Goal: Task Accomplishment & Management: Manage account settings

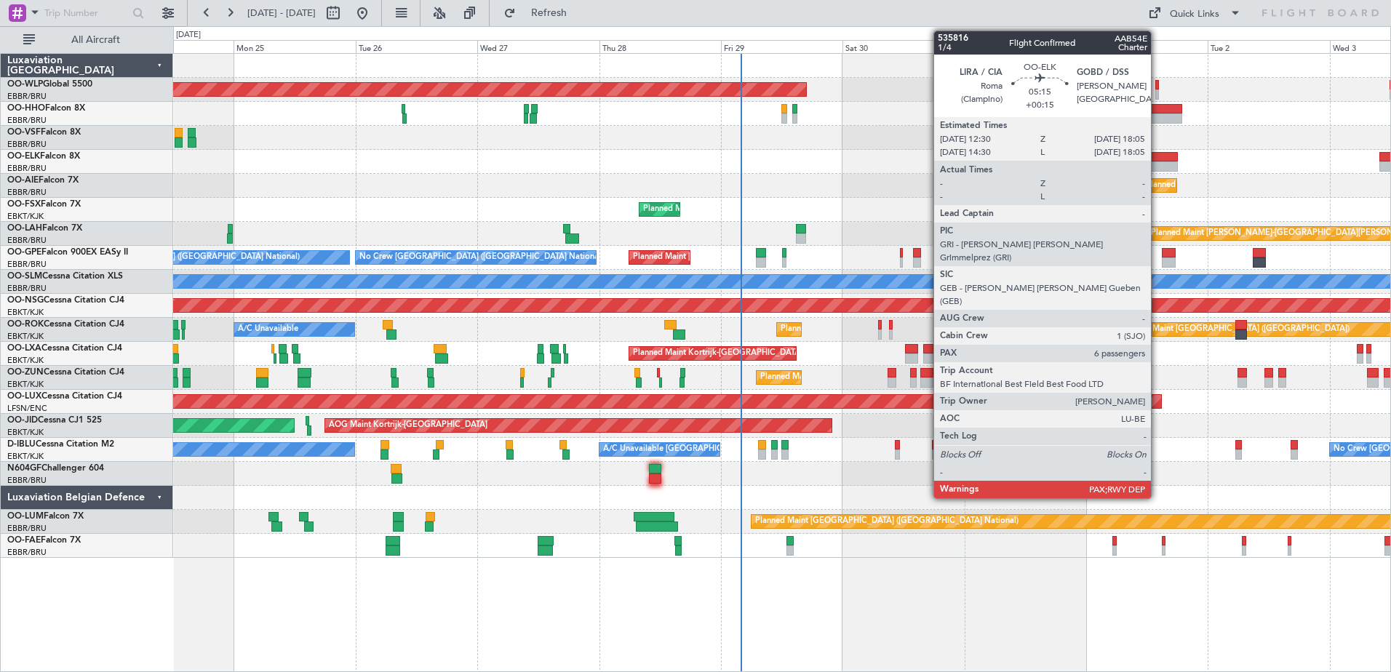
click at [1158, 164] on div at bounding box center [1163, 167] width 28 height 10
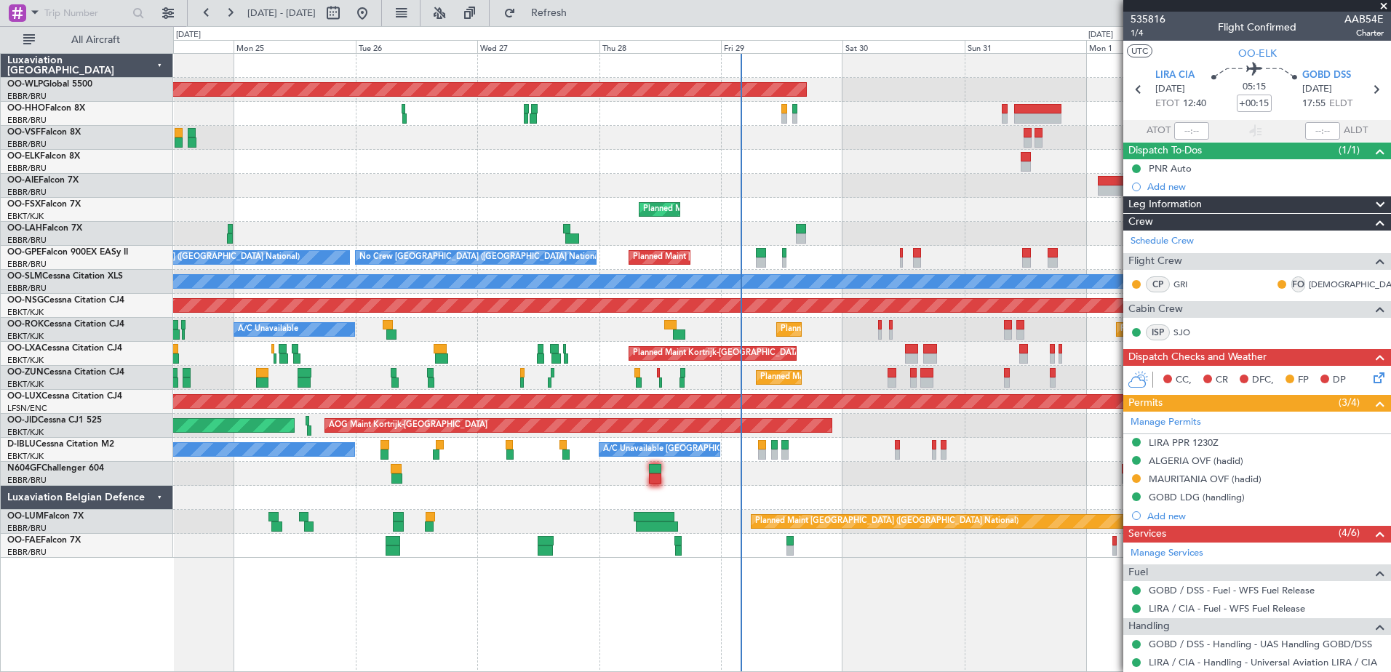
click at [1231, 485] on mat-tooltip-component "MAURITANIA OVF (hadid)" at bounding box center [1206, 504] width 122 height 39
click at [1239, 480] on div "MAURITANIA OVF (hadid)" at bounding box center [1205, 479] width 113 height 12
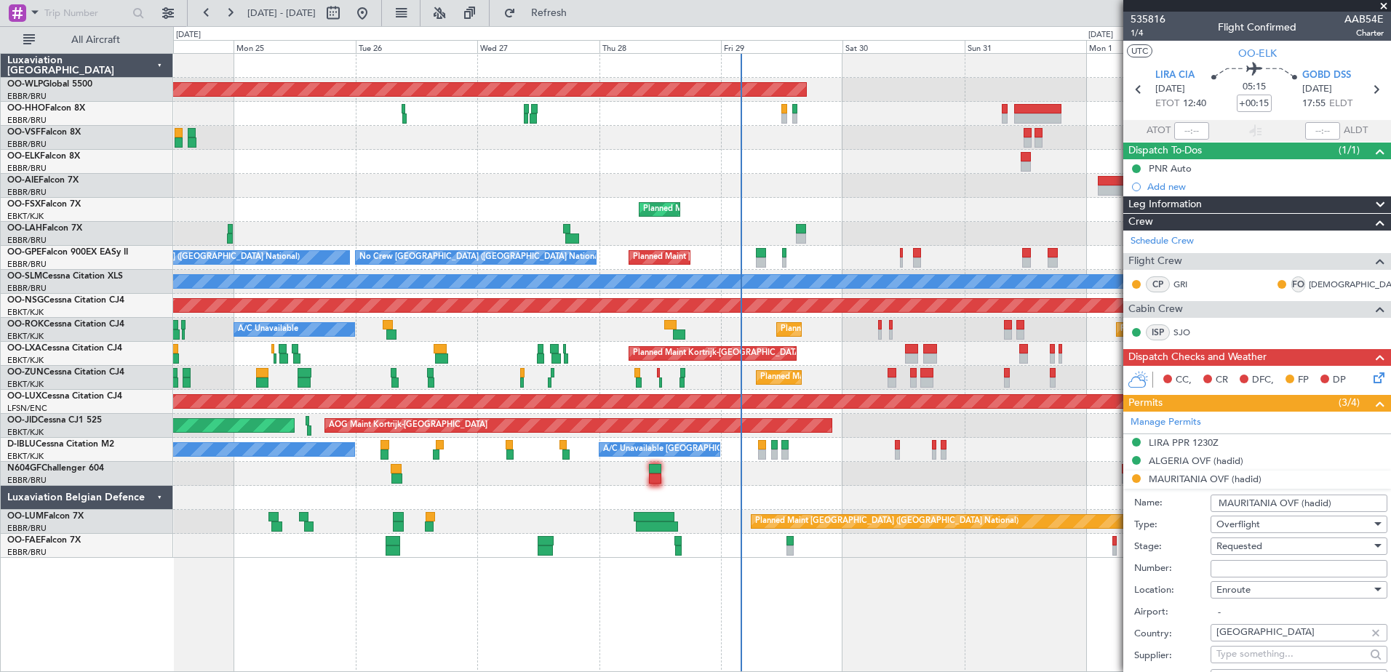
click at [1228, 571] on input "Number:" at bounding box center [1299, 568] width 177 height 17
paste input "SUR-1700-25"
type input "SUR-1700-25"
click at [1297, 544] on div "Requested" at bounding box center [1294, 547] width 155 height 22
click at [1284, 661] on span "Received OK" at bounding box center [1293, 663] width 153 height 22
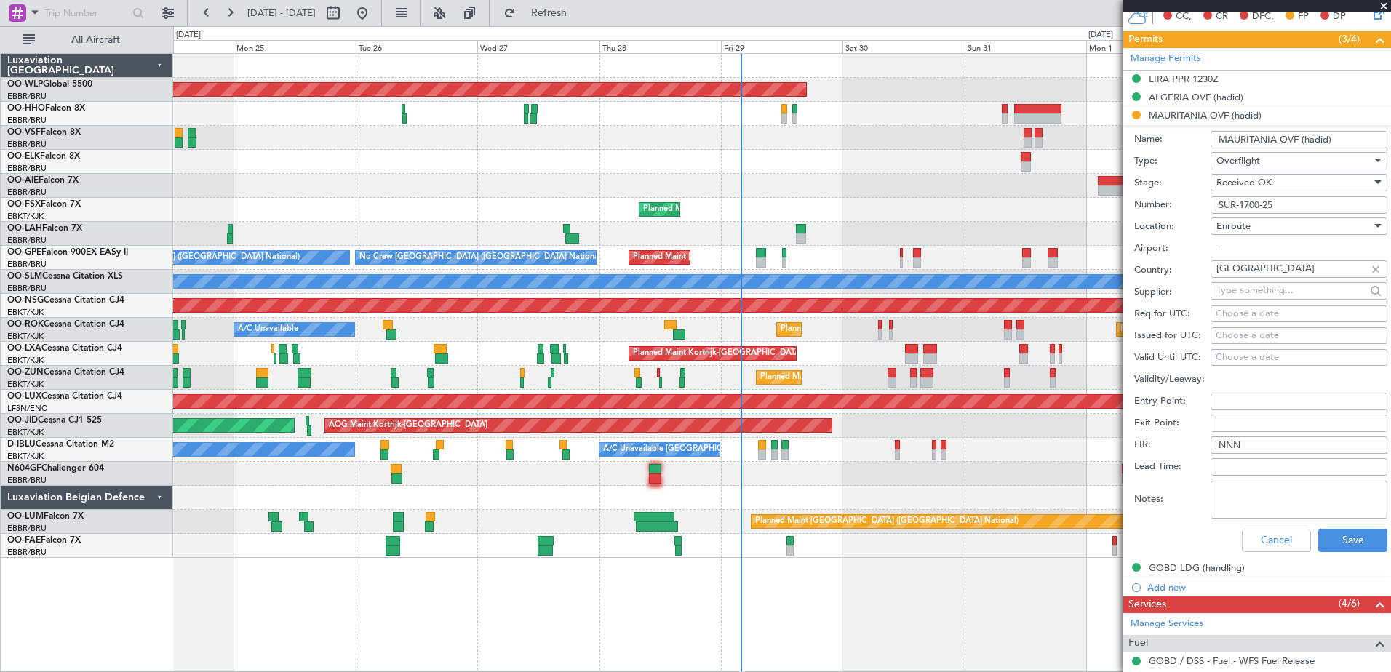
scroll to position [437, 0]
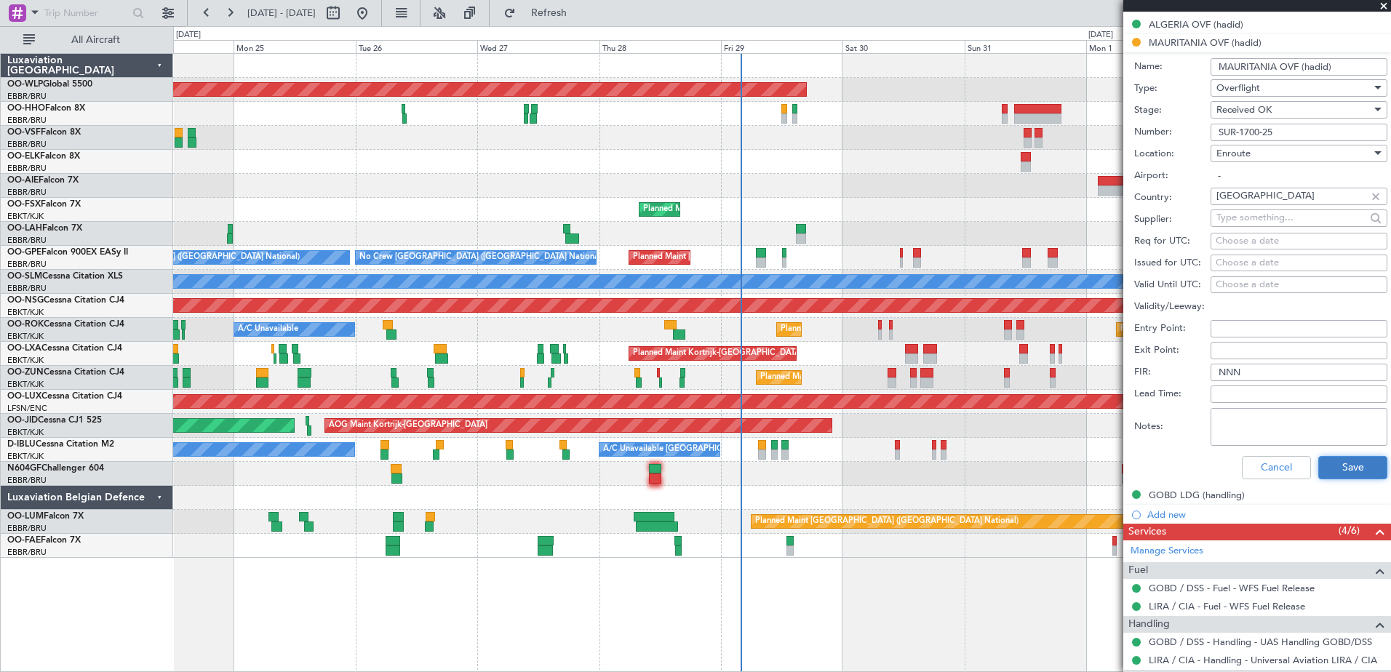
click at [1338, 468] on button "Save" at bounding box center [1353, 467] width 69 height 23
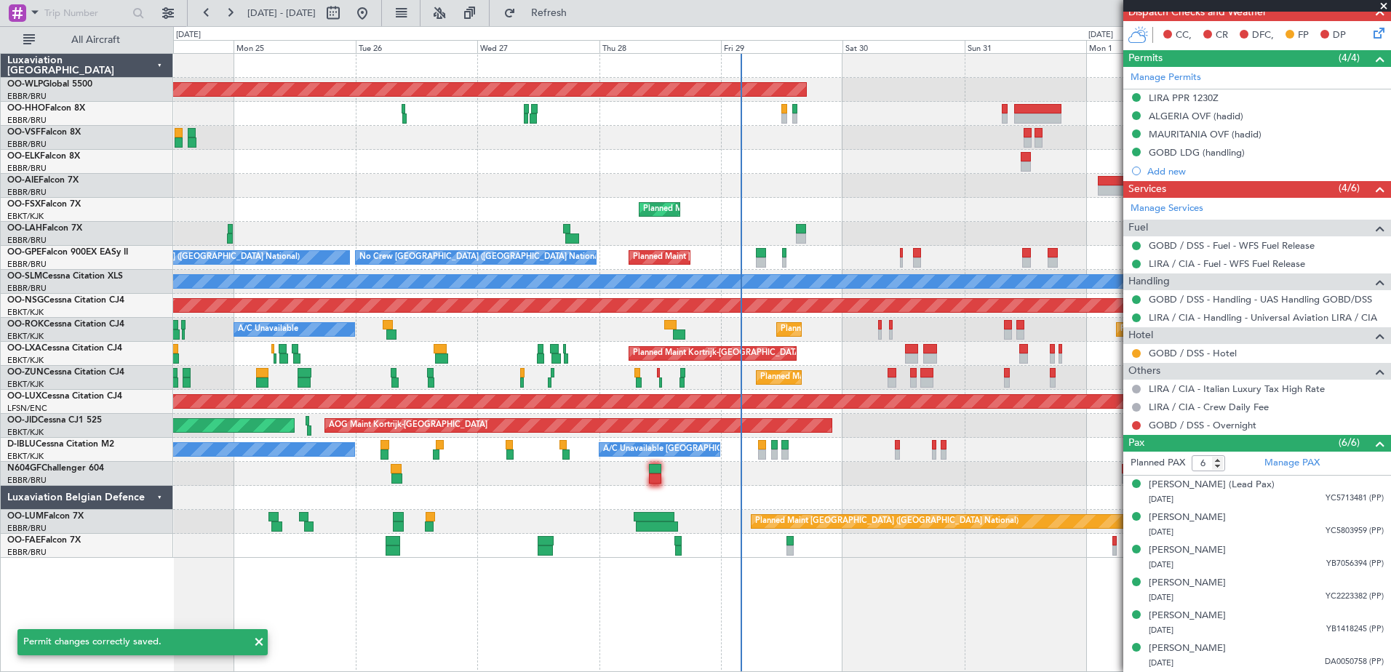
scroll to position [344, 0]
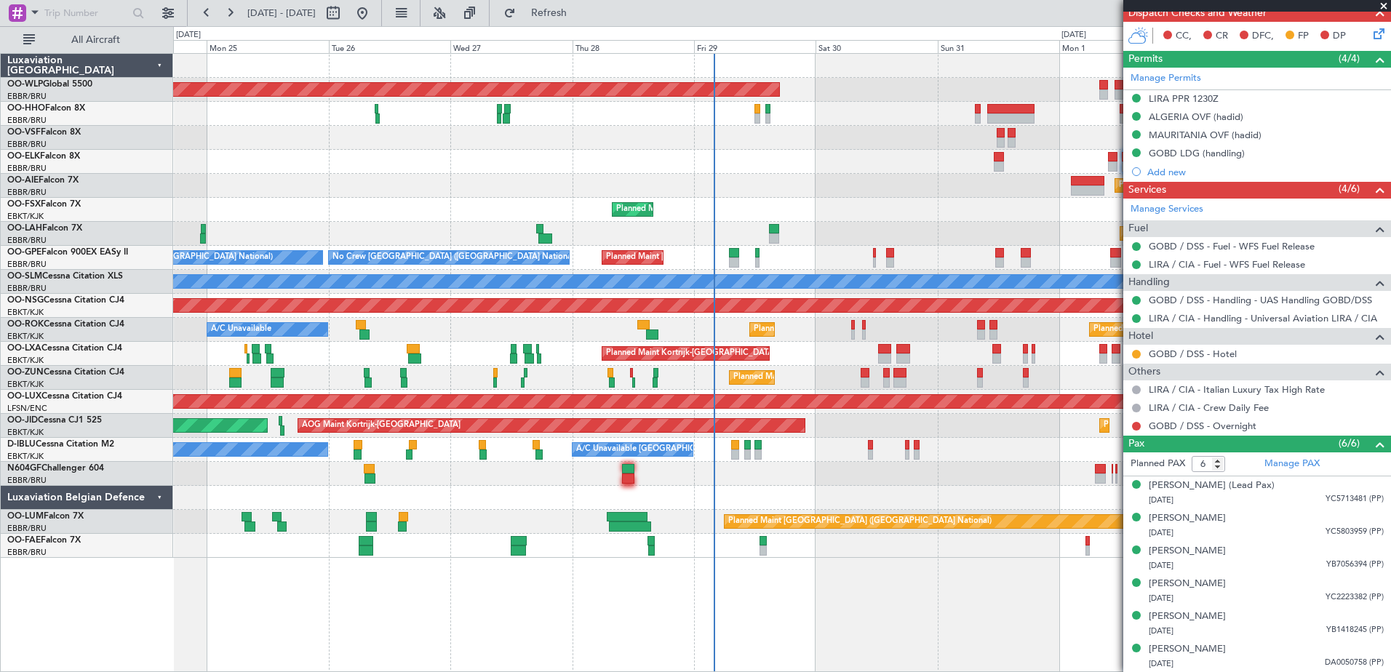
click at [875, 453] on div "A/C Unavailable Kortrijk-Wevelgem No Crew Kortrijk-Wevelgem No Crew Brussels (B…" at bounding box center [781, 450] width 1217 height 24
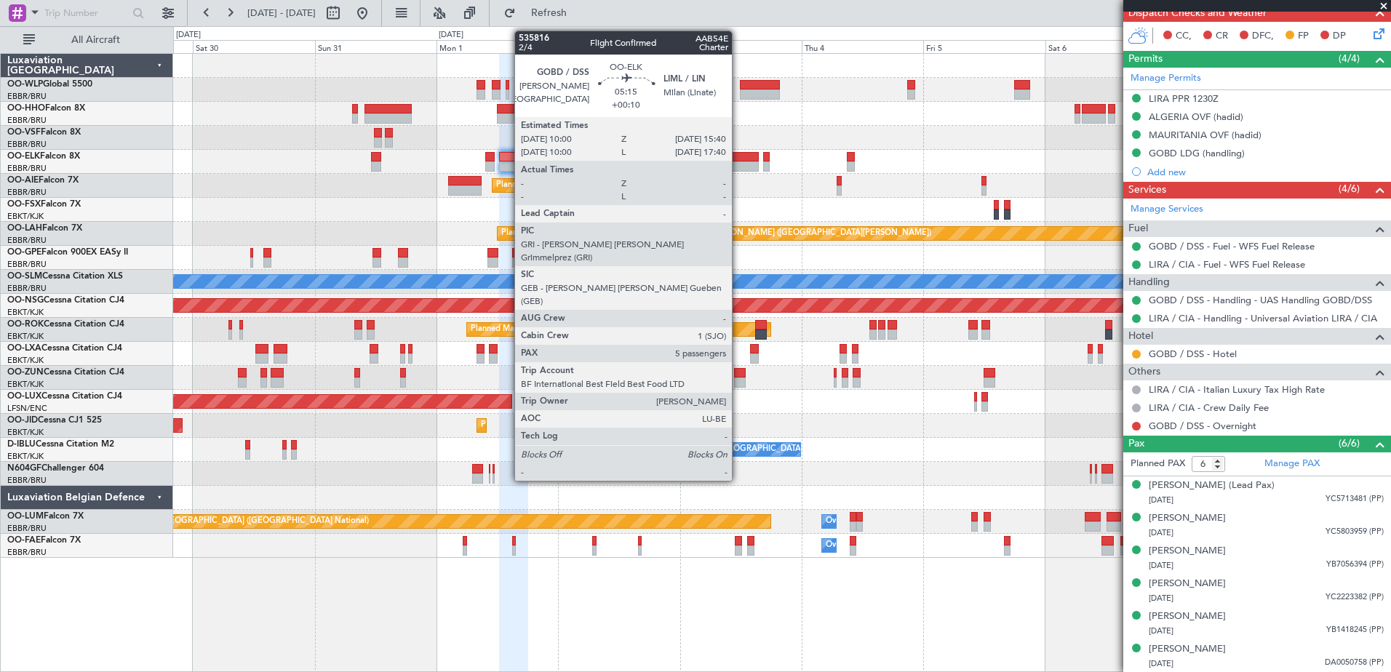
click at [739, 162] on div at bounding box center [744, 167] width 29 height 10
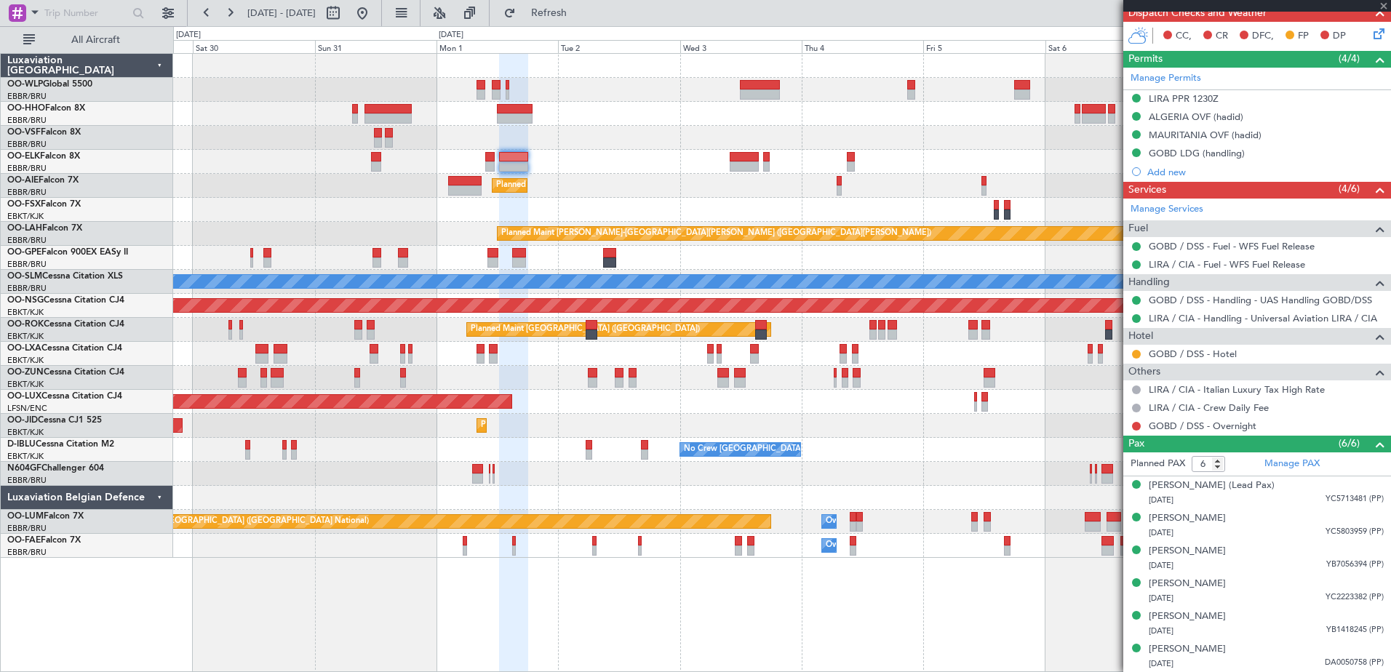
type input "+00:10"
type input "5"
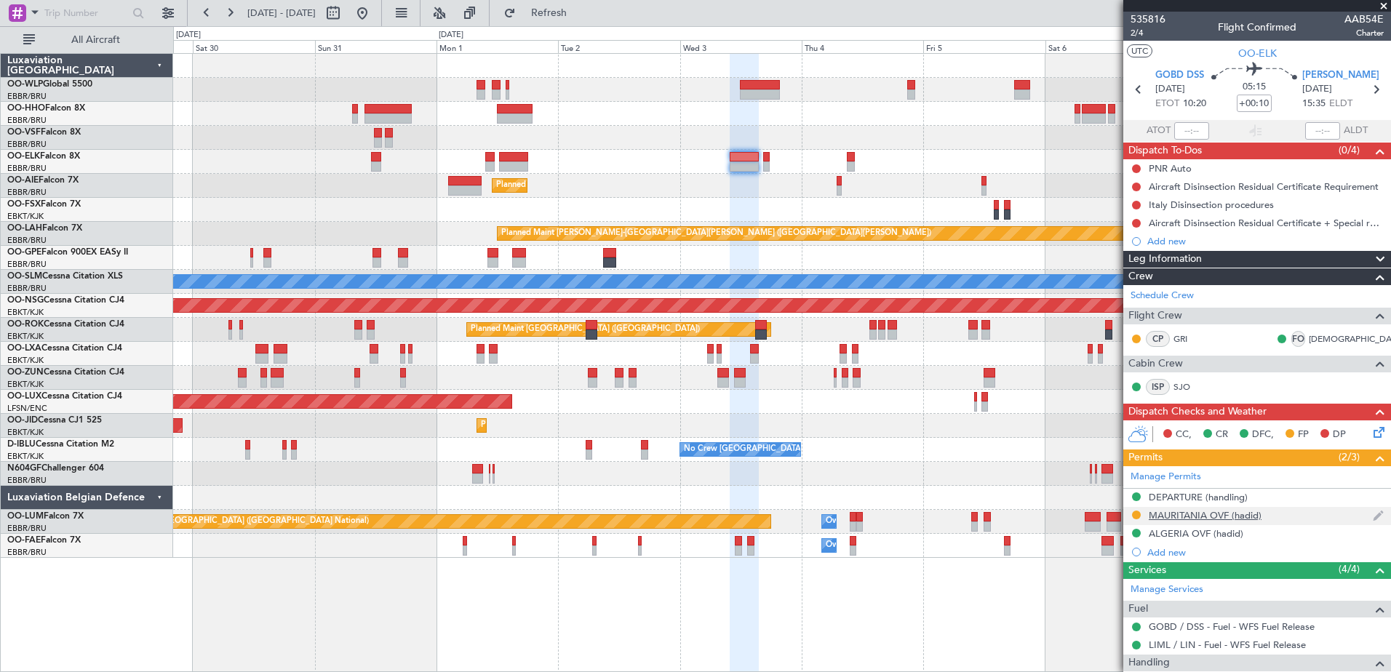
click at [1233, 515] on div "MAURITANIA OVF (hadid)" at bounding box center [1205, 515] width 113 height 12
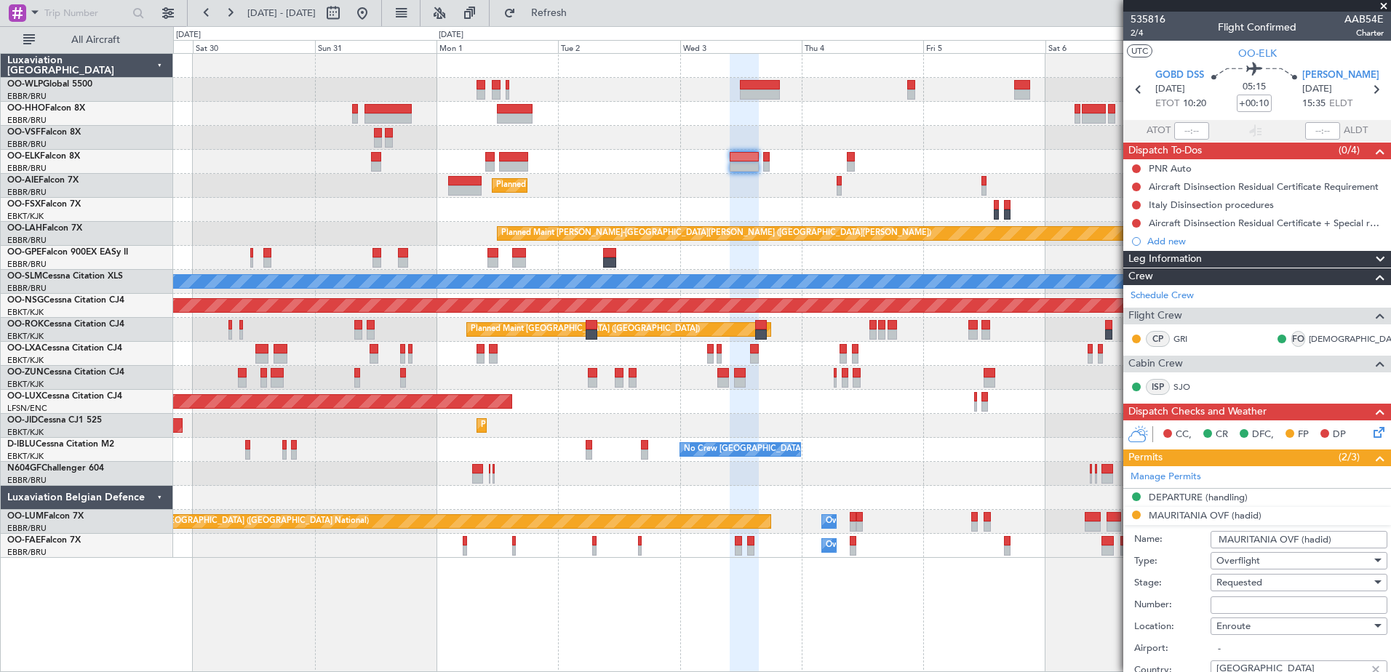
click at [1261, 608] on input "Number:" at bounding box center [1299, 605] width 177 height 17
paste input "SUR-1700-25"
type input "SUR-1700-25"
click at [1295, 573] on div "Requested" at bounding box center [1294, 583] width 155 height 22
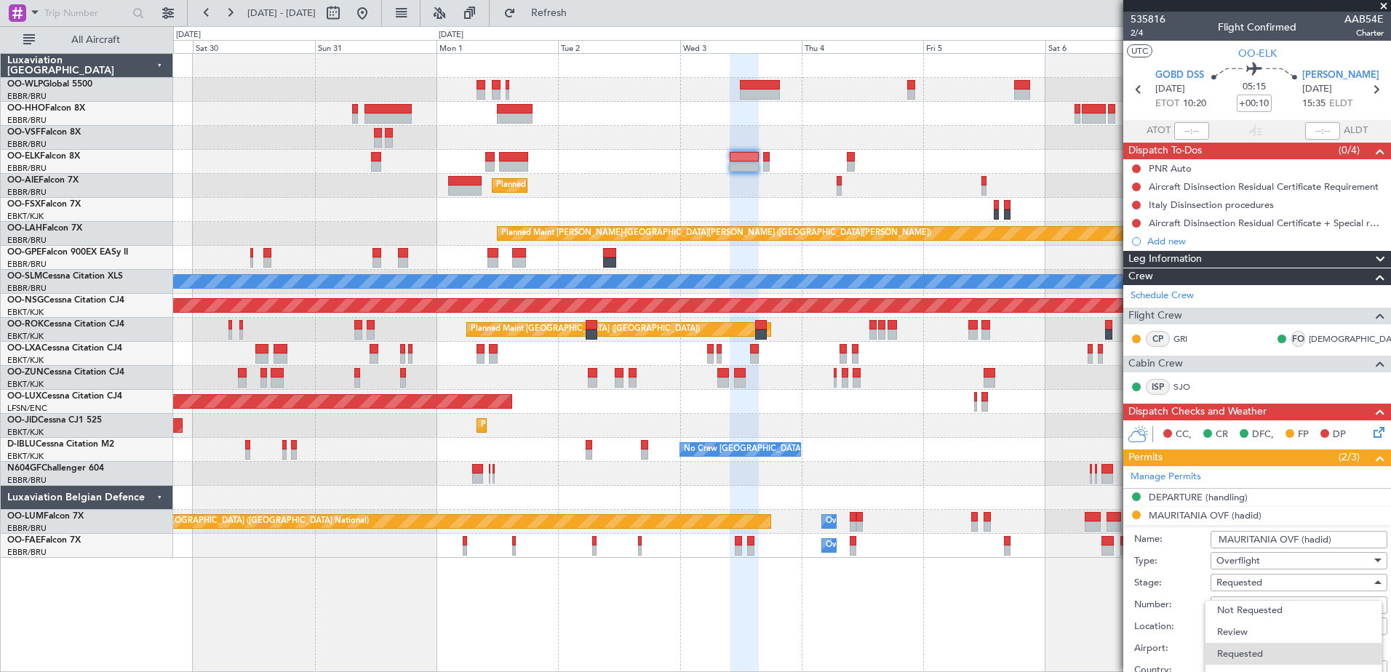
click at [1104, 554] on div at bounding box center [695, 336] width 1391 height 672
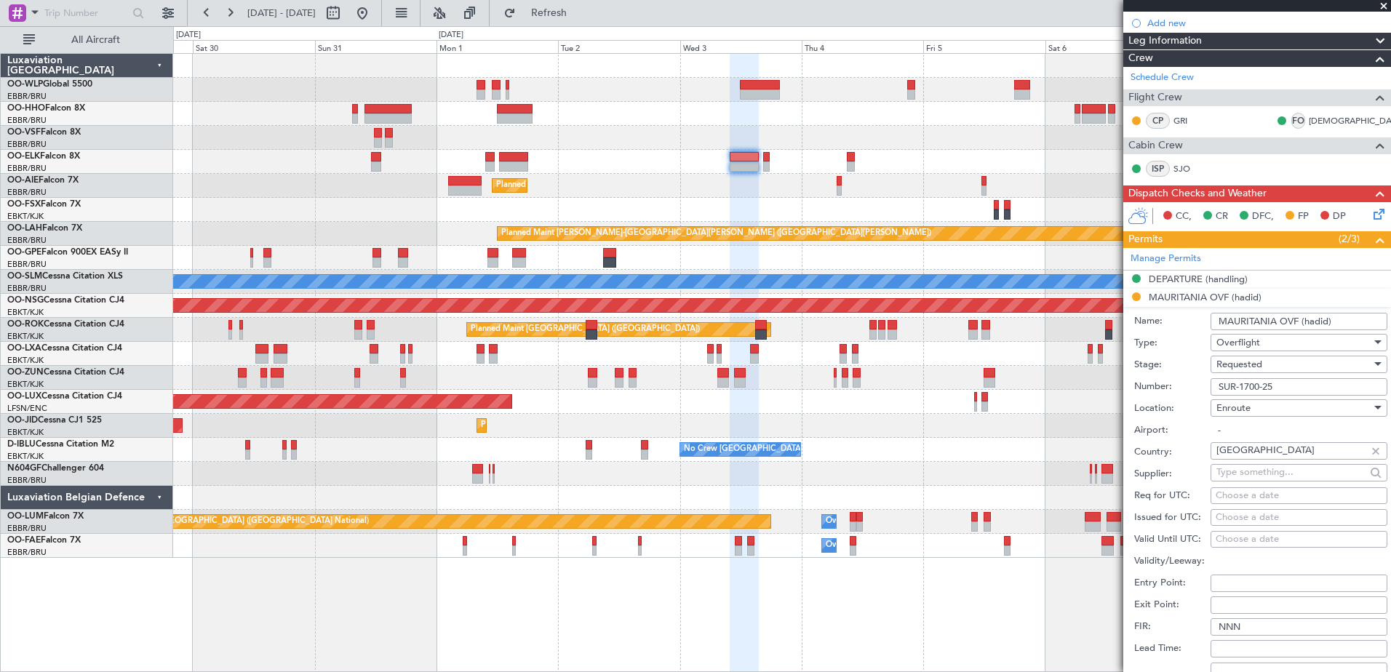
click at [1274, 363] on div "Requested" at bounding box center [1294, 365] width 155 height 22
click at [1283, 474] on span "Received OK" at bounding box center [1293, 475] width 153 height 22
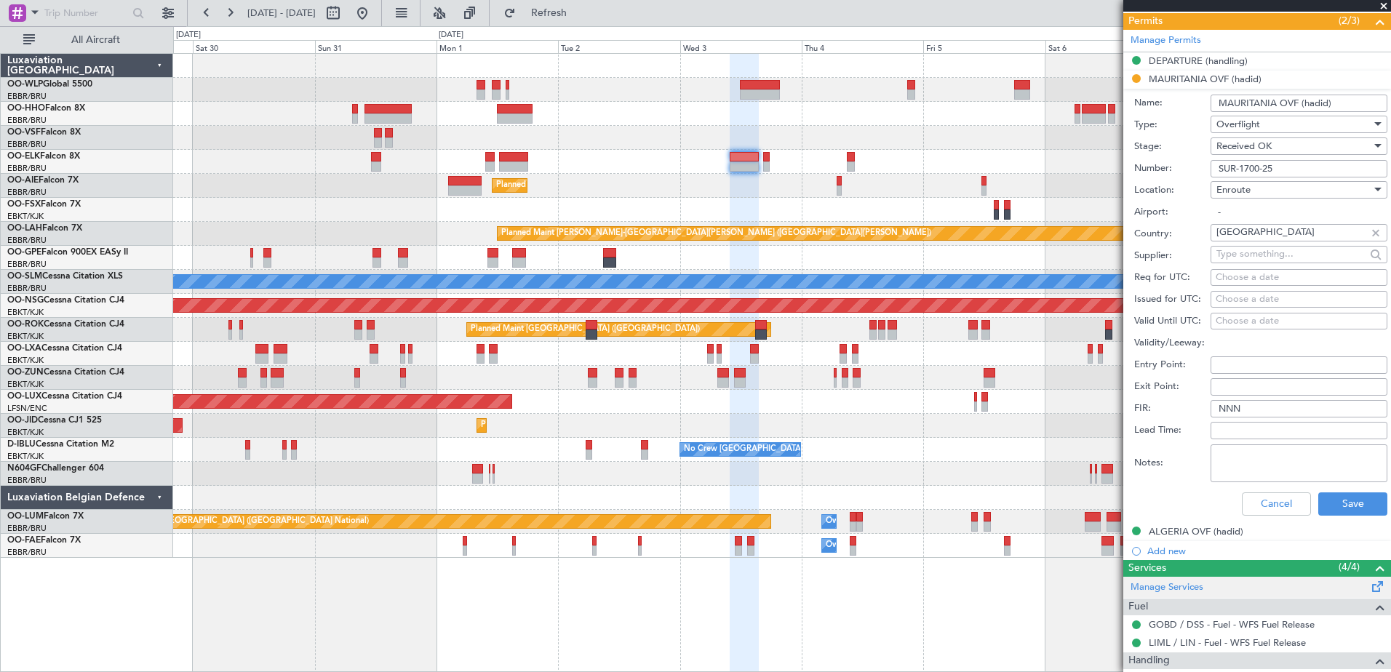
scroll to position [509, 0]
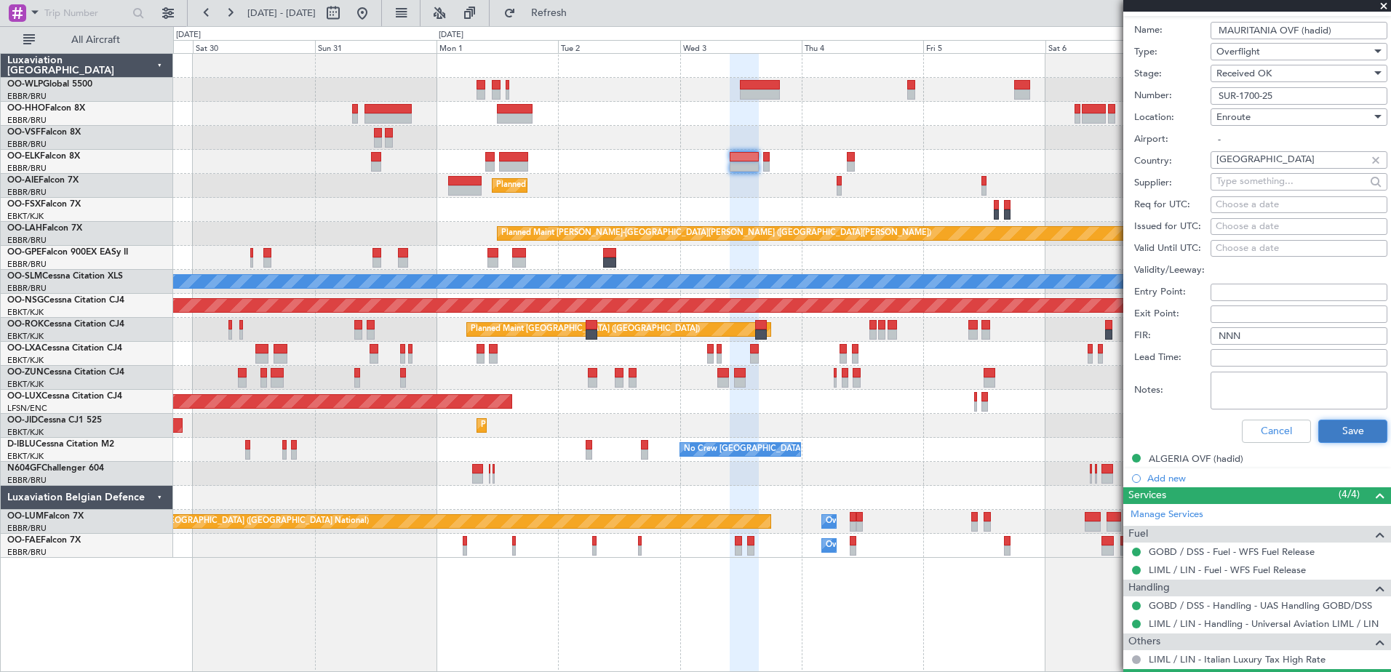
click at [1338, 435] on button "Save" at bounding box center [1353, 431] width 69 height 23
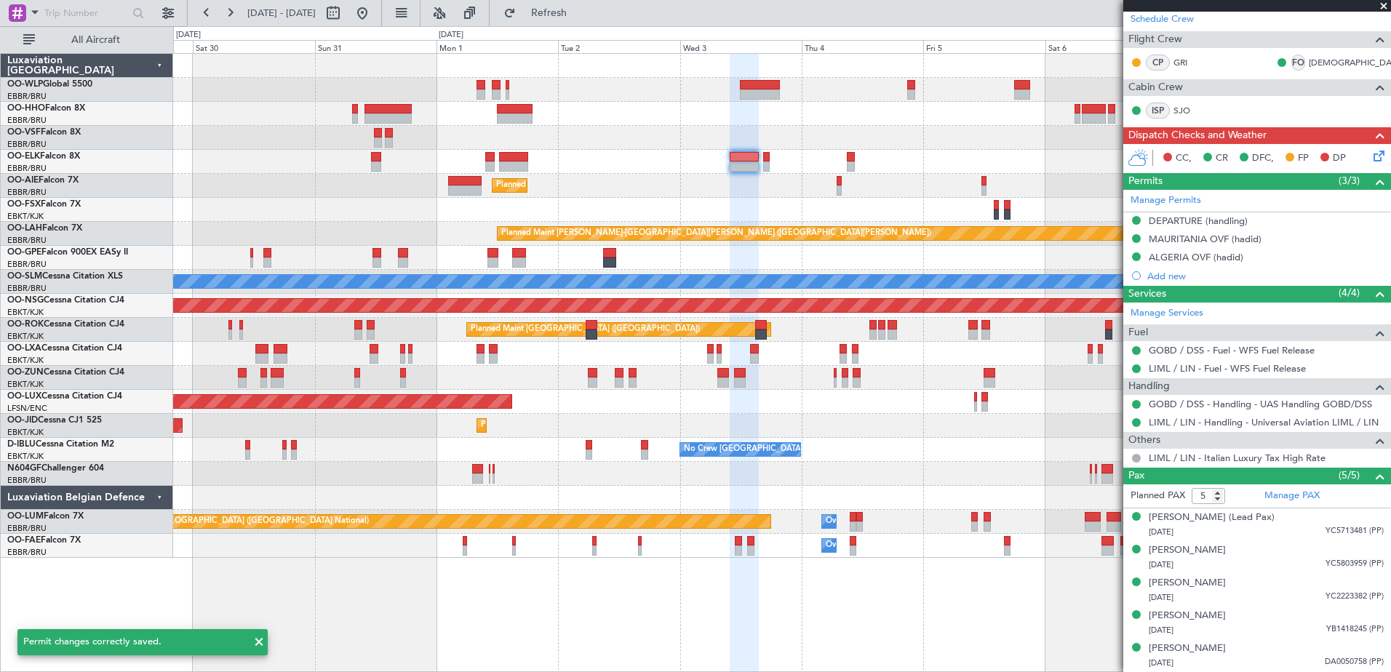
scroll to position [75, 0]
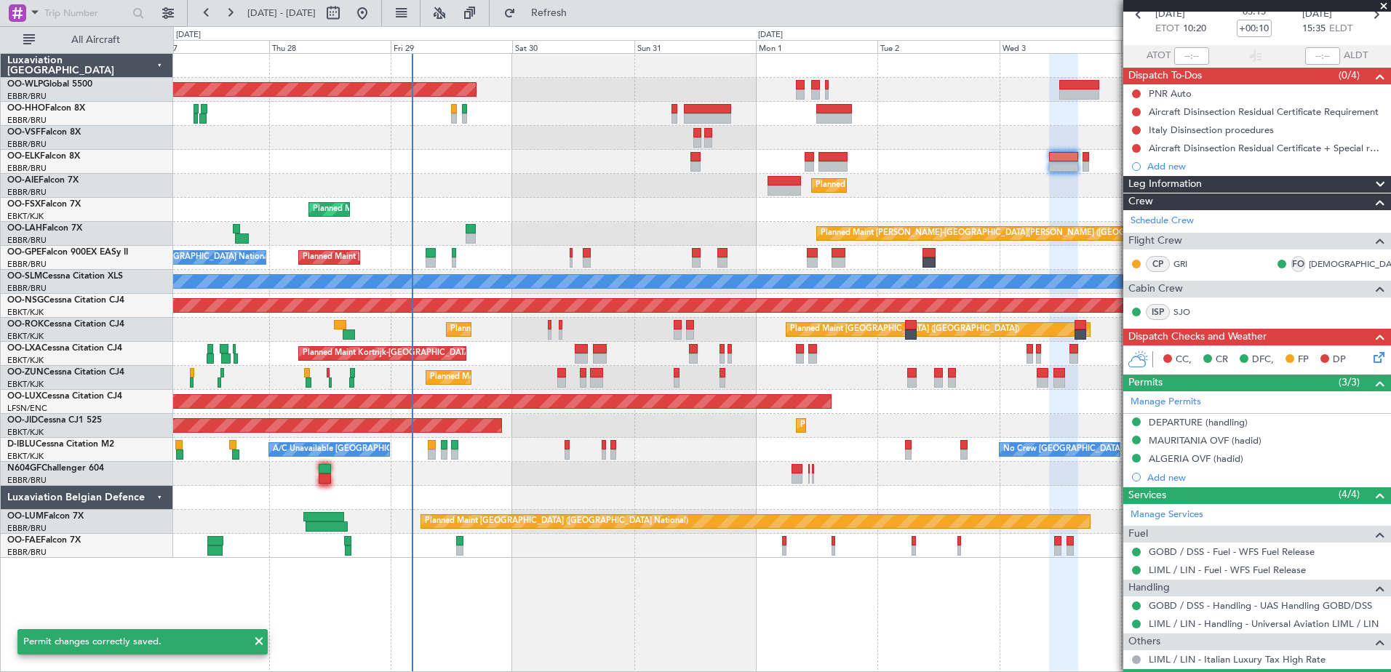
click at [712, 474] on div "Planned Maint Berlin (Brandenburg) Planned Maint Kortrijk-Wevelgem Planned Main…" at bounding box center [781, 306] width 1217 height 504
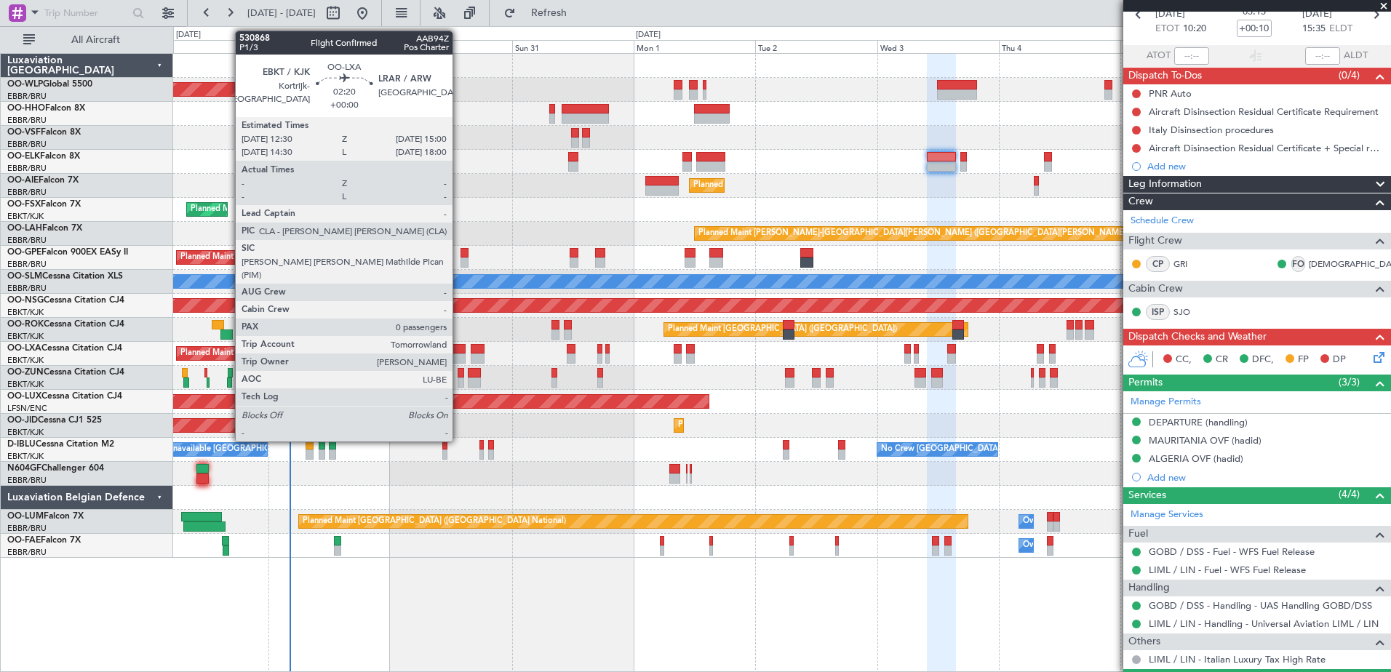
click at [459, 351] on div at bounding box center [459, 349] width 13 height 10
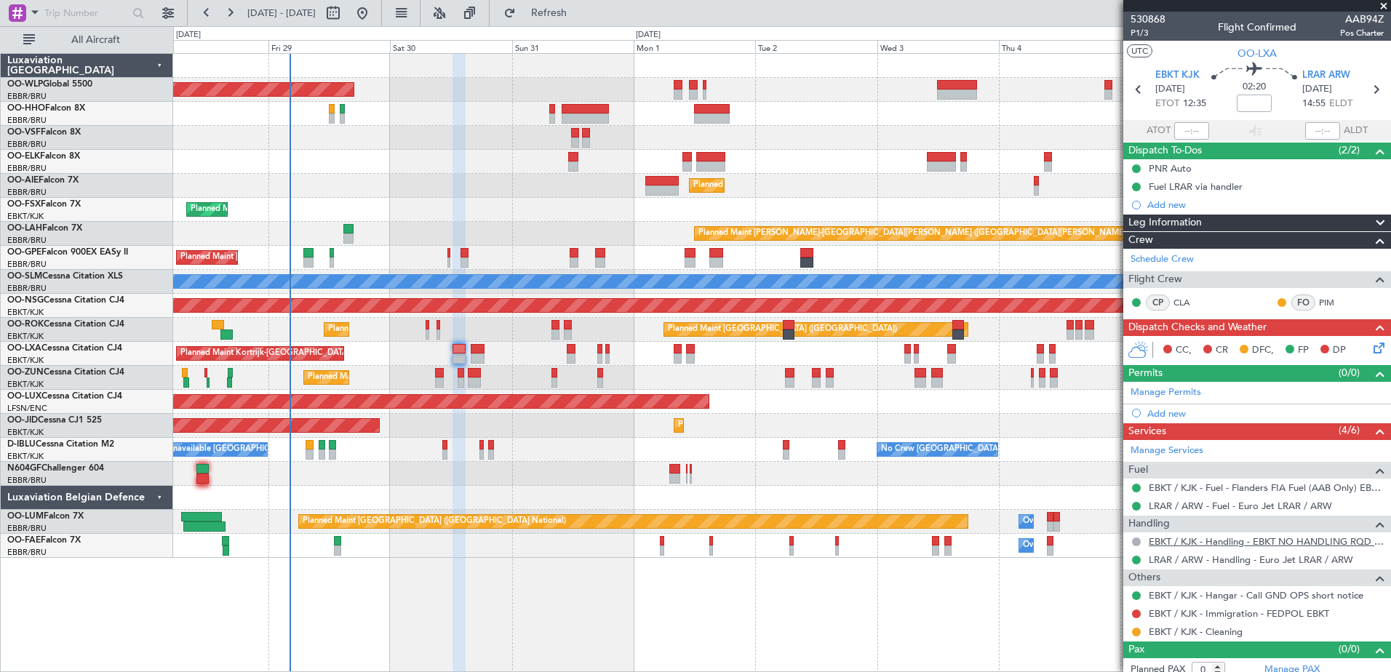
scroll to position [9, 0]
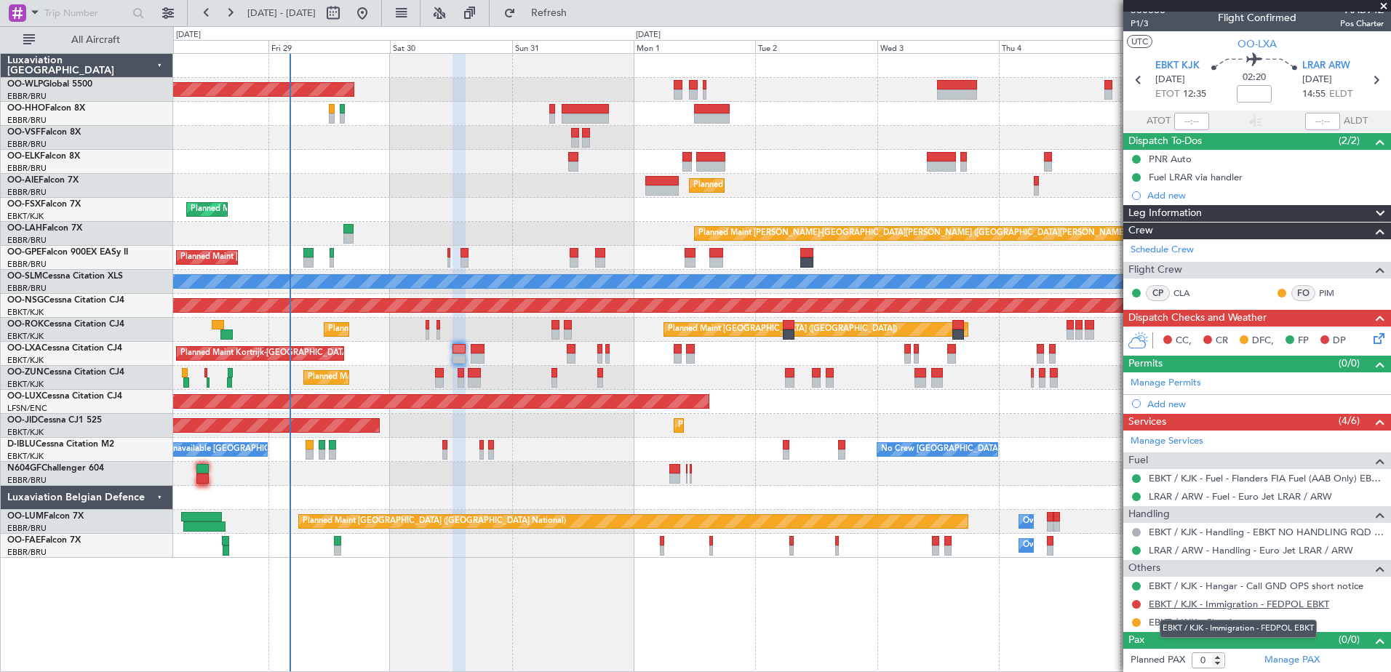
click at [1271, 605] on link "EBKT / KJK - Immigration - FEDPOL EBKT" at bounding box center [1239, 604] width 180 height 12
click at [1166, 602] on link "EBKT / KJK - Immigration - FEDPOL EBKT" at bounding box center [1239, 604] width 180 height 12
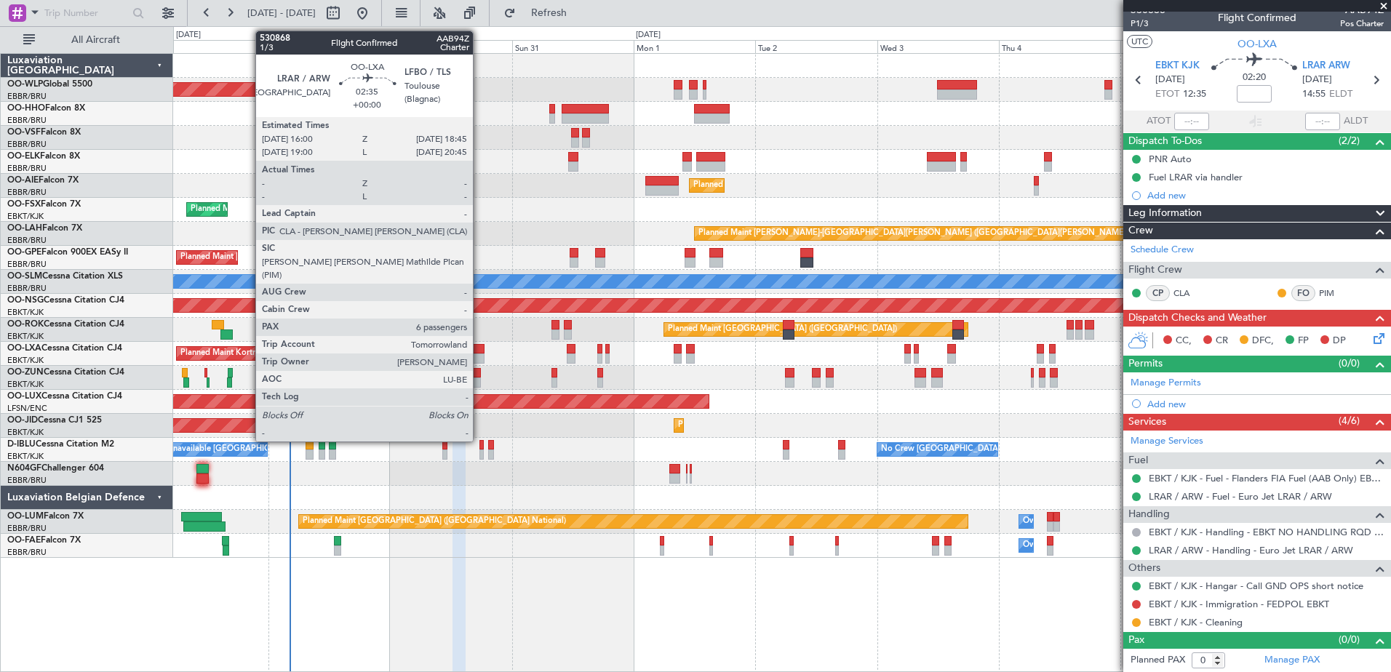
click at [480, 352] on div at bounding box center [478, 349] width 15 height 10
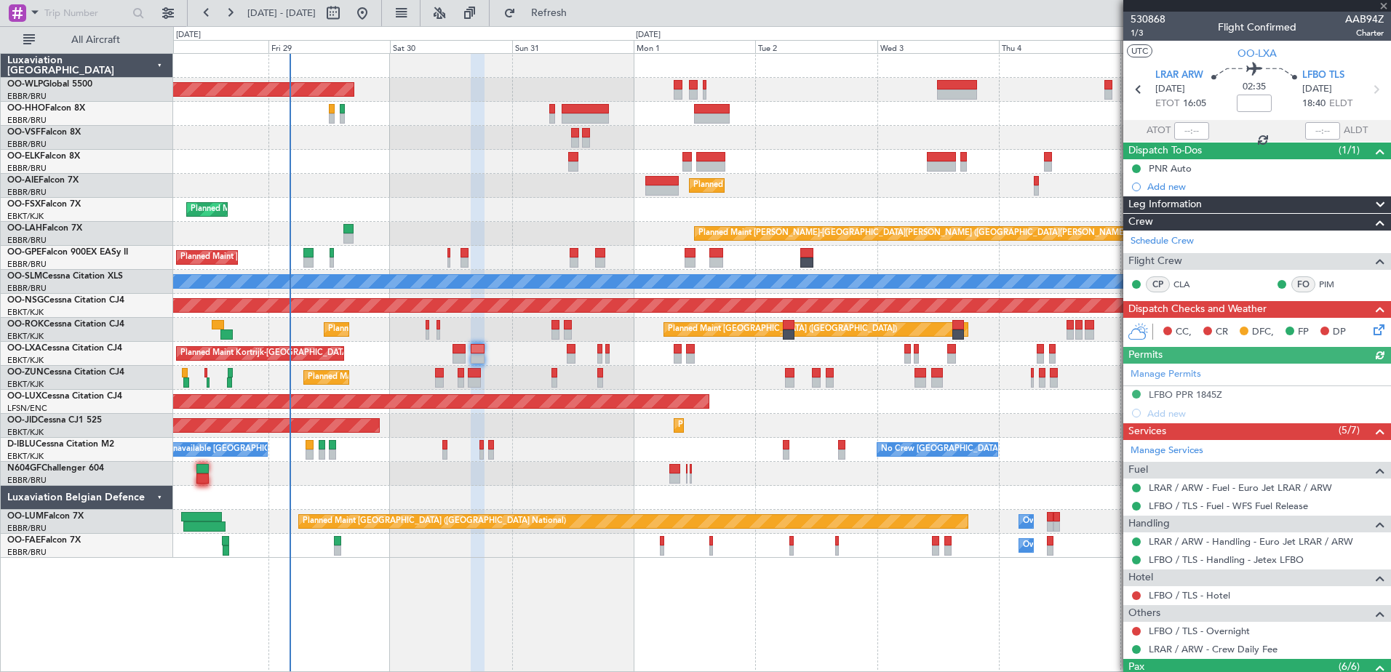
scroll to position [223, 0]
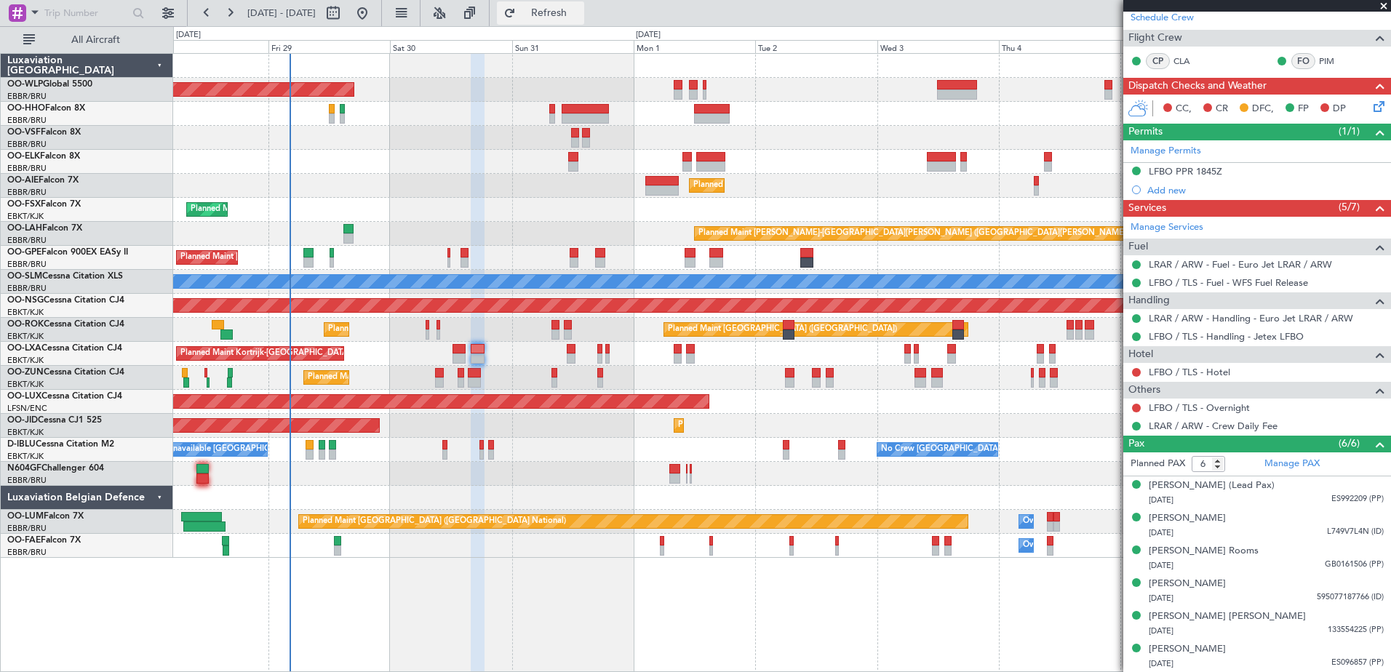
click at [574, 20] on button "Refresh" at bounding box center [540, 12] width 87 height 23
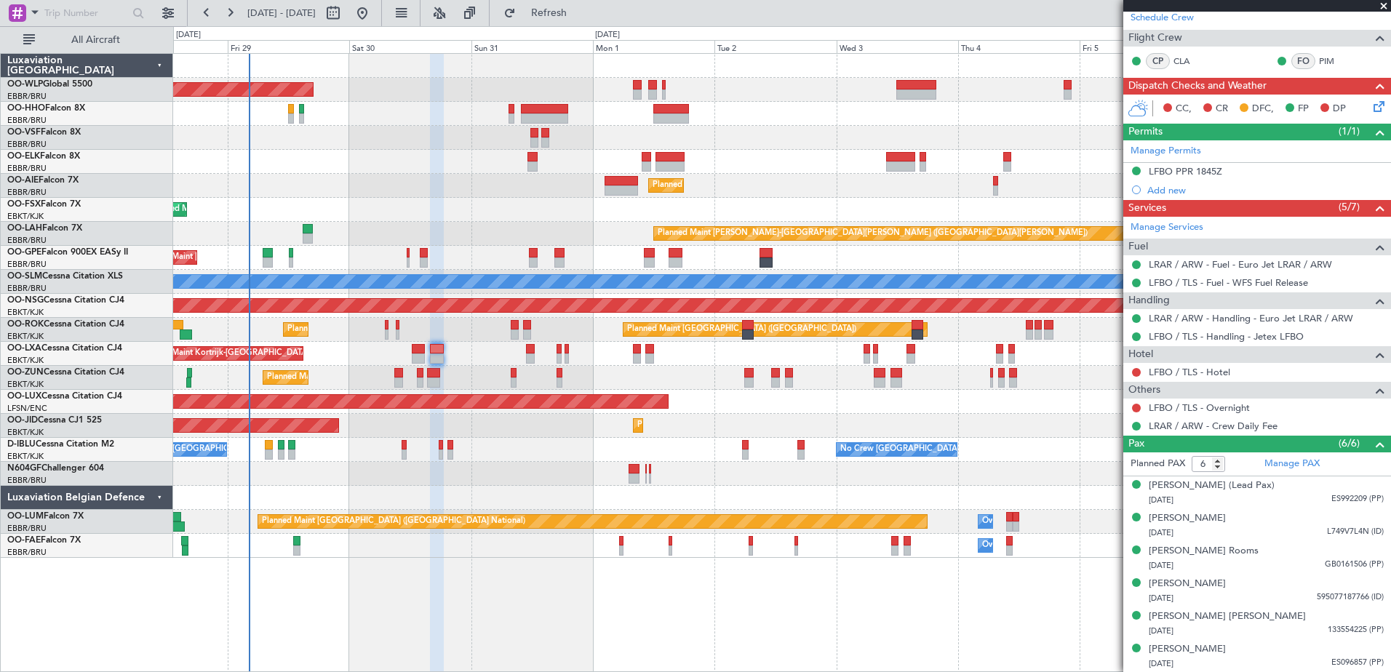
click at [485, 479] on div at bounding box center [781, 474] width 1217 height 24
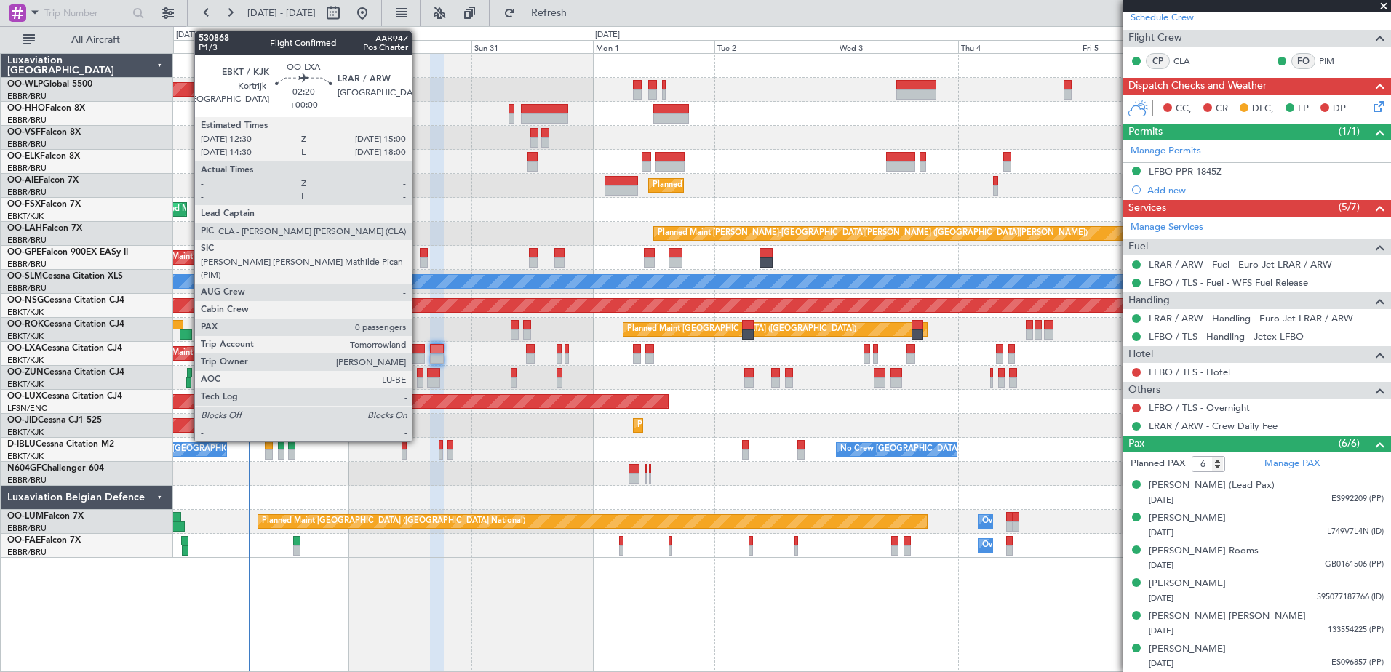
click at [418, 353] on div at bounding box center [418, 349] width 13 height 10
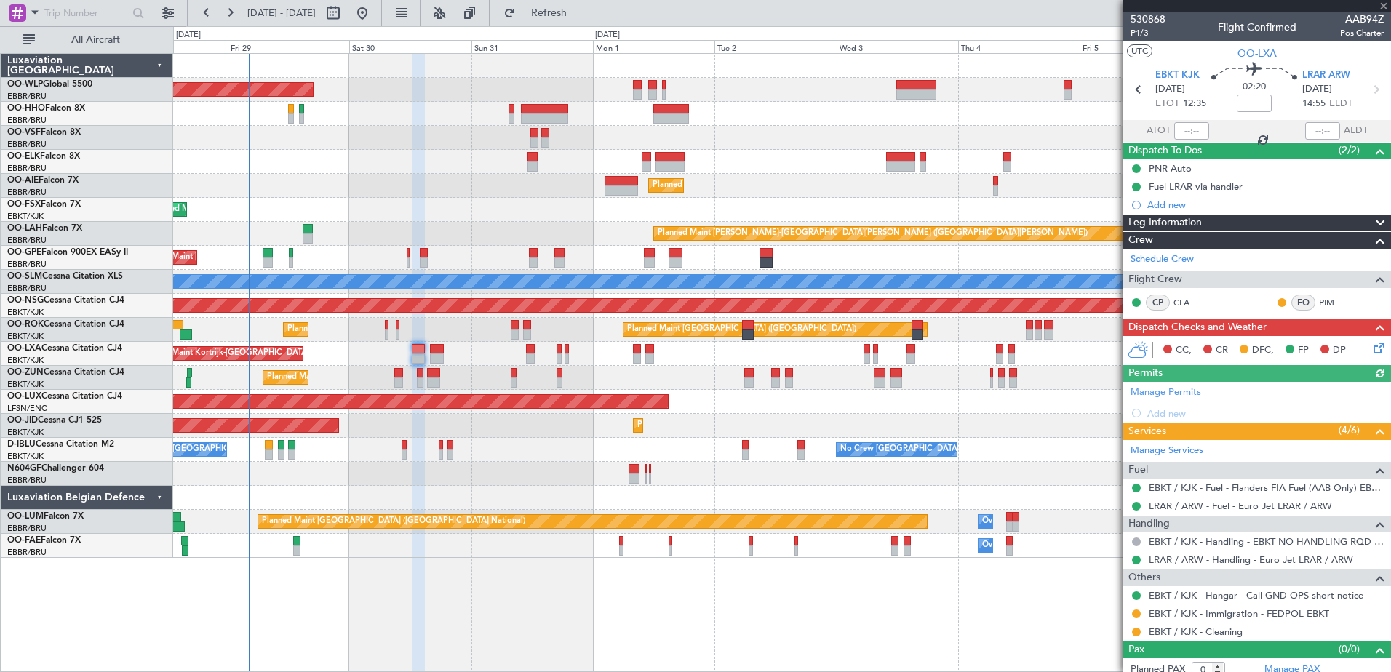
scroll to position [9, 0]
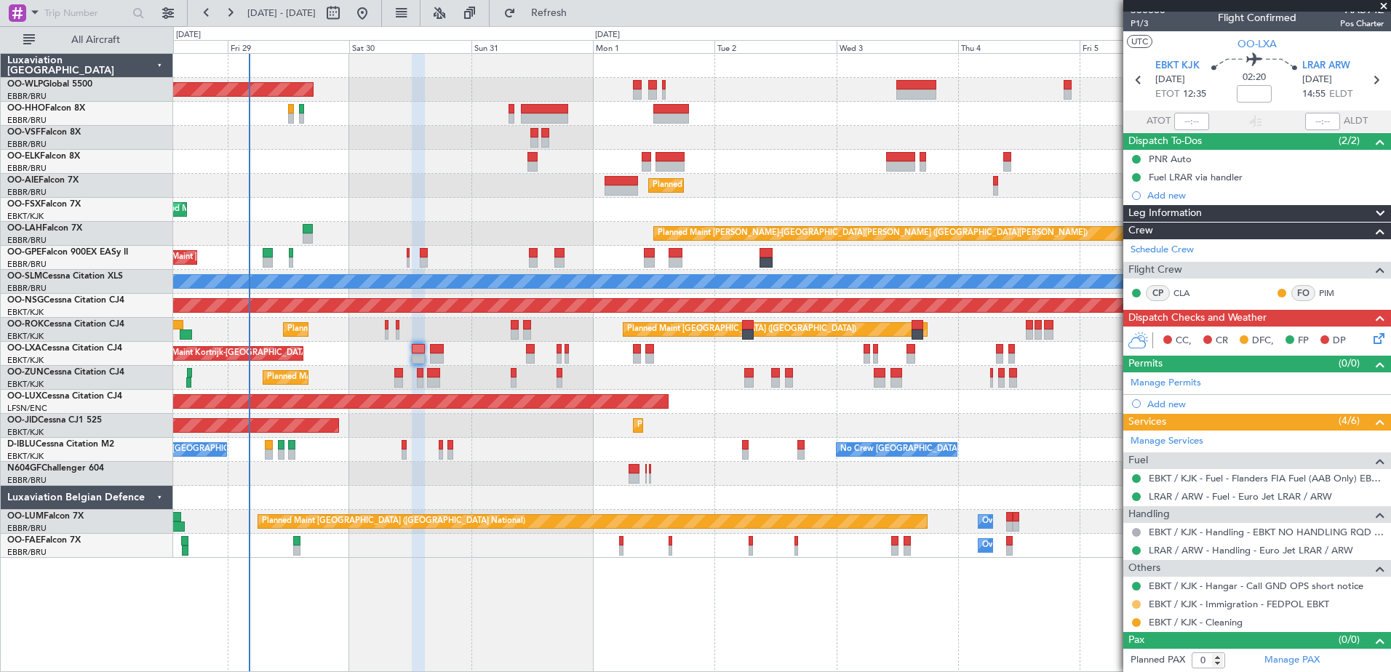
click at [1137, 608] on mat-tooltip-component "Requested" at bounding box center [1136, 627] width 65 height 39
click at [1137, 606] on button at bounding box center [1136, 604] width 9 height 9
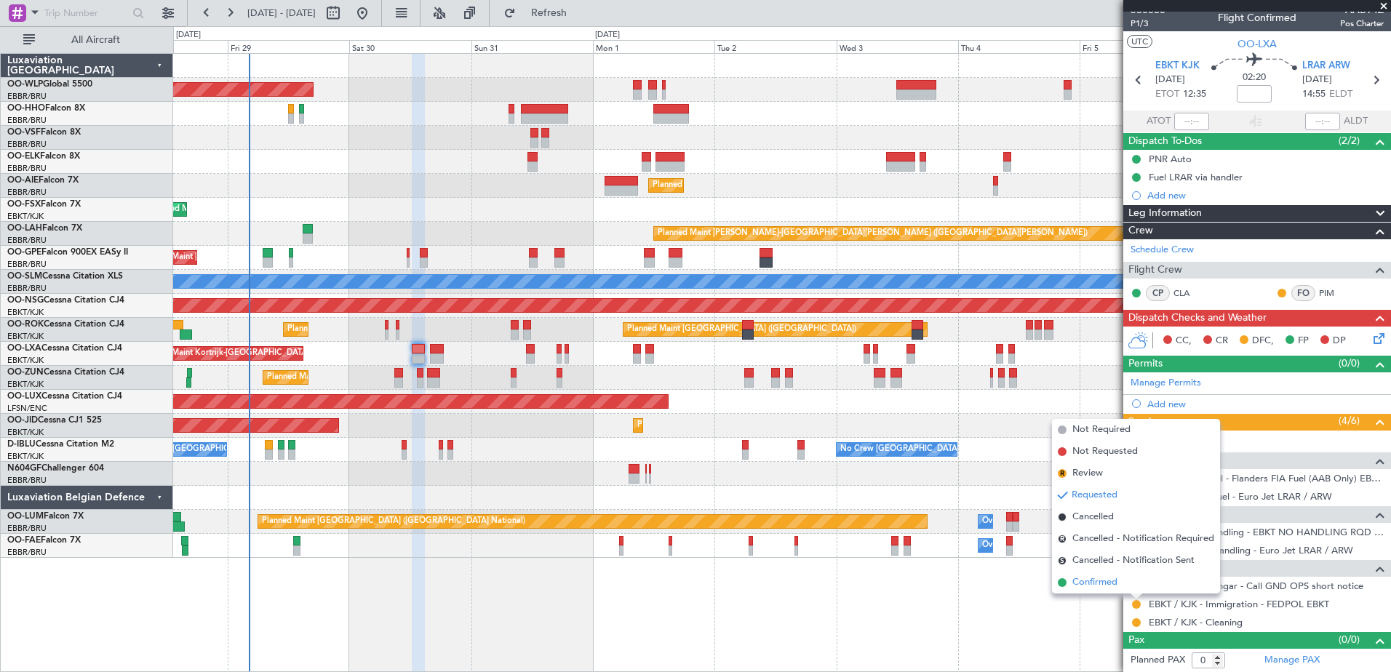
click at [1097, 583] on span "Confirmed" at bounding box center [1095, 583] width 45 height 15
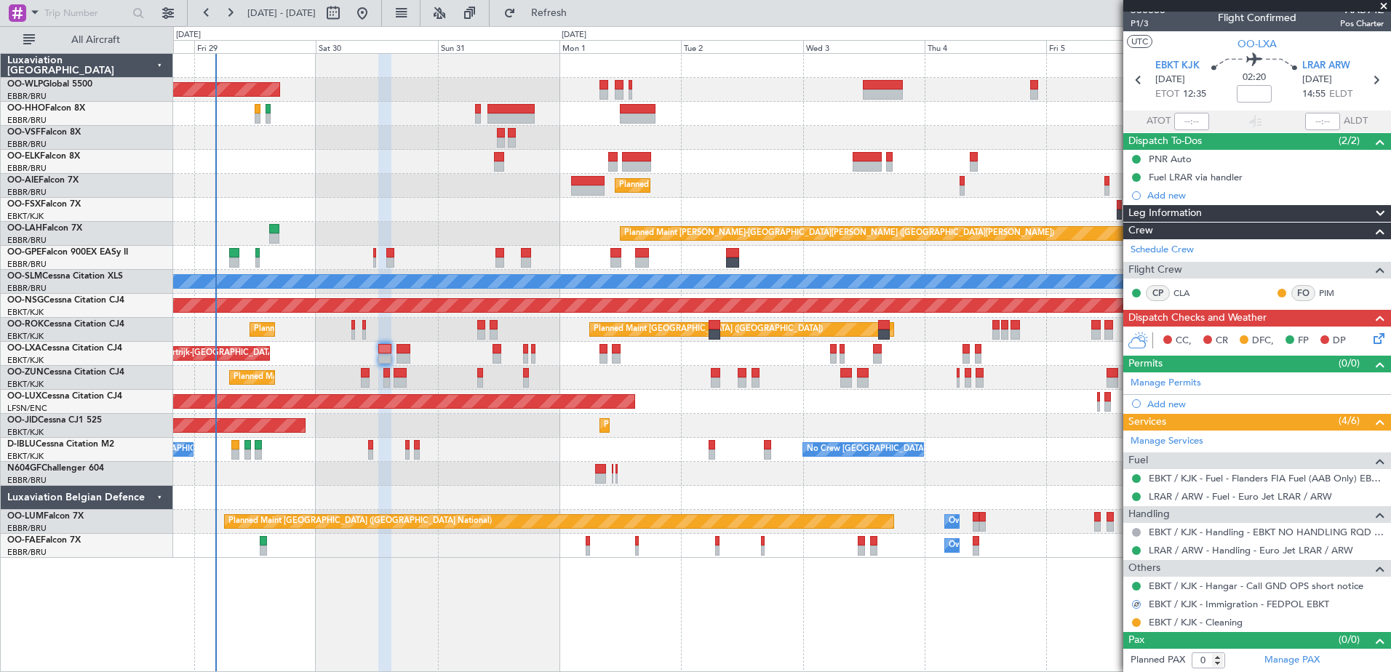
click at [480, 490] on div "Planned Maint Berlin (Brandenburg) Planned Maint Kortrijk-Wevelgem Planned Main…" at bounding box center [781, 306] width 1217 height 504
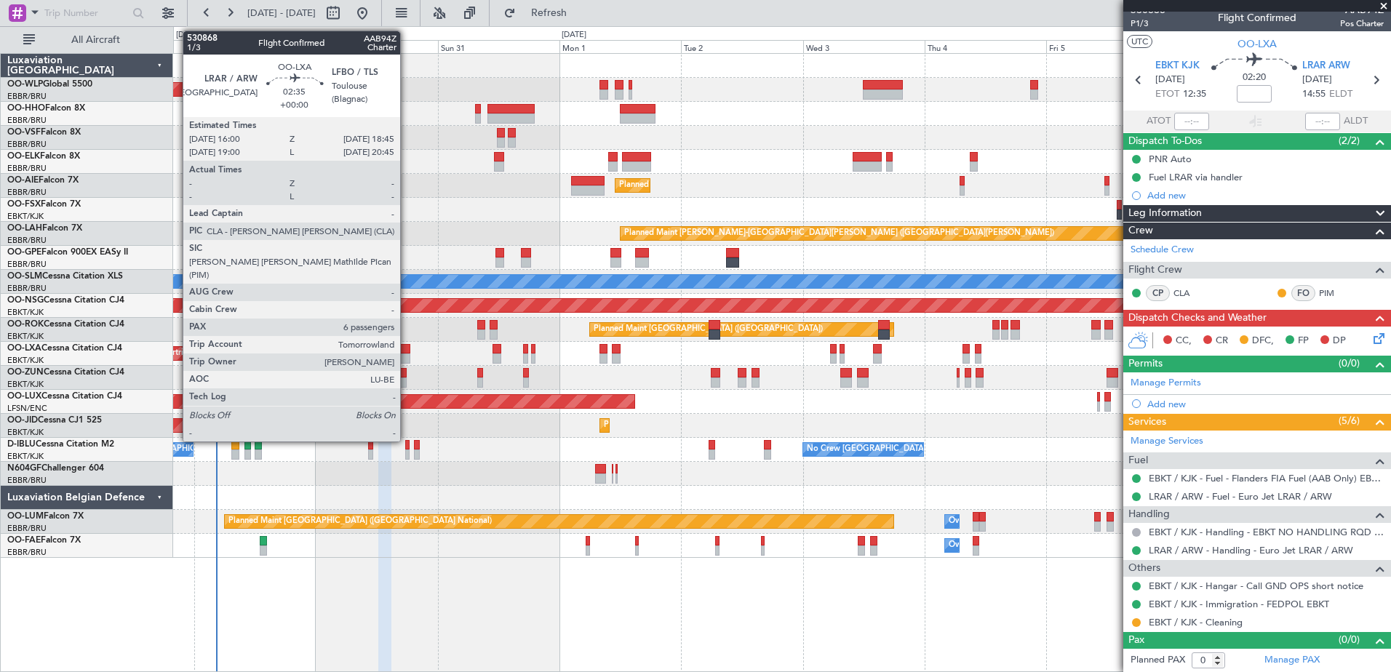
click at [407, 361] on div at bounding box center [404, 359] width 15 height 10
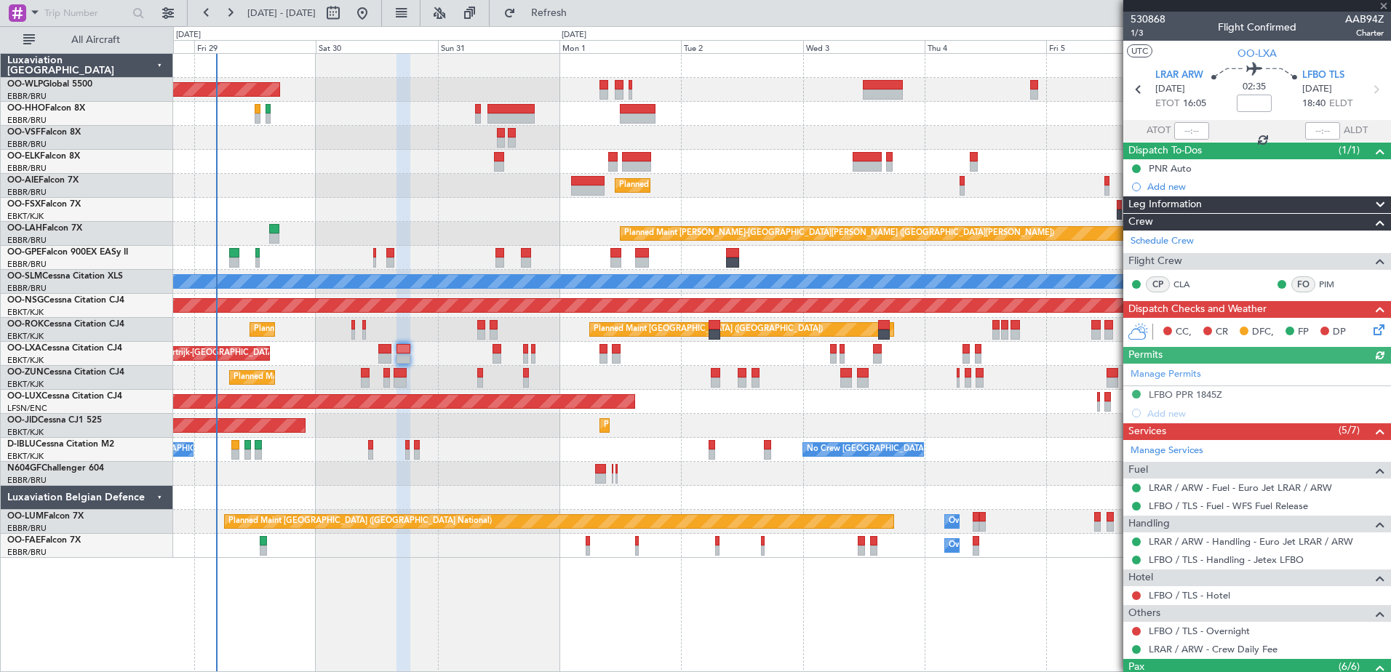
scroll to position [223, 0]
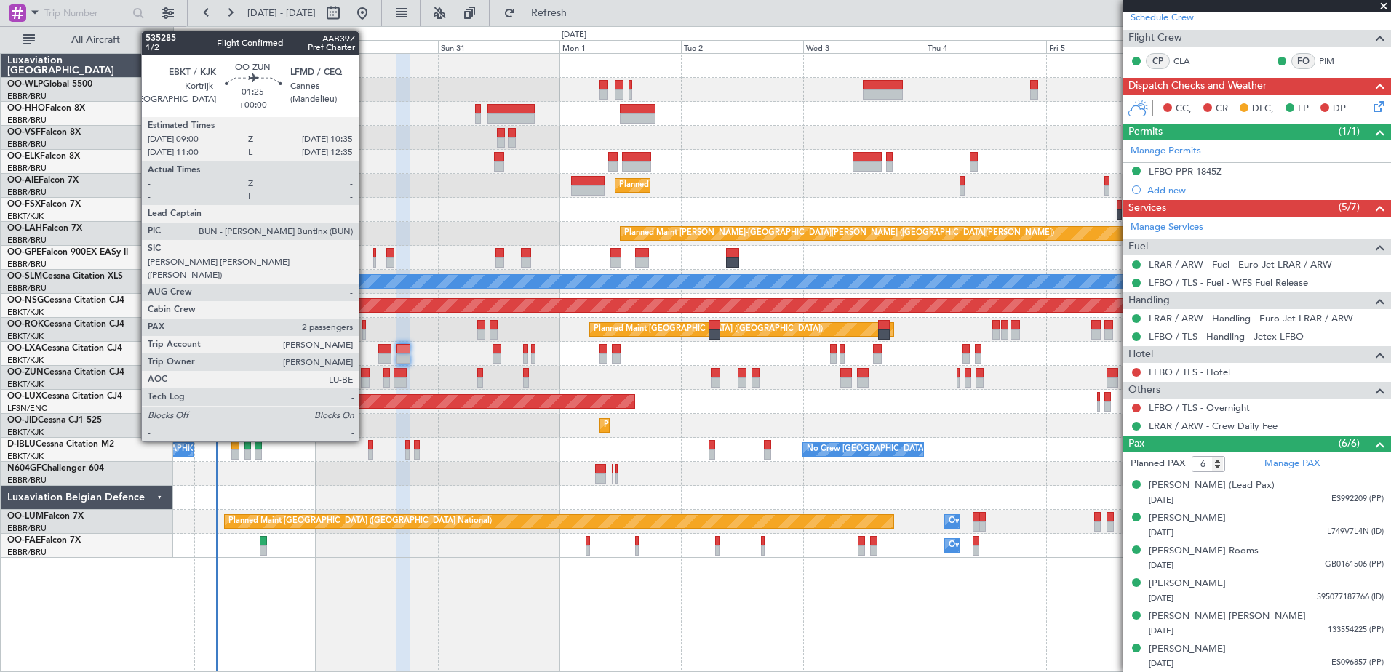
click at [365, 376] on div at bounding box center [365, 373] width 9 height 10
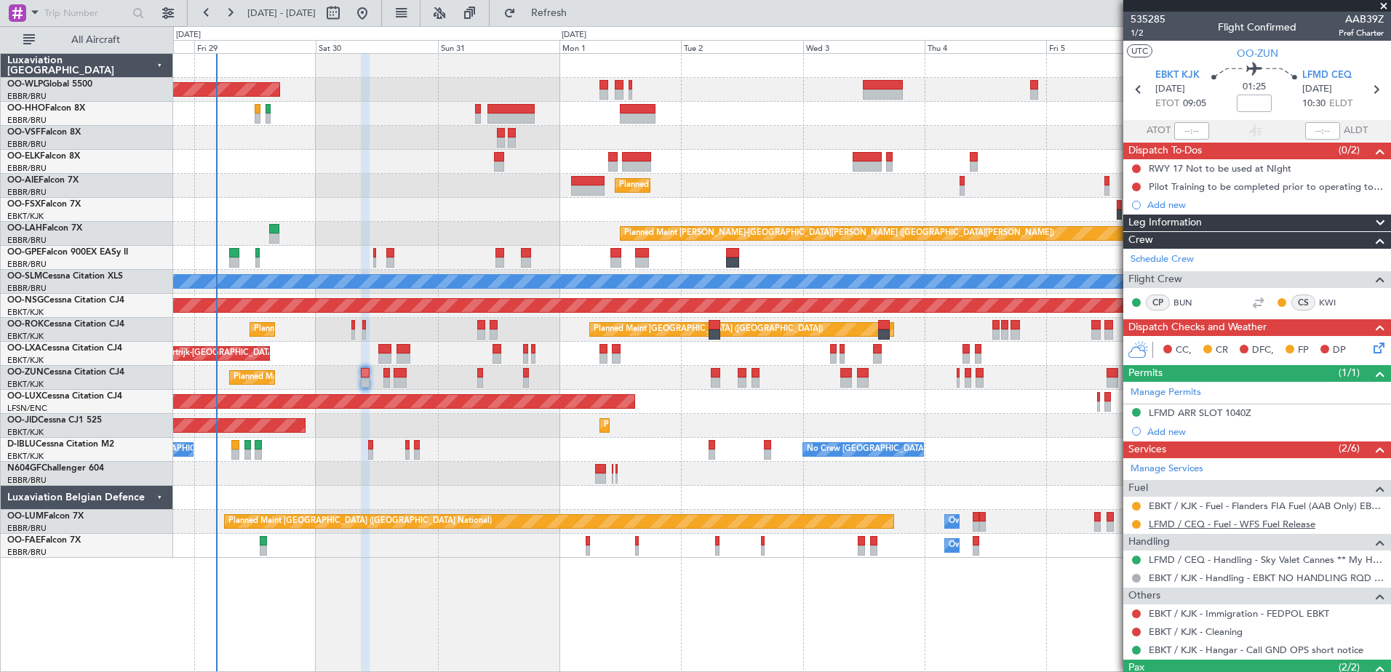
scroll to position [93, 0]
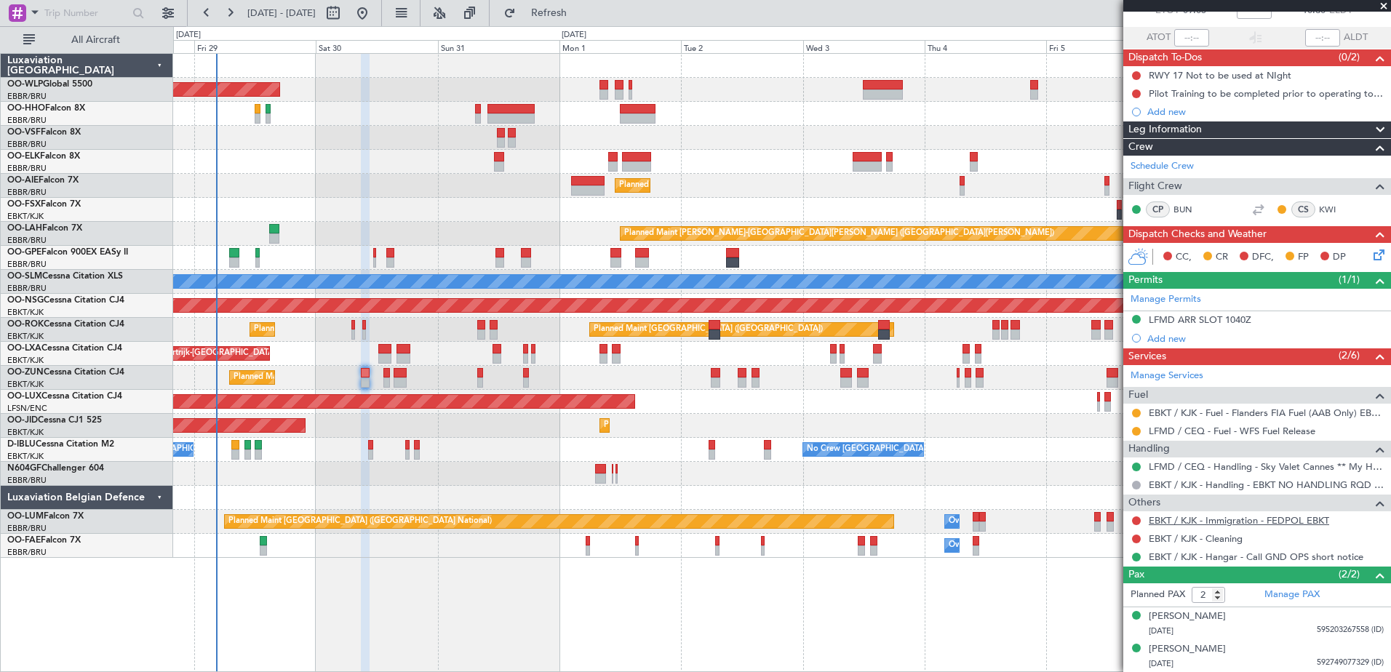
click at [1293, 520] on link "EBKT / KJK - Immigration - FEDPOL EBKT" at bounding box center [1239, 521] width 180 height 12
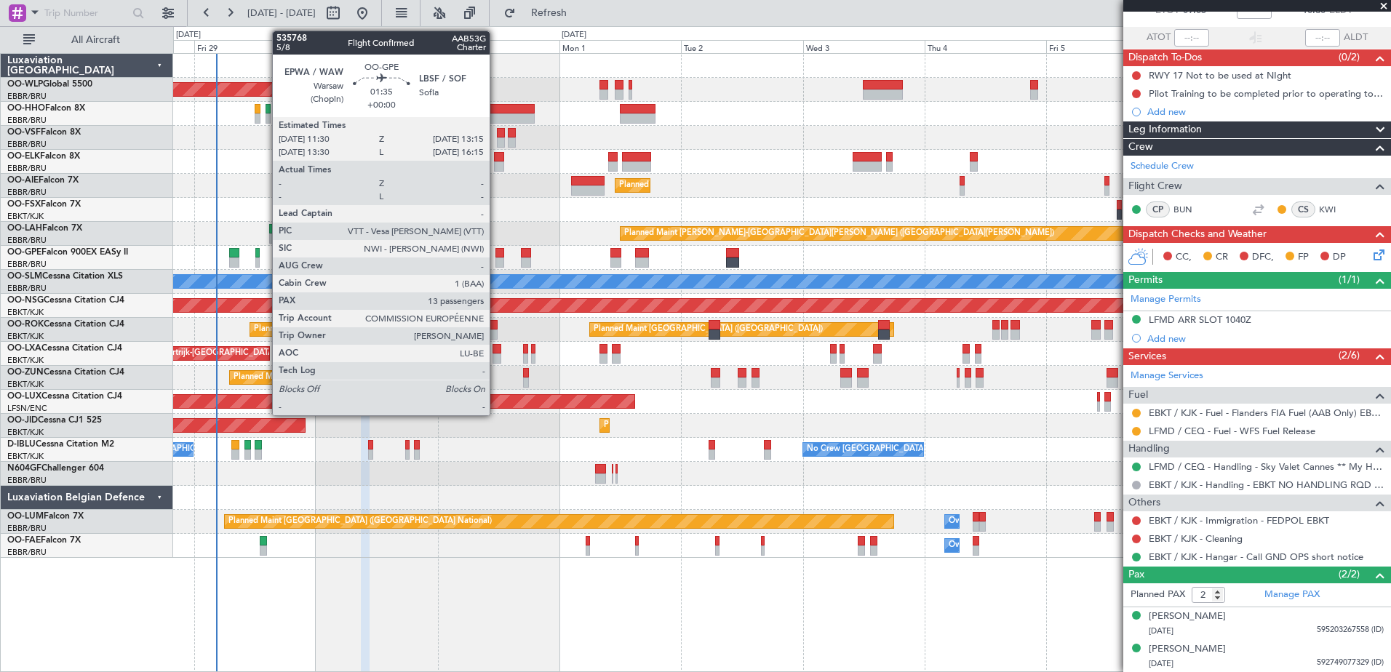
click at [496, 261] on div at bounding box center [500, 263] width 9 height 10
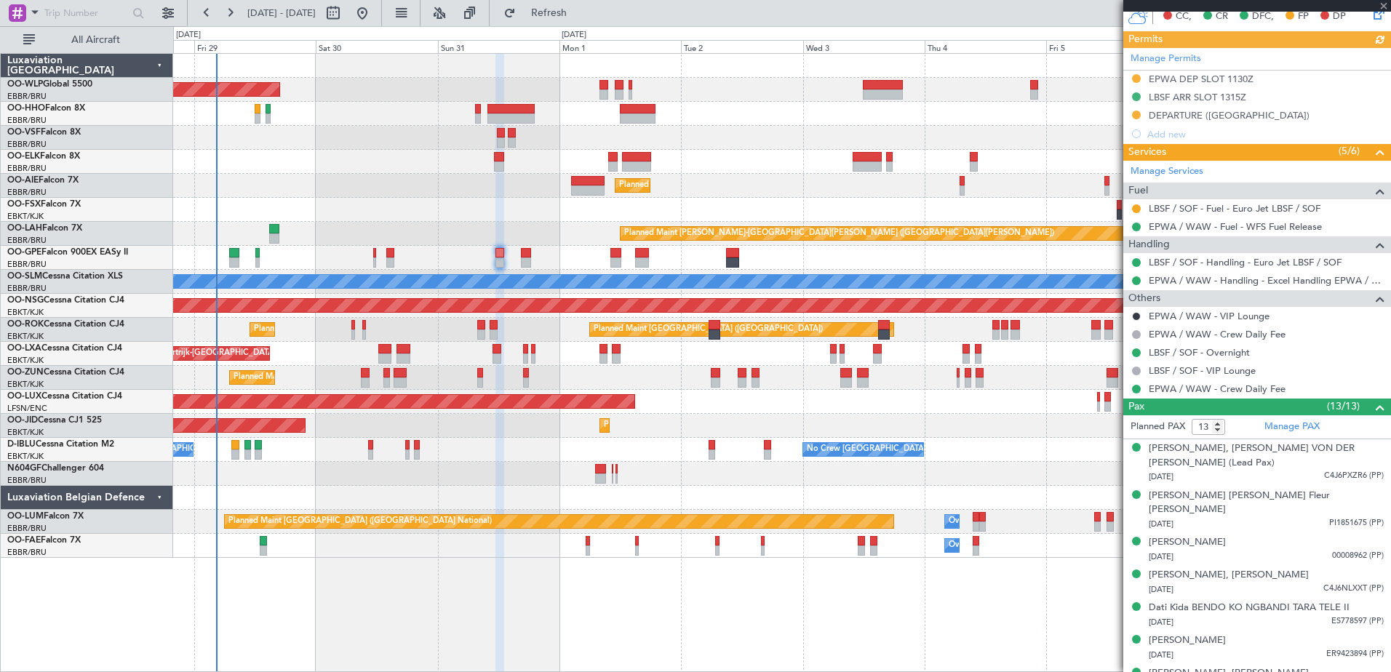
scroll to position [437, 0]
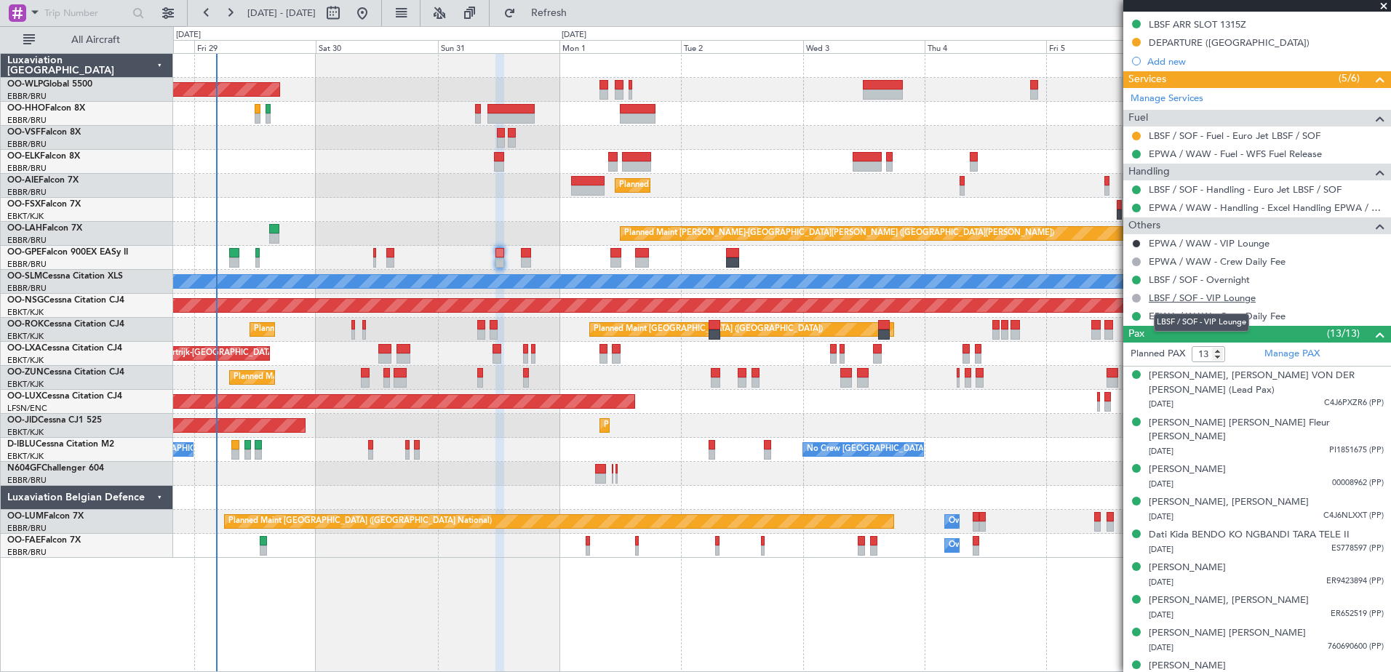
click at [1234, 298] on link "LBSF / SOF - VIP Lounge" at bounding box center [1202, 298] width 107 height 12
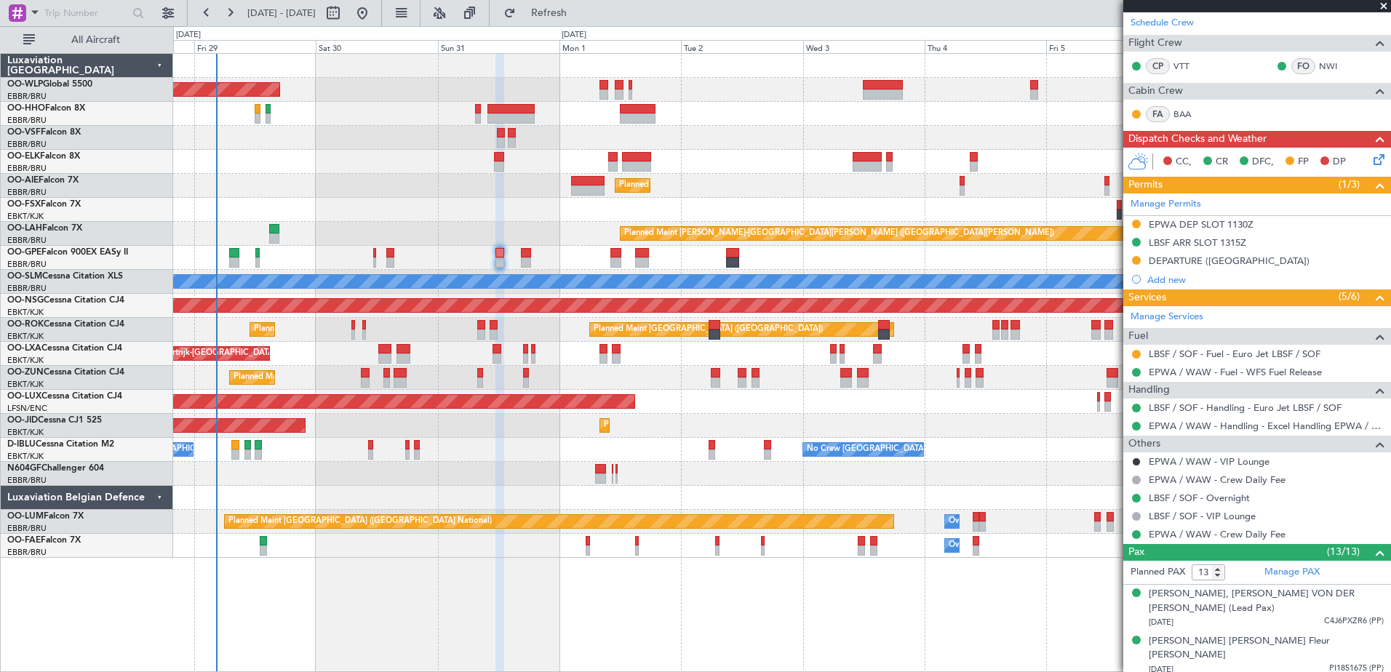
scroll to position [146, 0]
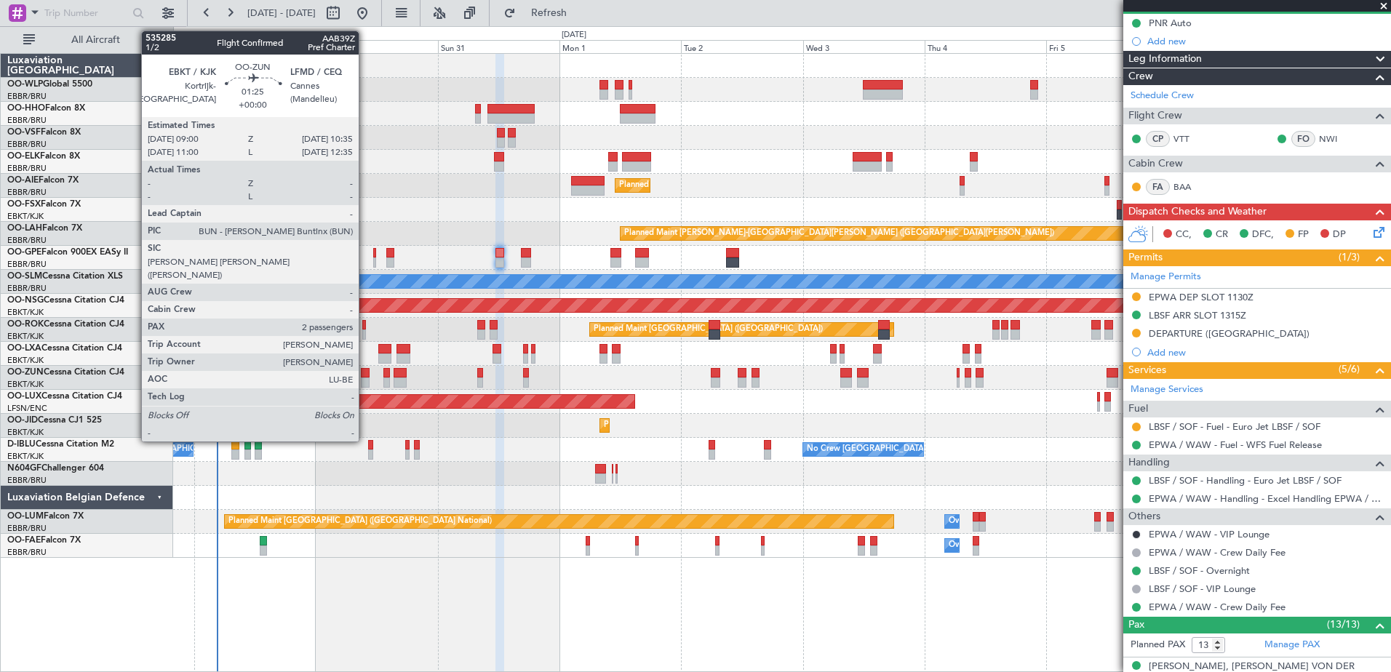
click at [365, 376] on div at bounding box center [365, 373] width 9 height 10
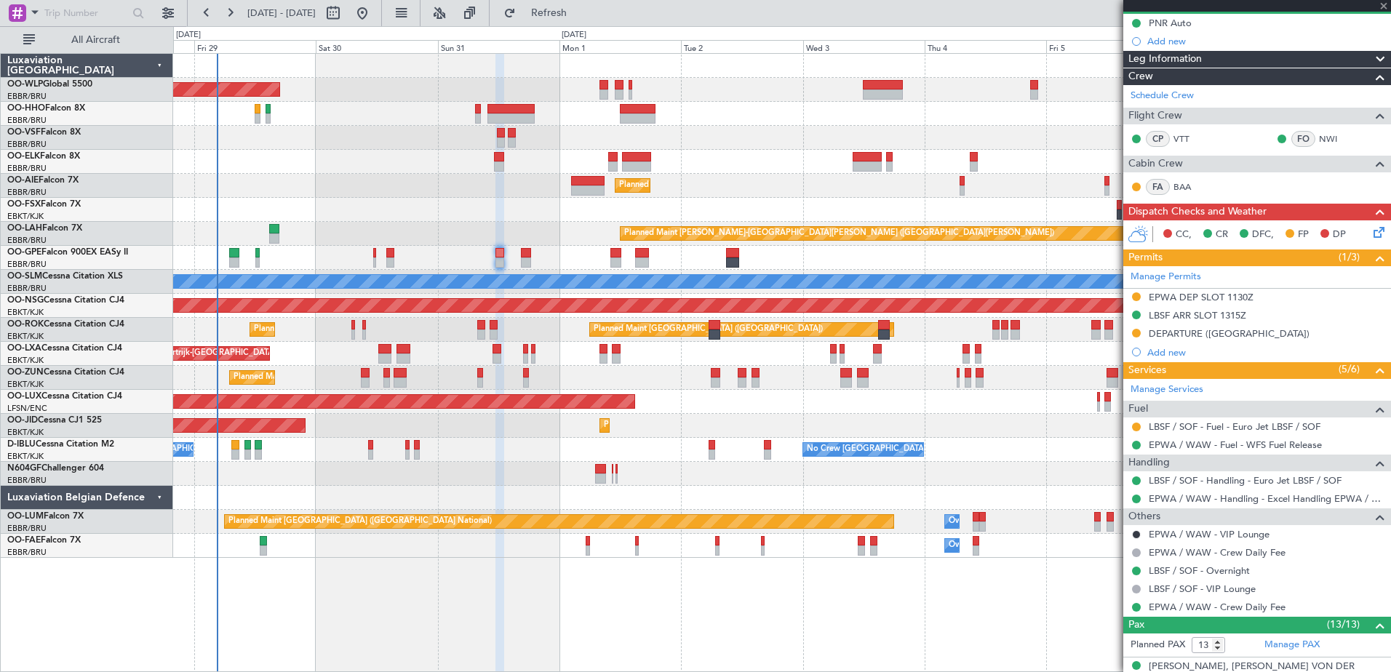
type input "2"
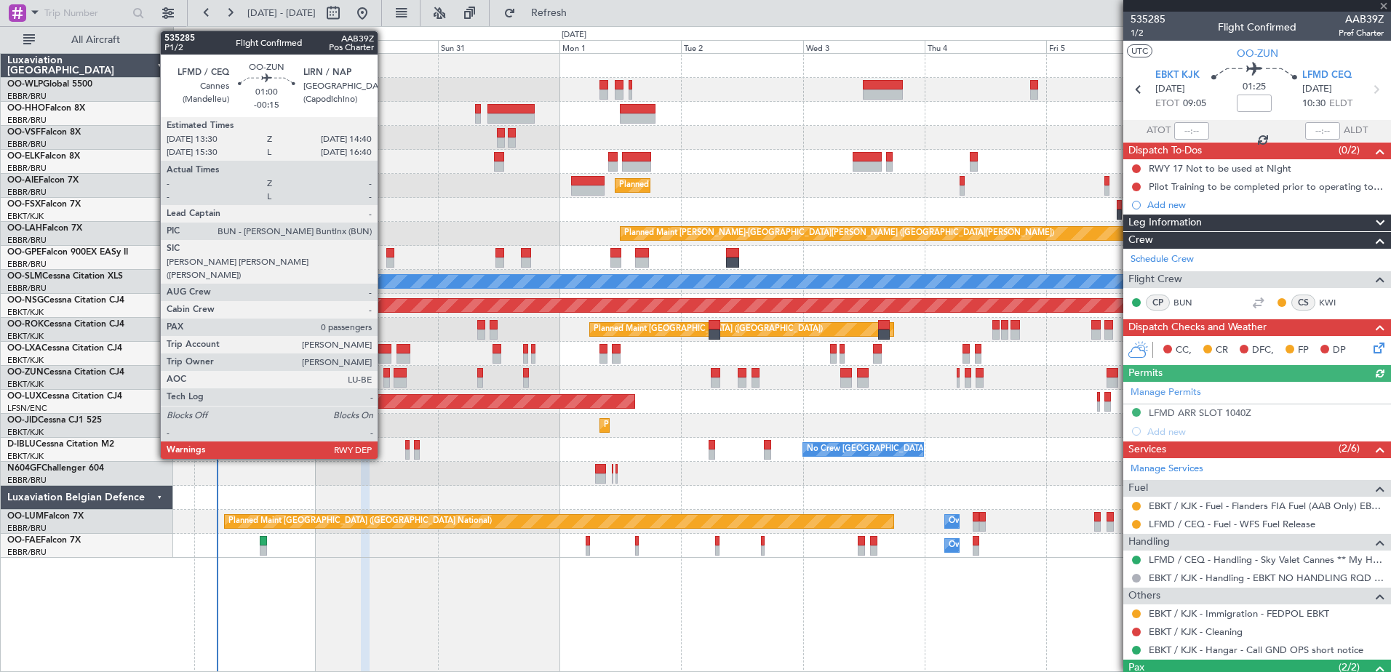
click at [384, 387] on div at bounding box center [387, 383] width 7 height 10
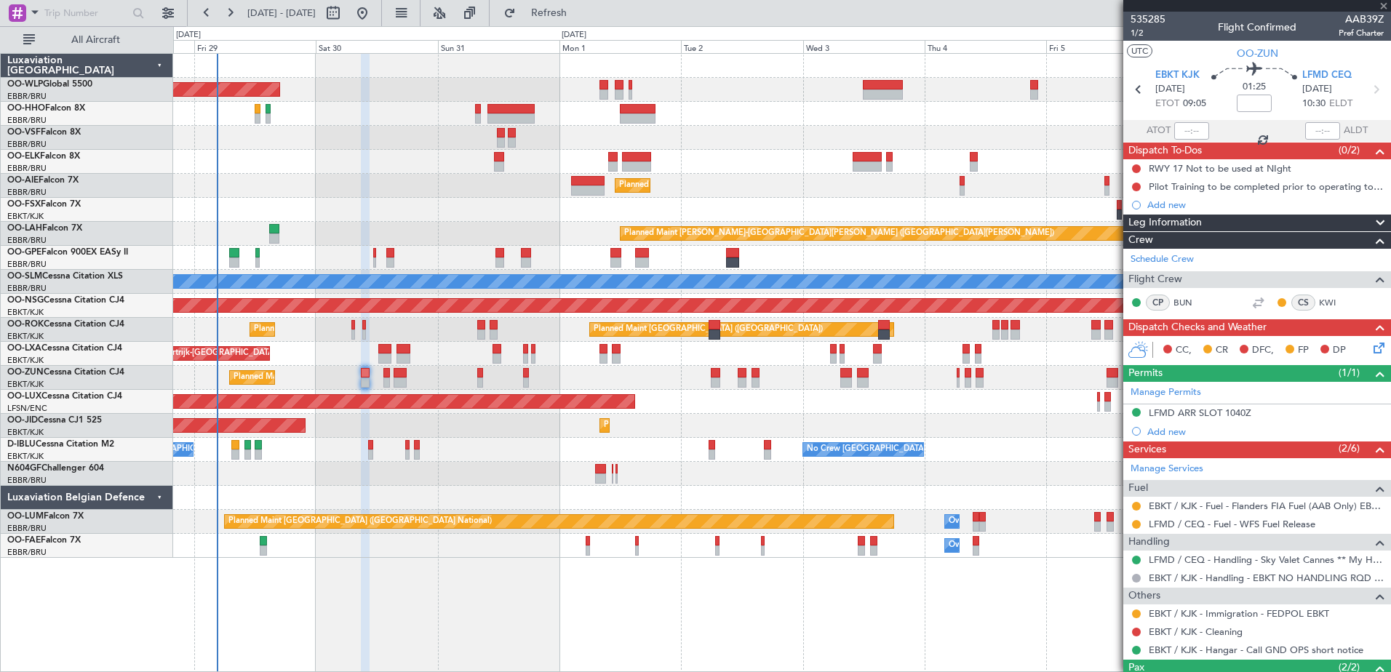
type input "-00:15"
type input "0"
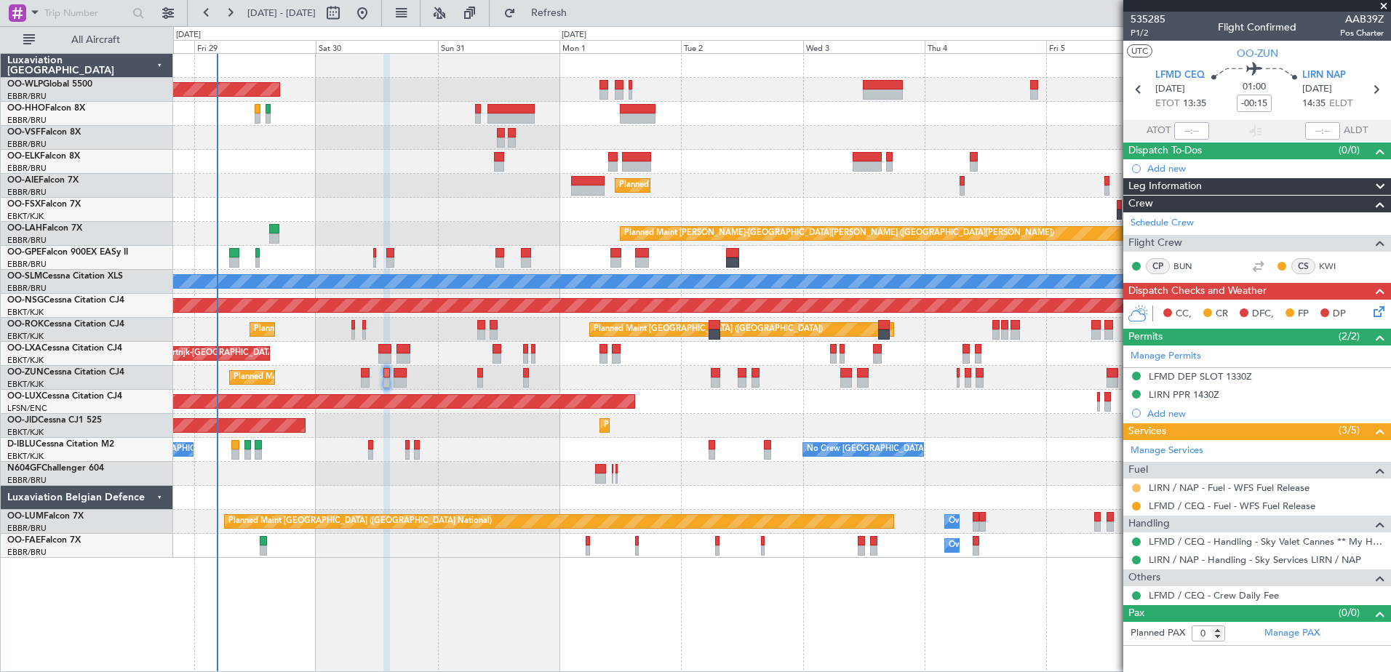
click at [1138, 490] on button at bounding box center [1136, 488] width 9 height 9
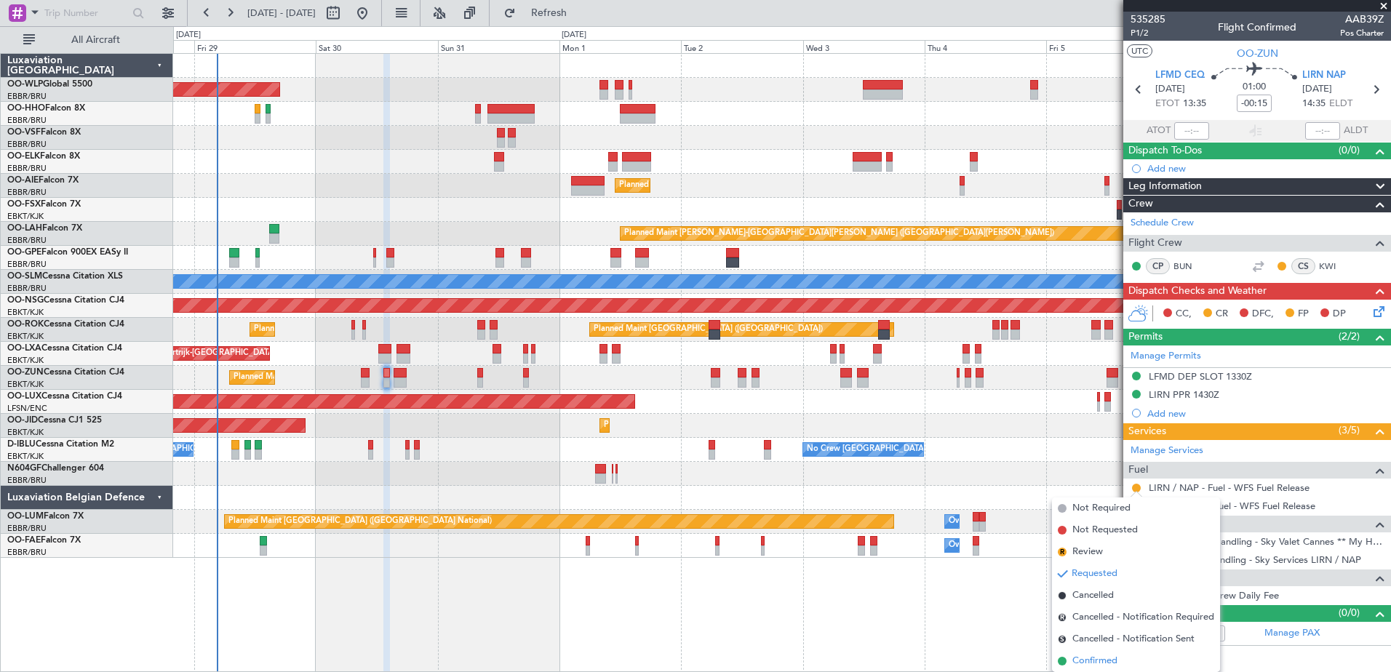
click at [1103, 661] on span "Confirmed" at bounding box center [1095, 661] width 45 height 15
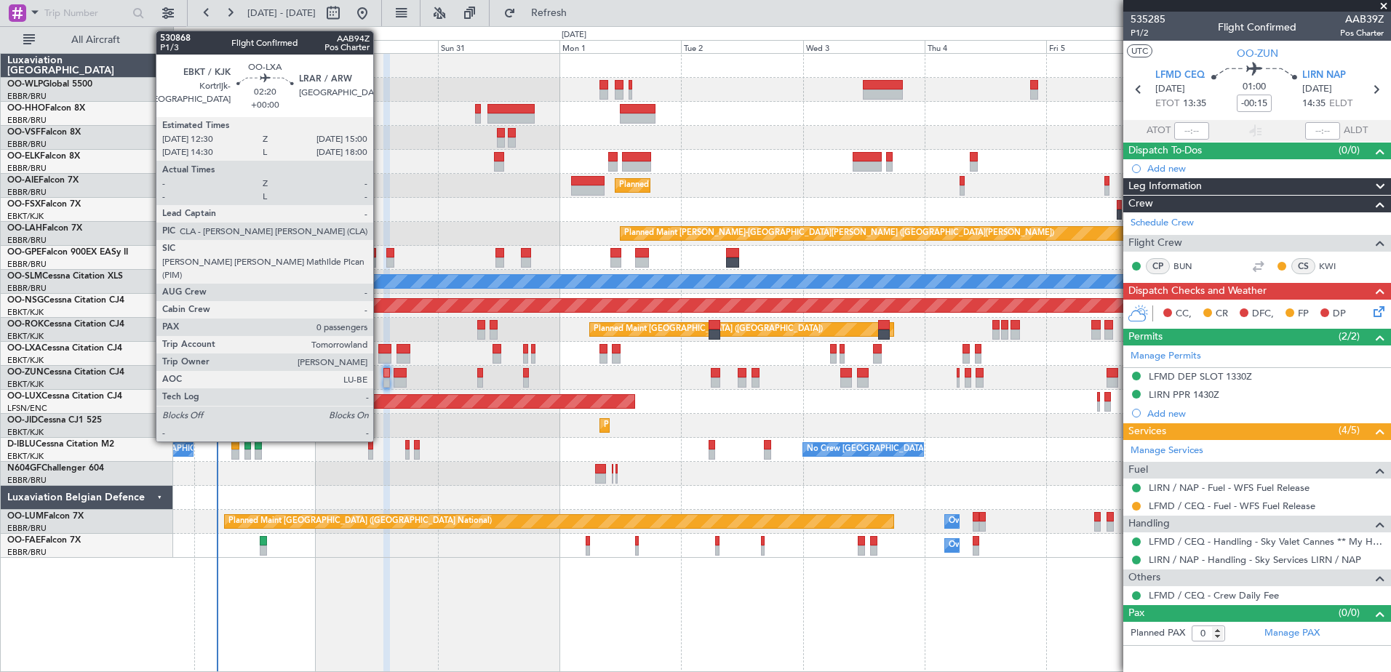
click at [380, 362] on div at bounding box center [384, 359] width 13 height 10
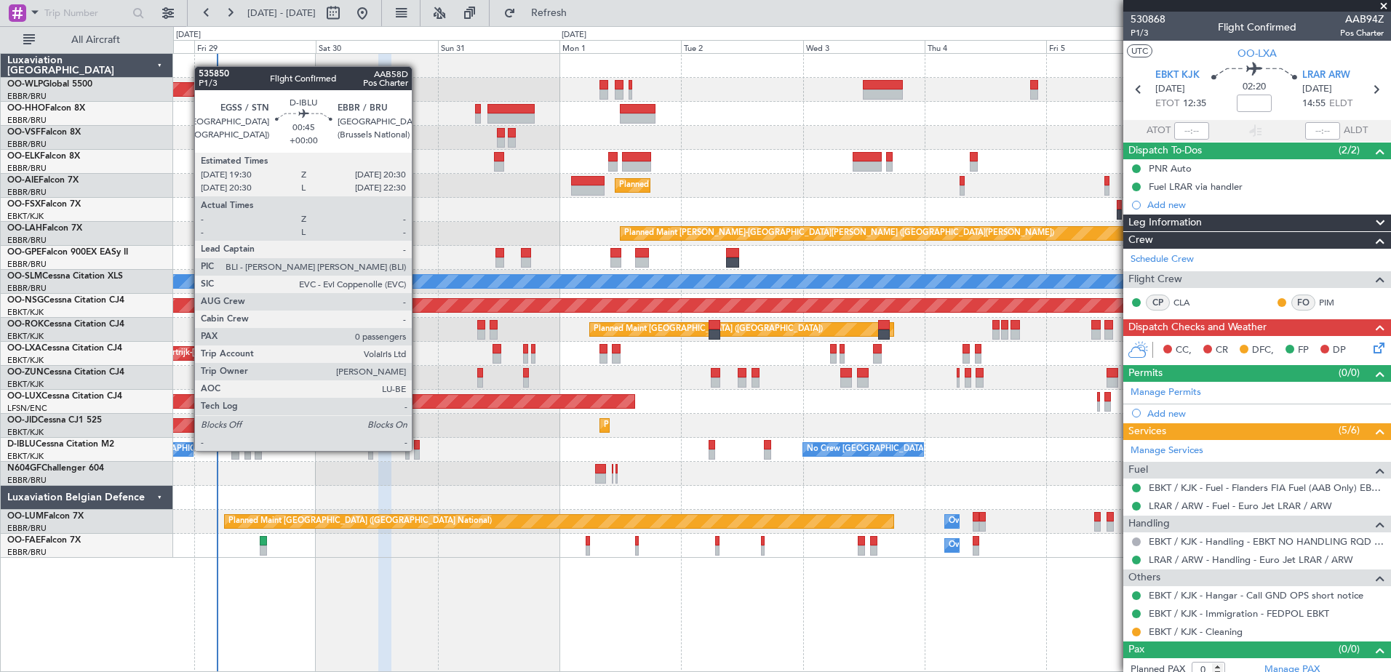
click at [418, 451] on div at bounding box center [416, 455] width 5 height 10
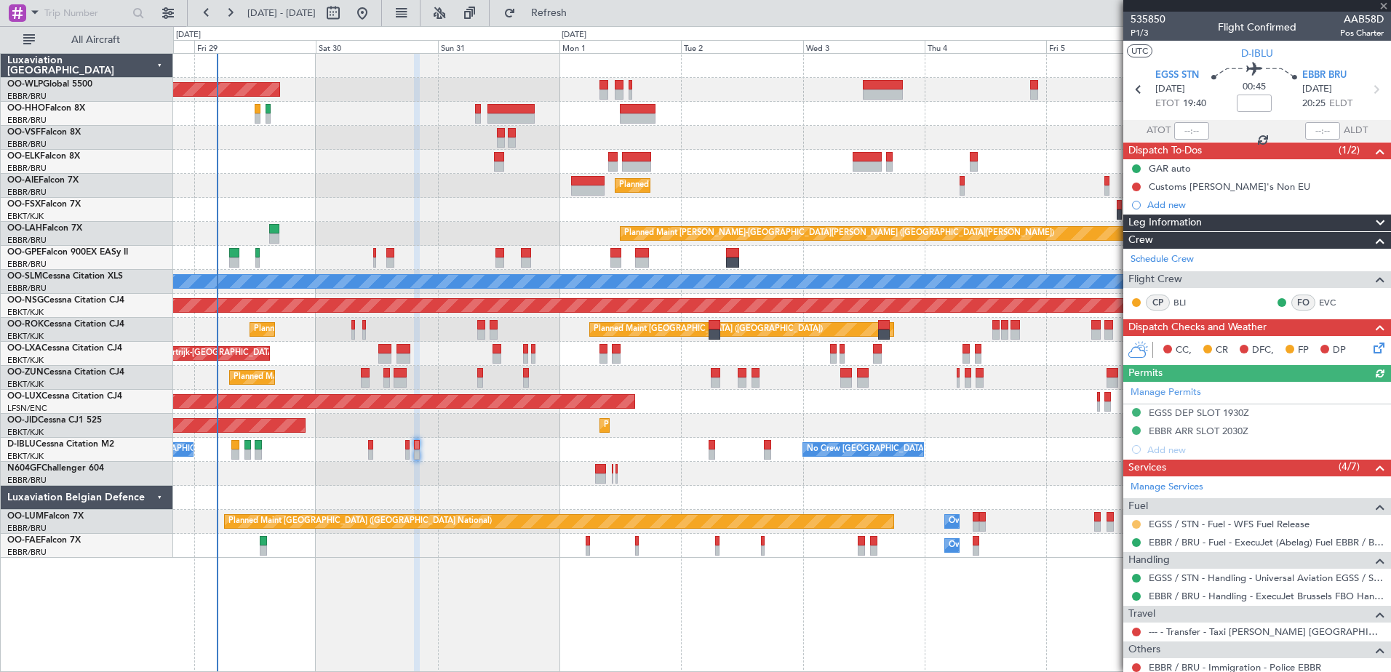
click at [1135, 524] on button at bounding box center [1136, 524] width 9 height 9
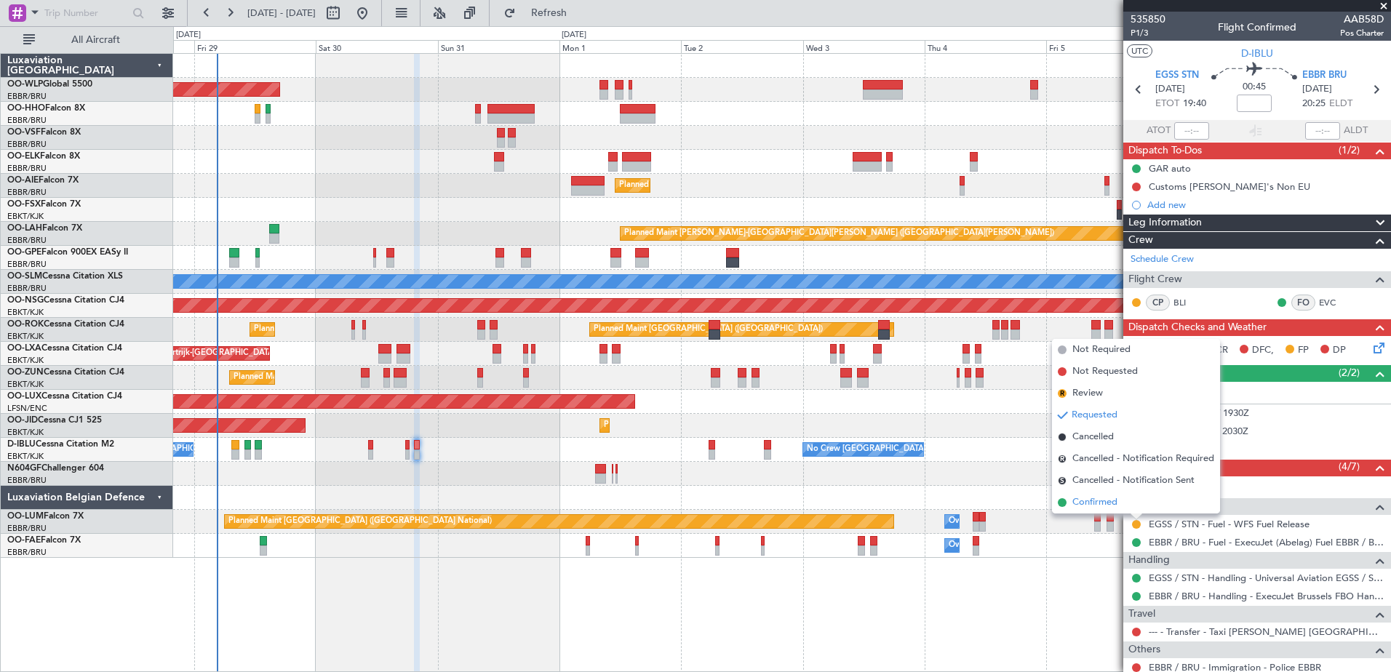
click at [1097, 504] on span "Confirmed" at bounding box center [1095, 503] width 45 height 15
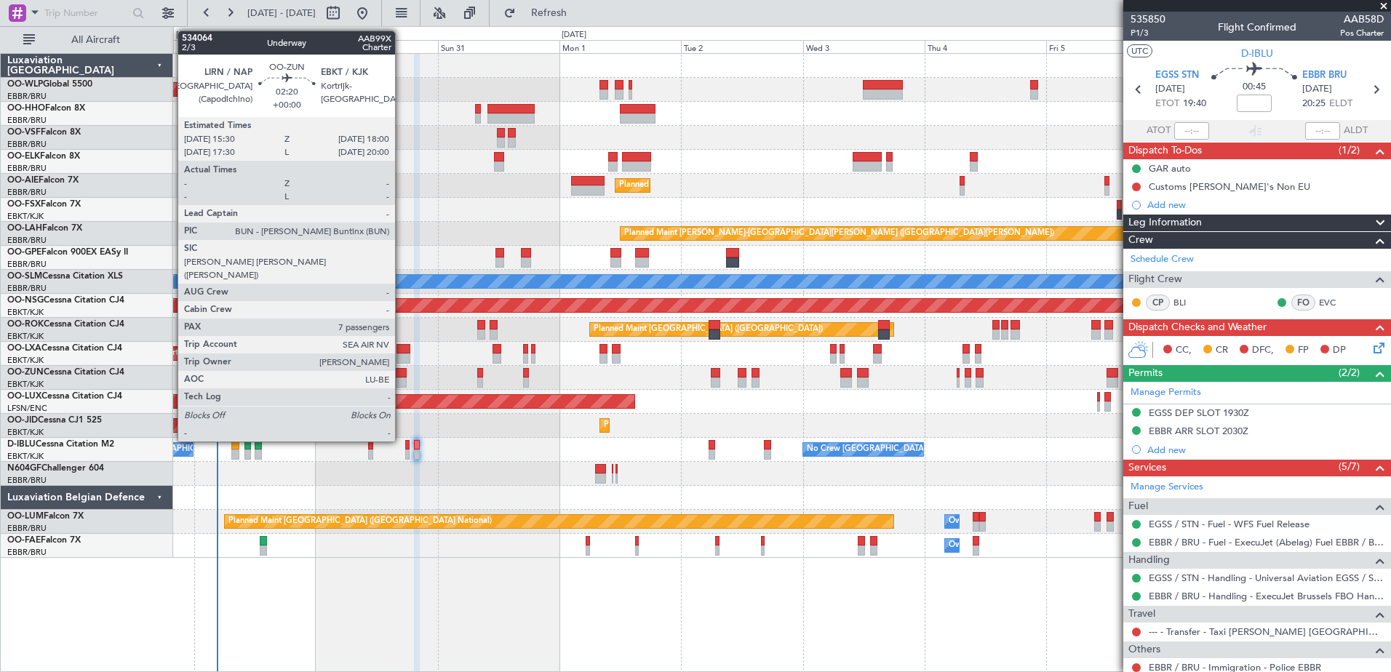
click at [402, 372] on div at bounding box center [400, 373] width 13 height 10
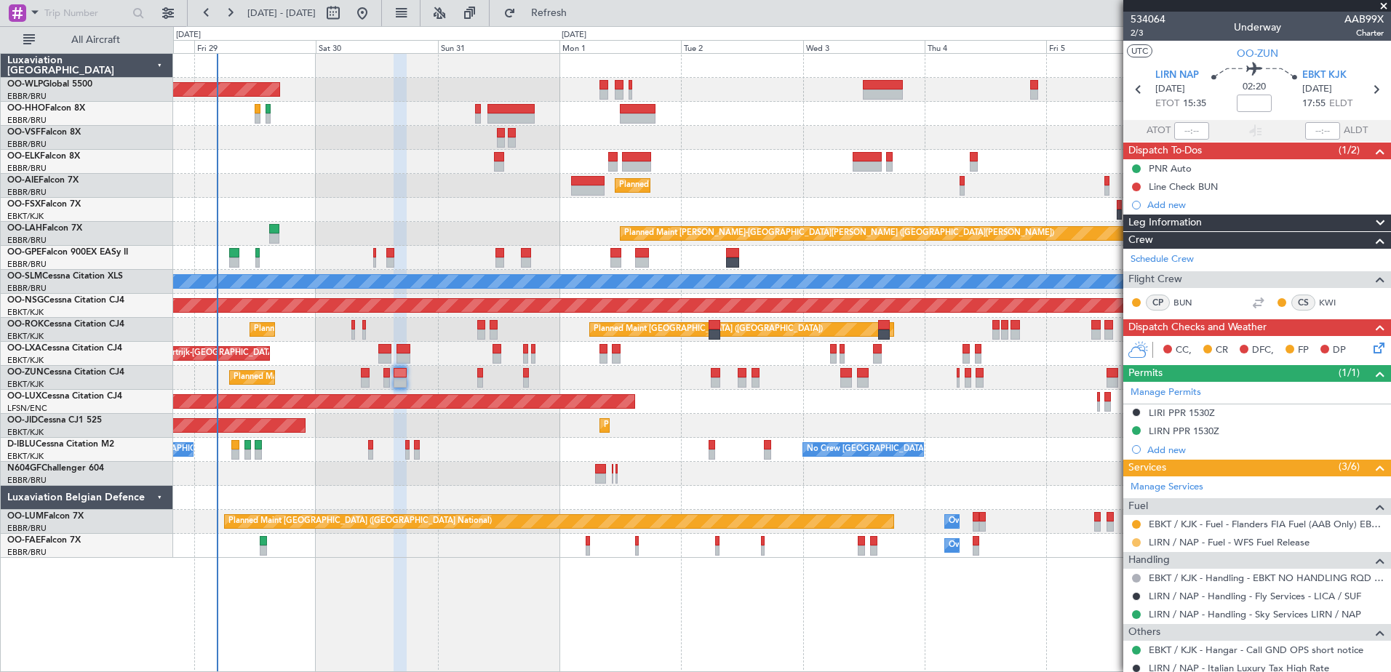
click at [1137, 543] on button at bounding box center [1136, 543] width 9 height 9
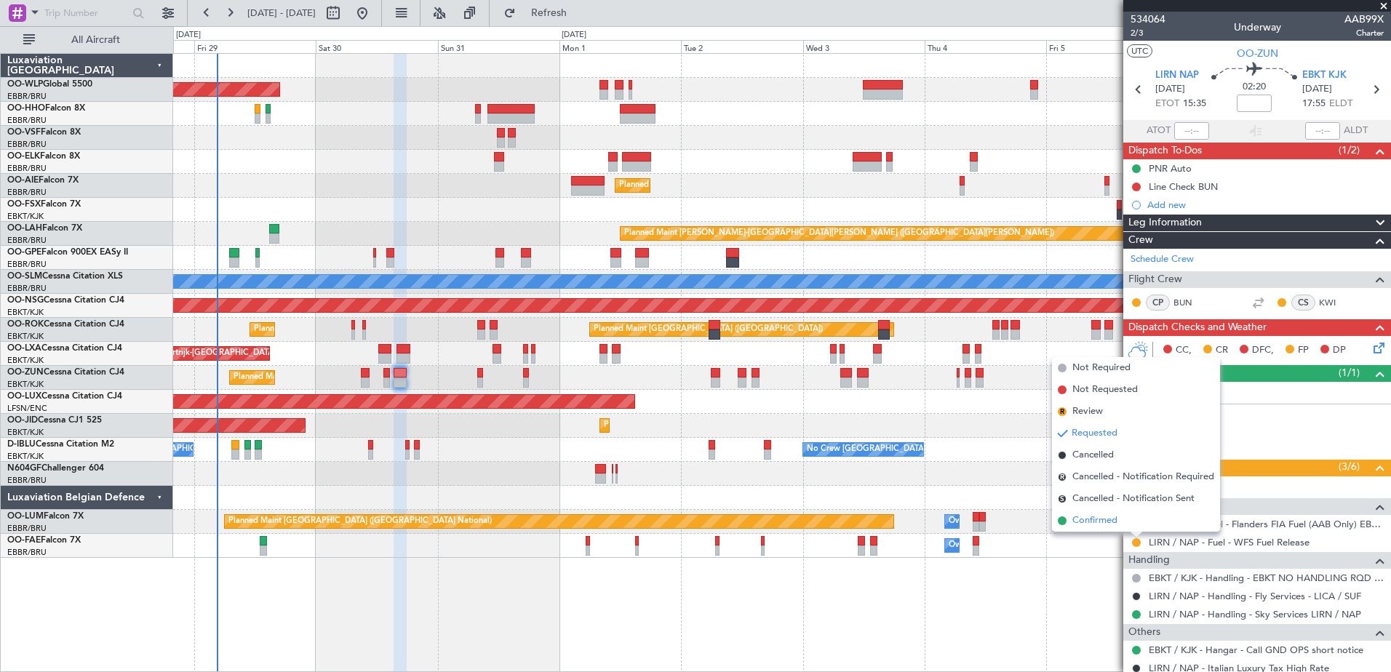
click at [1090, 524] on span "Confirmed" at bounding box center [1095, 521] width 45 height 15
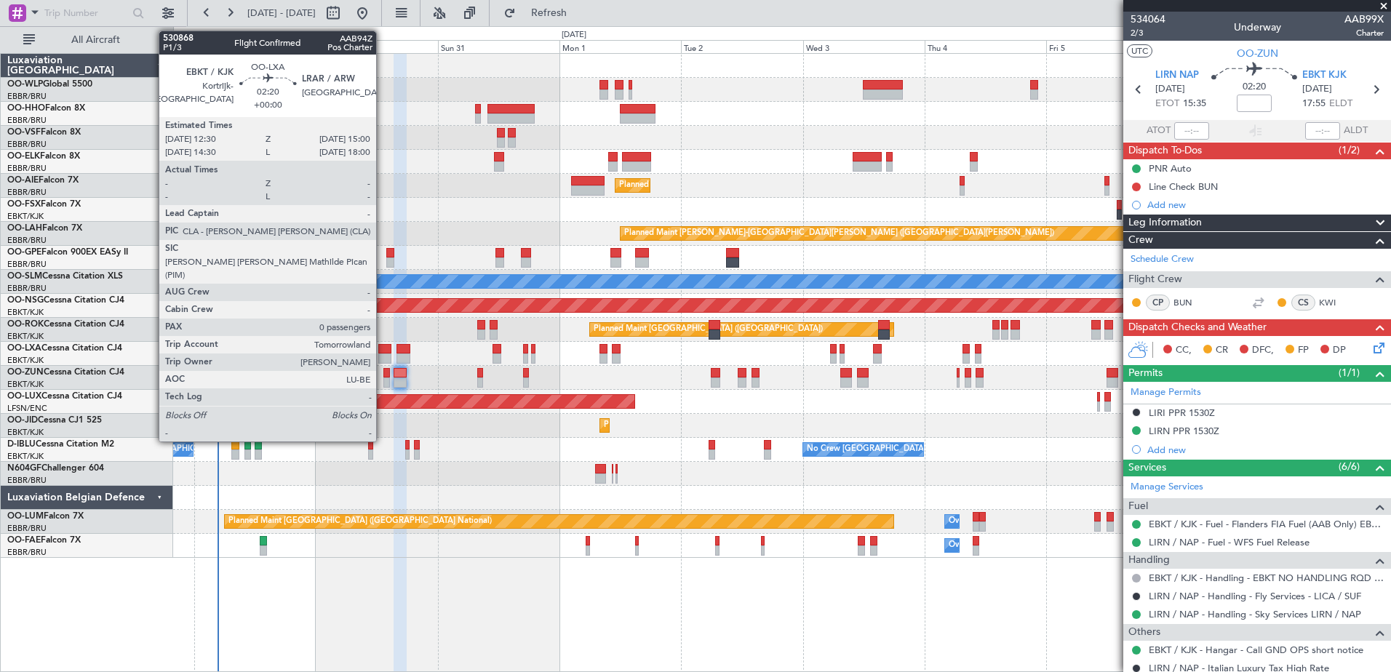
click at [383, 348] on div at bounding box center [384, 349] width 13 height 10
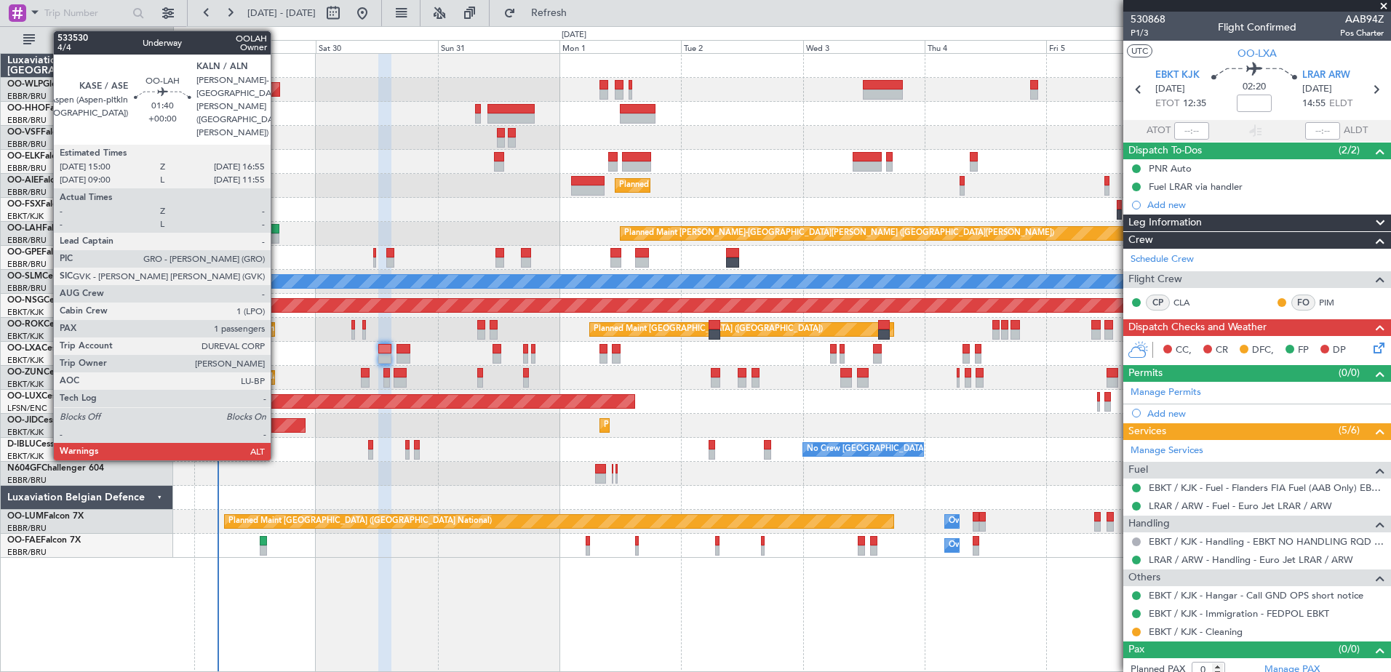
click at [277, 231] on div at bounding box center [274, 229] width 10 height 10
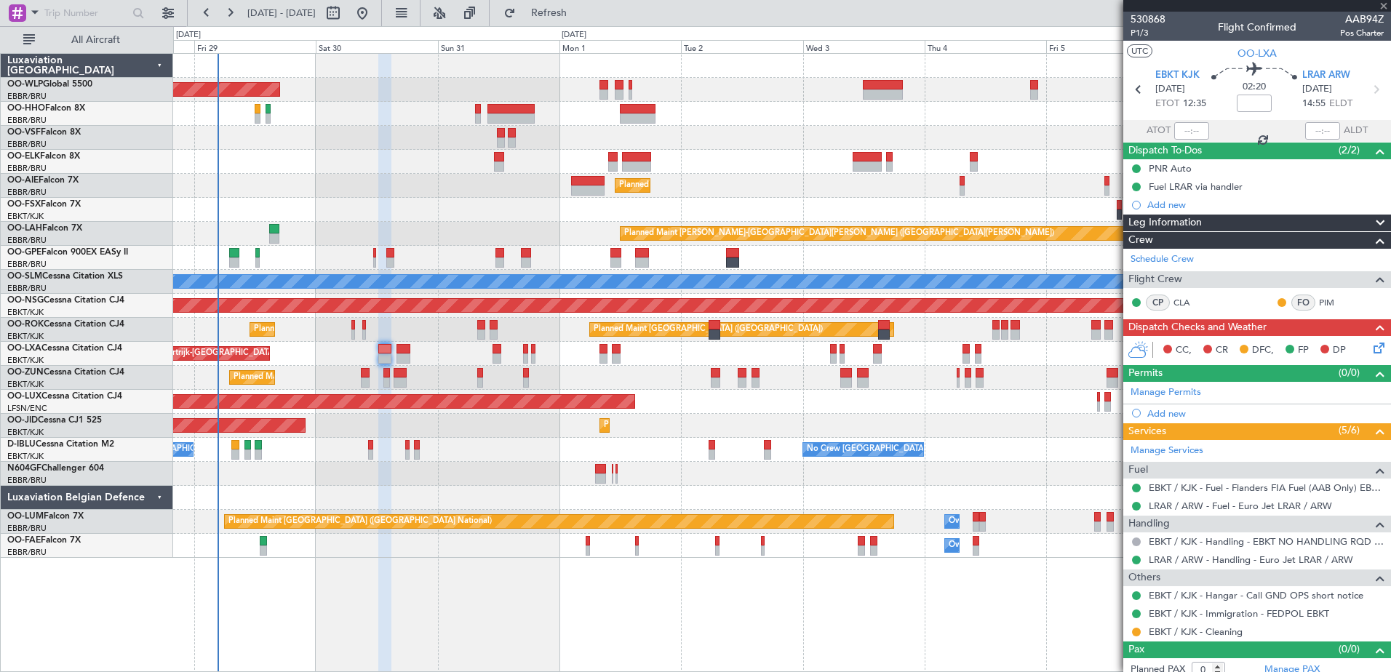
type input "1"
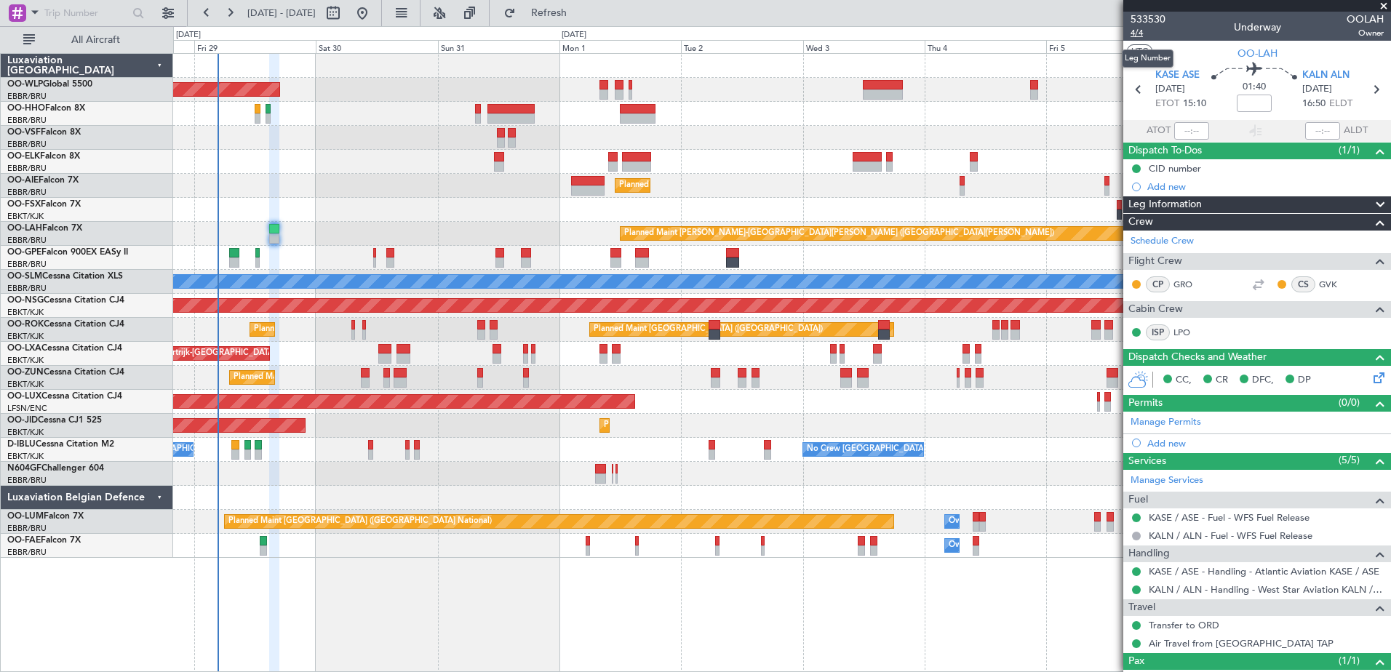
click at [1140, 35] on span "4/4" at bounding box center [1148, 33] width 35 height 12
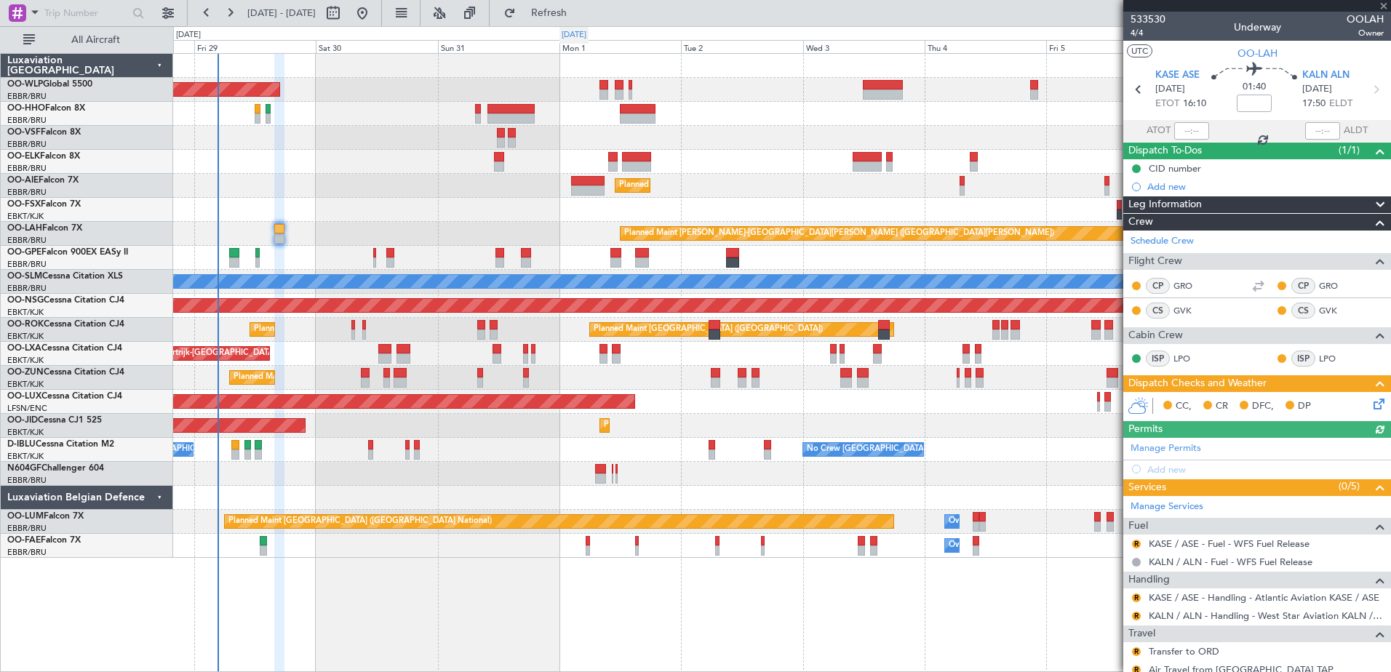
click at [589, 27] on div "[DATE]" at bounding box center [574, 35] width 29 height 17
click at [580, 15] on span "Refresh" at bounding box center [549, 13] width 61 height 10
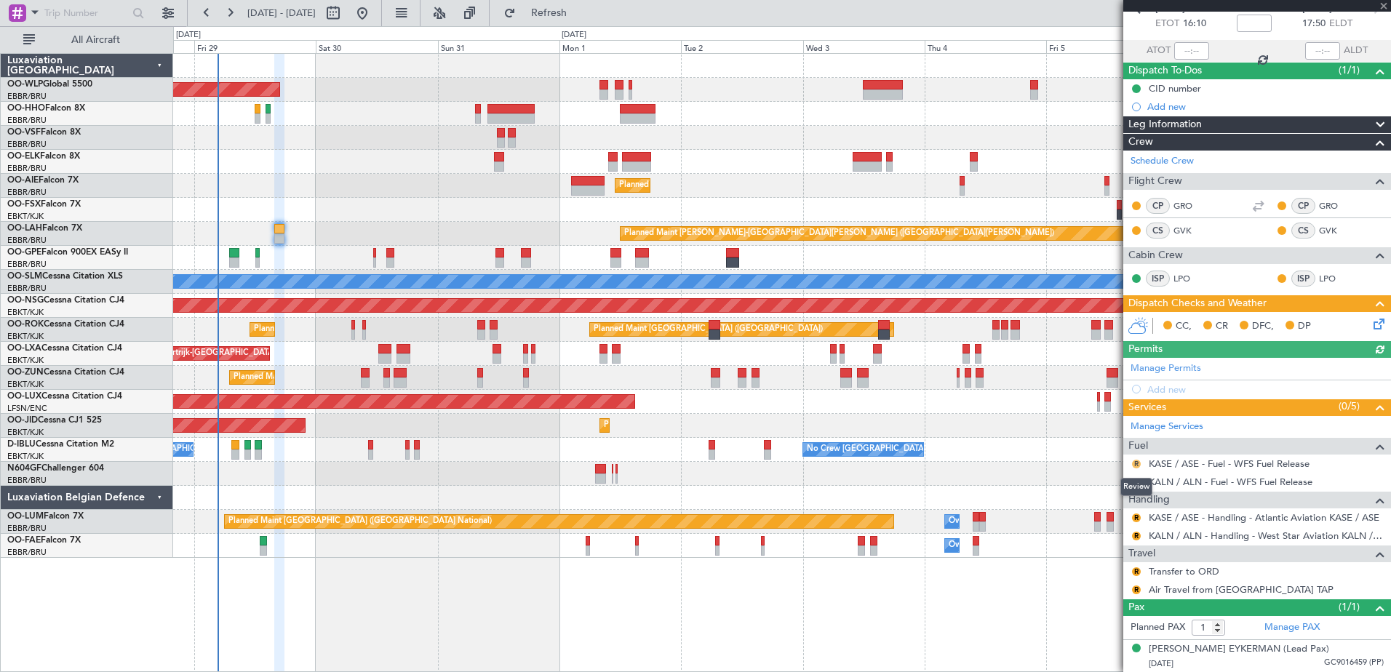
click at [1136, 464] on button "R" at bounding box center [1136, 464] width 9 height 9
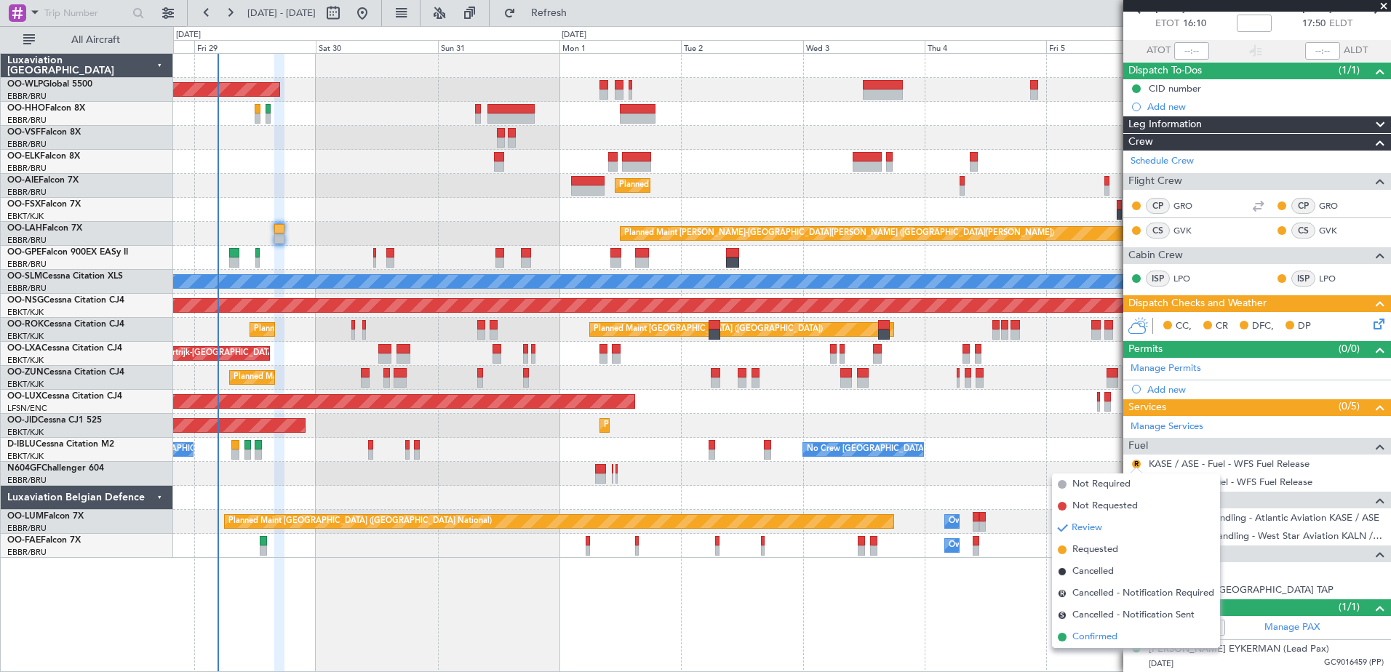
click at [1115, 635] on span "Confirmed" at bounding box center [1095, 637] width 45 height 15
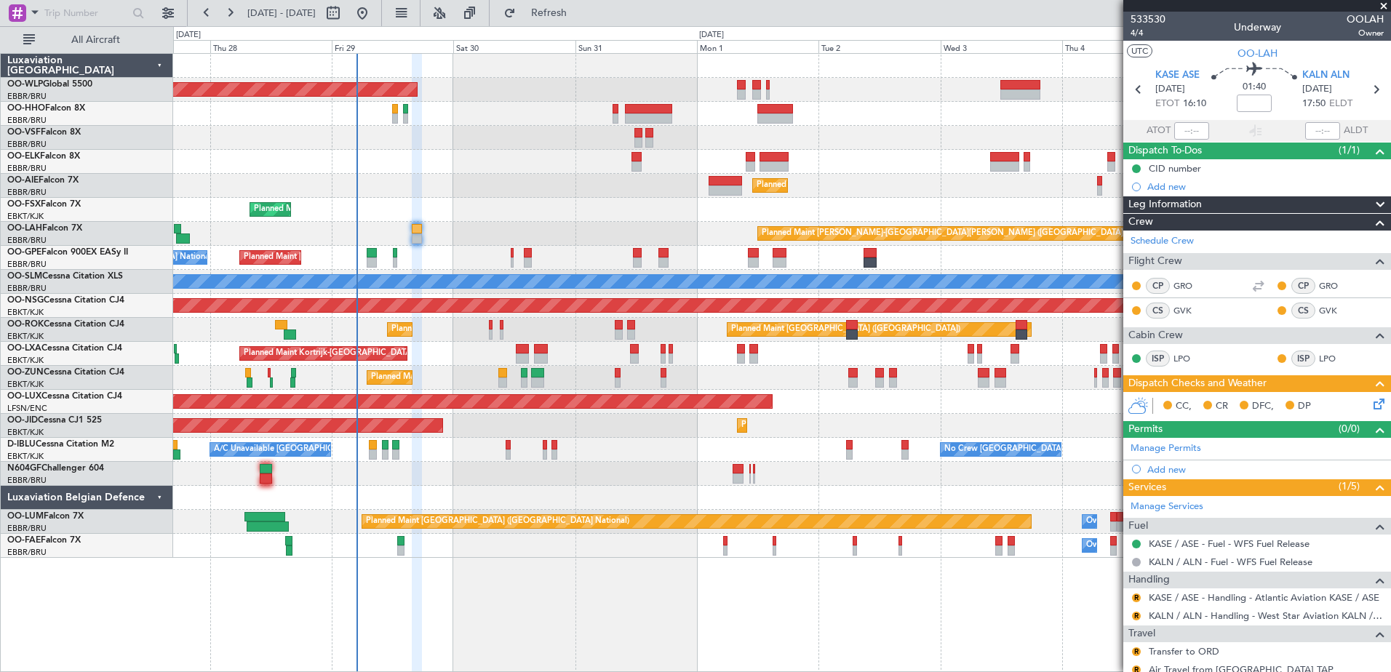
click at [434, 375] on div "Planned Maint Berlin (Brandenburg) Planned Maint Kortrijk-Wevelgem Planned Main…" at bounding box center [781, 306] width 1217 height 504
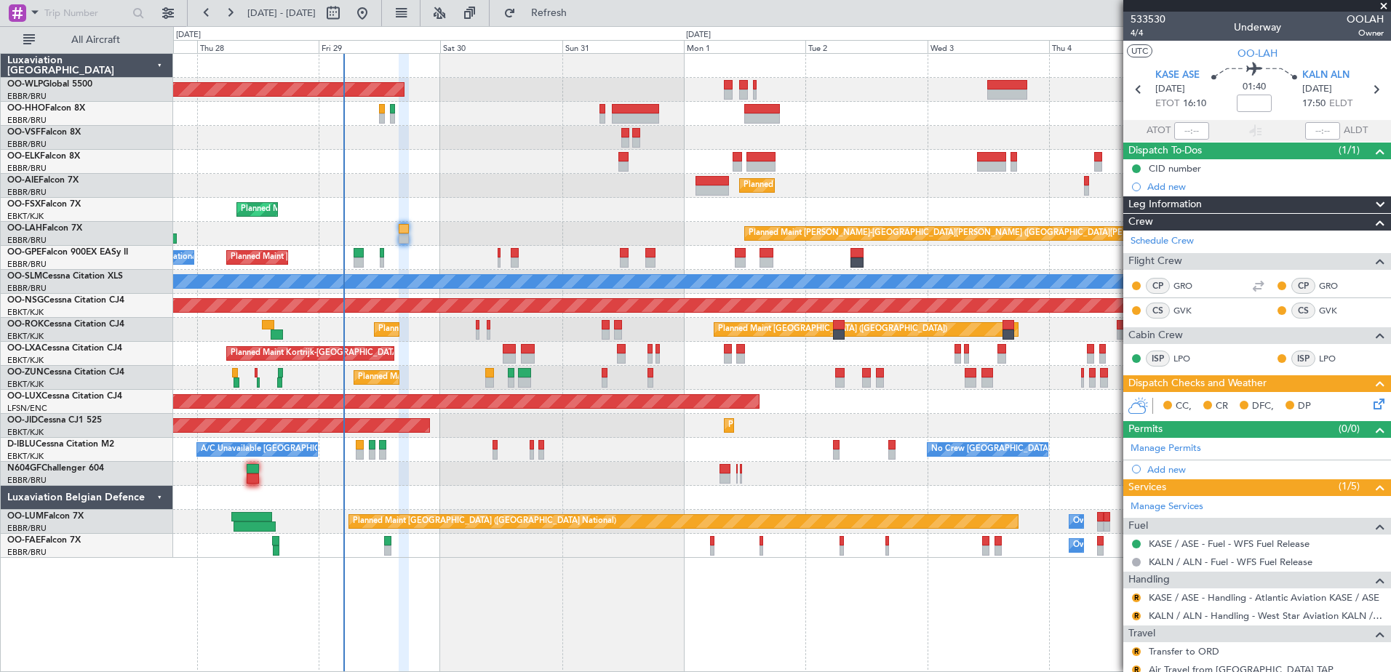
click at [437, 355] on div "Planned Maint Kortrijk-[GEOGRAPHIC_DATA]" at bounding box center [781, 354] width 1217 height 24
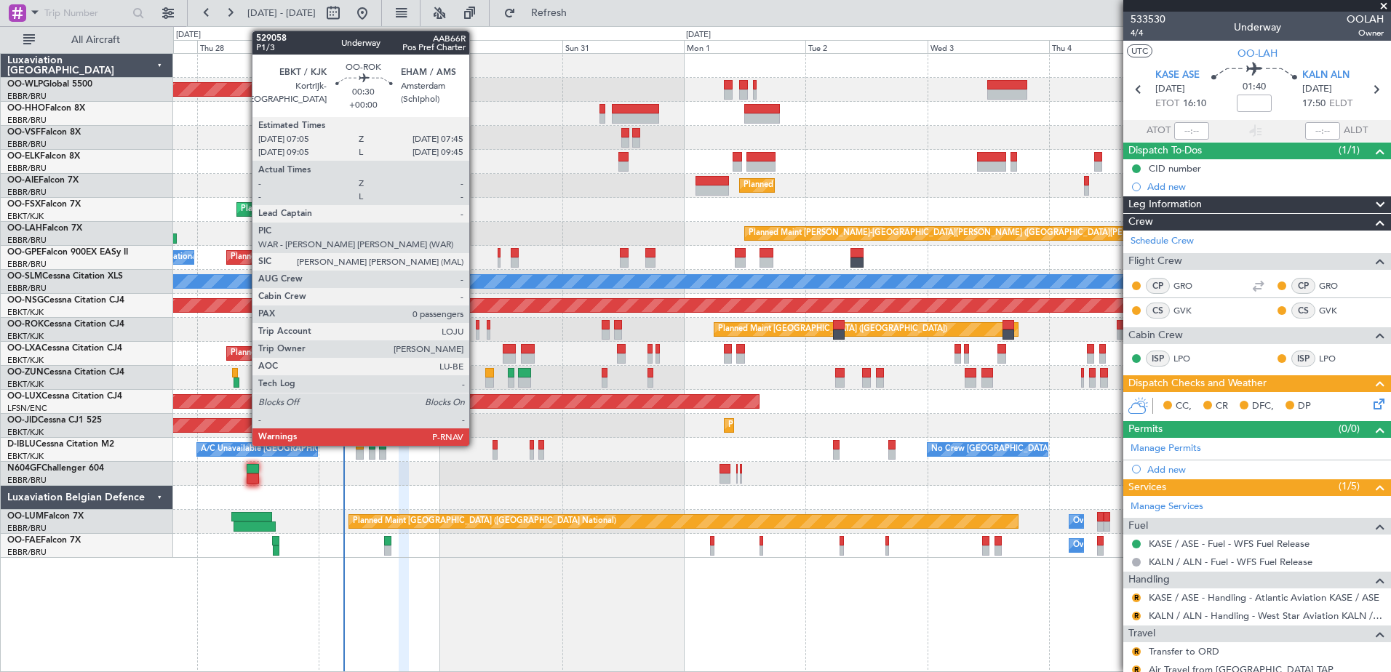
click at [476, 333] on div at bounding box center [478, 335] width 4 height 10
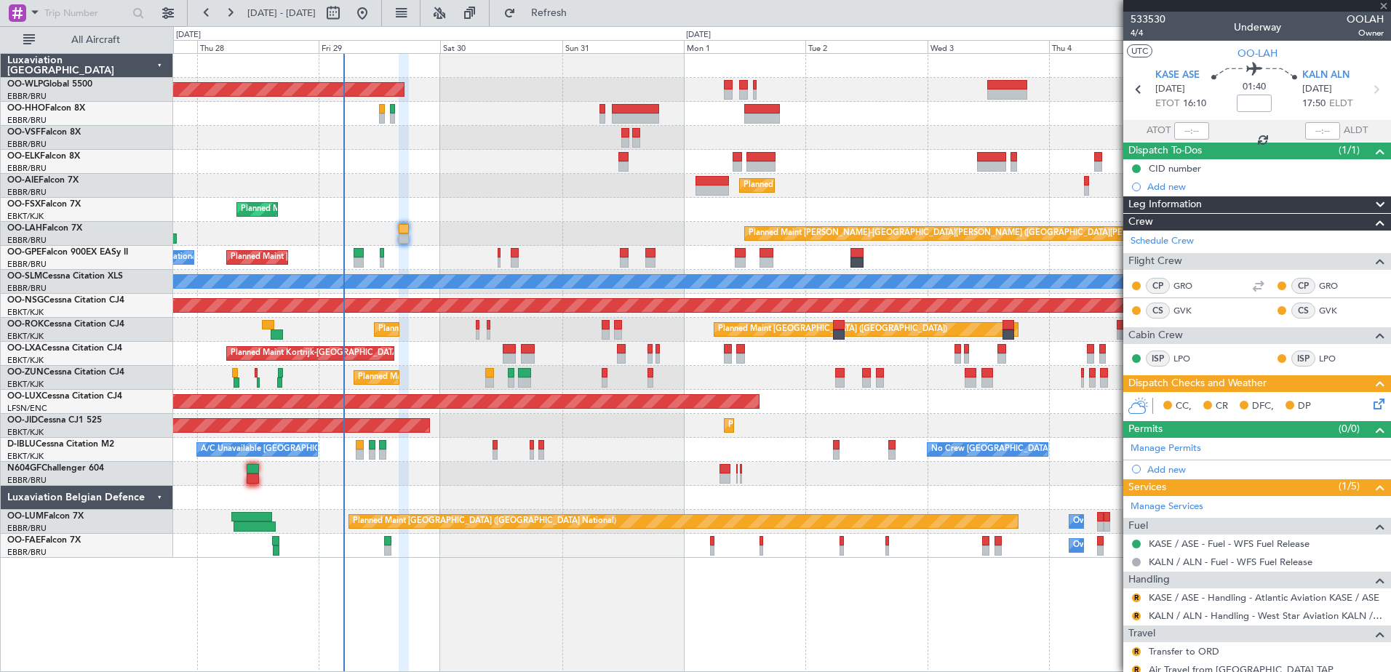
type input "0"
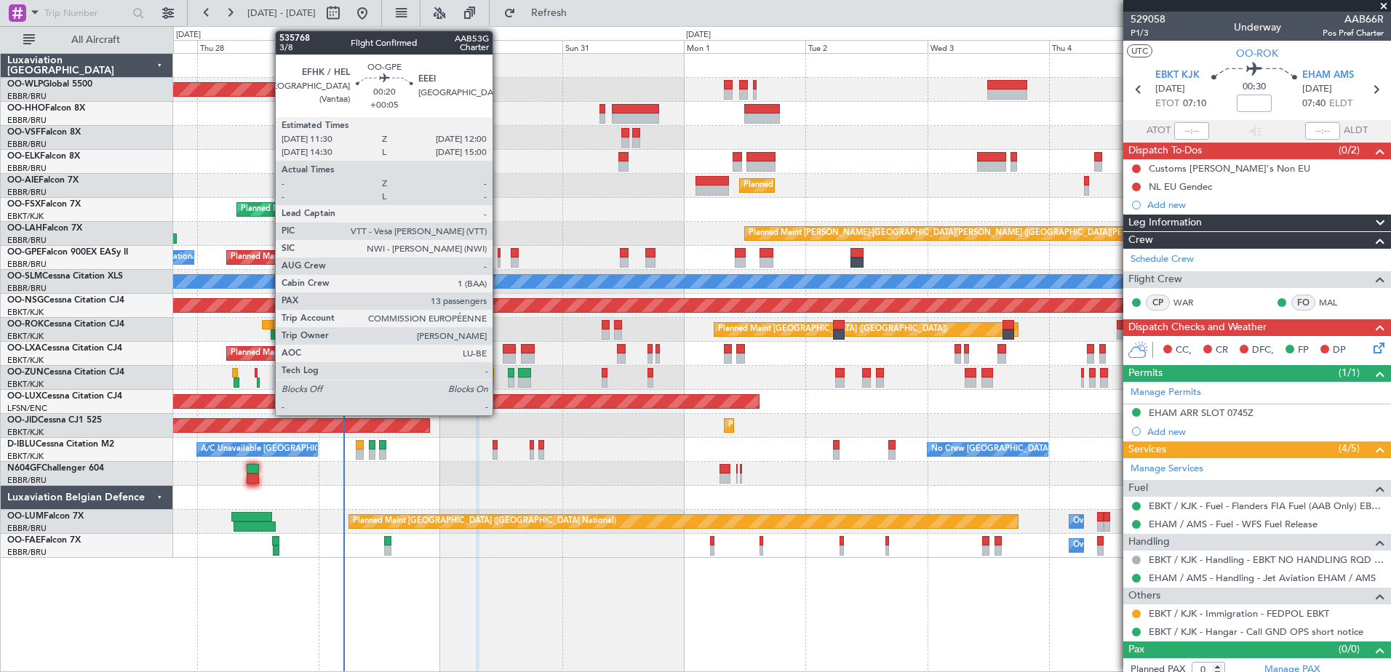
click at [499, 253] on div at bounding box center [499, 253] width 3 height 10
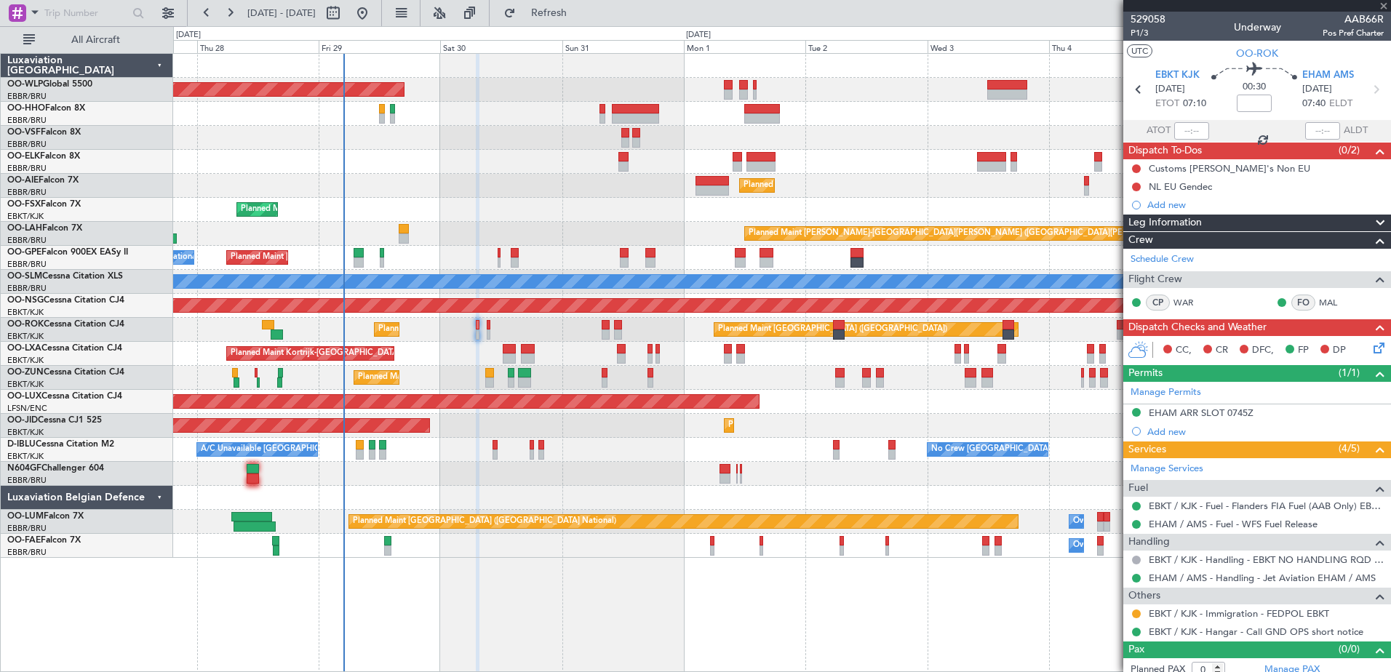
type input "+00:05"
type input "13"
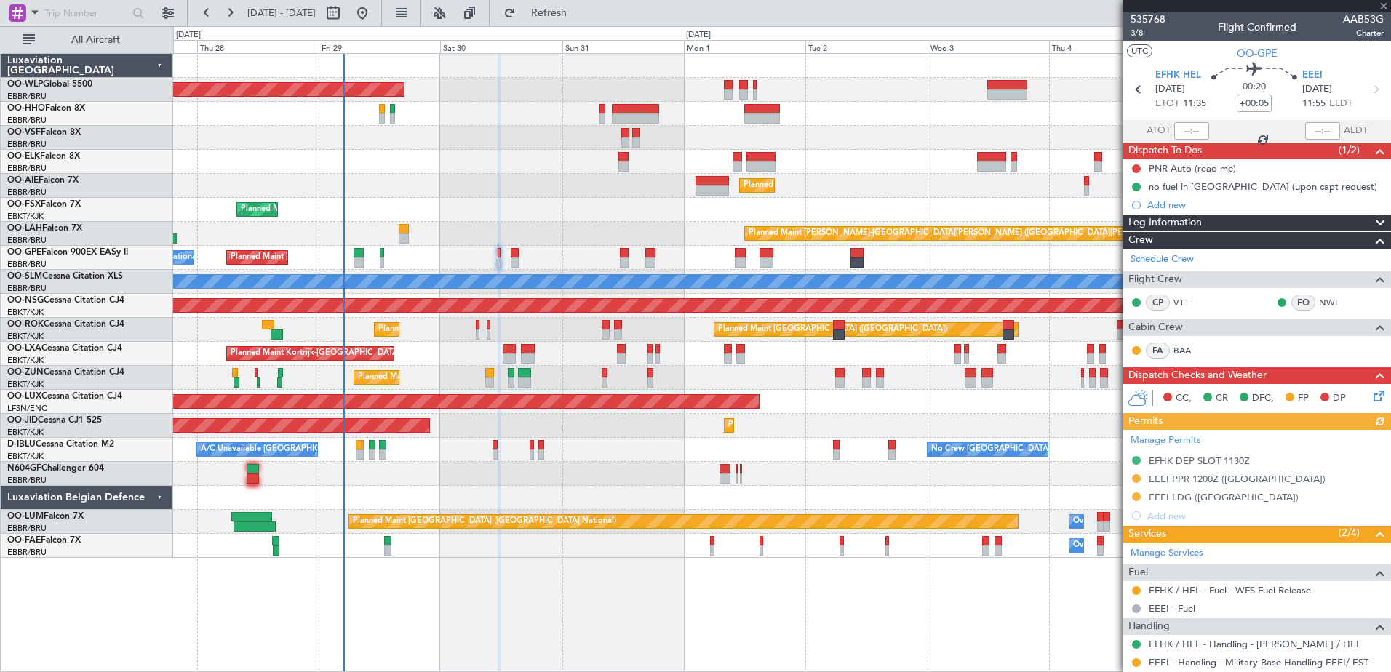
scroll to position [291, 0]
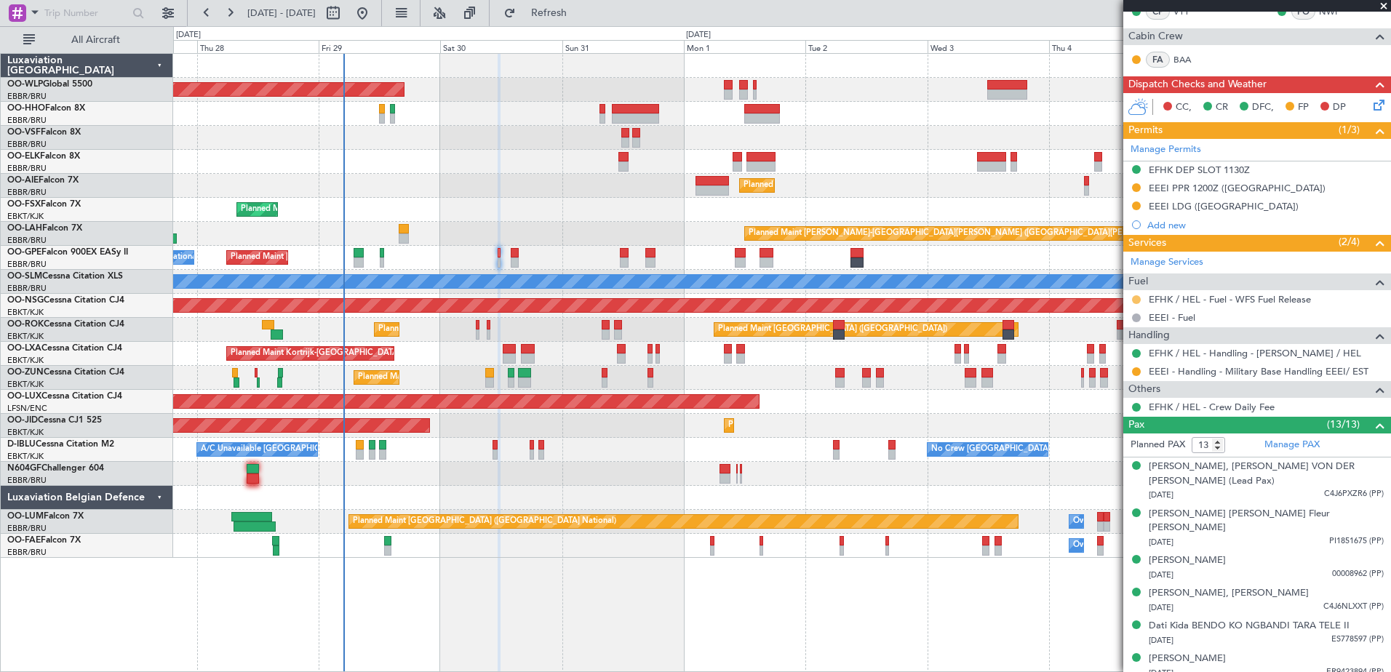
click at [1132, 301] on button at bounding box center [1136, 299] width 9 height 9
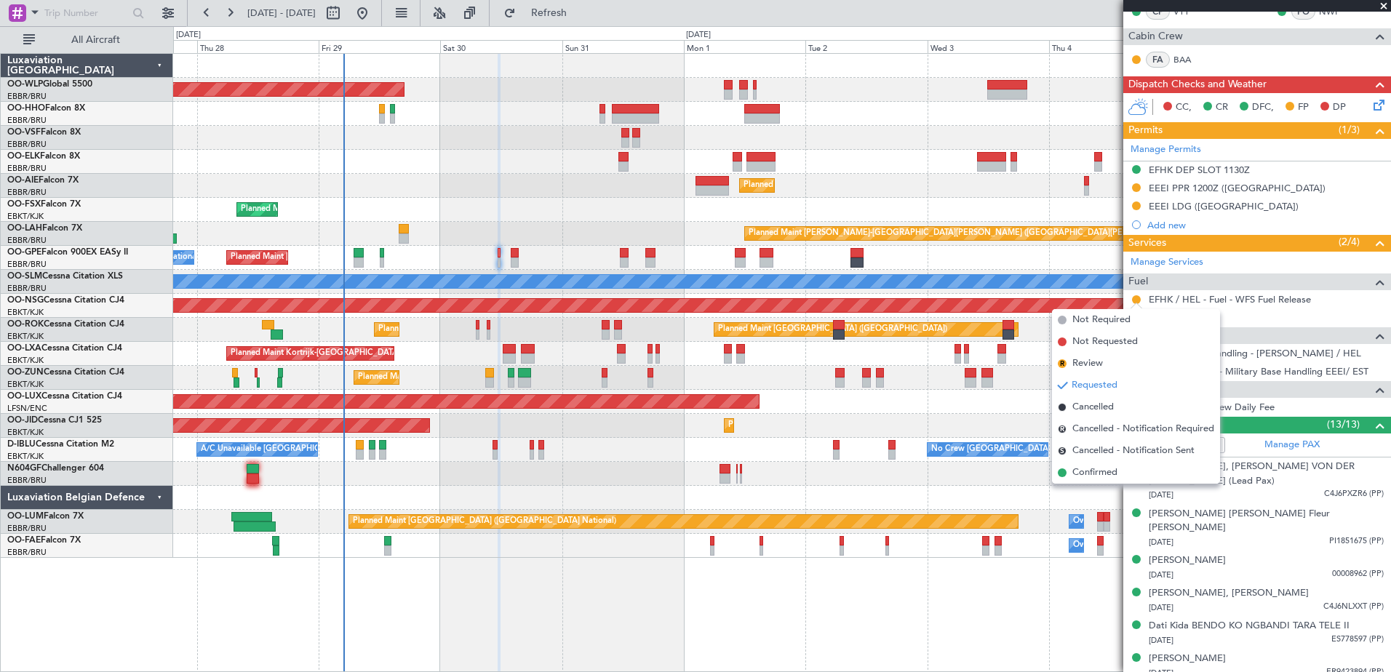
click at [1089, 475] on span "Confirmed" at bounding box center [1095, 473] width 45 height 15
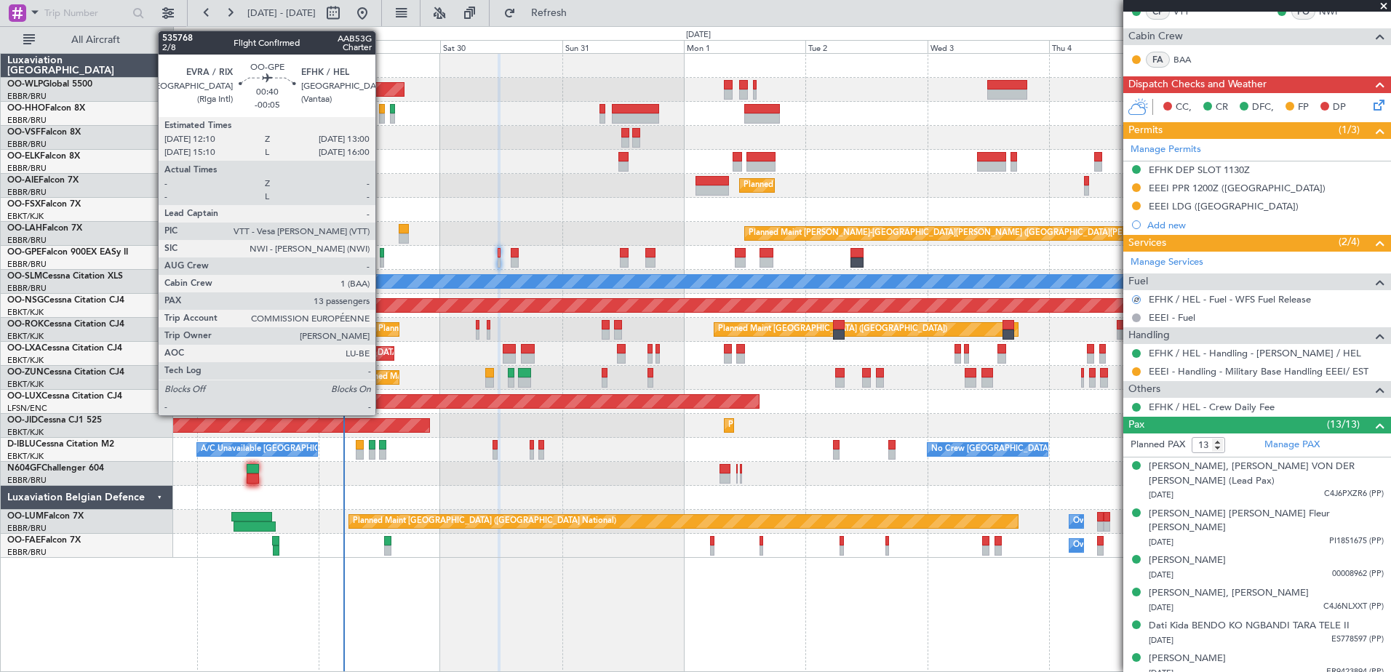
click at [382, 251] on div at bounding box center [382, 253] width 4 height 10
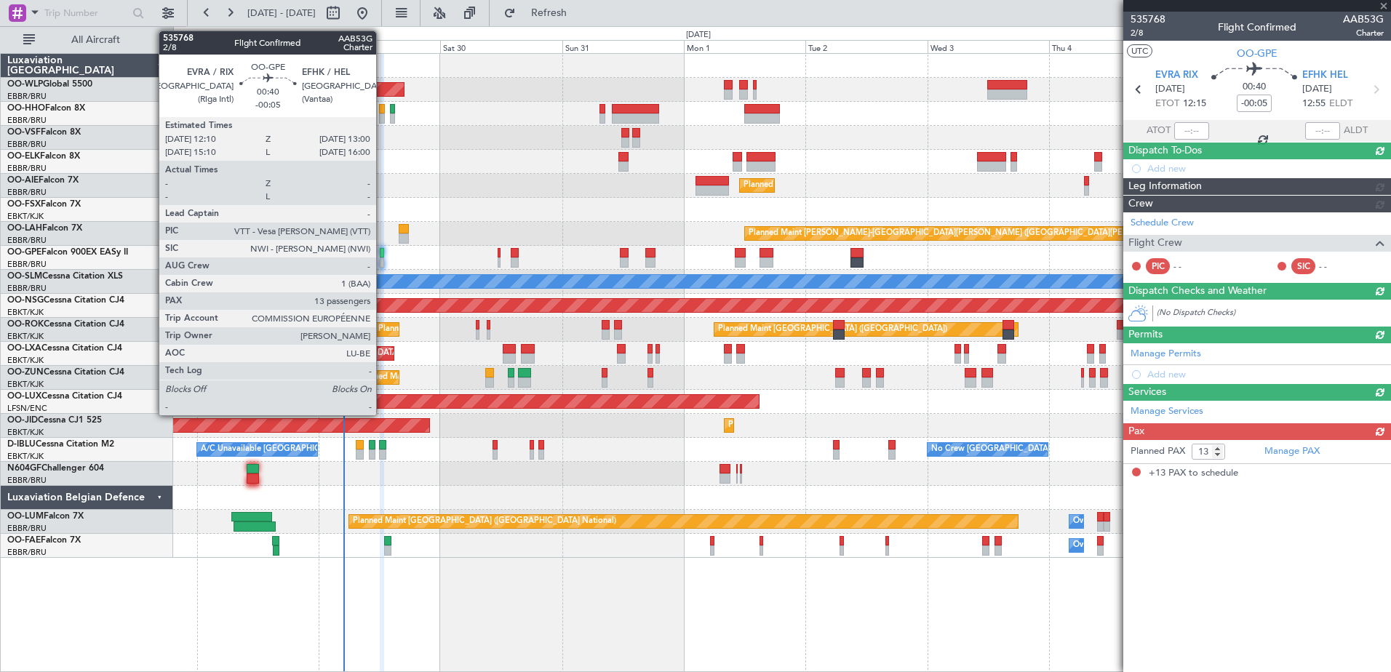
scroll to position [0, 0]
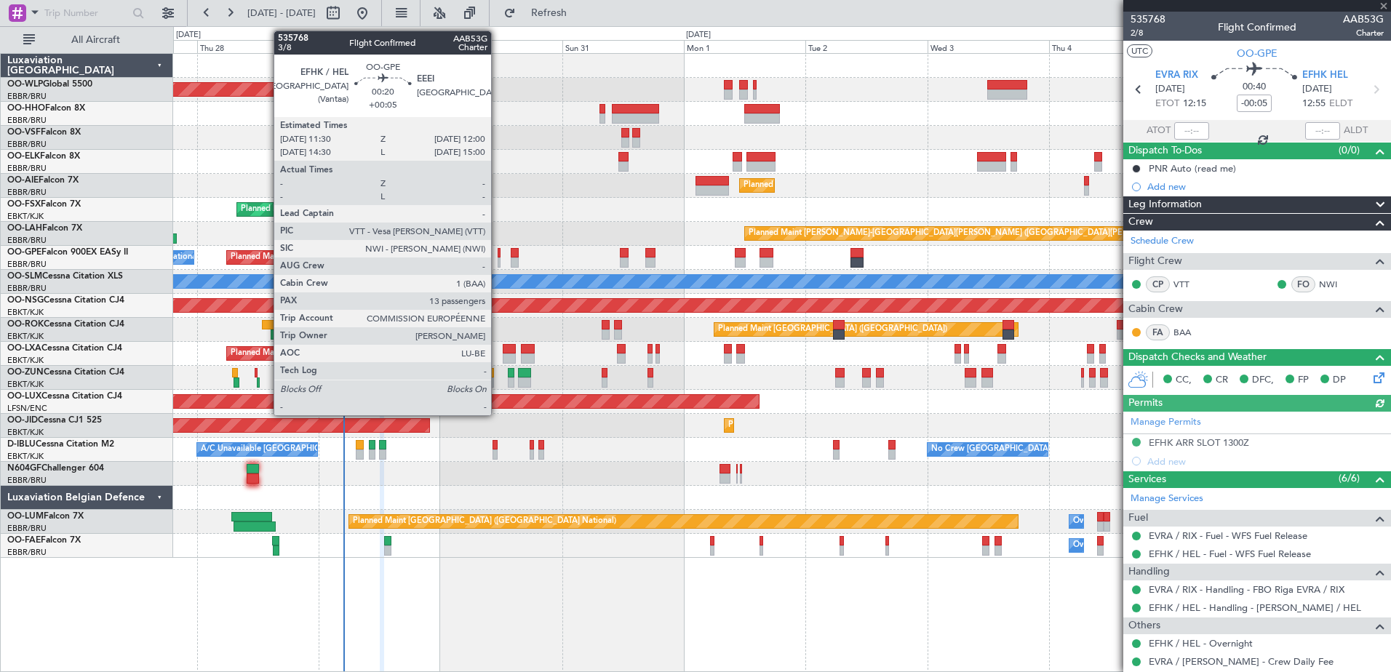
click at [498, 257] on div at bounding box center [499, 253] width 3 height 10
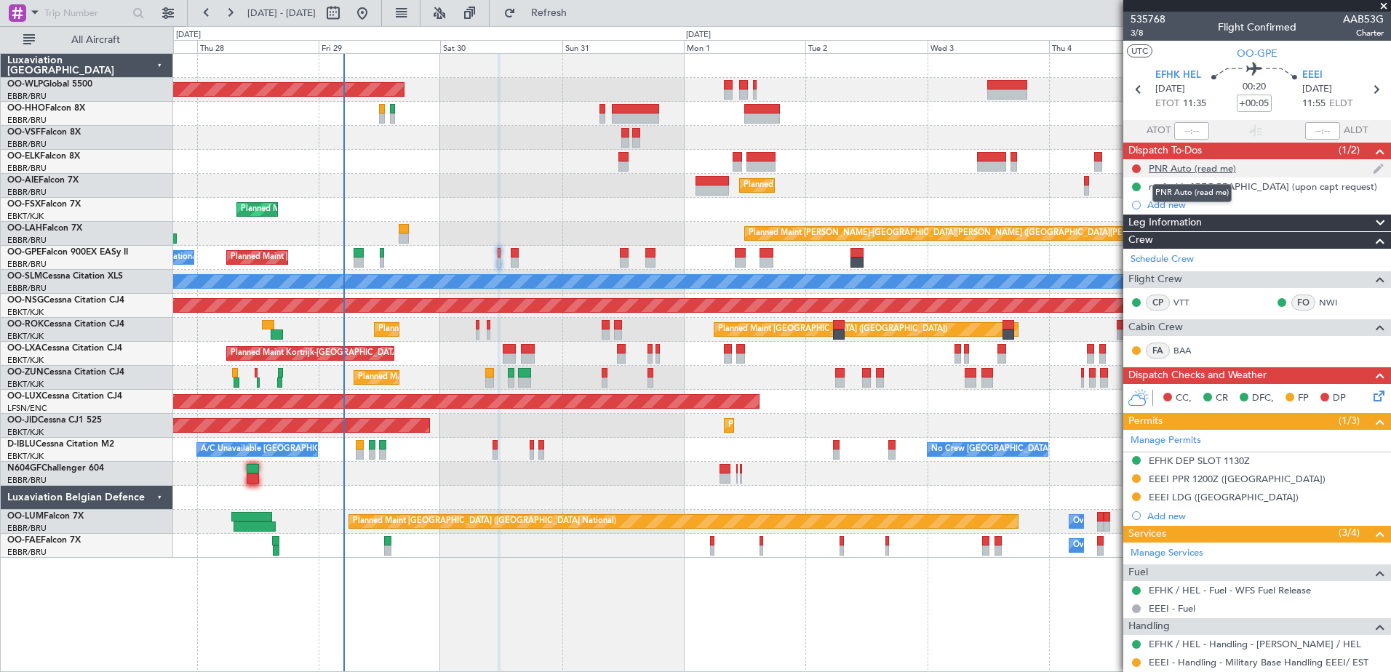
click at [1189, 164] on div "PNR Auto (read me)" at bounding box center [1192, 168] width 87 height 12
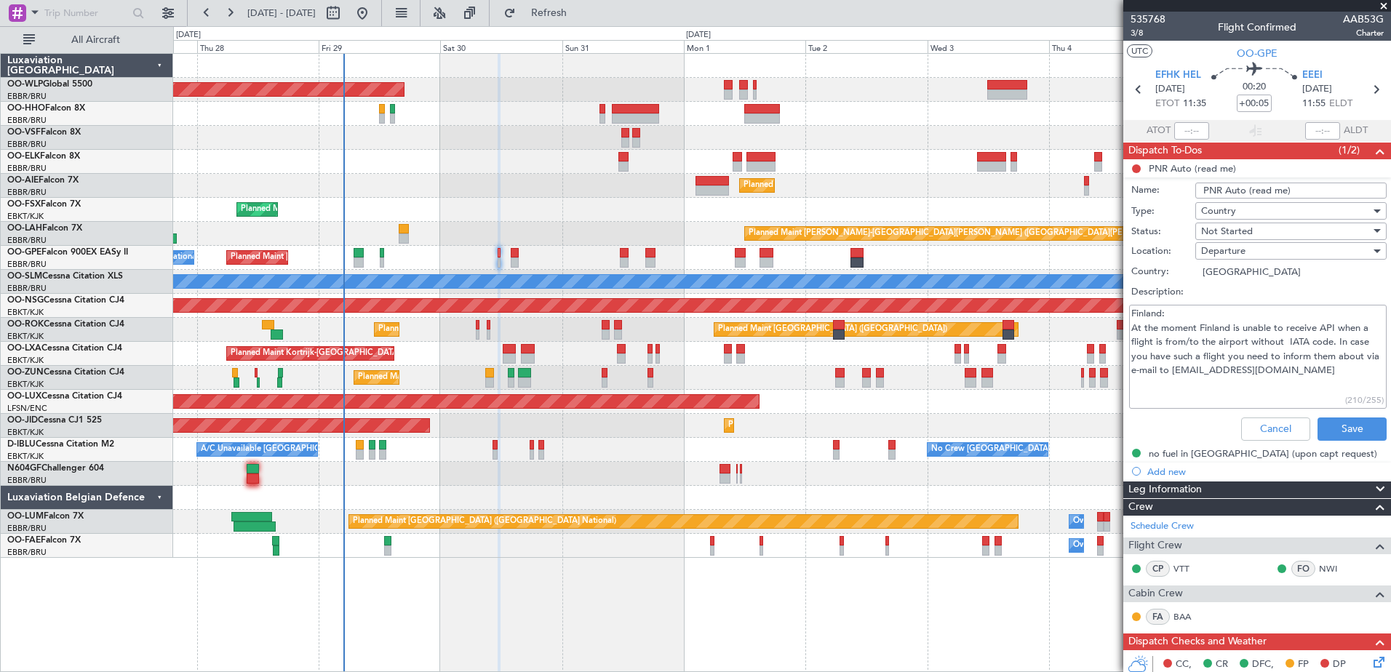
drag, startPoint x: 1185, startPoint y: 371, endPoint x: 1265, endPoint y: 373, distance: 79.3
click at [1265, 373] on textarea "Finland: At the moment Finland is unable to receive API when a flight is from/t…" at bounding box center [1258, 357] width 258 height 104
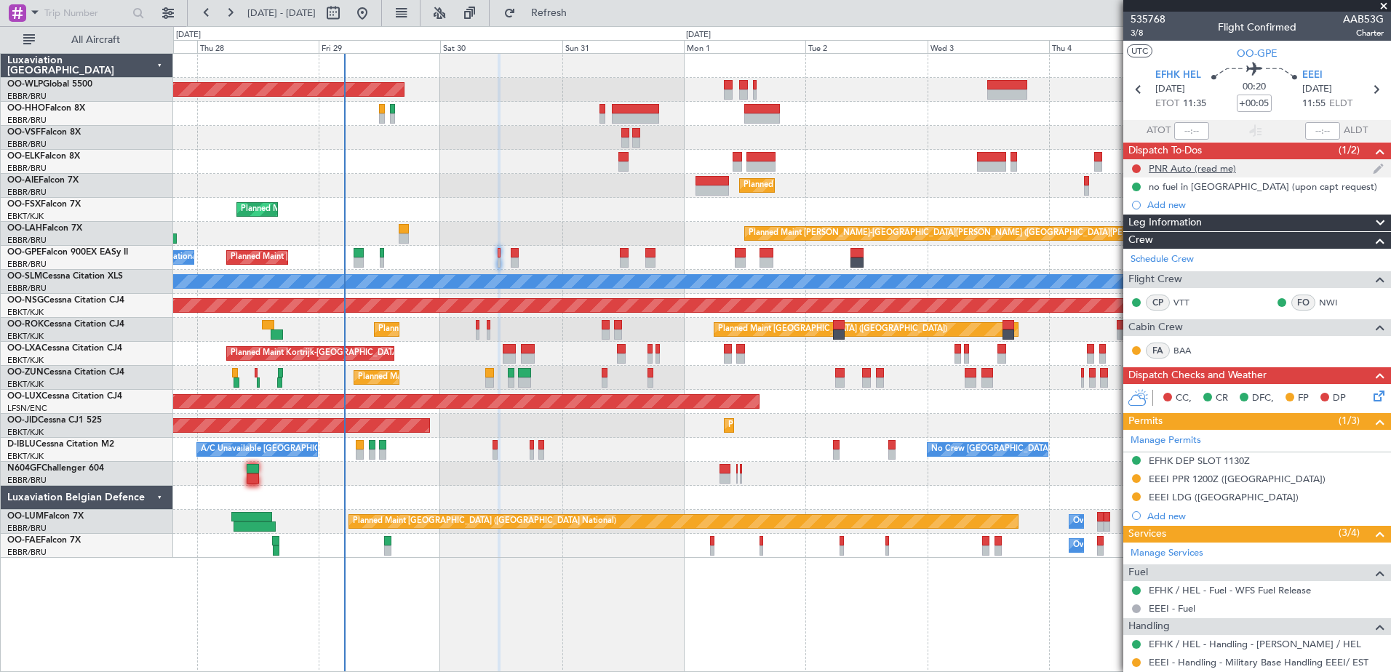
click at [1183, 162] on div "PNR Auto (read me)" at bounding box center [1192, 168] width 87 height 12
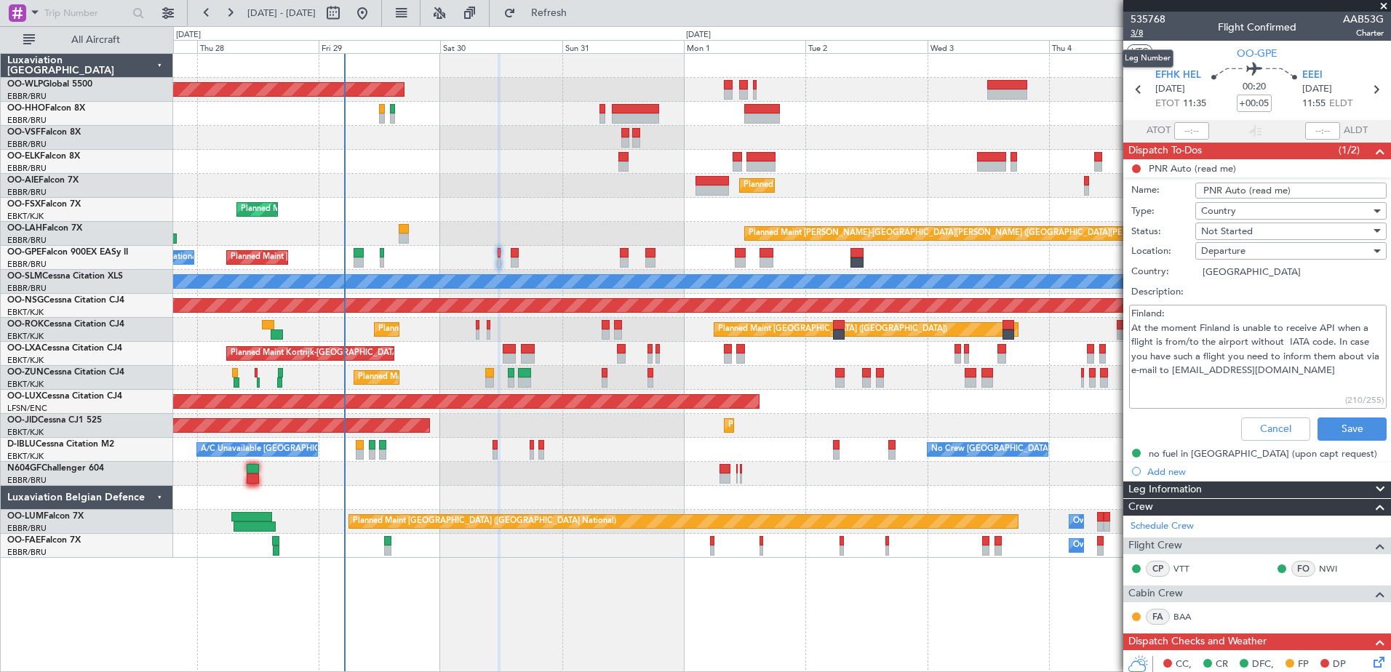
click at [1143, 36] on span "3/8" at bounding box center [1148, 33] width 35 height 12
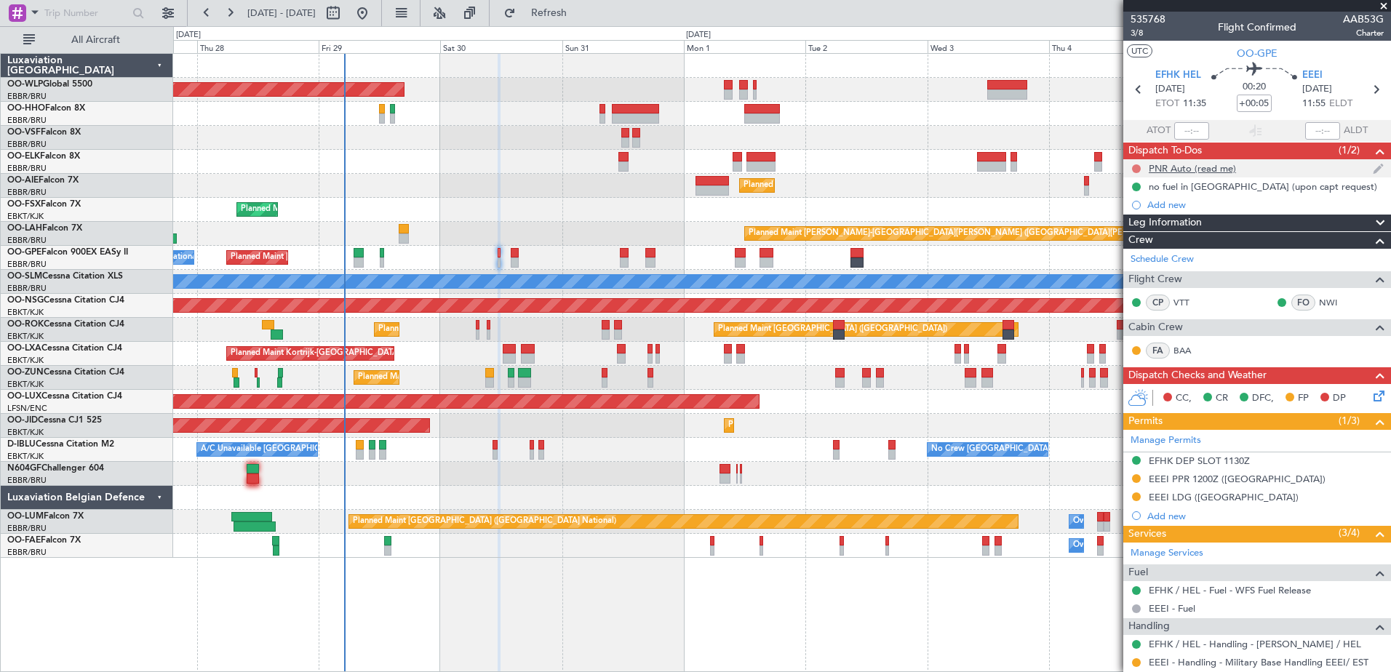
click at [1133, 171] on button at bounding box center [1136, 168] width 9 height 9
click at [1130, 237] on span "Completed" at bounding box center [1143, 233] width 48 height 15
click at [1371, 395] on icon at bounding box center [1377, 394] width 12 height 12
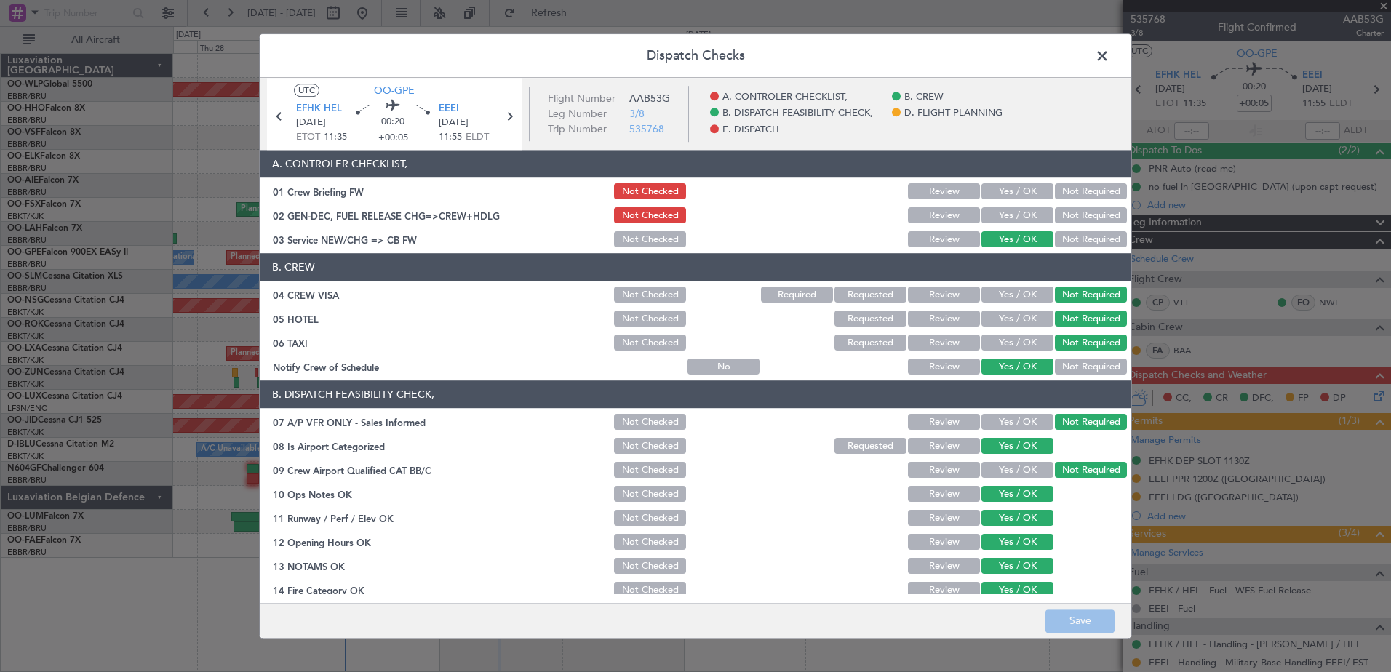
scroll to position [289, 0]
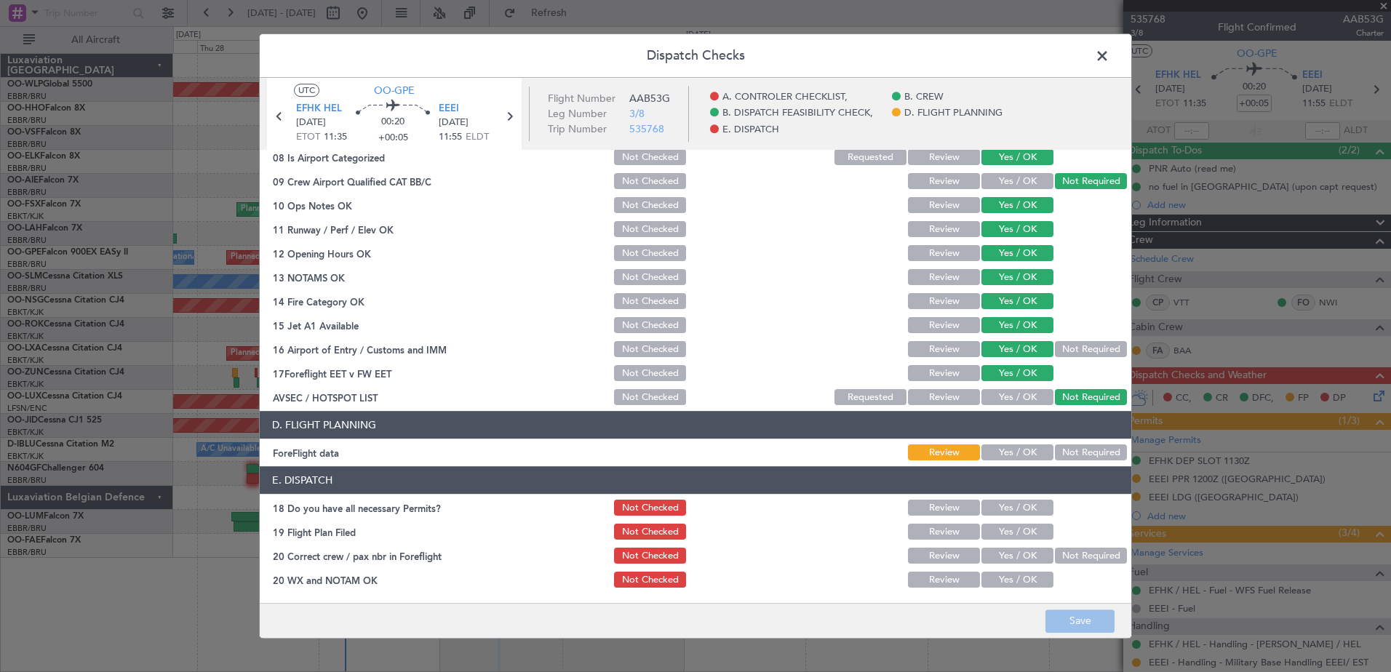
click at [1021, 445] on button "Yes / OK" at bounding box center [1018, 453] width 72 height 16
click at [1025, 501] on button "Yes / OK" at bounding box center [1018, 509] width 72 height 16
click at [1022, 523] on div "Yes / OK" at bounding box center [1017, 533] width 74 height 20
click at [1022, 536] on button "Yes / OK" at bounding box center [1018, 533] width 72 height 16
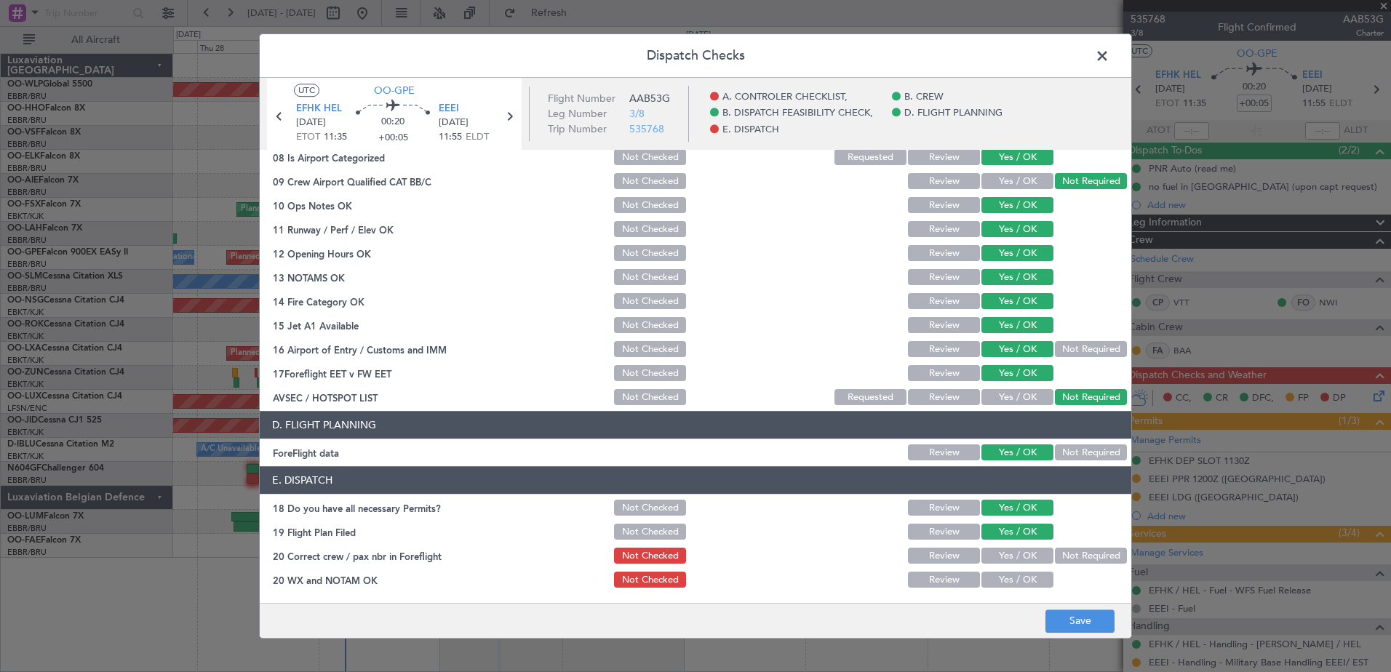
click at [1021, 552] on button "Yes / OK" at bounding box center [1018, 557] width 72 height 16
drag, startPoint x: 1024, startPoint y: 576, endPoint x: 1039, endPoint y: 589, distance: 20.1
click at [1024, 576] on button "Yes / OK" at bounding box center [1018, 581] width 72 height 16
click at [1081, 617] on button "Save" at bounding box center [1080, 621] width 69 height 23
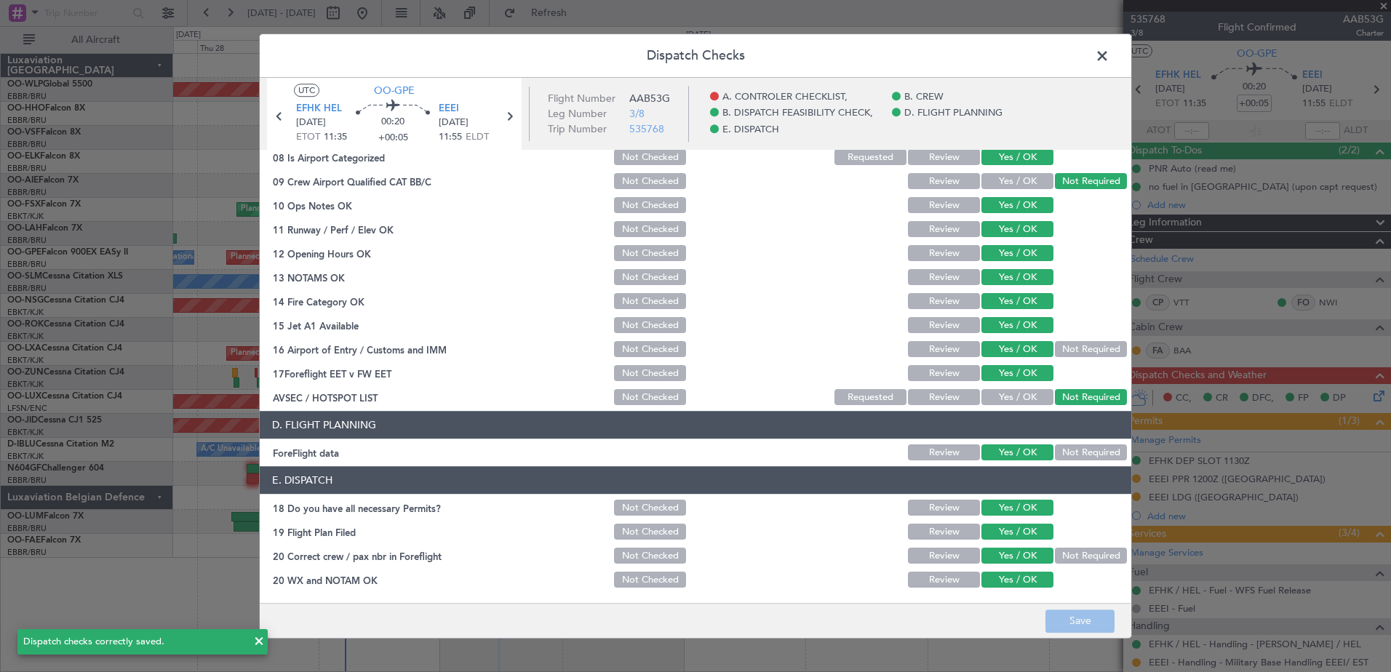
click at [1110, 55] on span at bounding box center [1110, 59] width 0 height 29
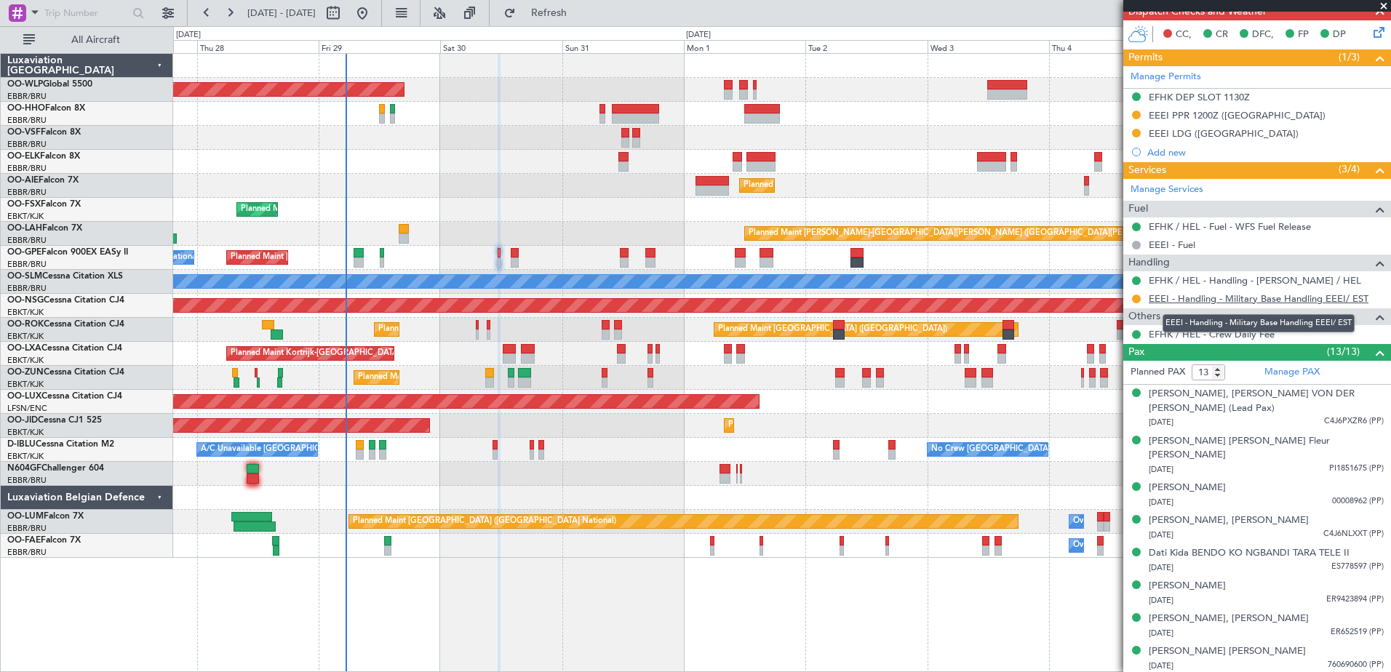
scroll to position [0, 0]
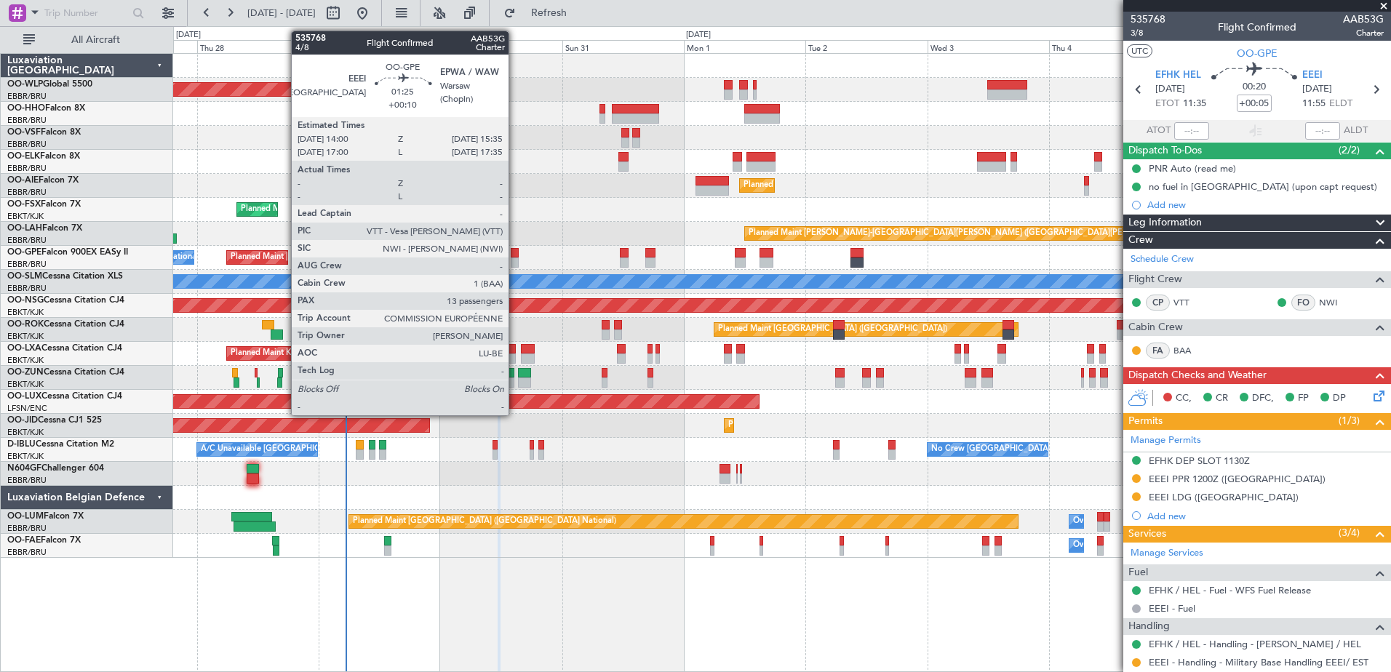
click at [515, 260] on div at bounding box center [515, 263] width 9 height 10
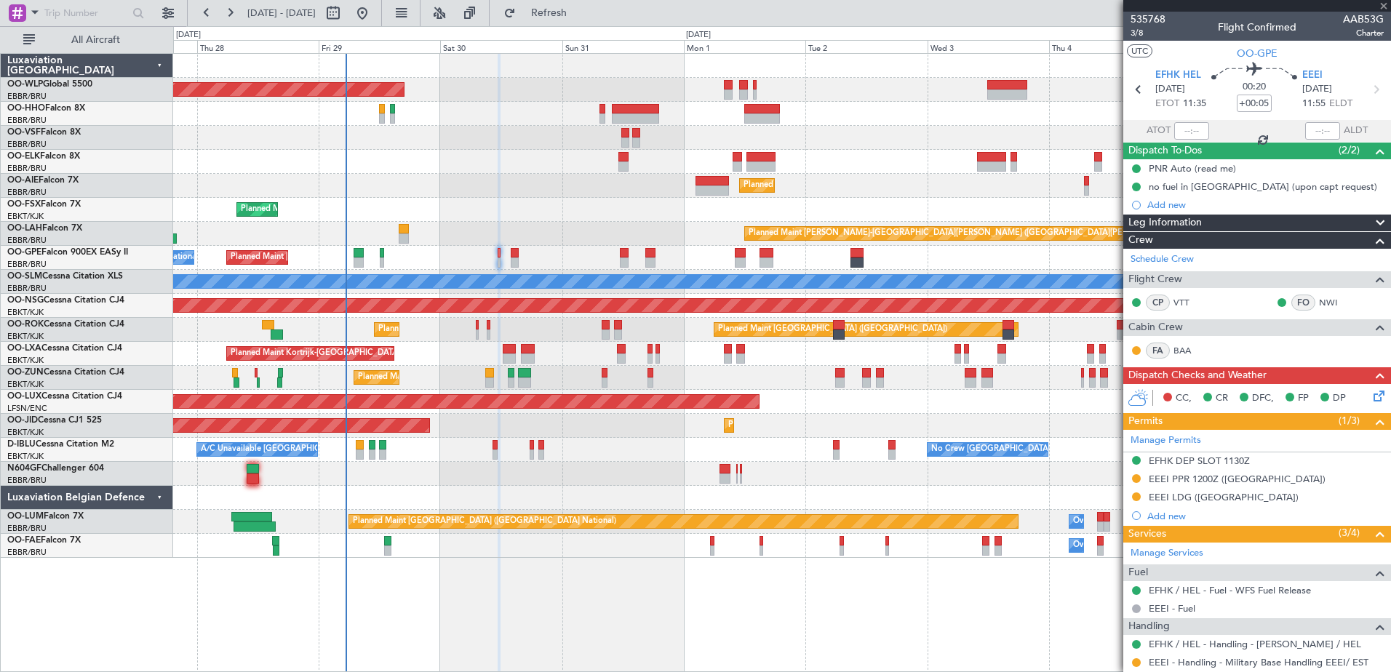
type input "+00:10"
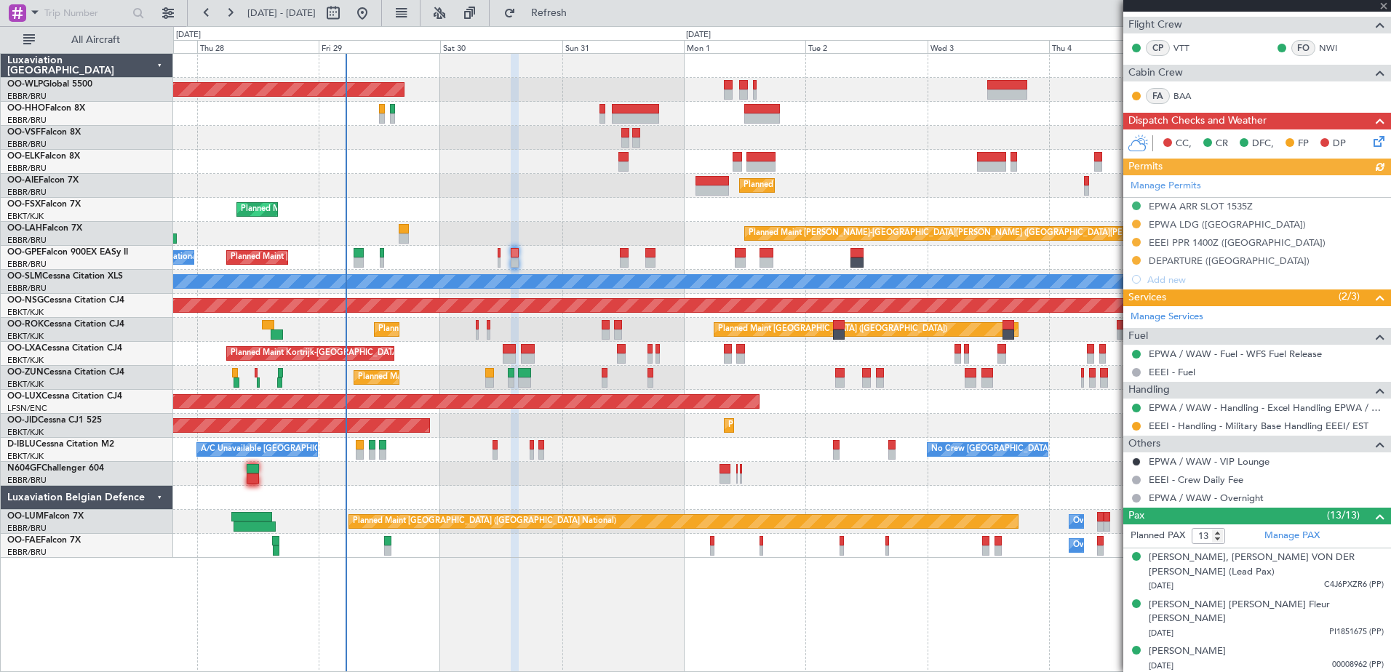
scroll to position [291, 0]
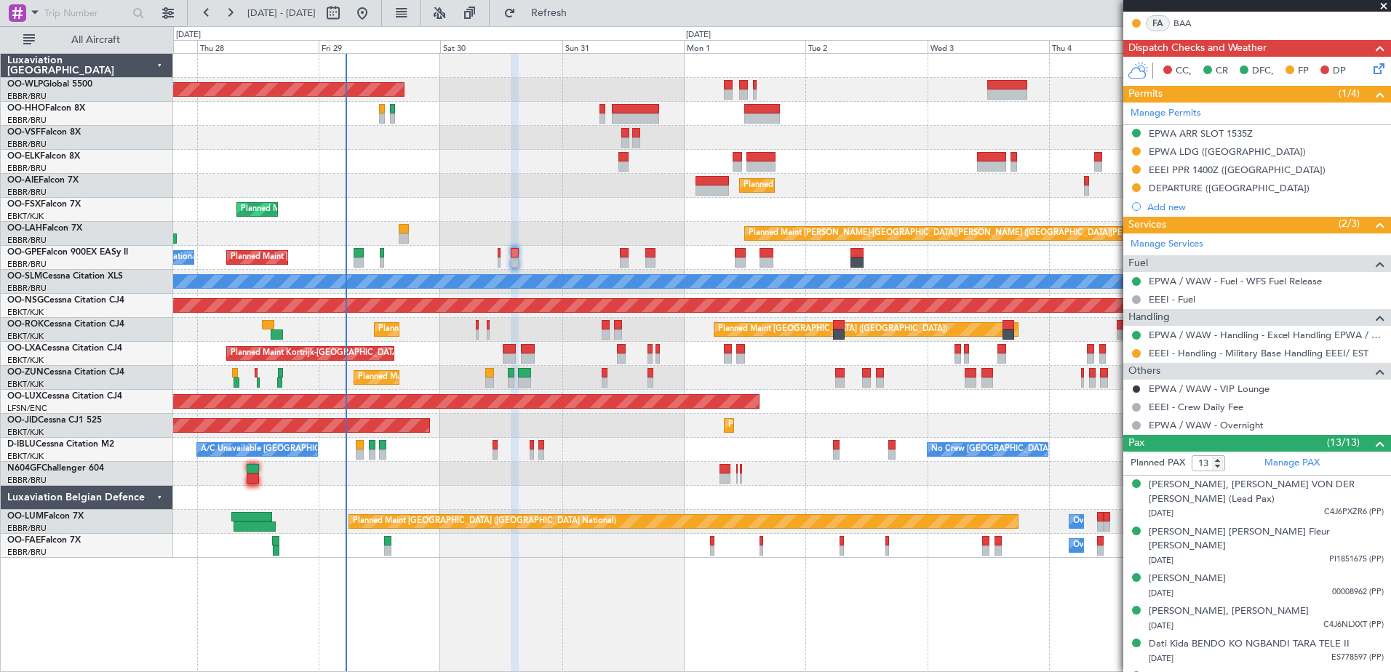
click at [1371, 66] on icon at bounding box center [1377, 66] width 12 height 12
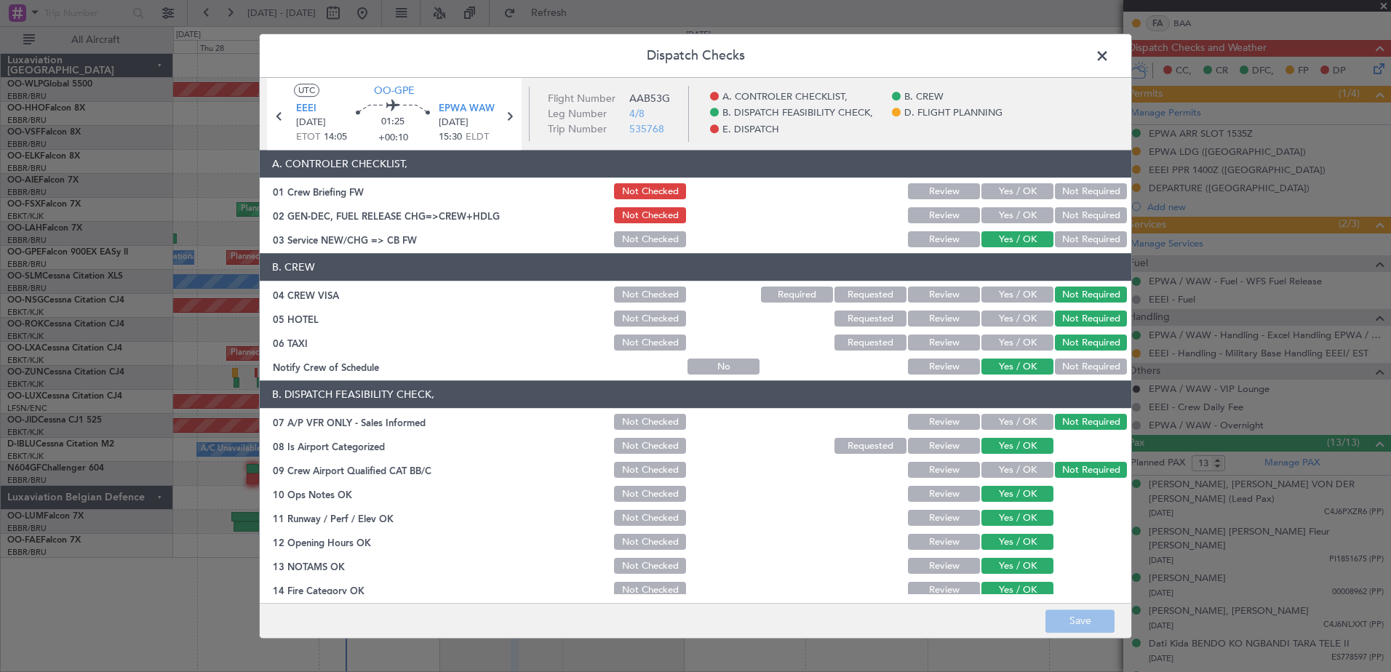
scroll to position [289, 0]
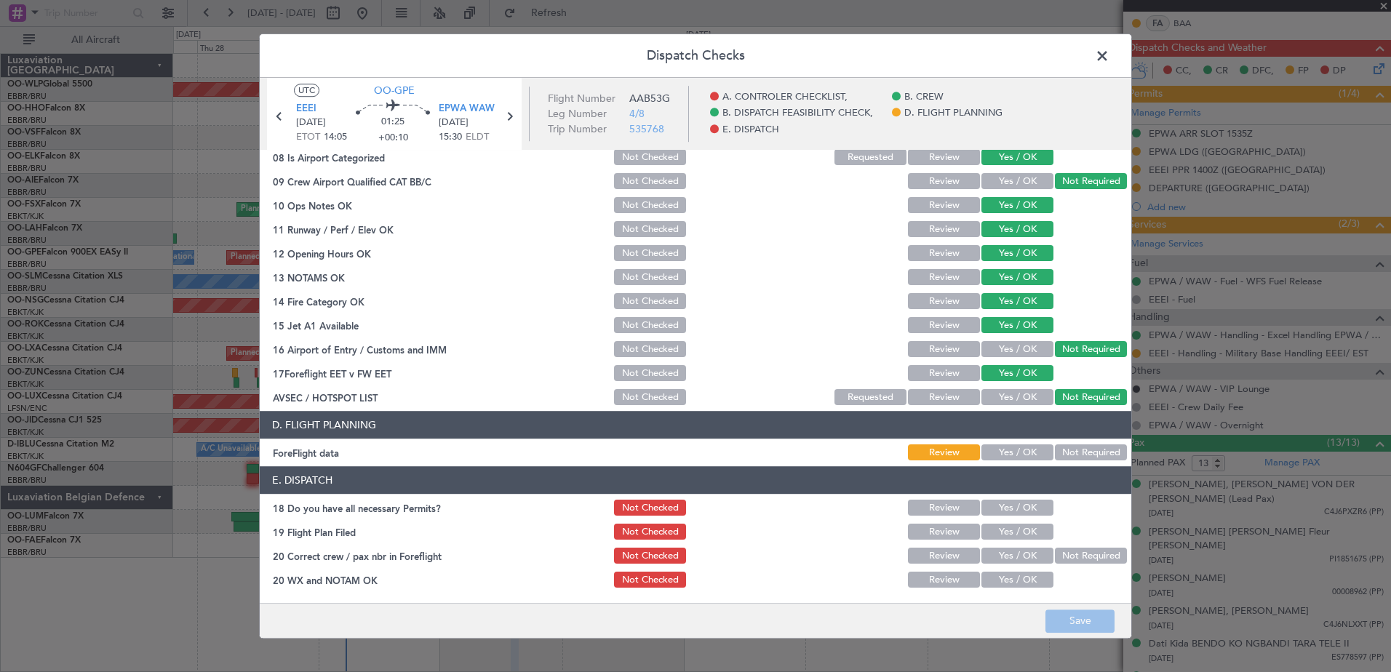
click at [1021, 455] on button "Yes / OK" at bounding box center [1018, 453] width 72 height 16
click at [1024, 501] on button "Yes / OK" at bounding box center [1018, 509] width 72 height 16
click at [1020, 536] on button "Yes / OK" at bounding box center [1018, 533] width 72 height 16
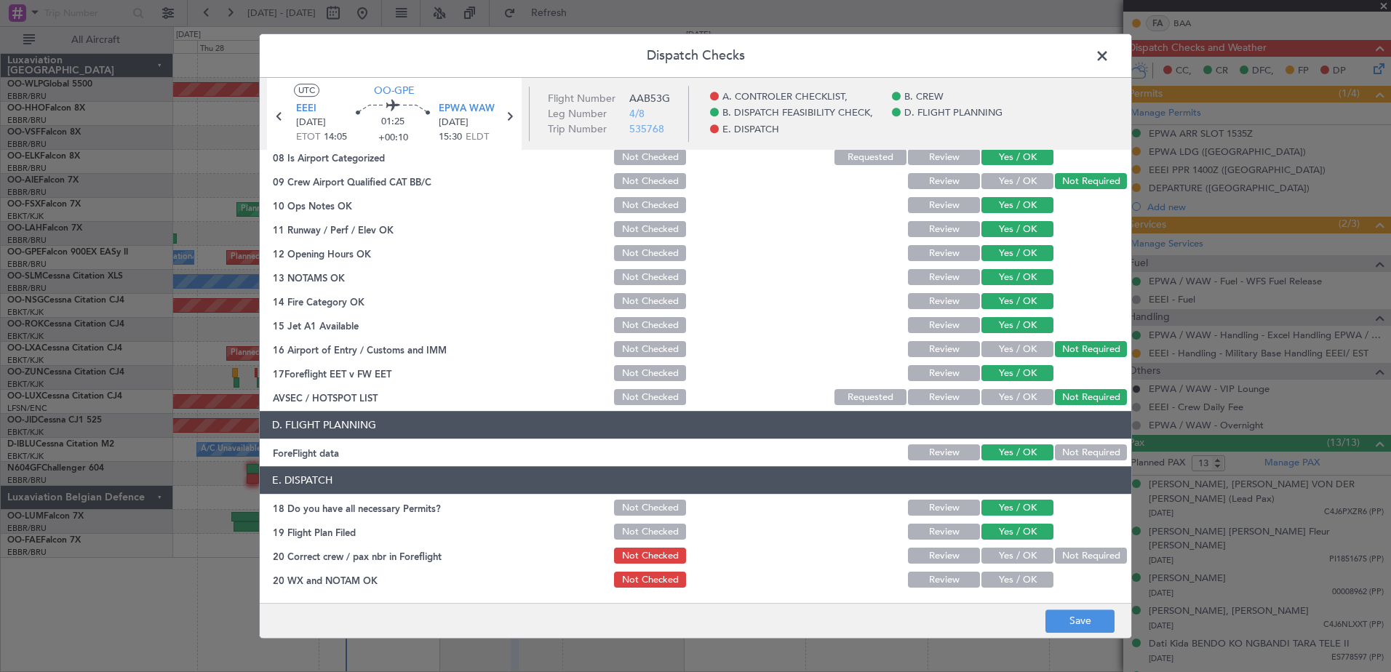
drag, startPoint x: 1022, startPoint y: 555, endPoint x: 1022, endPoint y: 567, distance: 12.4
click at [1022, 555] on button "Yes / OK" at bounding box center [1018, 557] width 72 height 16
click at [1022, 580] on button "Yes / OK" at bounding box center [1018, 581] width 72 height 16
click at [1079, 622] on button "Save" at bounding box center [1080, 621] width 69 height 23
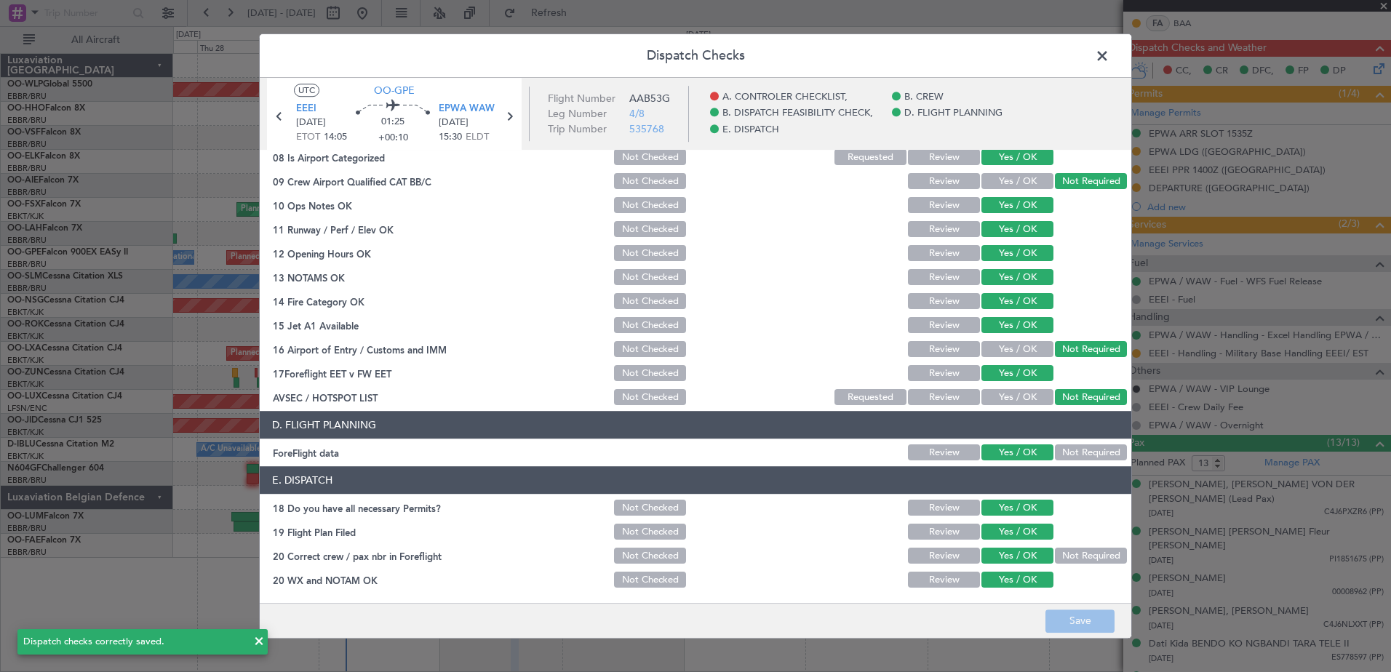
scroll to position [0, 0]
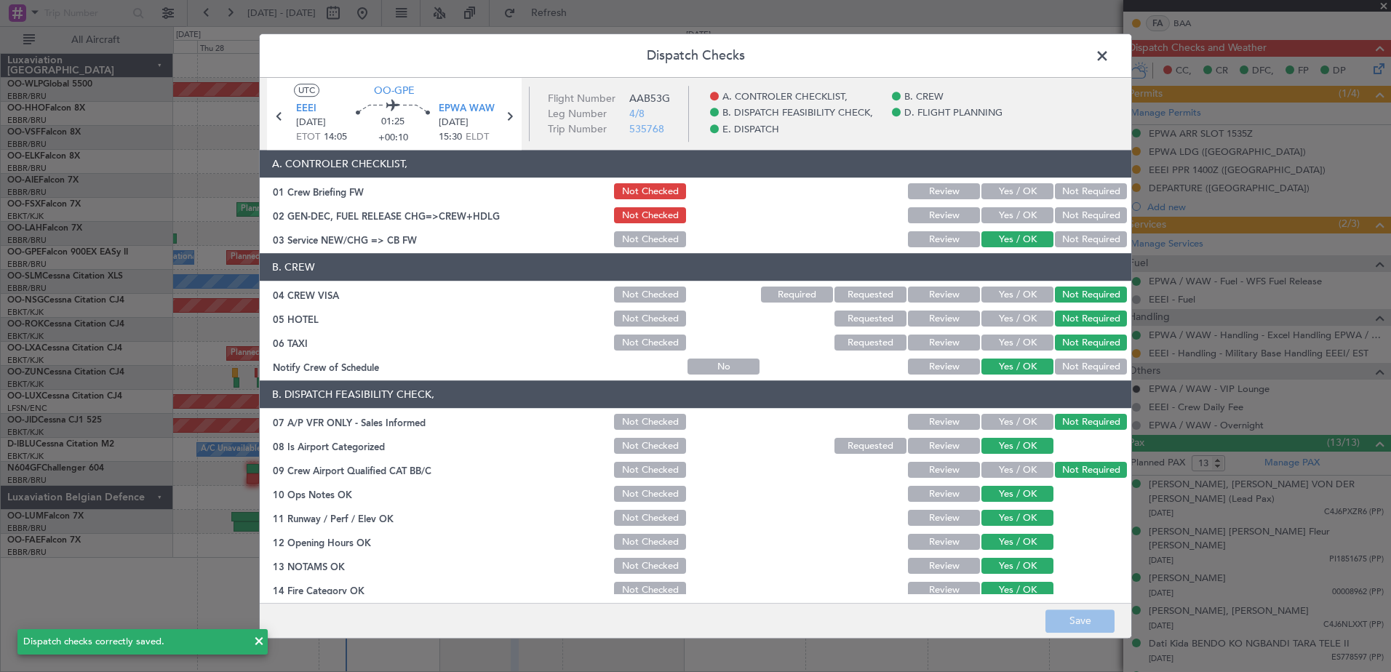
click at [1110, 58] on span at bounding box center [1110, 59] width 0 height 29
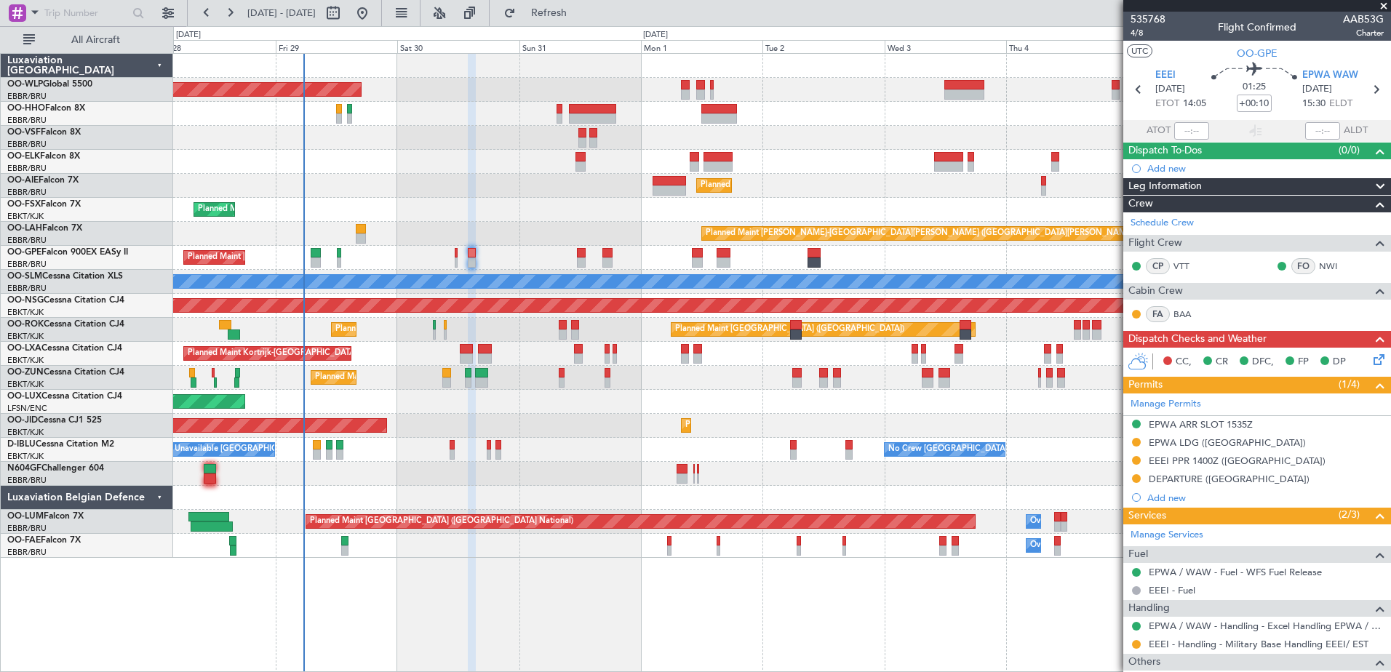
click at [492, 440] on div "Planned Maint Berlin (Brandenburg) Planned Maint Kortrijk-Wevelgem Planned Main…" at bounding box center [781, 306] width 1217 height 504
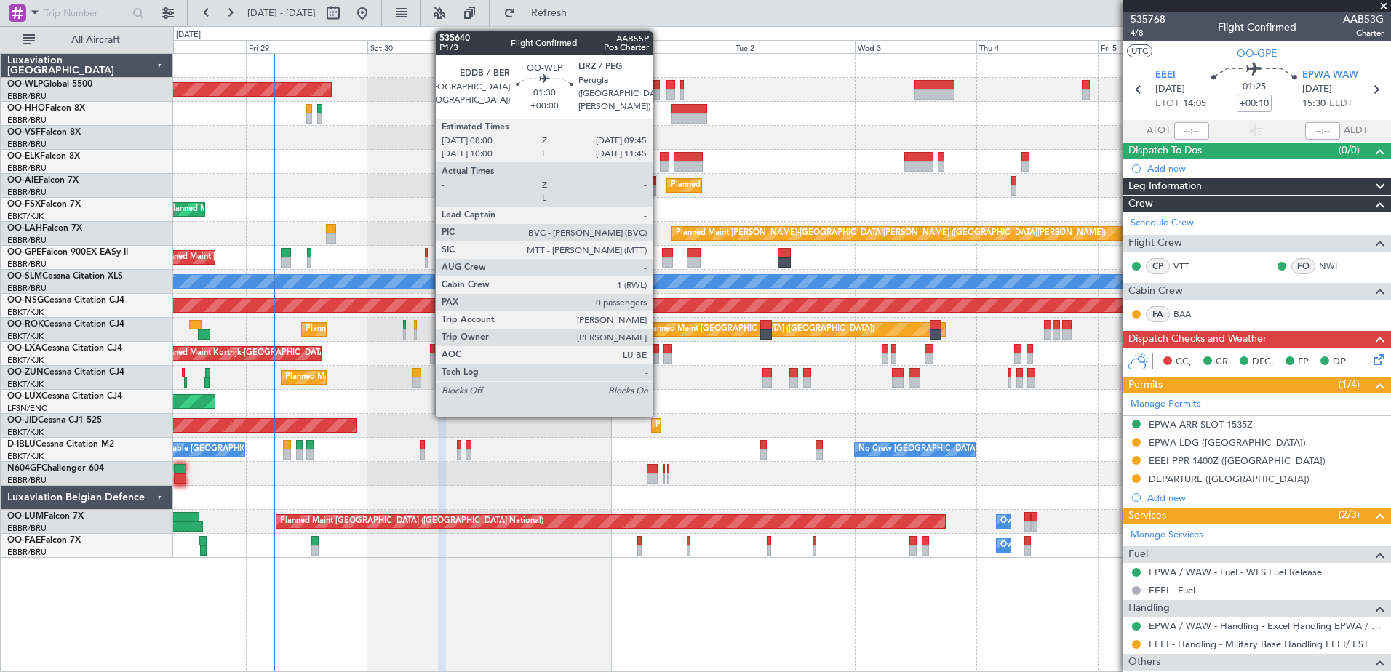
click at [659, 90] on div at bounding box center [655, 95] width 9 height 10
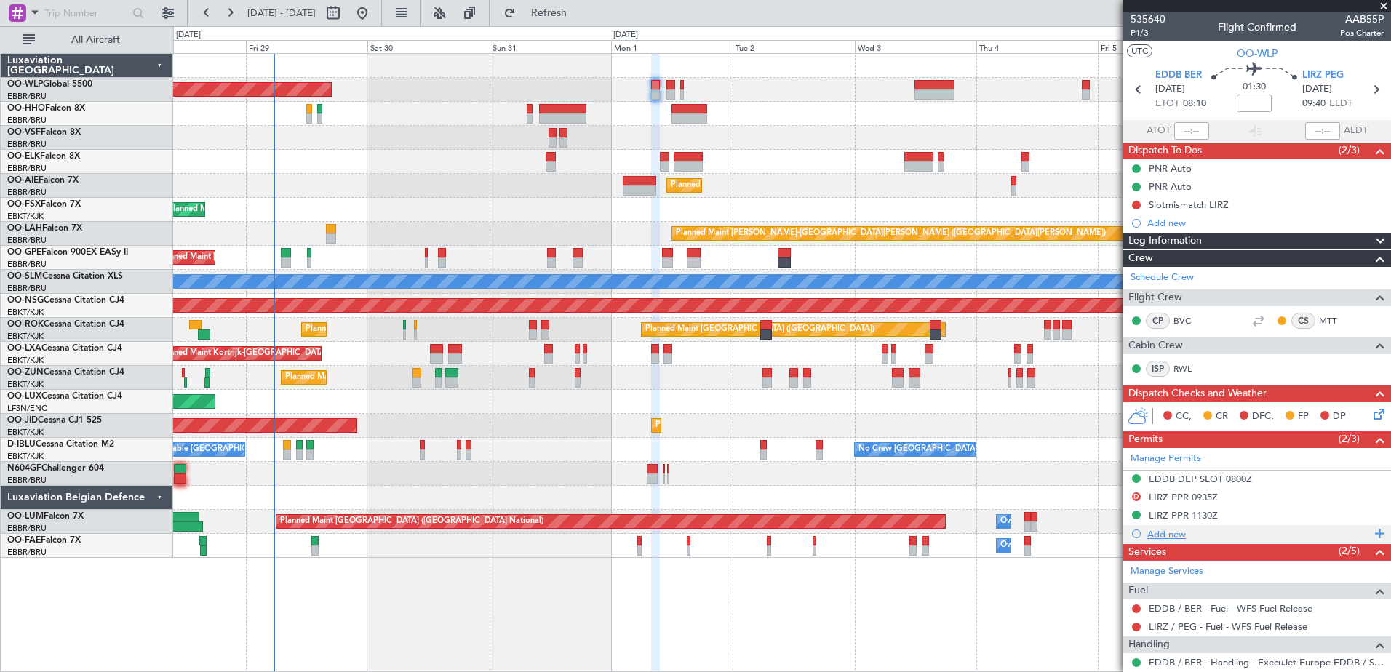
scroll to position [112, 0]
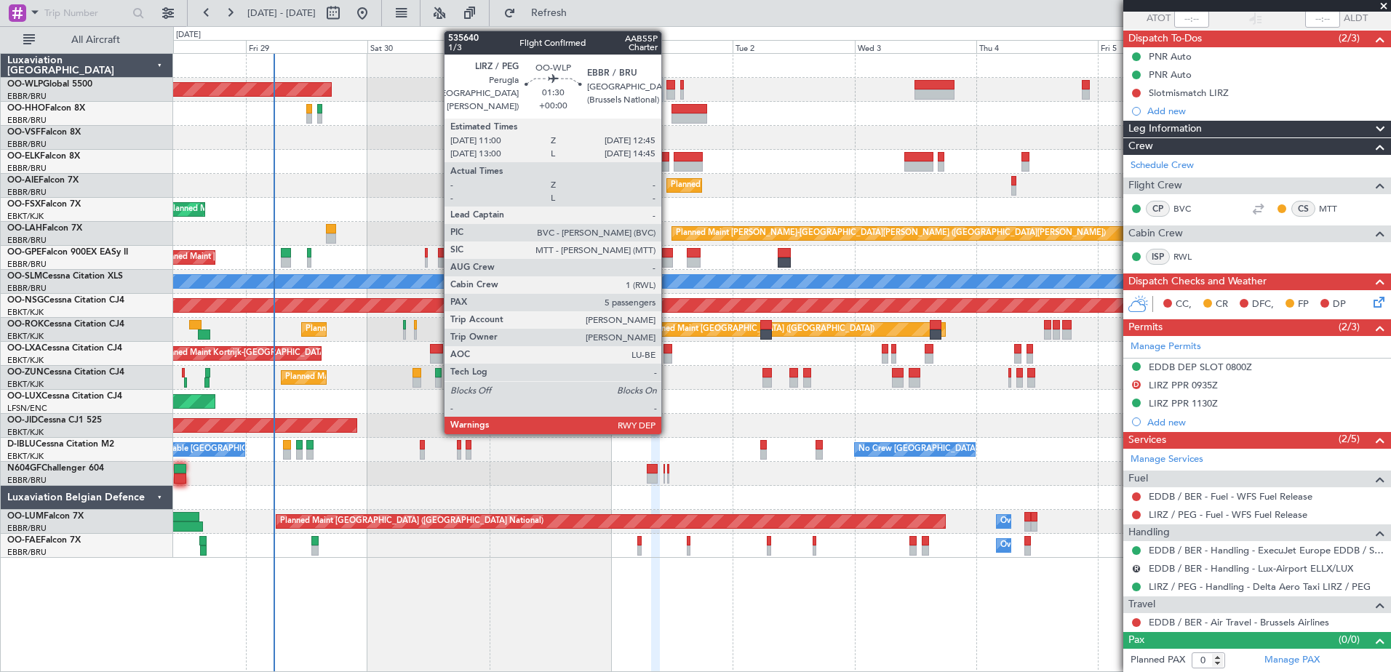
click at [668, 88] on div at bounding box center [671, 85] width 9 height 10
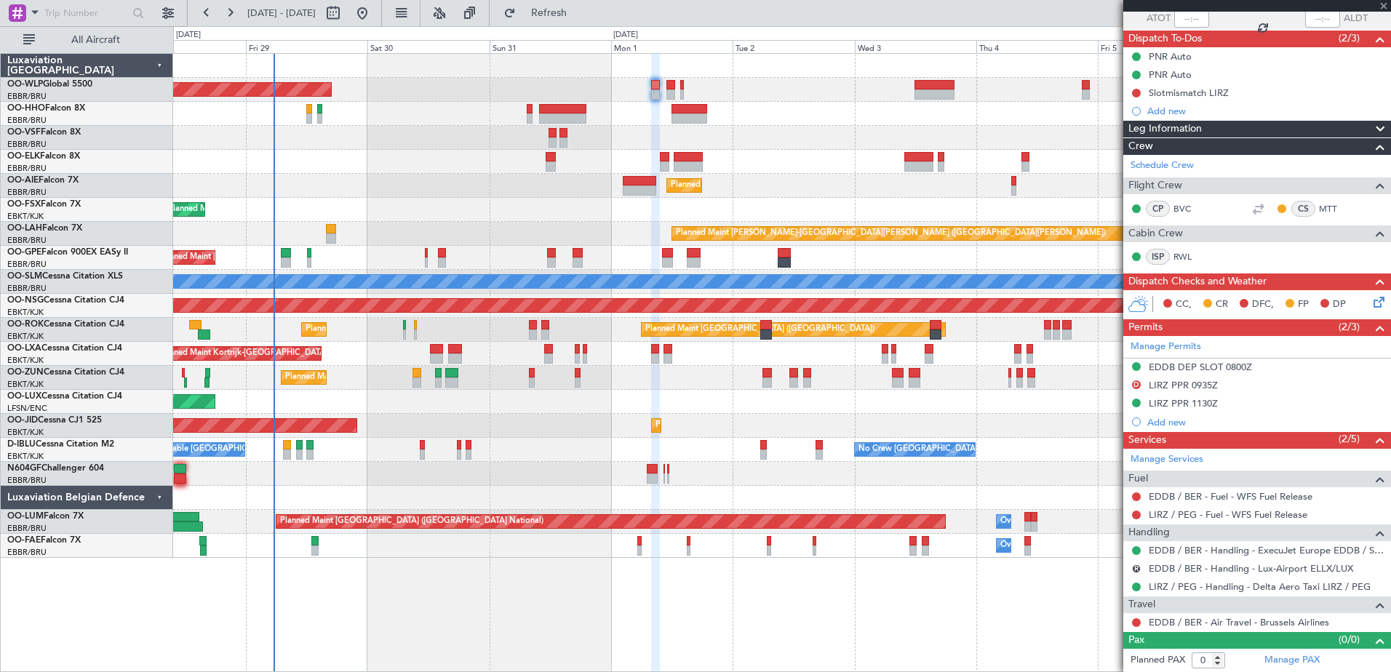
type input "5"
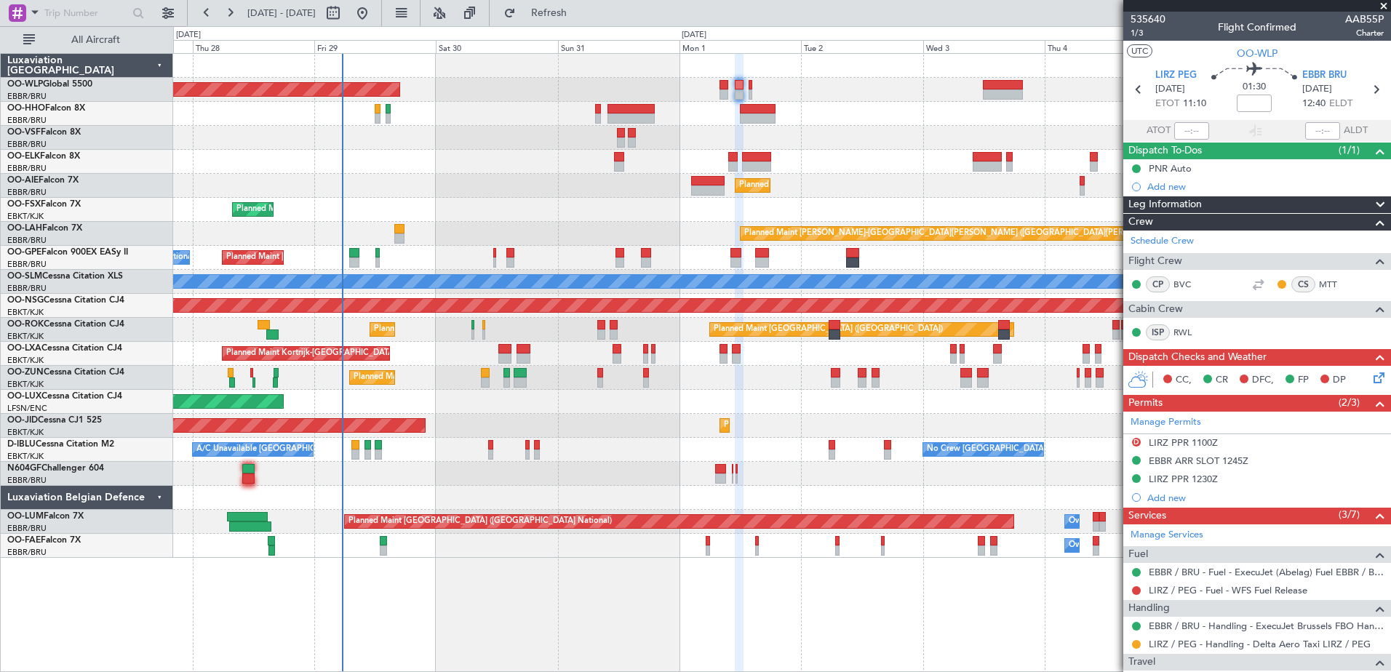
click at [517, 199] on div "Planned Maint Kortrijk-[GEOGRAPHIC_DATA] Planned Maint [GEOGRAPHIC_DATA]-[GEOGR…" at bounding box center [781, 210] width 1217 height 24
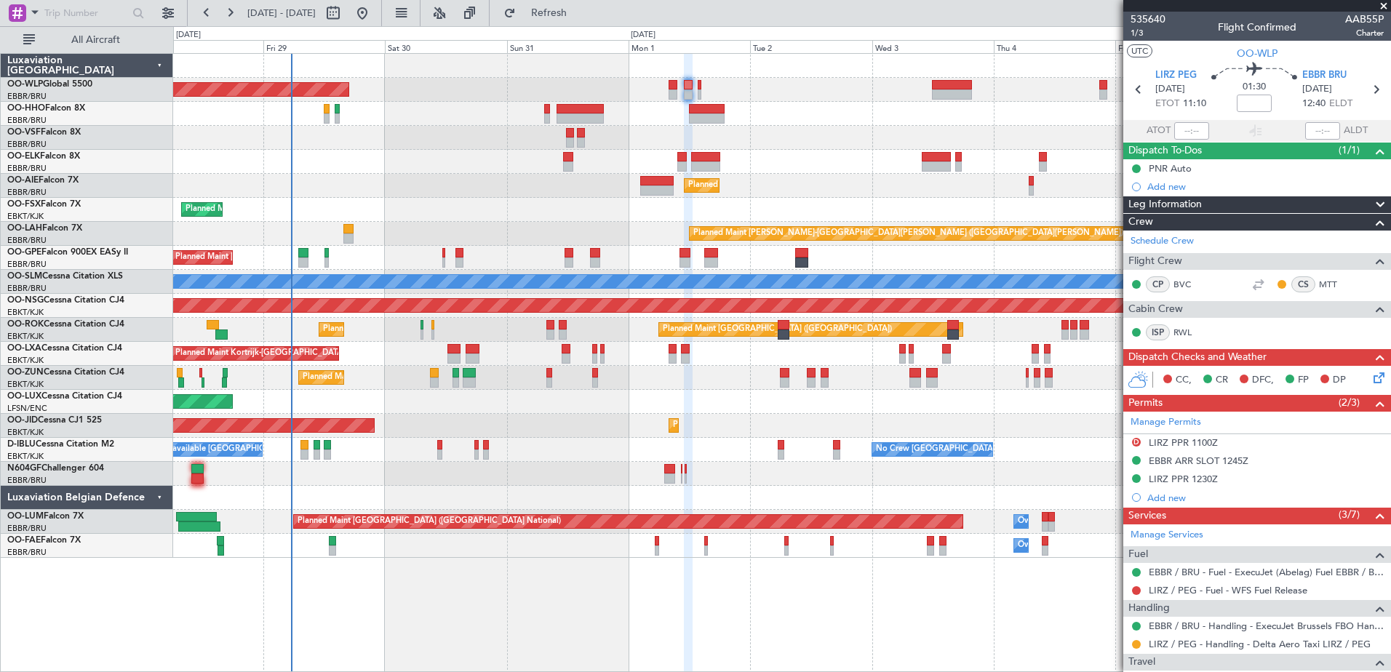
click at [450, 432] on div "AOG Maint Kortrijk-Wevelgem Planned Maint Kortrijk-Wevelgem" at bounding box center [781, 426] width 1217 height 24
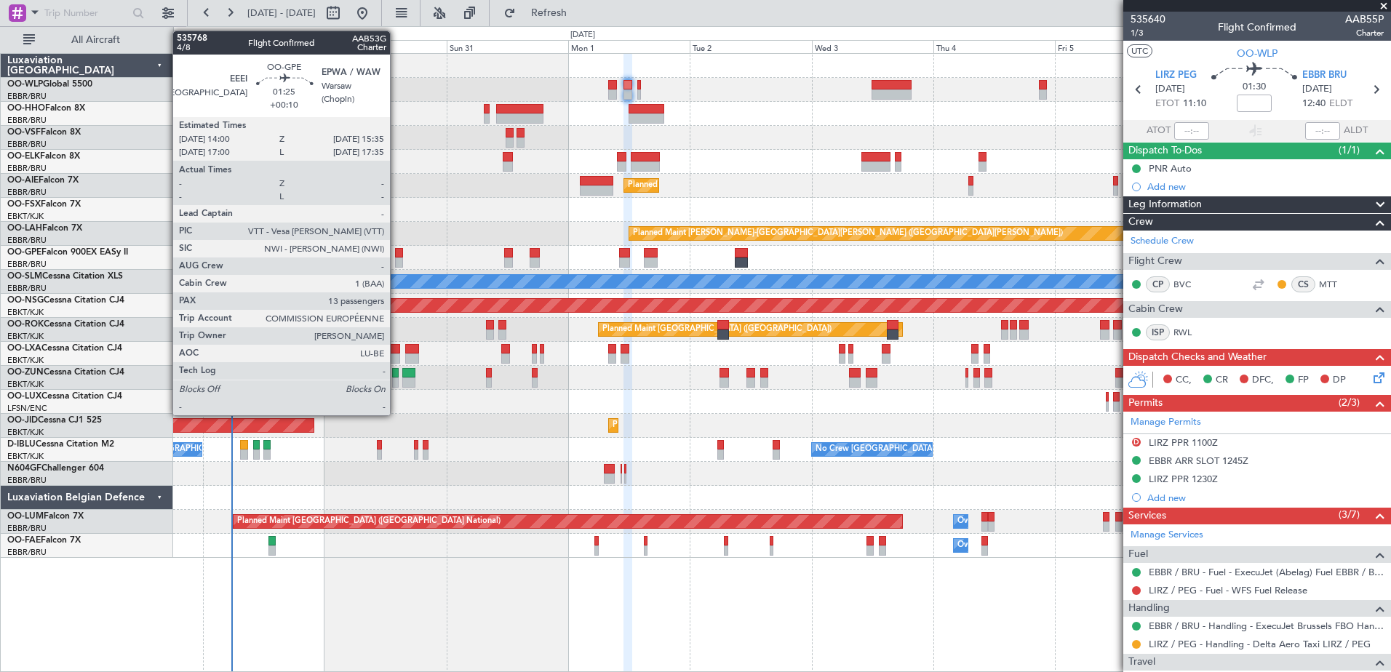
click at [397, 257] on div at bounding box center [399, 253] width 9 height 10
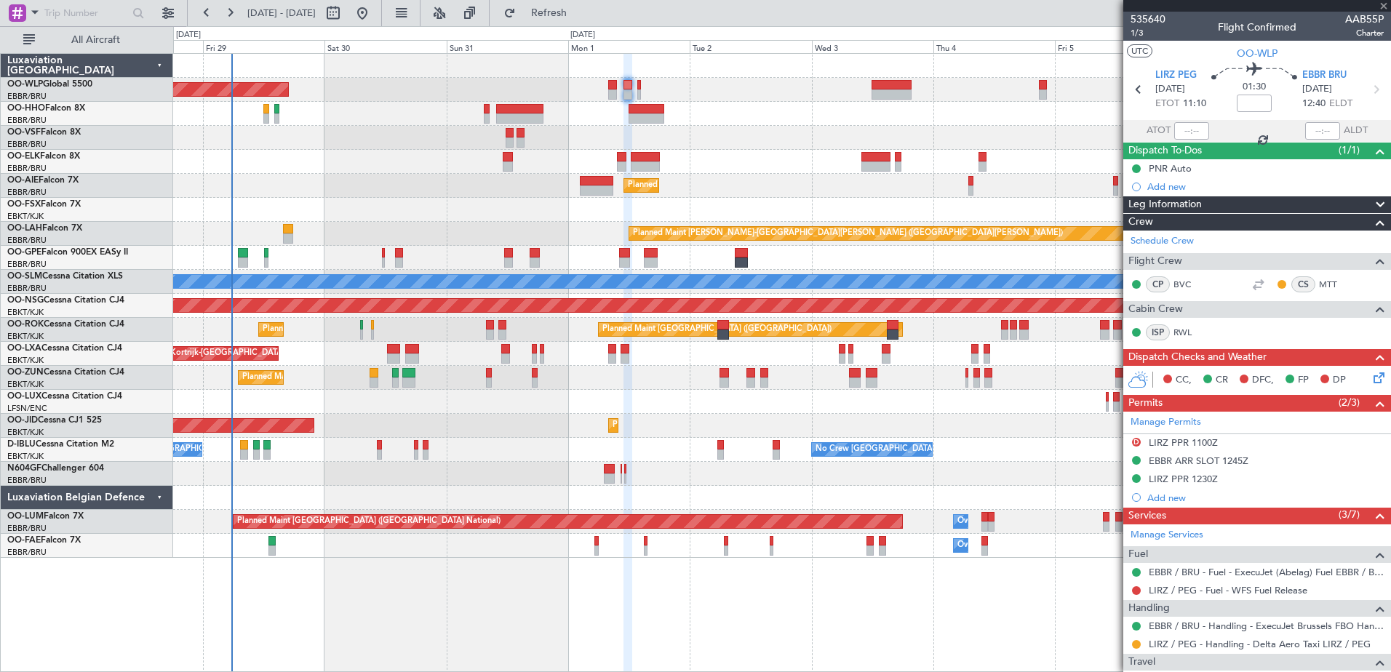
type input "+00:10"
type input "13"
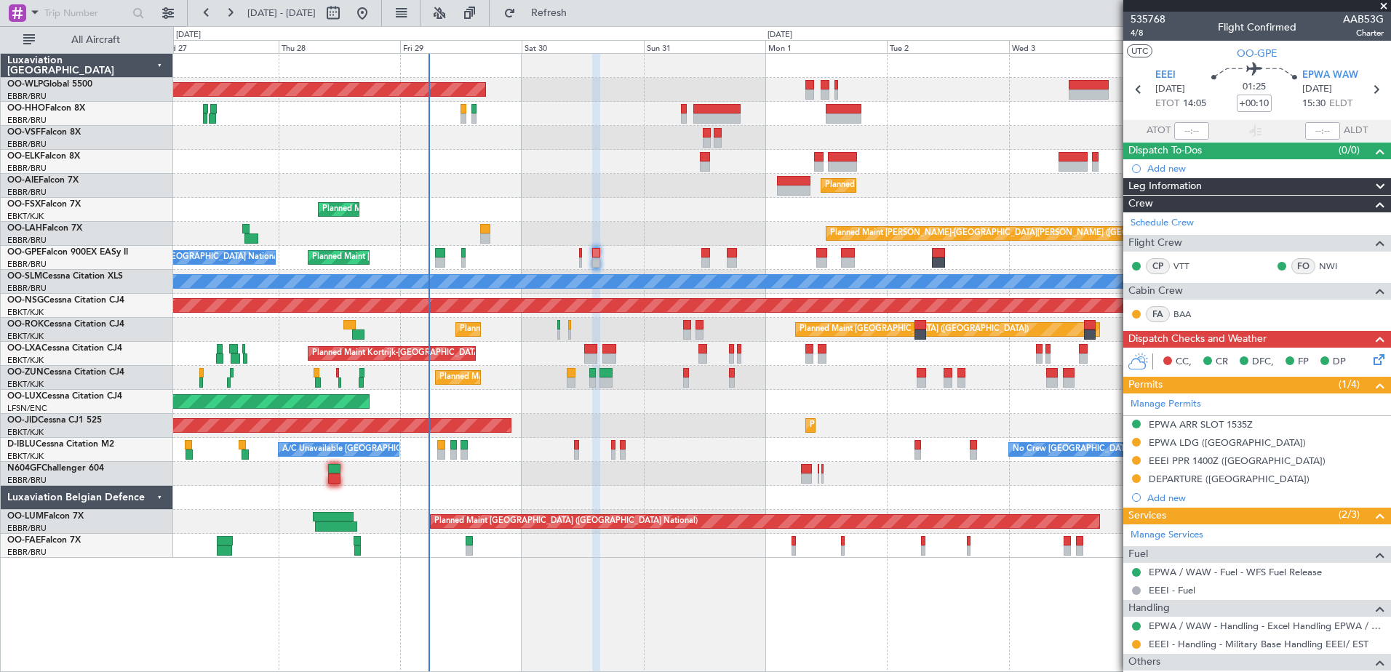
click at [659, 446] on div "A/C Unavailable Kortrijk-Wevelgem No Crew Brussels (Brussels National) No Crew …" at bounding box center [781, 450] width 1217 height 24
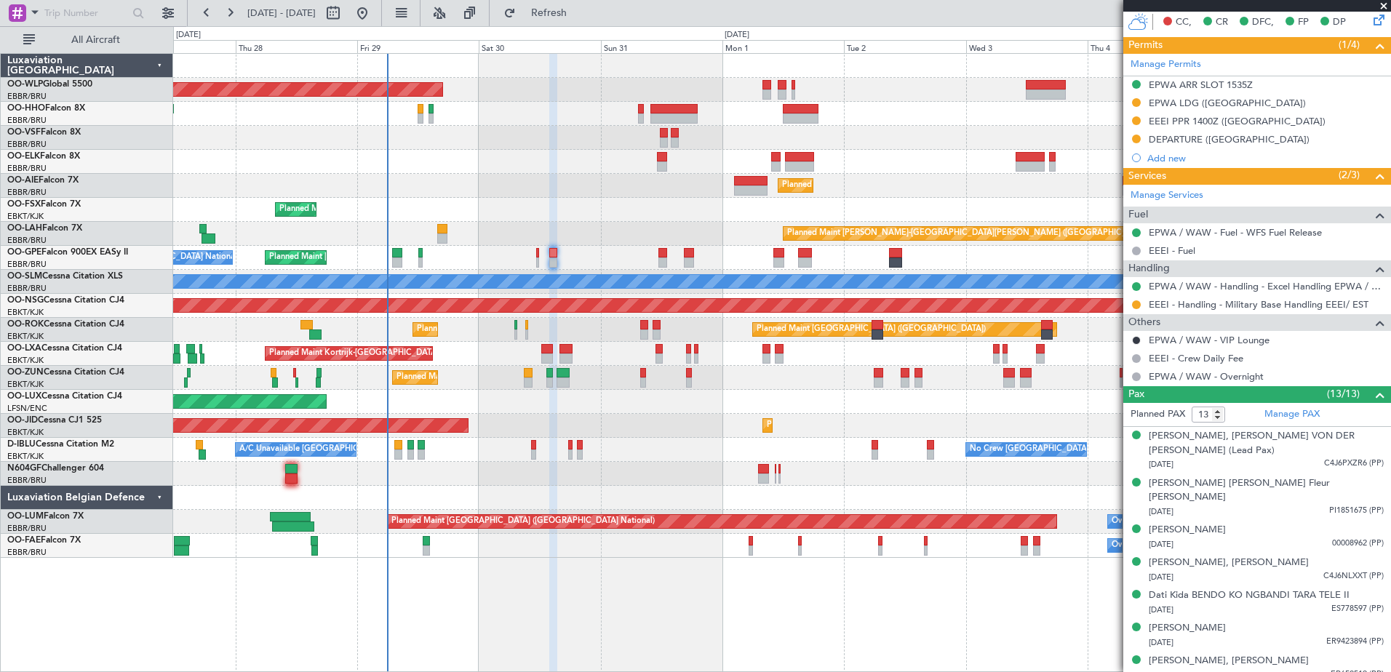
scroll to position [349, 0]
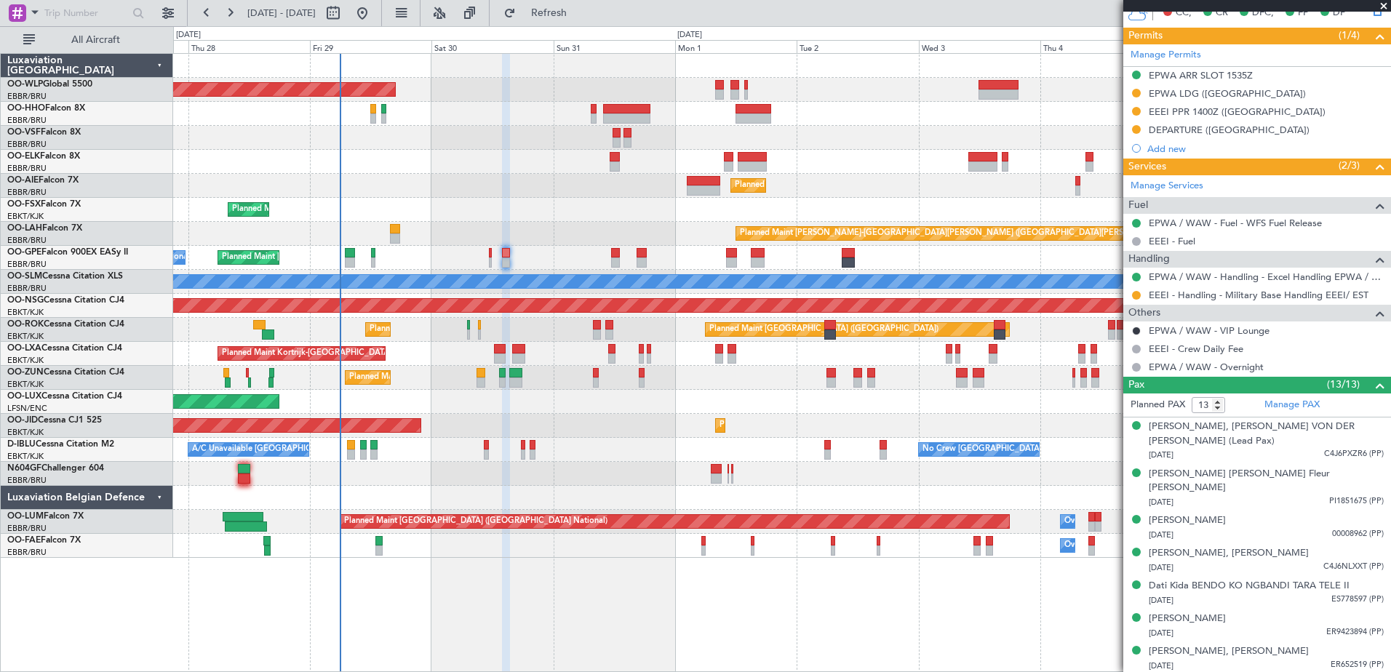
click at [691, 442] on div "Planned Maint Berlin (Brandenburg) Planned Maint Kortrijk-Wevelgem Planned Main…" at bounding box center [781, 306] width 1217 height 504
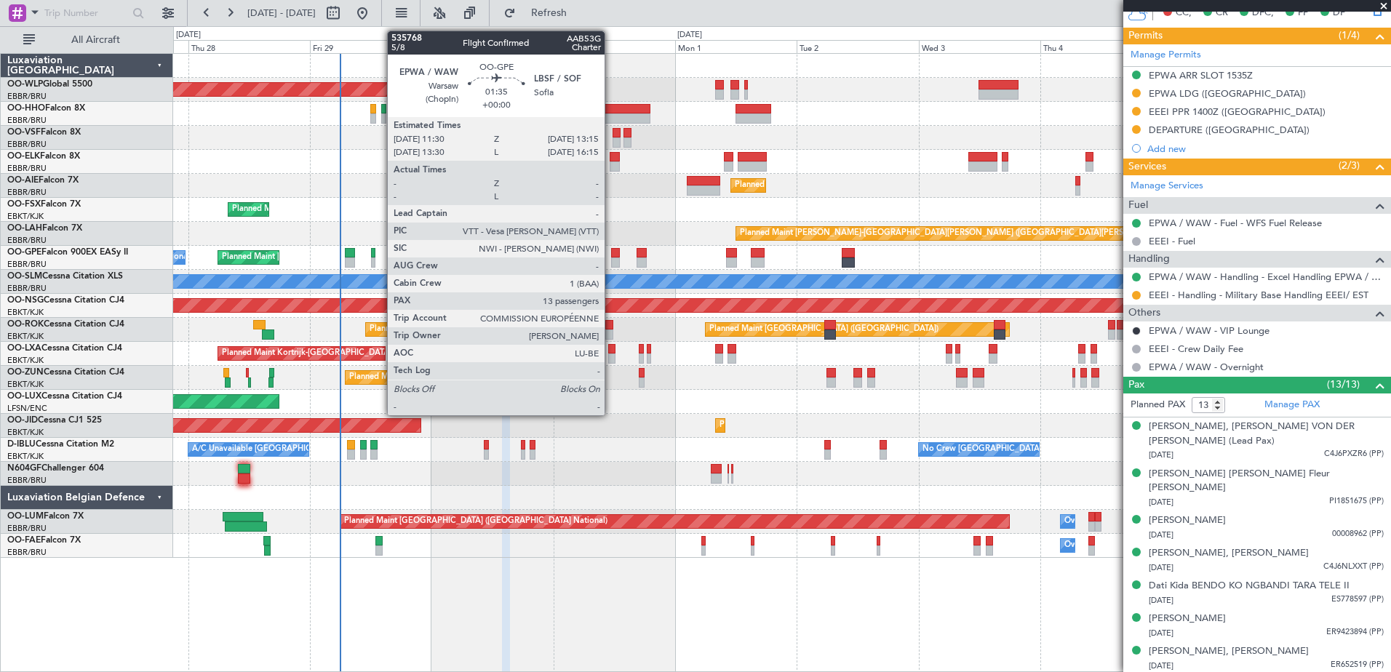
click at [611, 257] on div at bounding box center [615, 253] width 9 height 10
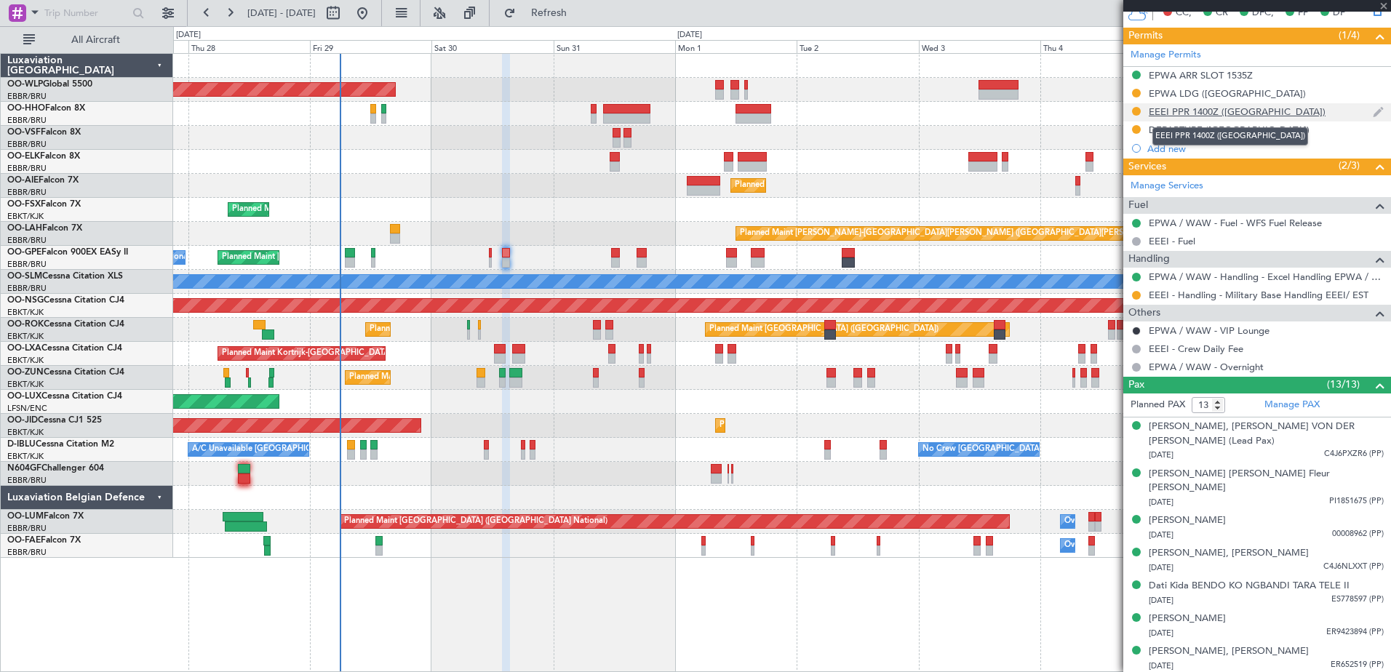
scroll to position [0, 0]
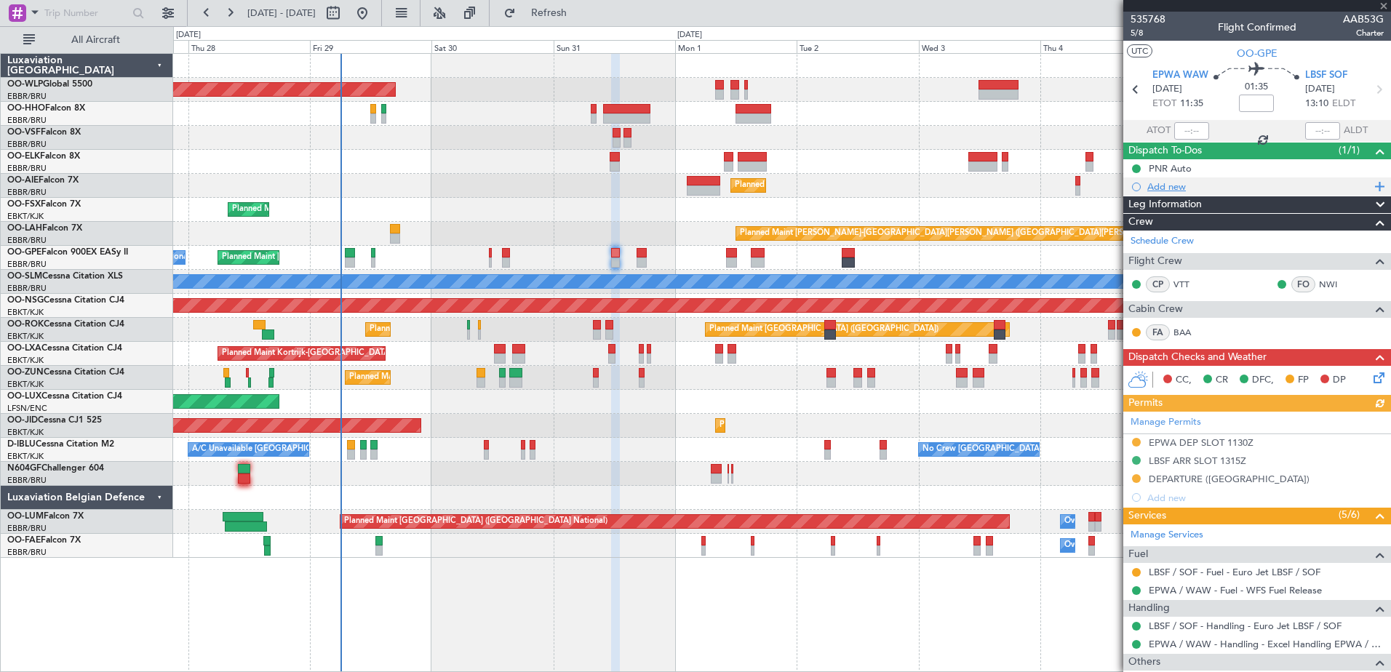
click at [1152, 188] on div "Add new" at bounding box center [1259, 186] width 223 height 12
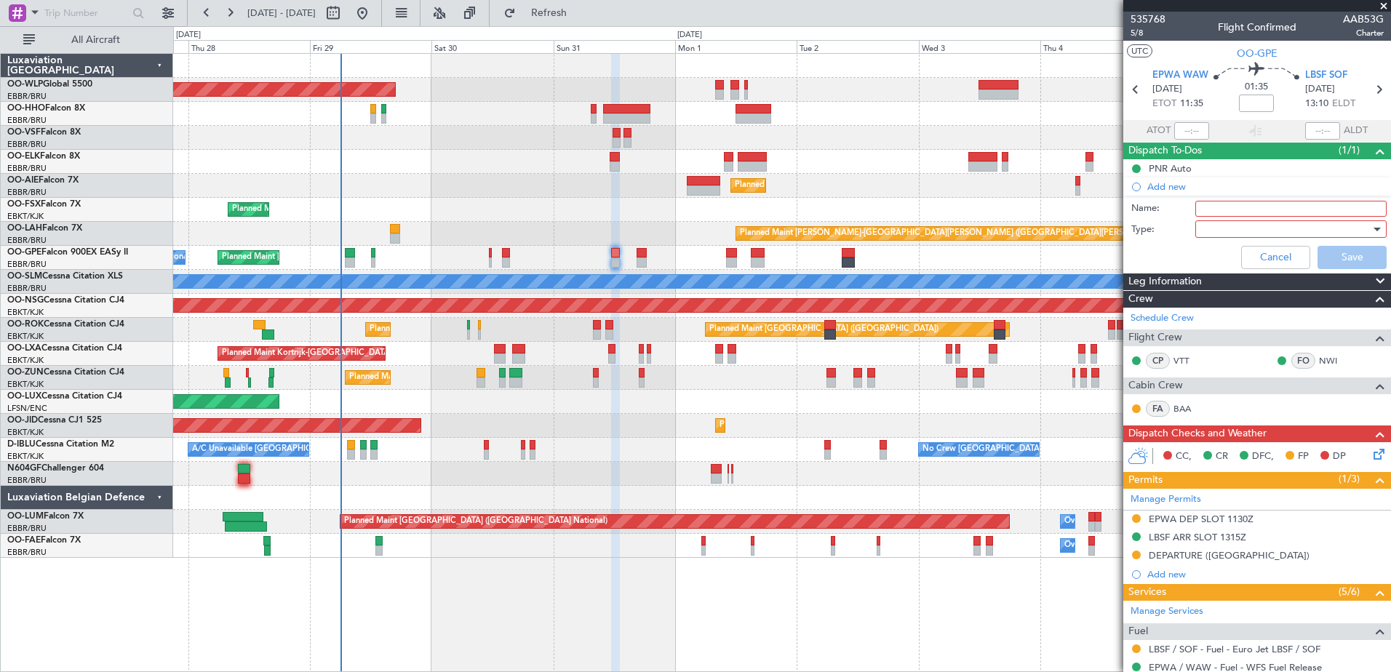
click at [1255, 210] on input "Name:" at bounding box center [1291, 209] width 191 height 16
type input "FPL in FF and release to the crew"
click at [1254, 230] on div at bounding box center [1286, 229] width 170 height 22
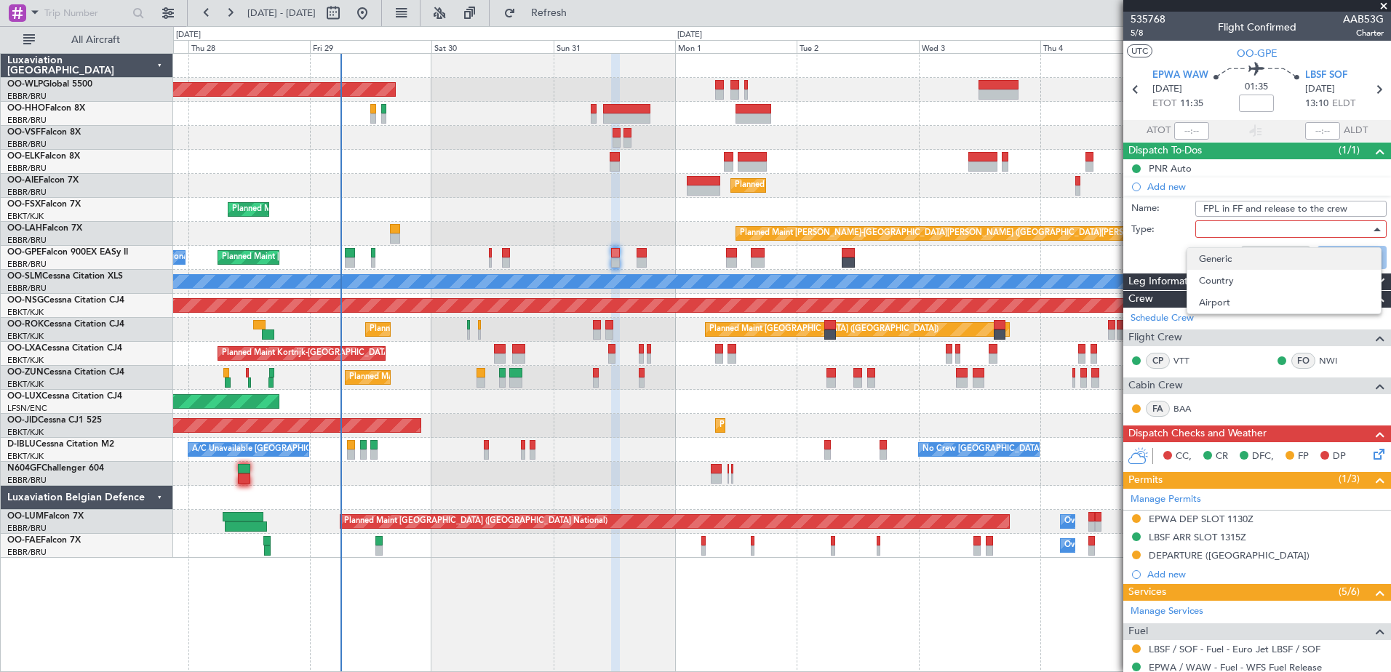
click at [1251, 266] on span "Generic" at bounding box center [1284, 259] width 170 height 22
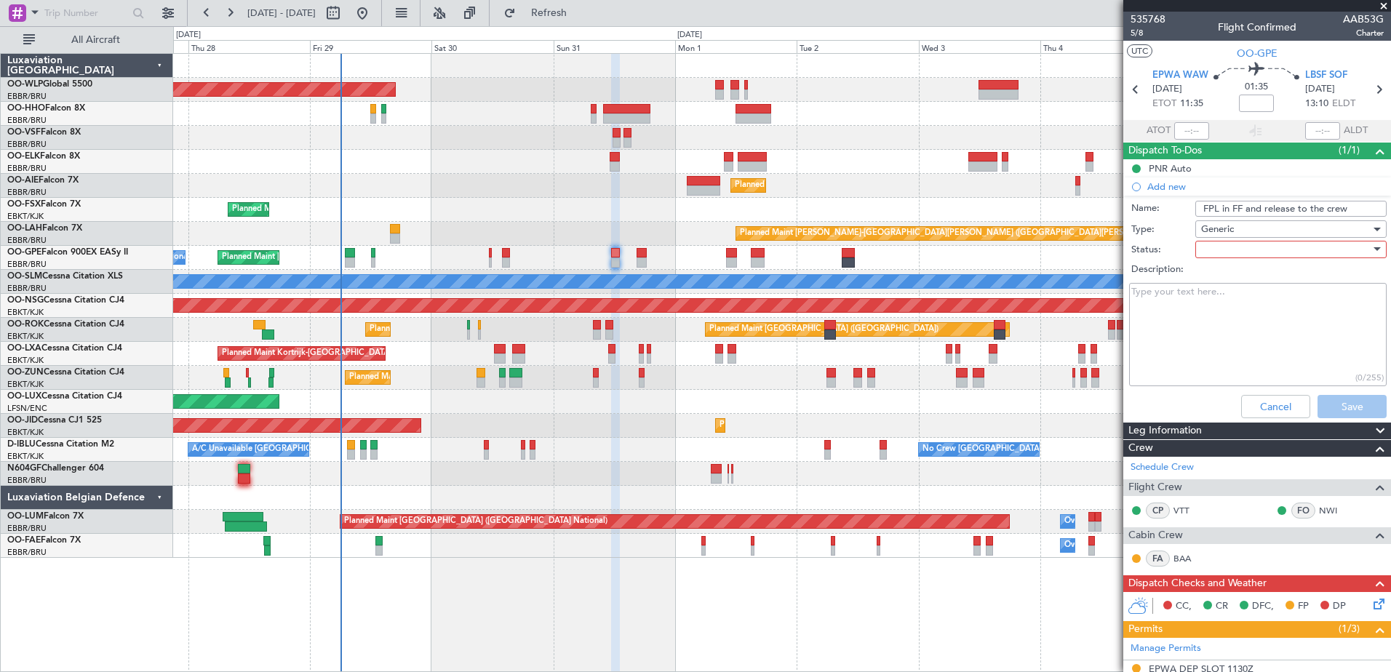
click at [1243, 250] on div at bounding box center [1286, 250] width 170 height 22
click at [1250, 298] on span "In Progress" at bounding box center [1284, 301] width 170 height 22
click at [1339, 403] on button "Save" at bounding box center [1352, 406] width 69 height 23
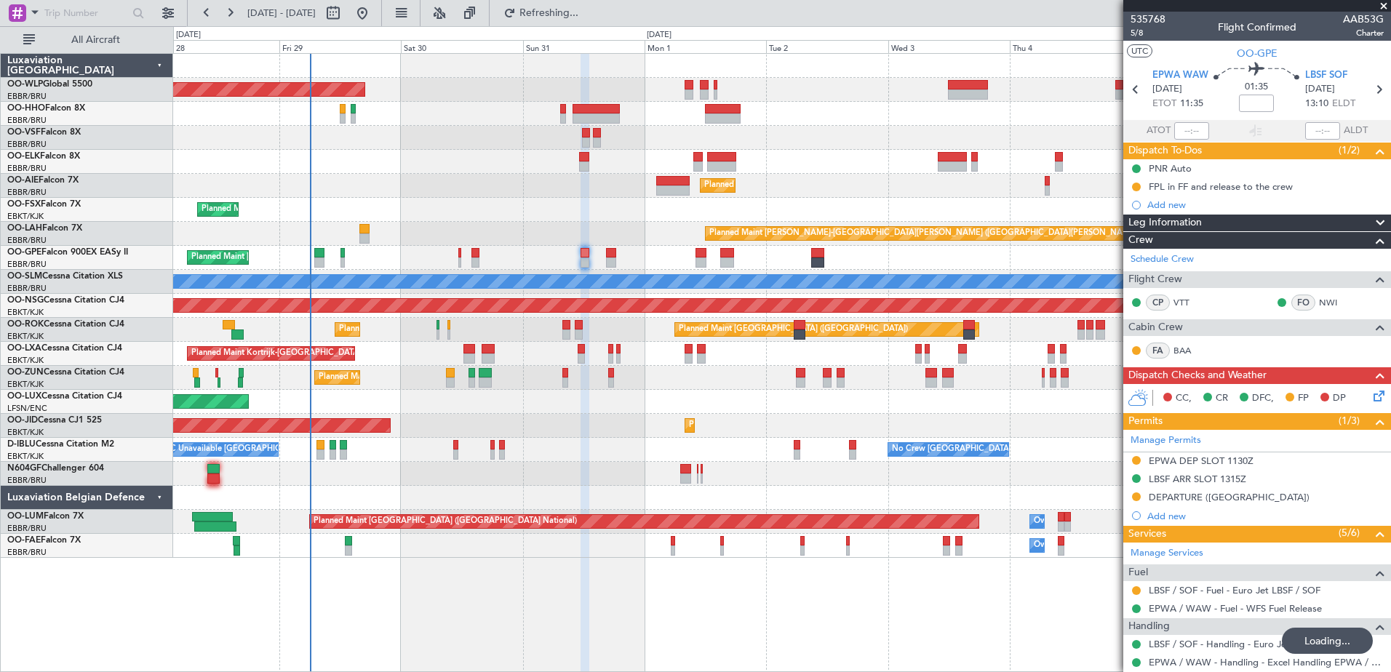
click at [615, 454] on div "A/C Unavailable Kortrijk-Wevelgem No Crew Brussels (Brussels National) No Crew …" at bounding box center [781, 450] width 1217 height 24
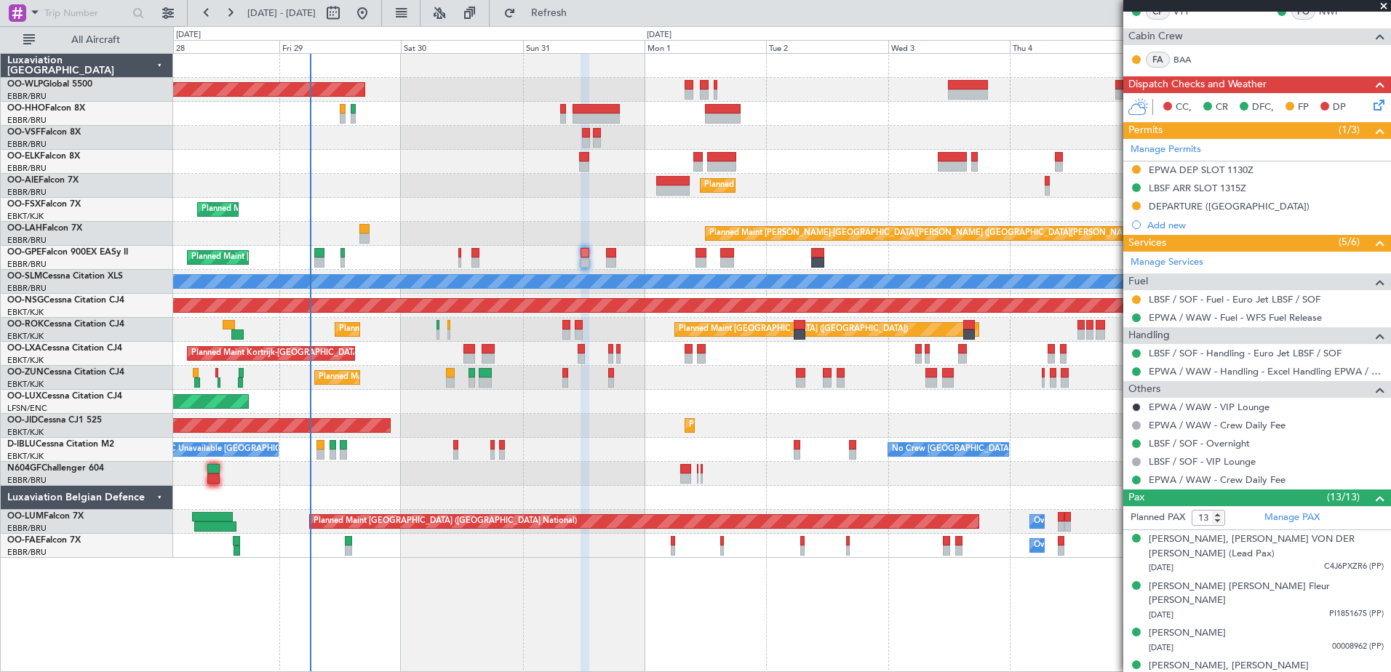
scroll to position [218, 0]
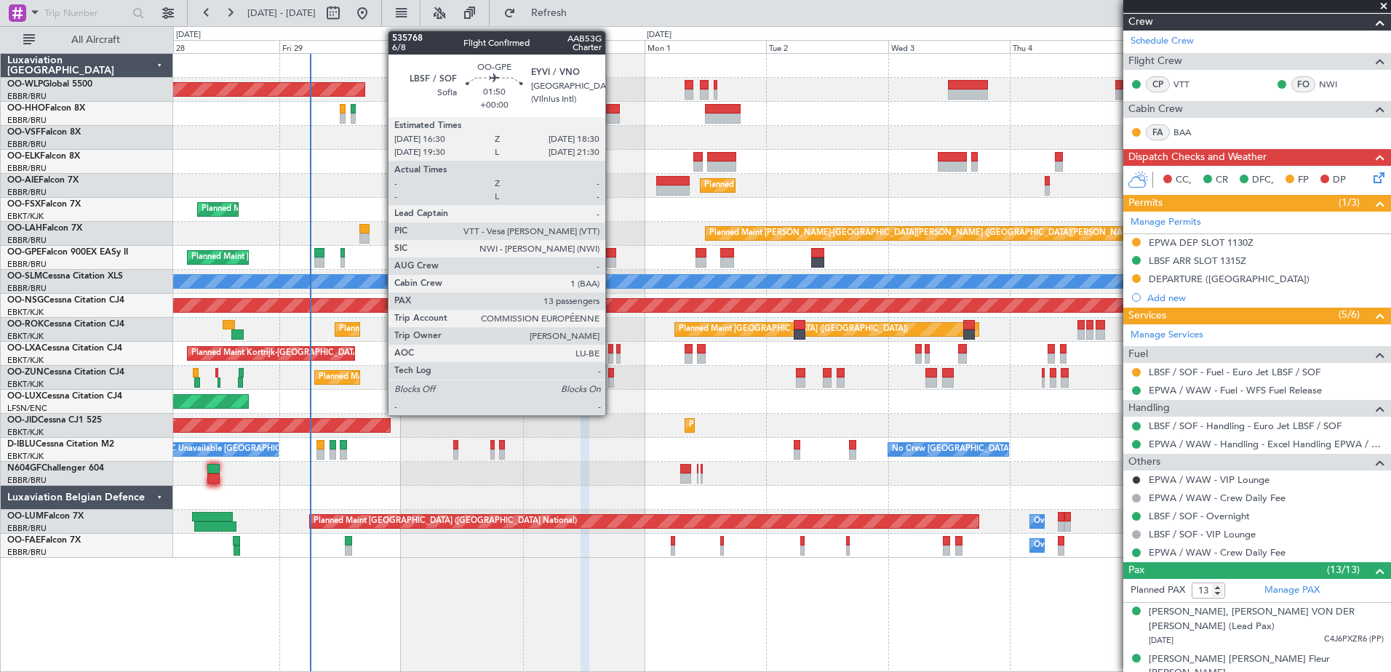
click at [612, 261] on div at bounding box center [611, 263] width 10 height 10
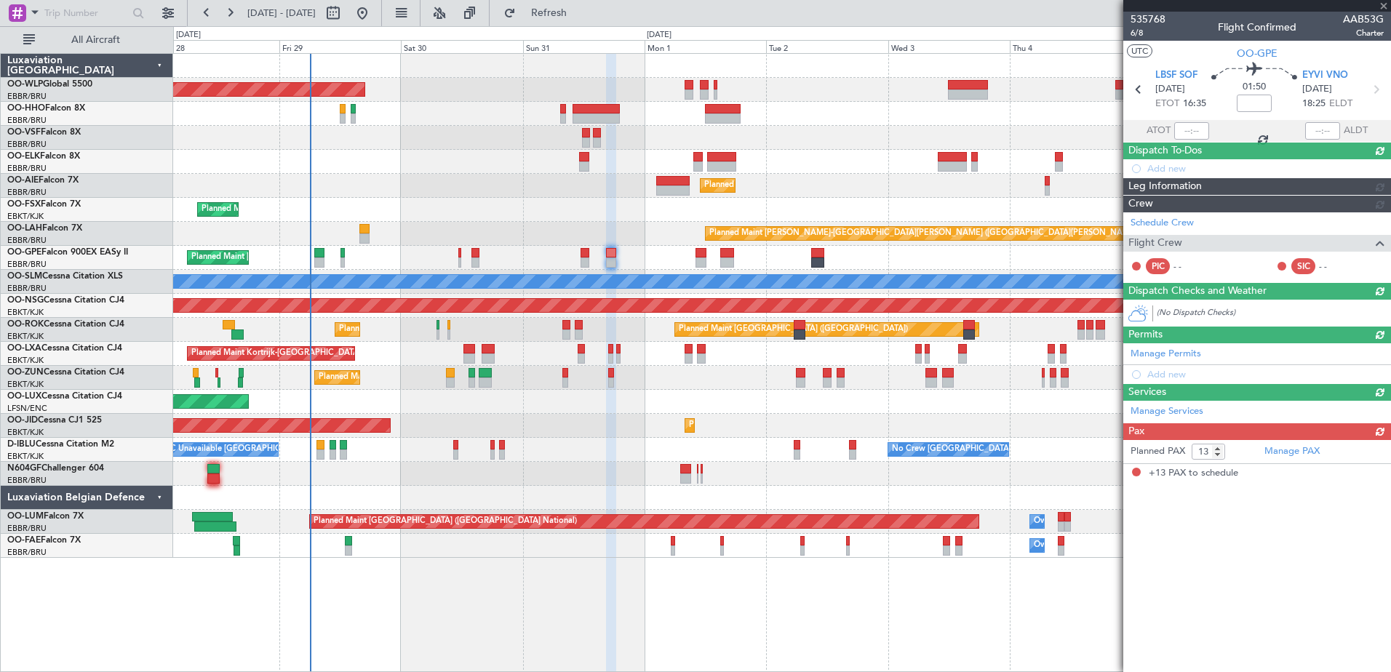
scroll to position [0, 0]
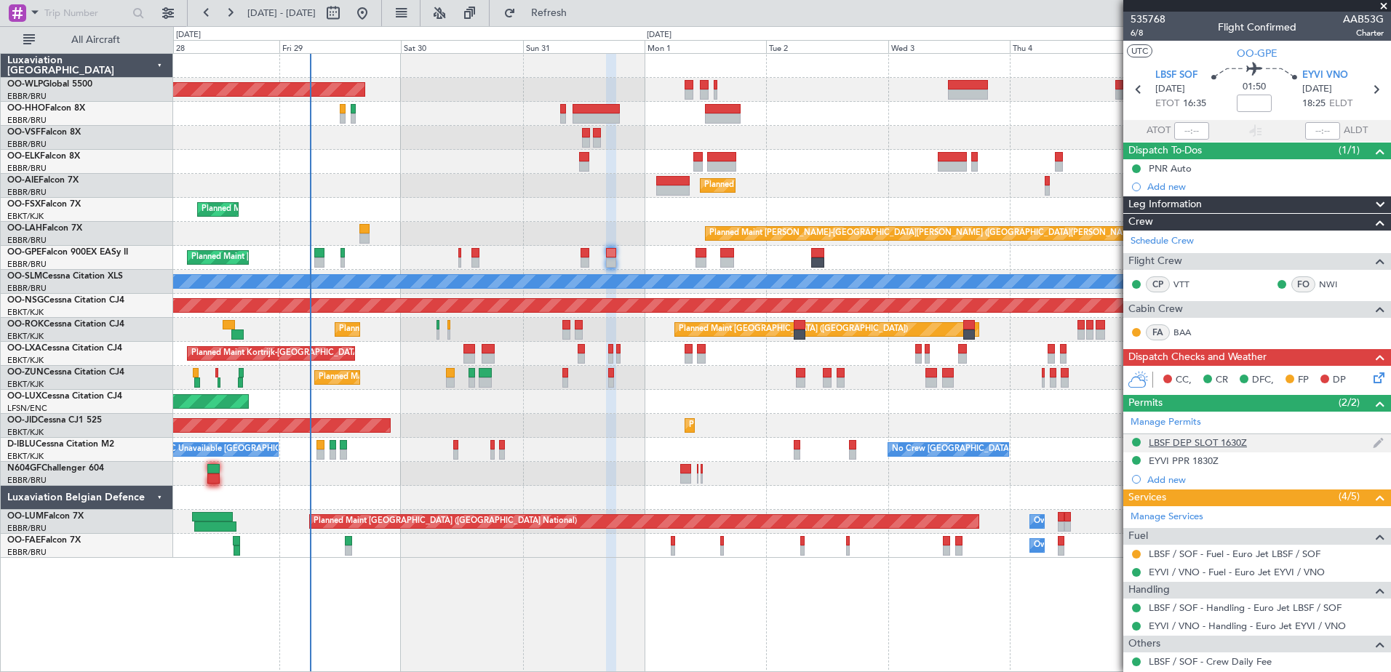
click at [1206, 446] on div "LBSF DEP SLOT 1630Z" at bounding box center [1198, 443] width 98 height 12
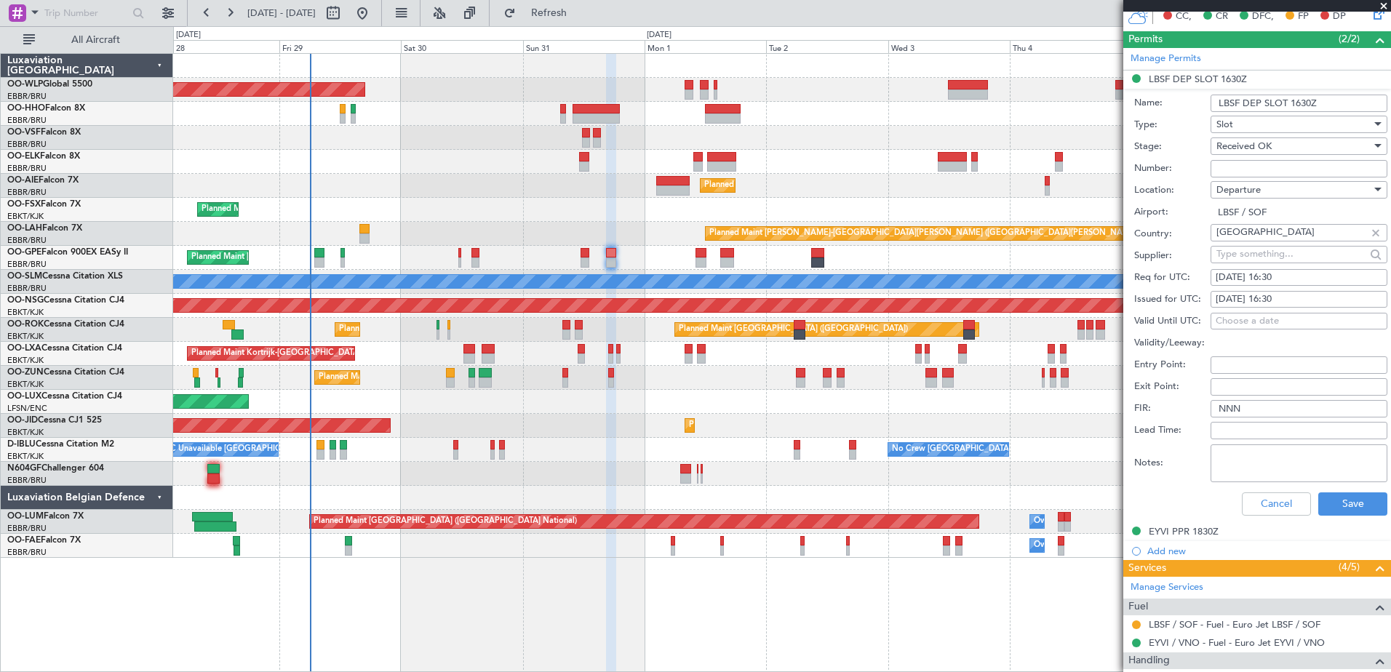
scroll to position [437, 0]
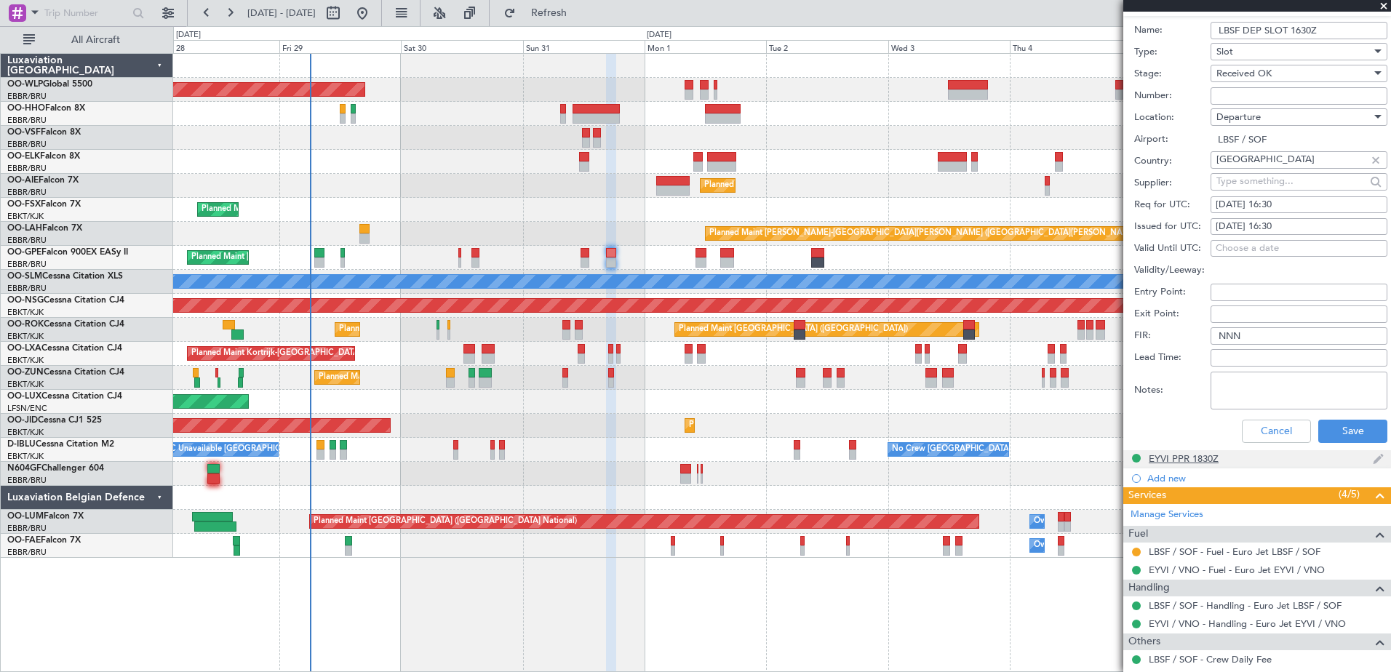
click at [1215, 464] on div "EYVI PPR 1830Z" at bounding box center [1258, 459] width 268 height 18
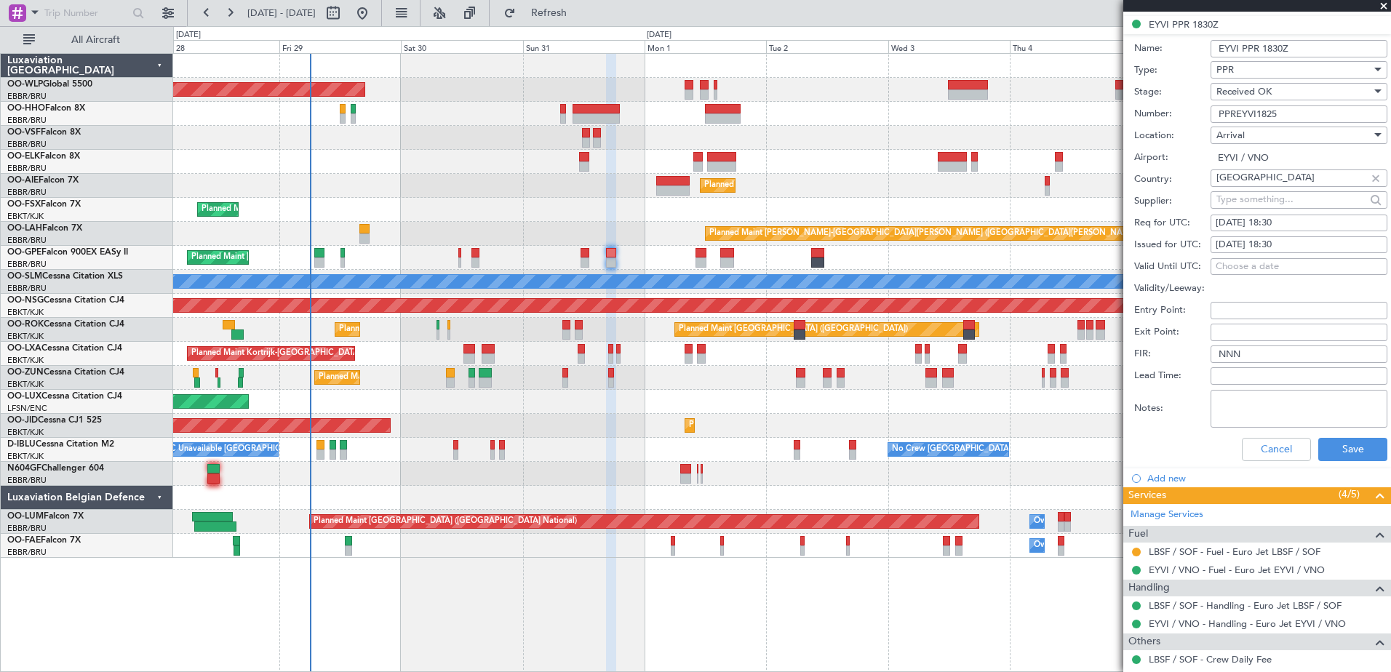
scroll to position [291, 0]
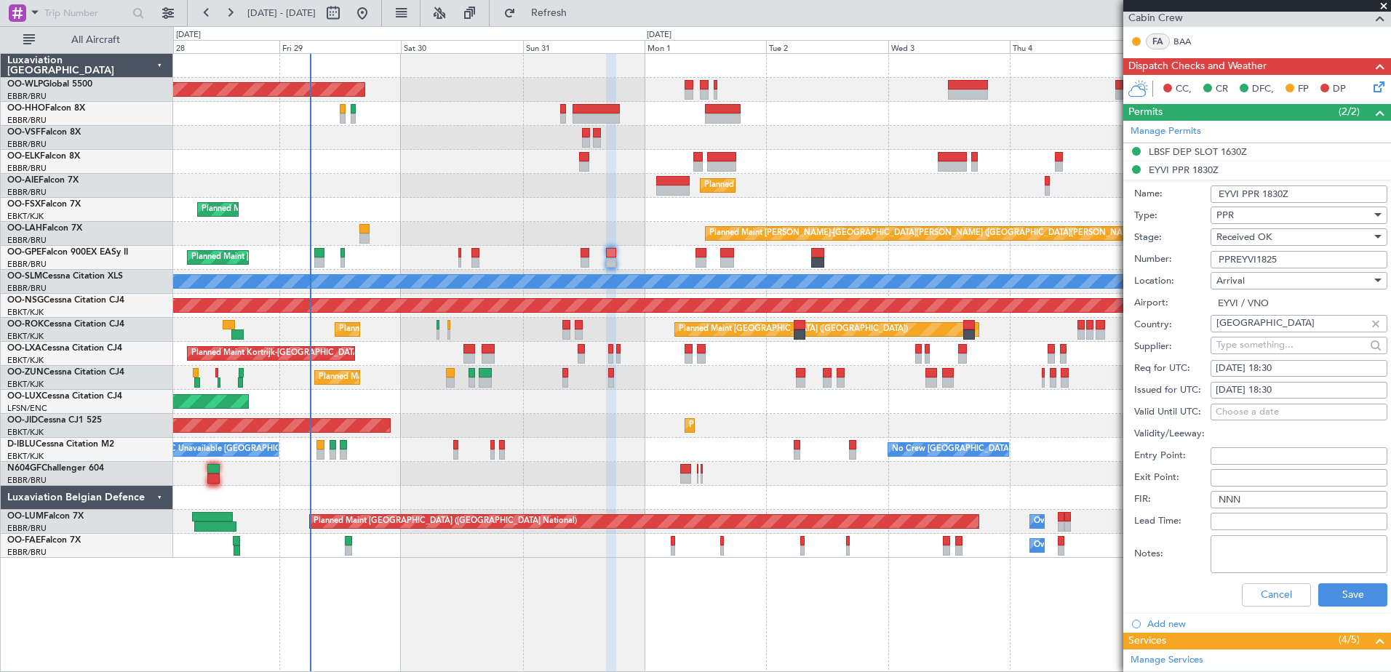
drag, startPoint x: 1288, startPoint y: 258, endPoint x: 1209, endPoint y: 258, distance: 78.6
click at [1209, 258] on div "Number: PPREYVI1825" at bounding box center [1261, 260] width 253 height 22
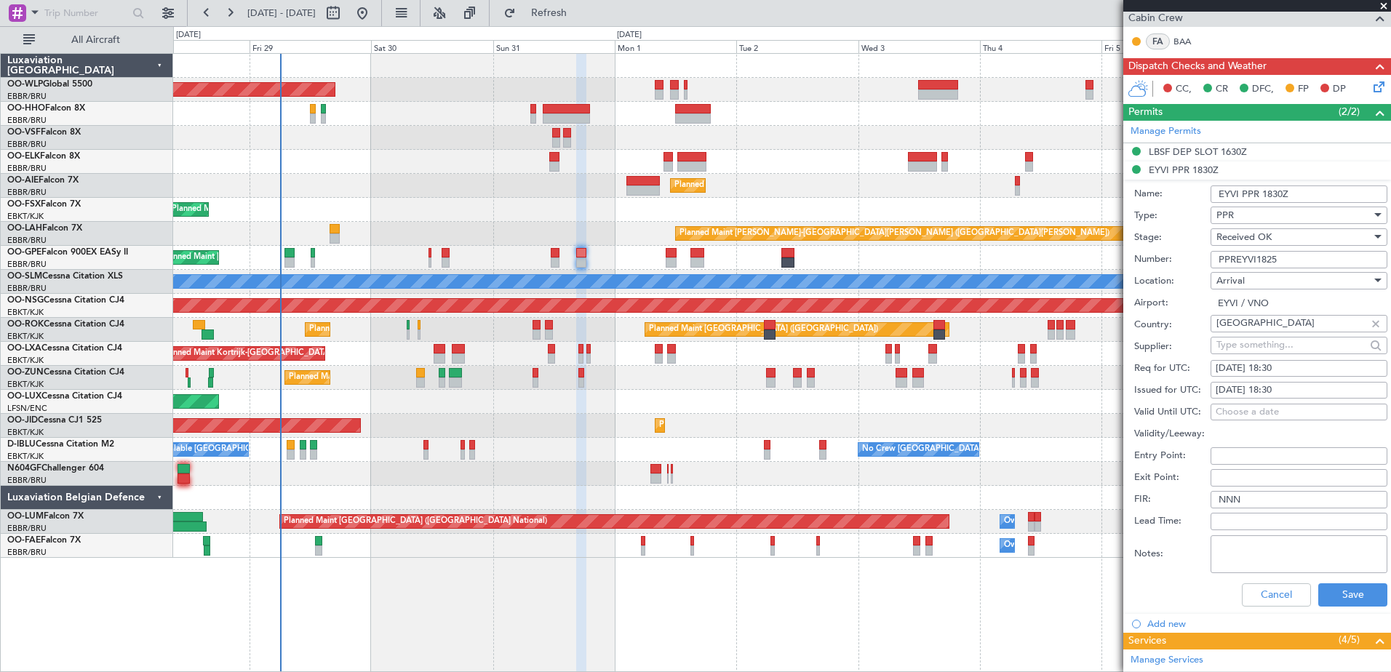
click at [596, 450] on div "A/C Unavailable Kortrijk-Wevelgem No Crew Brussels (Brussels National) No Crew …" at bounding box center [781, 450] width 1217 height 24
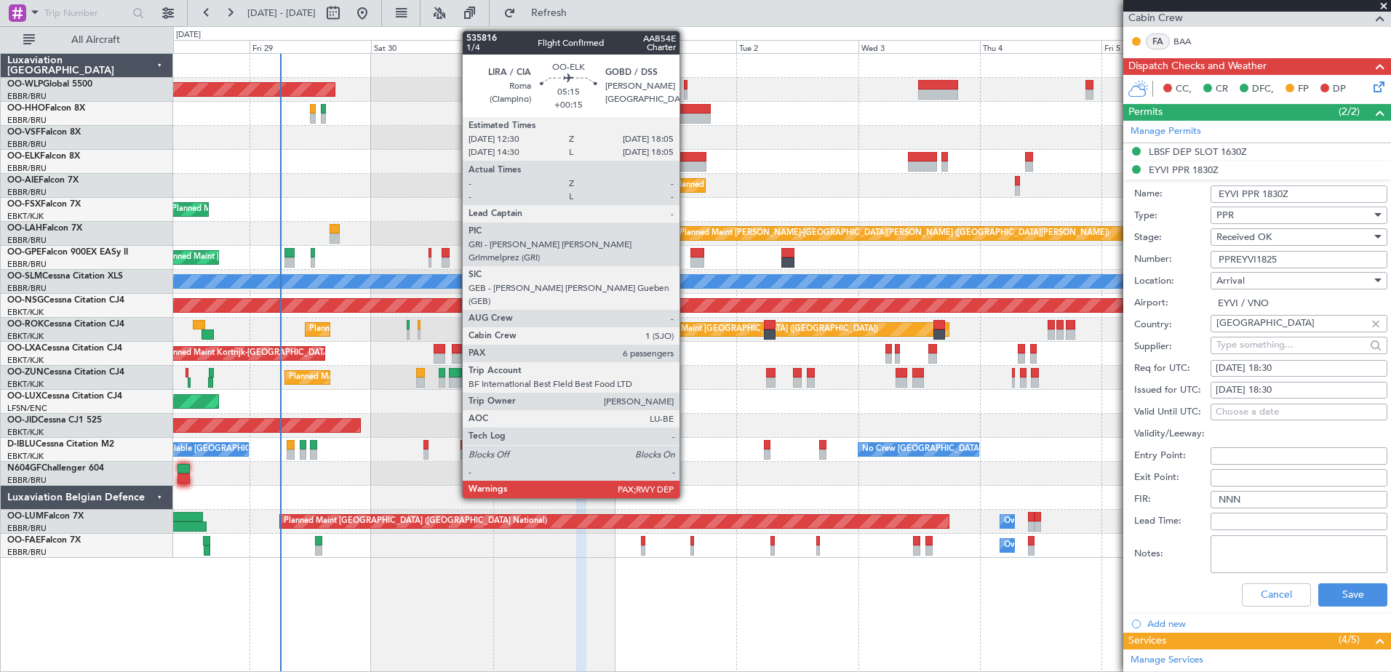
click at [686, 166] on div at bounding box center [692, 167] width 28 height 10
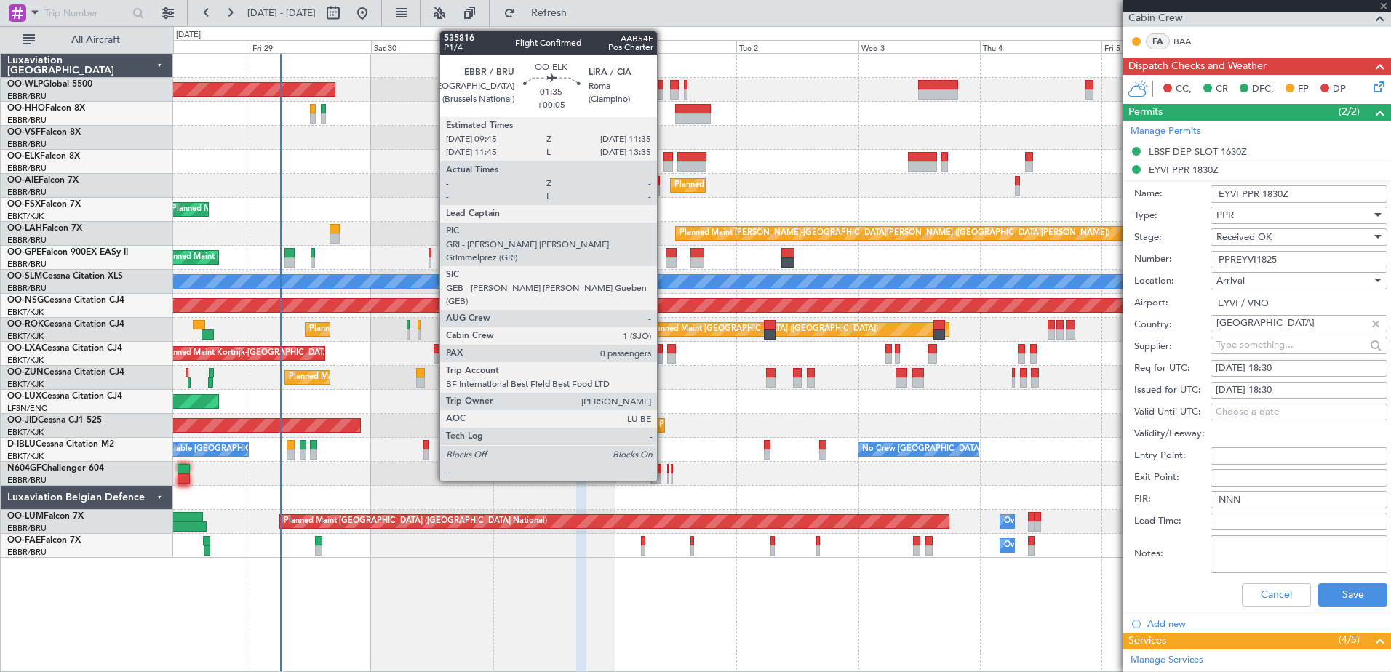
type input "+00:15"
type input "6"
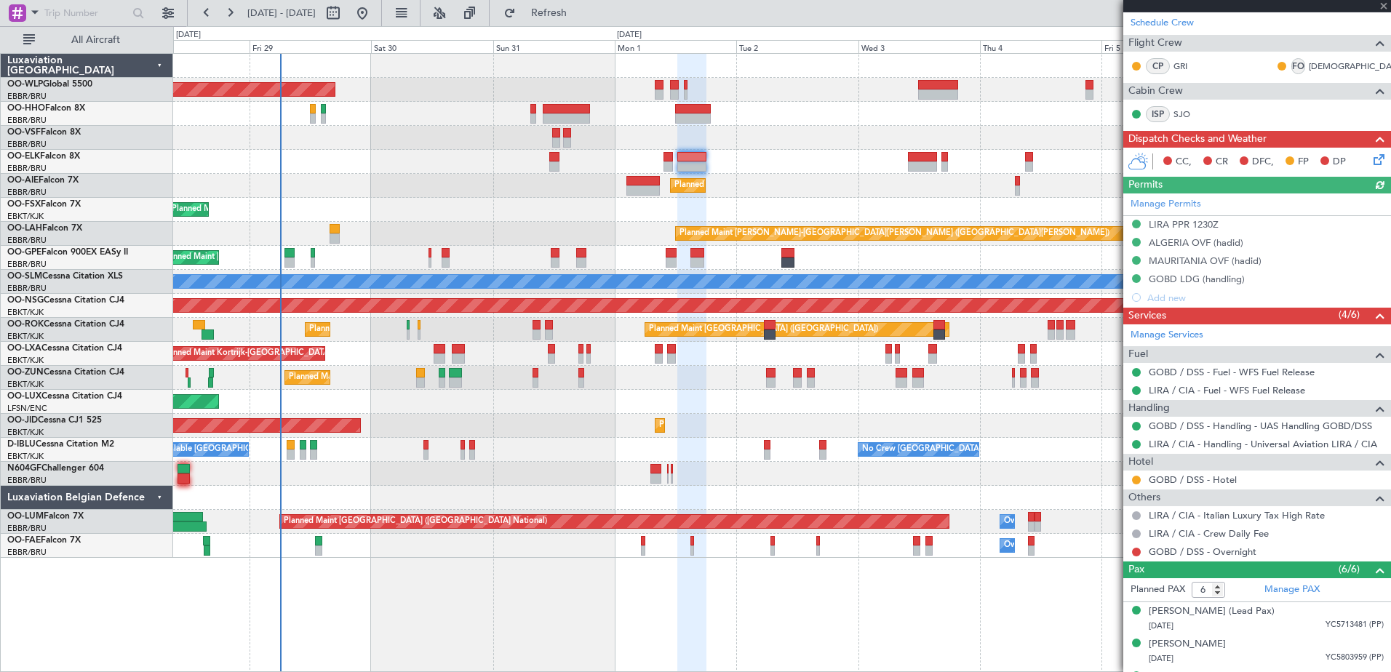
scroll to position [344, 0]
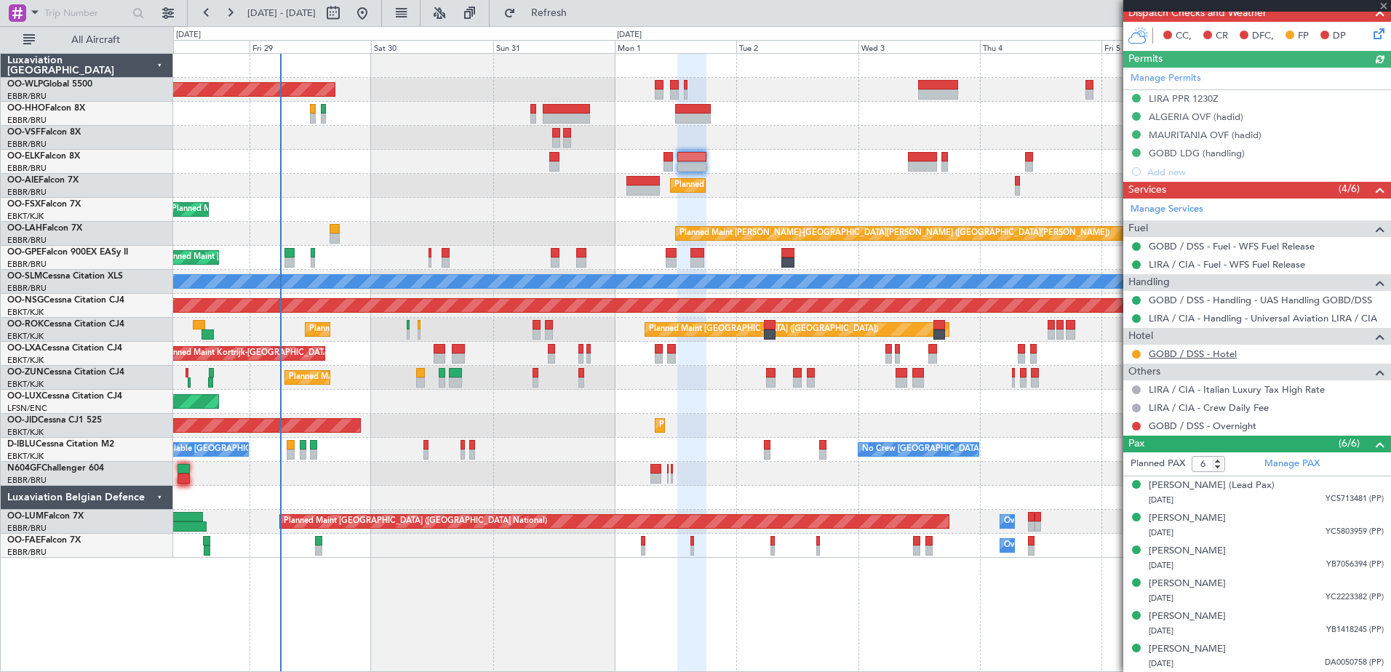
click at [1177, 349] on link "GOBD / DSS - Hotel" at bounding box center [1193, 354] width 88 height 12
click at [1138, 353] on button at bounding box center [1136, 354] width 9 height 9
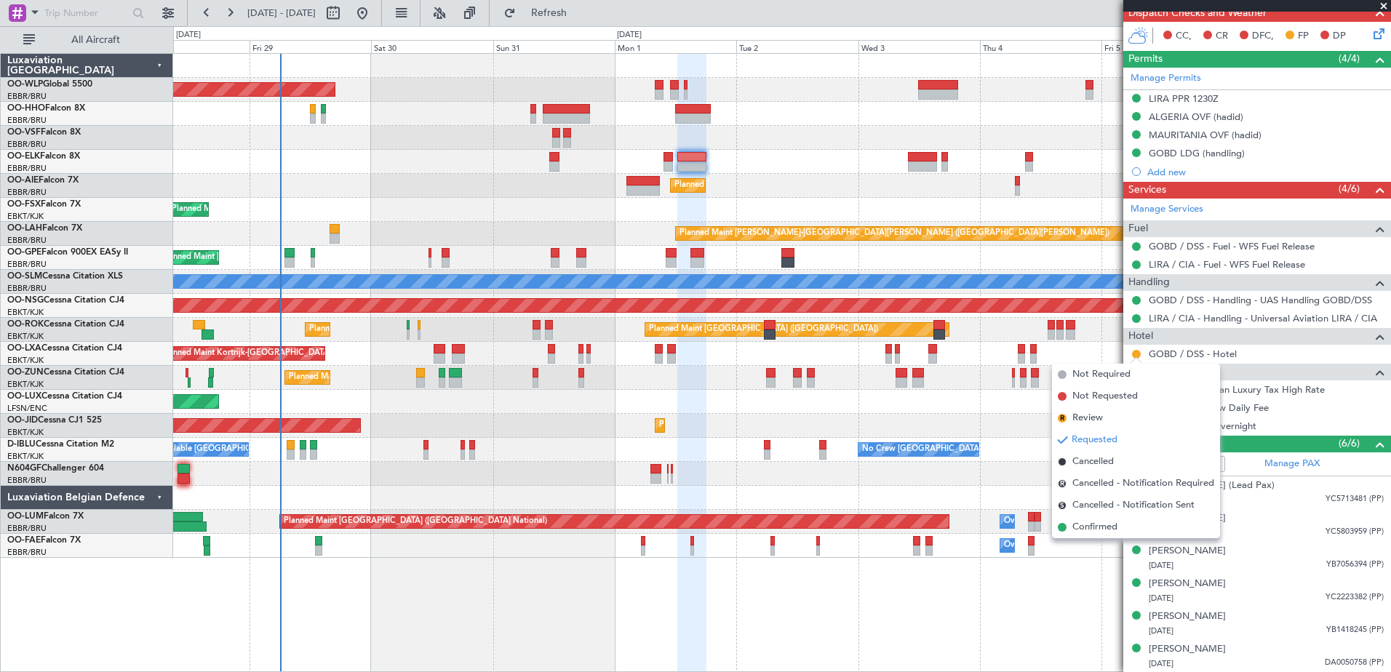
click at [1097, 532] on span "Confirmed" at bounding box center [1095, 527] width 45 height 15
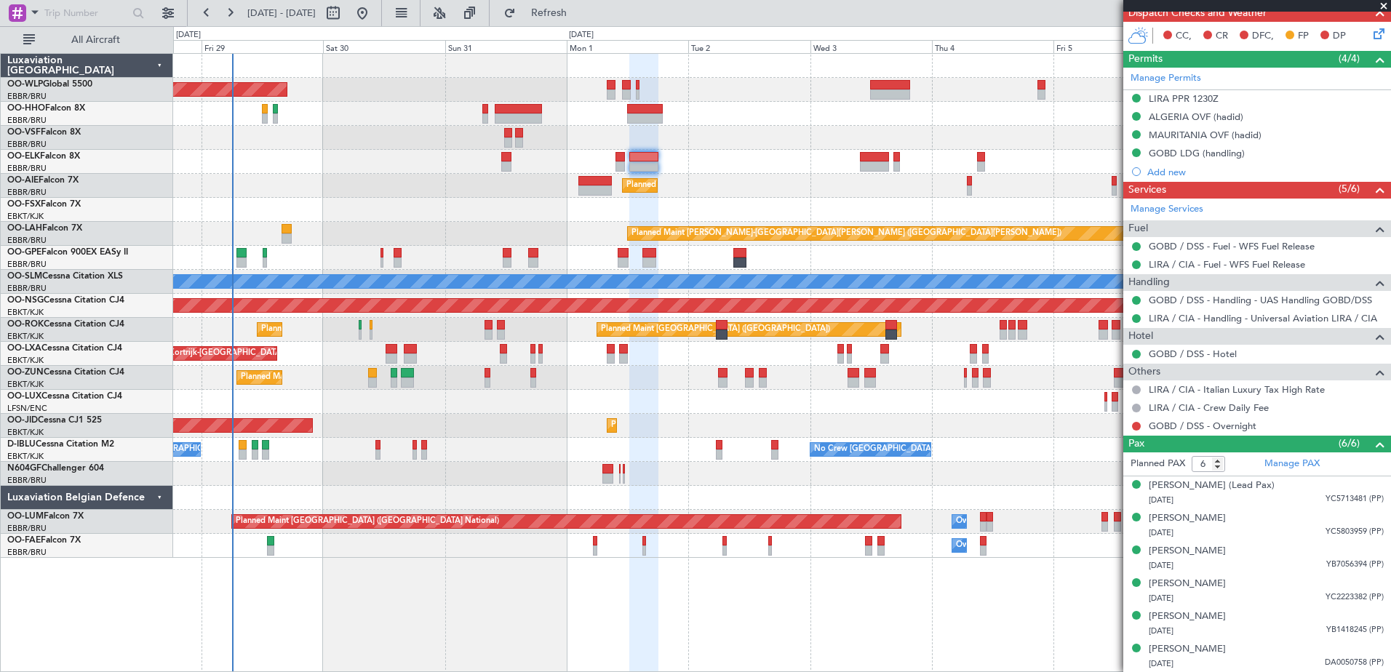
click at [1032, 469] on div at bounding box center [781, 474] width 1217 height 24
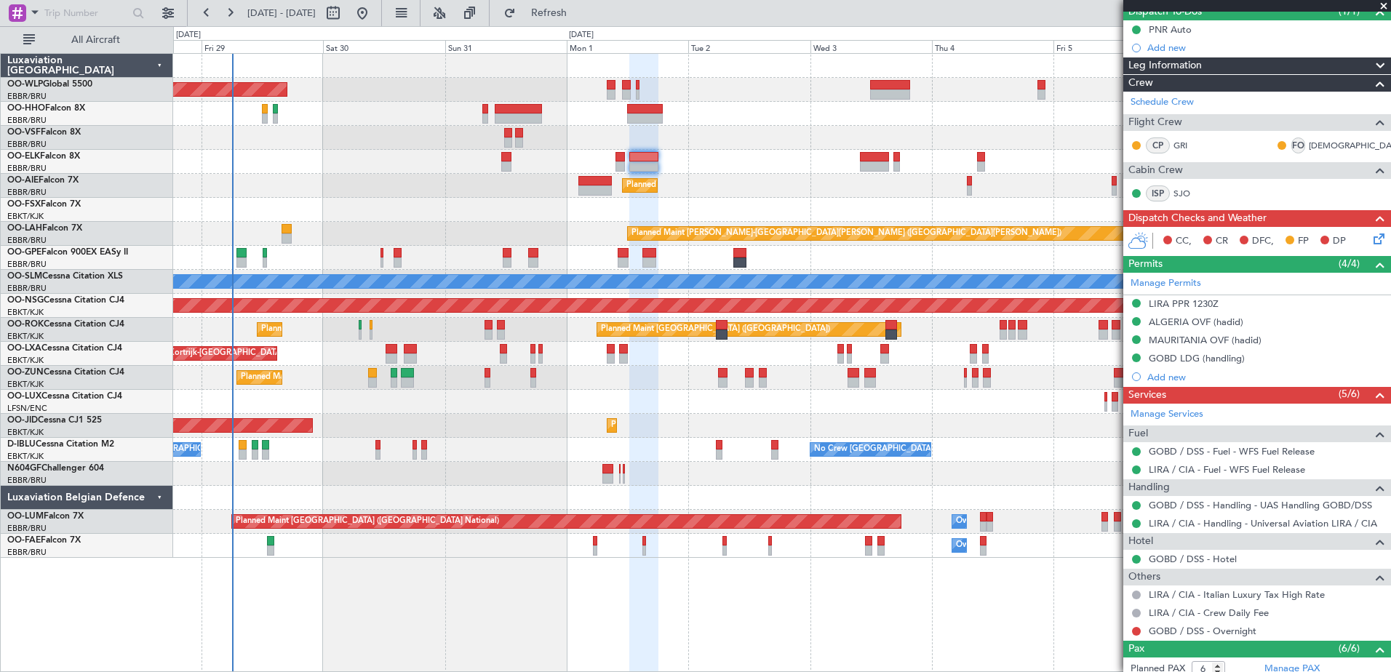
scroll to position [87, 0]
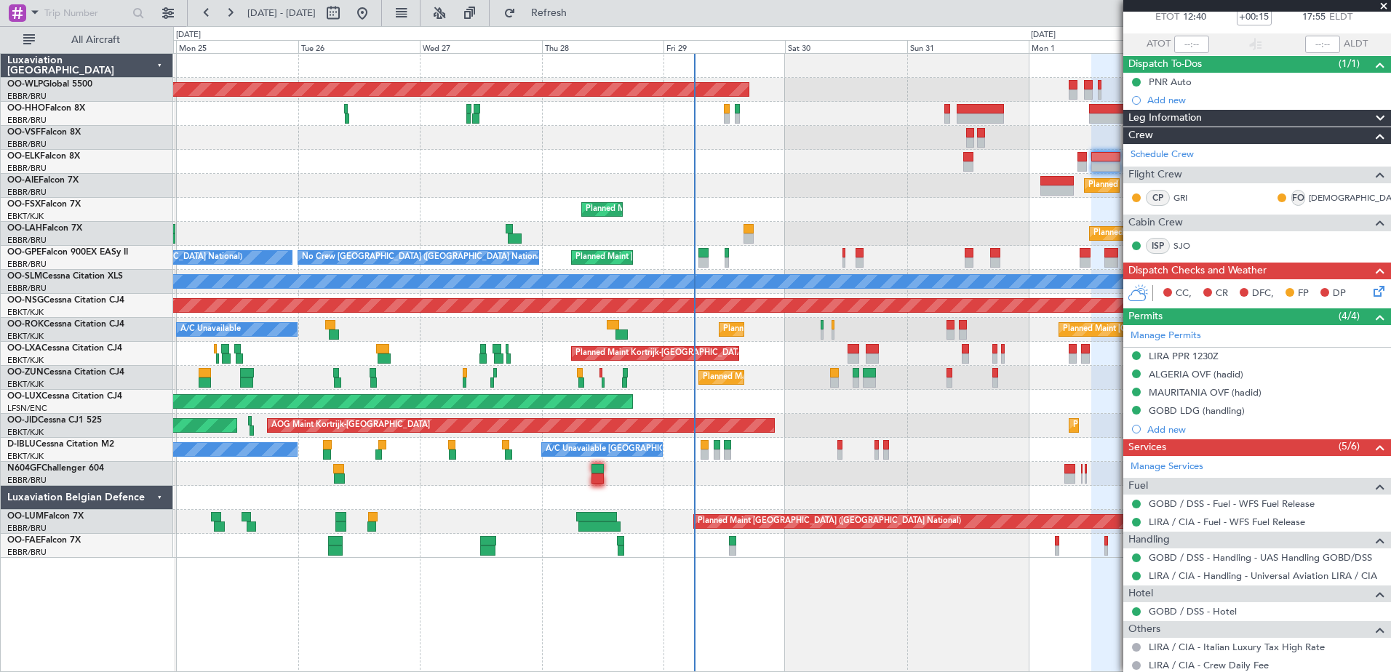
click at [864, 509] on div "Planned Maint Berlin (Brandenburg) Planned Maint London (Farnborough) Planned M…" at bounding box center [781, 306] width 1217 height 504
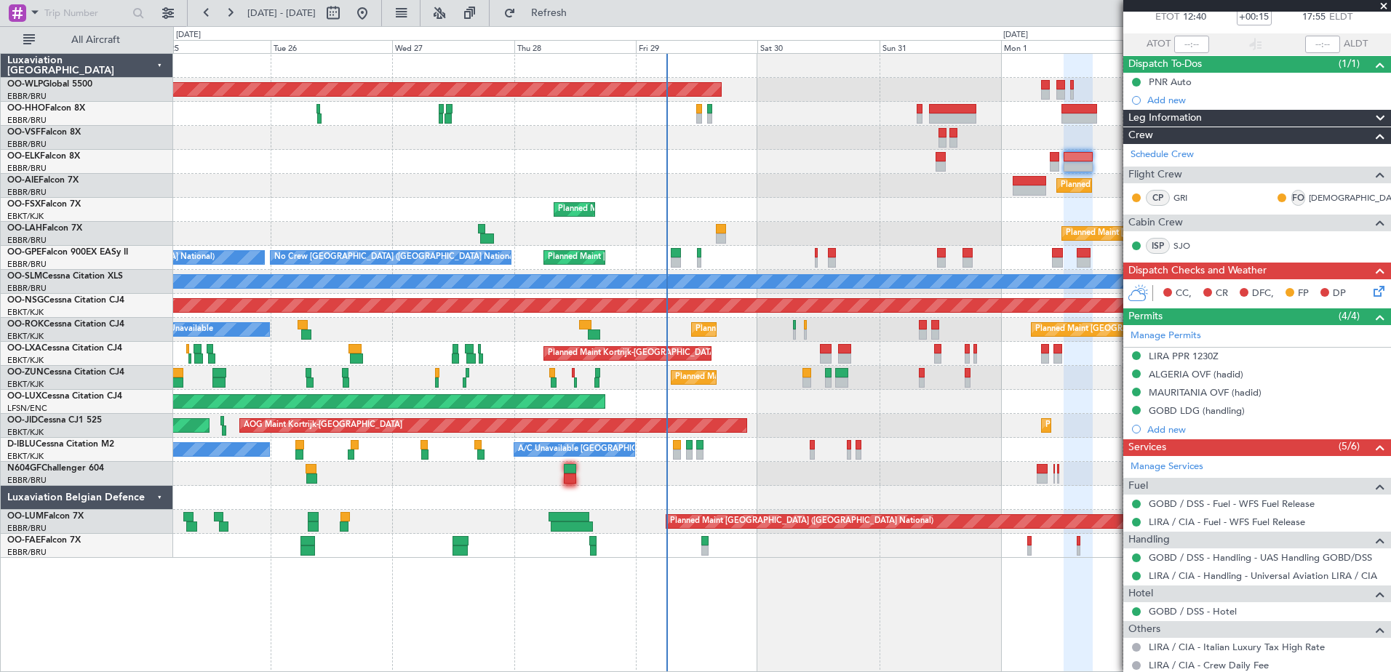
click at [865, 234] on div "Planned Maint [PERSON_NAME]-[GEOGRAPHIC_DATA][PERSON_NAME] ([GEOGRAPHIC_DATA][P…" at bounding box center [781, 234] width 1217 height 24
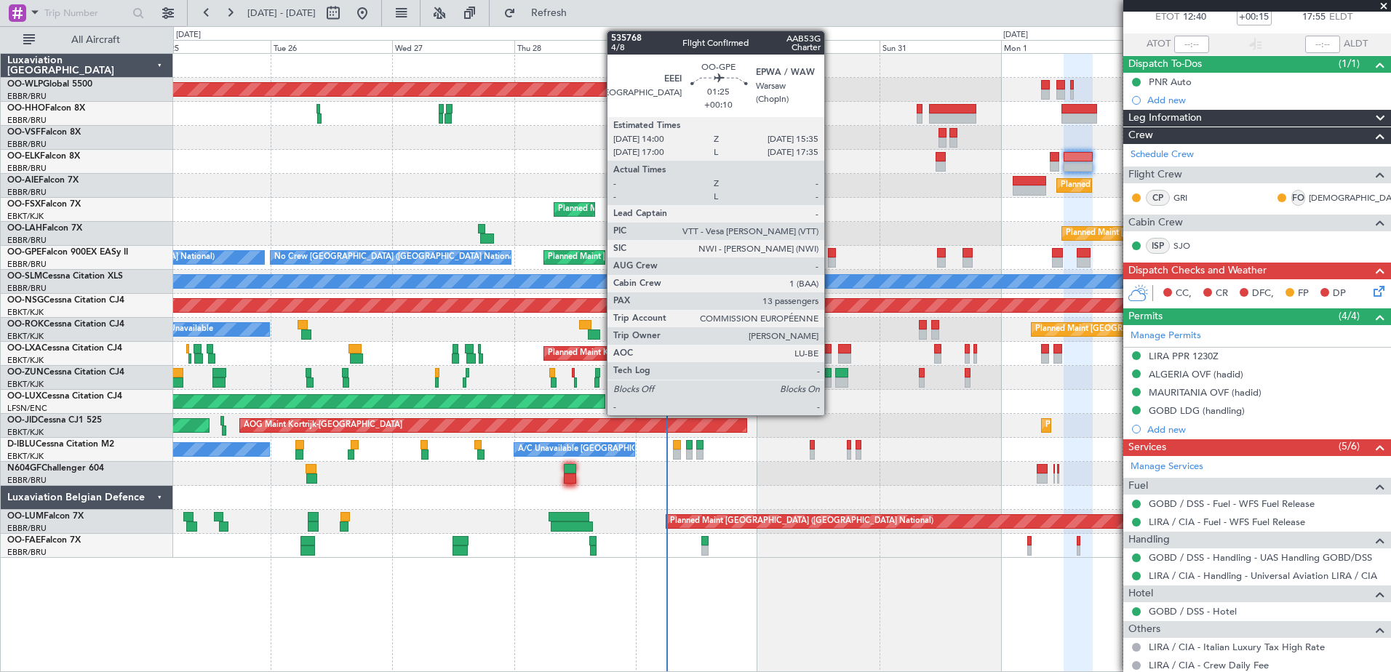
click at [831, 255] on div at bounding box center [832, 253] width 9 height 10
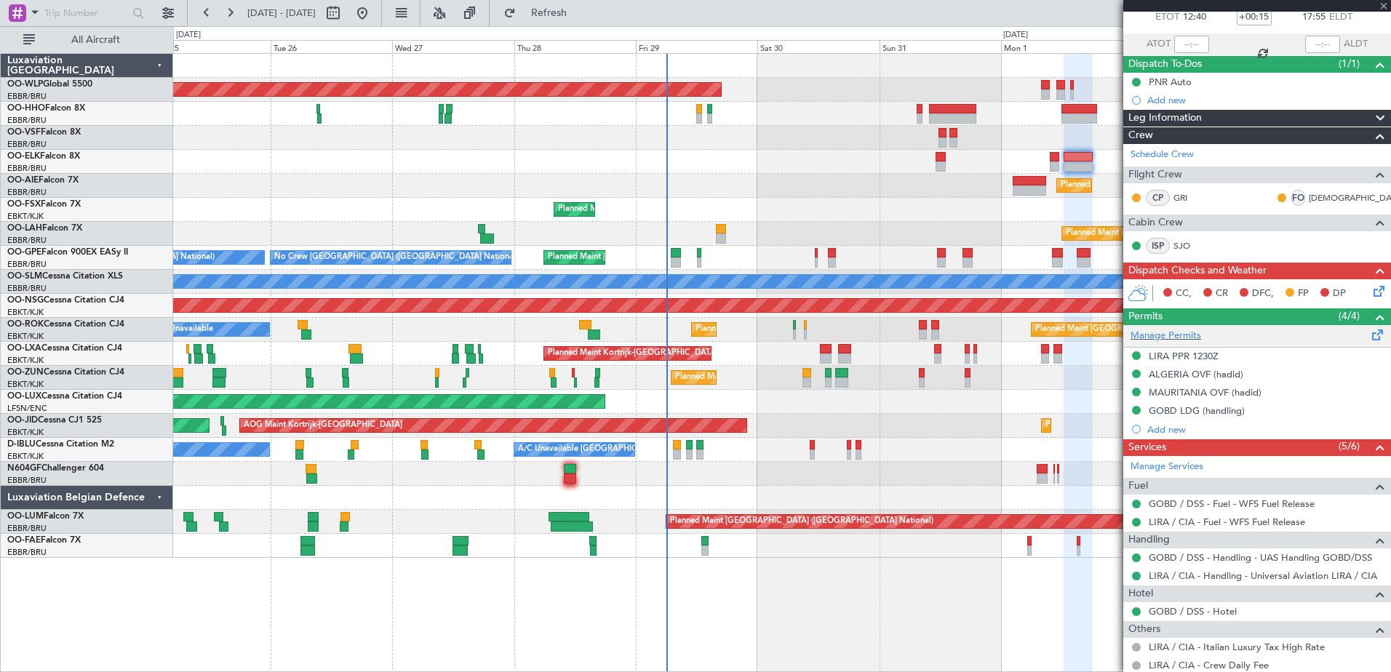
type input "+00:10"
type input "13"
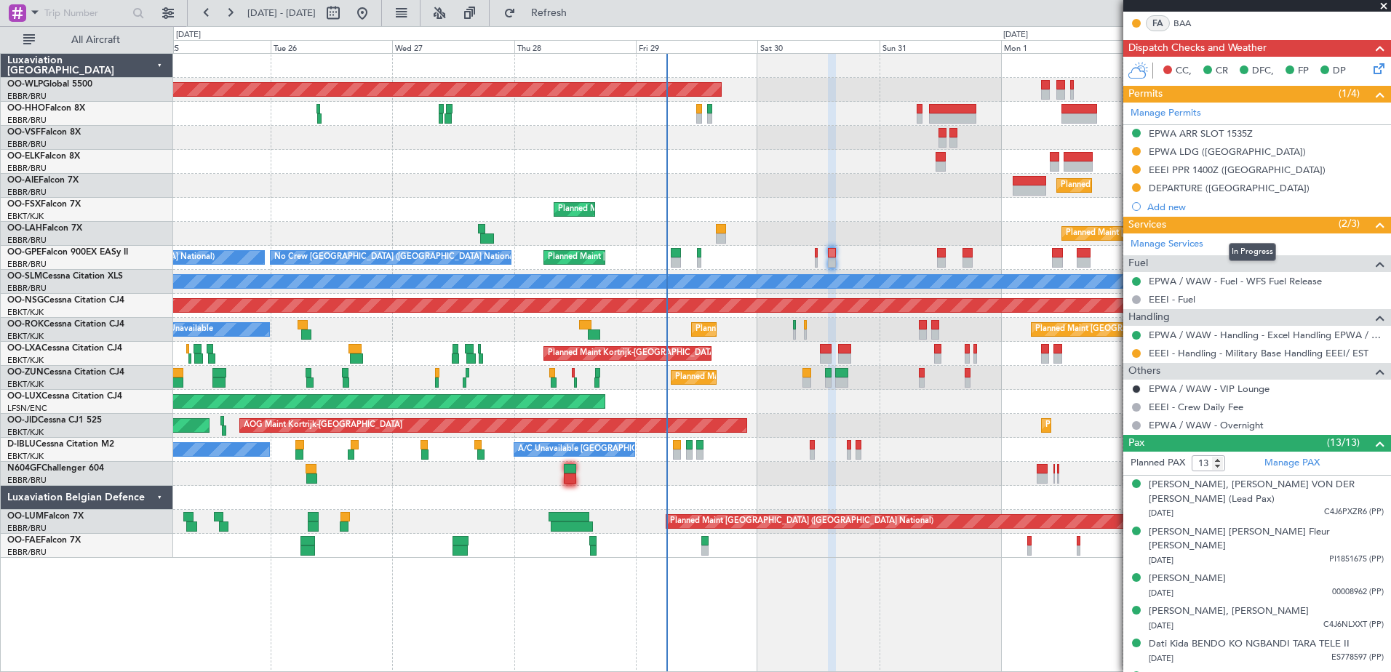
scroll to position [73, 0]
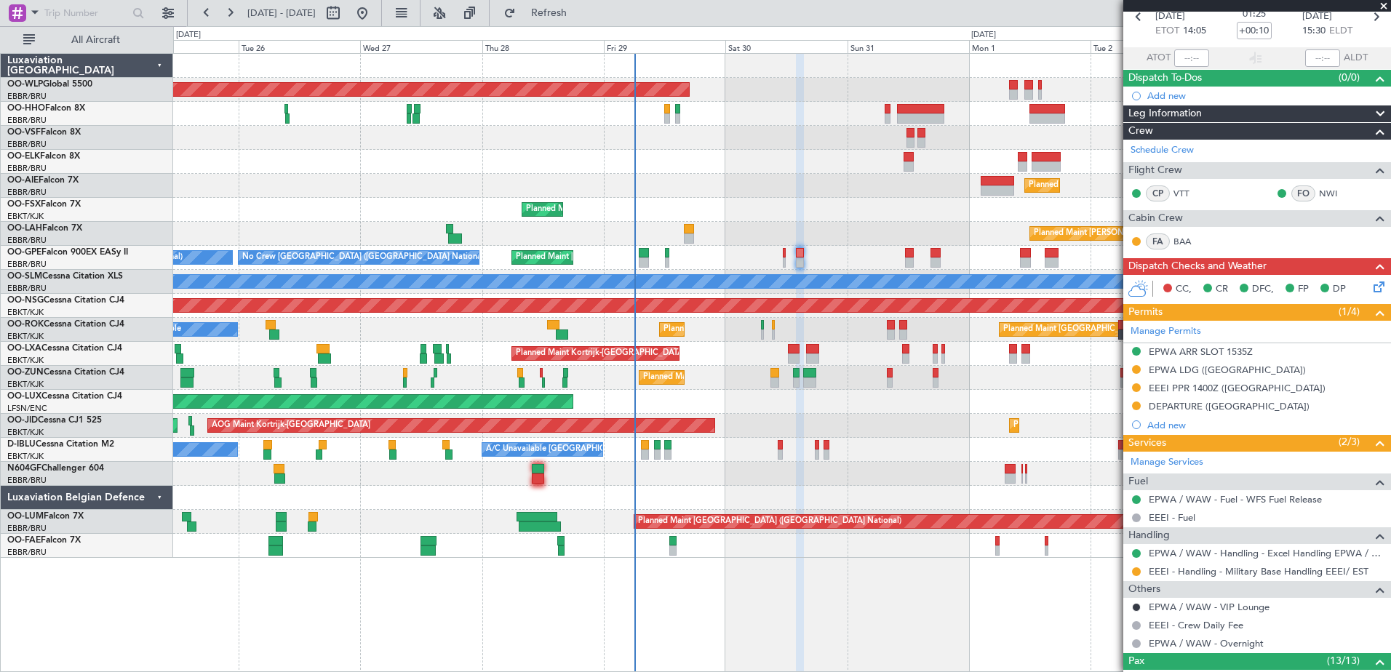
click at [855, 439] on div "A/C Unavailable Kortrijk-Wevelgem No Crew Brussels (Brussels National) No Crew …" at bounding box center [781, 450] width 1217 height 24
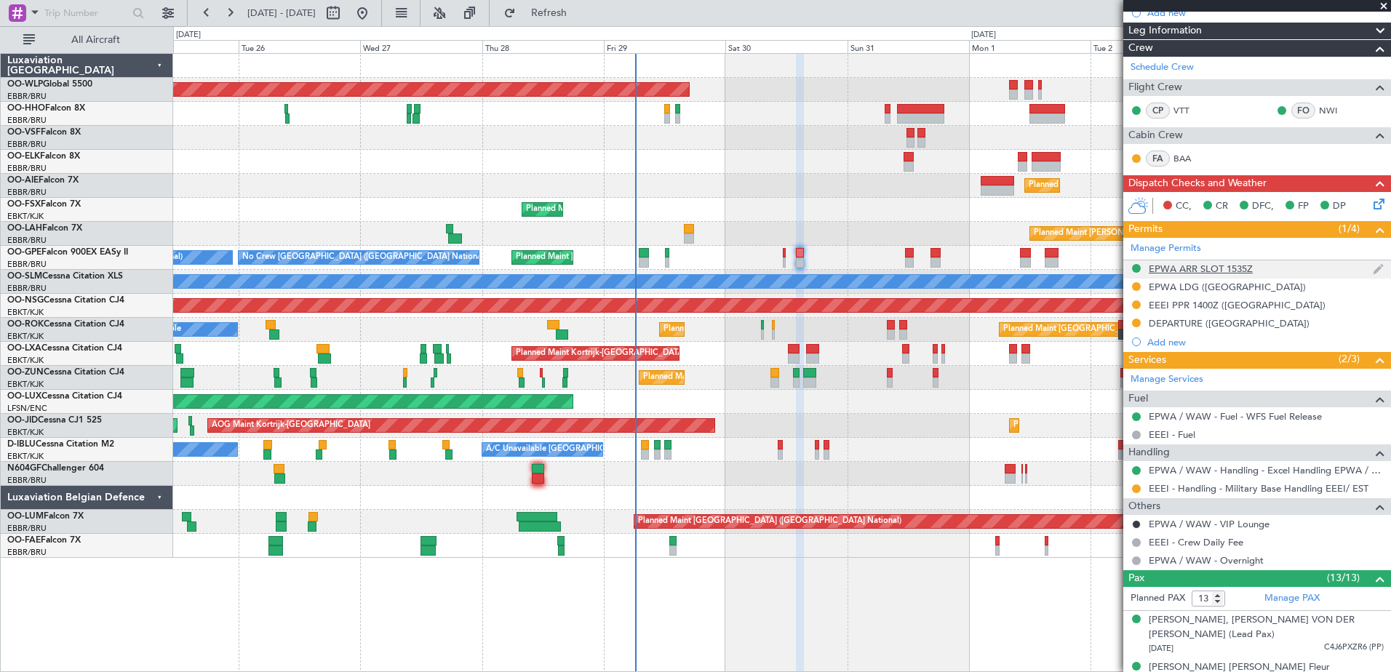
scroll to position [0, 0]
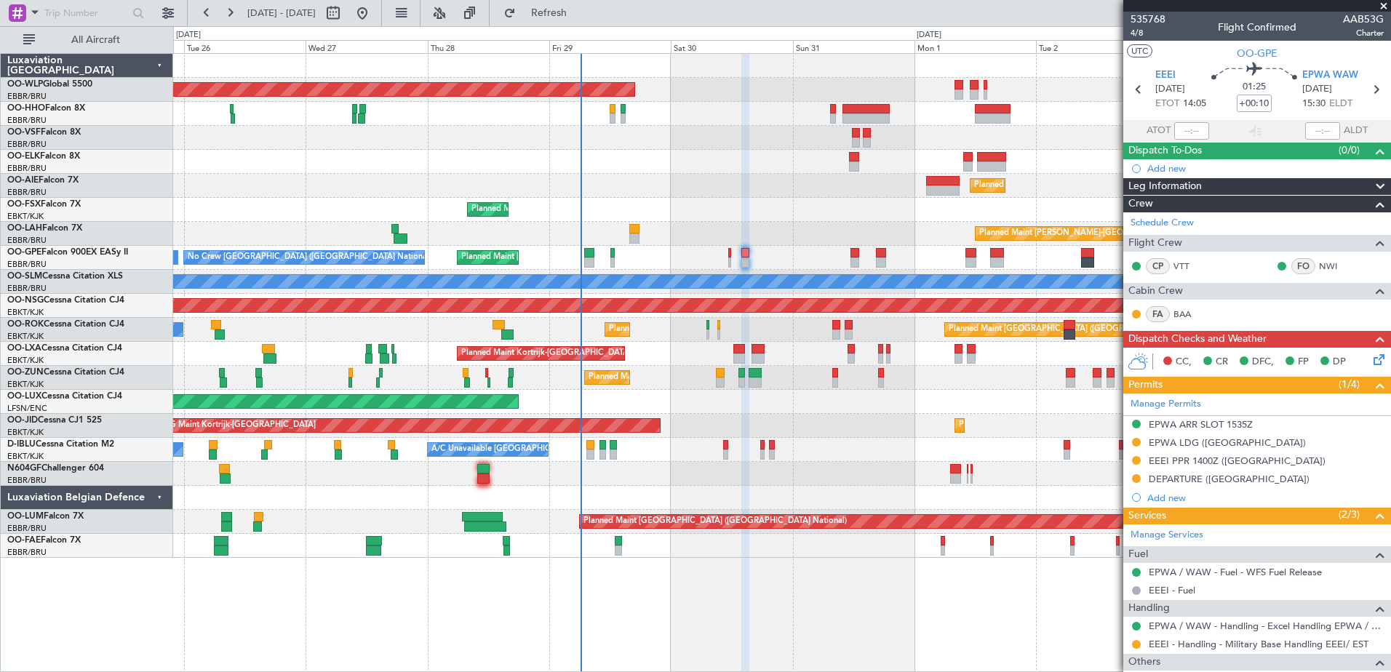
click at [779, 232] on div "Planned Maint [PERSON_NAME]-[GEOGRAPHIC_DATA][PERSON_NAME] ([GEOGRAPHIC_DATA][P…" at bounding box center [781, 234] width 1217 height 24
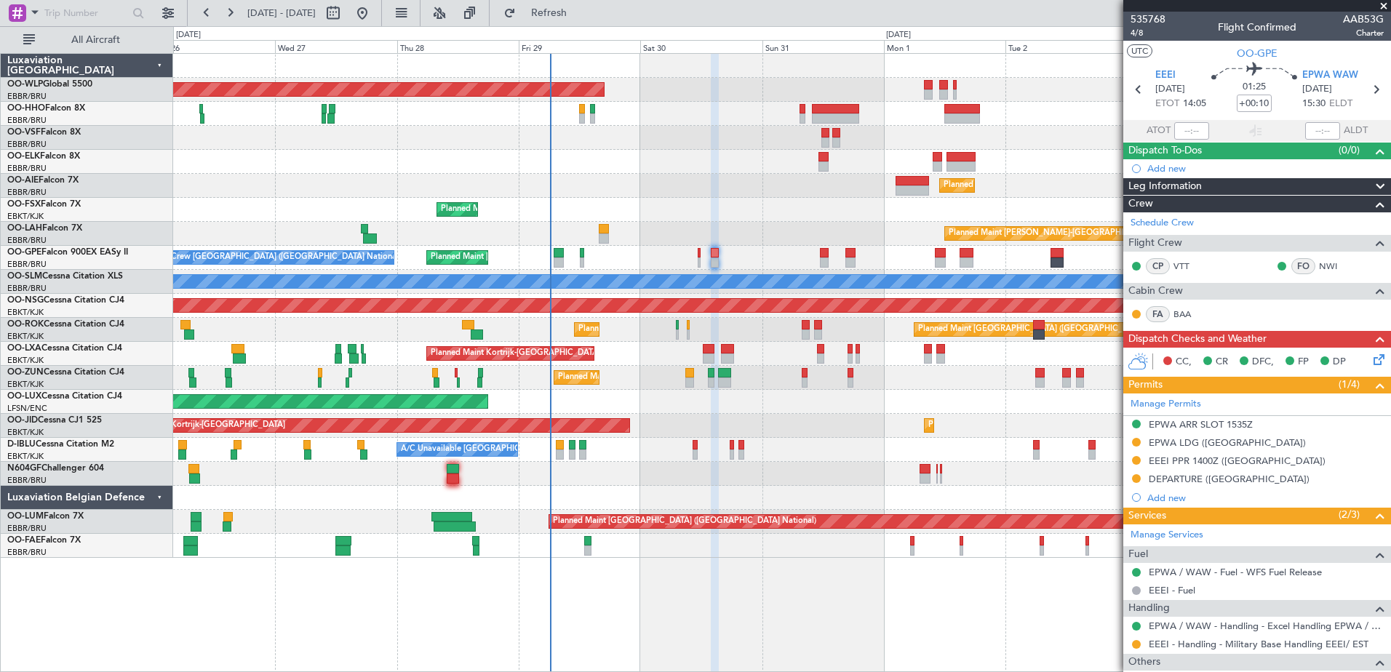
click at [748, 209] on div "Planned Maint Kortrijk-[GEOGRAPHIC_DATA]" at bounding box center [781, 210] width 1217 height 24
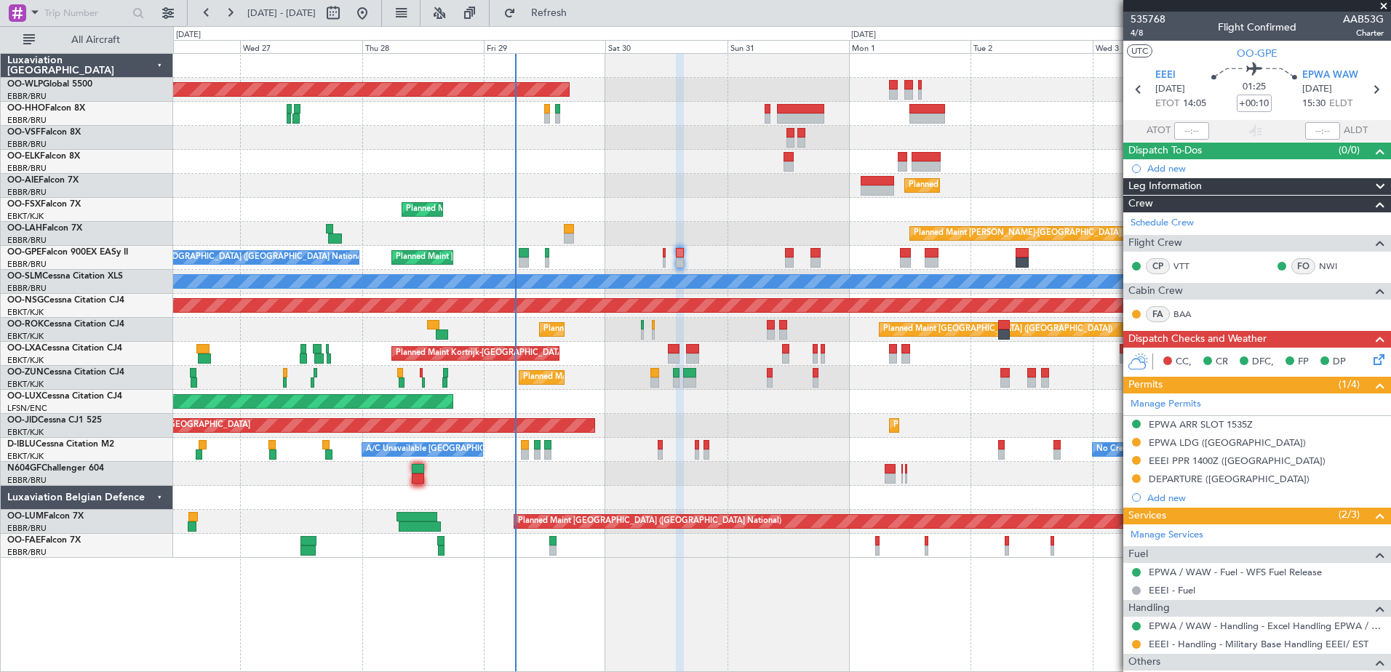
click at [623, 147] on div at bounding box center [781, 138] width 1217 height 24
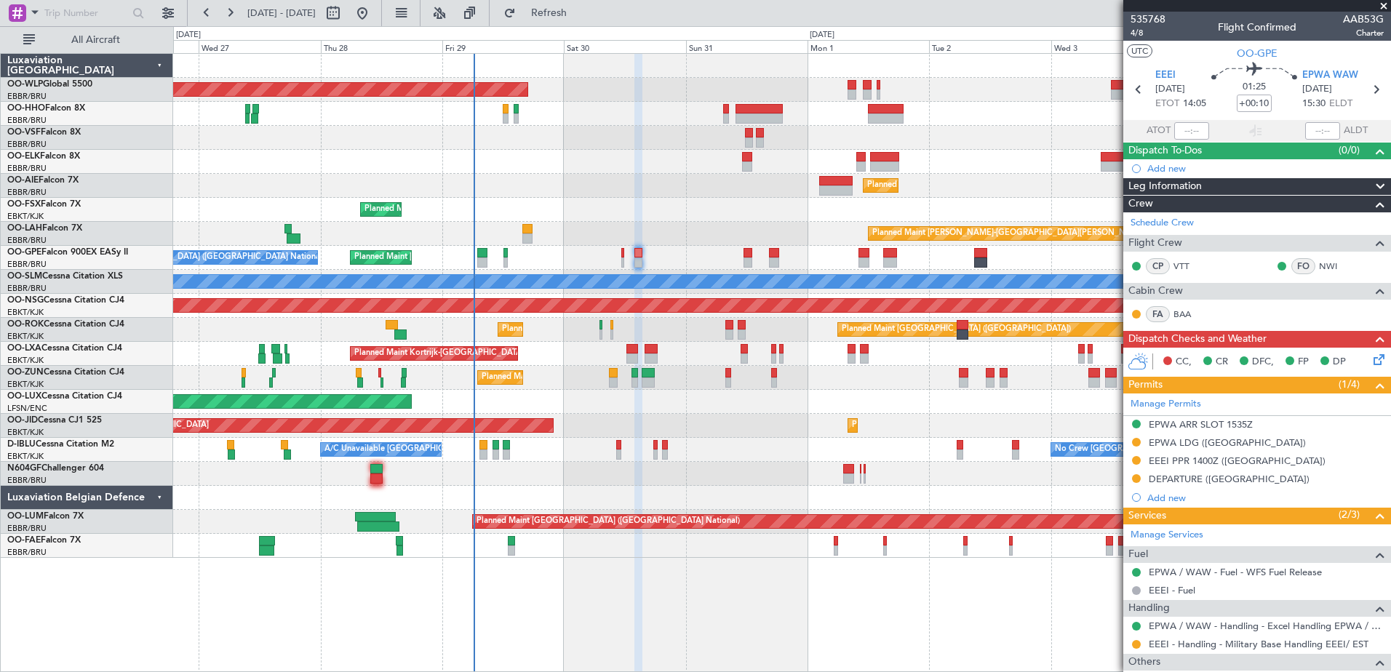
click at [630, 159] on div "Planned Maint Kortrijk-[GEOGRAPHIC_DATA]" at bounding box center [781, 162] width 1217 height 24
click at [576, 21] on button "Refresh" at bounding box center [540, 12] width 87 height 23
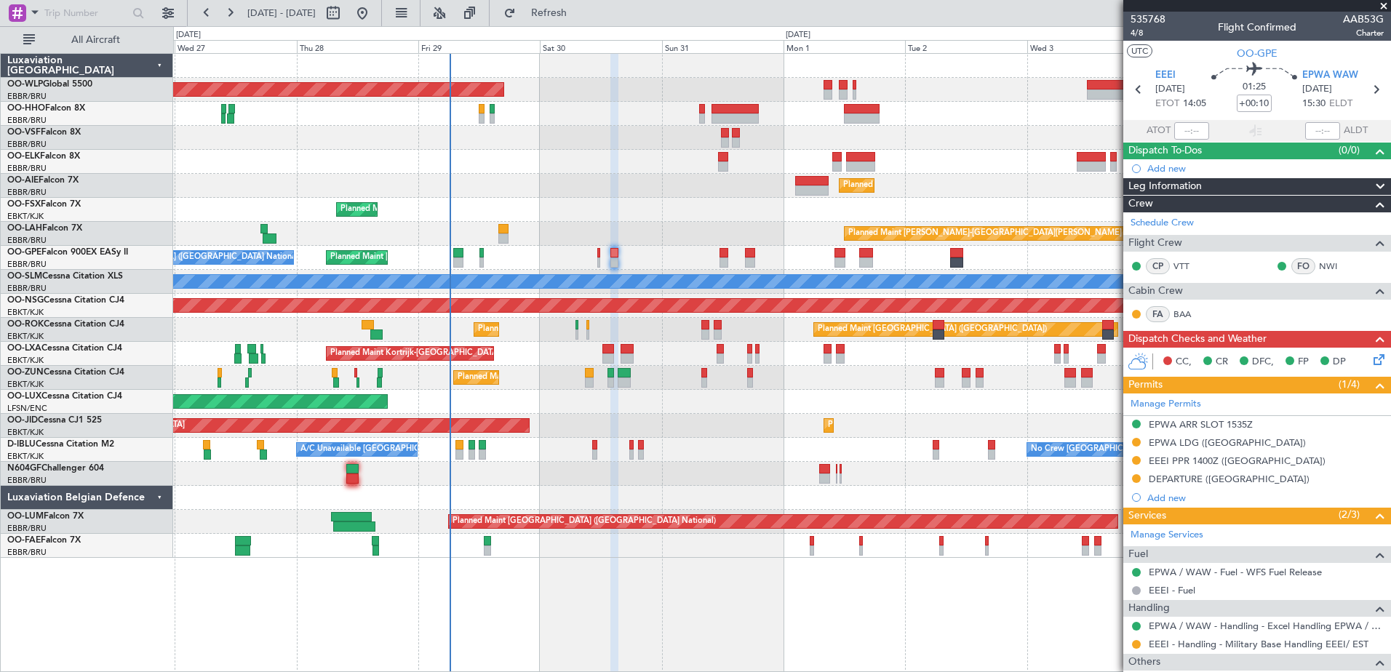
click at [648, 199] on div "Planned Maint Berlin (Brandenburg) Planned Maint Kortrijk-Wevelgem Planned Main…" at bounding box center [781, 306] width 1217 height 504
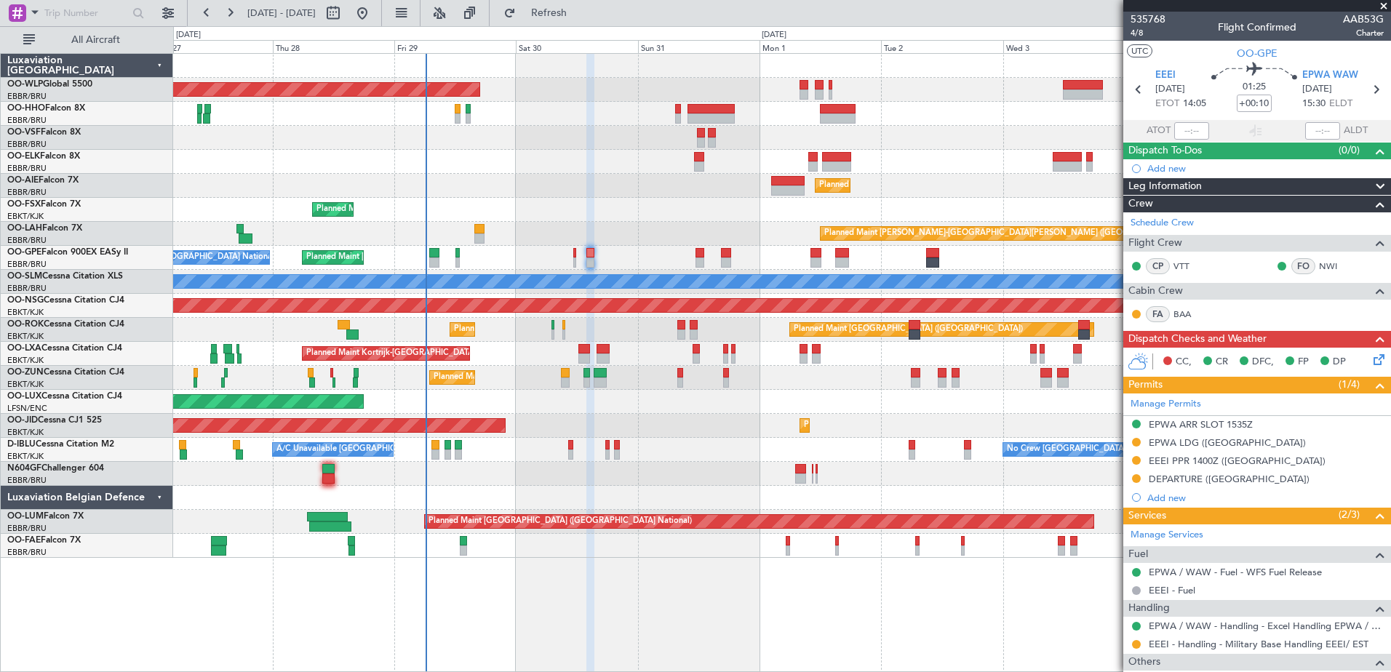
click at [886, 130] on div "Planned Maint Berlin (Brandenburg) Planned Maint Kortrijk-Wevelgem Planned Main…" at bounding box center [781, 306] width 1217 height 504
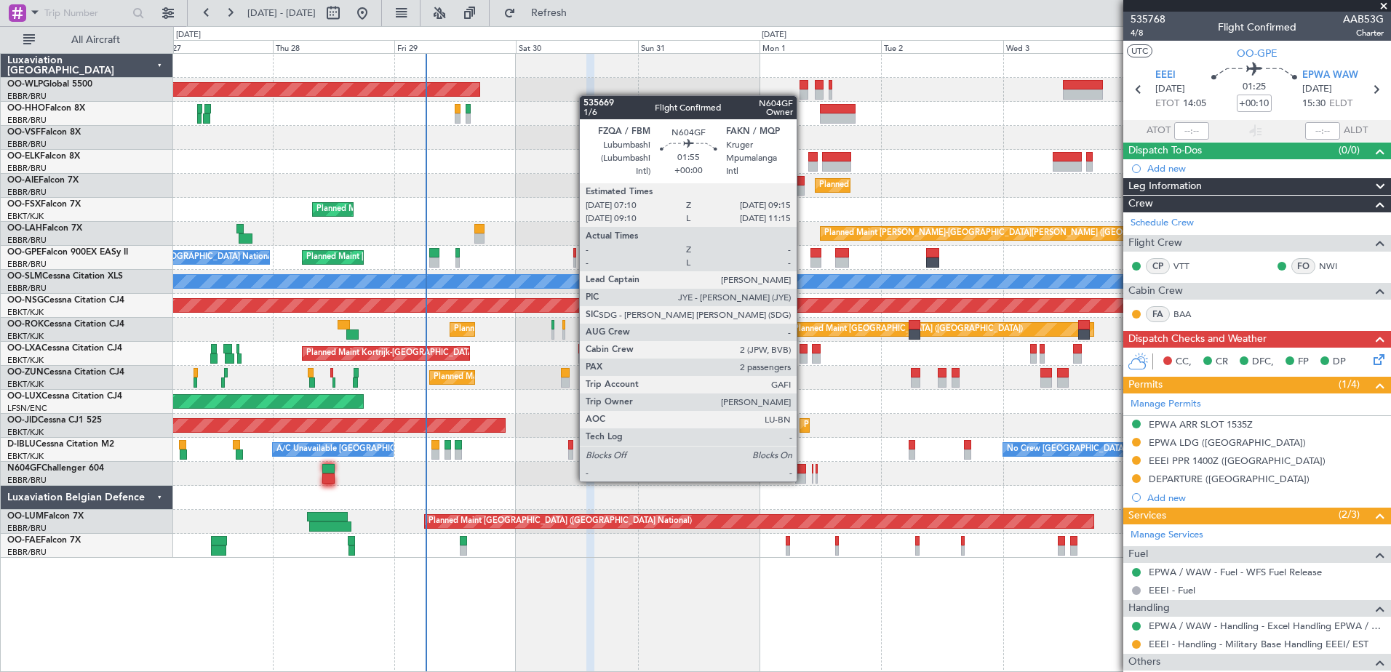
click at [803, 480] on div at bounding box center [800, 479] width 11 height 10
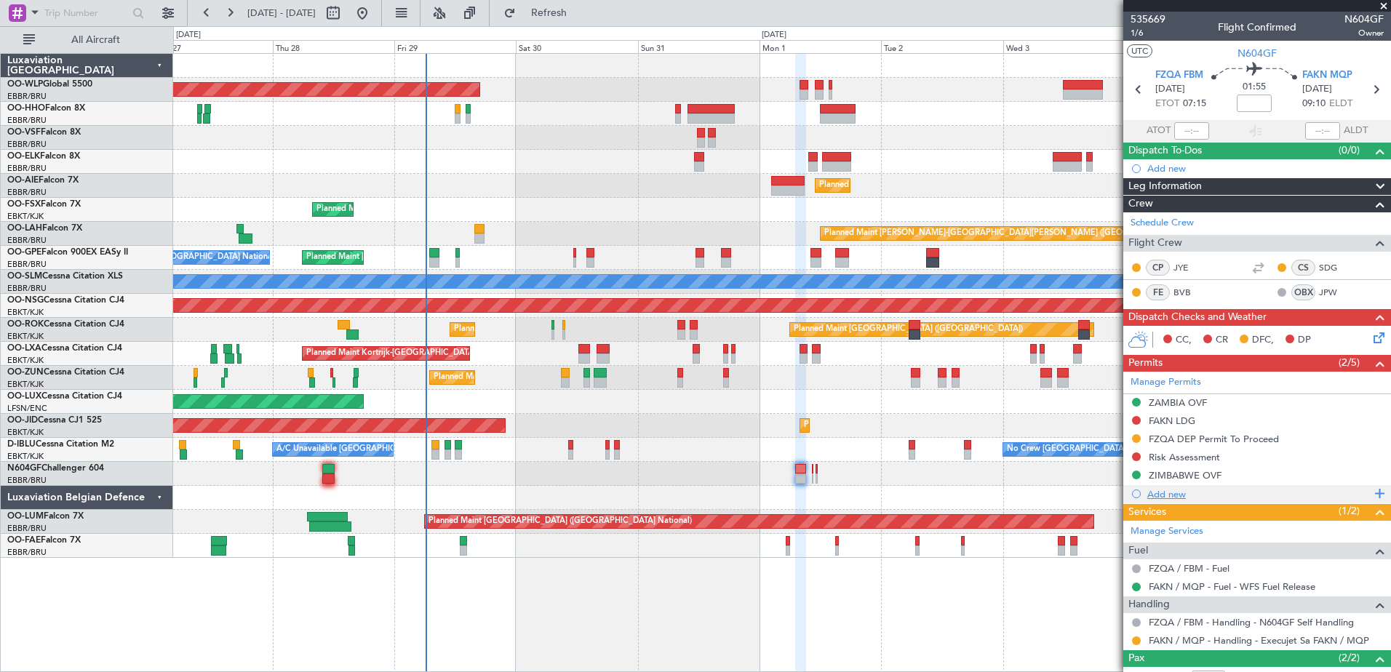
scroll to position [84, 0]
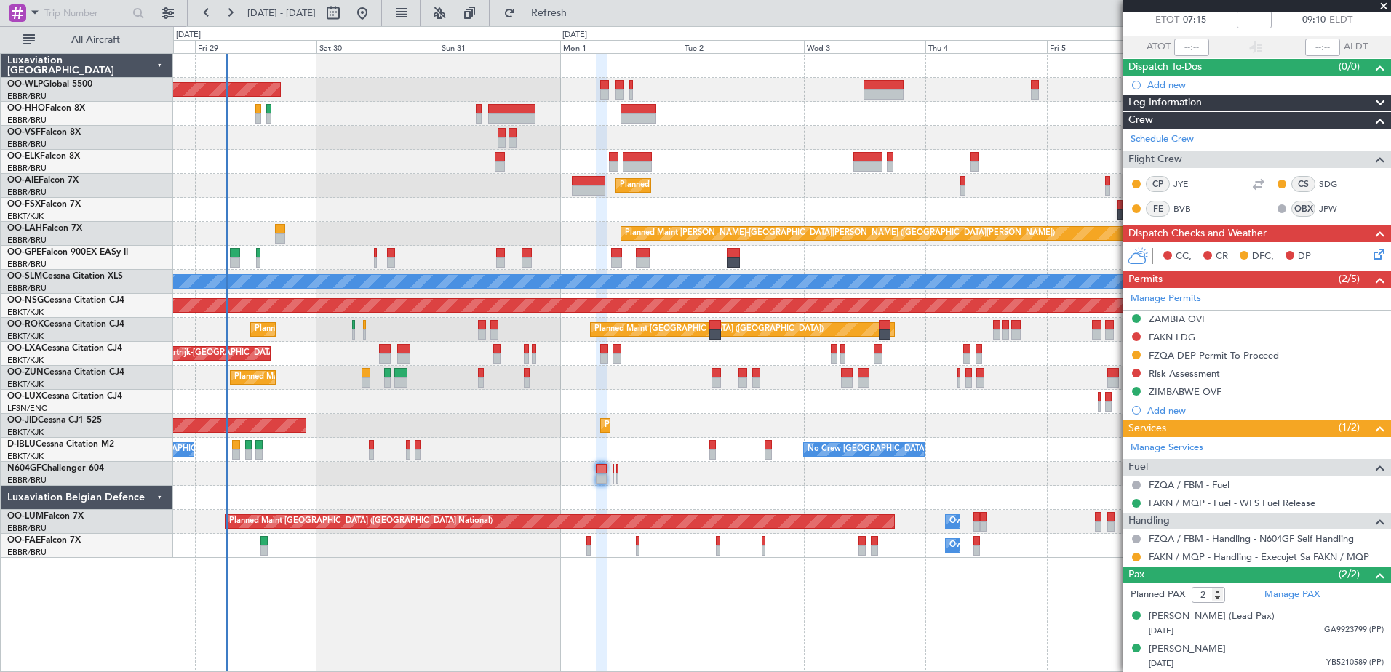
click at [770, 482] on div at bounding box center [781, 474] width 1217 height 24
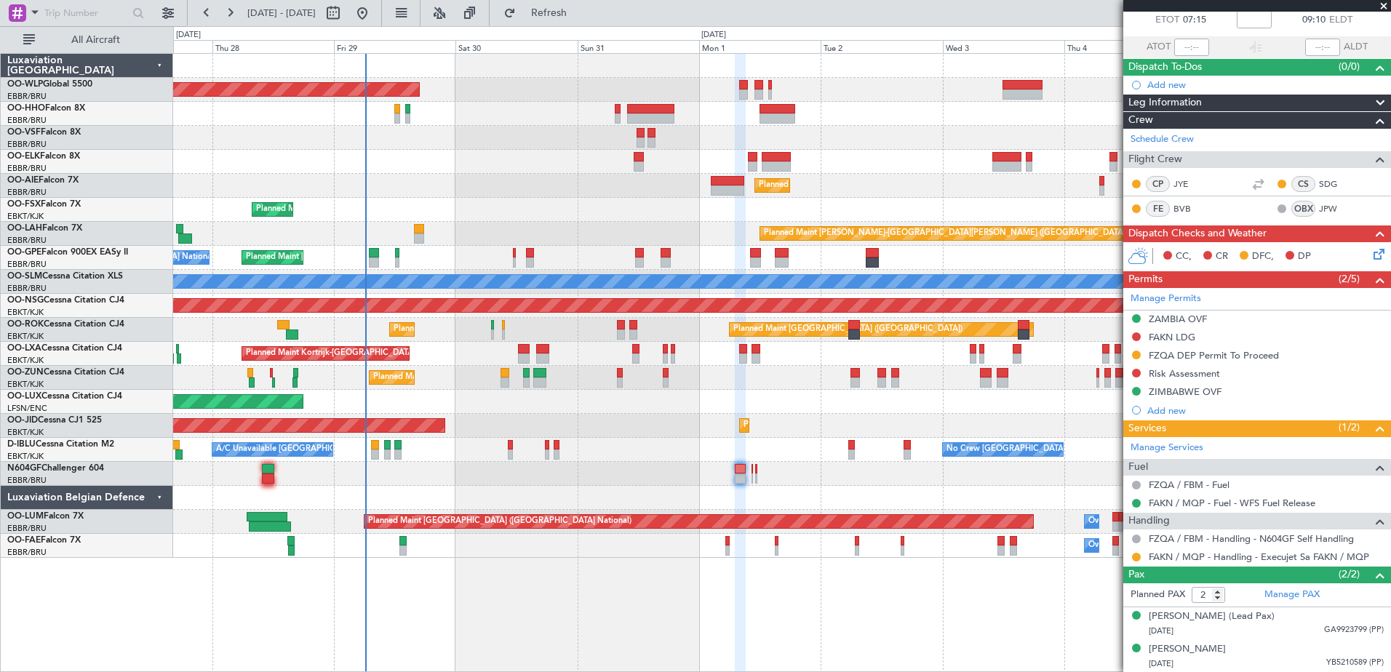
click at [758, 489] on div "Planned Maint Berlin (Brandenburg) Planned Maint Kortrijk-Wevelgem Planned Main…" at bounding box center [781, 306] width 1217 height 504
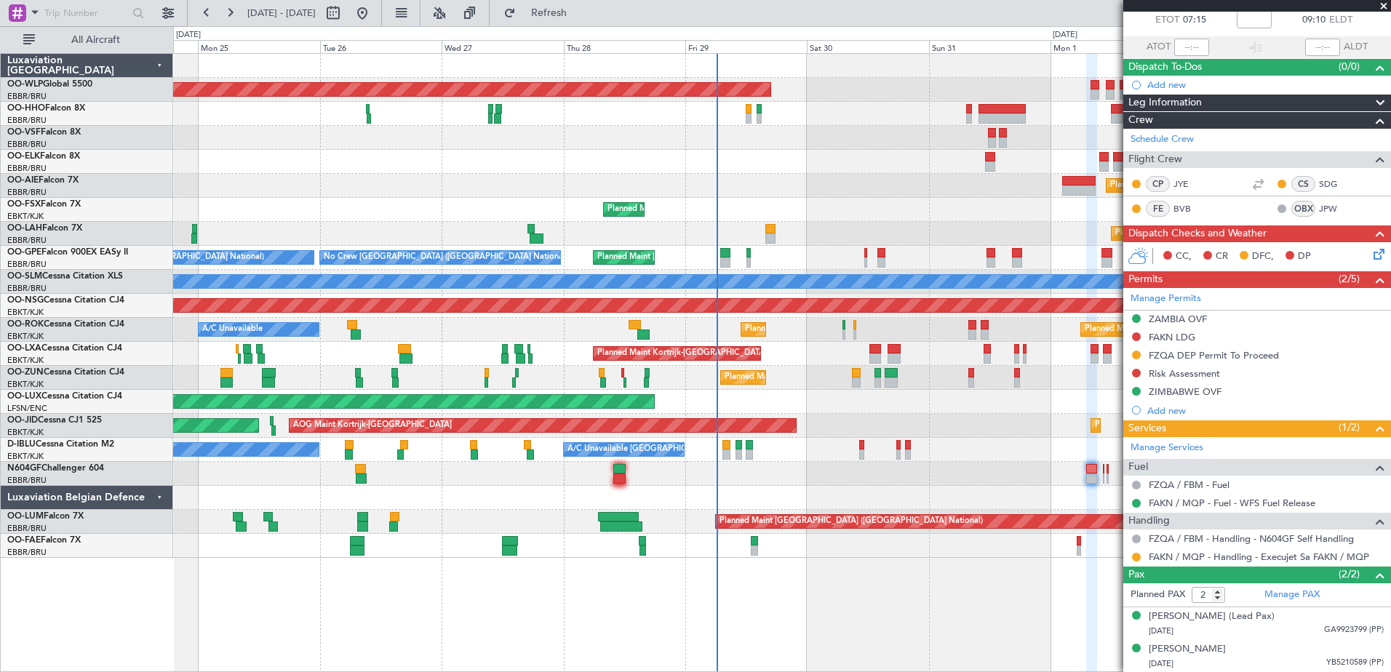
click at [918, 474] on div "Planned Maint Berlin (Brandenburg) Planned Maint London (Farnborough) Planned M…" at bounding box center [781, 306] width 1217 height 504
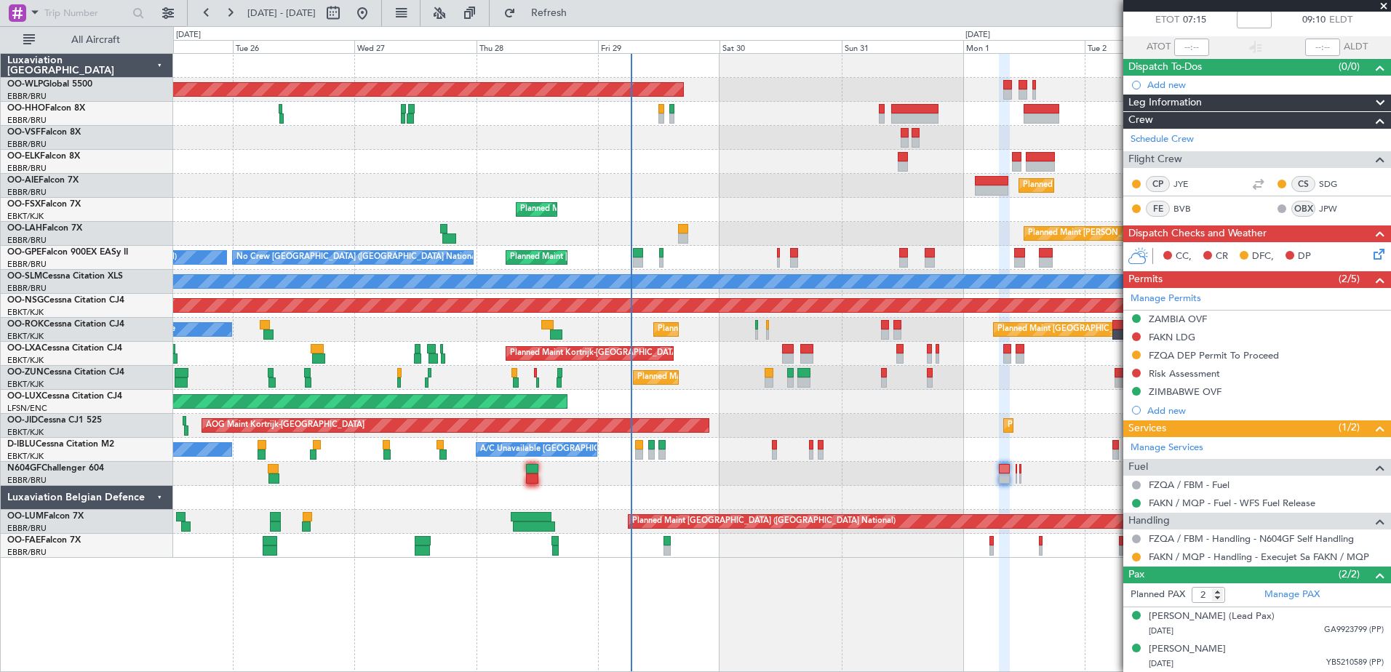
click at [913, 414] on div "Planned Maint Berlin (Brandenburg) Planned Maint London (Farnborough) Planned M…" at bounding box center [781, 306] width 1217 height 504
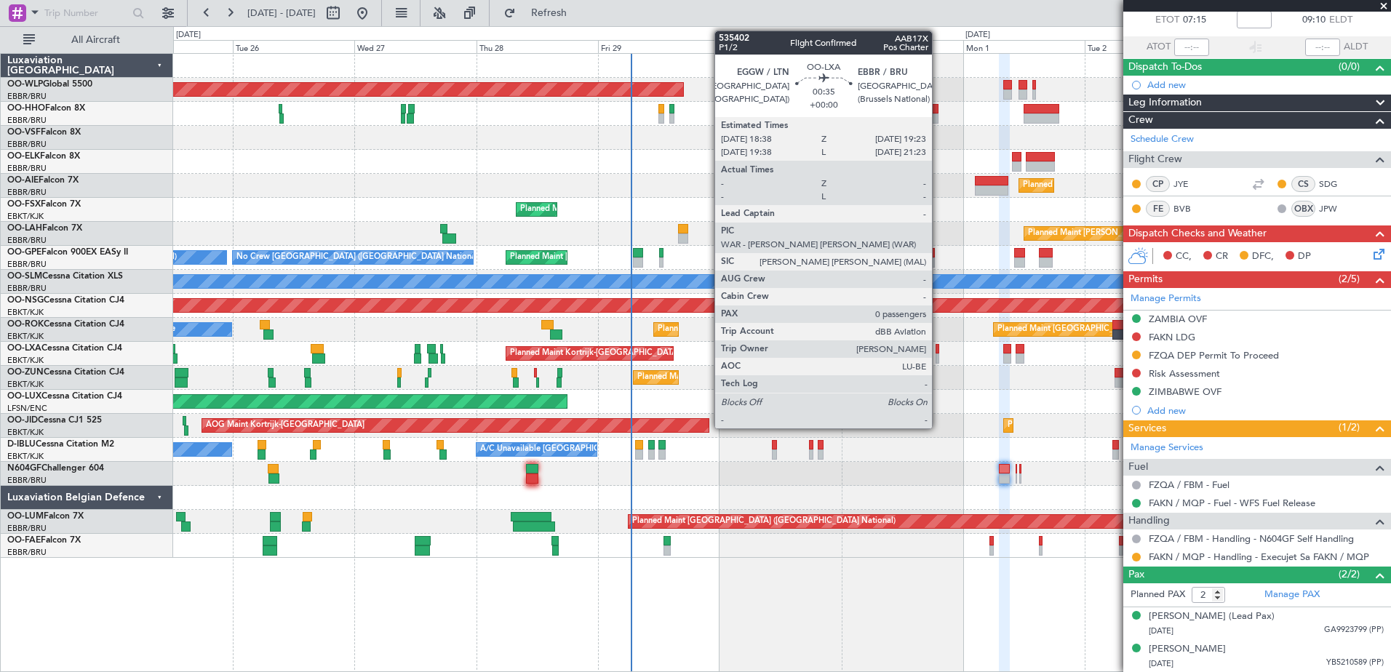
click at [939, 357] on div at bounding box center [938, 359] width 4 height 10
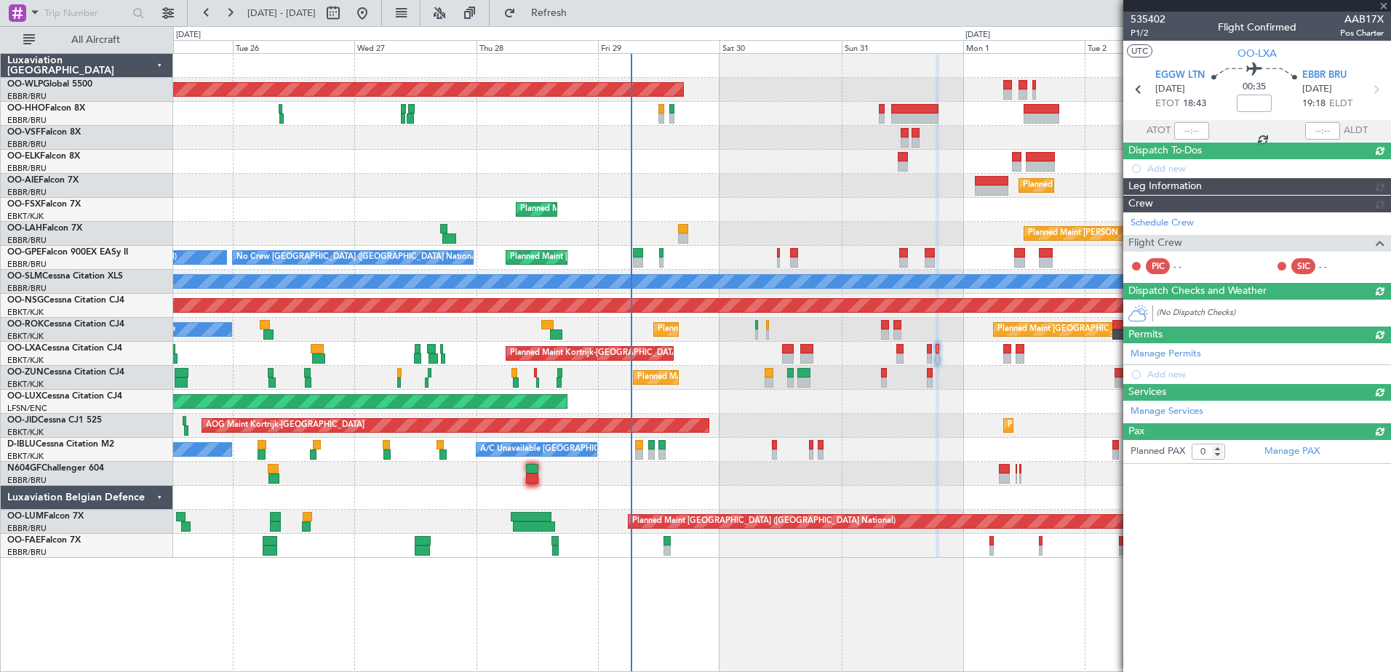
scroll to position [0, 0]
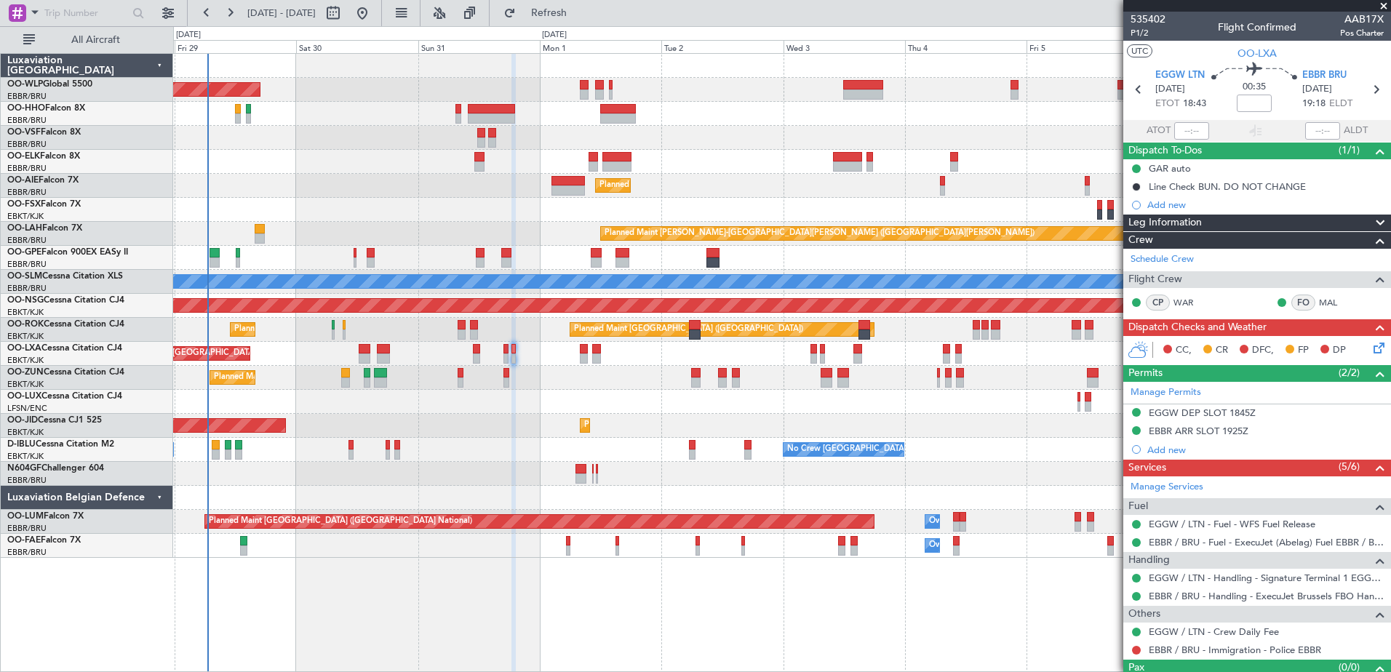
click at [390, 170] on div "Planned Maint Kortrijk-[GEOGRAPHIC_DATA]" at bounding box center [781, 162] width 1217 height 24
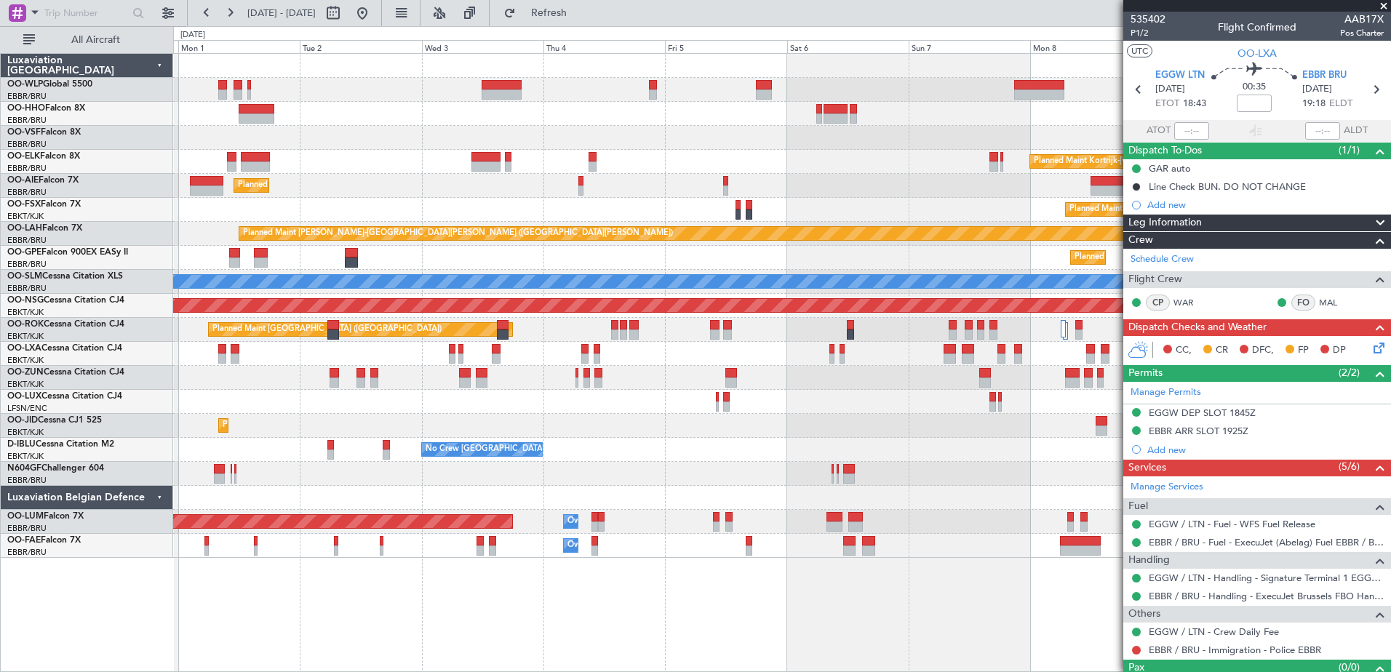
click at [699, 214] on div "Planned Maint Berlin (Brandenburg) Planned Maint Kortrijk-Wevelgem Planned Main…" at bounding box center [781, 306] width 1217 height 504
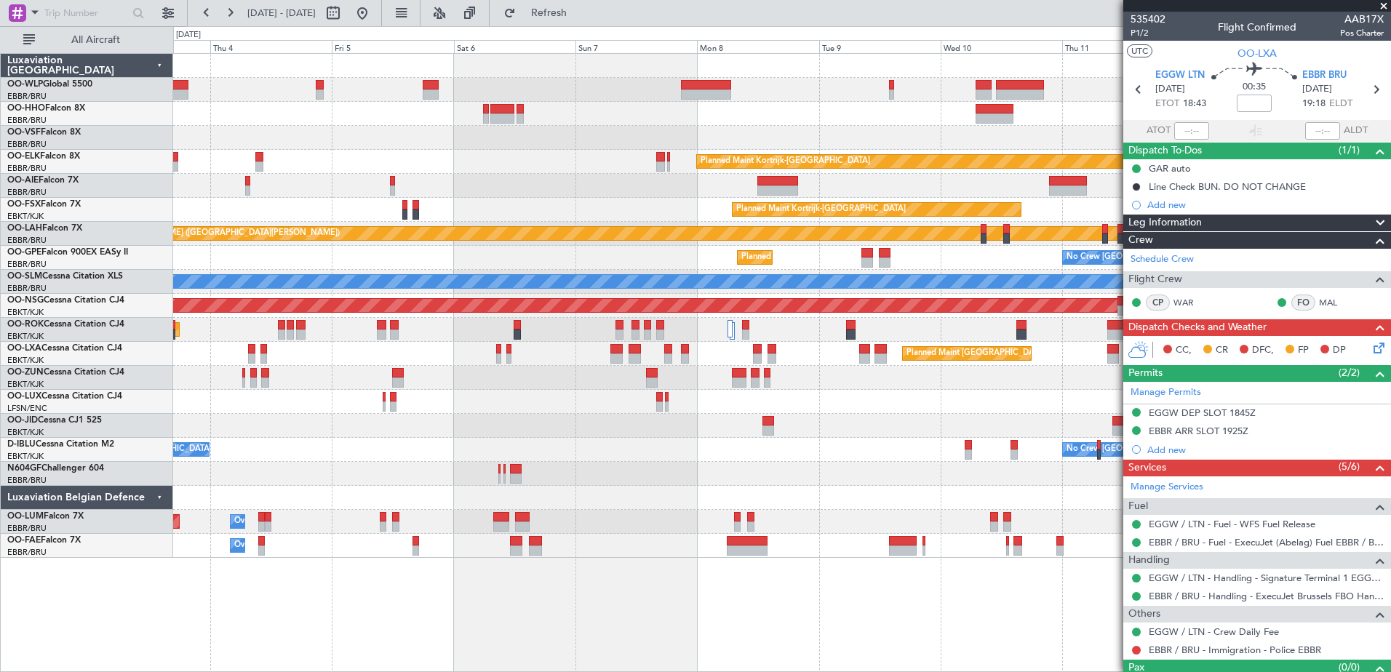
click at [724, 143] on div at bounding box center [781, 138] width 1217 height 24
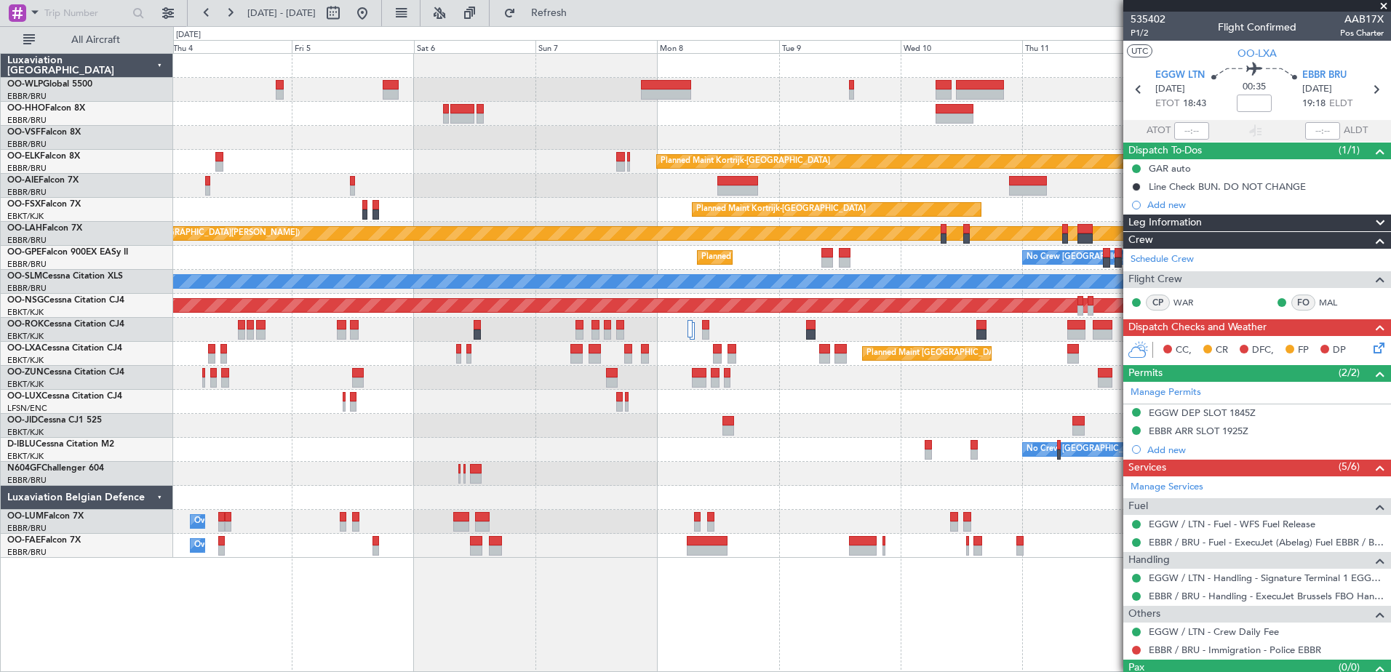
click at [662, 105] on div at bounding box center [781, 114] width 1217 height 24
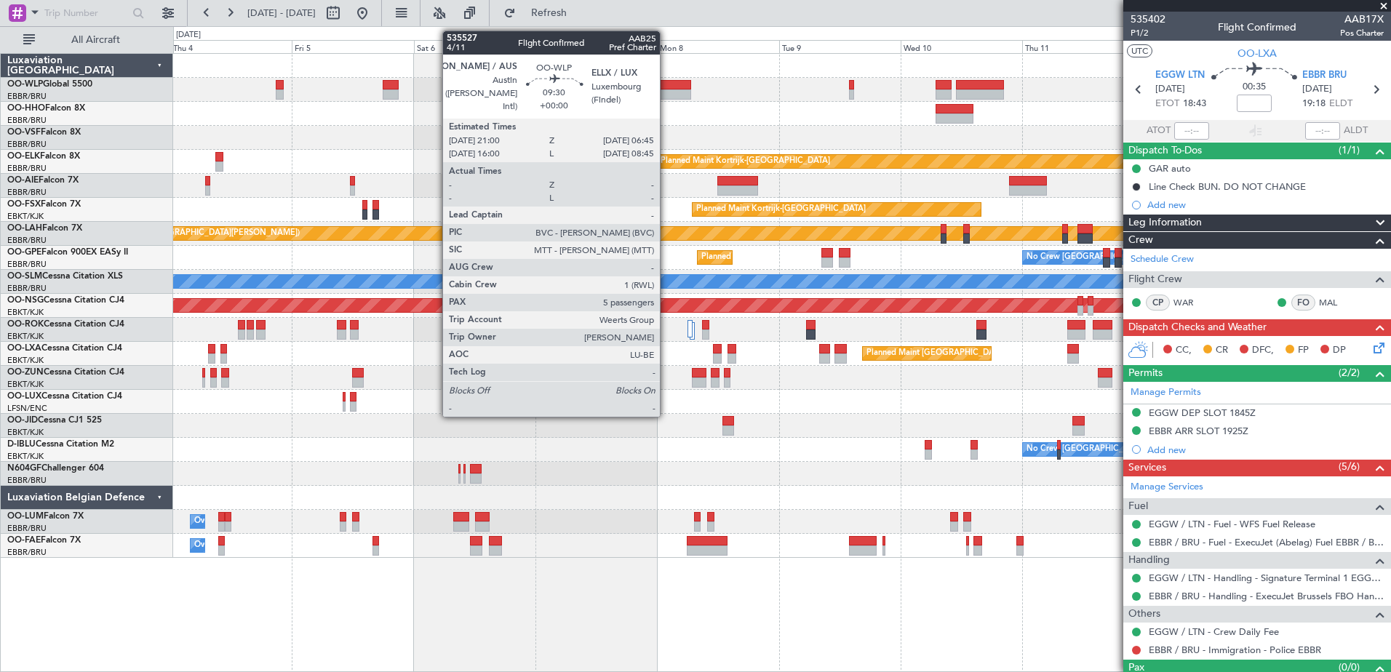
click at [667, 87] on div at bounding box center [665, 85] width 49 height 10
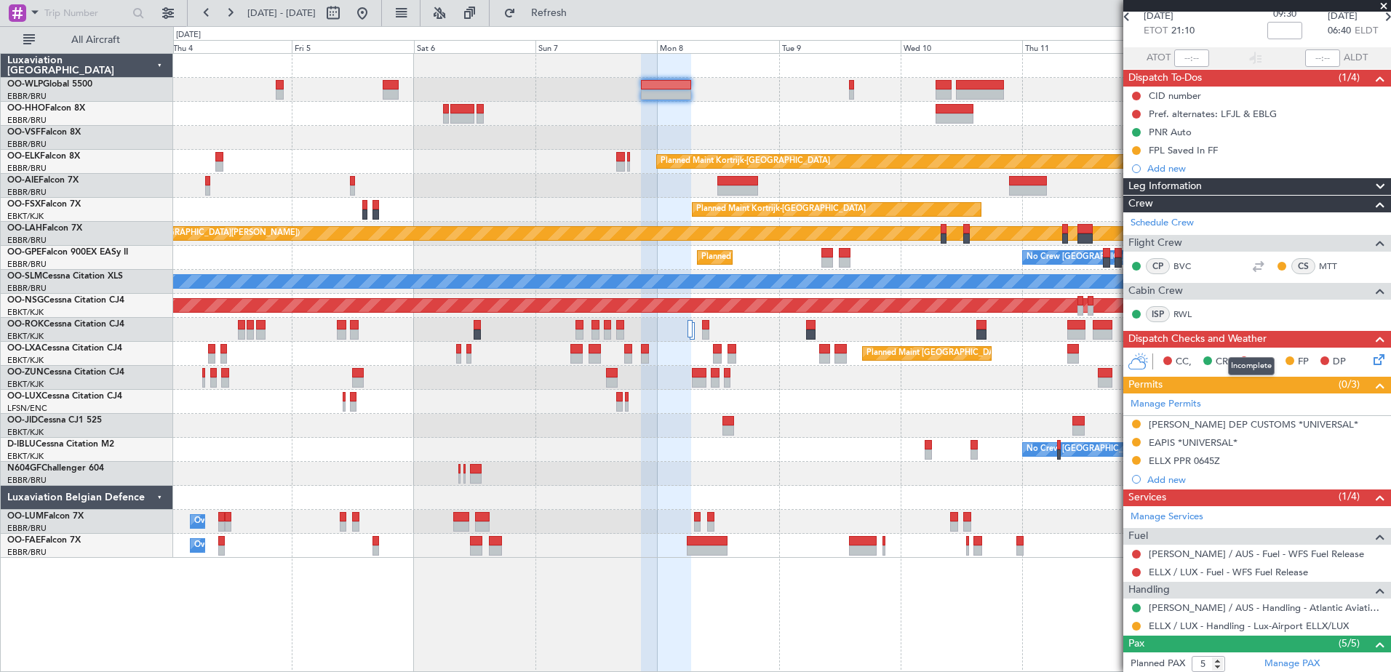
scroll to position [218, 0]
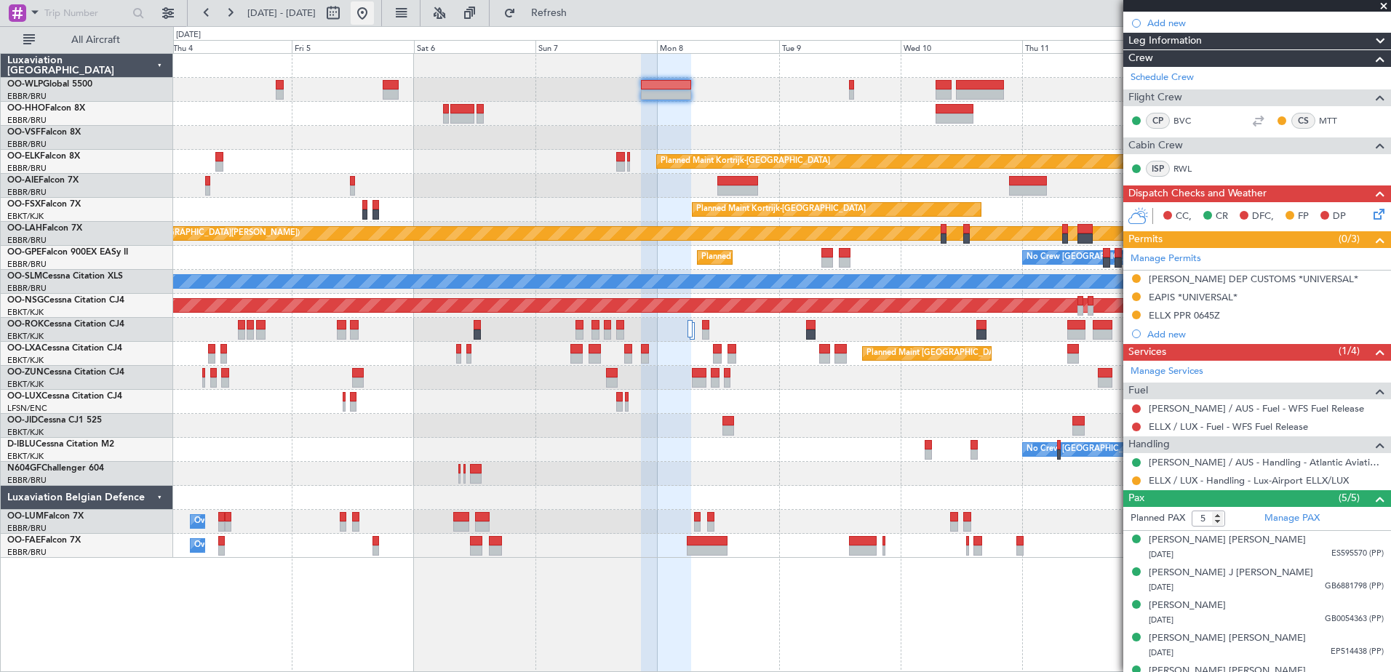
click at [374, 8] on button at bounding box center [362, 12] width 23 height 23
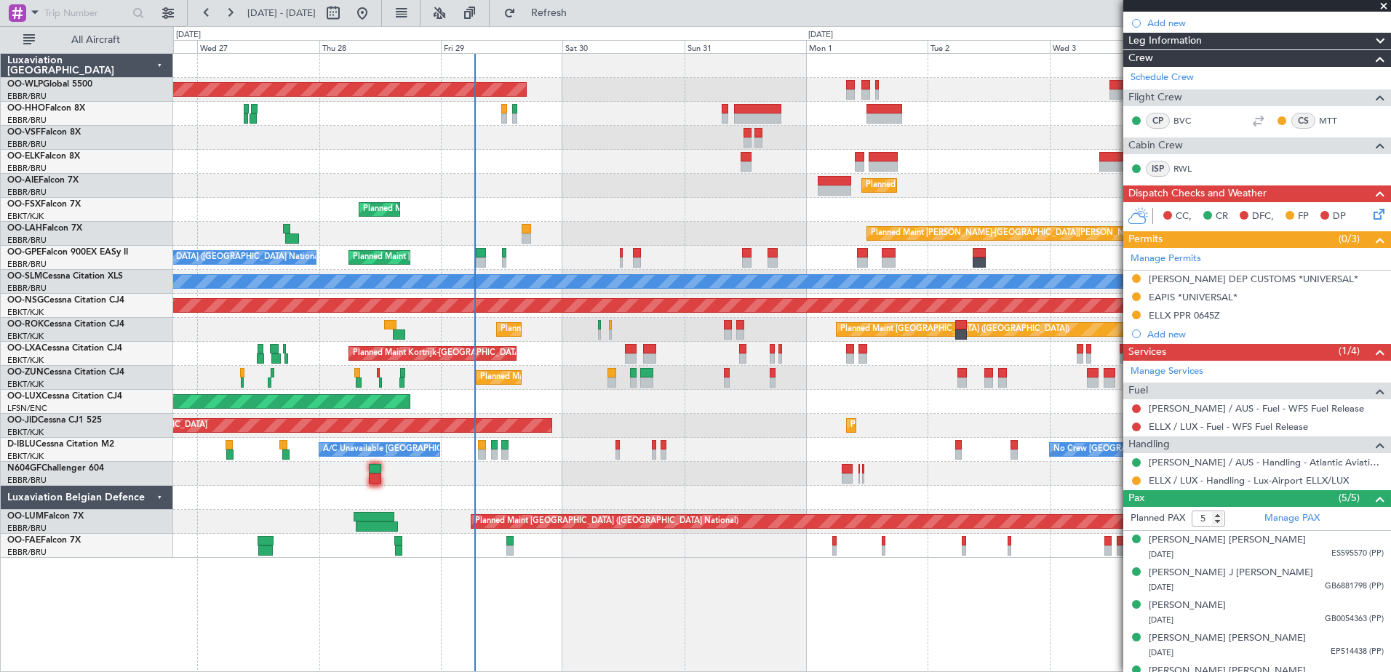
click at [739, 464] on div at bounding box center [781, 474] width 1217 height 24
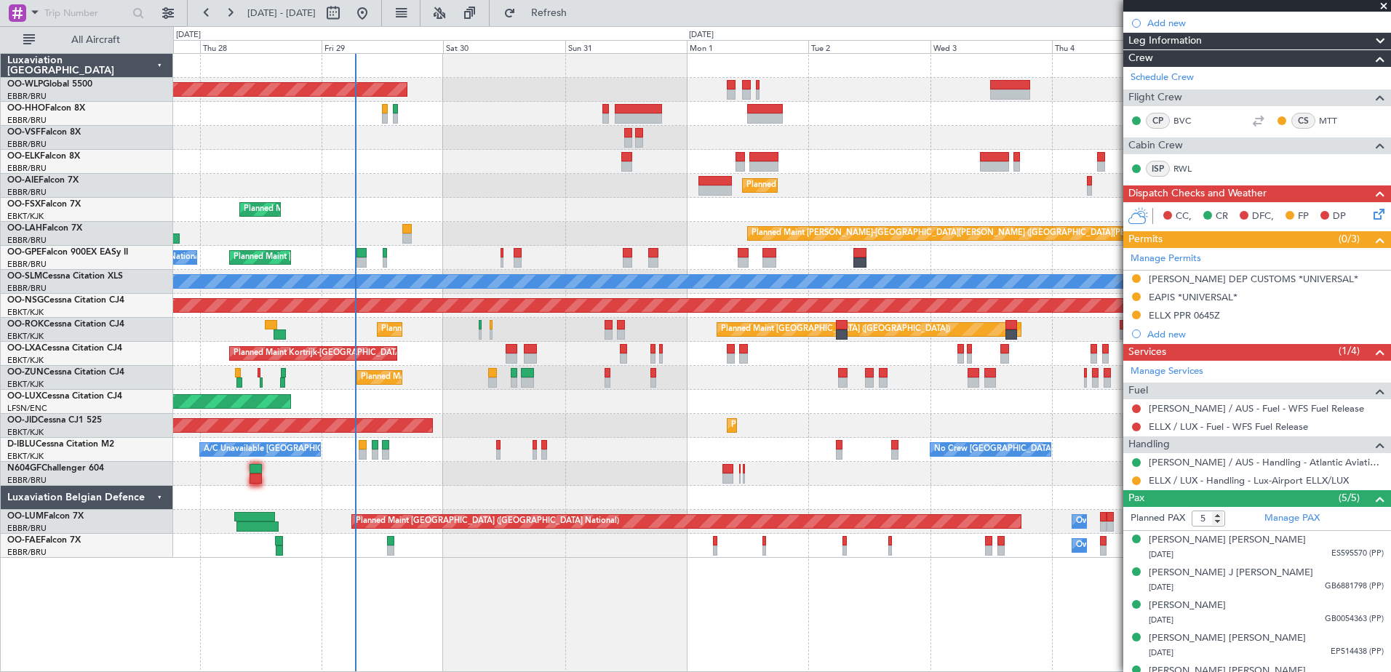
click at [867, 149] on div at bounding box center [781, 138] width 1217 height 24
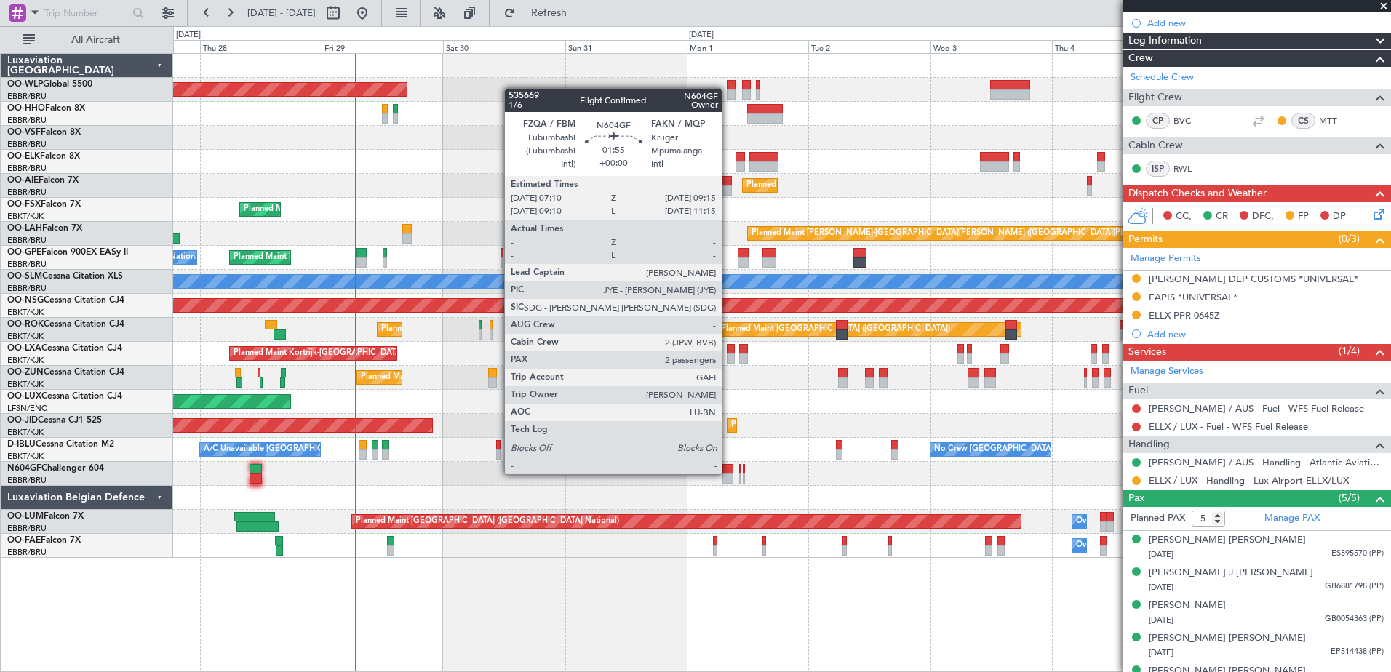
click at [728, 473] on div at bounding box center [728, 469] width 11 height 10
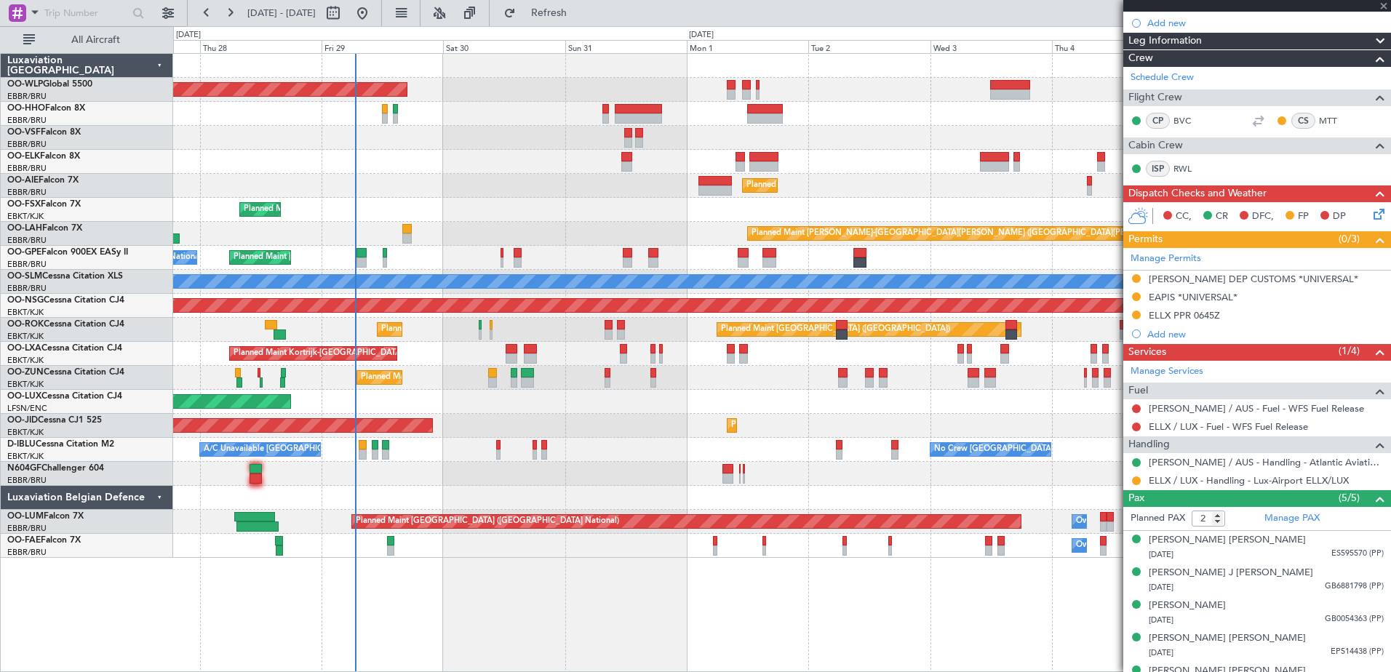
scroll to position [0, 0]
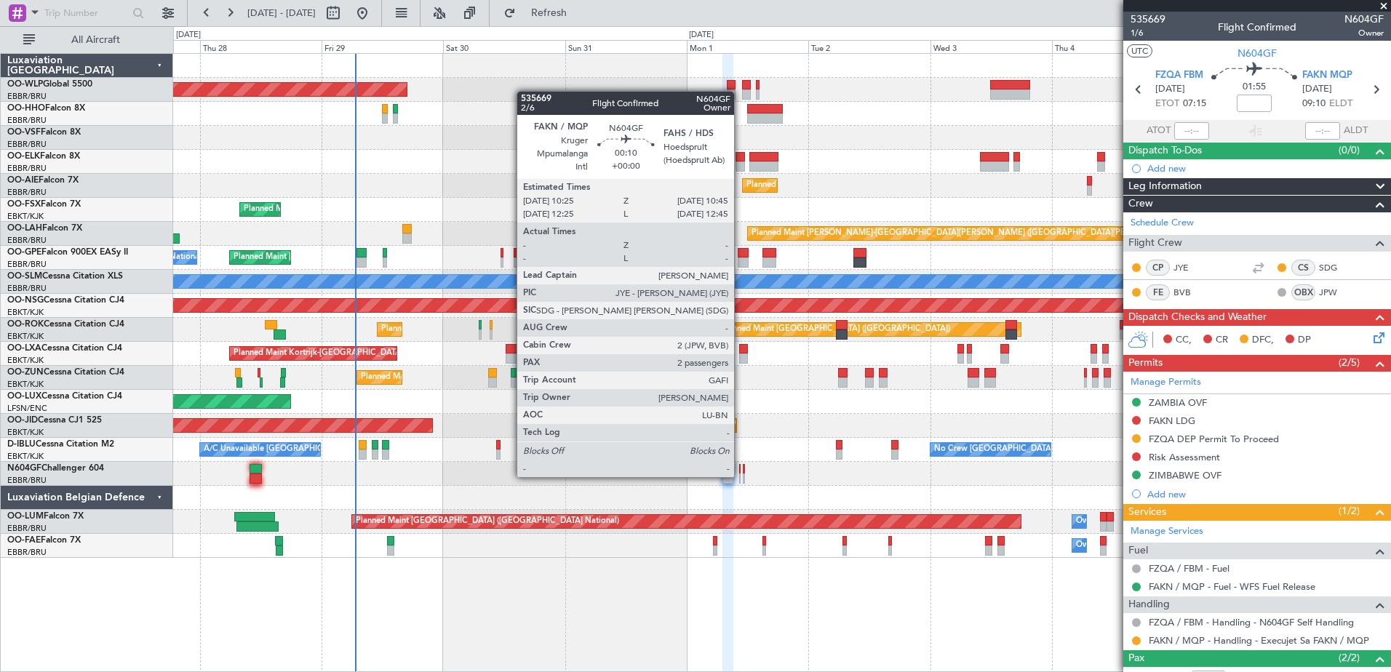
click at [741, 476] on div at bounding box center [740, 479] width 2 height 10
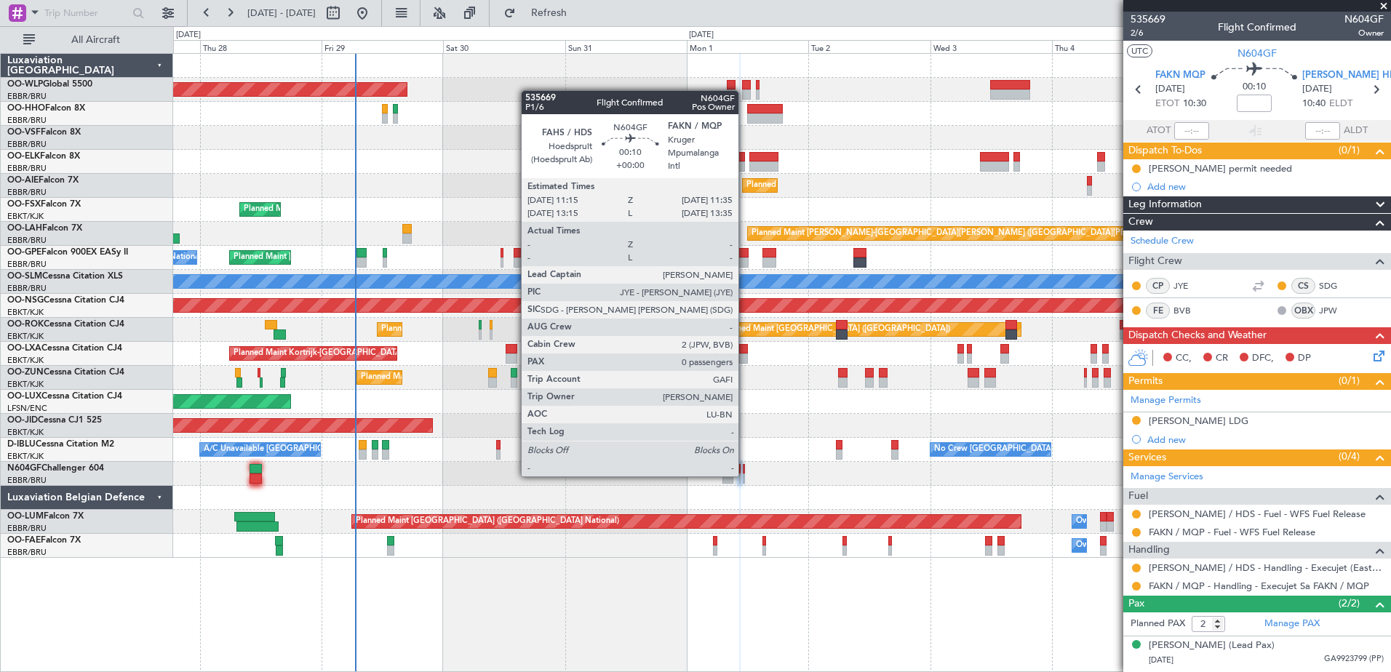
click at [745, 475] on div at bounding box center [744, 479] width 2 height 10
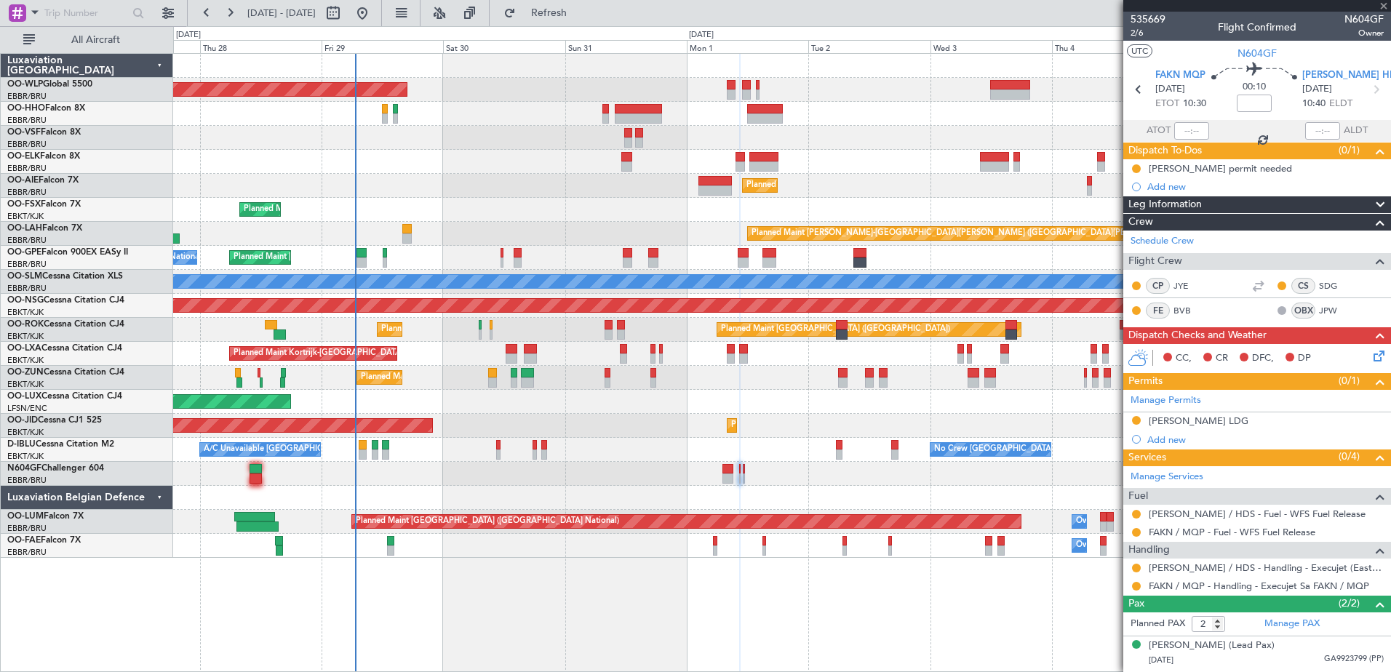
type input "0"
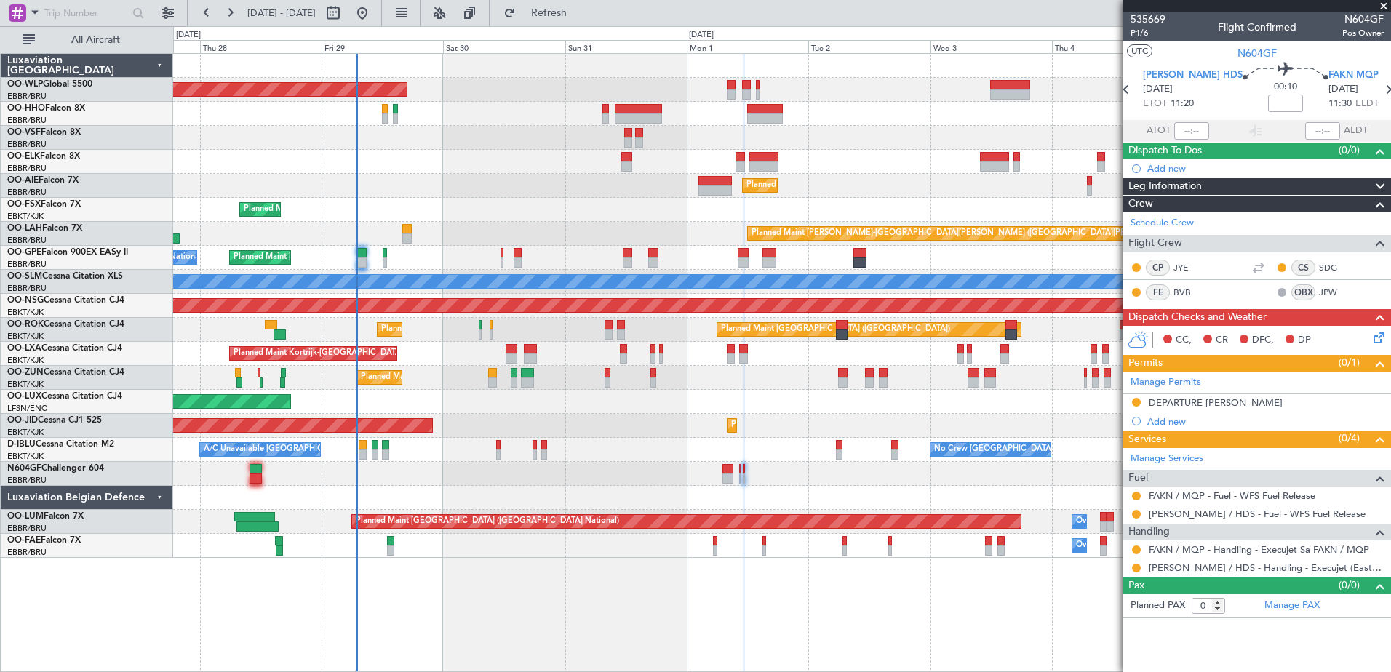
click at [606, 455] on div "No Crew [GEOGRAPHIC_DATA] ([GEOGRAPHIC_DATA] National) A/C Unavailable [GEOGRAP…" at bounding box center [781, 450] width 1217 height 24
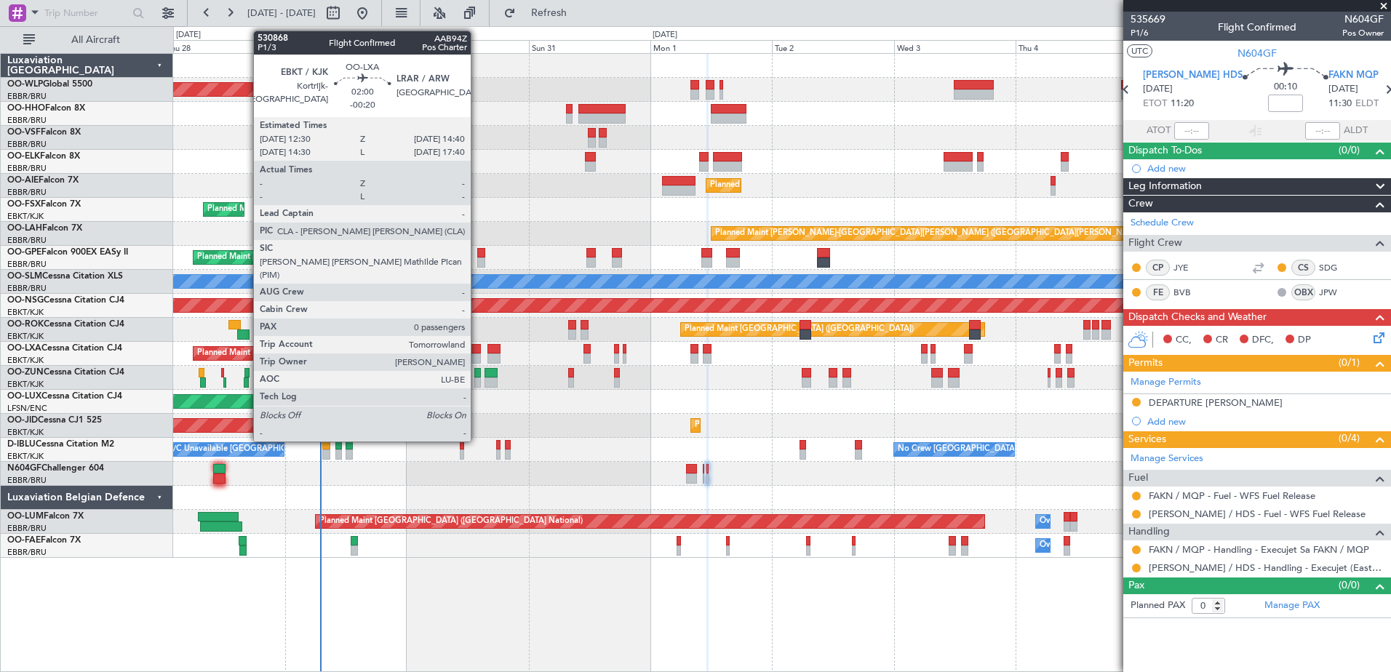
click at [477, 351] on div at bounding box center [475, 349] width 12 height 10
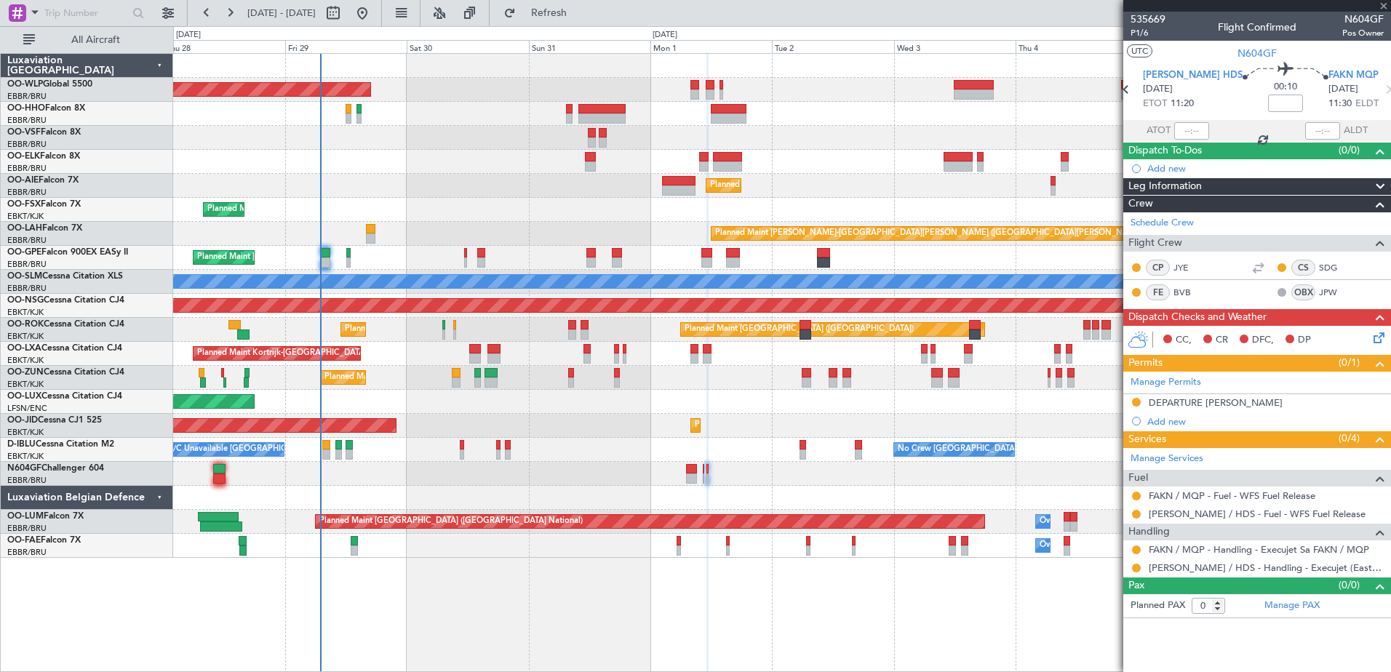
type input "-00:20"
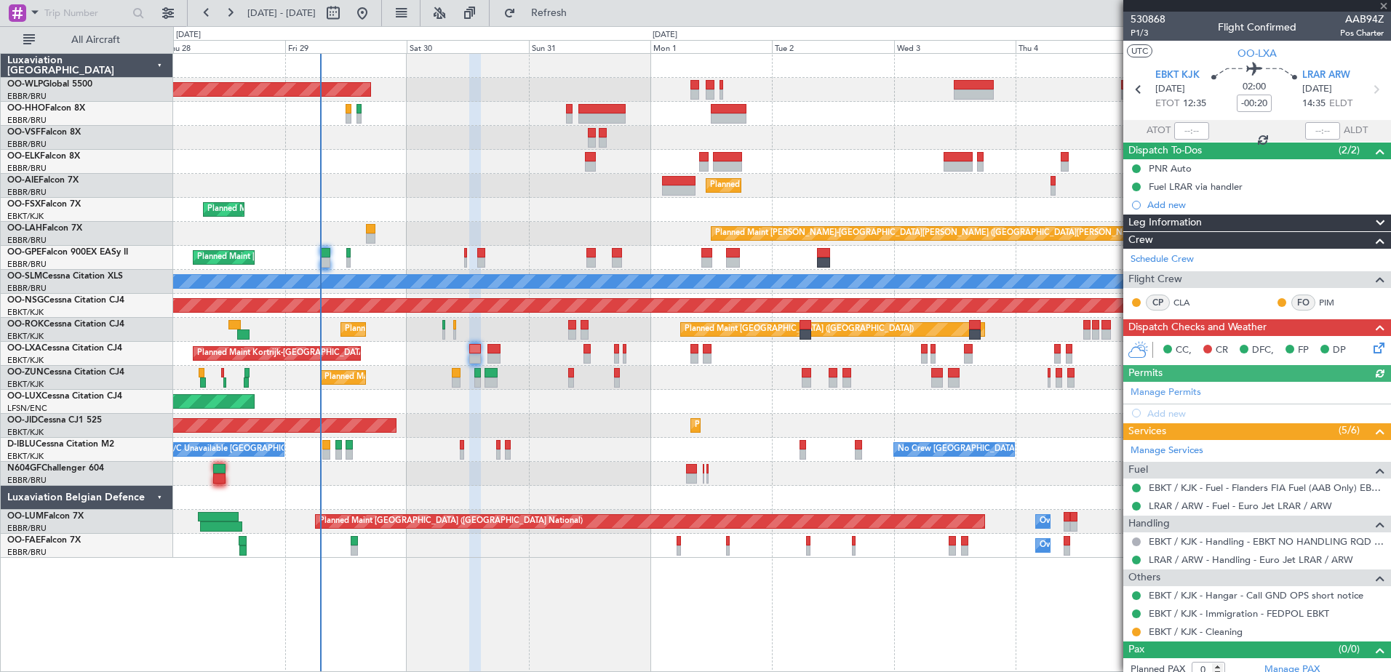
scroll to position [9, 0]
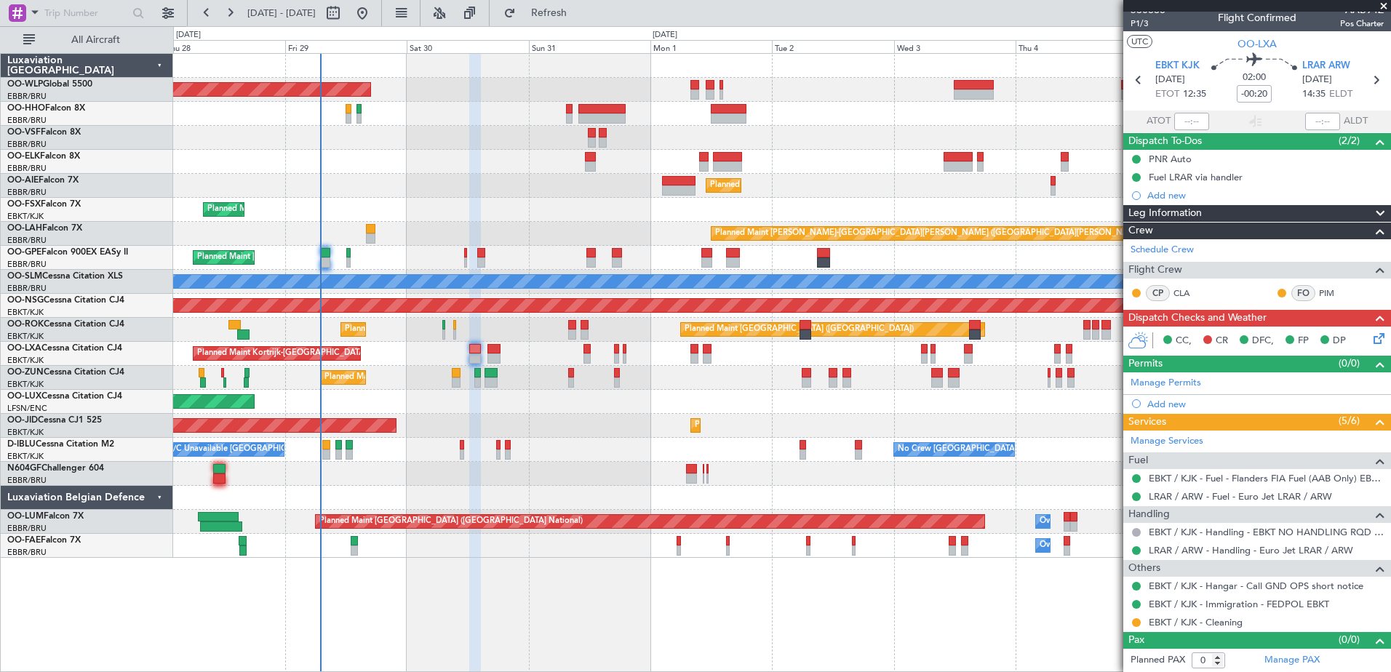
click at [1371, 338] on icon at bounding box center [1377, 336] width 12 height 12
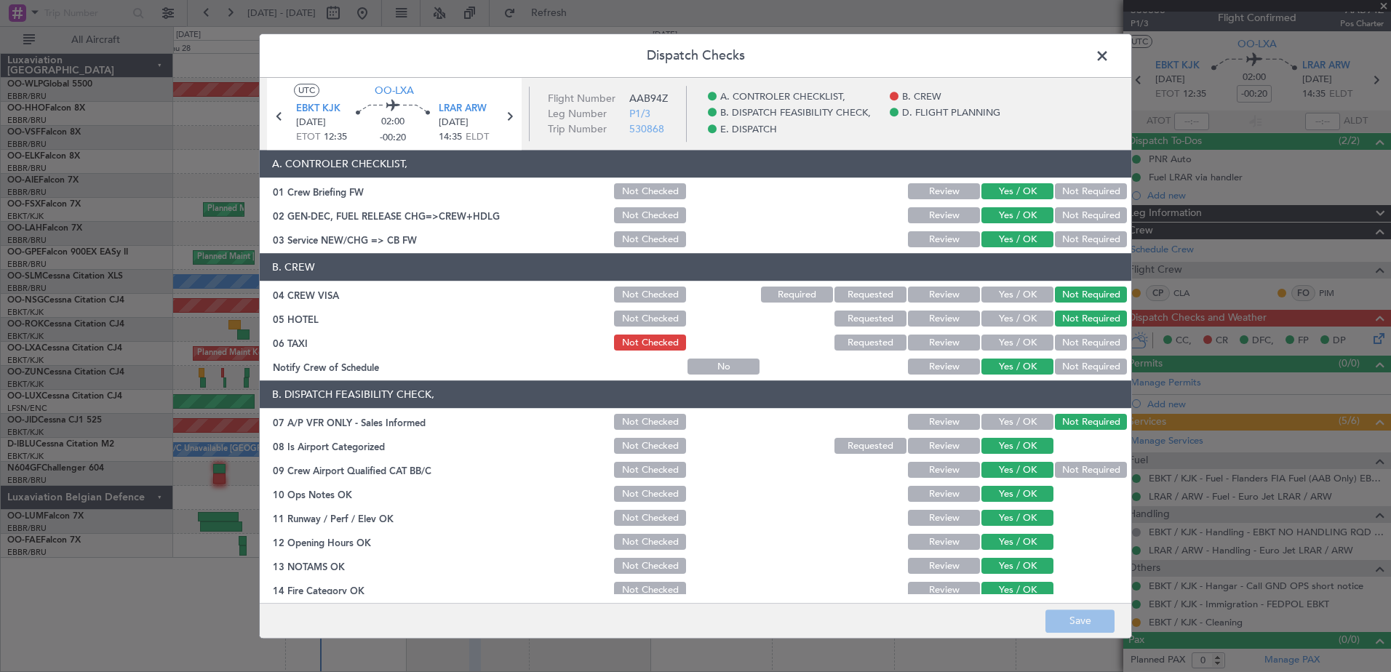
click at [1110, 55] on span at bounding box center [1110, 59] width 0 height 29
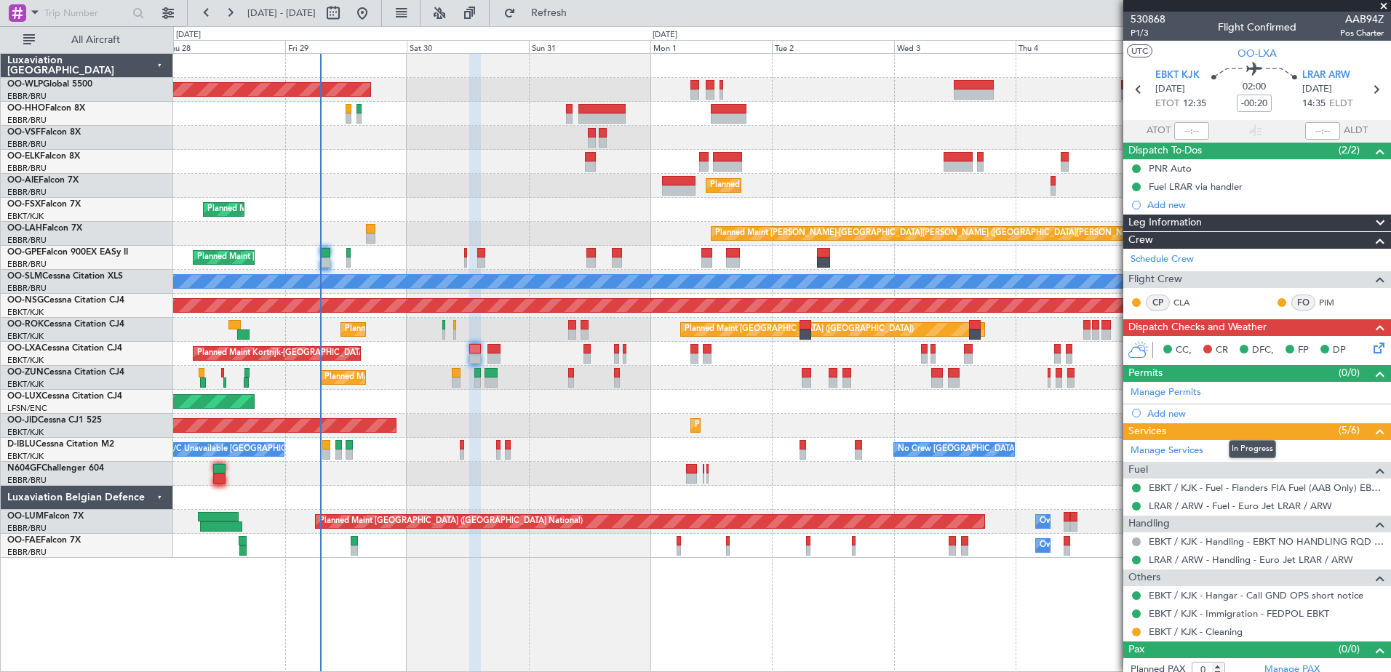
scroll to position [9, 0]
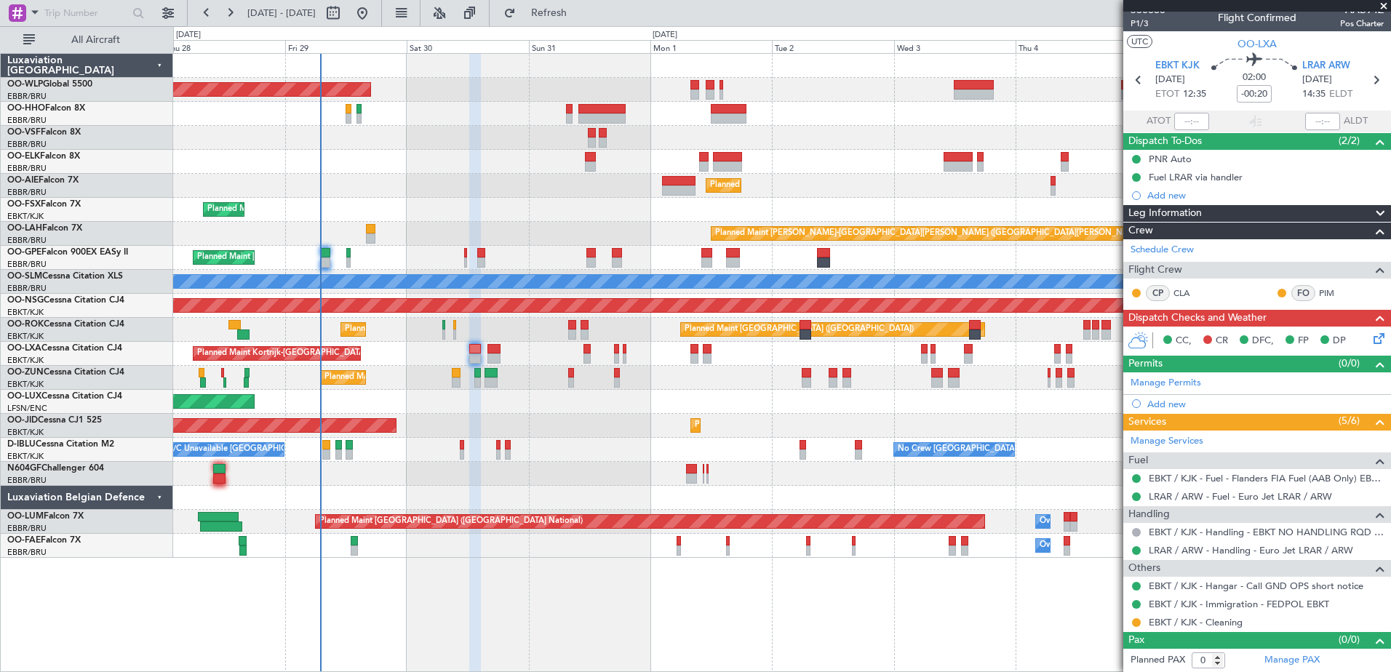
click at [819, 185] on div "Planned Maint [GEOGRAPHIC_DATA] ([GEOGRAPHIC_DATA])" at bounding box center [781, 186] width 1217 height 24
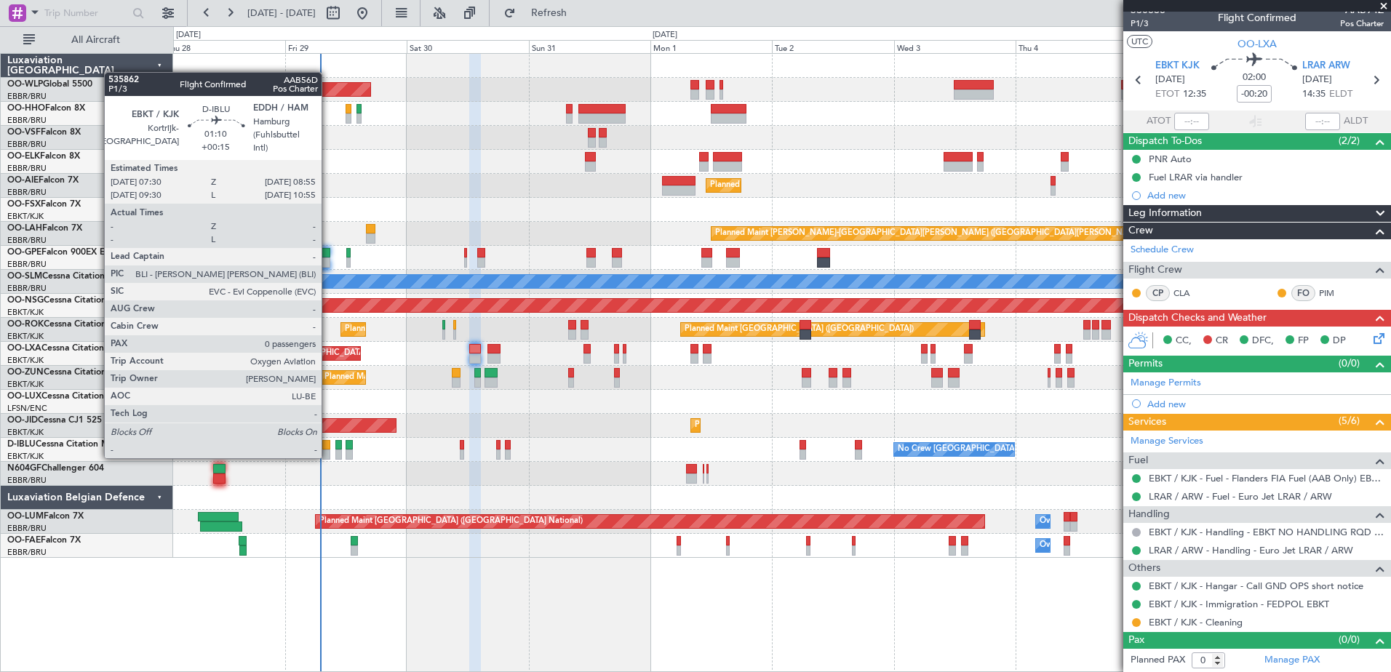
click at [328, 456] on div at bounding box center [325, 455] width 7 height 10
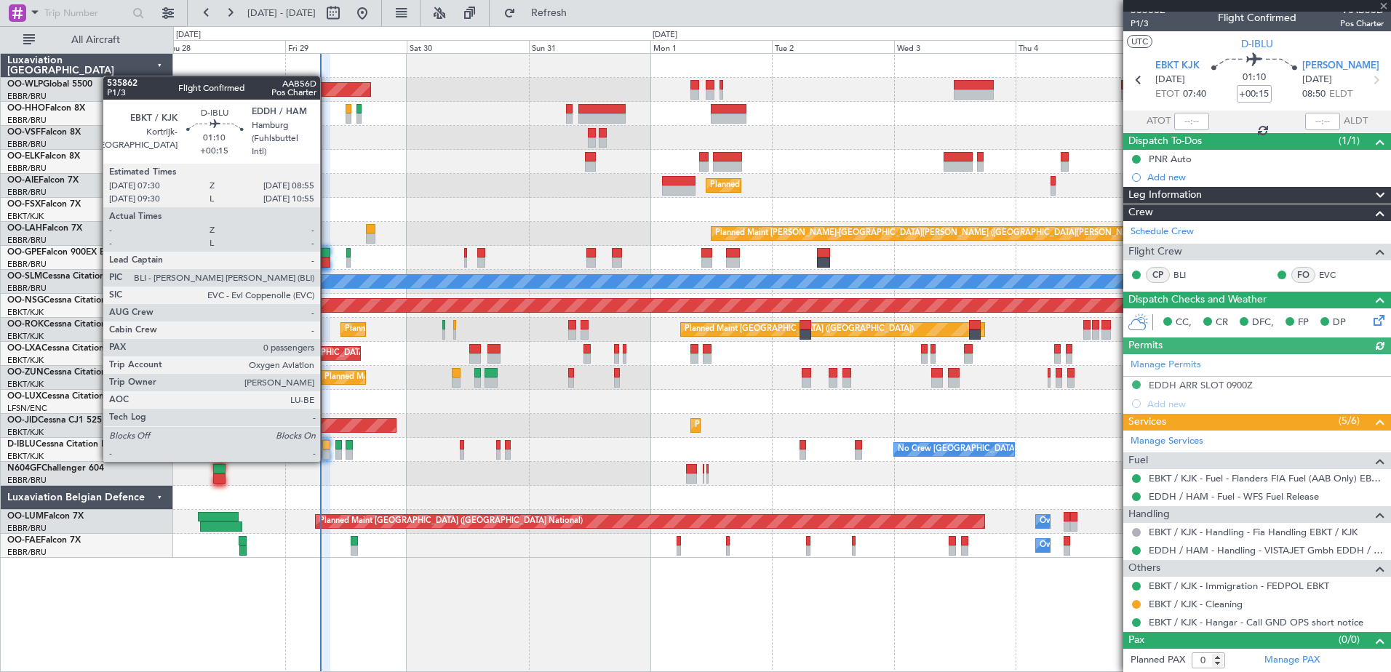
scroll to position [0, 0]
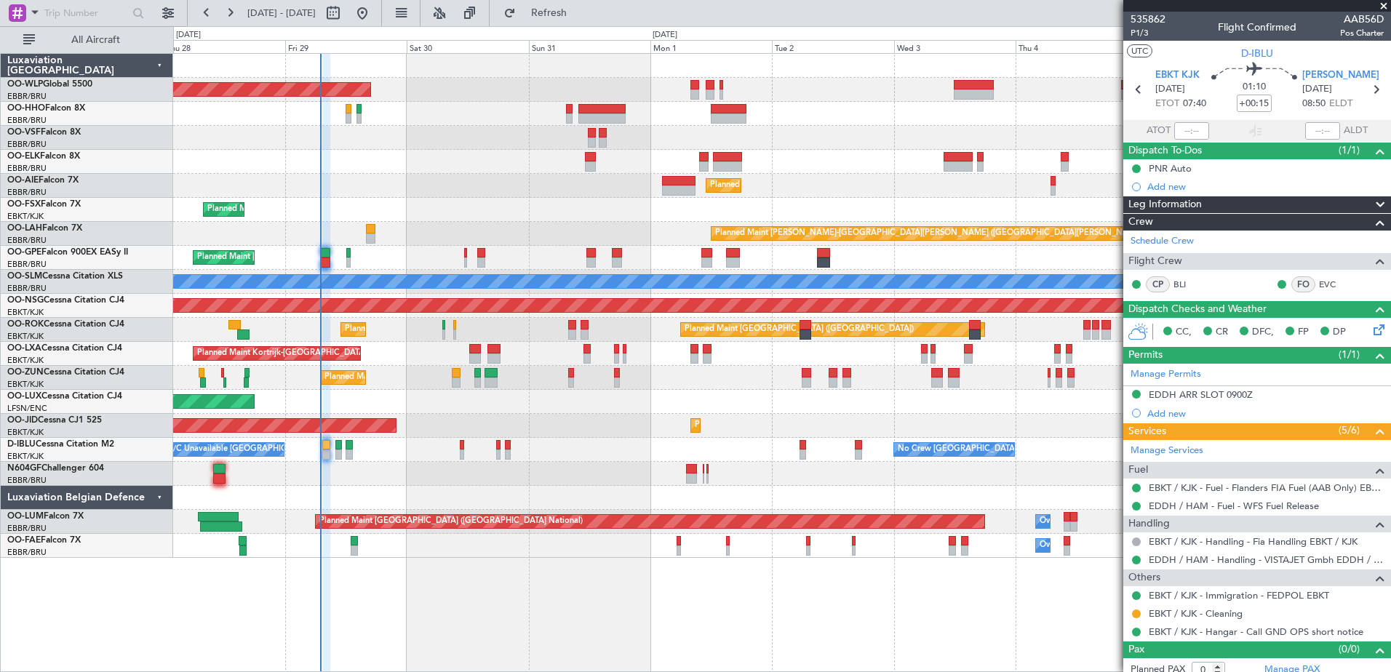
click at [435, 476] on div at bounding box center [781, 474] width 1217 height 24
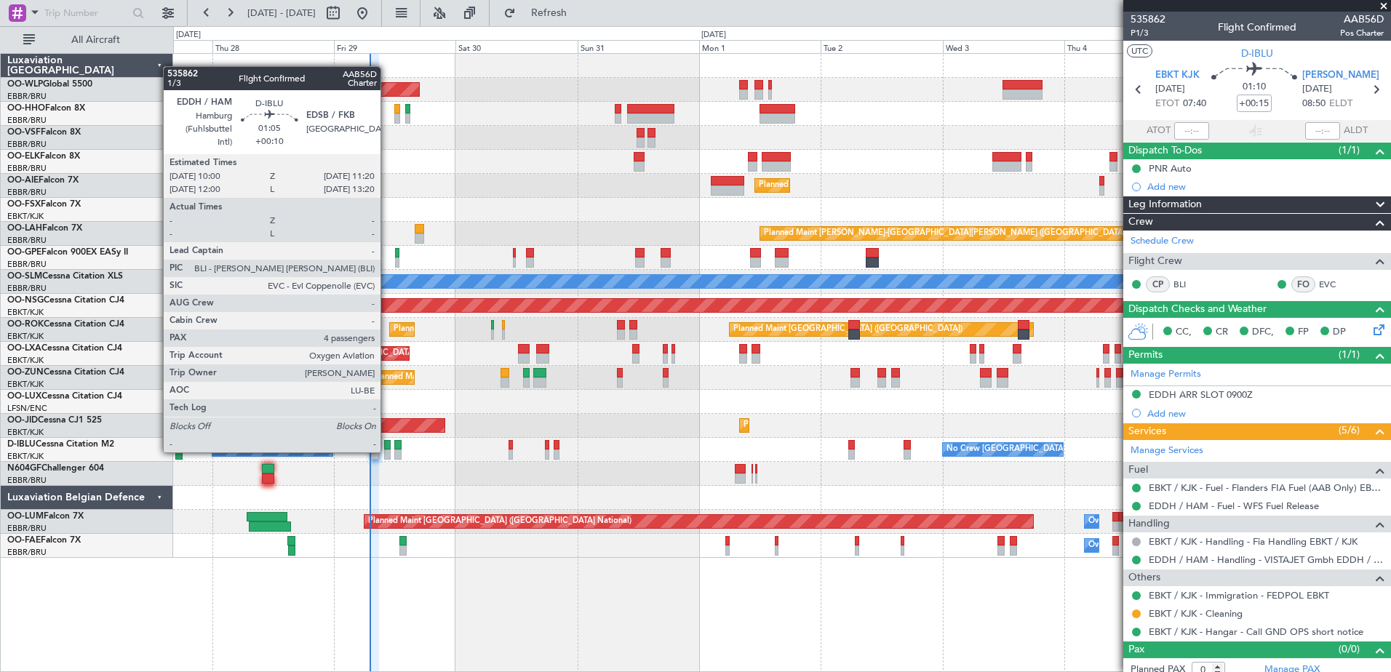
click at [387, 451] on div at bounding box center [387, 455] width 7 height 10
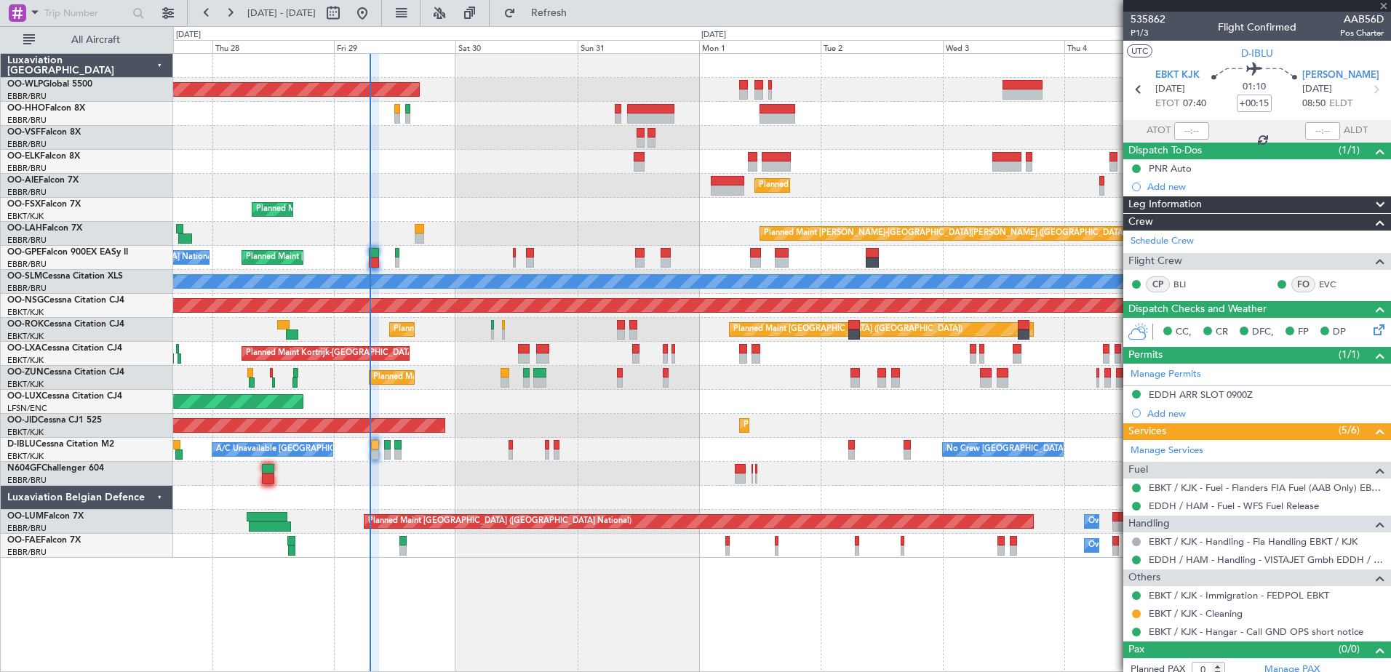
type input "+00:10"
type input "4"
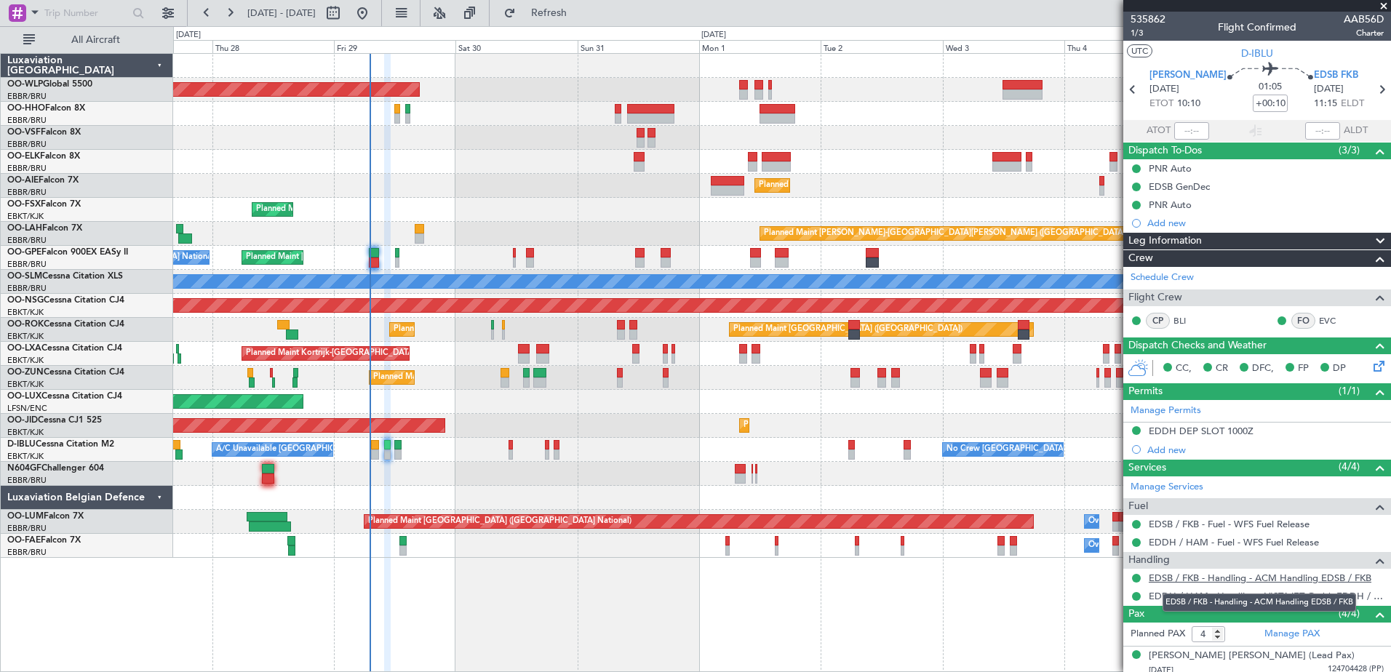
click at [1175, 578] on link "EDSB / FKB - Handling - ACM Handling EDSB / FKB" at bounding box center [1260, 578] width 223 height 12
drag, startPoint x: 578, startPoint y: 16, endPoint x: 566, endPoint y: 121, distance: 105.4
click at [578, 16] on span "Refresh" at bounding box center [549, 13] width 61 height 10
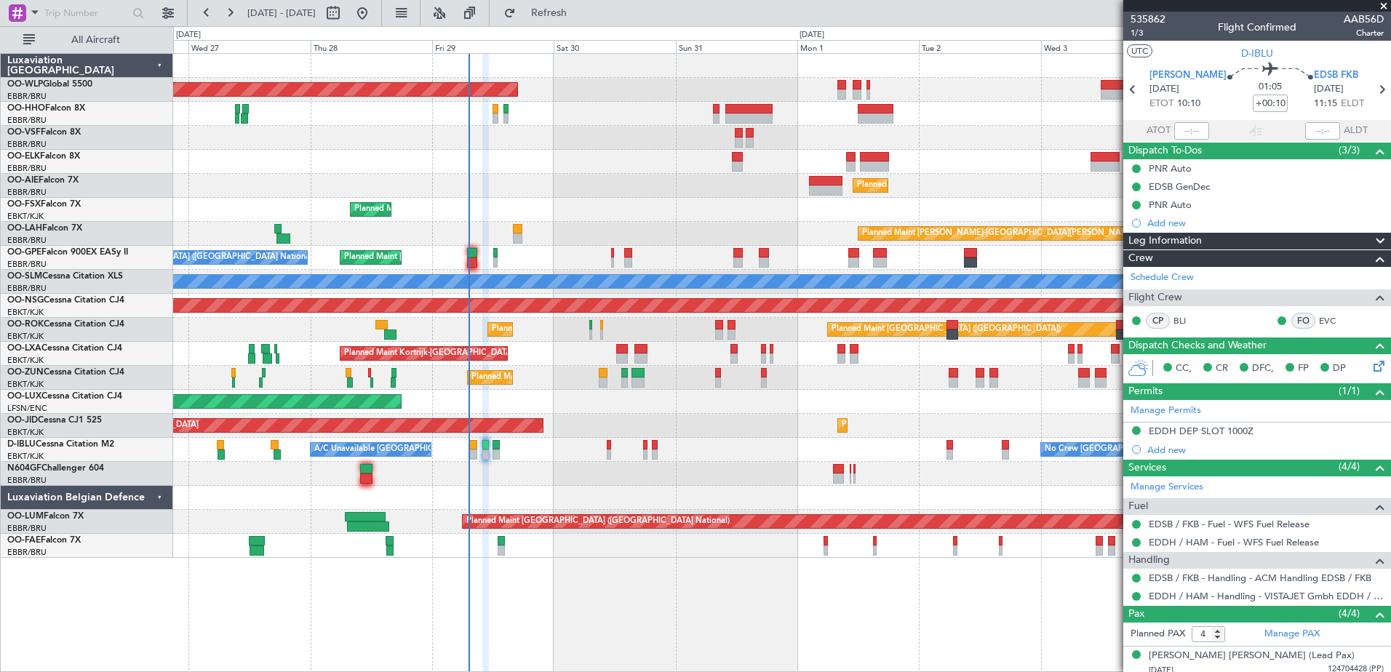
click at [589, 160] on div "Planned Maint [GEOGRAPHIC_DATA] ([GEOGRAPHIC_DATA]) Planned Maint [GEOGRAPHIC_D…" at bounding box center [781, 306] width 1217 height 504
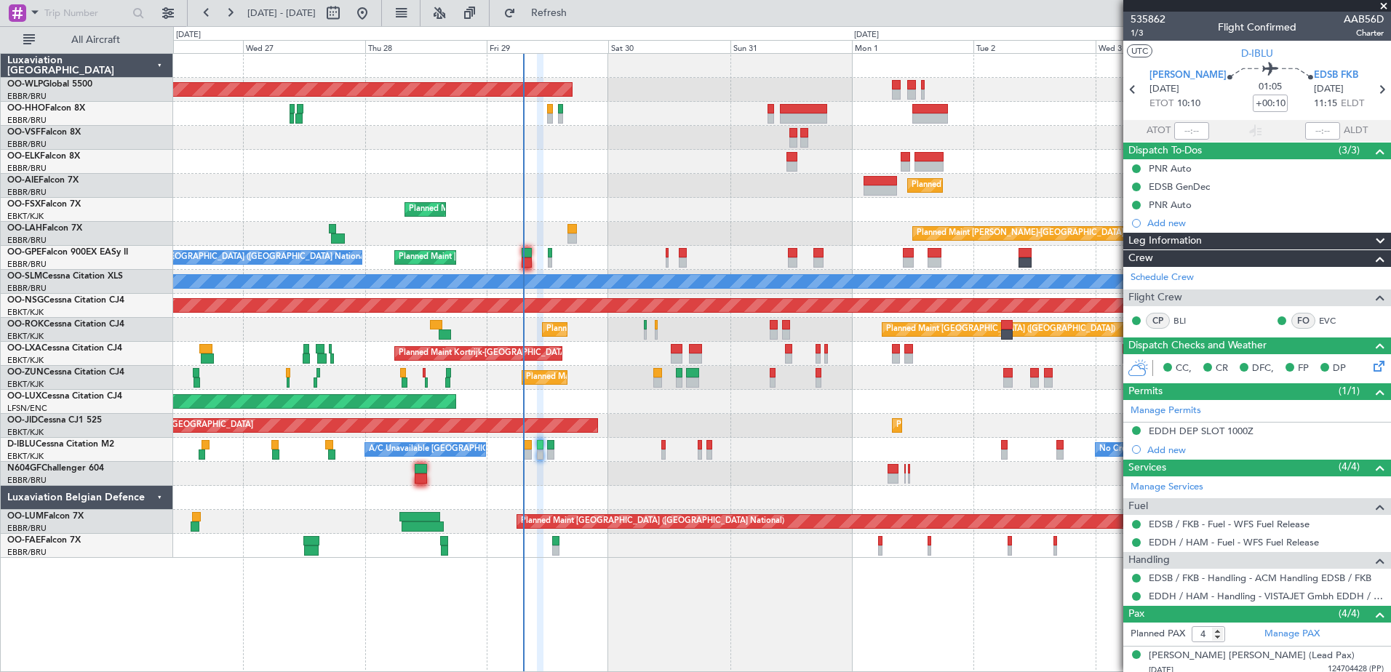
click at [661, 461] on div "No Crew [GEOGRAPHIC_DATA] ([GEOGRAPHIC_DATA] National) A/C Unavailable [GEOGRAP…" at bounding box center [781, 450] width 1217 height 24
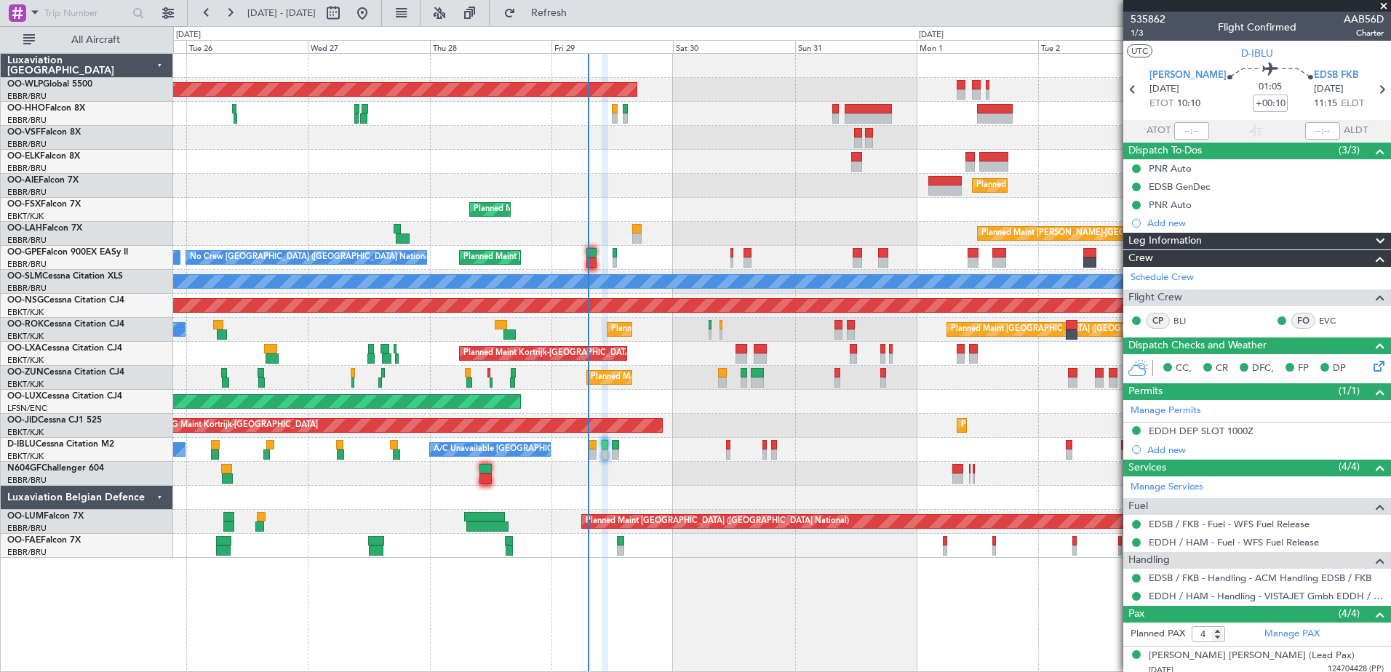
click at [839, 481] on div at bounding box center [781, 474] width 1217 height 24
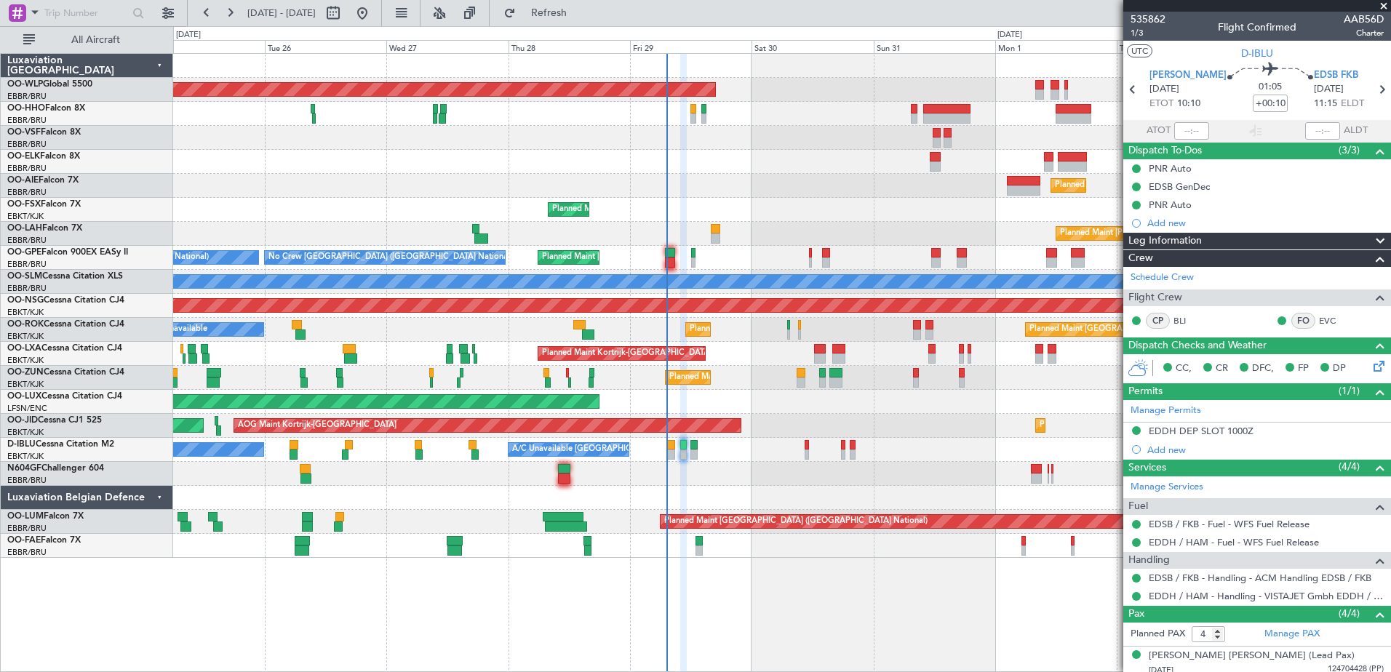
click at [728, 196] on div "Planned Maint [GEOGRAPHIC_DATA] ([GEOGRAPHIC_DATA])" at bounding box center [781, 186] width 1217 height 24
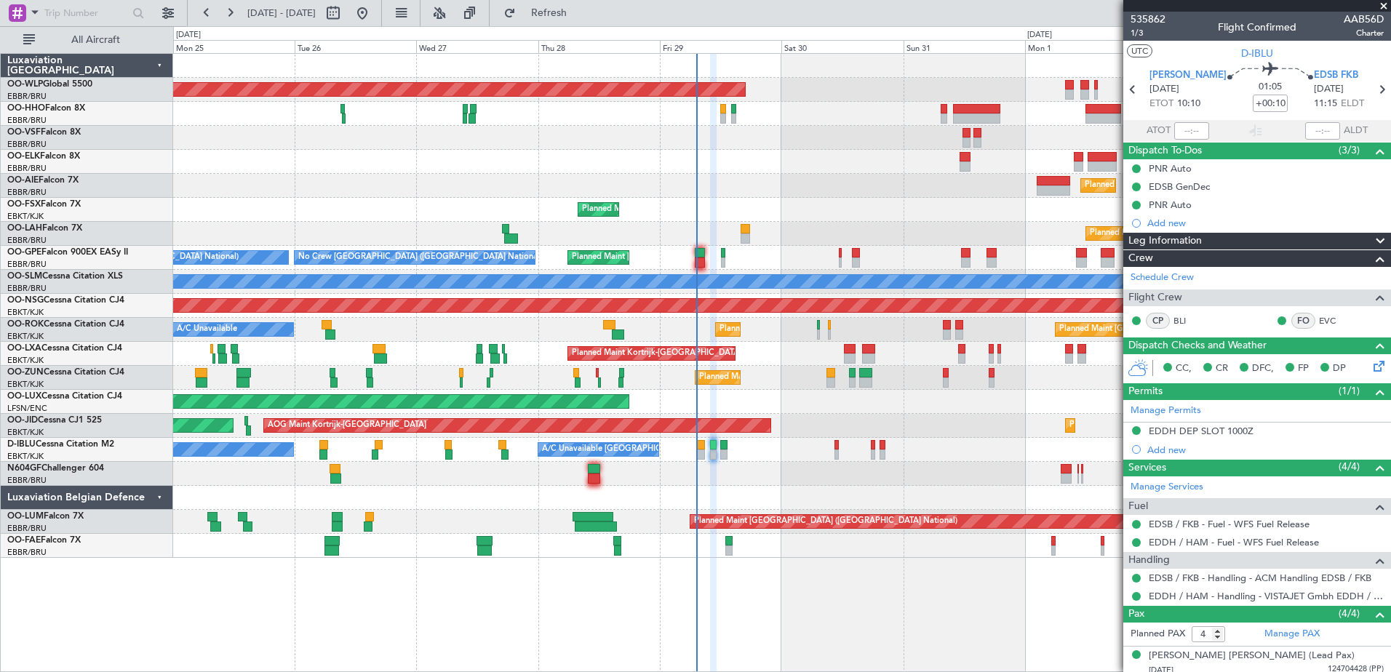
click at [768, 247] on div "No Crew [GEOGRAPHIC_DATA] ([GEOGRAPHIC_DATA] National) Planned Maint [GEOGRAPHI…" at bounding box center [781, 258] width 1217 height 24
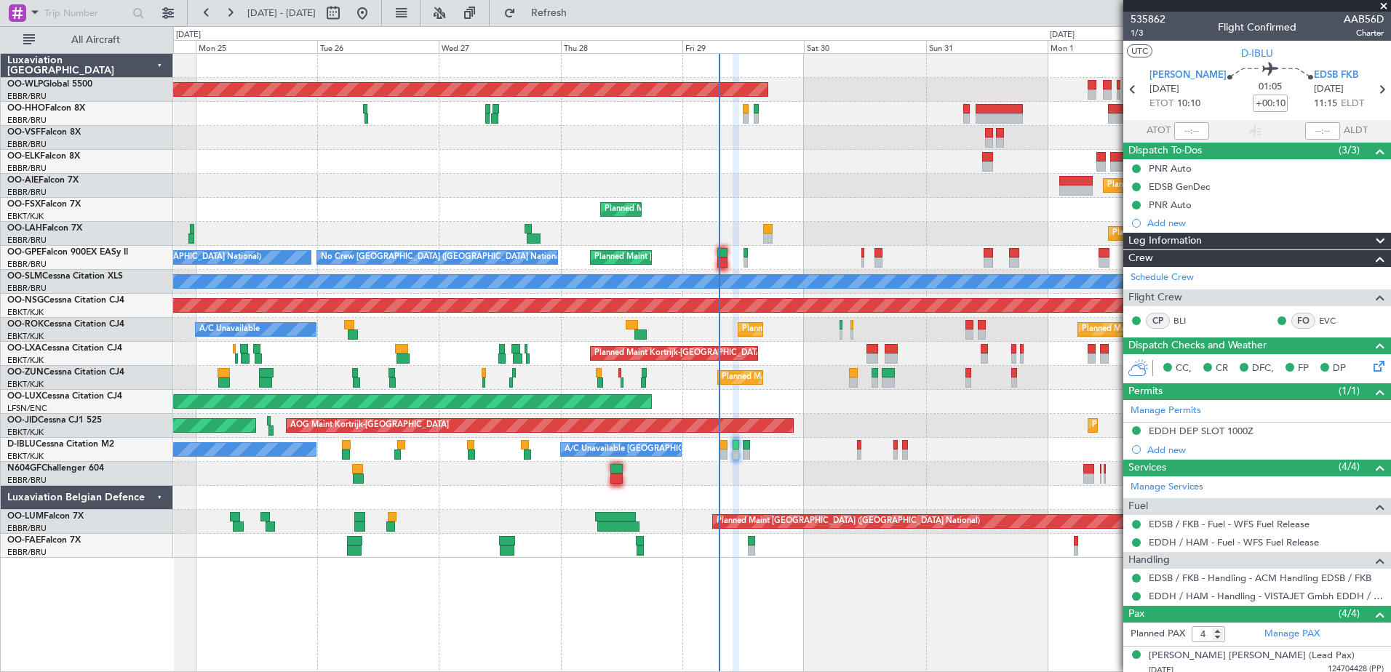
click at [694, 257] on div "No Crew [GEOGRAPHIC_DATA] ([GEOGRAPHIC_DATA] National) Planned Maint [GEOGRAPHI…" at bounding box center [781, 258] width 1217 height 24
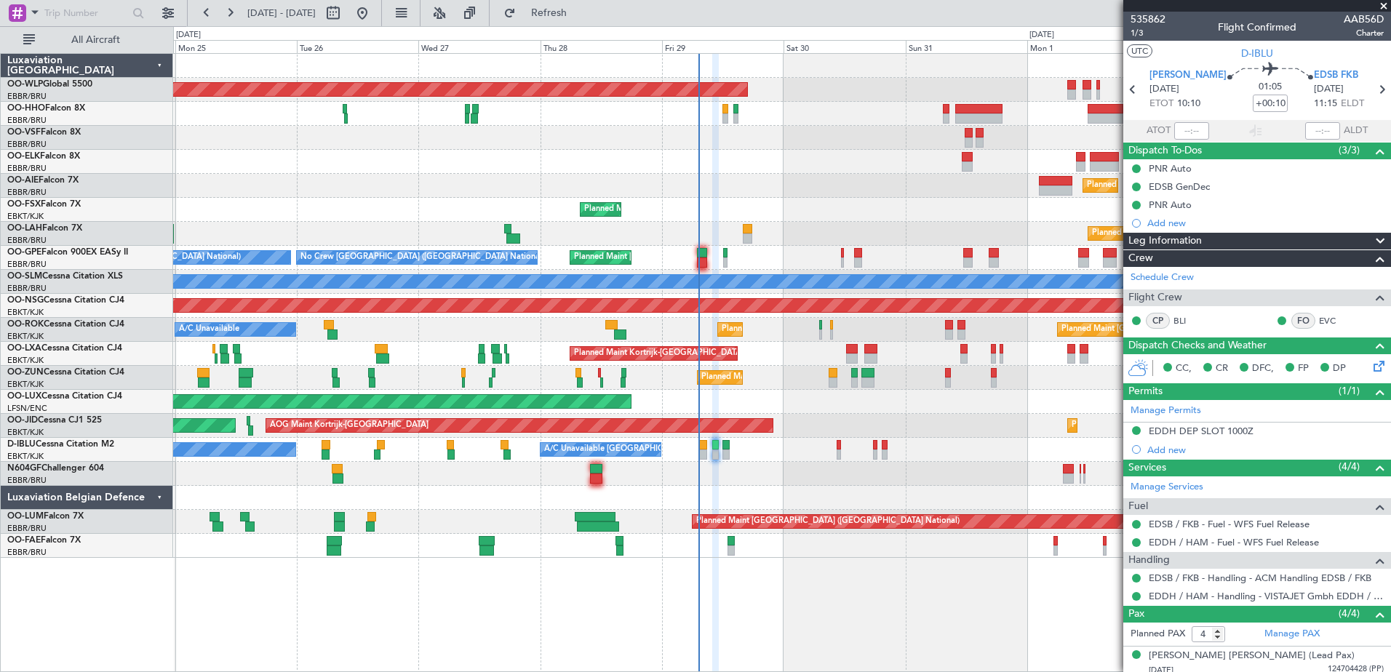
click at [942, 212] on div "Planned Maint Kortrijk-[GEOGRAPHIC_DATA]" at bounding box center [781, 210] width 1217 height 24
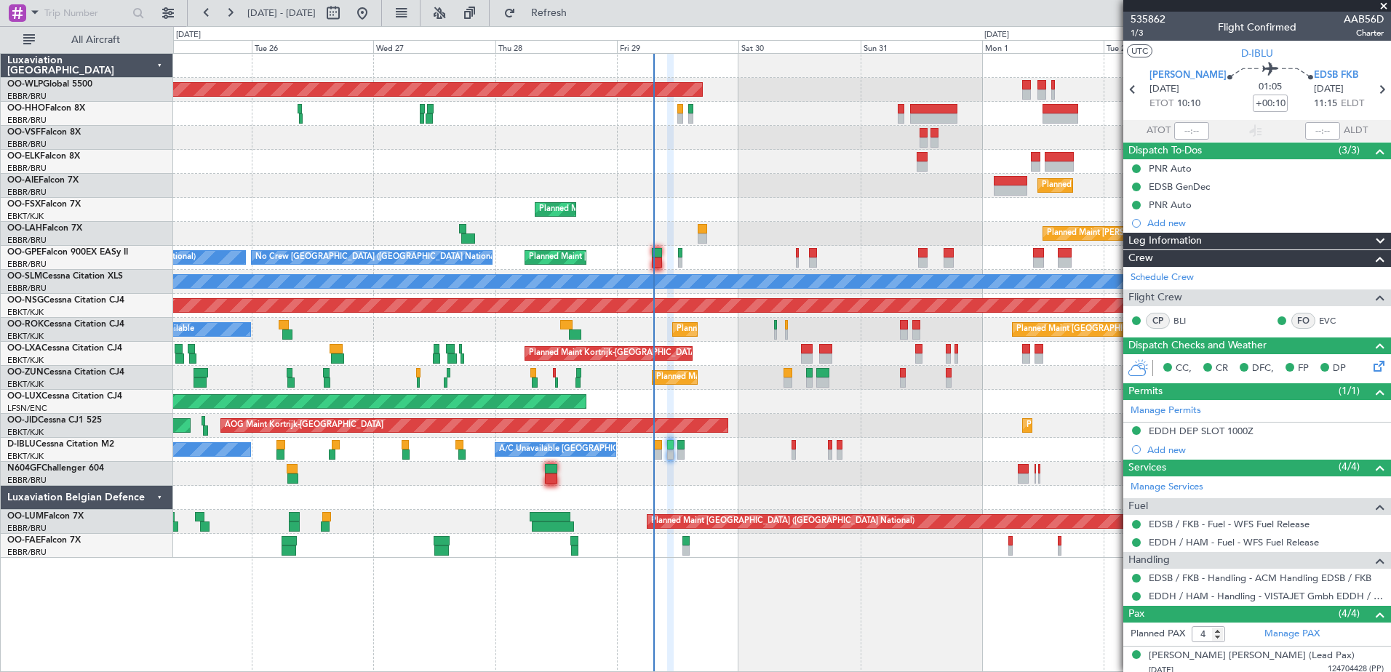
click at [821, 223] on div "Planned Maint [GEOGRAPHIC_DATA] ([GEOGRAPHIC_DATA]) Planned Maint [GEOGRAPHIC_D…" at bounding box center [781, 306] width 1217 height 504
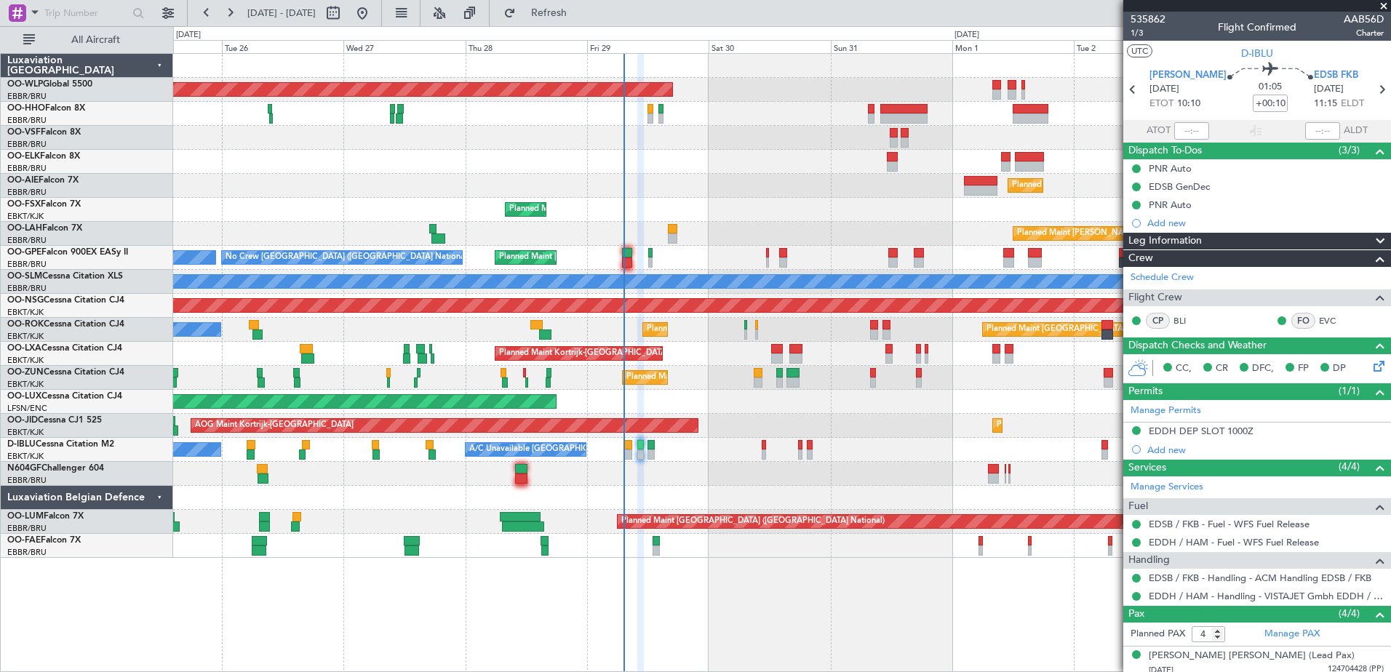
click at [833, 255] on div "Planned Maint [GEOGRAPHIC_DATA] ([GEOGRAPHIC_DATA]) Planned Maint [GEOGRAPHIC_D…" at bounding box center [781, 306] width 1217 height 504
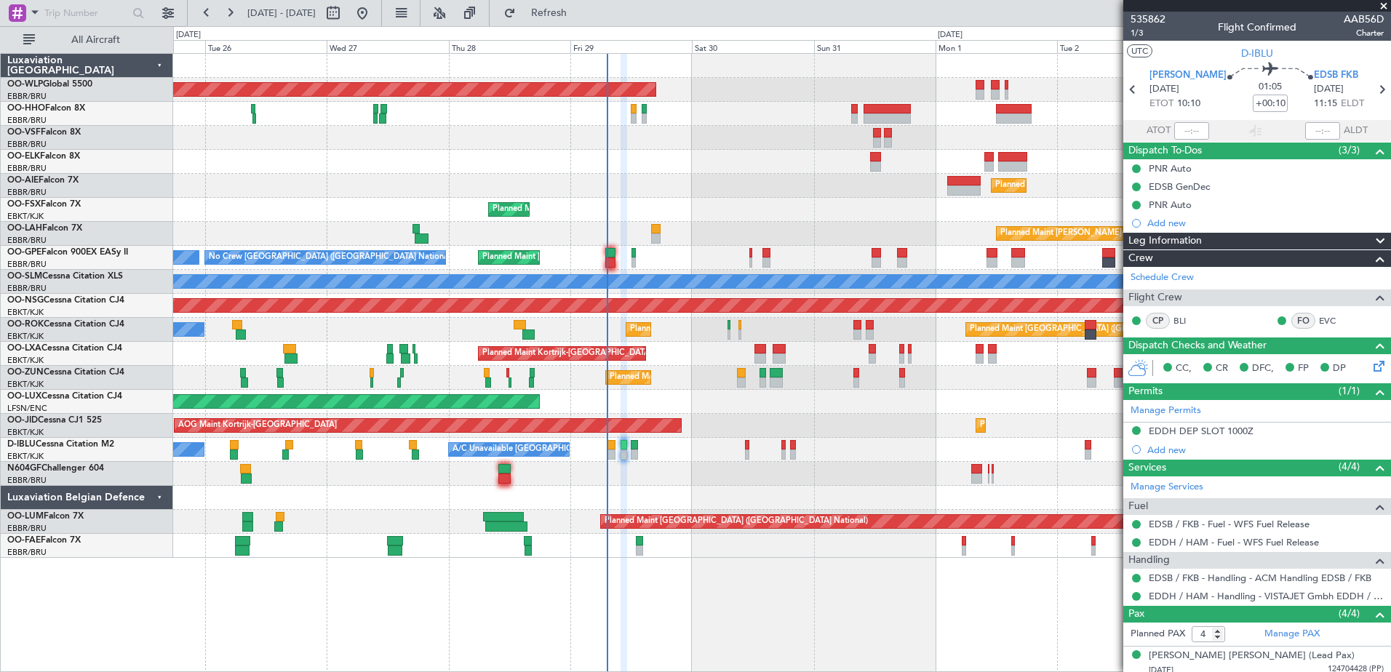
click at [777, 210] on div "Planned Maint Kortrijk-[GEOGRAPHIC_DATA]" at bounding box center [781, 210] width 1217 height 24
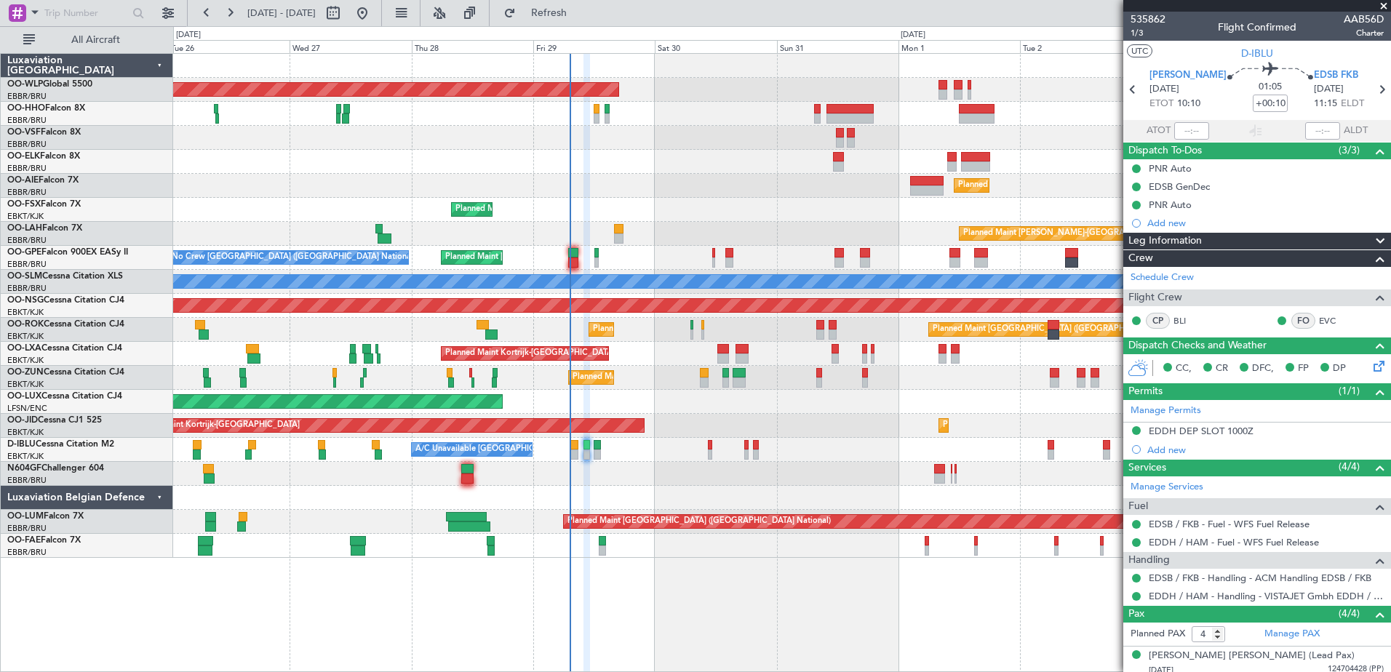
click at [686, 239] on div "Planned Maint [PERSON_NAME]-[GEOGRAPHIC_DATA][PERSON_NAME] ([GEOGRAPHIC_DATA][P…" at bounding box center [781, 234] width 1217 height 24
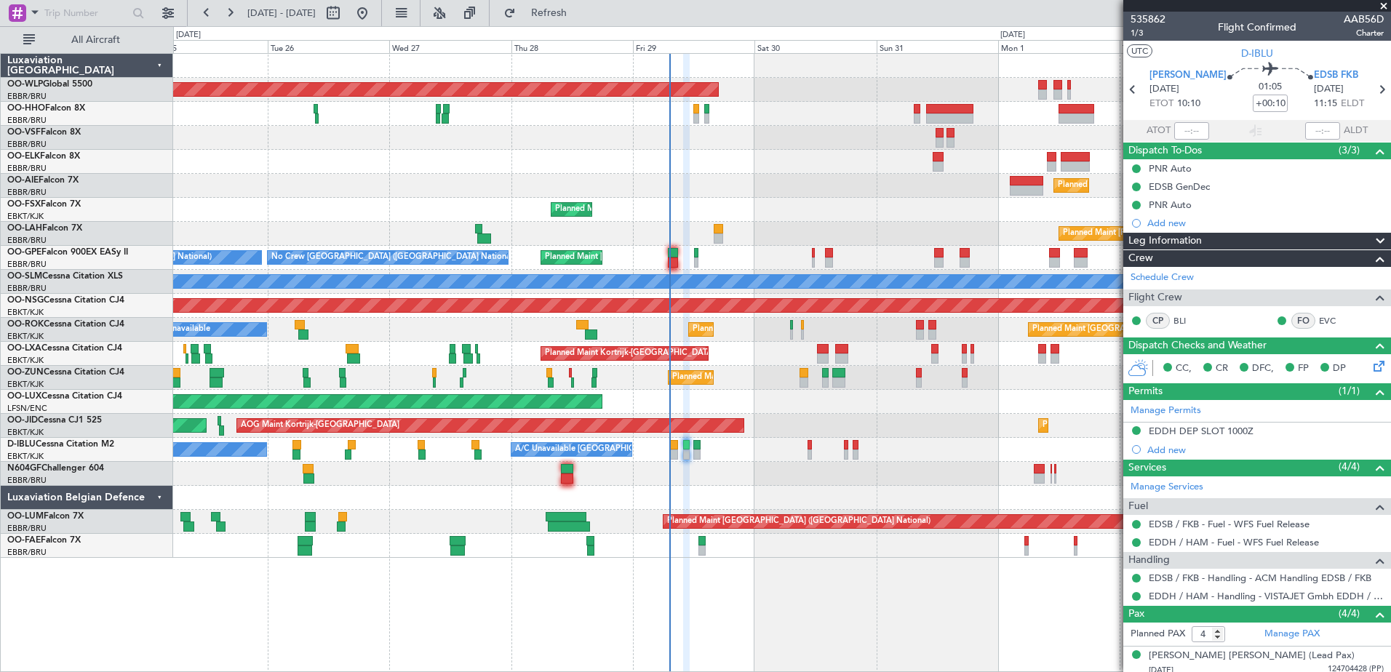
click at [782, 213] on div "Planned Maint Kortrijk-[GEOGRAPHIC_DATA]" at bounding box center [781, 210] width 1217 height 24
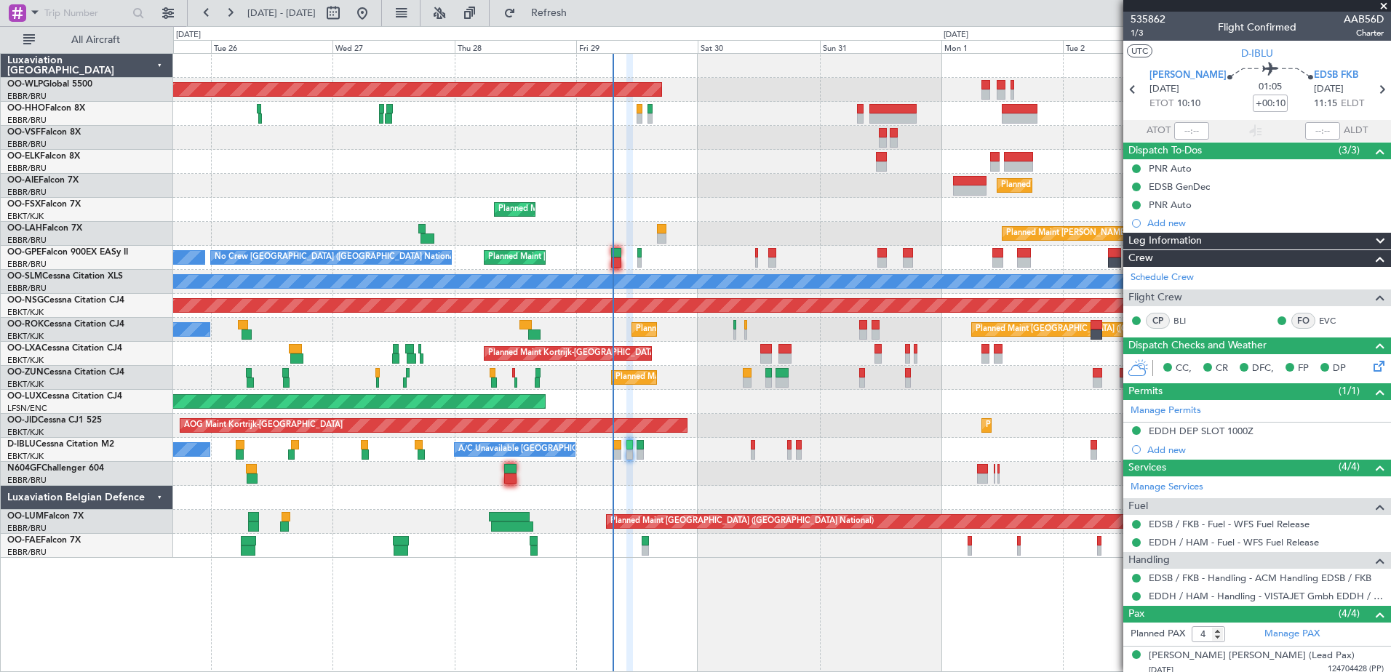
click at [729, 258] on div "Planned Maint [GEOGRAPHIC_DATA] ([GEOGRAPHIC_DATA]) Planned Maint [GEOGRAPHIC_D…" at bounding box center [781, 306] width 1217 height 504
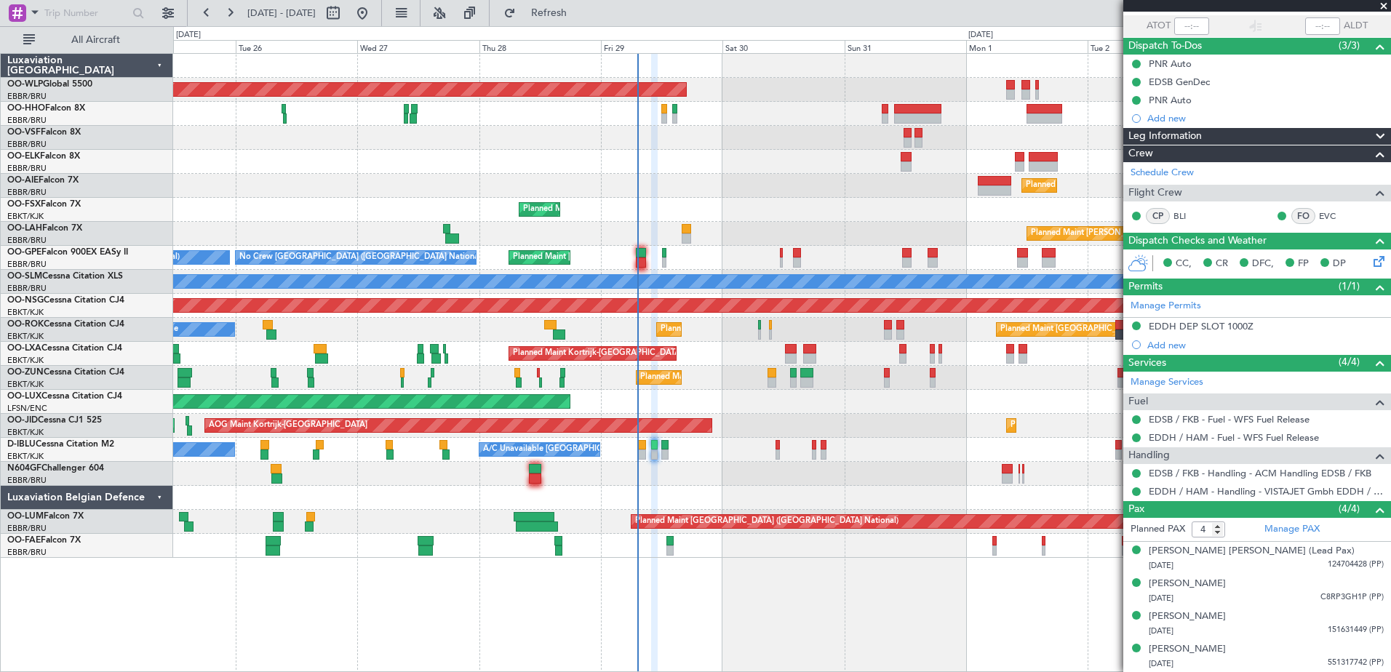
click at [740, 474] on div at bounding box center [781, 474] width 1217 height 24
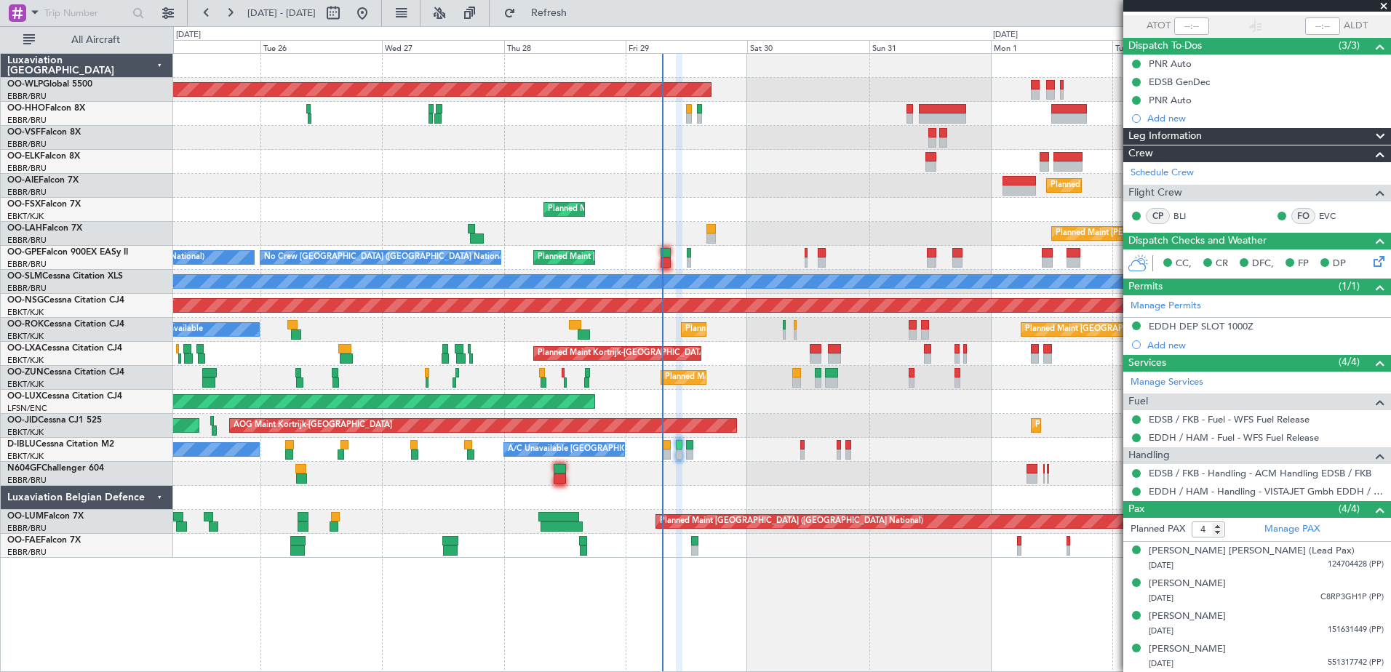
click at [758, 476] on div at bounding box center [781, 474] width 1217 height 24
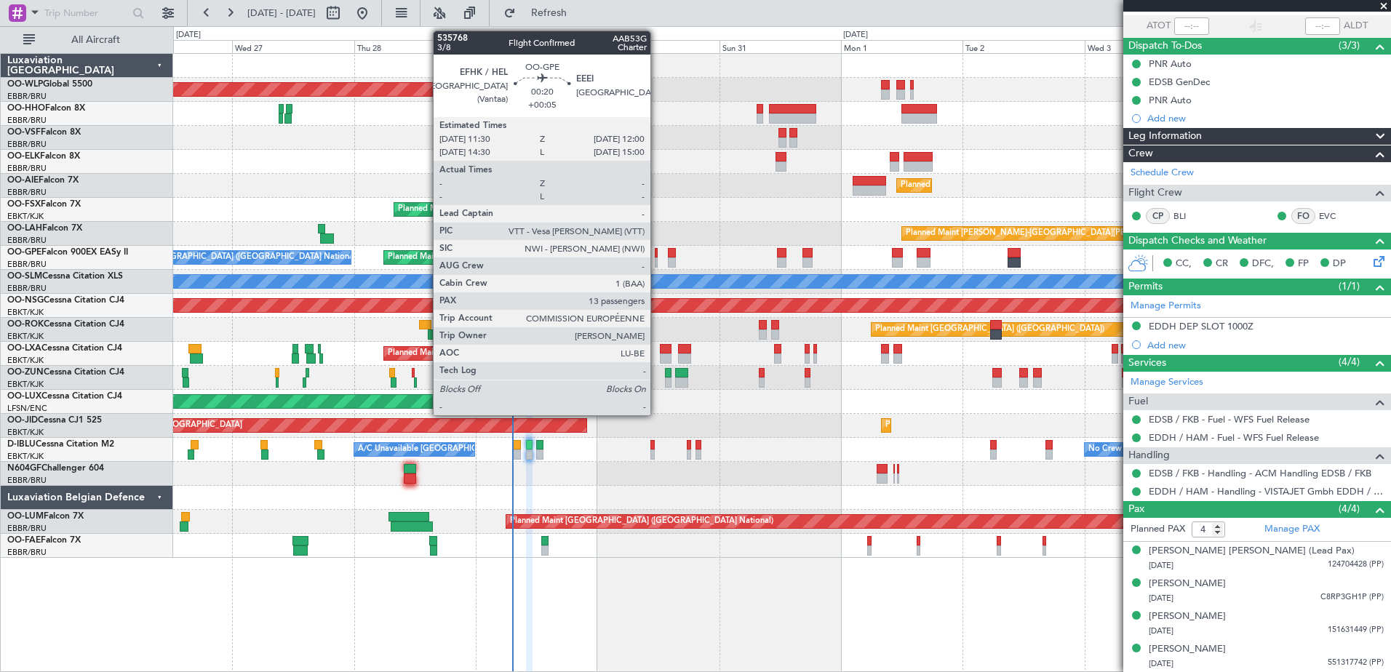
click at [657, 256] on div at bounding box center [656, 253] width 3 height 10
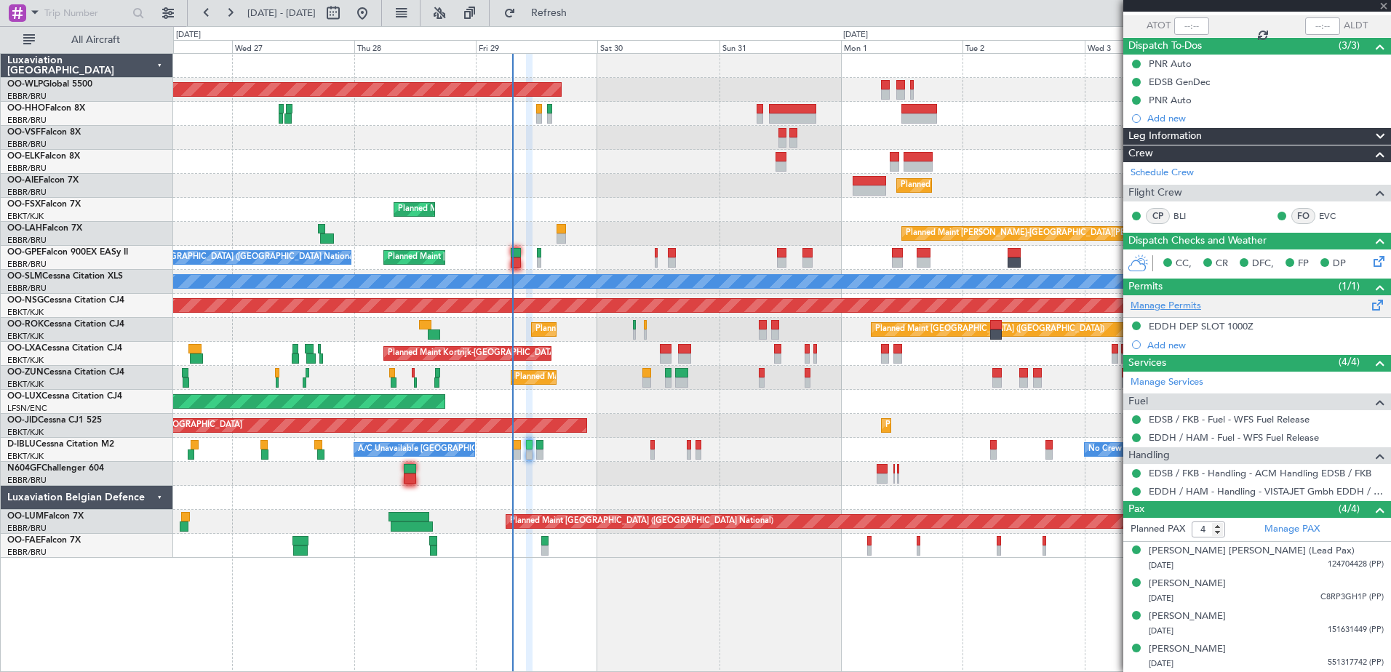
type input "+00:05"
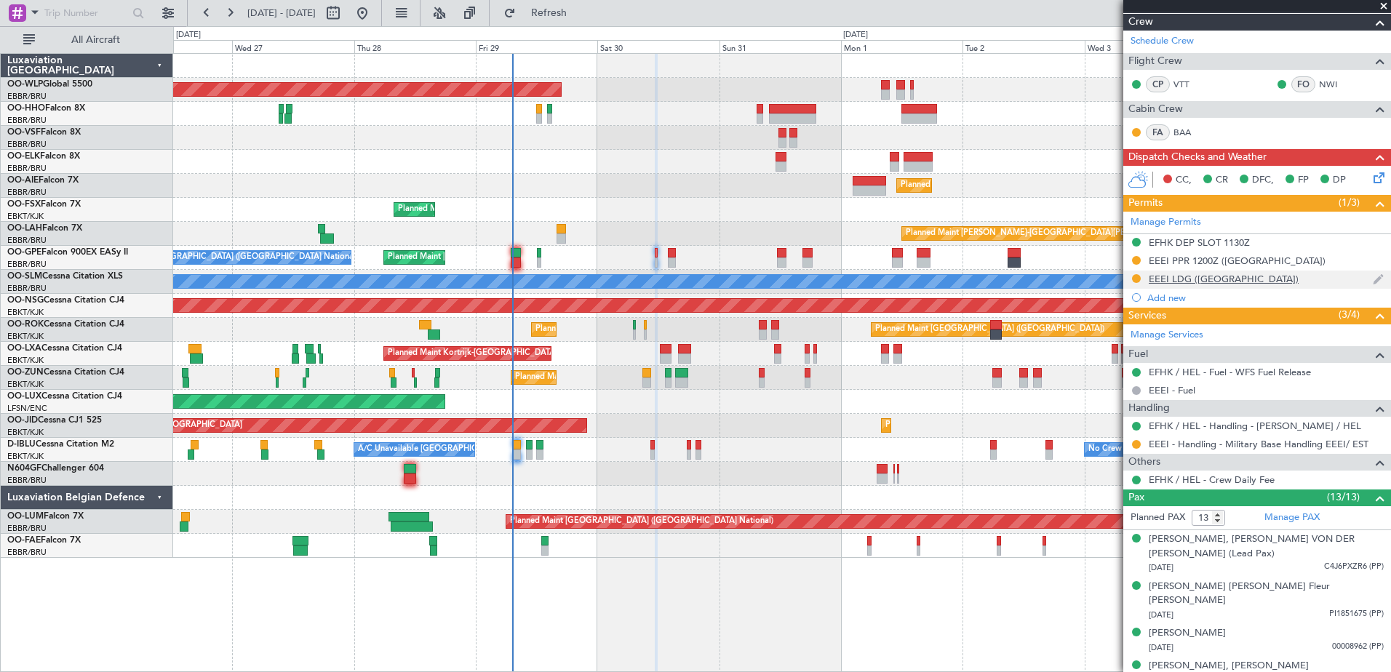
scroll to position [291, 0]
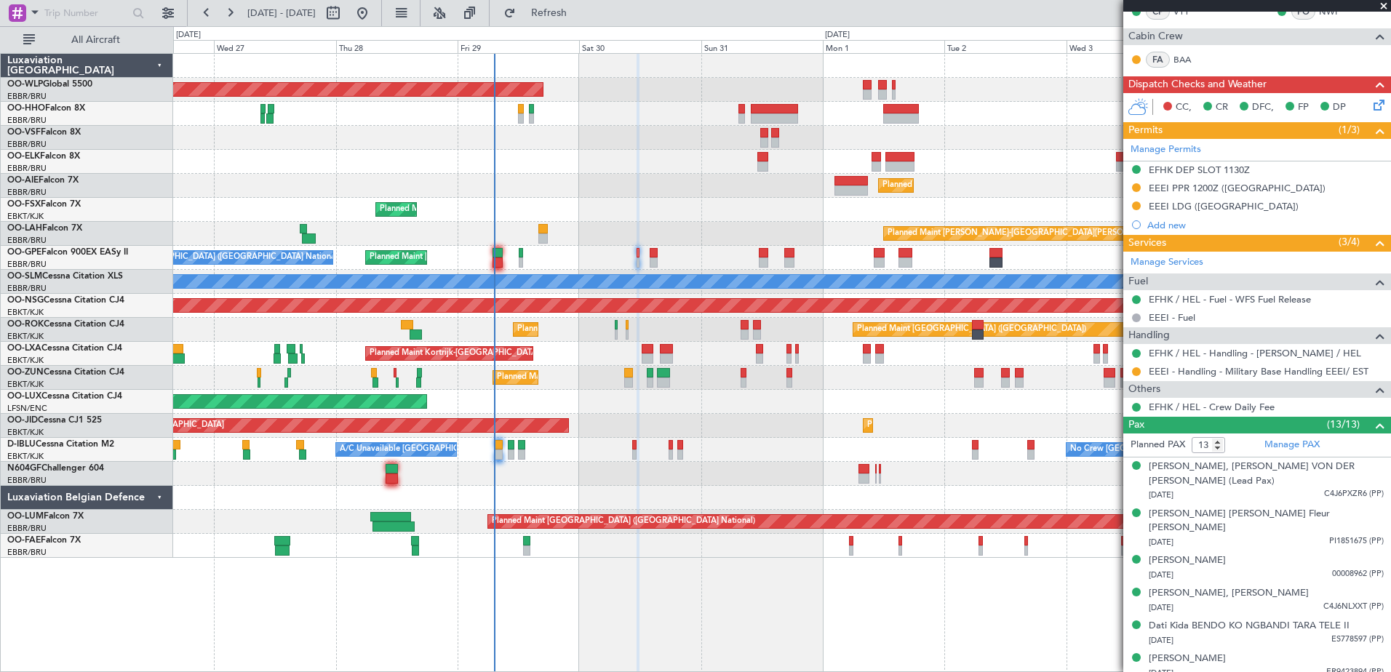
click at [681, 229] on div "Planned Maint [GEOGRAPHIC_DATA] ([GEOGRAPHIC_DATA]) Planned Maint [GEOGRAPHIC_D…" at bounding box center [781, 306] width 1217 height 504
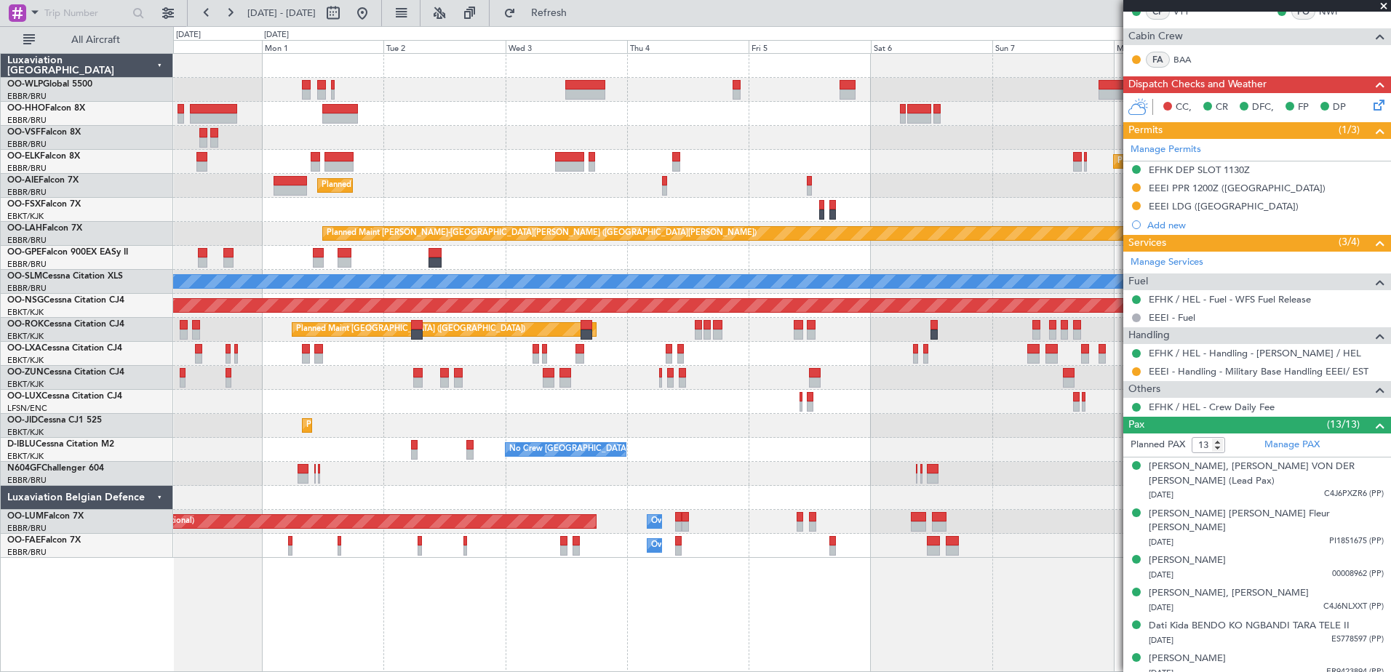
click at [444, 112] on div at bounding box center [781, 114] width 1217 height 24
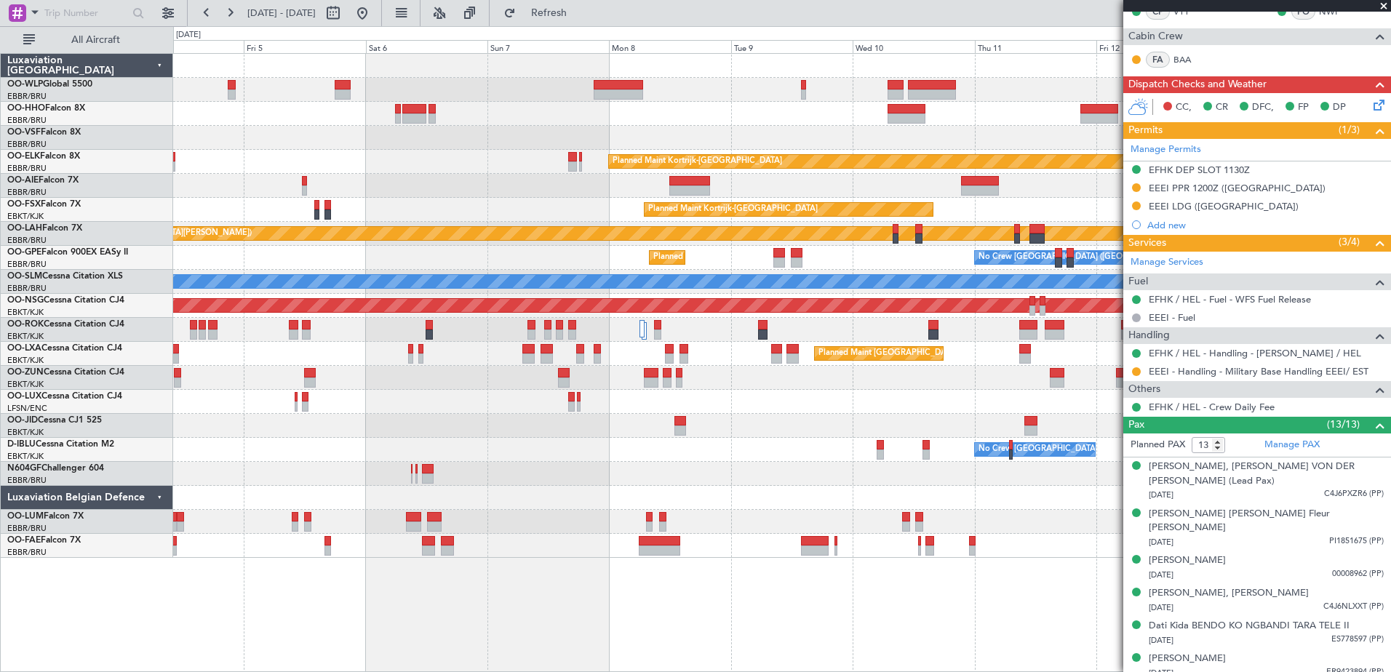
click at [456, 139] on div "Planned Maint Kortrijk-[GEOGRAPHIC_DATA] Planned Maint [GEOGRAPHIC_DATA]-[GEOGR…" at bounding box center [781, 306] width 1217 height 504
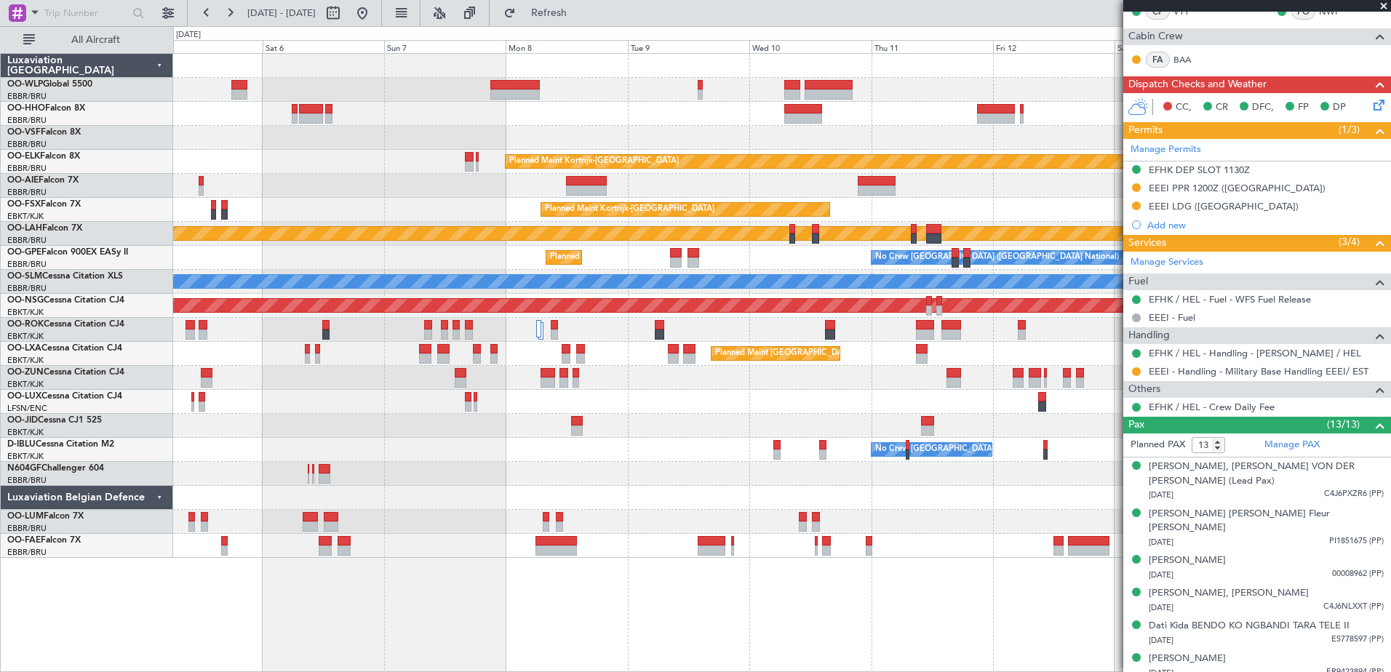
click at [611, 119] on div at bounding box center [781, 114] width 1217 height 24
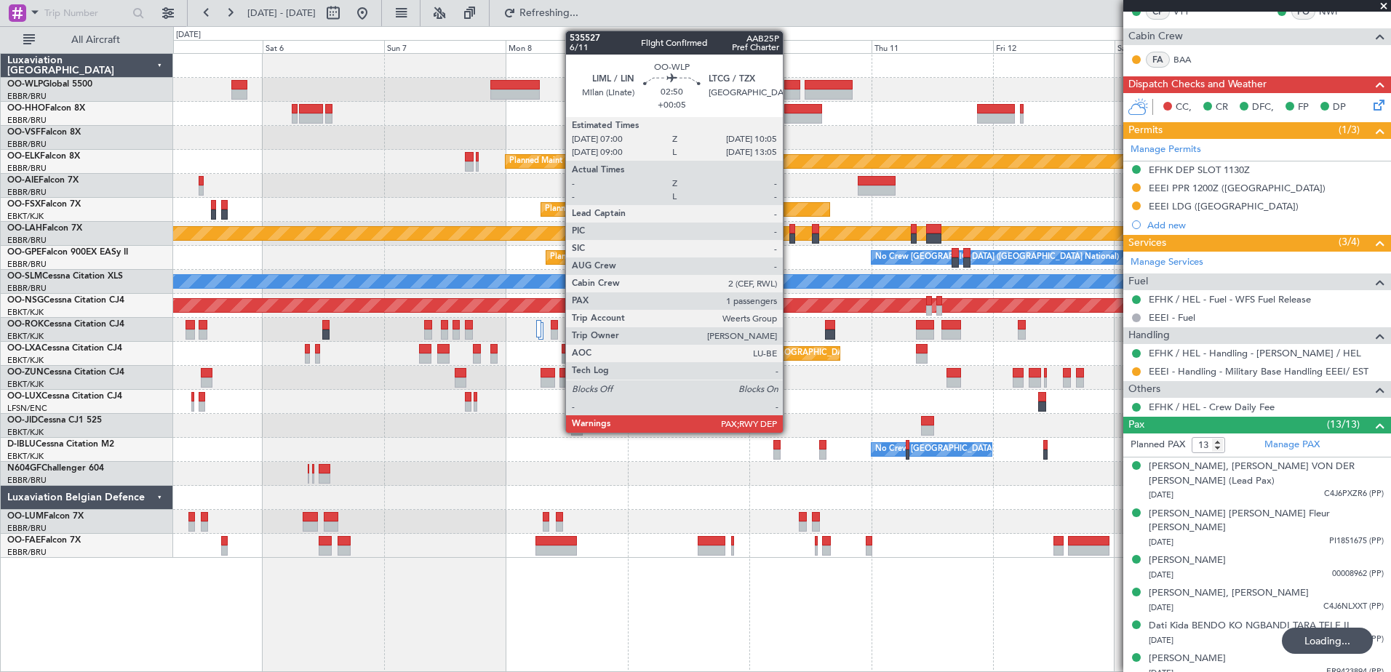
click at [790, 90] on div at bounding box center [792, 95] width 16 height 10
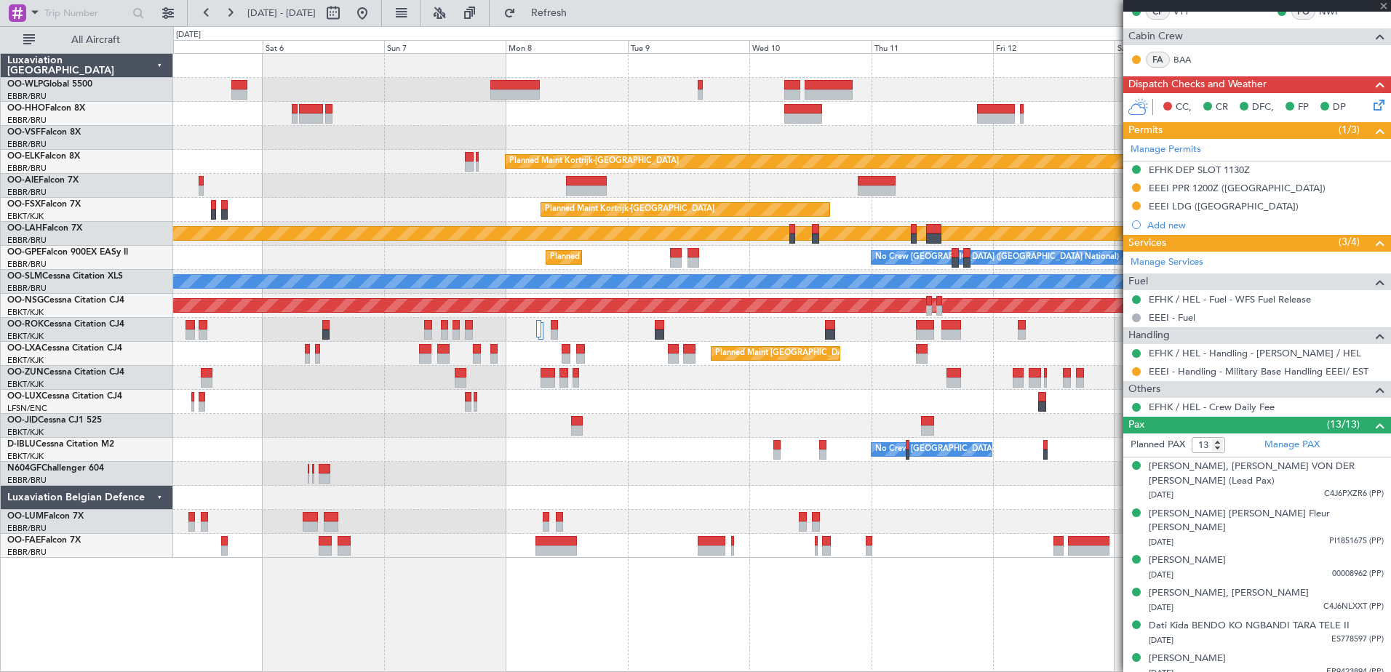
type input "3"
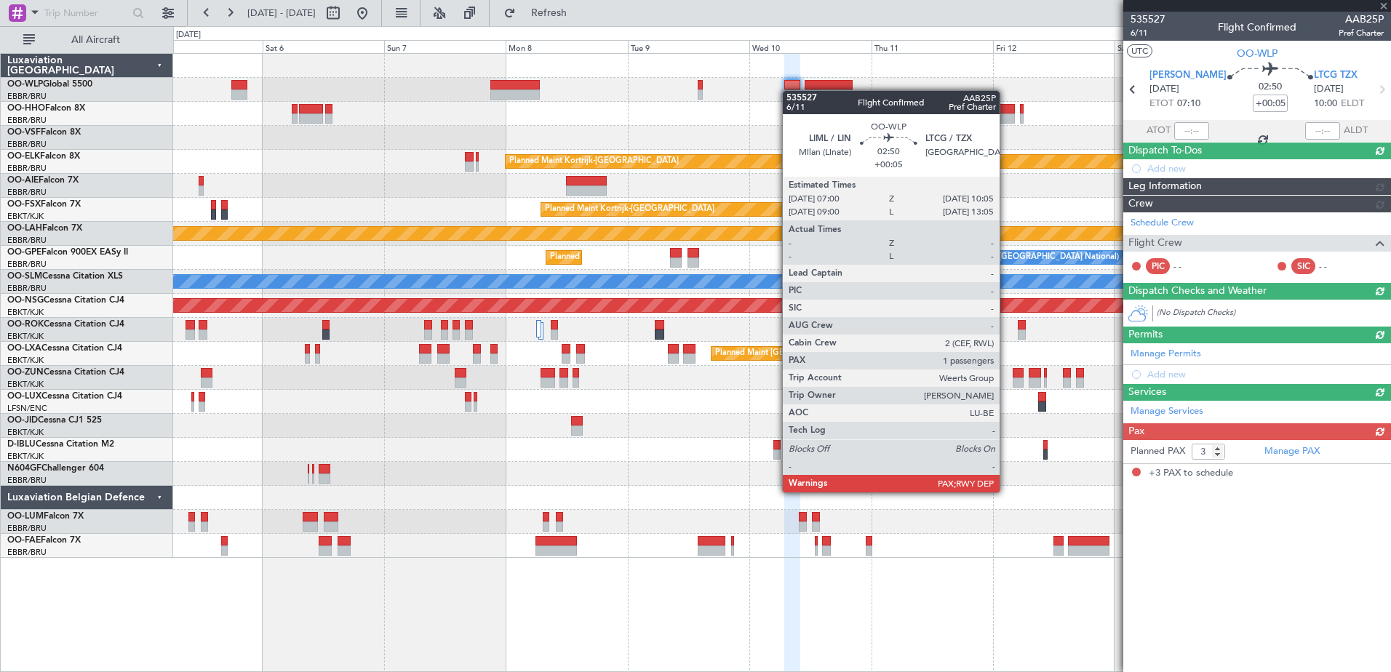
scroll to position [0, 0]
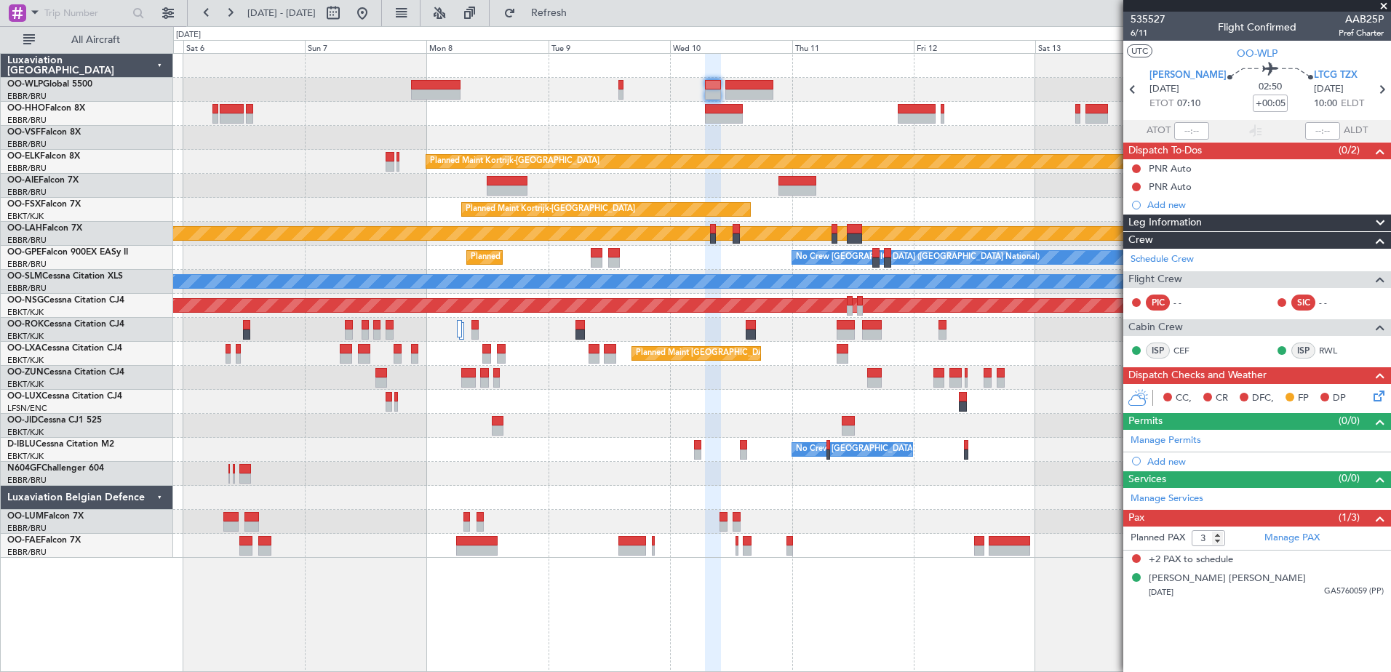
click at [883, 80] on div "Planned Maint Kortrijk-[GEOGRAPHIC_DATA] Planned Maint [GEOGRAPHIC_DATA]-[GEOGR…" at bounding box center [781, 306] width 1217 height 504
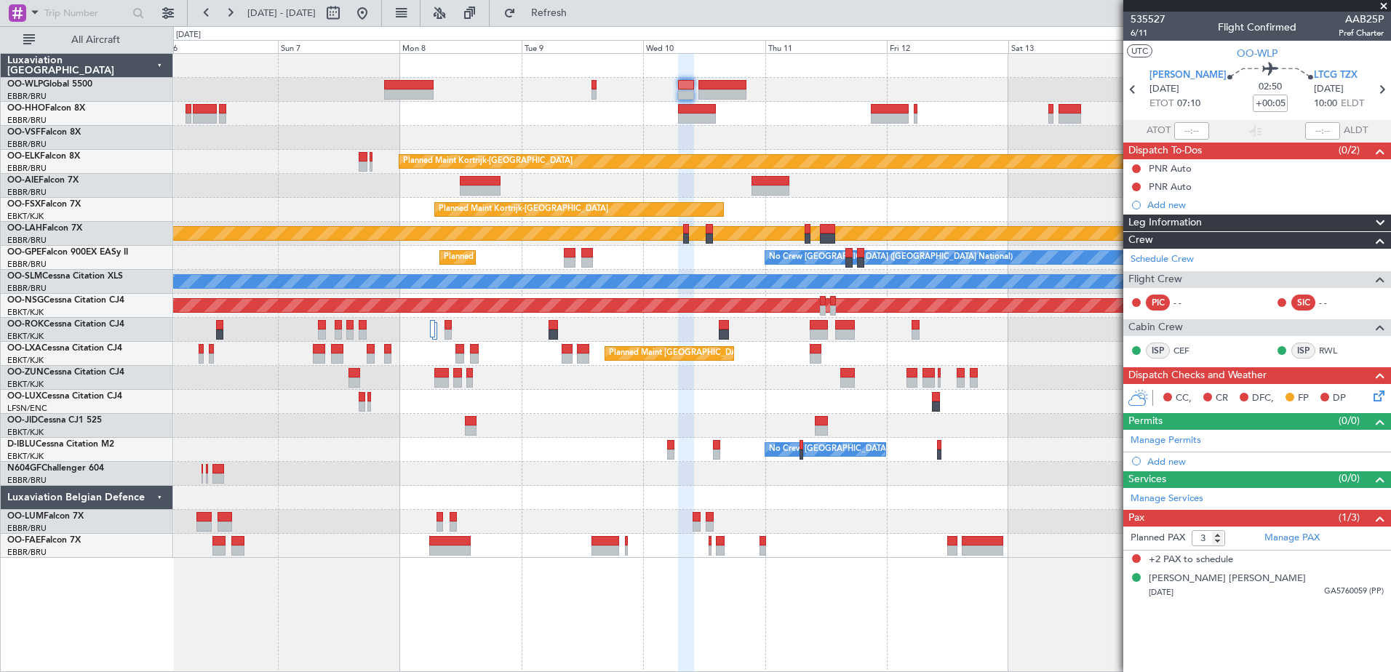
click at [809, 134] on div at bounding box center [781, 138] width 1217 height 24
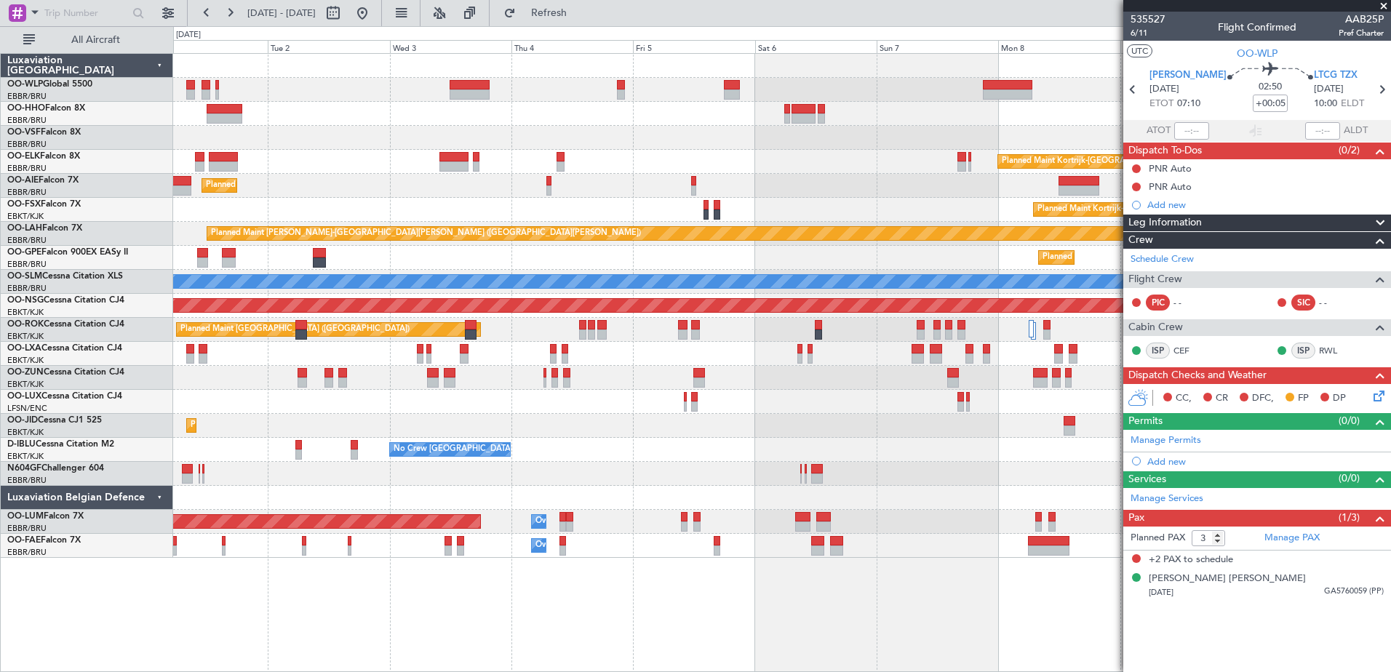
click at [1143, 199] on fb-app "[DATE] - [DATE] Refresh Quick Links All Aircraft Planned Maint [GEOGRAPHIC_DATA…" at bounding box center [695, 342] width 1391 height 662
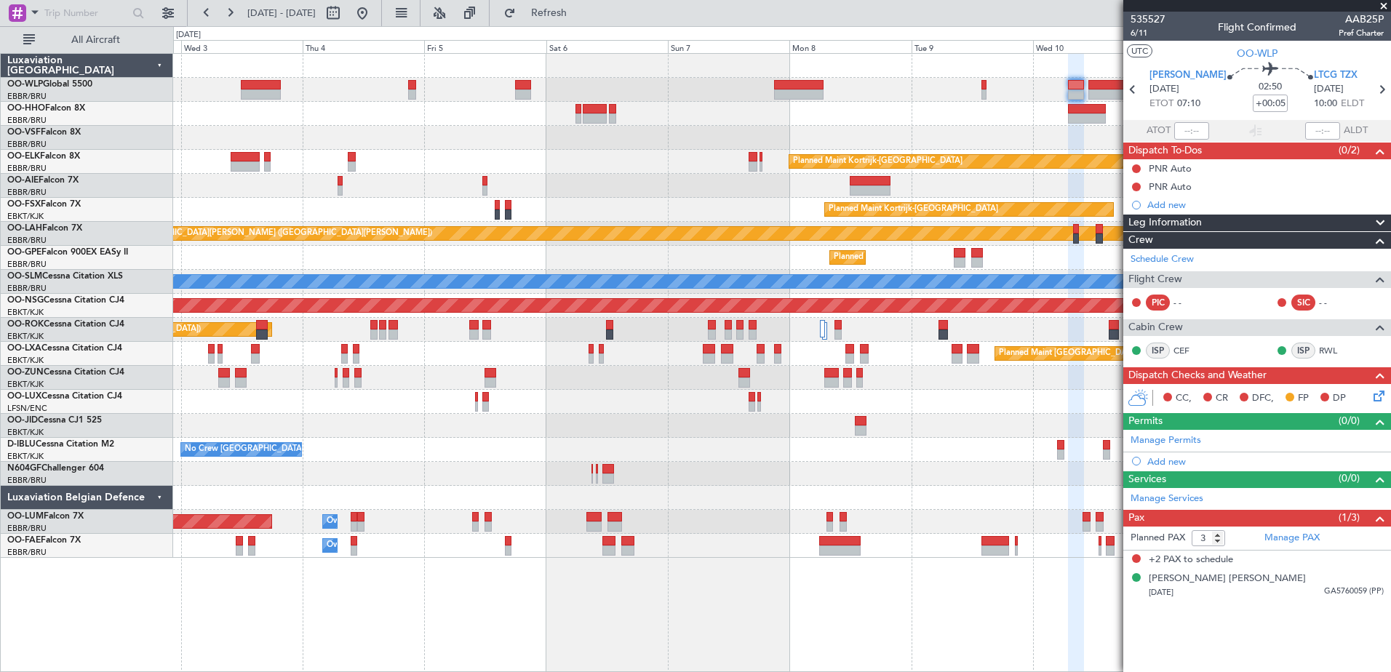
click at [691, 170] on div "Planned Maint Kortrijk-[GEOGRAPHIC_DATA] Planned Maint [GEOGRAPHIC_DATA] ([GEOG…" at bounding box center [781, 306] width 1217 height 504
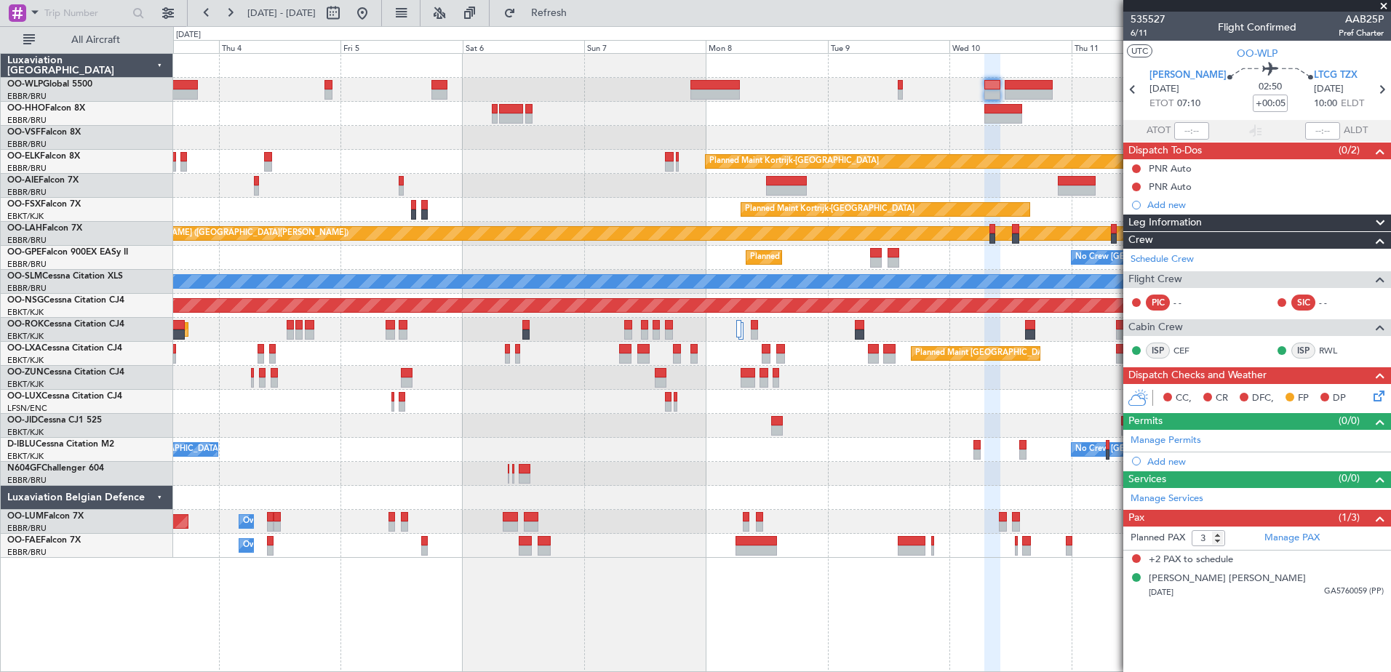
click at [811, 123] on div at bounding box center [781, 114] width 1217 height 24
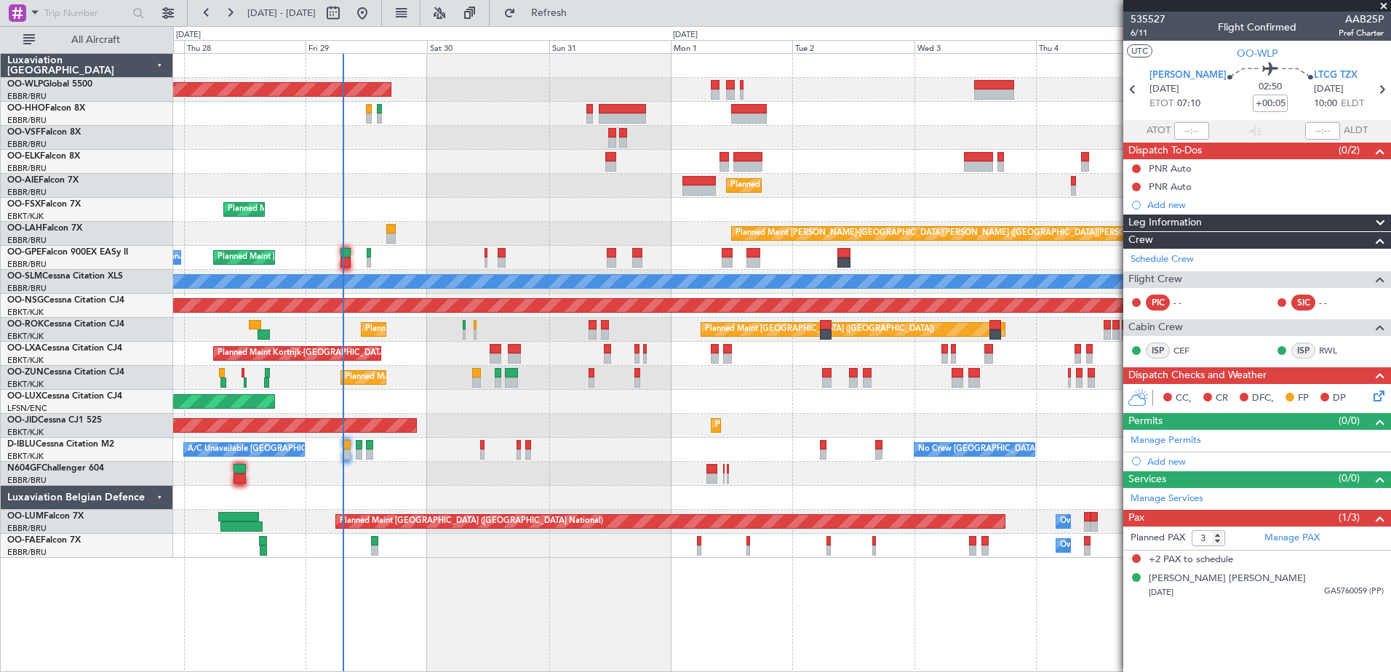
click at [1205, 455] on fb-app "[DATE] - [DATE] Refresh Quick Links All Aircraft Planned Maint [GEOGRAPHIC_DATA…" at bounding box center [695, 342] width 1391 height 662
click at [580, 15] on span "Refresh" at bounding box center [549, 13] width 61 height 10
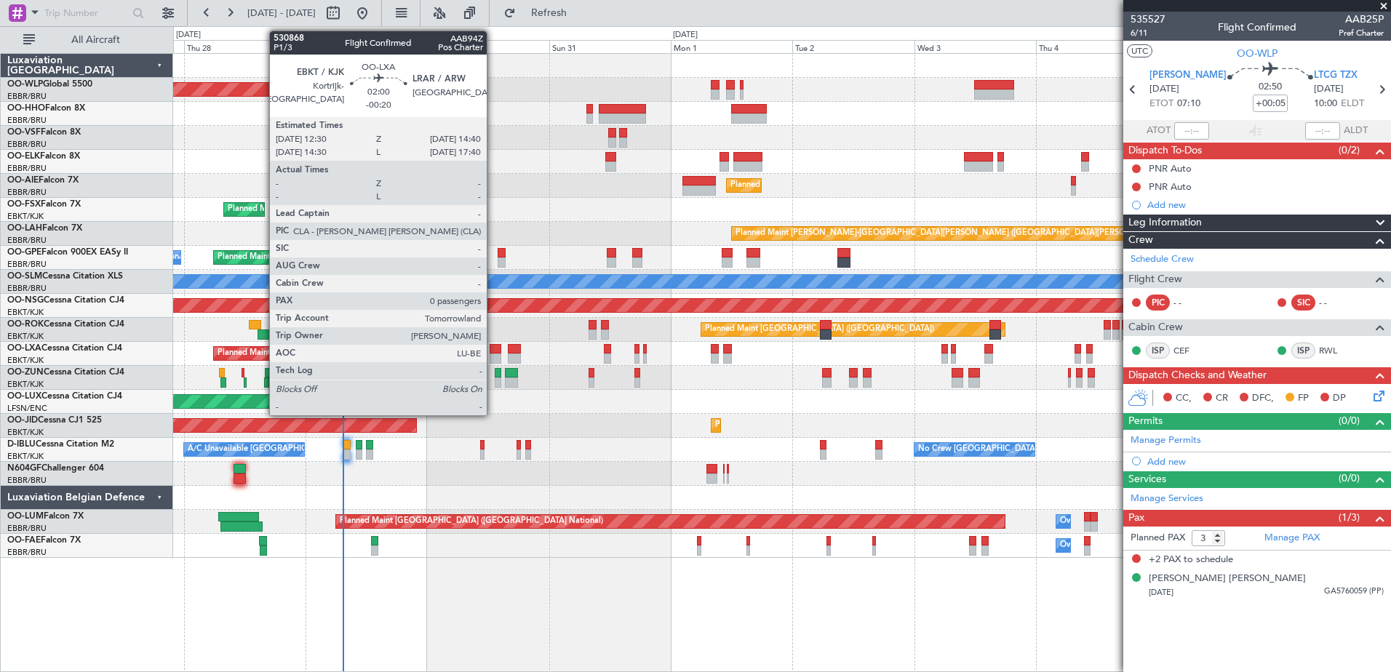
click at [493, 359] on div at bounding box center [496, 359] width 12 height 10
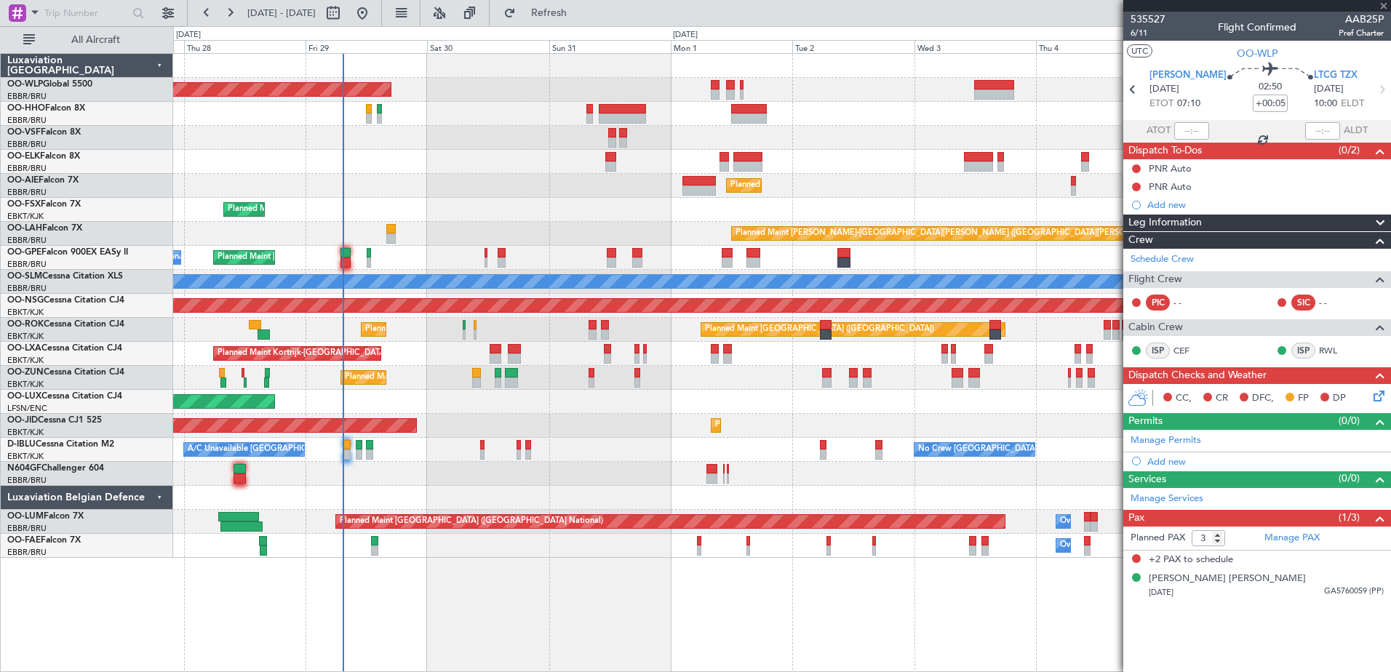
type input "-00:20"
type input "0"
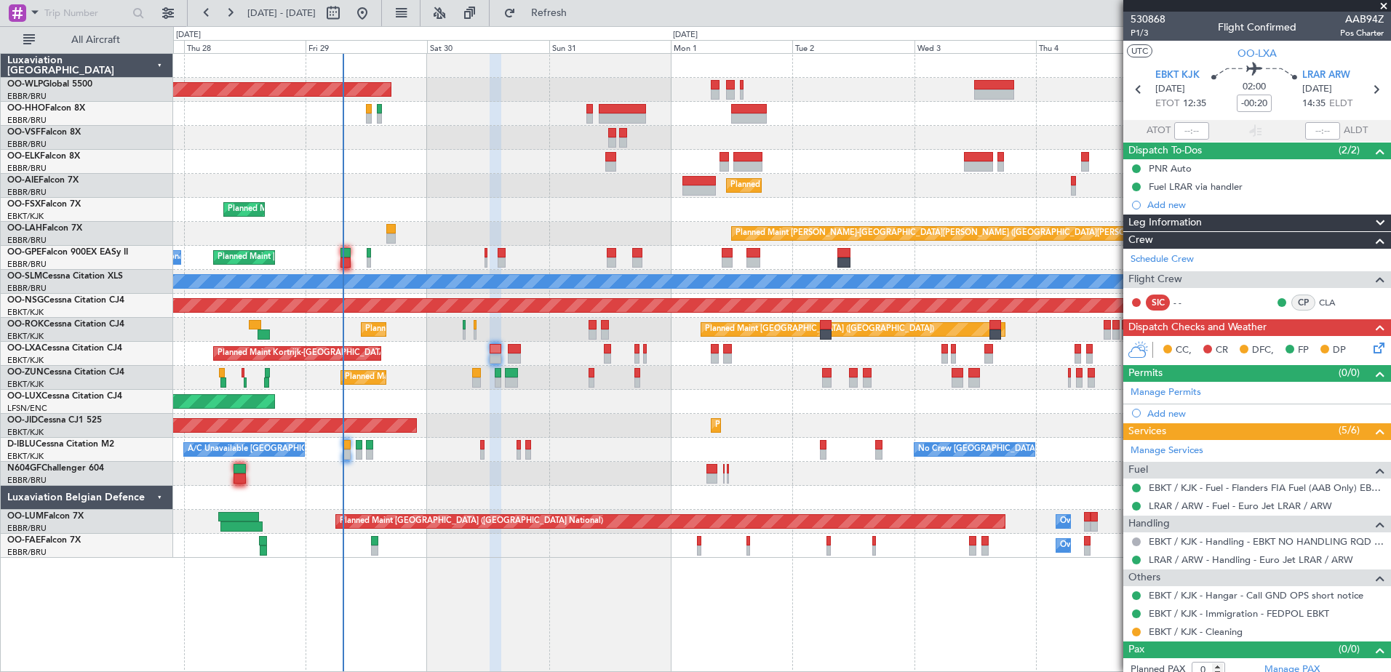
scroll to position [9, 0]
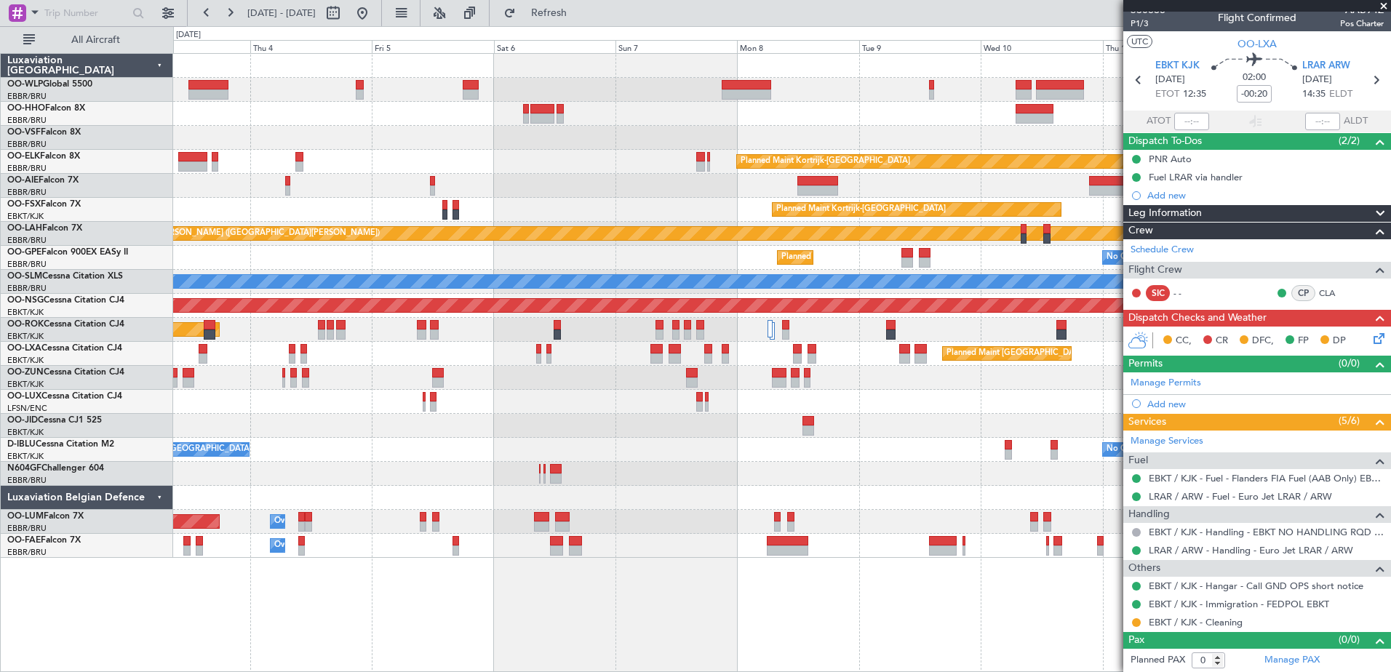
click at [608, 113] on div at bounding box center [781, 114] width 1217 height 24
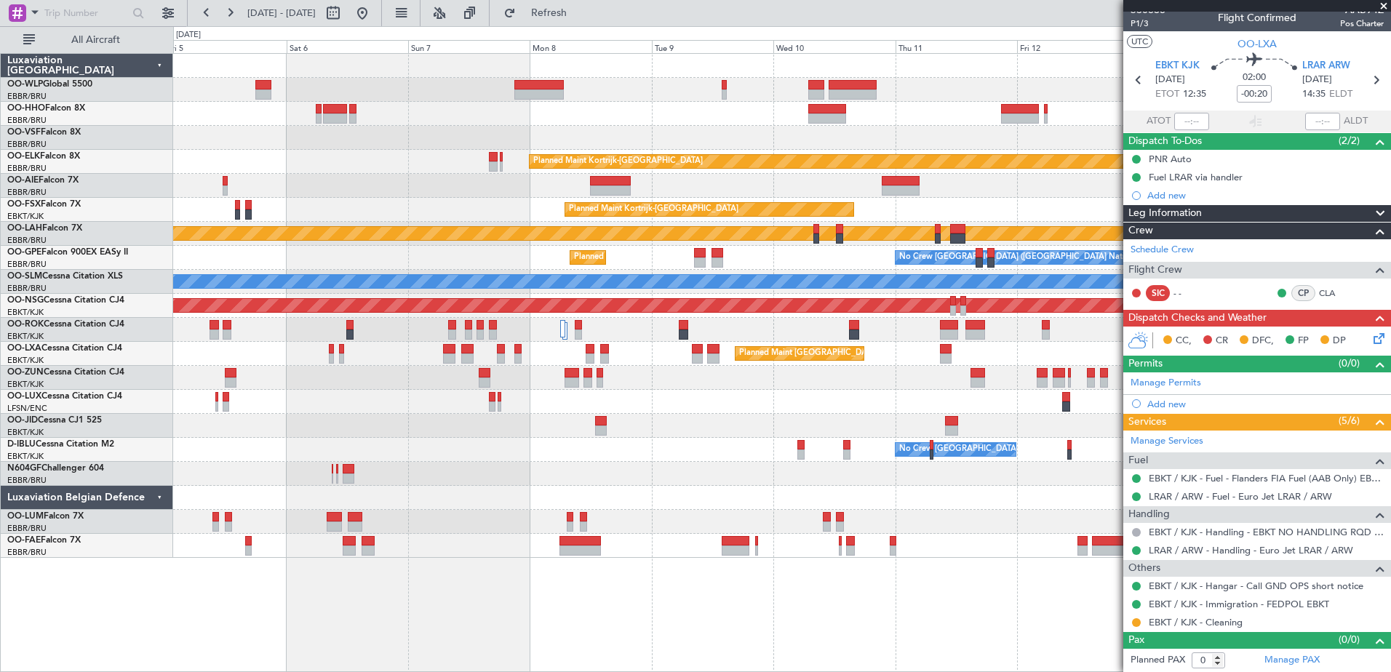
click at [655, 102] on div "Planned Maint Kortrijk-[GEOGRAPHIC_DATA] Planned Maint [GEOGRAPHIC_DATA]-[GEOGR…" at bounding box center [781, 306] width 1217 height 504
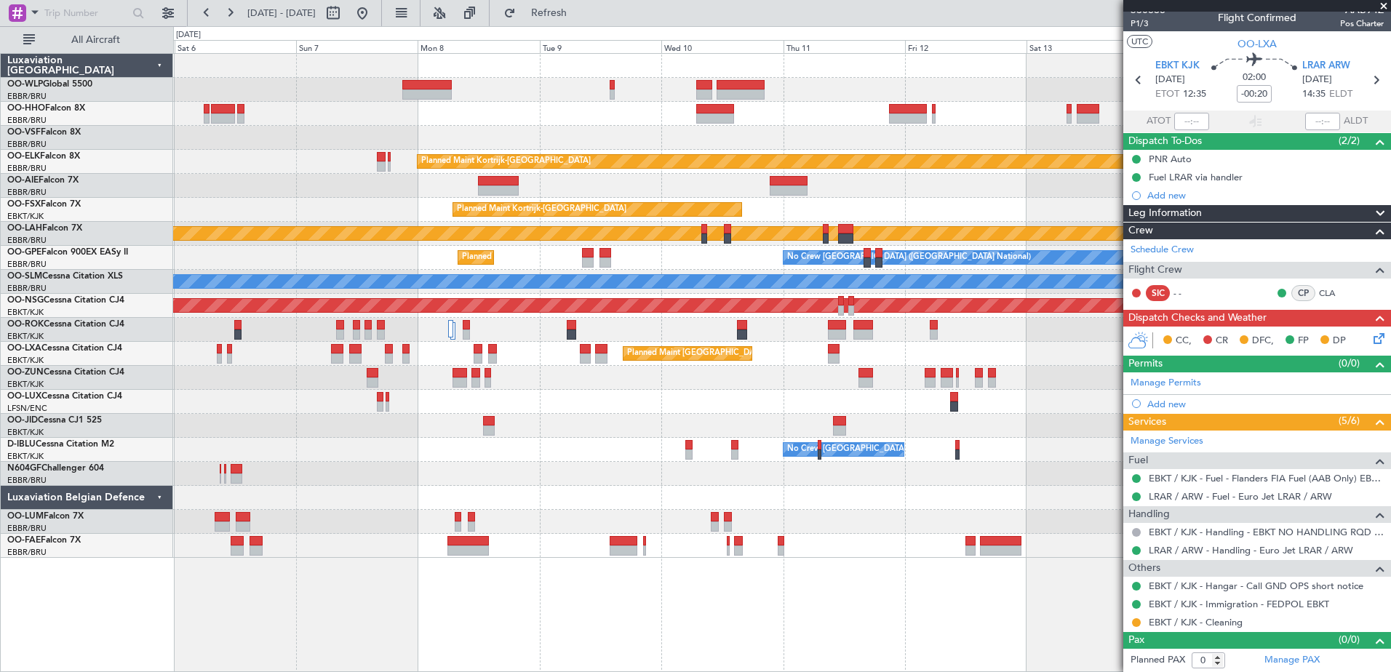
click at [798, 103] on div "Planned Maint Kortrijk-[GEOGRAPHIC_DATA] Planned Maint [GEOGRAPHIC_DATA]-[GEOGR…" at bounding box center [781, 306] width 1217 height 504
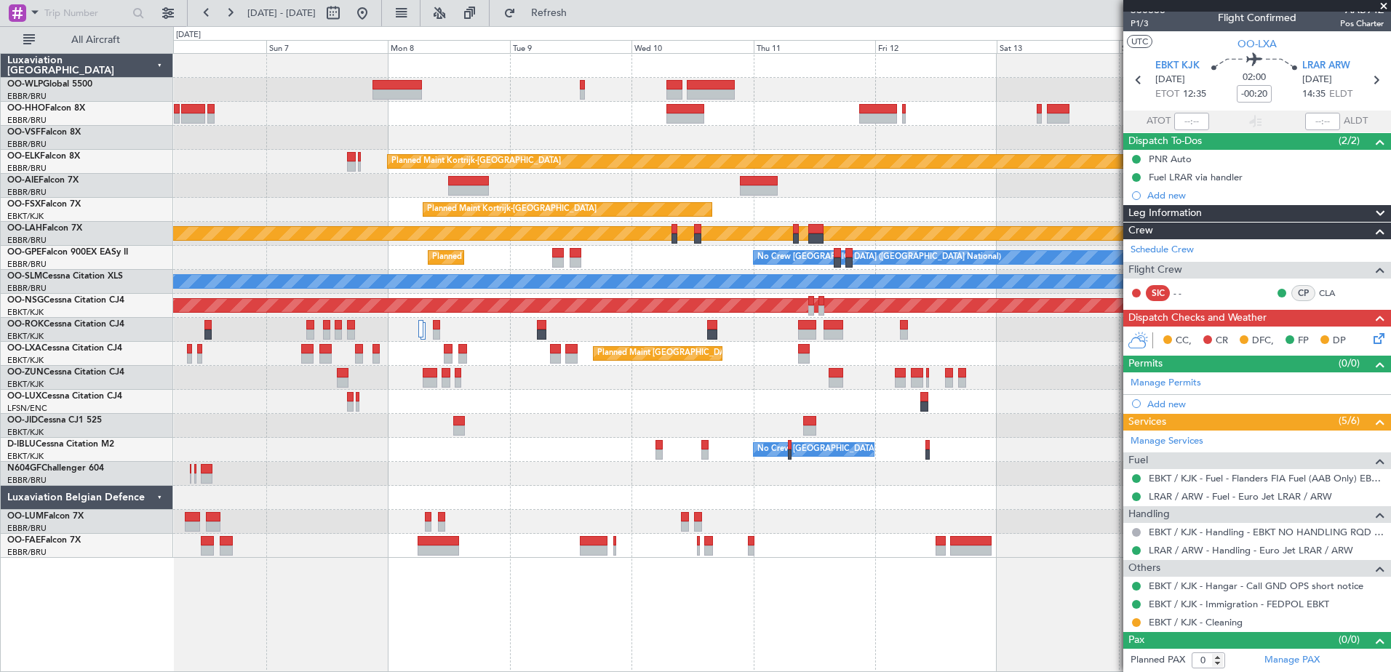
click at [804, 89] on div at bounding box center [781, 90] width 1217 height 24
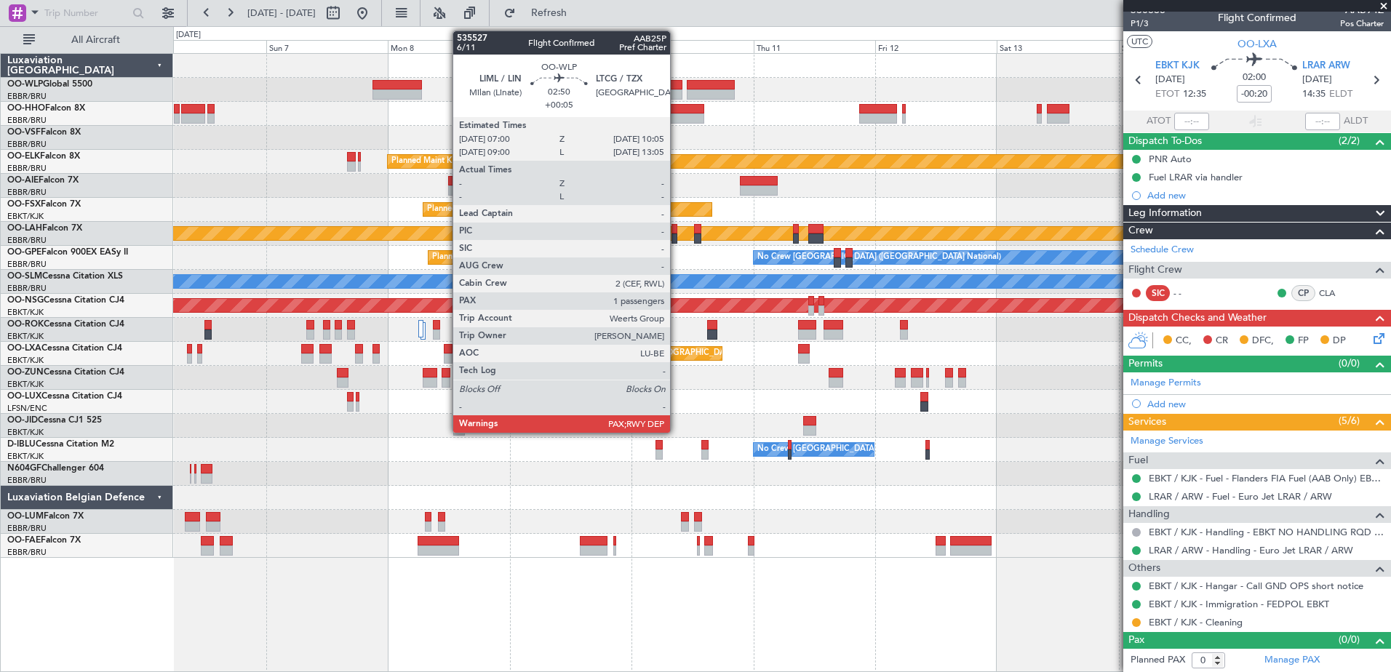
click at [677, 84] on div at bounding box center [675, 85] width 16 height 10
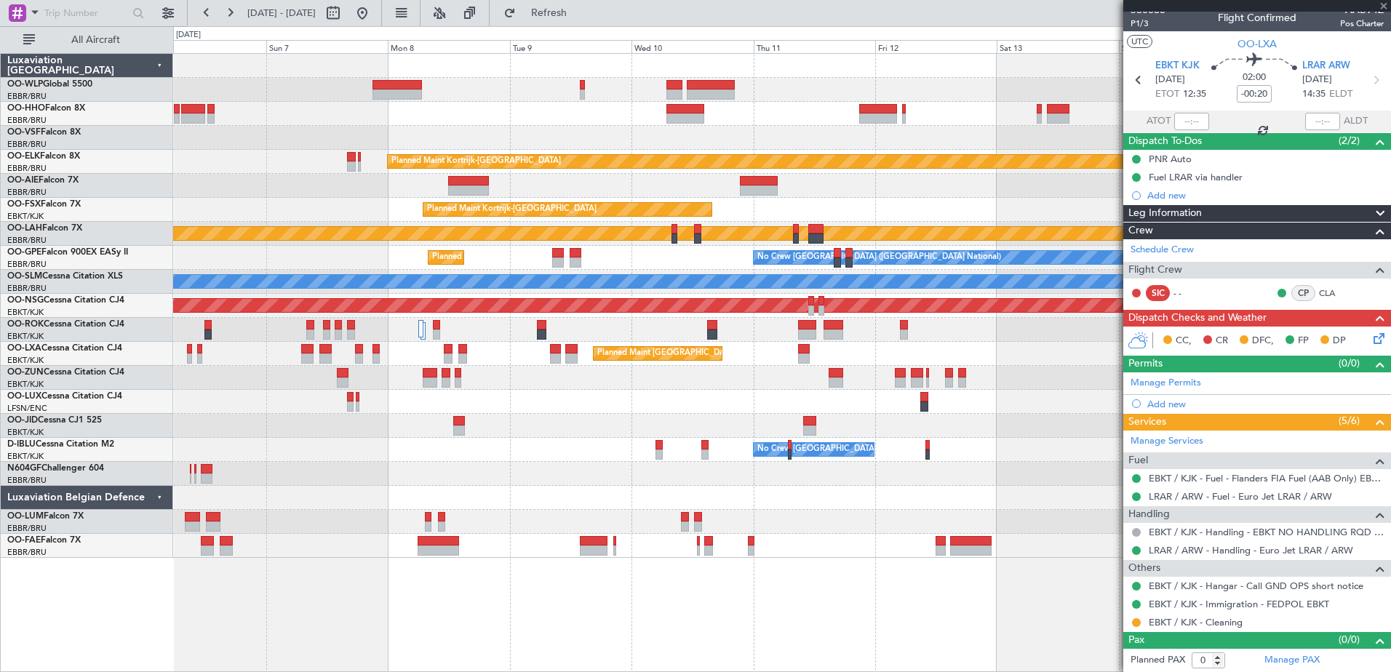
type input "+00:05"
type input "3"
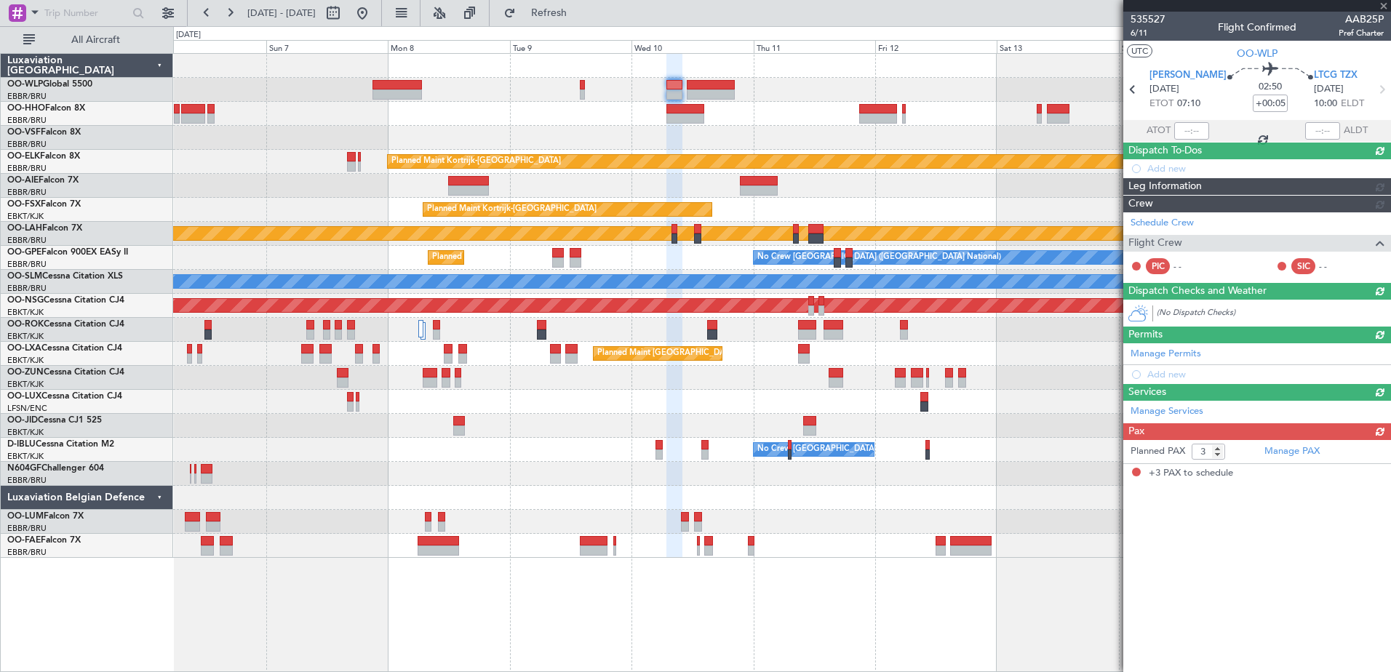
scroll to position [0, 0]
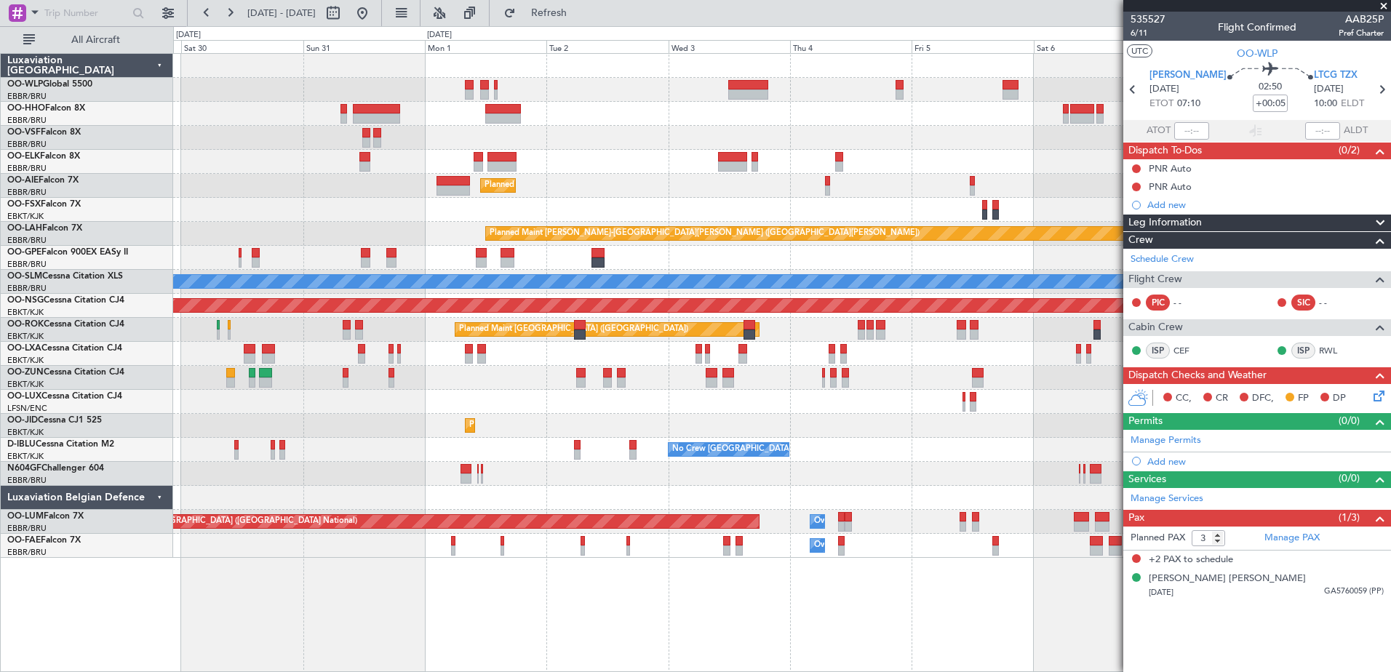
click at [1129, 515] on fb-app "05 Sep 2025 - 15 Sep 2025 Refresh Quick Links All Aircraft Planned Maint Berlin…" at bounding box center [695, 342] width 1391 height 662
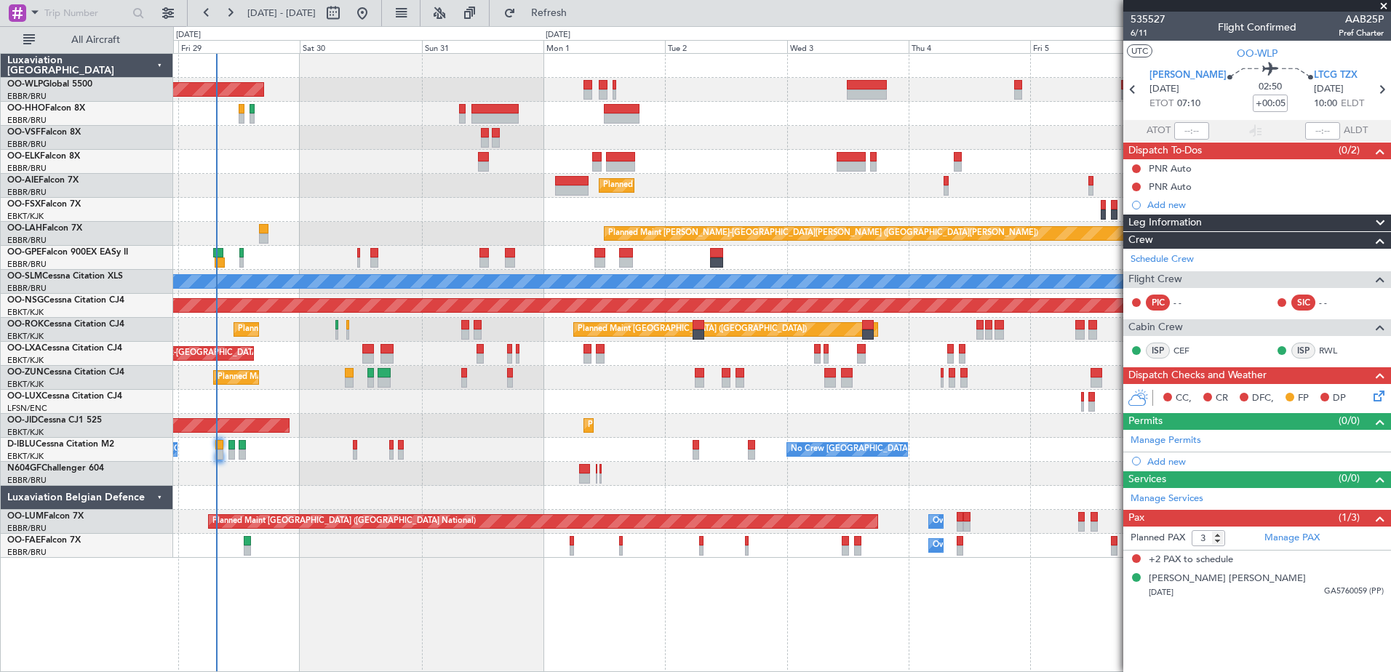
click at [381, 437] on div "Planned Maint Kortrijk-Wevelgem AOG Maint Kortrijk-Wevelgem" at bounding box center [781, 426] width 1217 height 24
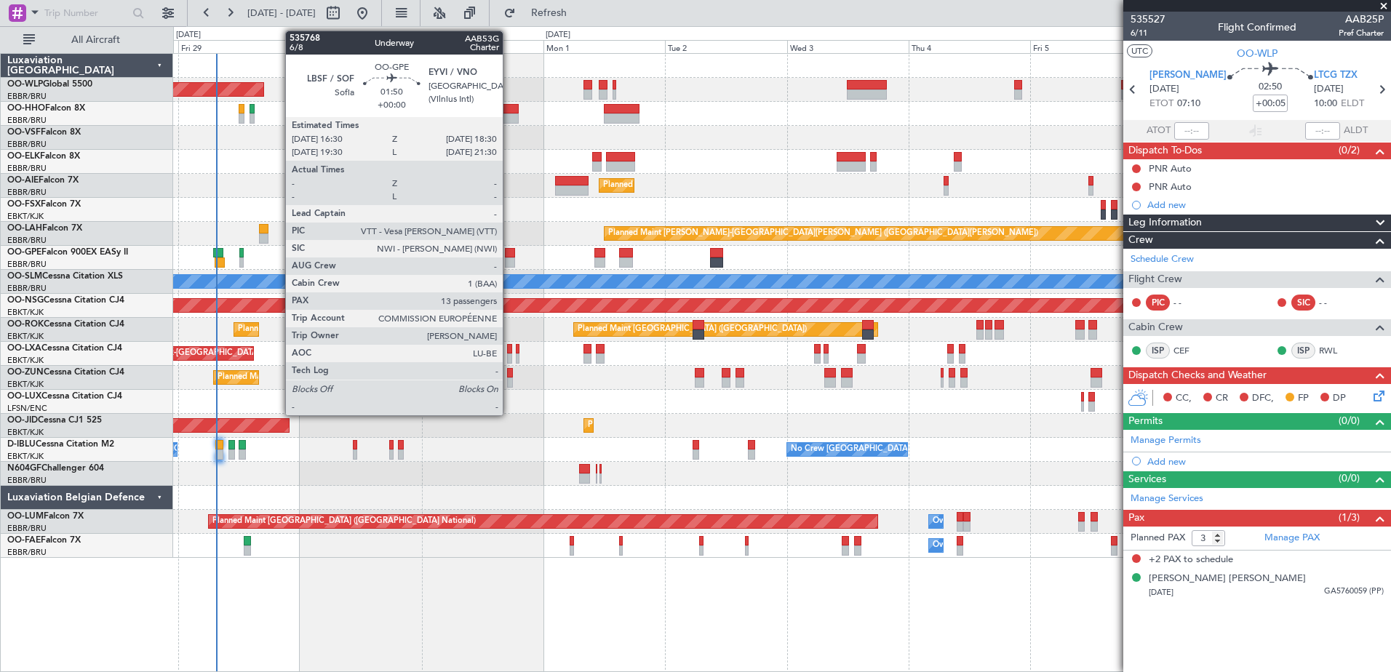
click at [509, 255] on div at bounding box center [510, 253] width 10 height 10
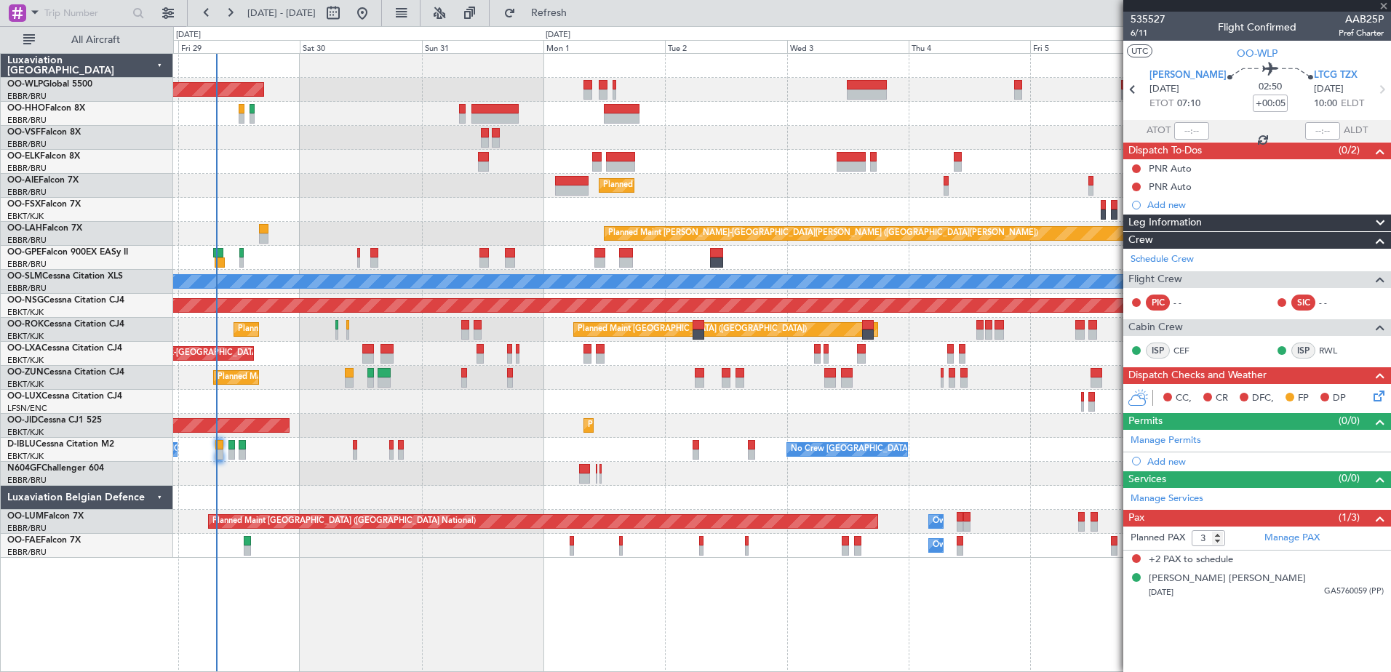
type input "13"
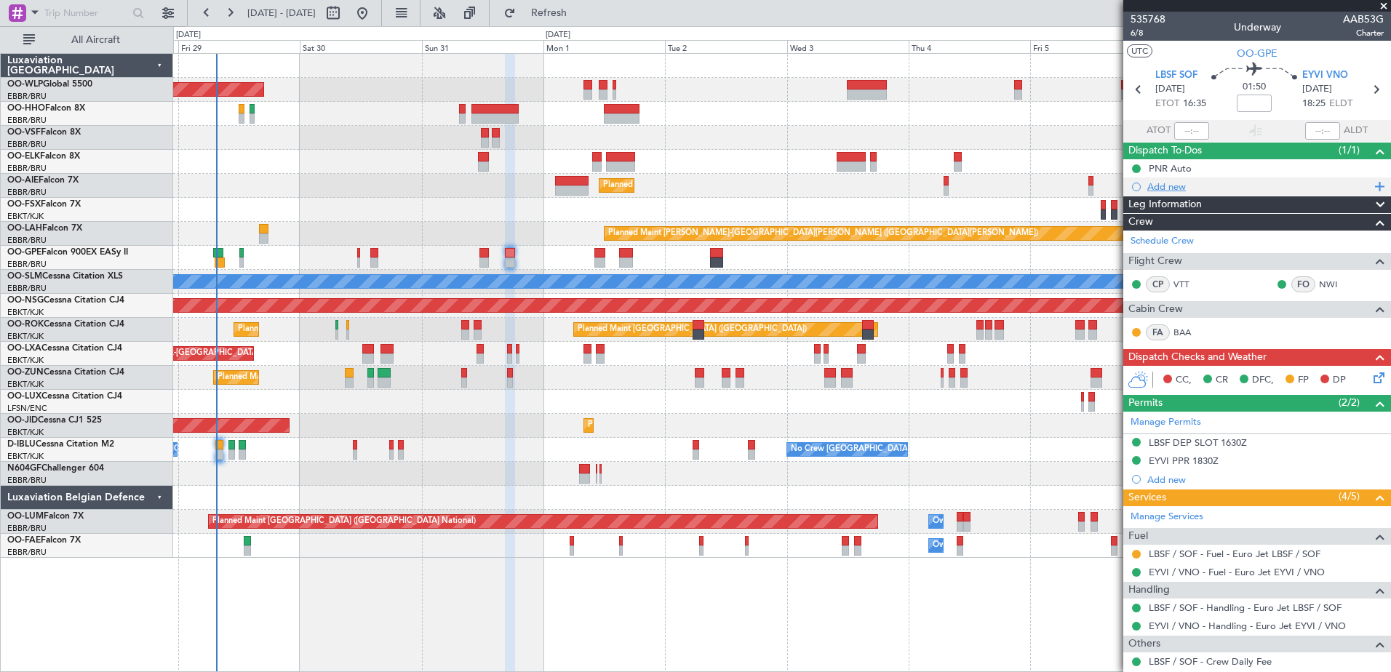
click at [1188, 189] on div "Add new" at bounding box center [1259, 186] width 223 height 12
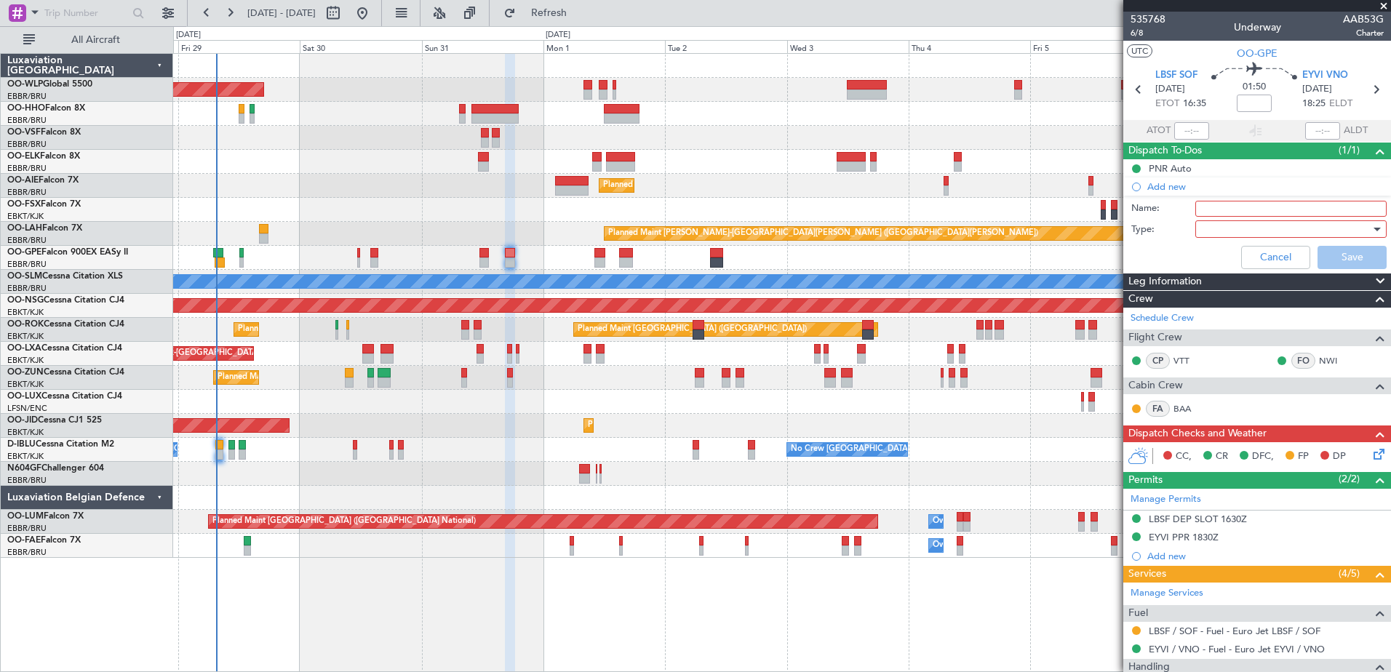
click at [1212, 207] on input "Name:" at bounding box center [1291, 209] width 191 height 16
type input "FPL in FF and release to the crew"
click at [1244, 232] on div at bounding box center [1286, 229] width 170 height 22
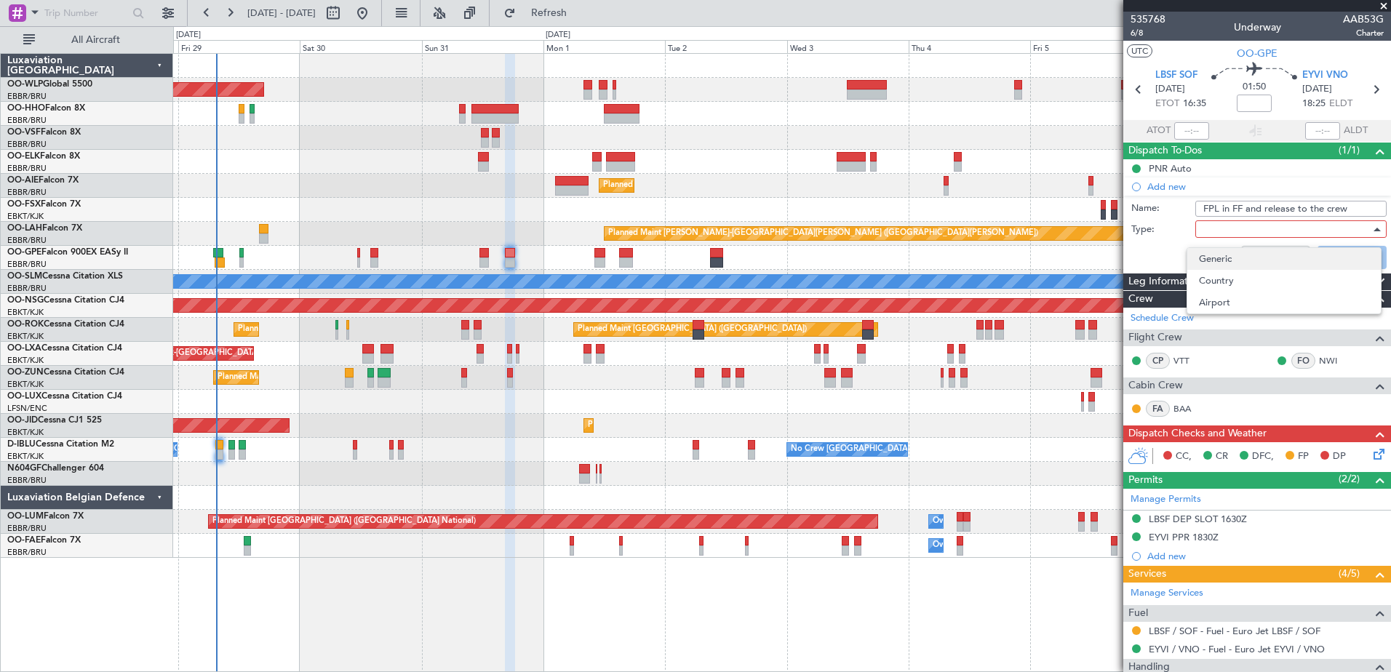
click at [1268, 257] on span "Generic" at bounding box center [1284, 259] width 170 height 22
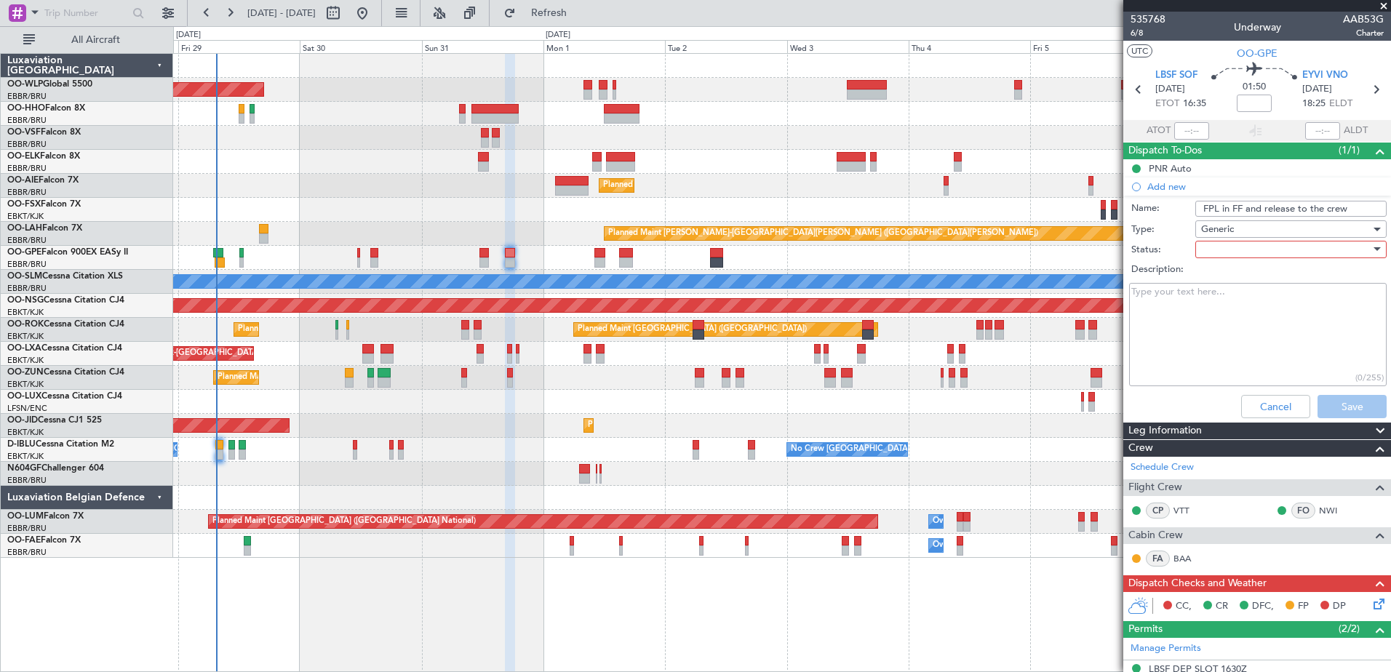
click at [1250, 245] on div at bounding box center [1286, 250] width 170 height 22
click at [1261, 298] on span "In Progress" at bounding box center [1284, 301] width 170 height 22
click at [1353, 407] on button "Save" at bounding box center [1352, 406] width 69 height 23
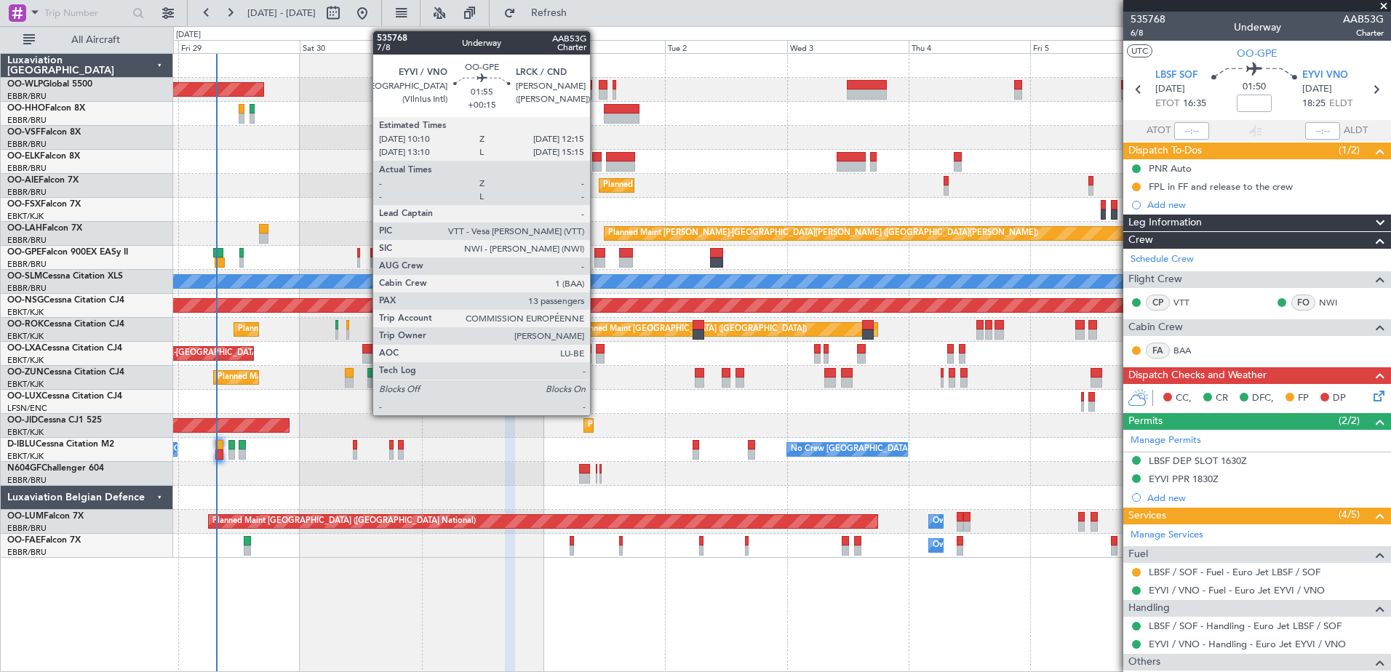
click at [597, 254] on div at bounding box center [600, 253] width 11 height 10
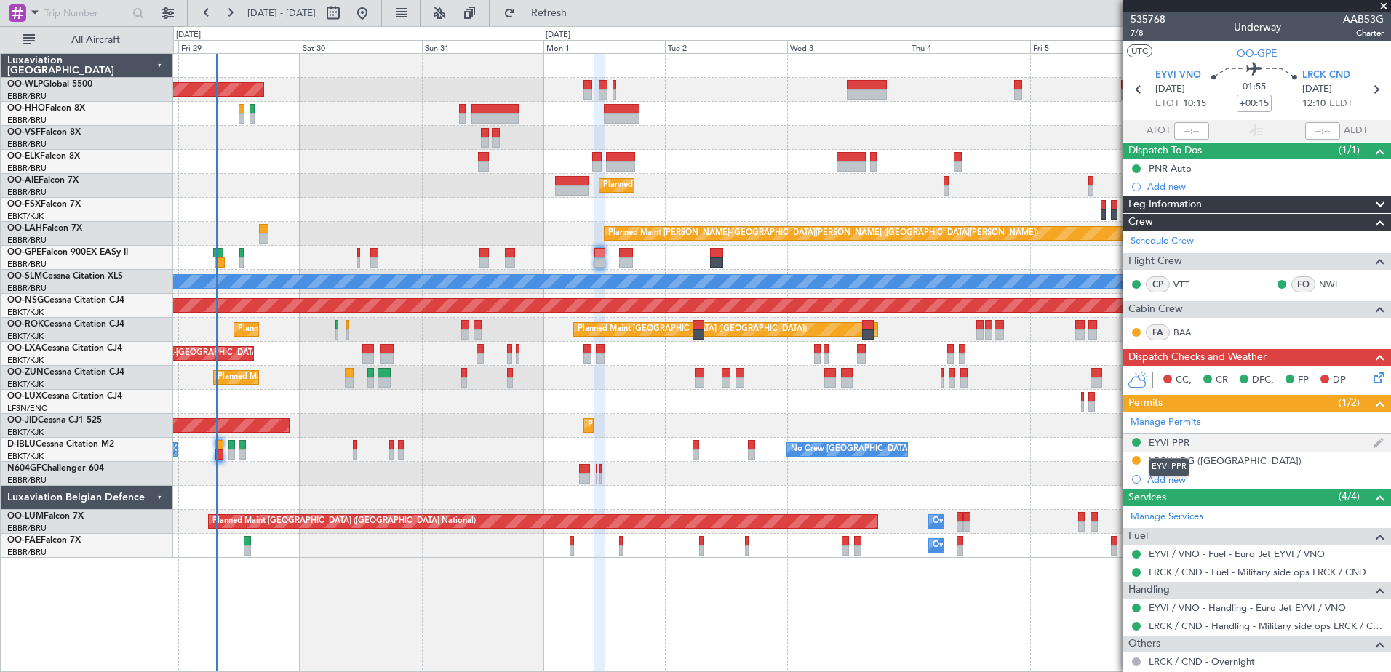
click at [1181, 441] on div "EYVI PPR" at bounding box center [1169, 443] width 41 height 12
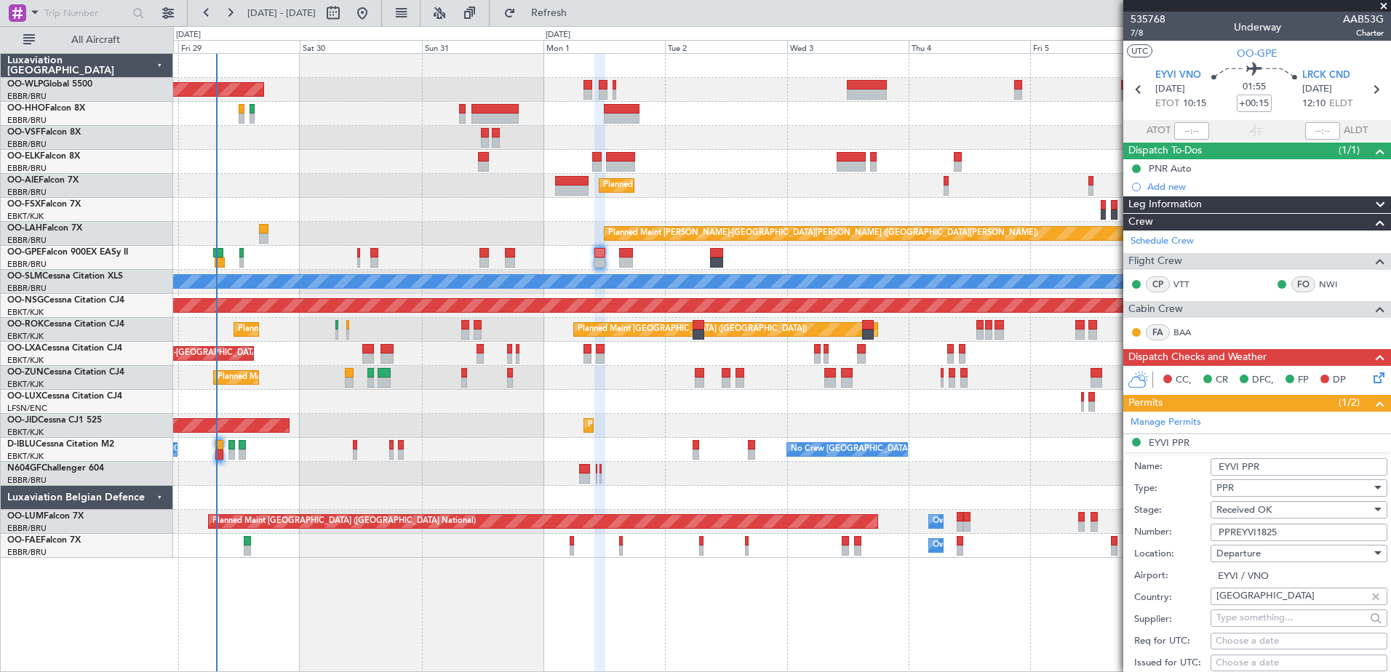
drag, startPoint x: 1284, startPoint y: 531, endPoint x: 1198, endPoint y: 531, distance: 85.9
click at [1198, 531] on div "Number: PPREYVI1825" at bounding box center [1261, 533] width 253 height 22
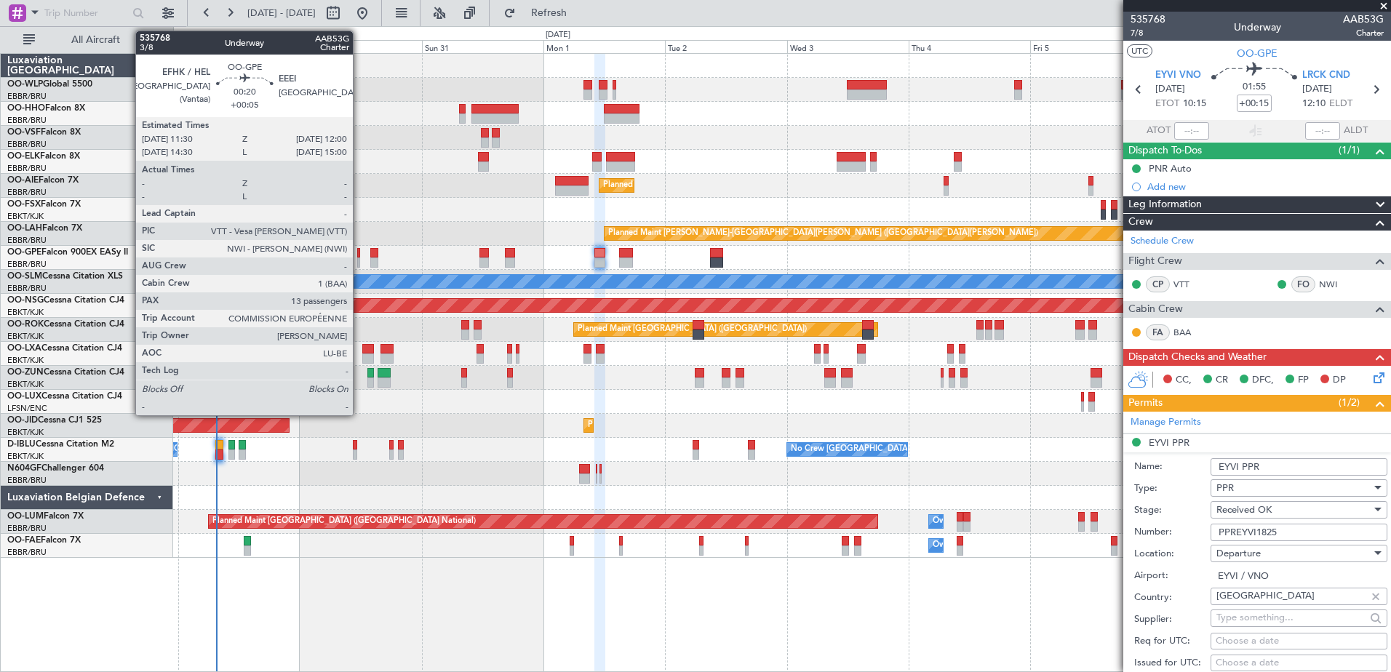
click at [359, 263] on div at bounding box center [358, 263] width 3 height 10
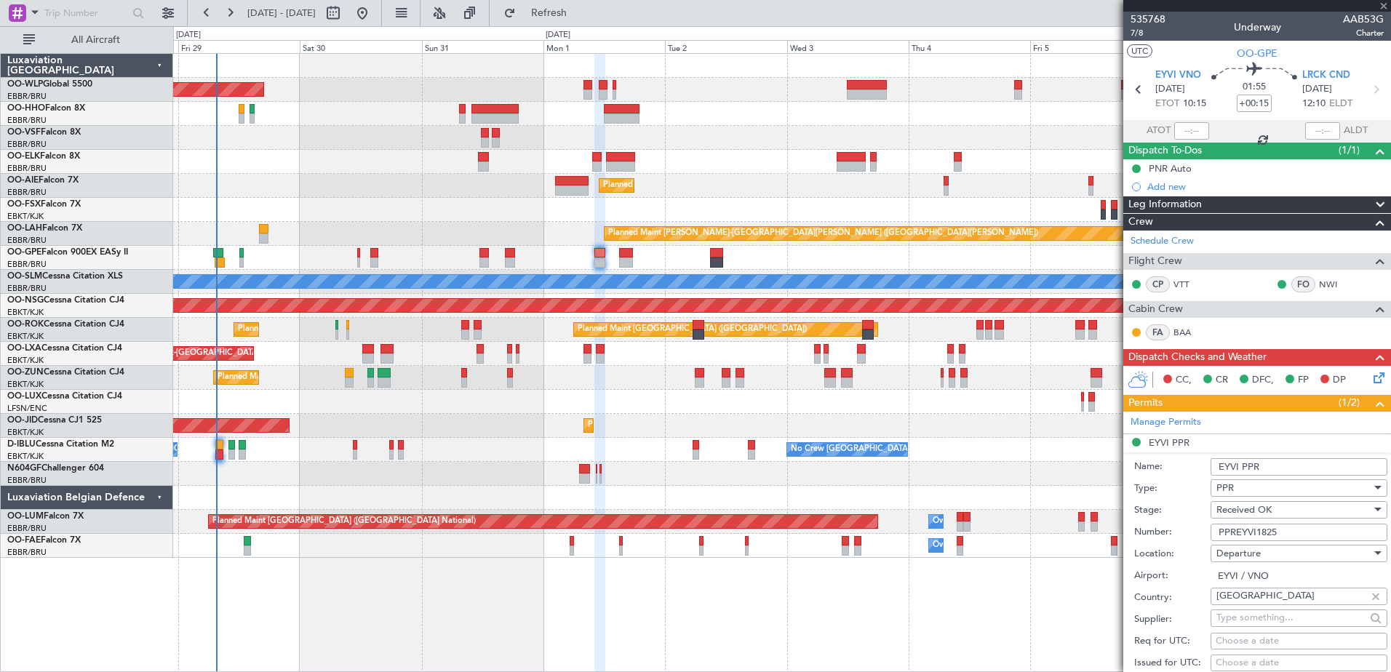
type input "+00:05"
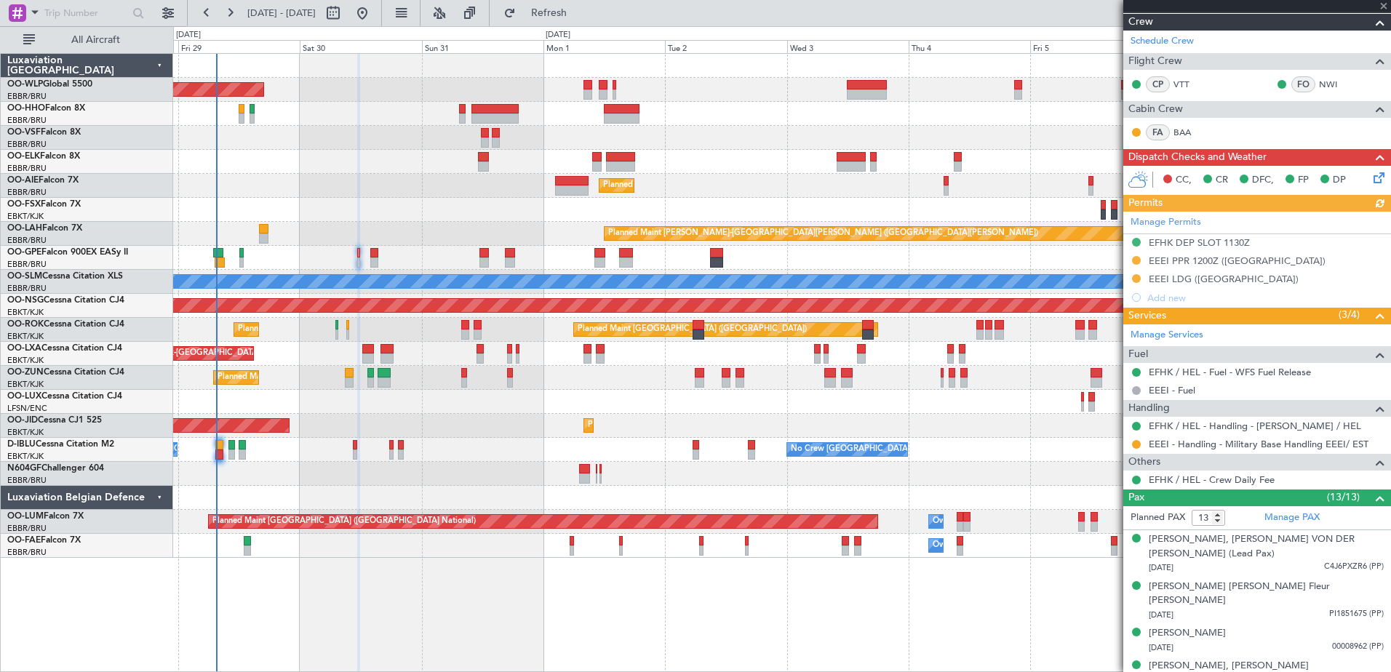
scroll to position [364, 0]
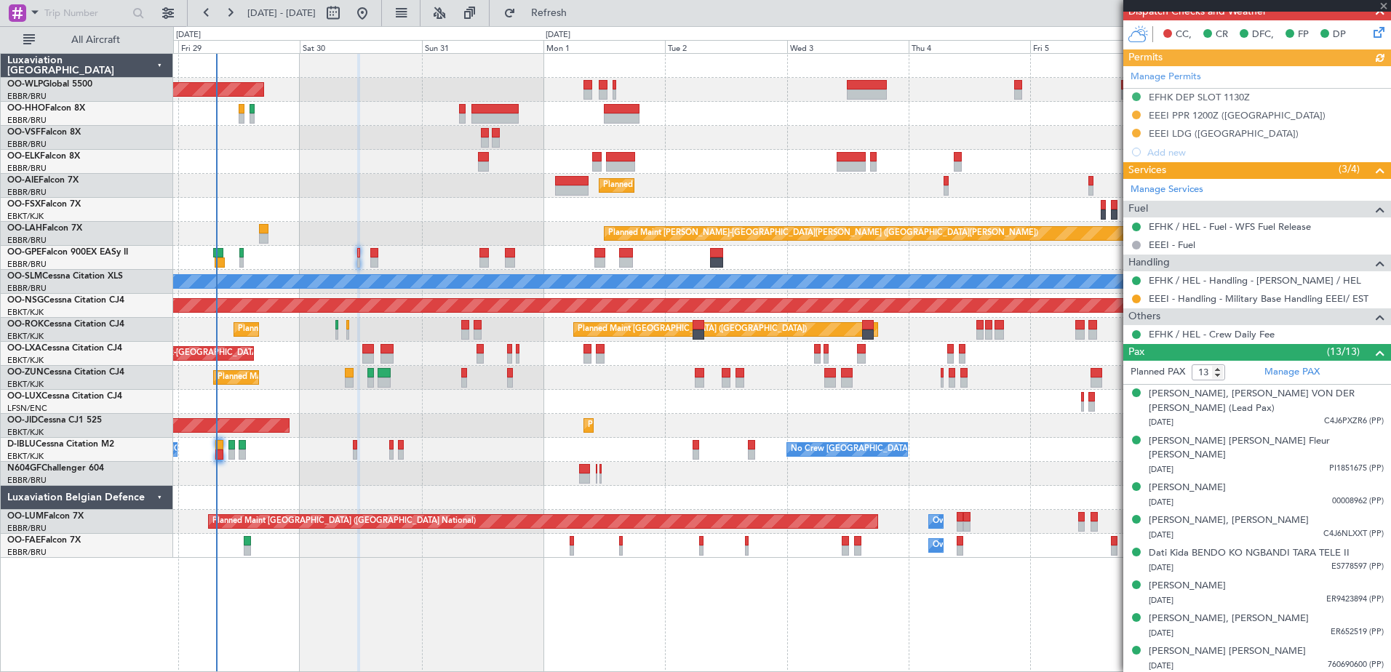
click at [1189, 113] on div "Manage Permits EFHK DEP SLOT 1130Z EEEI PPR 1200Z ([GEOGRAPHIC_DATA]) EEEI LDG …" at bounding box center [1258, 113] width 268 height 95
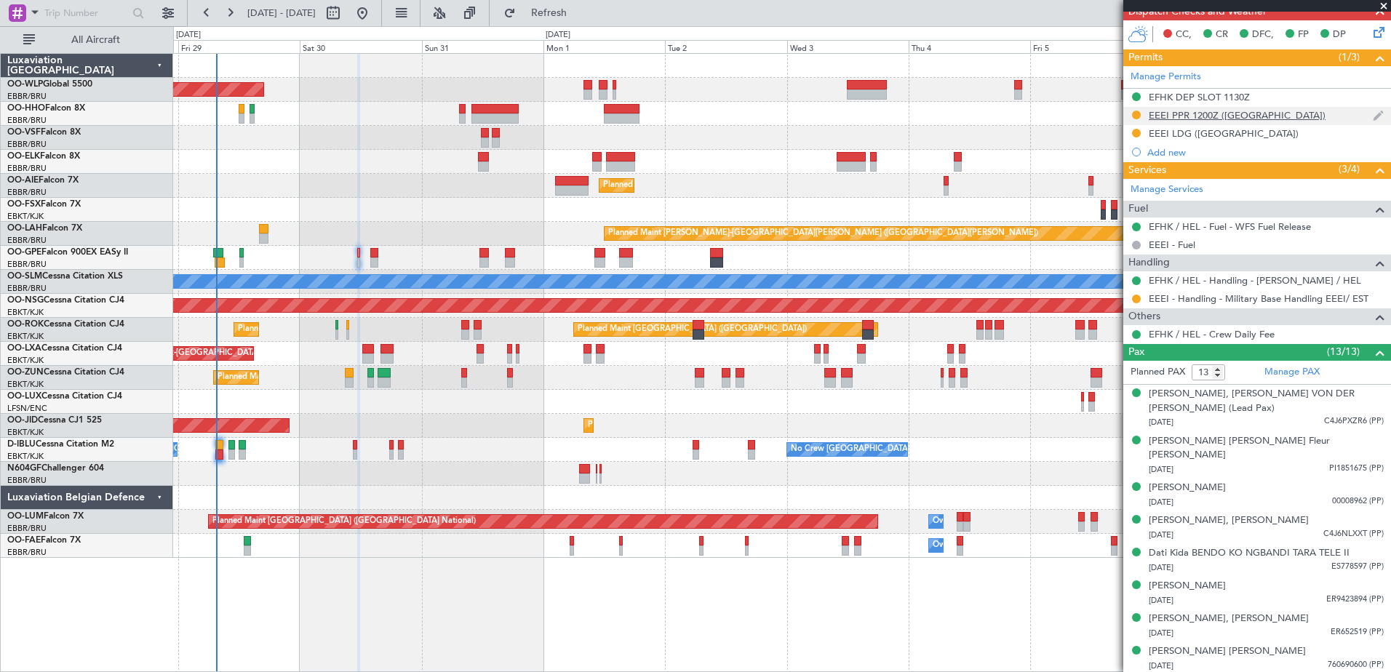
click at [1201, 113] on div "EEEI PPR 1200Z ([GEOGRAPHIC_DATA])" at bounding box center [1237, 115] width 177 height 12
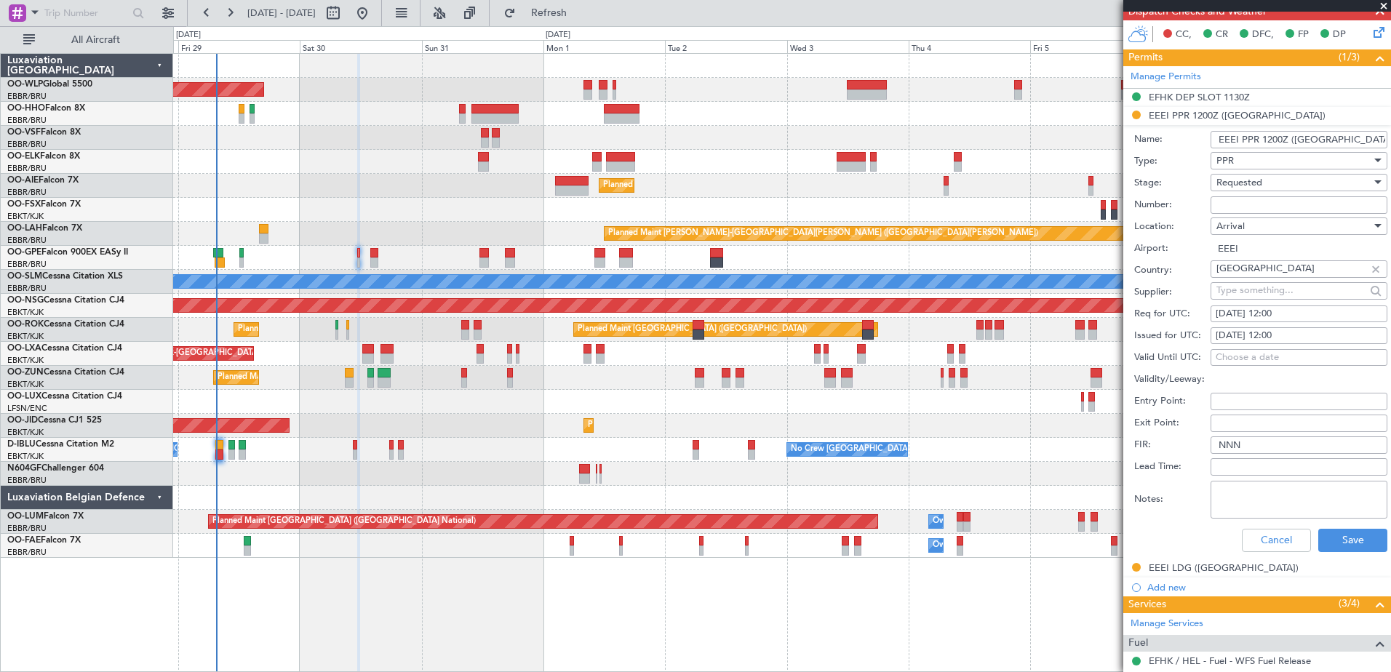
click at [1337, 142] on input "EEEI PPR 1200Z ([GEOGRAPHIC_DATA])" at bounding box center [1299, 139] width 177 height 17
type input "EEEI PPR 1200Z"
click at [1171, 253] on label "Airport:" at bounding box center [1173, 249] width 76 height 15
click at [1211, 253] on input "EEEI" at bounding box center [1299, 248] width 177 height 17
click at [1240, 207] on input "Number:" at bounding box center [1299, 204] width 177 height 17
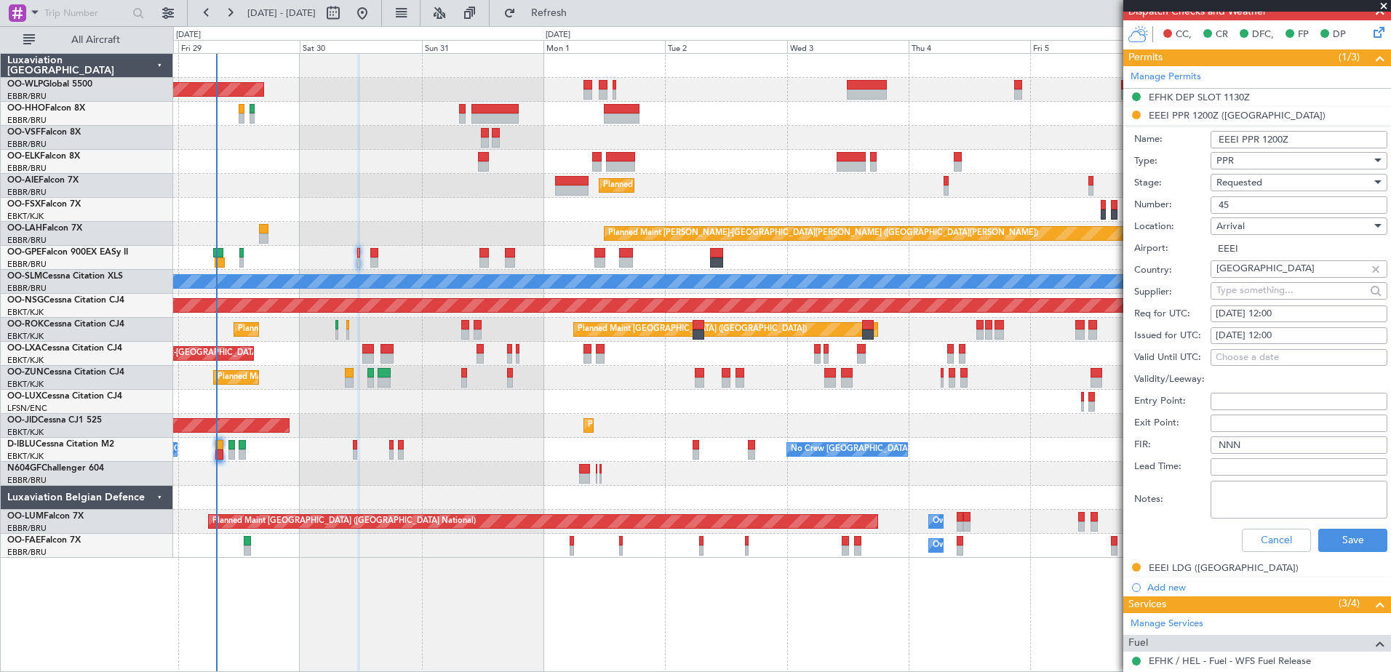
type input "45"
click at [1268, 184] on div "Requested" at bounding box center [1294, 183] width 155 height 22
click at [1274, 290] on span "Received OK" at bounding box center [1293, 293] width 153 height 22
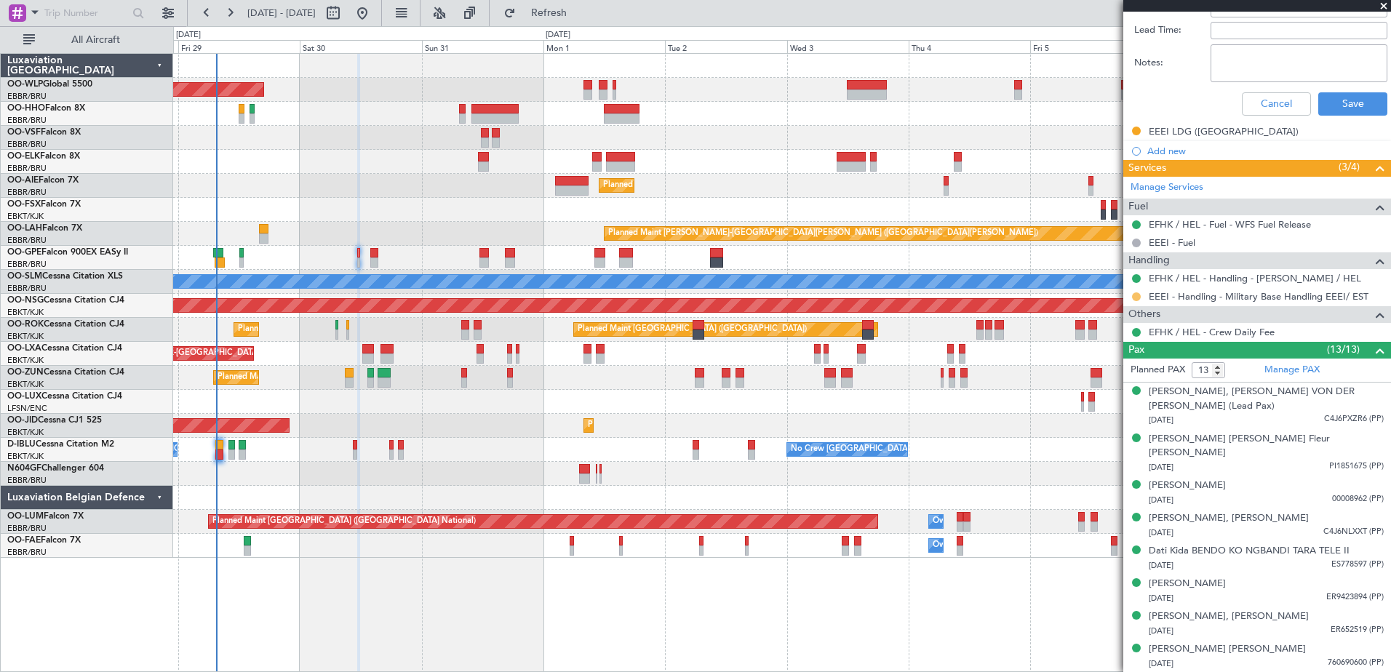
click at [1135, 295] on button at bounding box center [1136, 297] width 9 height 9
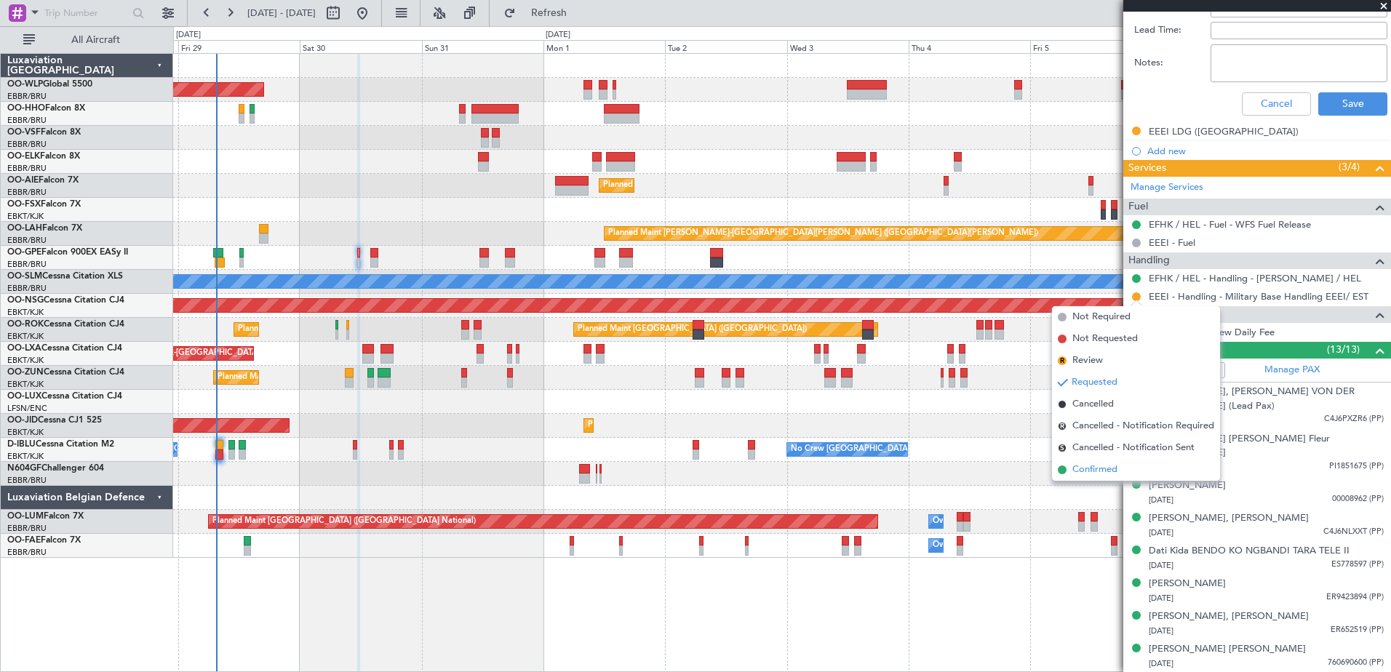
click at [1114, 471] on span "Confirmed" at bounding box center [1095, 470] width 45 height 15
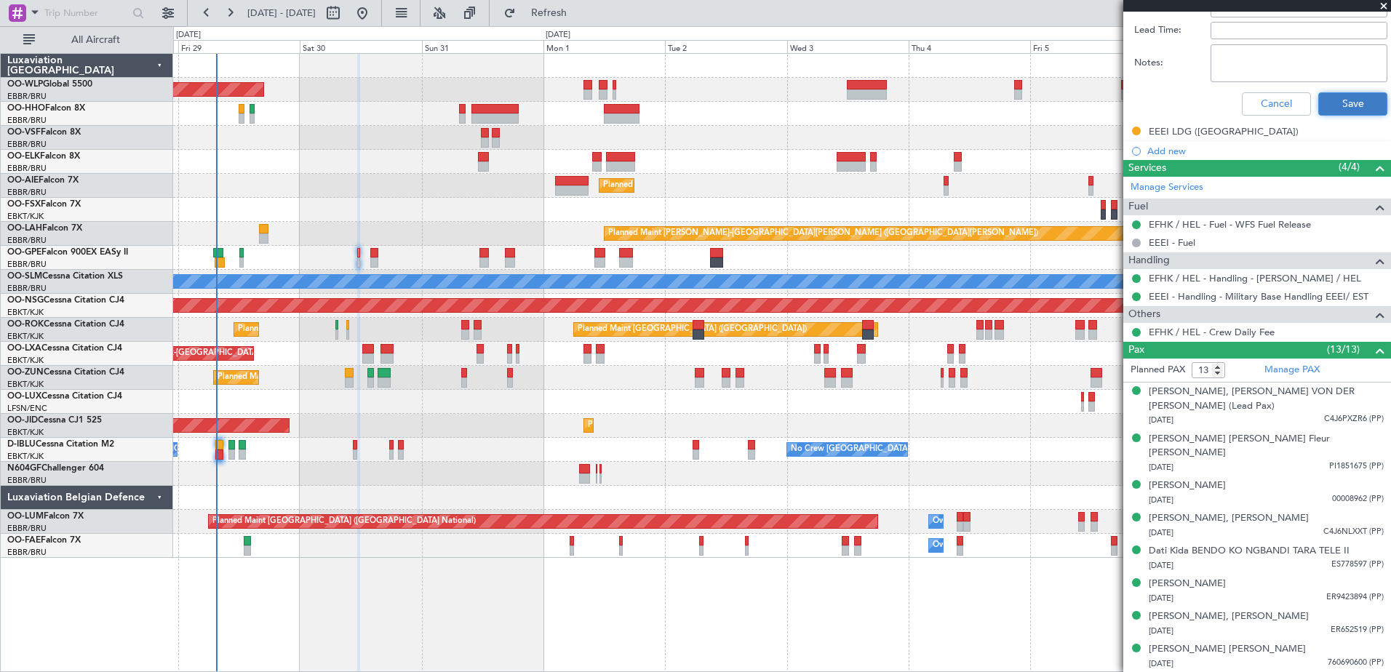
click at [1356, 108] on button "Save" at bounding box center [1353, 103] width 69 height 23
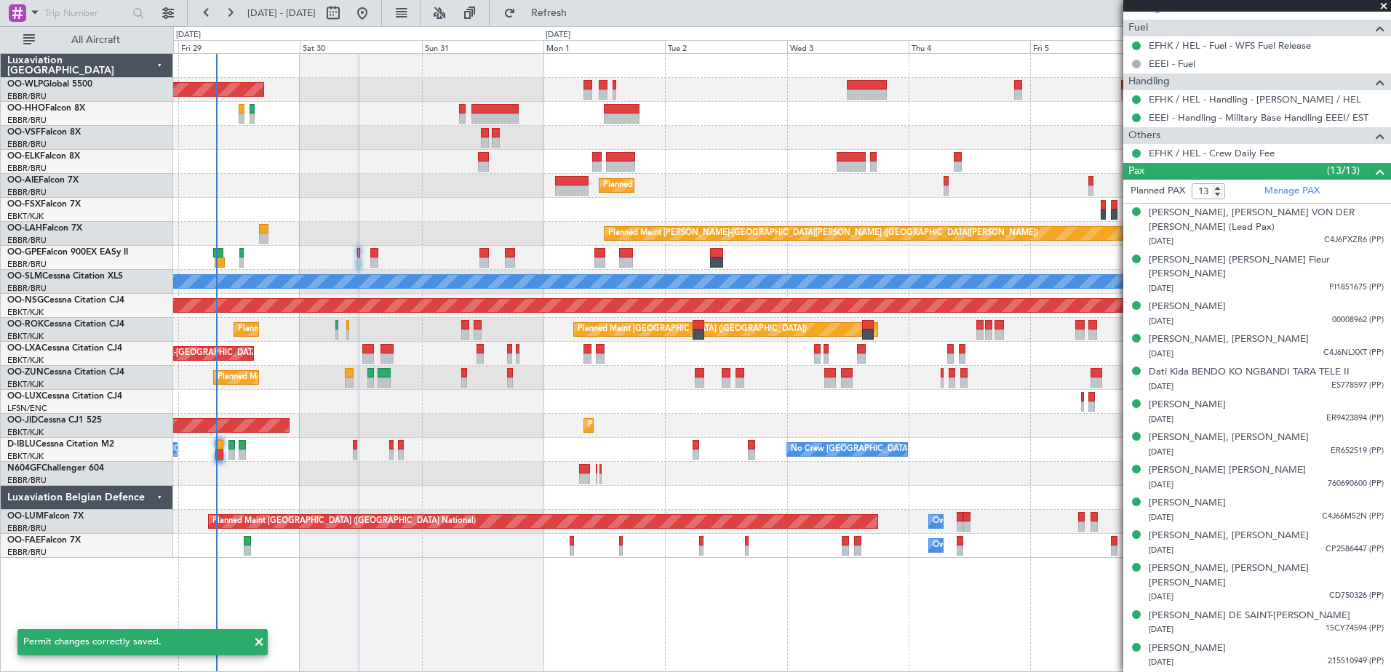
scroll to position [366, 0]
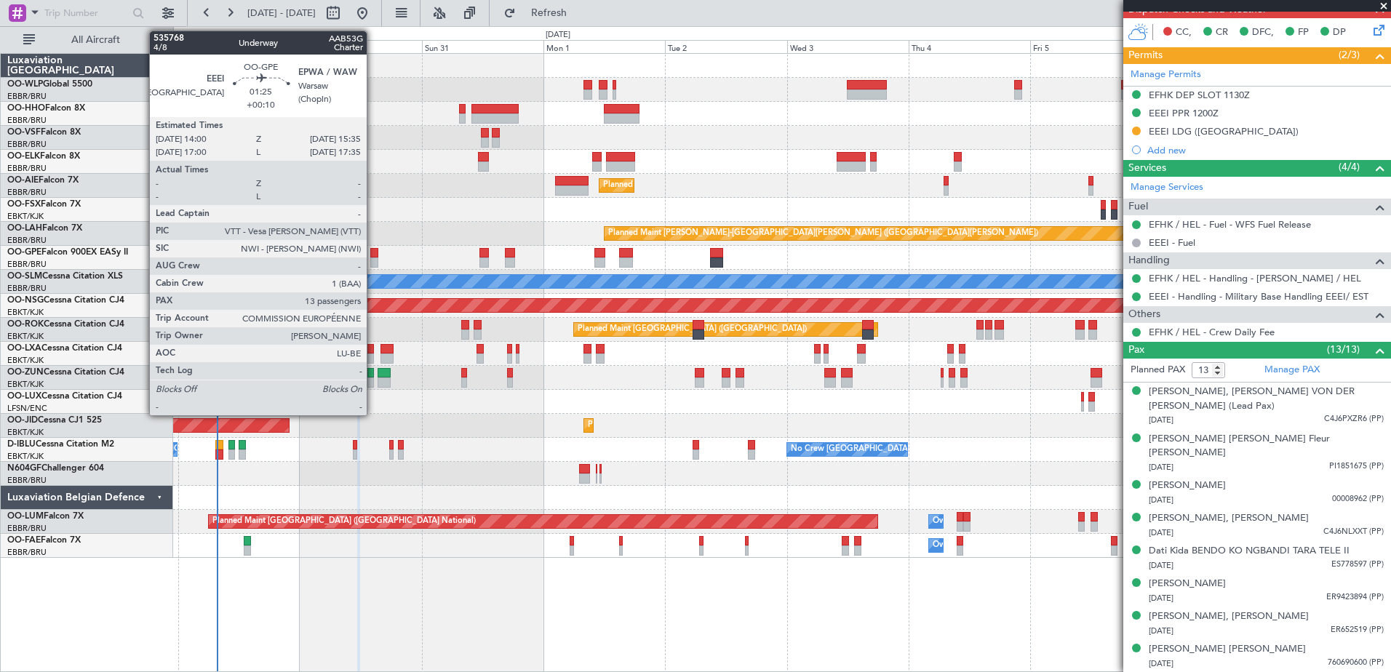
click at [373, 260] on div at bounding box center [374, 263] width 9 height 10
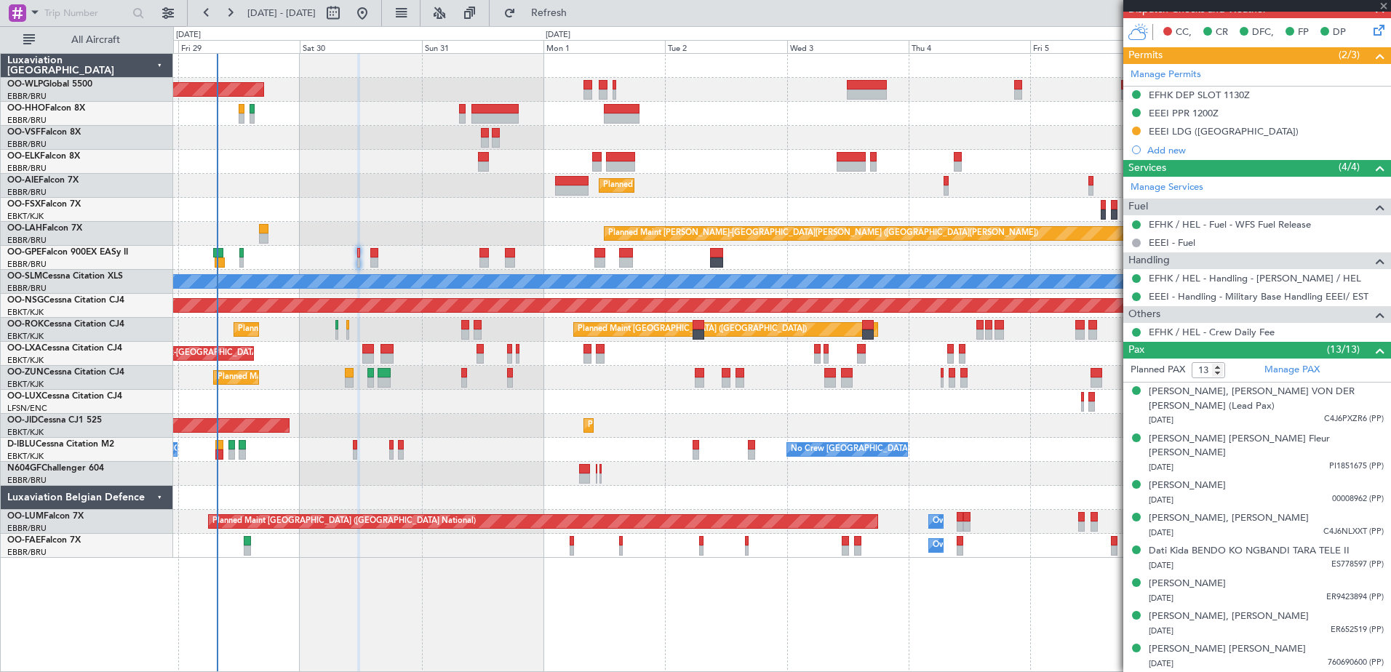
type input "+00:10"
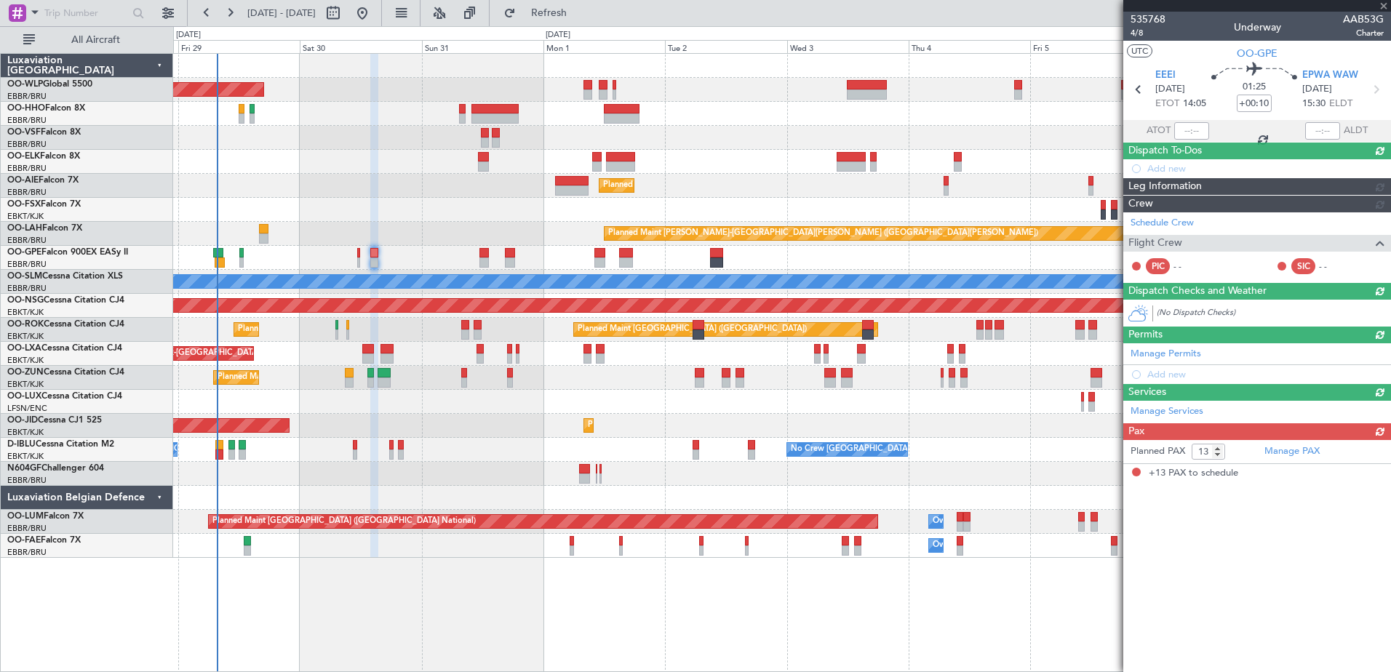
scroll to position [0, 0]
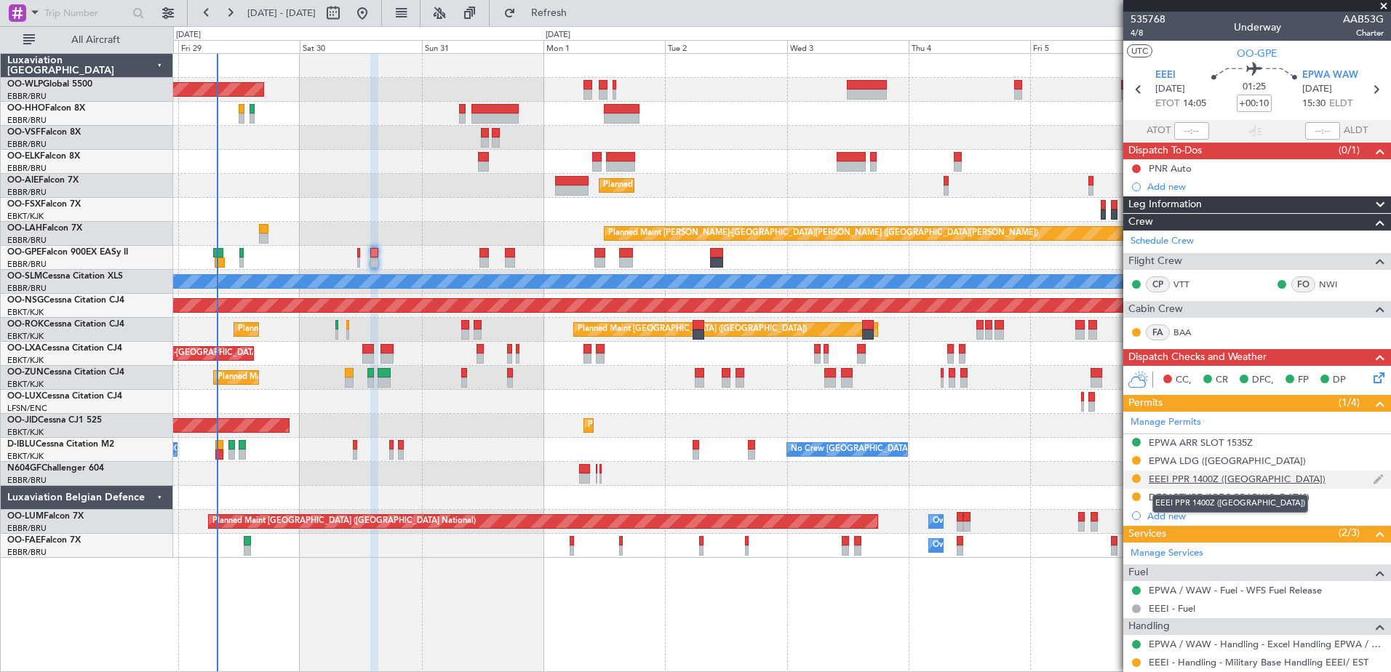
click at [1177, 482] on div "EEEI PPR 1400Z ([GEOGRAPHIC_DATA])" at bounding box center [1237, 479] width 177 height 12
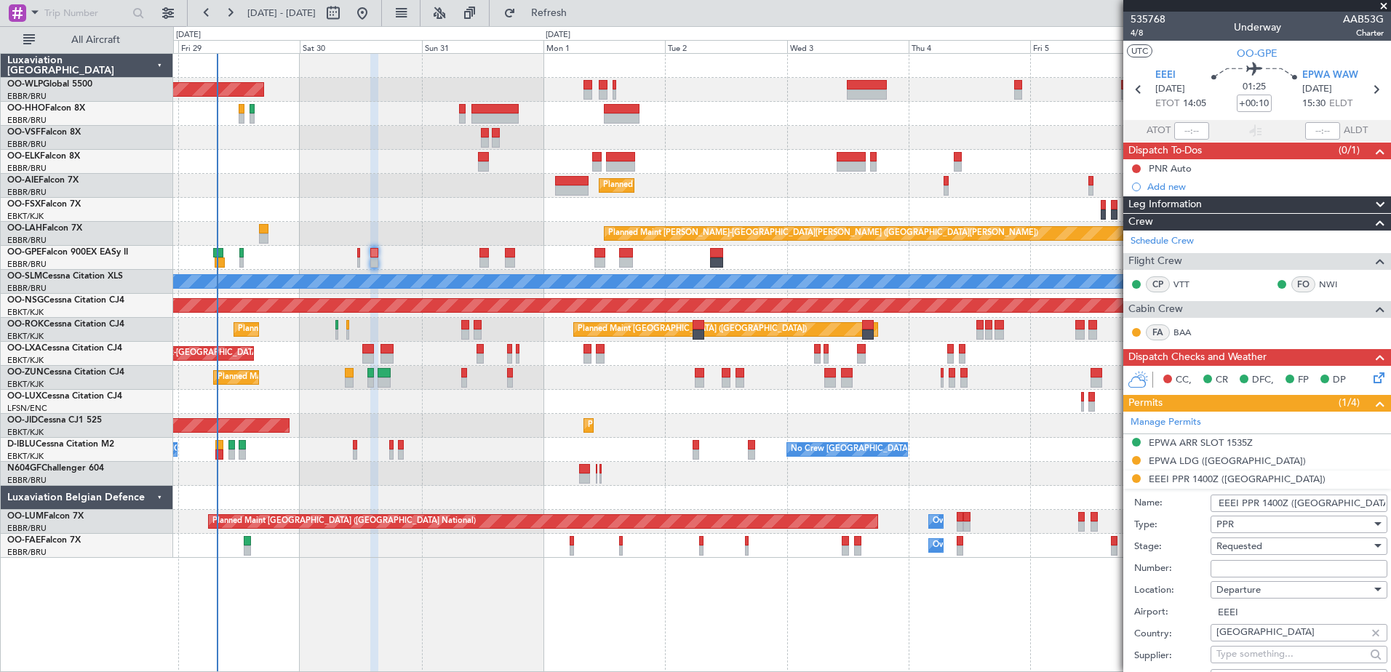
click at [1335, 504] on input "EEEI PPR 1400Z ([GEOGRAPHIC_DATA])" at bounding box center [1299, 503] width 177 height 17
type input "EEEI PPR 1400Z"
click at [1254, 573] on input "Number:" at bounding box center [1299, 568] width 177 height 17
type input "45"
click at [1261, 544] on span "Requested" at bounding box center [1240, 546] width 46 height 13
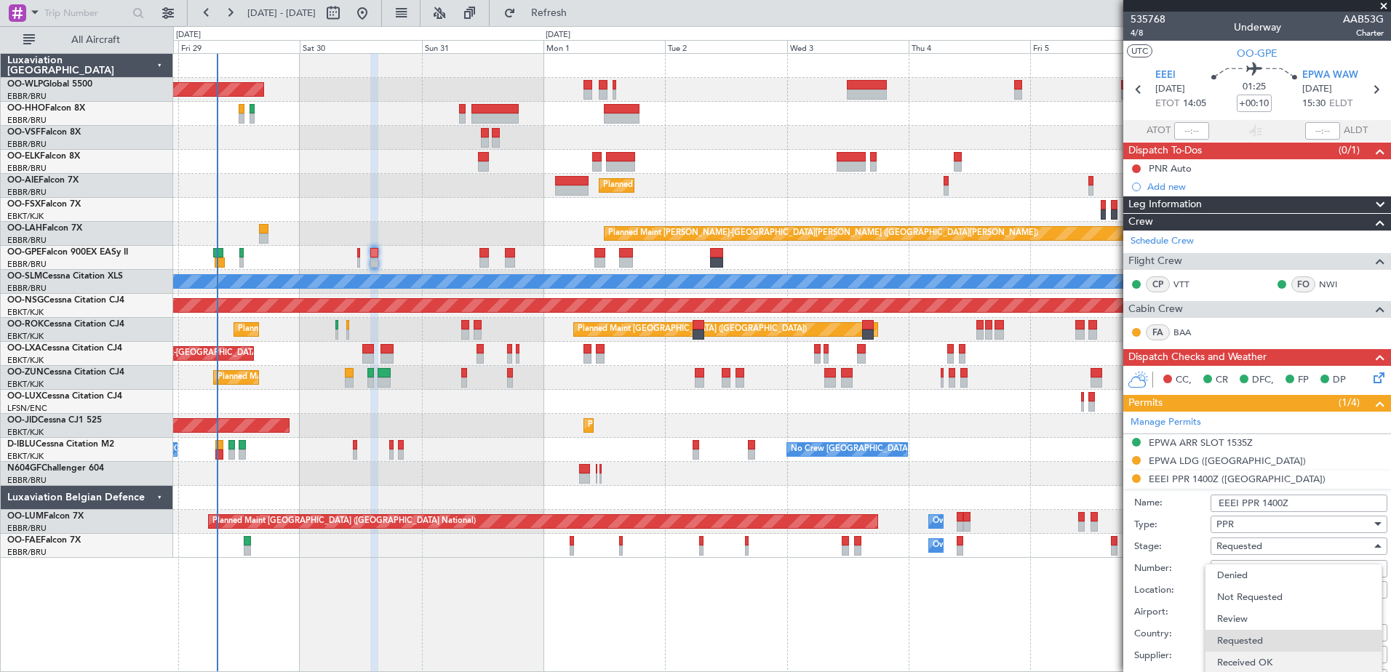
click at [1270, 654] on span "Received OK" at bounding box center [1293, 663] width 153 height 22
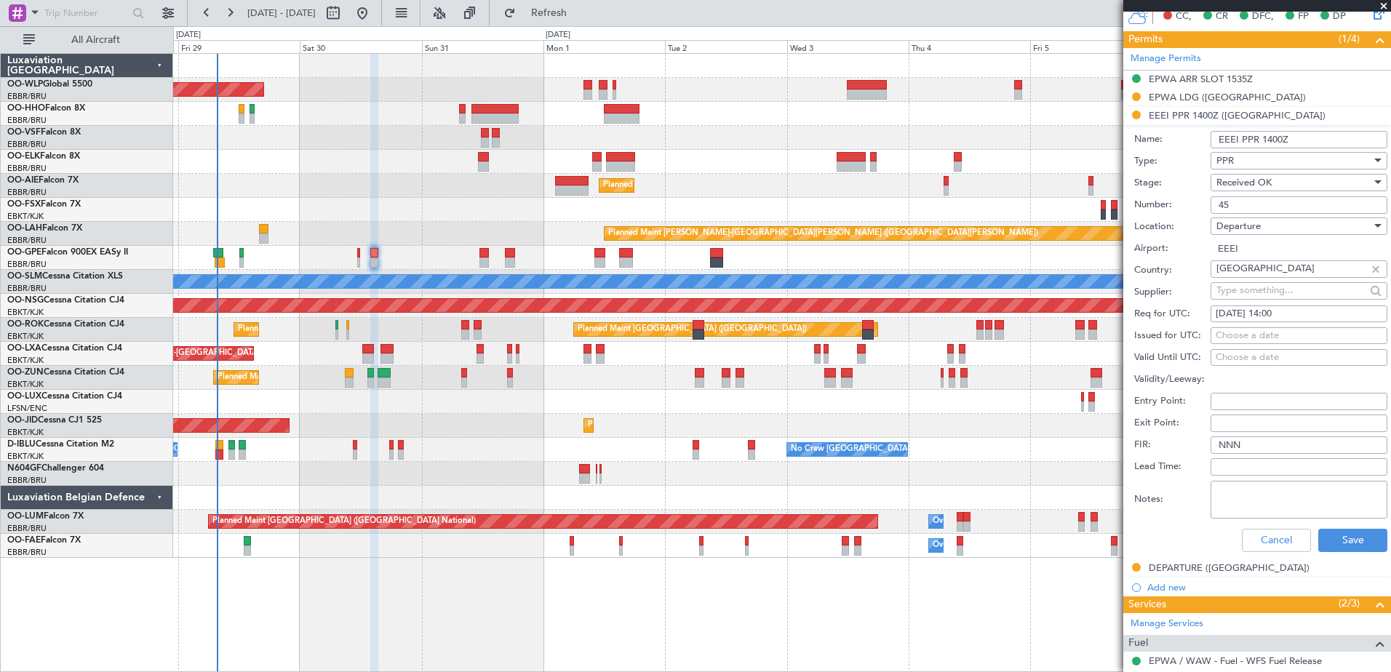
scroll to position [437, 0]
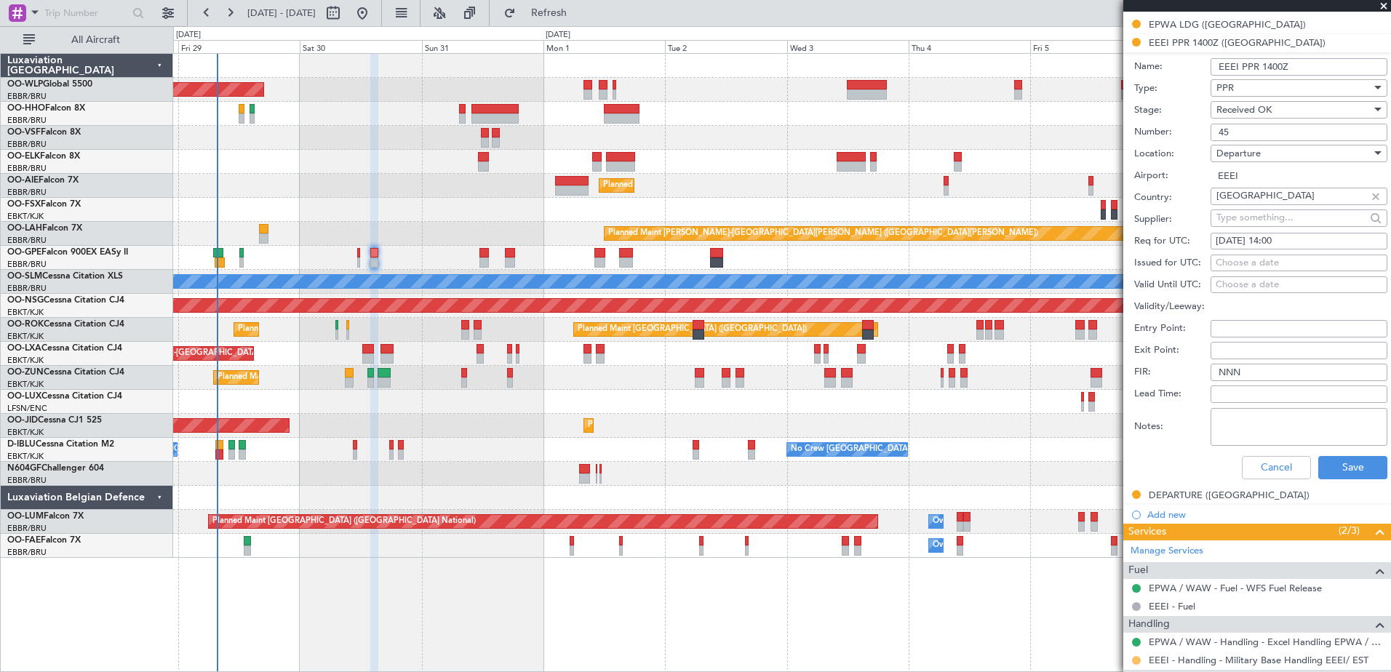
click at [1138, 662] on button at bounding box center [1136, 660] width 9 height 9
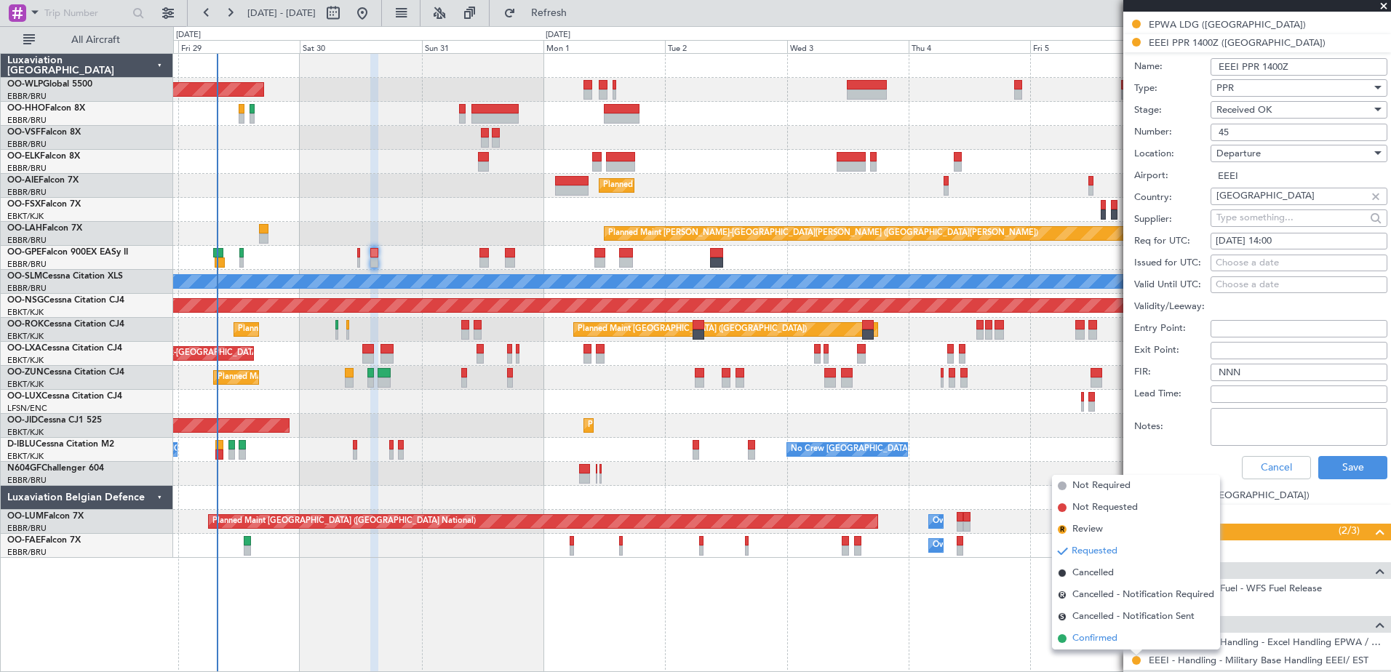
click at [1101, 636] on span "Confirmed" at bounding box center [1095, 639] width 45 height 15
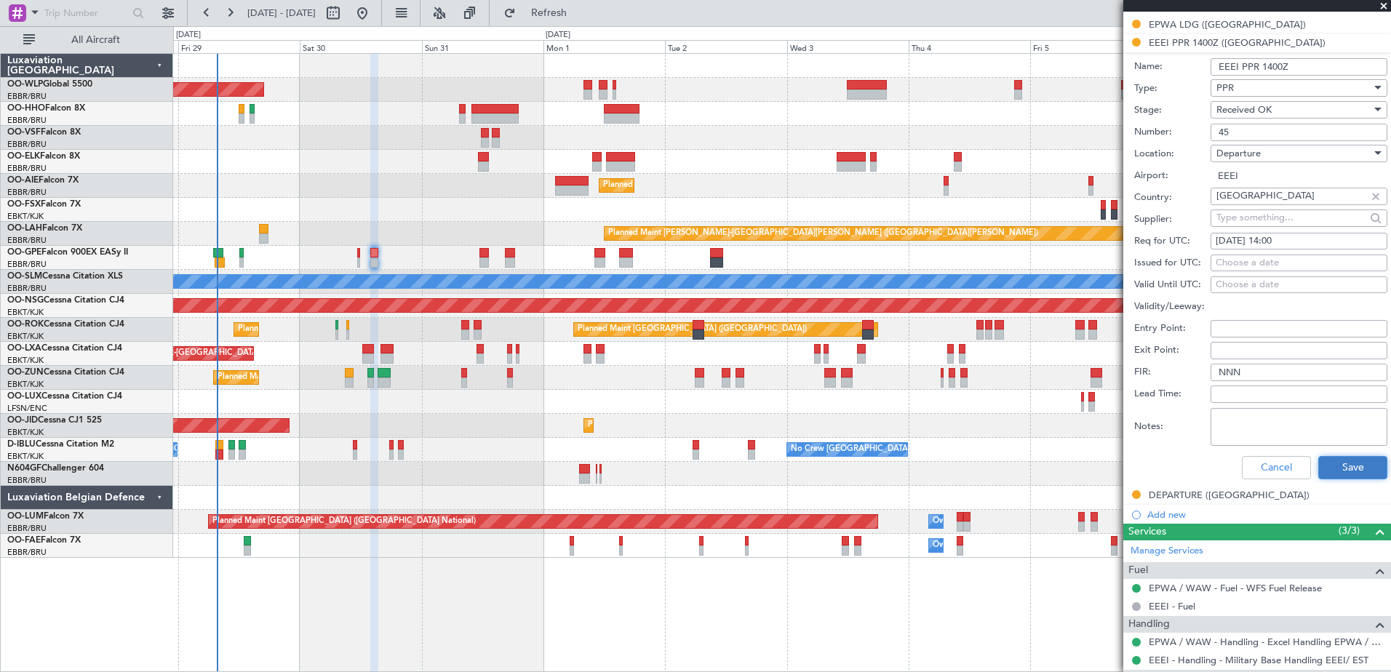
click at [1333, 464] on button "Save" at bounding box center [1353, 467] width 69 height 23
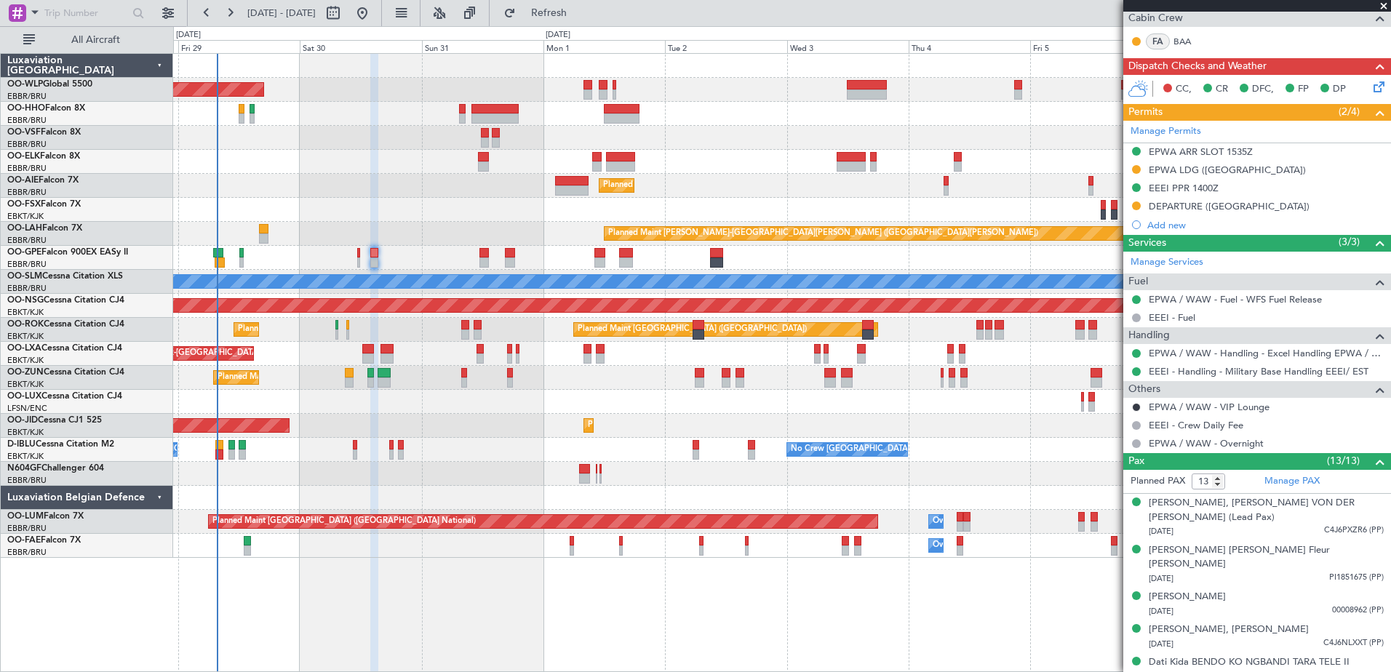
scroll to position [218, 0]
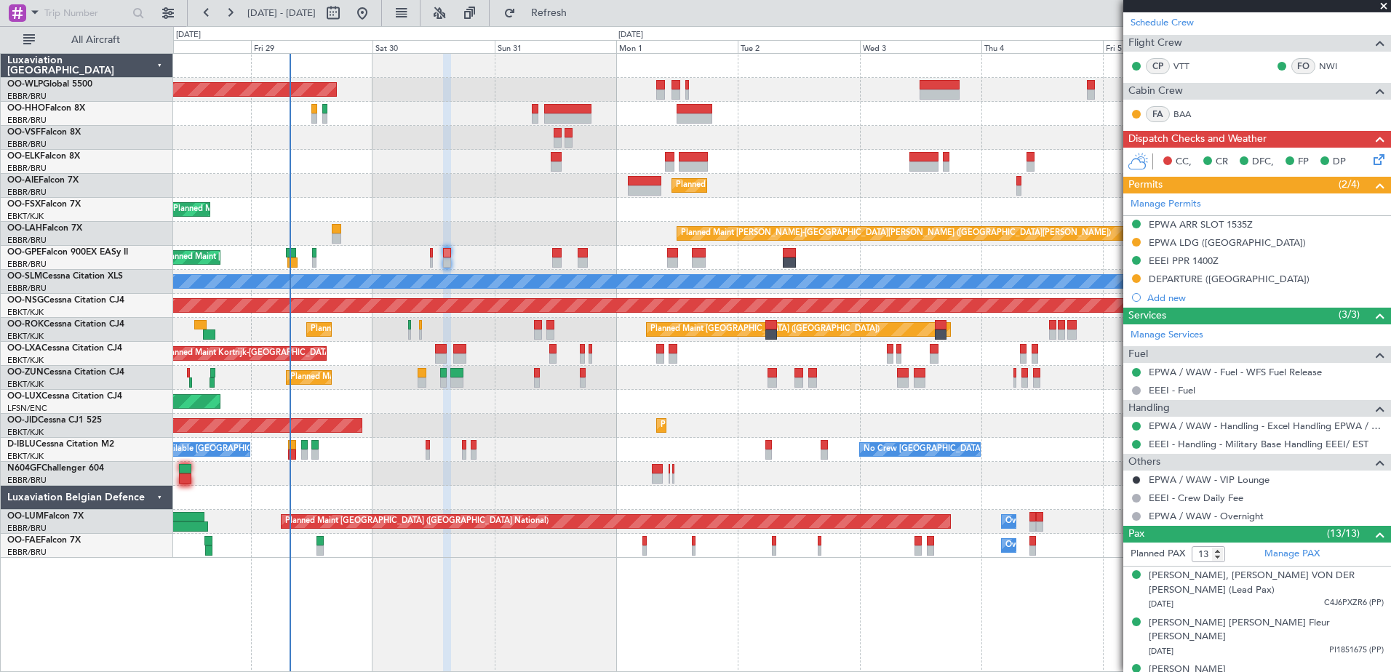
click at [397, 257] on div "Planned Maint Brussels (Brussels National) Planned Maint Brussels (Brussels Nat…" at bounding box center [781, 258] width 1217 height 24
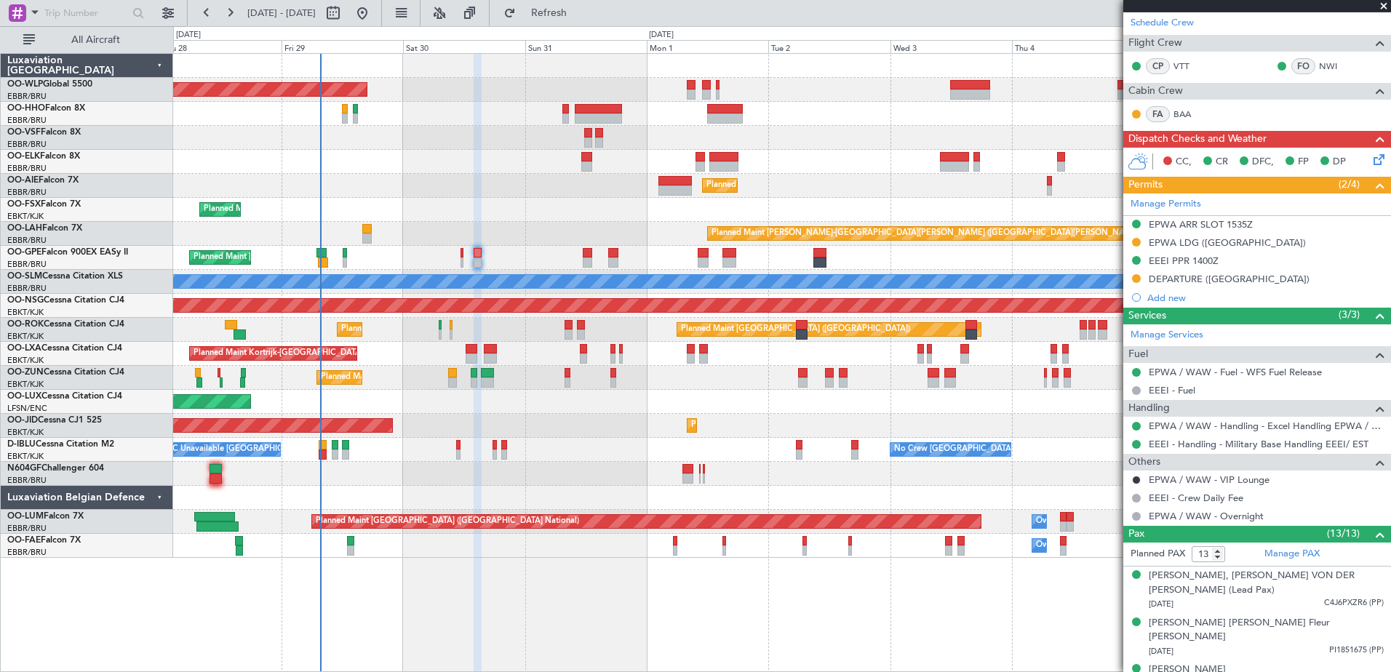
click at [531, 258] on div "Planned Maint Brussels (Brussels National) Planned Maint Brussels (Brussels Nat…" at bounding box center [781, 258] width 1217 height 24
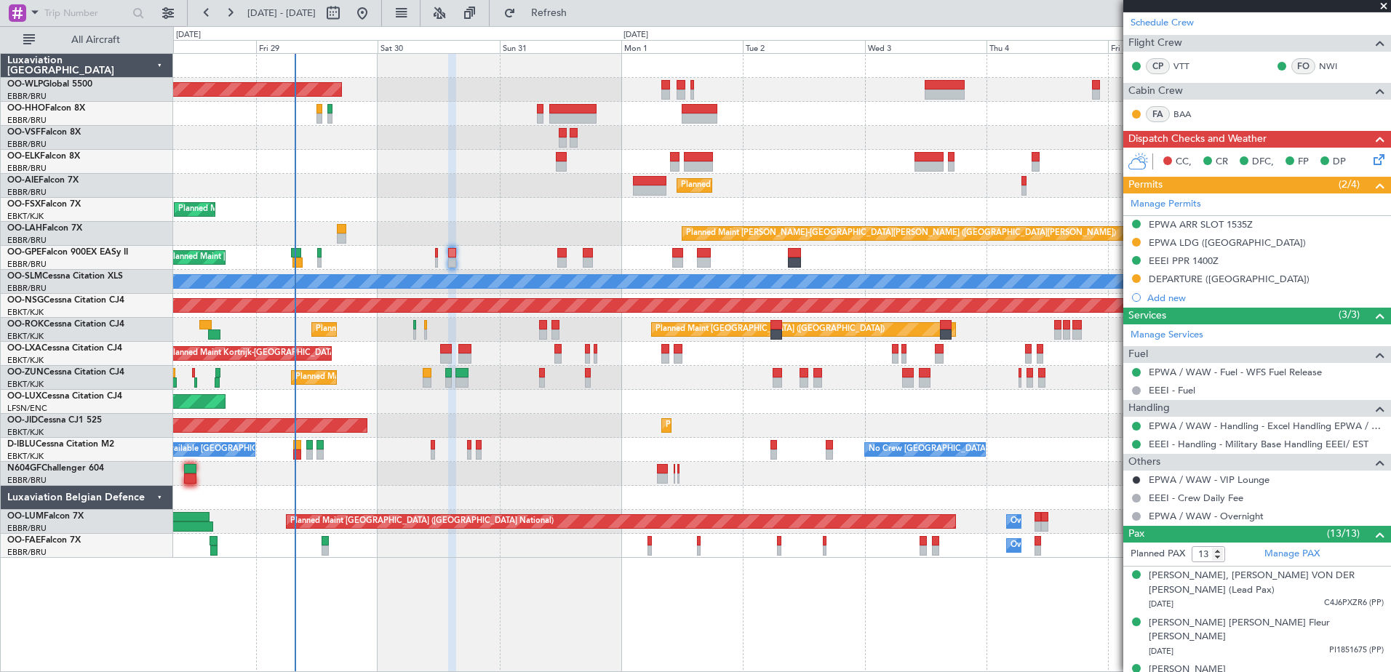
click at [363, 261] on div "Planned Maint Brussels (Brussels National) Planned Maint Brussels (Brussels Nat…" at bounding box center [781, 258] width 1217 height 24
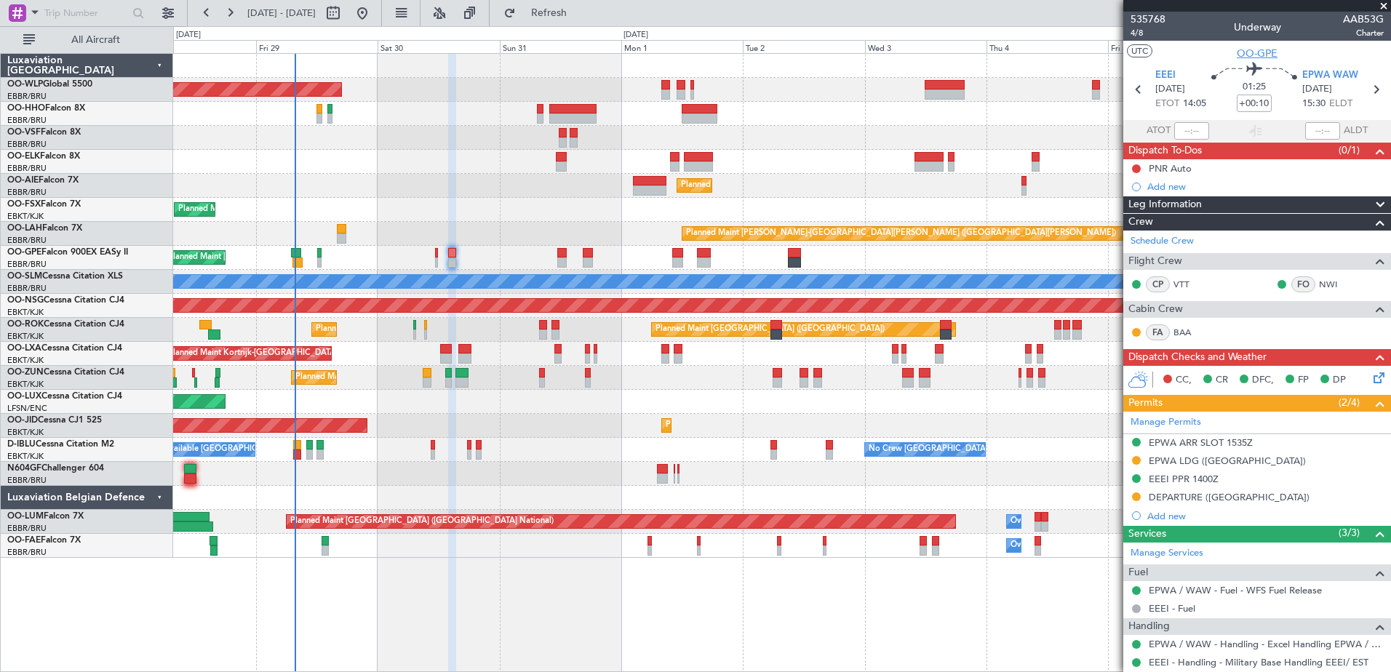
click at [1250, 52] on span "OO-GPE" at bounding box center [1257, 53] width 41 height 15
click at [1176, 517] on div "Add new" at bounding box center [1259, 516] width 223 height 12
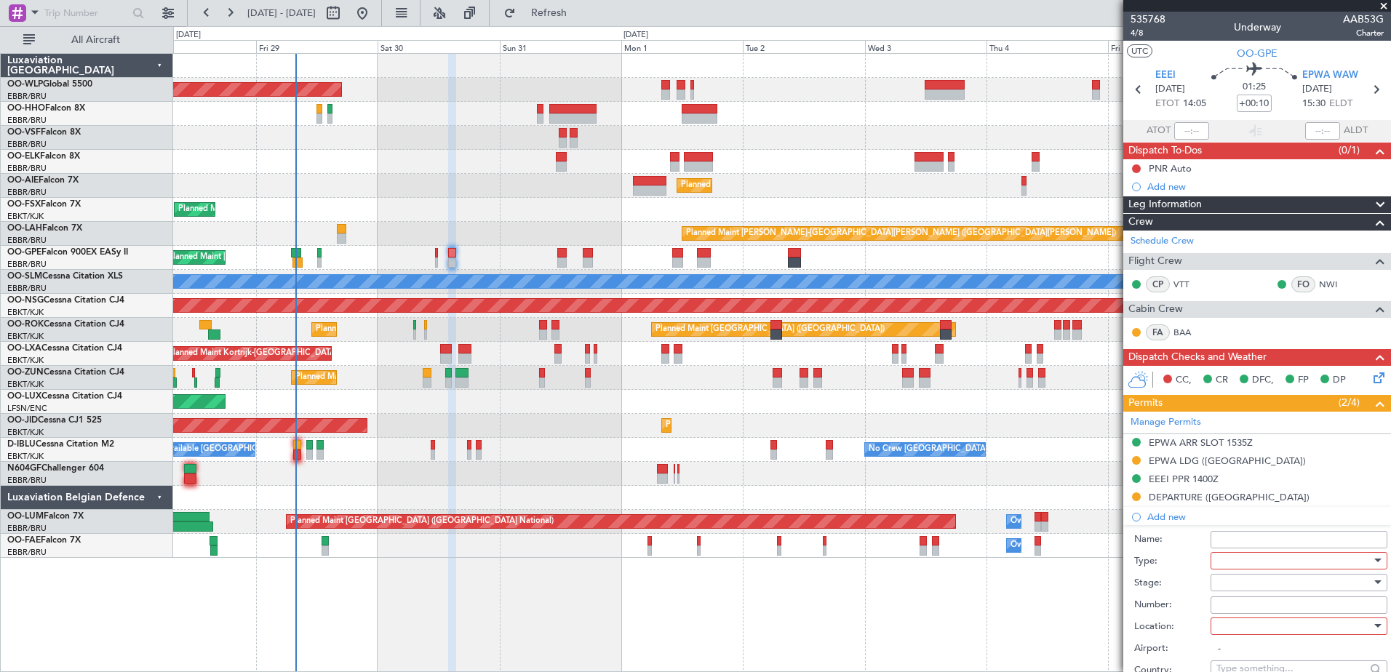
click at [1233, 536] on input "Name:" at bounding box center [1299, 539] width 177 height 17
click at [1233, 560] on div at bounding box center [1294, 561] width 155 height 22
click at [1067, 568] on div at bounding box center [695, 336] width 1391 height 672
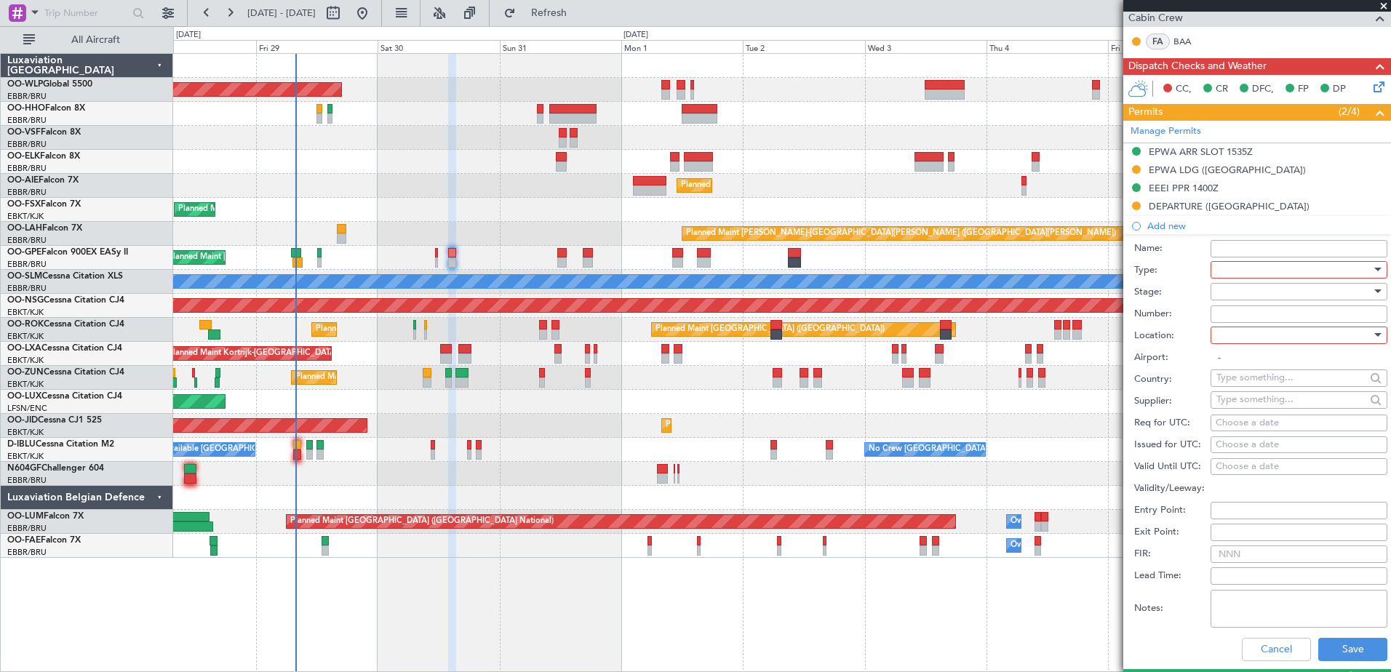
click at [1266, 269] on div at bounding box center [1294, 270] width 155 height 22
click at [1275, 357] on span "Landing" at bounding box center [1293, 357] width 153 height 22
click at [1260, 341] on div at bounding box center [1294, 336] width 155 height 22
click at [1251, 402] on span "Arrival" at bounding box center [1293, 408] width 153 height 22
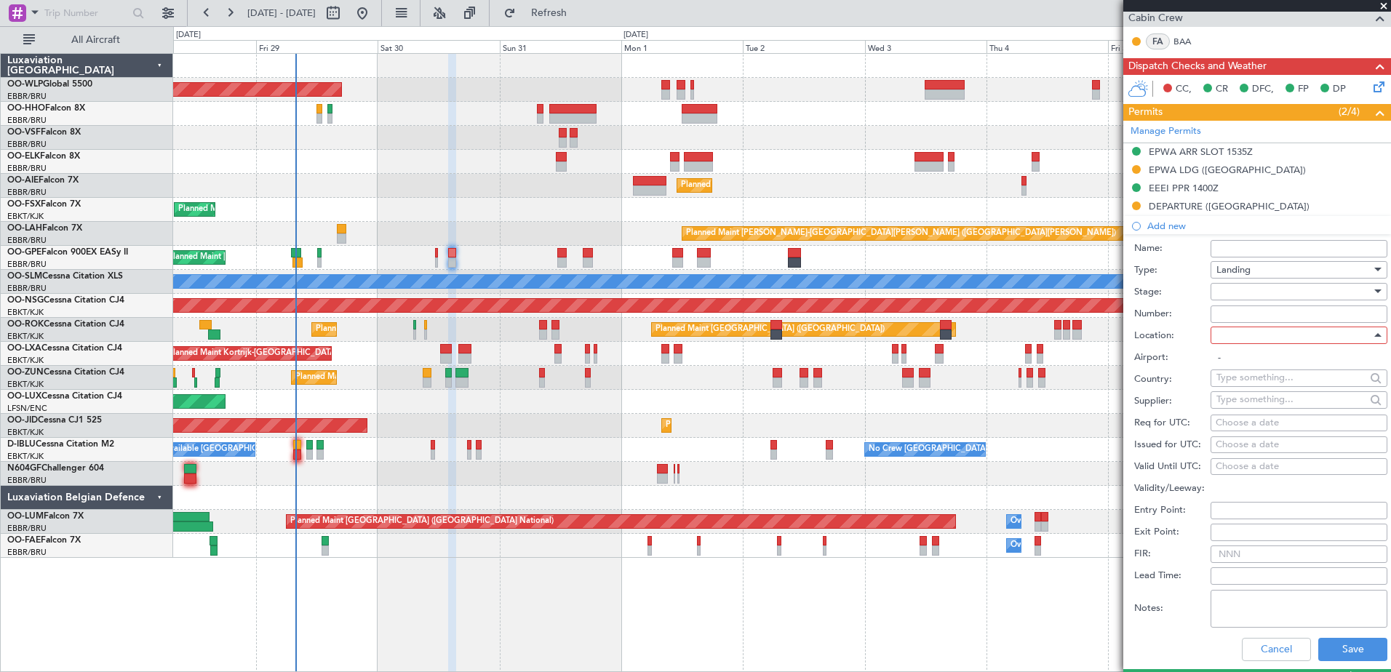
type input "EPWA / WAW"
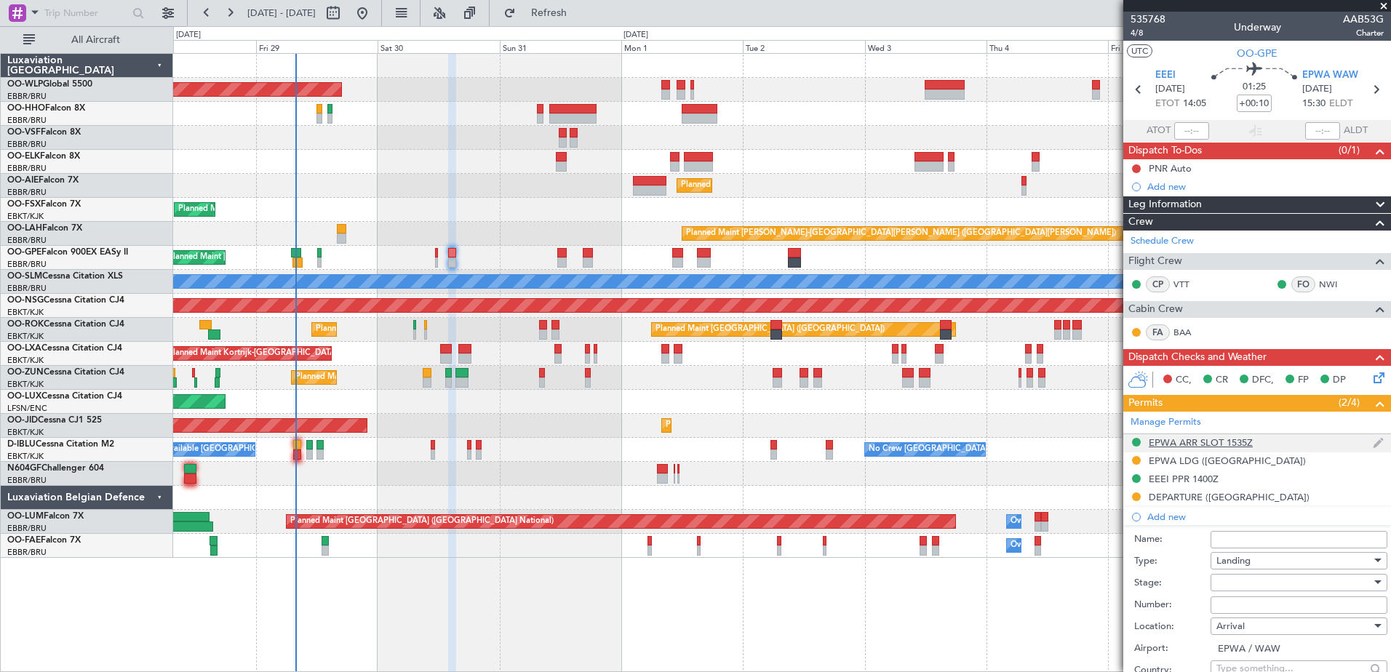
scroll to position [509, 0]
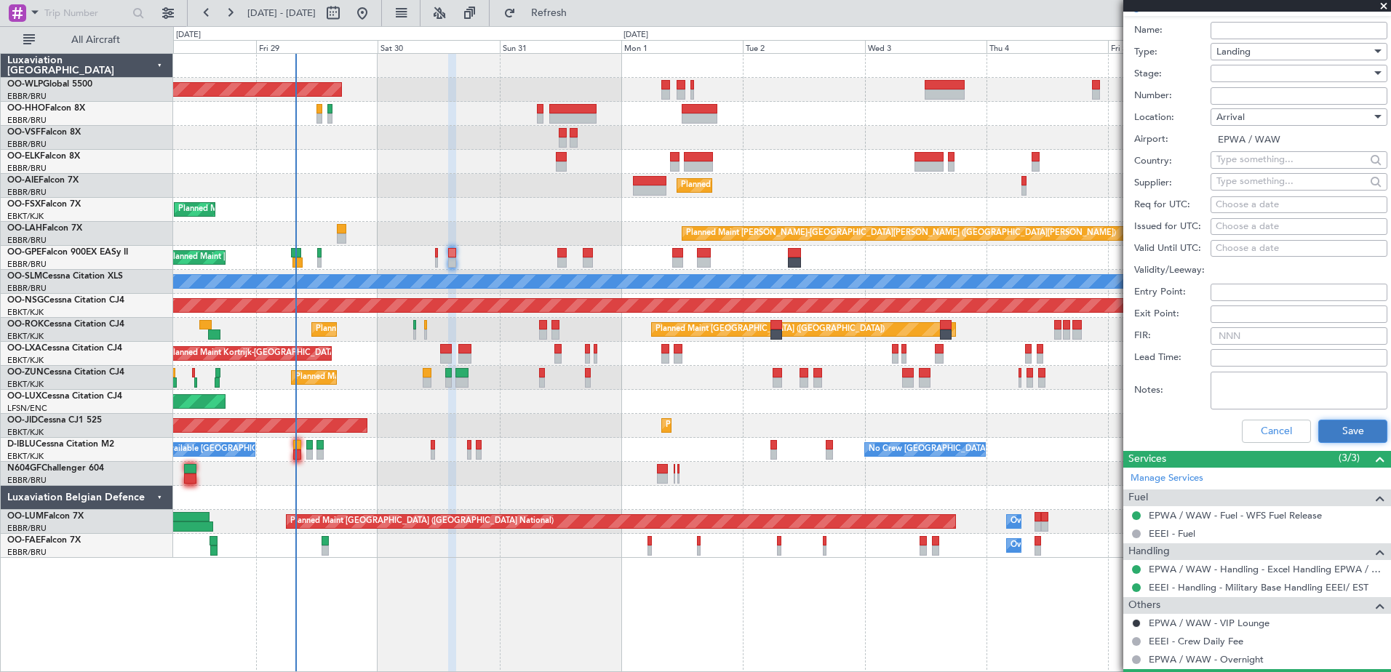
click at [1335, 432] on button "Save" at bounding box center [1353, 431] width 69 height 23
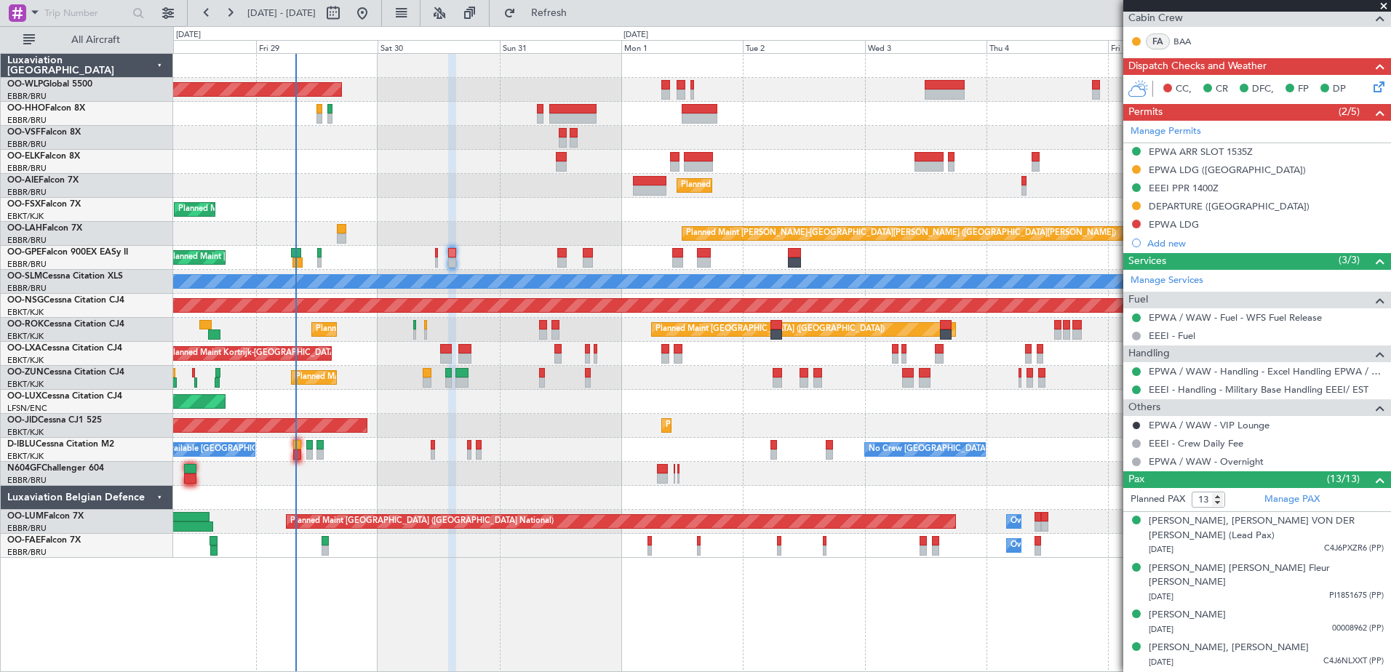
scroll to position [218, 0]
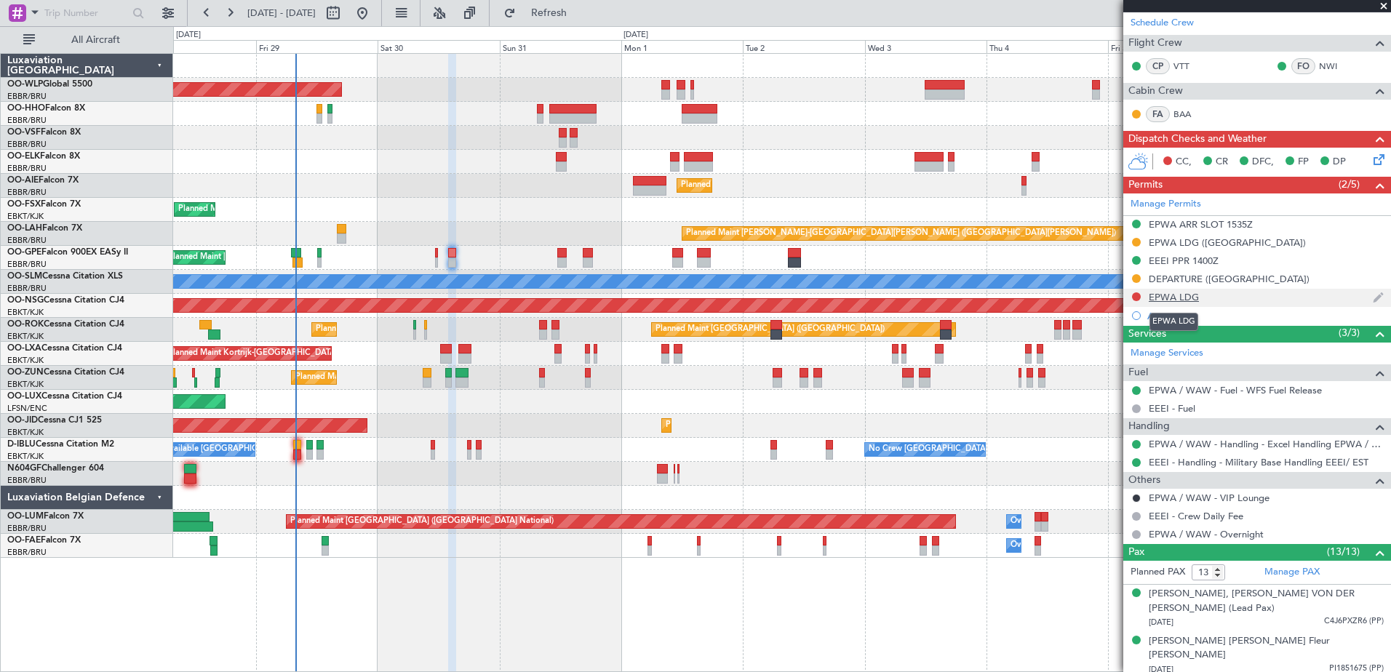
click at [1173, 298] on div "EPWA LDG" at bounding box center [1174, 297] width 50 height 12
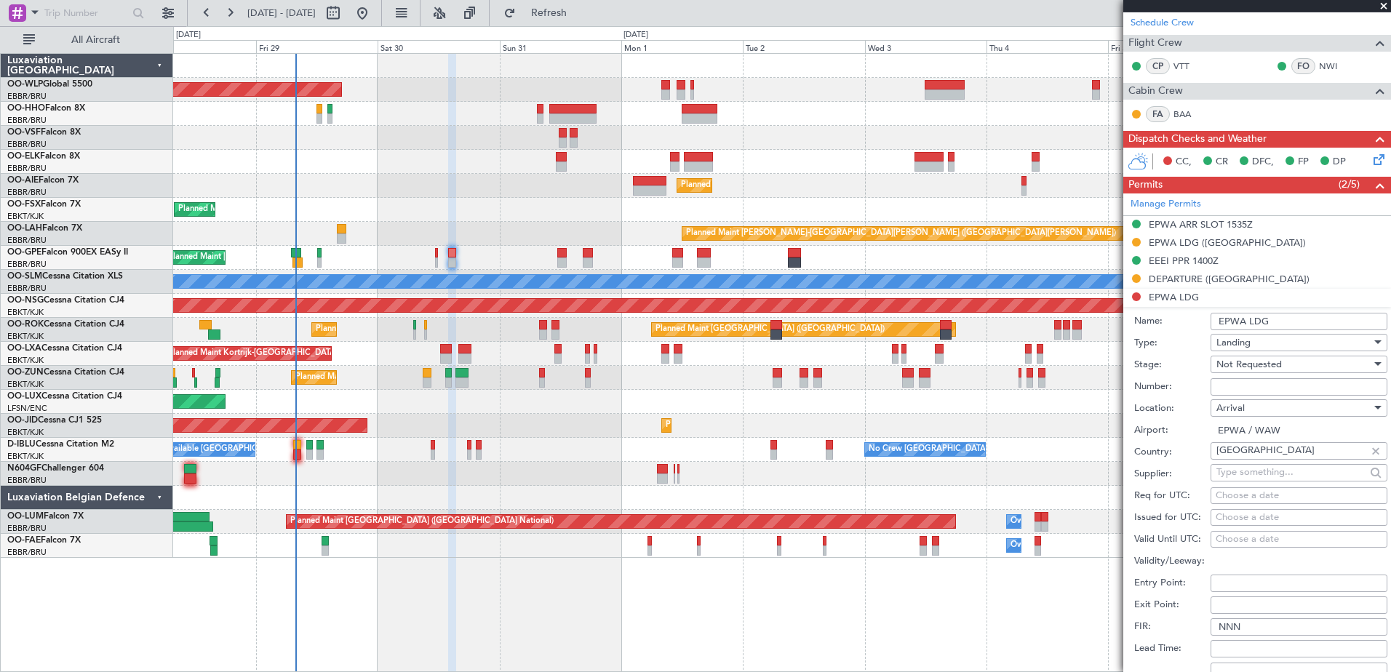
click at [1291, 319] on input "EPWA LDG" at bounding box center [1299, 321] width 177 height 17
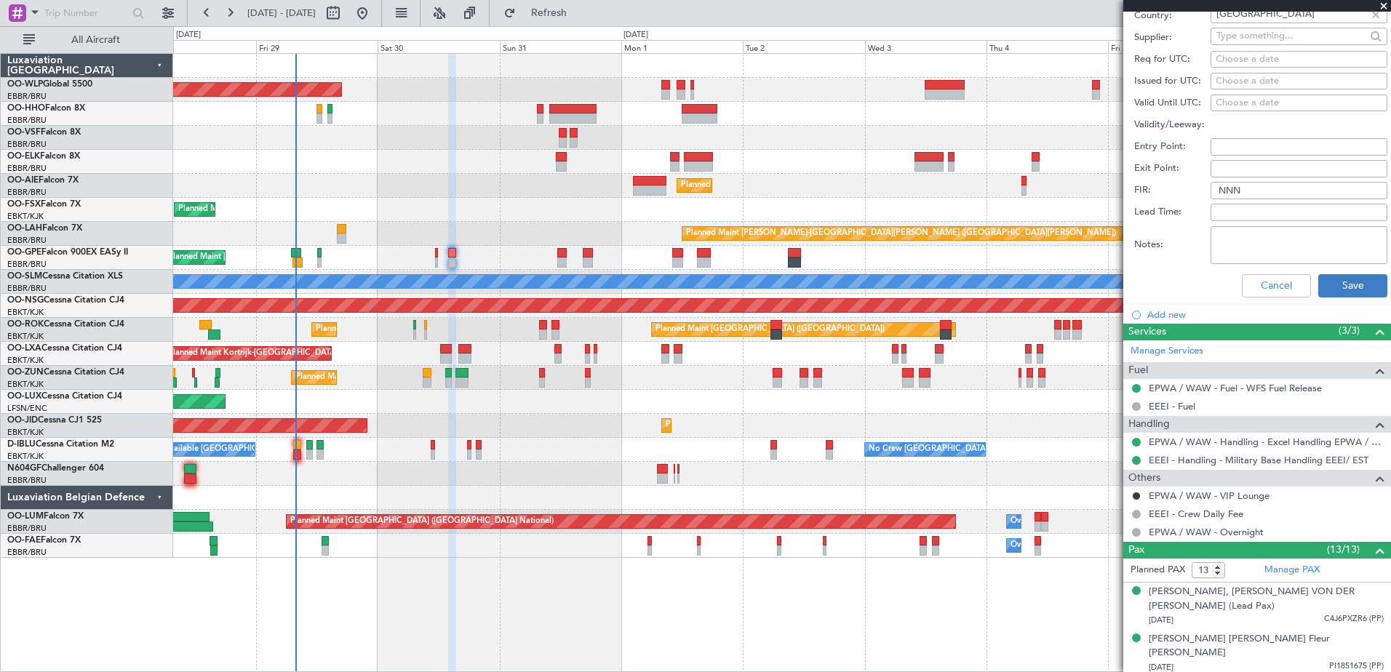
scroll to position [364, 0]
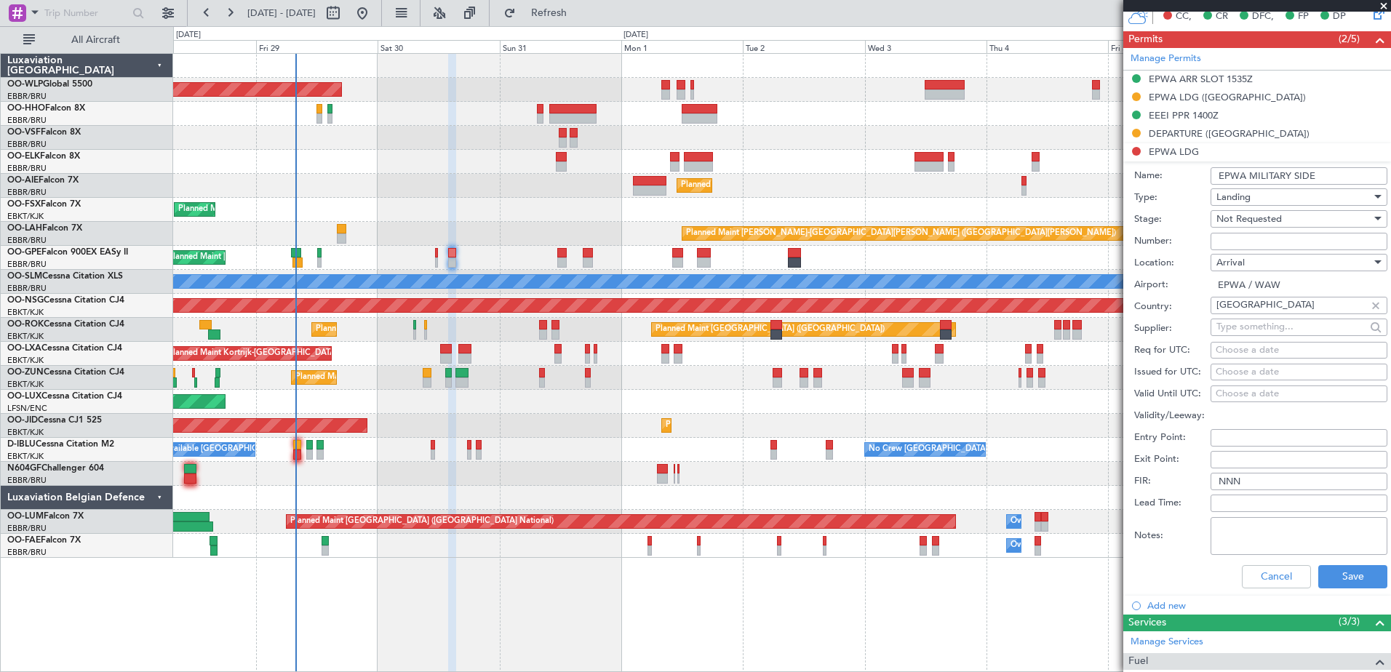
type input "EPWA MILITARY SIDE"
click at [1269, 223] on span "Not Requested" at bounding box center [1249, 218] width 65 height 13
click at [1287, 338] on span "Received OK" at bounding box center [1293, 336] width 153 height 22
click at [1358, 587] on button "Save" at bounding box center [1353, 576] width 69 height 23
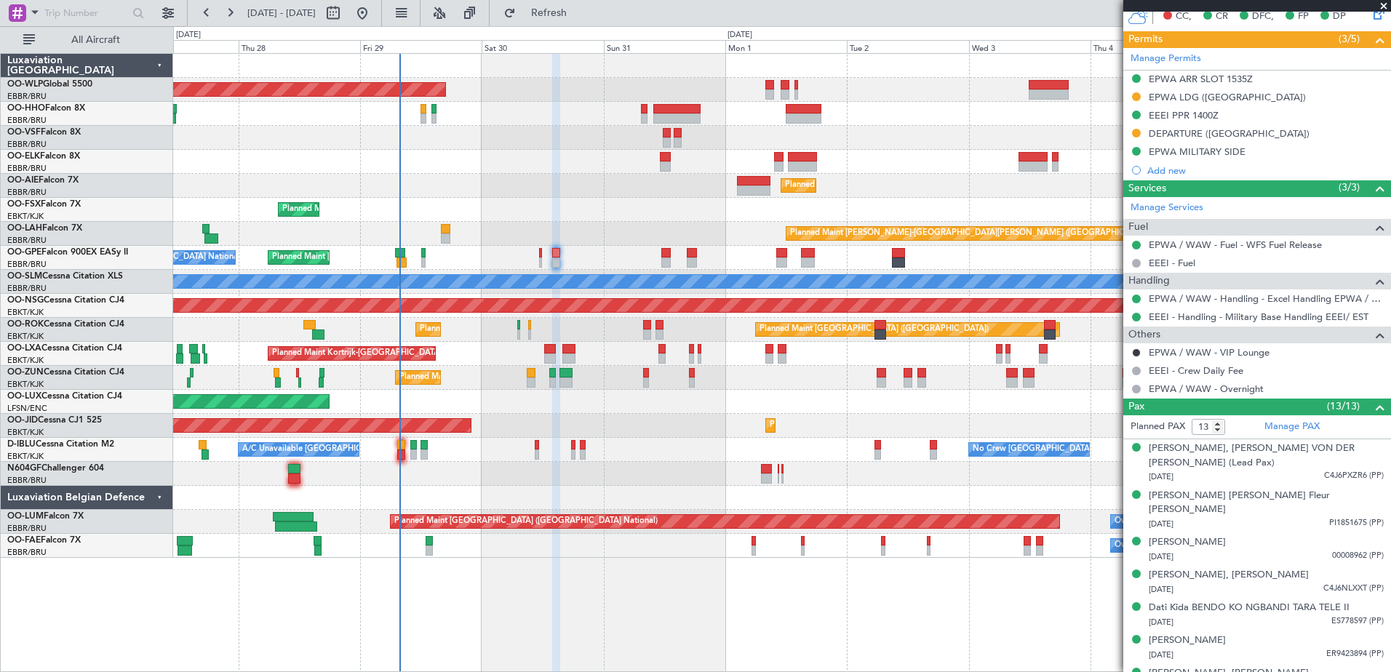
click at [347, 391] on div "Planned Maint Berlin (Brandenburg) Planned Maint Kortrijk-Wevelgem Planned Main…" at bounding box center [781, 306] width 1217 height 504
click at [76, 7] on input "text" at bounding box center [86, 13] width 84 height 22
click at [20, 13] on div at bounding box center [17, 12] width 17 height 17
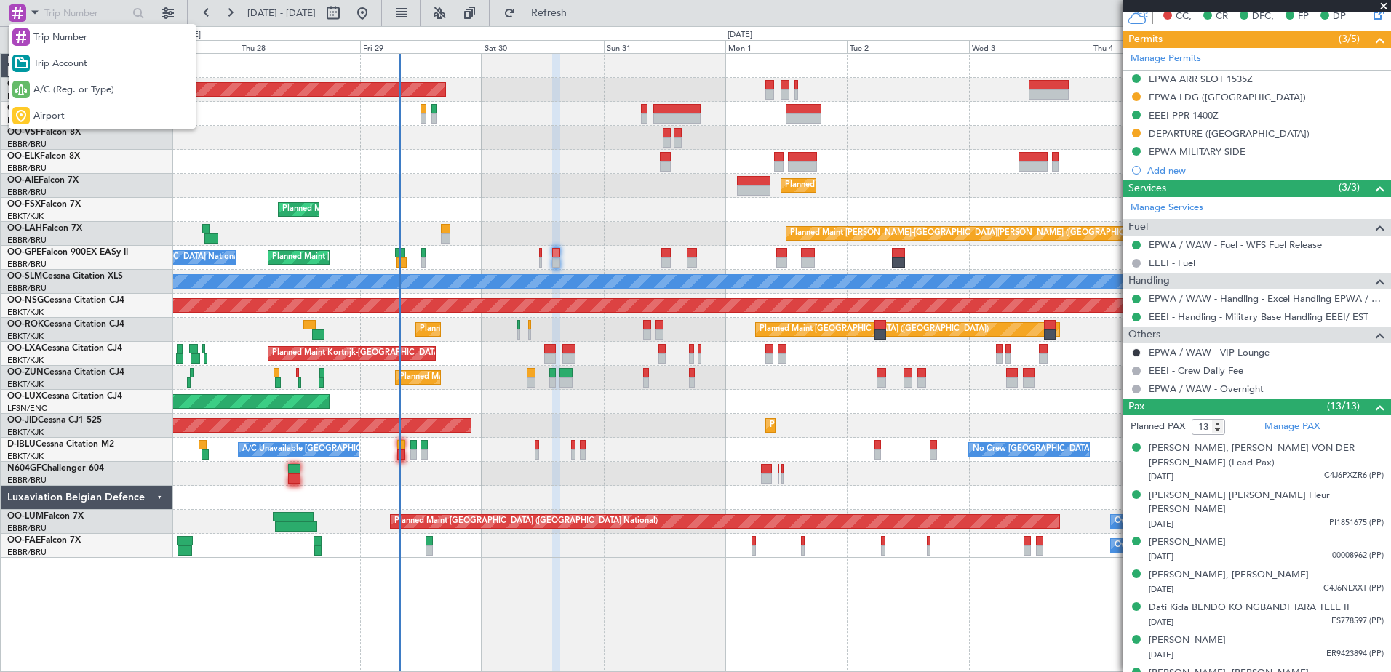
drag, startPoint x: 52, startPoint y: 122, endPoint x: 63, endPoint y: 75, distance: 48.4
click at [52, 122] on span "Airport" at bounding box center [48, 116] width 31 height 15
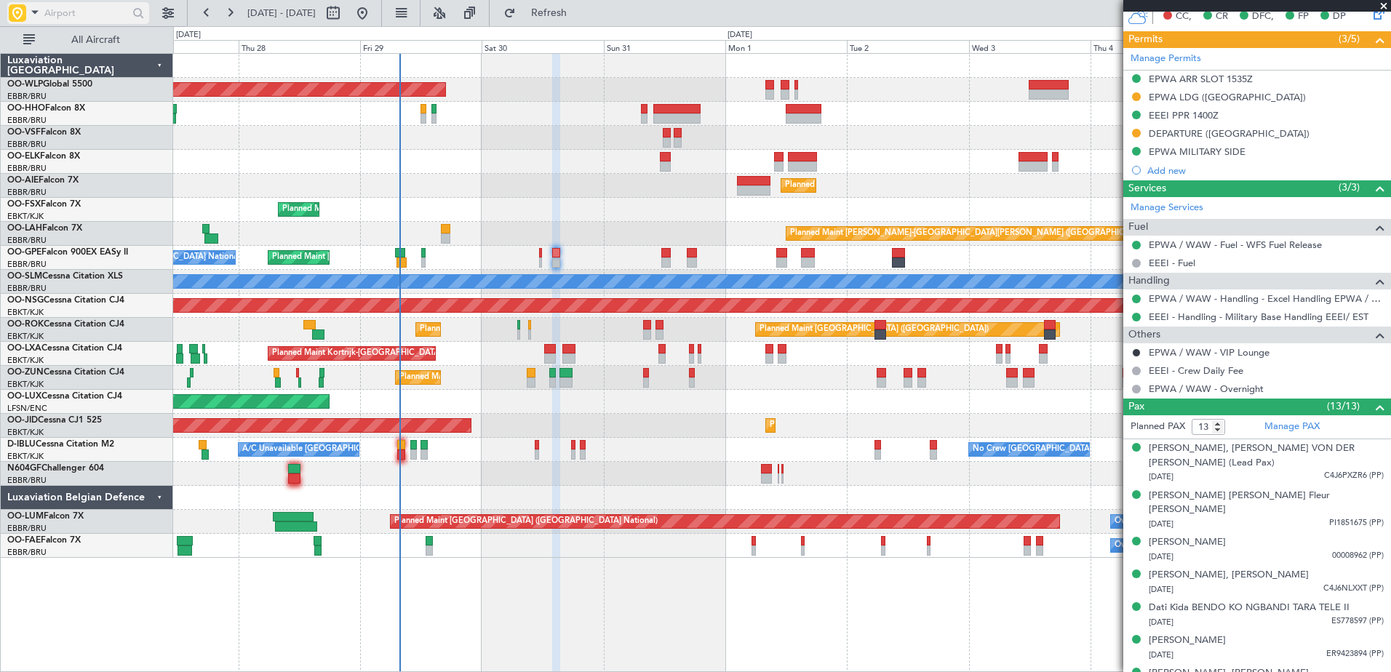
click at [74, 6] on input "text" at bounding box center [86, 13] width 84 height 22
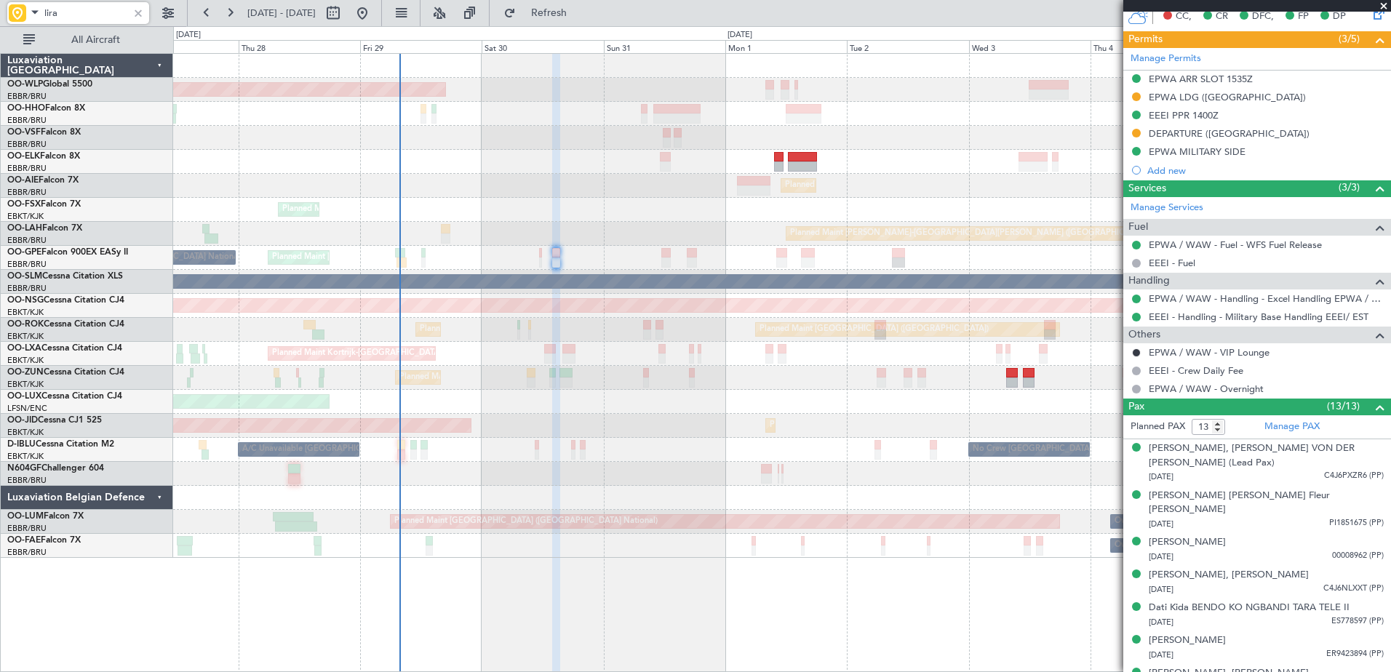
type input "lira"
click at [135, 16] on div at bounding box center [138, 13] width 16 height 16
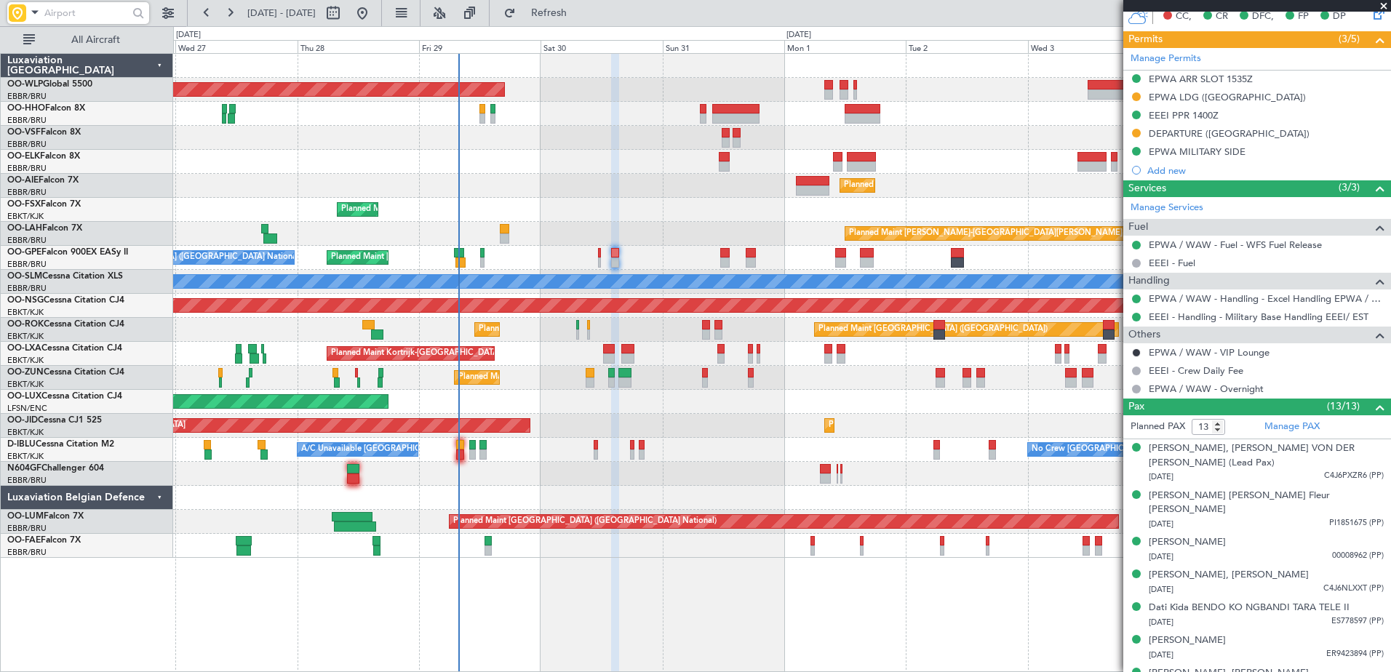
click at [571, 494] on div at bounding box center [781, 498] width 1217 height 24
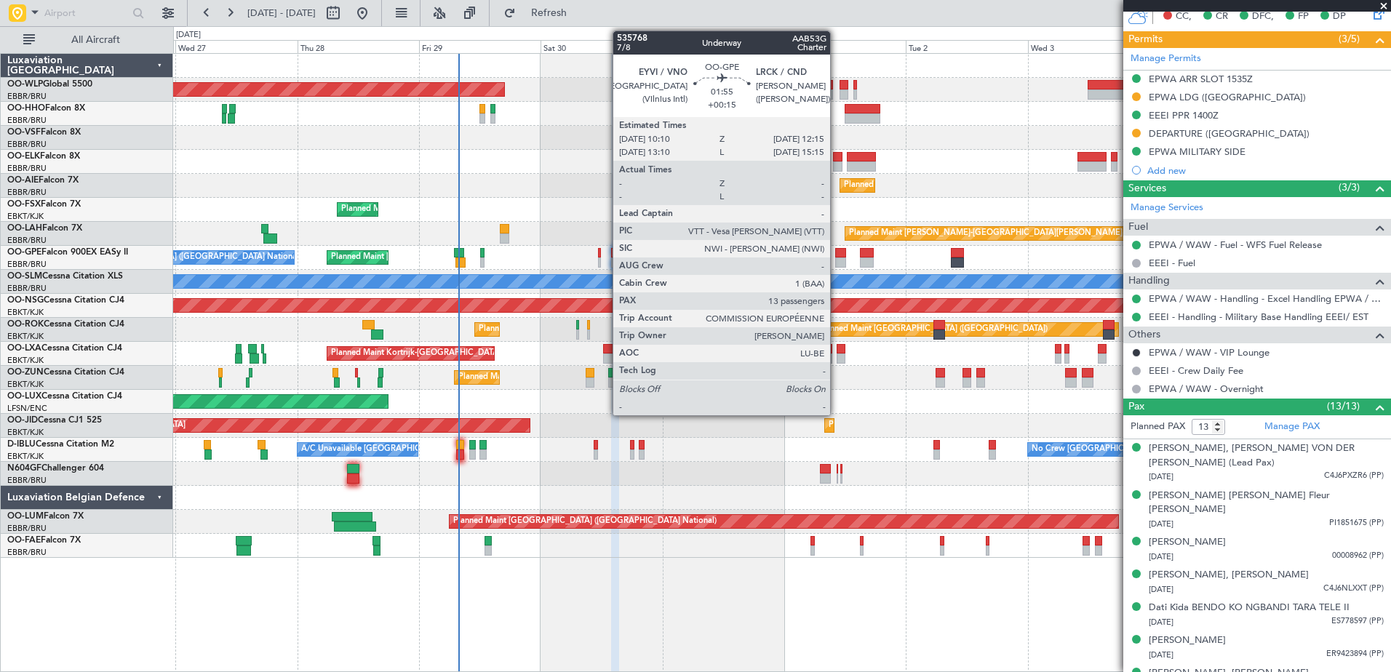
click at [837, 265] on div at bounding box center [840, 263] width 11 height 10
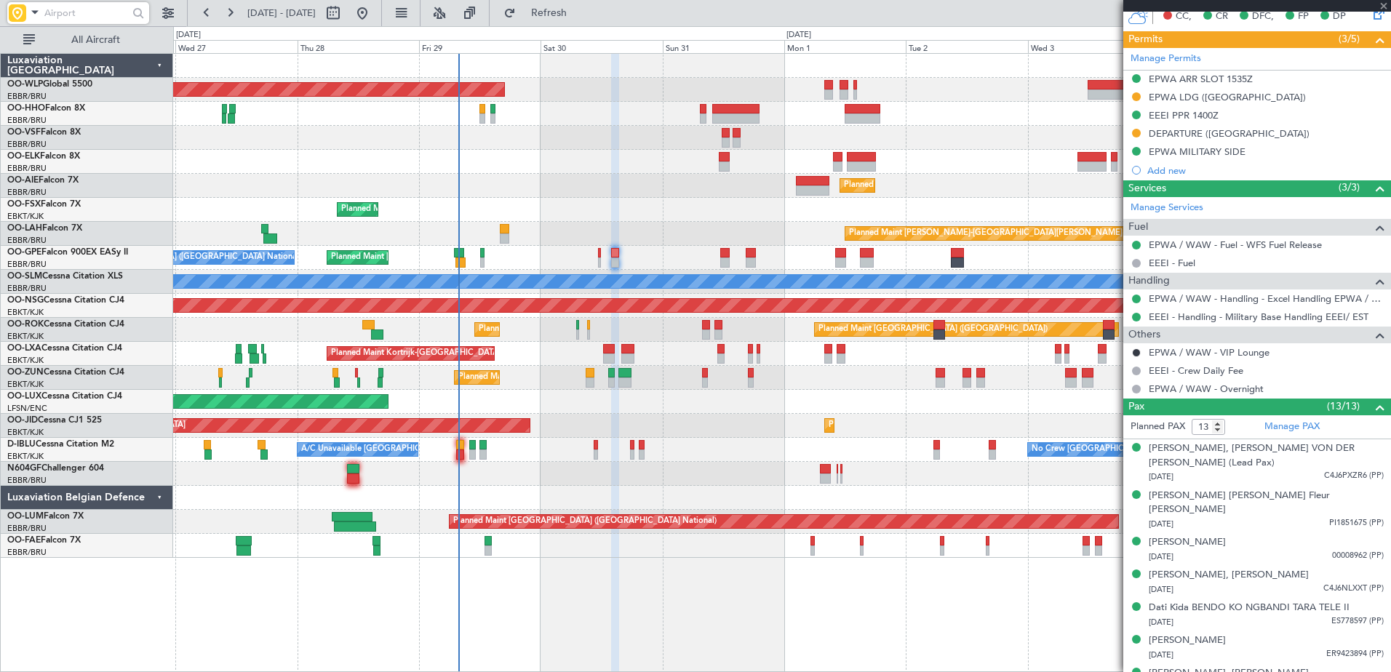
type input "+00:15"
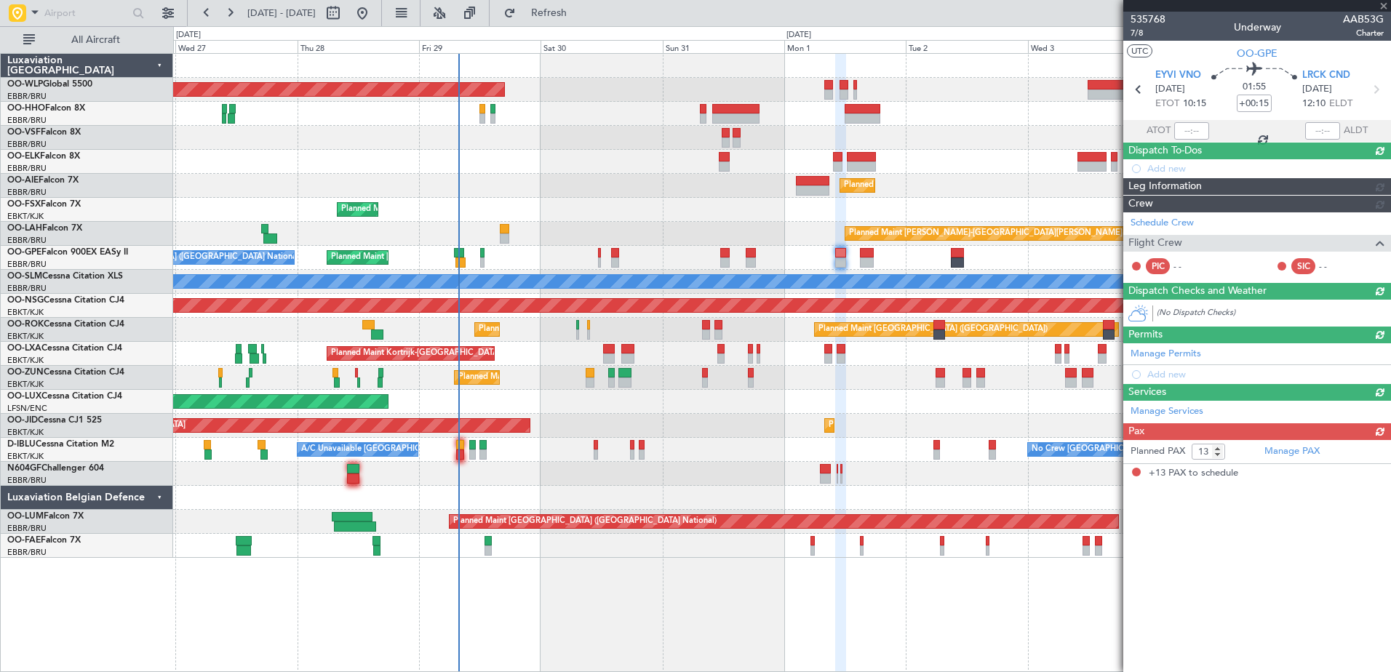
scroll to position [0, 0]
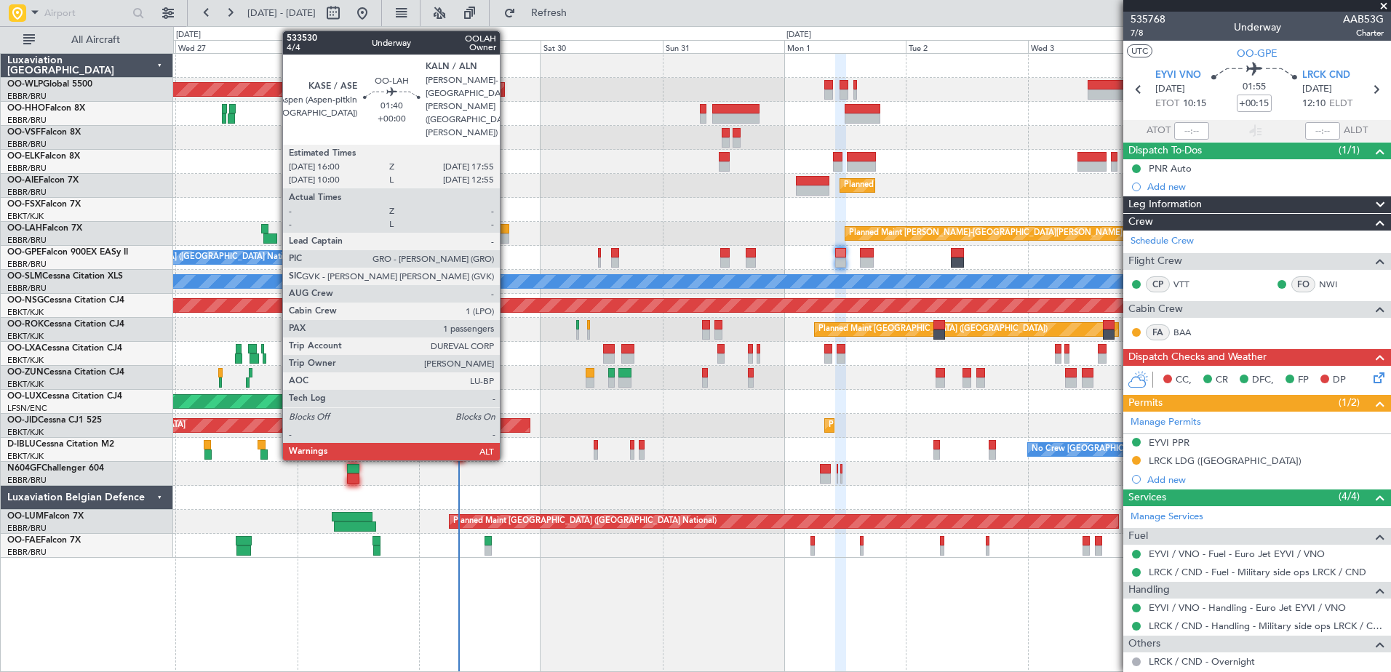
click at [507, 234] on div at bounding box center [505, 239] width 10 height 10
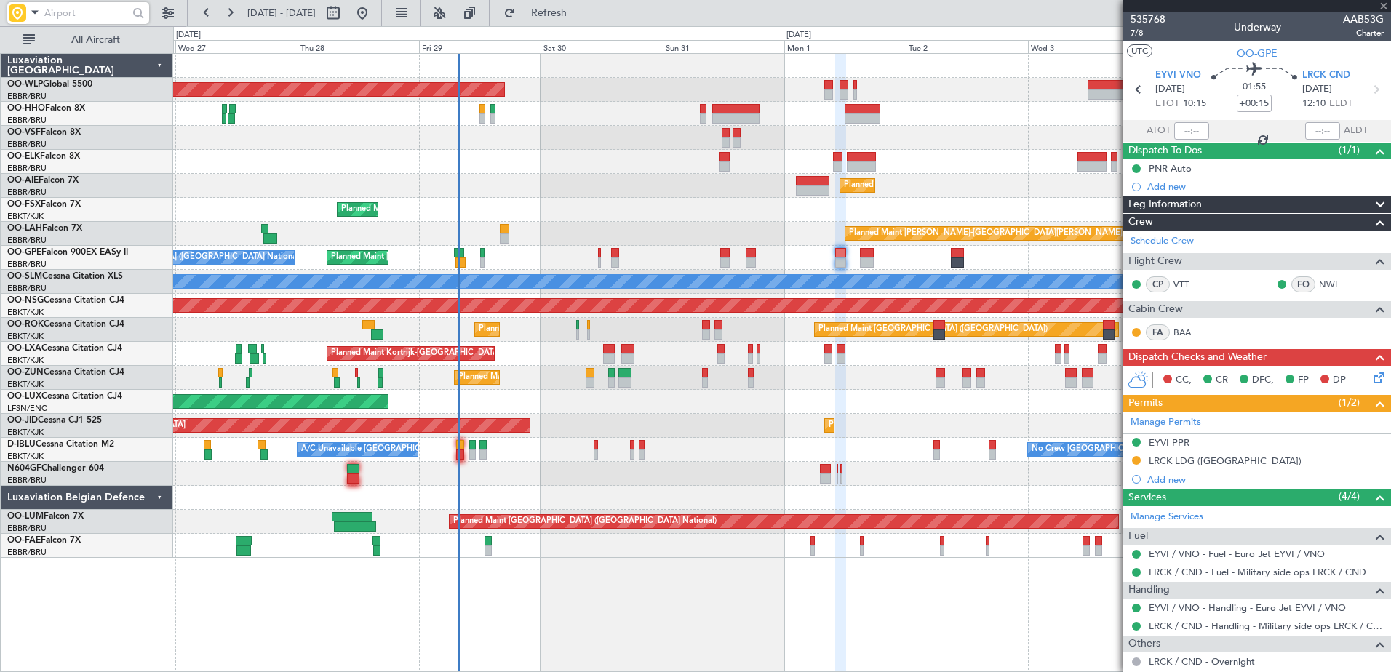
type input "1"
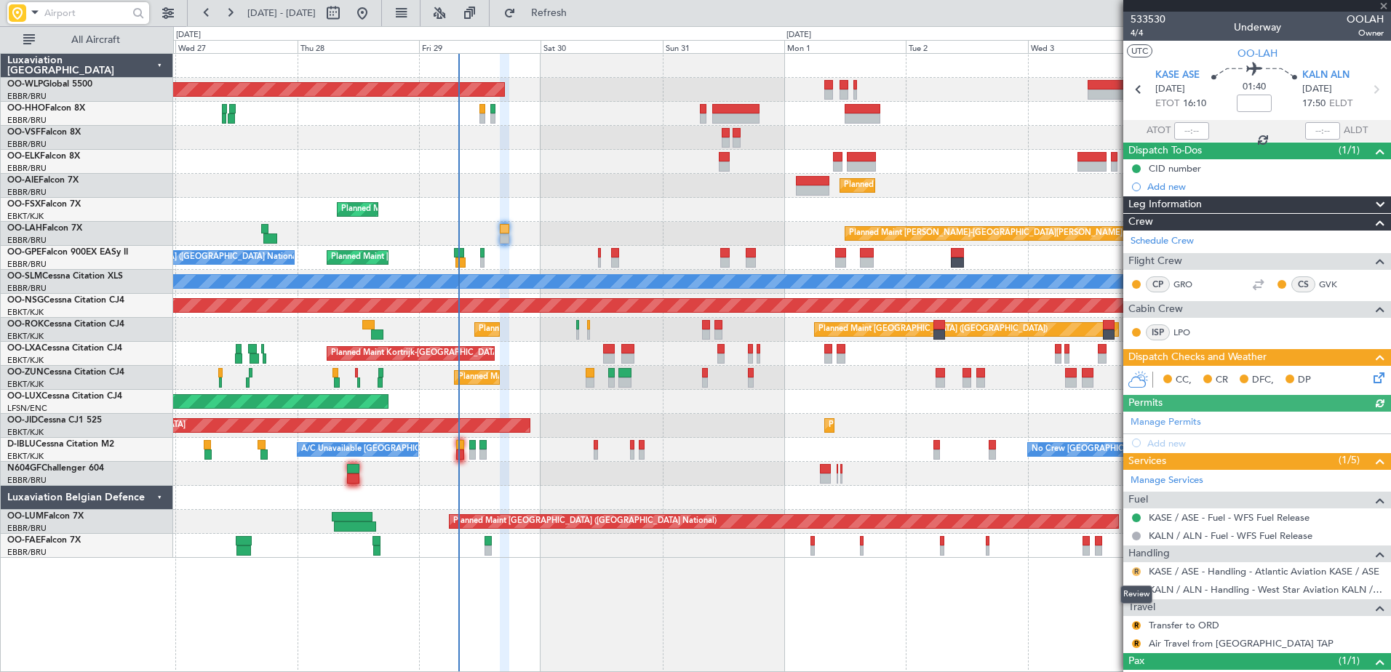
click at [1135, 570] on button "R" at bounding box center [1136, 572] width 9 height 9
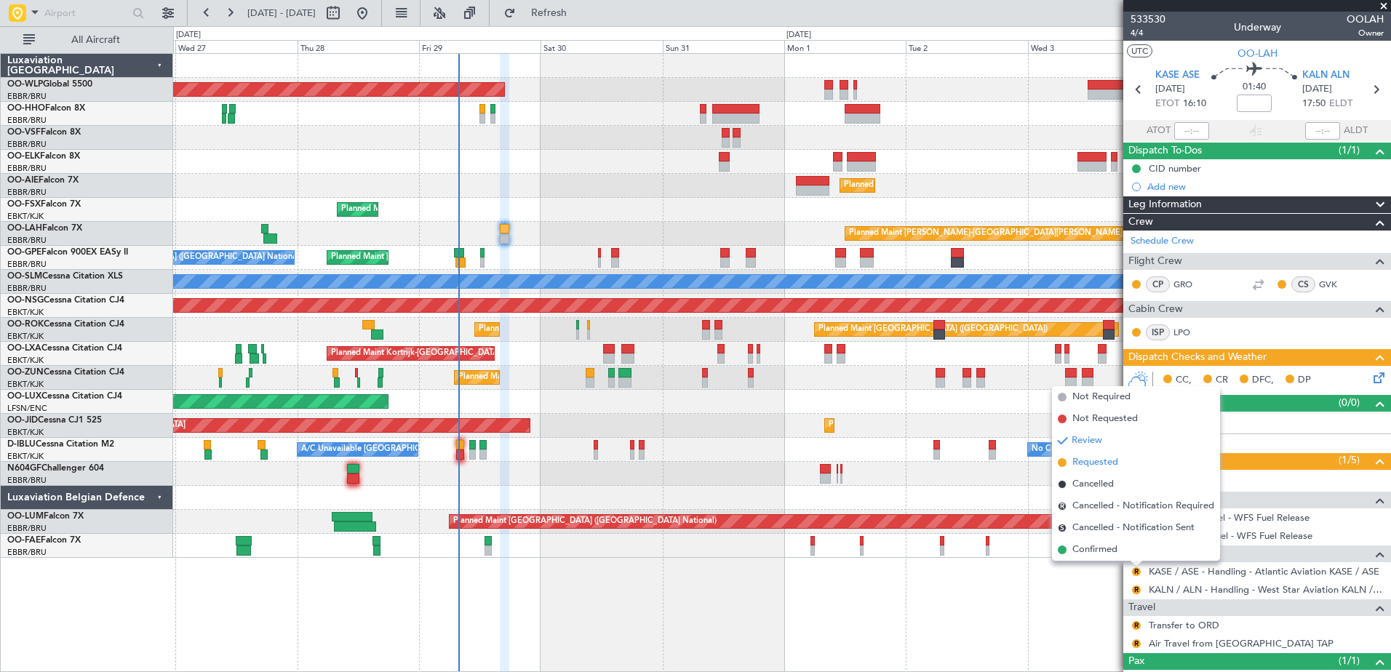
click at [1097, 461] on span "Requested" at bounding box center [1096, 463] width 46 height 15
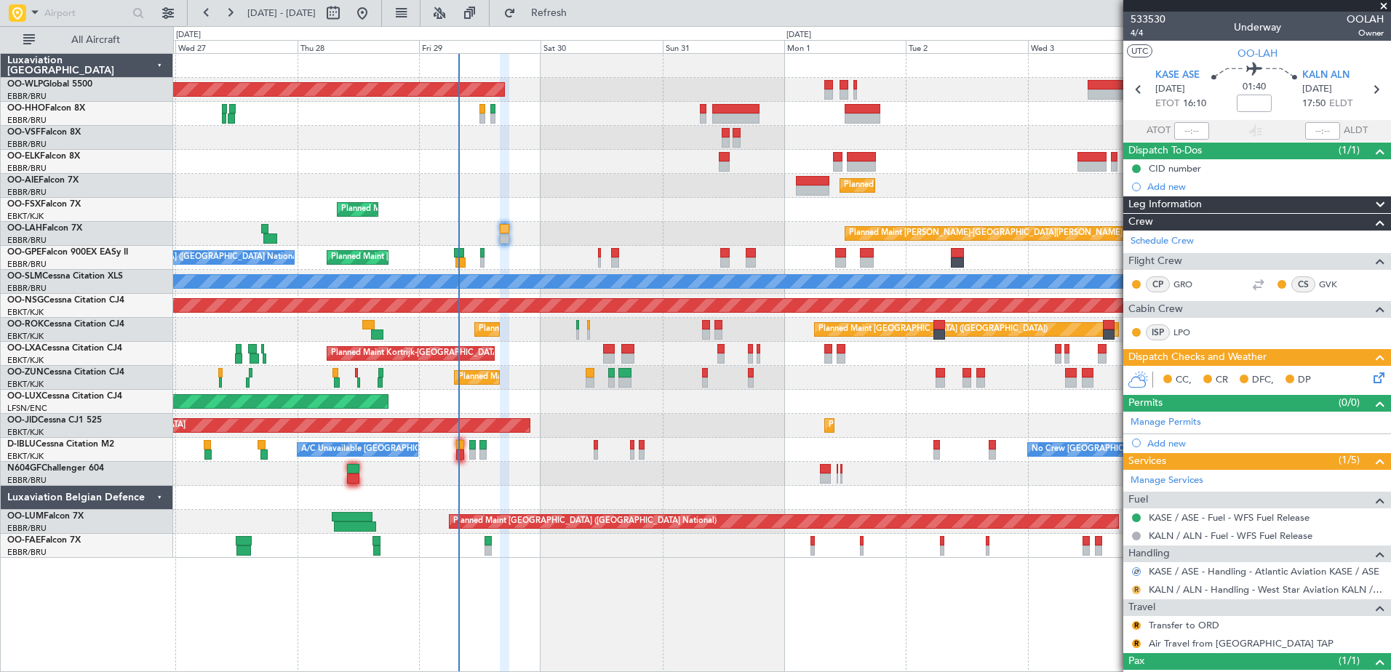
click at [1135, 587] on button "R" at bounding box center [1136, 590] width 9 height 9
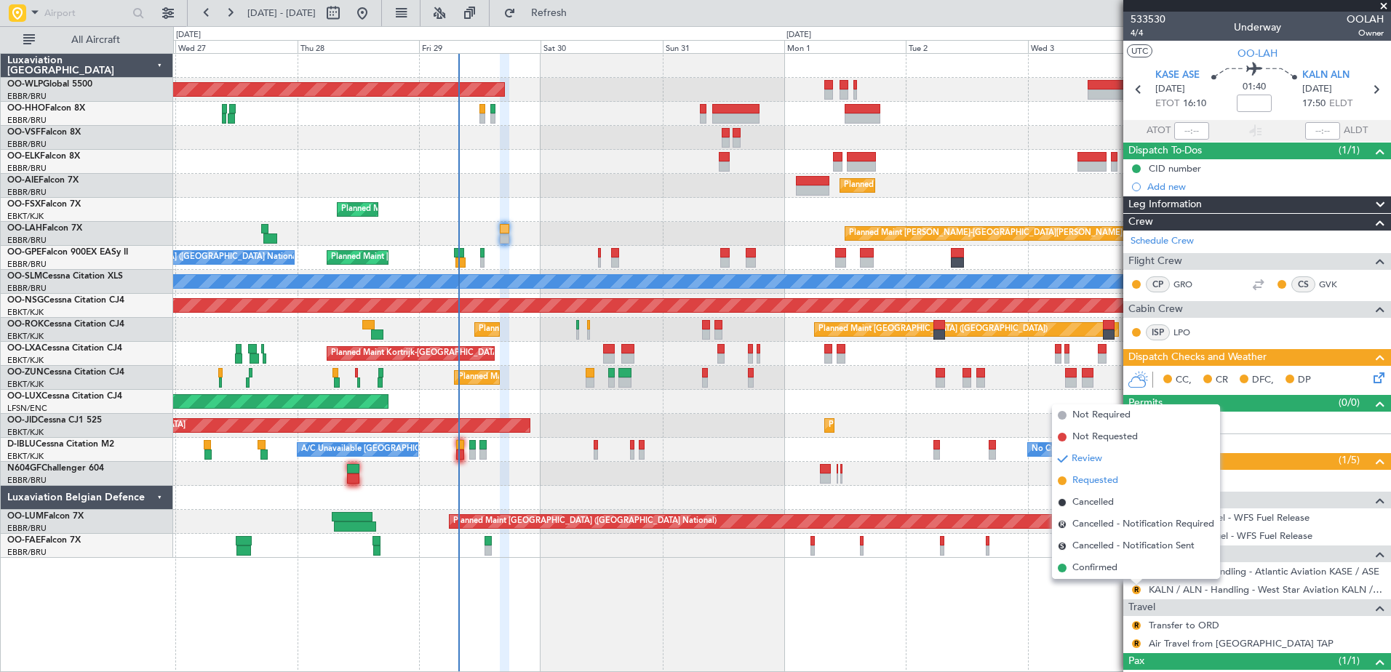
click at [1100, 484] on span "Requested" at bounding box center [1096, 481] width 46 height 15
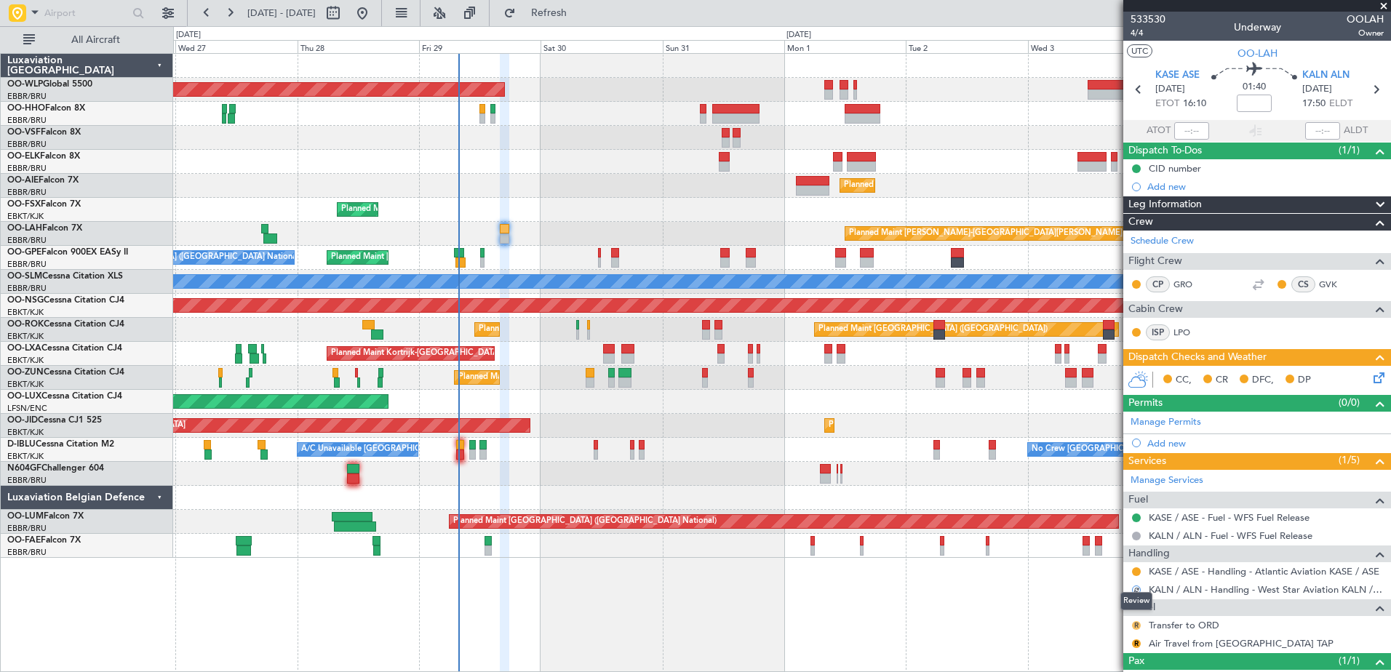
click at [1138, 626] on button "R" at bounding box center [1136, 625] width 9 height 9
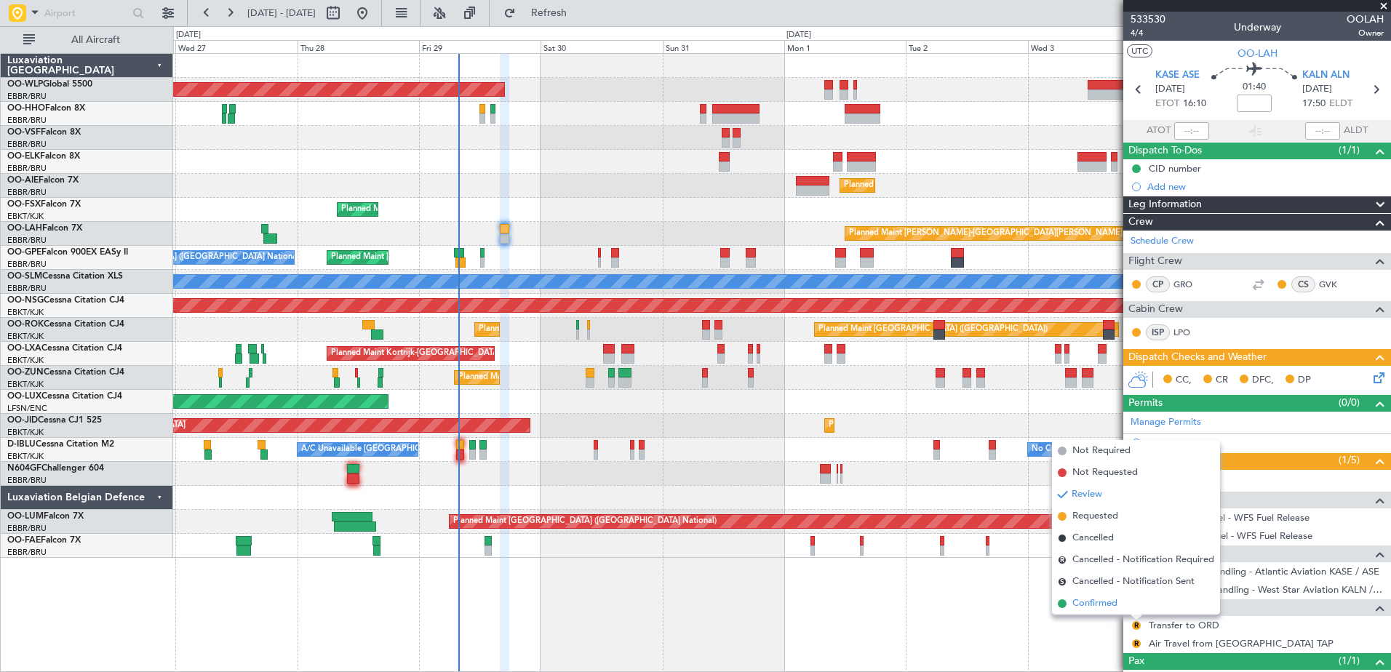
click at [1098, 605] on span "Confirmed" at bounding box center [1095, 604] width 45 height 15
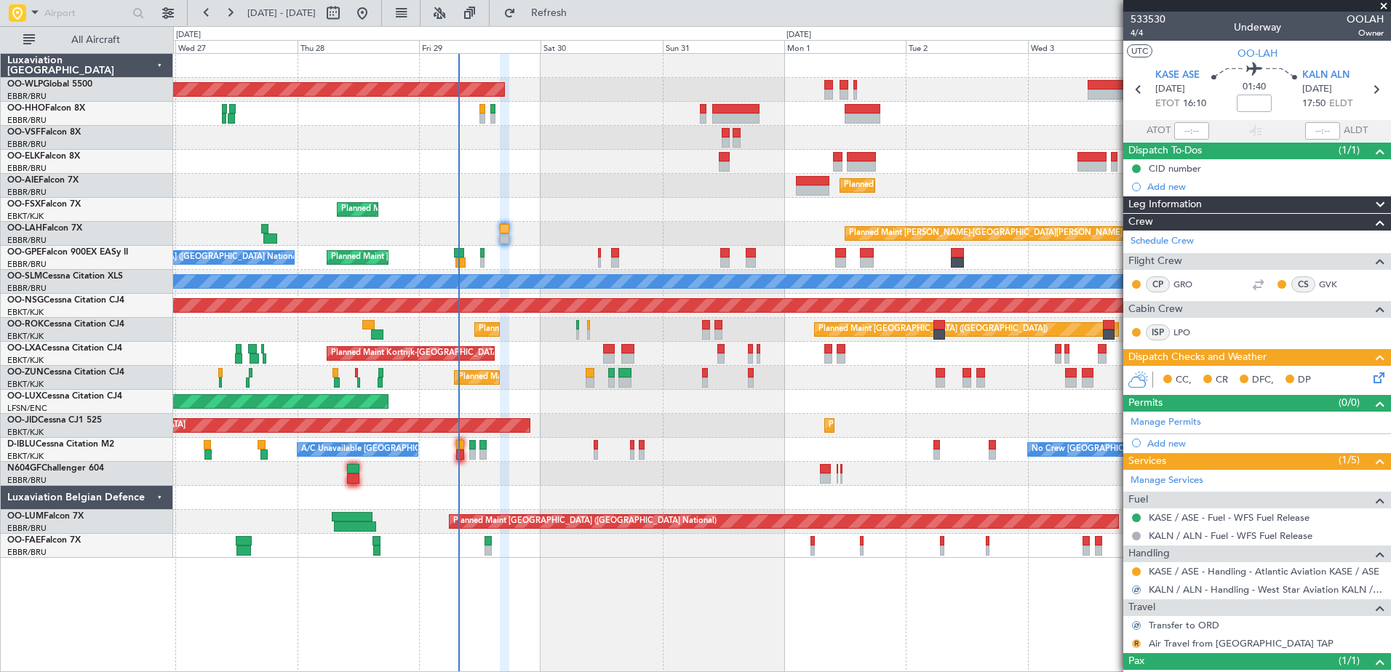
click at [1137, 642] on button "R" at bounding box center [1136, 644] width 9 height 9
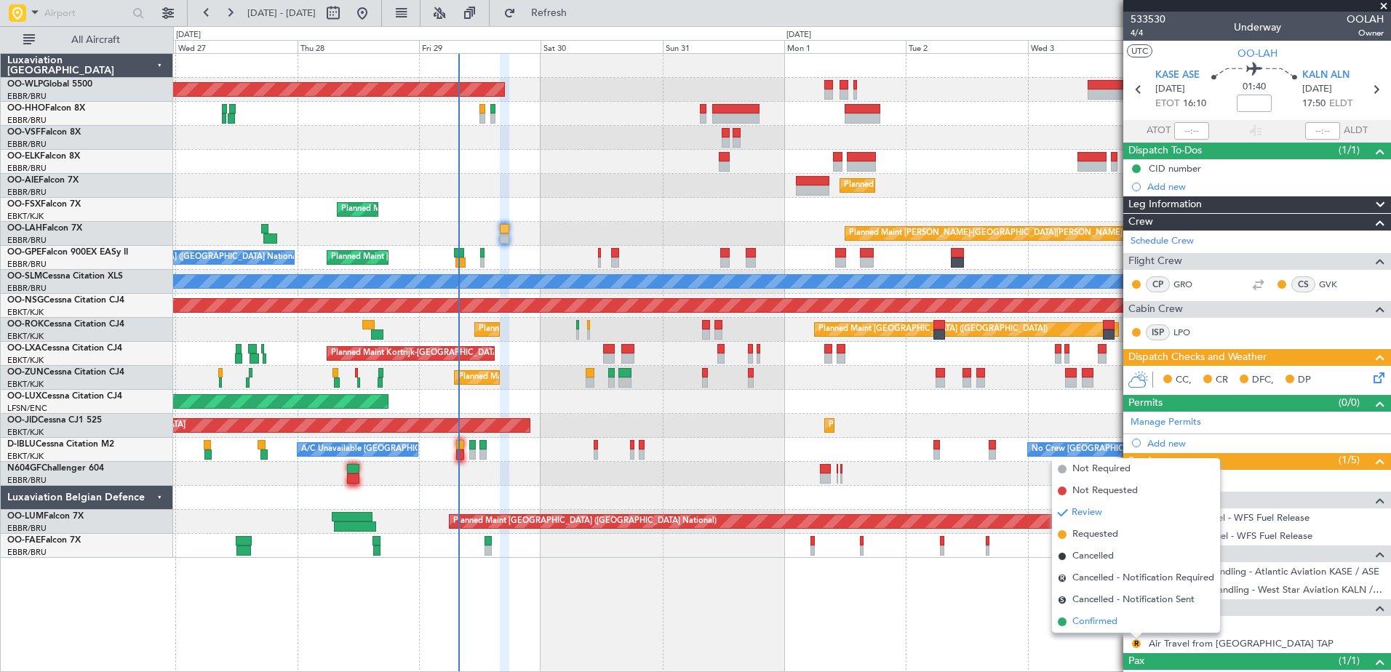
click at [1100, 620] on span "Confirmed" at bounding box center [1095, 622] width 45 height 15
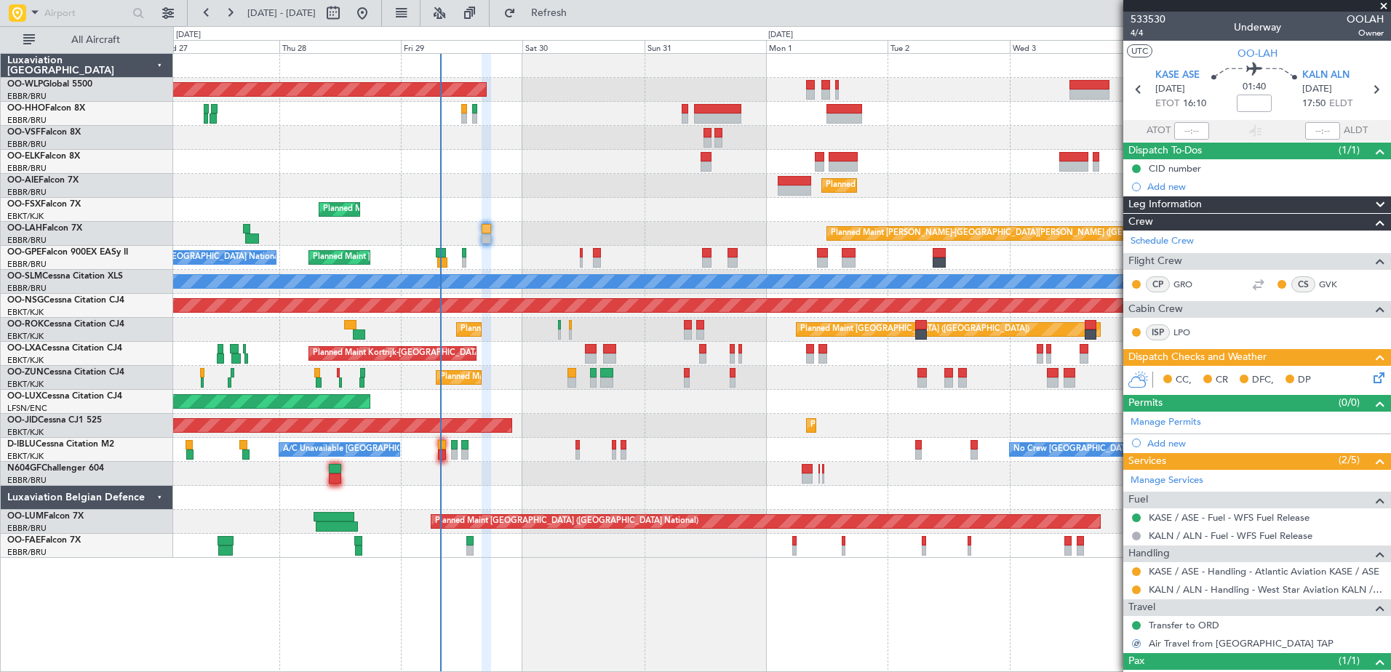
click at [628, 226] on div "Planned Maint [PERSON_NAME]-[GEOGRAPHIC_DATA][PERSON_NAME] ([GEOGRAPHIC_DATA][P…" at bounding box center [781, 234] width 1217 height 24
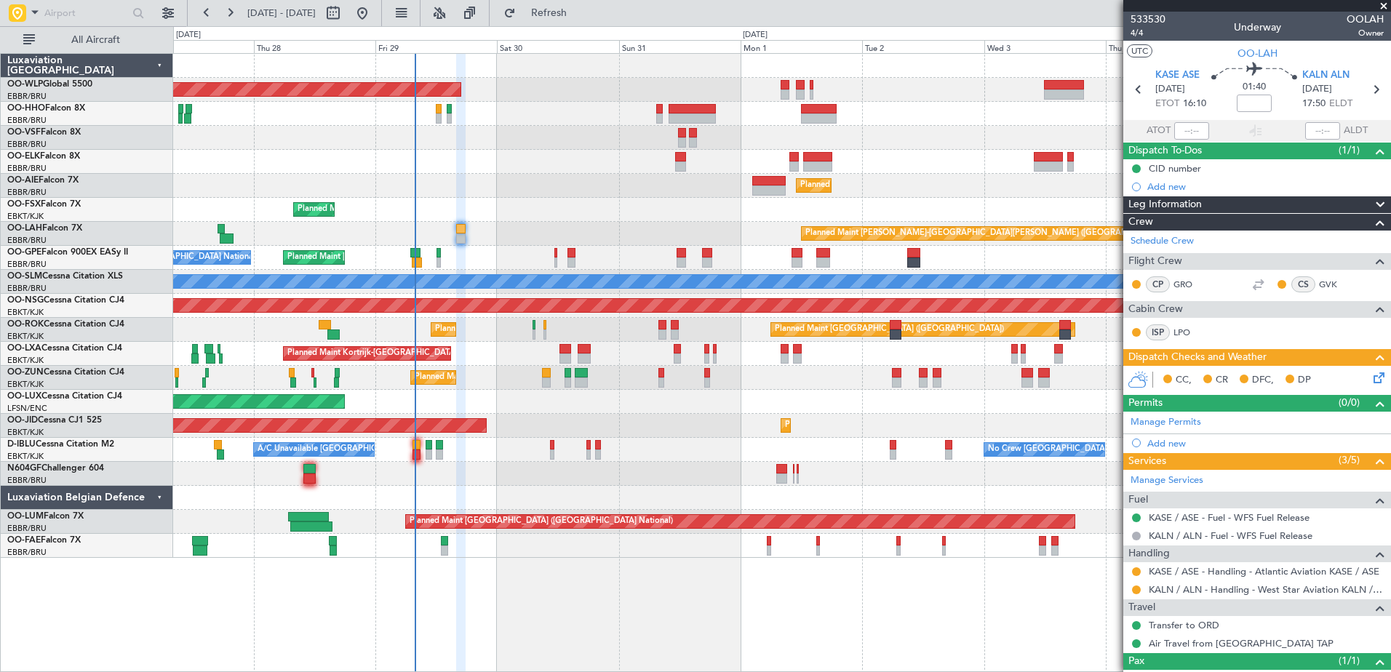
click at [706, 236] on div "Planned Maint [PERSON_NAME]-[GEOGRAPHIC_DATA][PERSON_NAME] ([GEOGRAPHIC_DATA][P…" at bounding box center [781, 234] width 1217 height 24
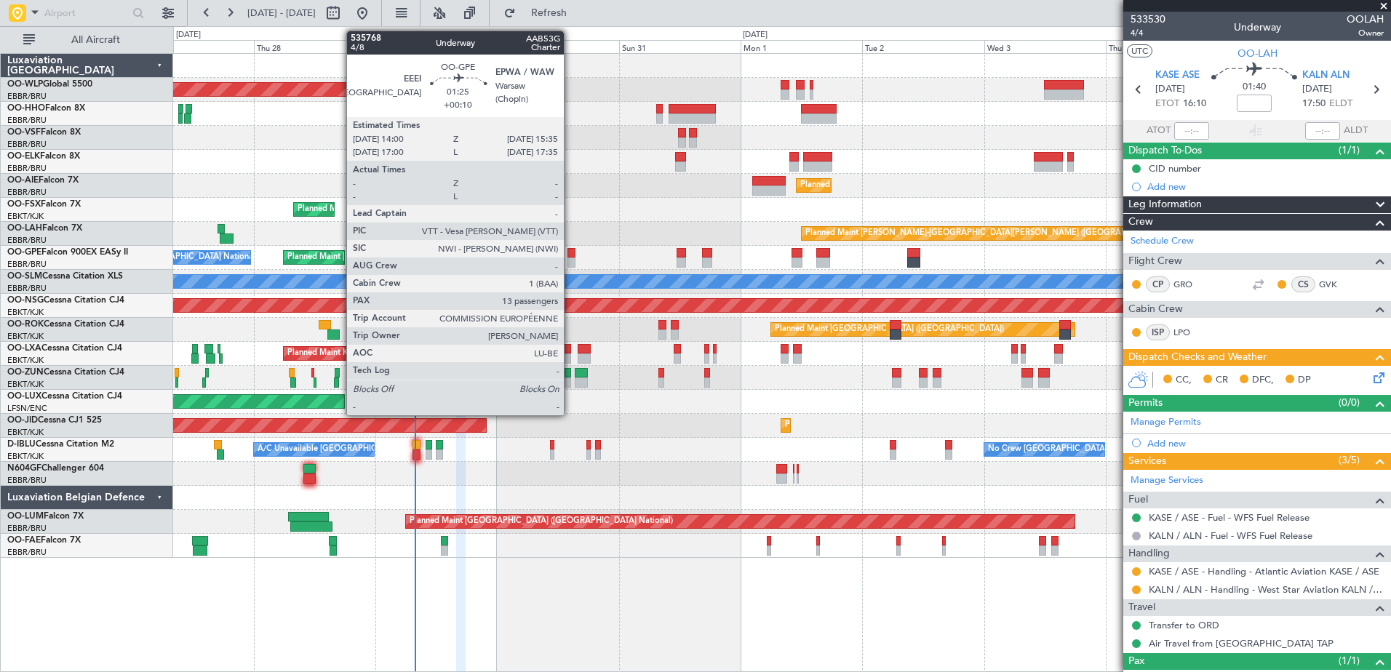
click at [571, 253] on div at bounding box center [572, 253] width 9 height 10
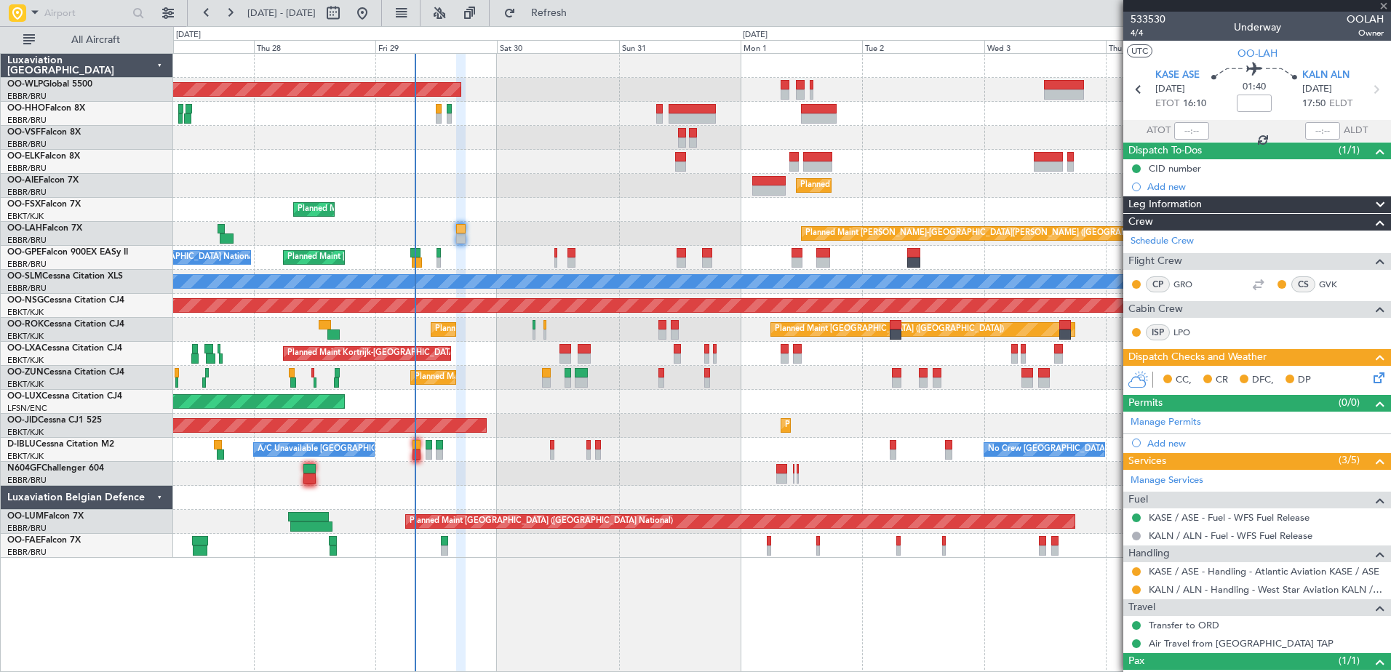
type input "+00:10"
type input "13"
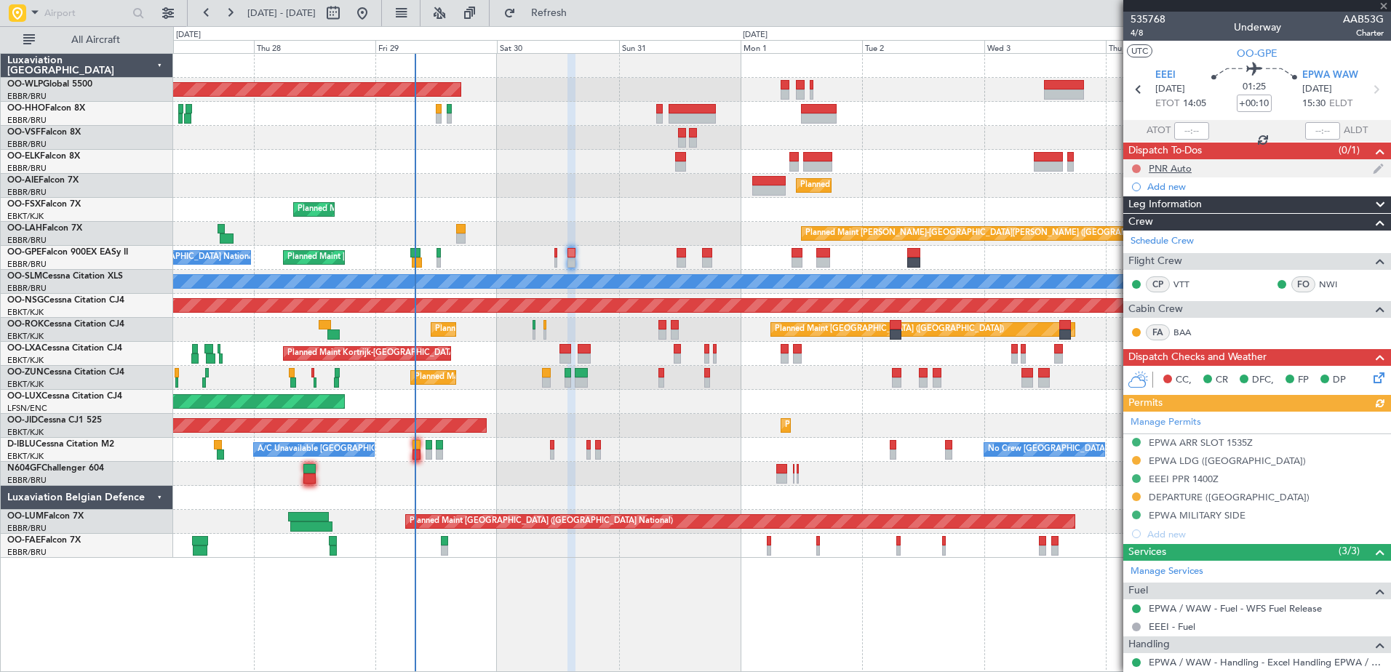
click at [1135, 168] on button at bounding box center [1136, 168] width 9 height 9
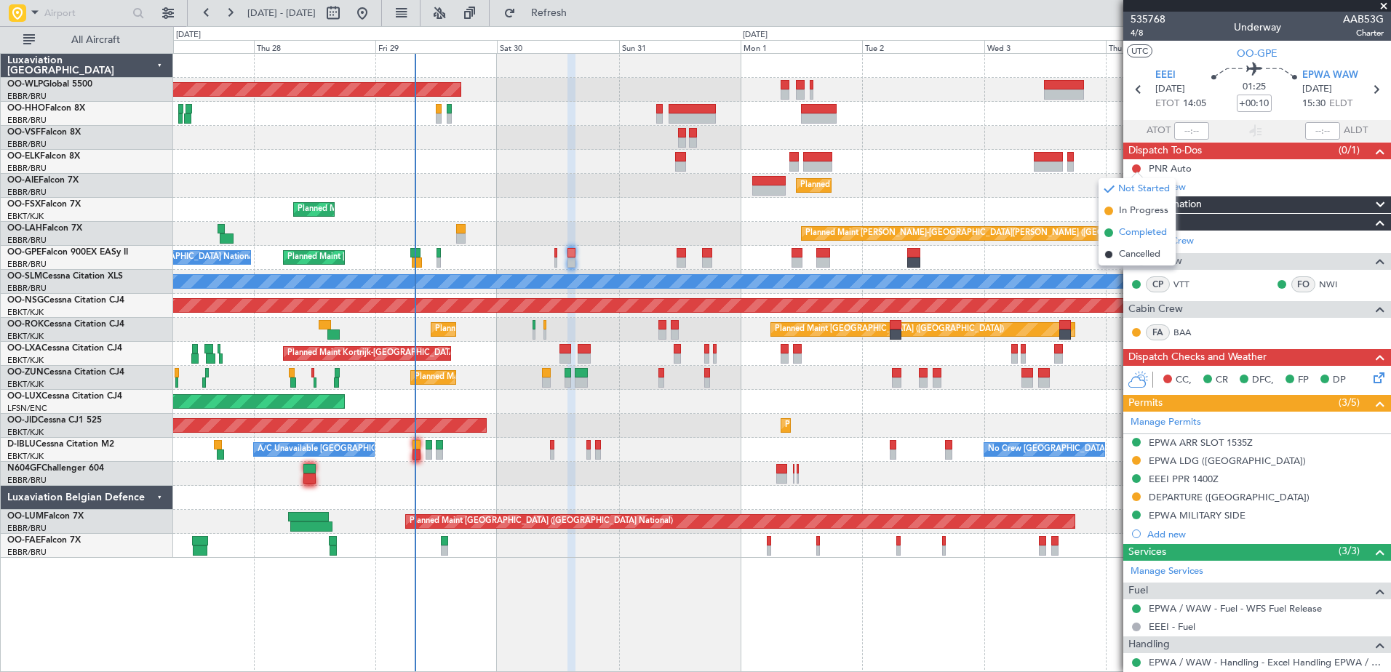
click at [1137, 234] on span "Completed" at bounding box center [1143, 233] width 48 height 15
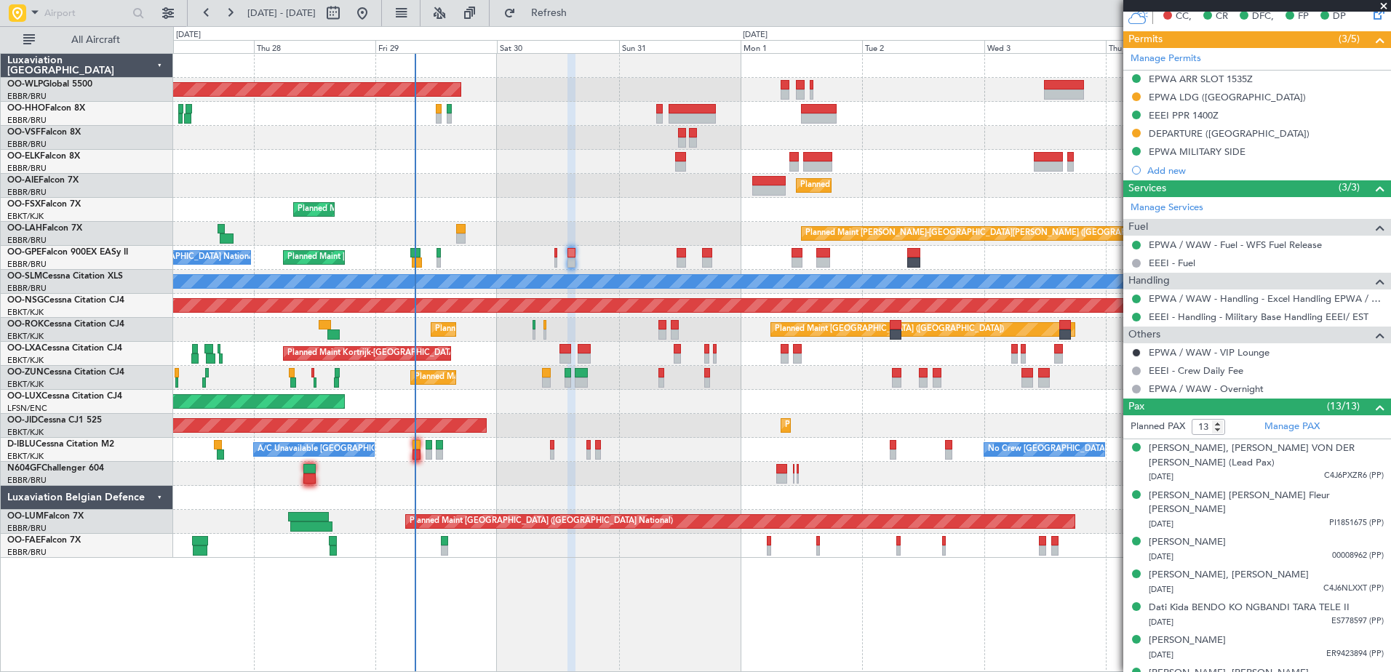
scroll to position [437, 0]
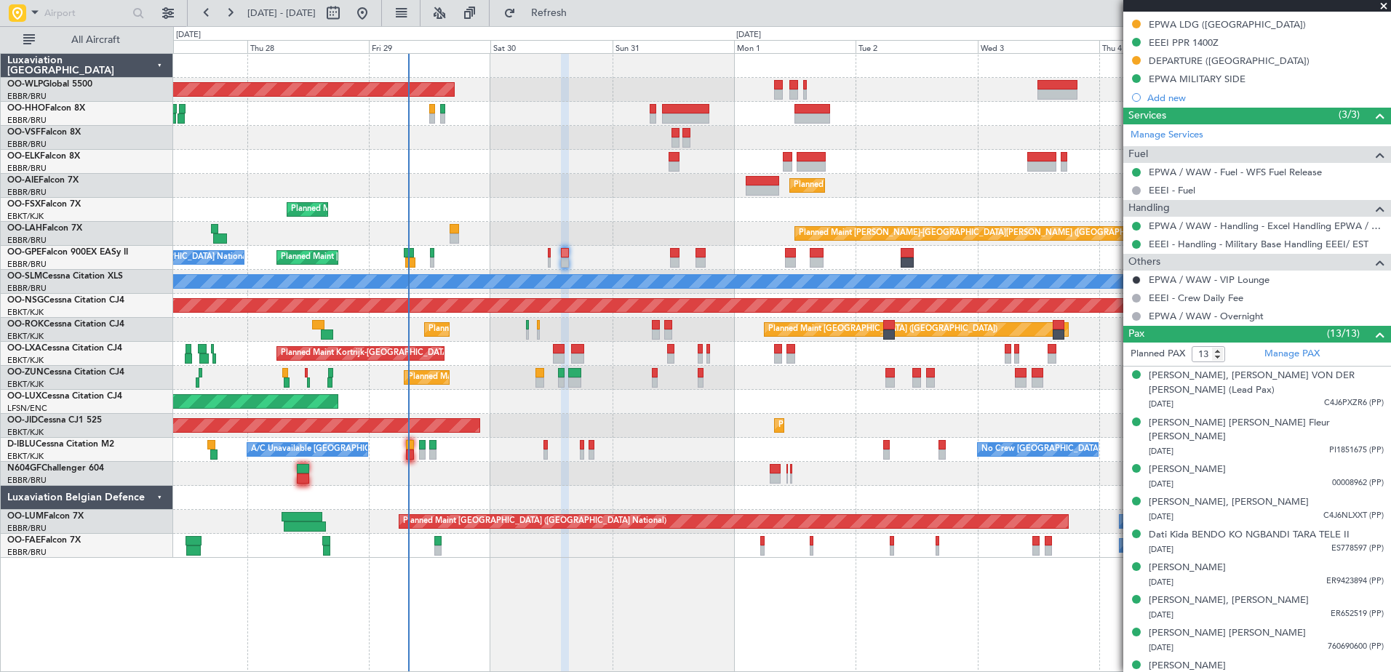
click at [750, 201] on div "Planned Maint Kortrijk-Wevelgem Planned Maint Kortrijk-Wevelgem" at bounding box center [781, 210] width 1217 height 24
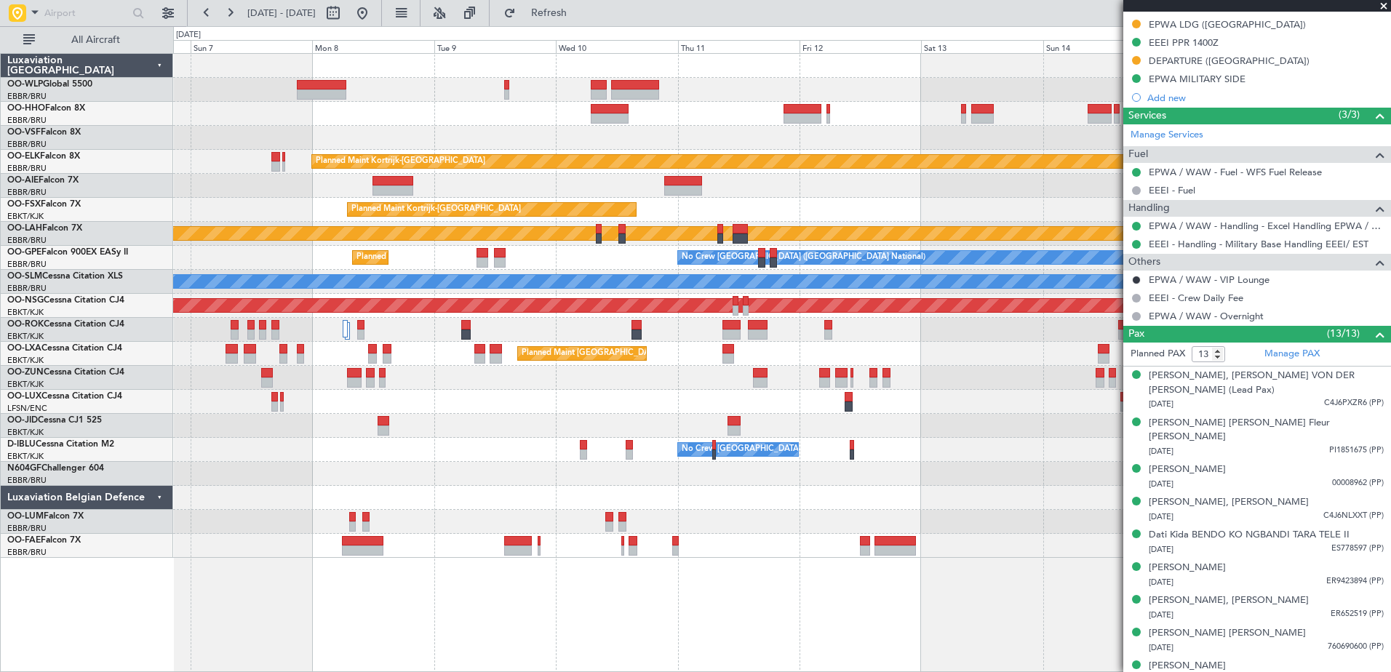
click at [392, 507] on div at bounding box center [781, 498] width 1217 height 24
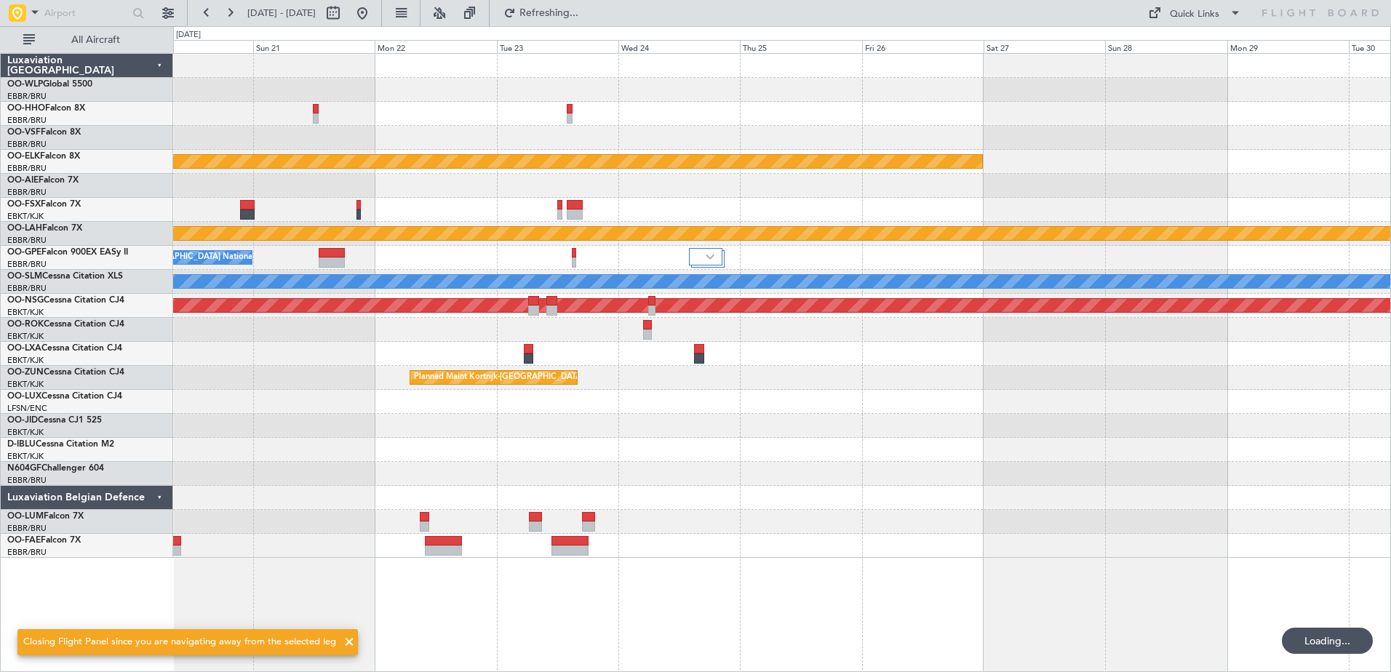
scroll to position [0, 0]
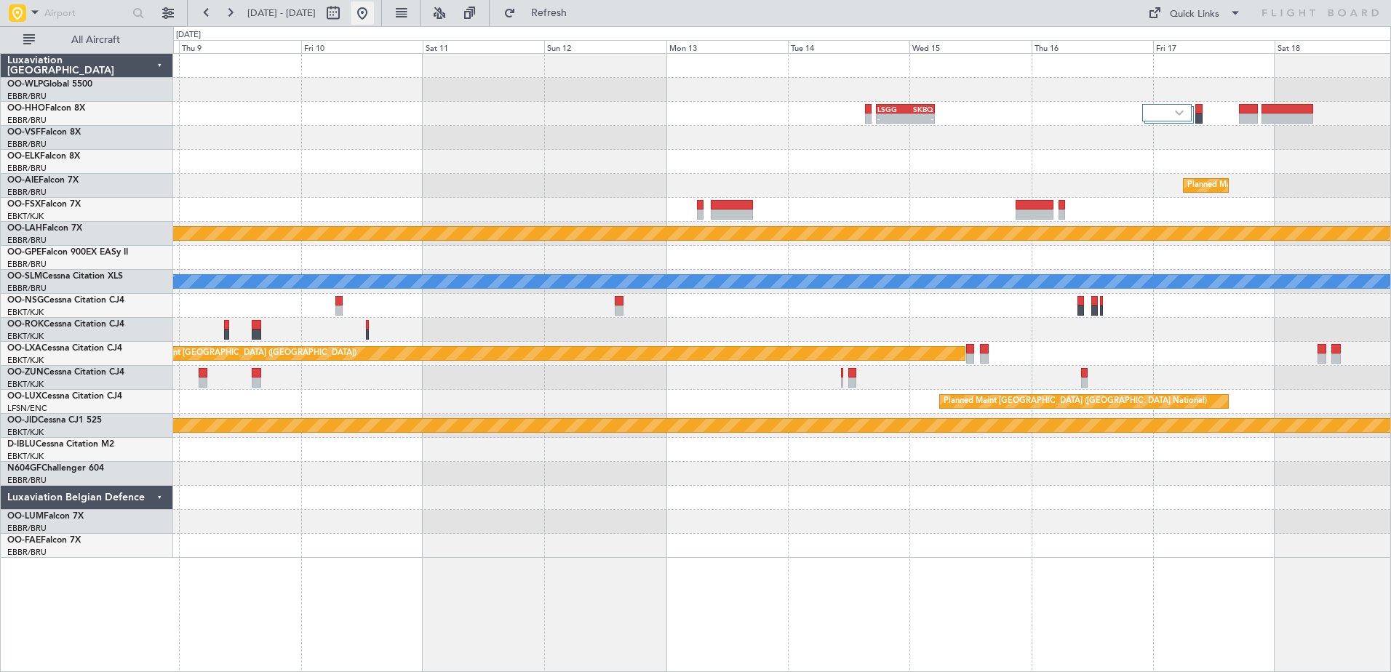
click at [374, 14] on button at bounding box center [362, 12] width 23 height 23
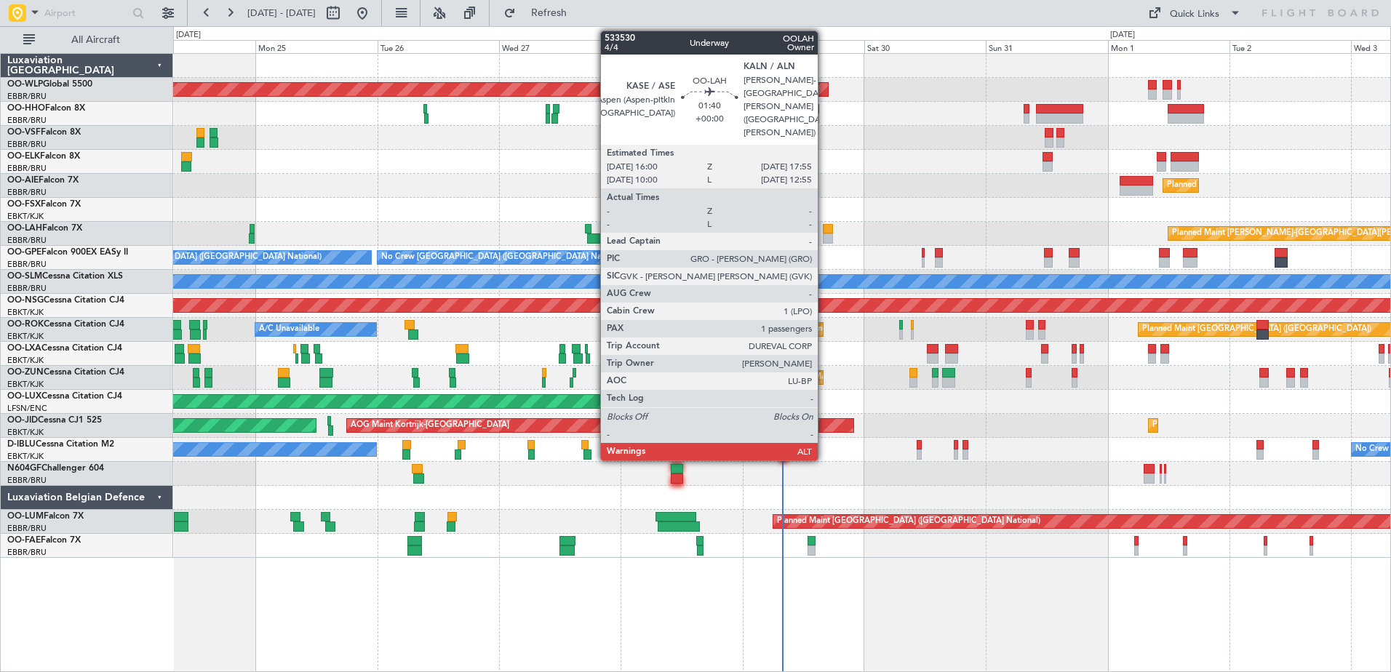
click at [825, 236] on div at bounding box center [828, 239] width 10 height 10
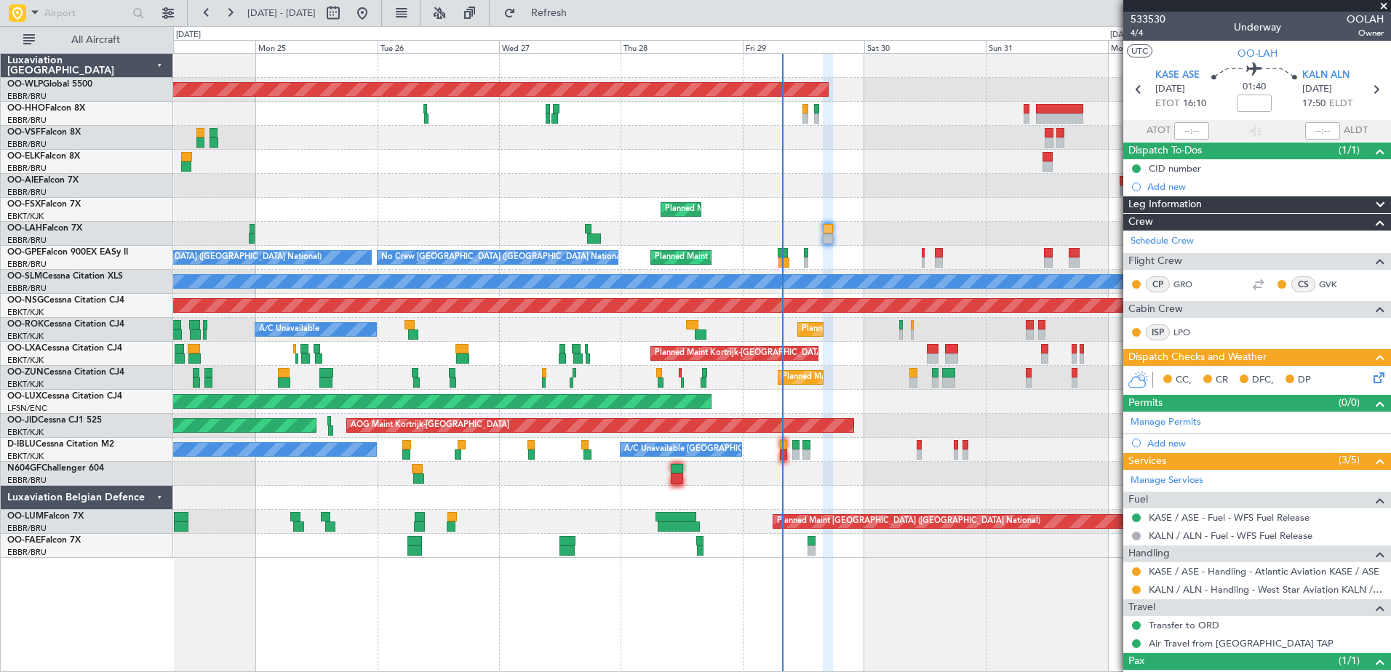
scroll to position [54, 0]
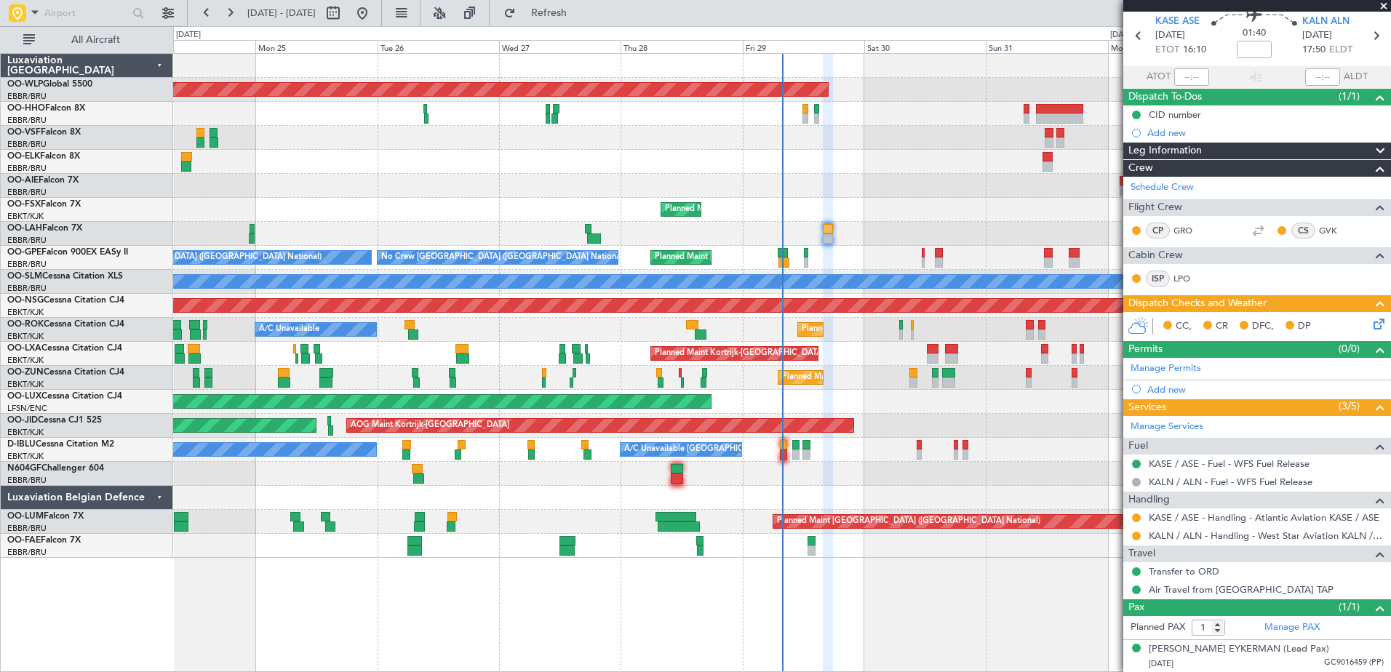
click at [1371, 317] on icon at bounding box center [1377, 322] width 12 height 12
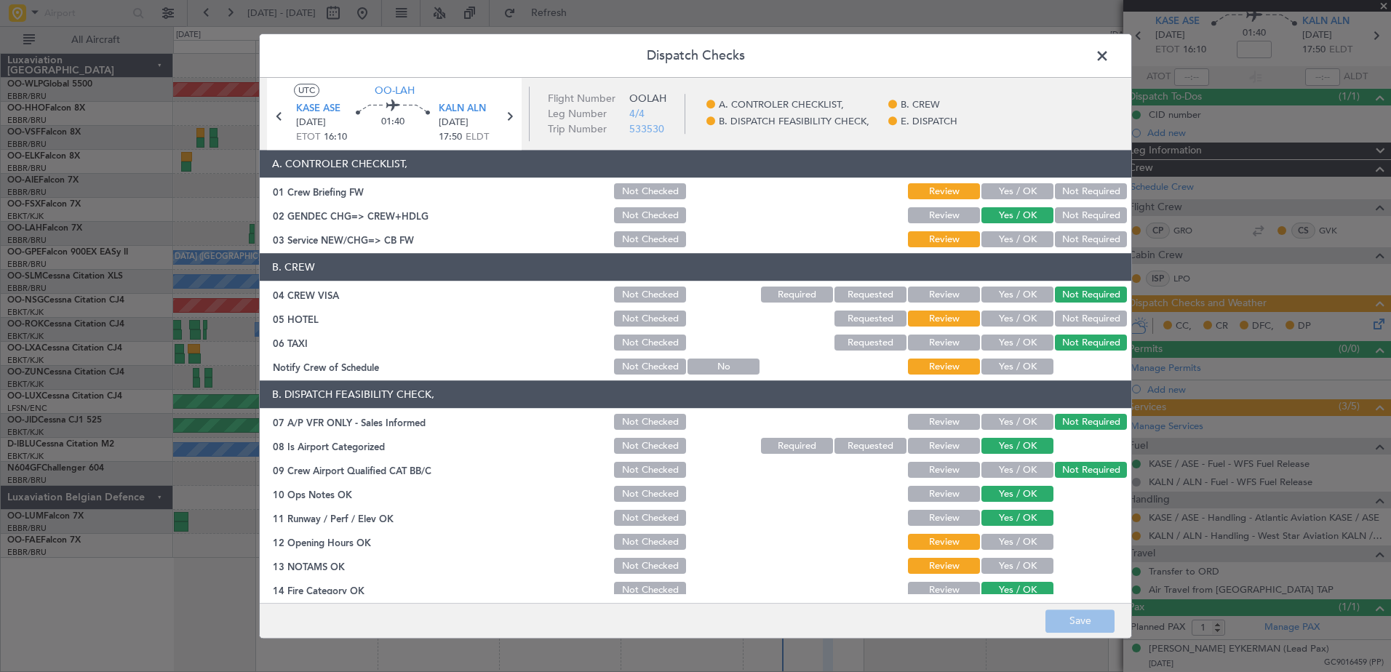
scroll to position [234, 0]
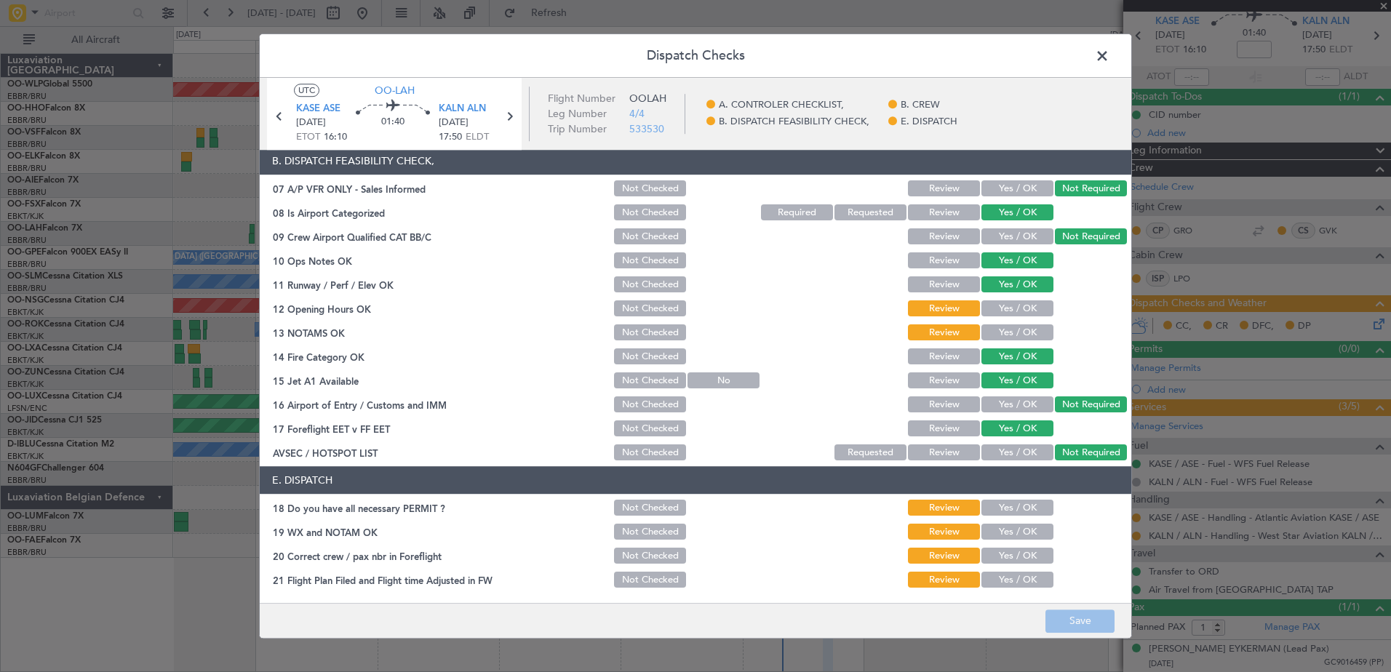
drag, startPoint x: 1014, startPoint y: 578, endPoint x: 1015, endPoint y: 565, distance: 12.4
click at [1015, 578] on button "Yes / OK" at bounding box center [1018, 581] width 72 height 16
click at [1009, 550] on button "Yes / OK" at bounding box center [1018, 557] width 72 height 16
click at [1001, 533] on button "Yes / OK" at bounding box center [1018, 533] width 72 height 16
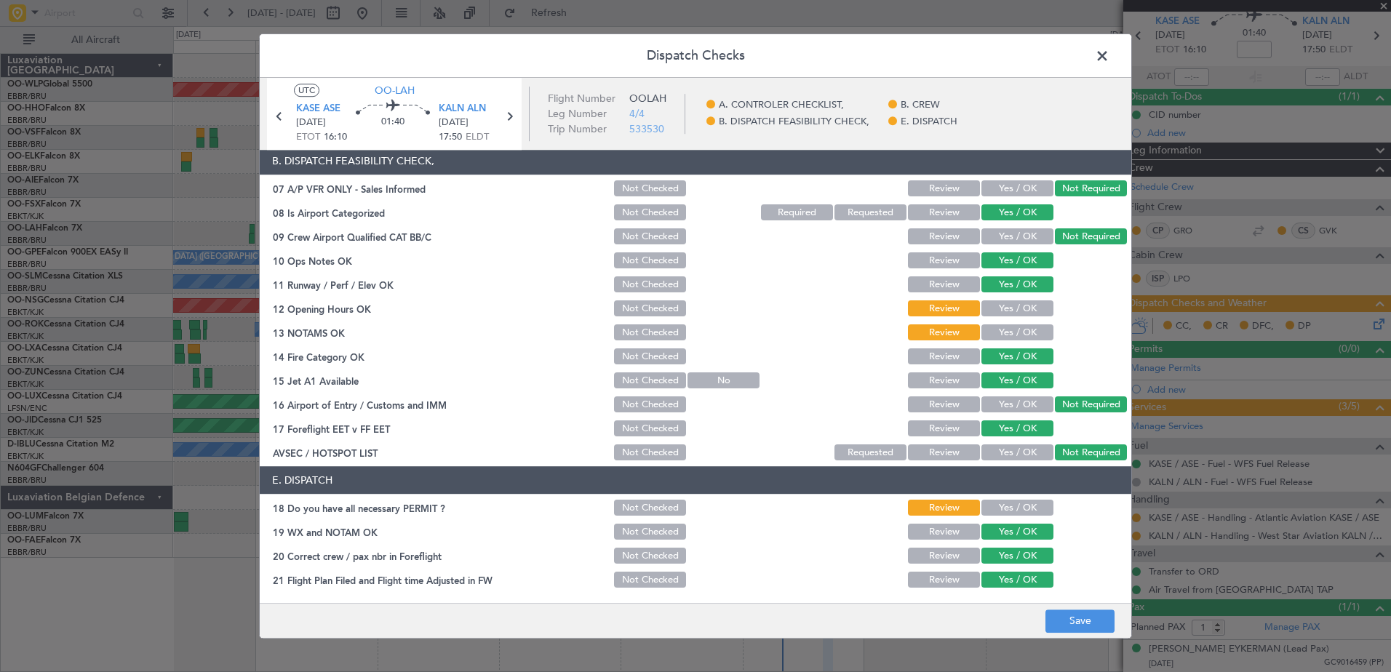
click at [1001, 511] on button "Yes / OK" at bounding box center [1018, 509] width 72 height 16
click at [999, 324] on div "Yes / OK" at bounding box center [1017, 333] width 74 height 20
click at [1001, 306] on button "Yes / OK" at bounding box center [1018, 309] width 72 height 16
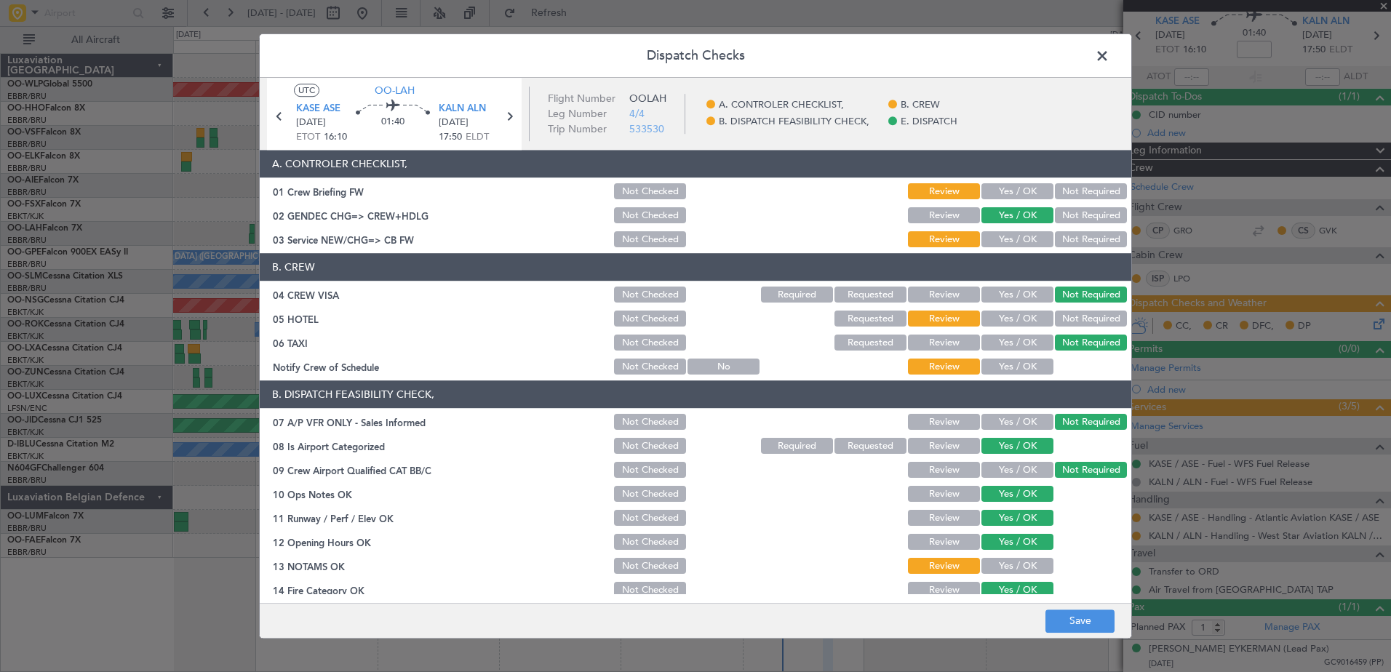
click at [1014, 563] on button "Yes / OK" at bounding box center [1018, 567] width 72 height 16
drag, startPoint x: 990, startPoint y: 375, endPoint x: 1026, endPoint y: 353, distance: 42.4
click at [990, 373] on button "Yes / OK" at bounding box center [1018, 367] width 72 height 16
click at [1068, 319] on button "Not Required" at bounding box center [1091, 319] width 72 height 16
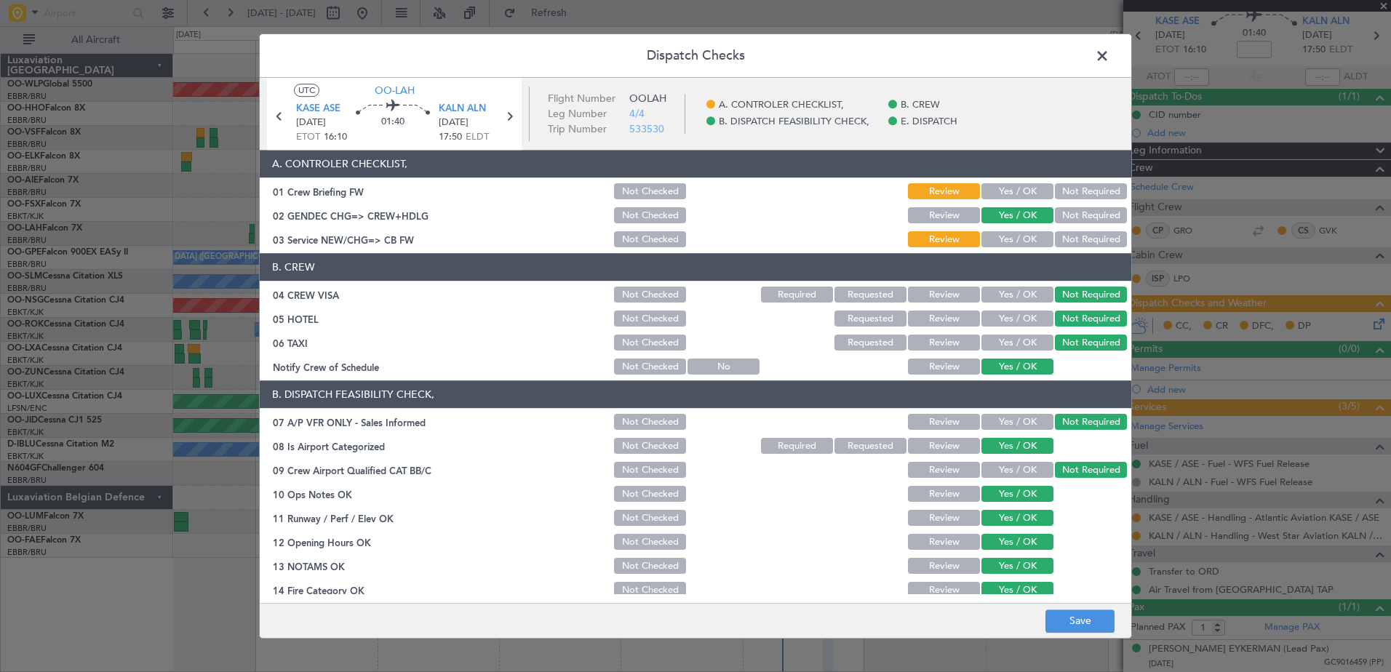
click at [1014, 241] on button "Yes / OK" at bounding box center [1018, 240] width 72 height 16
click at [1009, 191] on button "Yes / OK" at bounding box center [1018, 192] width 72 height 16
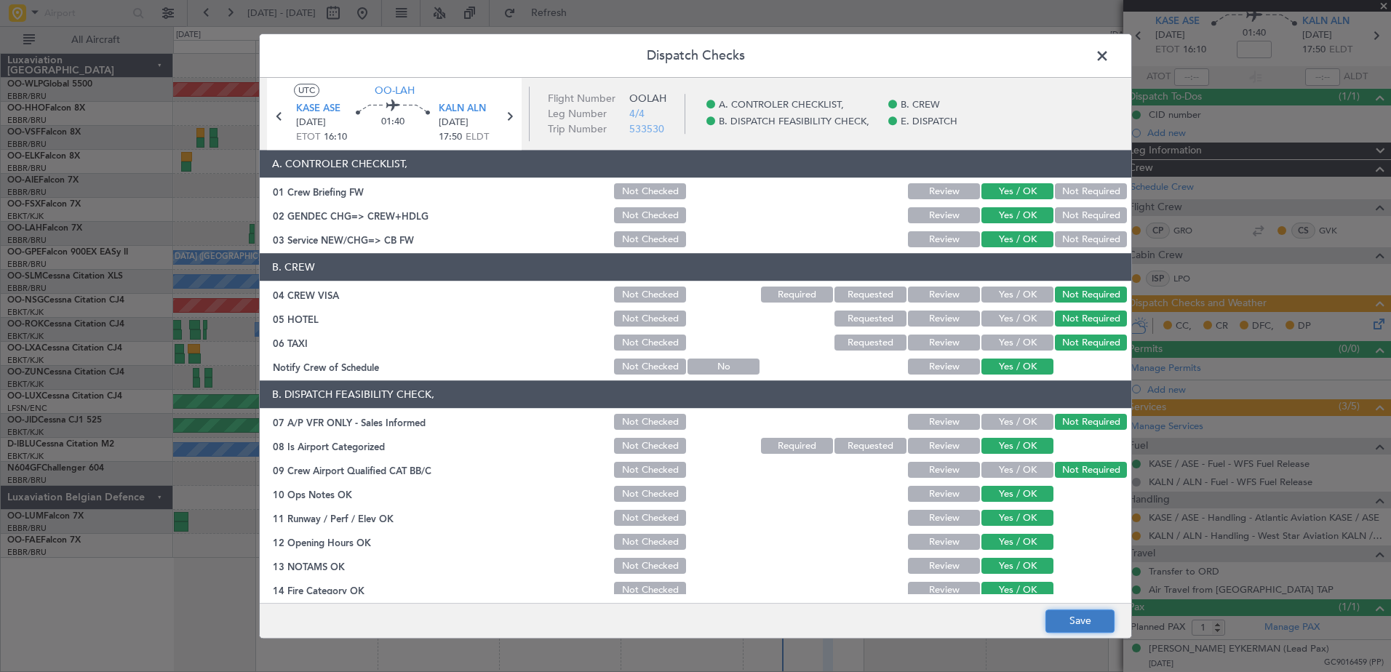
click at [1080, 618] on button "Save" at bounding box center [1080, 621] width 69 height 23
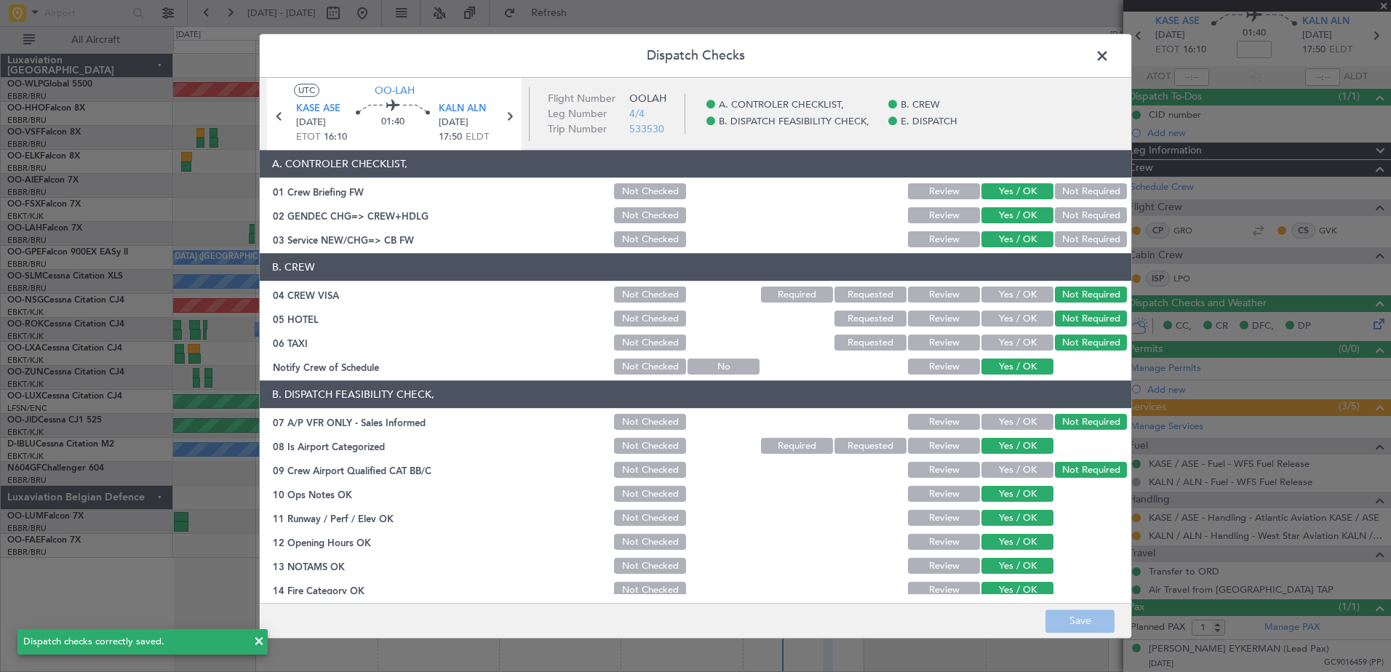
click at [1110, 49] on span at bounding box center [1110, 59] width 0 height 29
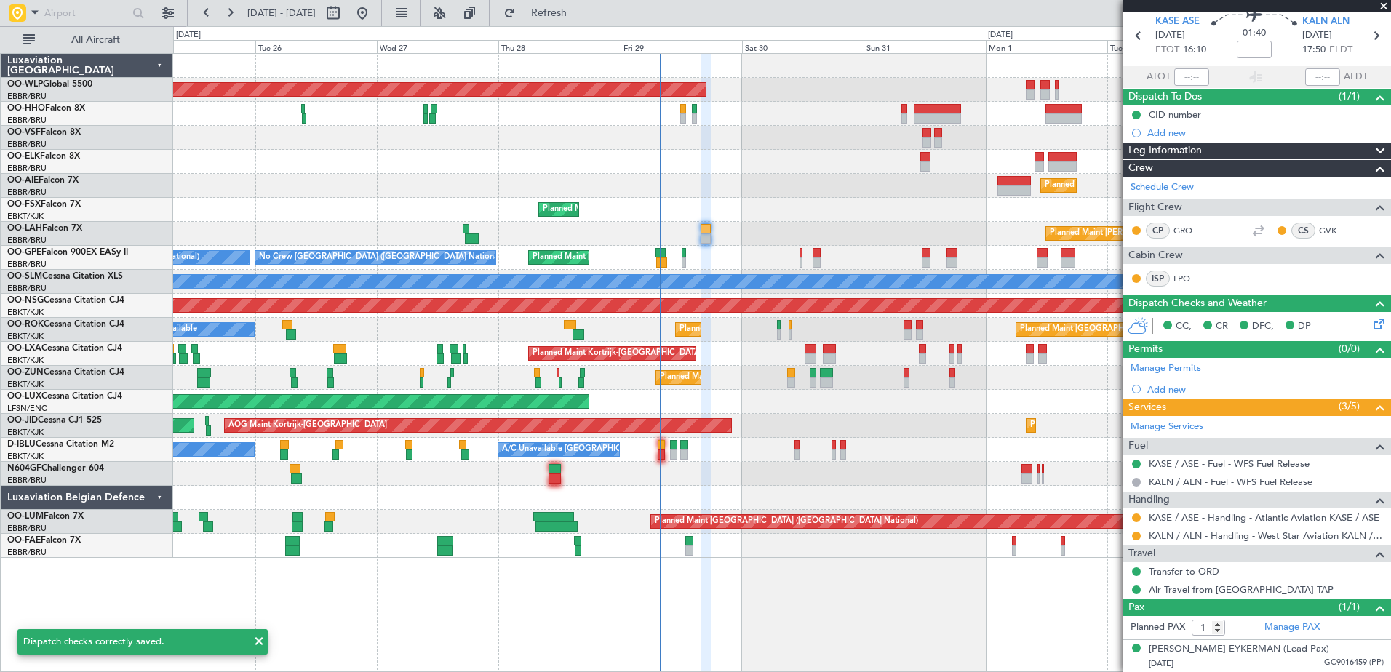
click at [886, 148] on div at bounding box center [781, 138] width 1217 height 24
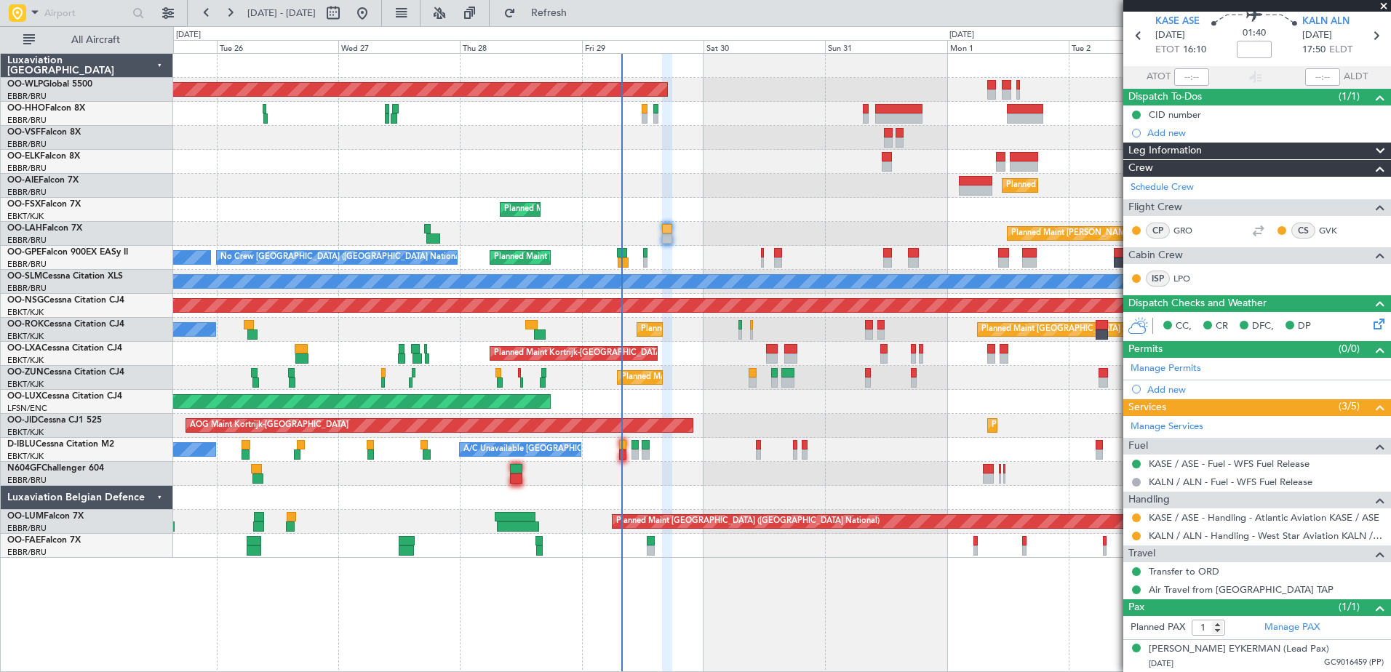
click at [619, 450] on div "No Crew Brussels (Brussels National) No Crew Kortrijk-Wevelgem A/C Unavailable …" at bounding box center [781, 450] width 1217 height 24
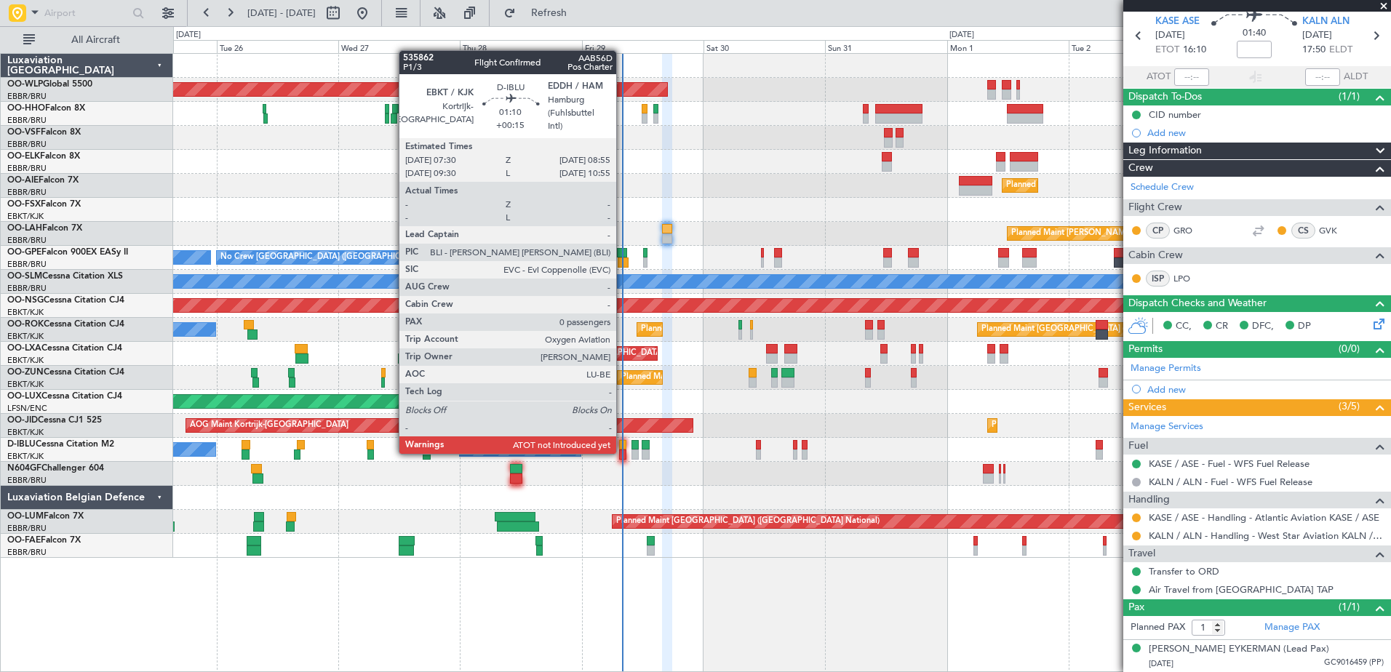
click at [623, 451] on div at bounding box center [622, 455] width 7 height 10
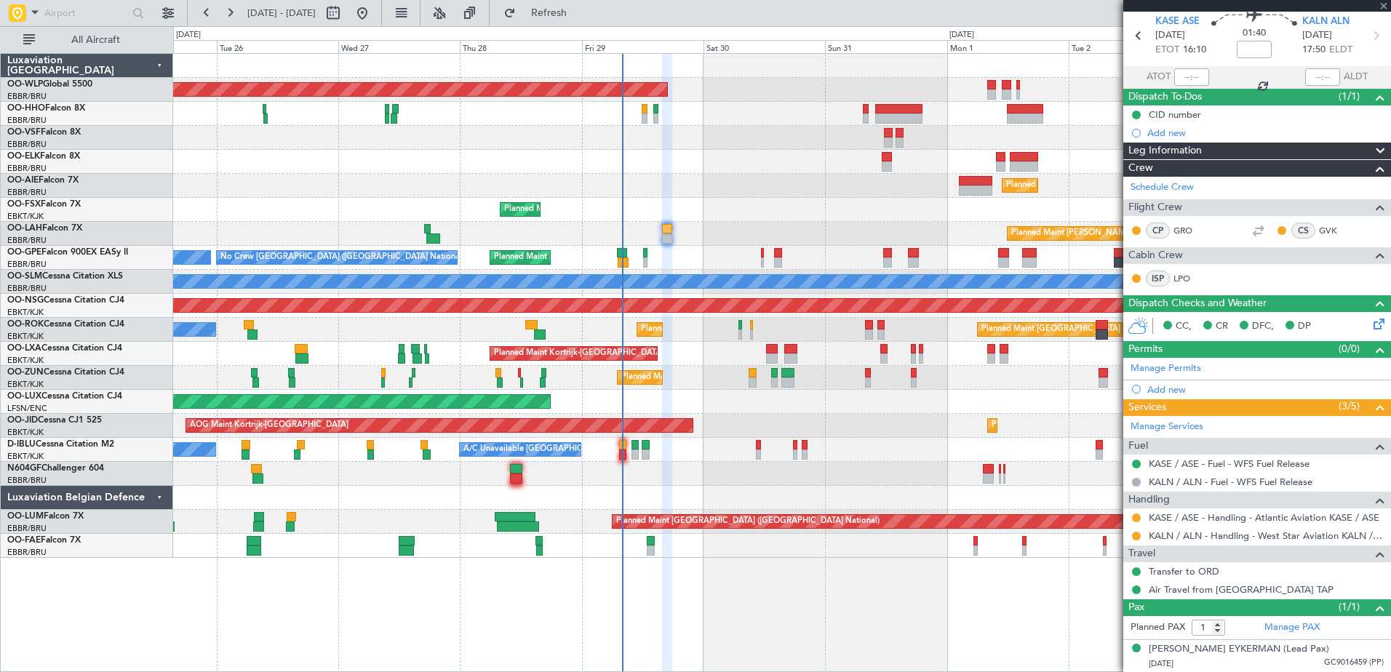
type input "+00:15"
type input "0"
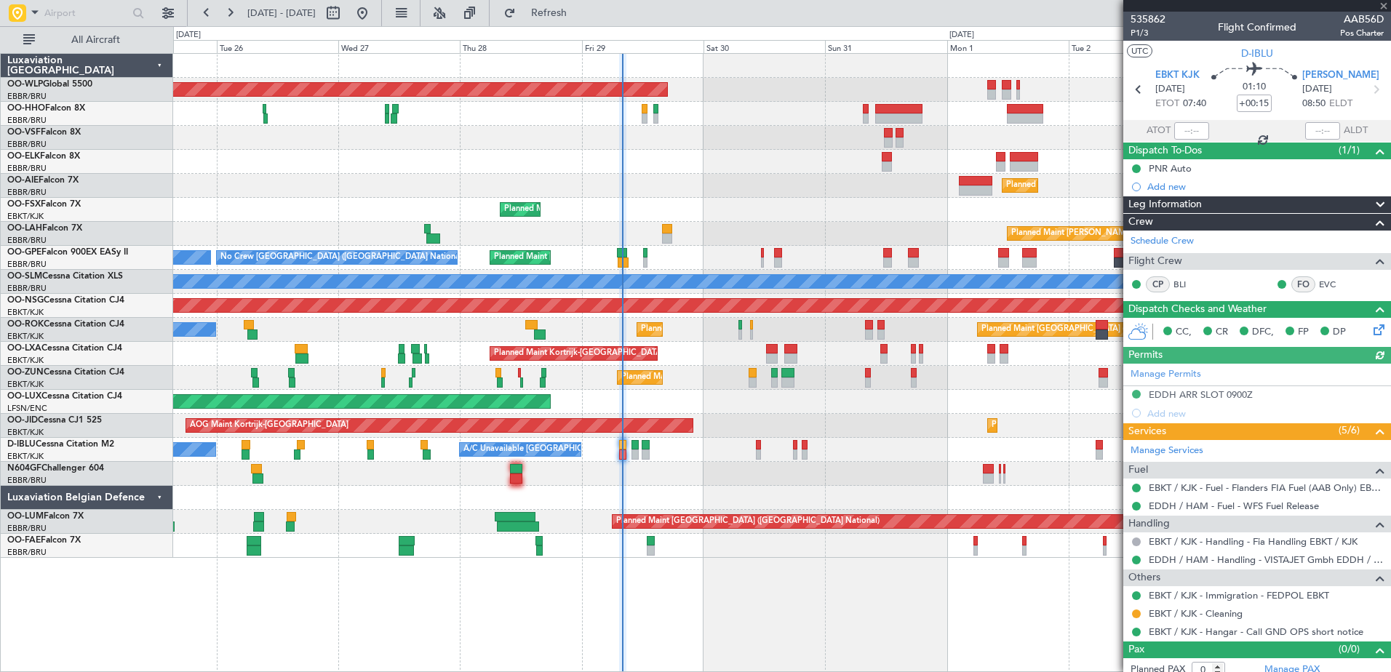
click at [1188, 129] on div at bounding box center [1192, 130] width 35 height 17
click at [1182, 130] on input "text" at bounding box center [1192, 130] width 35 height 17
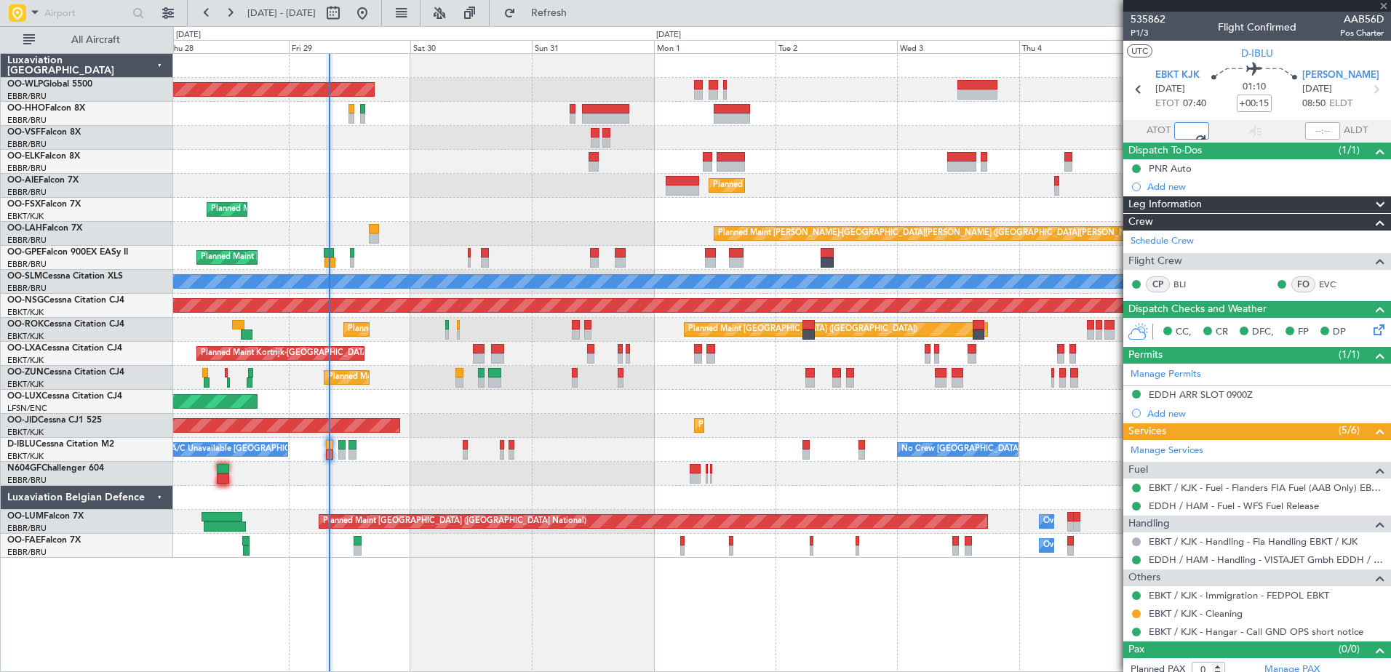
click at [576, 445] on div "Planned Maint Berlin (Brandenburg) Planned Maint Kortrijk-Wevelgem Planned Main…" at bounding box center [781, 306] width 1217 height 504
type input "07:51"
click at [1381, 6] on span at bounding box center [1384, 6] width 15 height 13
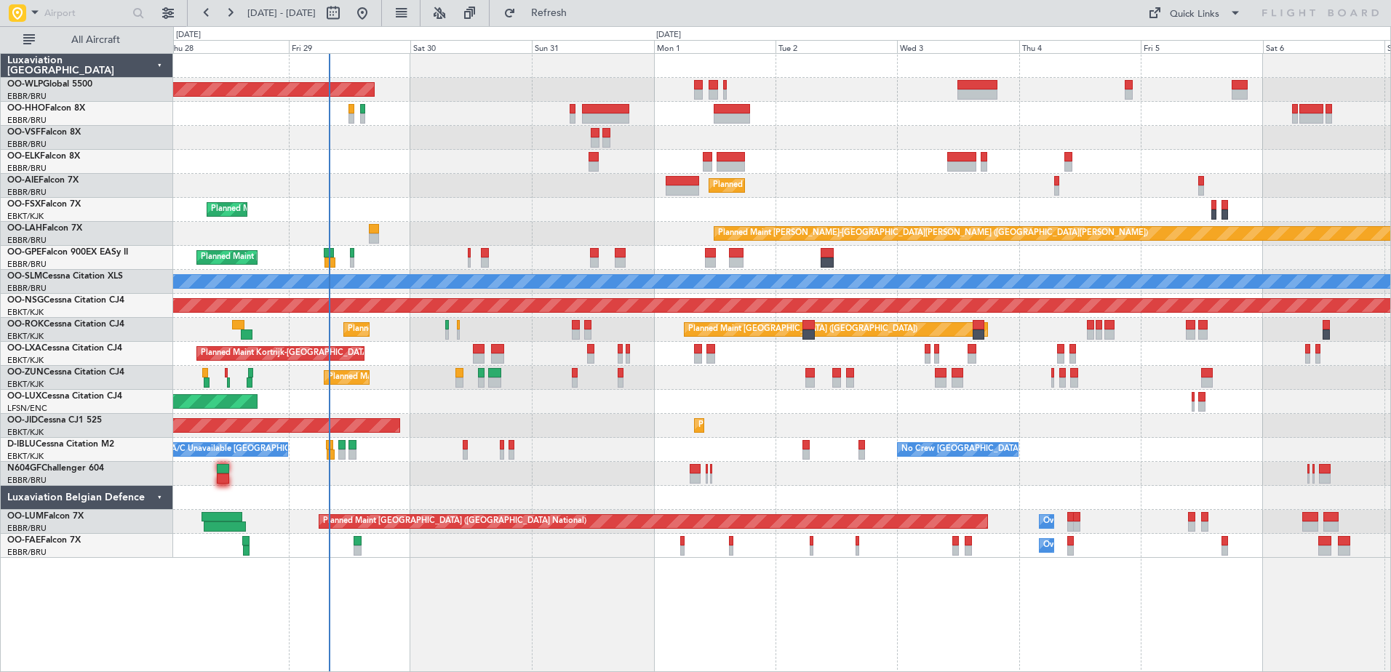
click at [472, 260] on div "Planned Maint [GEOGRAPHIC_DATA] ([GEOGRAPHIC_DATA] National) No Crew [GEOGRAPHI…" at bounding box center [781, 258] width 1217 height 24
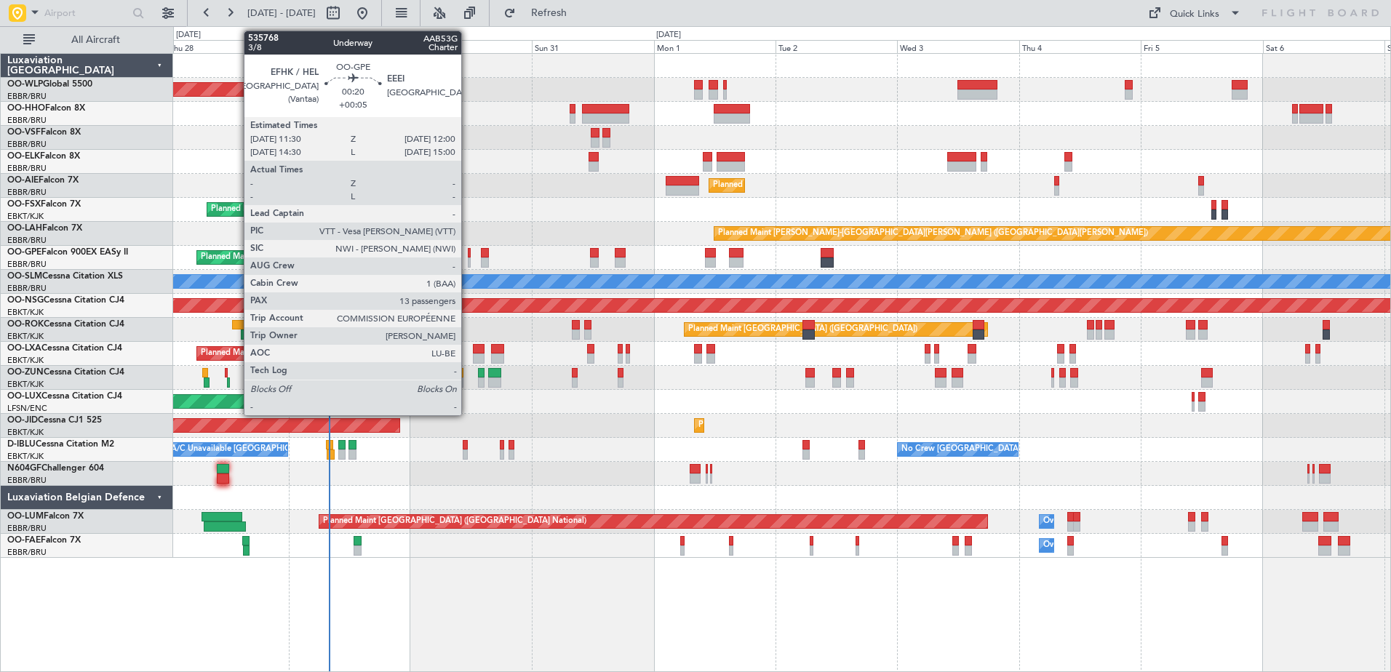
click at [468, 264] on div at bounding box center [469, 263] width 3 height 10
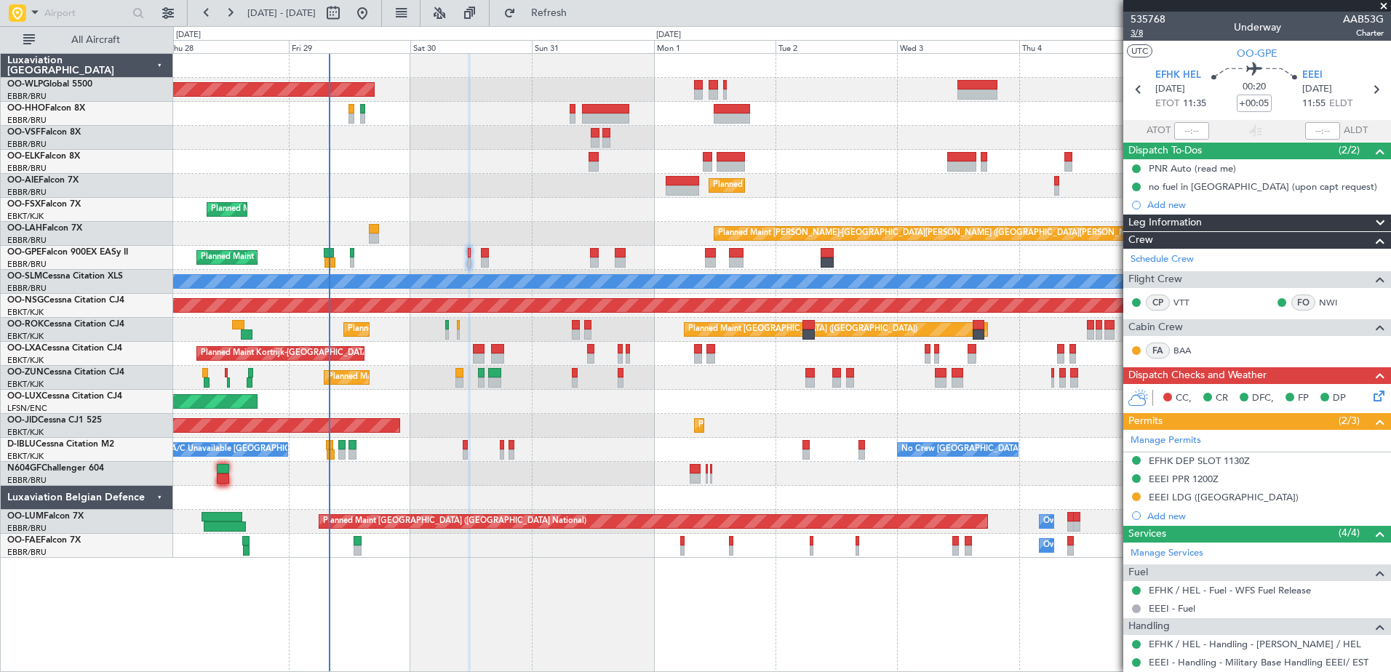
click at [1142, 33] on span "3/8" at bounding box center [1148, 33] width 35 height 12
click at [212, 12] on button at bounding box center [206, 12] width 23 height 23
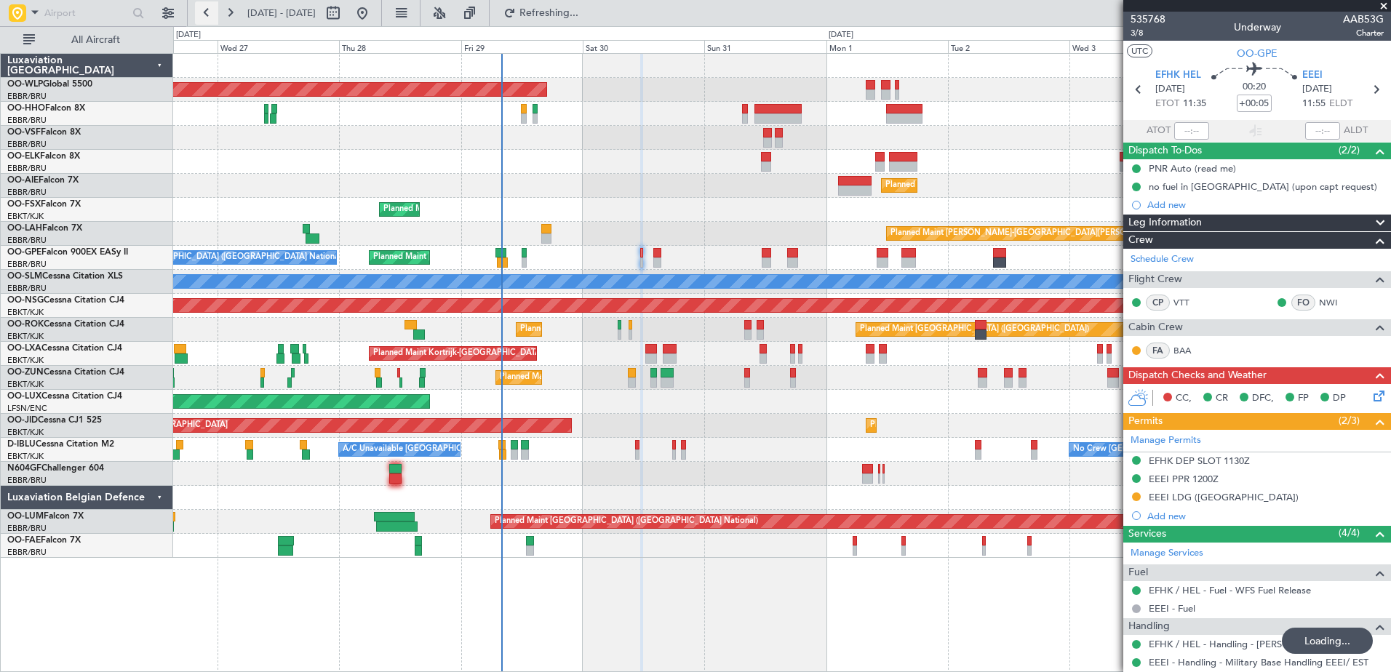
click at [212, 12] on button at bounding box center [206, 12] width 23 height 23
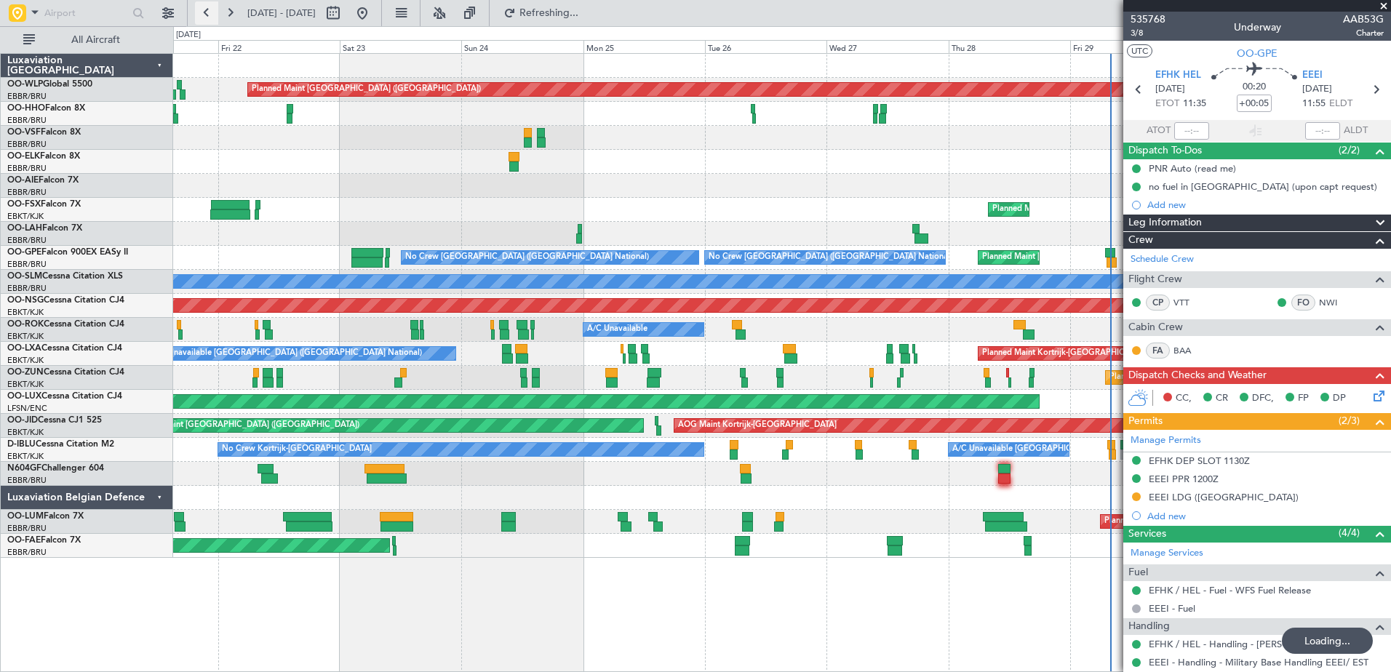
click at [212, 12] on button at bounding box center [206, 12] width 23 height 23
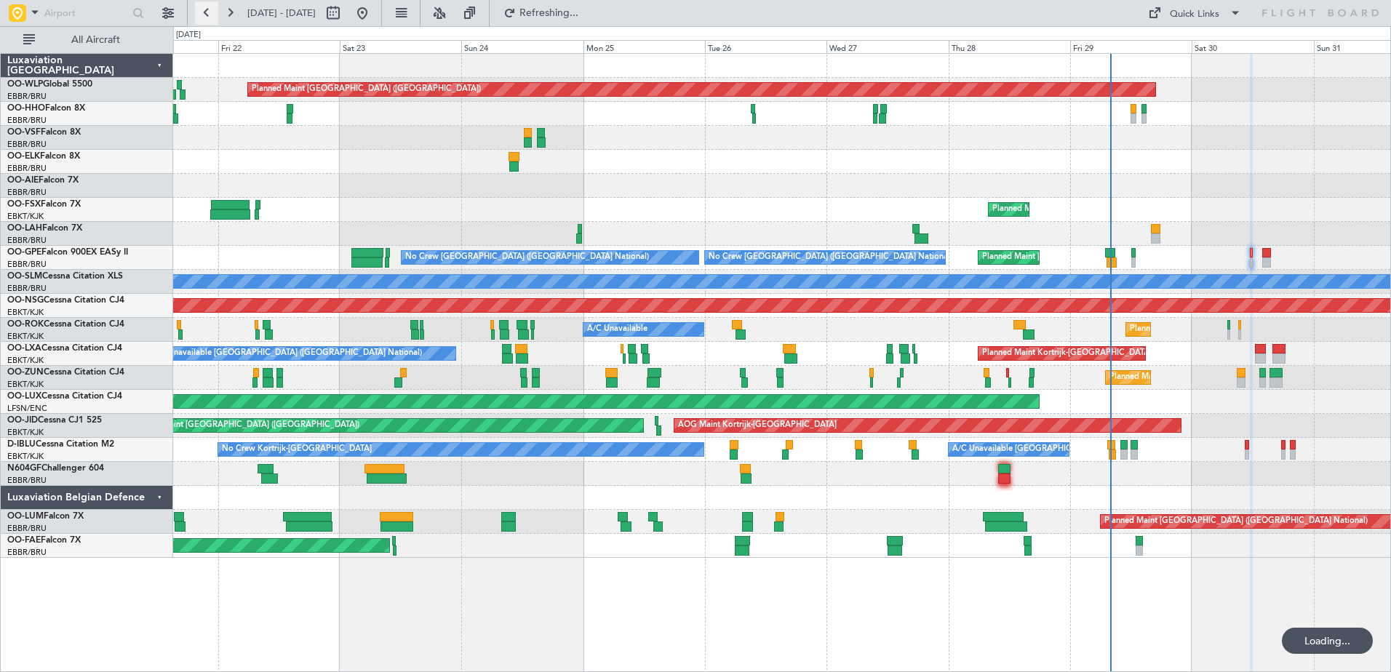
click at [212, 12] on button at bounding box center [206, 12] width 23 height 23
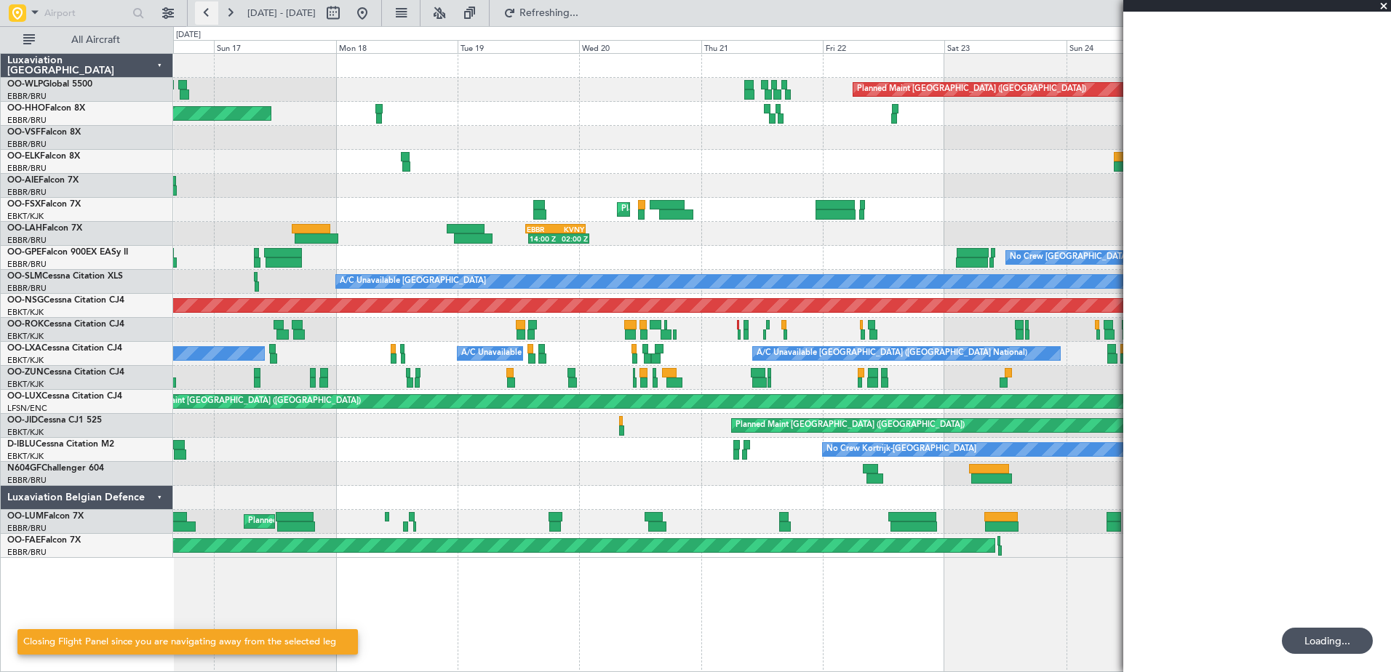
click at [212, 12] on button at bounding box center [206, 12] width 23 height 23
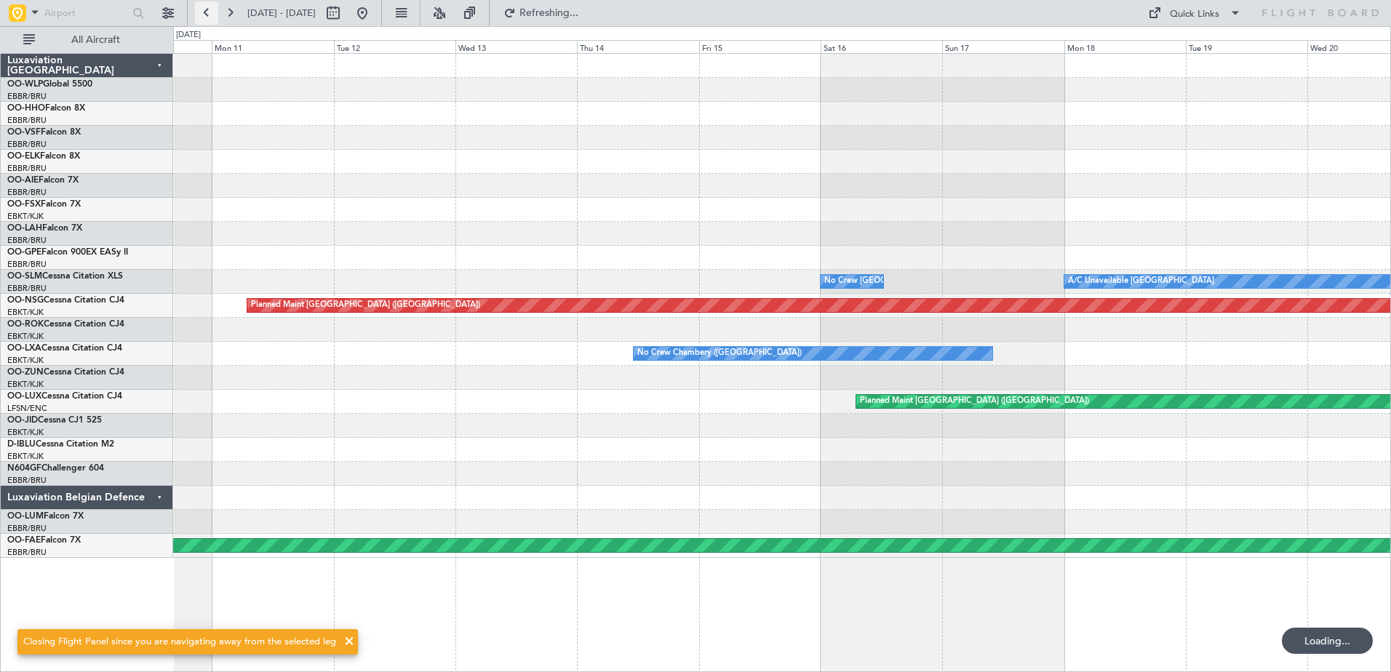
click at [212, 12] on button at bounding box center [206, 12] width 23 height 23
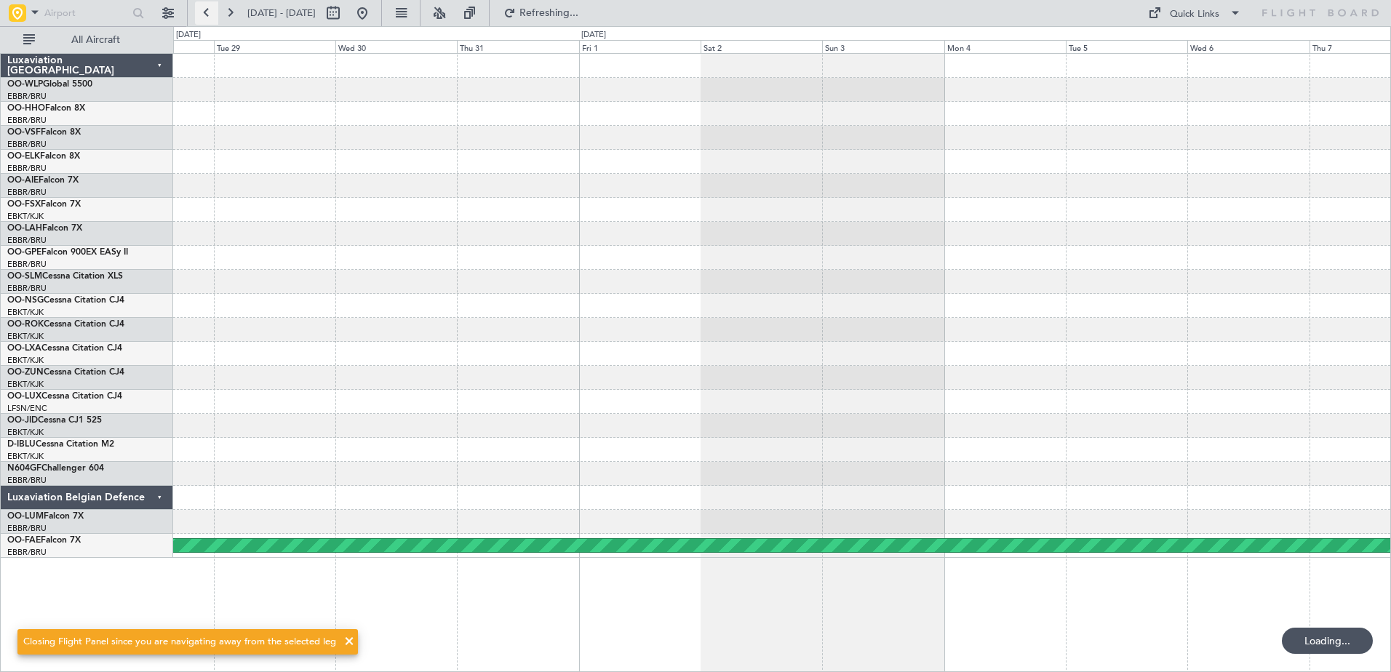
click at [212, 12] on button at bounding box center [206, 12] width 23 height 23
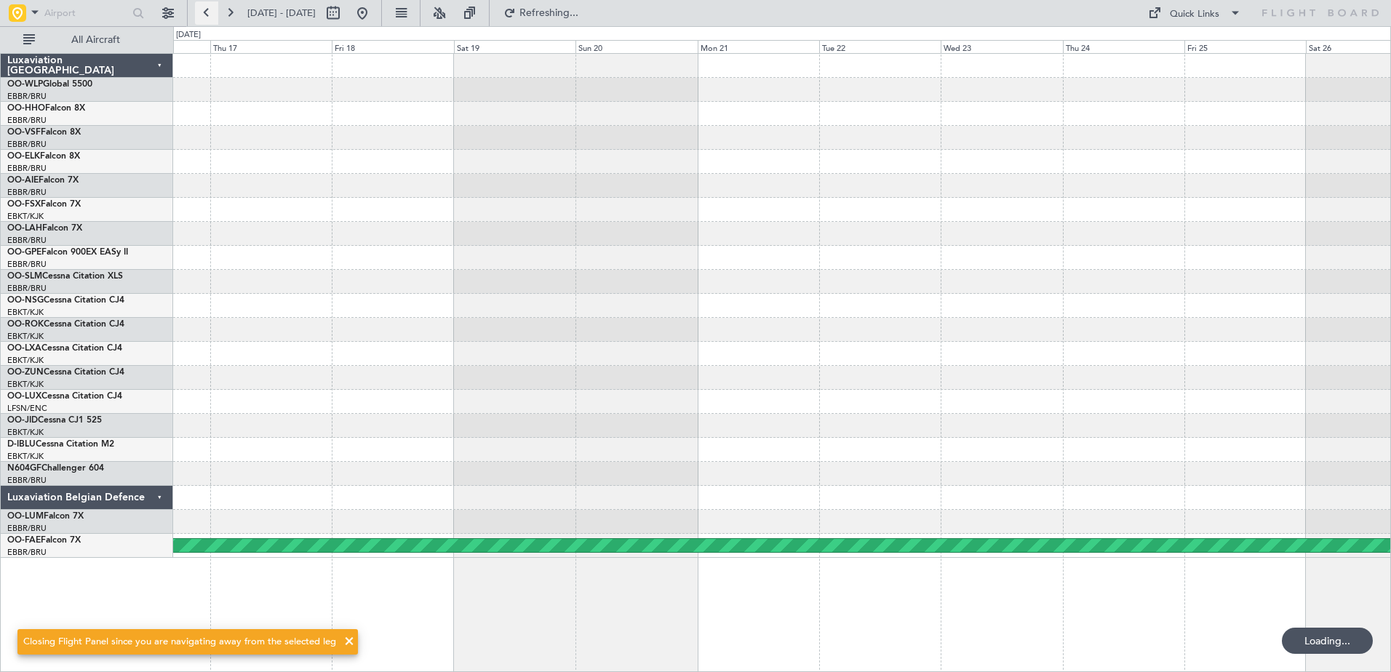
click at [212, 12] on button at bounding box center [206, 12] width 23 height 23
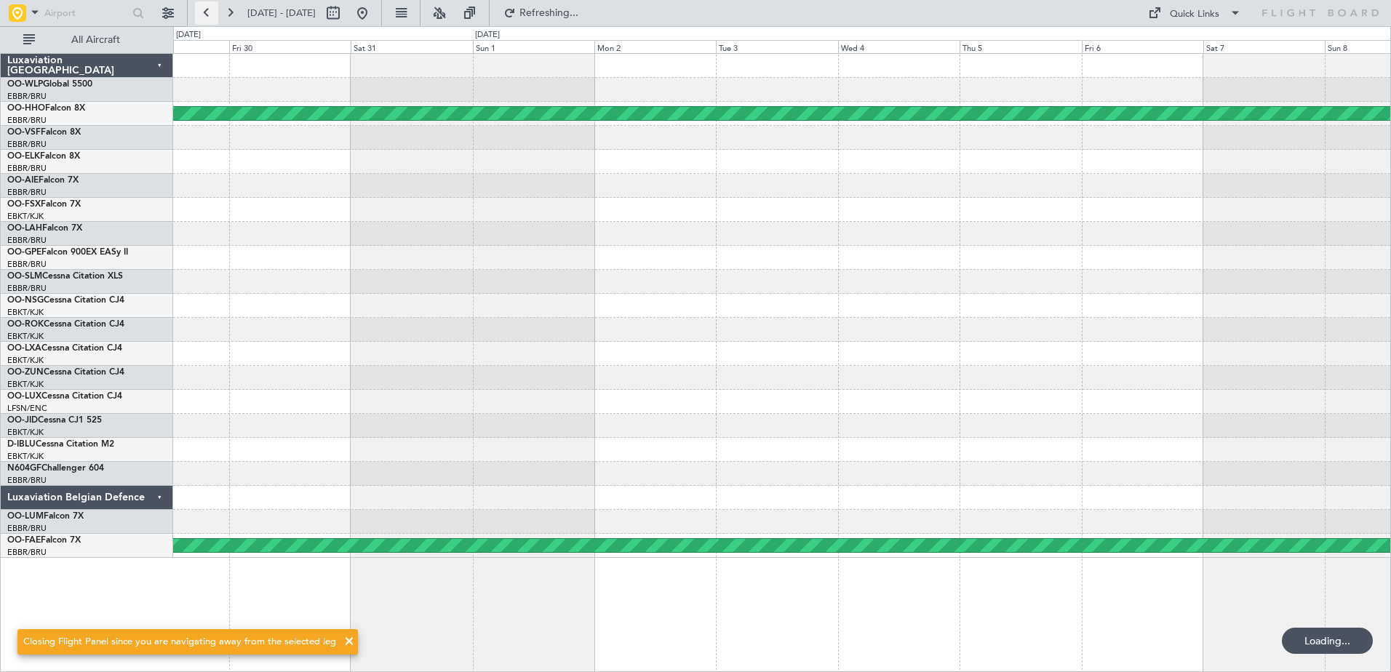
click at [212, 12] on button at bounding box center [206, 12] width 23 height 23
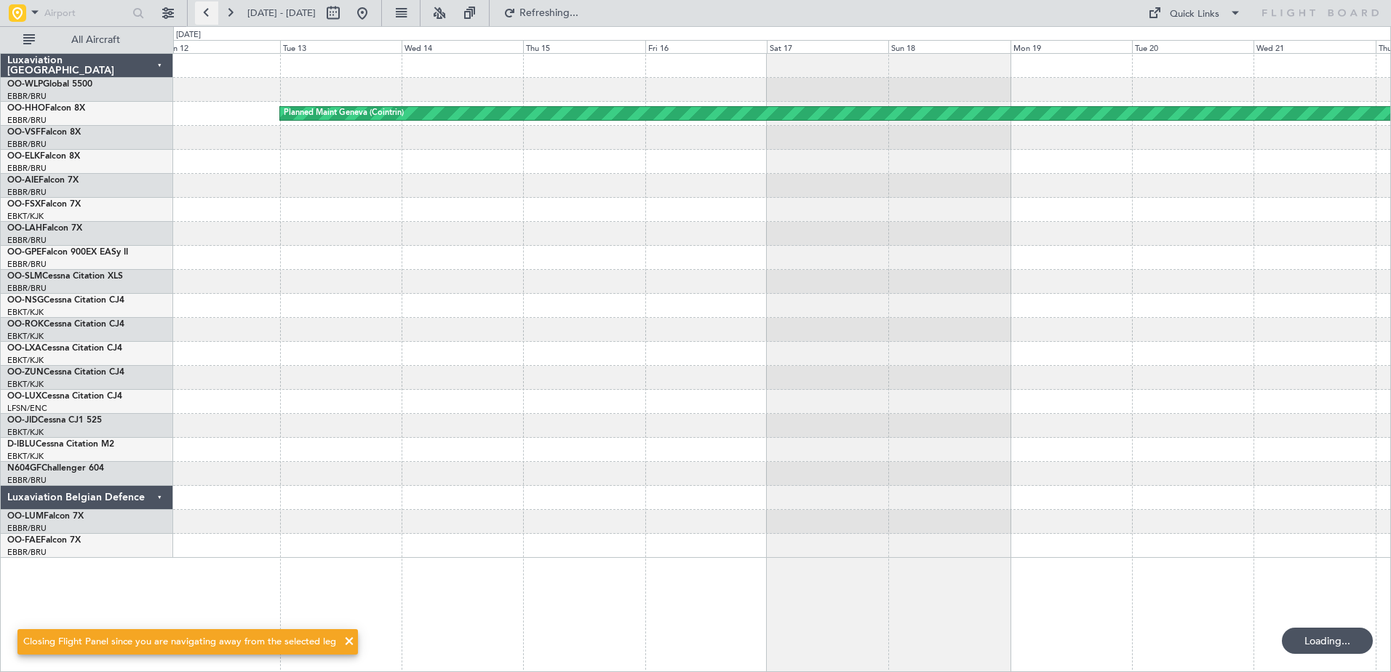
click at [212, 12] on button at bounding box center [206, 12] width 23 height 23
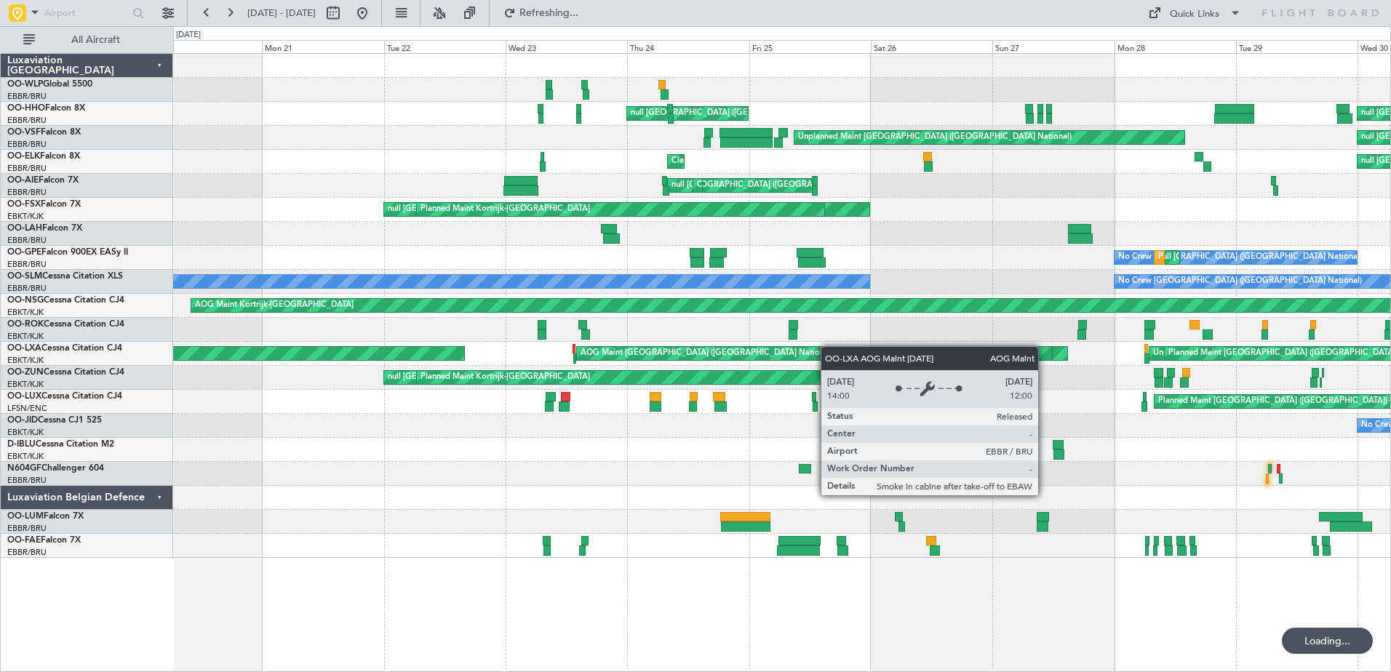
click at [985, 365] on div "null Brussels (Brussels National) null Paris (Le Bourget) null Brussels (Brusse…" at bounding box center [781, 306] width 1217 height 504
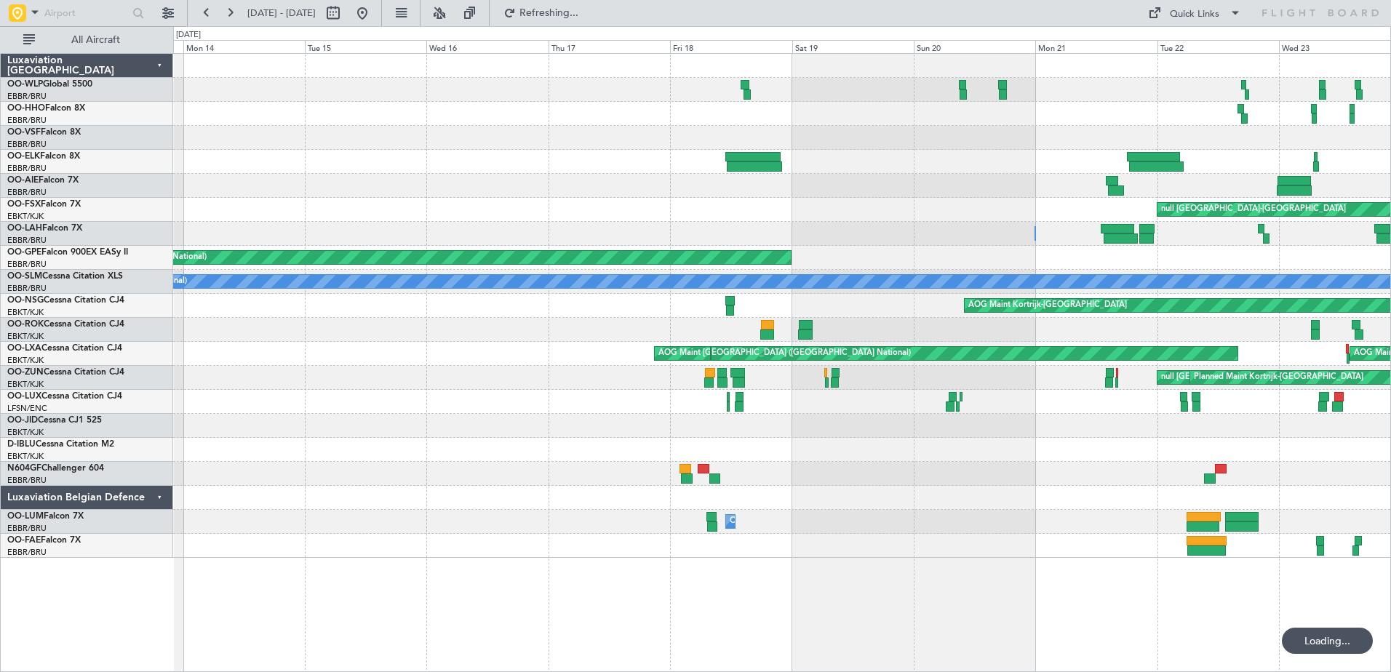
click at [1141, 257] on div "null Paris (Le Bourget) Unplanned Maint Brussels (Brussels National) Cleaning B…" at bounding box center [781, 306] width 1217 height 504
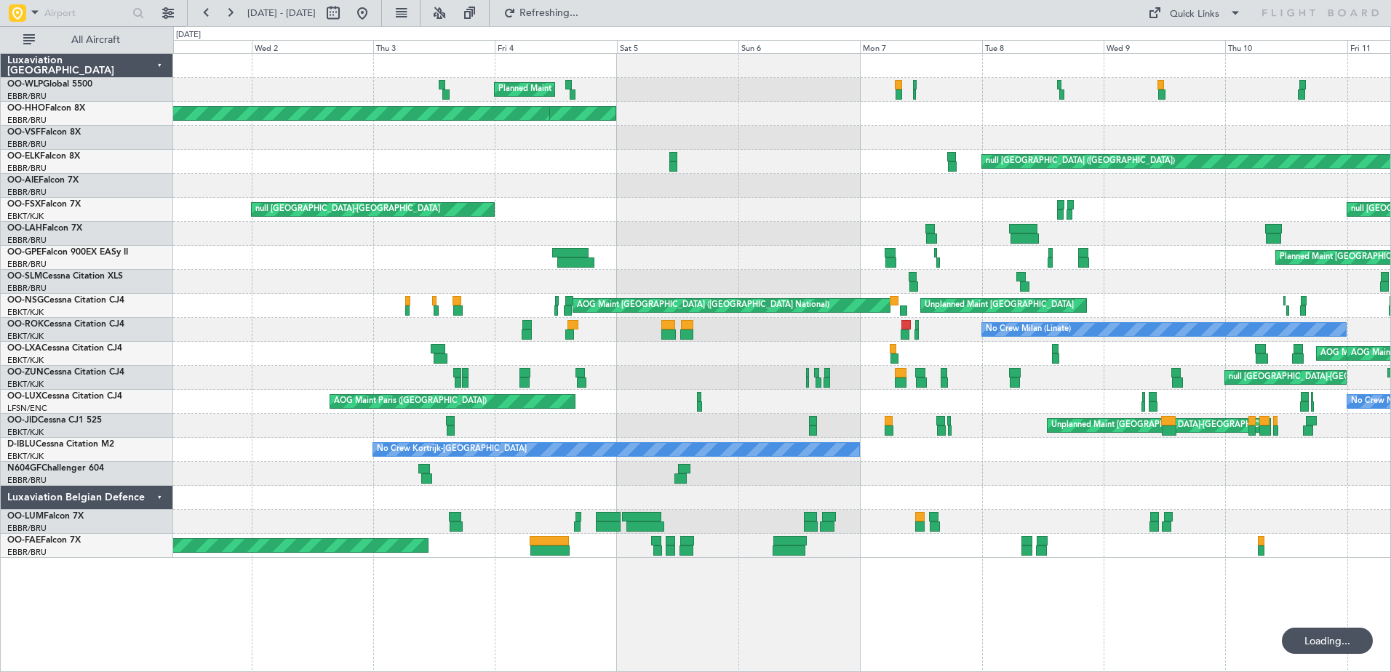
click at [859, 297] on div "Planned Maint Liege Planned Maint Liege Planned Maint Liege null Brussels (Brus…" at bounding box center [781, 306] width 1217 height 504
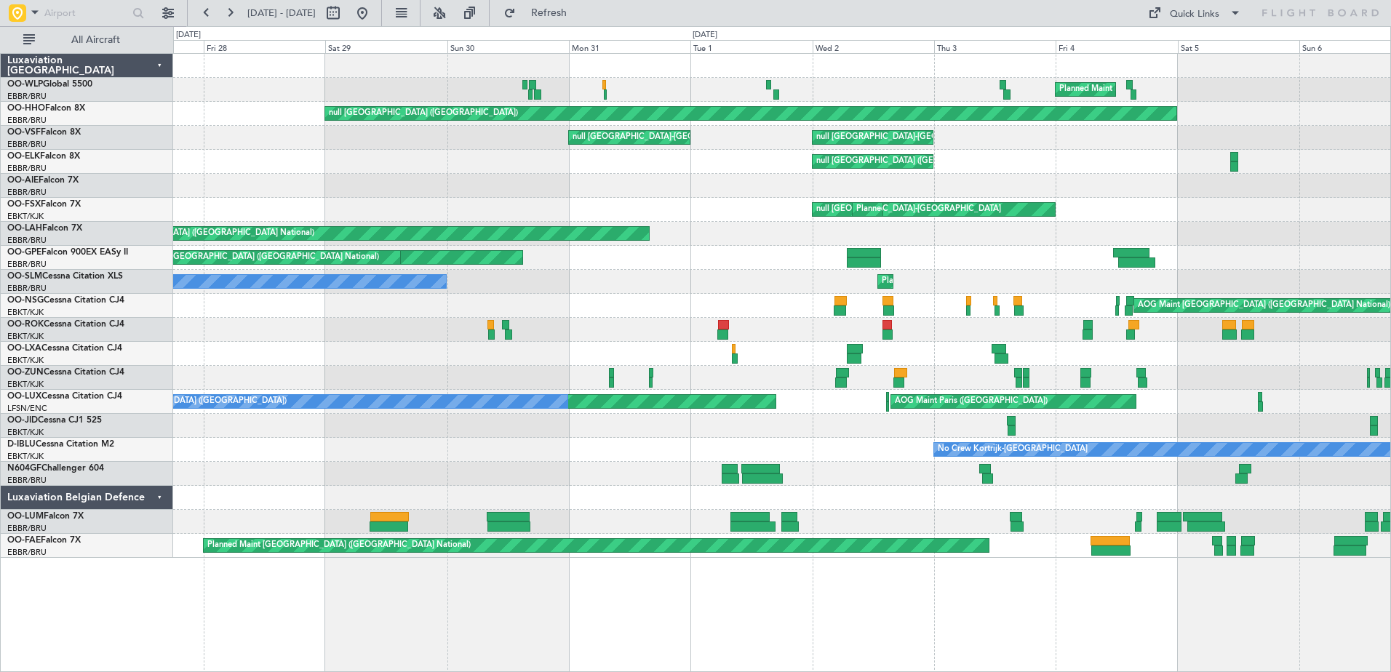
click at [969, 268] on div "Planned Maint [GEOGRAPHIC_DATA] ([GEOGRAPHIC_DATA] National) Planned Maint [GEO…" at bounding box center [781, 258] width 1217 height 24
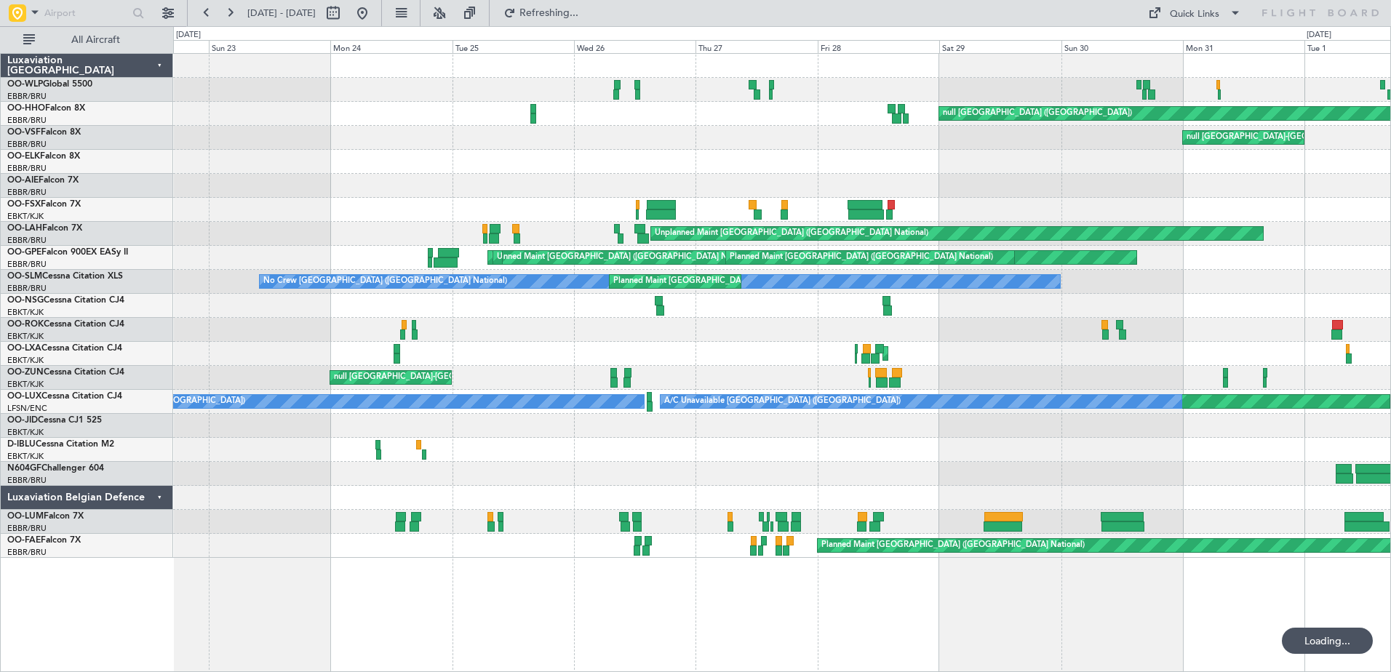
click at [1022, 296] on div "AOG Maint Kortrijk-[GEOGRAPHIC_DATA]" at bounding box center [781, 306] width 1217 height 24
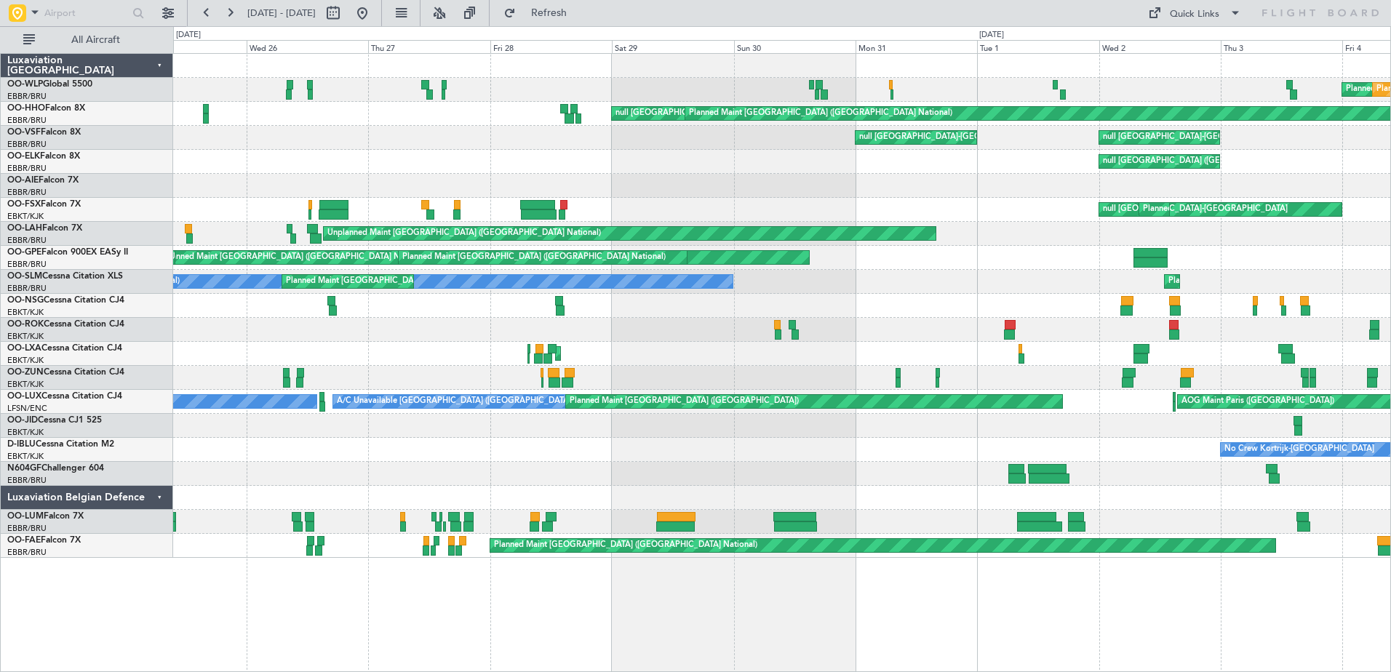
click at [176, 314] on div "AOG Maint [GEOGRAPHIC_DATA] ([GEOGRAPHIC_DATA] National)" at bounding box center [781, 306] width 1217 height 24
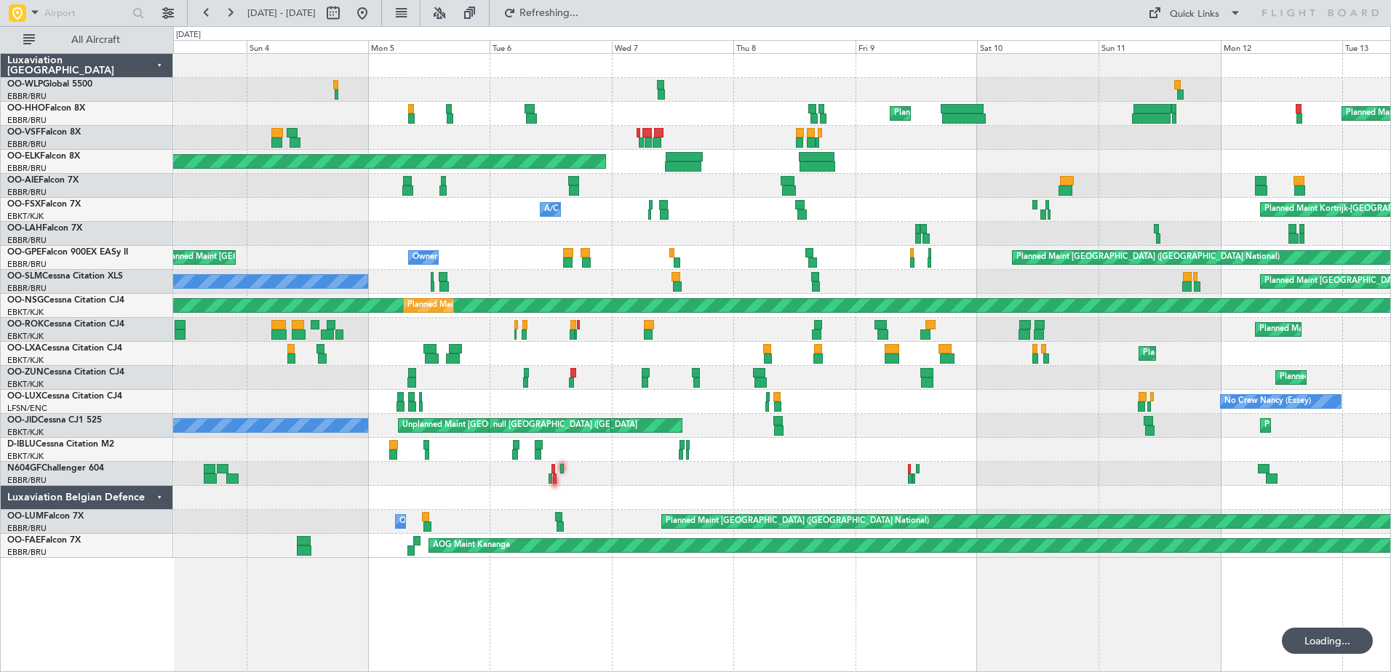
click at [819, 249] on div "Planned Maint [GEOGRAPHIC_DATA] ([GEOGRAPHIC_DATA] National) Planned Maint [GEO…" at bounding box center [781, 258] width 1217 height 24
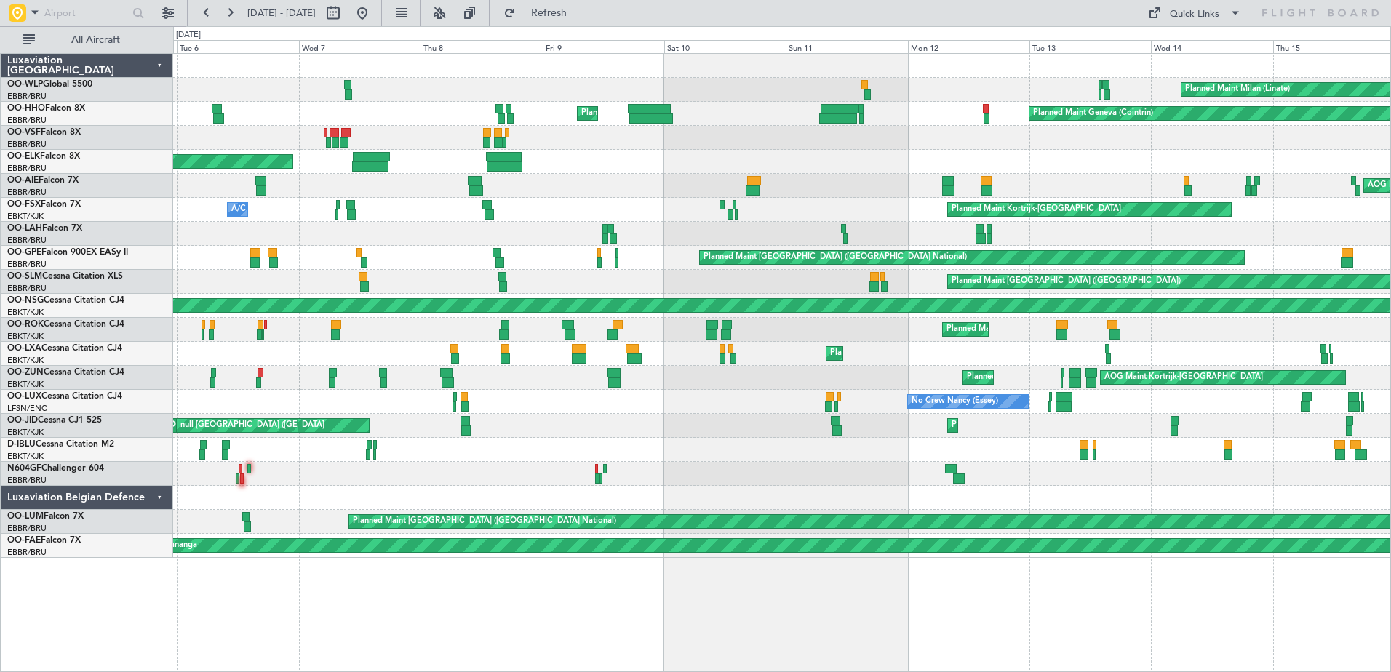
click at [692, 238] on div "Planned Maint Milan (Linate) Planned Maint Geneva ([GEOGRAPHIC_DATA]) Planned M…" at bounding box center [781, 306] width 1217 height 504
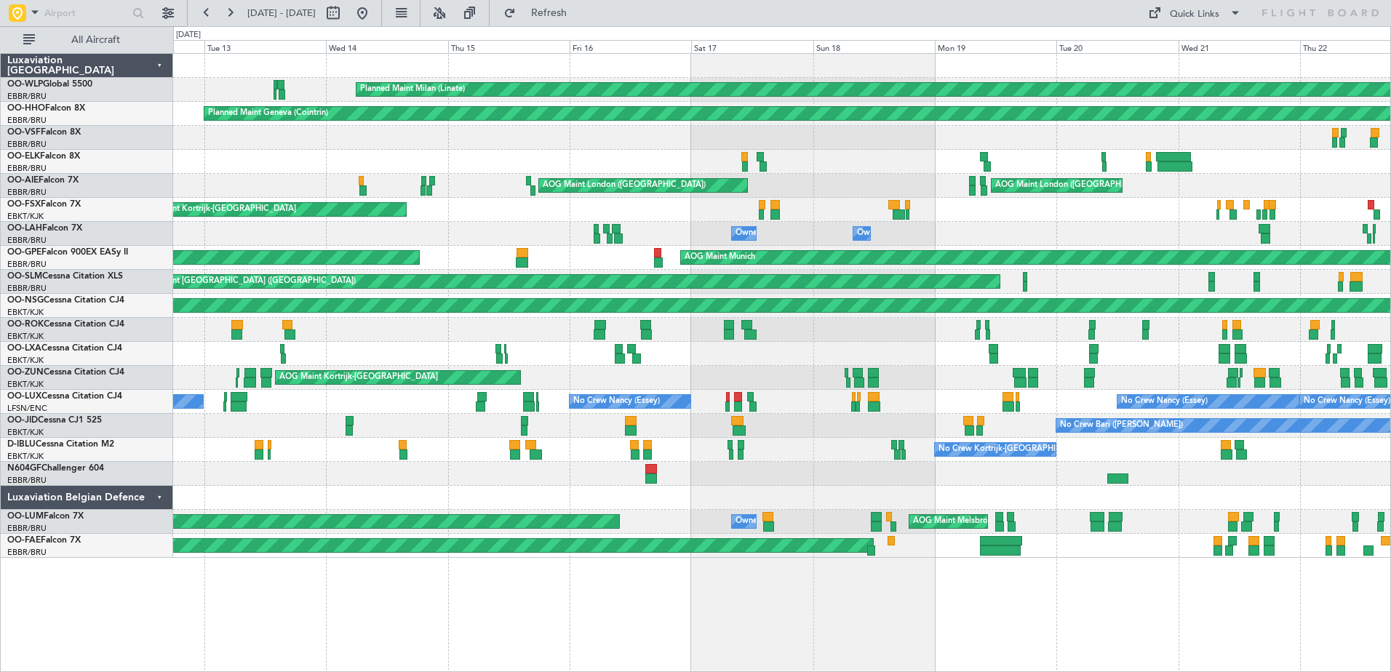
click at [544, 257] on div "AOG Maint Munich Planned Maint [GEOGRAPHIC_DATA] ([GEOGRAPHIC_DATA]) No Crew [G…" at bounding box center [781, 258] width 1217 height 24
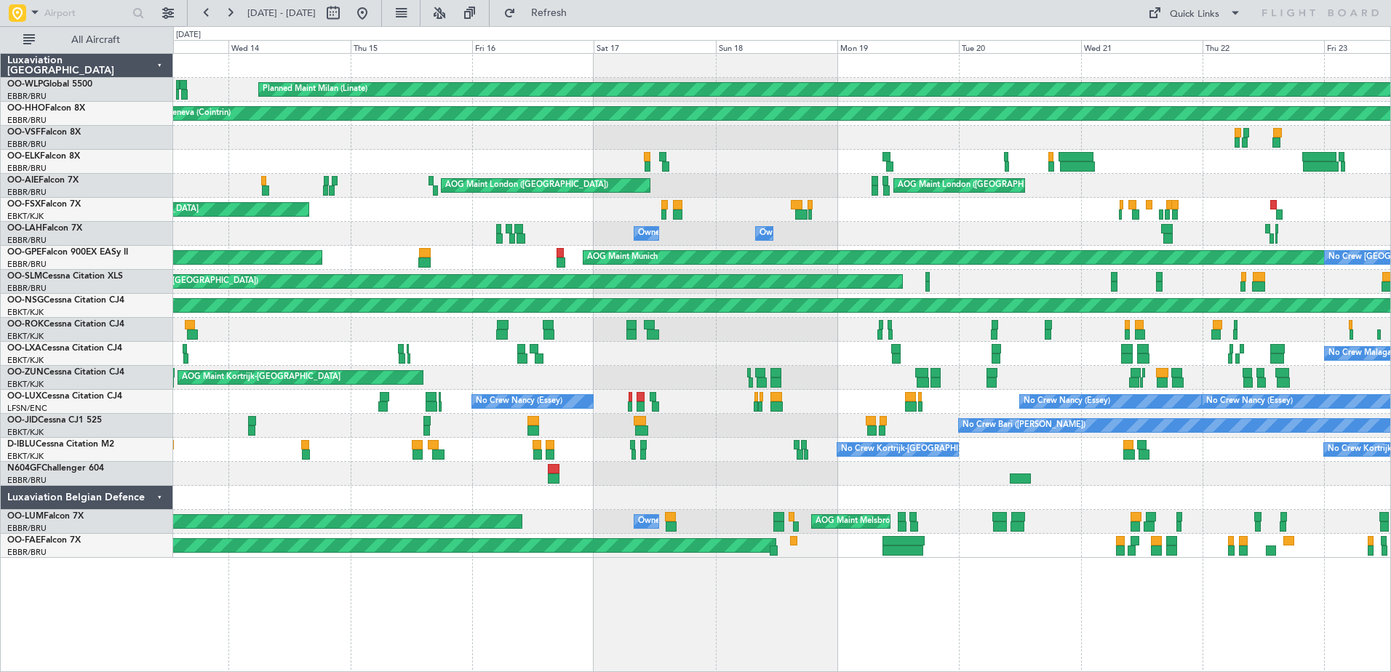
click at [798, 246] on div "Planned Maint Milan (Linate) Planned Maint Geneva (Cointrin) AOG Maint London (…" at bounding box center [781, 306] width 1217 height 504
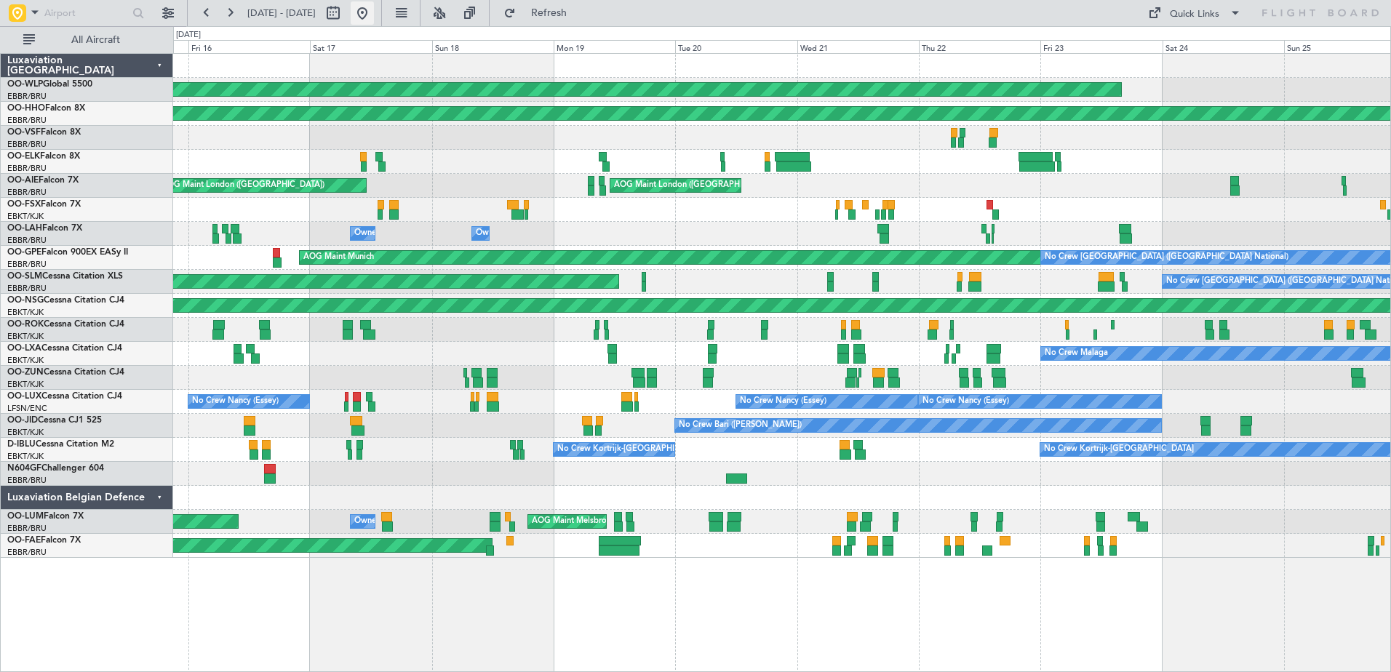
click at [374, 13] on button at bounding box center [362, 12] width 23 height 23
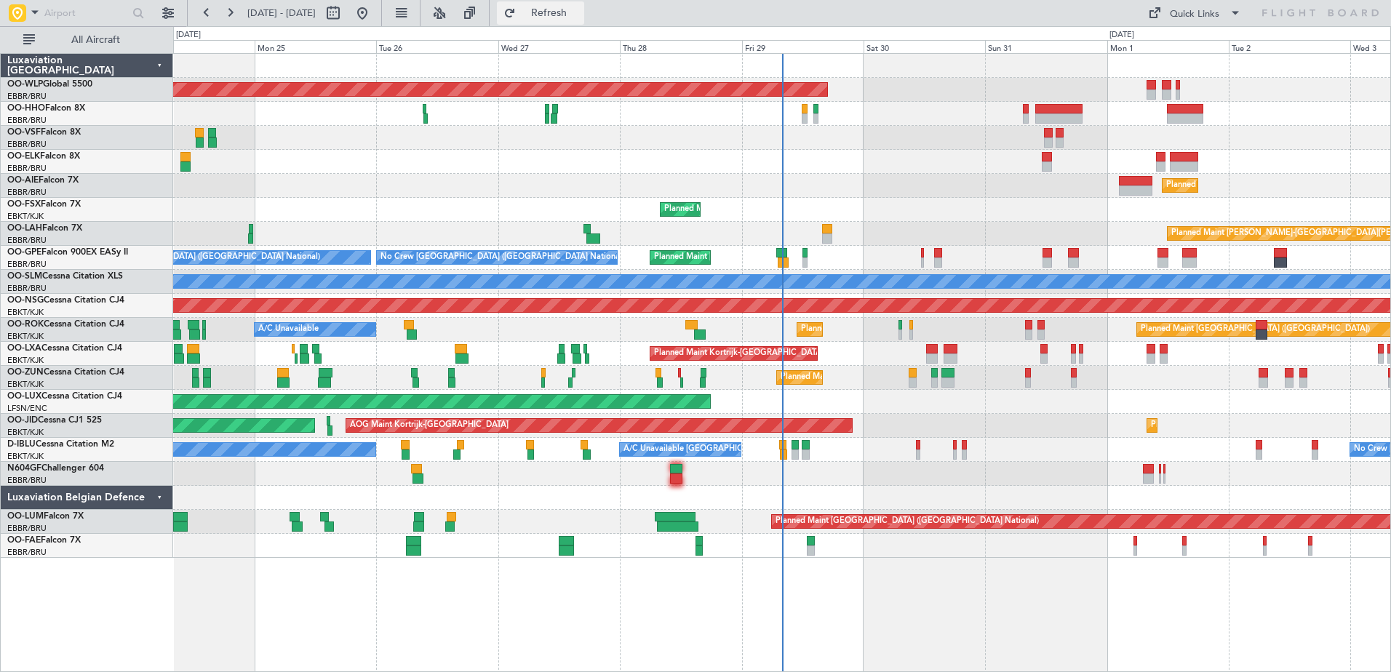
click at [581, 22] on button "Refresh" at bounding box center [540, 12] width 87 height 23
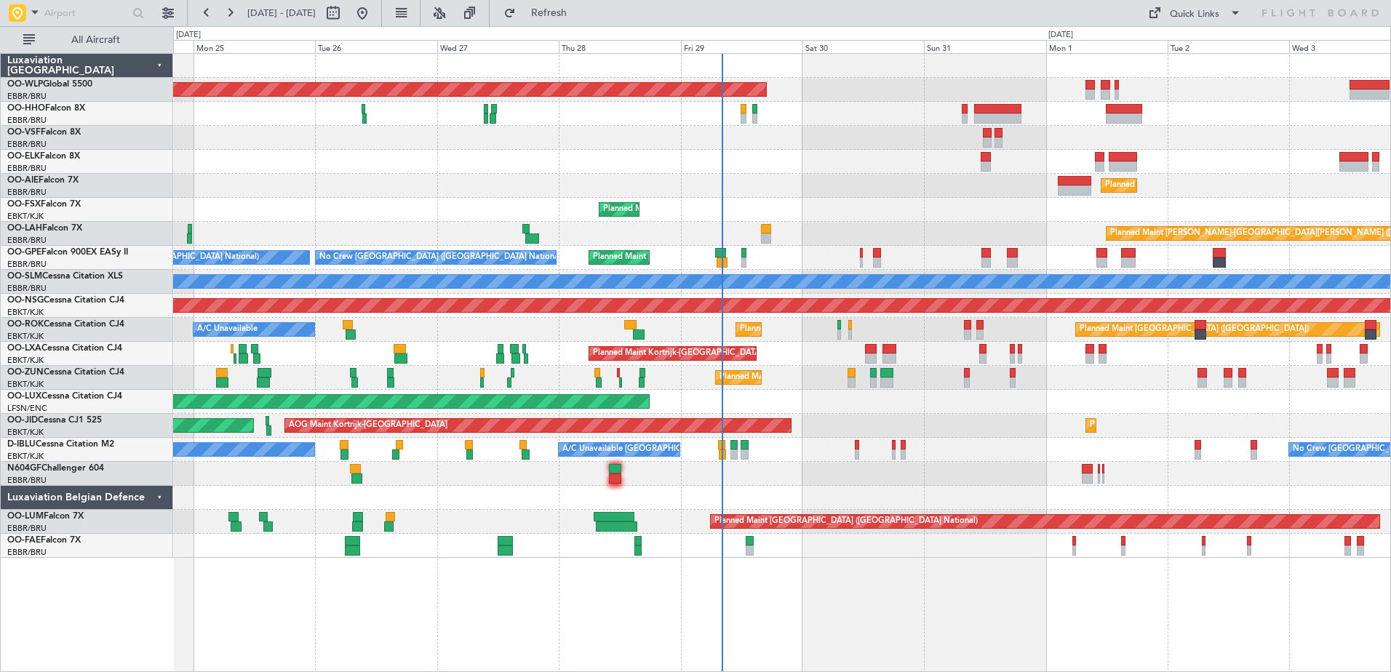
click at [984, 408] on div "Planned Maint [GEOGRAPHIC_DATA] ([GEOGRAPHIC_DATA])" at bounding box center [781, 402] width 1217 height 24
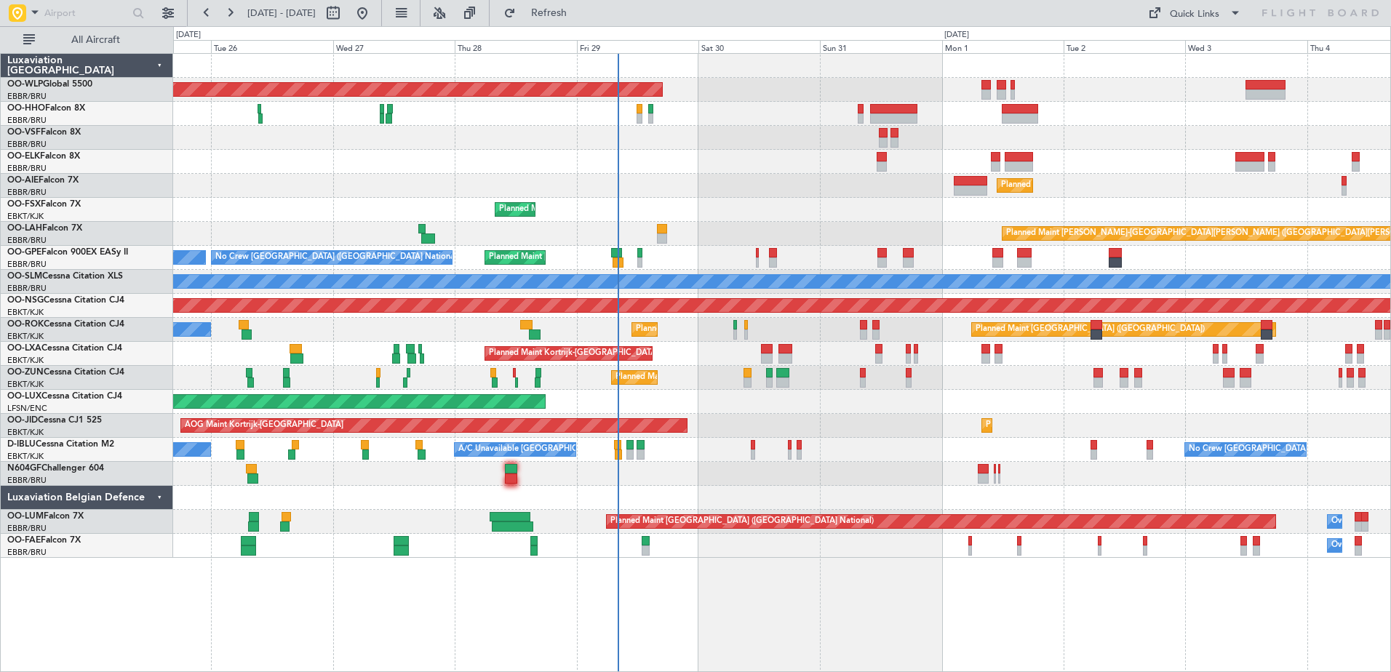
click at [770, 160] on div at bounding box center [781, 162] width 1217 height 24
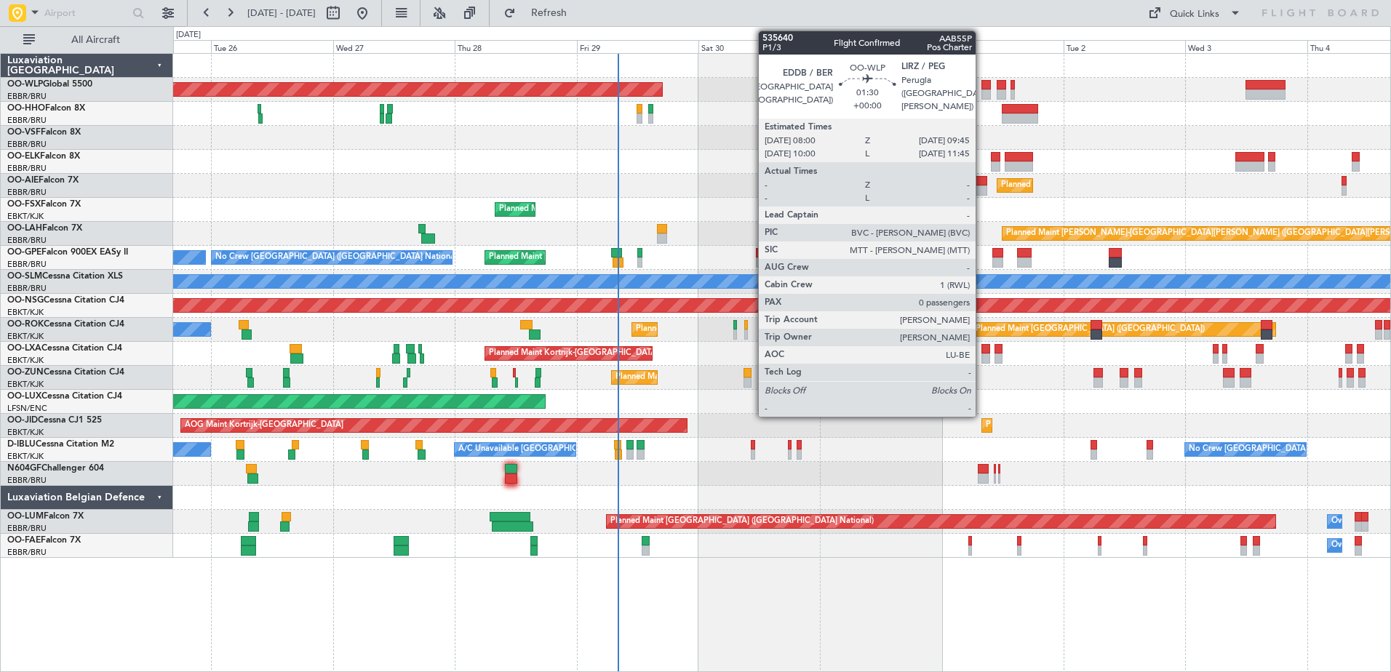
click at [982, 89] on div at bounding box center [986, 85] width 9 height 10
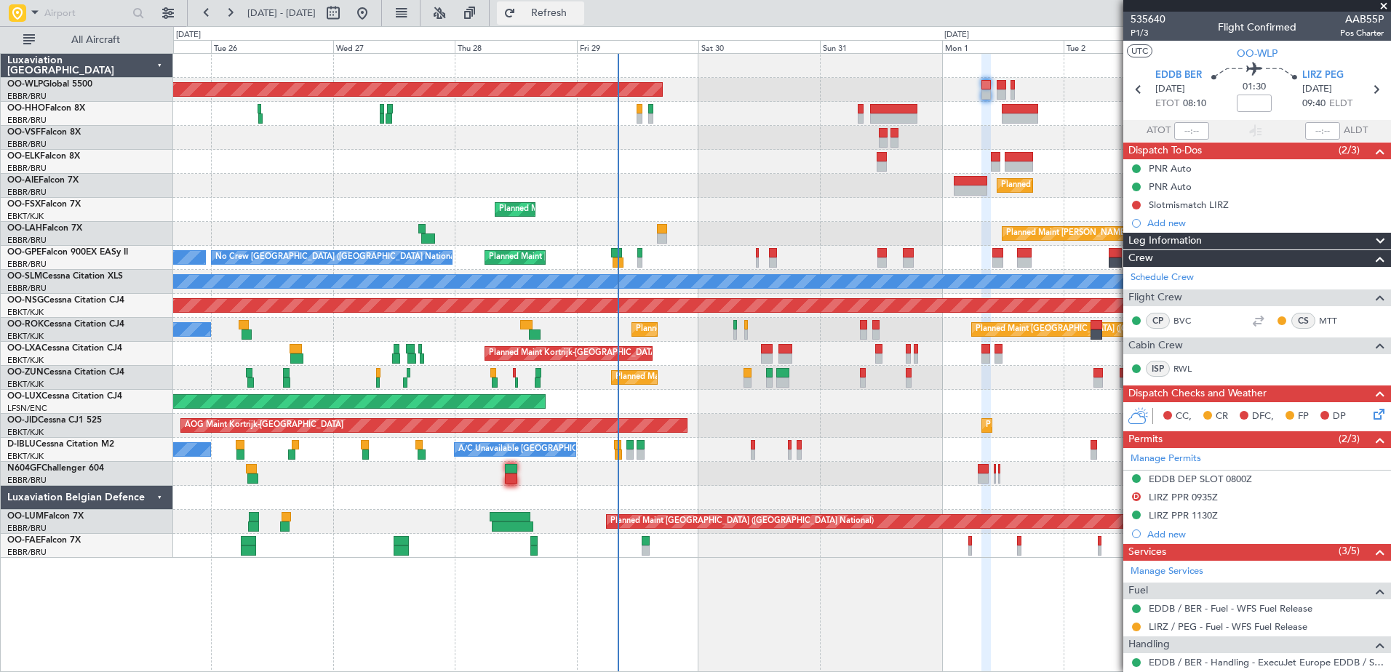
click at [580, 8] on span "Refresh" at bounding box center [549, 13] width 61 height 10
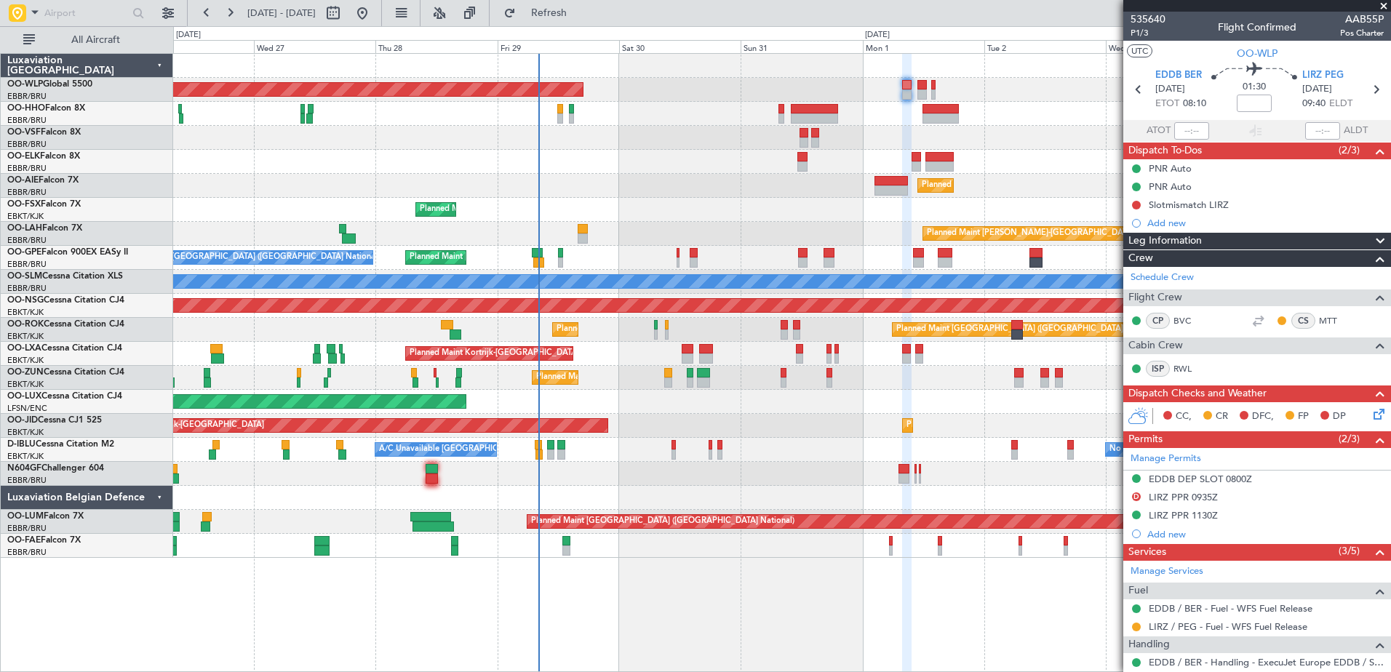
click at [686, 416] on div "Planned Maint Berlin (Brandenburg) Planned Maint London (Farnborough) Planned M…" at bounding box center [781, 306] width 1217 height 504
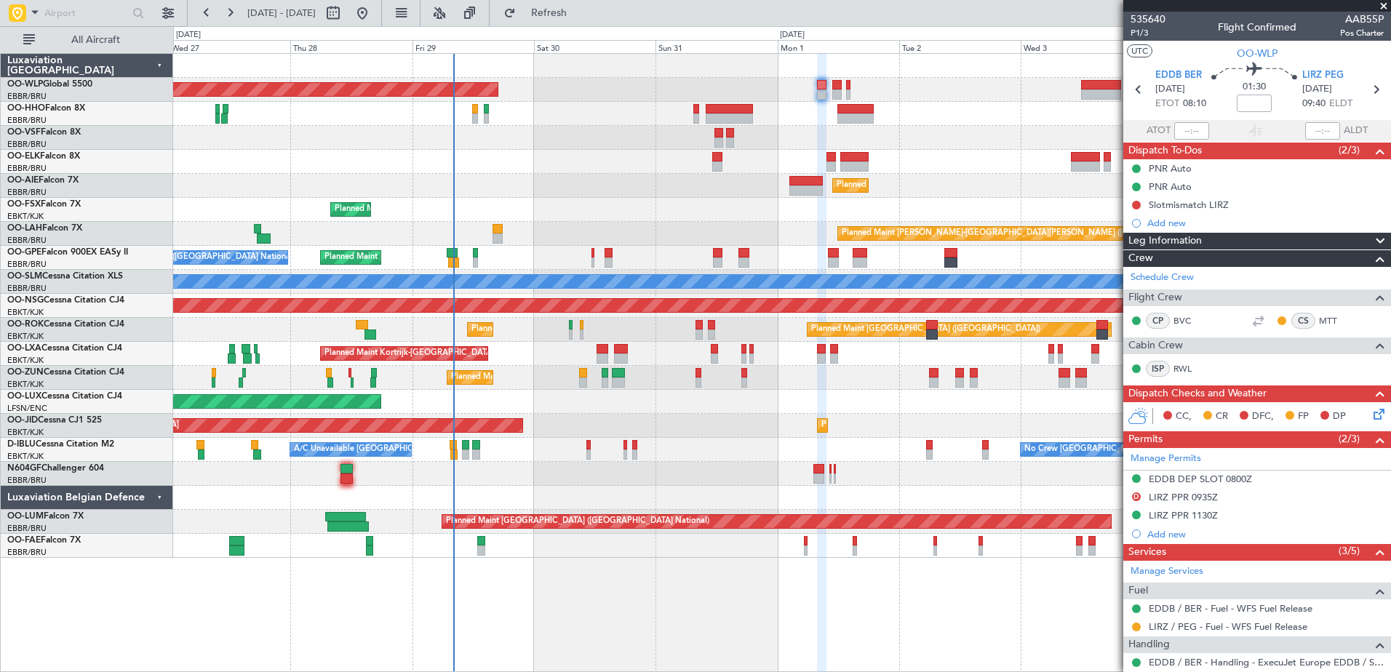
click at [835, 429] on div "AOG Maint Kortrijk-Wevelgem Planned Maint Kortrijk-Wevelgem Planned Maint Paris…" at bounding box center [781, 426] width 1217 height 24
click at [580, 8] on span "Refresh" at bounding box center [549, 13] width 61 height 10
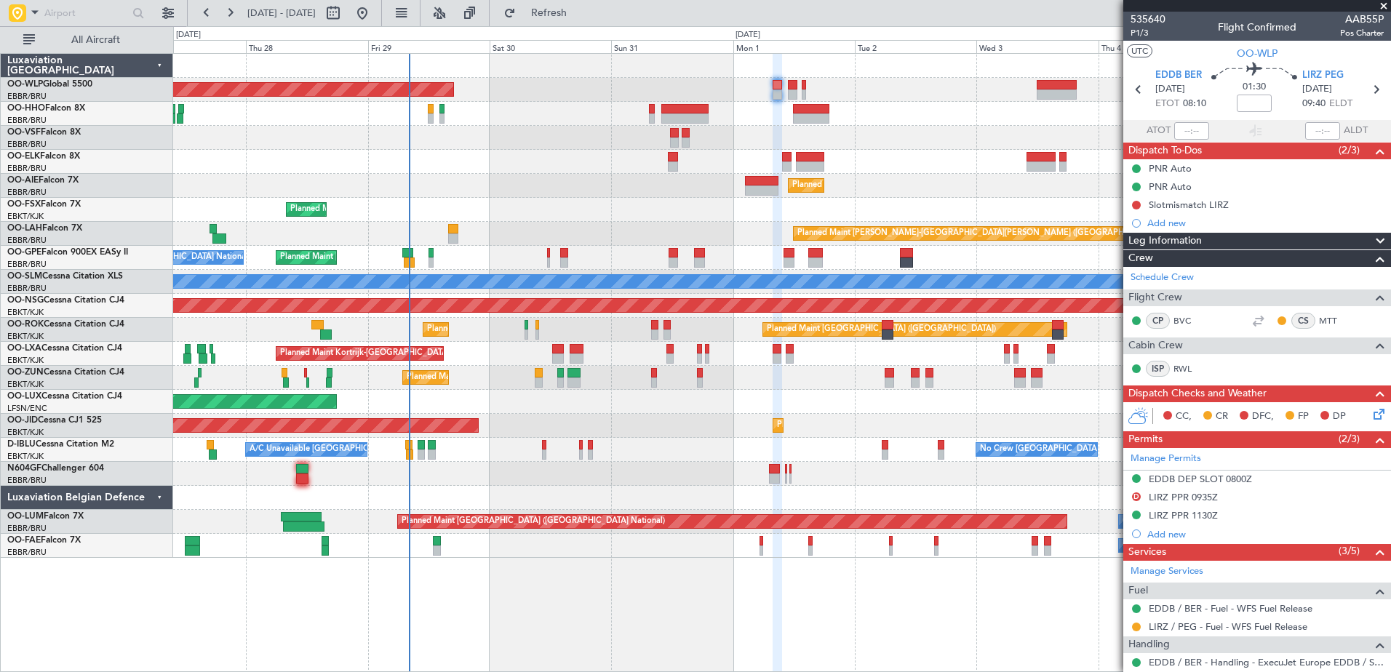
click at [529, 409] on div "Planned Maint [GEOGRAPHIC_DATA] ([GEOGRAPHIC_DATA])" at bounding box center [781, 402] width 1217 height 24
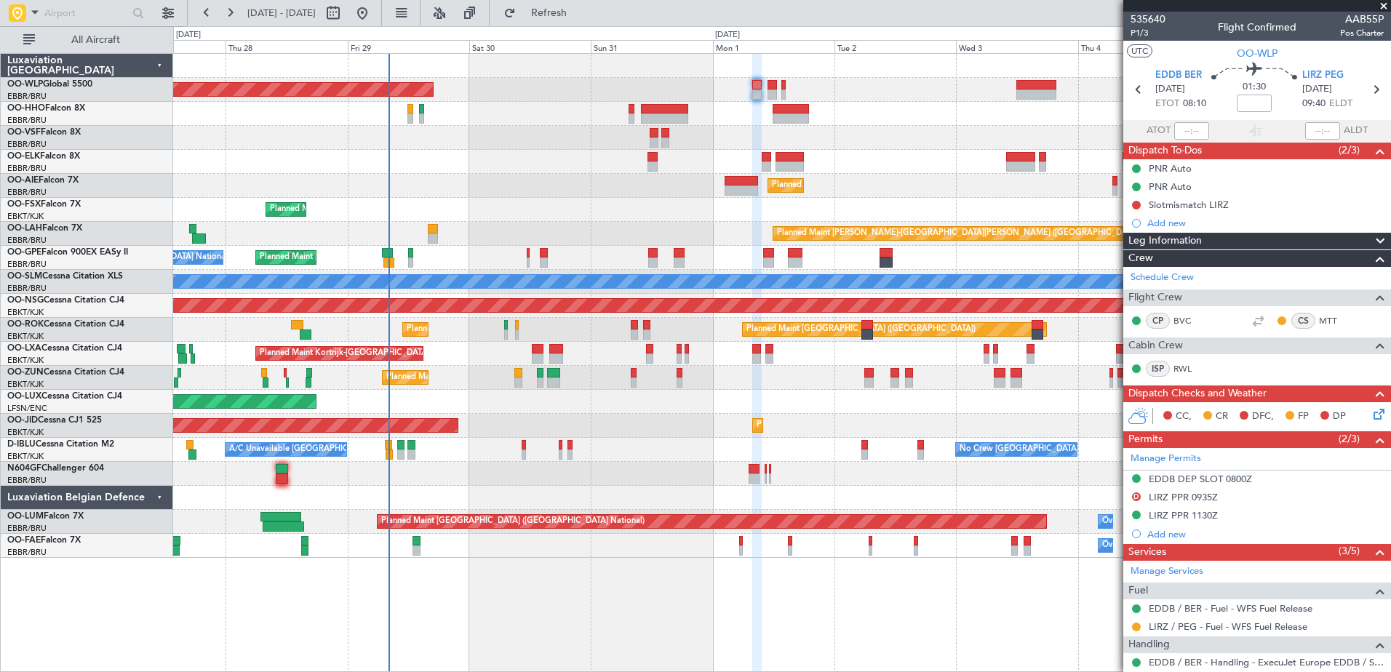
click at [488, 456] on div "A/C Unavailable Kortrijk-Wevelgem No Crew Brussels (Brussels National) No Crew …" at bounding box center [781, 450] width 1217 height 24
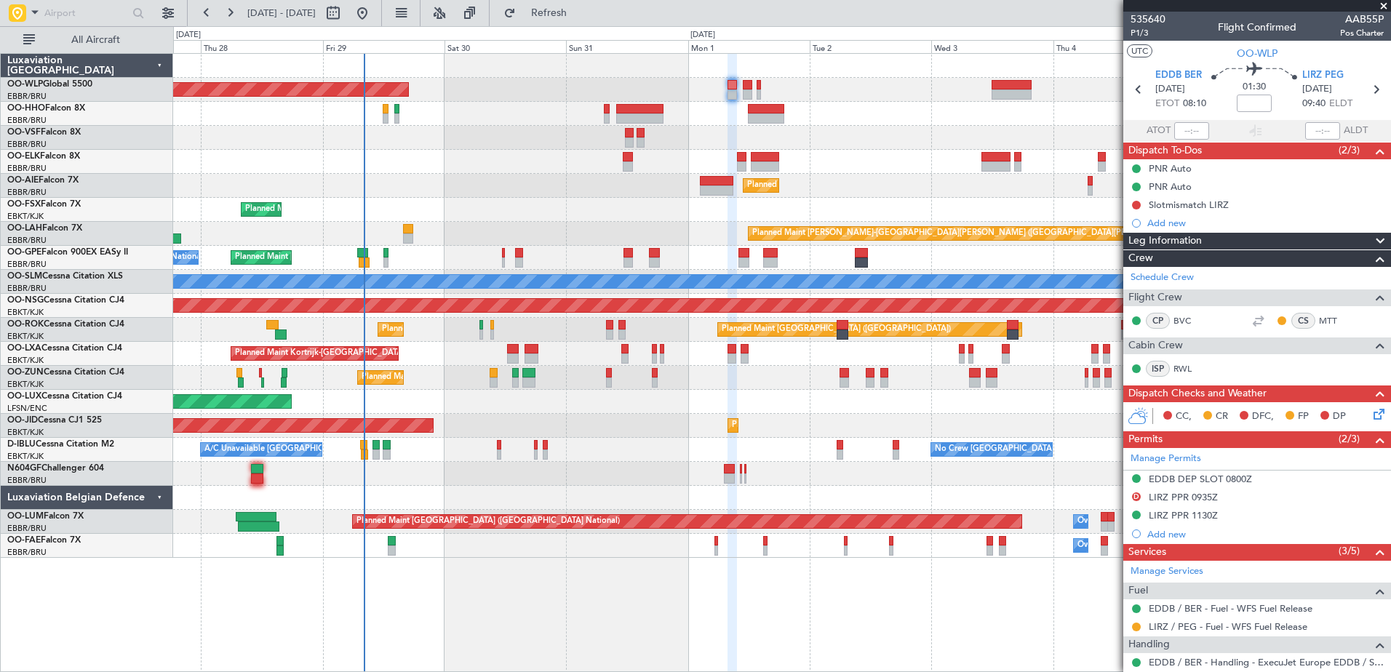
click at [541, 330] on div "Planned Maint Kortrijk-Wevelgem Planned Maint Paris (Le Bourget) A/C Unavailable" at bounding box center [781, 330] width 1217 height 24
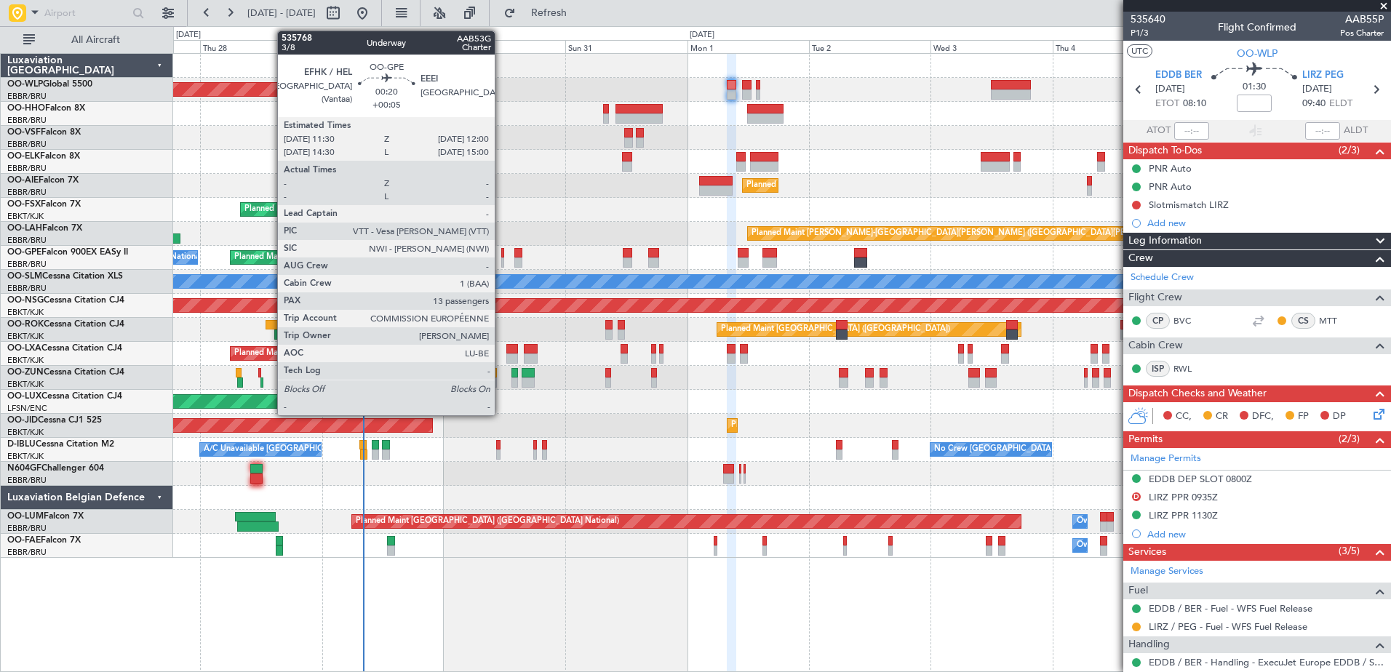
click at [501, 253] on div at bounding box center [502, 253] width 3 height 10
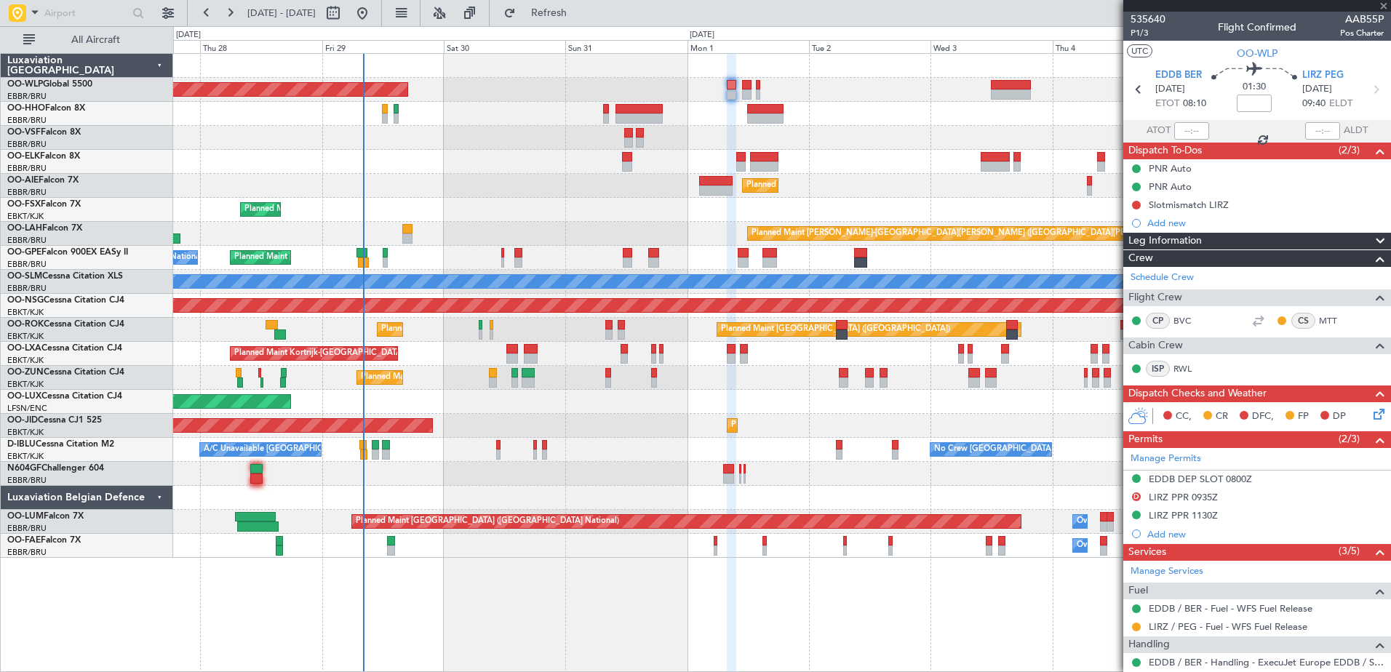
type input "+00:05"
type input "13"
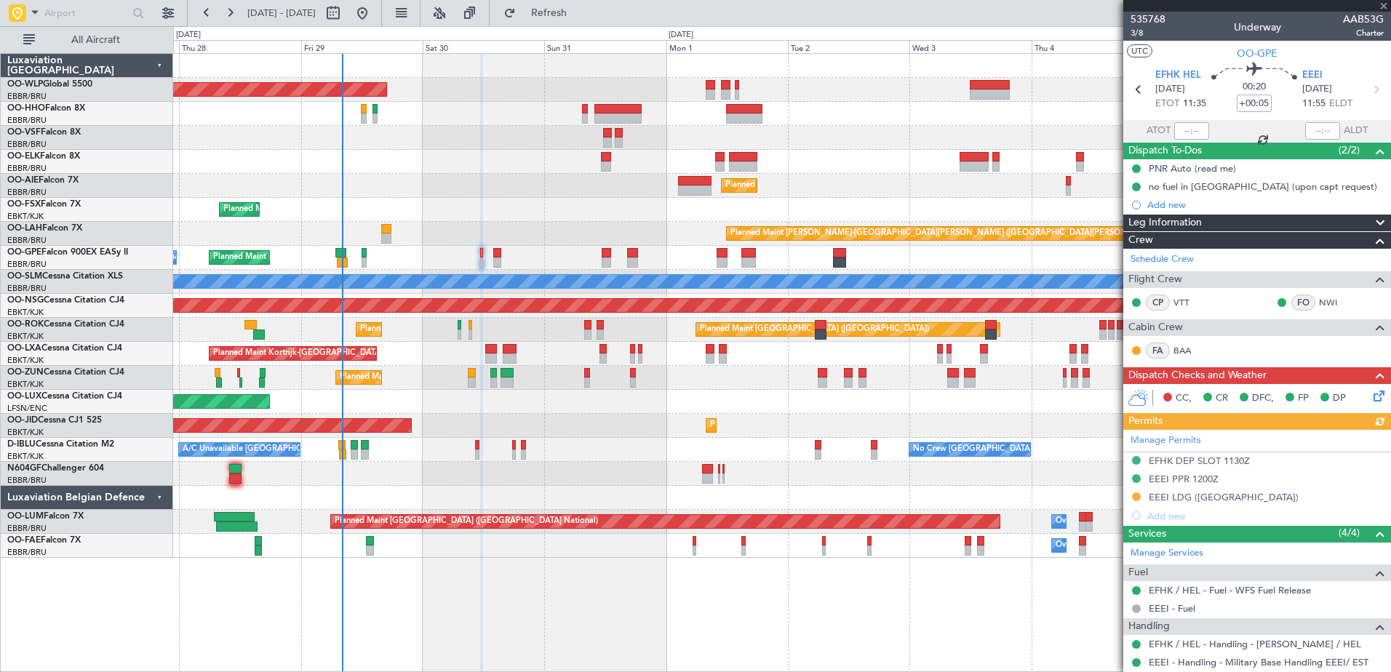
click at [553, 183] on div "Planned Maint [GEOGRAPHIC_DATA] ([GEOGRAPHIC_DATA])" at bounding box center [781, 186] width 1217 height 24
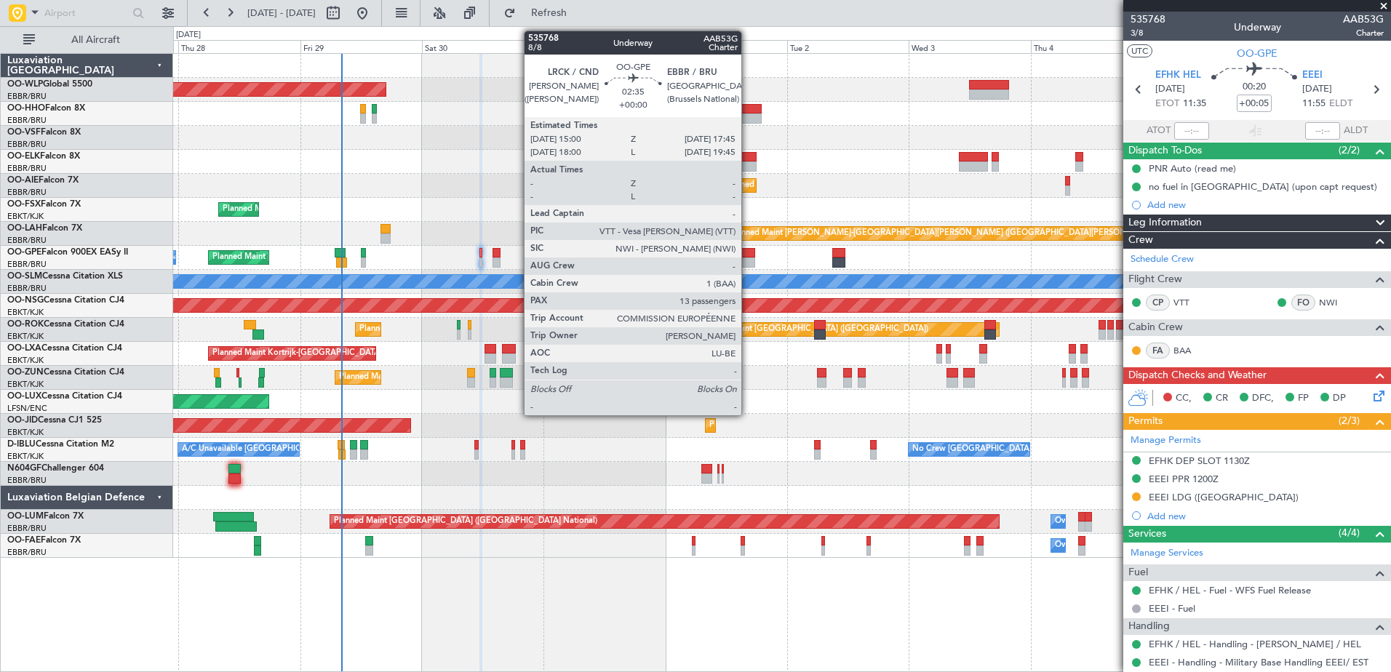
click at [748, 255] on div at bounding box center [748, 253] width 15 height 10
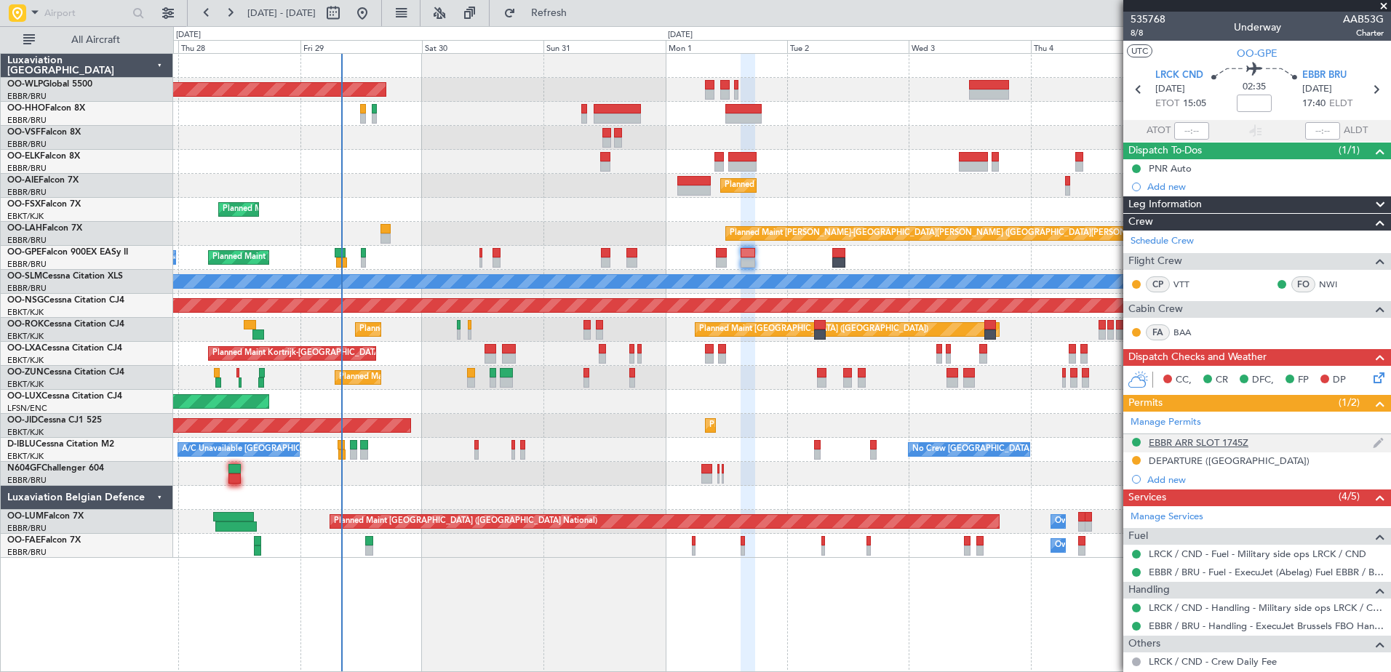
scroll to position [291, 0]
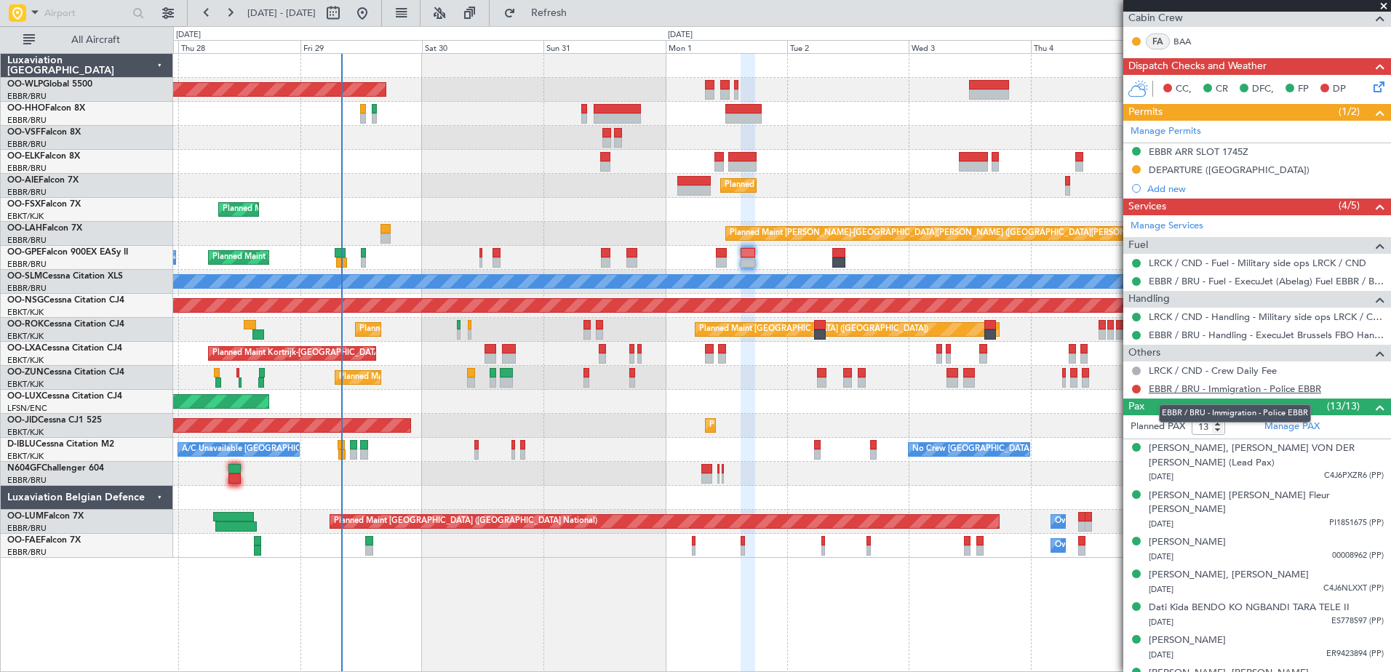
click at [1193, 389] on link "EBBR / BRU - Immigration - Police EBBR" at bounding box center [1235, 389] width 172 height 12
click at [580, 9] on span "Refresh" at bounding box center [549, 13] width 61 height 10
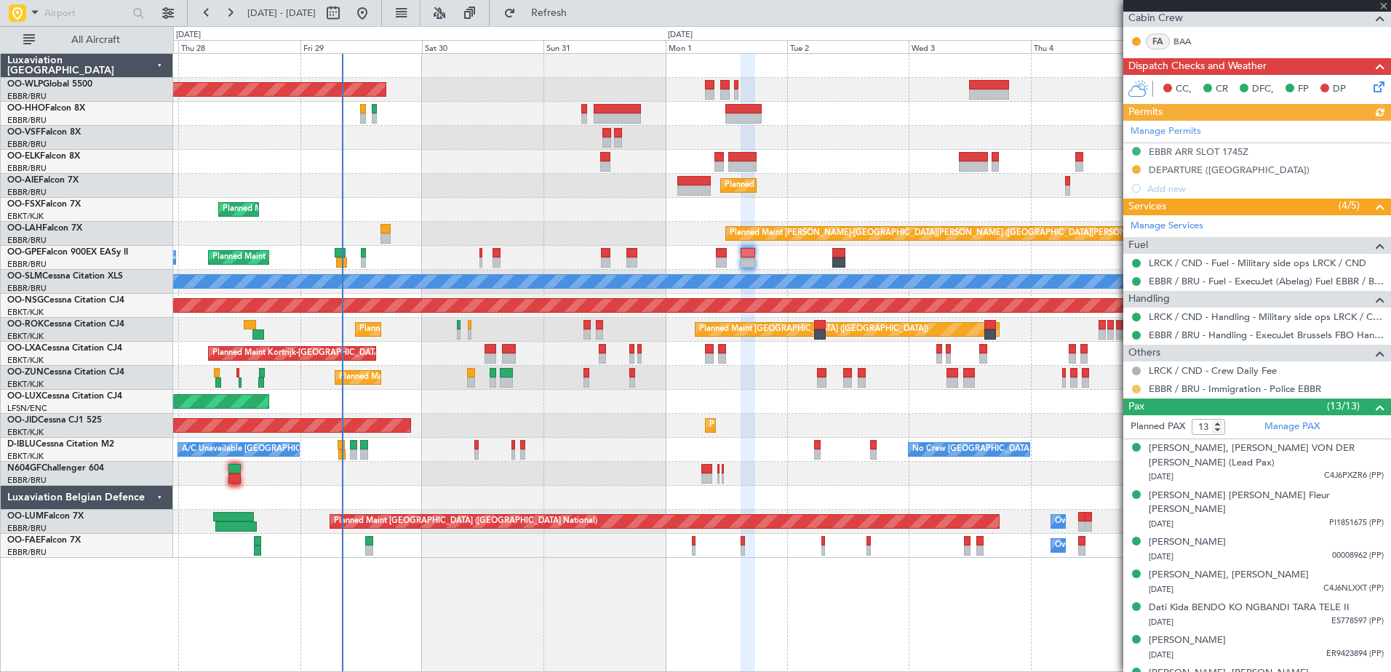
click at [1139, 387] on button at bounding box center [1136, 389] width 9 height 9
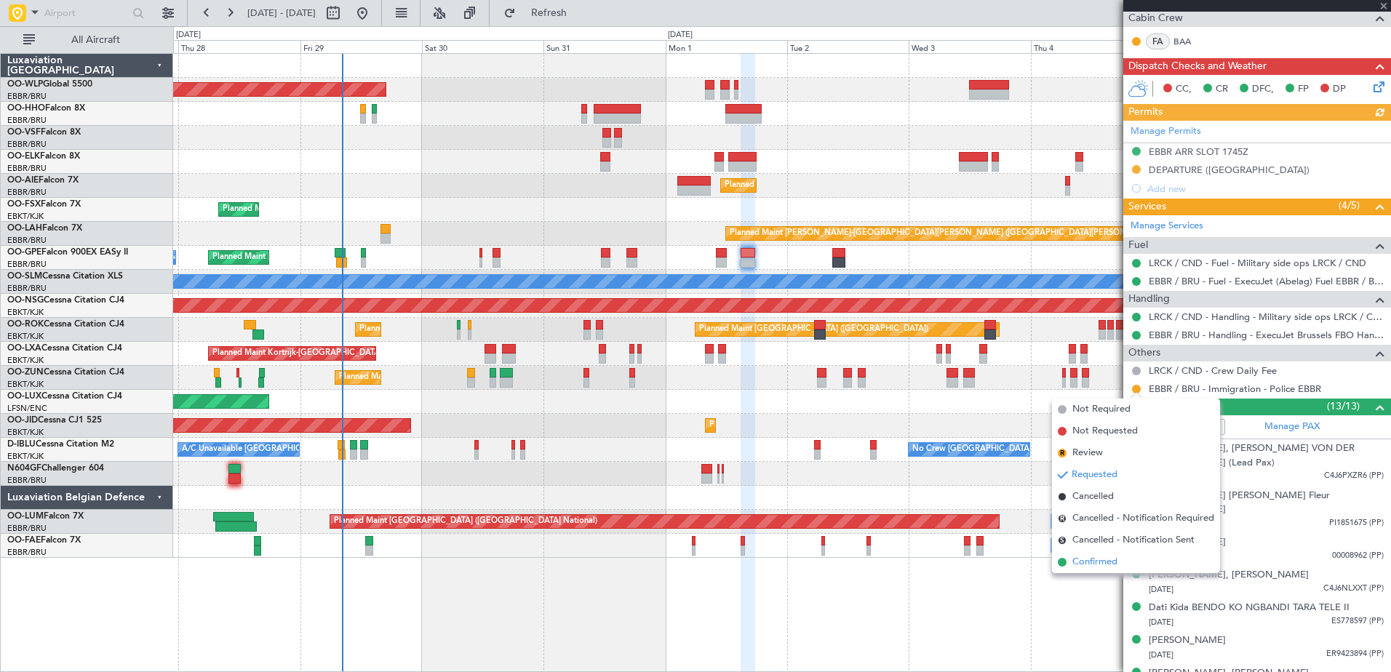
click at [1092, 567] on span "Confirmed" at bounding box center [1095, 562] width 45 height 15
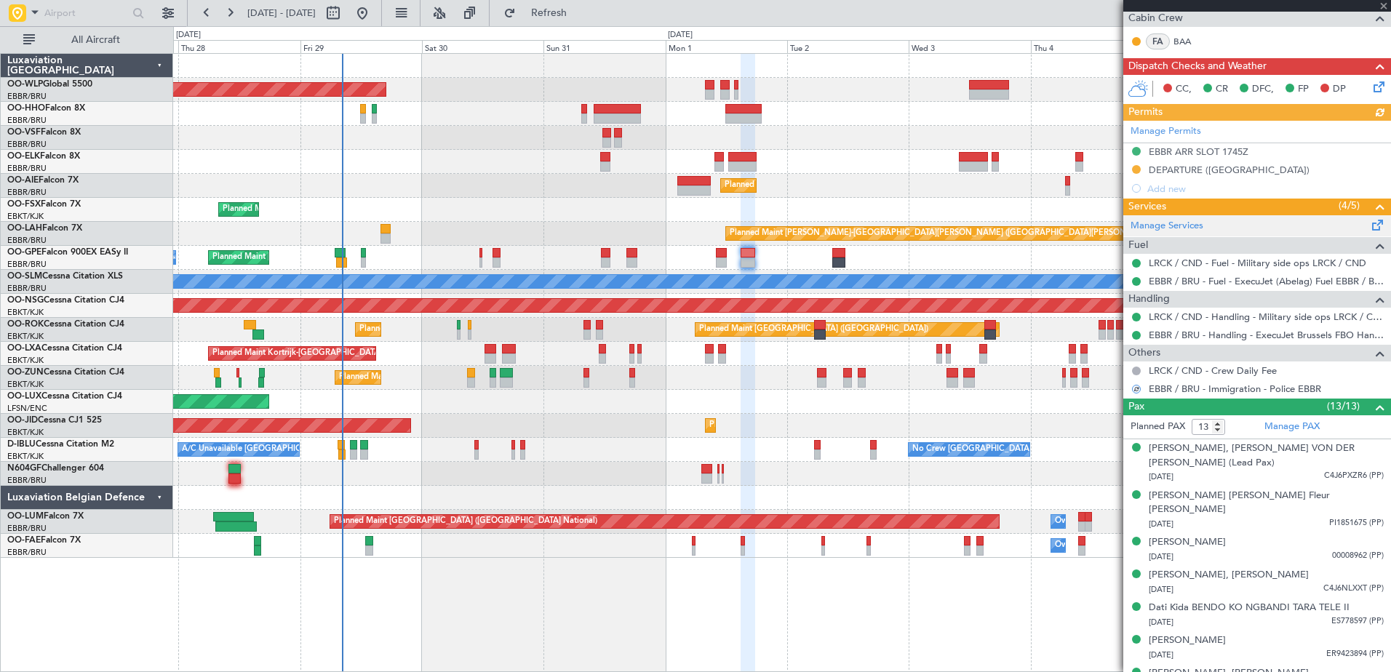
scroll to position [0, 0]
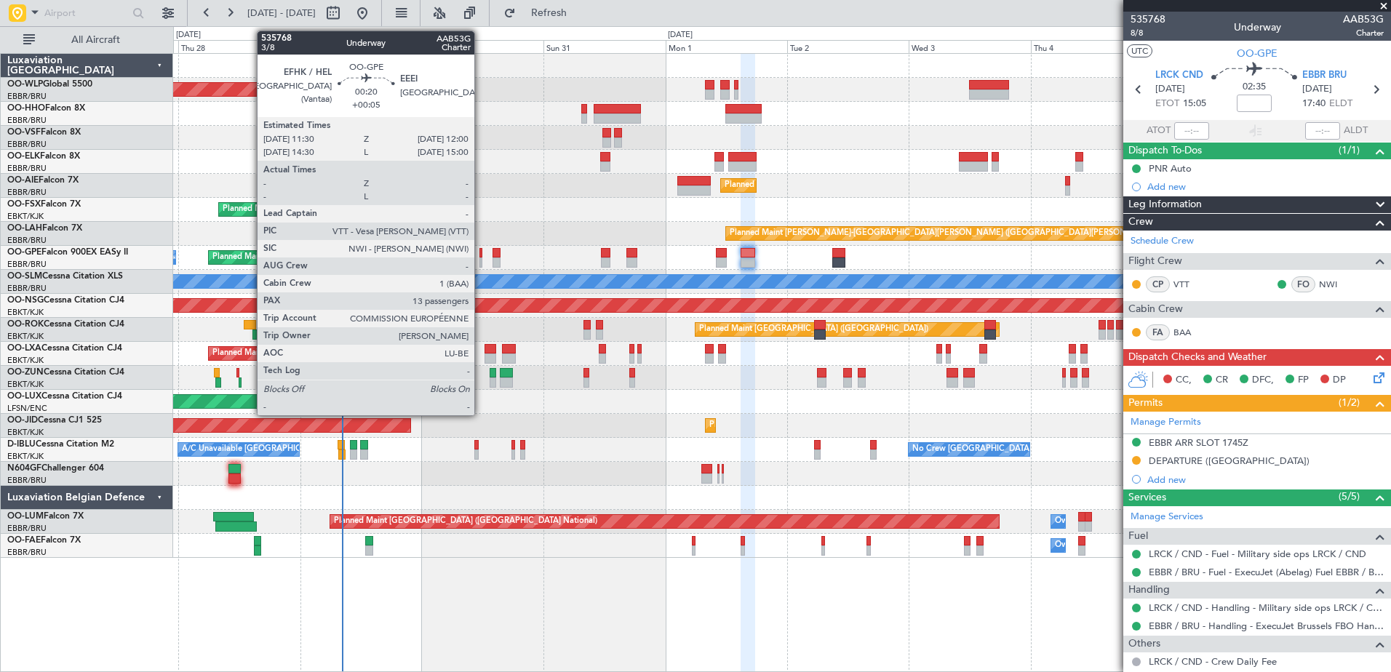
click at [481, 259] on div at bounding box center [481, 263] width 3 height 10
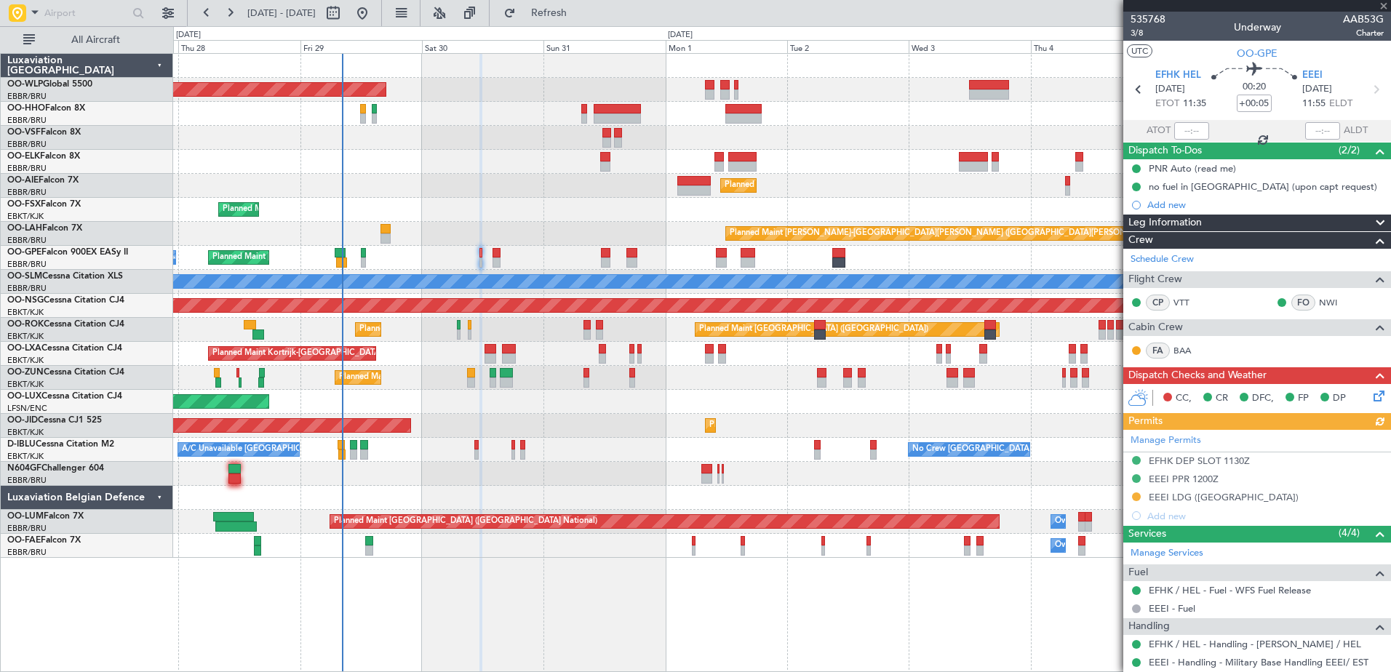
click at [1371, 395] on icon at bounding box center [1377, 394] width 12 height 12
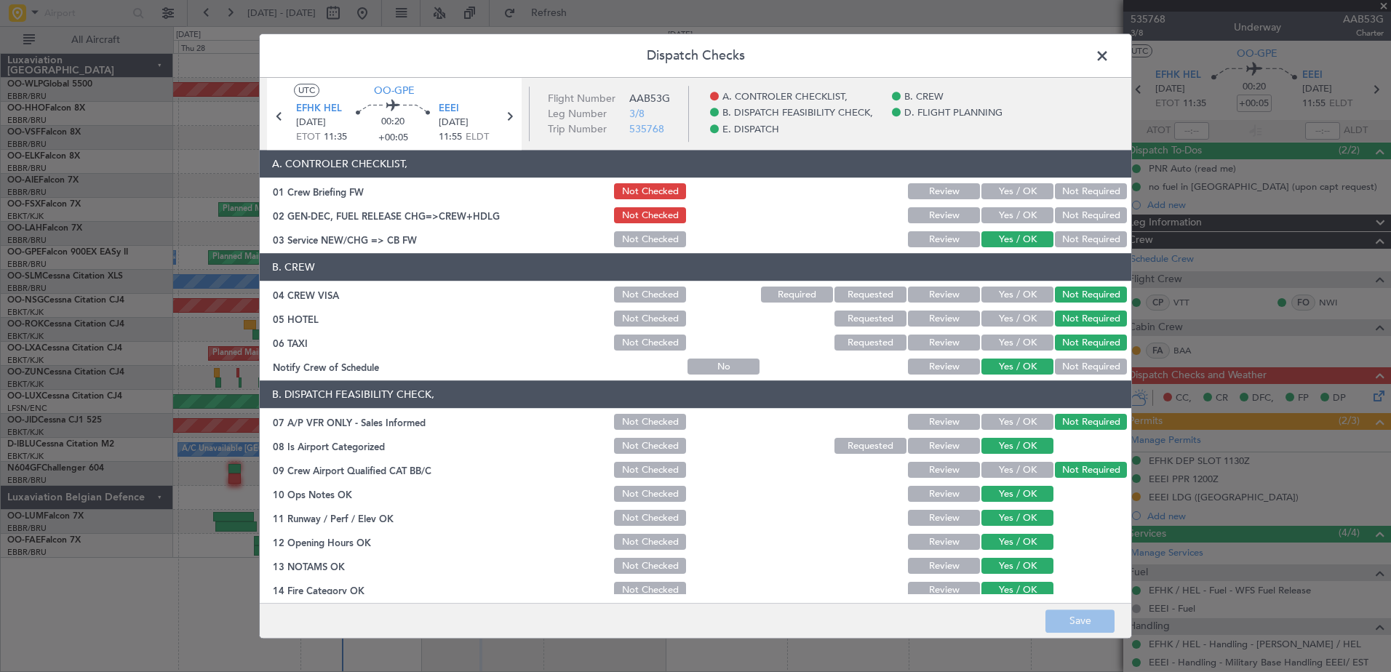
click at [1006, 215] on button "Yes / OK" at bounding box center [1018, 216] width 72 height 16
click at [1078, 617] on button "Save" at bounding box center [1080, 621] width 69 height 23
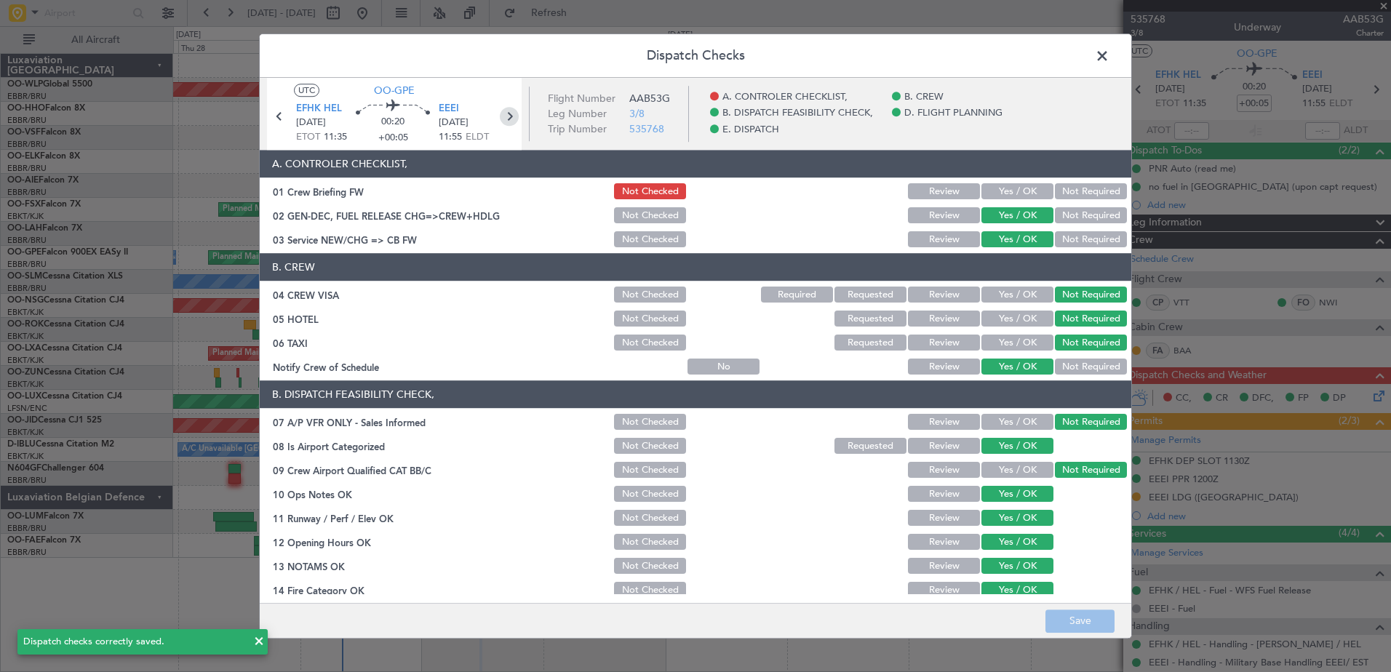
click at [510, 117] on icon at bounding box center [509, 116] width 19 height 19
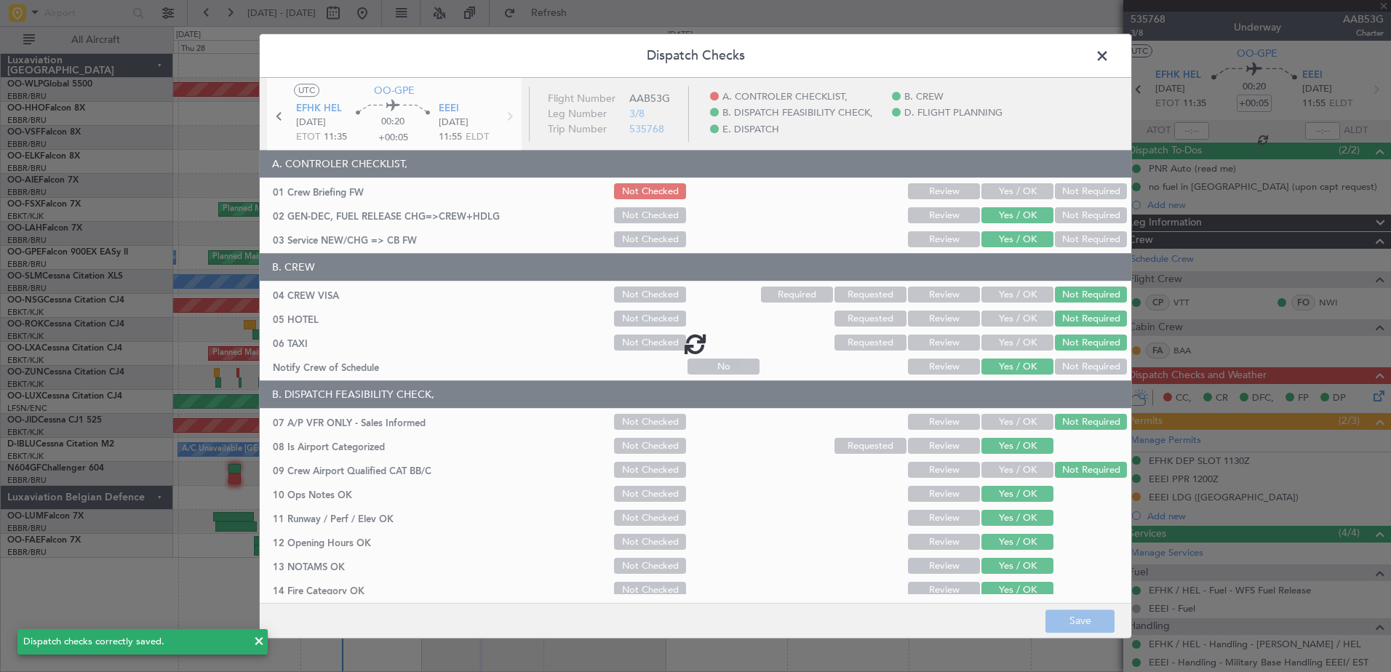
type input "+00:10"
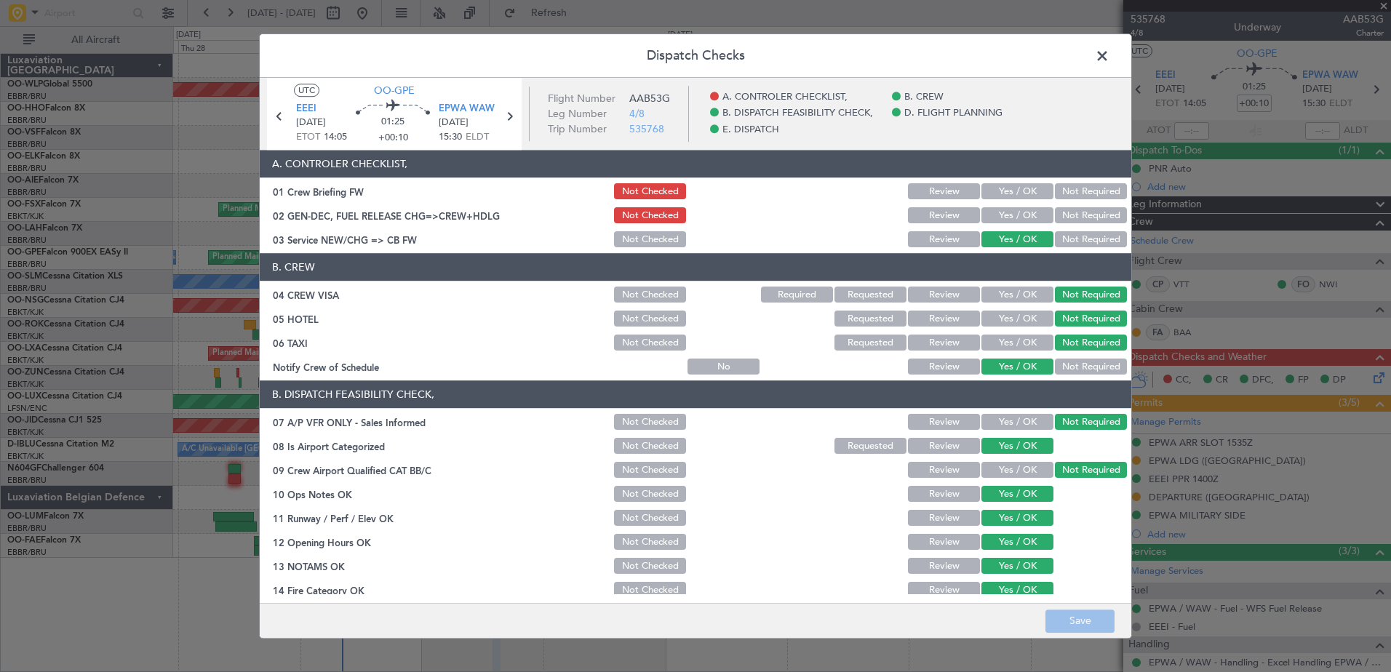
click at [1006, 215] on button "Yes / OK" at bounding box center [1018, 216] width 72 height 16
click at [1068, 617] on button "Save" at bounding box center [1080, 621] width 69 height 23
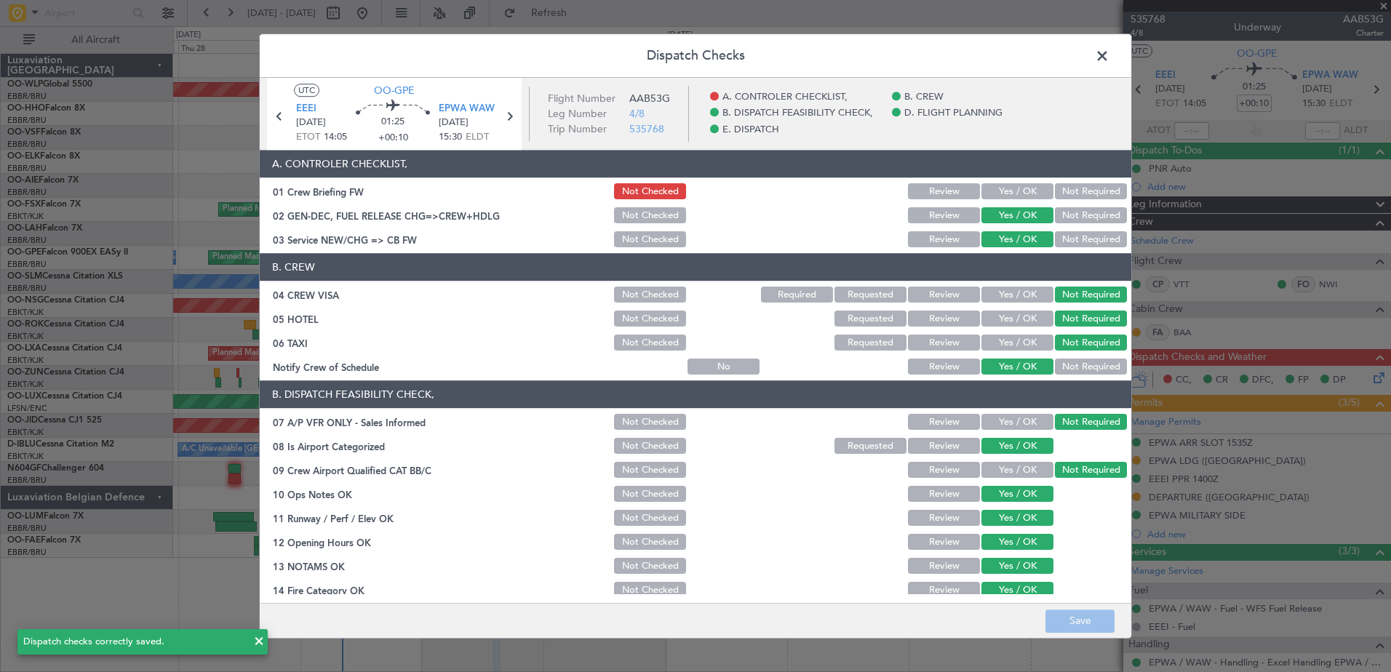
click at [1110, 61] on span at bounding box center [1110, 59] width 0 height 29
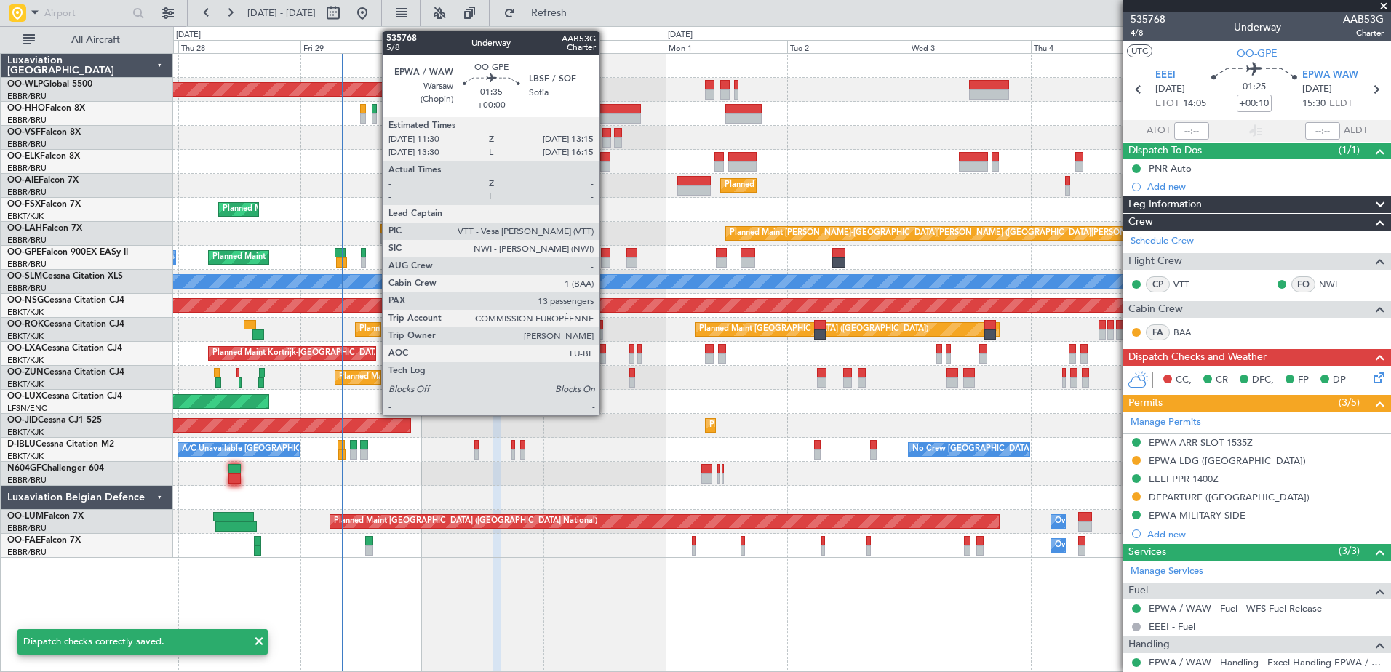
click at [606, 261] on div at bounding box center [605, 263] width 9 height 10
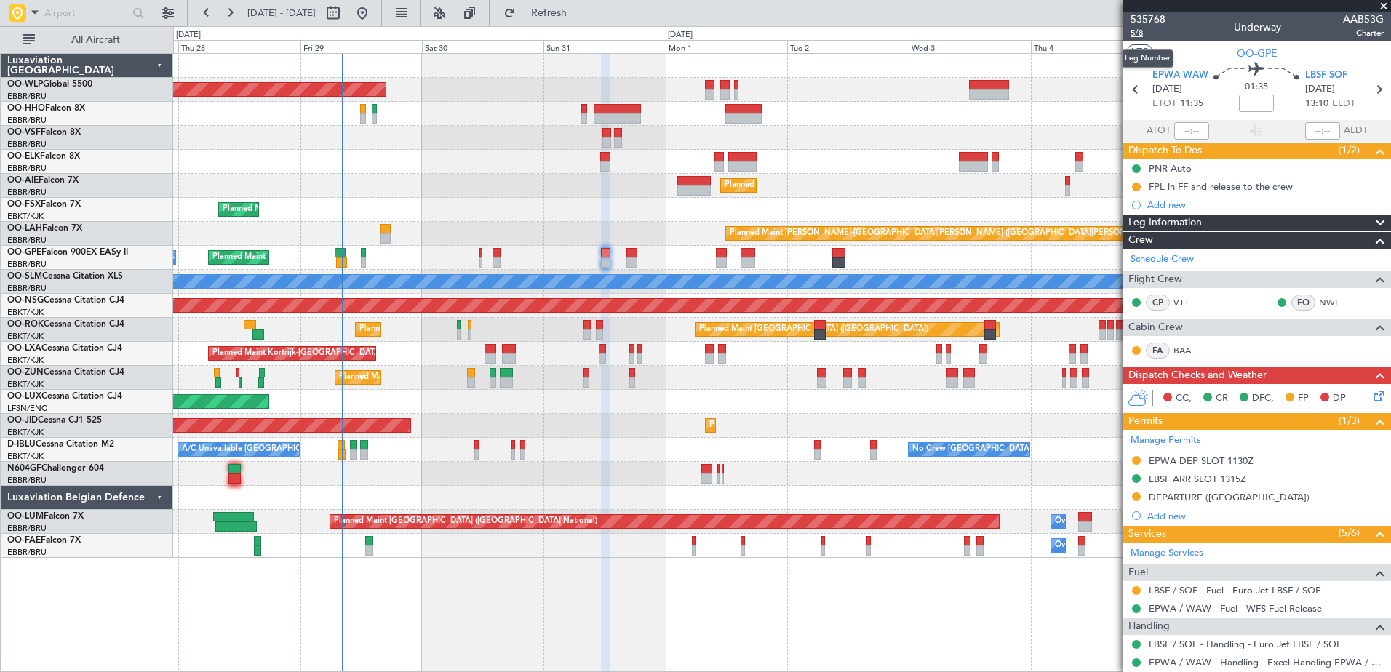
click at [1137, 33] on span "5/8" at bounding box center [1148, 33] width 35 height 12
click at [1371, 397] on icon at bounding box center [1377, 394] width 12 height 12
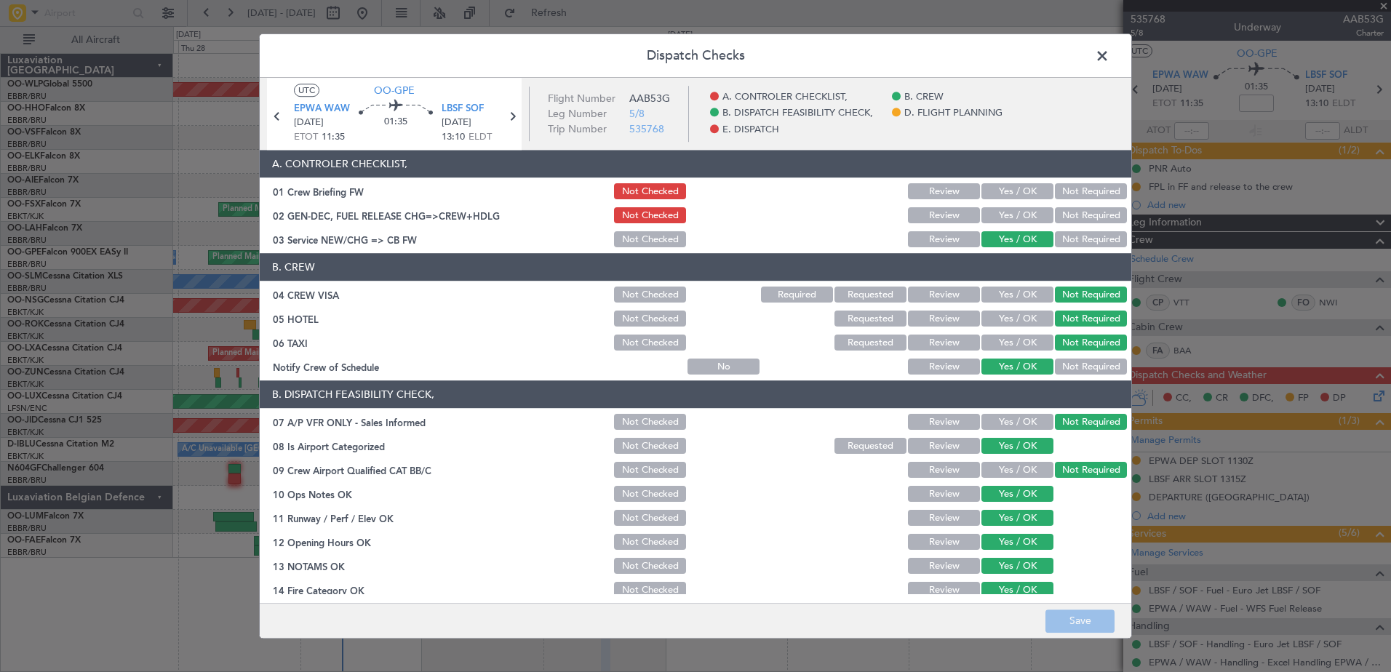
click at [990, 211] on button "Yes / OK" at bounding box center [1018, 216] width 72 height 16
click at [1080, 613] on button "Save" at bounding box center [1080, 621] width 69 height 23
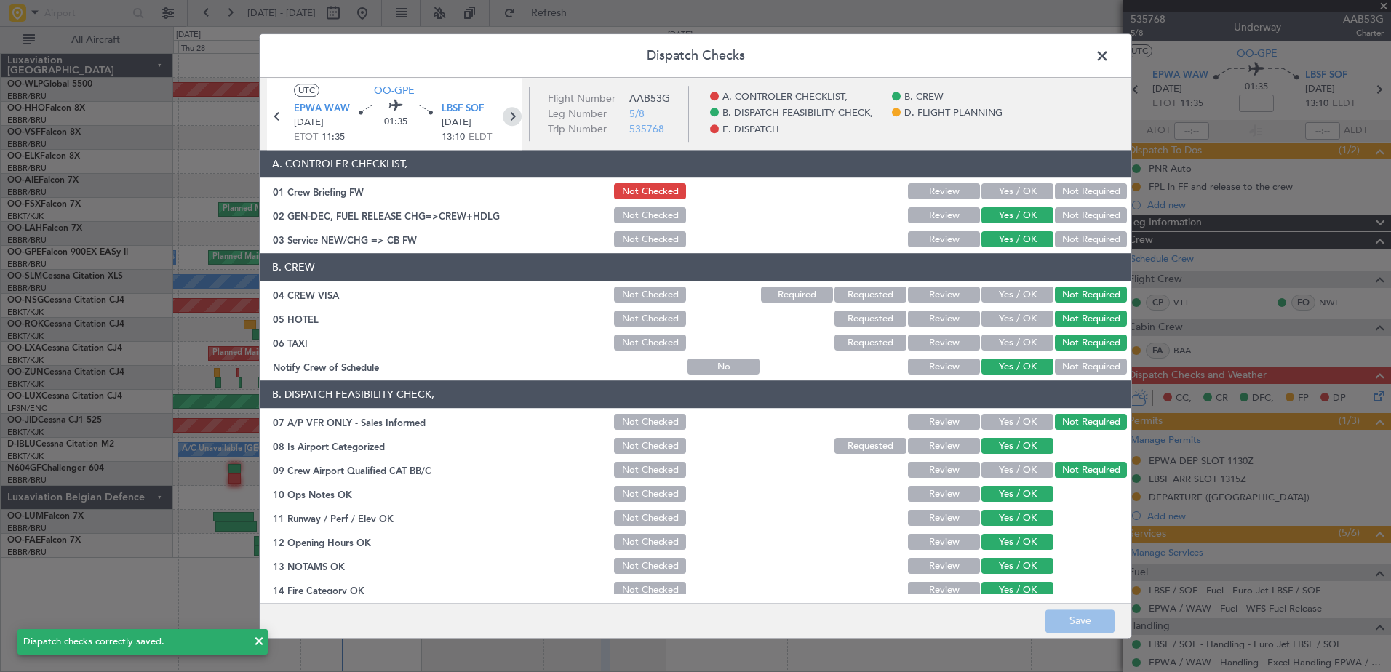
click at [515, 119] on icon at bounding box center [512, 116] width 19 height 19
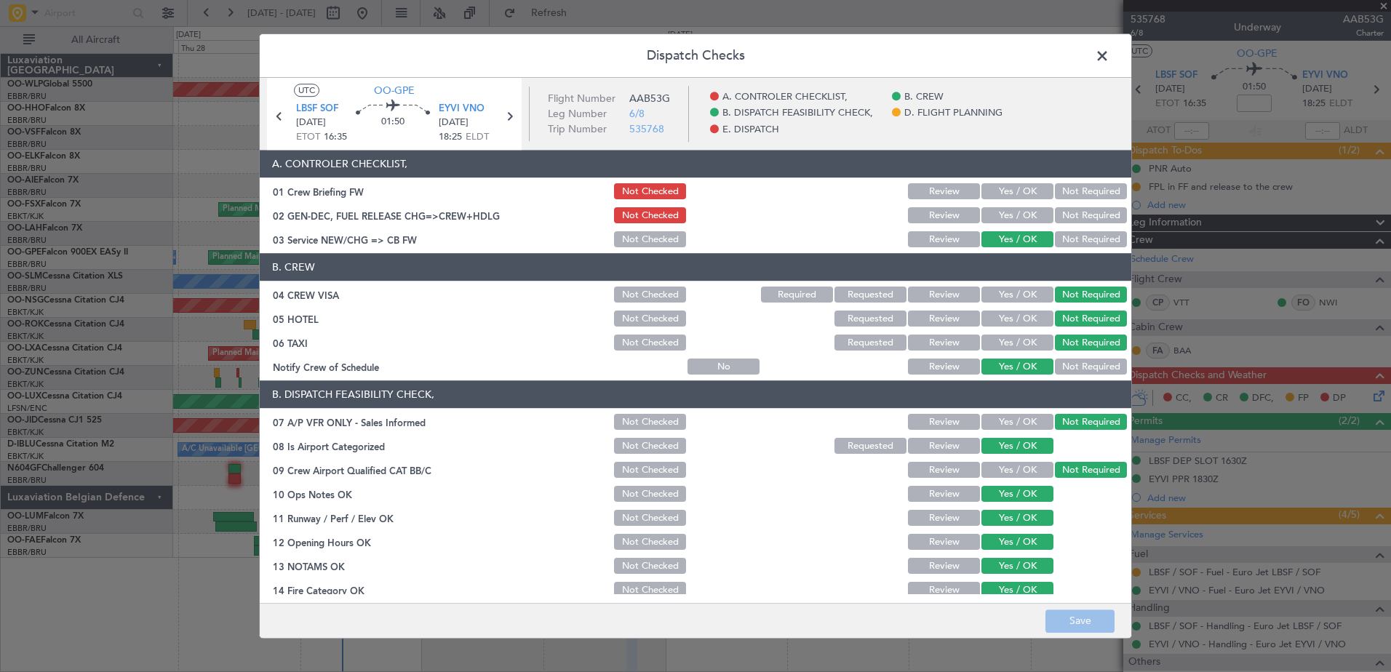
click at [1006, 215] on button "Yes / OK" at bounding box center [1018, 216] width 72 height 16
click at [1072, 614] on button "Save" at bounding box center [1080, 621] width 69 height 23
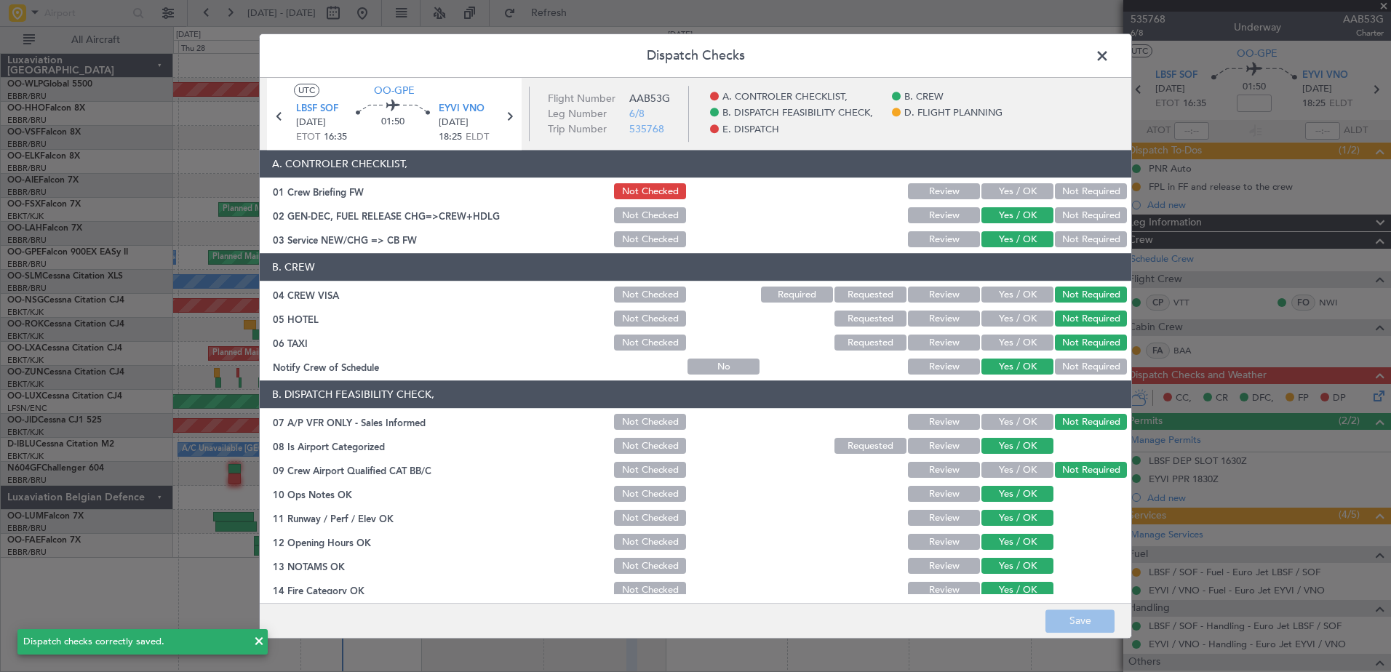
click at [1110, 55] on span at bounding box center [1110, 59] width 0 height 29
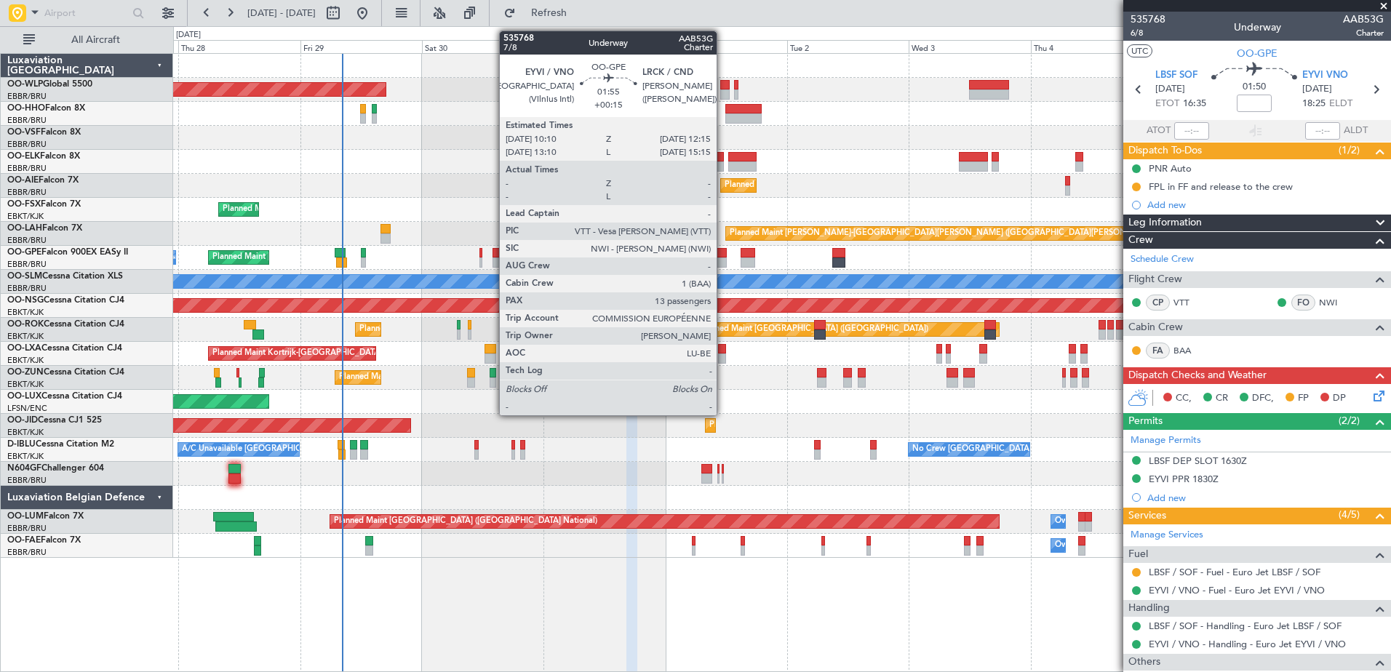
click at [723, 261] on div at bounding box center [721, 263] width 11 height 10
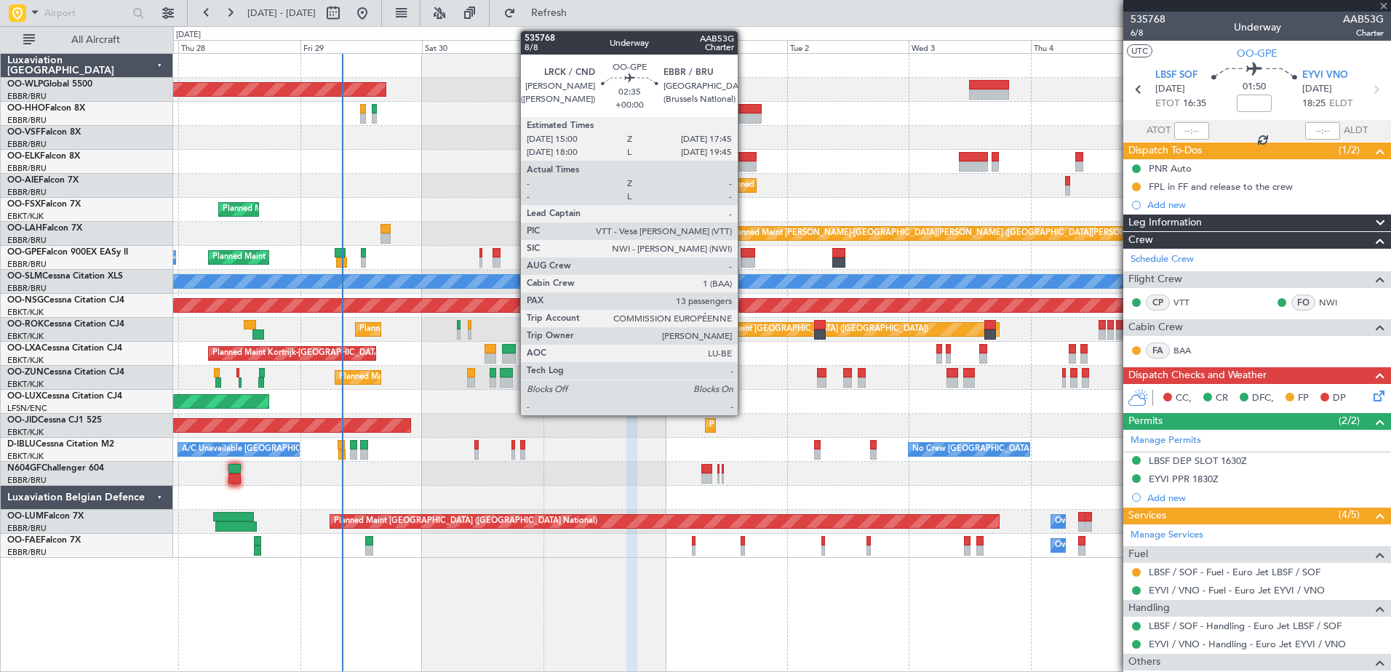
type input "+00:15"
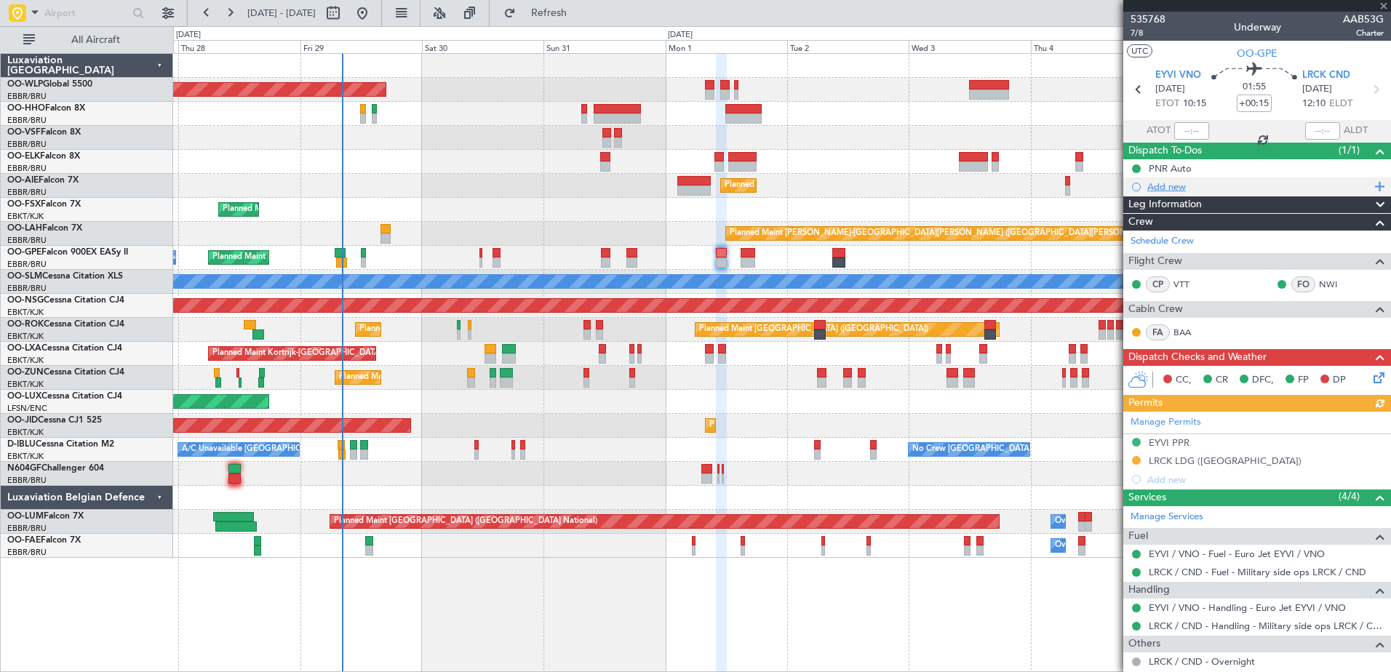
click at [1157, 187] on div "Add new" at bounding box center [1259, 186] width 223 height 12
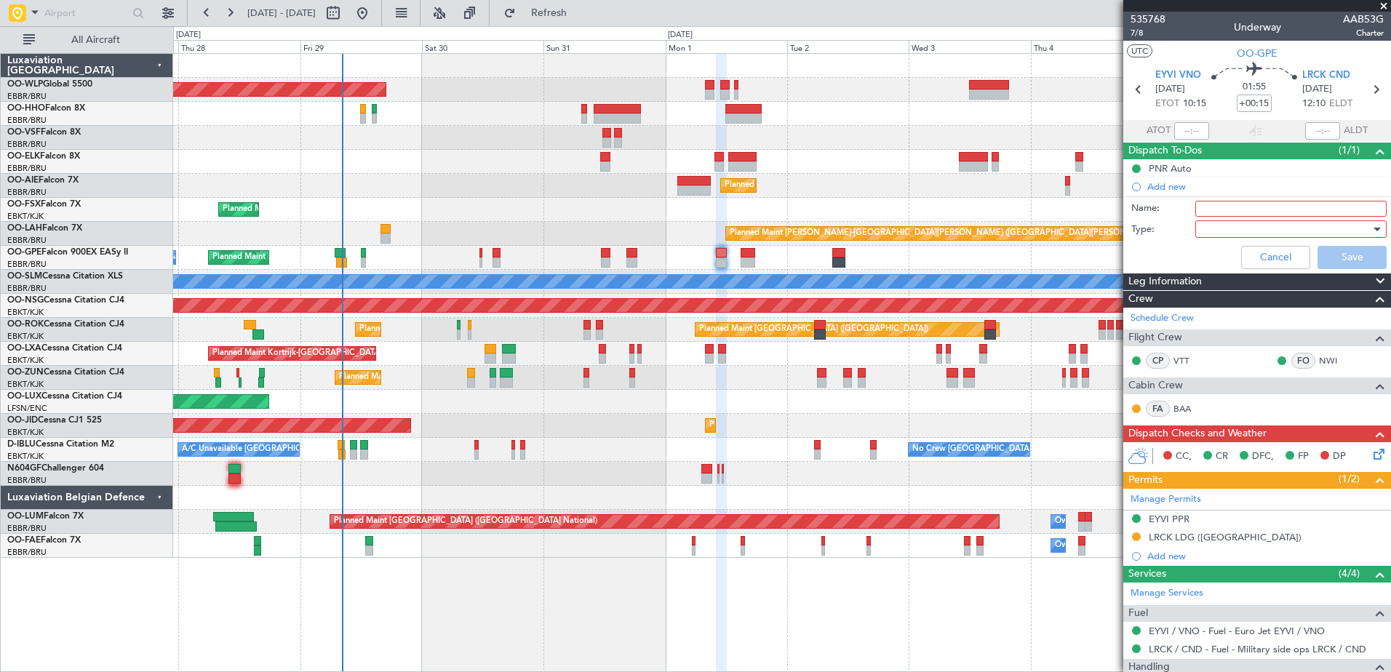
click at [1232, 207] on input "Name:" at bounding box center [1291, 209] width 191 height 16
type input "FPL in FF and release to the crew"
click at [1245, 231] on div at bounding box center [1286, 229] width 170 height 22
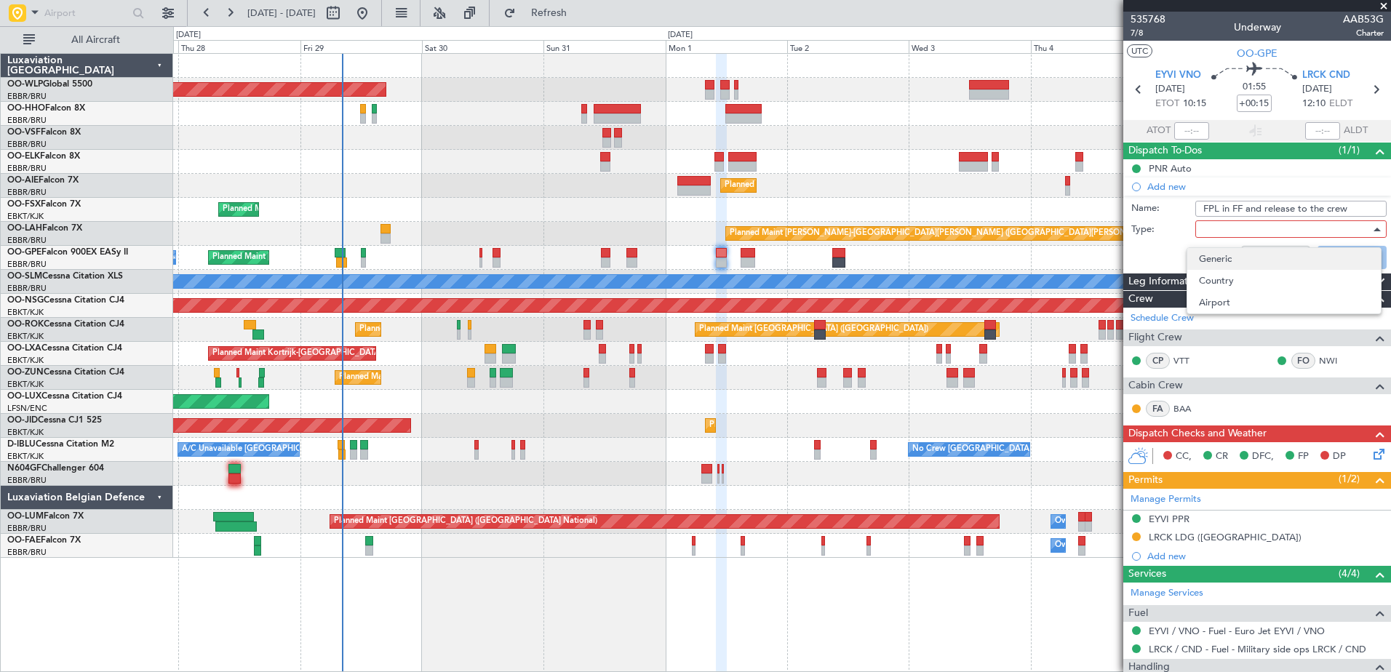
click at [1249, 258] on span "Generic" at bounding box center [1284, 259] width 170 height 22
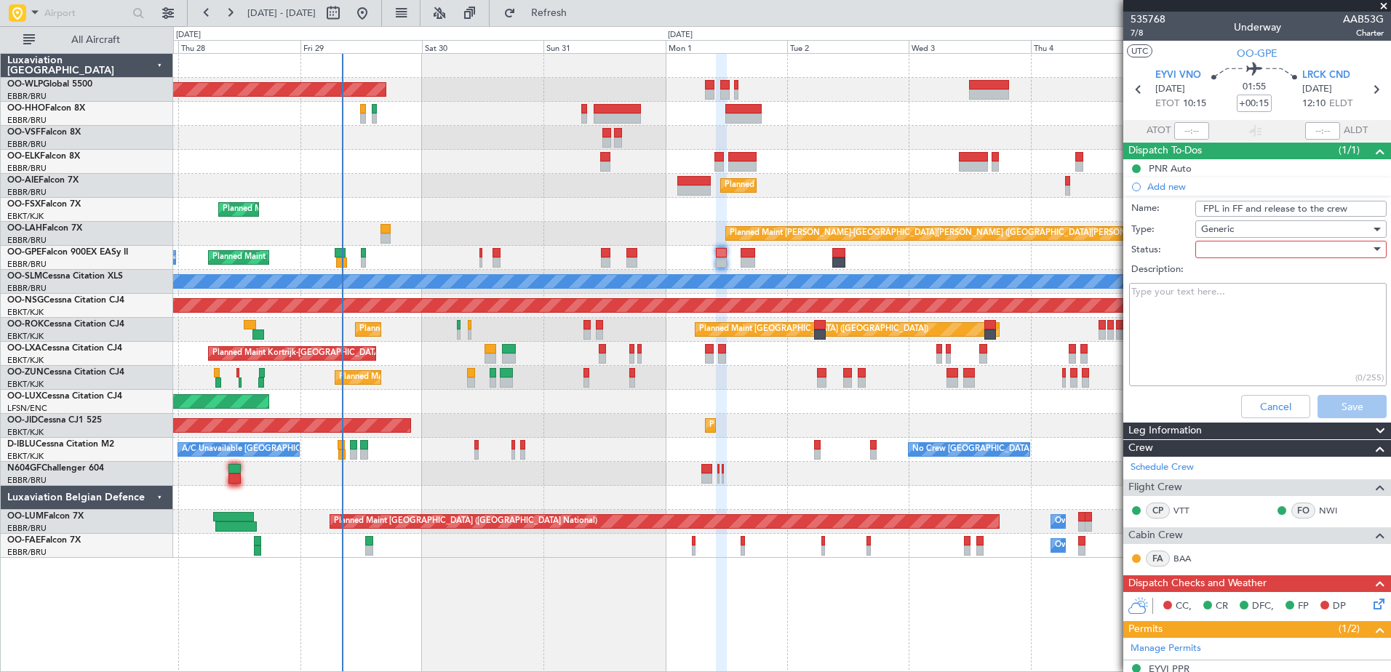
click at [1239, 256] on div at bounding box center [1286, 250] width 170 height 22
click at [1250, 286] on span "Not Started" at bounding box center [1284, 279] width 170 height 22
click at [1245, 243] on span "Not Started" at bounding box center [1227, 249] width 52 height 13
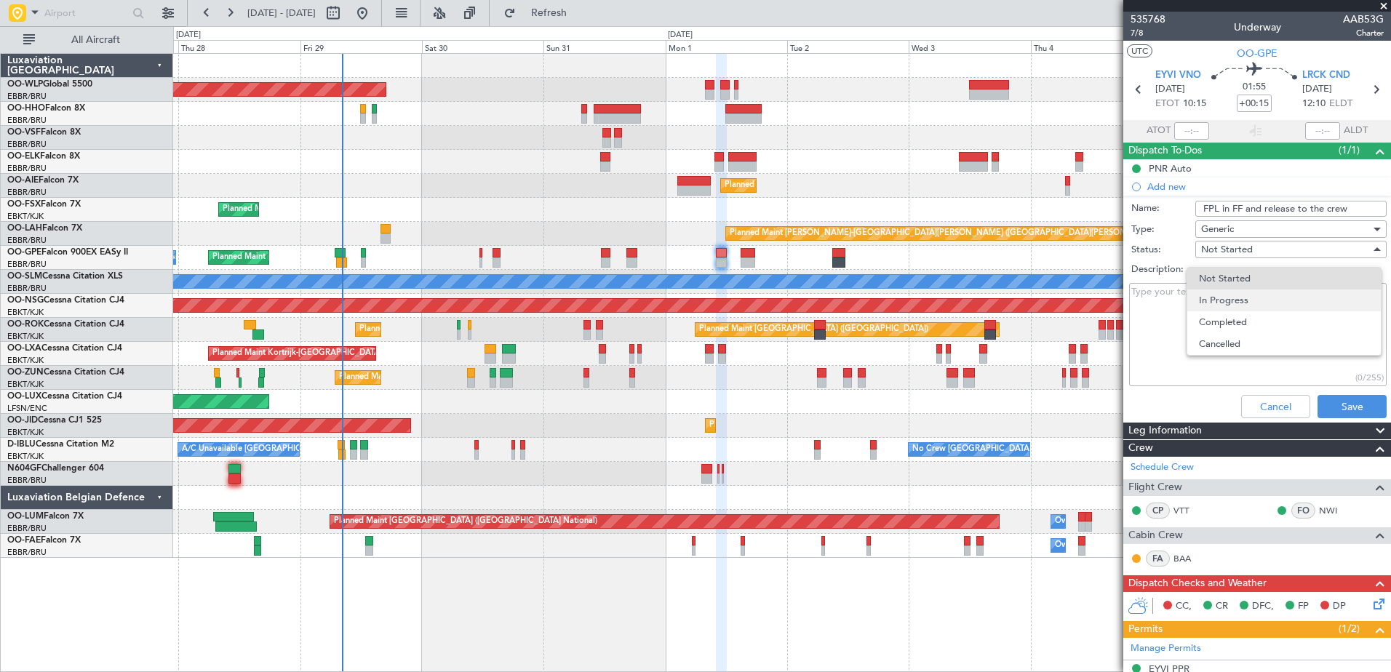
click at [1247, 303] on span "In Progress" at bounding box center [1284, 301] width 170 height 22
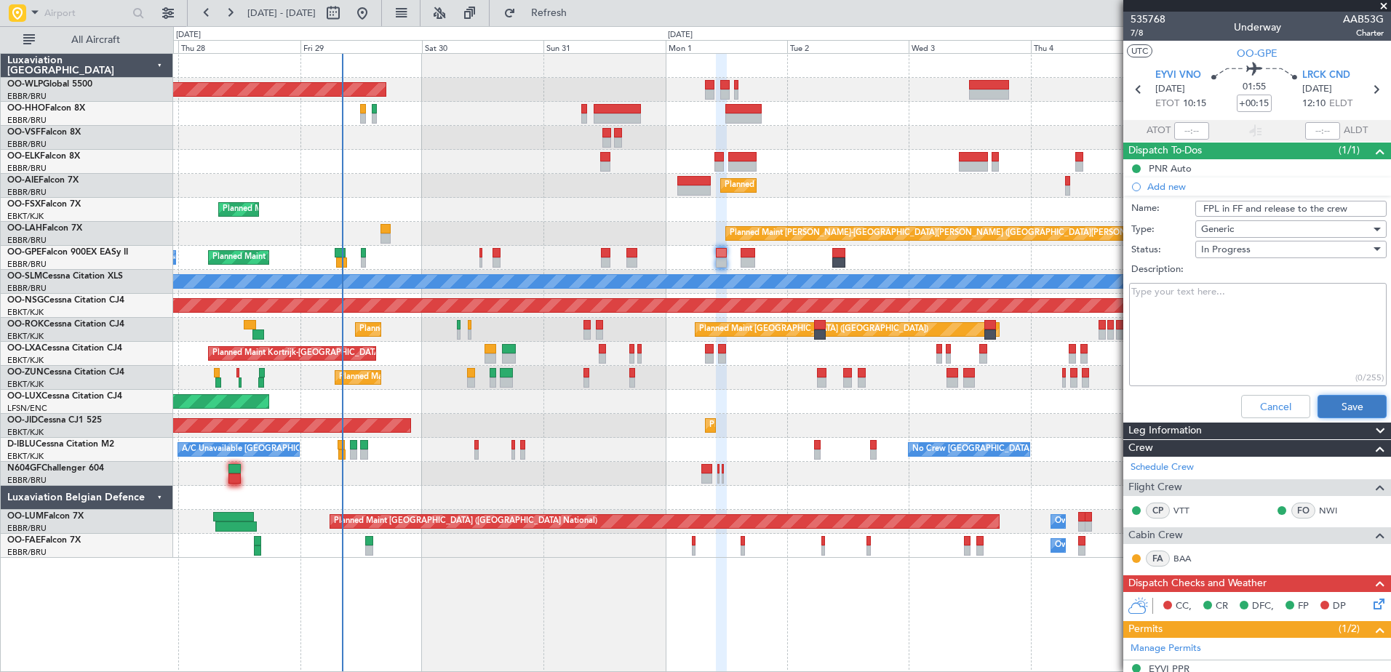
click at [1345, 406] on button "Save" at bounding box center [1352, 406] width 69 height 23
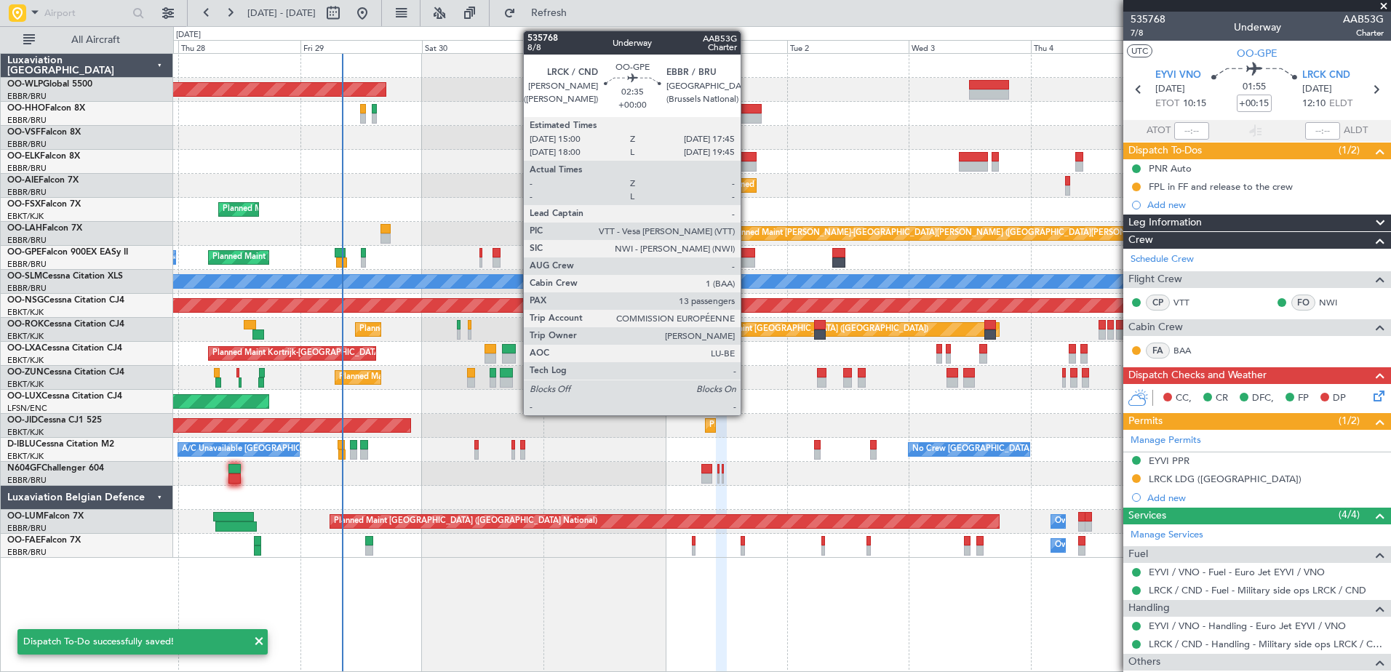
click at [747, 256] on div at bounding box center [748, 253] width 15 height 10
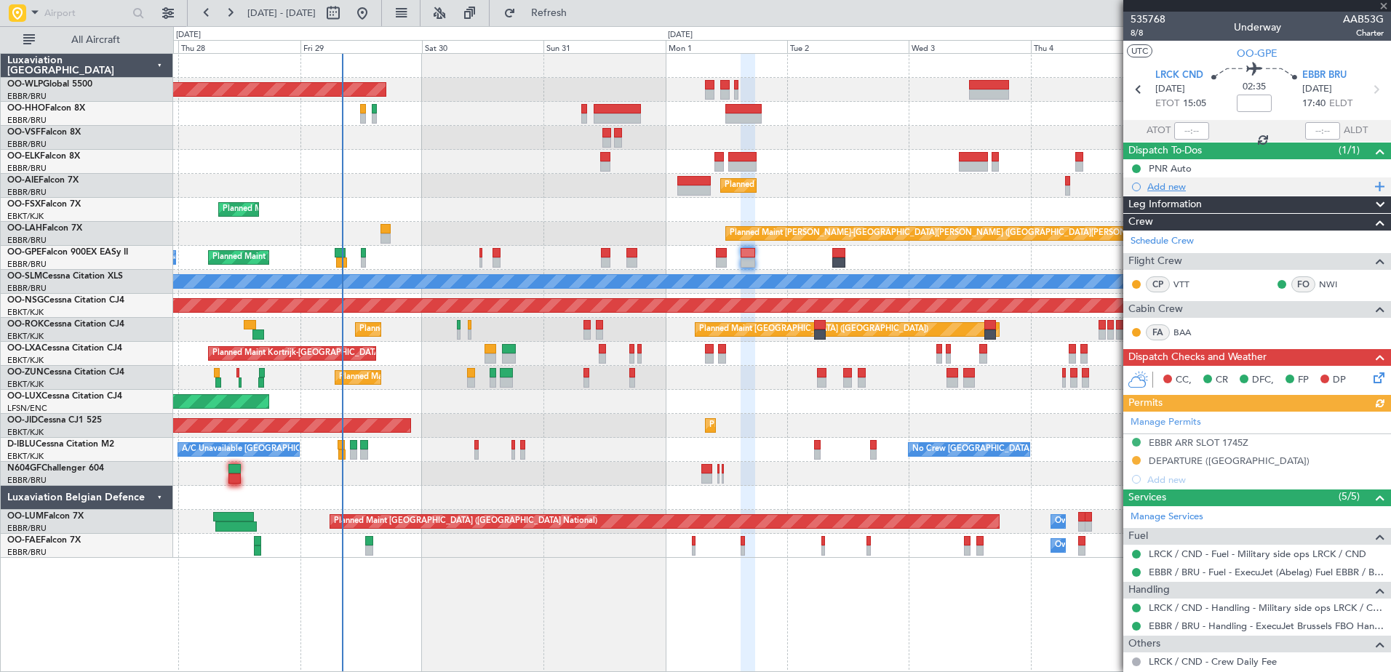
click at [1173, 186] on div "Add new" at bounding box center [1259, 186] width 223 height 12
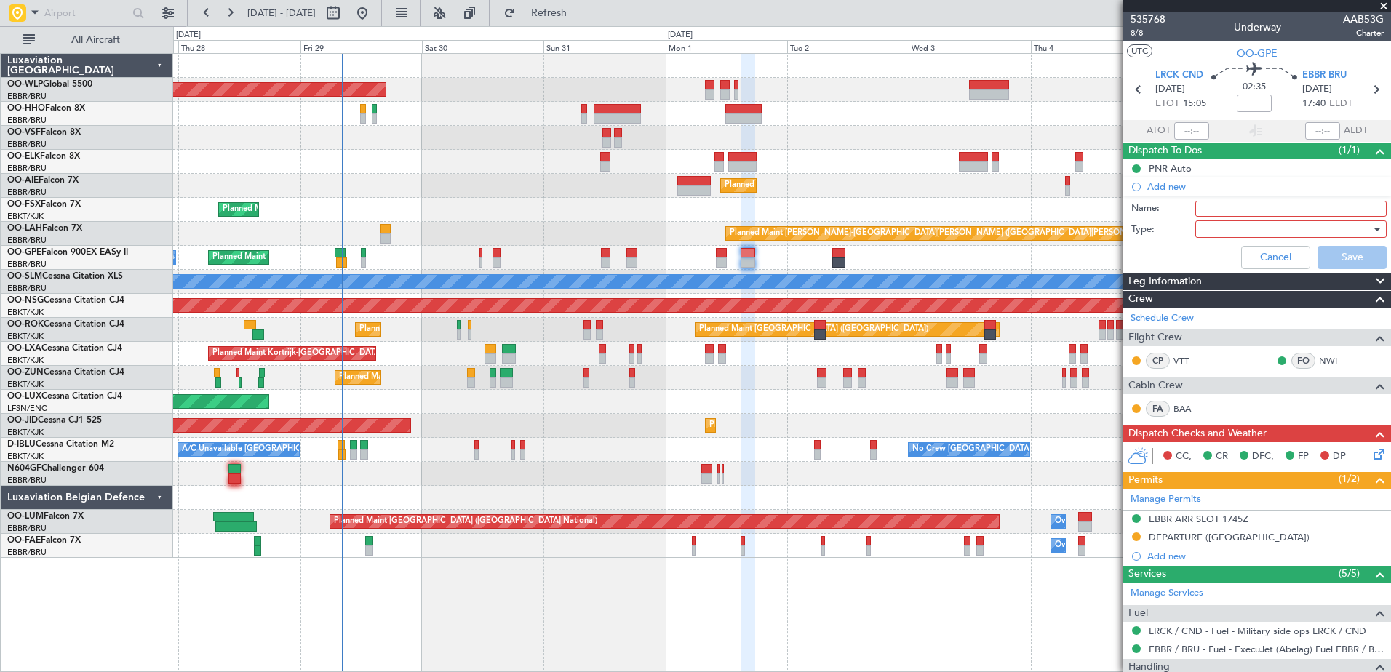
click at [1205, 204] on input "Name:" at bounding box center [1291, 209] width 191 height 16
type input "FPL in FF and release to the crew"
click at [1229, 224] on div at bounding box center [1286, 229] width 170 height 22
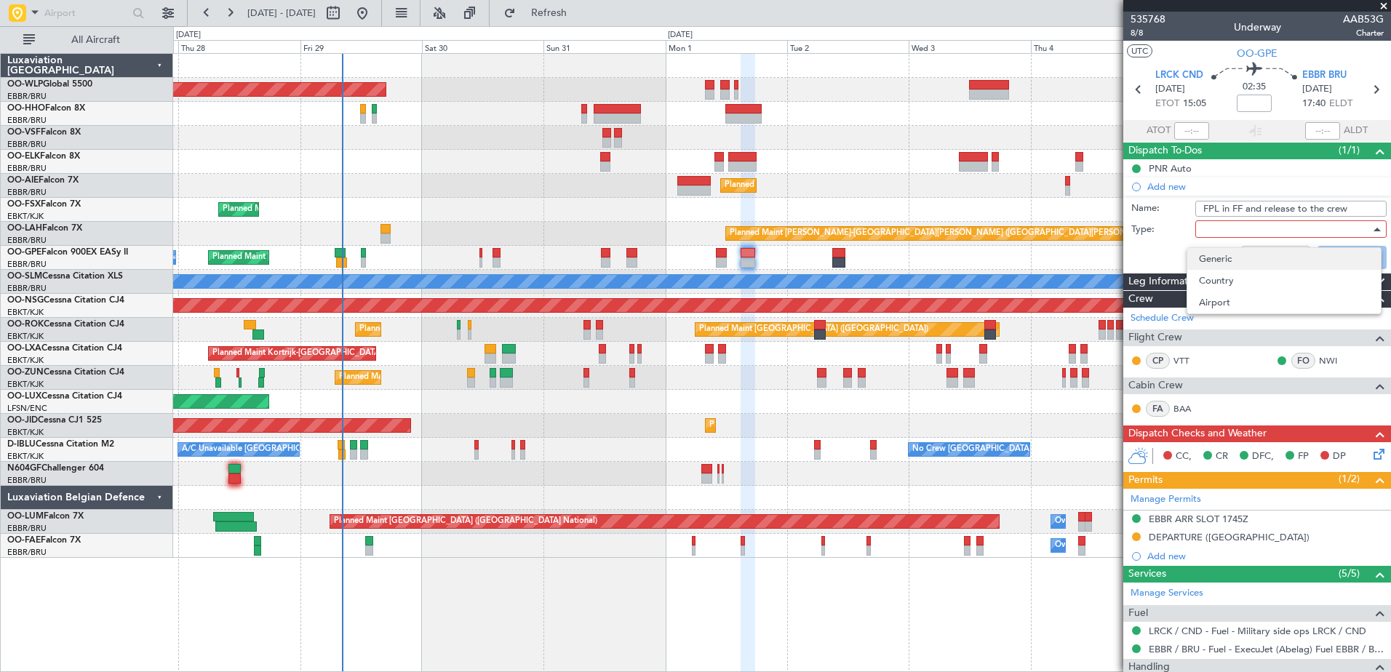
click at [1233, 253] on span "Generic" at bounding box center [1284, 259] width 170 height 22
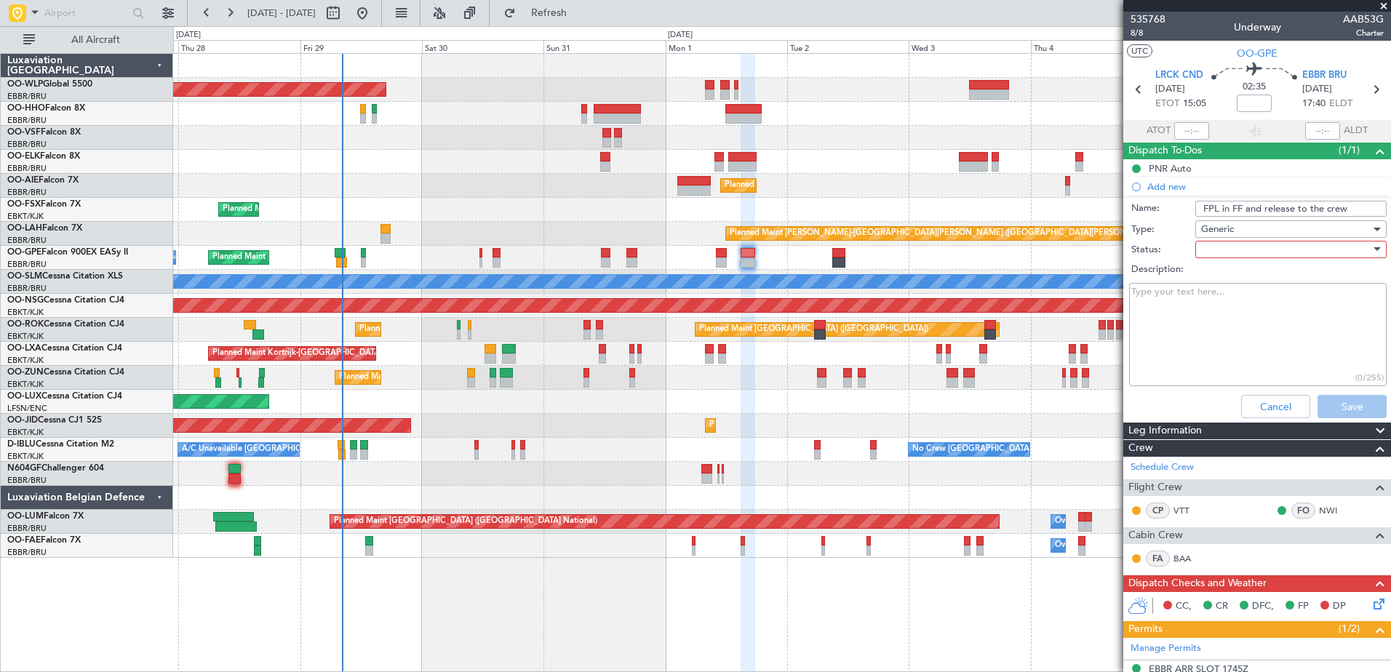
click at [1235, 250] on div at bounding box center [1286, 250] width 170 height 22
click at [1237, 298] on span "In Progress" at bounding box center [1284, 301] width 170 height 22
click at [1351, 410] on button "Save" at bounding box center [1352, 406] width 69 height 23
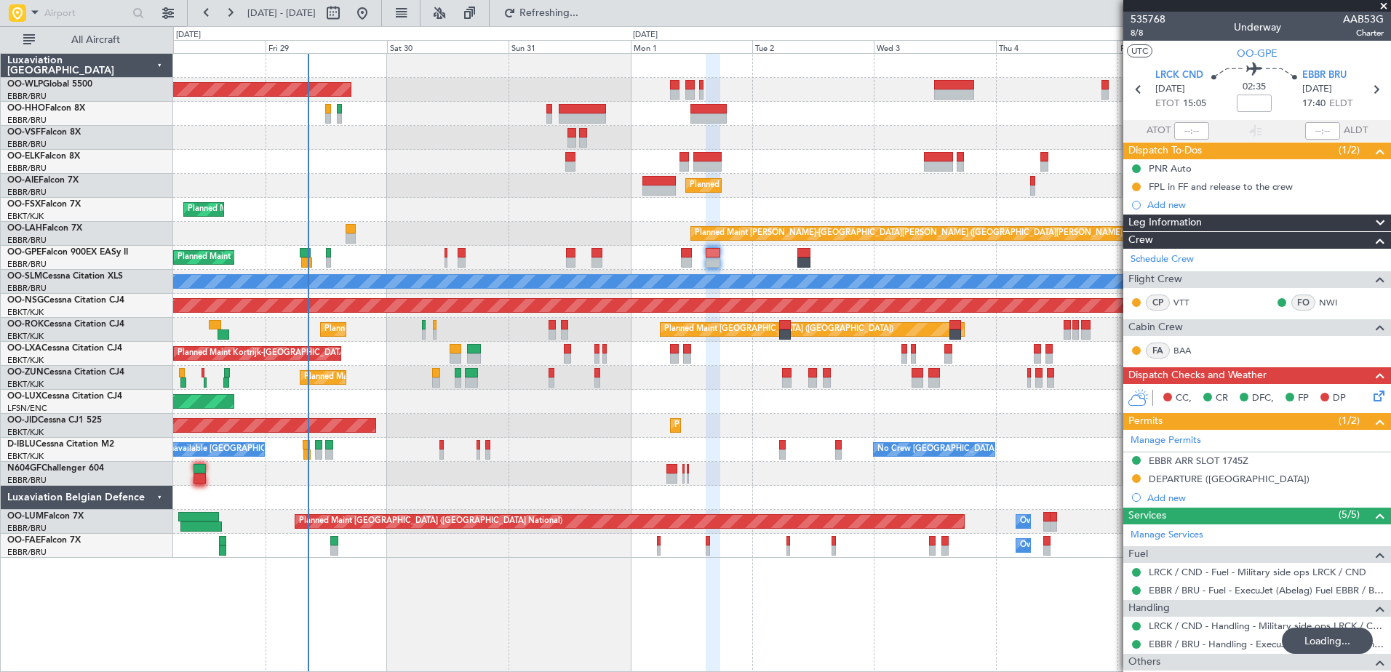
click at [907, 260] on div "Planned Maint [GEOGRAPHIC_DATA] ([GEOGRAPHIC_DATA] National) No Crew [GEOGRAPHI…" at bounding box center [781, 258] width 1217 height 24
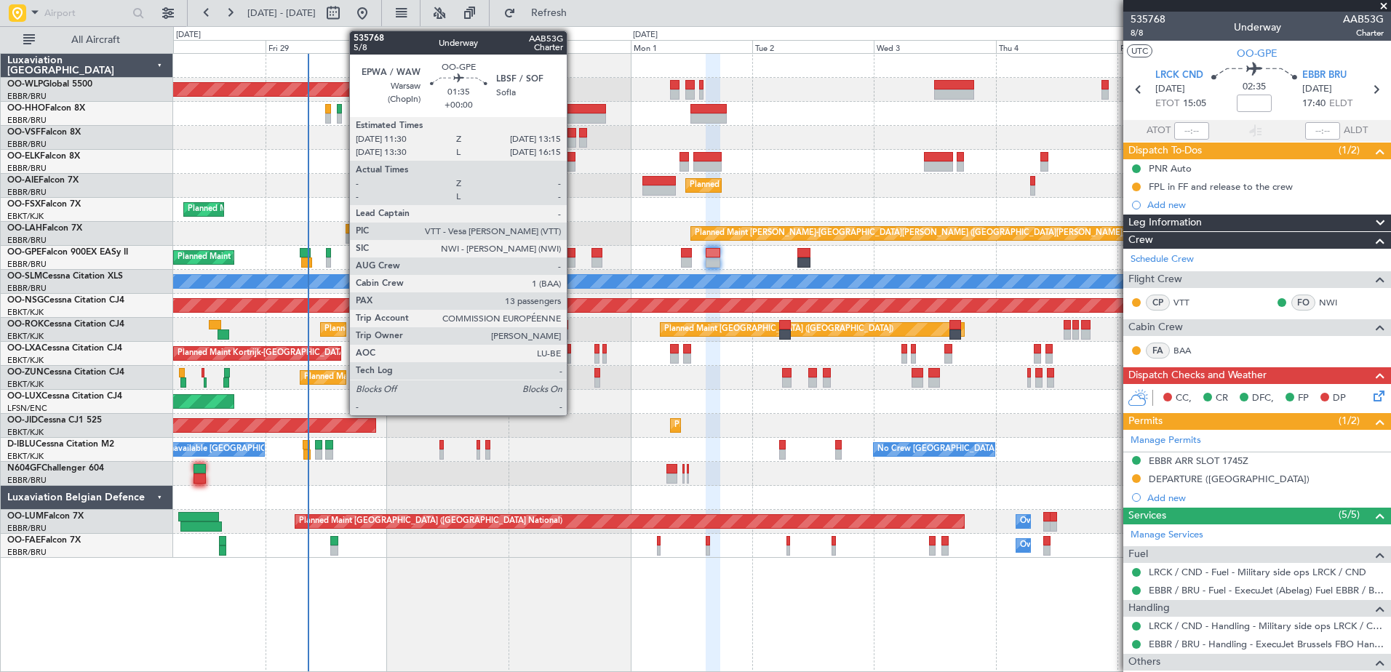
click at [573, 260] on div at bounding box center [570, 263] width 9 height 10
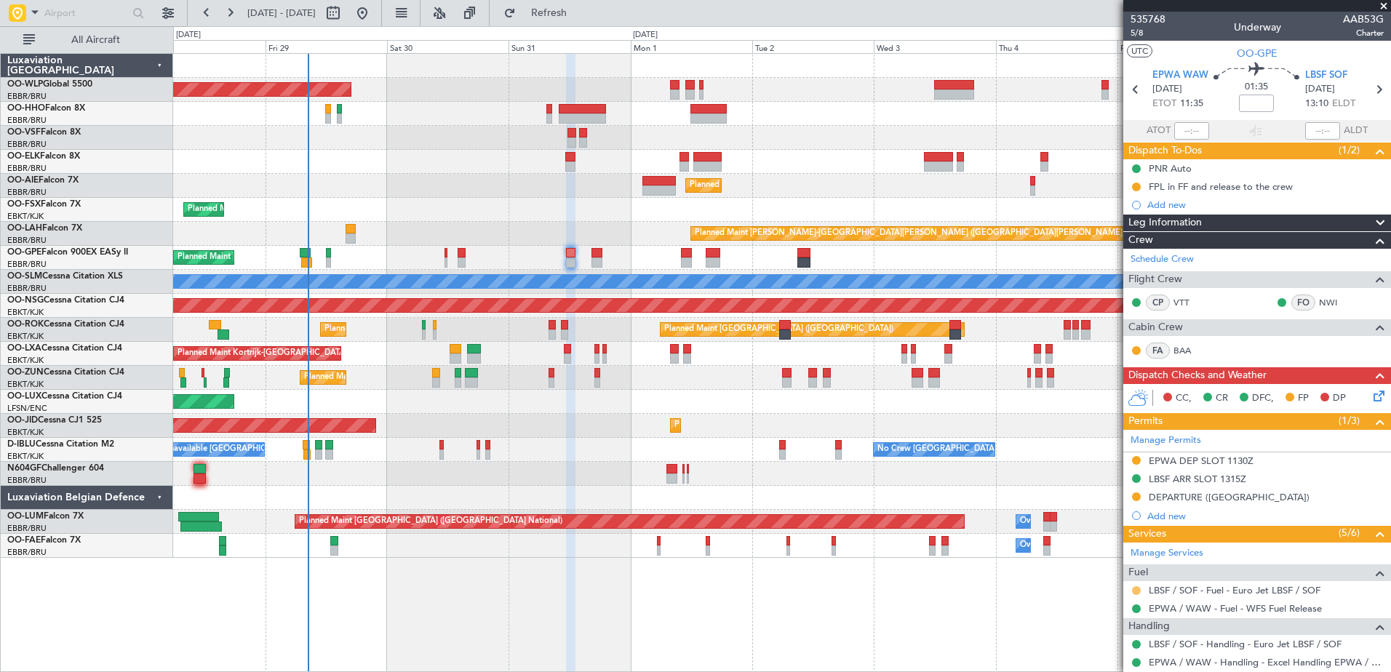
click at [1138, 592] on button at bounding box center [1136, 591] width 9 height 9
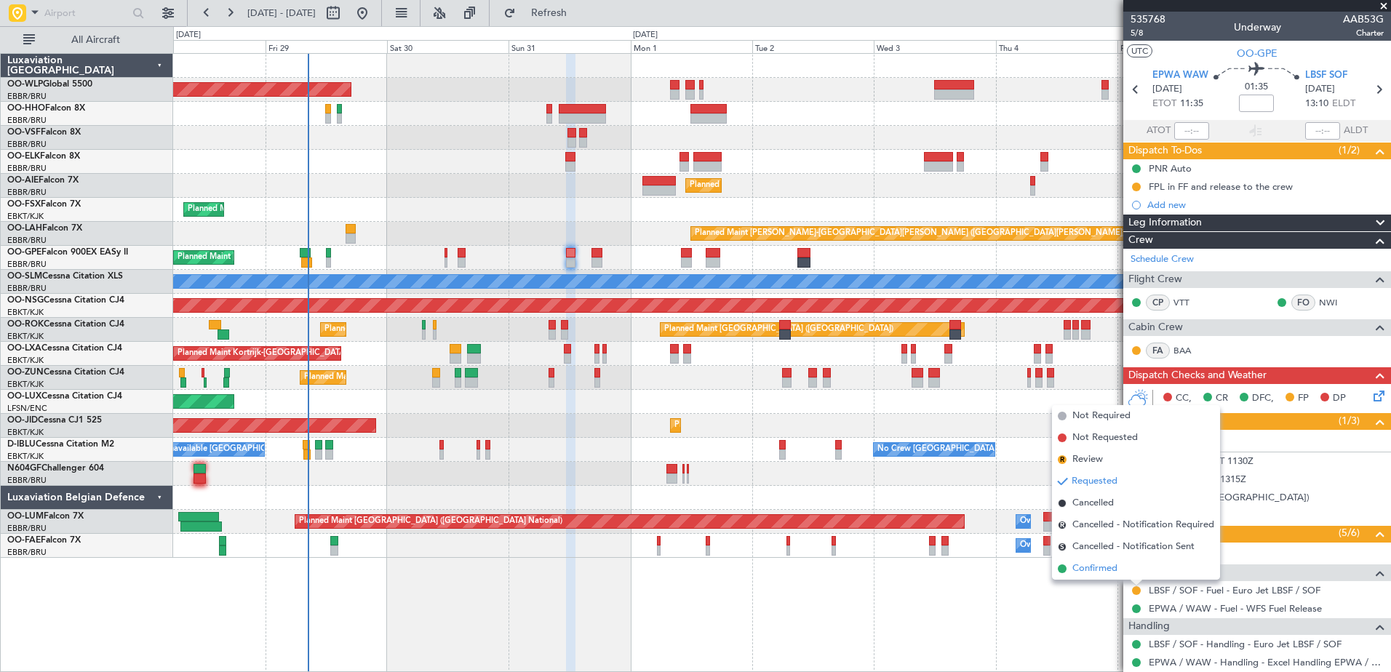
click at [1101, 573] on span "Confirmed" at bounding box center [1095, 569] width 45 height 15
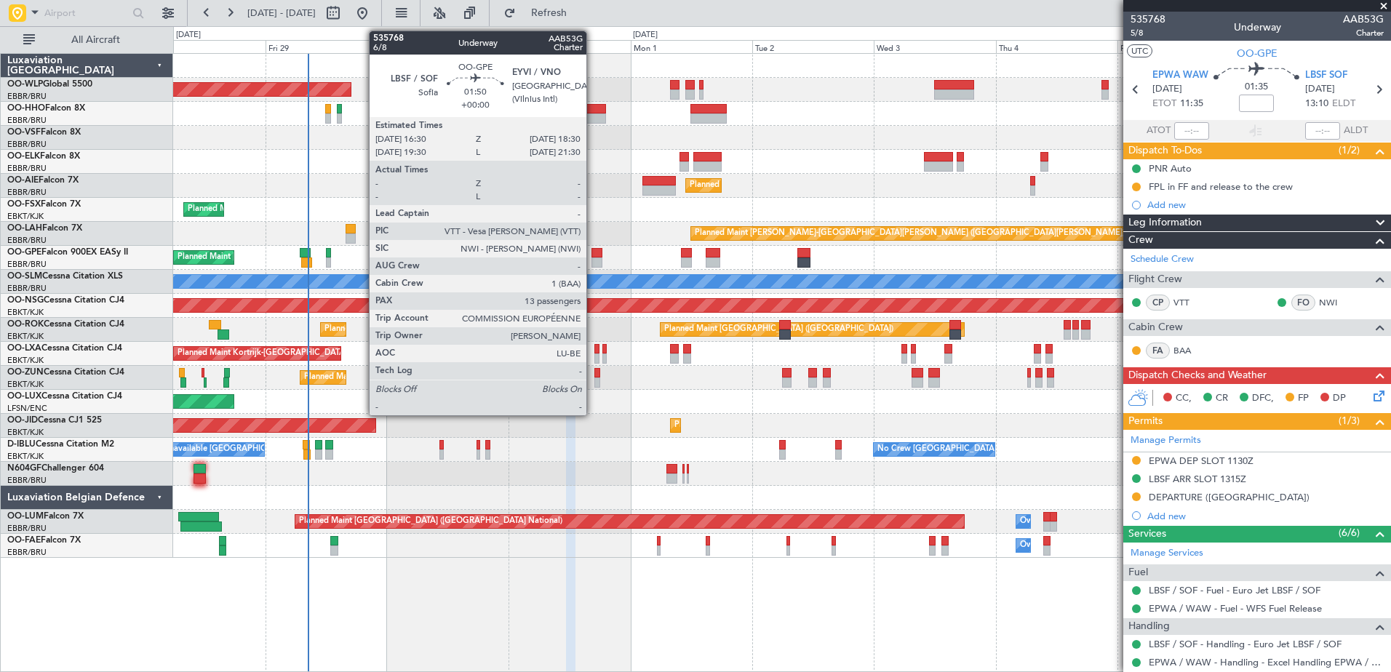
click at [593, 255] on div at bounding box center [597, 253] width 10 height 10
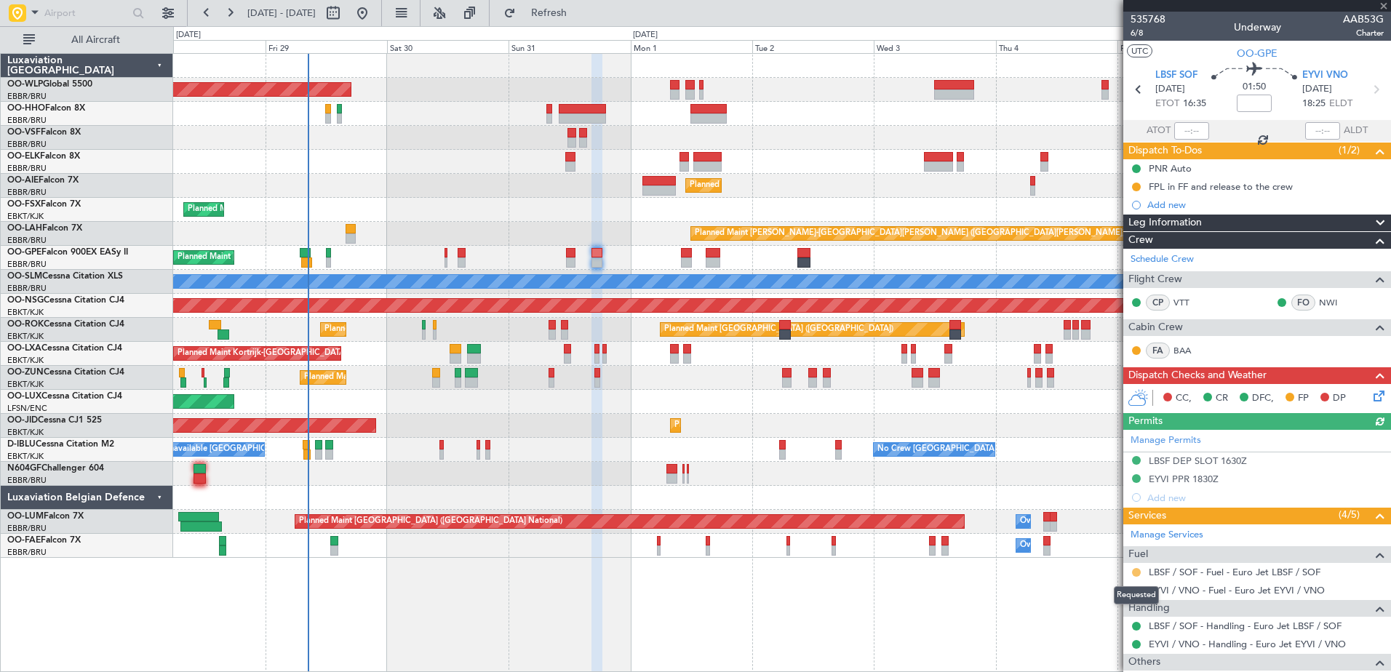
click at [1137, 573] on button at bounding box center [1136, 572] width 9 height 9
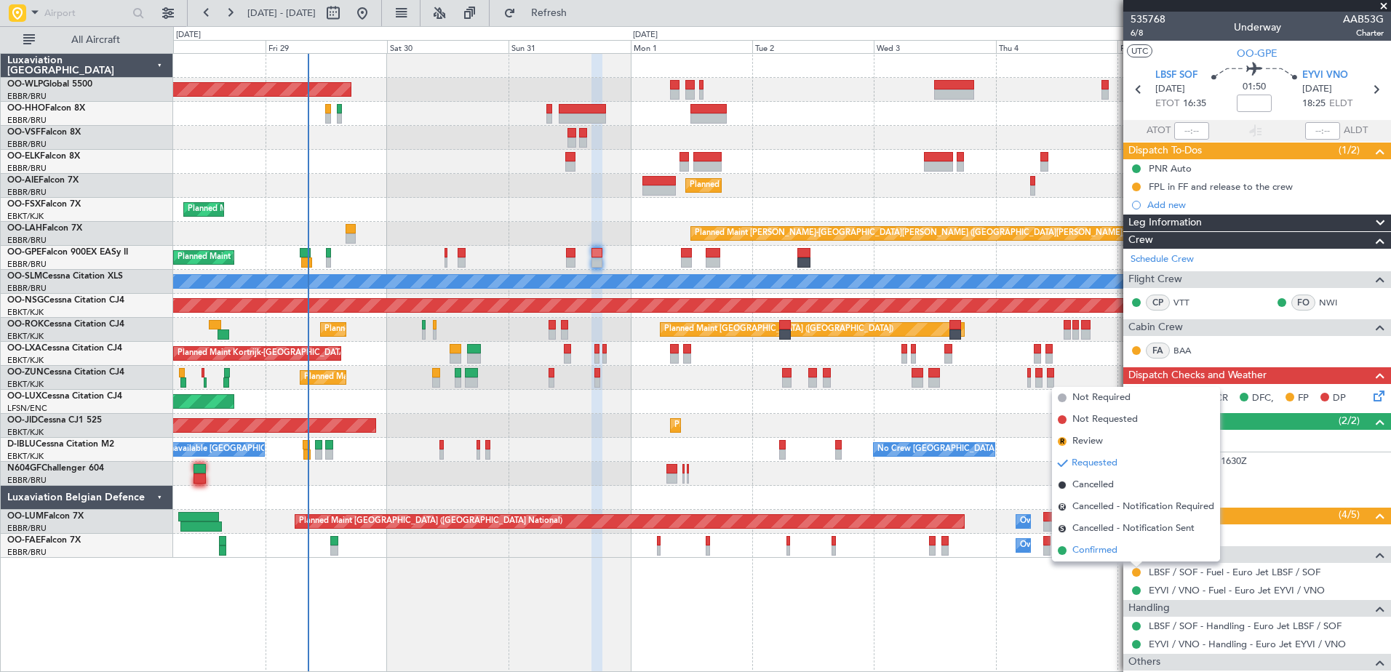
click at [1093, 555] on span "Confirmed" at bounding box center [1095, 551] width 45 height 15
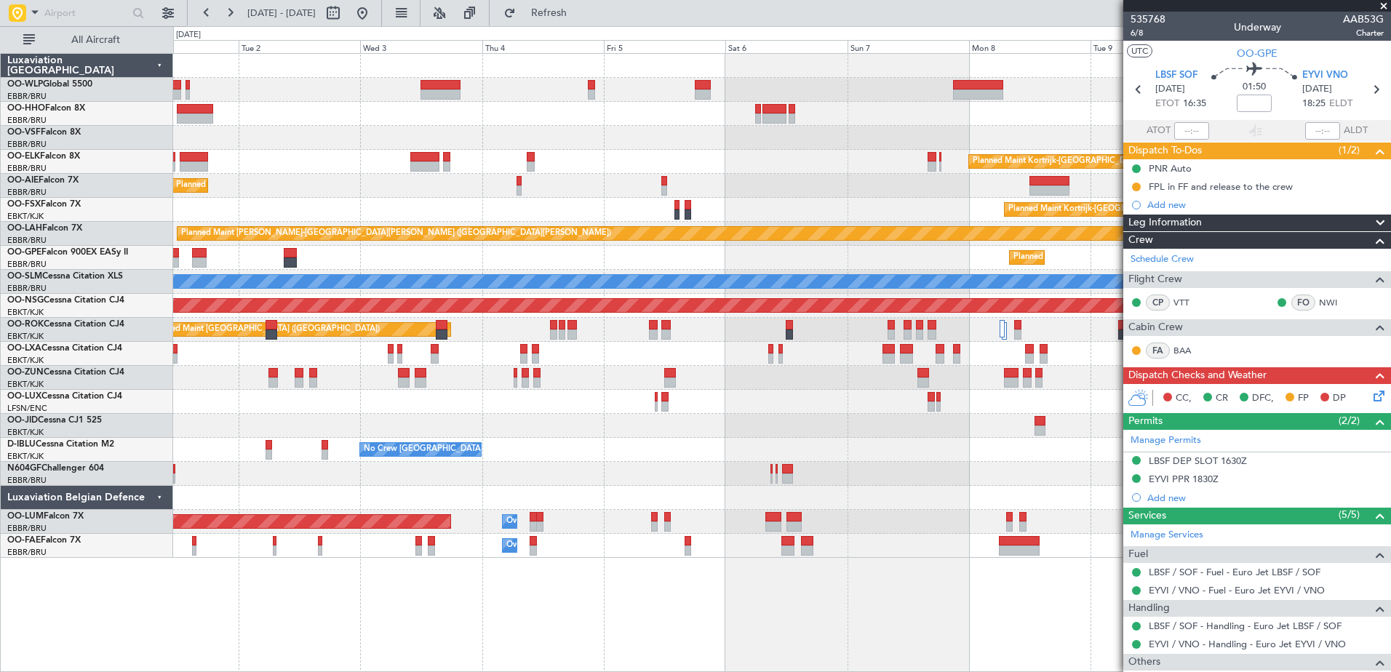
click at [290, 178] on div "Planned Maint Kortrijk-Wevelgem Planned Maint London (Farnborough) Planned Main…" at bounding box center [781, 306] width 1217 height 504
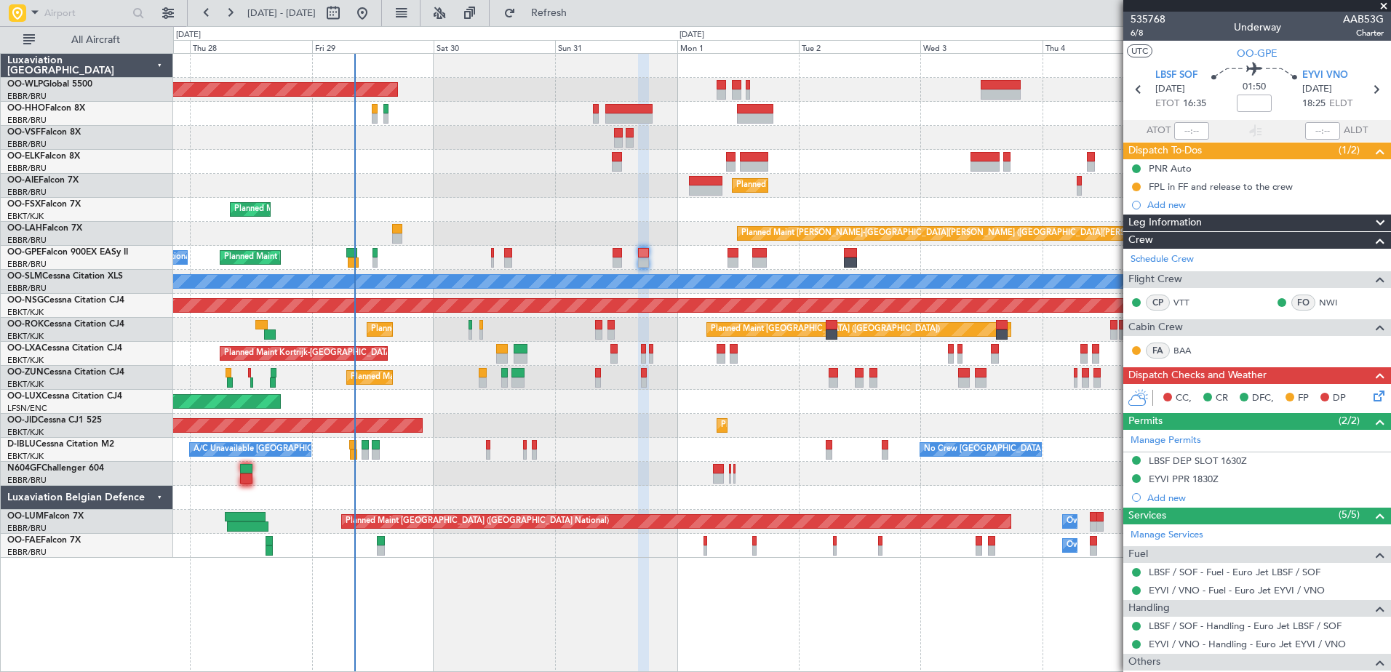
click at [878, 467] on div "Planned Maint Berlin (Brandenburg) Planned Maint Kortrijk-Wevelgem Planned Main…" at bounding box center [781, 306] width 1217 height 504
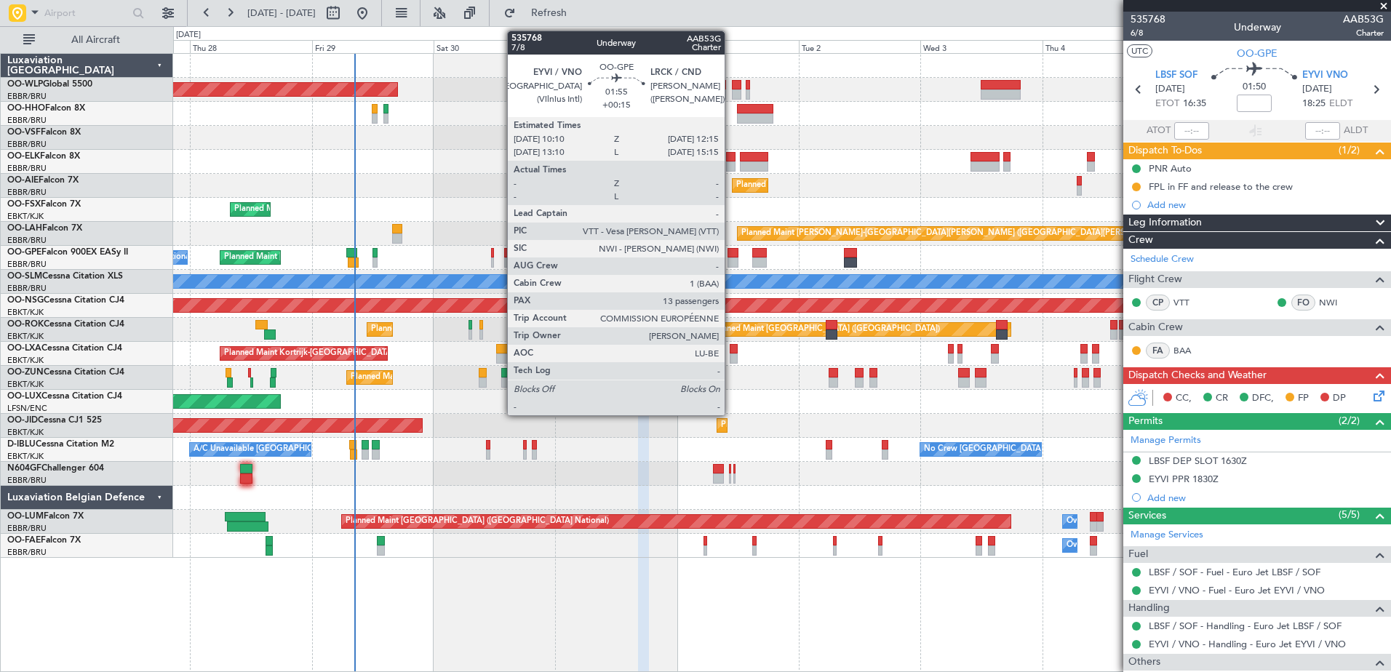
click at [731, 255] on div at bounding box center [733, 253] width 11 height 10
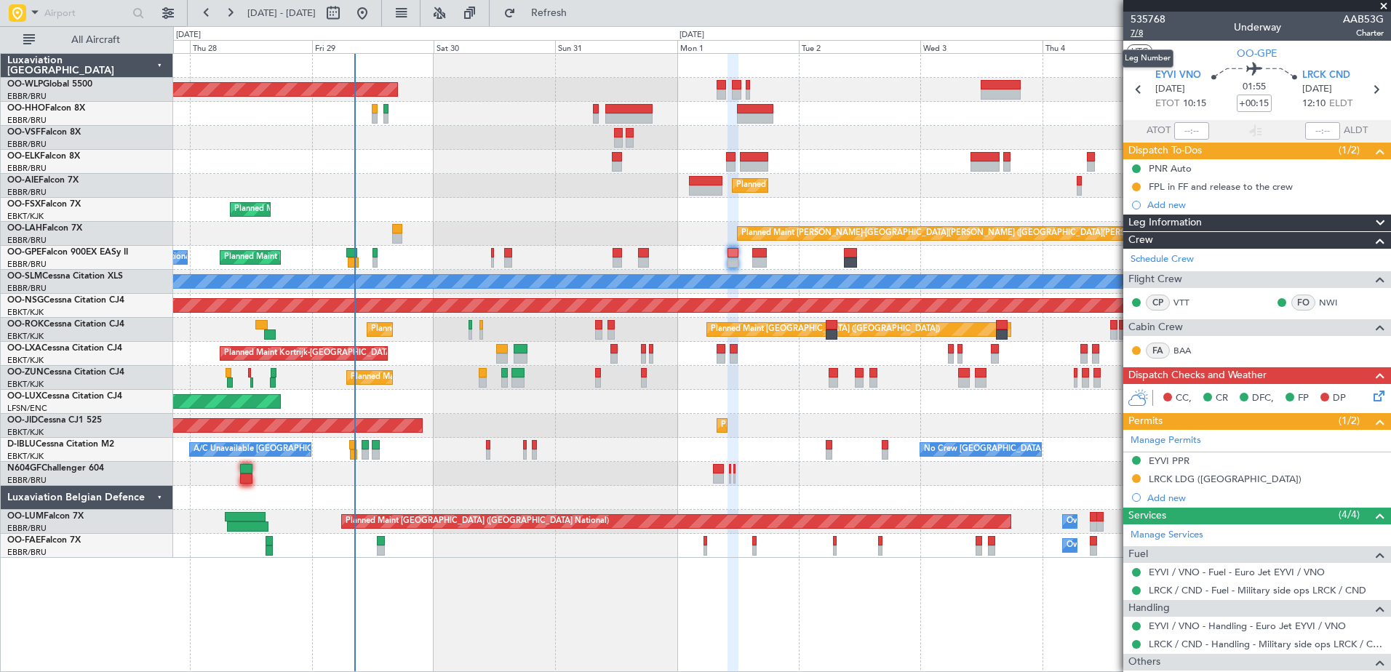
click at [1142, 31] on span "7/8" at bounding box center [1148, 33] width 35 height 12
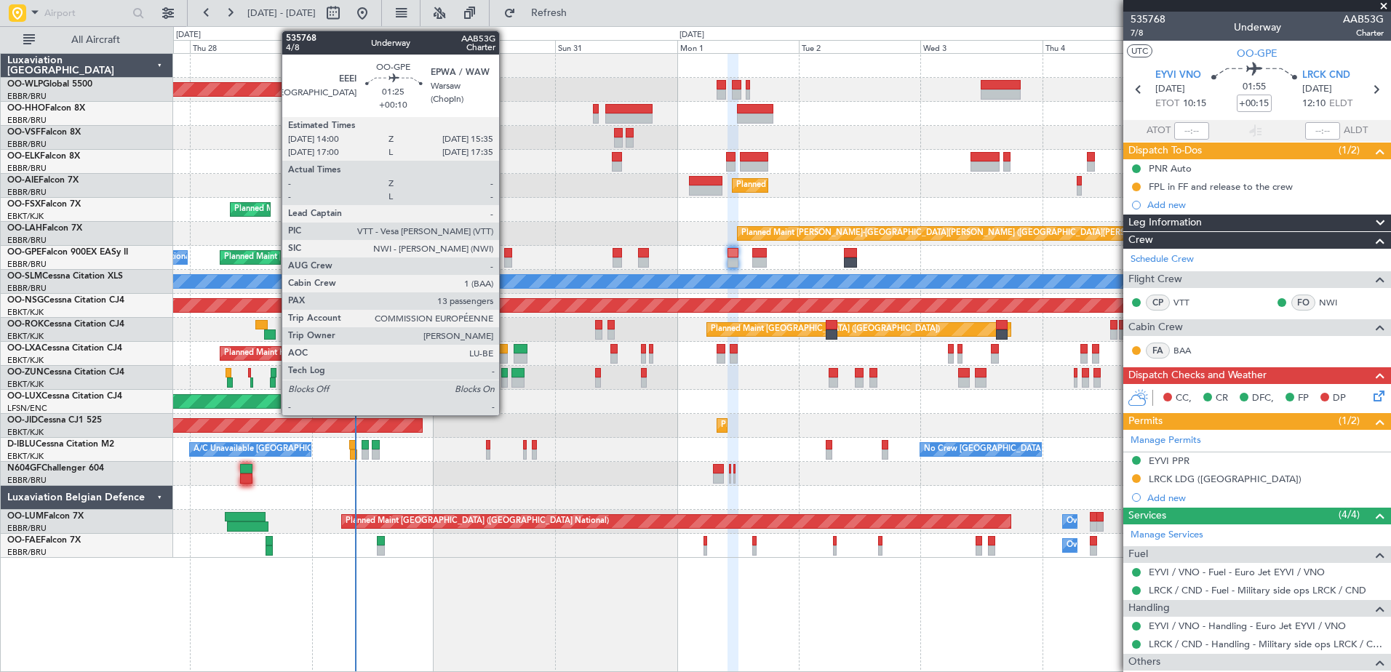
click at [506, 263] on div at bounding box center [508, 263] width 9 height 10
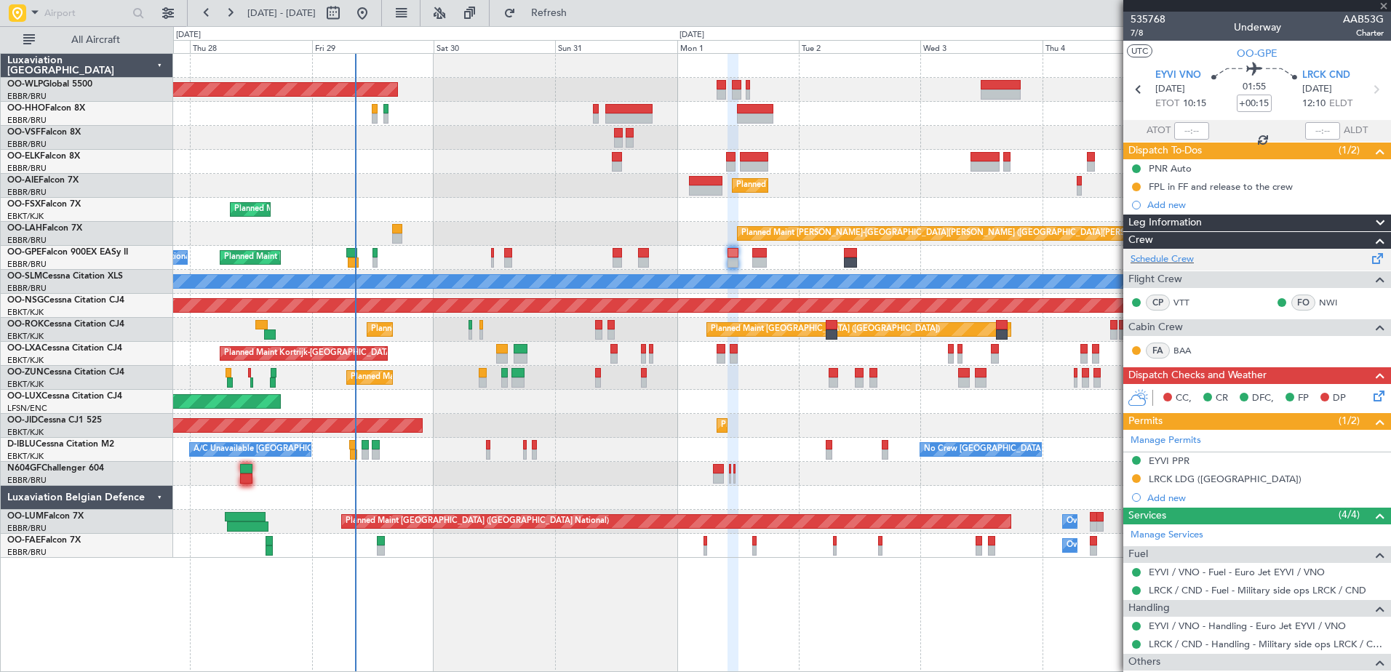
type input "+00:10"
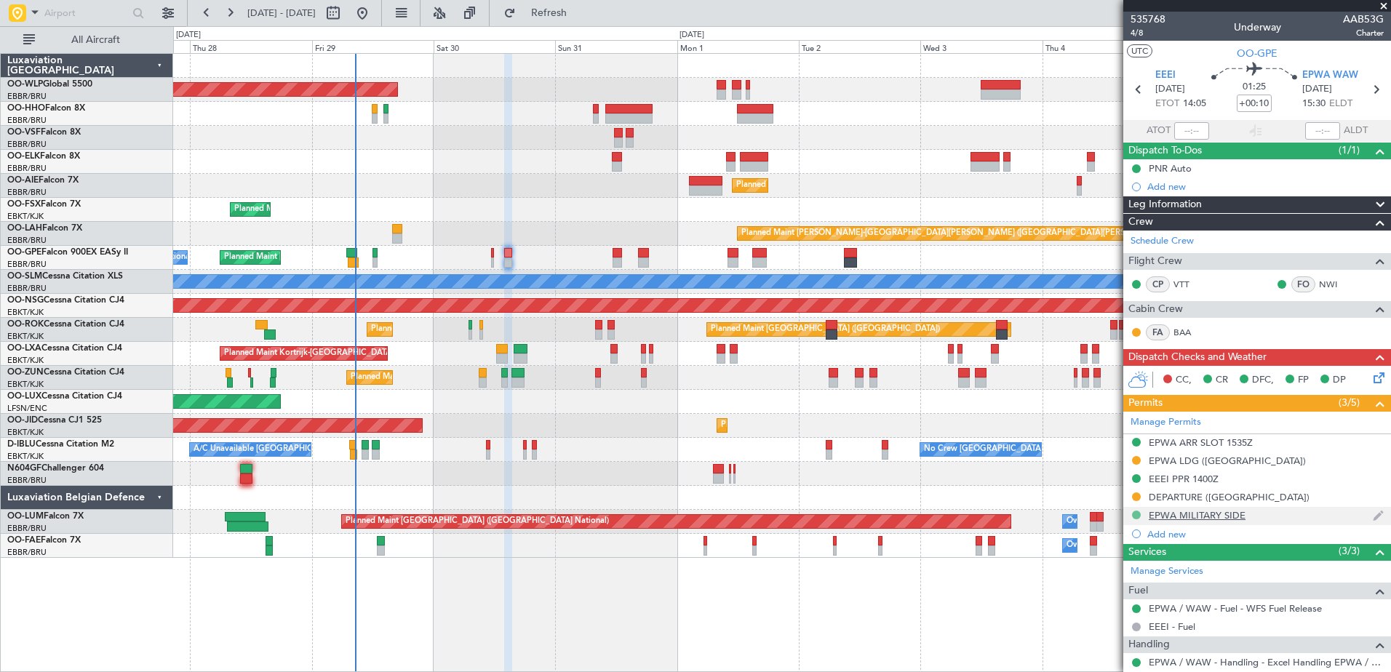
click at [1139, 514] on button at bounding box center [1136, 515] width 9 height 9
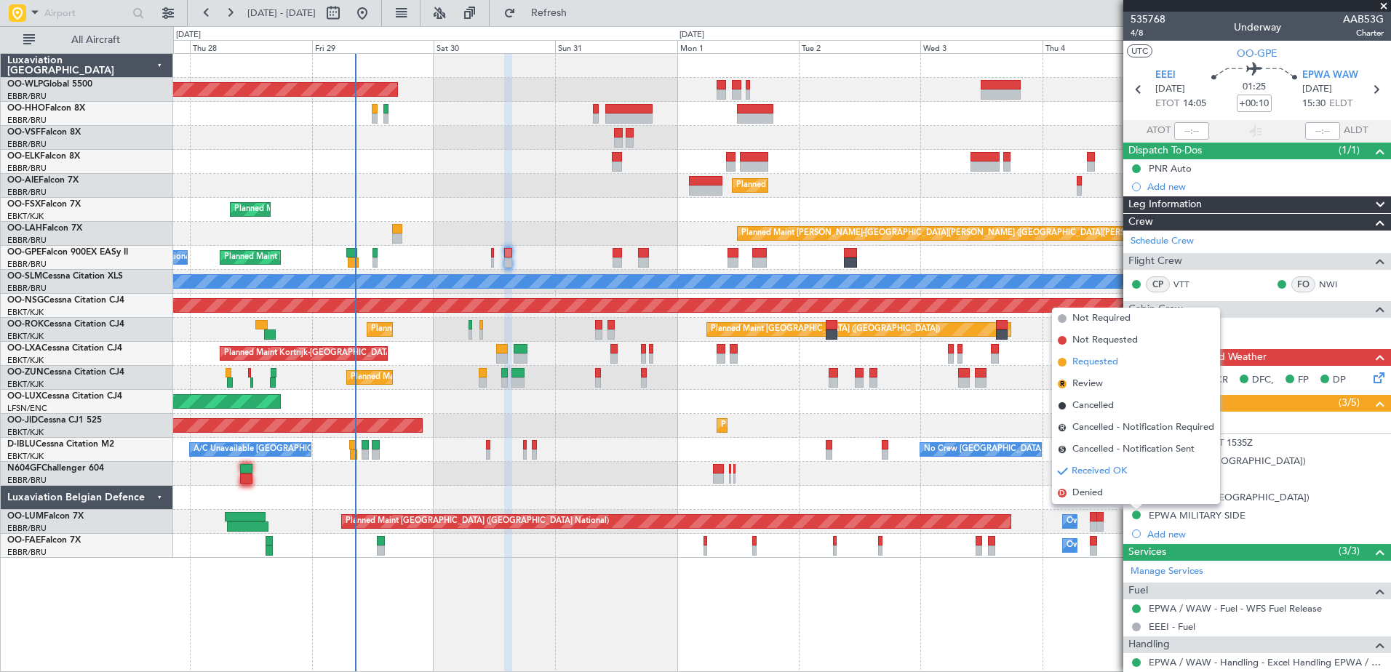
click at [1095, 361] on span "Requested" at bounding box center [1096, 362] width 46 height 15
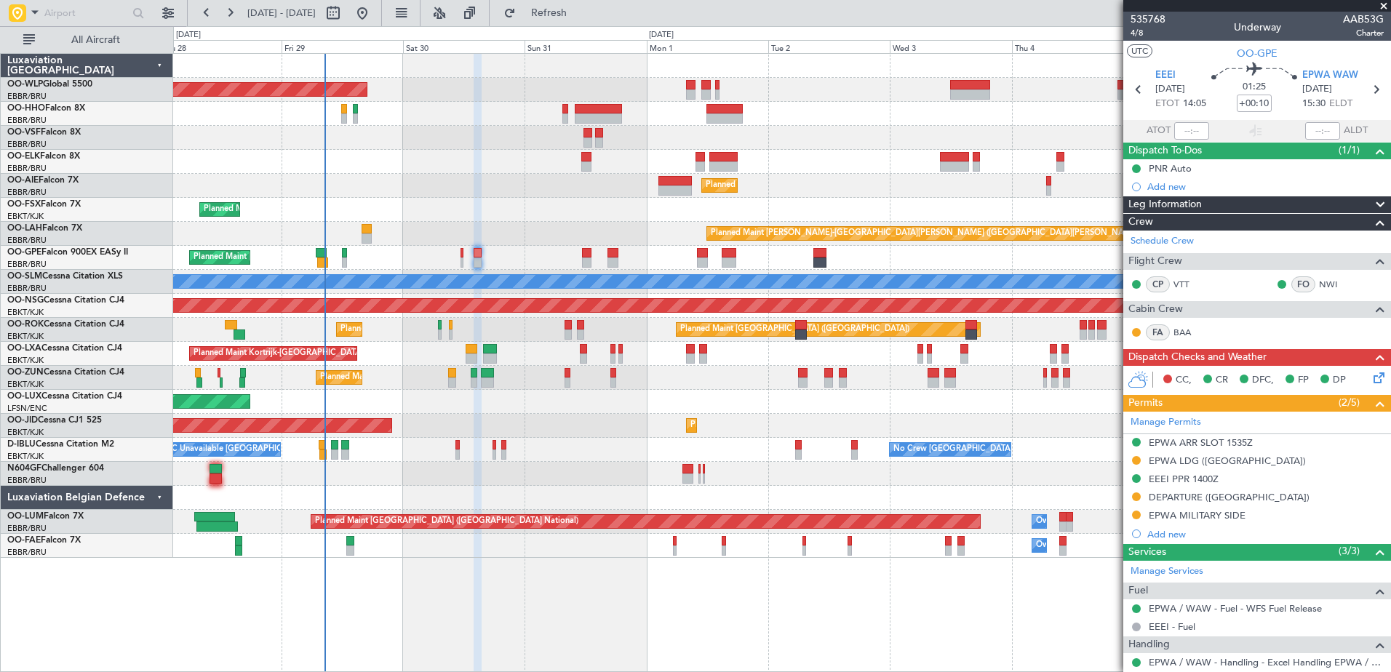
click at [416, 262] on div "Planned Maint [GEOGRAPHIC_DATA] ([GEOGRAPHIC_DATA] National) No Crew [GEOGRAPHI…" at bounding box center [781, 258] width 1217 height 24
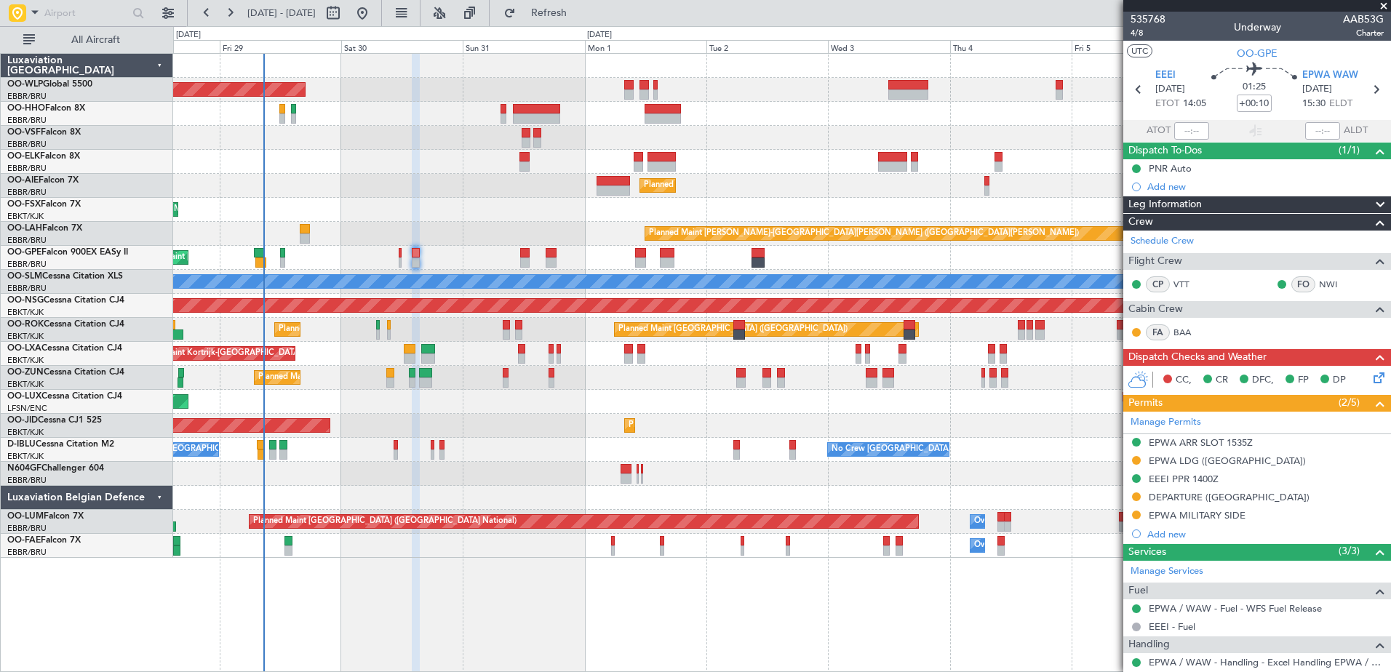
click at [447, 244] on div "Planned Maint [PERSON_NAME]-[GEOGRAPHIC_DATA][PERSON_NAME] ([GEOGRAPHIC_DATA][P…" at bounding box center [781, 234] width 1217 height 24
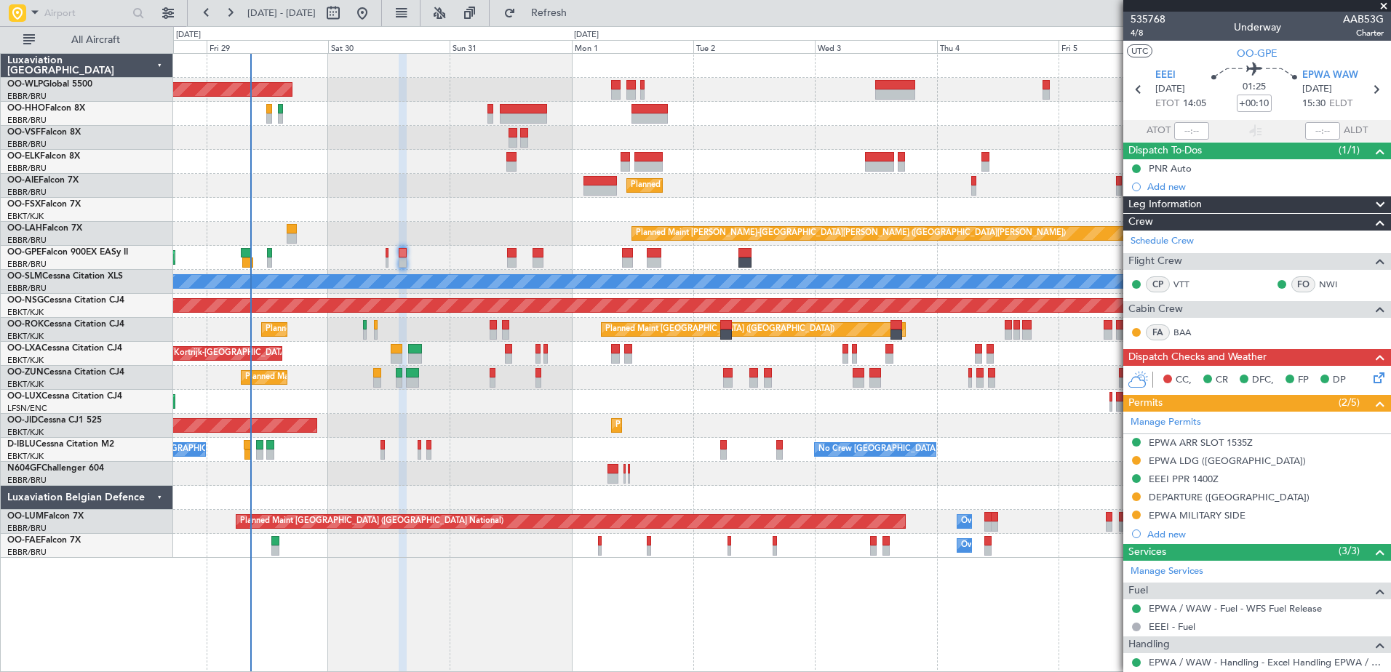
click at [447, 253] on div "Planned Maint Brussels (Brussels National) Planned Maint Brussels (Brussels Nat…" at bounding box center [781, 258] width 1217 height 24
click at [448, 244] on div "Planned Maint [PERSON_NAME]-[GEOGRAPHIC_DATA][PERSON_NAME] ([GEOGRAPHIC_DATA][P…" at bounding box center [781, 234] width 1217 height 24
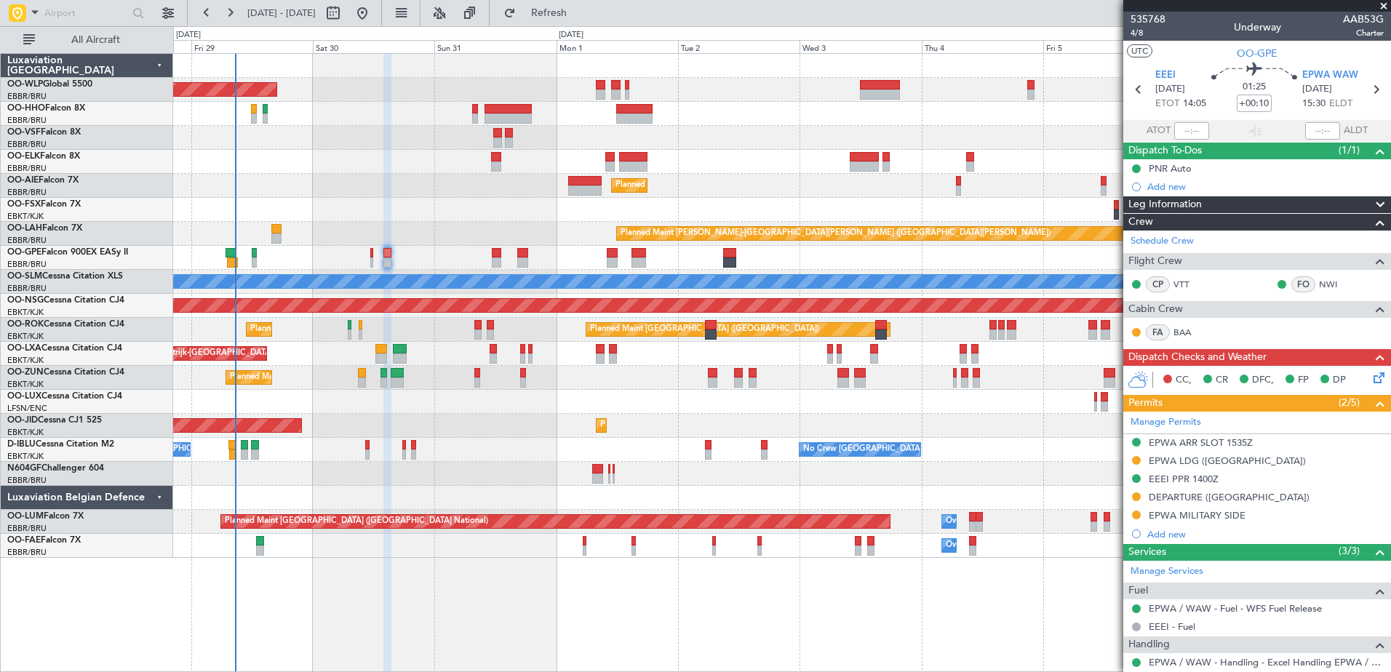
click at [432, 234] on div "Planned Maint [PERSON_NAME]-[GEOGRAPHIC_DATA][PERSON_NAME] ([GEOGRAPHIC_DATA][P…" at bounding box center [781, 234] width 1217 height 24
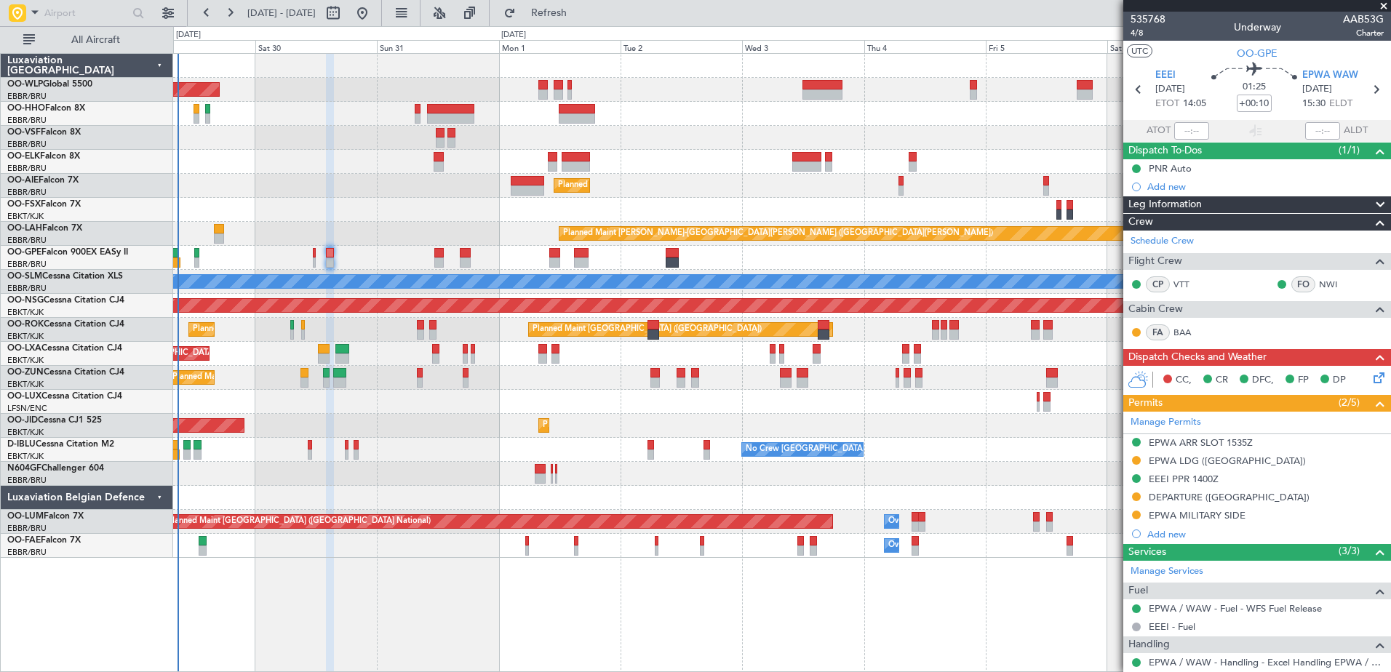
click at [418, 239] on div "Planned Maint [PERSON_NAME]-[GEOGRAPHIC_DATA][PERSON_NAME] ([GEOGRAPHIC_DATA][P…" at bounding box center [781, 234] width 1217 height 24
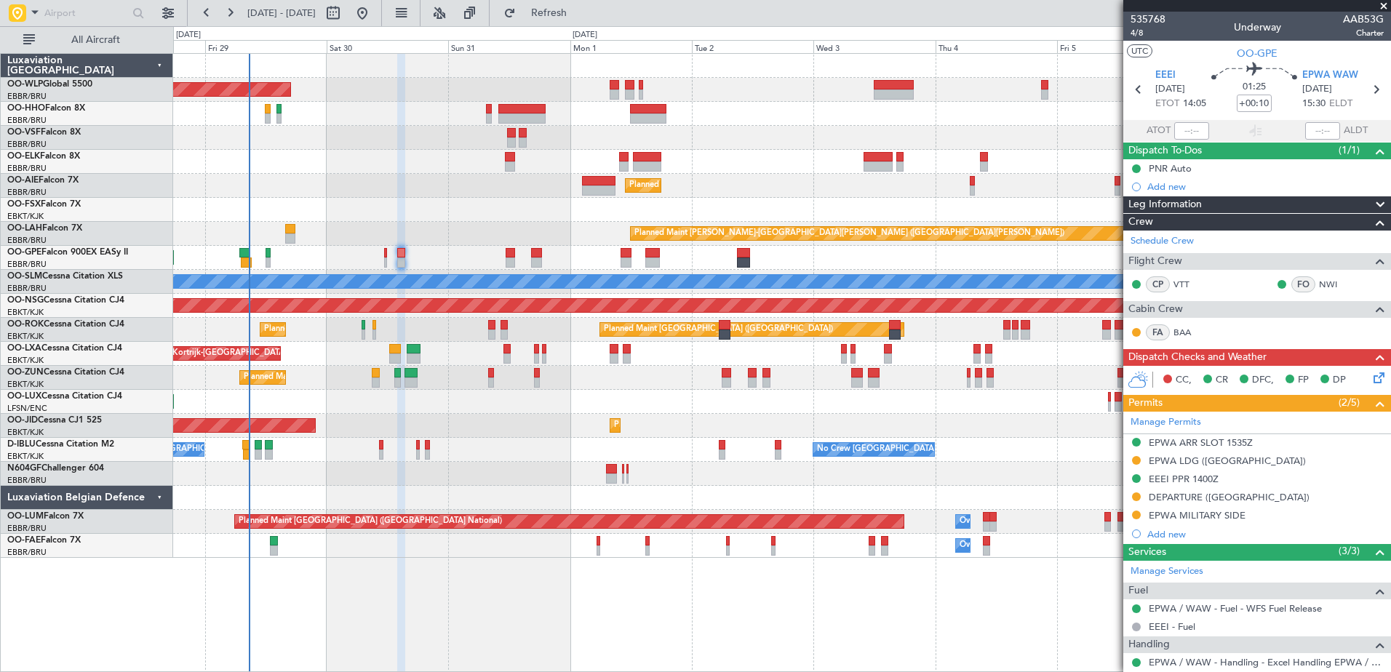
click at [288, 169] on div "Planned Maint Kortrijk-[GEOGRAPHIC_DATA]" at bounding box center [781, 162] width 1217 height 24
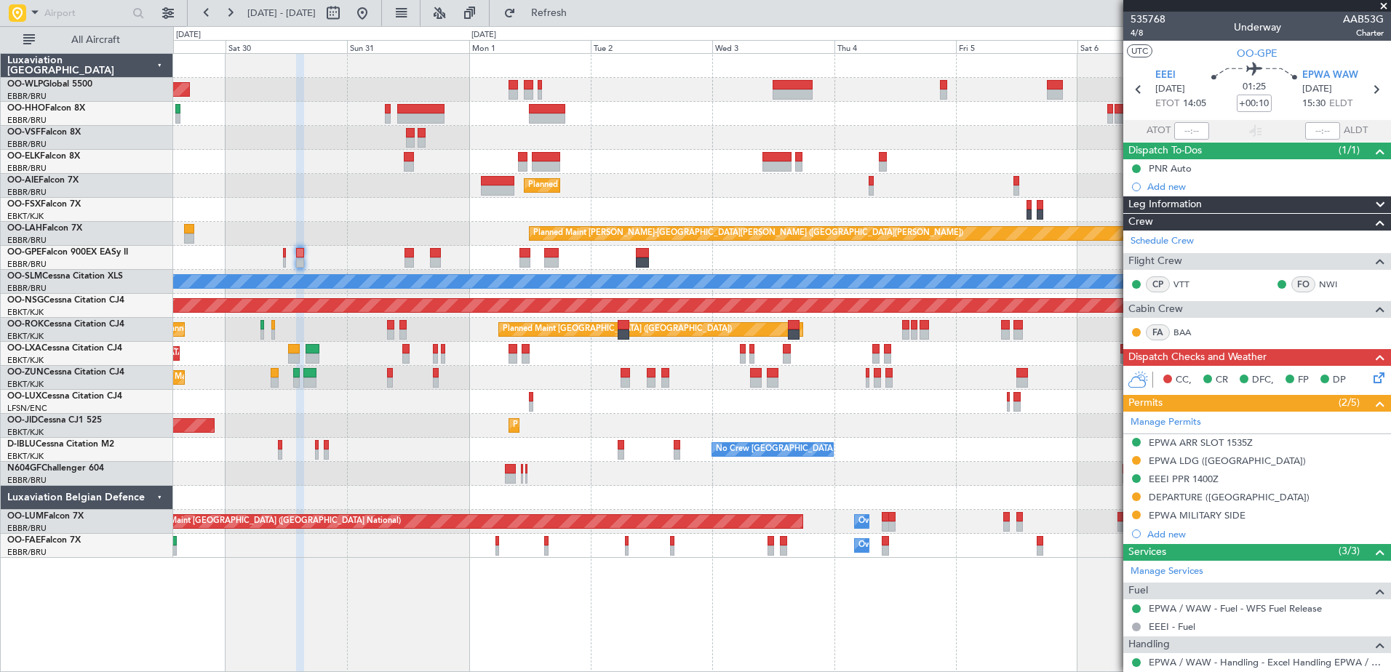
click at [792, 611] on div "Planned Maint Berlin (Brandenburg) Planned Maint Kortrijk-Wevelgem Planned Main…" at bounding box center [782, 362] width 1218 height 619
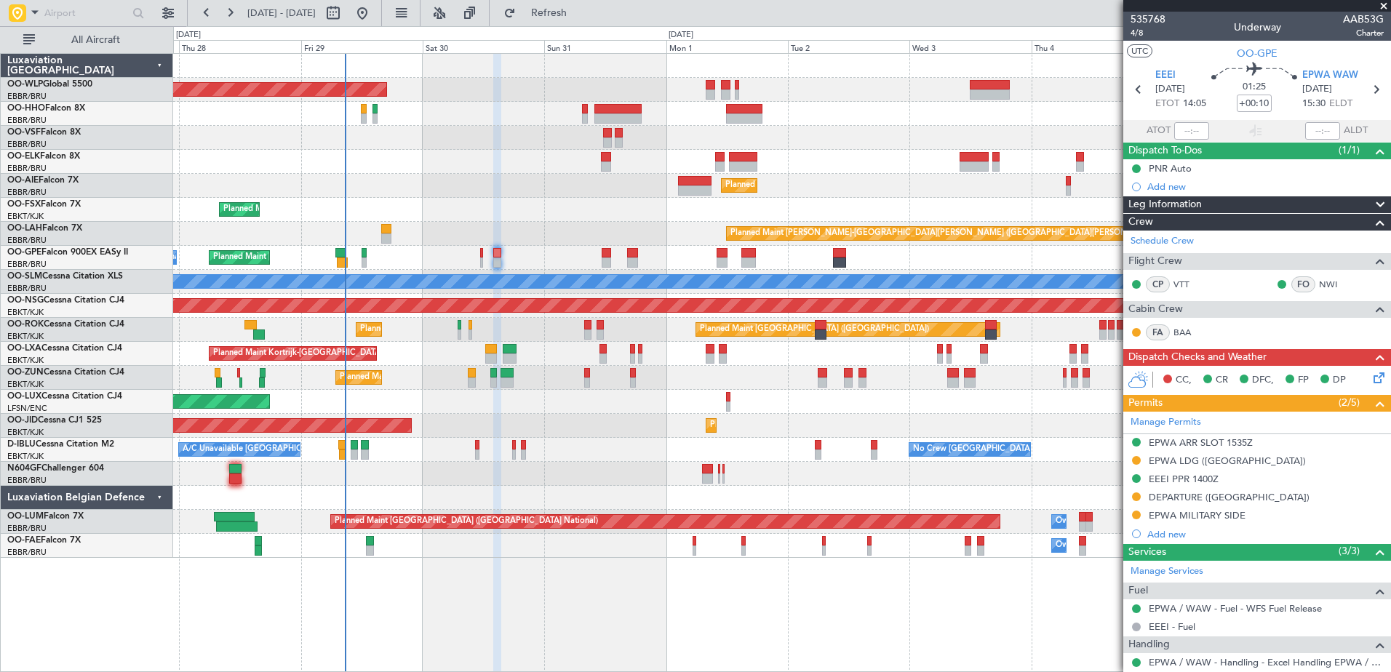
click at [546, 246] on div "Planned Maint Brussels (Brussels National) No Crew Brussels (Brussels National)…" at bounding box center [781, 258] width 1217 height 24
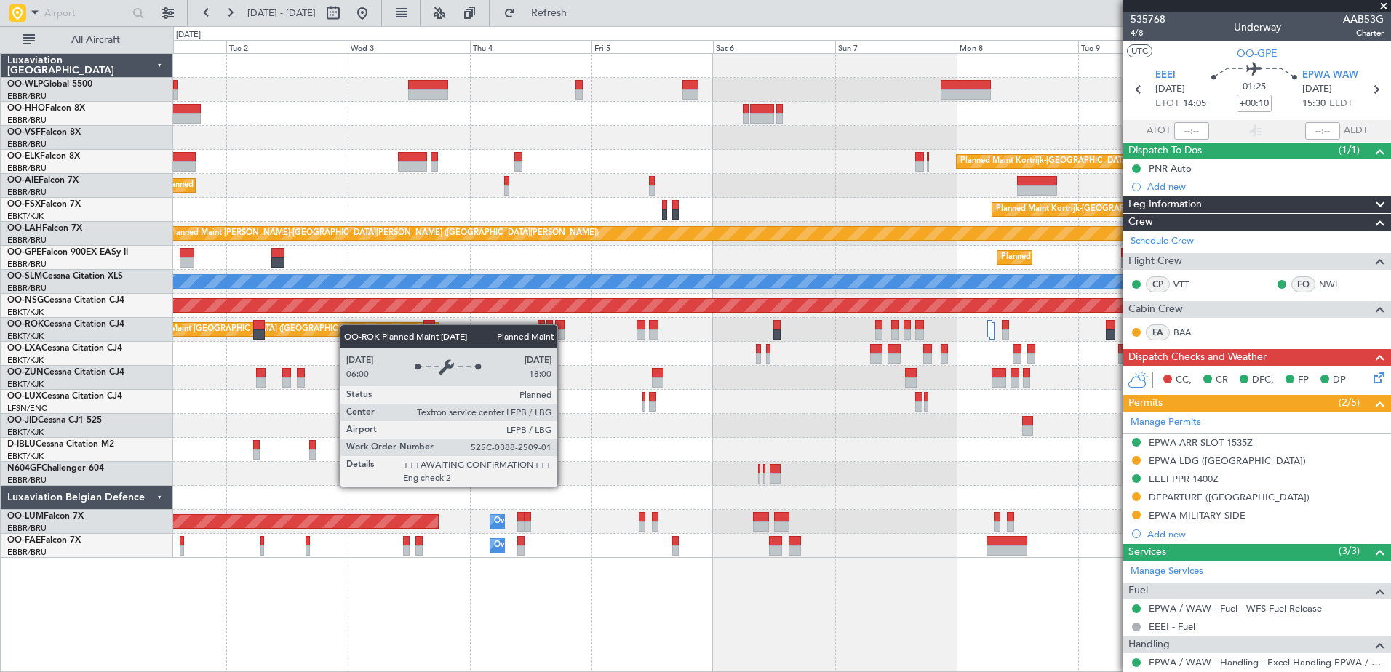
click at [344, 328] on div "Planned Maint Kortrijk-Wevelgem Planned Maint London (Farnborough) Planned Main…" at bounding box center [781, 306] width 1217 height 504
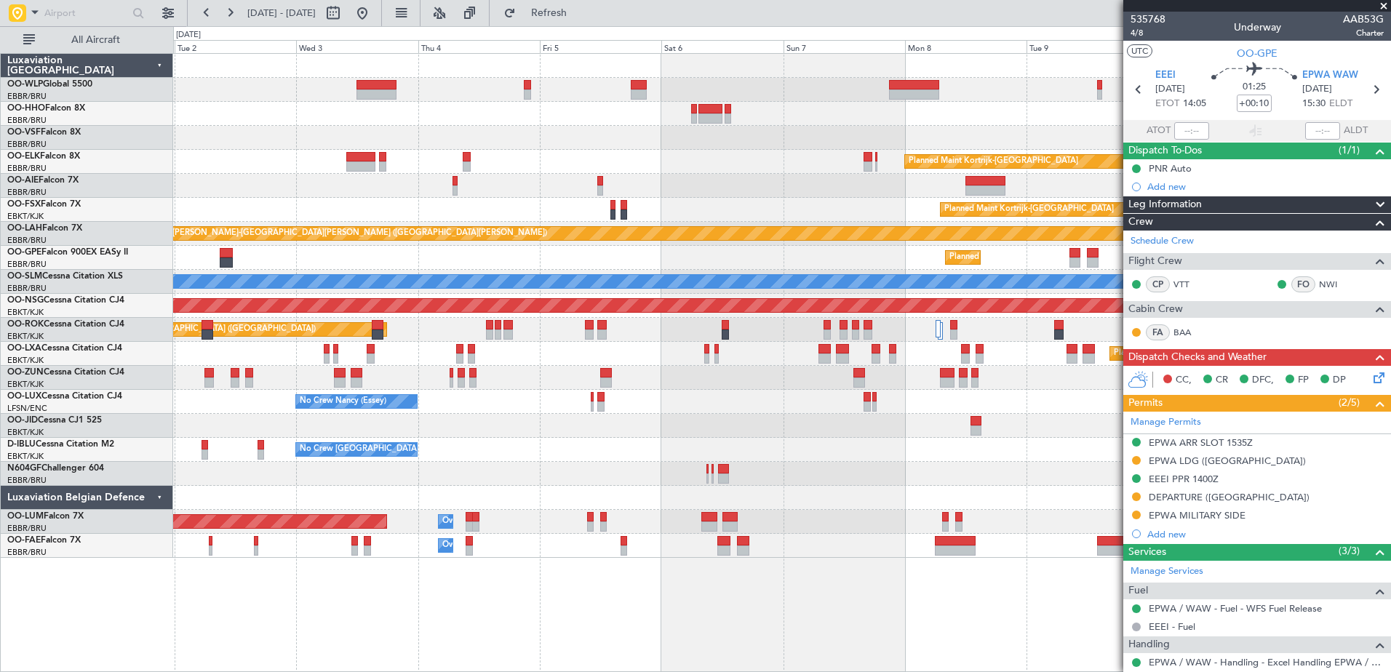
click at [684, 172] on div "Planned Maint Kortrijk-[GEOGRAPHIC_DATA]" at bounding box center [781, 162] width 1217 height 24
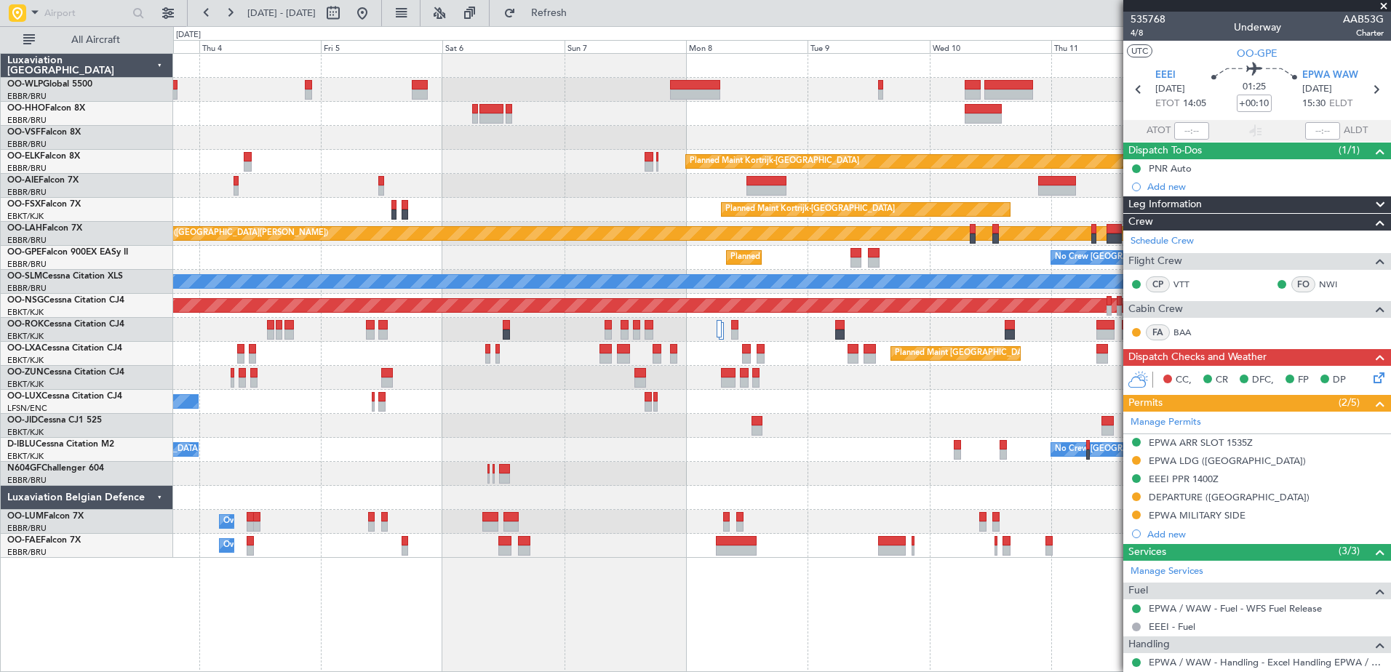
click at [616, 218] on div "Planned Maint Kortrijk-Wevelgem Planned Maint London (Farnborough) Planned Main…" at bounding box center [781, 306] width 1217 height 504
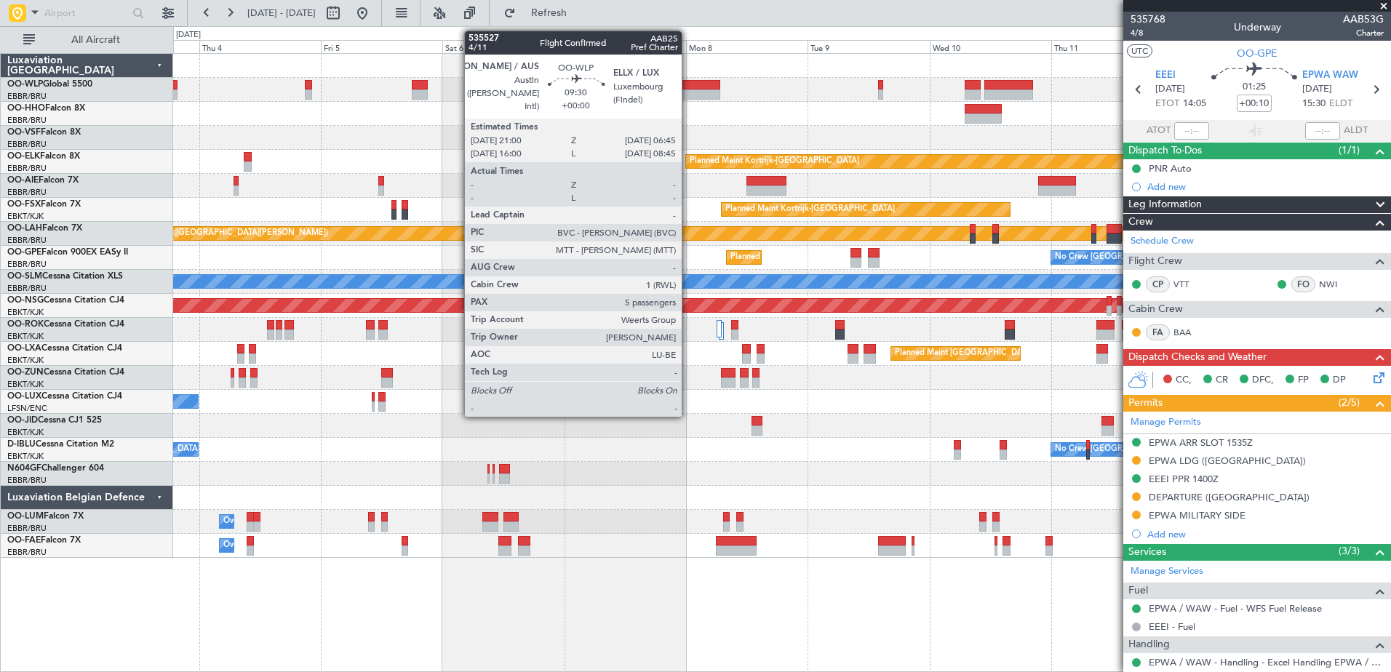
click at [688, 97] on div at bounding box center [694, 95] width 49 height 10
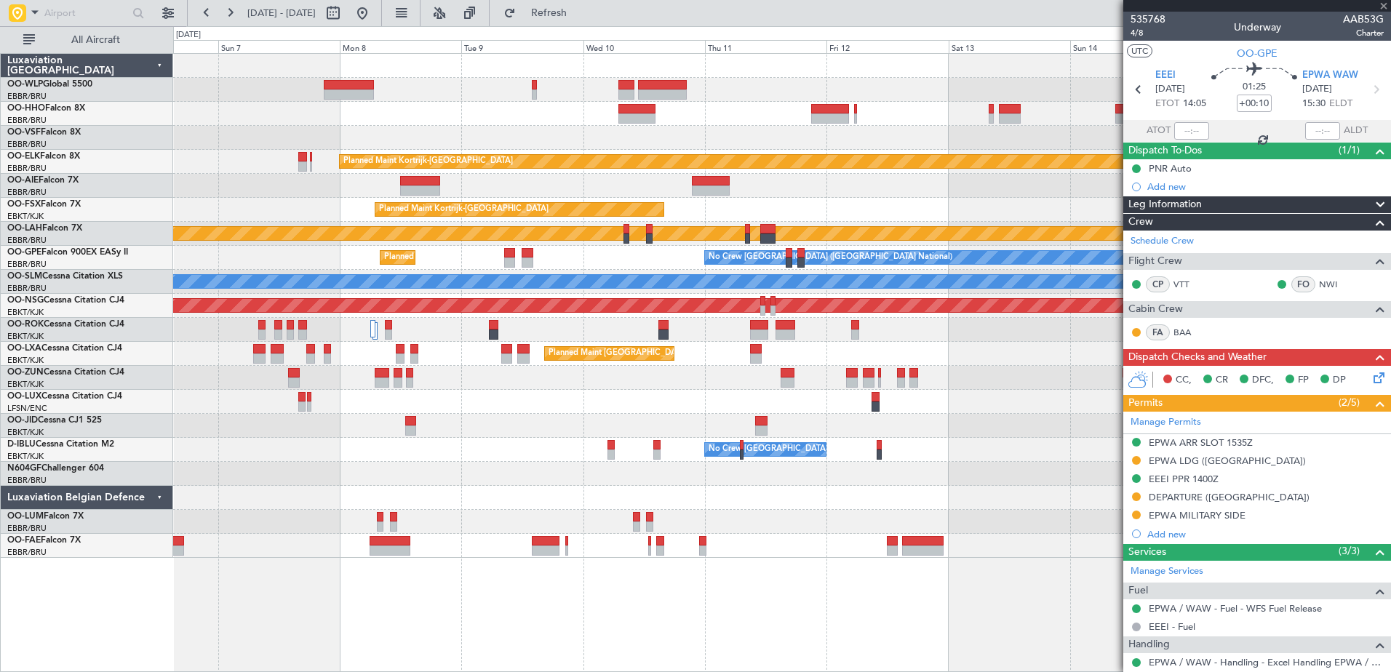
click at [456, 177] on div "Planned Maint Kortrijk-Wevelgem Planned Maint Kortrijk-Wevelgem EBKT 08:50 Z KL…" at bounding box center [781, 306] width 1217 height 504
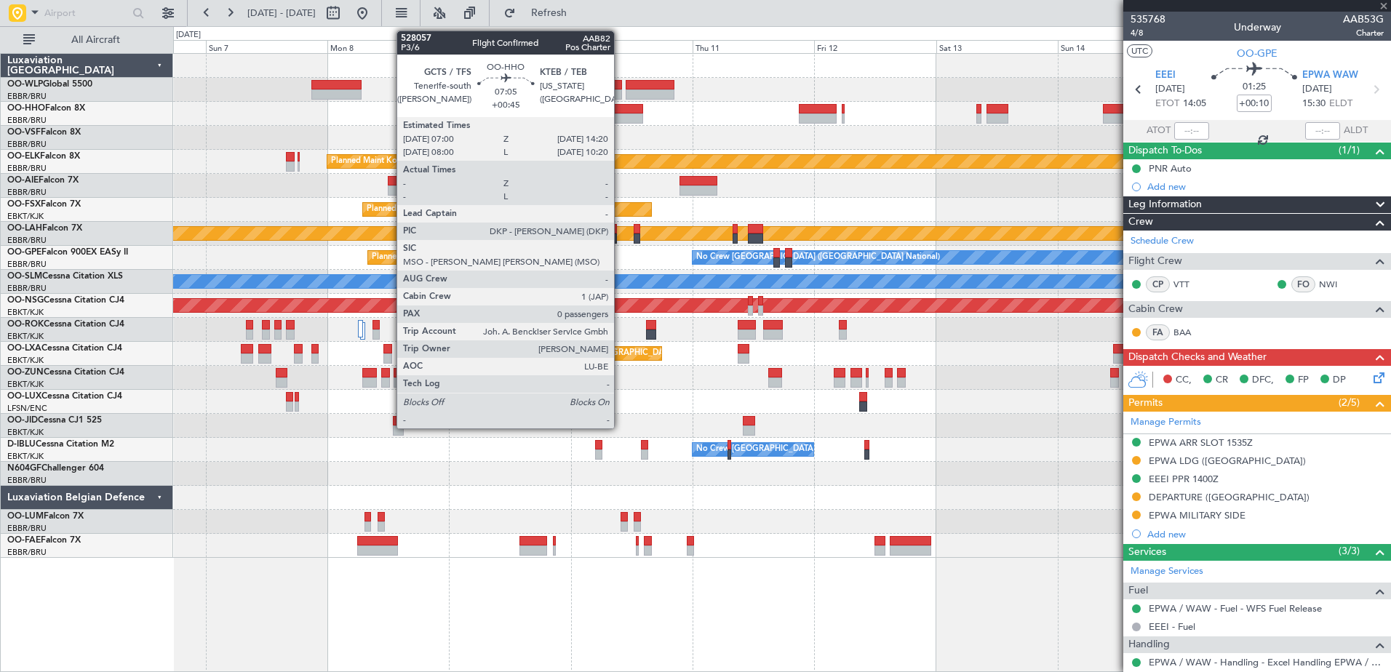
type input "5"
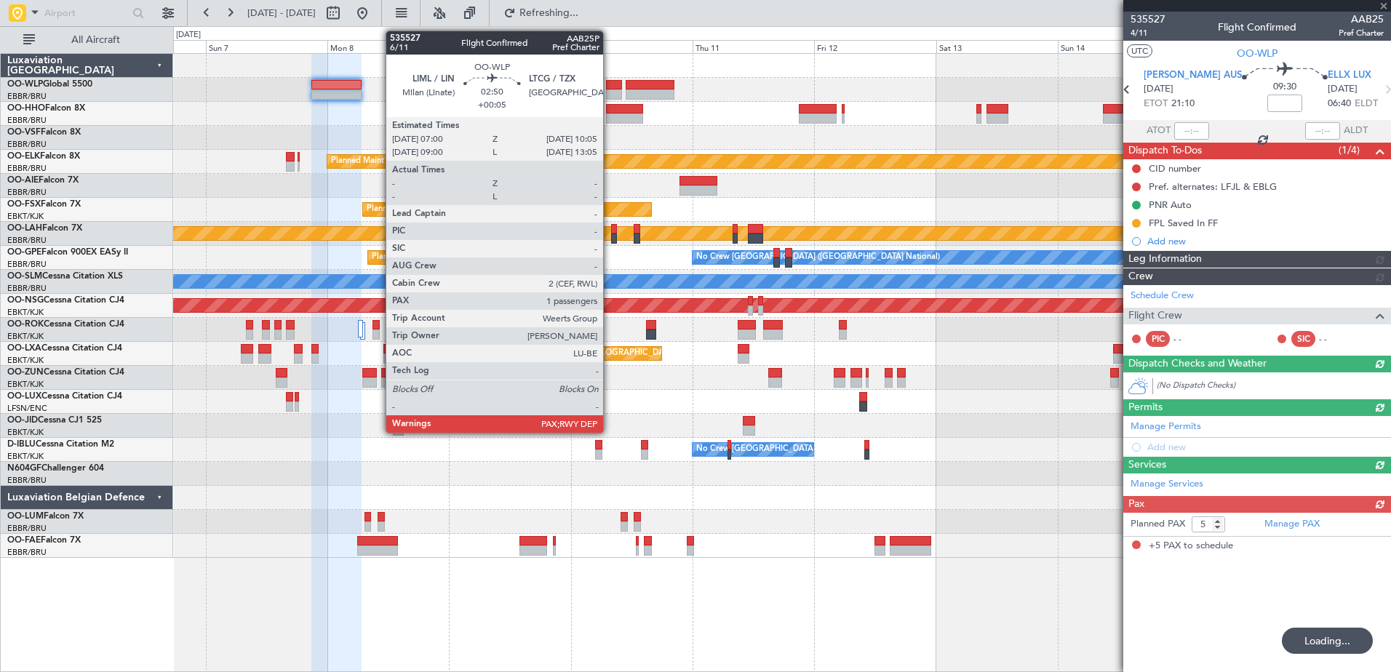
click at [610, 89] on div at bounding box center [614, 85] width 16 height 10
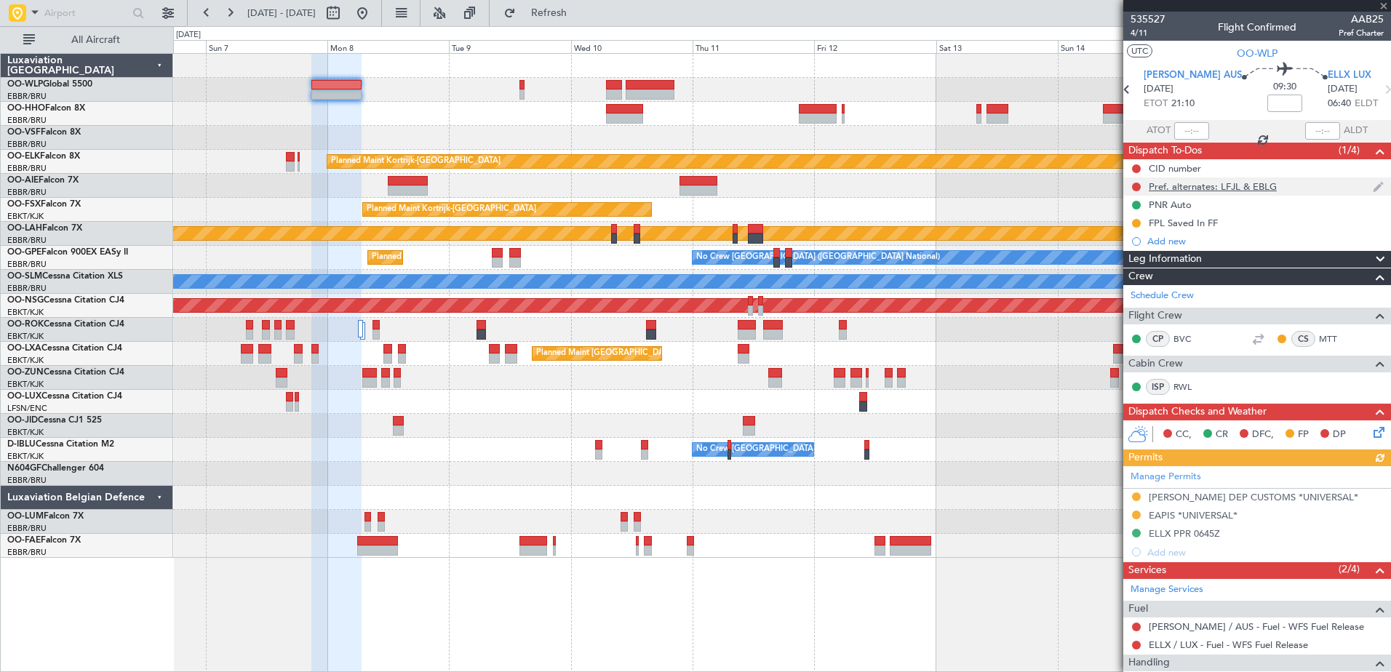
type input "+00:05"
type input "3"
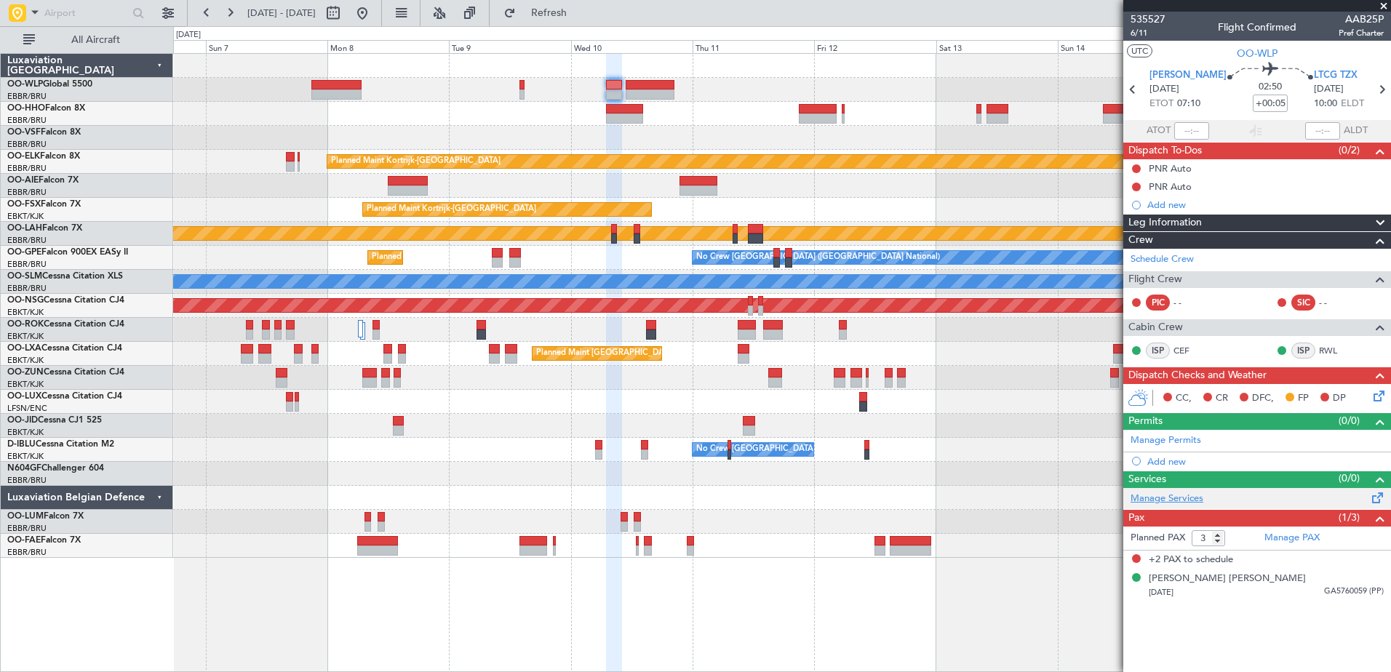
click at [1184, 504] on link "Manage Services" at bounding box center [1167, 499] width 73 height 15
click at [580, 9] on span "Refresh" at bounding box center [549, 13] width 61 height 10
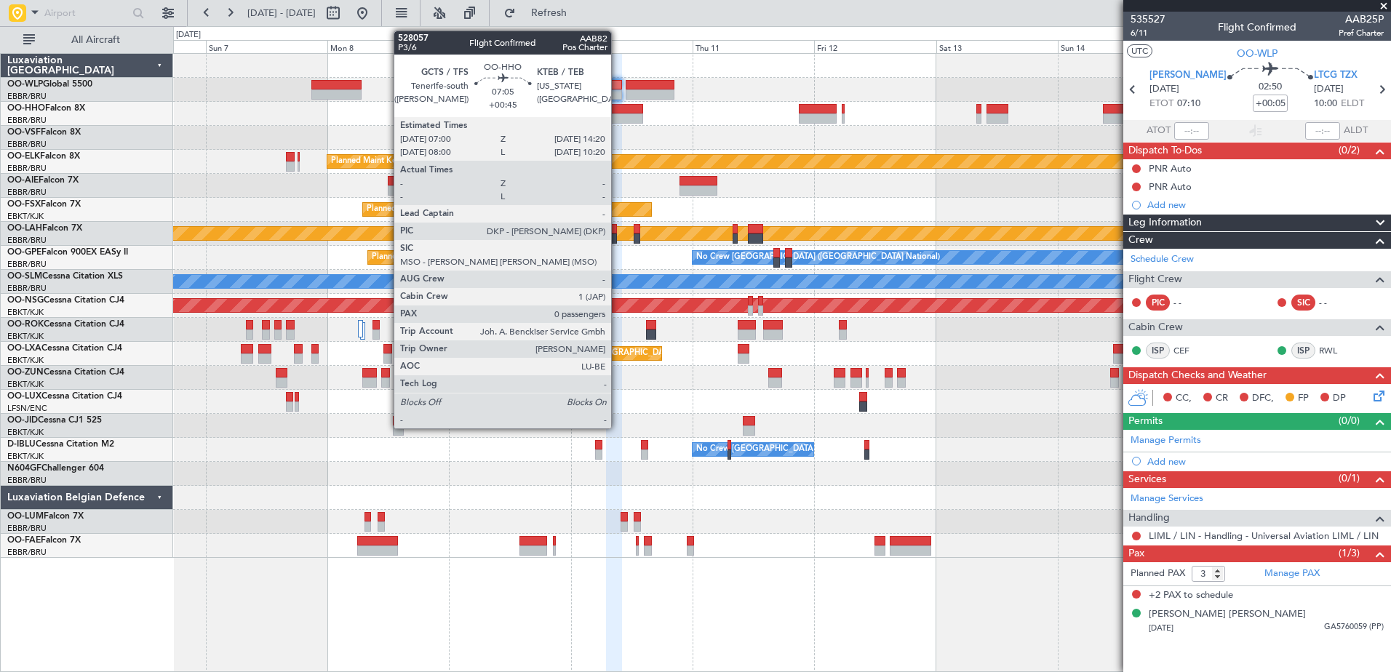
click at [618, 114] on div at bounding box center [625, 119] width 38 height 10
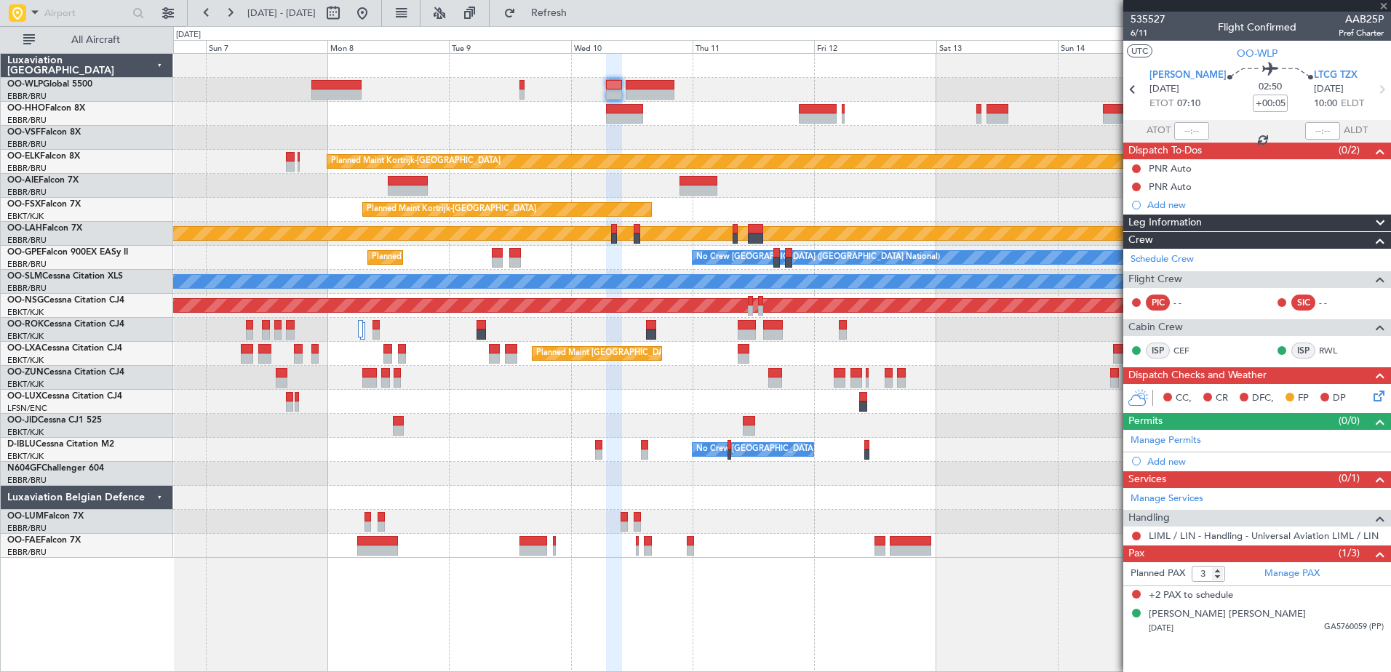
type input "+00:45"
type input "0"
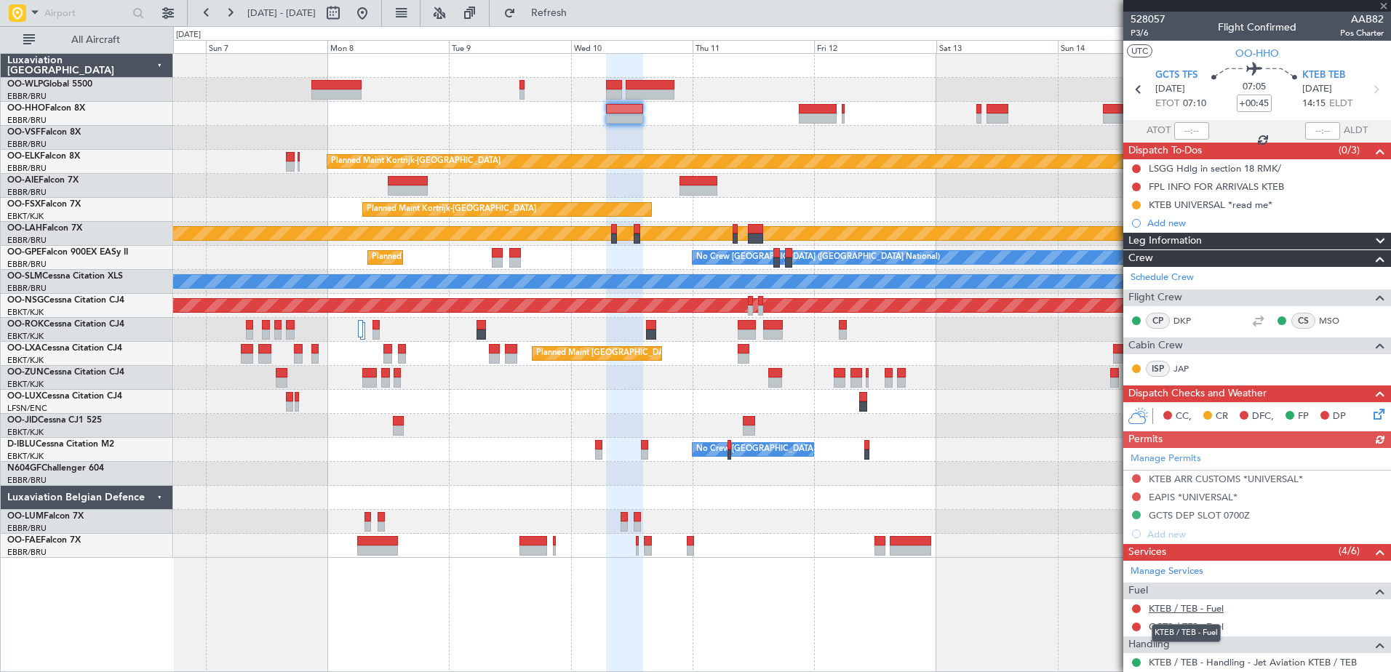
click at [1187, 611] on link "KTEB / TEB - Fuel" at bounding box center [1186, 609] width 75 height 12
click at [318, 100] on div at bounding box center [781, 90] width 1217 height 24
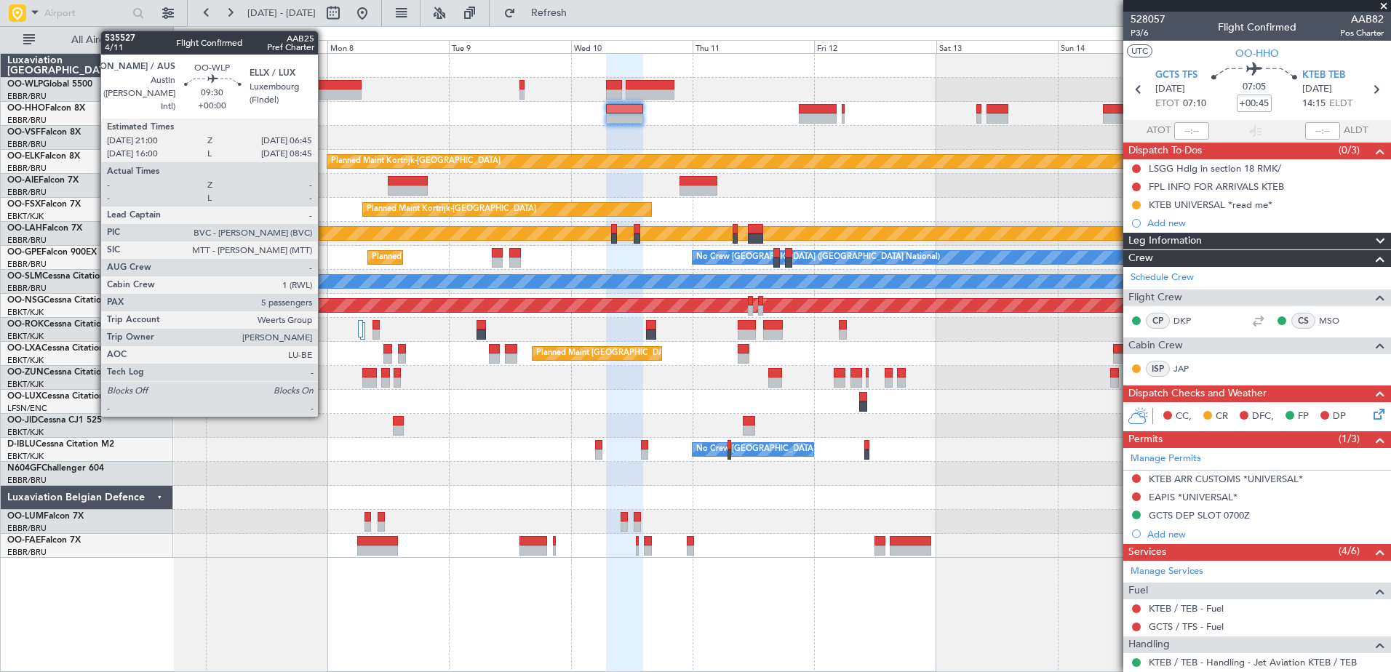
click at [325, 92] on div at bounding box center [335, 95] width 49 height 10
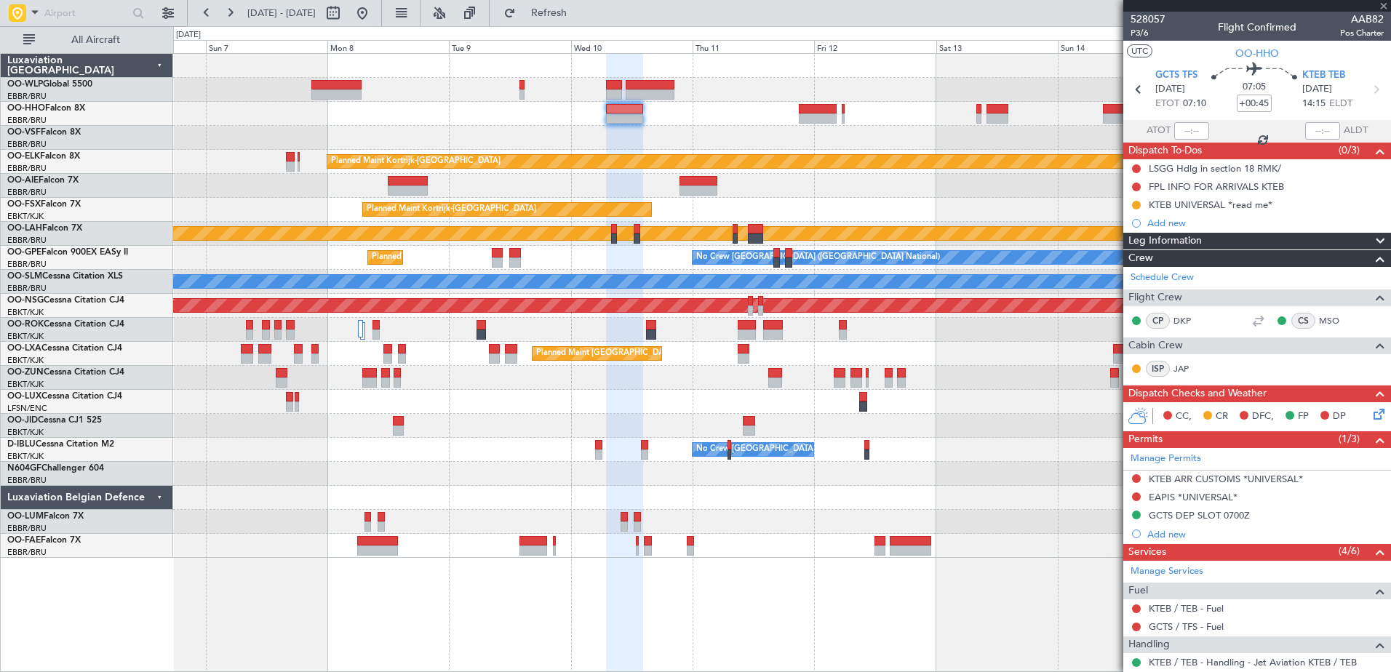
type input "5"
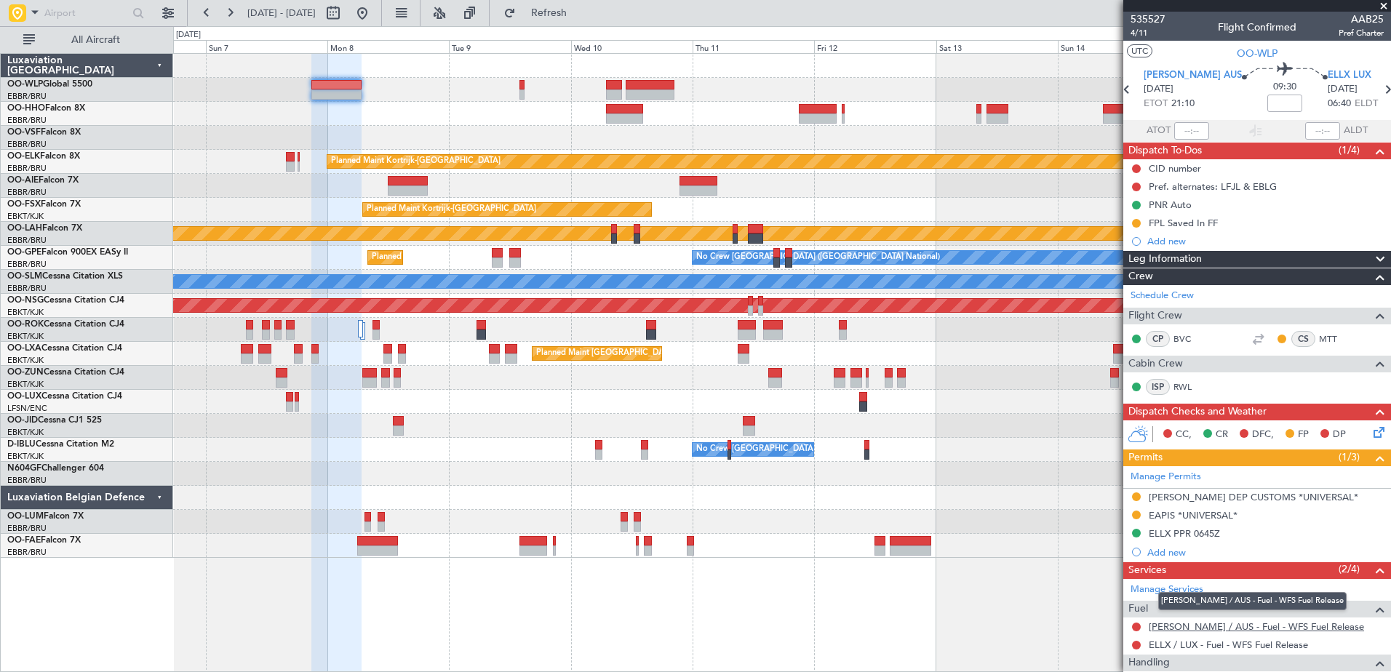
click at [1217, 631] on link "[PERSON_NAME] / AUS - Fuel - WFS Fuel Release" at bounding box center [1256, 627] width 215 height 12
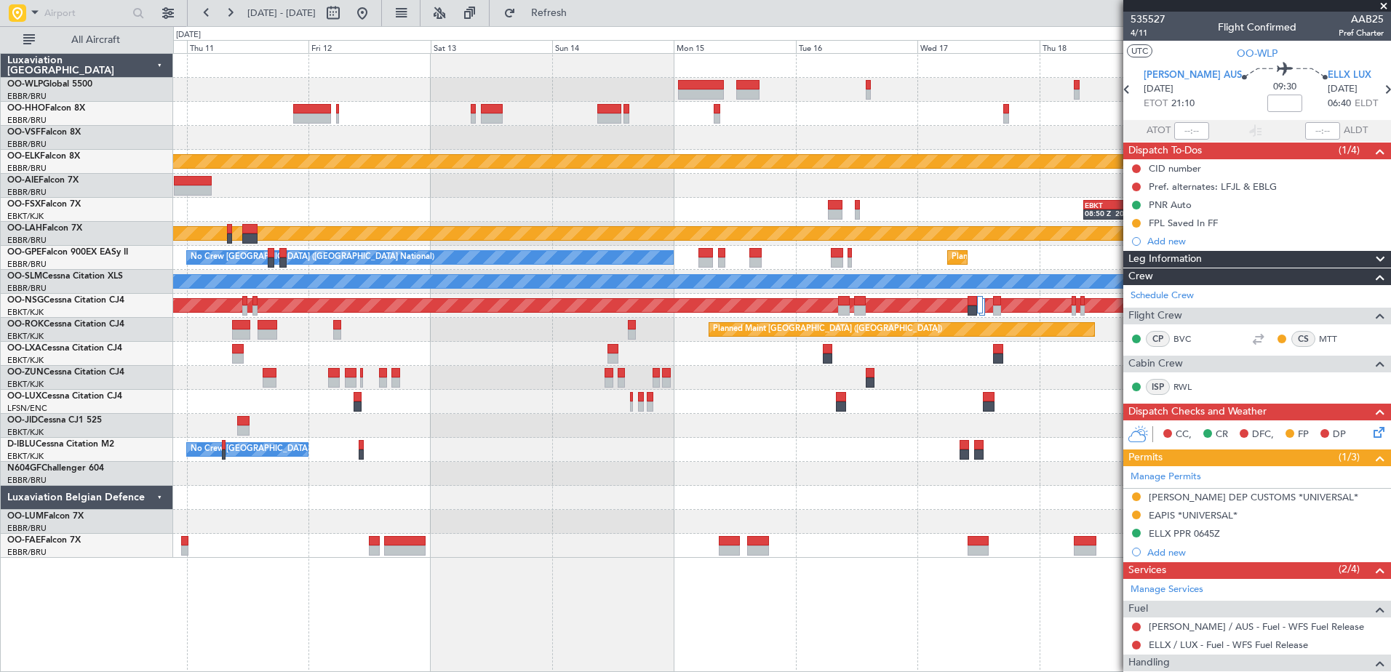
click at [423, 122] on div "Planned Maint Kortrijk-[GEOGRAPHIC_DATA] EBKT 08:50 Z KLAS 20:30 Z Planned Main…" at bounding box center [781, 306] width 1217 height 504
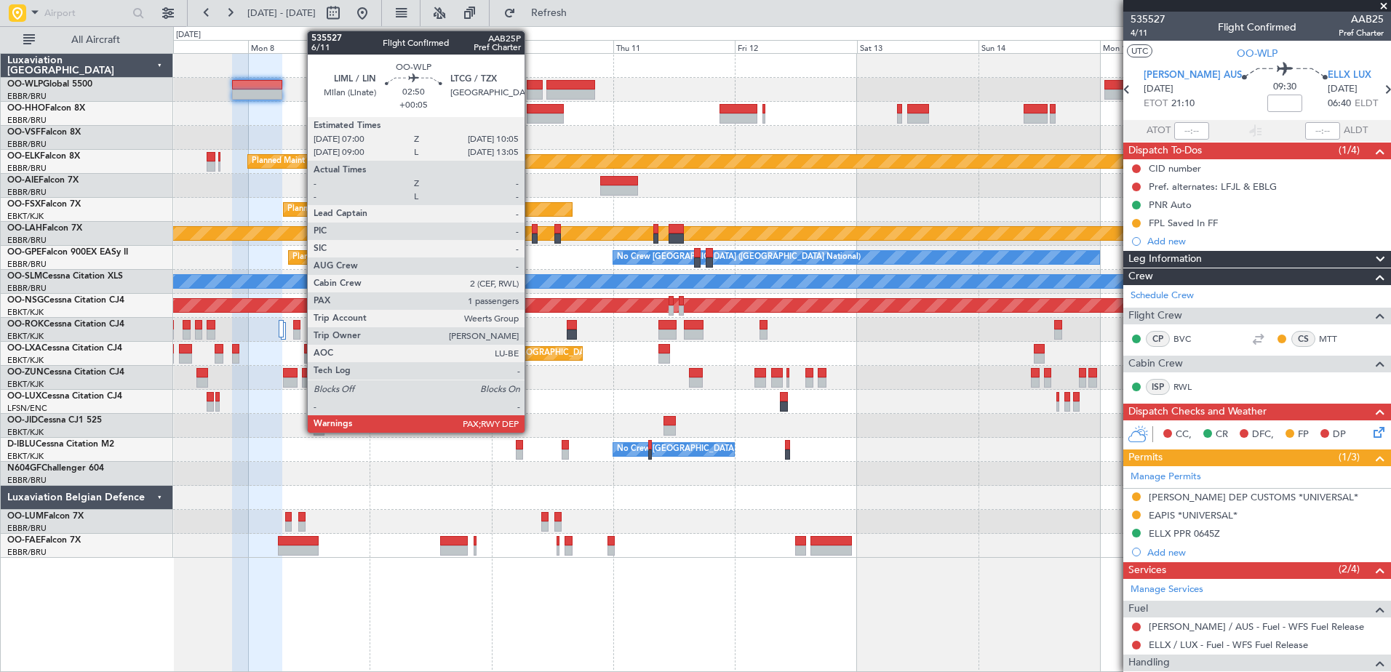
click at [531, 90] on div at bounding box center [535, 95] width 16 height 10
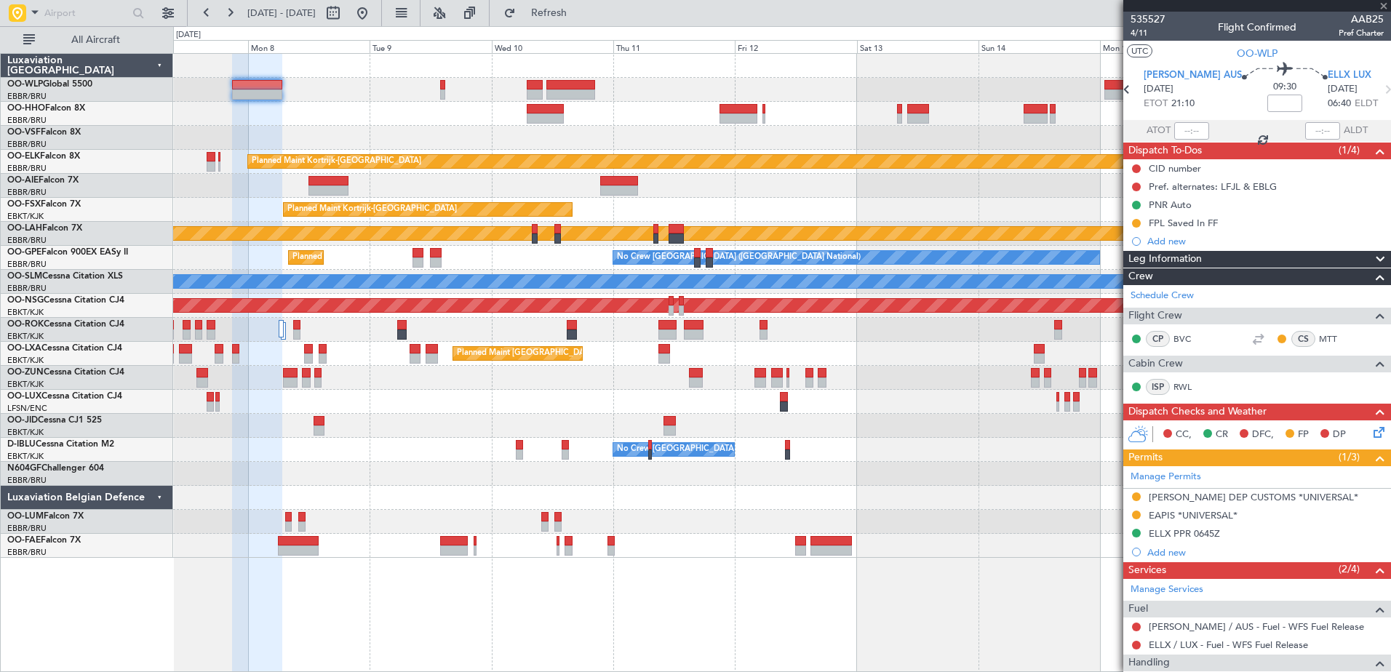
type input "+00:05"
type input "3"
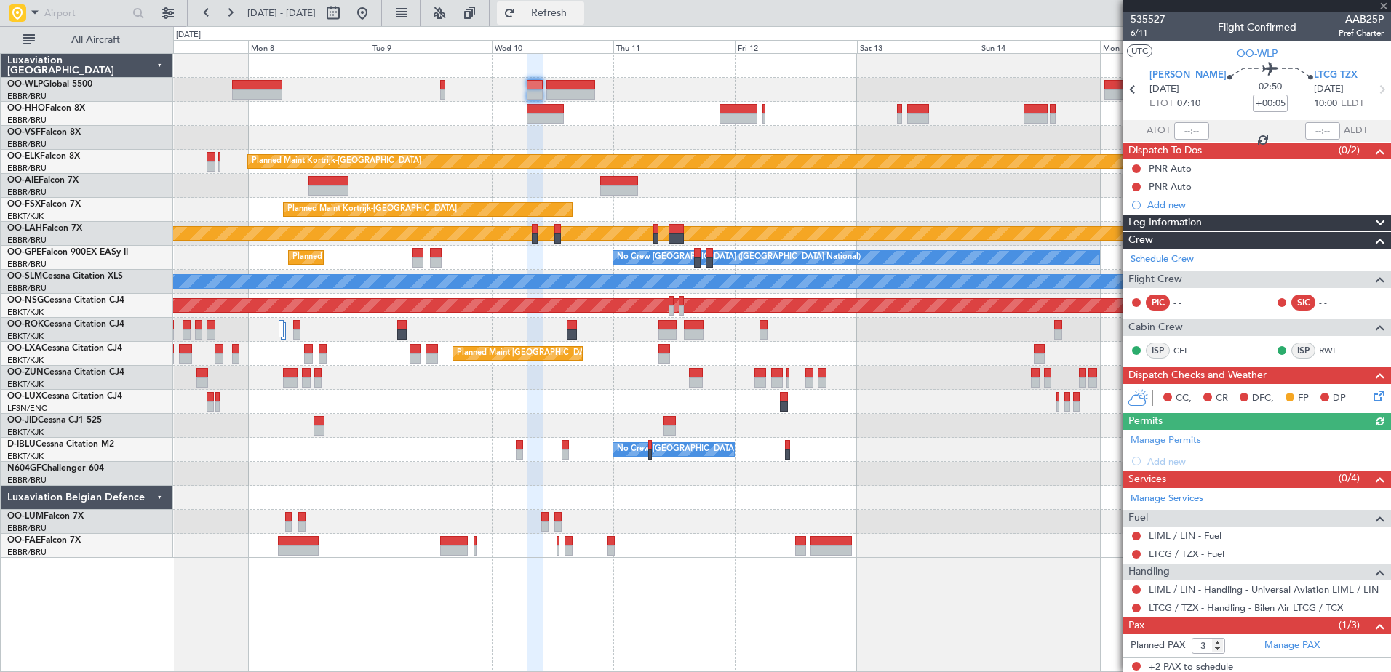
click at [580, 16] on span "Refresh" at bounding box center [549, 13] width 61 height 10
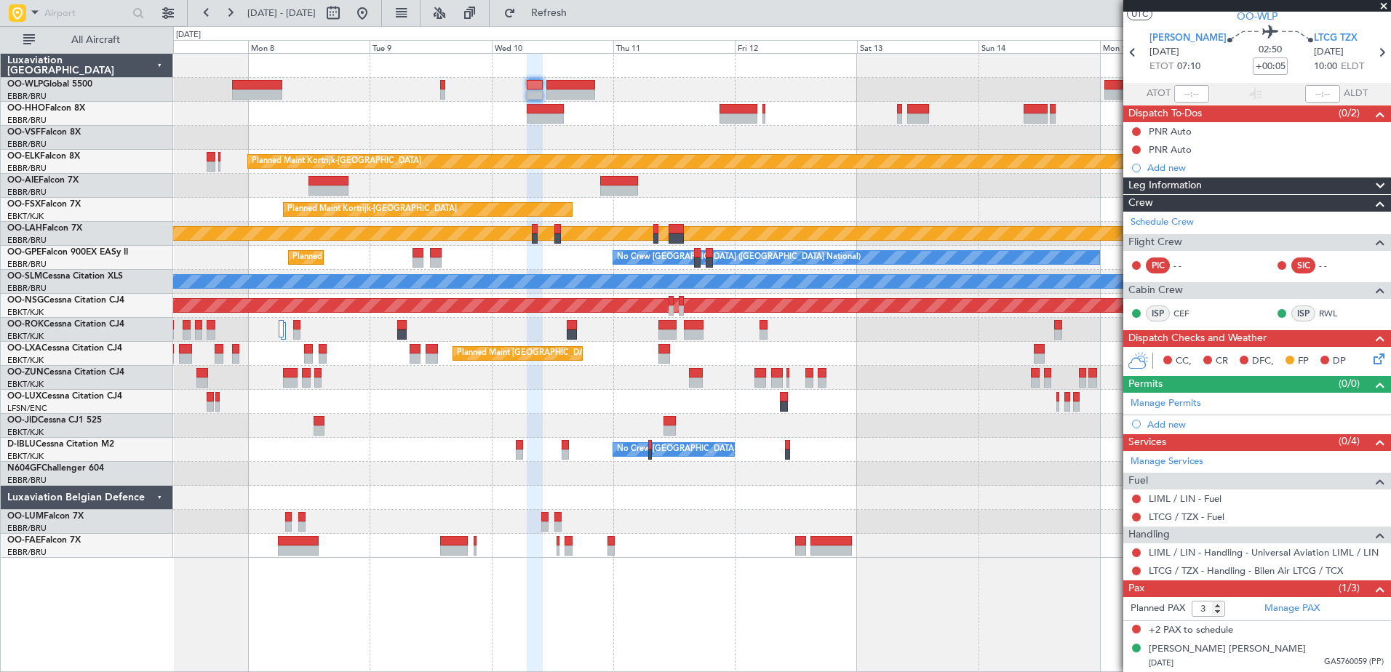
click at [297, 482] on div at bounding box center [781, 474] width 1217 height 24
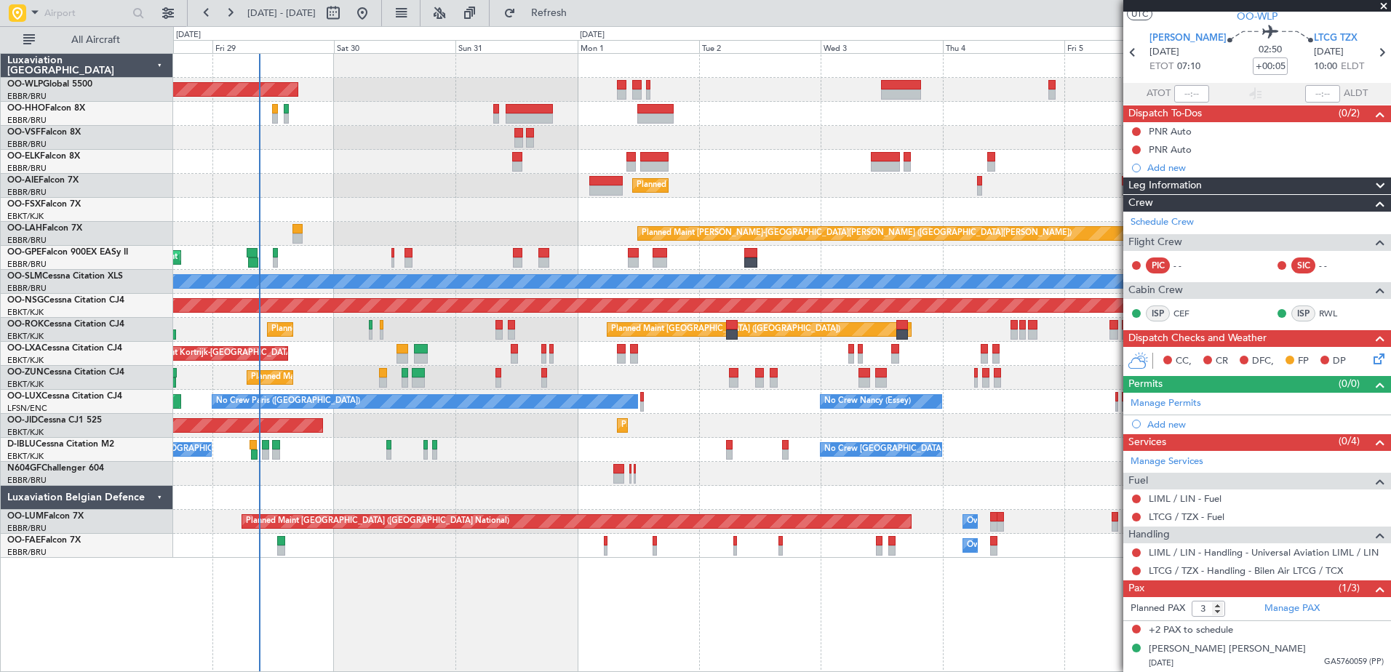
click at [926, 482] on div at bounding box center [781, 474] width 1217 height 24
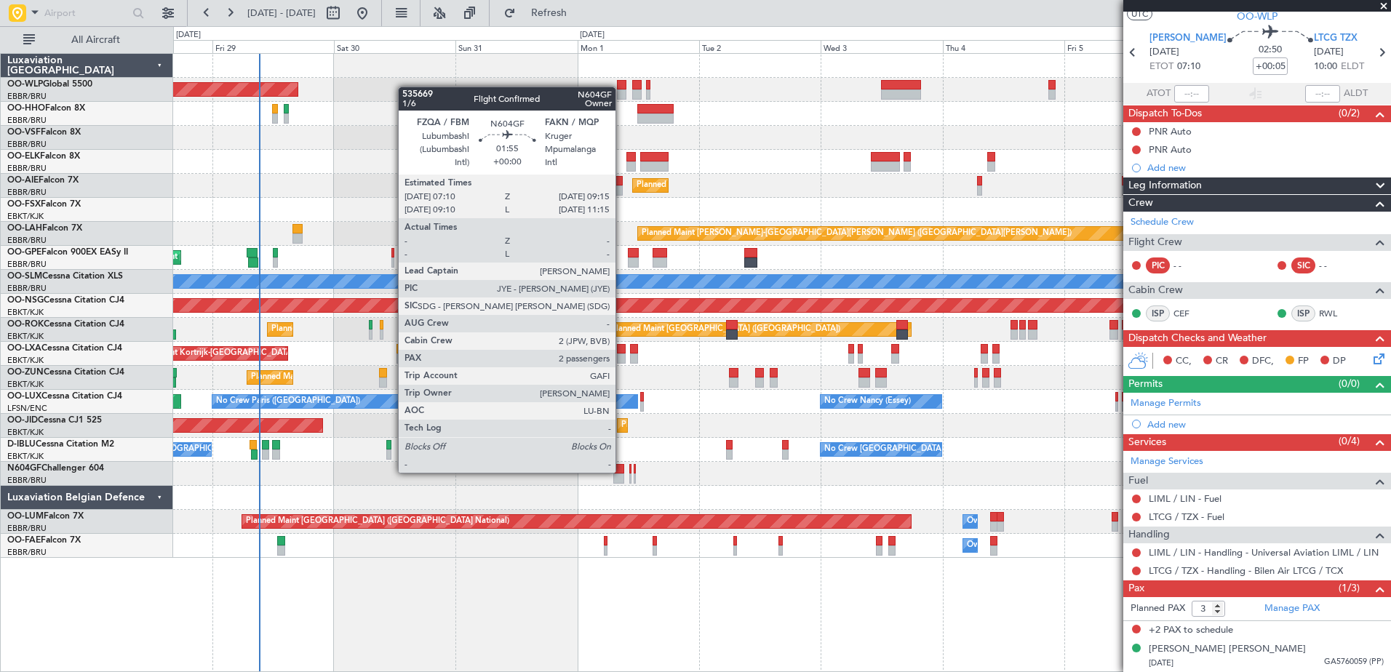
click at [622, 472] on div at bounding box center [618, 469] width 11 height 10
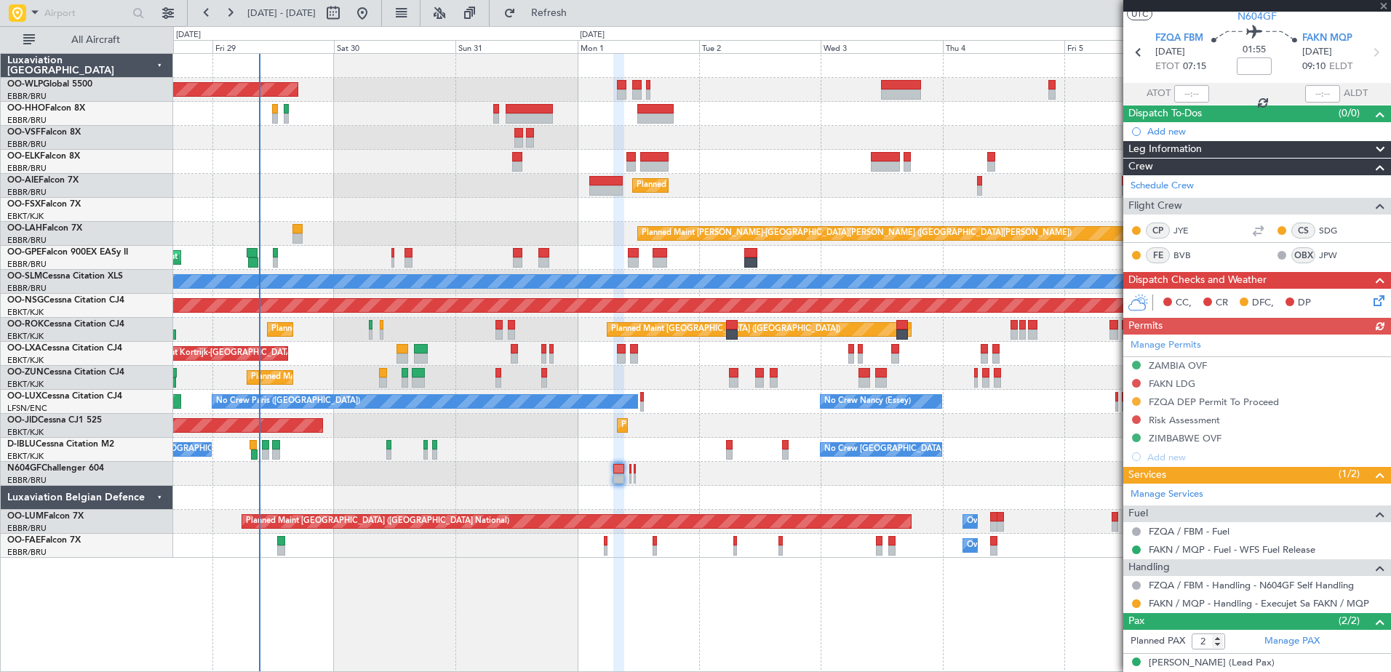
scroll to position [0, 0]
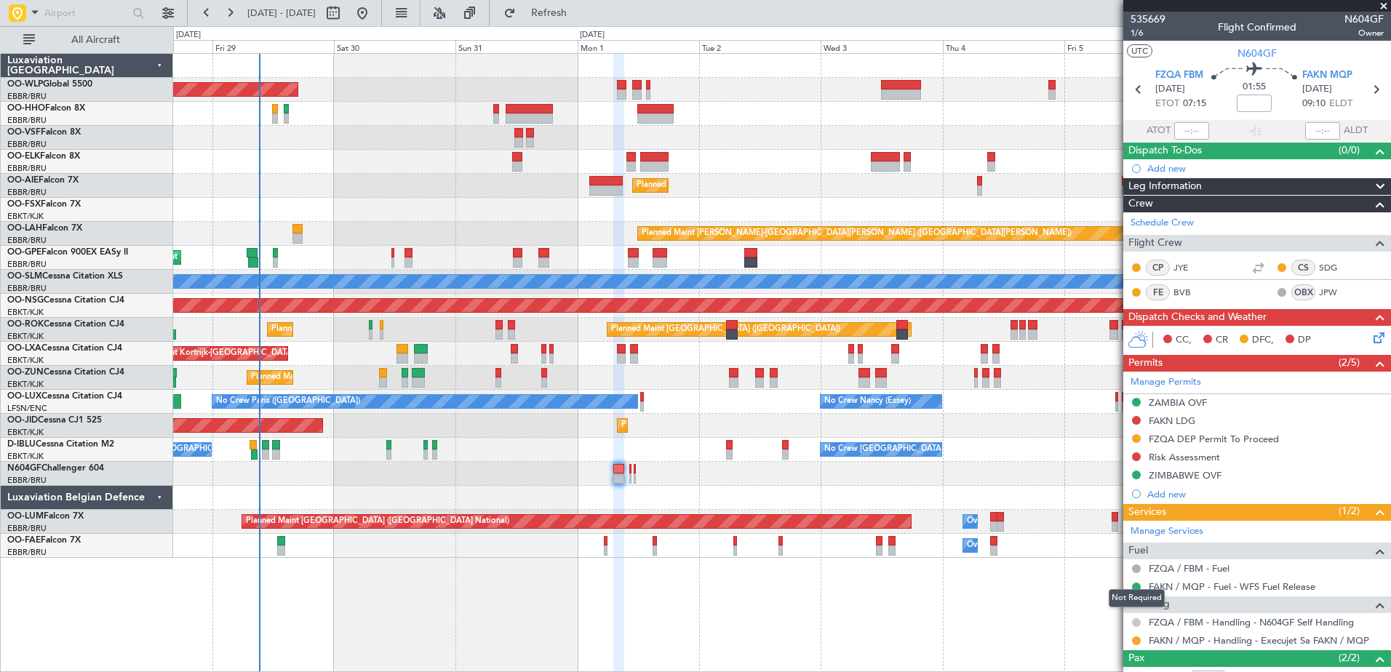
click at [1135, 624] on button at bounding box center [1136, 623] width 9 height 9
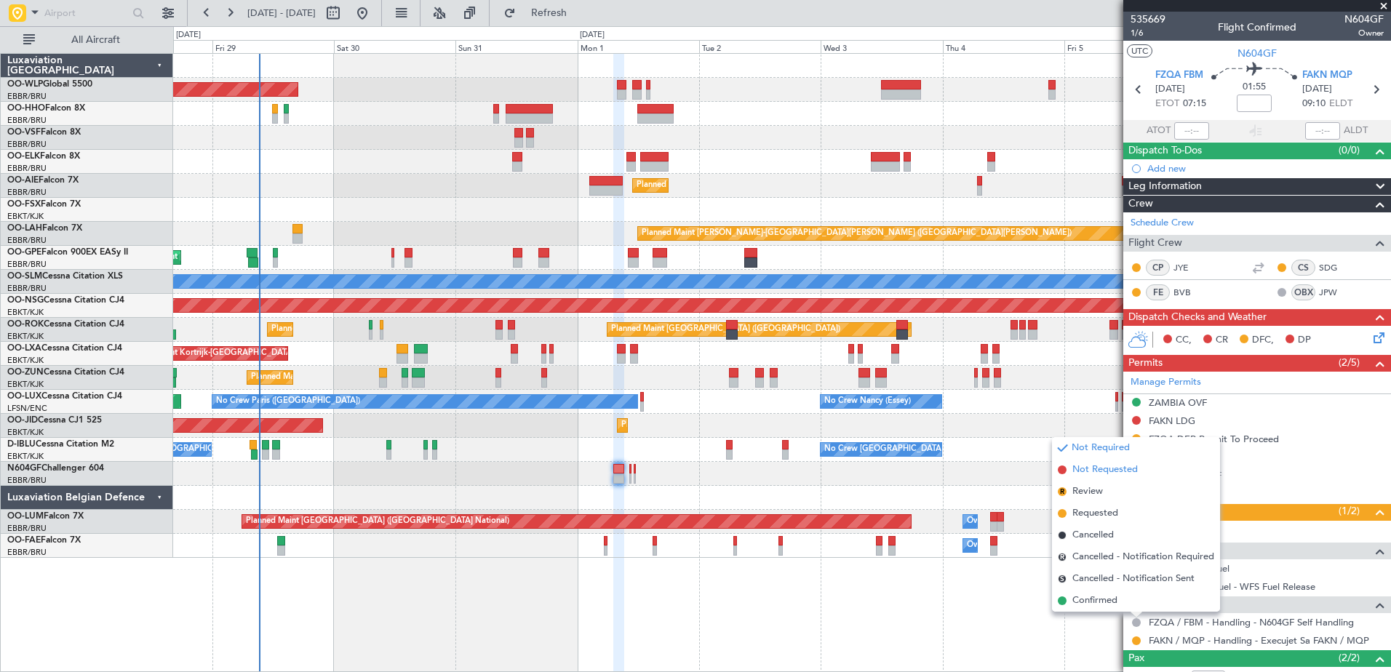
click at [1099, 467] on span "Not Requested" at bounding box center [1105, 470] width 65 height 15
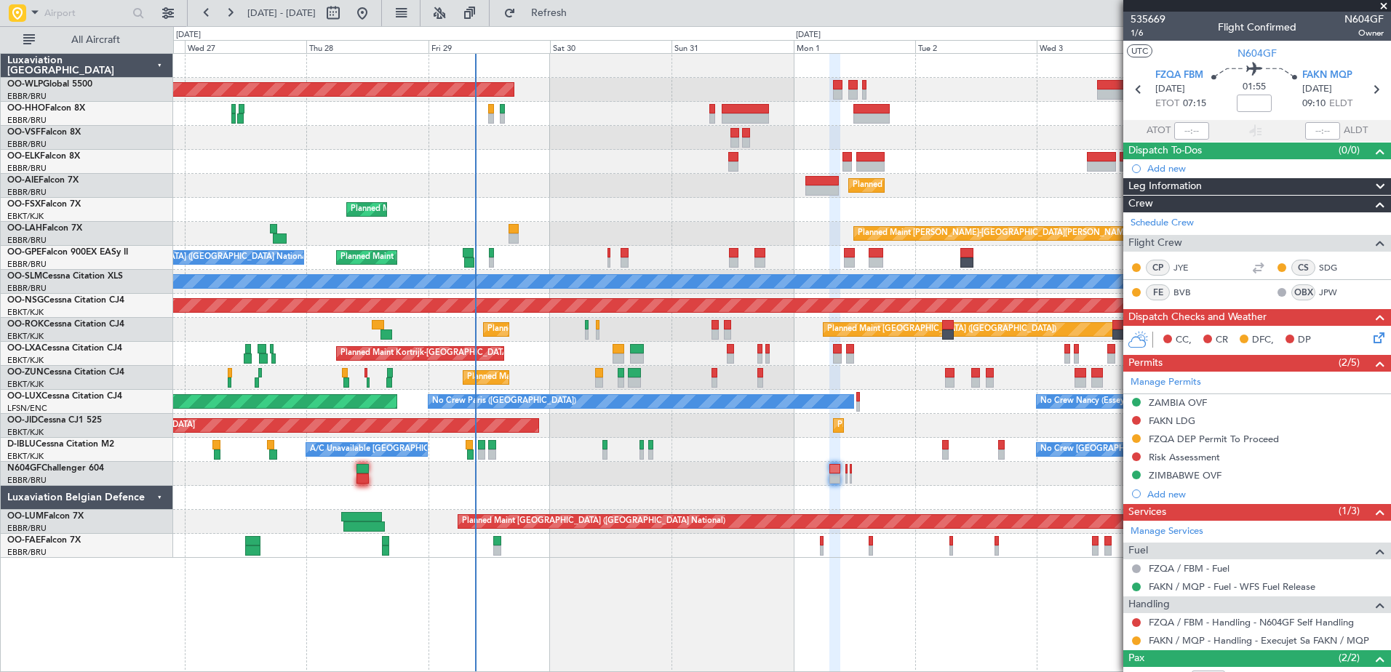
click at [586, 496] on div "Planned Maint [GEOGRAPHIC_DATA] ([GEOGRAPHIC_DATA]) Planned Maint [GEOGRAPHIC_D…" at bounding box center [781, 306] width 1217 height 504
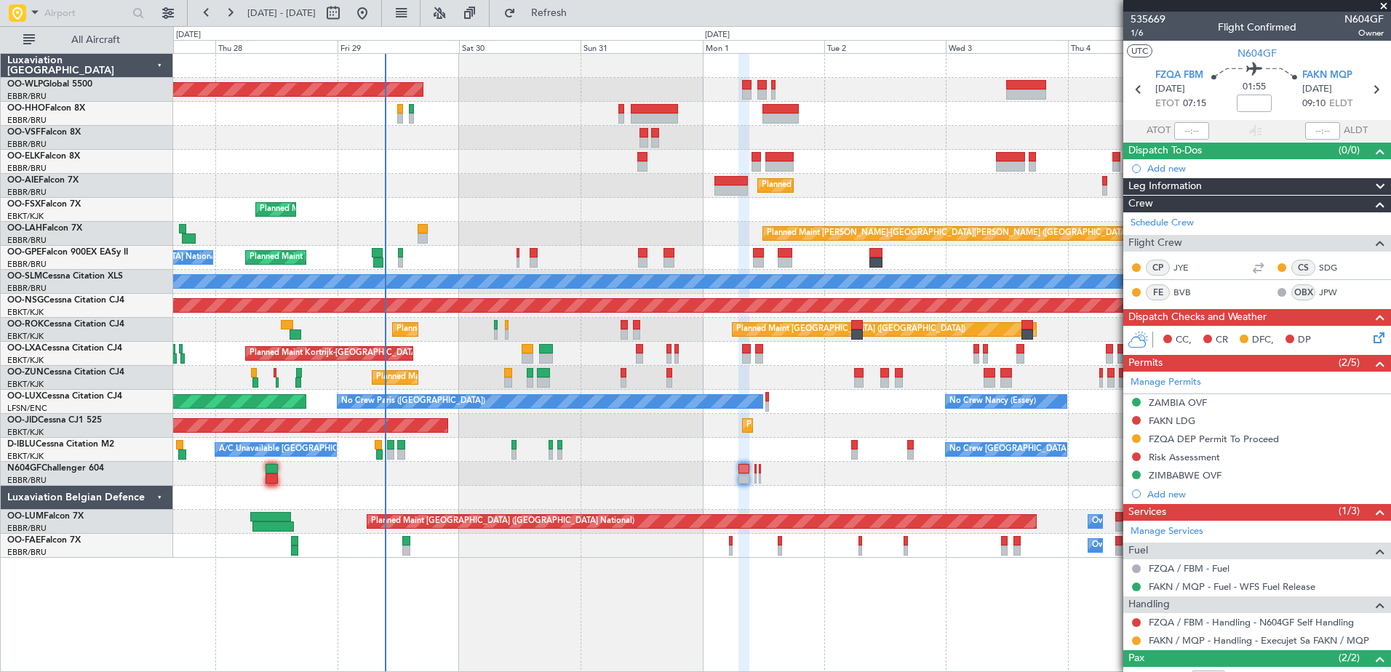
click at [566, 259] on div "No Crew [GEOGRAPHIC_DATA] ([GEOGRAPHIC_DATA] National) Planned Maint [GEOGRAPHI…" at bounding box center [781, 258] width 1217 height 24
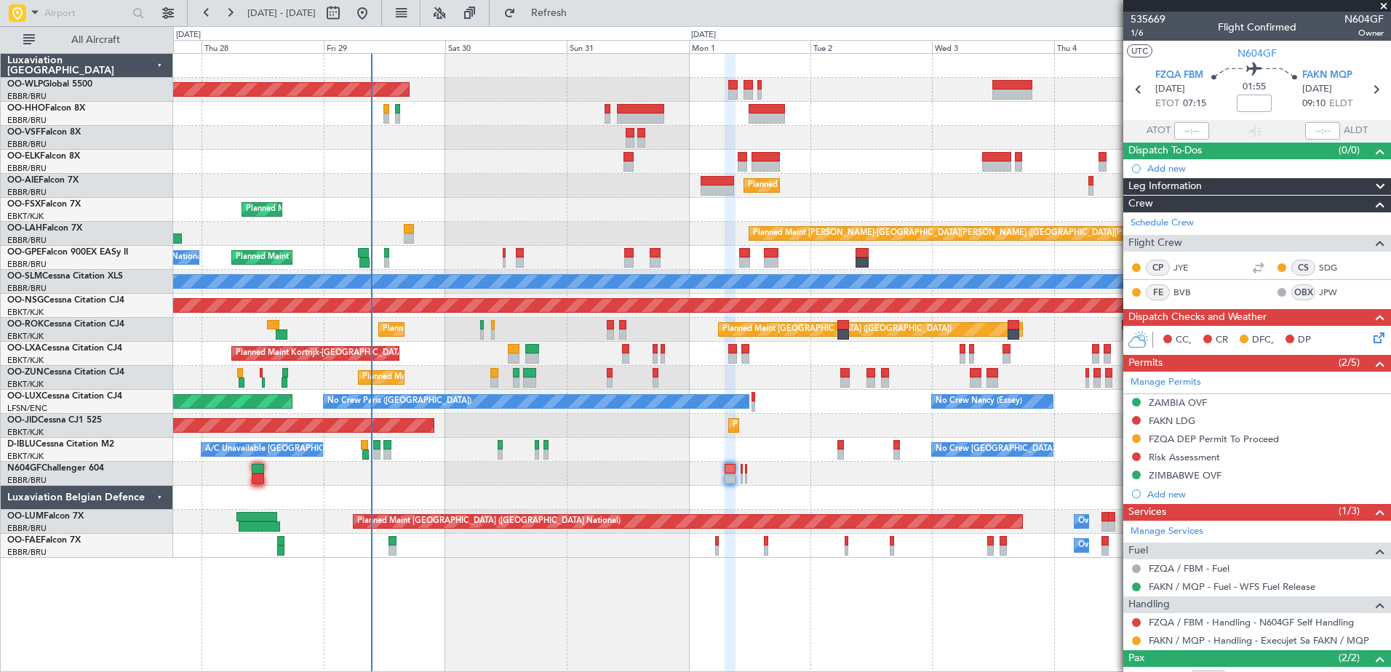
click at [548, 255] on div "No Crew [GEOGRAPHIC_DATA] ([GEOGRAPHIC_DATA] National) Planned Maint [GEOGRAPHI…" at bounding box center [781, 258] width 1217 height 24
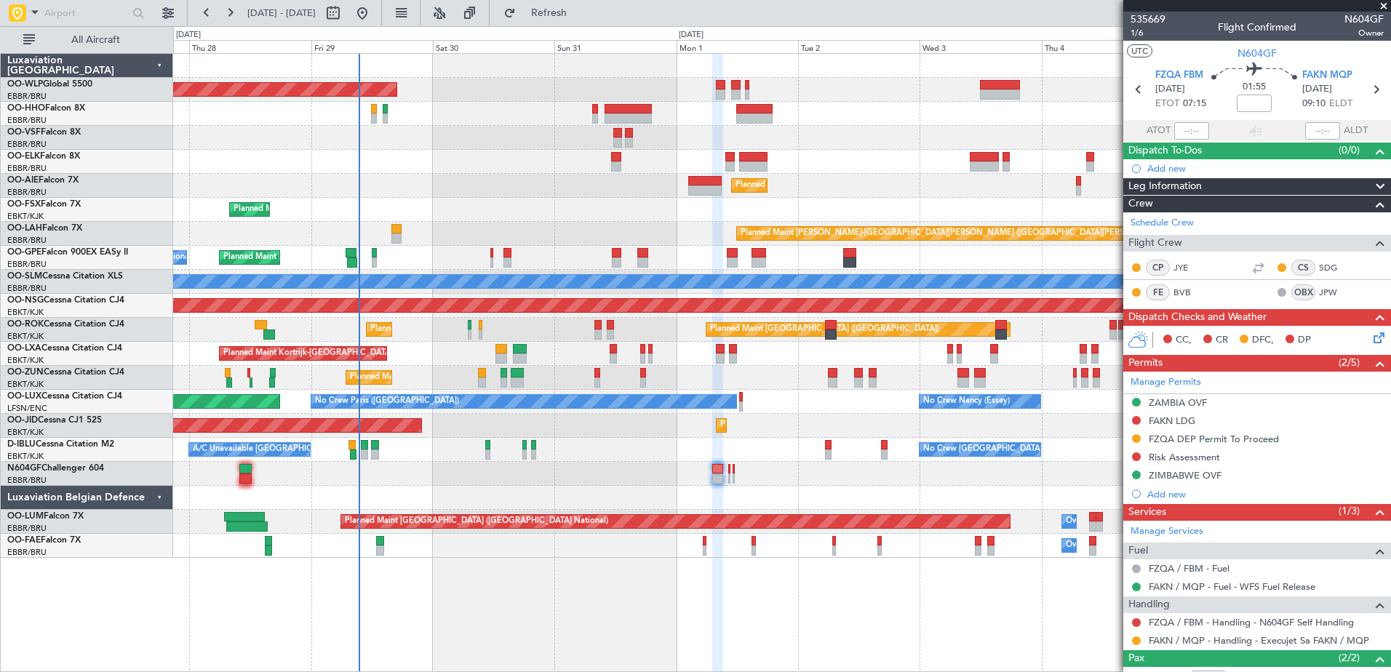
click at [541, 245] on div "Planned Maint [PERSON_NAME]-[GEOGRAPHIC_DATA][PERSON_NAME] ([GEOGRAPHIC_DATA][P…" at bounding box center [781, 234] width 1217 height 24
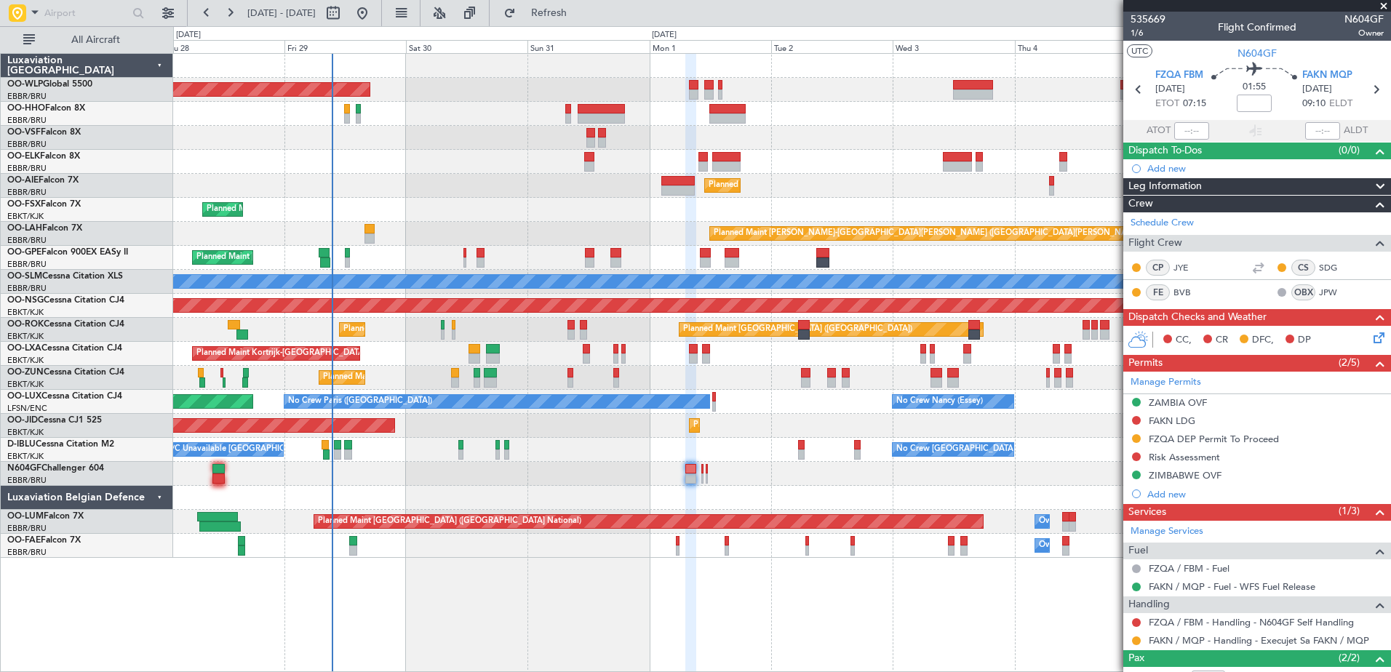
click at [536, 194] on div "Planned Maint [GEOGRAPHIC_DATA] ([GEOGRAPHIC_DATA])" at bounding box center [781, 186] width 1217 height 24
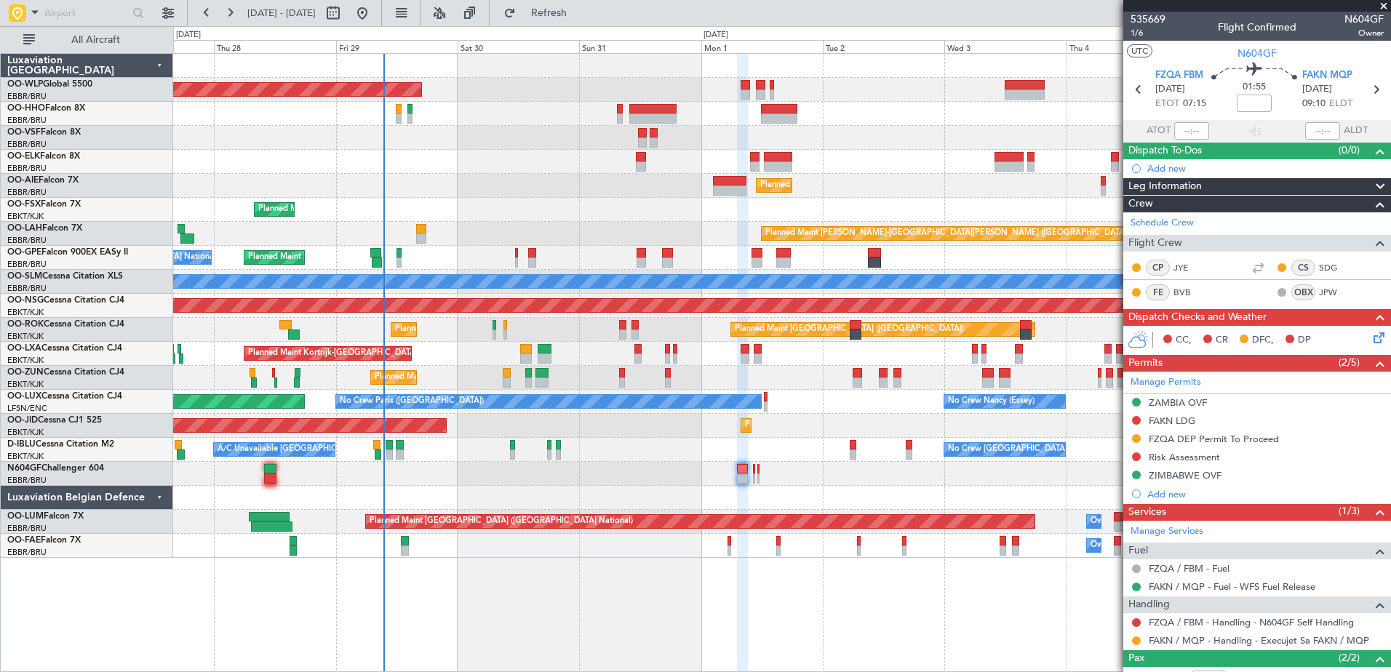
click at [559, 232] on div "Planned Maint [PERSON_NAME]-[GEOGRAPHIC_DATA][PERSON_NAME] ([GEOGRAPHIC_DATA][P…" at bounding box center [781, 234] width 1217 height 24
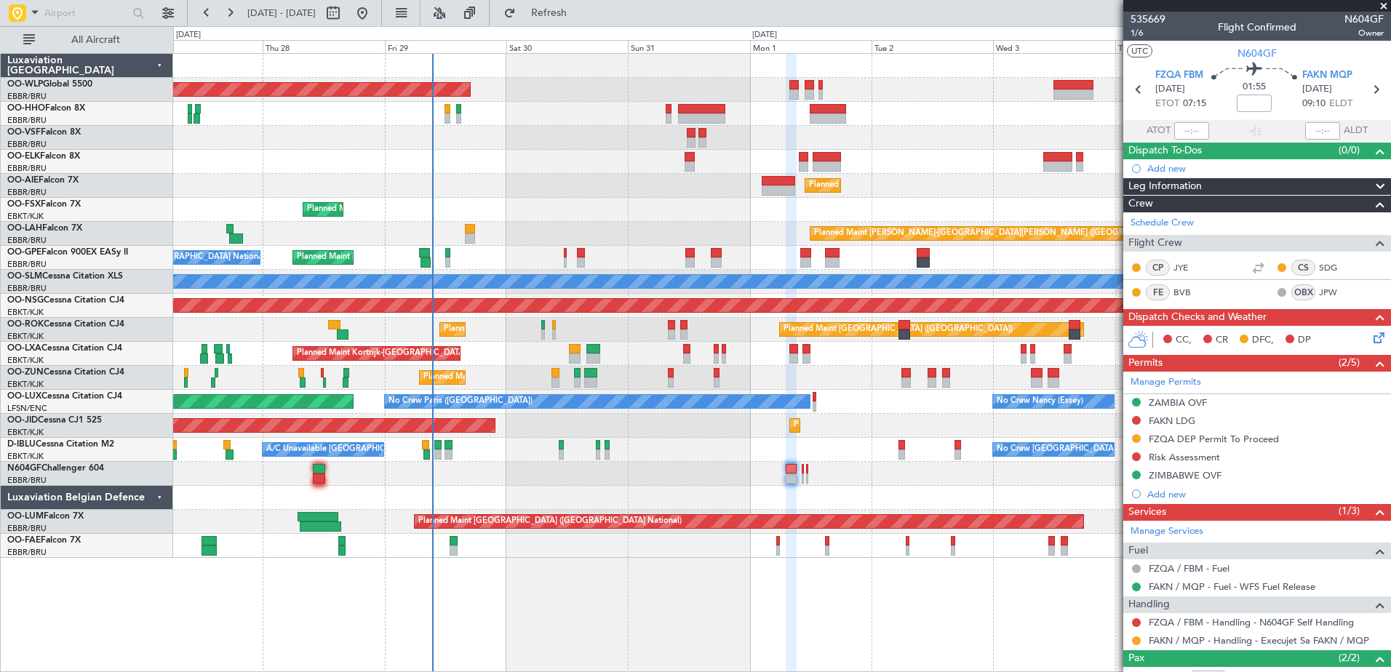
click at [611, 258] on div "Planned Maint [GEOGRAPHIC_DATA] ([GEOGRAPHIC_DATA] National) No Crew [GEOGRAPHI…" at bounding box center [781, 258] width 1217 height 24
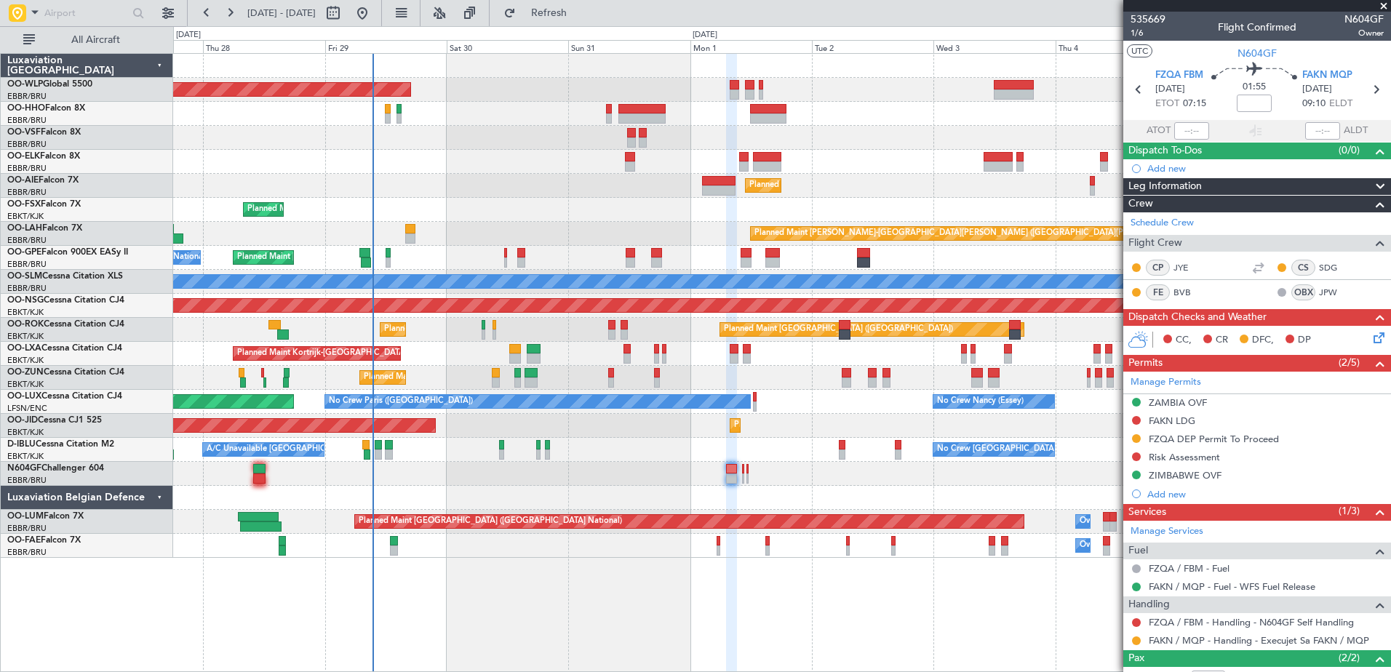
click at [545, 257] on div "Planned Maint [GEOGRAPHIC_DATA] ([GEOGRAPHIC_DATA] National) No Crew [GEOGRAPHI…" at bounding box center [781, 258] width 1217 height 24
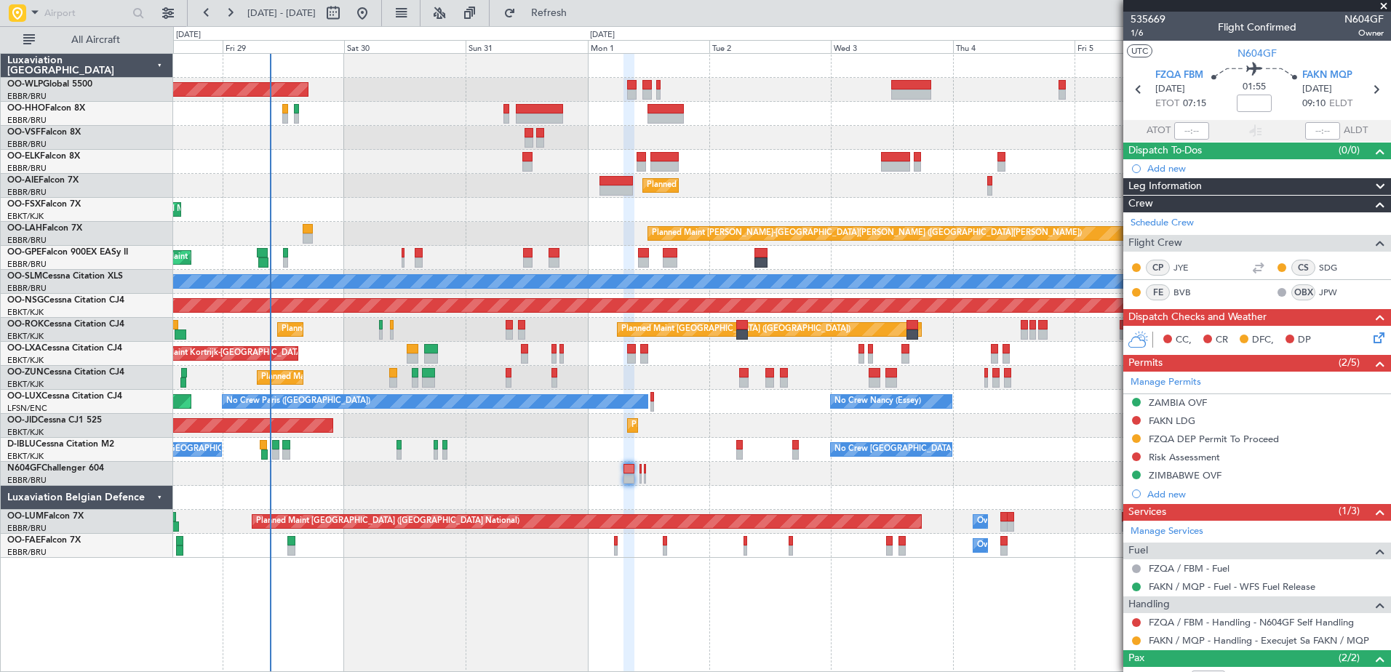
click at [731, 435] on div "Planned Maint Kortrijk-[GEOGRAPHIC_DATA] AOG Maint [GEOGRAPHIC_DATA]-[GEOGRAPHI…" at bounding box center [781, 426] width 1217 height 24
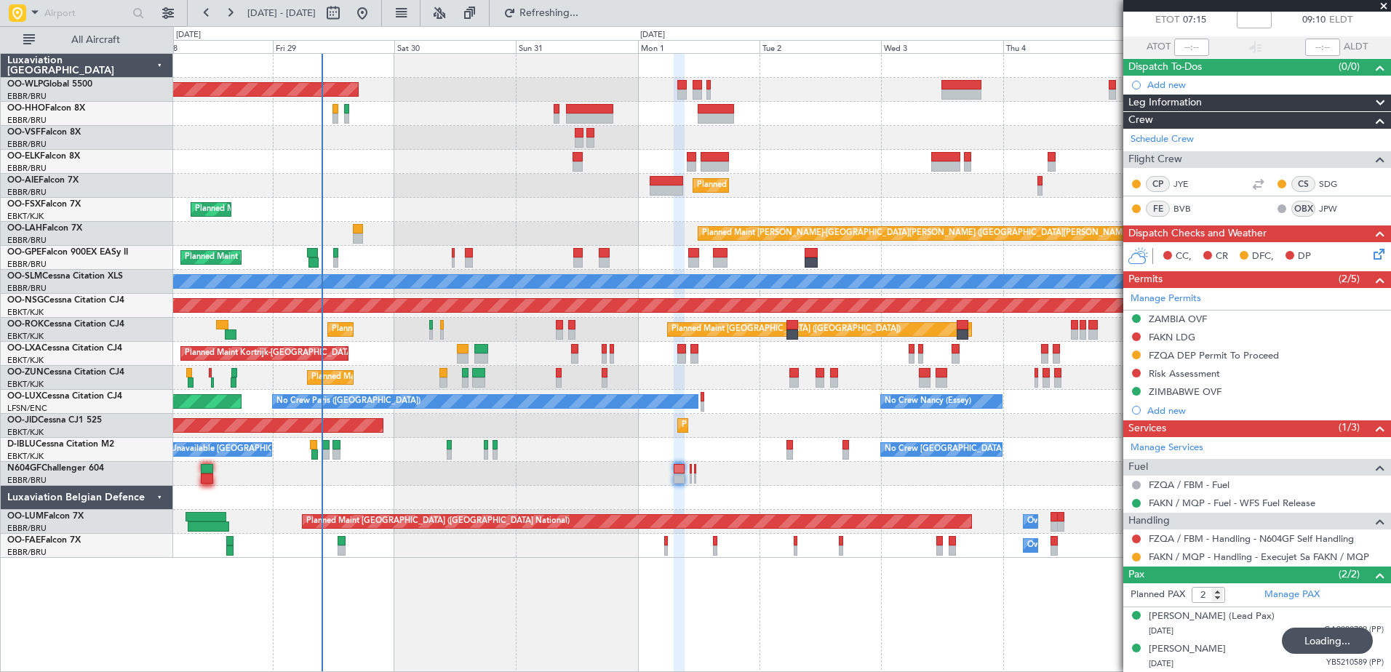
click at [212, 149] on div at bounding box center [781, 138] width 1217 height 24
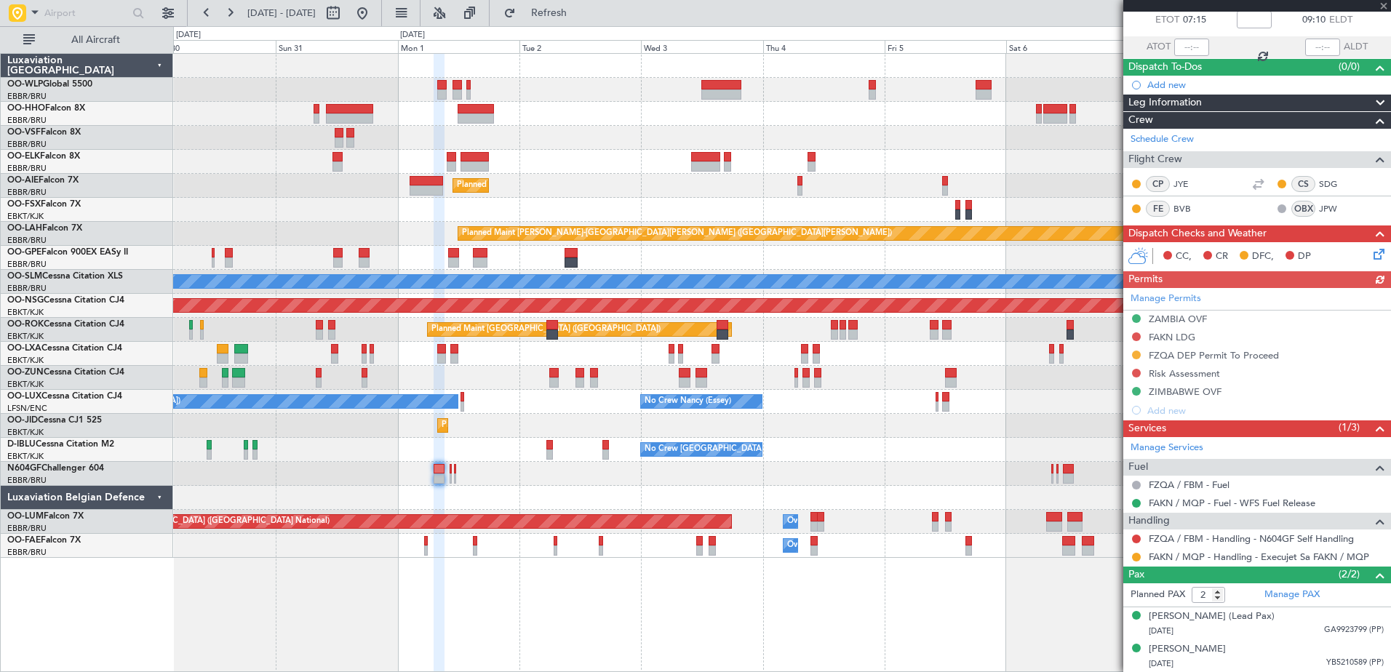
click at [508, 464] on div at bounding box center [781, 474] width 1217 height 24
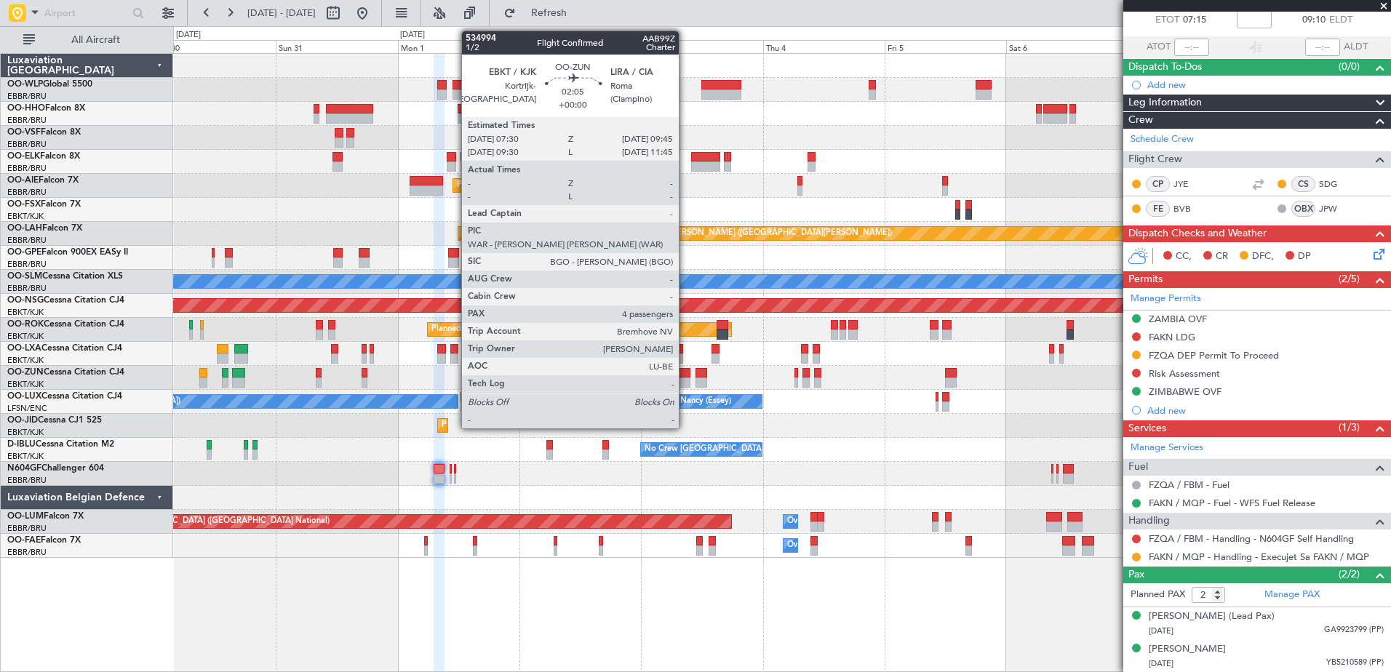
click at [686, 376] on div at bounding box center [685, 373] width 12 height 10
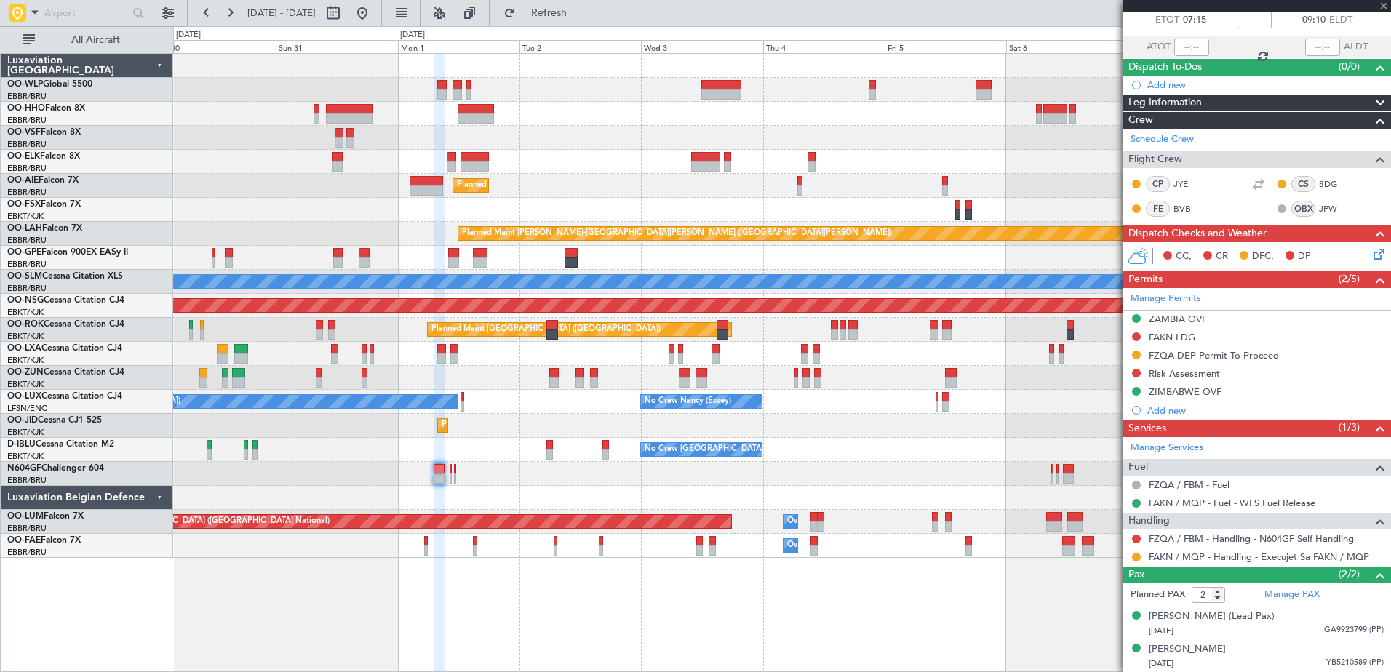
type input "4"
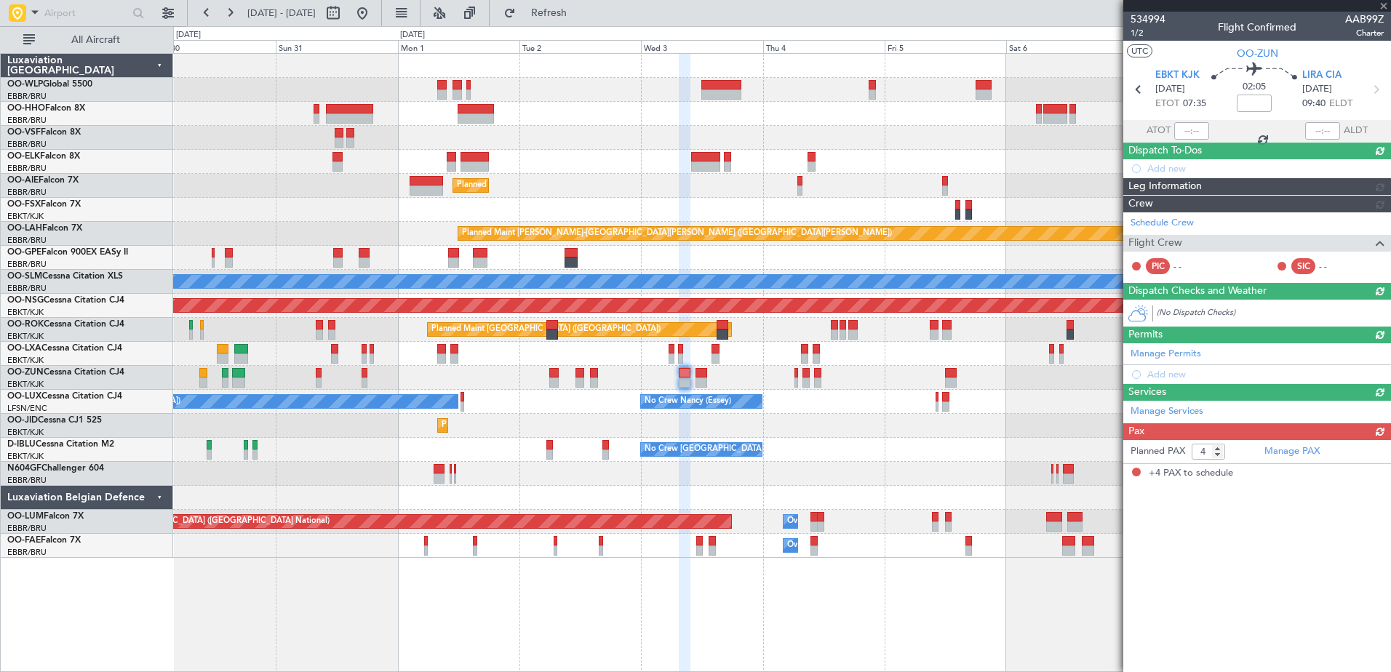
scroll to position [0, 0]
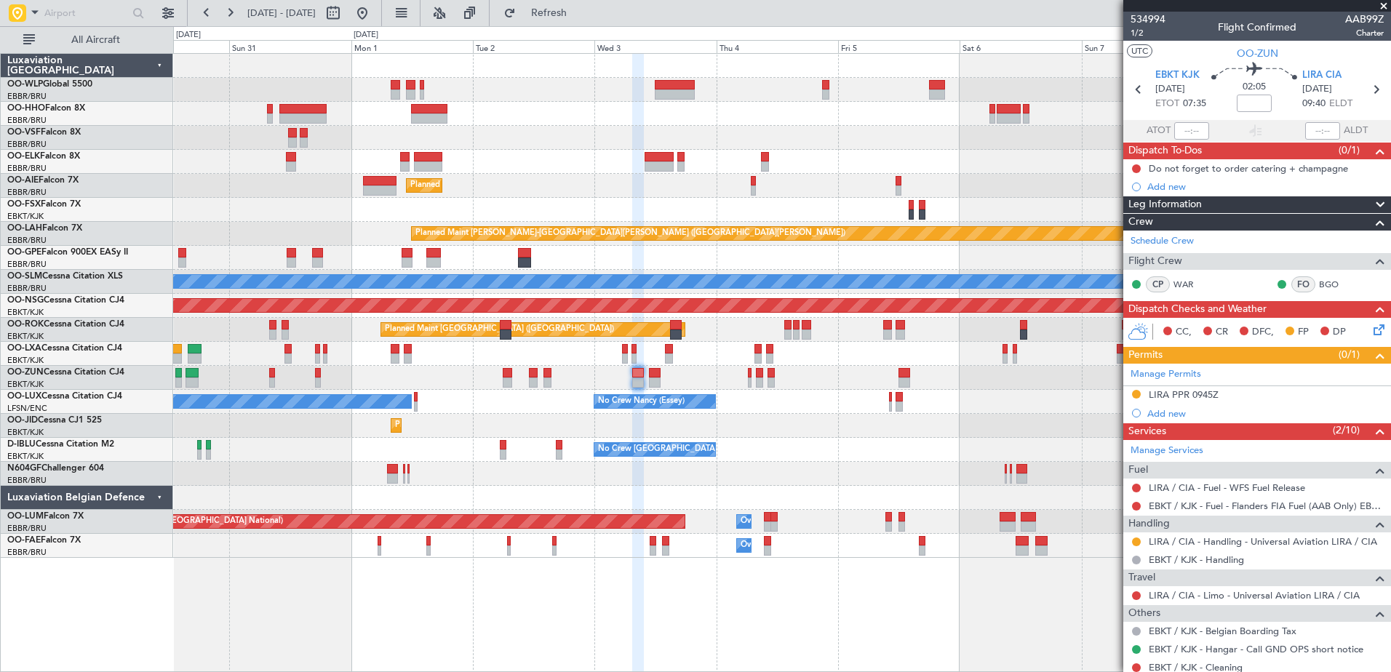
click at [613, 623] on div "Planned Maint [GEOGRAPHIC_DATA] ([GEOGRAPHIC_DATA]) Planned Maint [GEOGRAPHIC_D…" at bounding box center [782, 362] width 1218 height 619
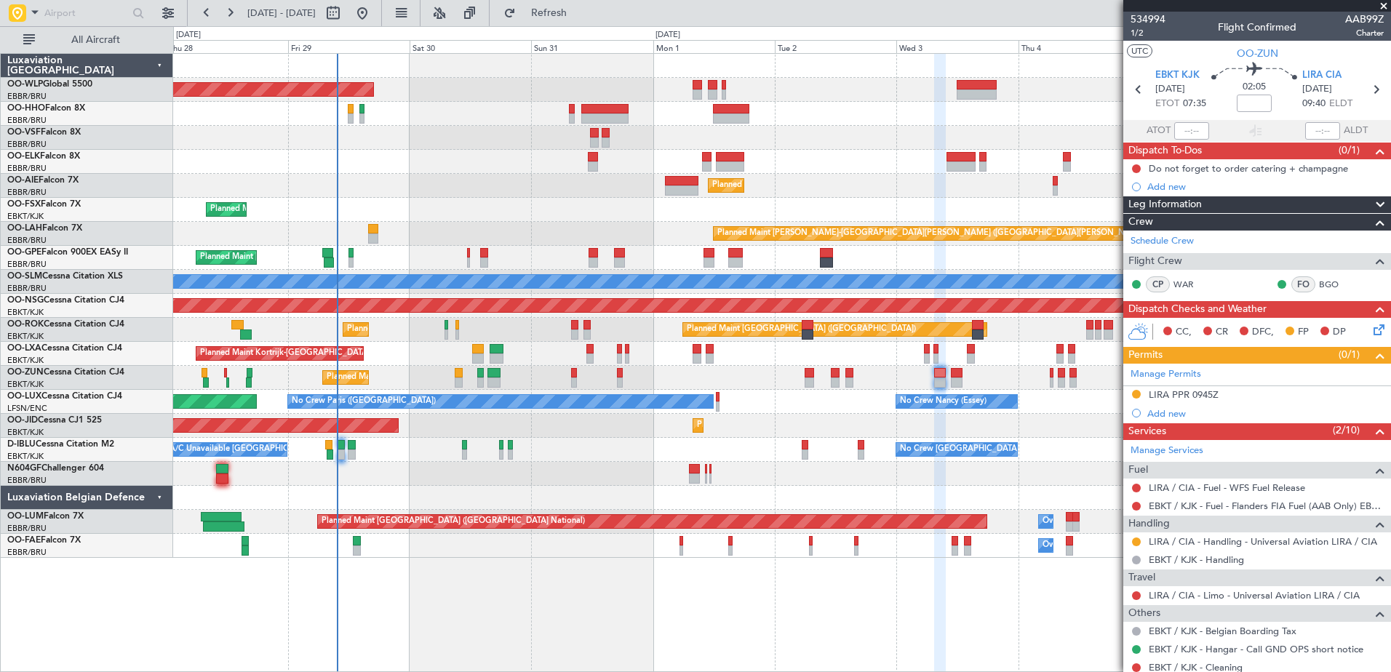
click at [376, 153] on div "Planned Maint [GEOGRAPHIC_DATA] ([GEOGRAPHIC_DATA]) Planned Maint [GEOGRAPHIC_D…" at bounding box center [781, 306] width 1217 height 504
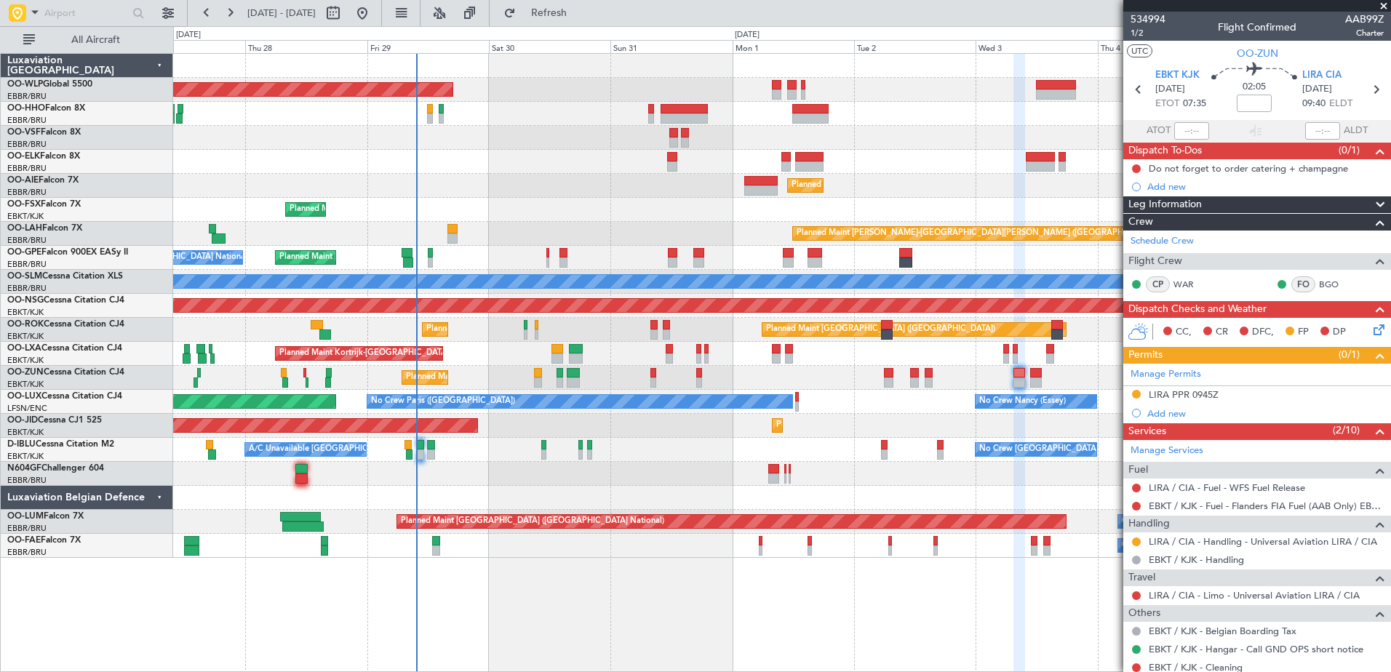
click at [528, 177] on div "Planned Maint [GEOGRAPHIC_DATA] ([GEOGRAPHIC_DATA])" at bounding box center [781, 186] width 1217 height 24
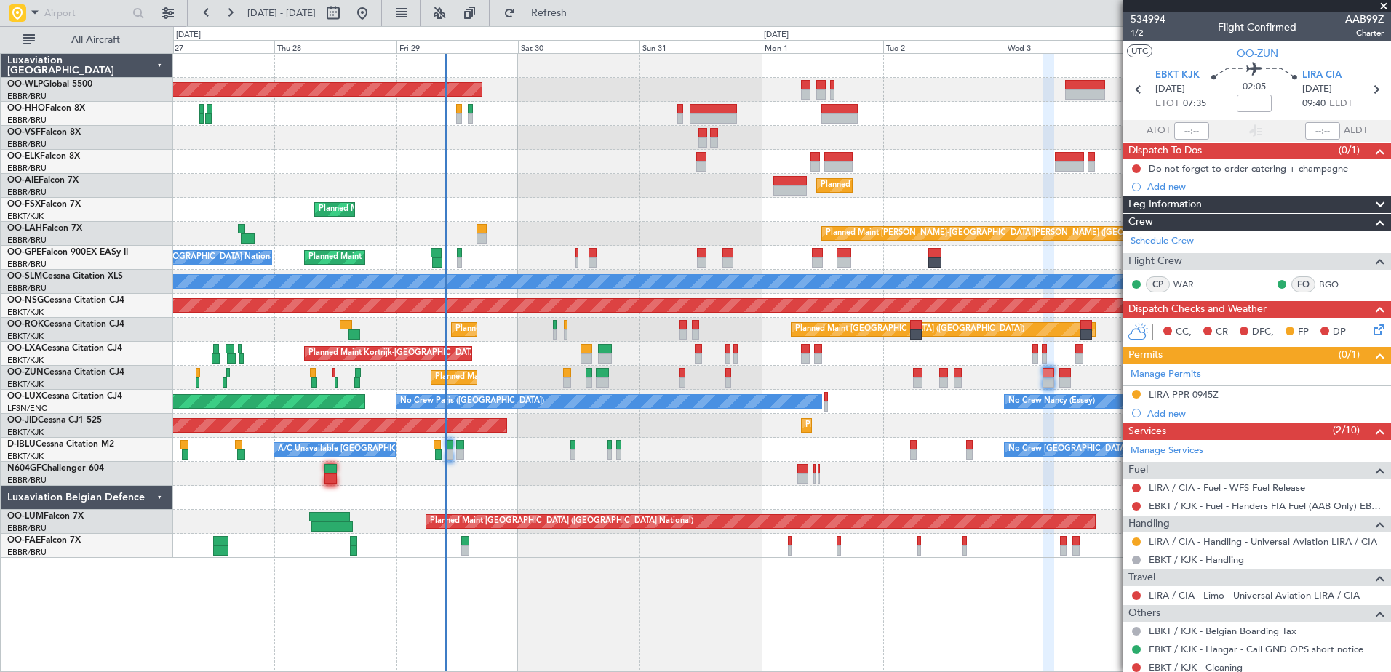
click at [458, 151] on div "Planned Maint [GEOGRAPHIC_DATA] ([GEOGRAPHIC_DATA]) Planned Maint [GEOGRAPHIC_D…" at bounding box center [781, 306] width 1217 height 504
click at [458, 151] on div "Planned Maint Kortrijk-[GEOGRAPHIC_DATA]" at bounding box center [781, 162] width 1217 height 24
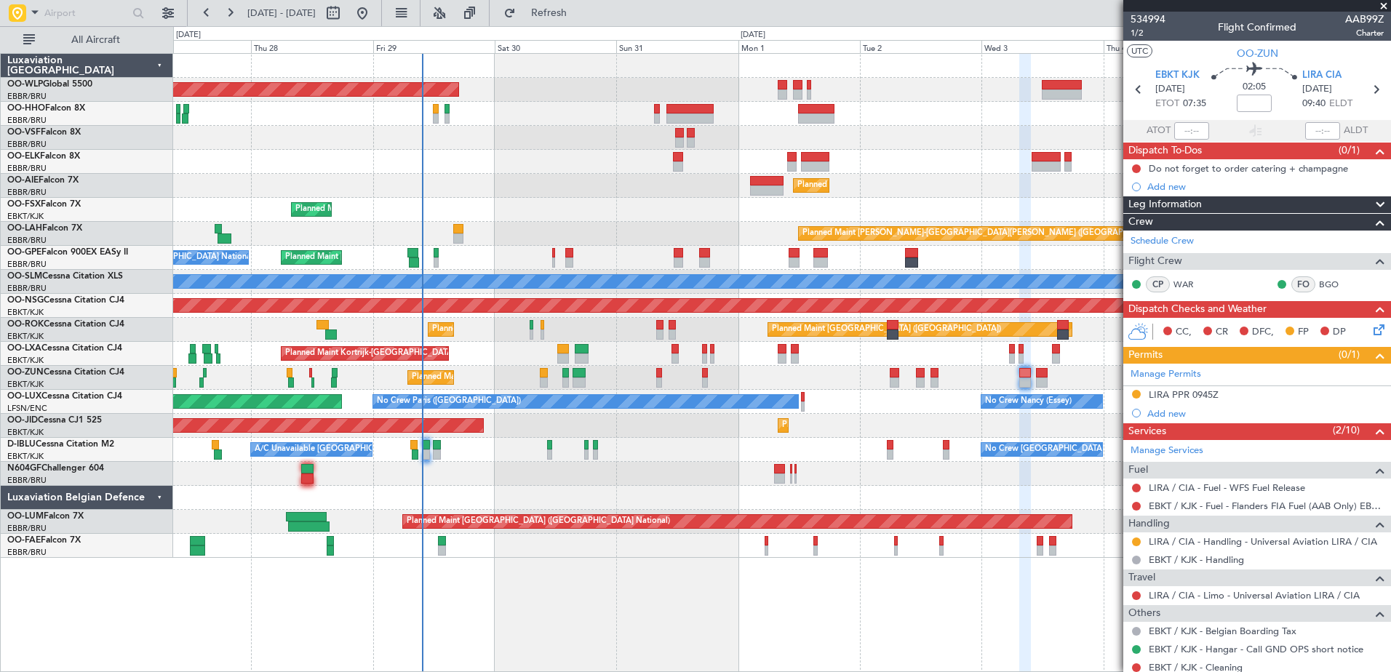
click at [483, 151] on div "Planned Maint [GEOGRAPHIC_DATA] ([GEOGRAPHIC_DATA]) Planned Maint [GEOGRAPHIC_D…" at bounding box center [781, 306] width 1217 height 504
click at [417, 596] on div "Planned Maint [GEOGRAPHIC_DATA] ([GEOGRAPHIC_DATA]) Planned Maint [GEOGRAPHIC_D…" at bounding box center [782, 362] width 1218 height 619
click at [20, 10] on div at bounding box center [17, 12] width 17 height 17
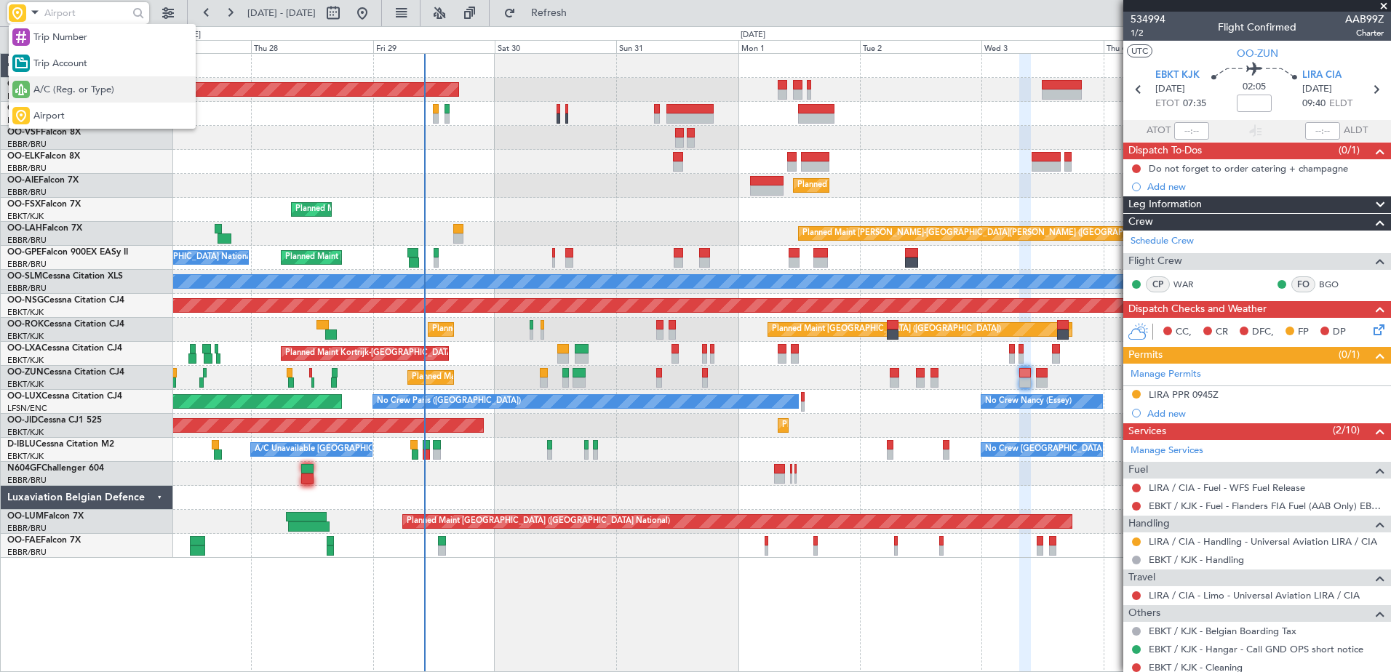
click at [47, 85] on span "A/C (Reg. or Type)" at bounding box center [73, 90] width 81 height 15
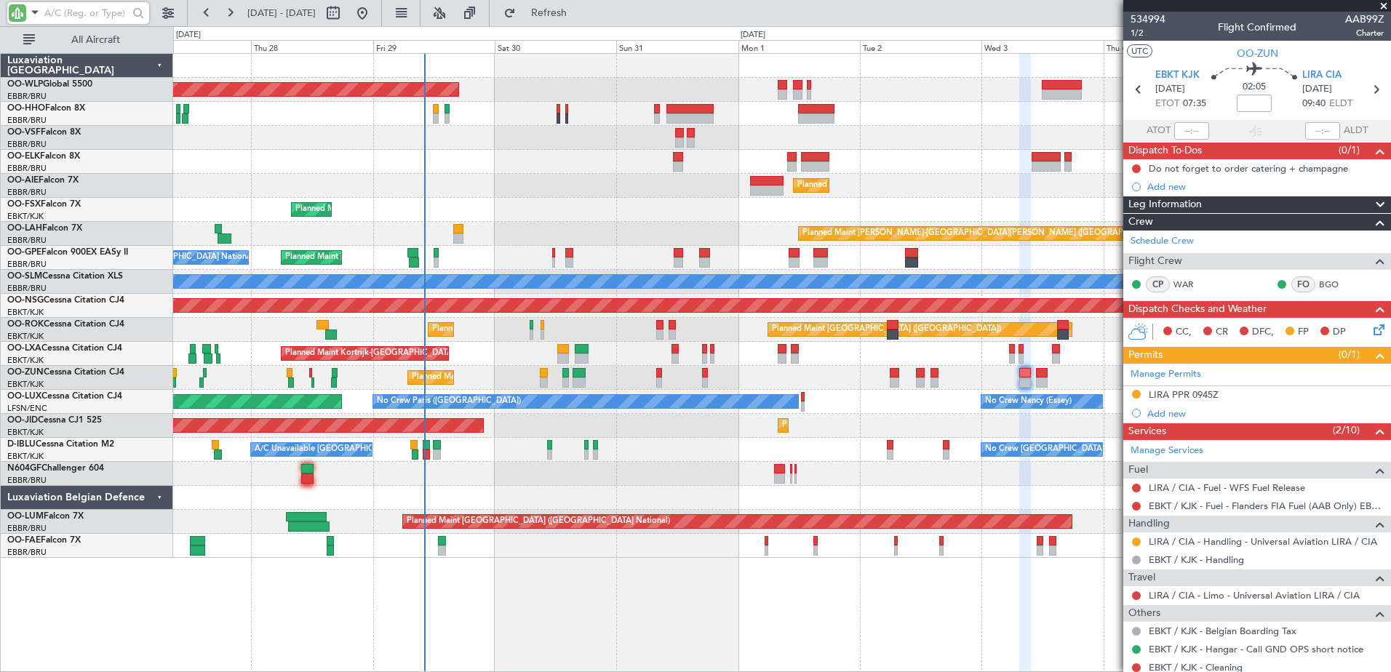
click at [57, 18] on input "text" at bounding box center [86, 13] width 84 height 22
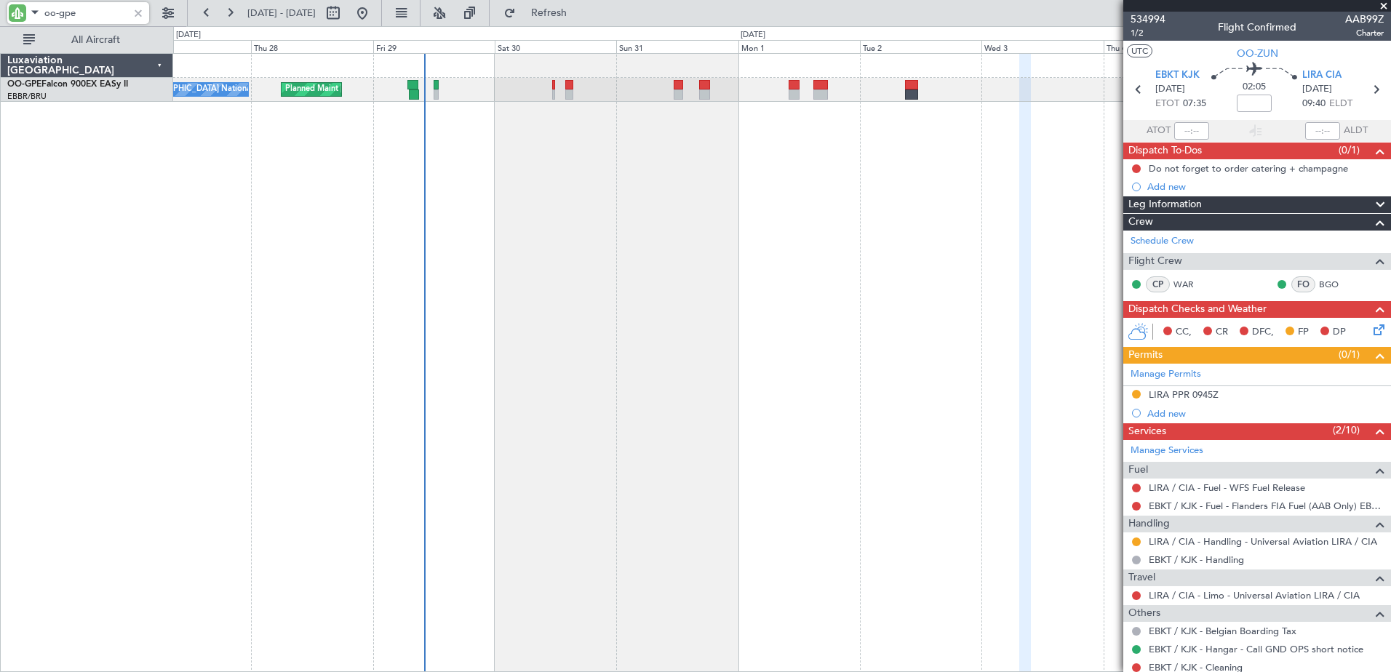
type input "oo-gpe"
click at [141, 15] on div at bounding box center [138, 13] width 16 height 16
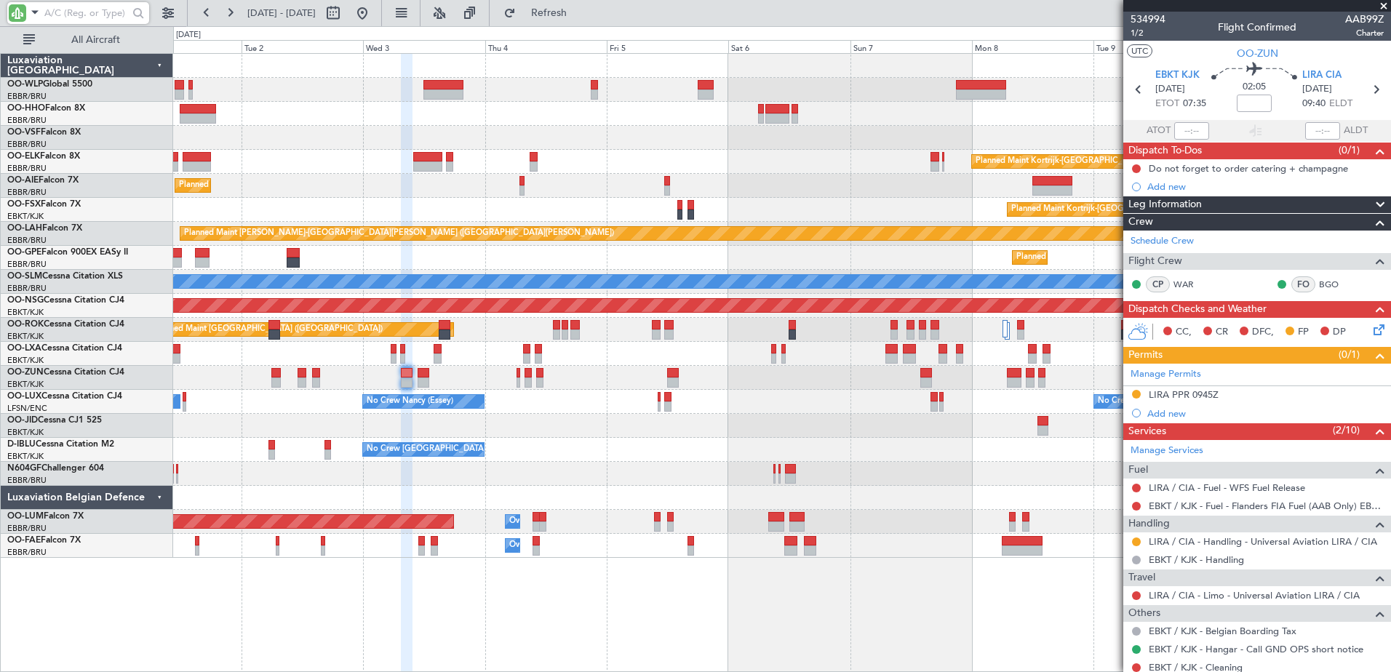
click at [274, 128] on div "Planned Maint Kortrijk-Wevelgem Planned Maint London (Farnborough) Planned Main…" at bounding box center [781, 306] width 1217 height 504
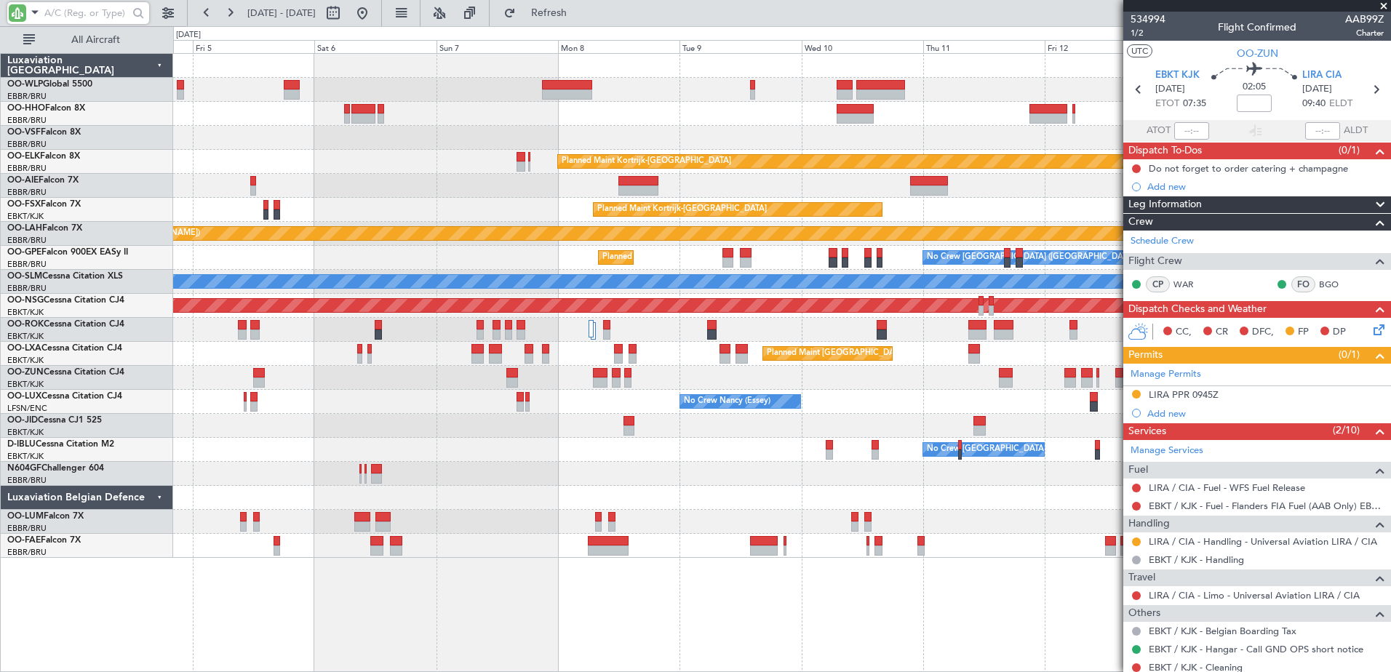
click at [159, 108] on div "Planned Maint Kortrijk-Wevelgem Planned Maint Kortrijk-Wevelgem Planned Maint A…" at bounding box center [695, 349] width 1391 height 646
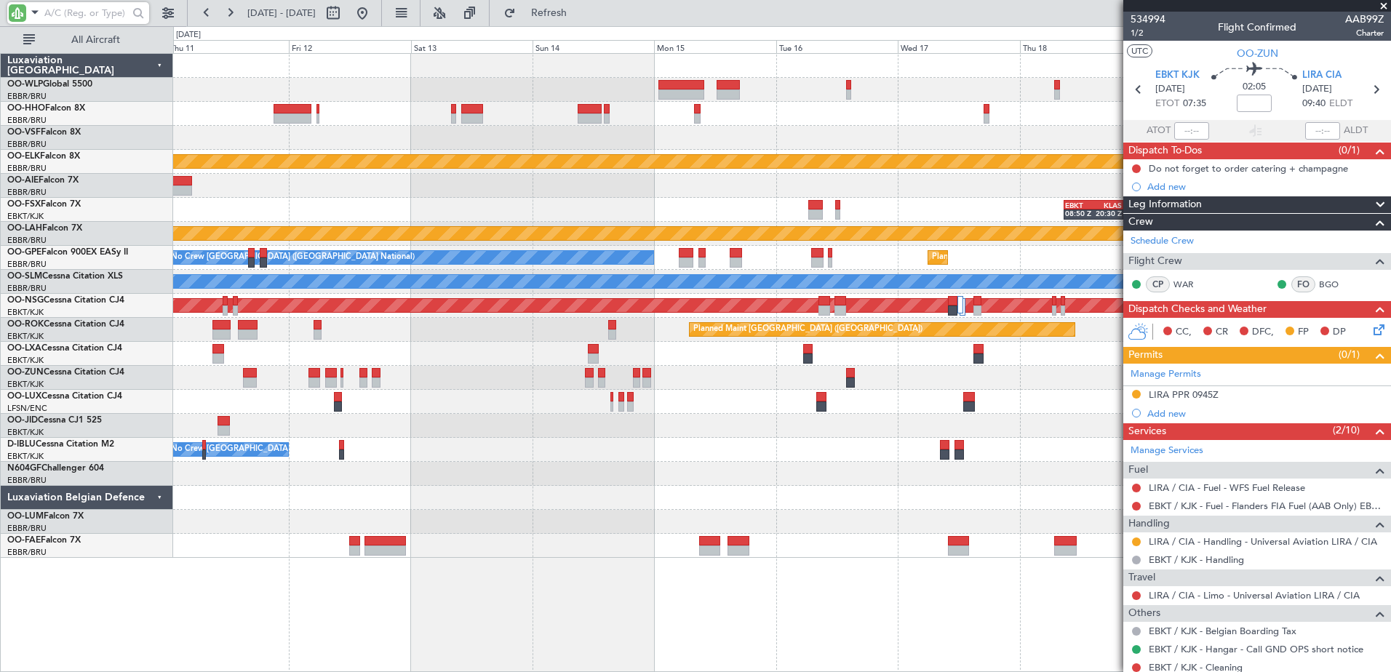
click at [230, 132] on div "Planned Maint Kortrijk-Wevelgem EBKT 08:50 Z KLAS 20:30 Z Planned Maint Kortrij…" at bounding box center [781, 306] width 1217 height 504
click at [90, 22] on input "text" at bounding box center [86, 13] width 84 height 22
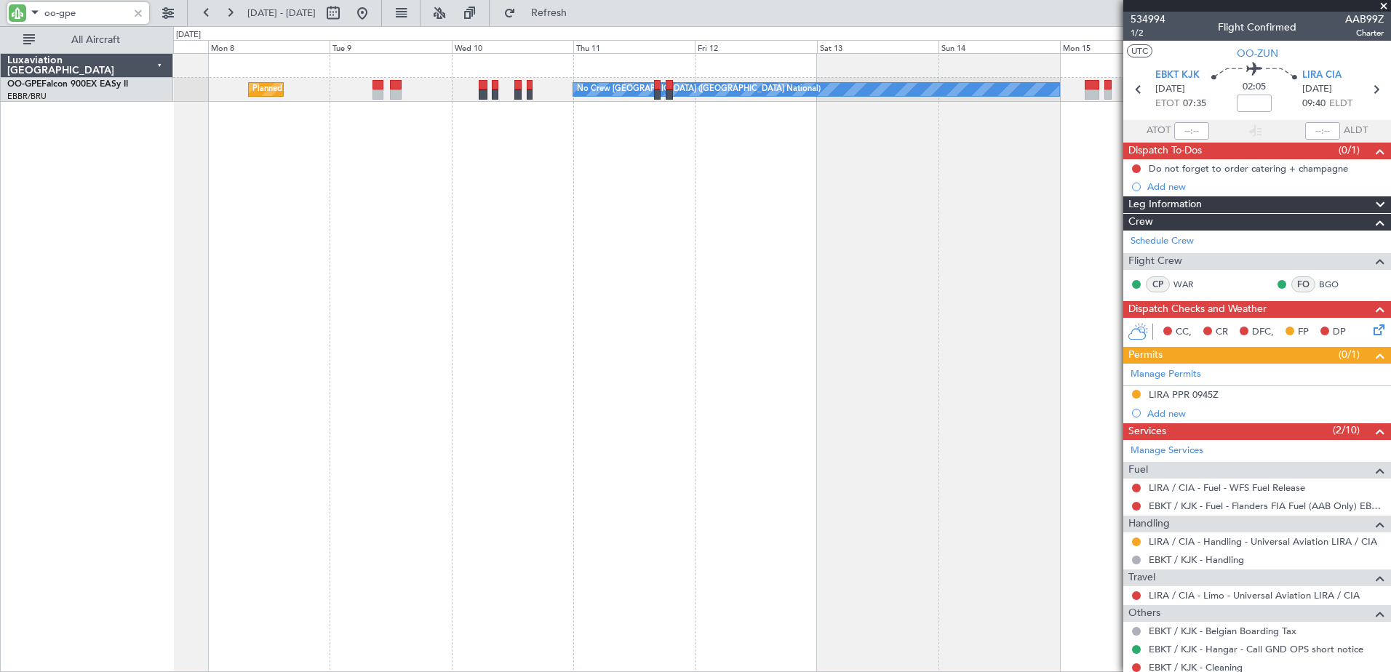
click at [937, 314] on div "No Crew Brussels (Brussels National) Planned Maint Brussels (Brussels National)…" at bounding box center [782, 362] width 1218 height 619
type input "oo-gpe"
click at [202, 12] on button at bounding box center [206, 12] width 23 height 23
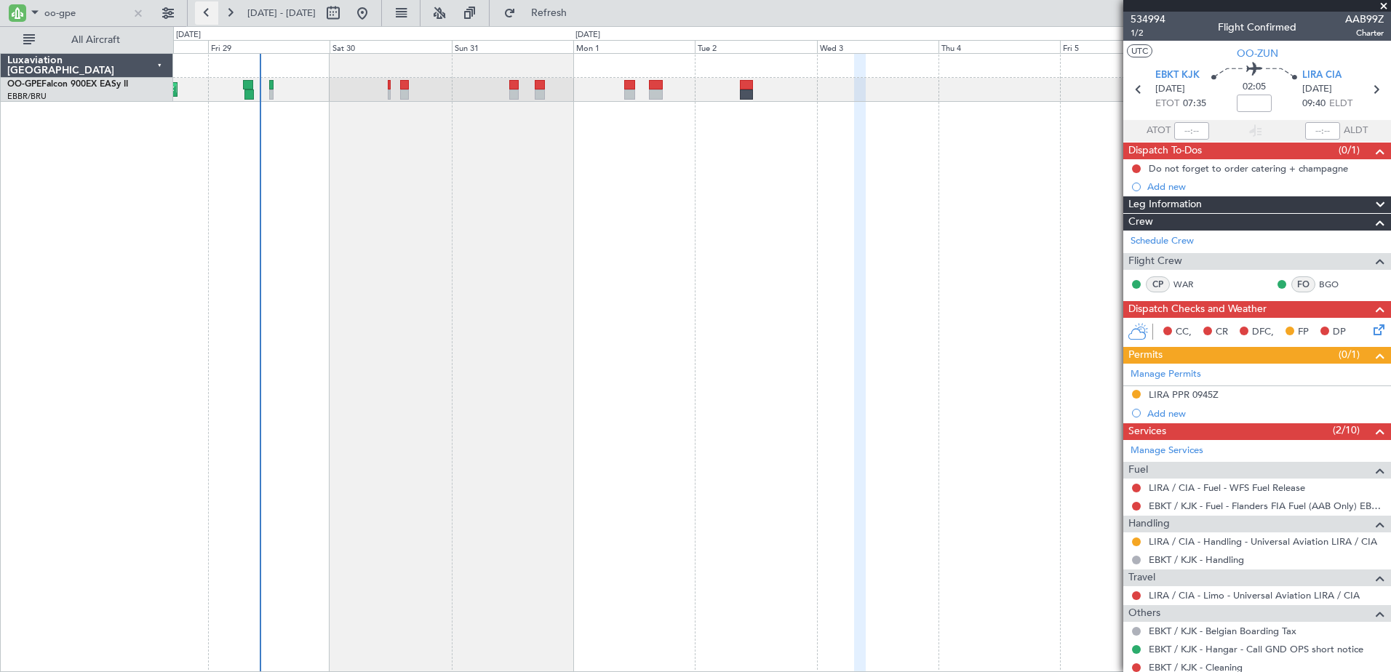
click at [202, 12] on button at bounding box center [206, 12] width 23 height 23
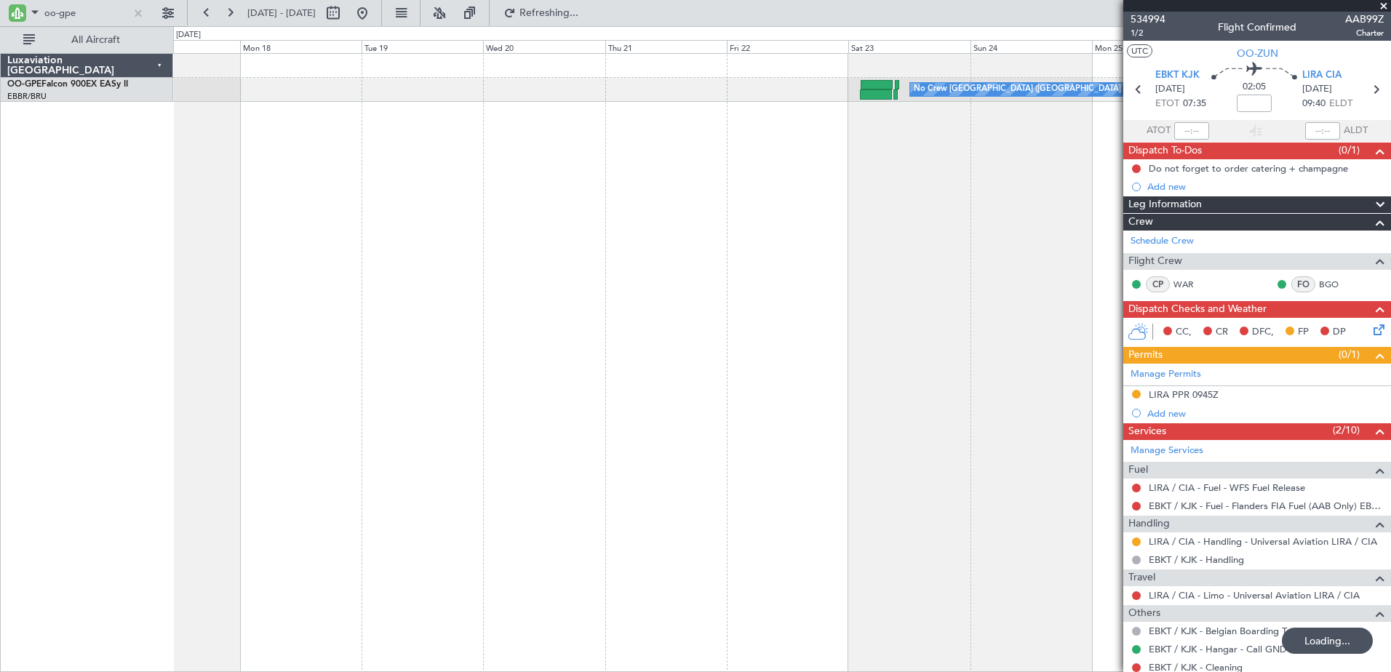
click at [435, 229] on div "No Crew Brussels (Brussels National) No Crew Brussels (Brussels National) Plann…" at bounding box center [782, 362] width 1218 height 619
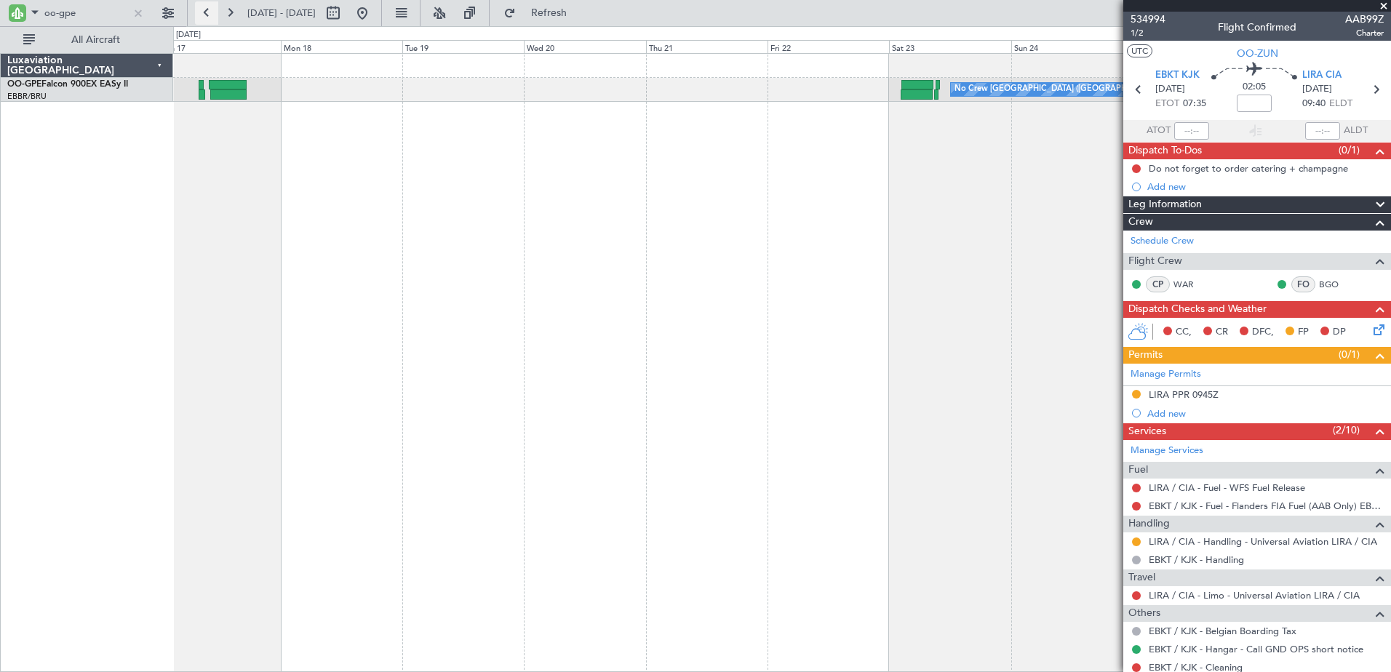
click at [207, 18] on button at bounding box center [206, 12] width 23 height 23
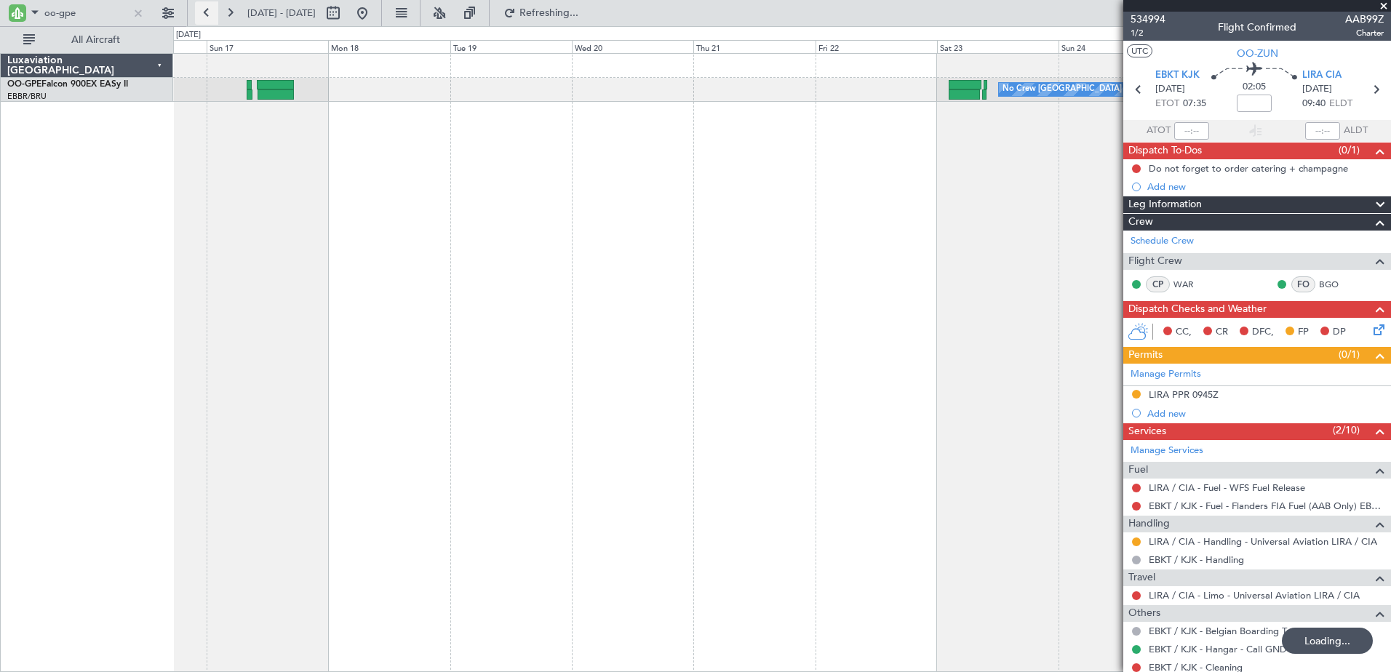
click at [207, 18] on button at bounding box center [206, 12] width 23 height 23
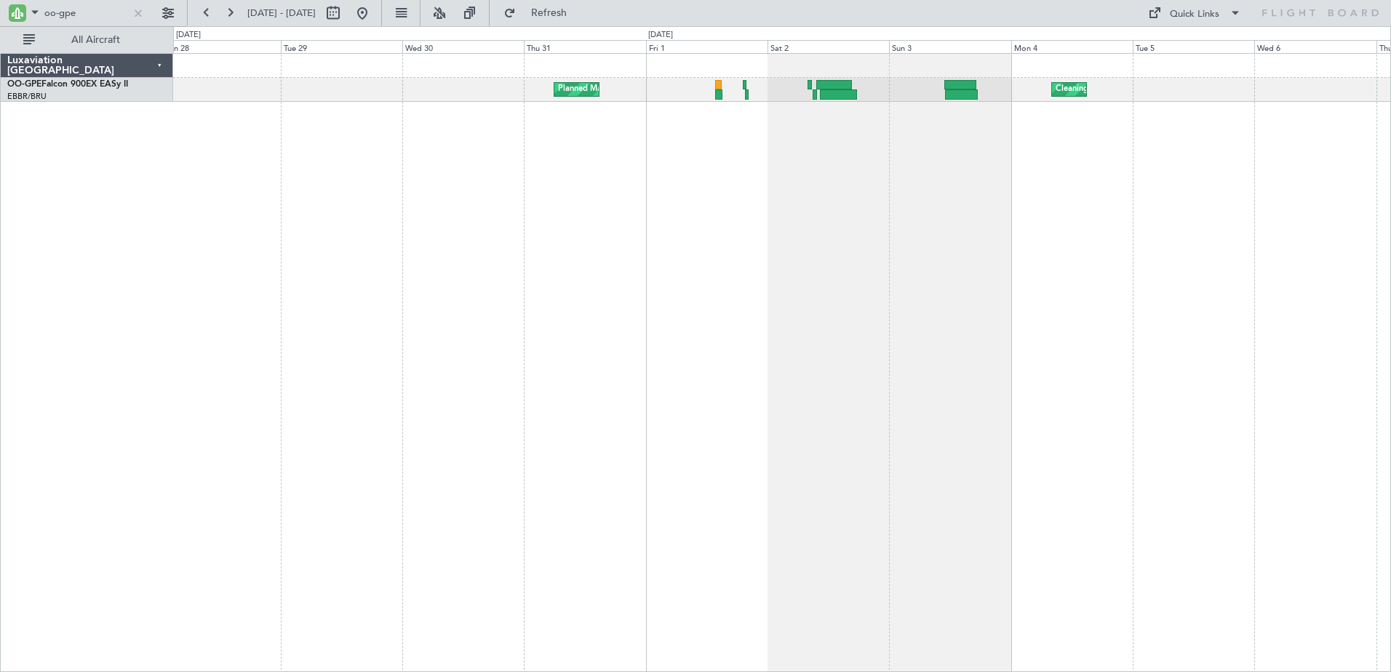
click at [1164, 277] on div "Cleaning Brussels (Brussels National) Planned Maint Brussels (Brussels National)" at bounding box center [782, 362] width 1218 height 619
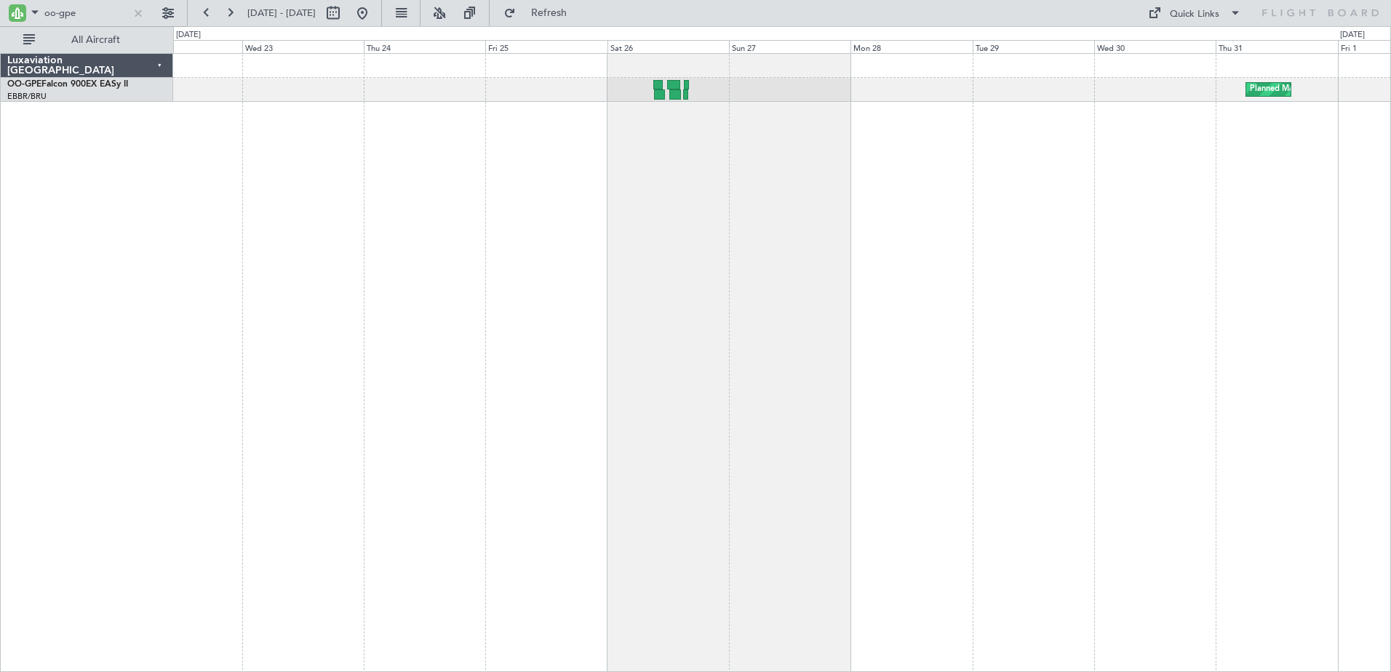
click at [1154, 361] on div "Planned Maint [GEOGRAPHIC_DATA] ([GEOGRAPHIC_DATA] National)" at bounding box center [782, 362] width 1218 height 619
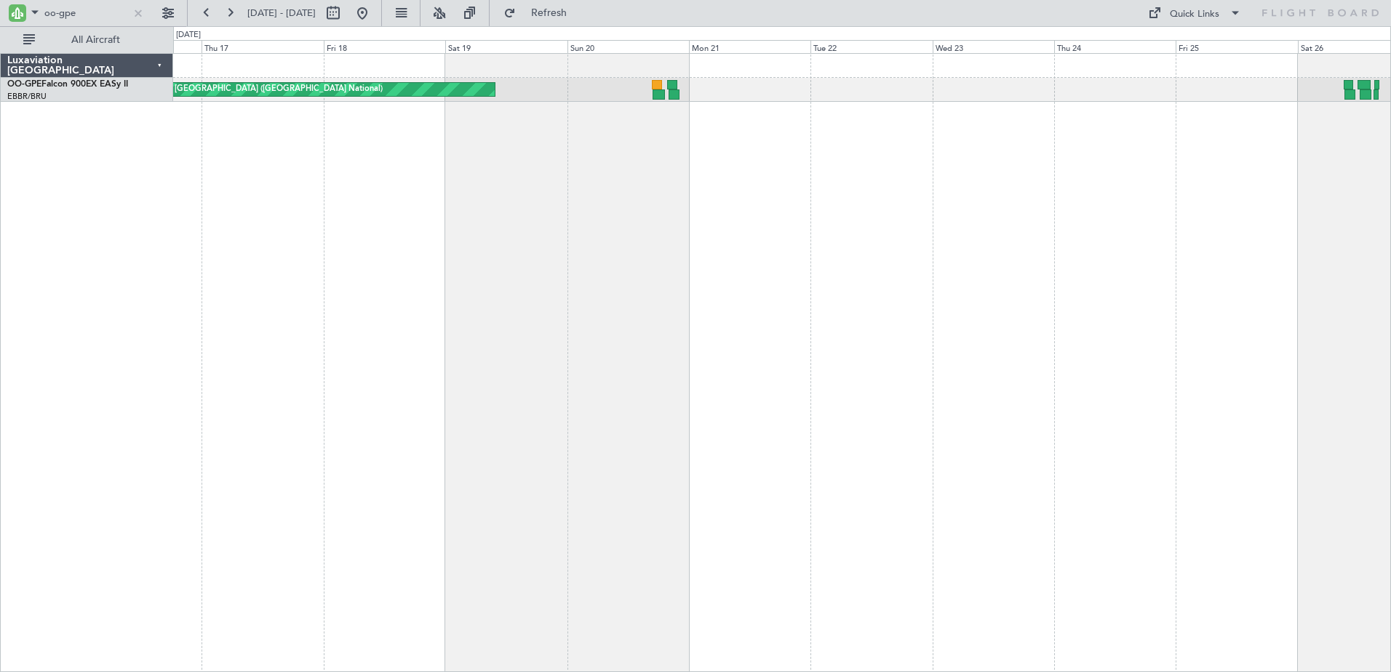
click at [1169, 408] on div "Planned Maint Brussels (Brussels National) No Crew Brussels (Brussels National)" at bounding box center [782, 362] width 1218 height 619
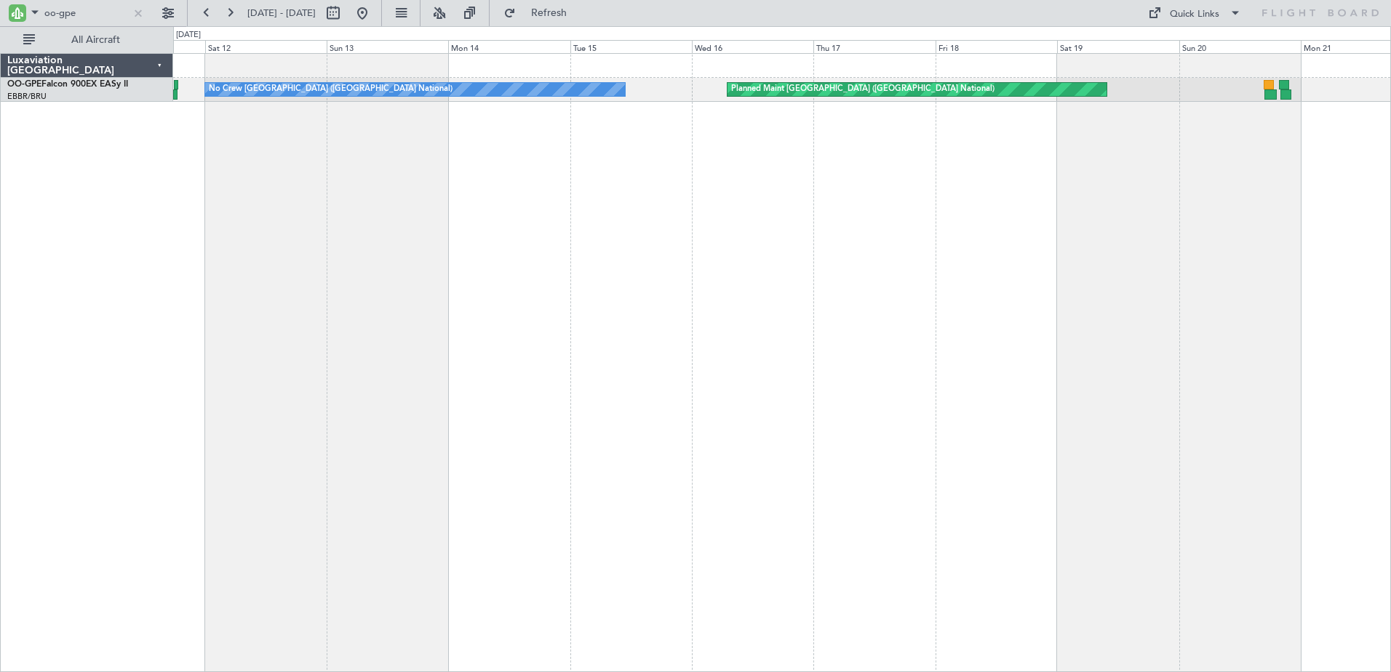
click at [1174, 423] on div "Planned Maint Brussels (Brussels National) No Crew Brussels (Brussels National)" at bounding box center [782, 362] width 1218 height 619
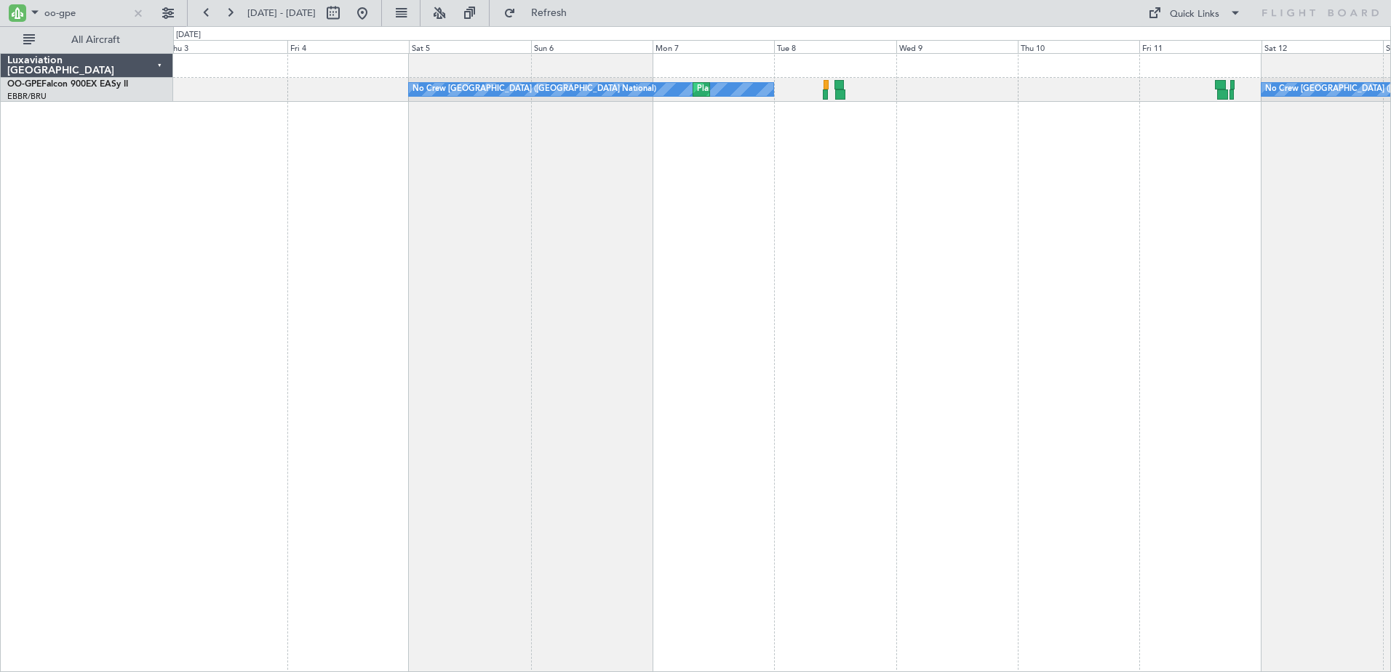
click at [1325, 462] on div "No Crew Brussels (Brussels National) No Crew Brussels (Brussels National) Plann…" at bounding box center [782, 362] width 1218 height 619
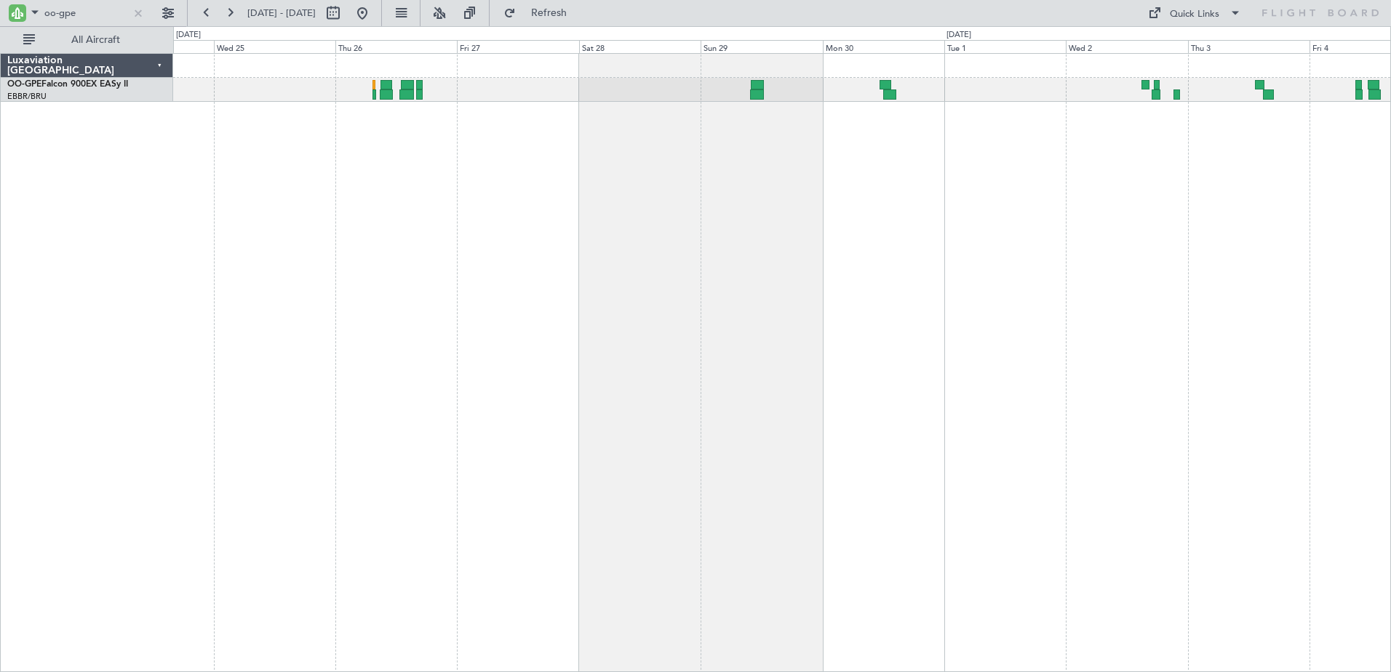
click at [1114, 381] on div "Planned Maint Brussels (Brussels National) No Crew Brussels (Brussels National)" at bounding box center [782, 362] width 1218 height 619
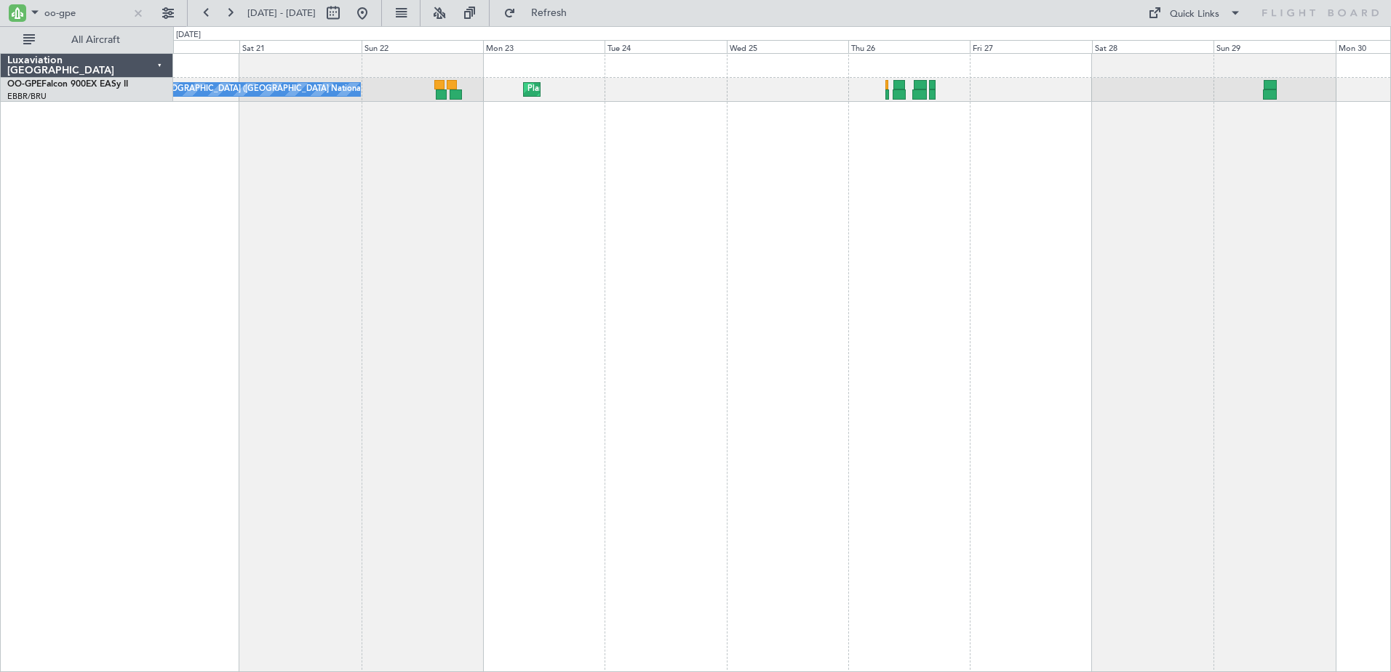
click at [1193, 329] on div "Planned Maint Brussels (Brussels National) No Crew Brussels (Brussels National)" at bounding box center [782, 362] width 1218 height 619
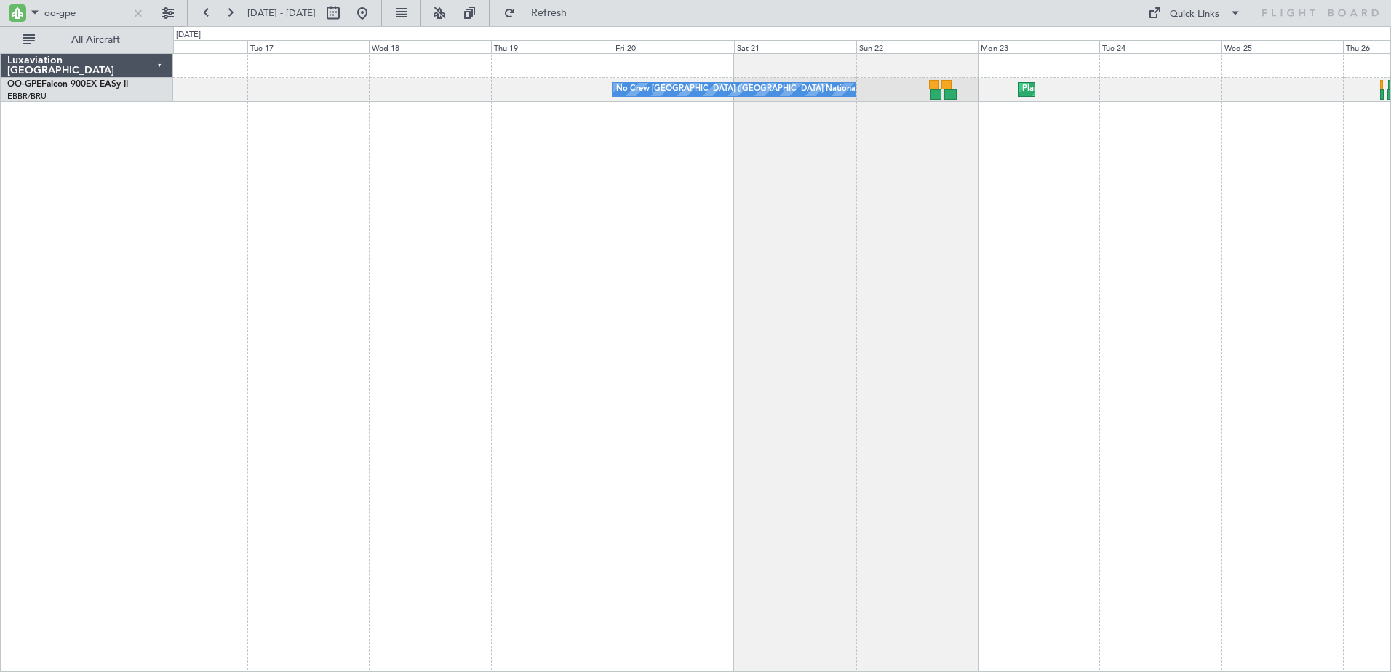
click at [1325, 336] on div "Planned Maint Brussels (Brussels National) No Crew Brussels (Brussels National)" at bounding box center [782, 362] width 1218 height 619
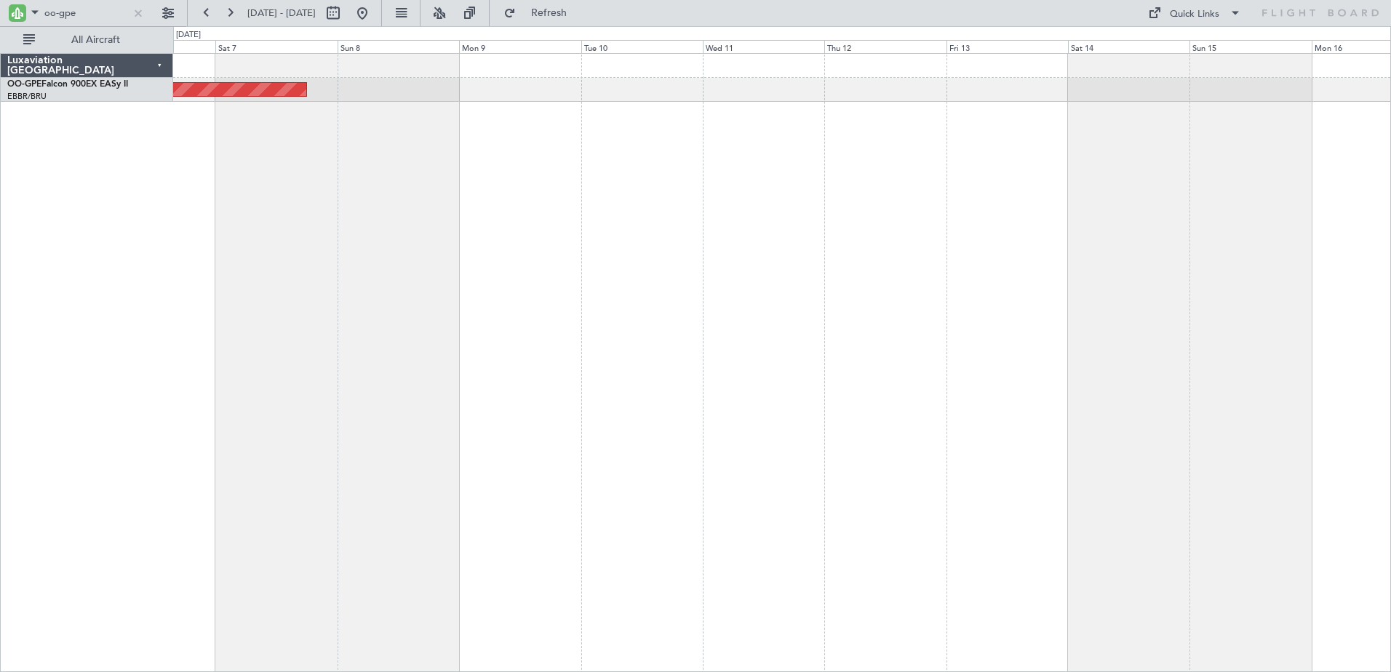
click at [1080, 323] on div "Planned Maint [GEOGRAPHIC_DATA] ([GEOGRAPHIC_DATA] National)" at bounding box center [782, 362] width 1218 height 619
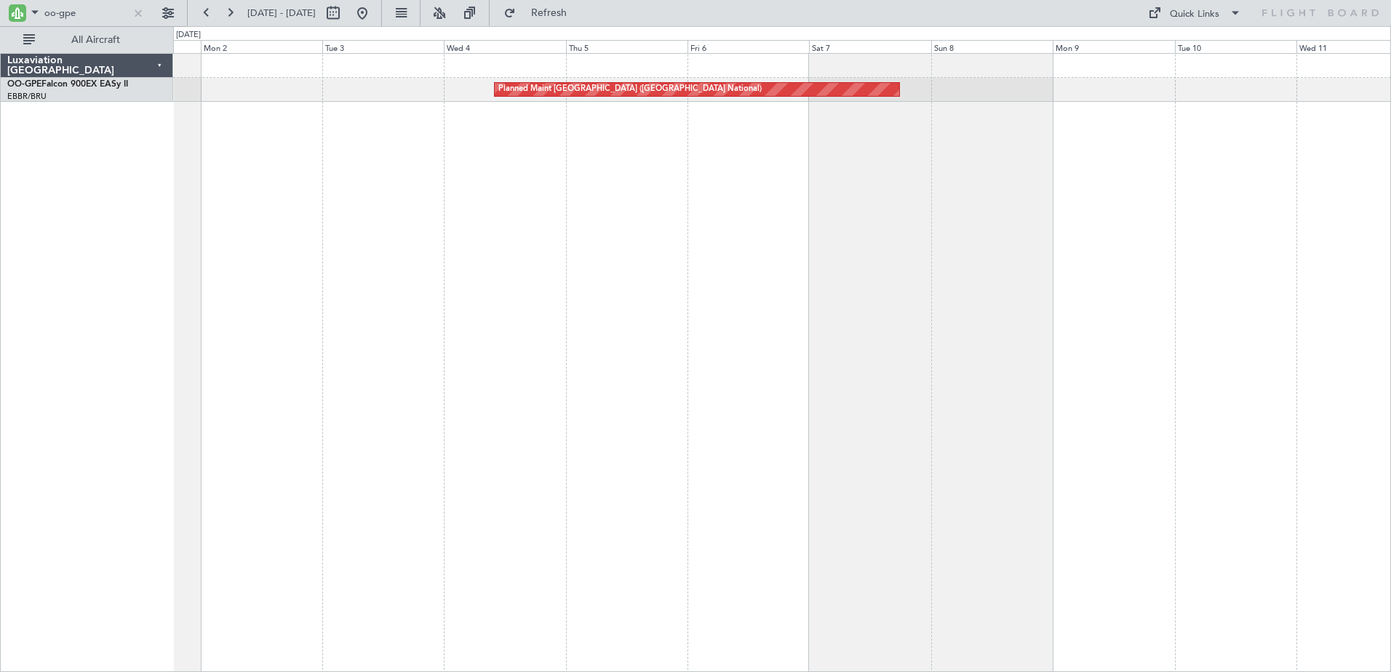
click at [1274, 359] on div "Planned Maint [GEOGRAPHIC_DATA] ([GEOGRAPHIC_DATA] National)" at bounding box center [782, 362] width 1218 height 619
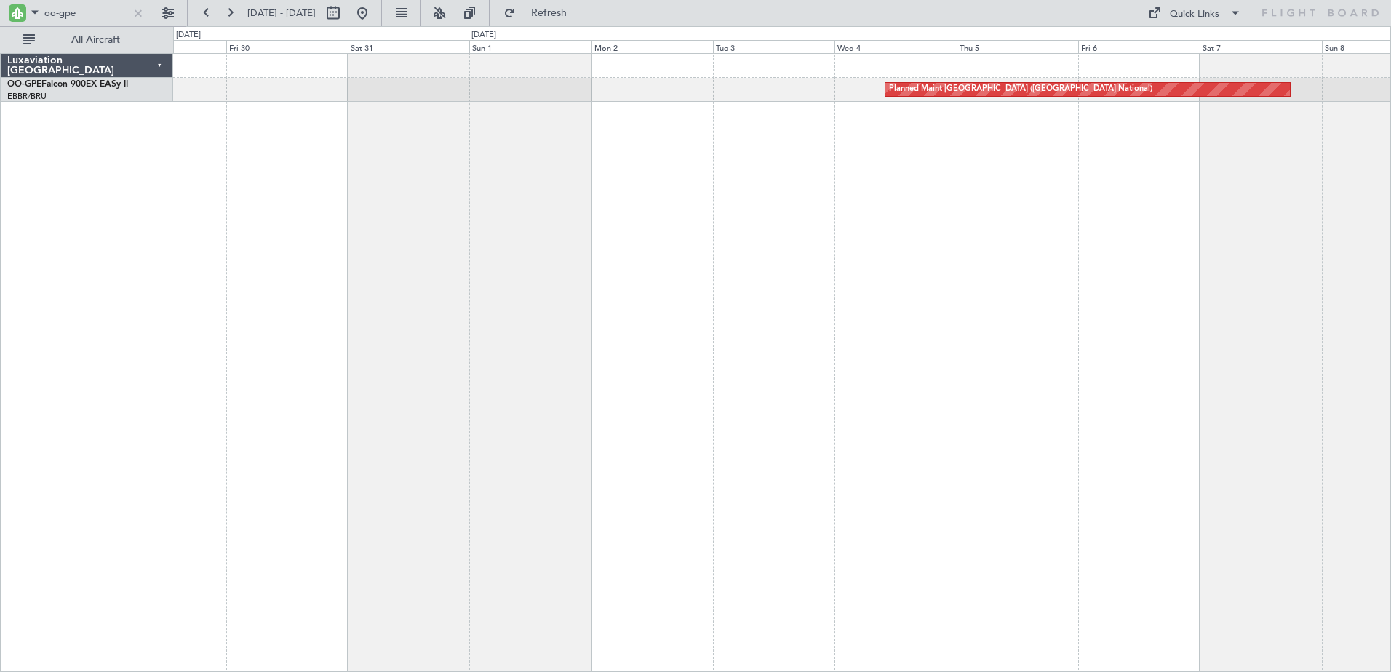
click at [1070, 323] on div "Planned Maint [GEOGRAPHIC_DATA] ([GEOGRAPHIC_DATA] National)" at bounding box center [782, 362] width 1218 height 619
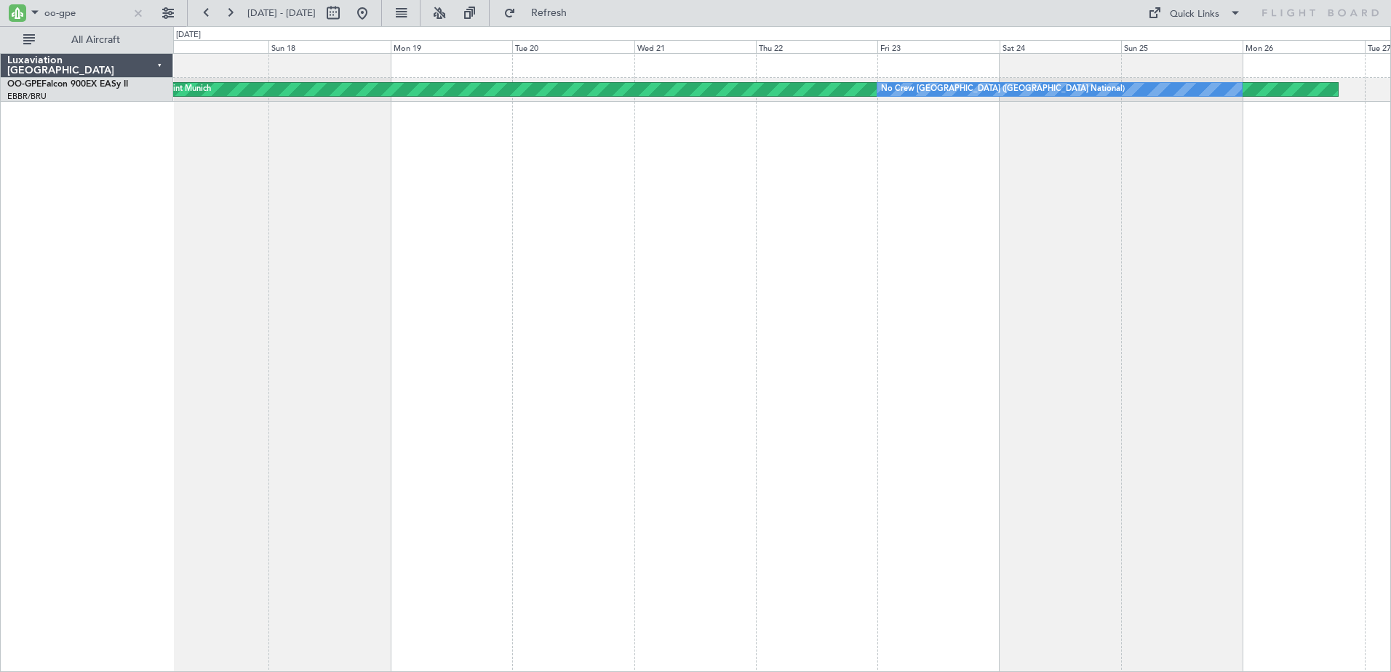
click at [1143, 424] on div "AOG Maint Munich No Crew Brussels (Brussels National) Planned Maint Brussels (B…" at bounding box center [782, 362] width 1218 height 619
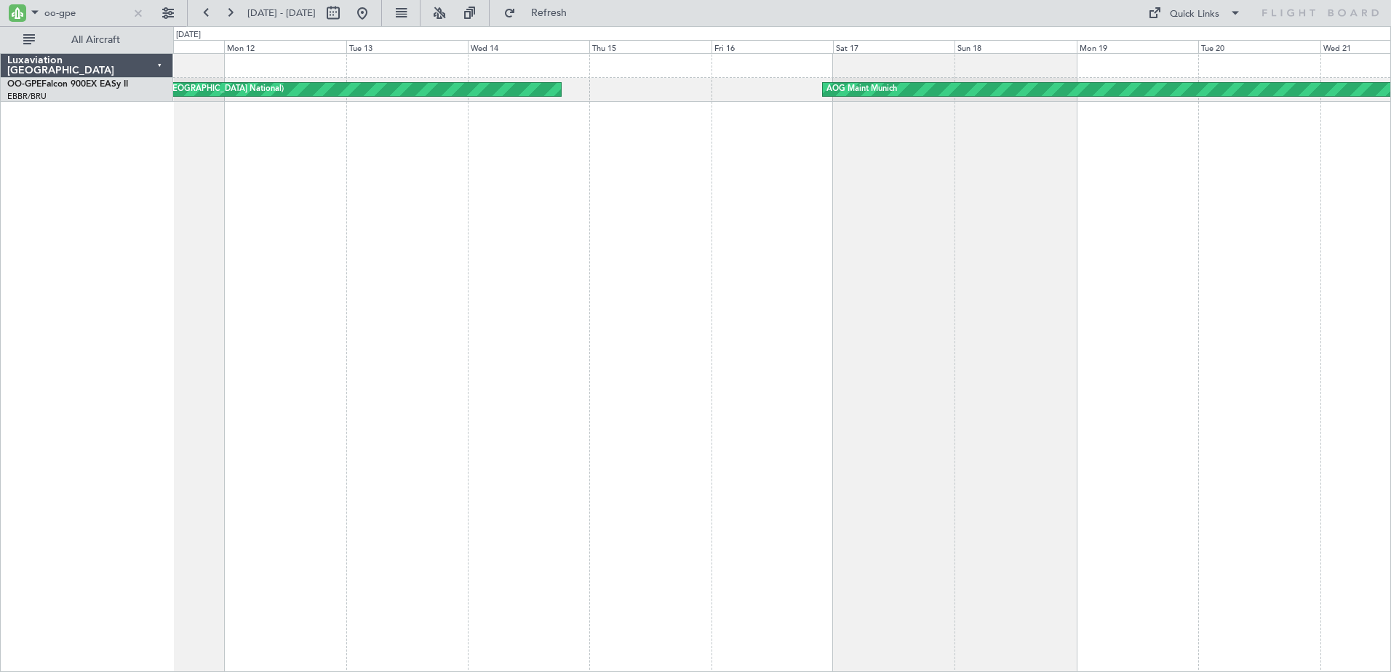
click at [1244, 426] on div "AOG Maint Munich Planned Maint Brussels (Brussels National) No Crew Brussels (B…" at bounding box center [782, 362] width 1218 height 619
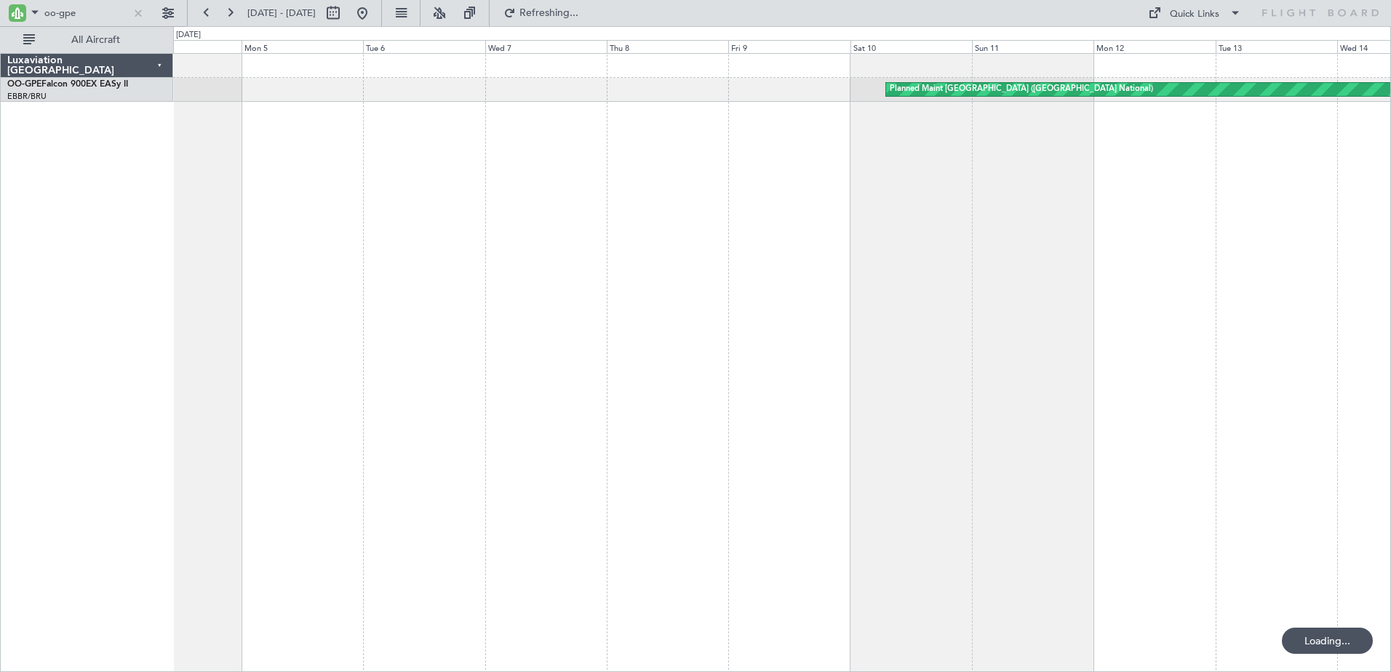
click at [1165, 424] on div "Planned Maint Brussels (Brussels National) AOG Maint Munich" at bounding box center [782, 362] width 1218 height 619
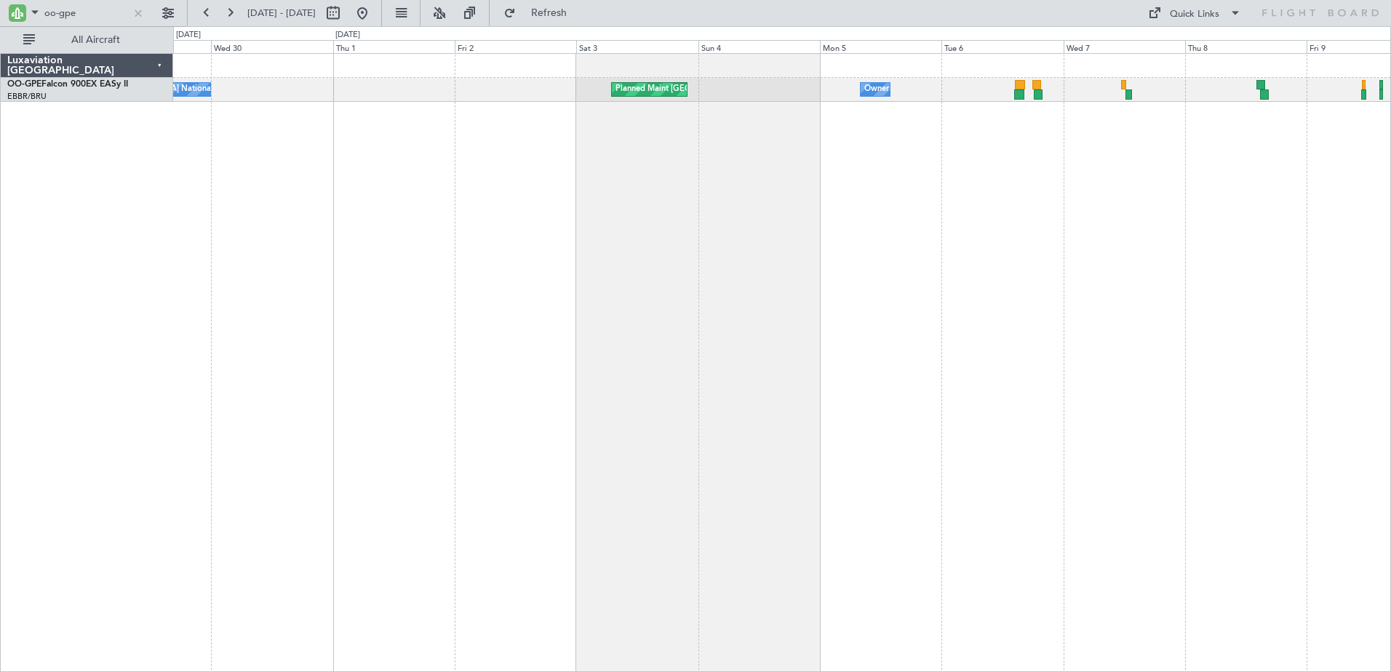
click at [1391, 341] on html "oo-gpe 04 May 2025 - 14 May 2025 Refresh Quick Links All Aircraft Owner Brussel…" at bounding box center [695, 336] width 1391 height 672
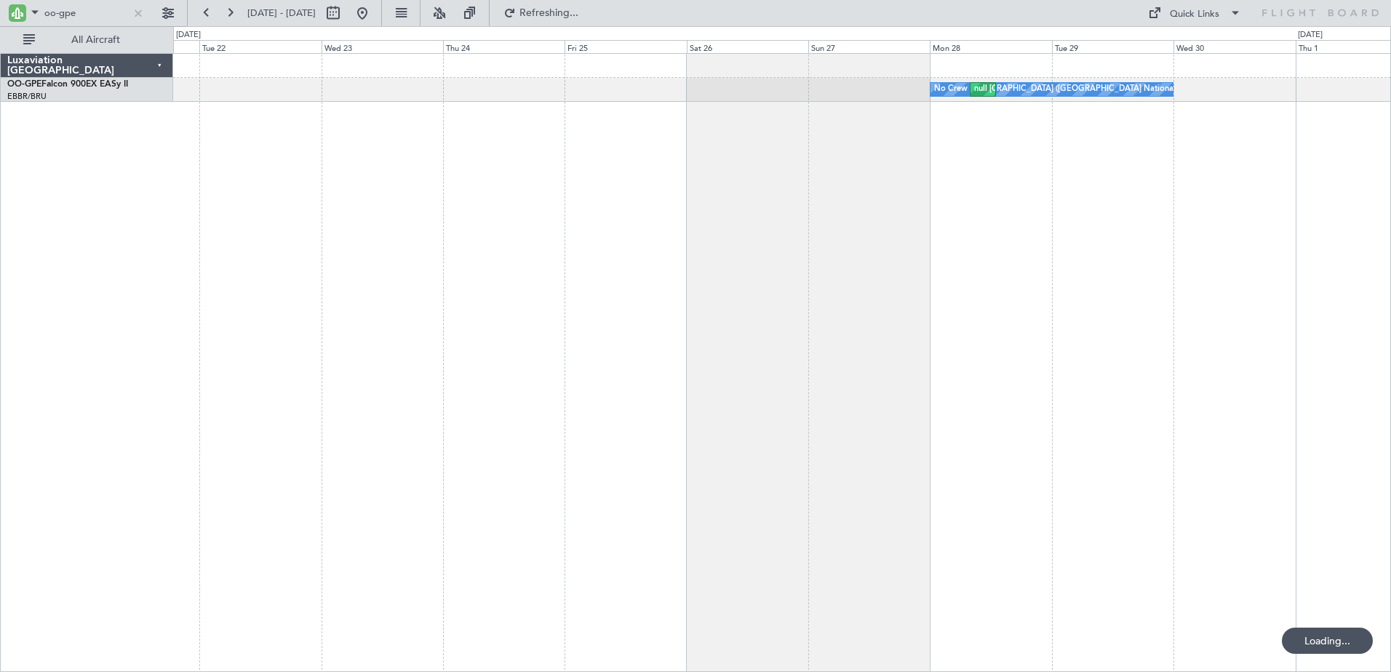
click at [1212, 346] on div "No Crew Brussels (Brussels National) Planned Maint Brussels (Brussels National)…" at bounding box center [782, 362] width 1218 height 619
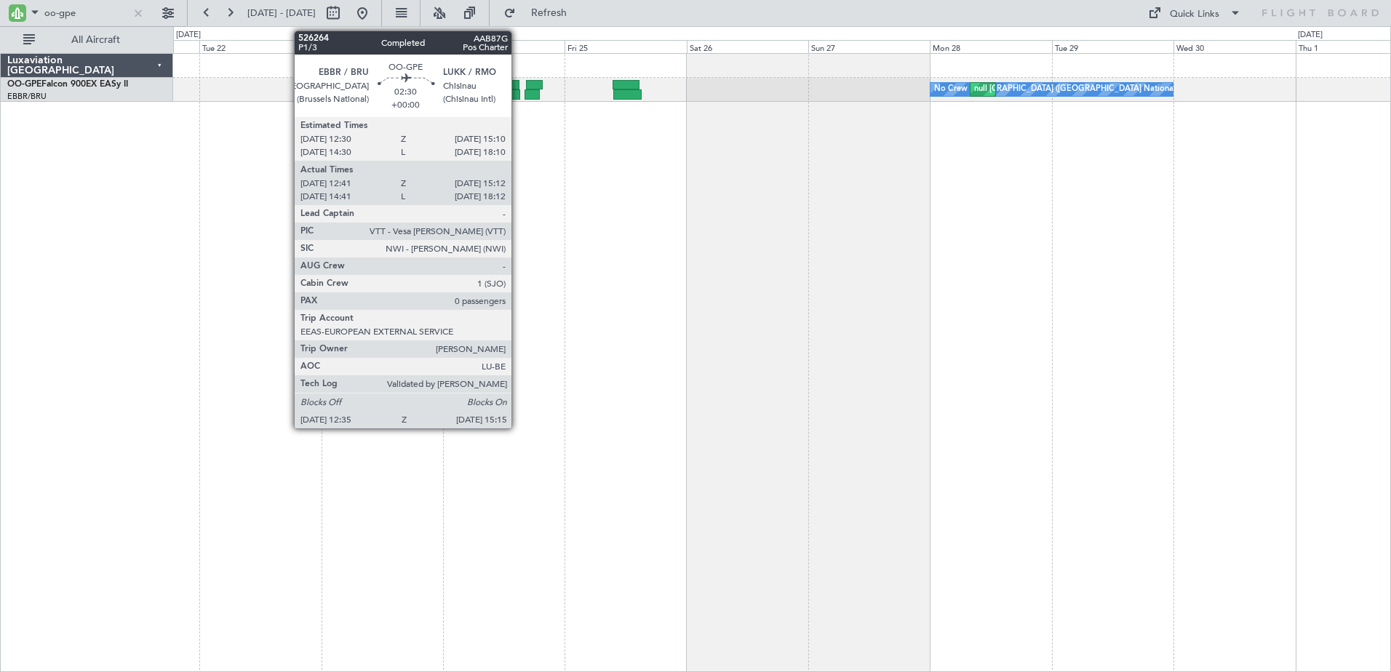
click at [518, 84] on div at bounding box center [513, 85] width 14 height 10
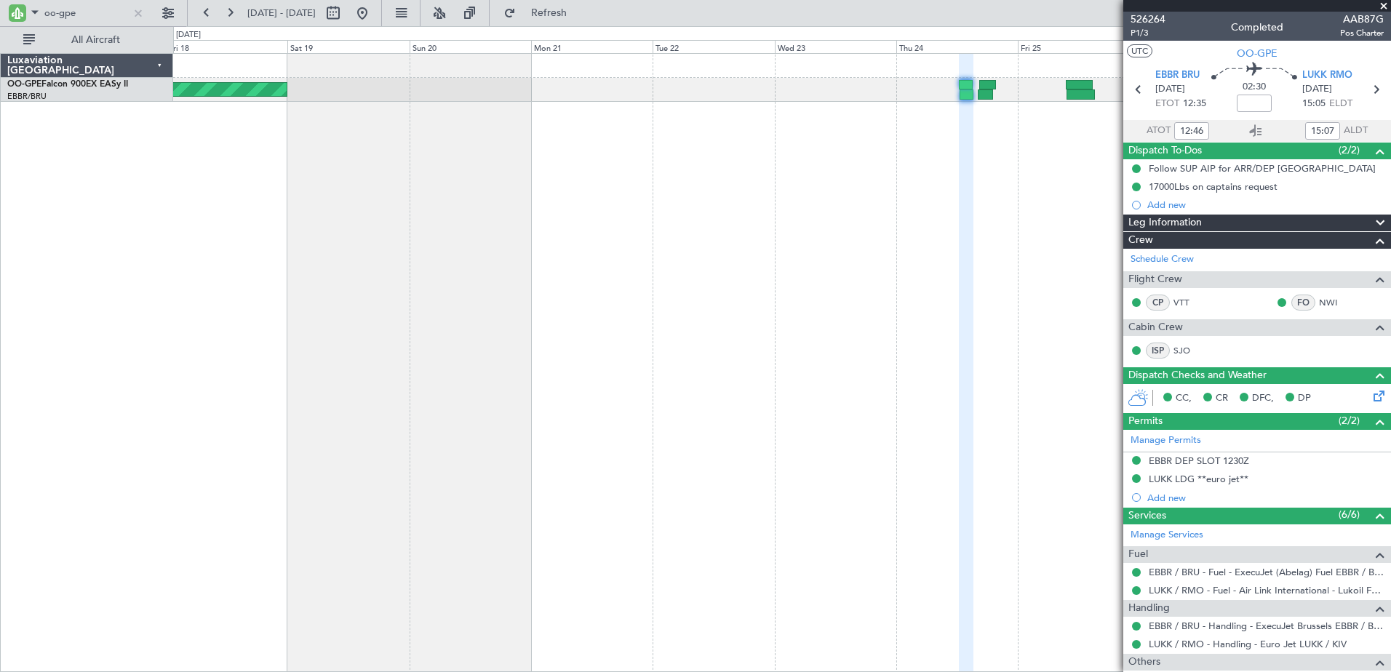
click at [982, 322] on div "No Crew Brussels (Brussels National) Planned Maint Brussels (Brussels National)…" at bounding box center [782, 362] width 1218 height 619
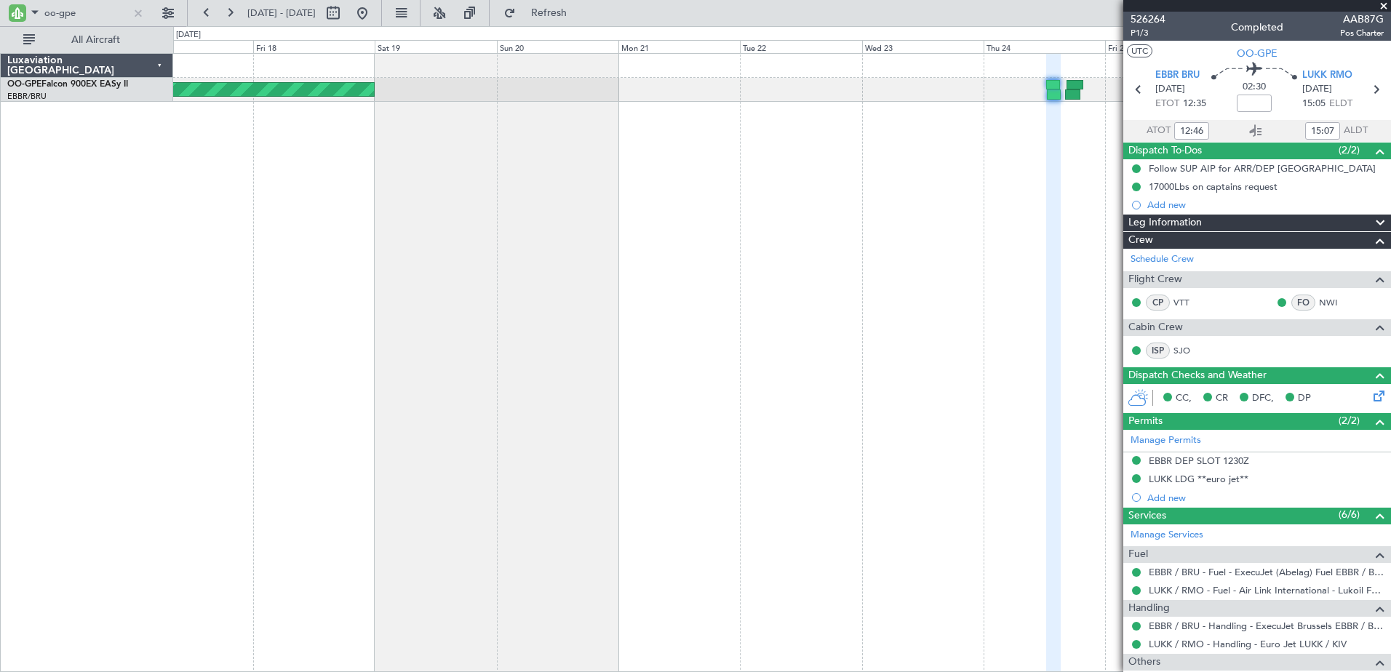
click at [1082, 338] on div "Planned Maint Brussels (Brussels National) No Crew Brussels (Brussels National)…" at bounding box center [782, 362] width 1218 height 619
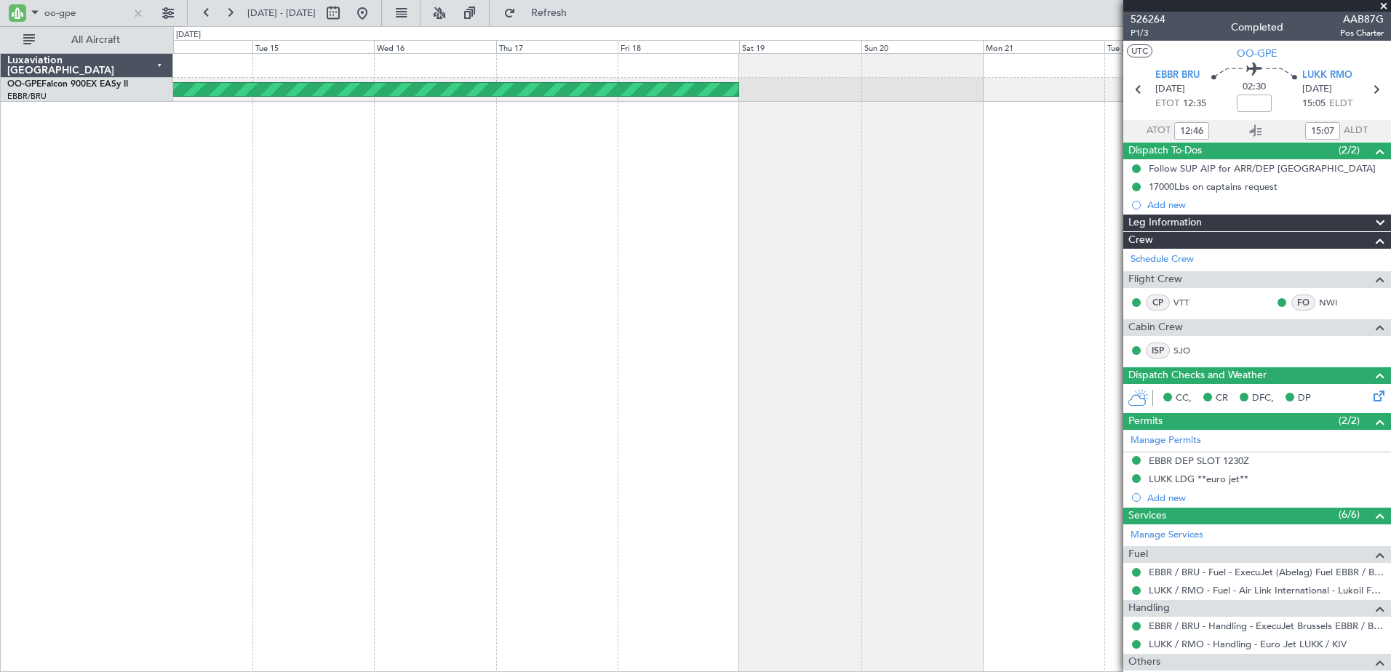
click at [1027, 368] on div "Planned Maint Brussels (Brussels National) No Crew Brussels (Brussels National)…" at bounding box center [782, 362] width 1218 height 619
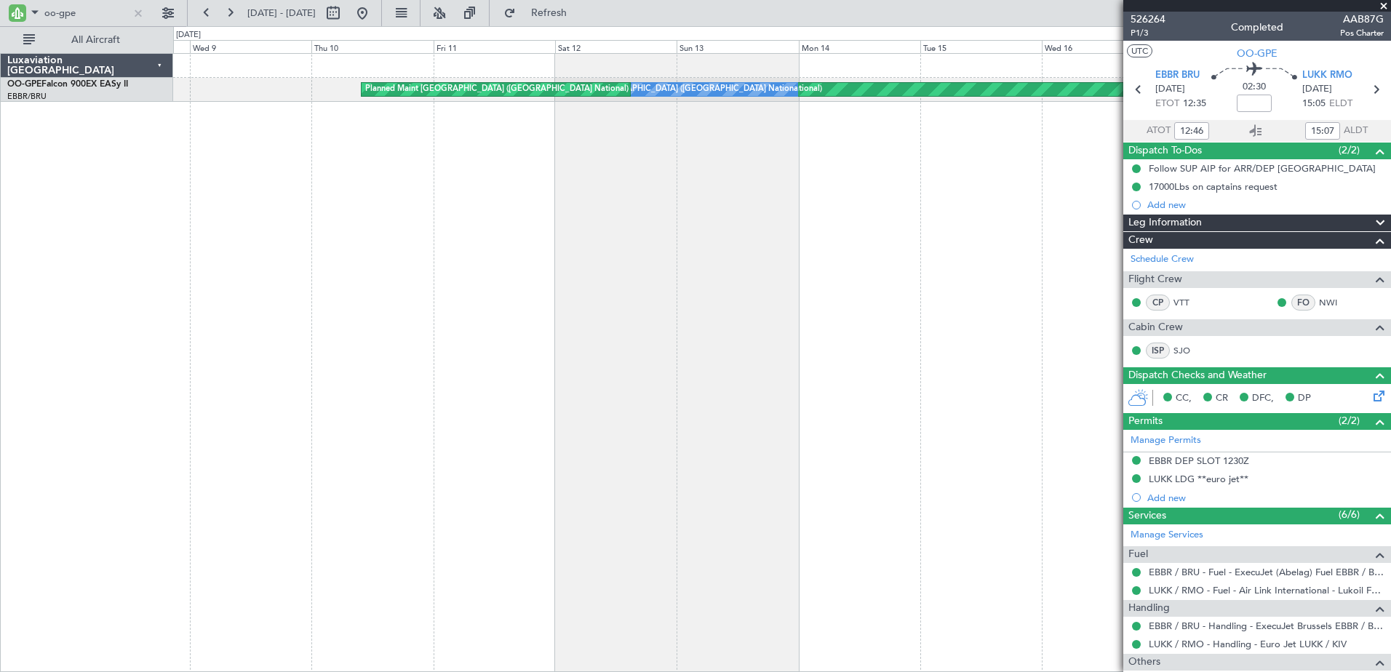
click at [1040, 362] on div "Planned Maint Brussels (Brussels National) No Crew Brussels (Brussels National)…" at bounding box center [782, 362] width 1218 height 619
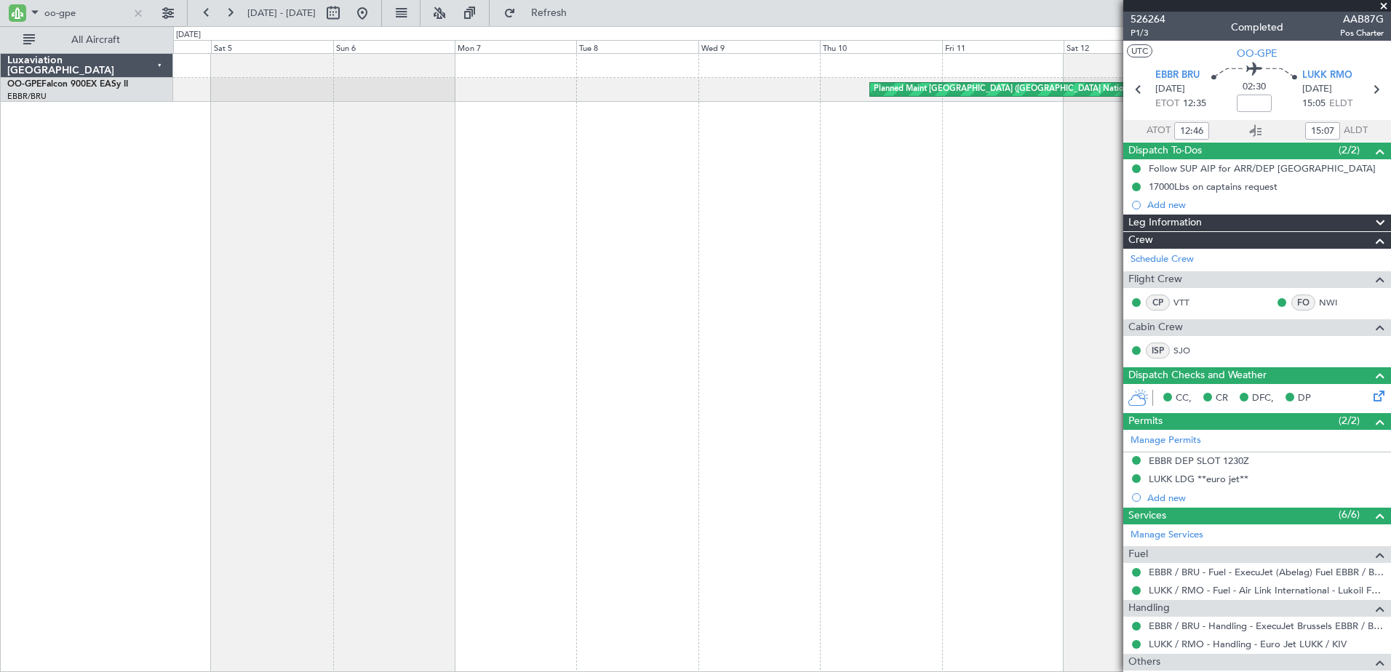
click at [909, 271] on div "Planned Maint Brussels (Brussels National) No Crew Brussels (Brussels National)…" at bounding box center [782, 362] width 1218 height 619
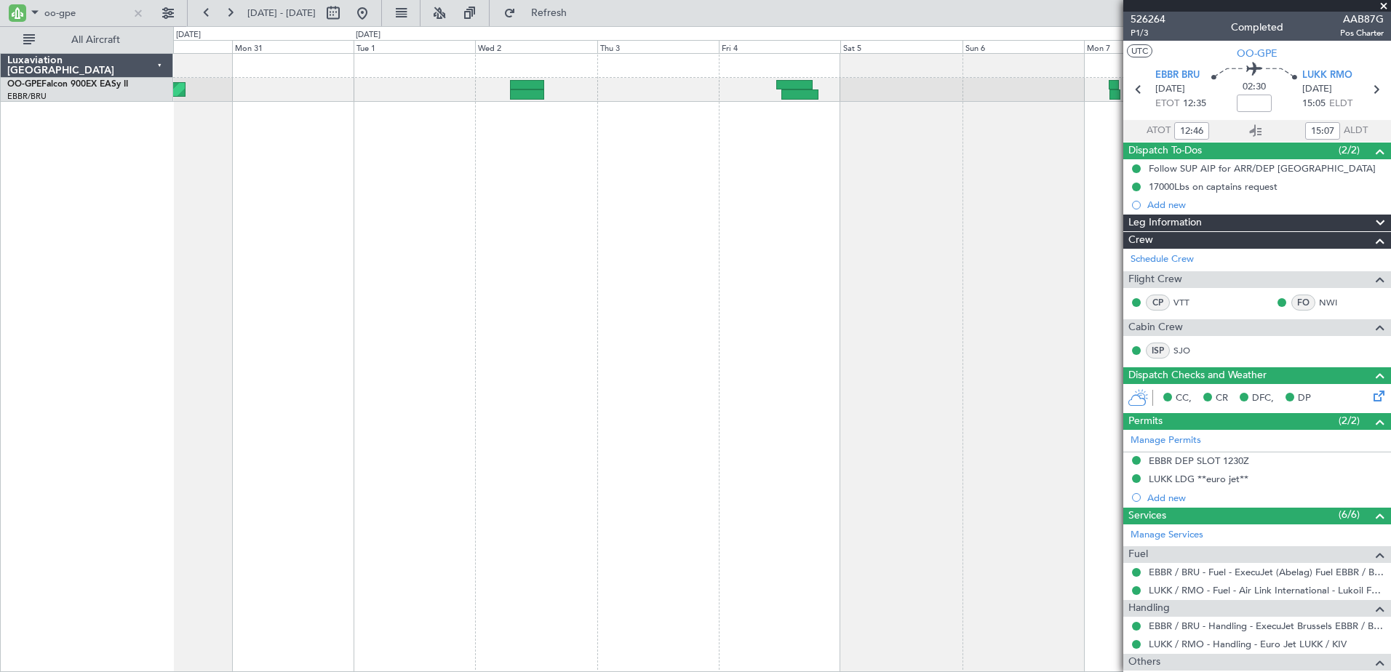
click at [1180, 291] on fb-app "oo-gpe 04 Apr 2025 - 14 Apr 2025 Refresh Quick Links All Aircraft Planned Maint…" at bounding box center [695, 342] width 1391 height 662
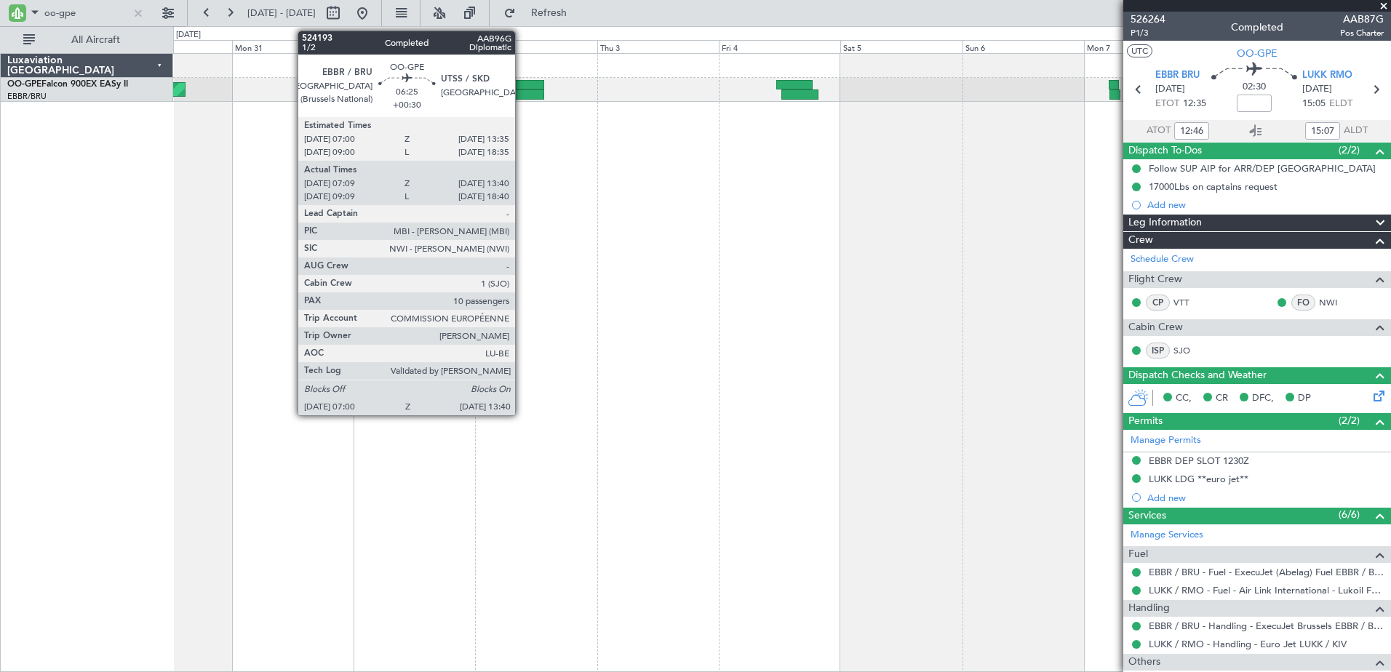
click at [522, 96] on div at bounding box center [527, 95] width 34 height 10
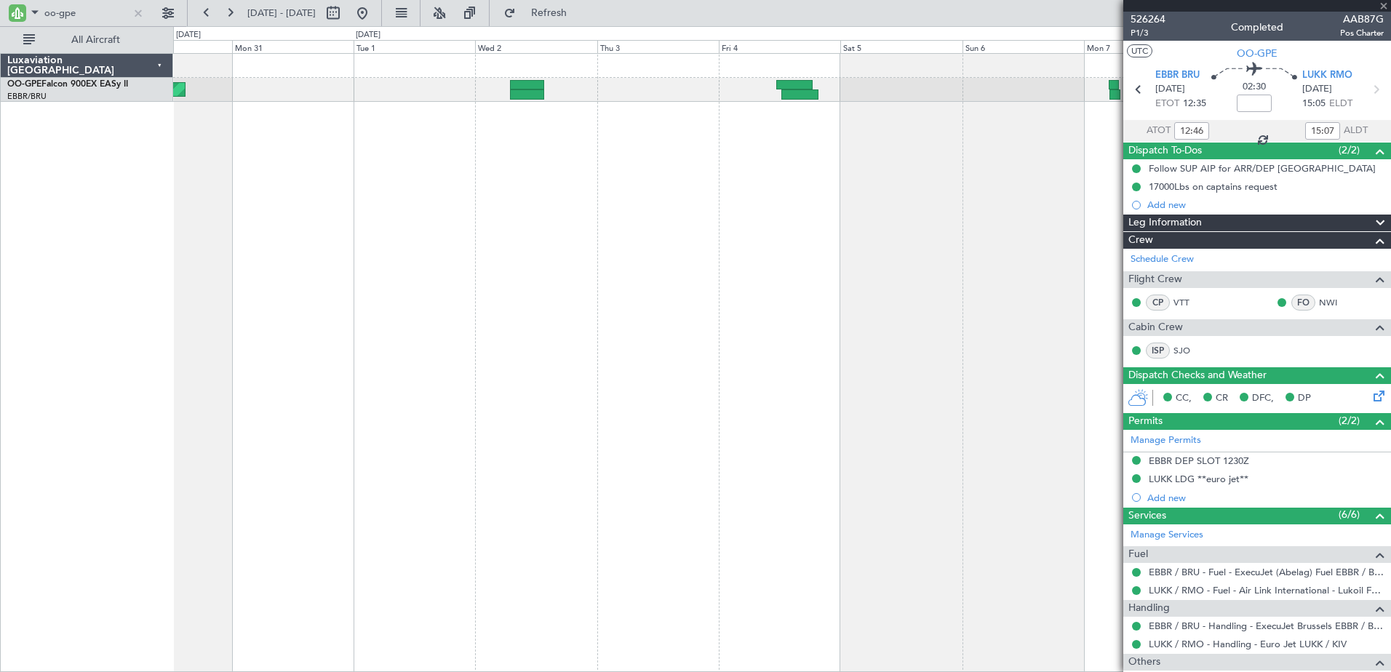
type input "+00:30"
type input "07:14"
type input "13:35"
type input "10"
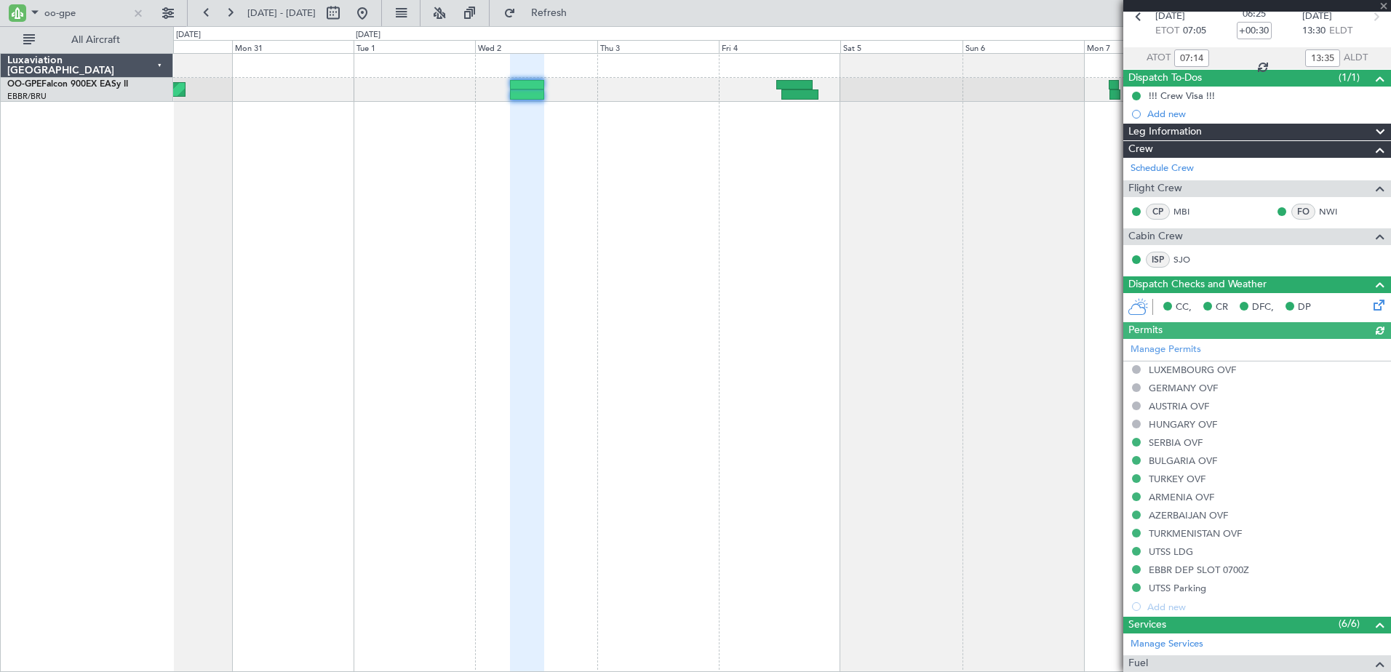
scroll to position [146, 0]
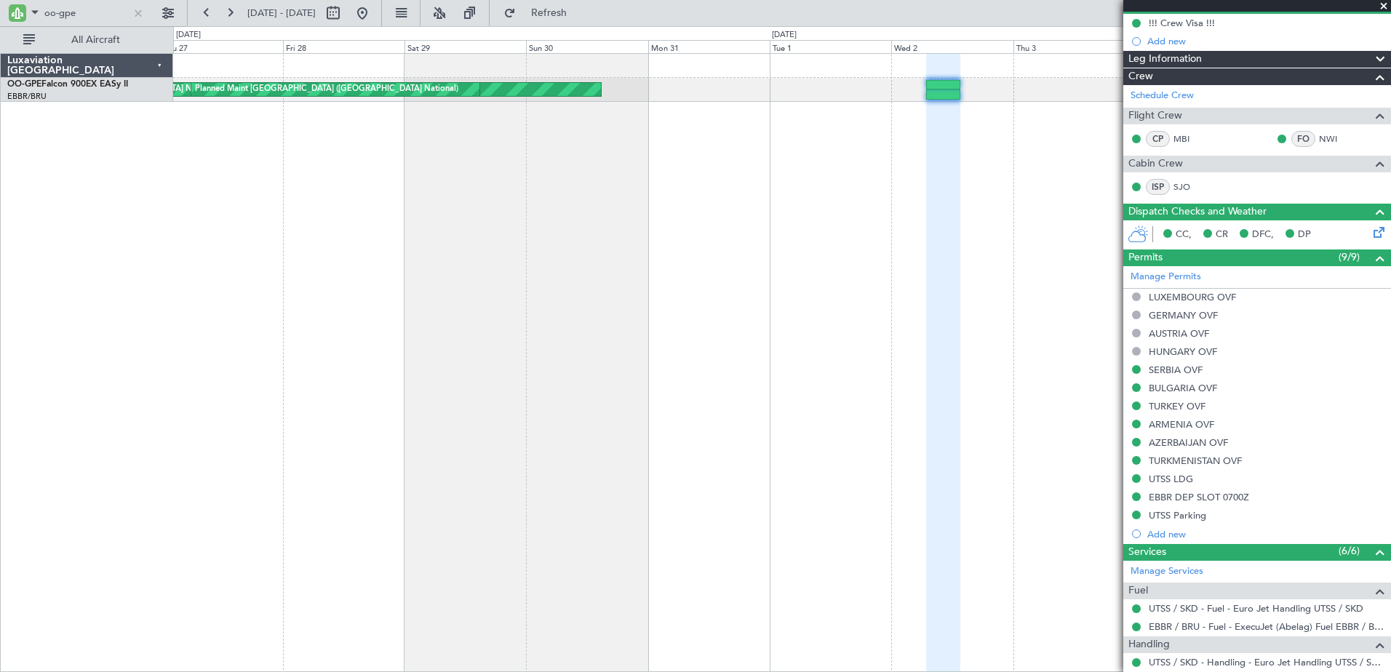
click at [978, 343] on div "Planned Maint Brussels (Brussels National) Planned Maint Brussels (Brussels Nat…" at bounding box center [782, 362] width 1218 height 619
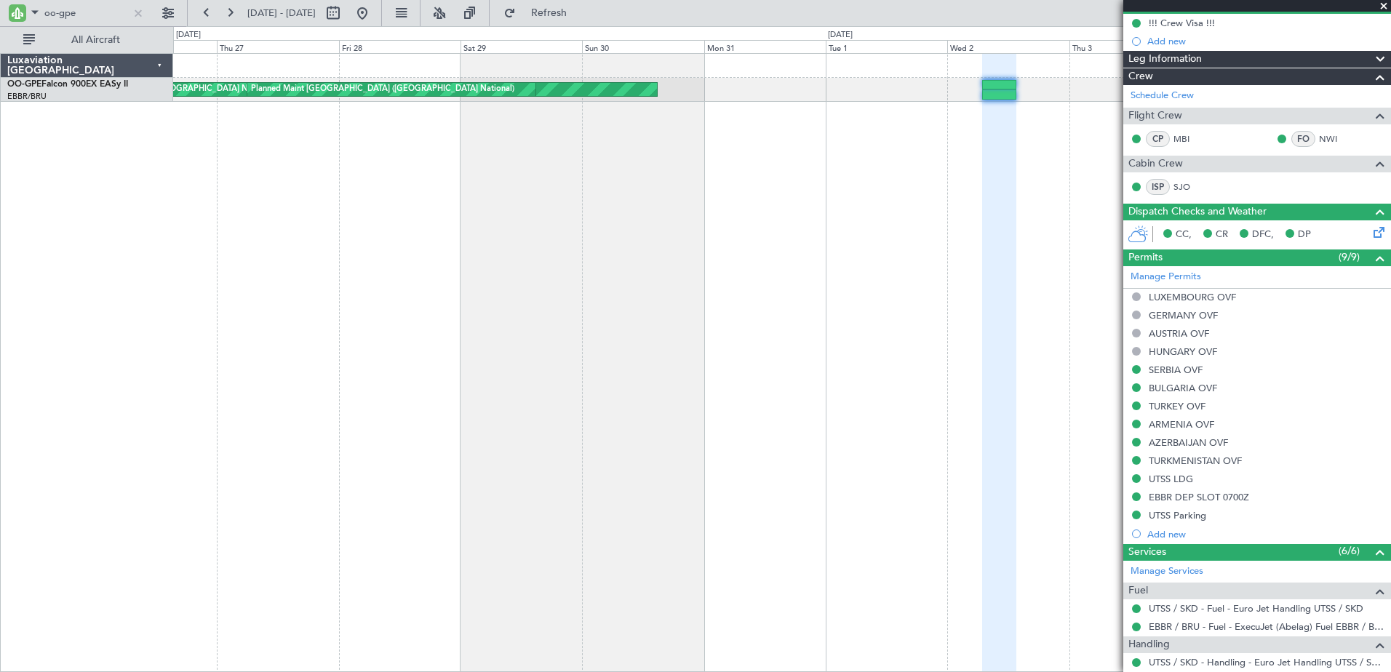
click at [1014, 321] on div "Planned Maint Brussels (Brussels National) Planned Maint Brussels (Brussels Nat…" at bounding box center [782, 362] width 1218 height 619
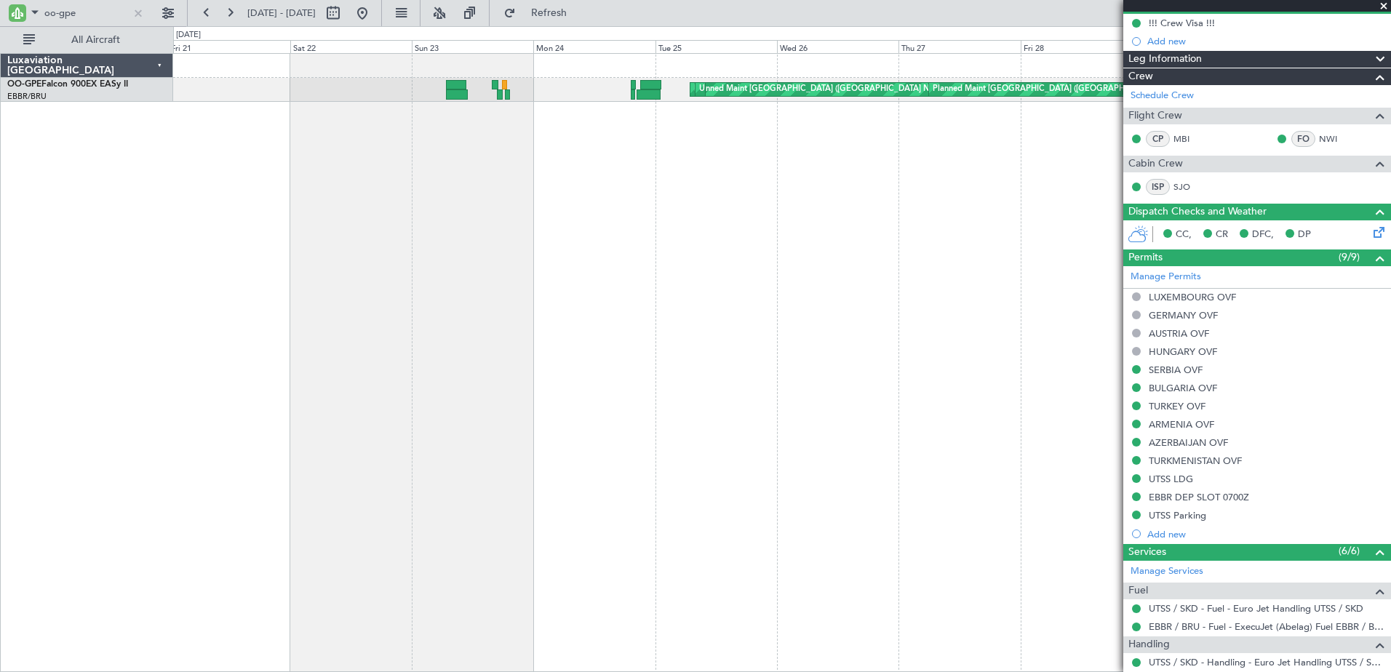
click at [569, 122] on div "Planned Maint Brussels (Brussels National) Planned Maint Brussels (Brussels Nat…" at bounding box center [782, 362] width 1218 height 619
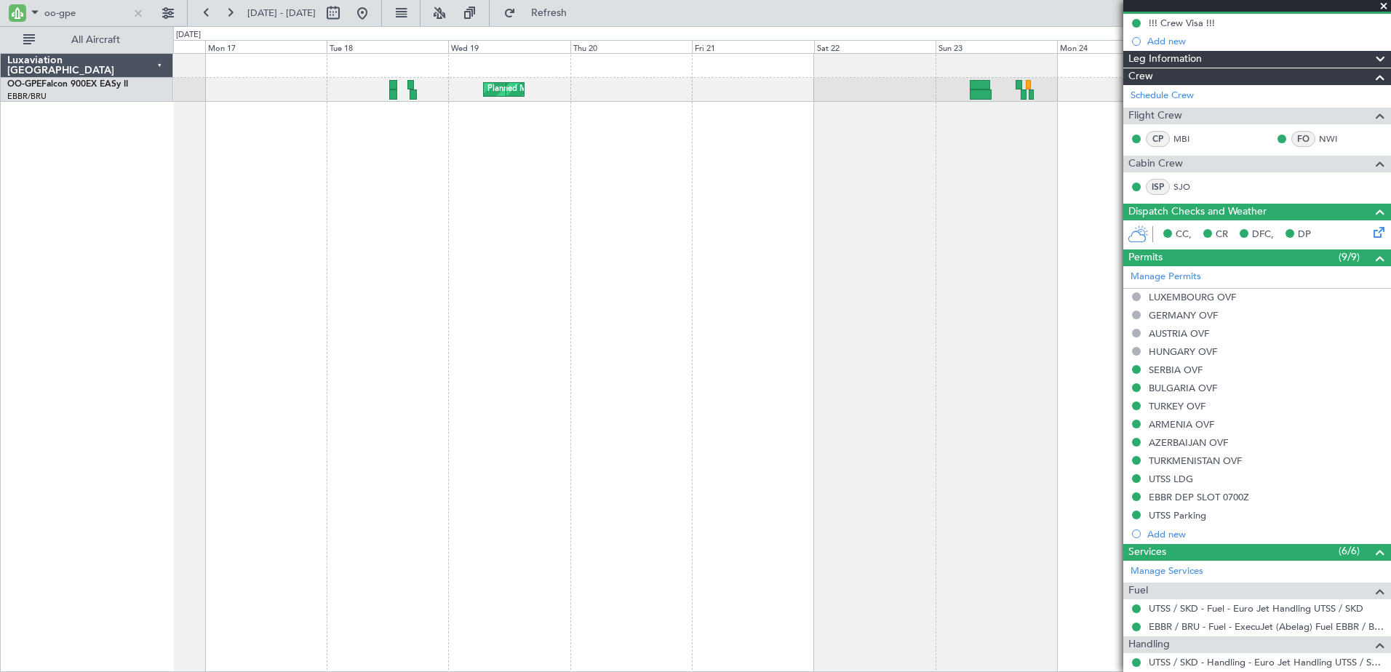
click at [1046, 236] on div "Planned Maint Brussels (Brussels National) Unplanned Maint Brussels (Brussels N…" at bounding box center [782, 362] width 1218 height 619
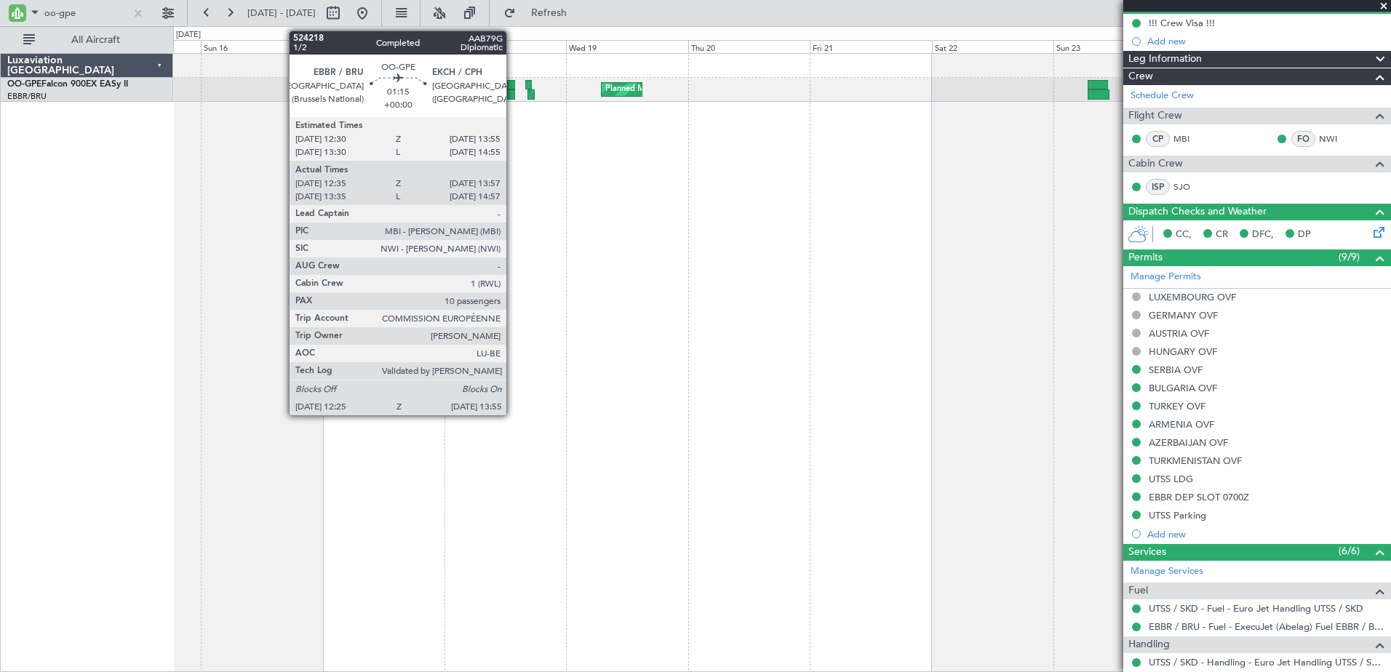
click at [513, 94] on div at bounding box center [511, 95] width 8 height 10
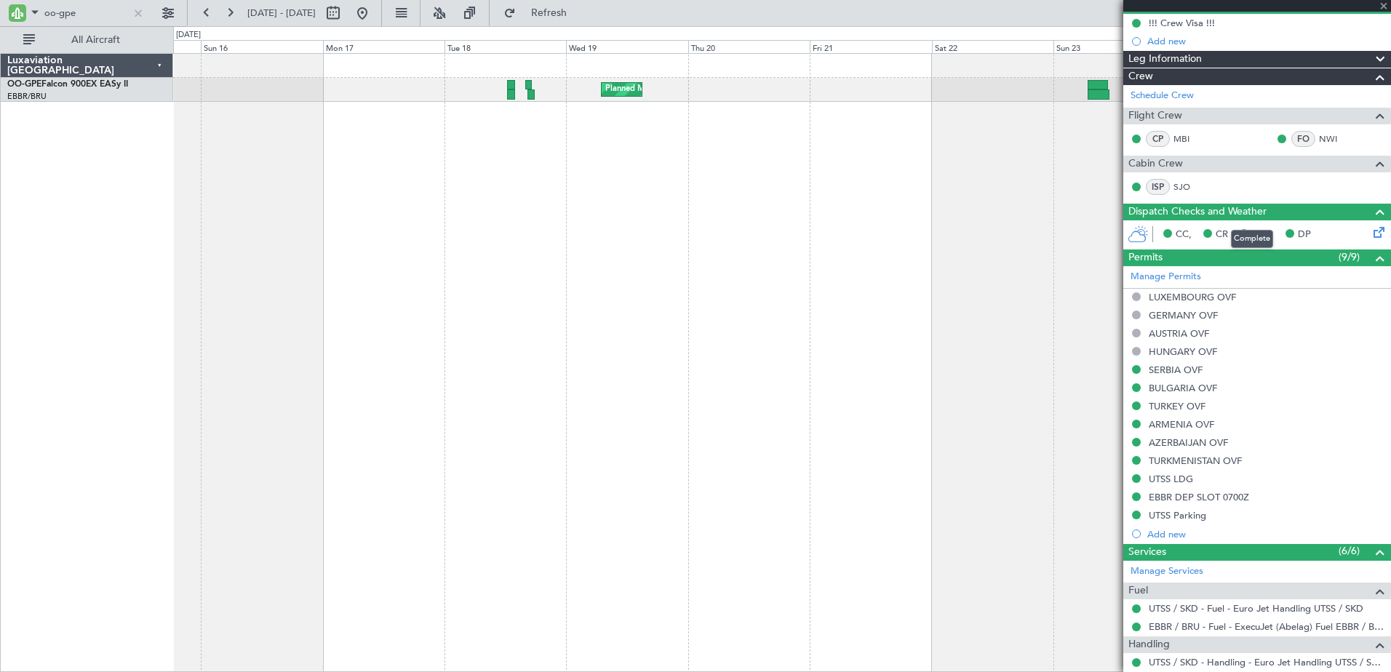
type input "12:40"
type input "13:52"
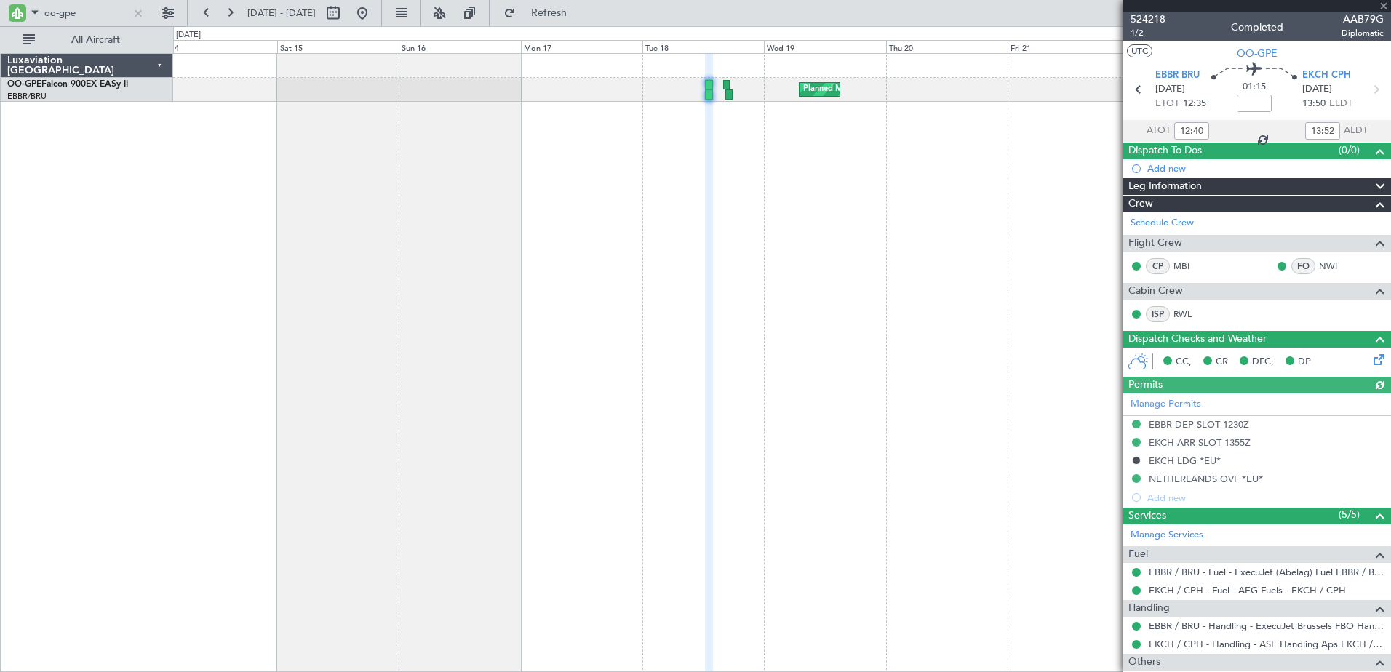
click at [1075, 418] on div "Planned Maint Brussels (Brussels National) Planned Maint Brussels (Brussels Nat…" at bounding box center [782, 362] width 1218 height 619
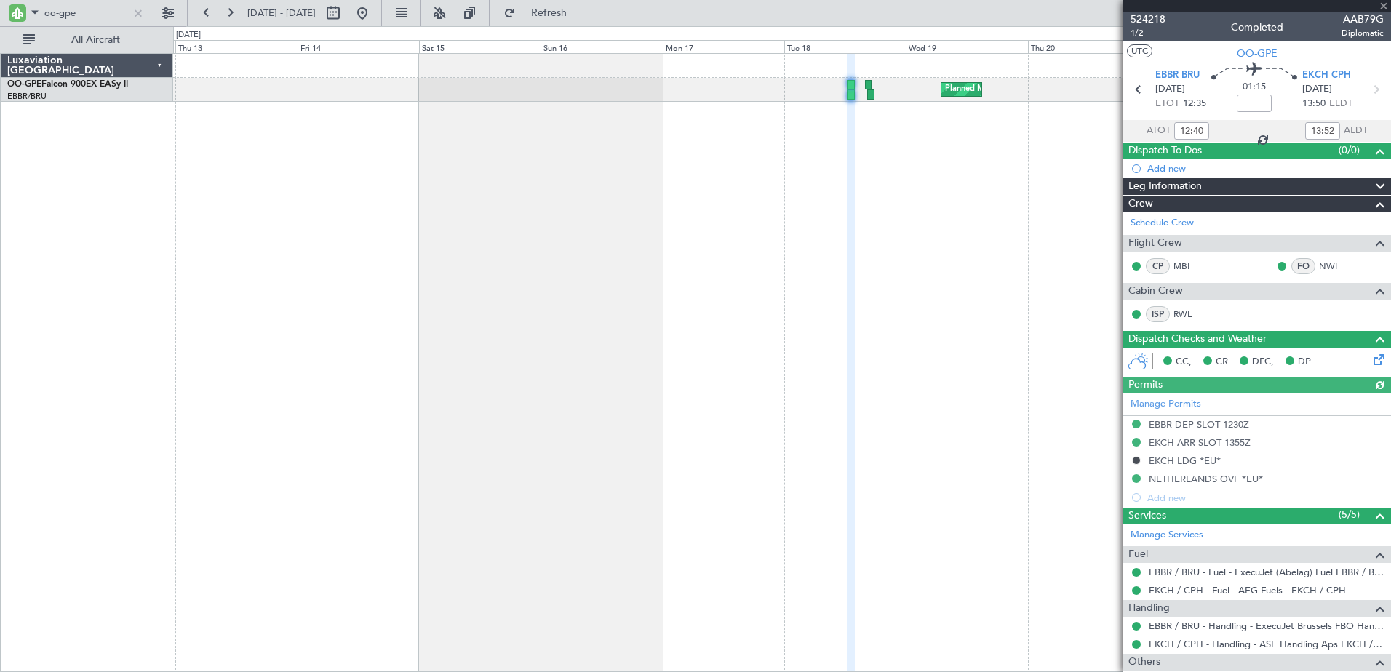
click at [964, 351] on div "Planned Maint Brussels (Brussels National) Planned Maint Brussels (Brussels Nat…" at bounding box center [782, 362] width 1218 height 619
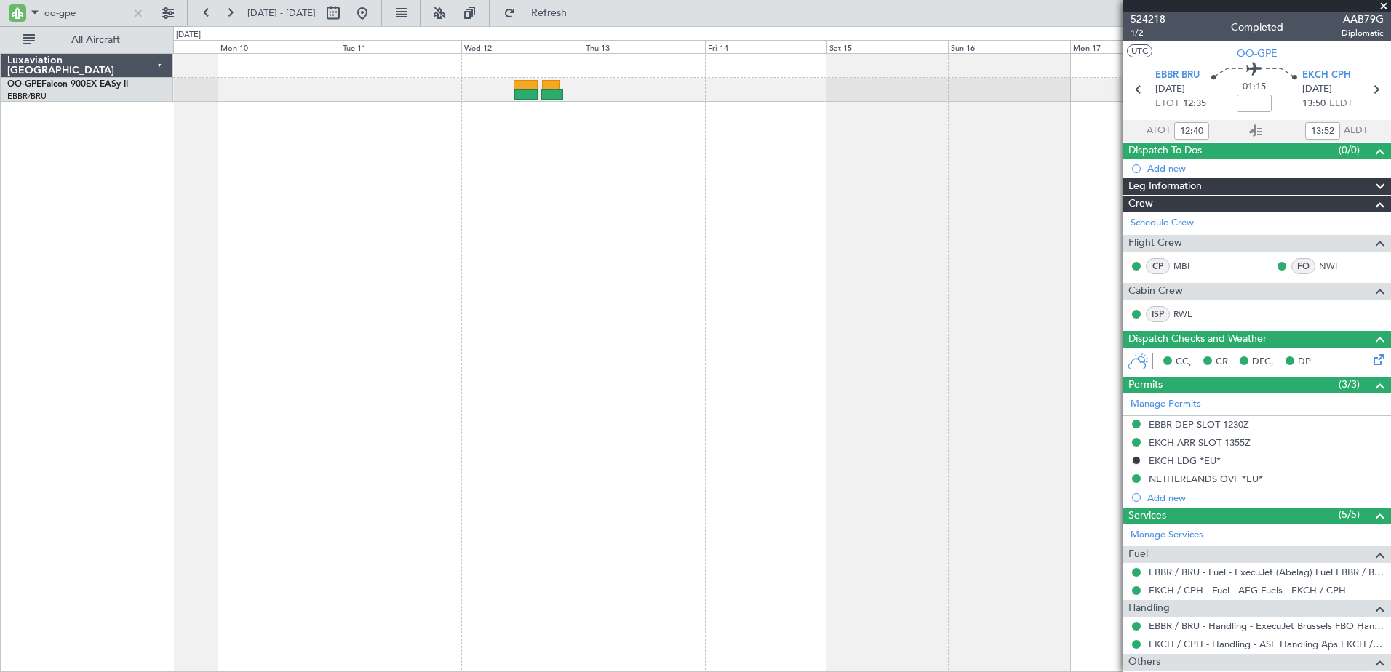
click at [875, 204] on div "Planned Maint Brussels (Brussels National) Planned Maint Brussels (Brussels Nat…" at bounding box center [782, 362] width 1218 height 619
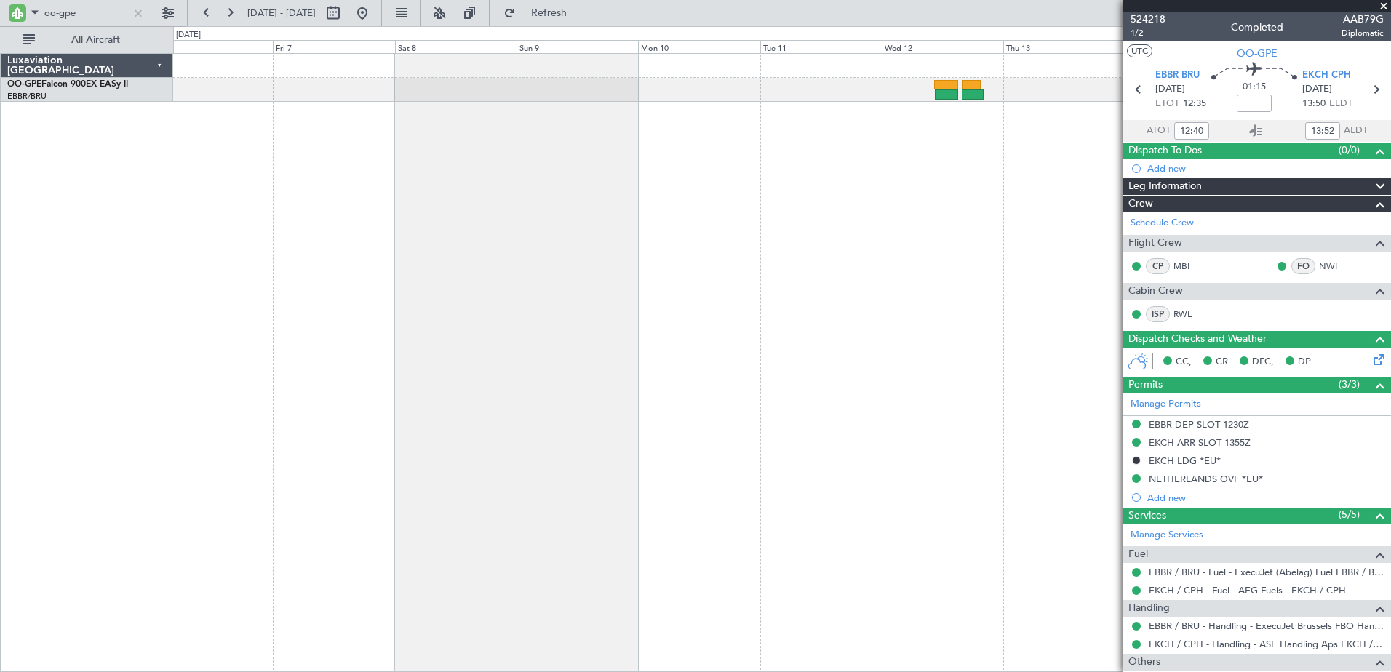
click at [937, 301] on div "Planned Maint Brussels (Brussels National) No Crew Brussels (Brussels National)" at bounding box center [782, 362] width 1218 height 619
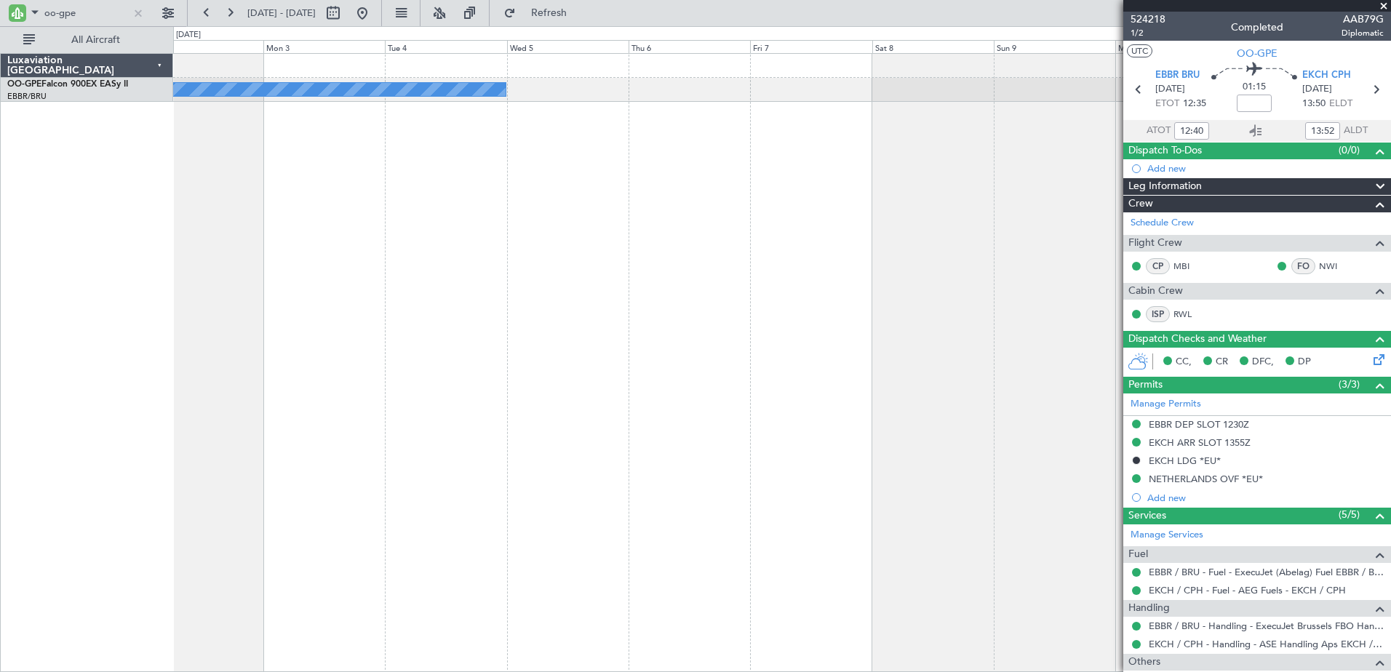
click at [991, 362] on div "Planned Maint Brussels (Brussels National) No Crew Brussels (Brussels National)" at bounding box center [782, 362] width 1218 height 619
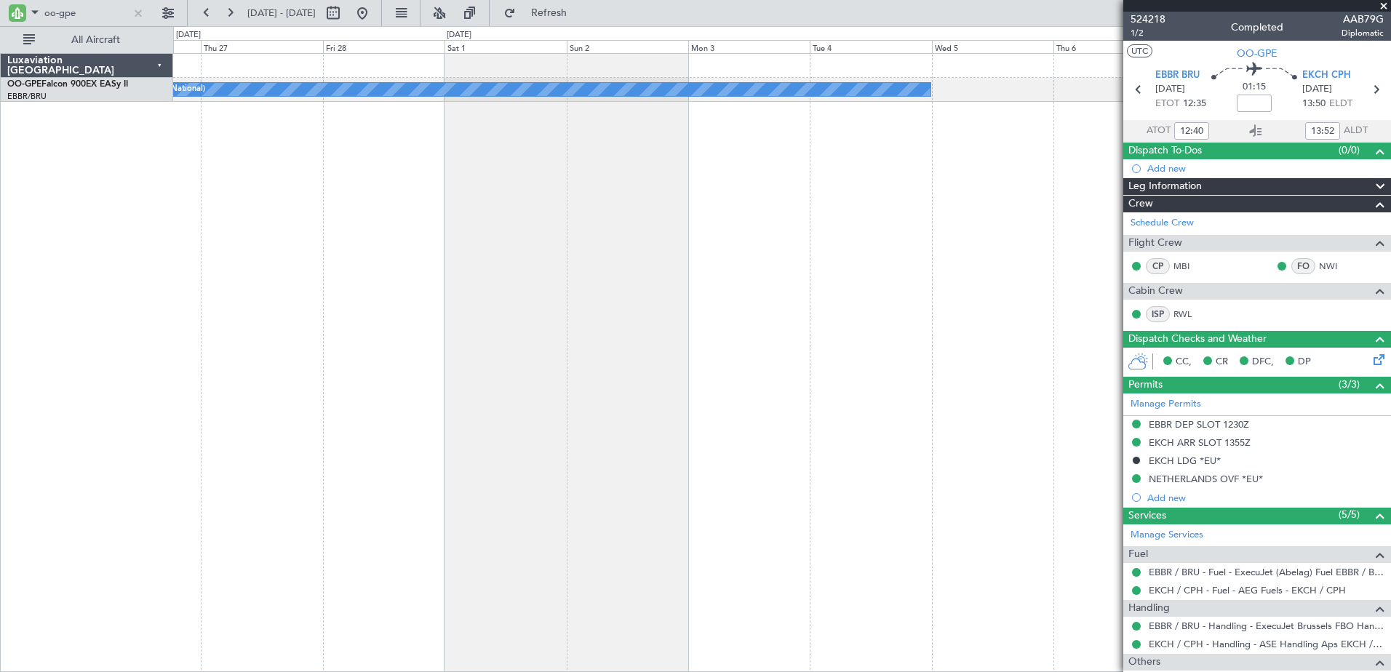
click at [1001, 369] on div "Planned Maint Brussels (Brussels National) No Crew Brussels (Brussels National)" at bounding box center [782, 362] width 1218 height 619
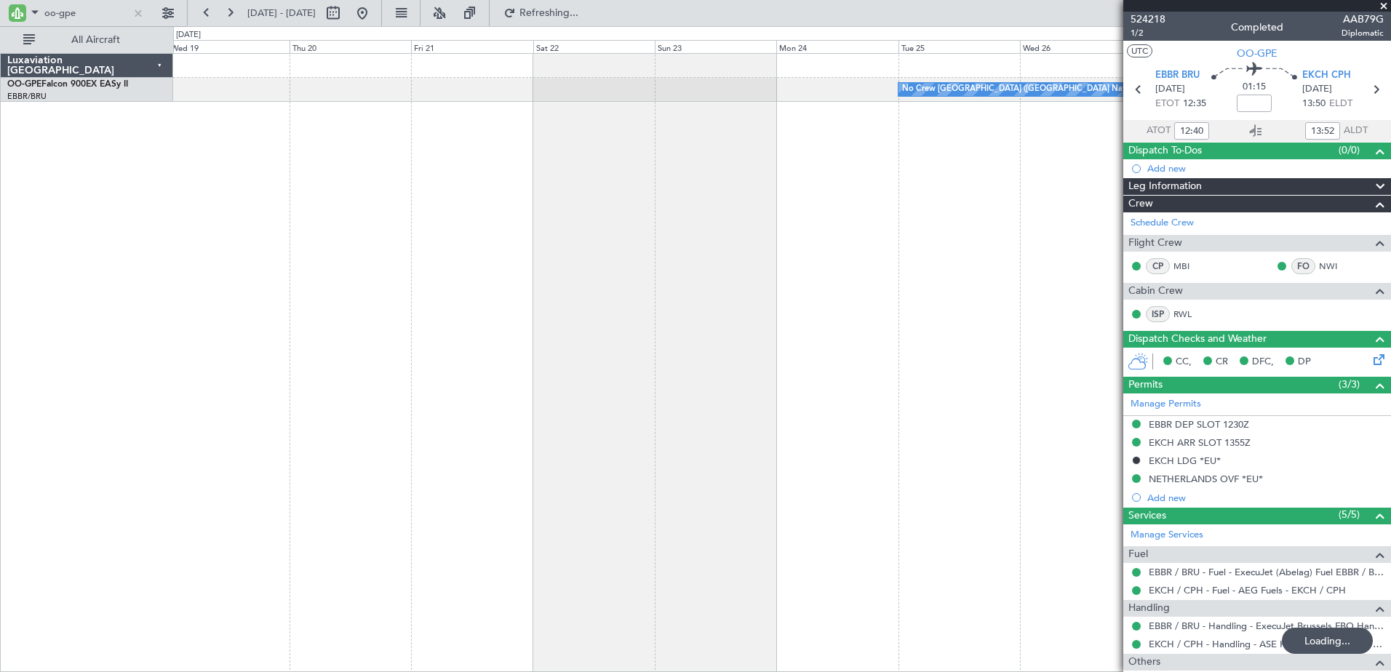
click at [966, 363] on div "No Crew [GEOGRAPHIC_DATA] ([GEOGRAPHIC_DATA] National)" at bounding box center [782, 362] width 1218 height 619
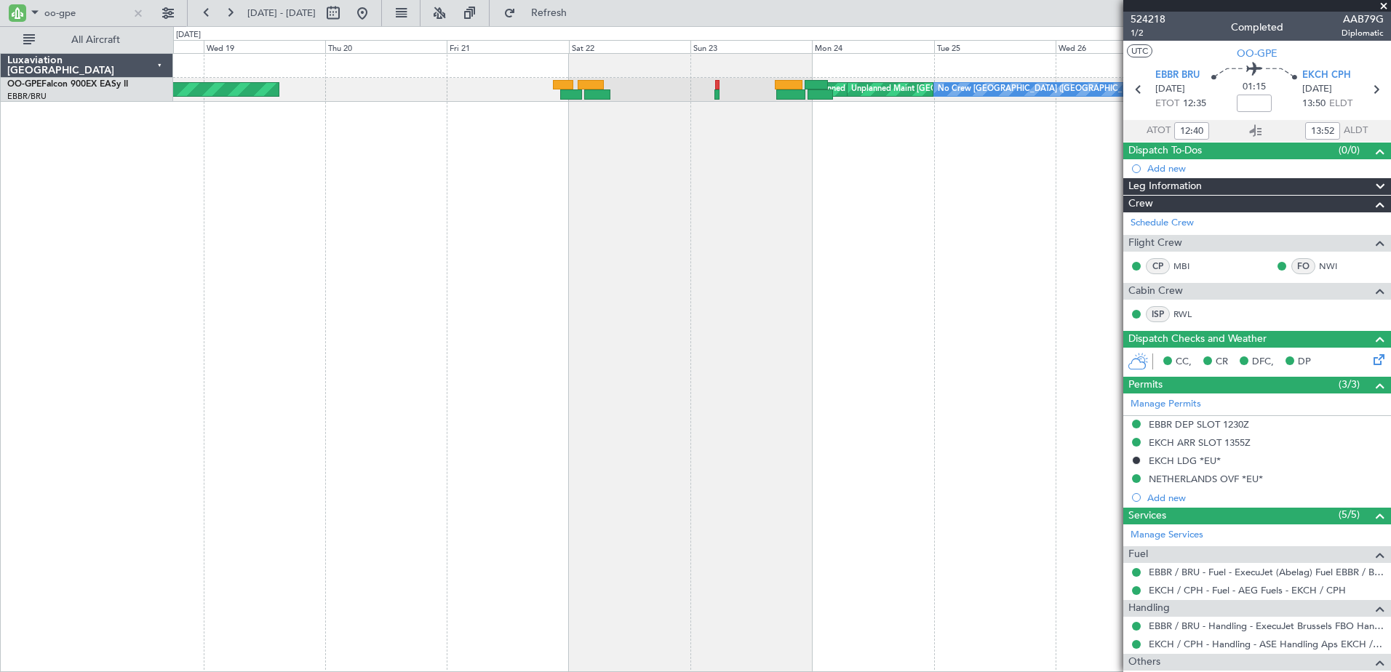
click at [728, 264] on div "No Crew Brussels (Brussels National) Planned Maint Brussels (Brussels National)…" at bounding box center [782, 362] width 1218 height 619
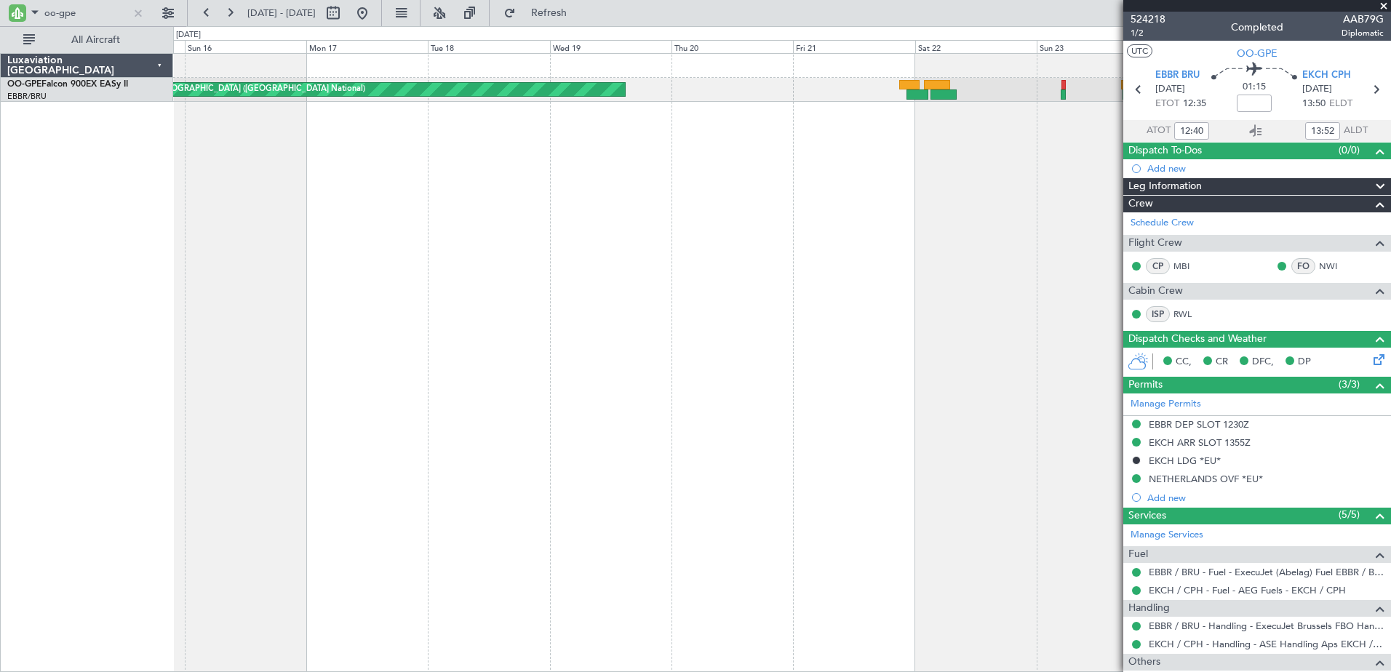
click at [907, 224] on div "No Crew Brussels (Brussels National) Planned Maint Brussels (Brussels National)…" at bounding box center [782, 362] width 1218 height 619
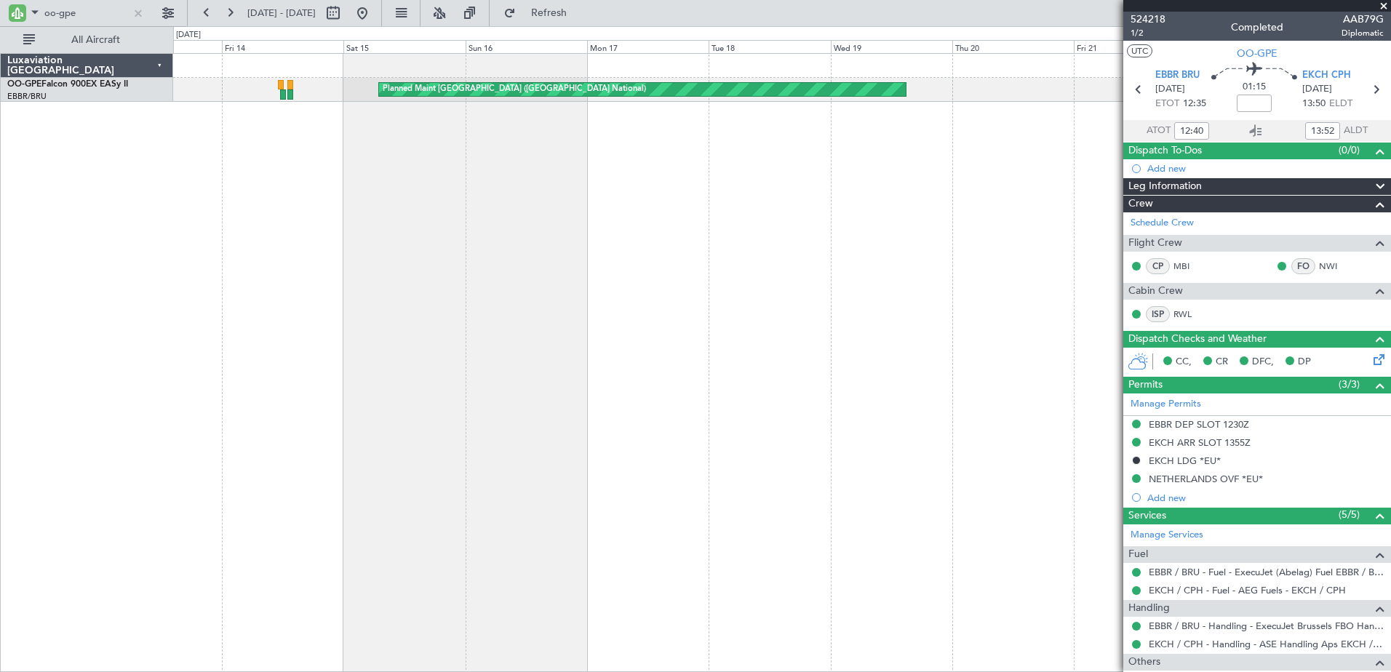
click at [838, 271] on div "Planned Maint Brussels (Brussels National) Planned Maint Brussels (Brussels Nat…" at bounding box center [782, 362] width 1218 height 619
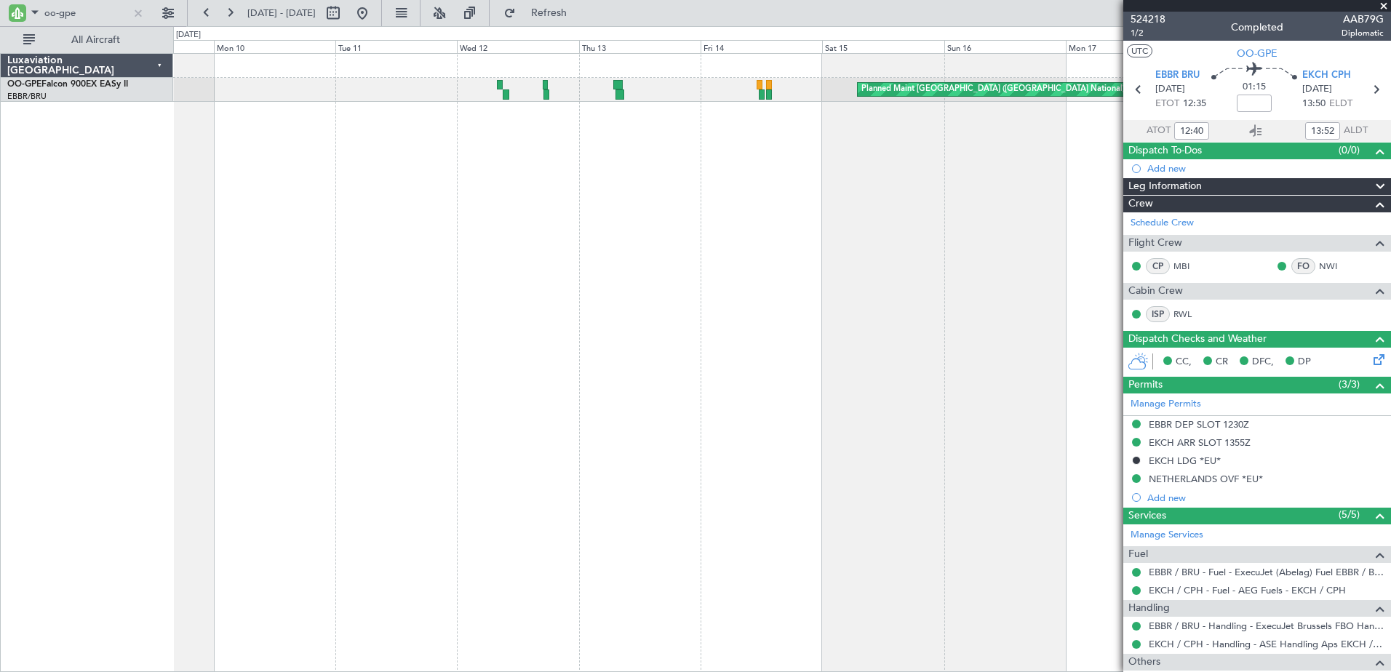
click at [734, 330] on div "Planned Maint [GEOGRAPHIC_DATA] ([GEOGRAPHIC_DATA] National)" at bounding box center [782, 362] width 1218 height 619
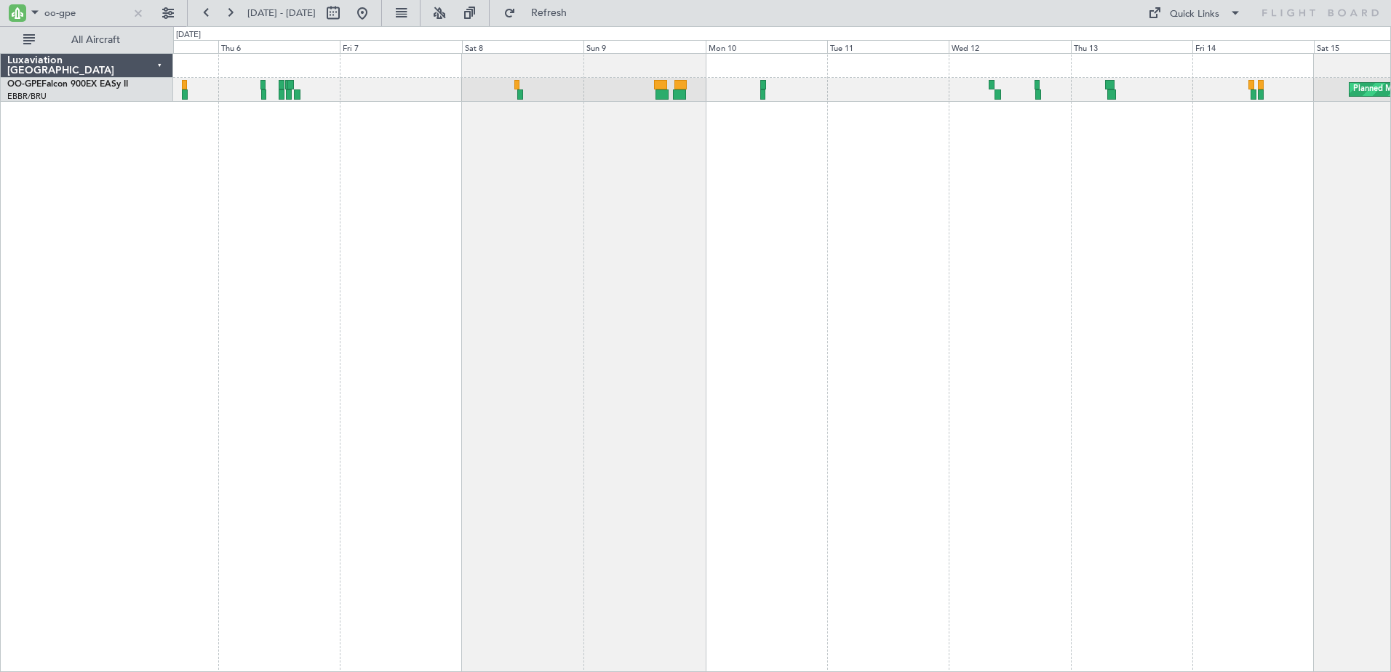
click at [678, 170] on div "Planned Maint Brussels (Brussels National) Planned Maint Kortrijk-Wevelgem Plan…" at bounding box center [782, 362] width 1218 height 619
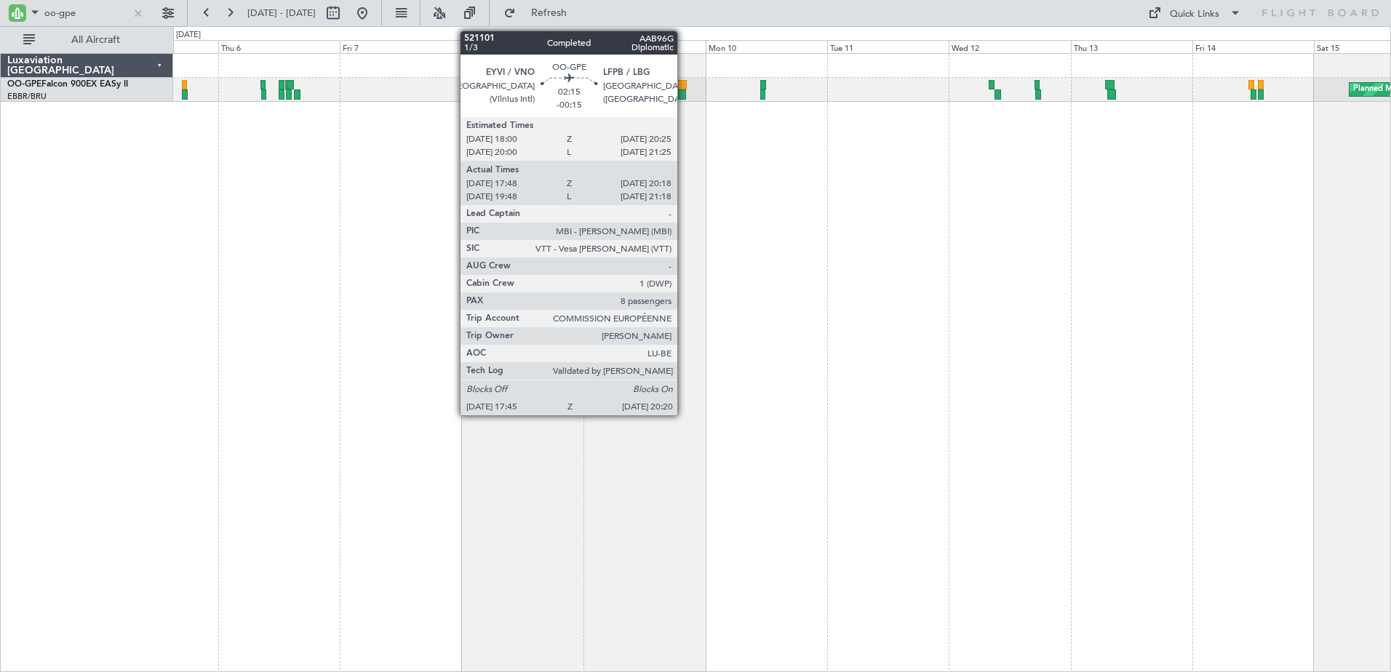
click at [684, 95] on div at bounding box center [680, 95] width 14 height 10
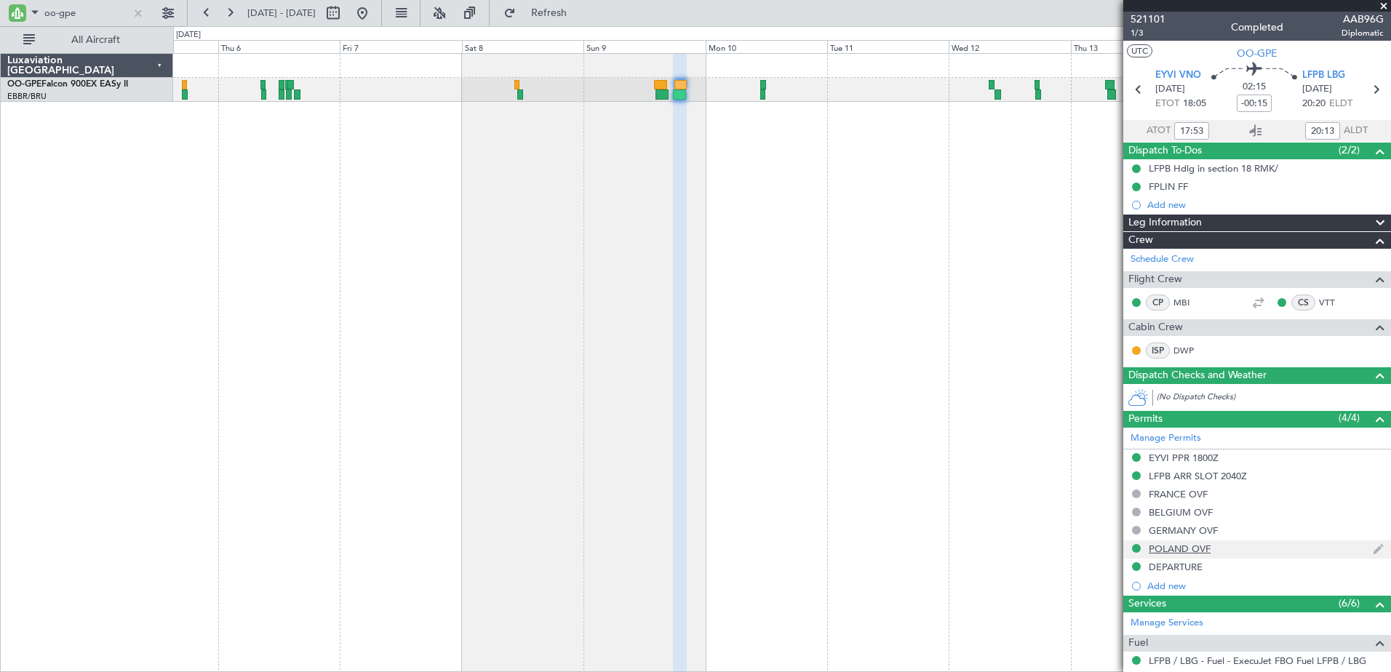
click at [1182, 545] on div "POLAND OVF" at bounding box center [1180, 549] width 62 height 12
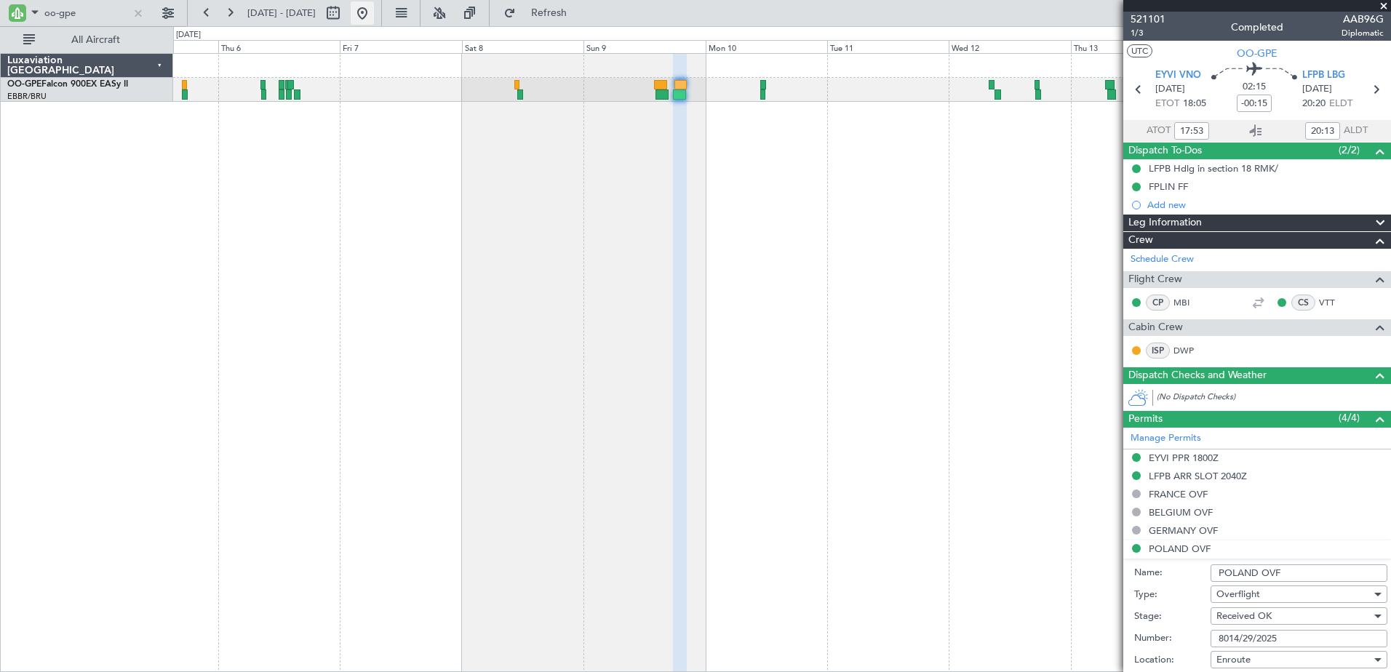
click at [374, 9] on button at bounding box center [362, 12] width 23 height 23
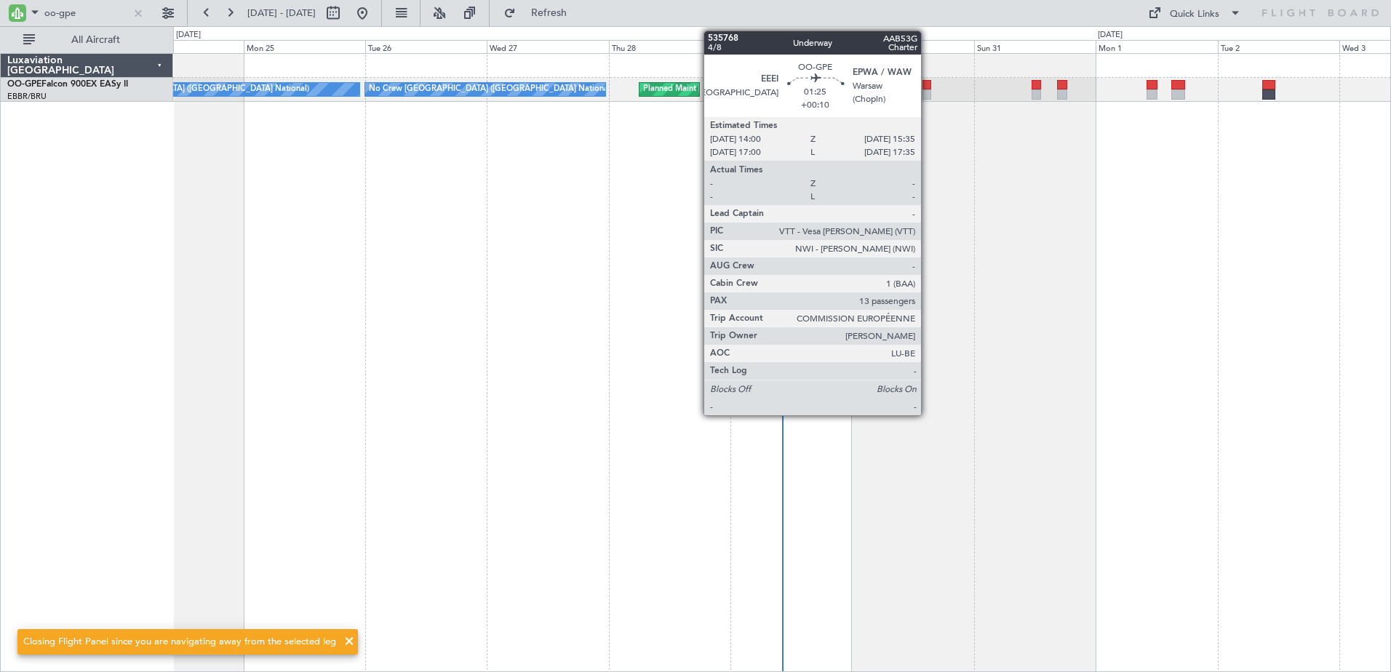
click at [928, 96] on div at bounding box center [927, 95] width 9 height 10
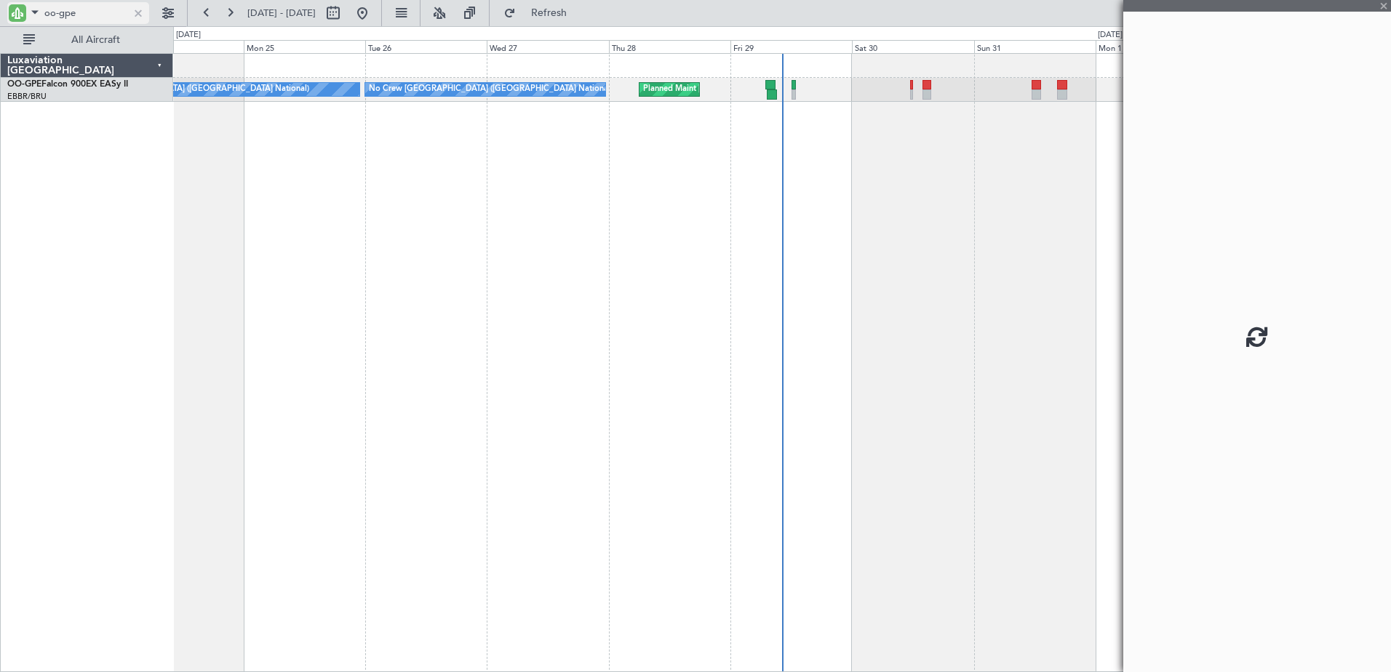
click at [139, 12] on div at bounding box center [138, 13] width 16 height 16
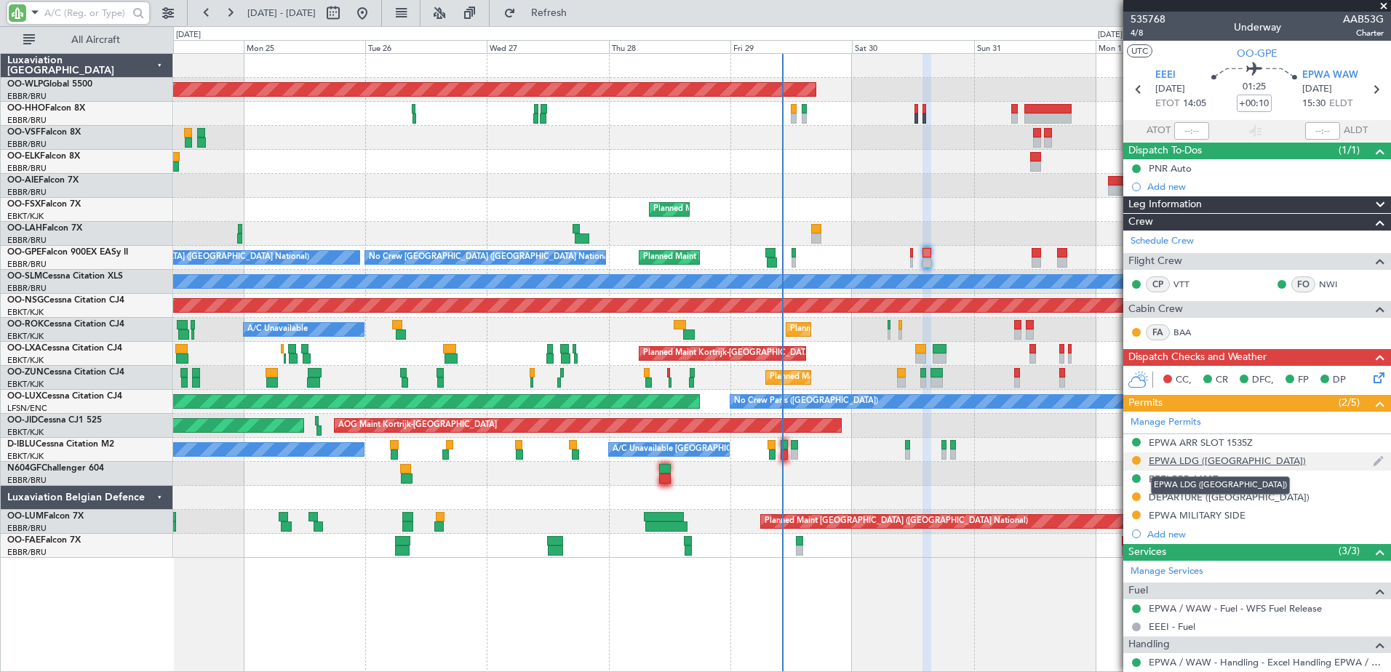
click at [1176, 465] on div "EPWA LDG ([GEOGRAPHIC_DATA])" at bounding box center [1227, 461] width 157 height 12
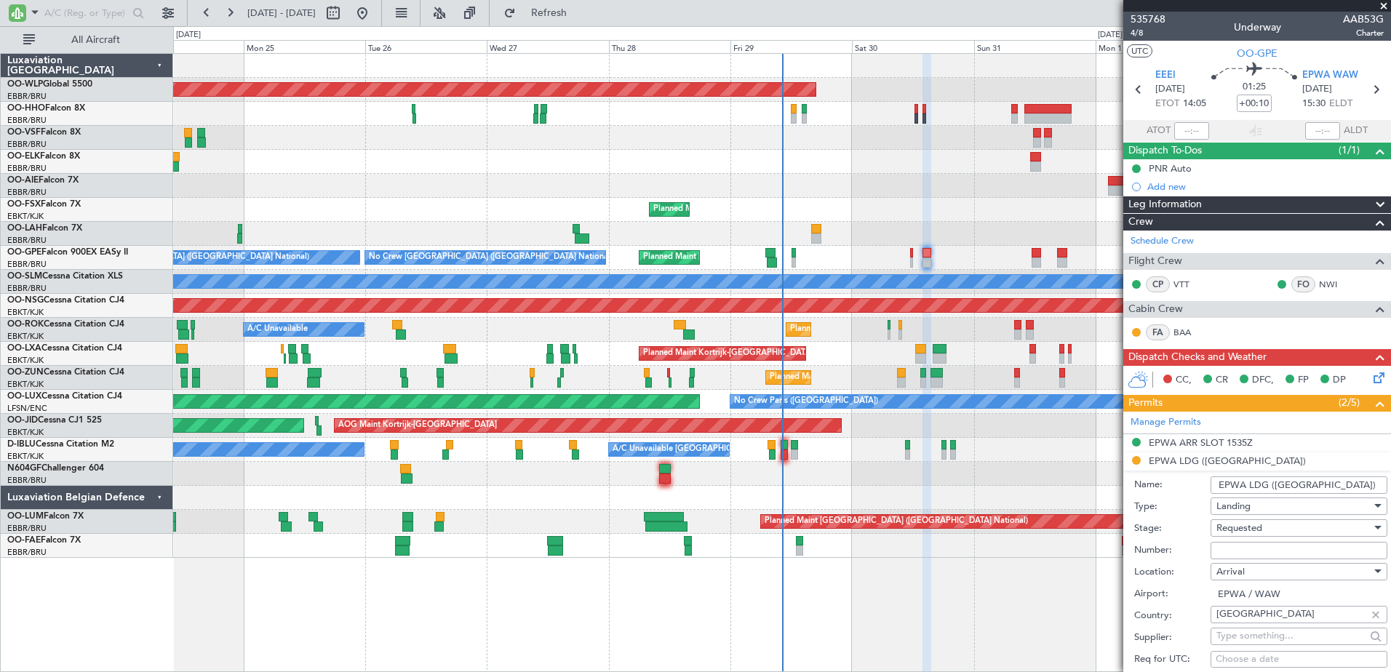
click at [1239, 547] on input "Number:" at bounding box center [1299, 550] width 177 height 17
type input "8014/213/2025"
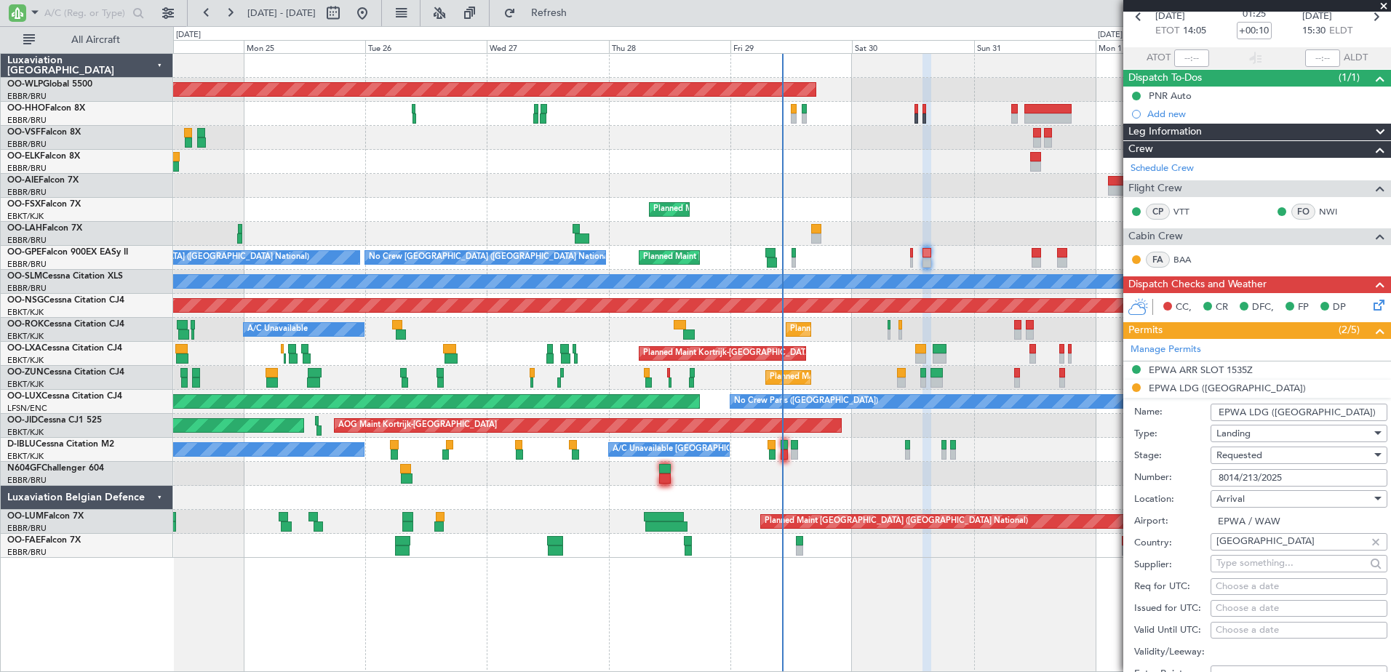
click at [1304, 457] on div "Requested" at bounding box center [1294, 456] width 155 height 22
drag, startPoint x: 1295, startPoint y: 563, endPoint x: 1296, endPoint y: 555, distance: 7.3
click at [1295, 563] on span "Received OK" at bounding box center [1293, 566] width 153 height 22
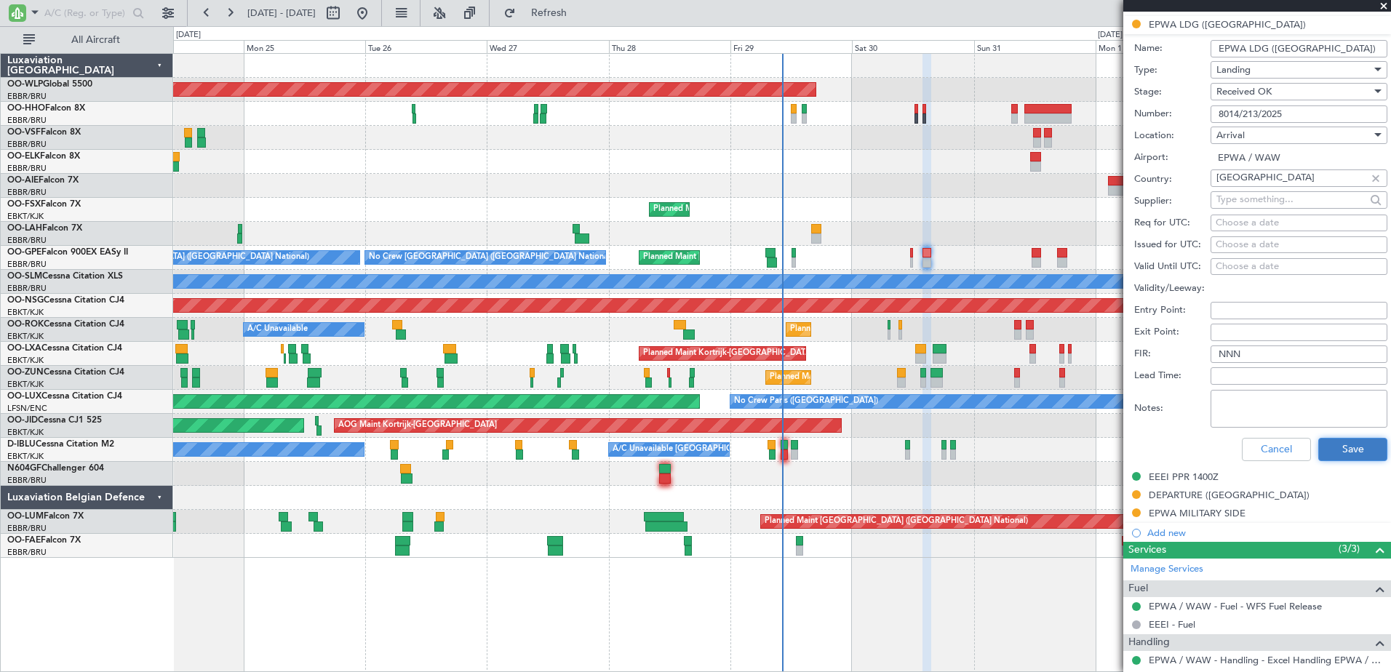
click at [1342, 446] on button "Save" at bounding box center [1353, 449] width 69 height 23
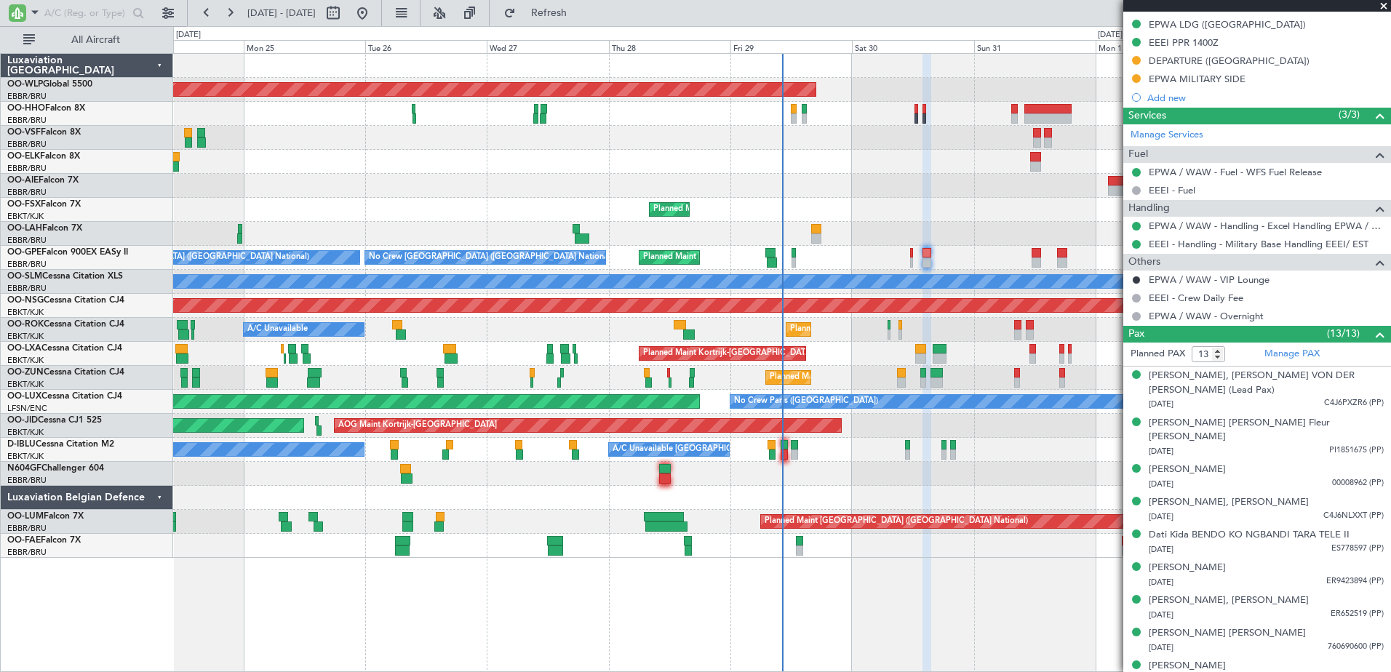
click at [960, 187] on div "Planned Maint [GEOGRAPHIC_DATA] ([GEOGRAPHIC_DATA])" at bounding box center [781, 186] width 1217 height 24
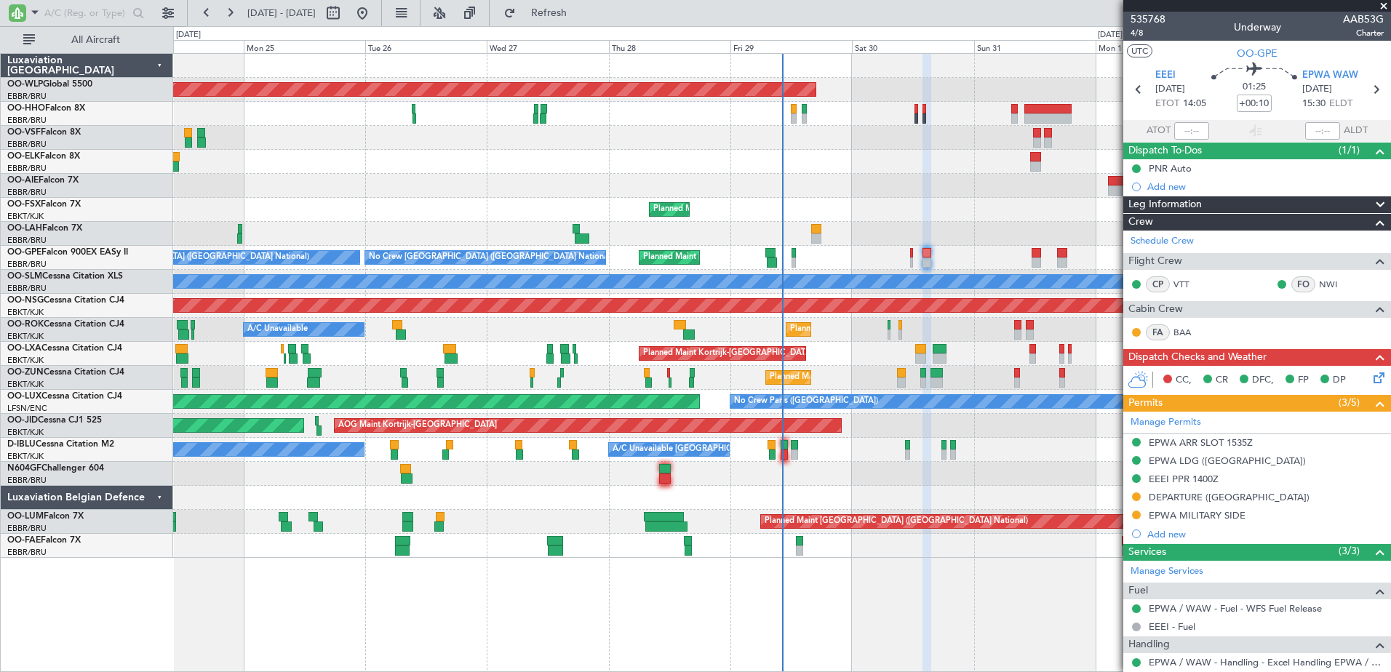
click at [1381, 7] on span at bounding box center [1384, 6] width 15 height 13
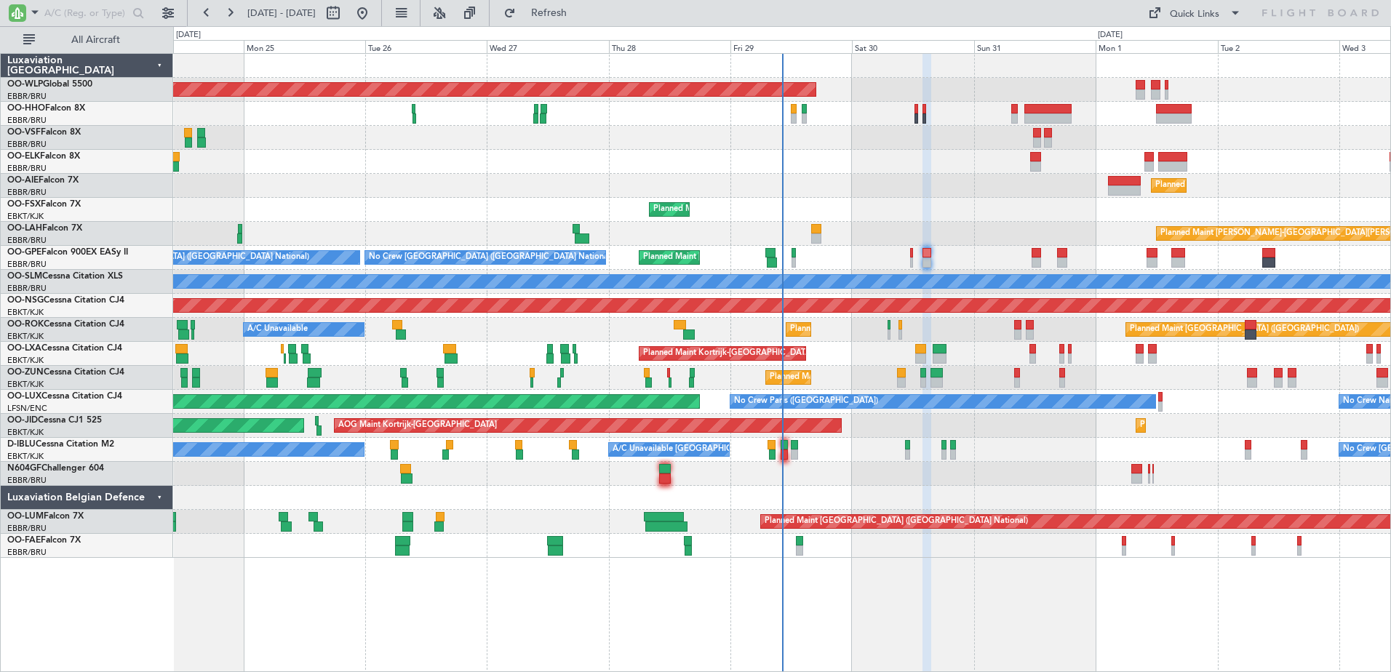
type input "0"
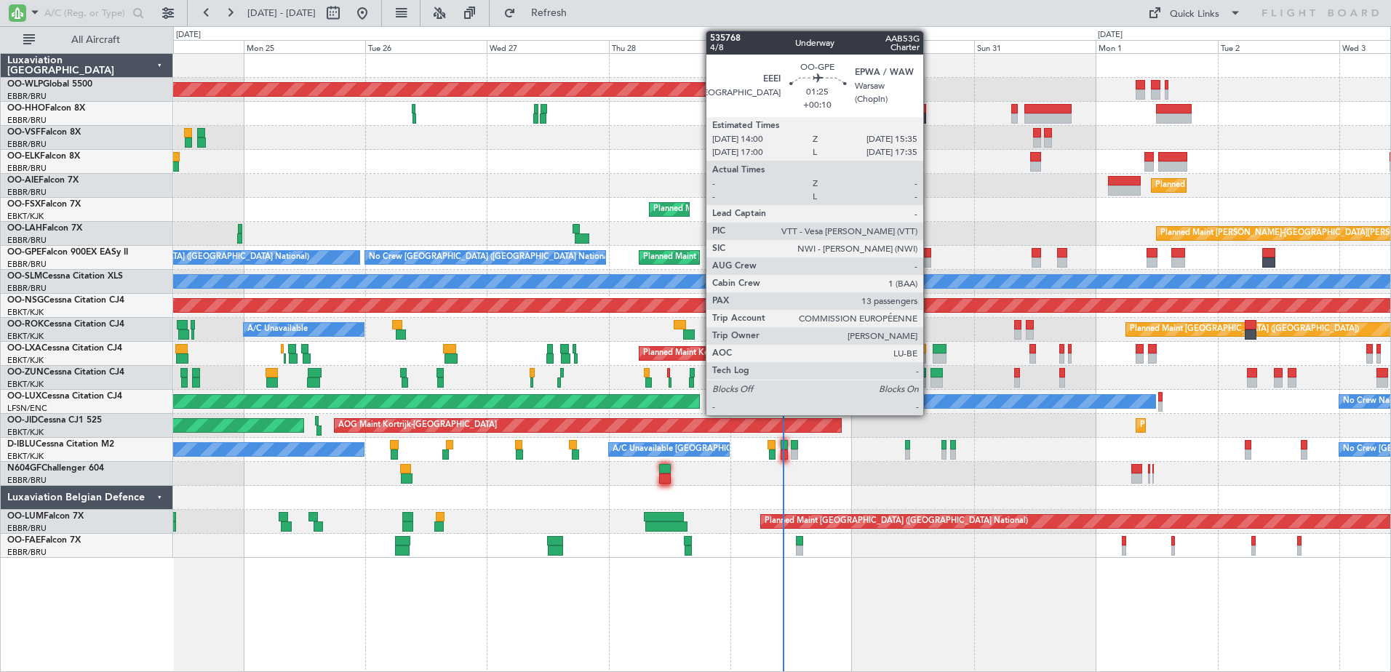
click at [930, 255] on div at bounding box center [927, 253] width 9 height 10
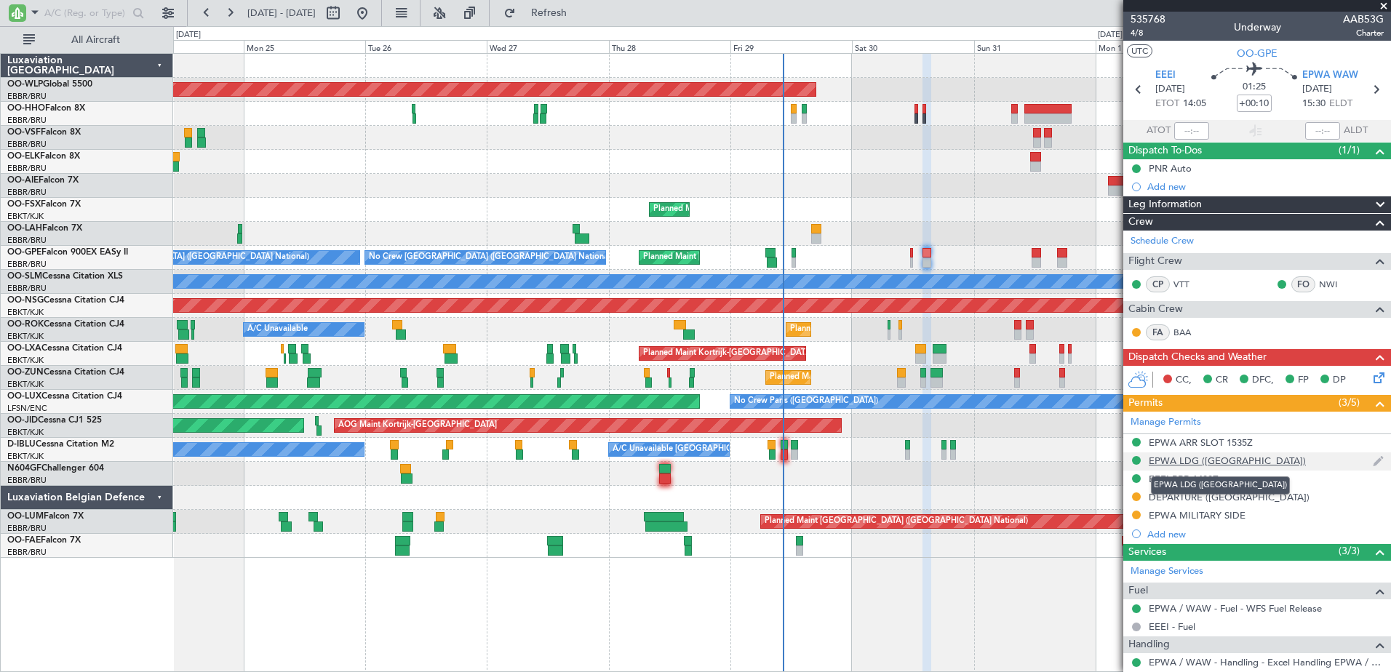
click at [1188, 464] on div "EPWA LDG ([GEOGRAPHIC_DATA])" at bounding box center [1227, 461] width 157 height 12
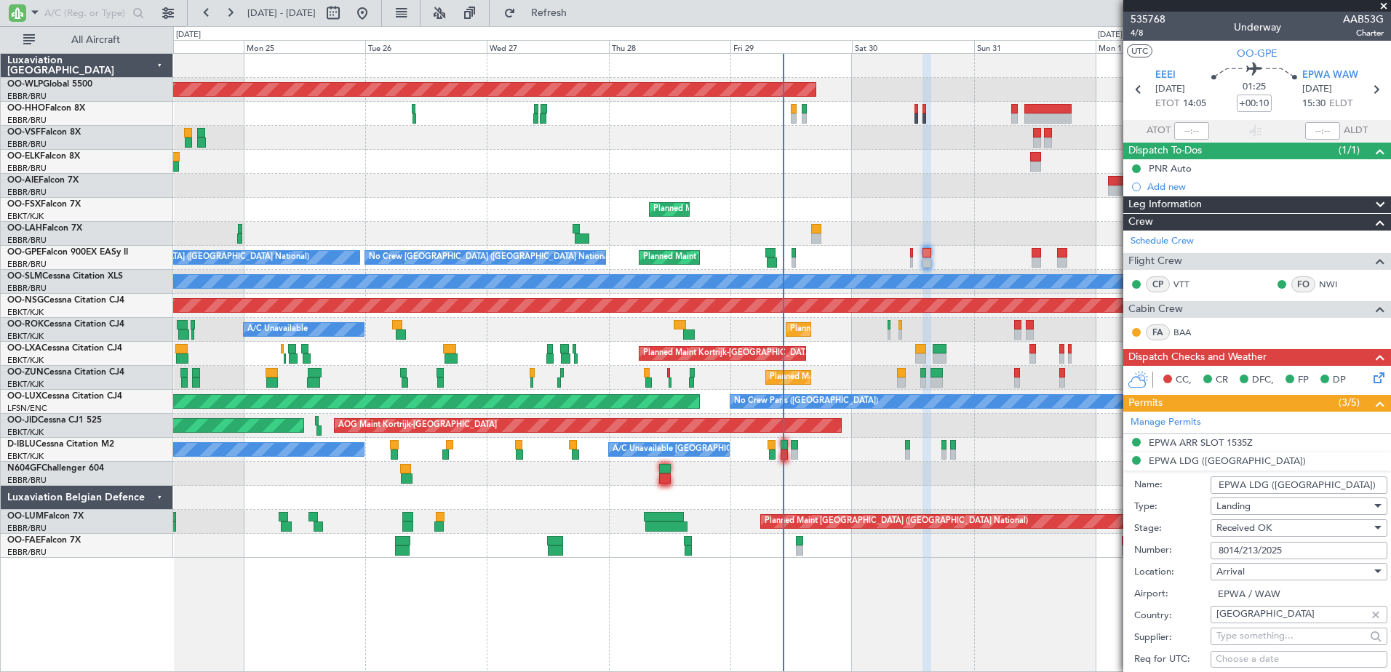
drag, startPoint x: 1292, startPoint y: 546, endPoint x: 1194, endPoint y: 547, distance: 97.5
click at [1194, 547] on div "Number: 8014/213/2025" at bounding box center [1261, 551] width 253 height 22
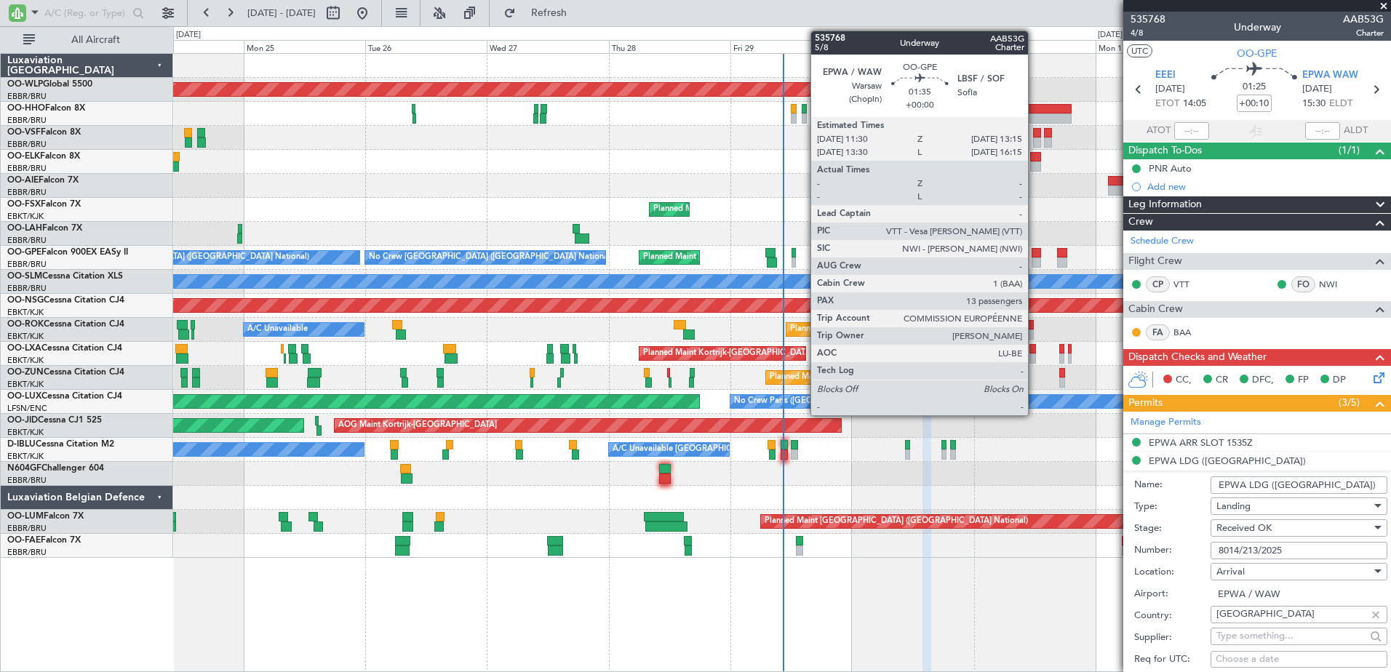
click at [1035, 257] on div at bounding box center [1036, 253] width 9 height 10
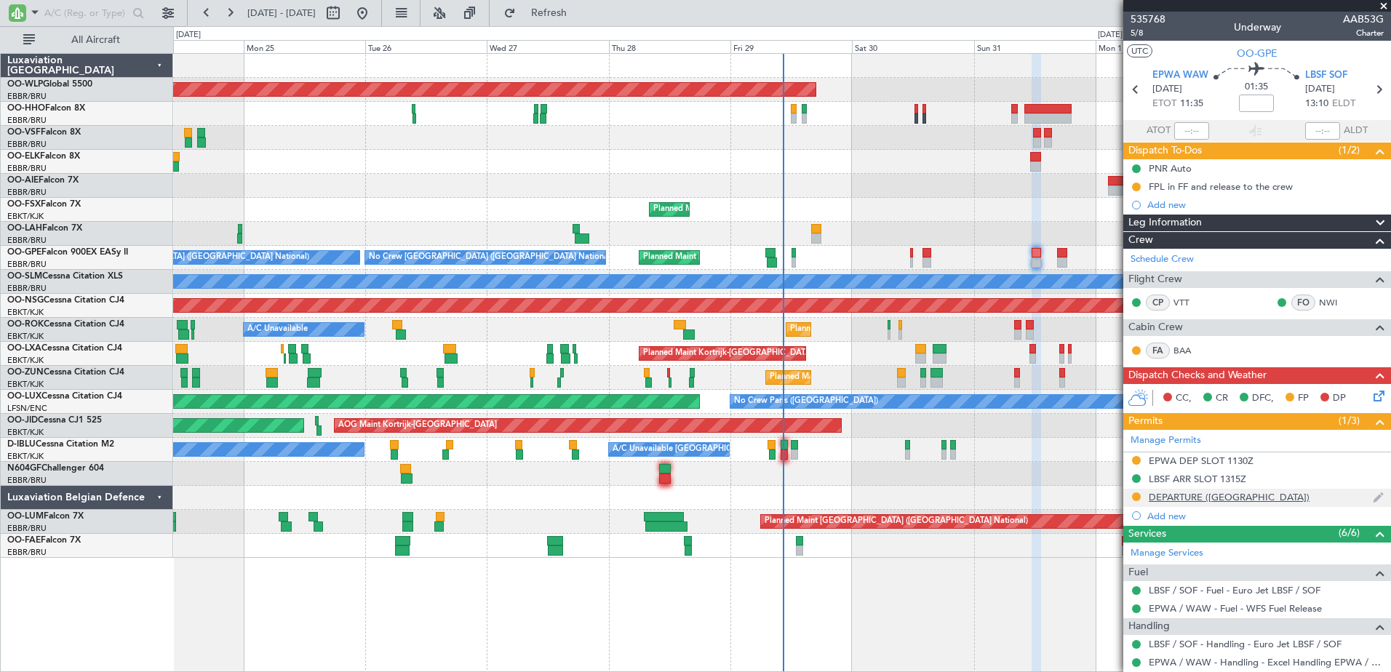
click at [1170, 495] on div "DEPARTURE ([GEOGRAPHIC_DATA])" at bounding box center [1229, 497] width 161 height 12
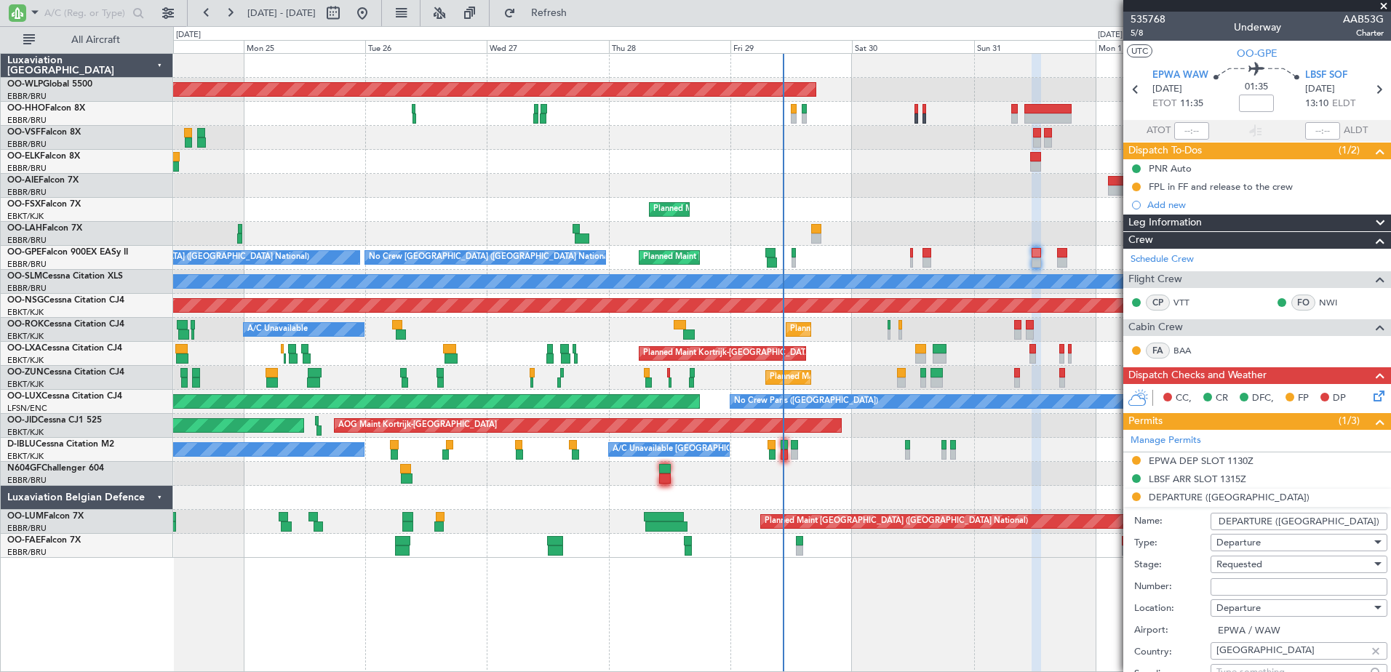
paste input "8014/213/2025"
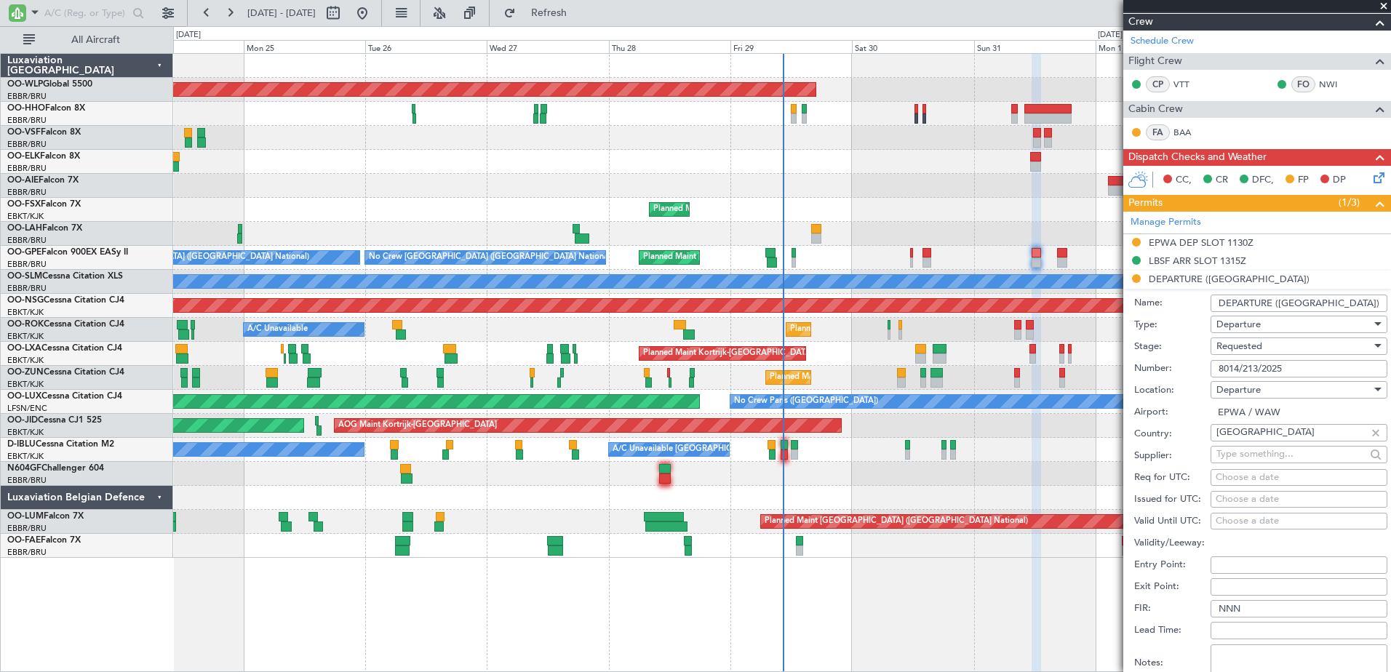
scroll to position [364, 0]
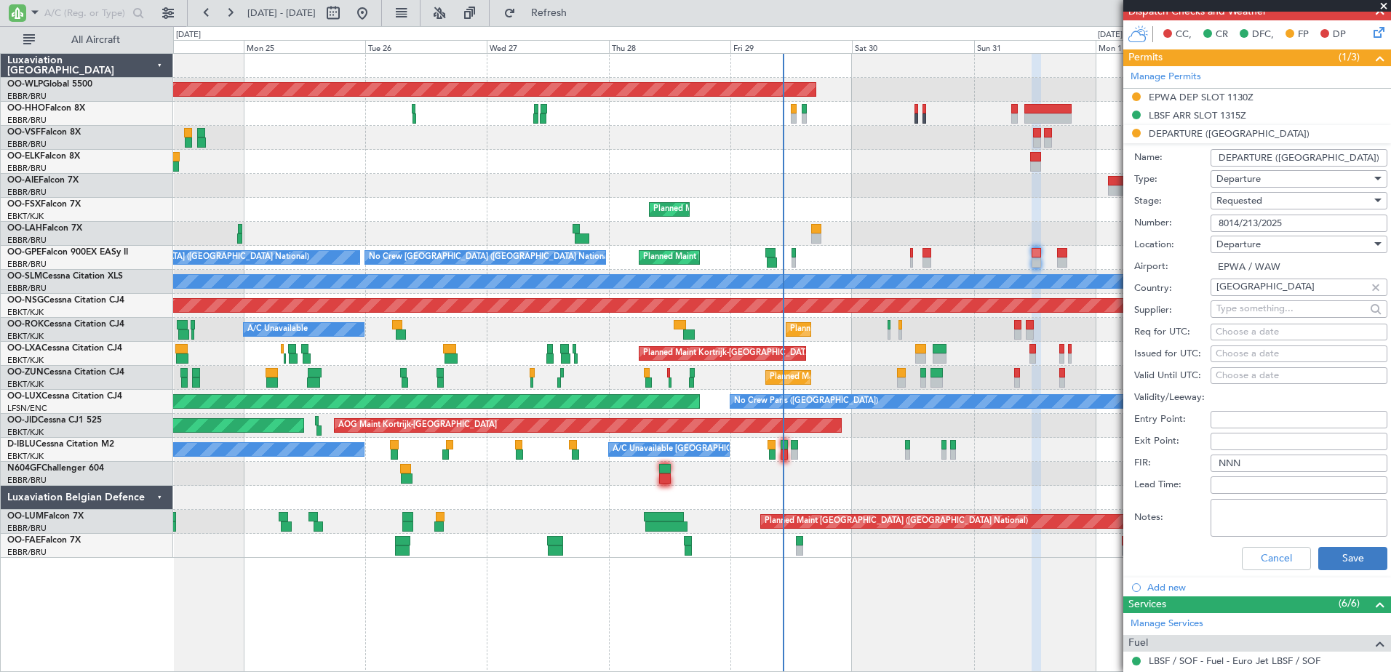
type input "8014/213/2025"
click at [1334, 557] on button "Save" at bounding box center [1353, 558] width 69 height 23
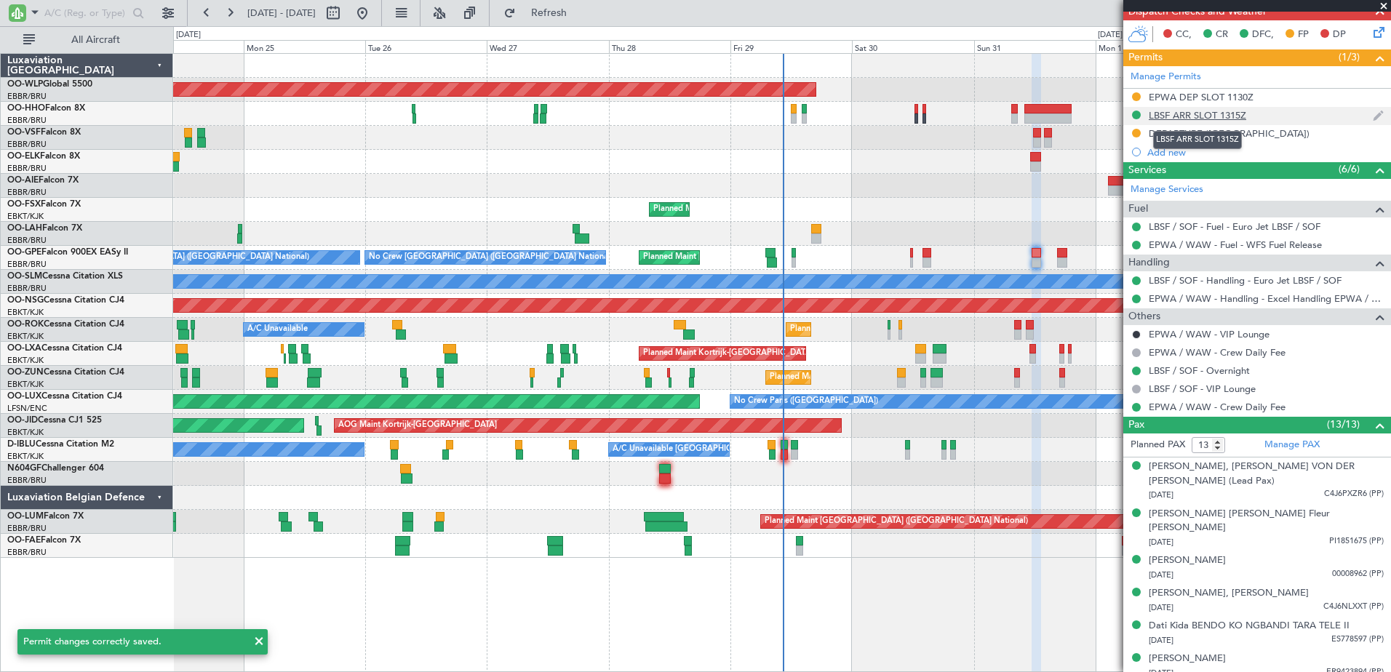
click at [1185, 115] on div "LBSF ARR SLOT 1315Z" at bounding box center [1198, 115] width 98 height 12
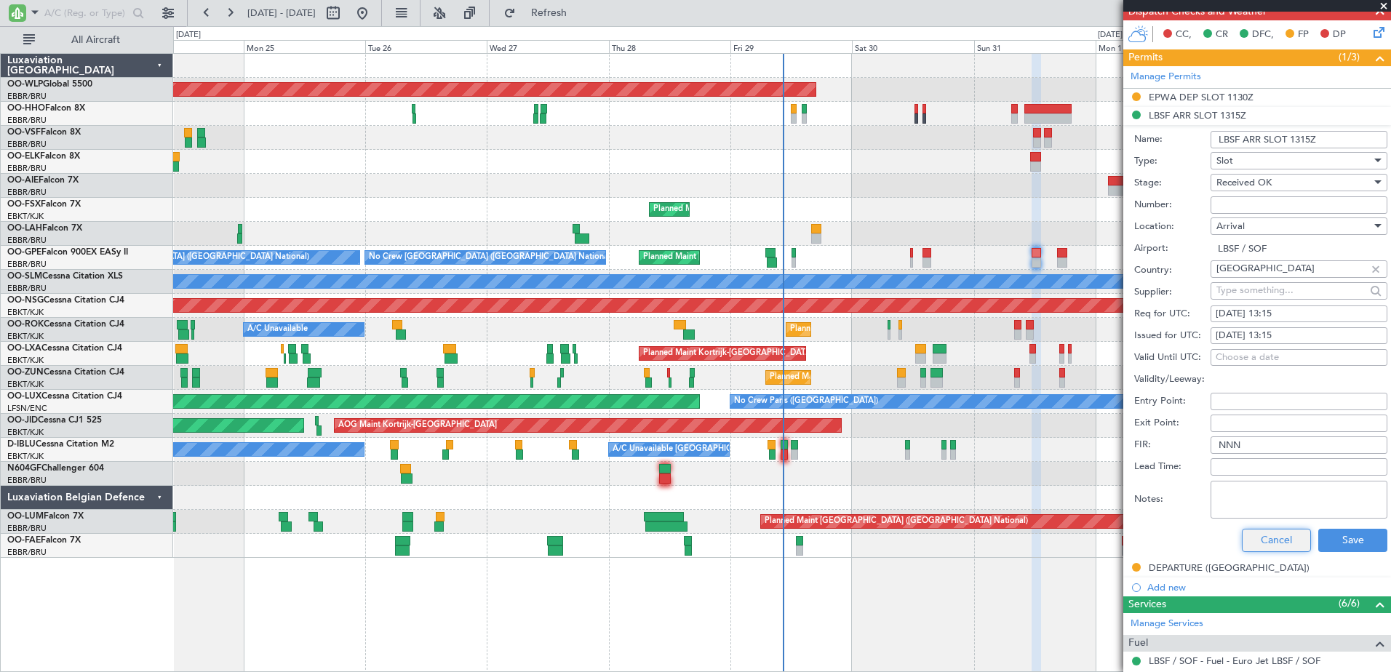
click at [1268, 536] on button "Cancel" at bounding box center [1276, 540] width 69 height 23
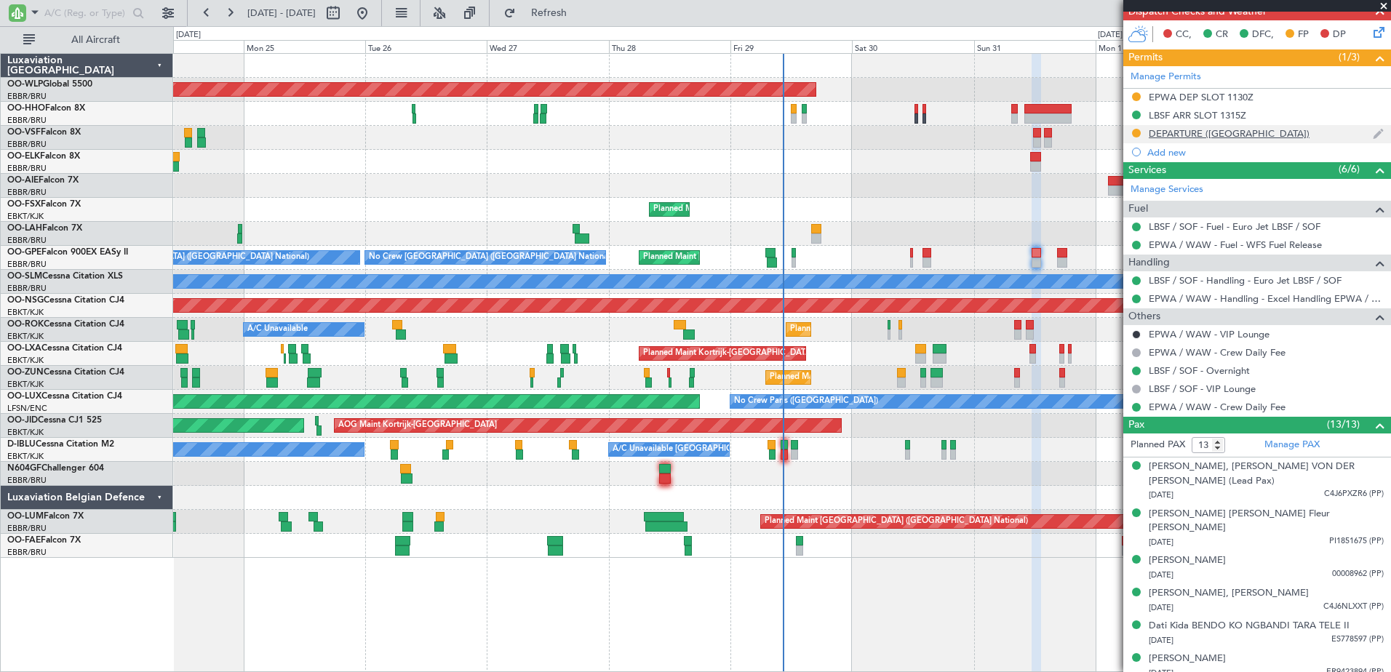
click at [1174, 132] on div "DEPARTURE ([GEOGRAPHIC_DATA])" at bounding box center [1229, 133] width 161 height 12
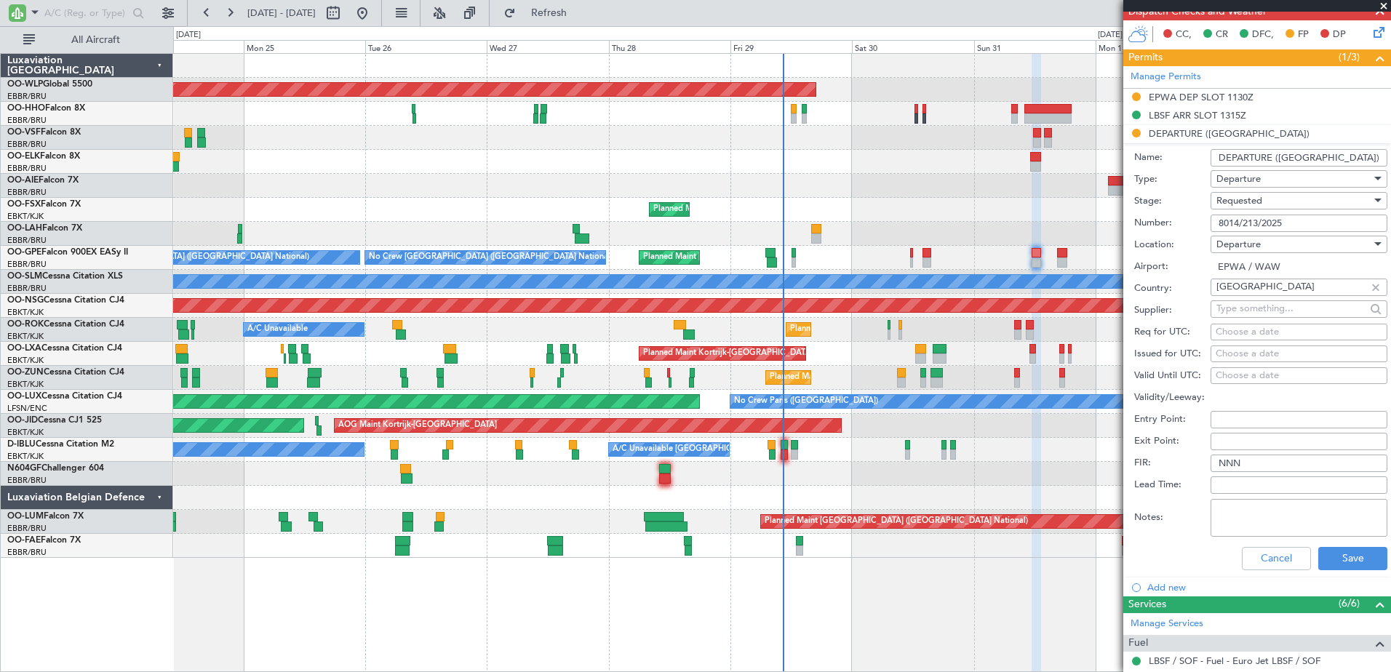
click at [1279, 204] on div "Requested" at bounding box center [1294, 201] width 155 height 22
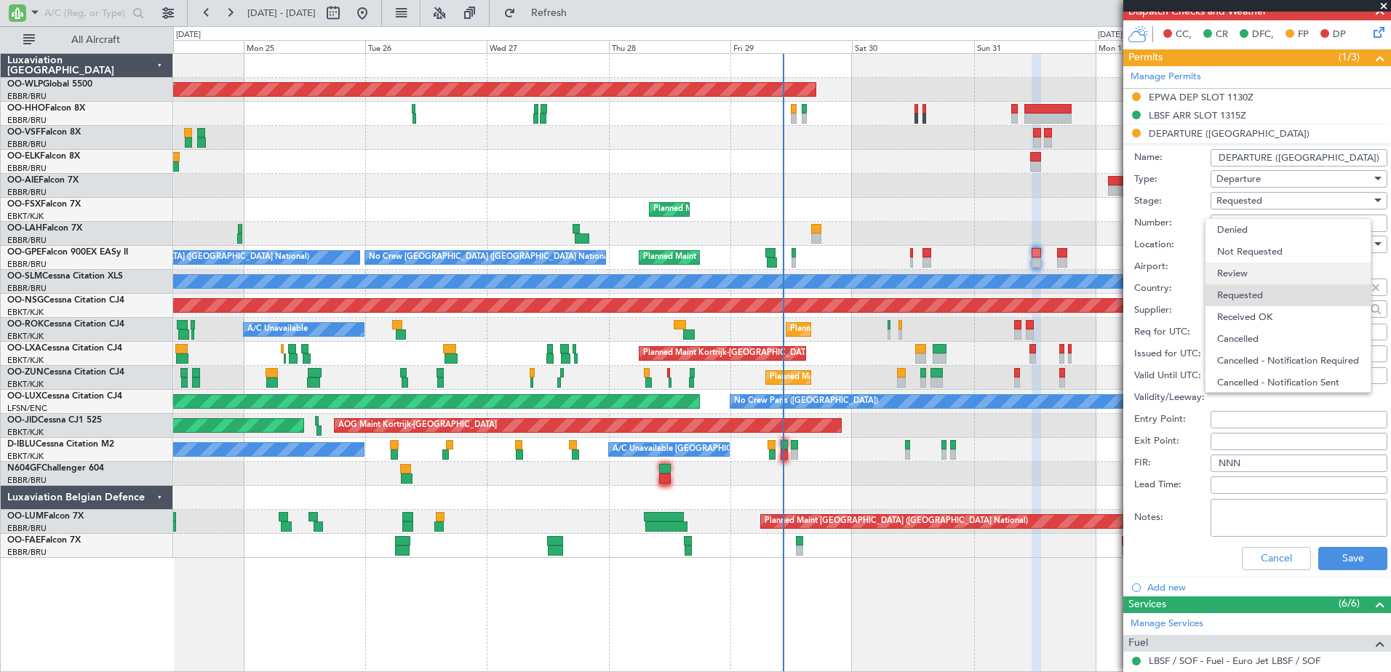
scroll to position [7, 0]
click at [1276, 308] on span "Received OK" at bounding box center [1293, 311] width 153 height 22
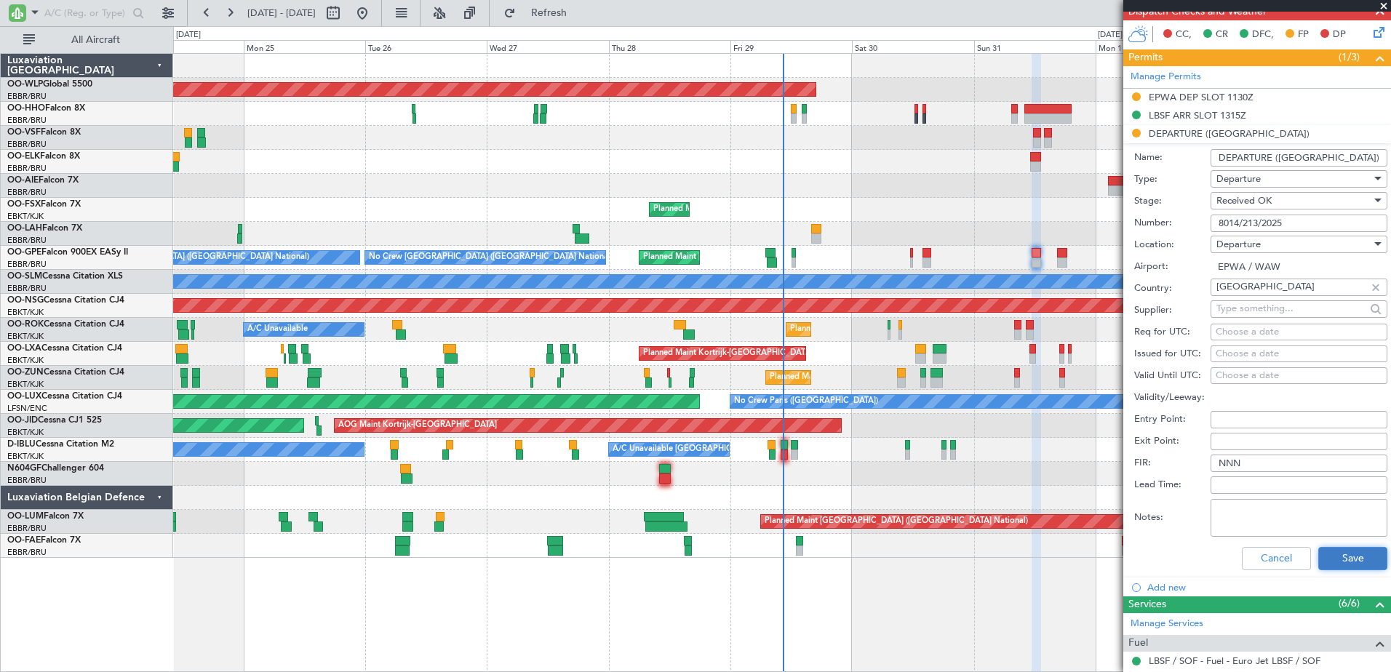
click at [1353, 558] on button "Save" at bounding box center [1353, 558] width 69 height 23
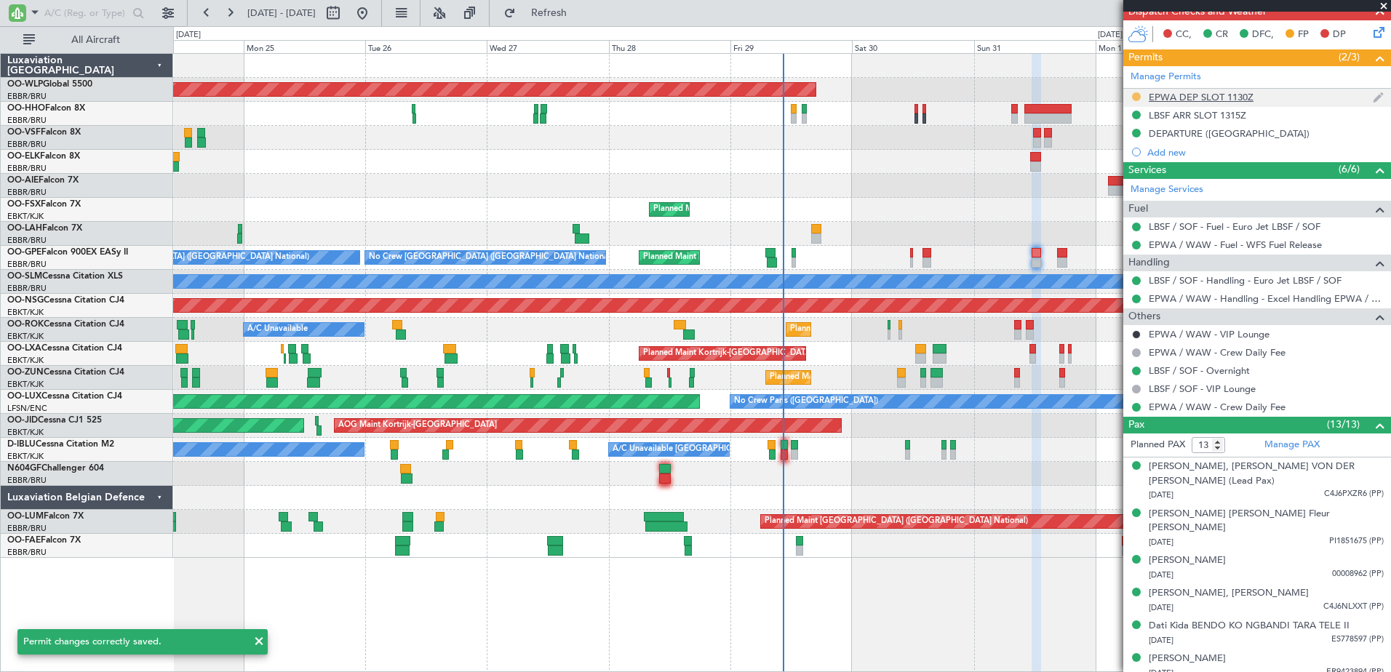
click at [1137, 95] on button at bounding box center [1136, 96] width 9 height 9
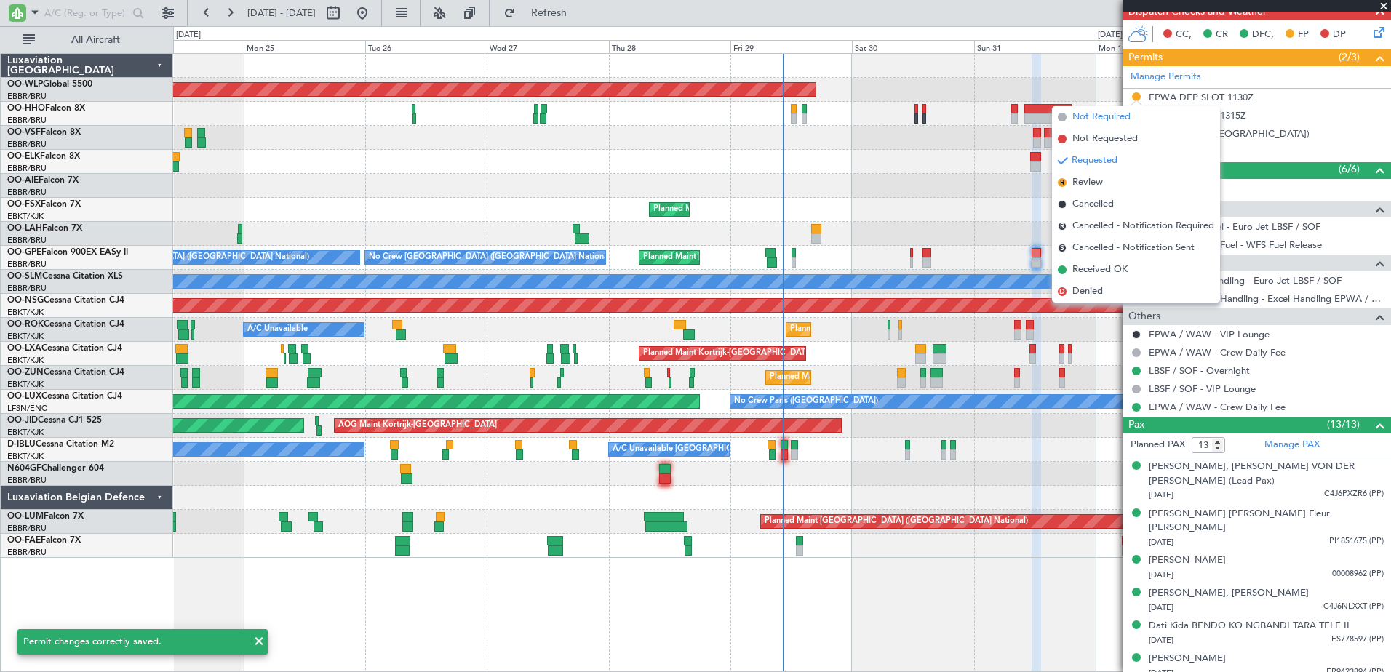
click at [1092, 122] on span "Not Required" at bounding box center [1102, 117] width 58 height 15
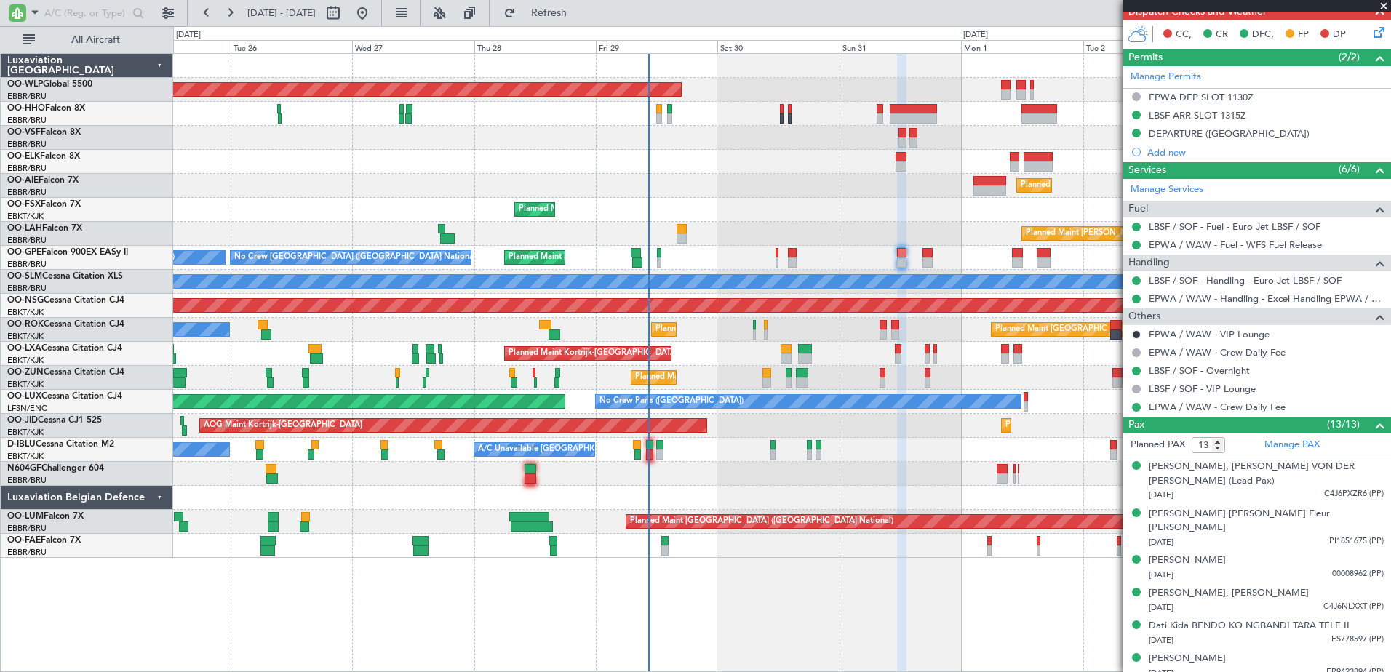
click at [877, 226] on div "Planned Maint Berlin (Brandenburg) Planned Maint London (Farnborough) Planned M…" at bounding box center [781, 306] width 1217 height 504
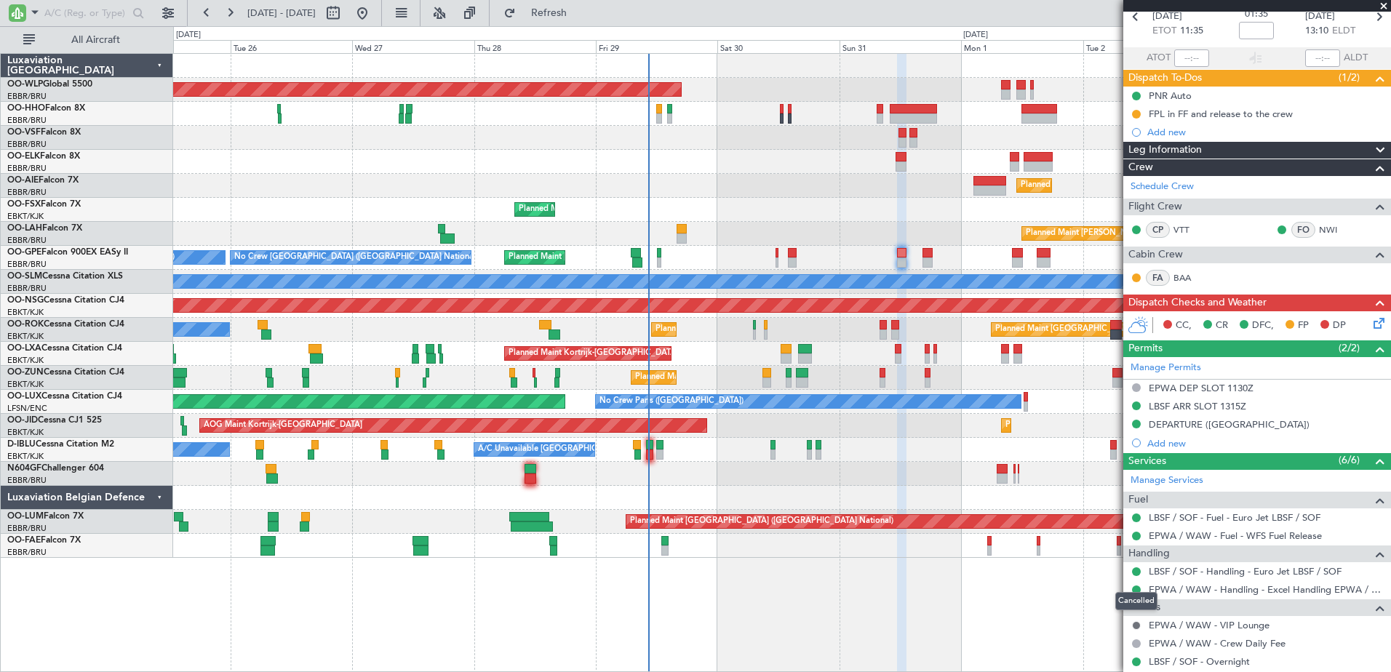
click at [1136, 626] on button at bounding box center [1136, 625] width 9 height 9
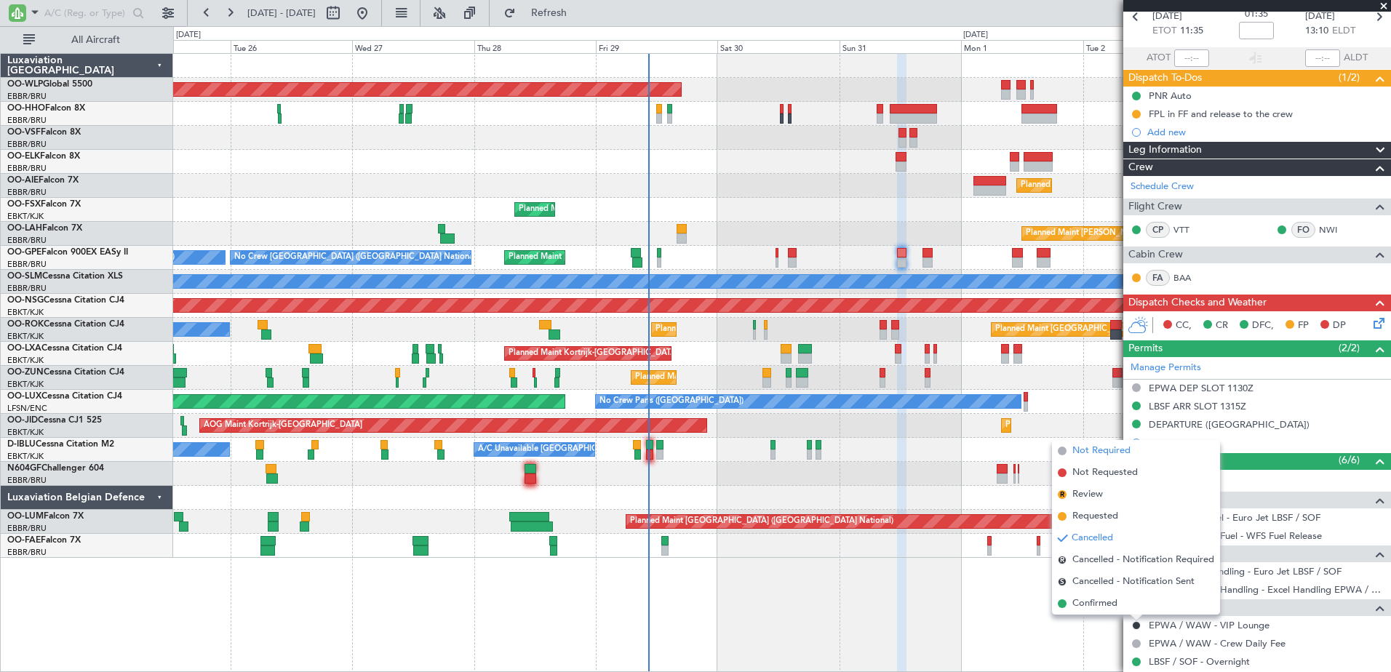
click at [1105, 453] on span "Not Required" at bounding box center [1102, 451] width 58 height 15
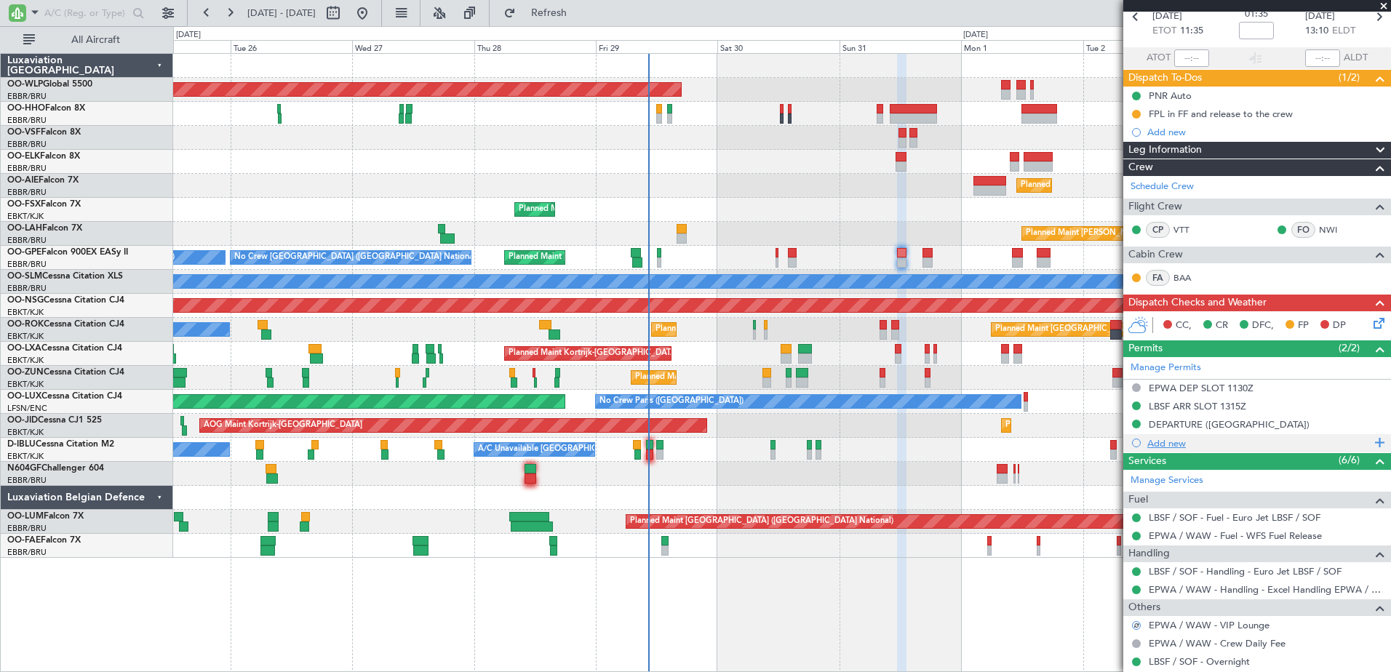
scroll to position [0, 0]
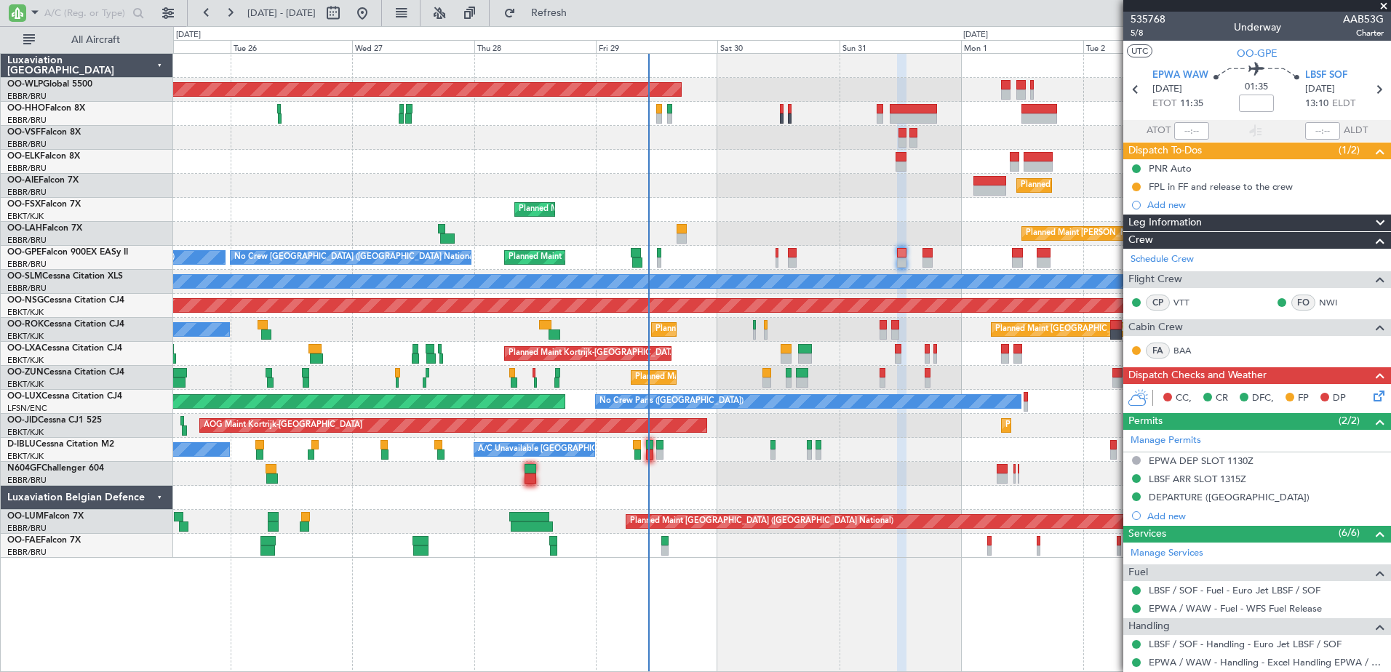
click at [1371, 398] on icon at bounding box center [1377, 394] width 12 height 12
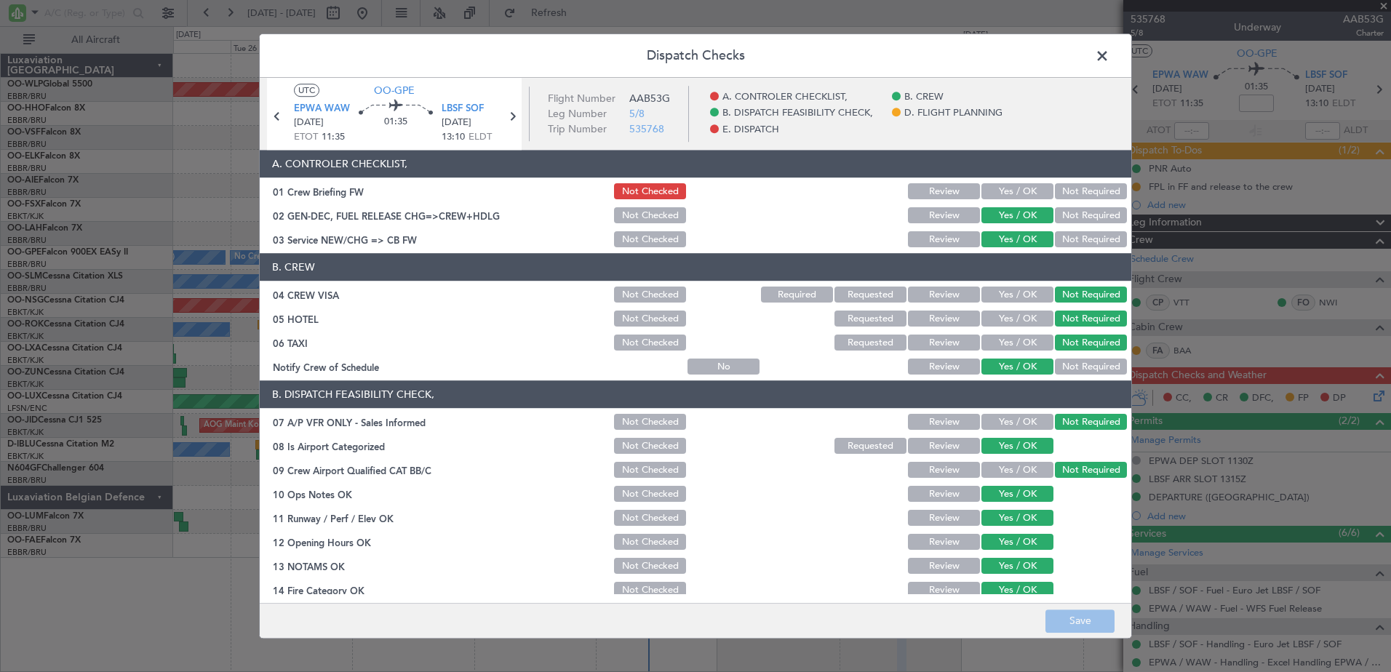
scroll to position [289, 0]
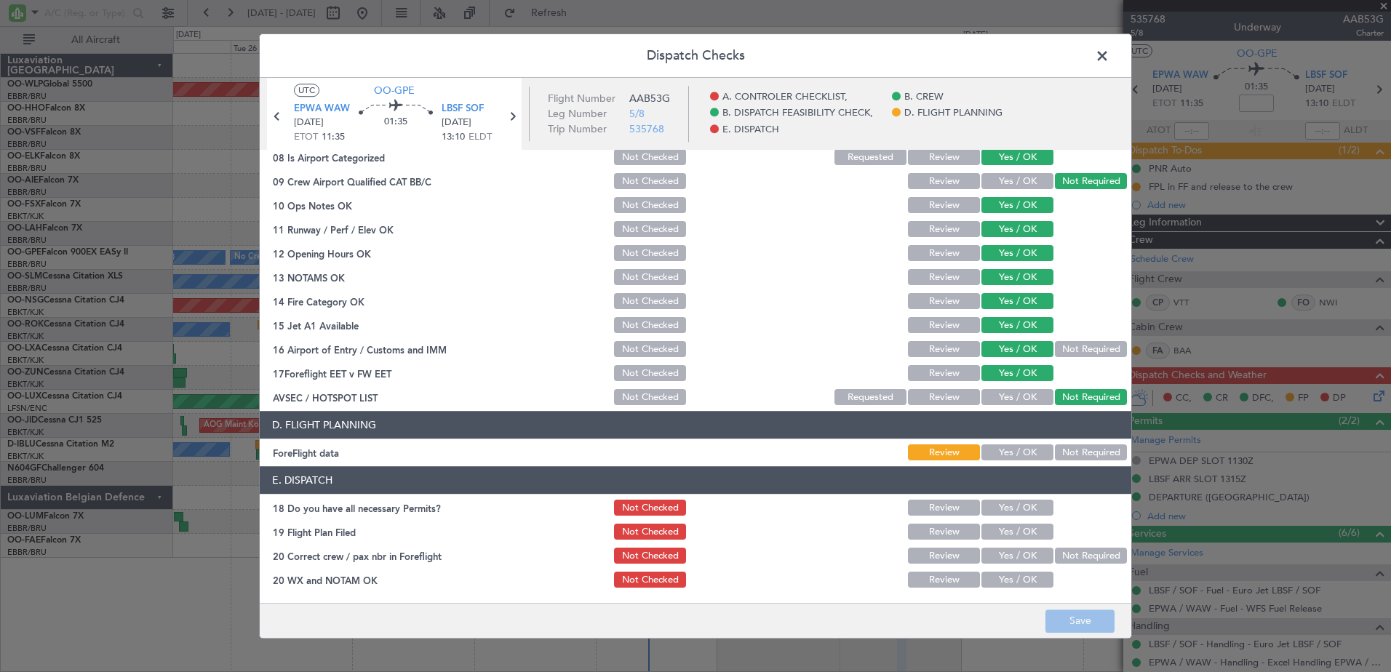
click at [1023, 468] on header "E. DISPATCH" at bounding box center [696, 481] width 872 height 28
drag, startPoint x: 1025, startPoint y: 456, endPoint x: 1030, endPoint y: 474, distance: 18.7
click at [1026, 456] on button "Yes / OK" at bounding box center [1018, 453] width 72 height 16
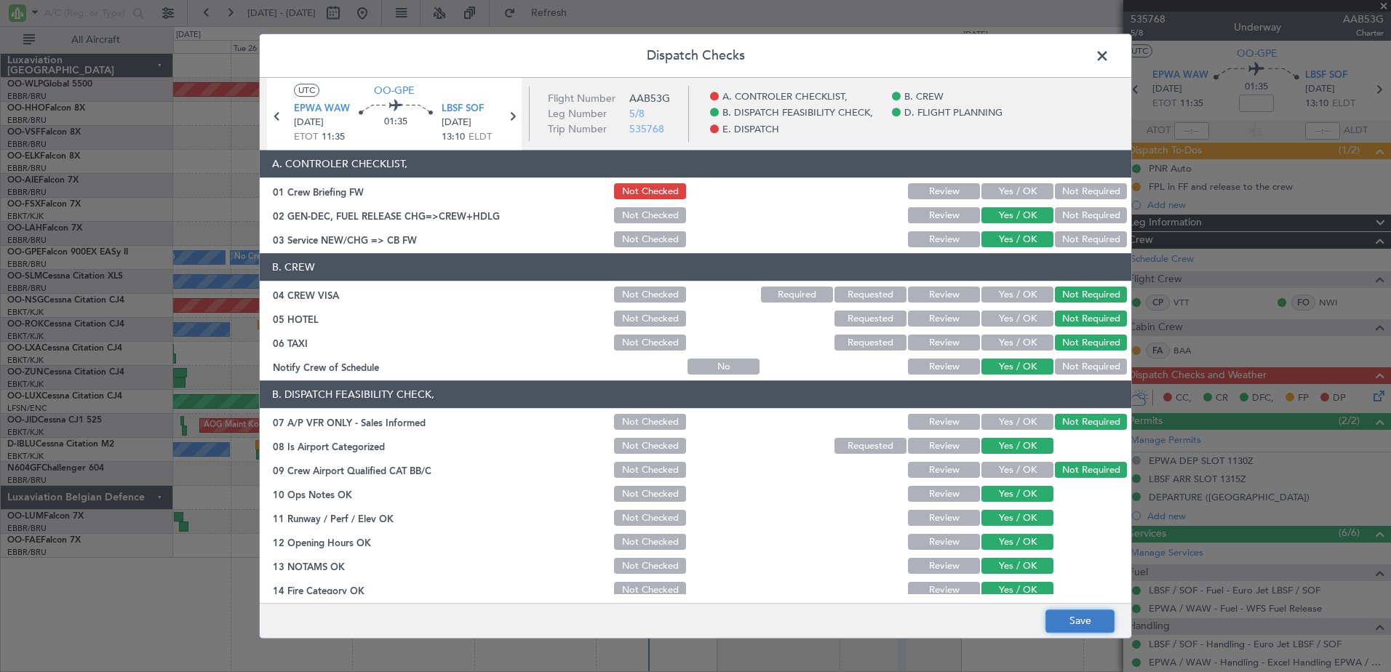
click at [1078, 623] on button "Save" at bounding box center [1080, 621] width 69 height 23
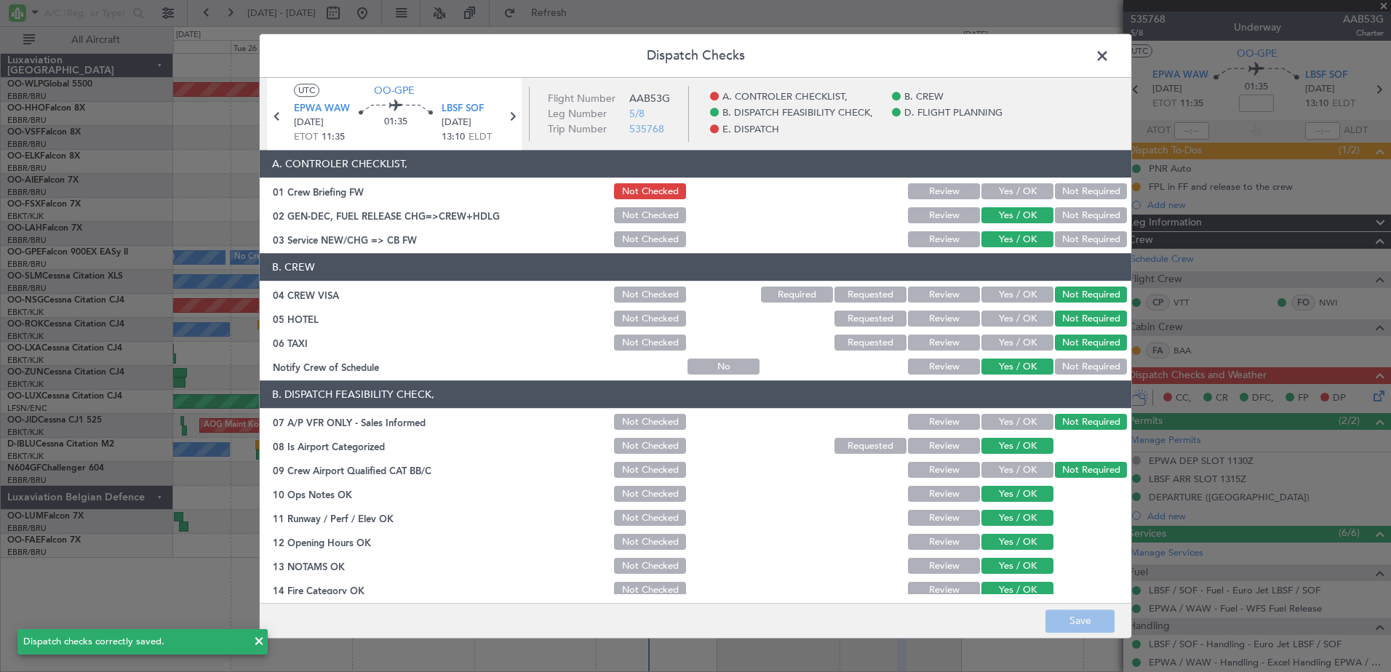
click at [1110, 49] on span at bounding box center [1110, 59] width 0 height 29
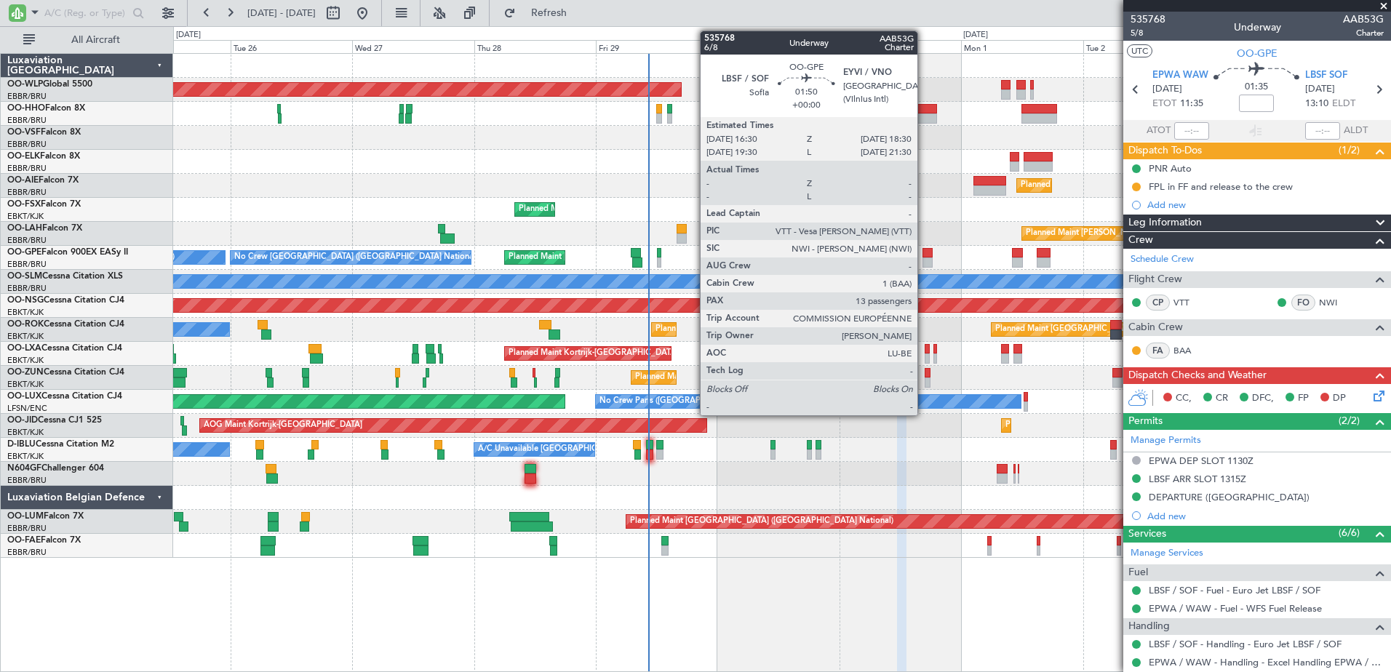
click at [924, 261] on div at bounding box center [928, 263] width 10 height 10
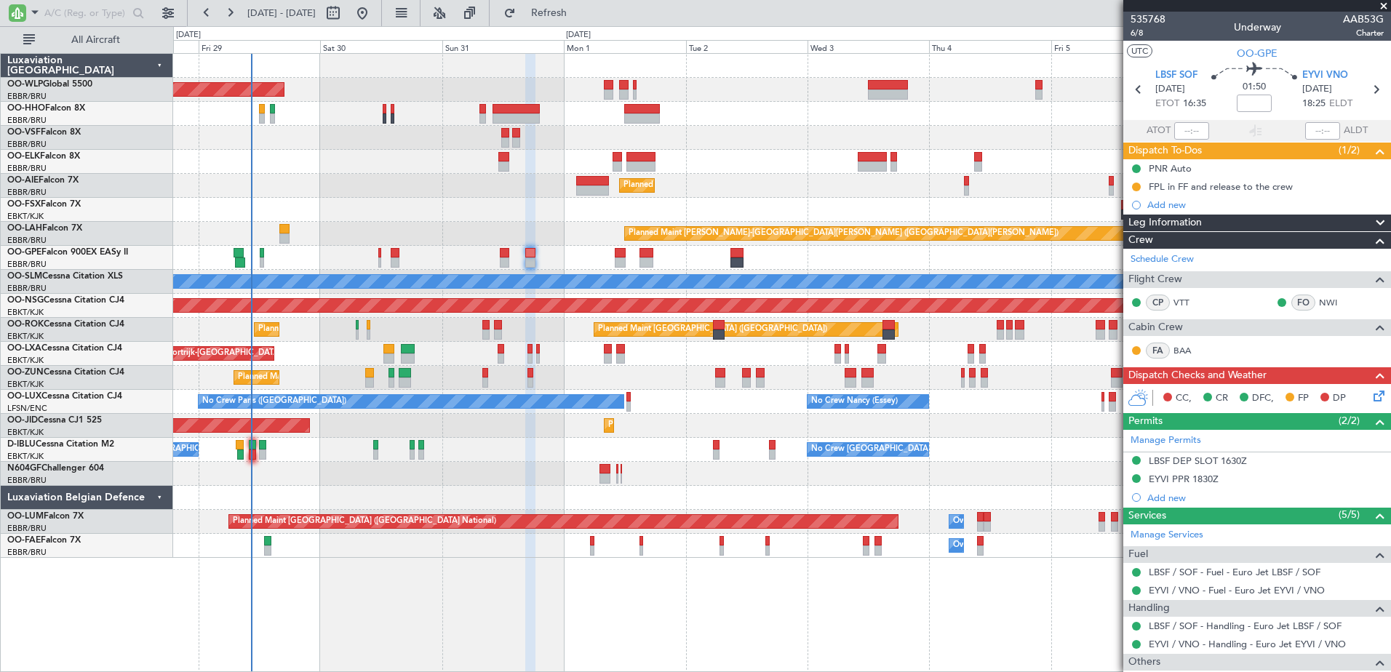
click at [552, 481] on div at bounding box center [781, 474] width 1217 height 24
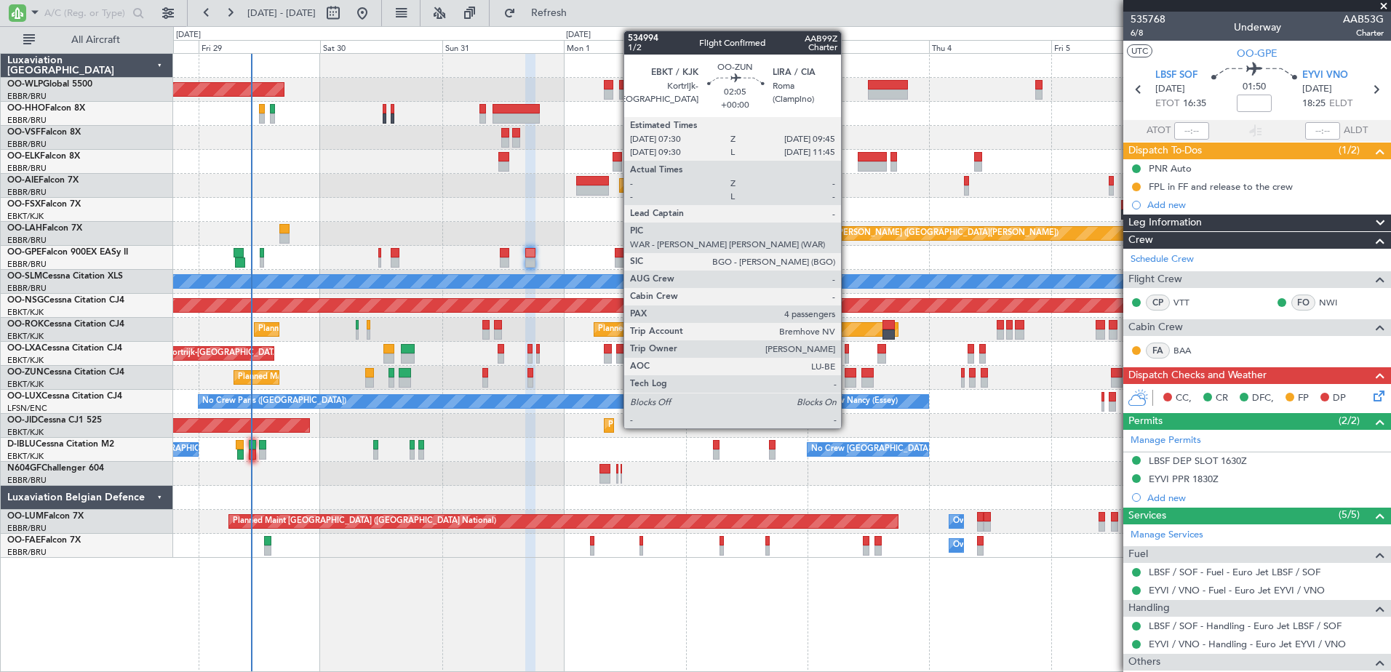
click at [848, 375] on div at bounding box center [851, 373] width 12 height 10
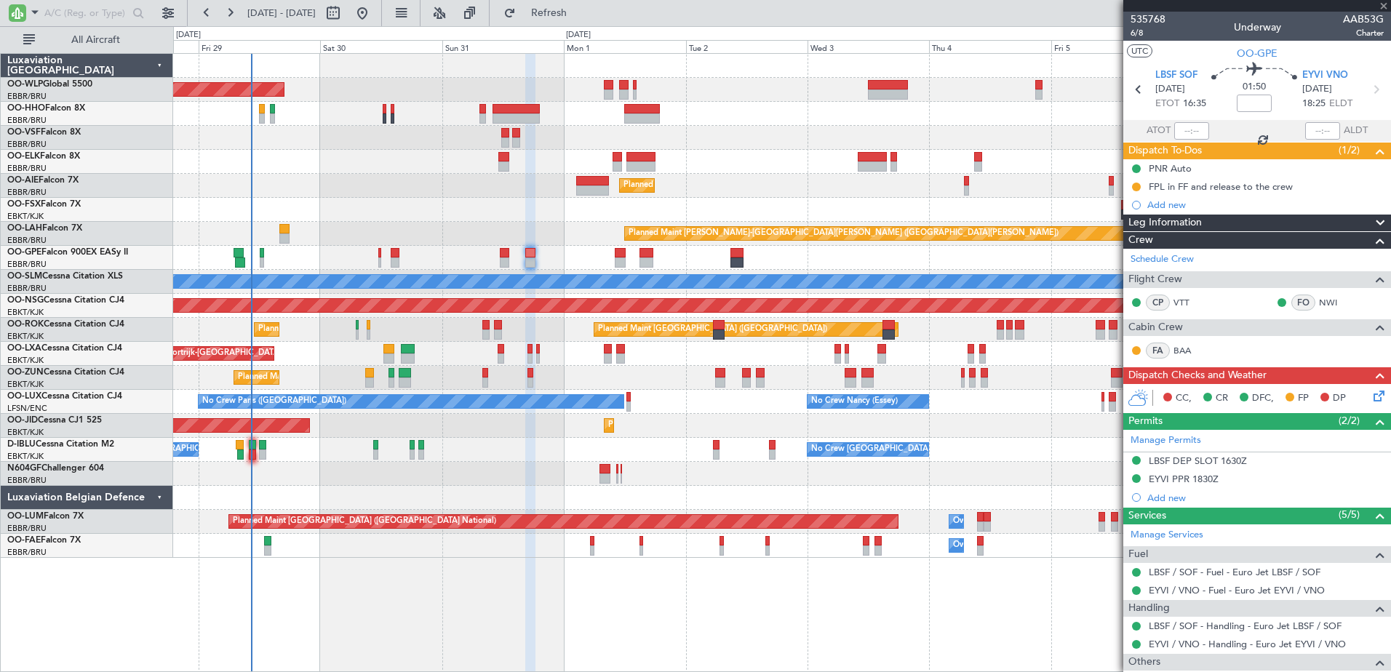
type input "4"
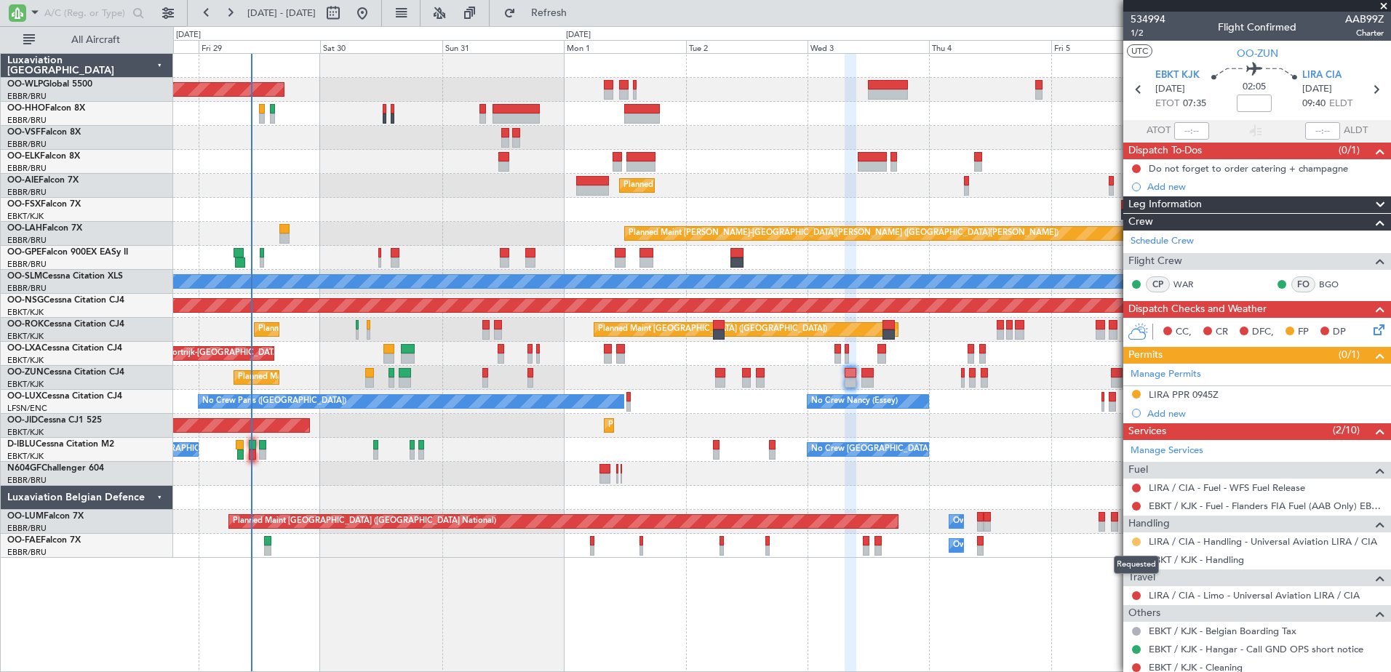
click at [1138, 539] on button at bounding box center [1136, 542] width 9 height 9
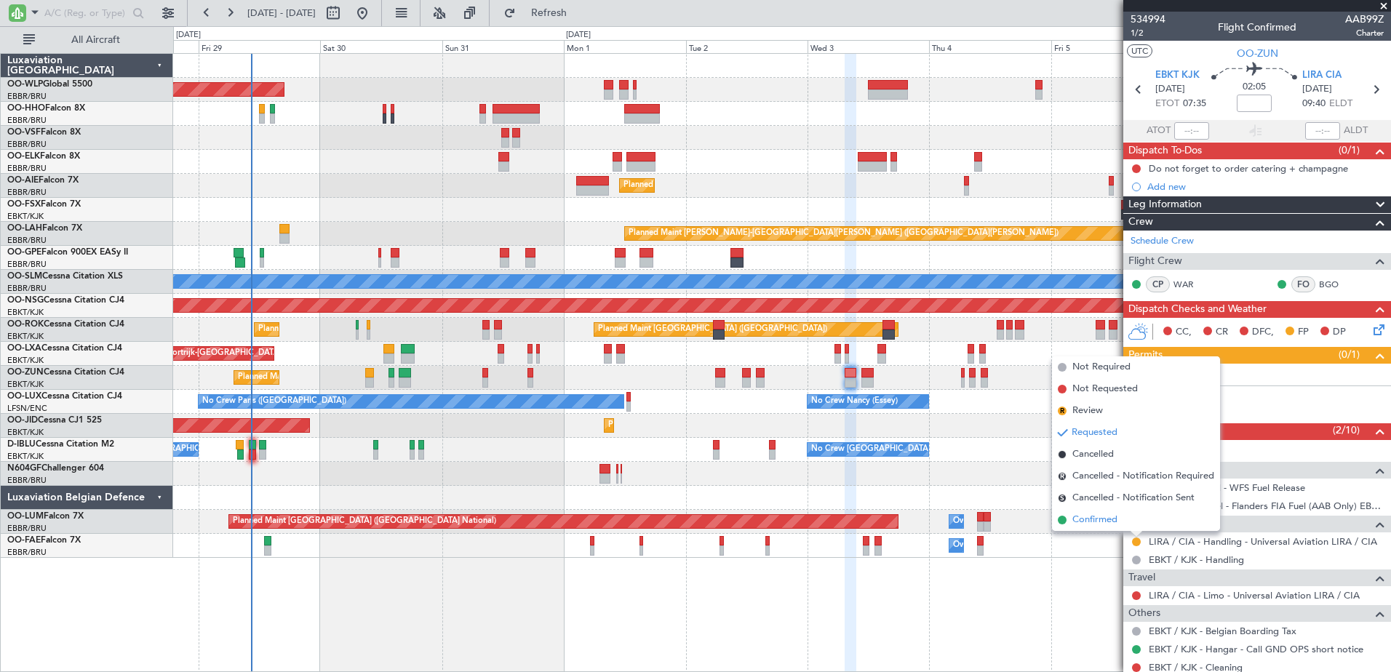
click at [1092, 520] on span "Confirmed" at bounding box center [1095, 520] width 45 height 15
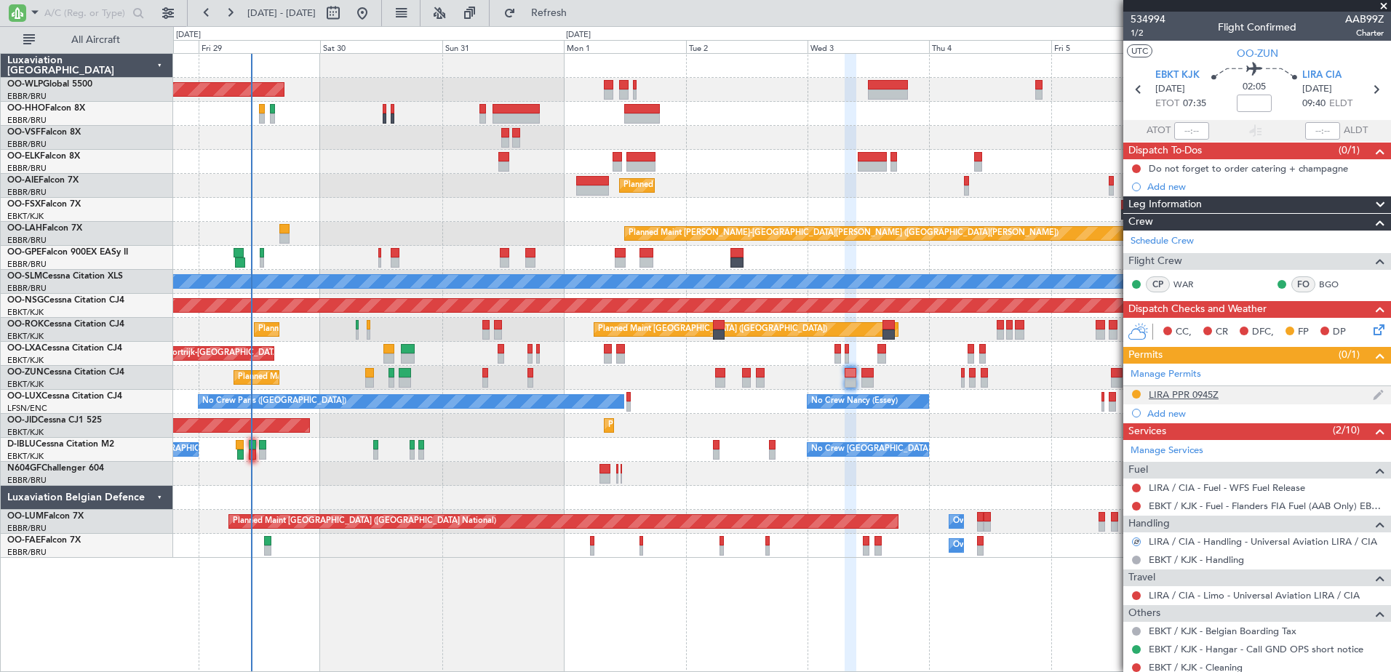
click at [1185, 399] on div "LIRA PPR 0945Z" at bounding box center [1184, 395] width 70 height 12
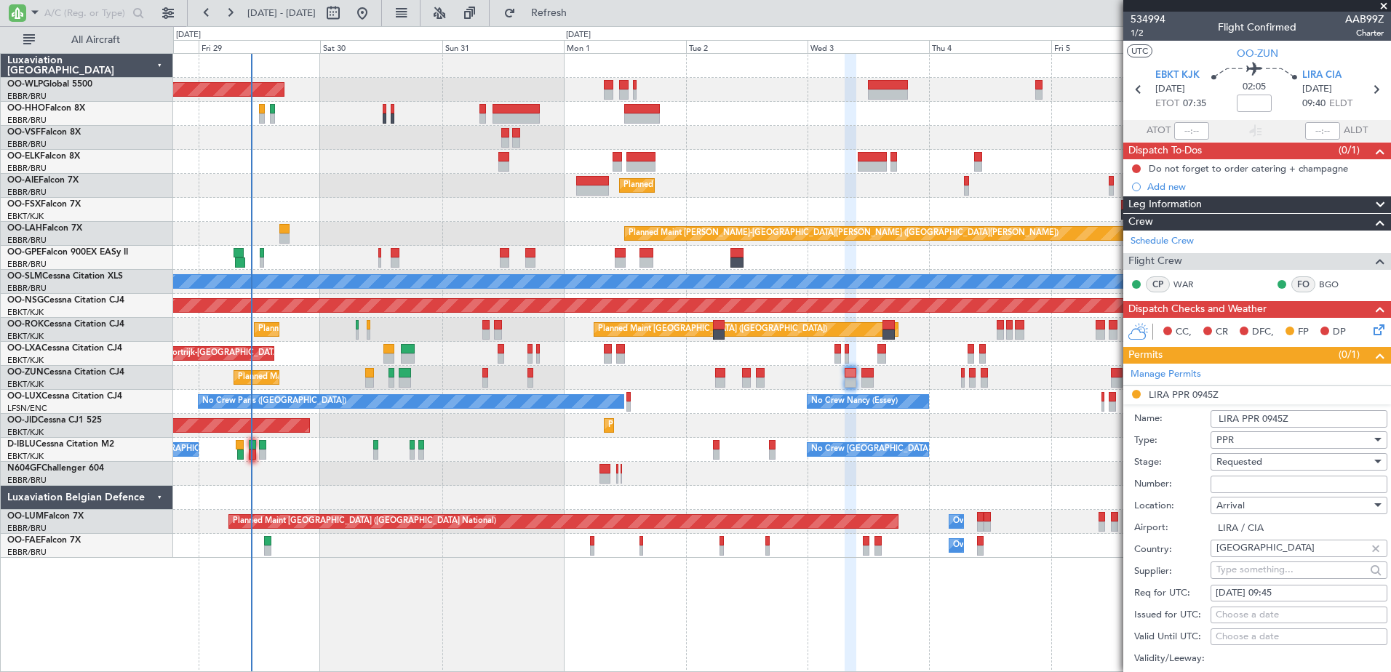
click at [1252, 485] on input "Number:" at bounding box center [1299, 484] width 177 height 17
paste input "104/03SEP"
type input "104/03SEP"
click at [1279, 457] on div "Requested" at bounding box center [1294, 462] width 155 height 22
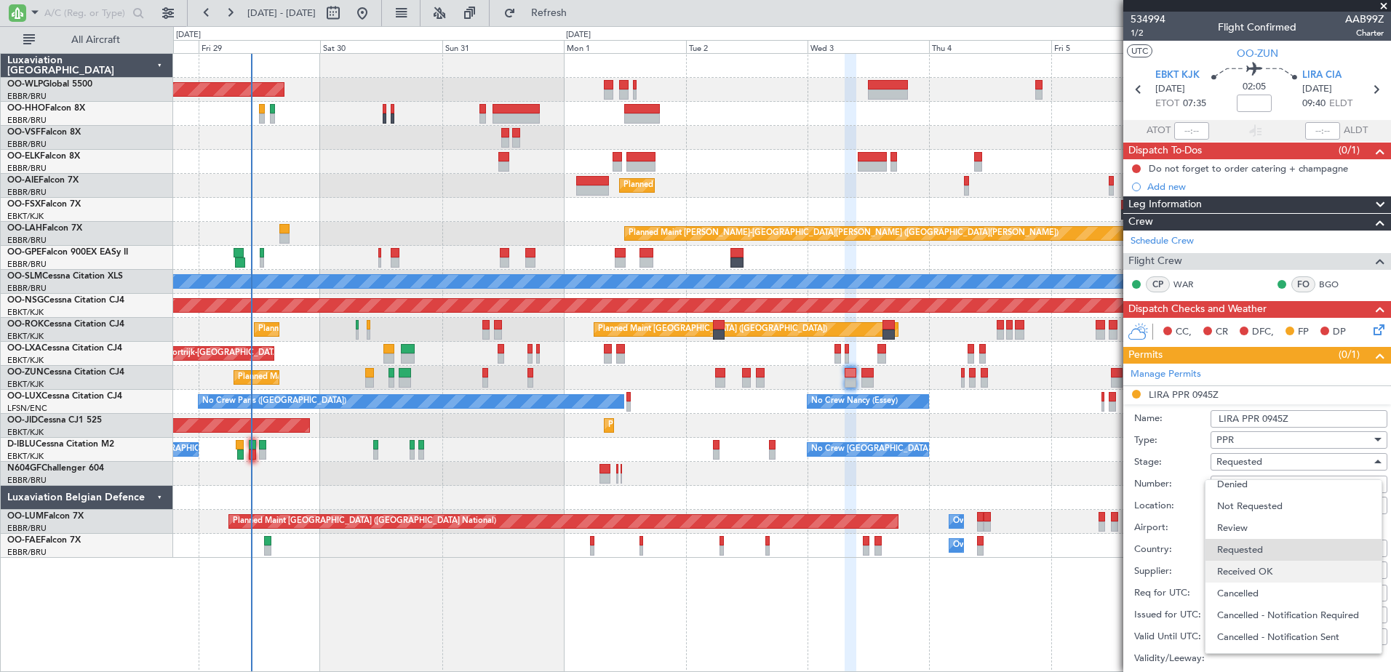
click at [1271, 567] on span "Received OK" at bounding box center [1293, 572] width 153 height 22
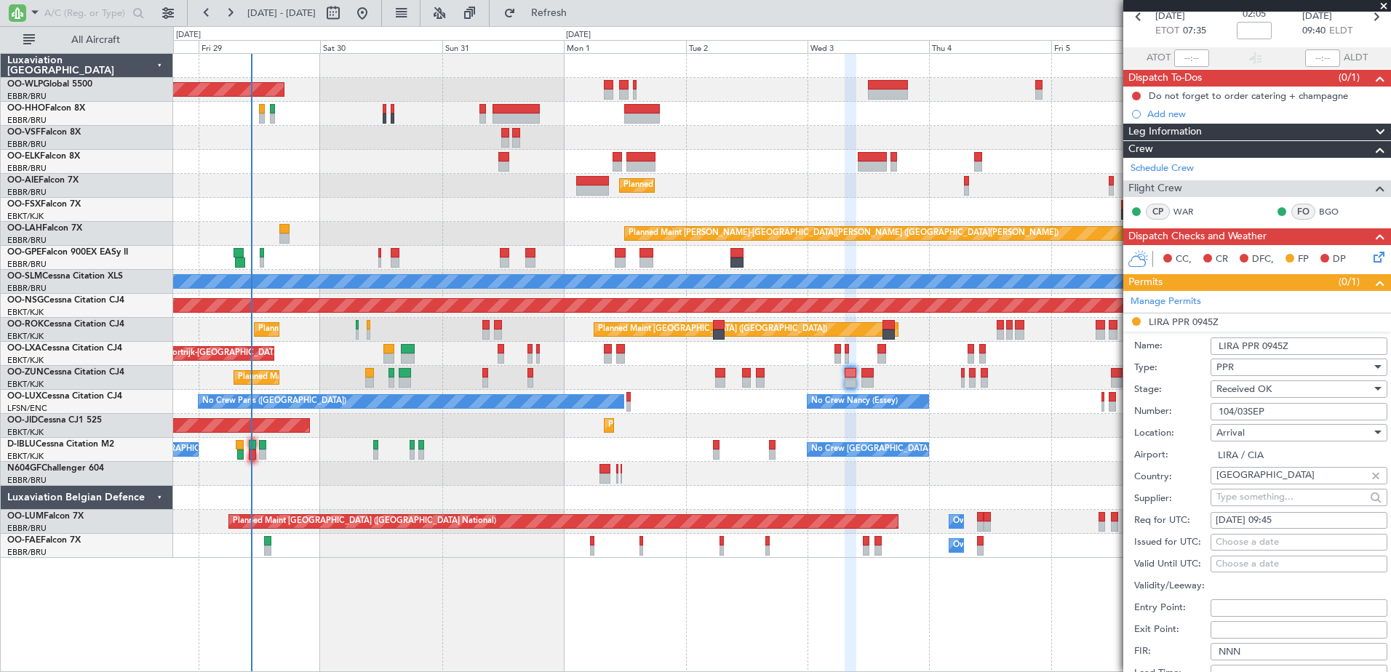
scroll to position [364, 0]
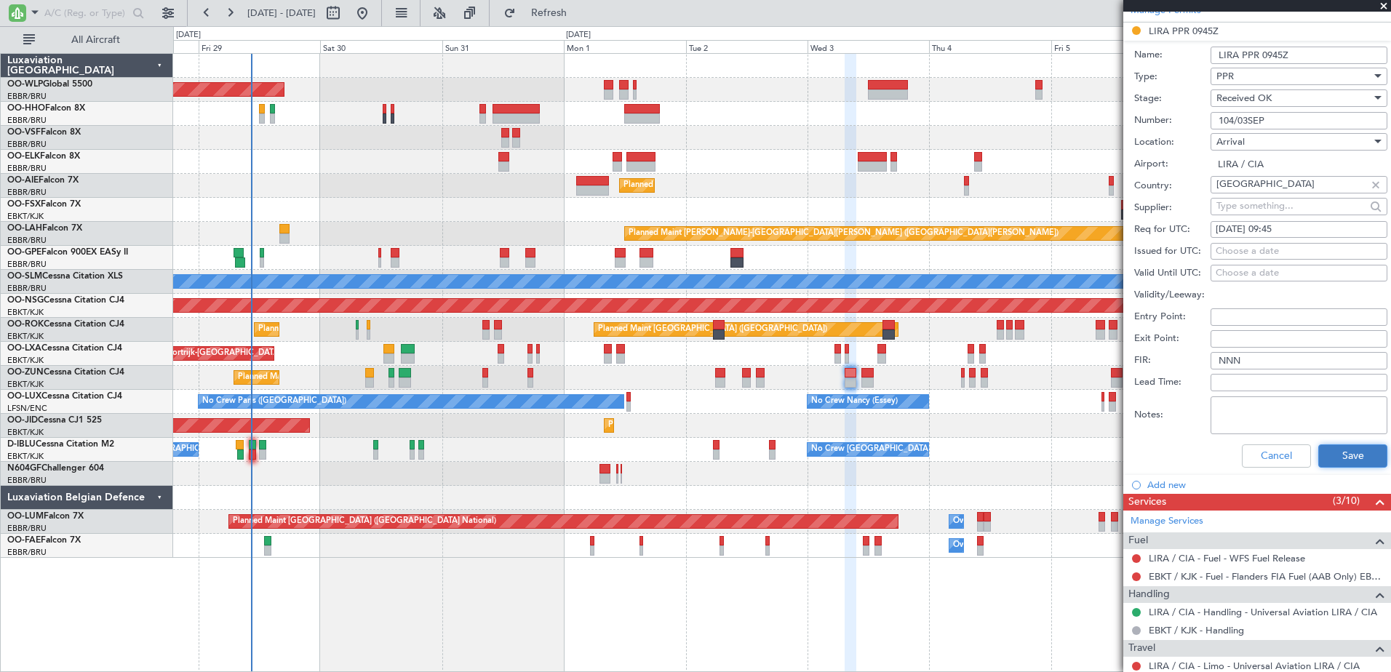
click at [1322, 453] on button "Save" at bounding box center [1353, 456] width 69 height 23
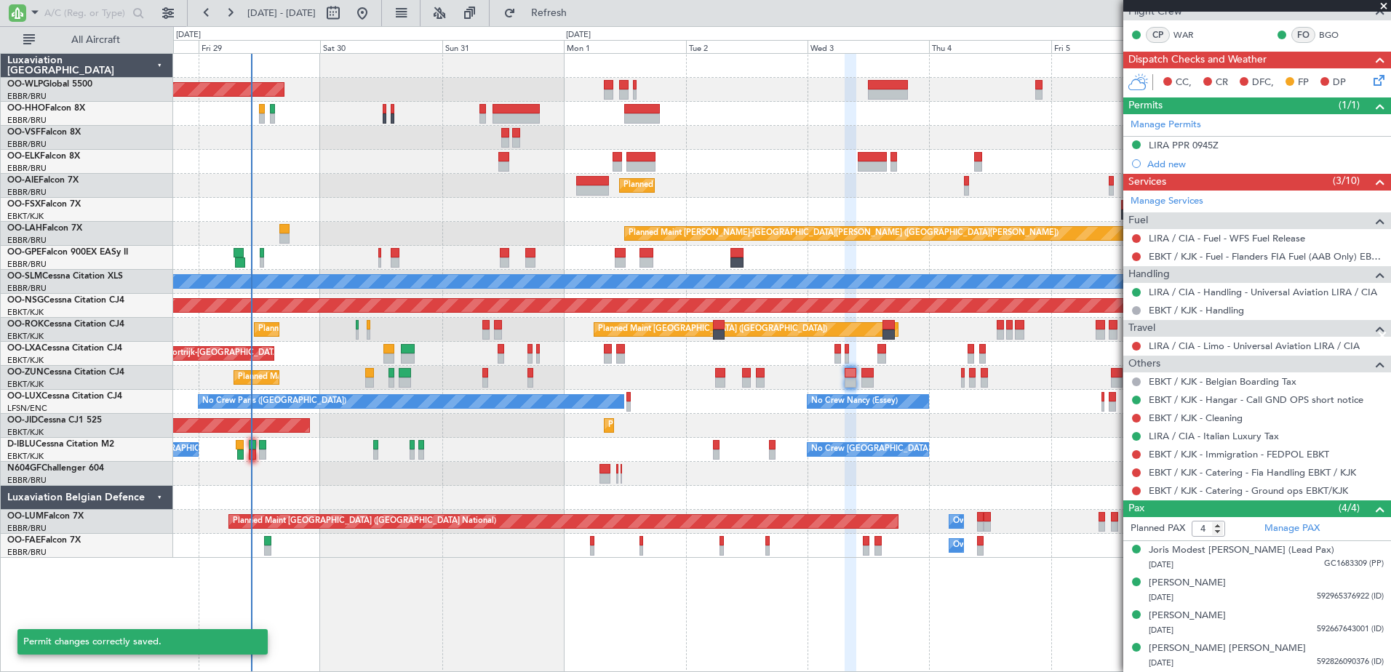
scroll to position [249, 0]
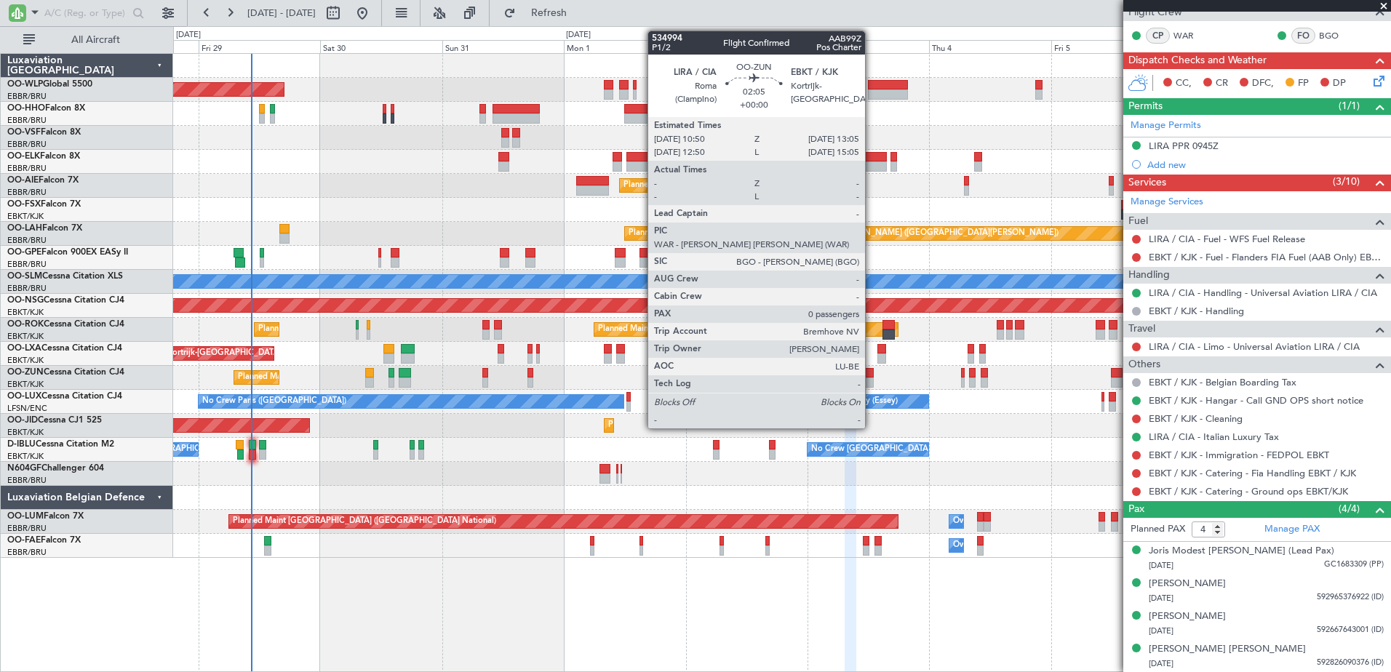
click at [872, 382] on div at bounding box center [868, 383] width 12 height 10
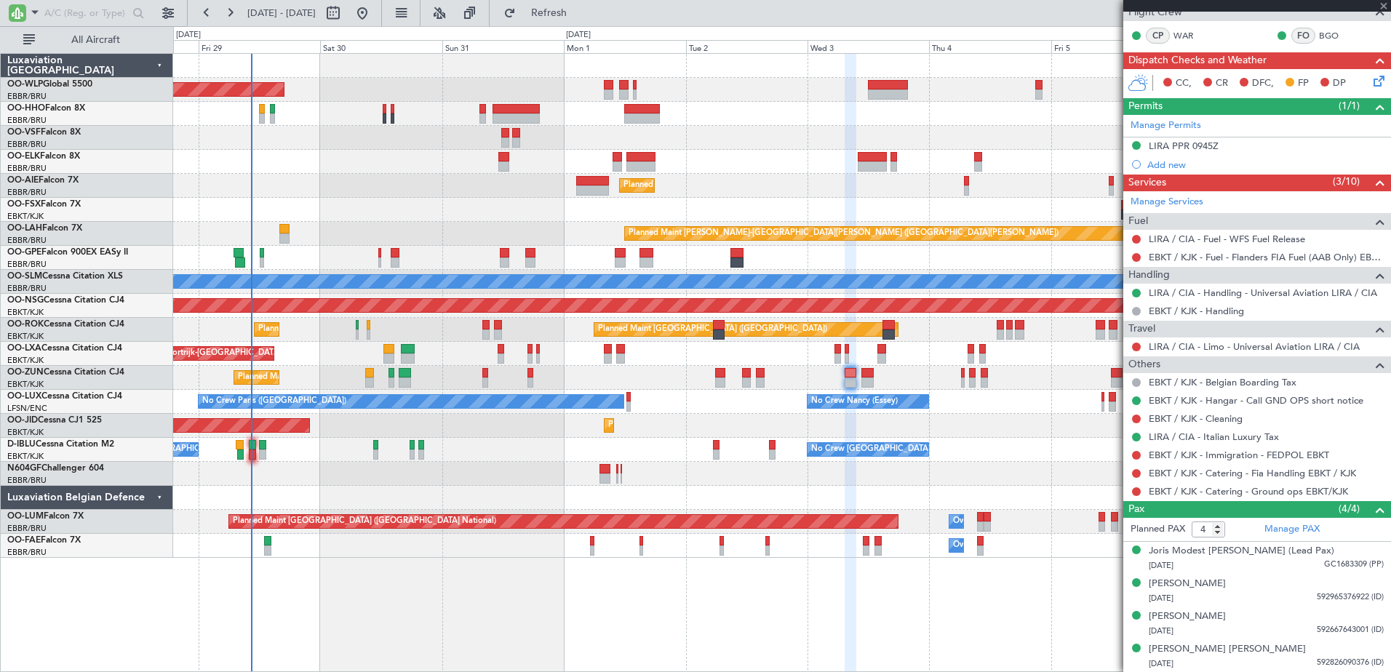
type input "0"
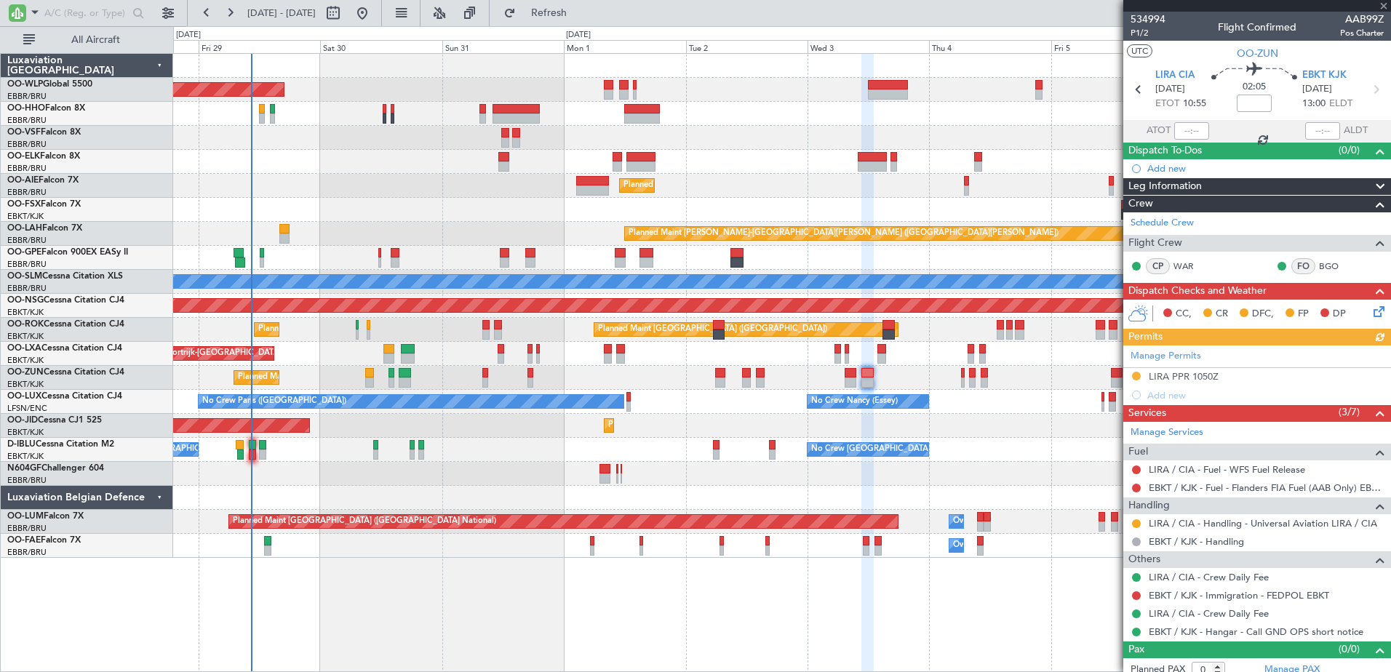
click at [1189, 378] on div "Manage Permits LIRA PPR 1050Z Add new" at bounding box center [1258, 375] width 268 height 59
click at [1177, 380] on div "LIRA PPR 1050Z" at bounding box center [1184, 376] width 70 height 12
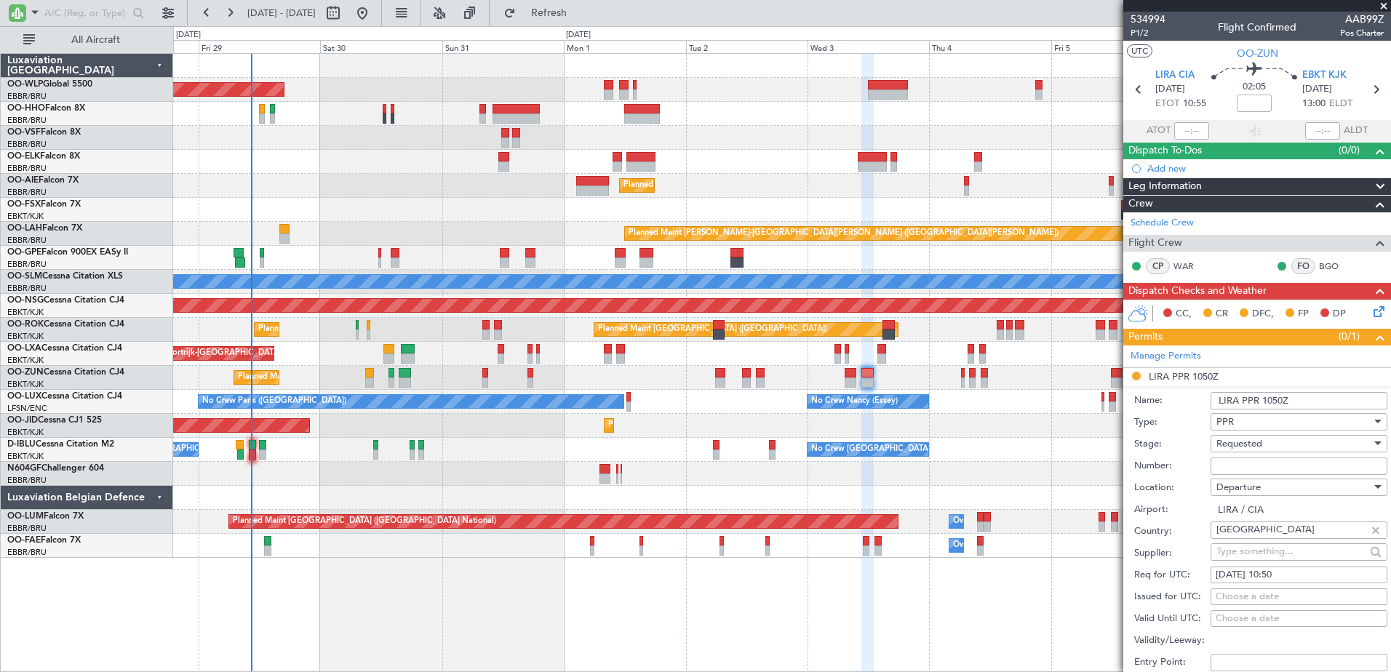
click at [1247, 465] on input "Number:" at bounding box center [1299, 466] width 177 height 17
paste input "104/03SEP"
type input "104/03SEP"
click at [1263, 440] on span "Requested" at bounding box center [1240, 443] width 46 height 13
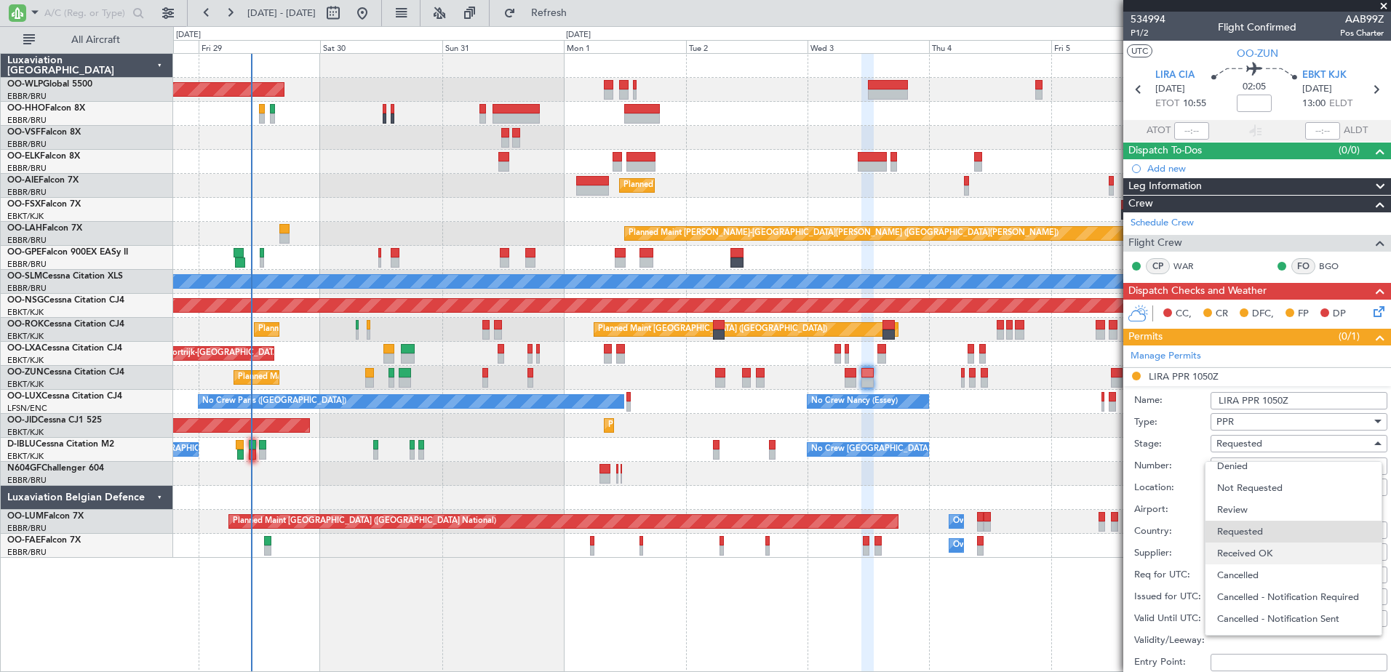
click at [1266, 547] on span "Received OK" at bounding box center [1293, 554] width 153 height 22
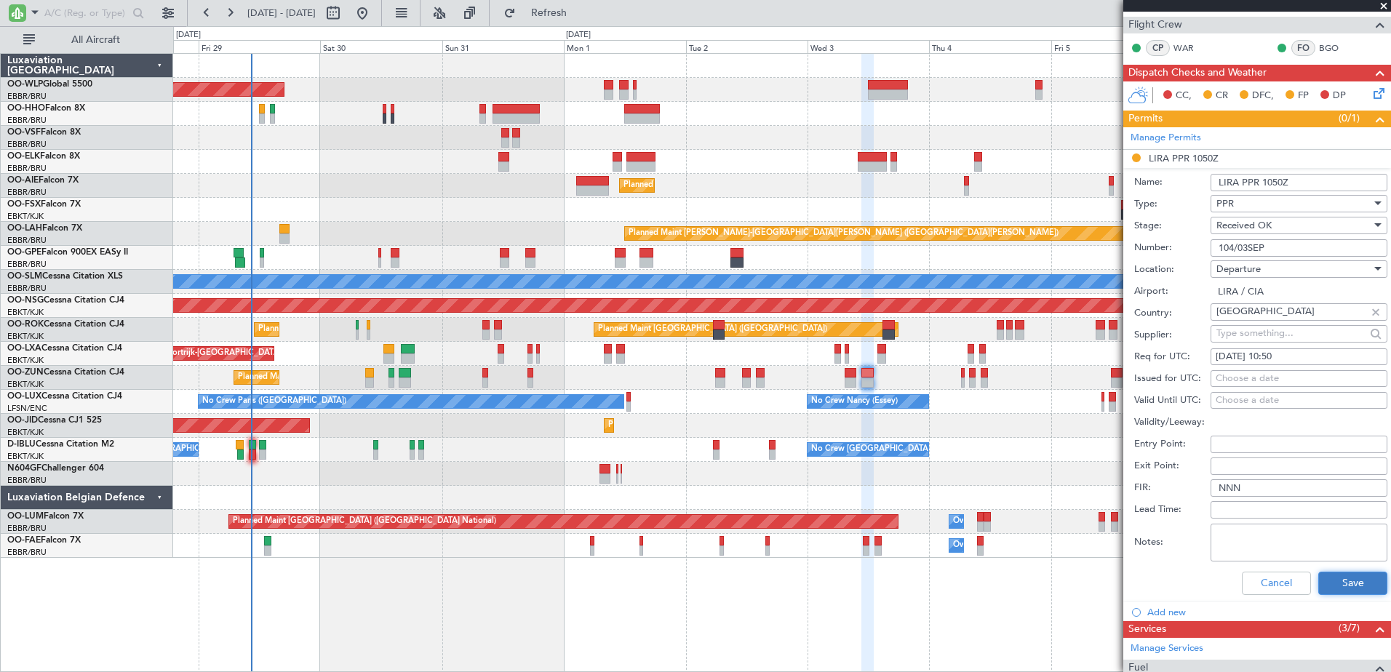
click at [1345, 582] on button "Save" at bounding box center [1353, 583] width 69 height 23
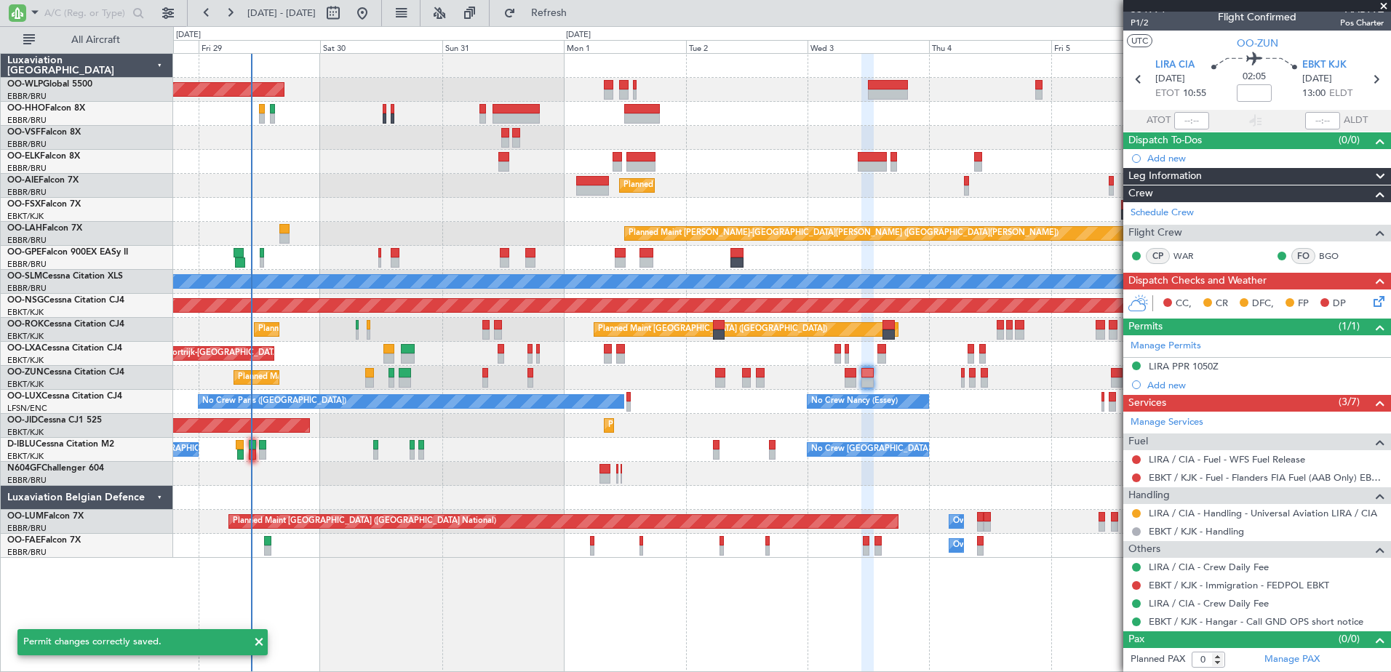
scroll to position [9, 0]
click at [1135, 514] on button at bounding box center [1136, 514] width 9 height 9
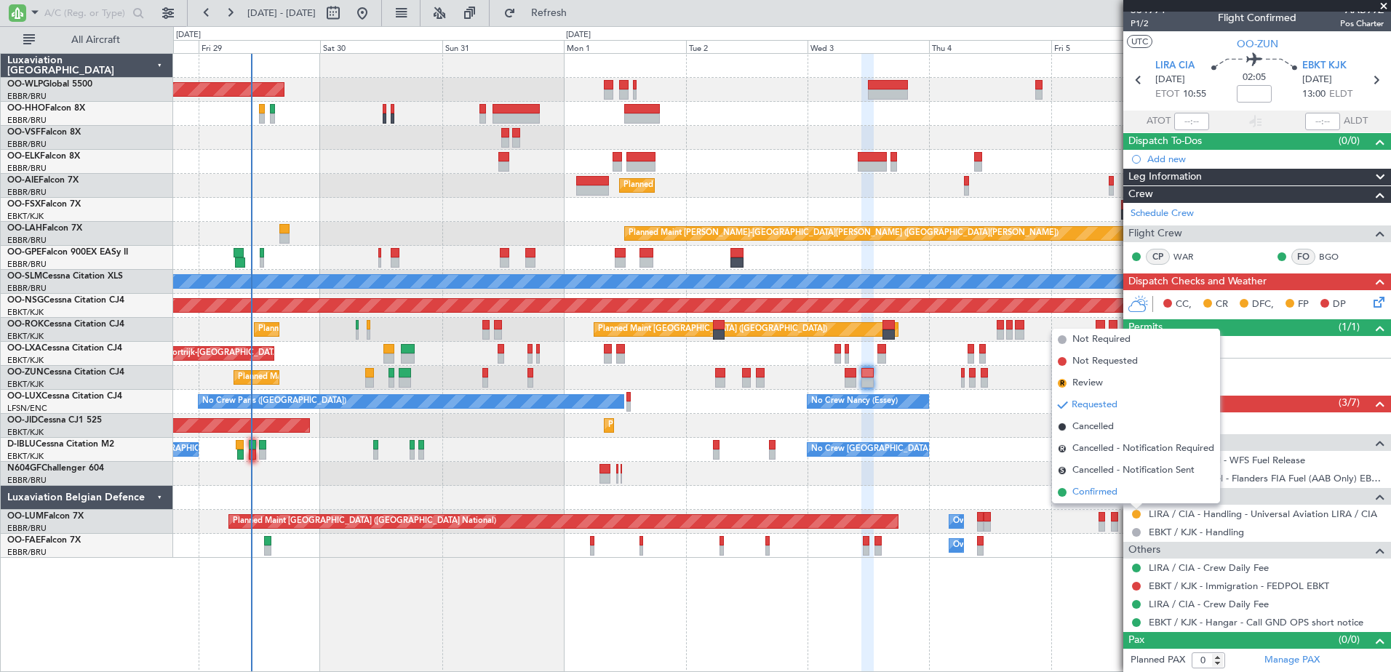
click at [1103, 494] on span "Confirmed" at bounding box center [1095, 492] width 45 height 15
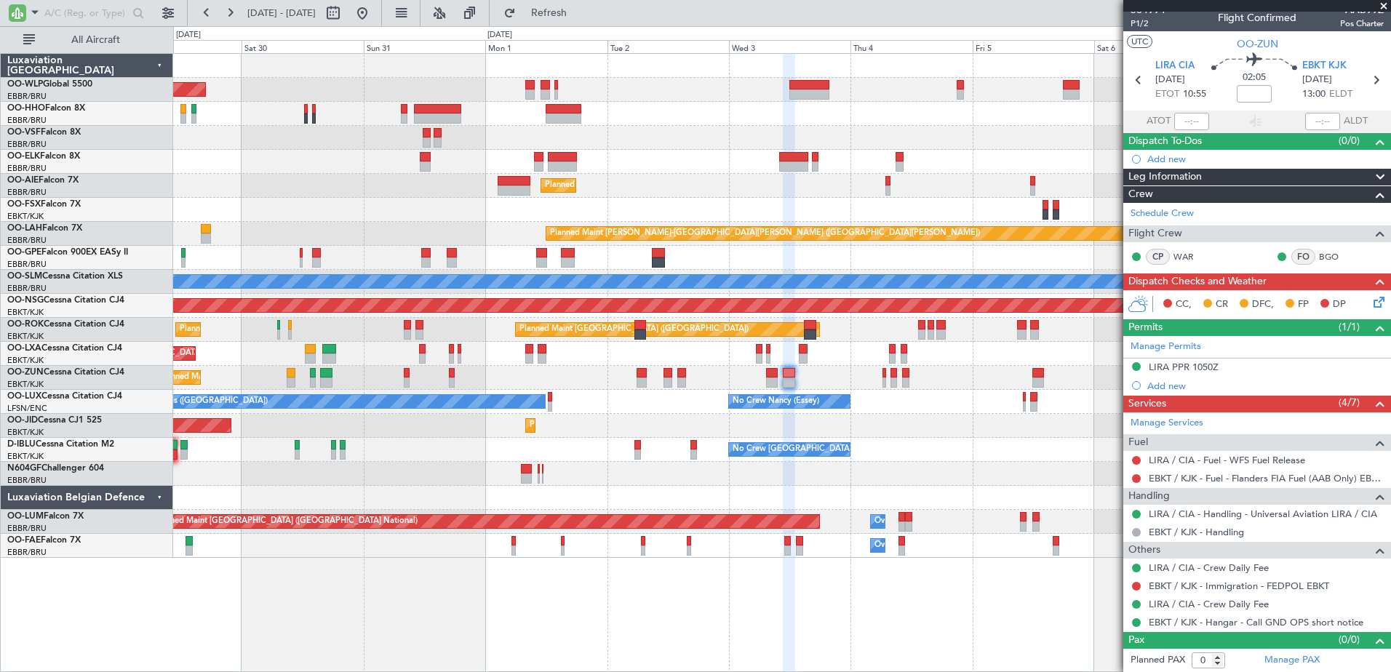
click at [879, 465] on div "Planned Maint Berlin (Brandenburg) Planned Maint Kortrijk-Wevelgem Planned Main…" at bounding box center [781, 306] width 1217 height 504
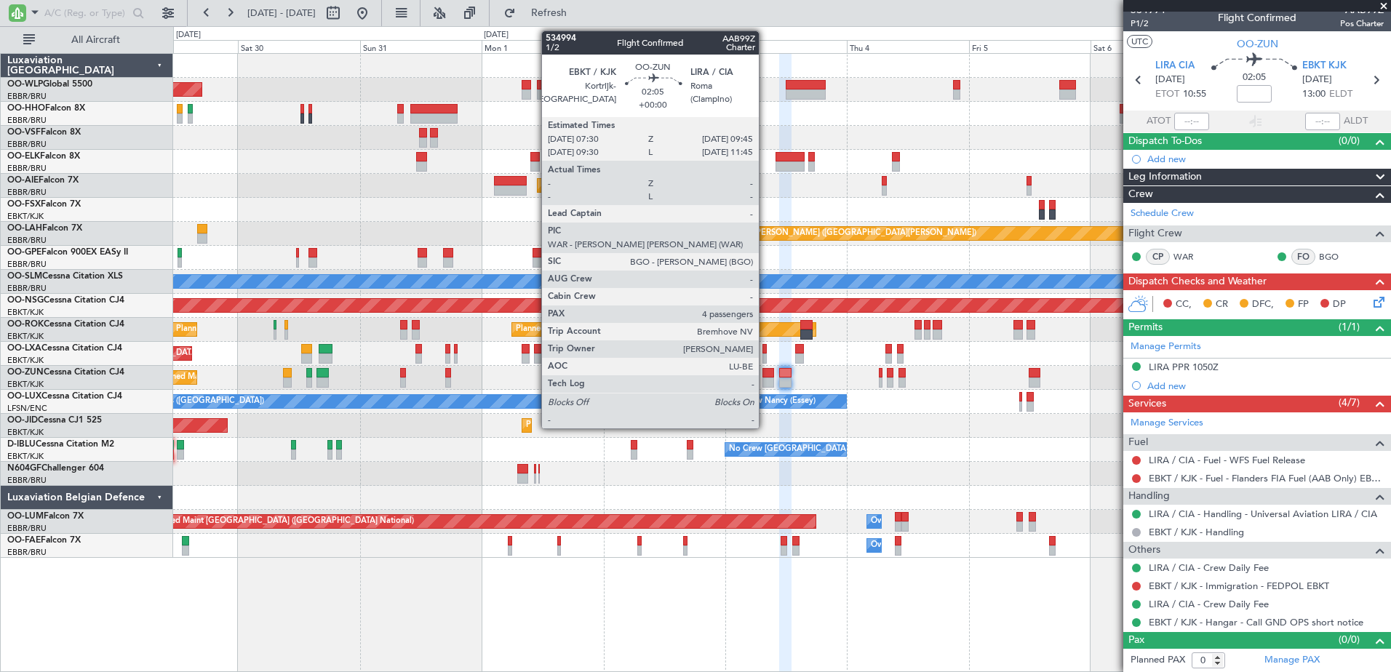
click at [766, 381] on div at bounding box center [769, 383] width 12 height 10
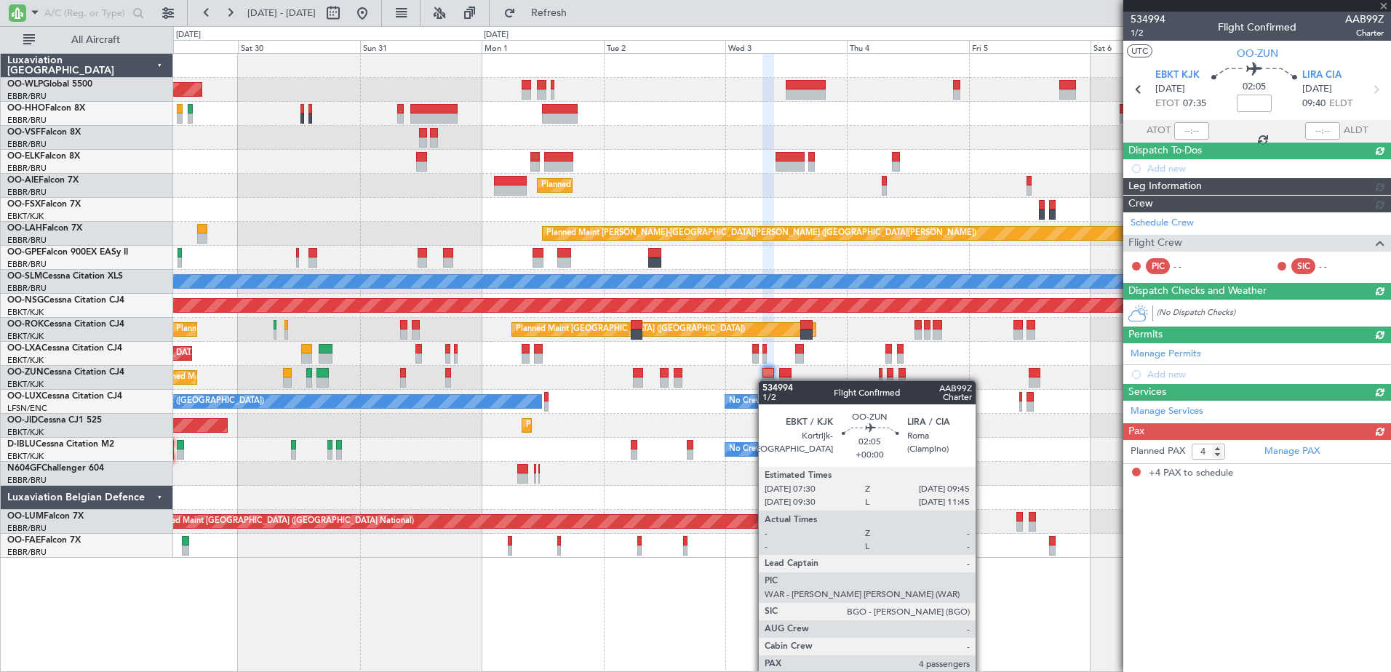
scroll to position [0, 0]
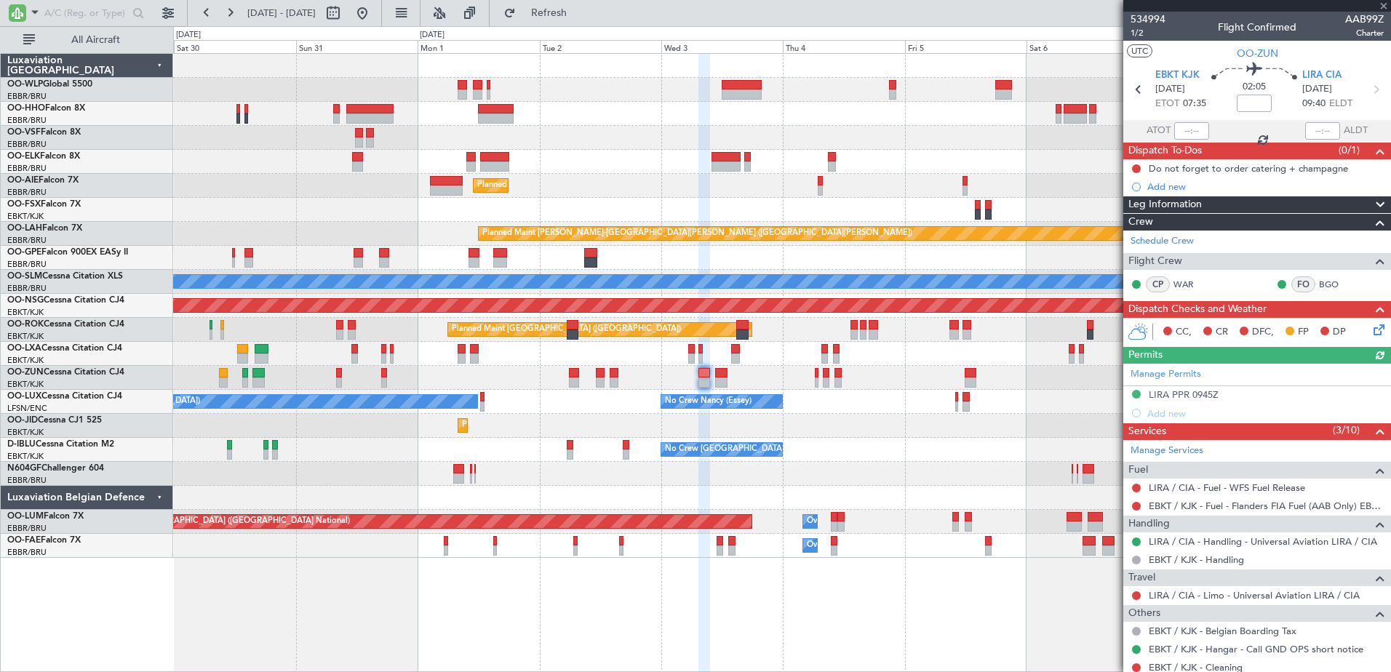
click at [869, 445] on div "Planned Maint Berlin (Brandenburg) Planned Maint Kortrijk-Wevelgem Planned Main…" at bounding box center [781, 306] width 1217 height 504
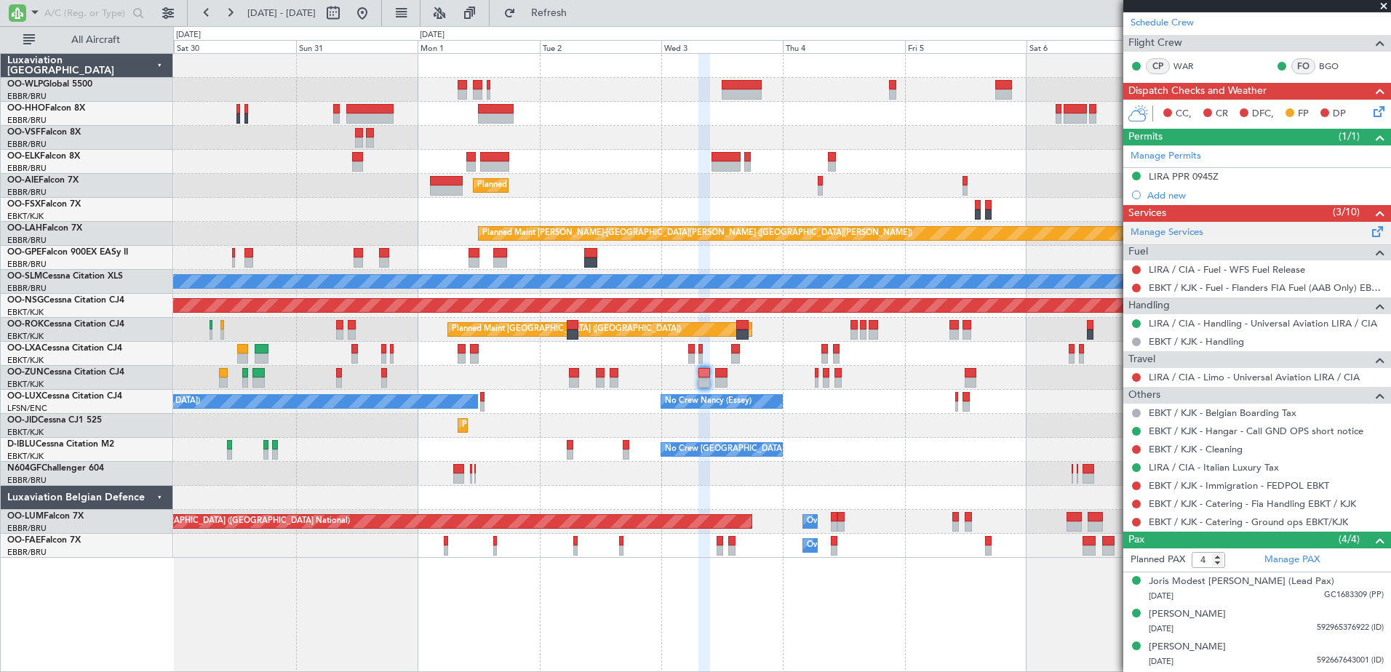
scroll to position [249, 0]
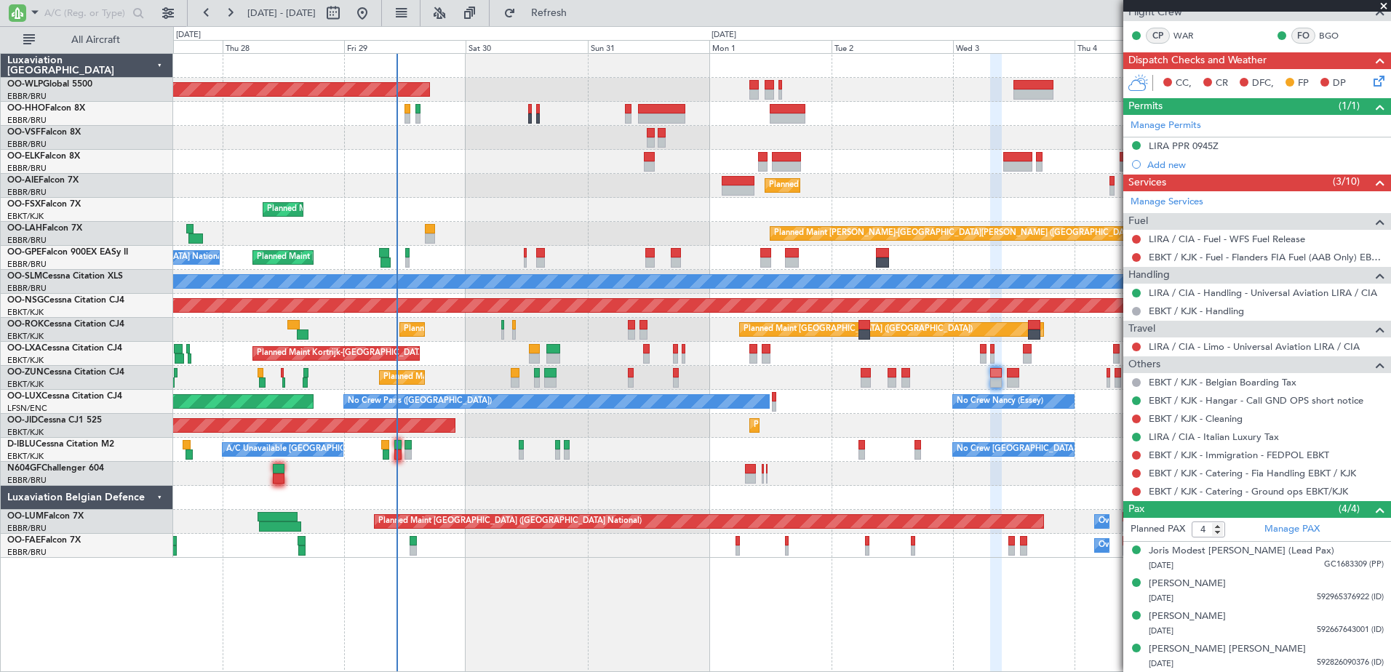
click at [623, 461] on div "No Crew Brussels (Brussels National) A/C Unavailable Kortrijk-Wevelgem No Crew …" at bounding box center [781, 450] width 1217 height 24
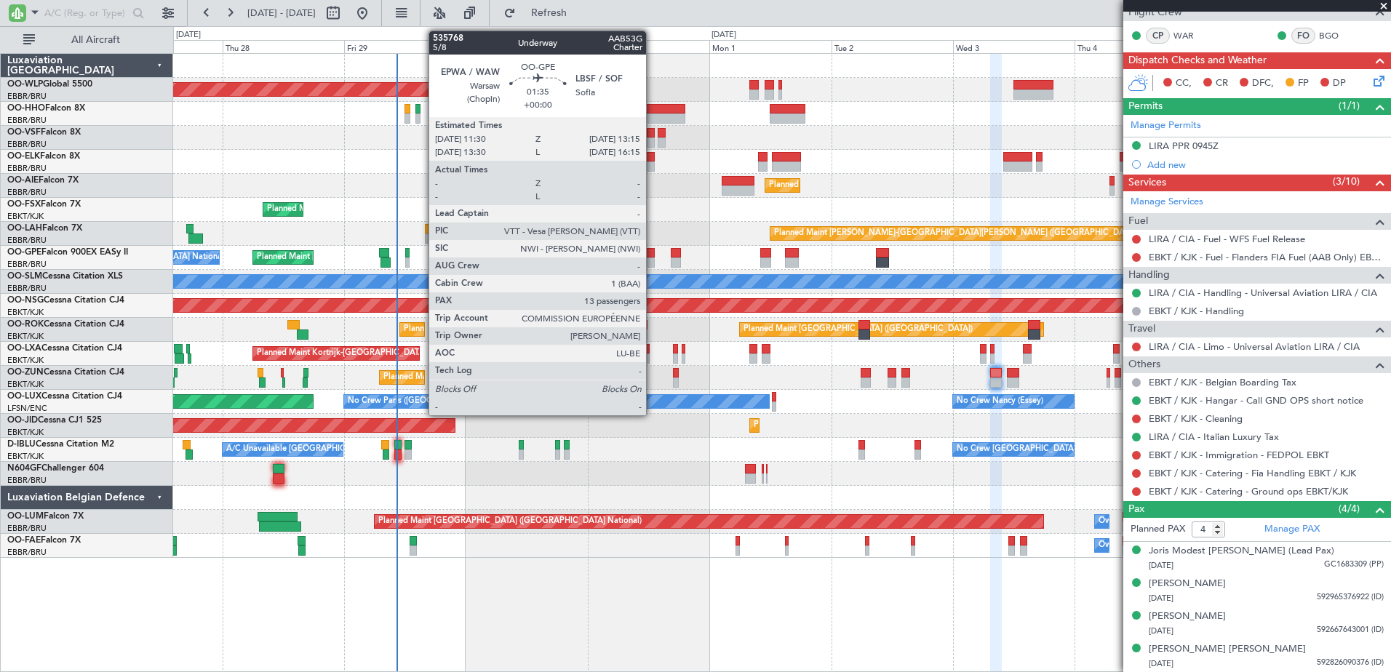
click at [653, 261] on div at bounding box center [649, 263] width 9 height 10
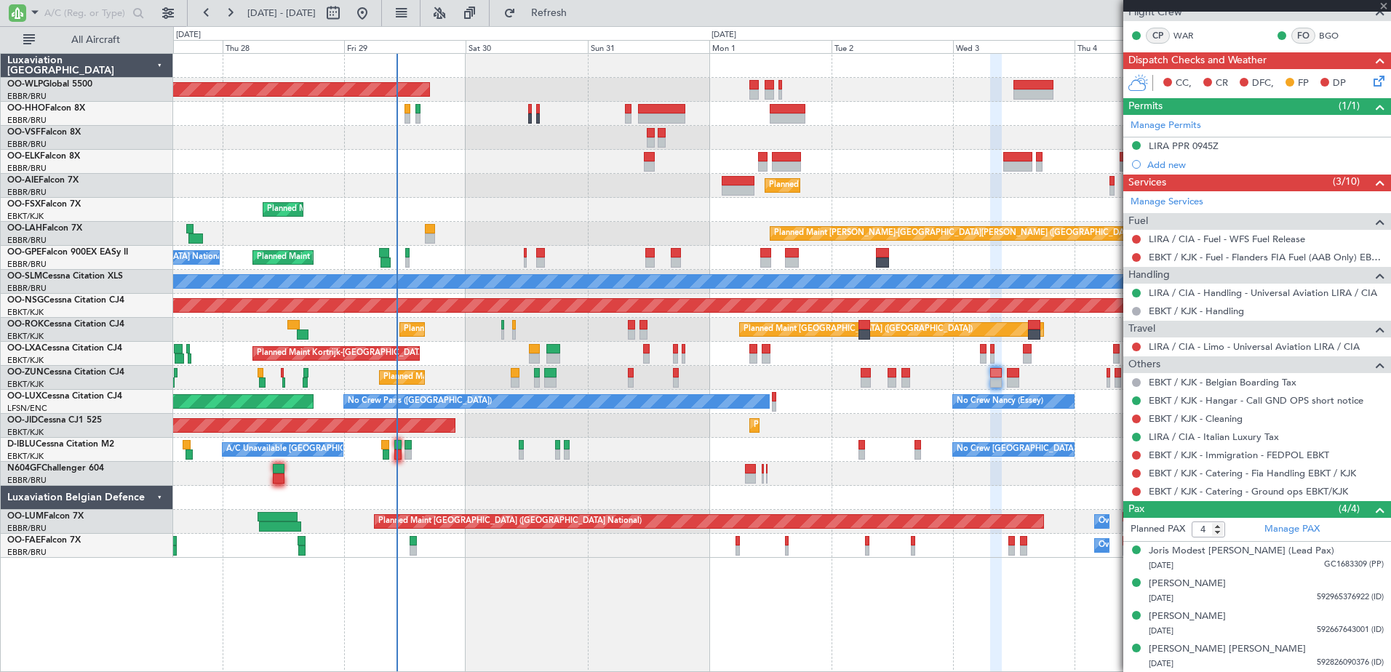
type input "13"
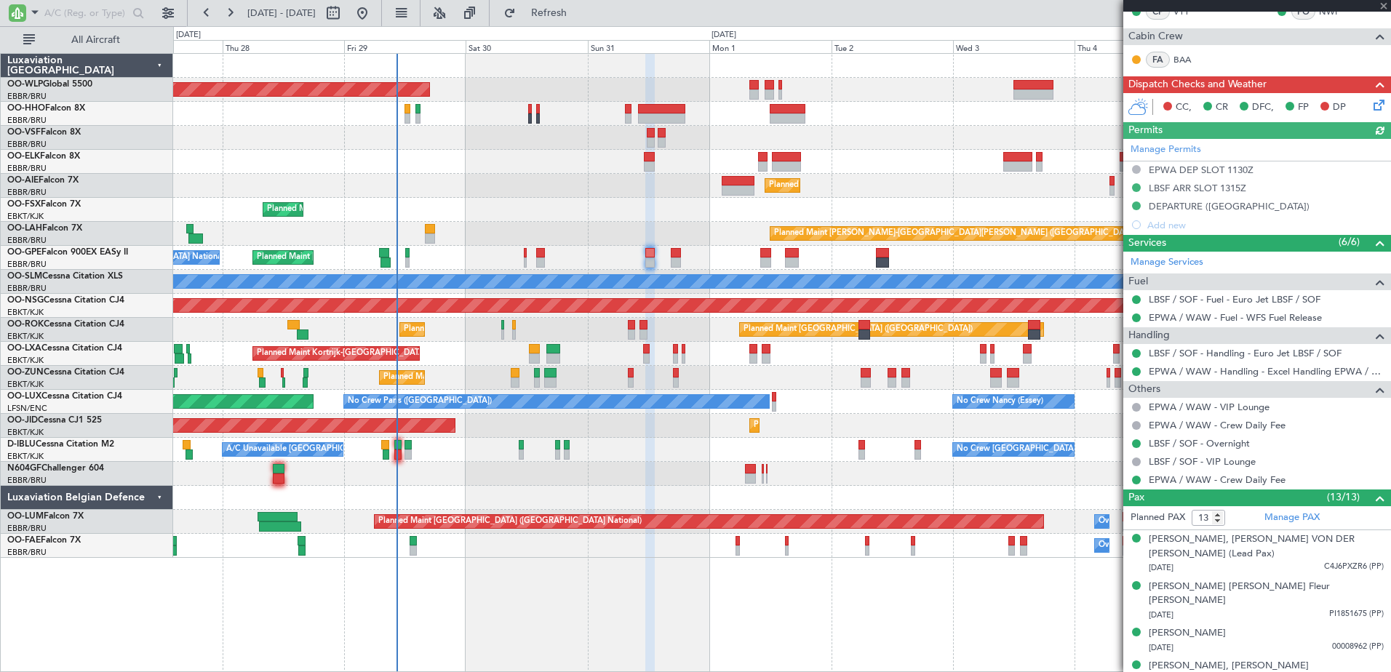
scroll to position [364, 0]
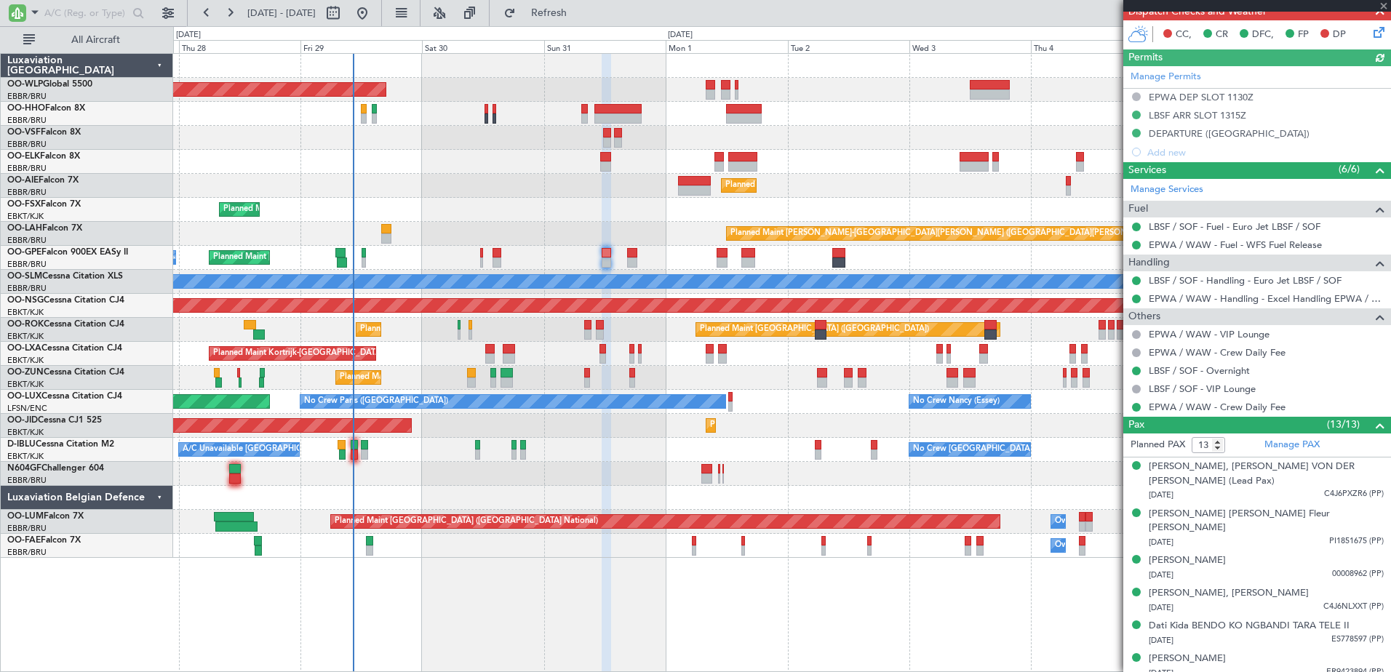
click at [629, 220] on div "Planned Maint Kortrijk-[GEOGRAPHIC_DATA] Planned Maint [GEOGRAPHIC_DATA]-[GEOGR…" at bounding box center [781, 210] width 1217 height 24
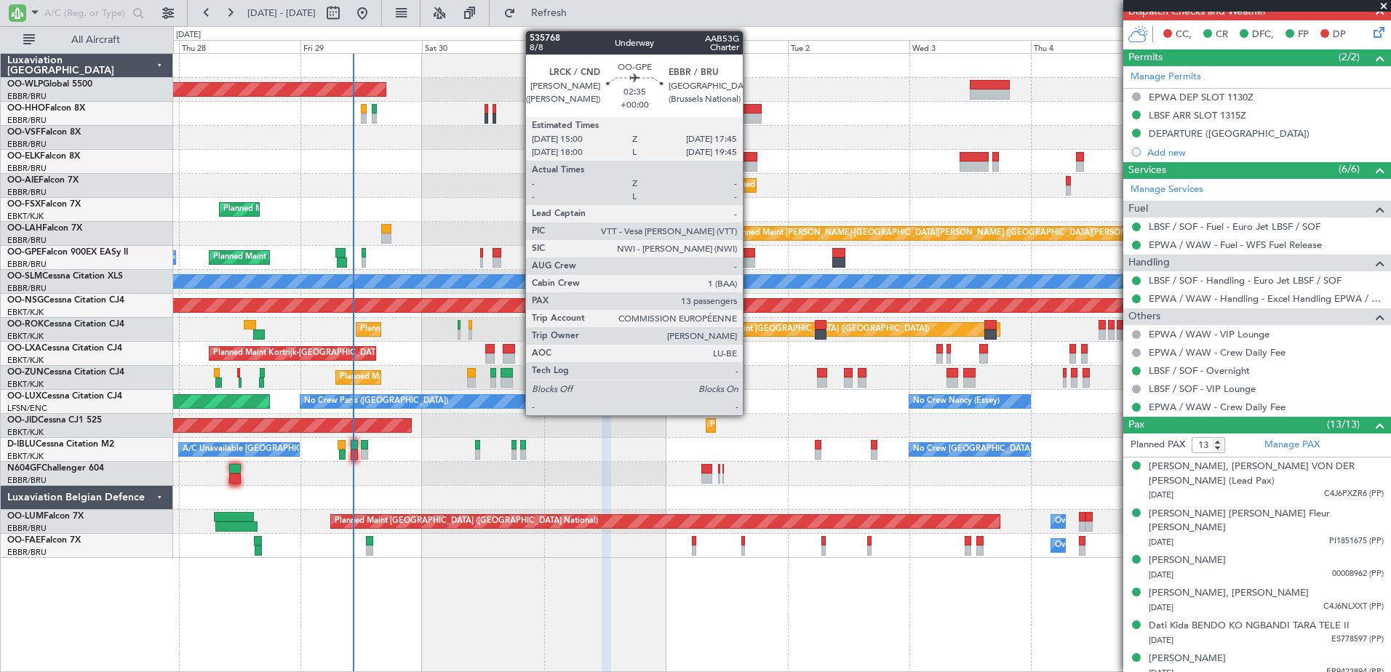
click at [750, 253] on div at bounding box center [749, 253] width 15 height 10
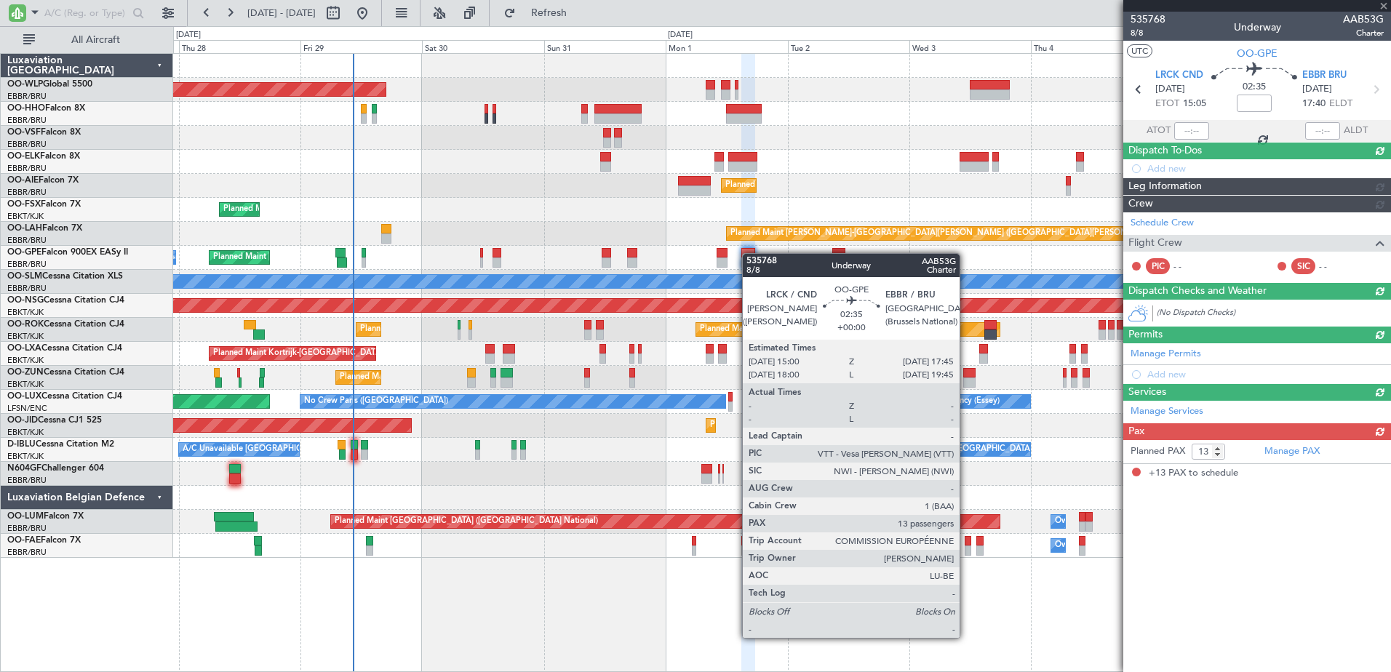
scroll to position [0, 0]
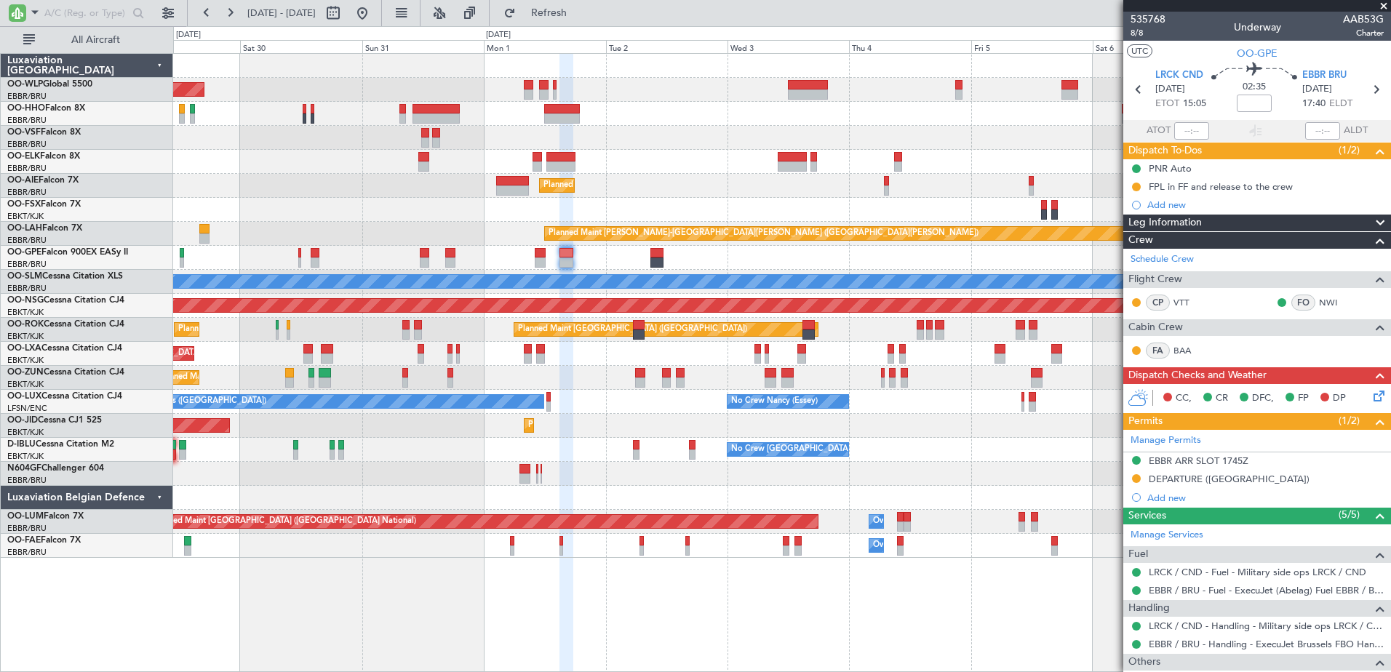
click at [606, 267] on div "Planned Maint Brussels (Brussels National) Planned Maint Brussels (Brussels Nat…" at bounding box center [781, 258] width 1217 height 24
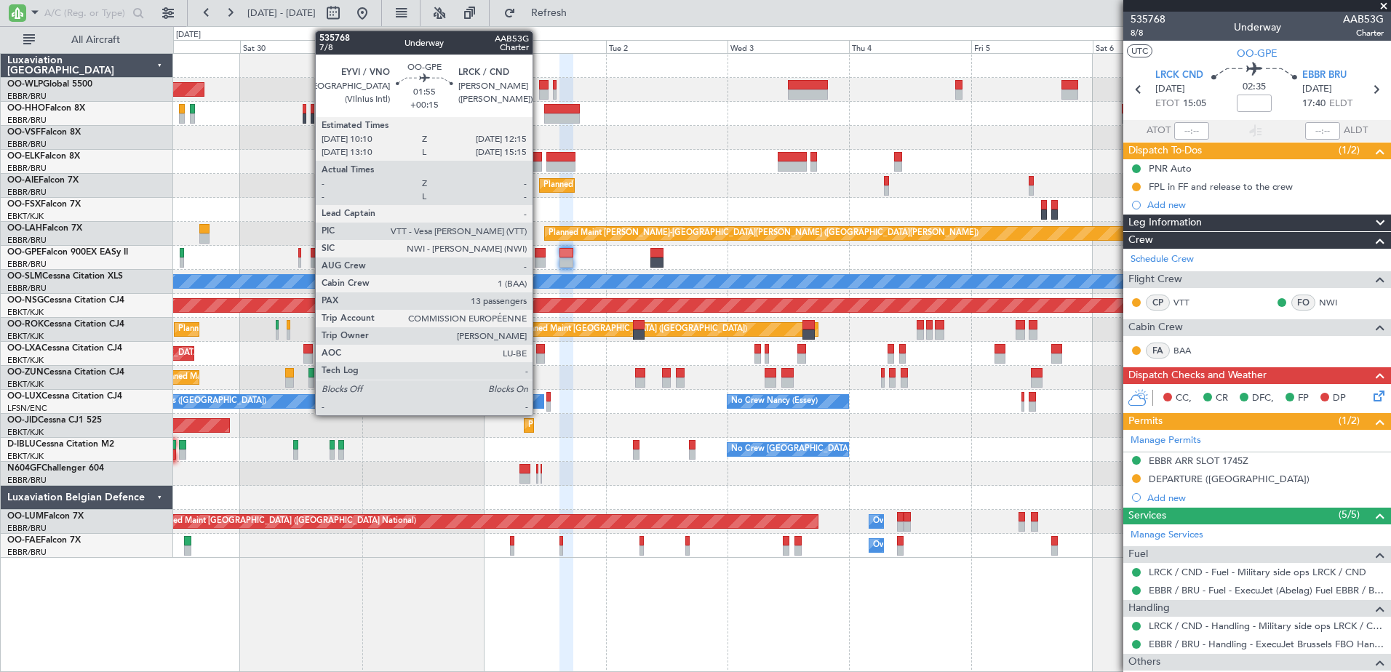
click at [539, 253] on div at bounding box center [540, 253] width 11 height 10
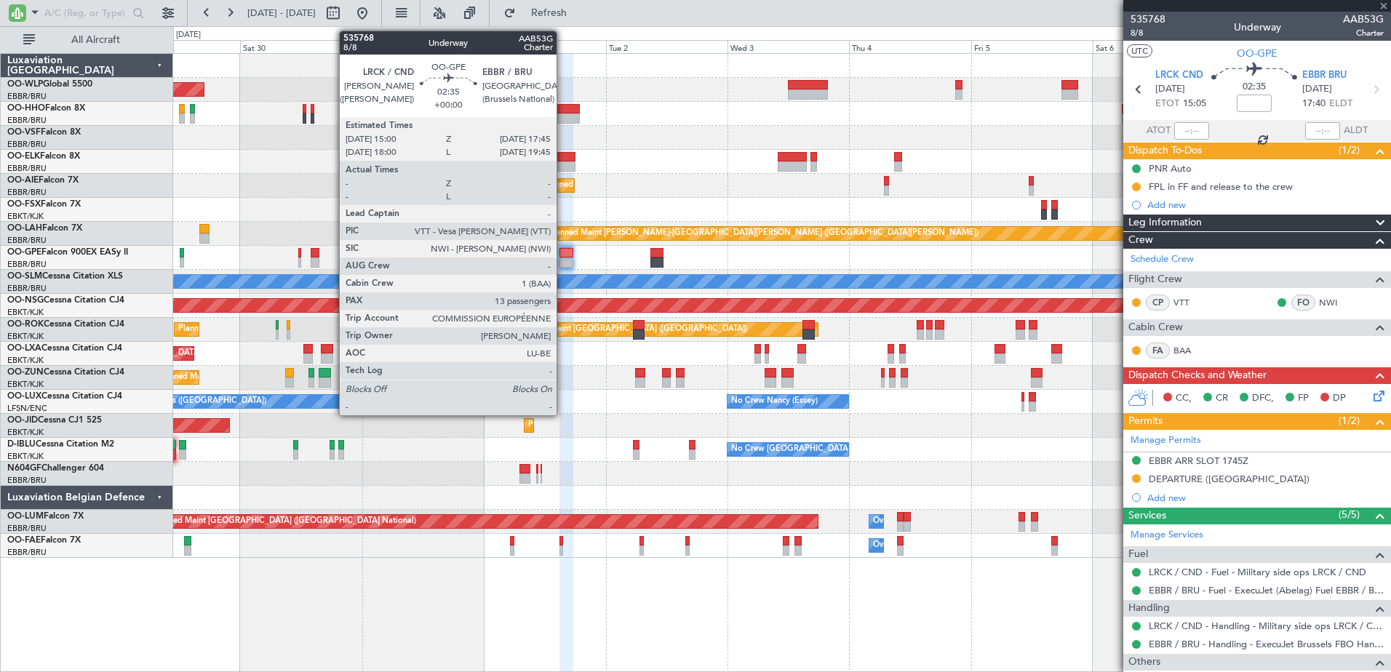
type input "+00:15"
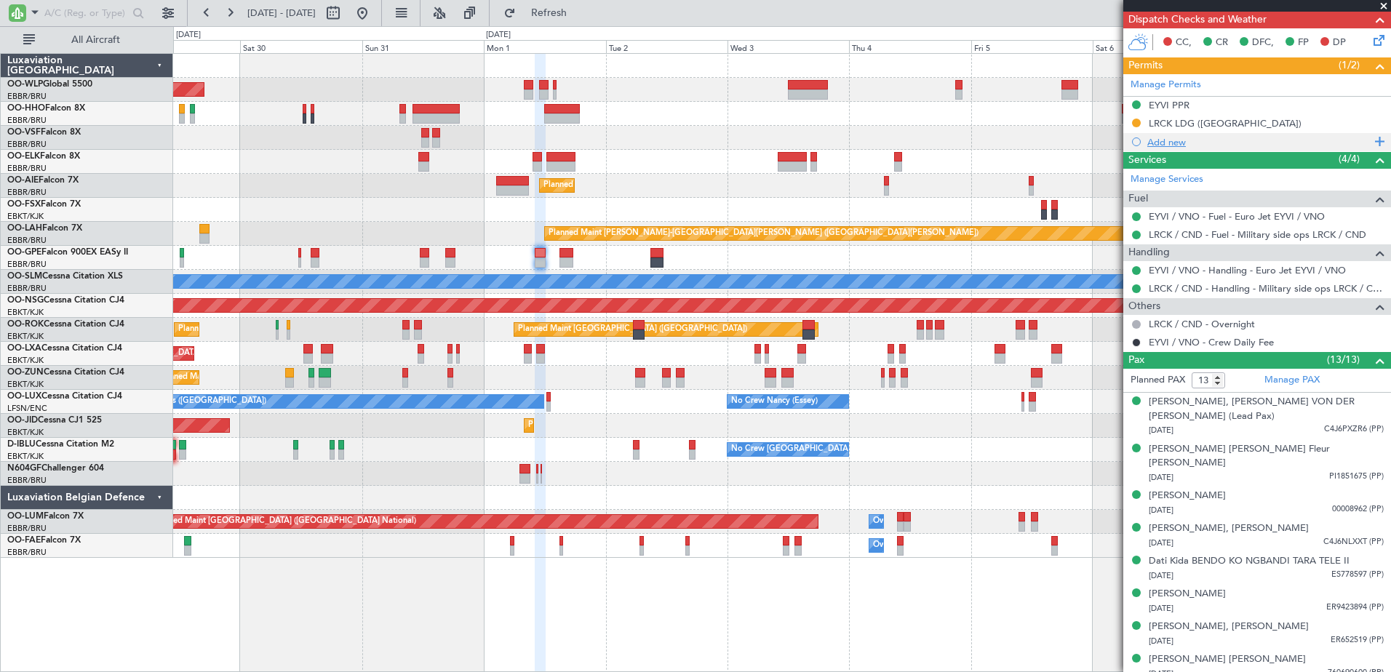
scroll to position [210, 0]
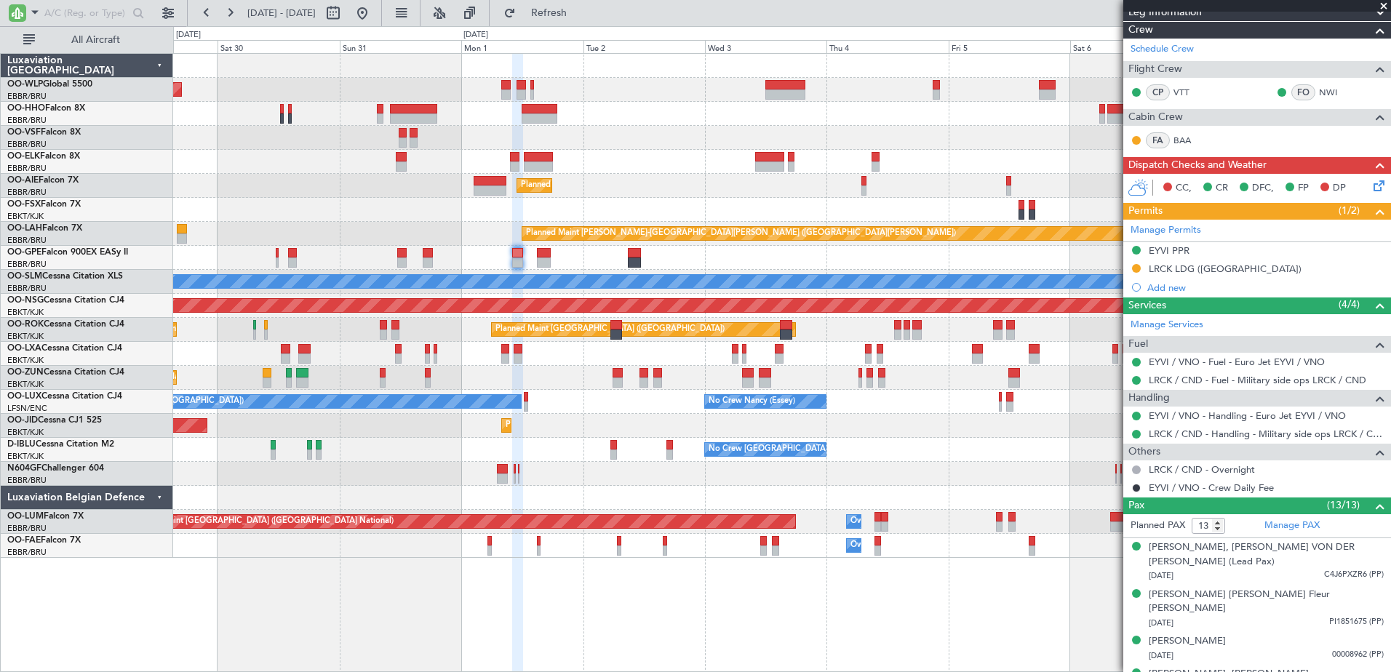
click at [937, 453] on div "No Crew Brussels (Brussels National) A/C Unavailable Kortrijk-Wevelgem No Crew …" at bounding box center [781, 450] width 1217 height 24
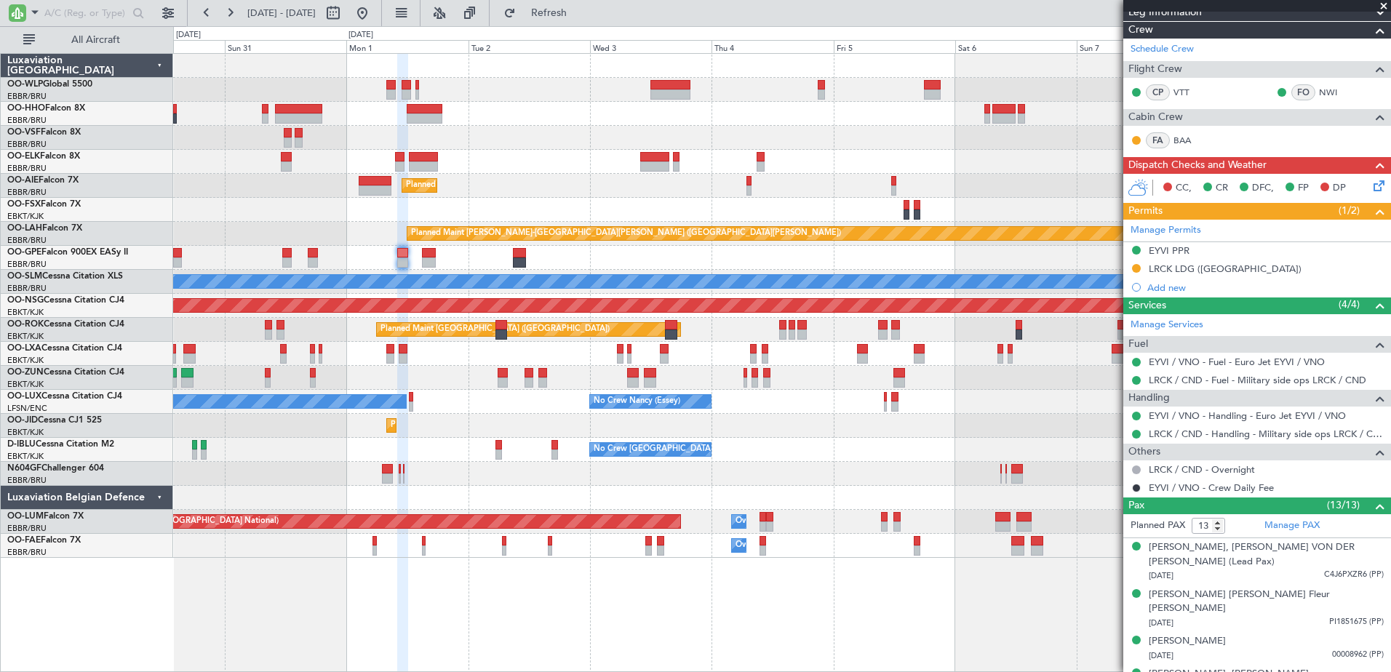
click at [683, 256] on div "Planned Maint Brussels (Brussels National) Planned Maint Brussels (Brussels Nat…" at bounding box center [781, 258] width 1217 height 24
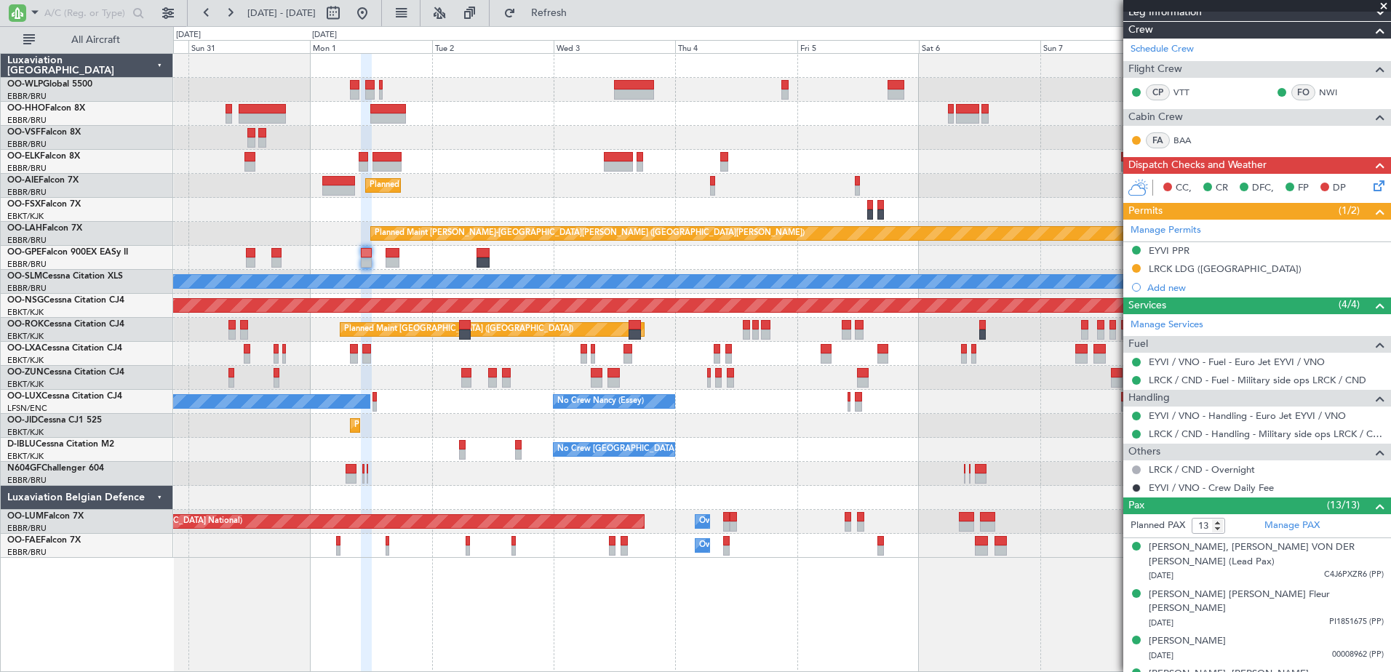
click at [449, 264] on div "Planned Maint Brussels (Brussels National) No Crew Brussels (Brussels National)…" at bounding box center [781, 258] width 1217 height 24
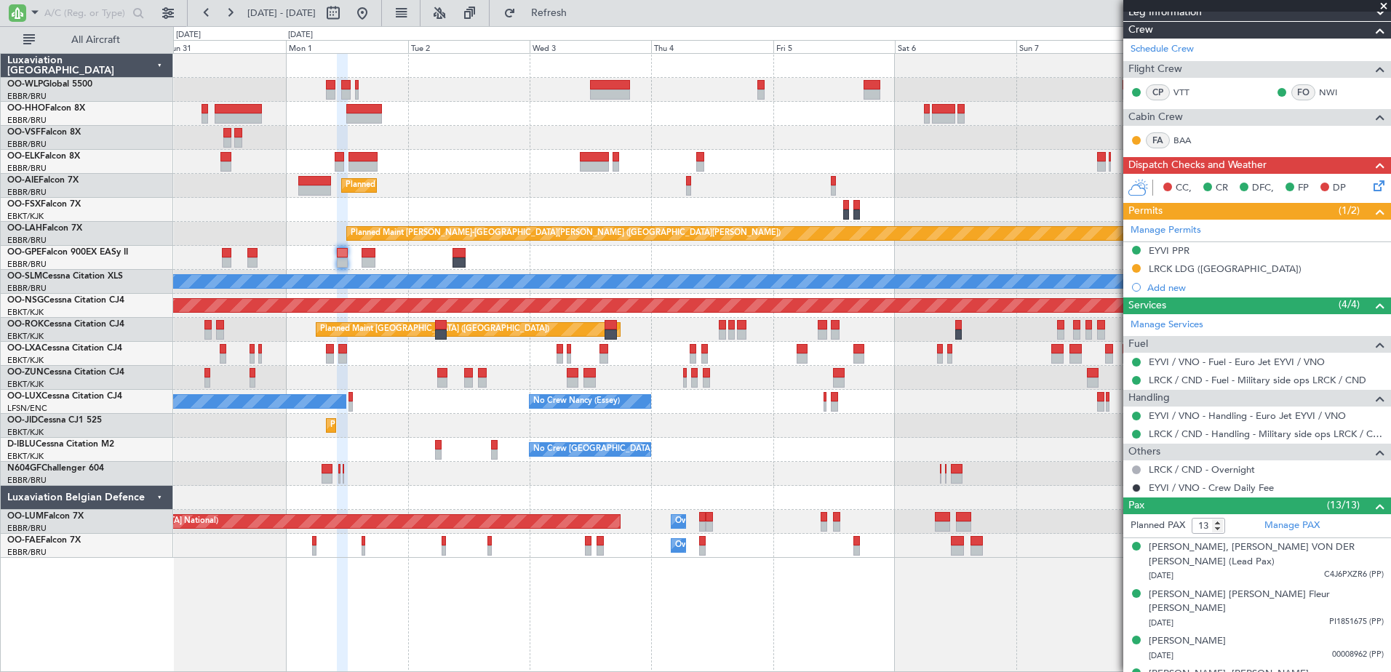
click at [408, 258] on div "Planned Maint Brussels (Brussels National) No Crew Brussels (Brussels National)…" at bounding box center [781, 258] width 1217 height 24
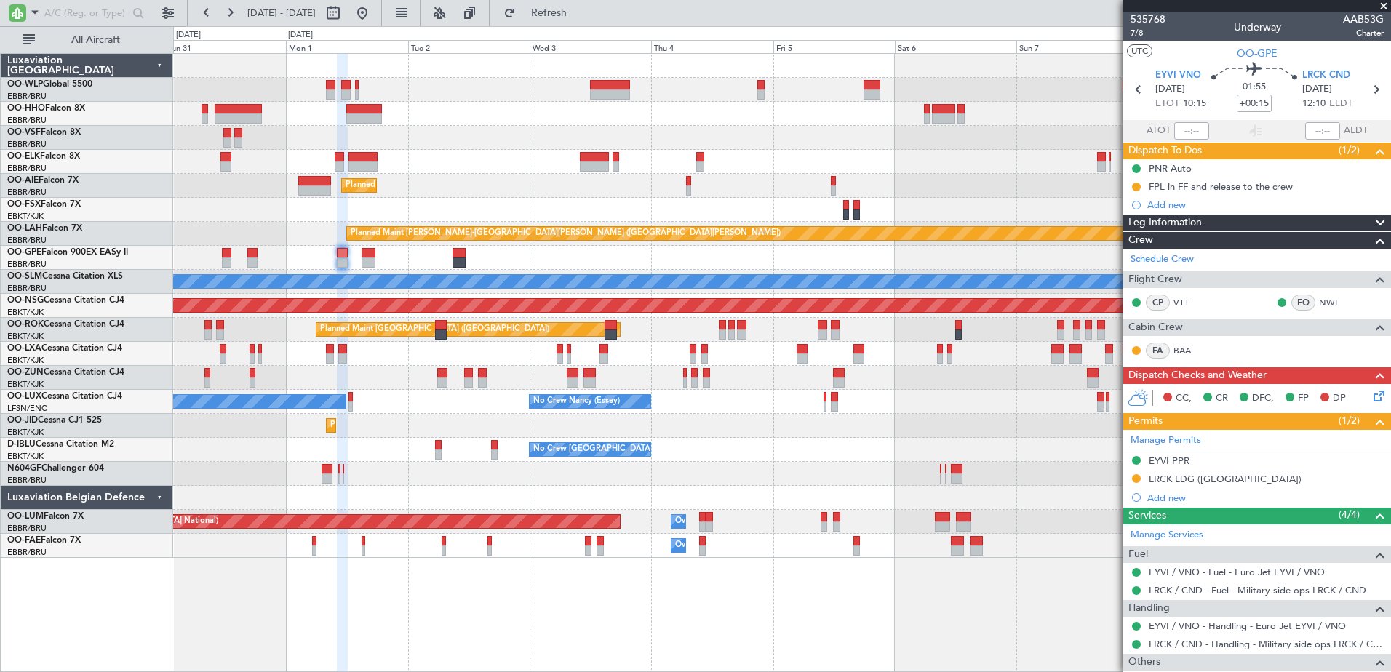
scroll to position [146, 0]
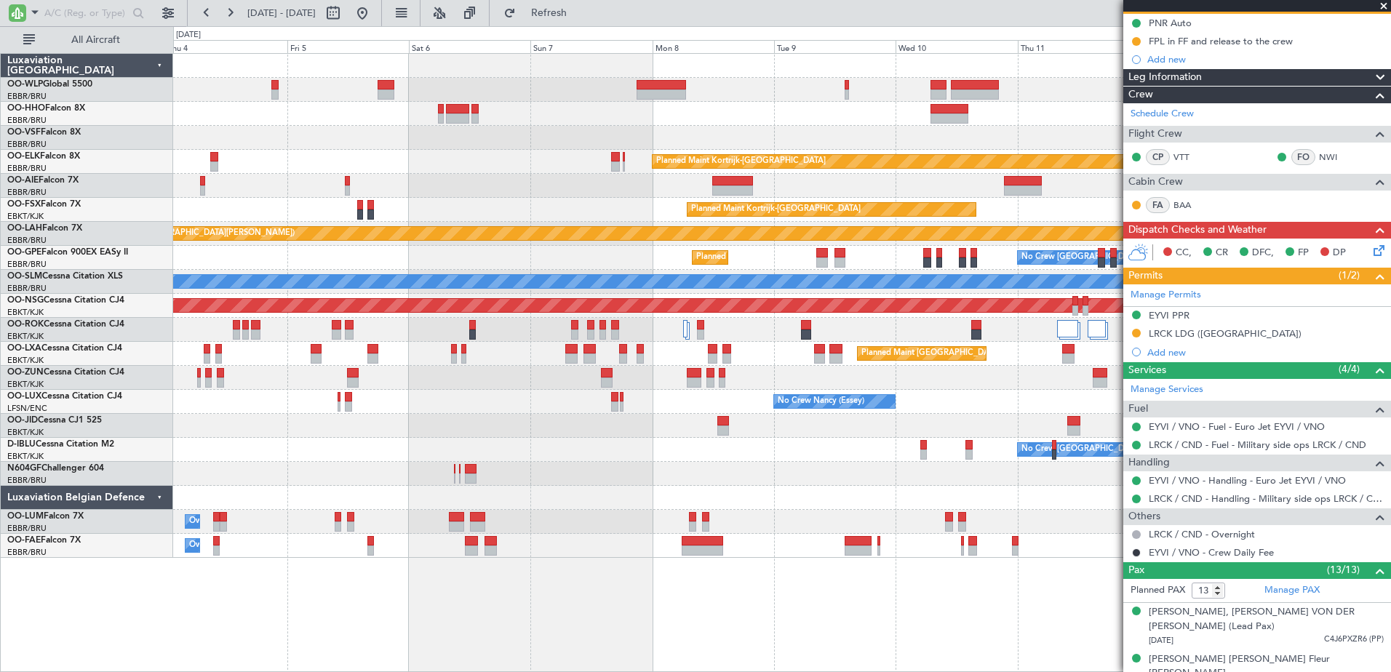
click at [1069, 527] on div "Planned Maint Kortrijk-Wevelgem Planned Maint London (Farnborough) Planned Main…" at bounding box center [781, 306] width 1217 height 504
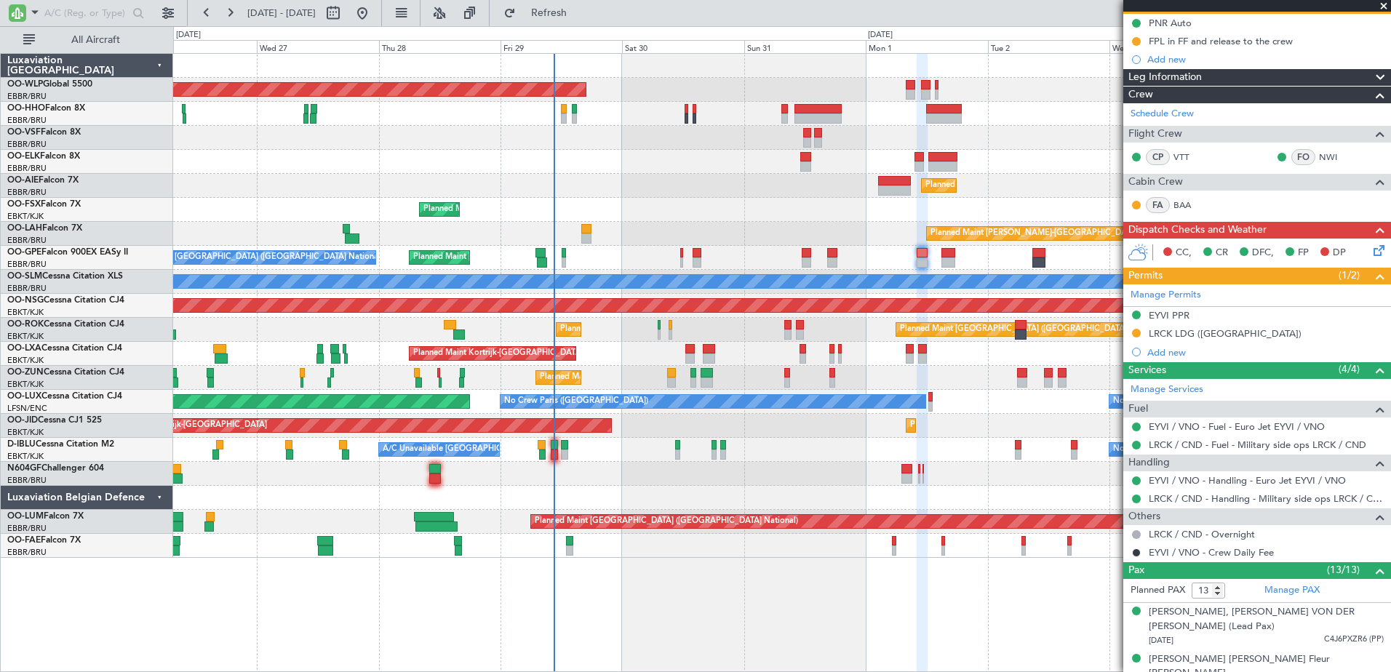
click at [768, 507] on div at bounding box center [781, 498] width 1217 height 24
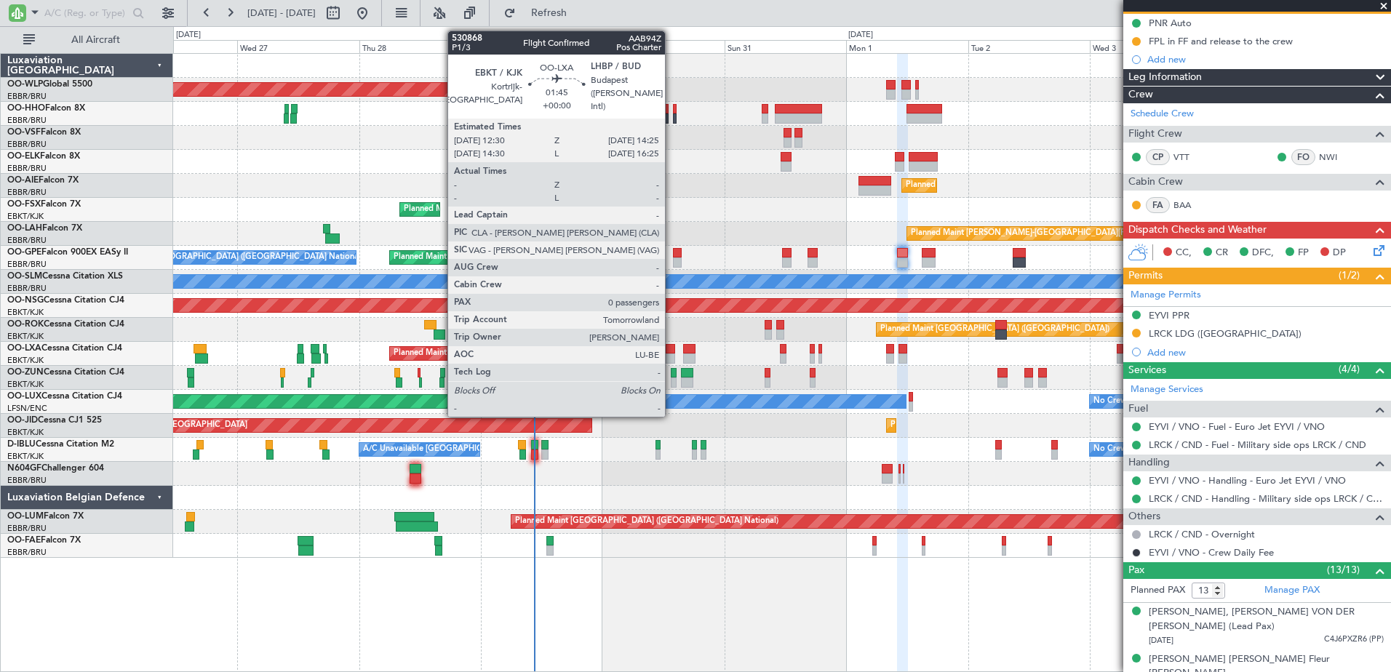
click at [672, 356] on div at bounding box center [671, 359] width 10 height 10
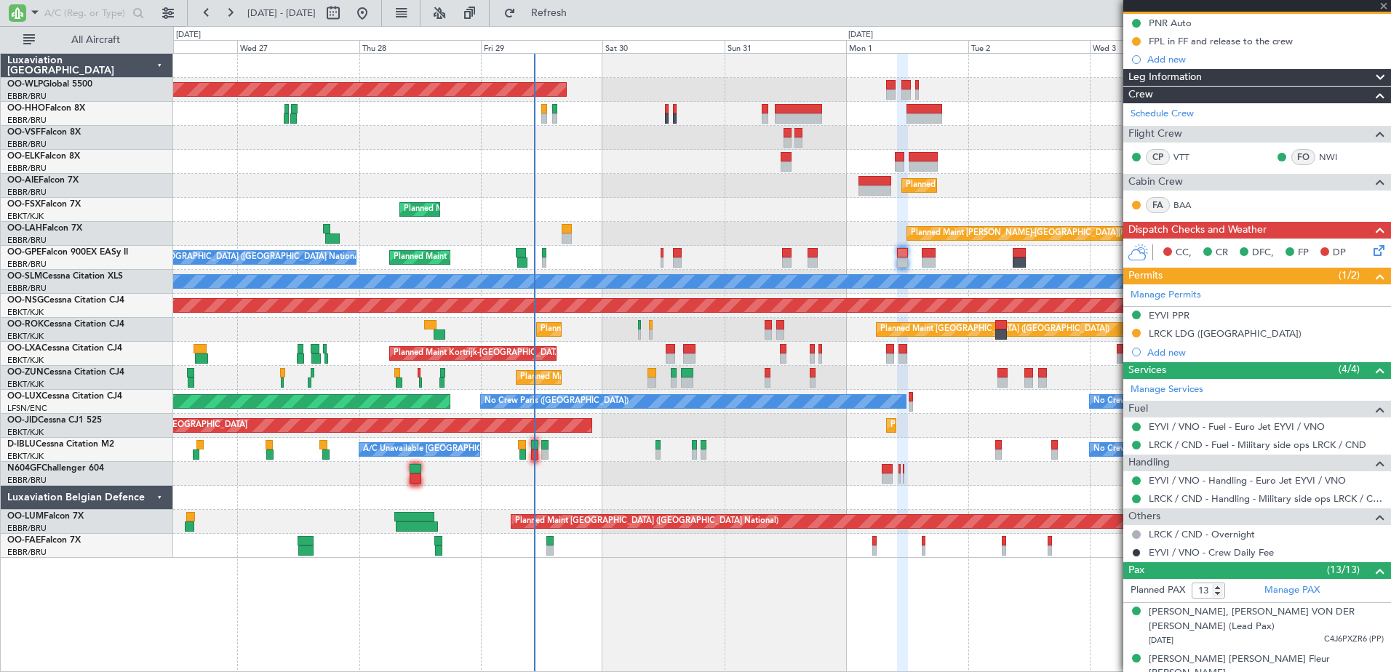
type input "0"
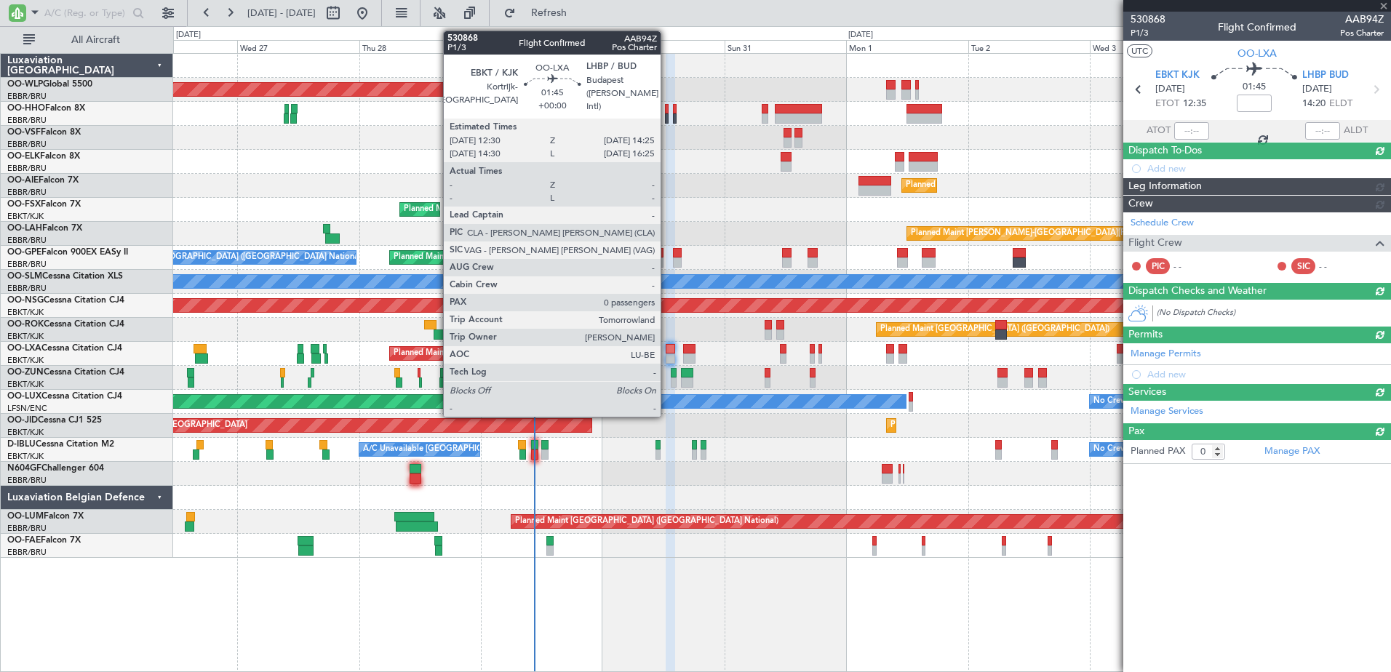
scroll to position [0, 0]
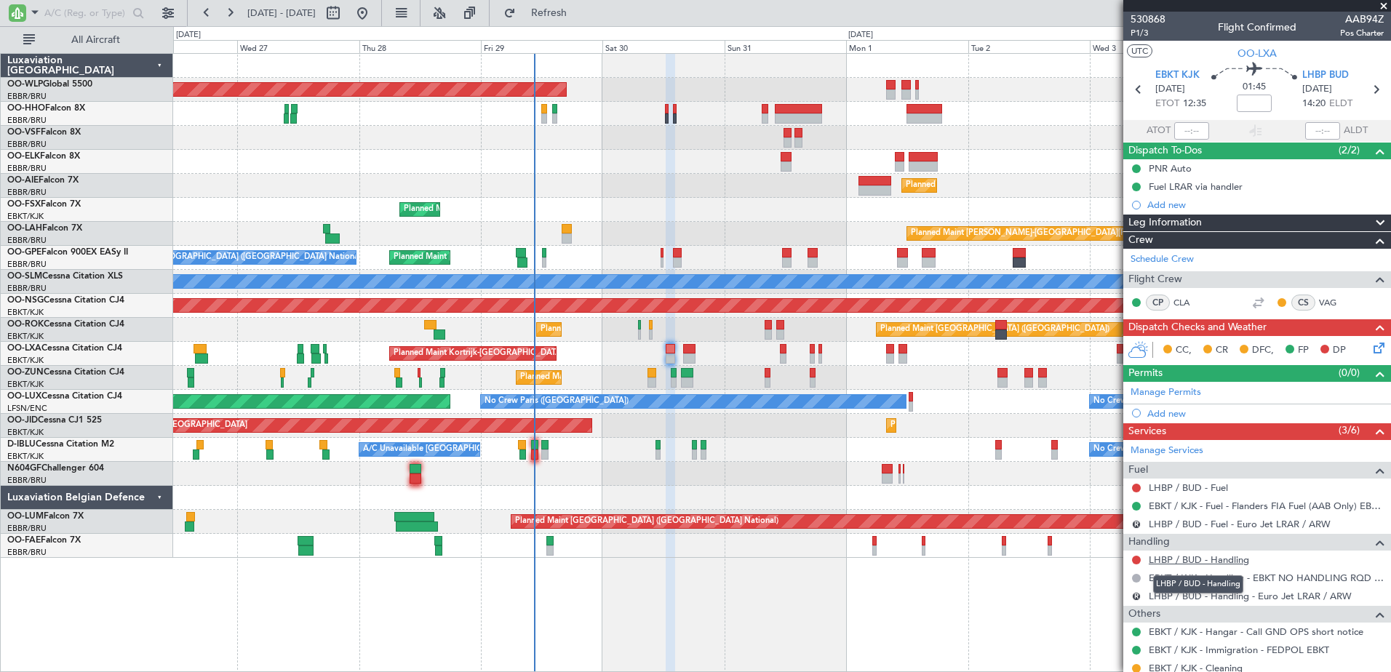
click at [1192, 561] on link "LHBP / BUD - Handling" at bounding box center [1199, 560] width 100 height 12
click at [1319, 74] on span "LHBP BUD" at bounding box center [1326, 75] width 47 height 15
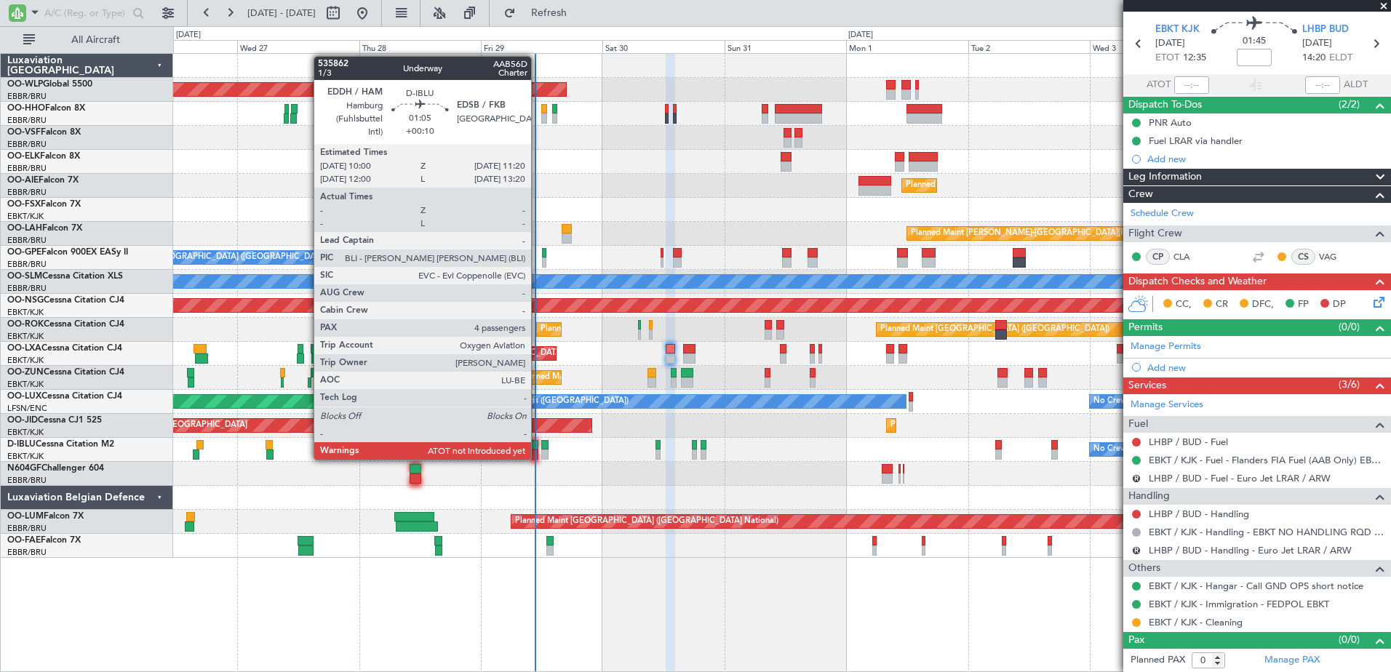
click at [538, 458] on div at bounding box center [534, 455] width 7 height 10
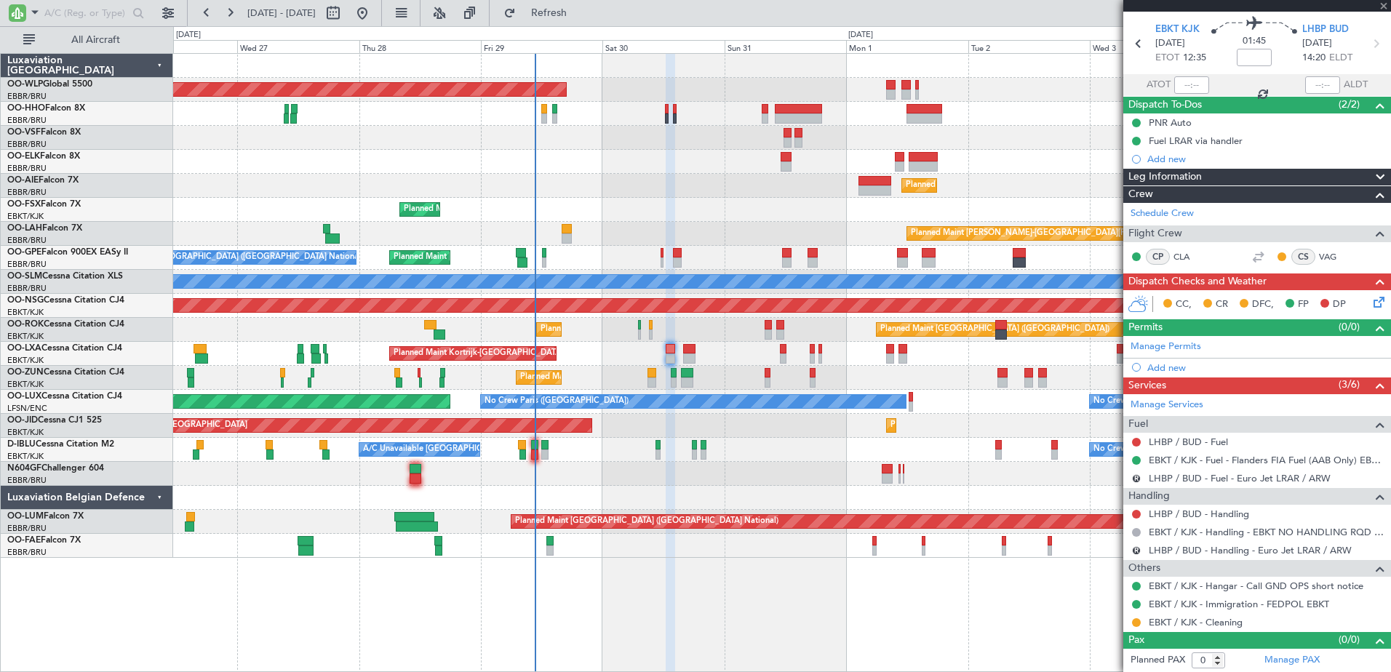
type input "+00:10"
type input "4"
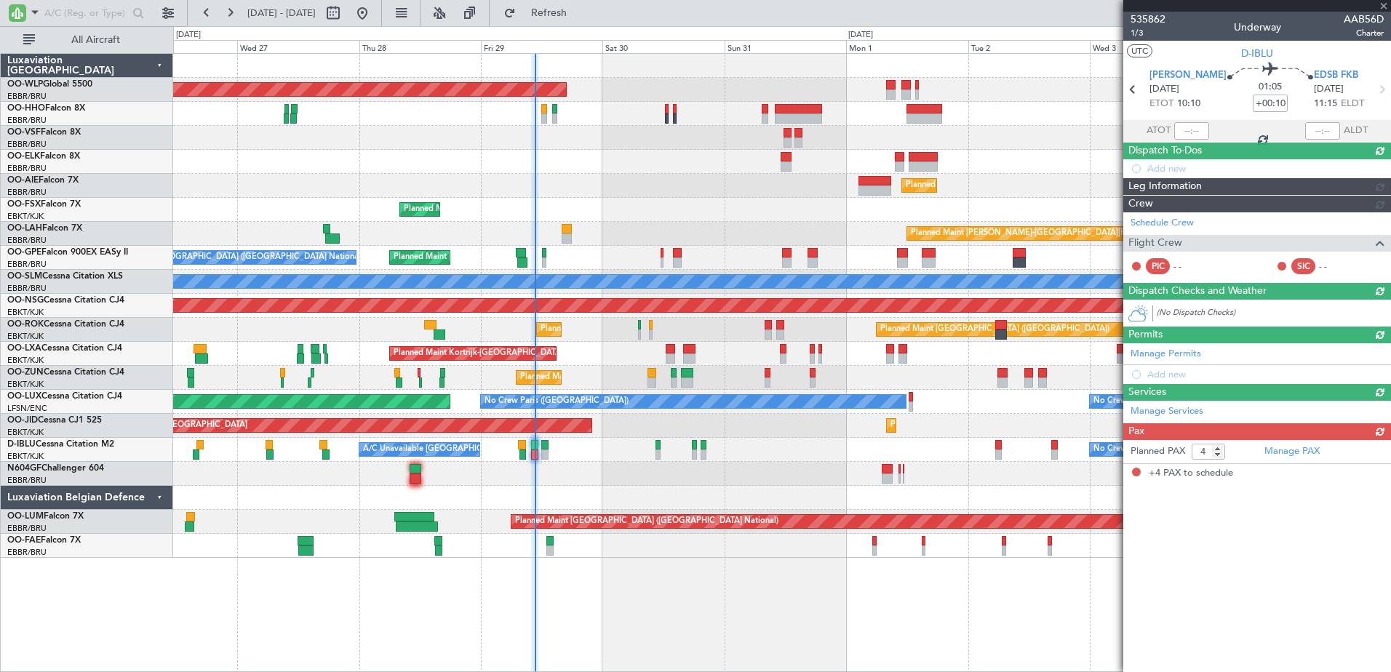
scroll to position [0, 0]
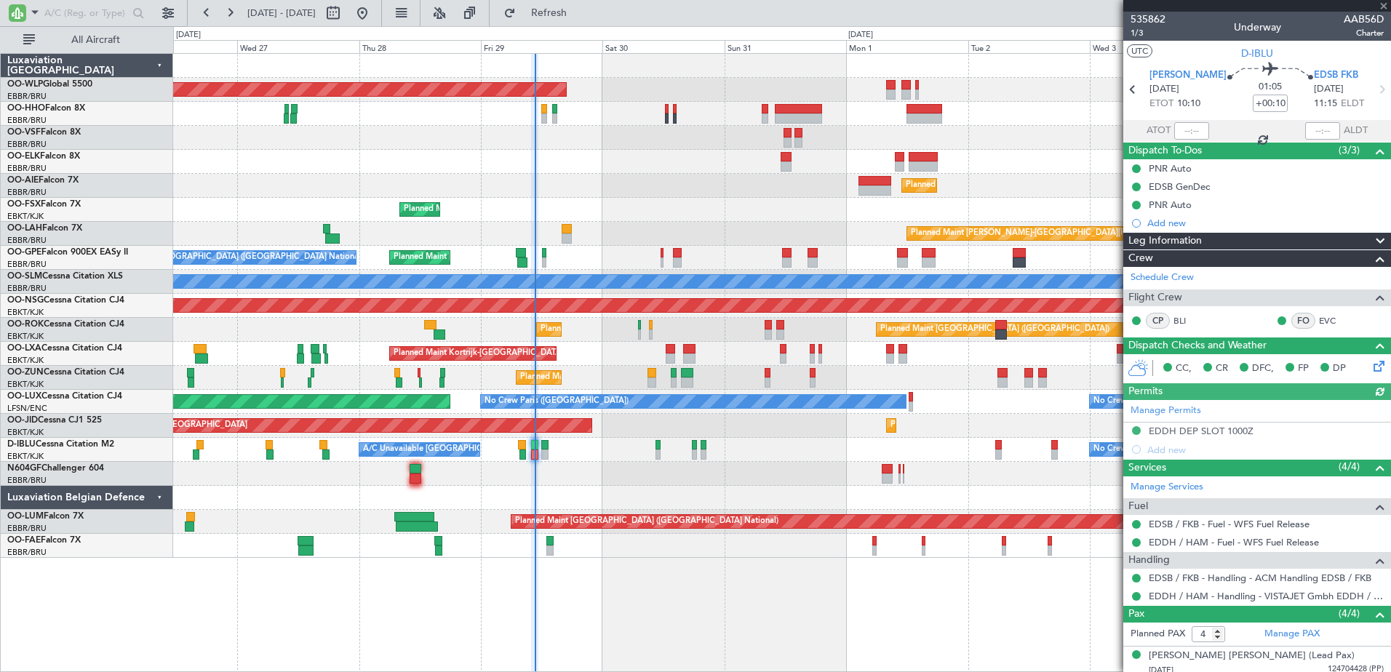
click at [1181, 125] on div at bounding box center [1192, 130] width 35 height 17
click at [1178, 127] on input "text" at bounding box center [1192, 130] width 35 height 17
type input "10:09"
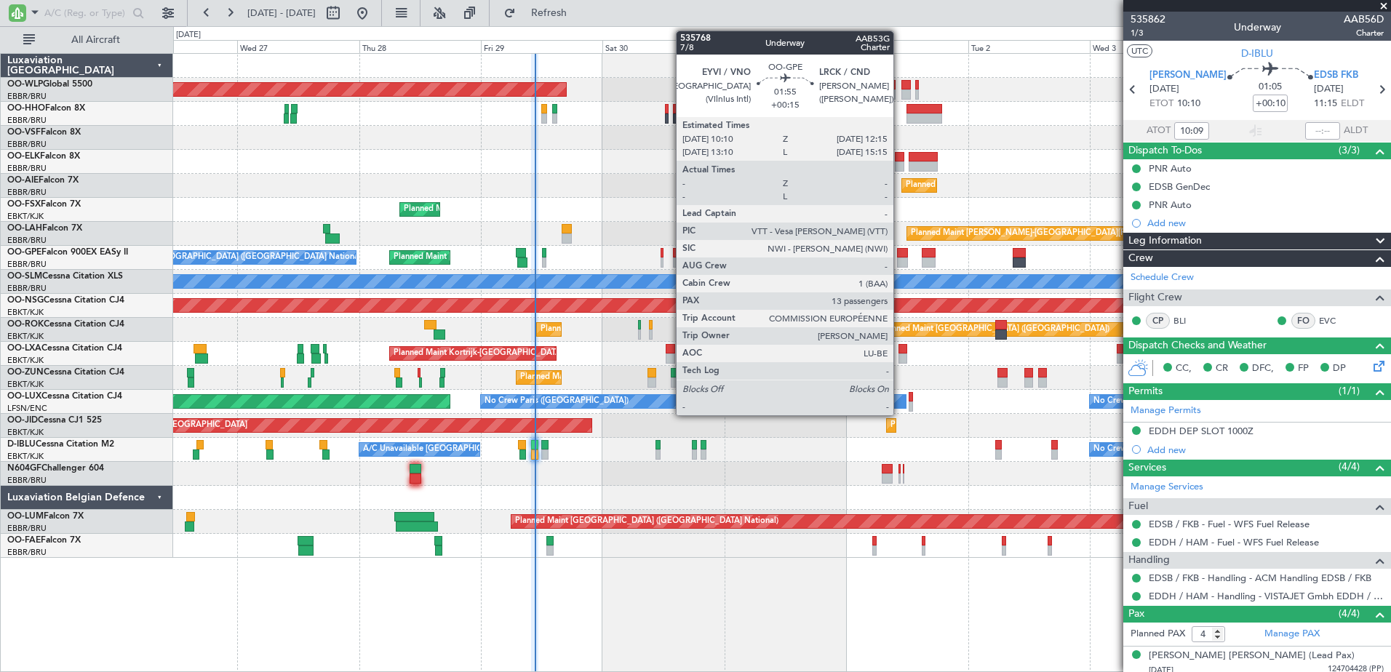
click at [900, 253] on div at bounding box center [902, 253] width 11 height 10
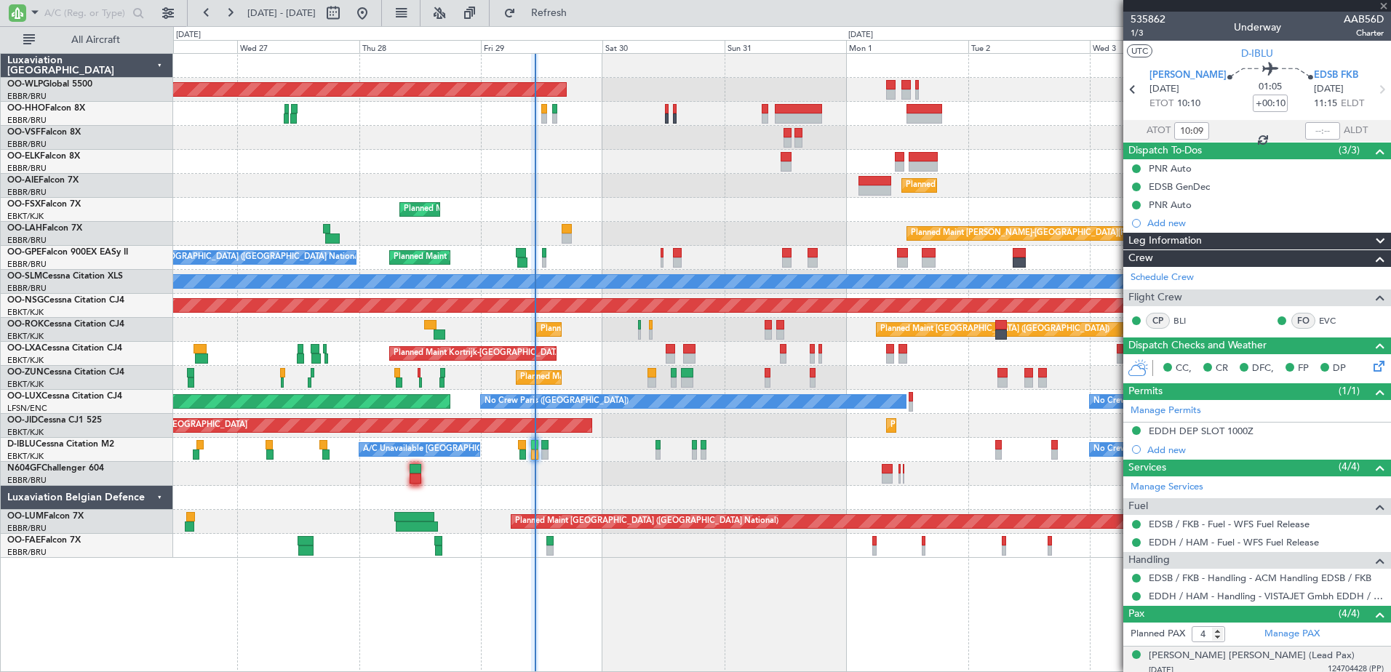
type input "+00:15"
type input "13"
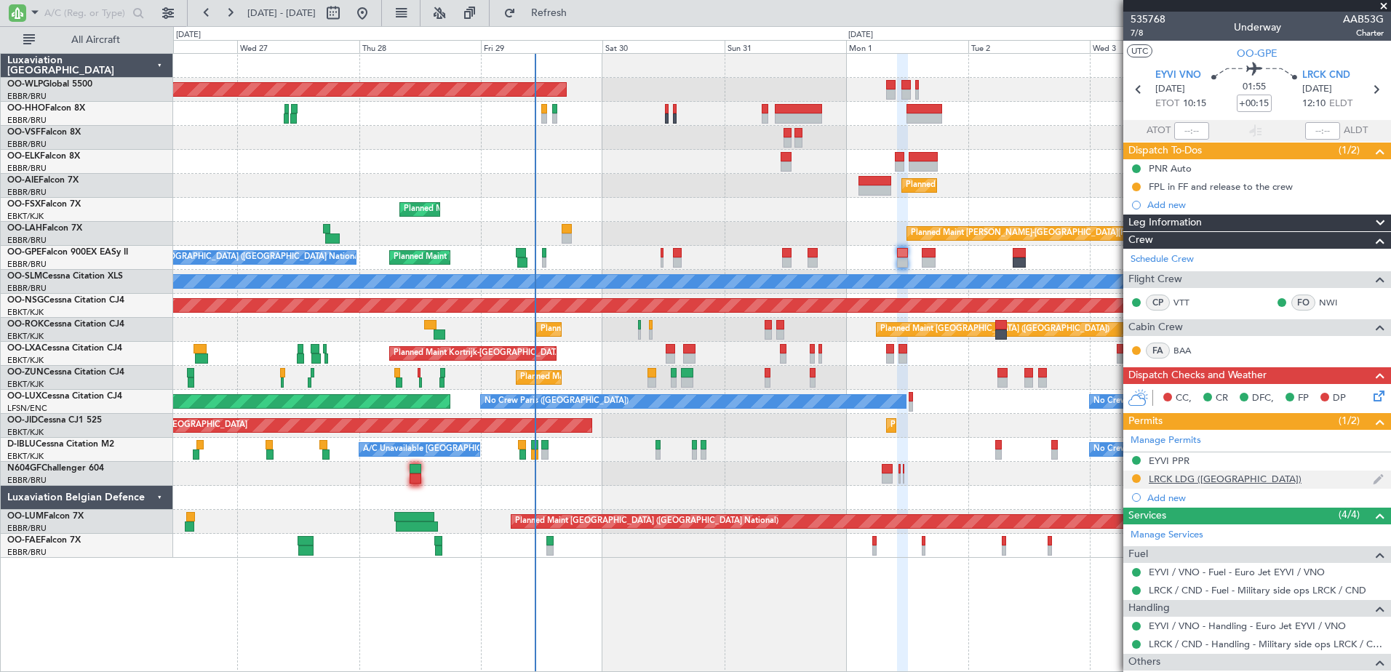
click at [1190, 480] on div "LRCK LDG ([GEOGRAPHIC_DATA])" at bounding box center [1225, 479] width 153 height 12
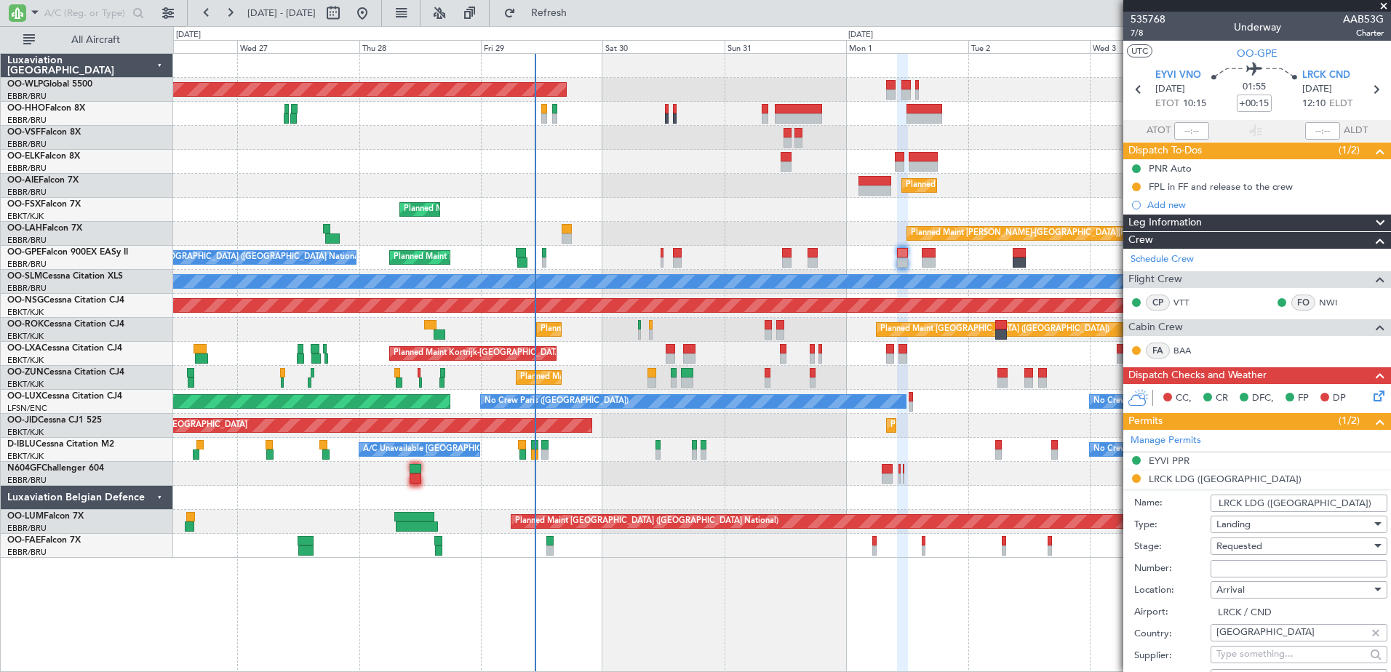
click at [1247, 571] on input "Number:" at bounding box center [1299, 568] width 177 height 17
paste input ". AACR 5607"
click at [1225, 565] on input ". AACR 5607" at bounding box center [1299, 568] width 177 height 17
type input "AACR 5607"
click at [1270, 549] on div "Requested" at bounding box center [1294, 547] width 155 height 22
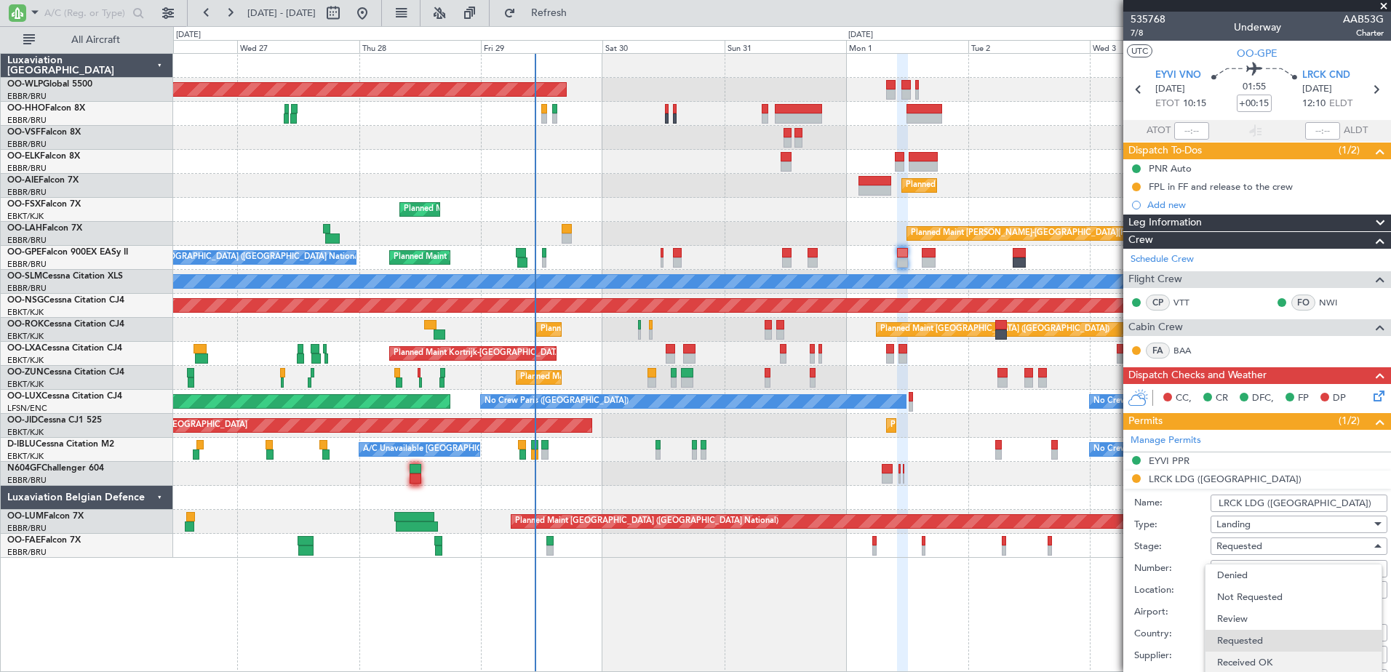
click at [1260, 659] on span "Received OK" at bounding box center [1293, 663] width 153 height 22
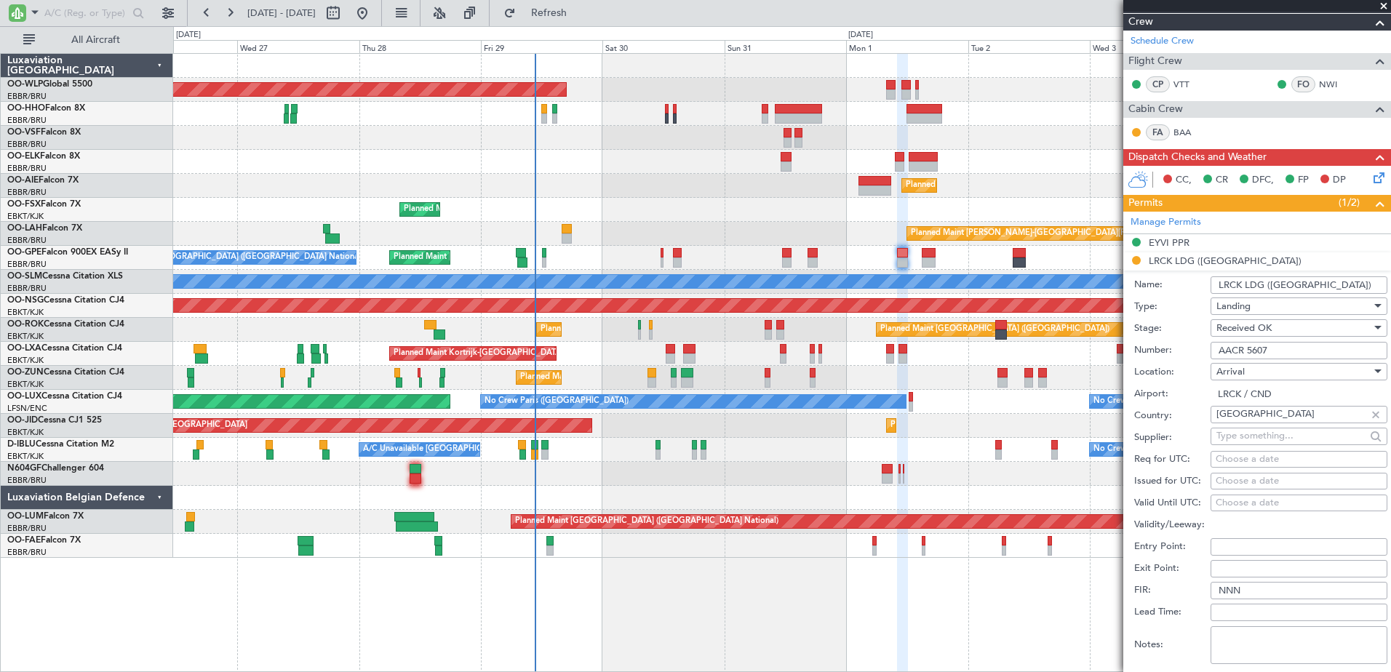
scroll to position [509, 0]
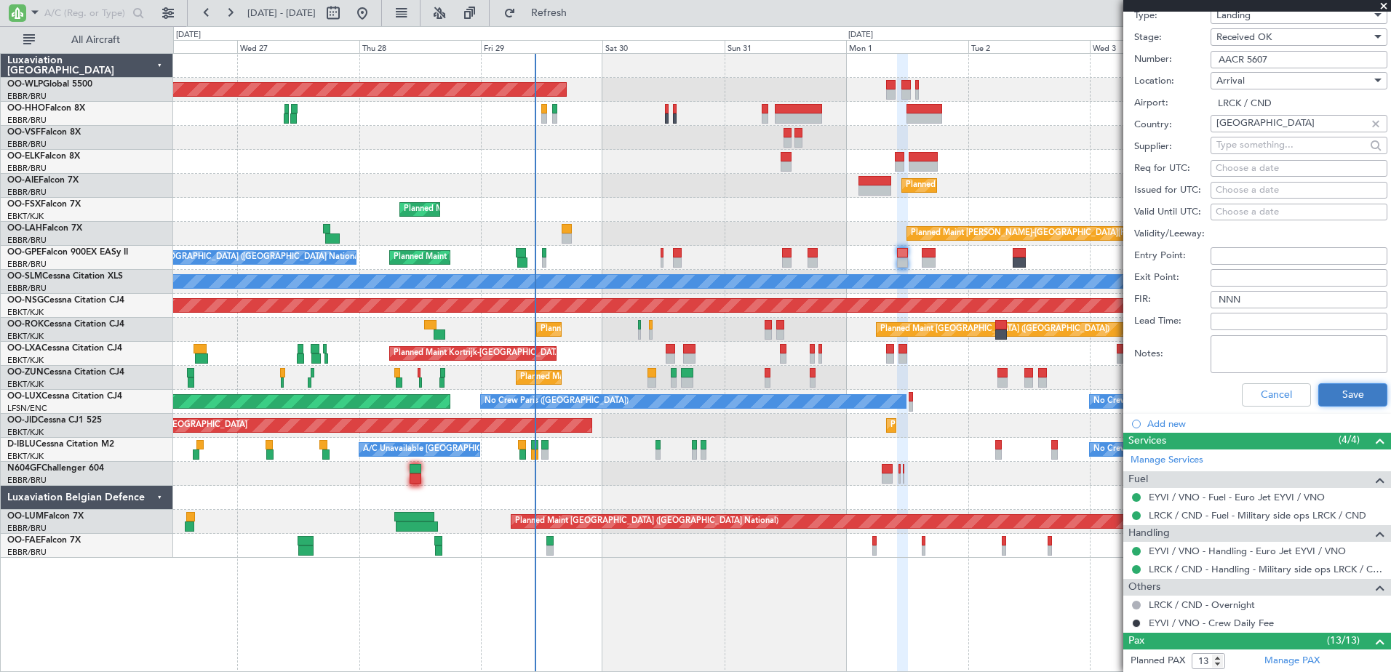
click at [1346, 394] on button "Save" at bounding box center [1353, 395] width 69 height 23
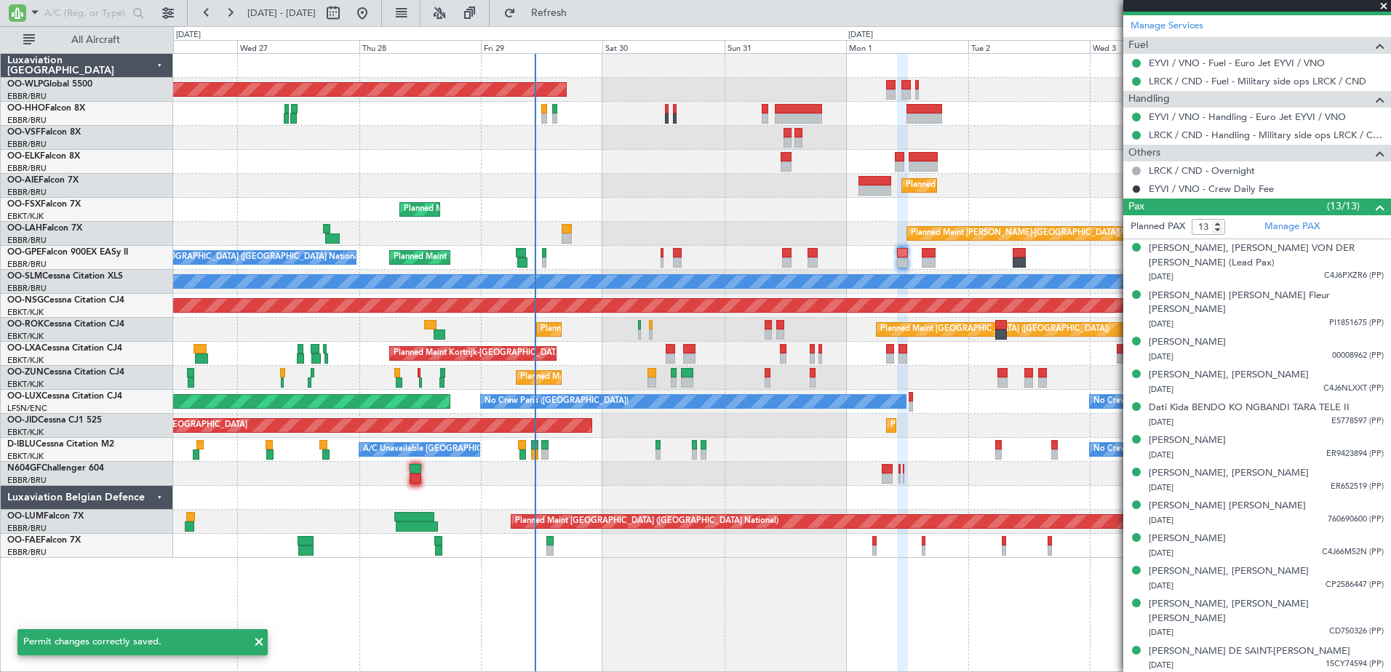
scroll to position [75, 0]
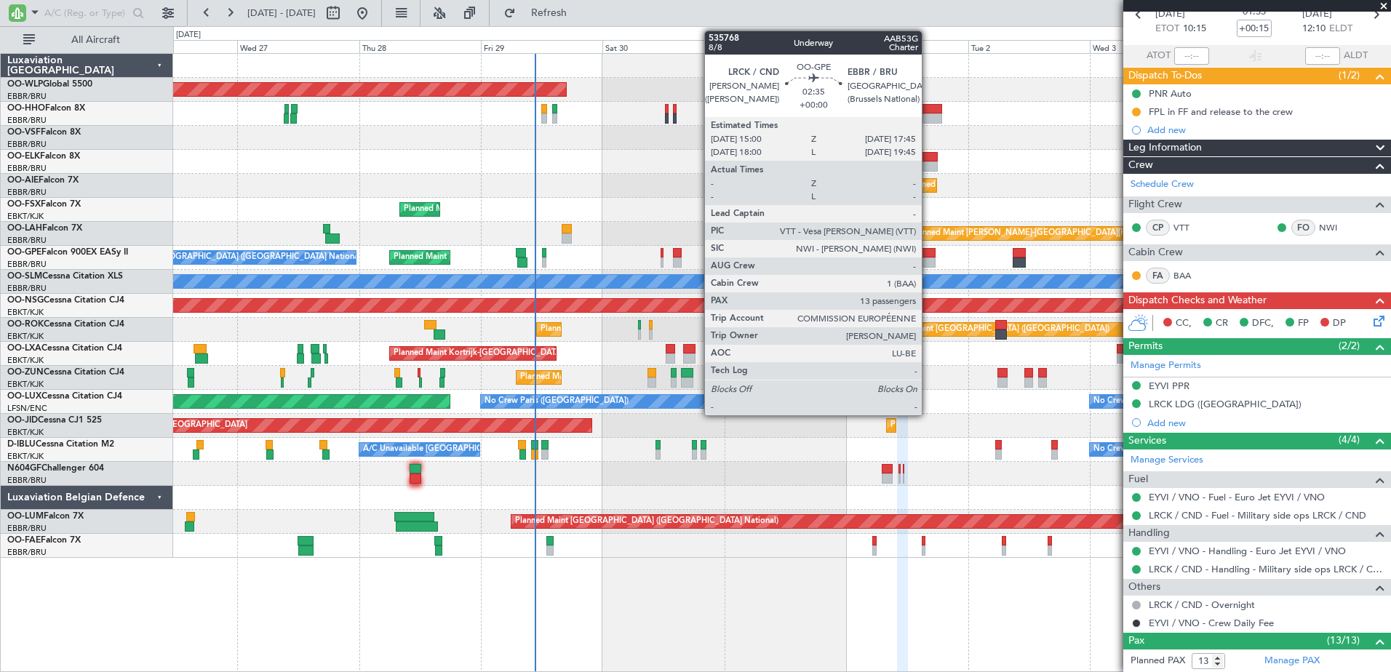
click at [929, 255] on div at bounding box center [929, 253] width 15 height 10
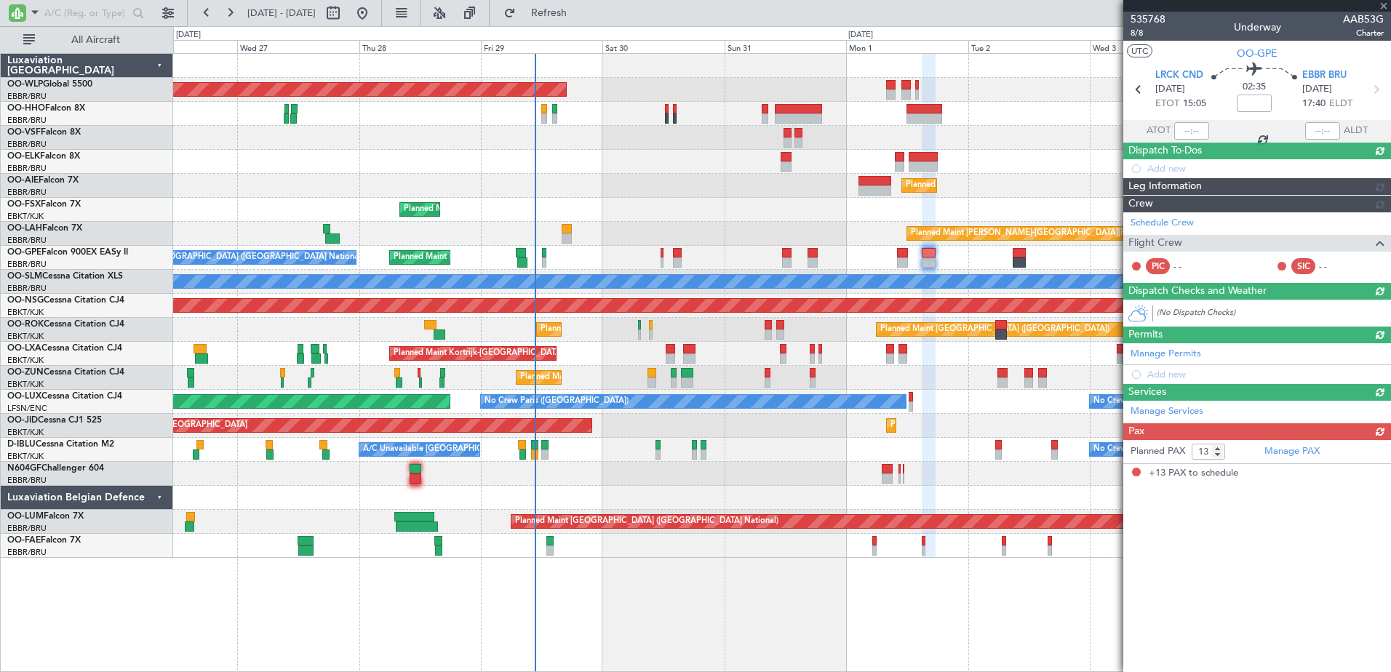
scroll to position [0, 0]
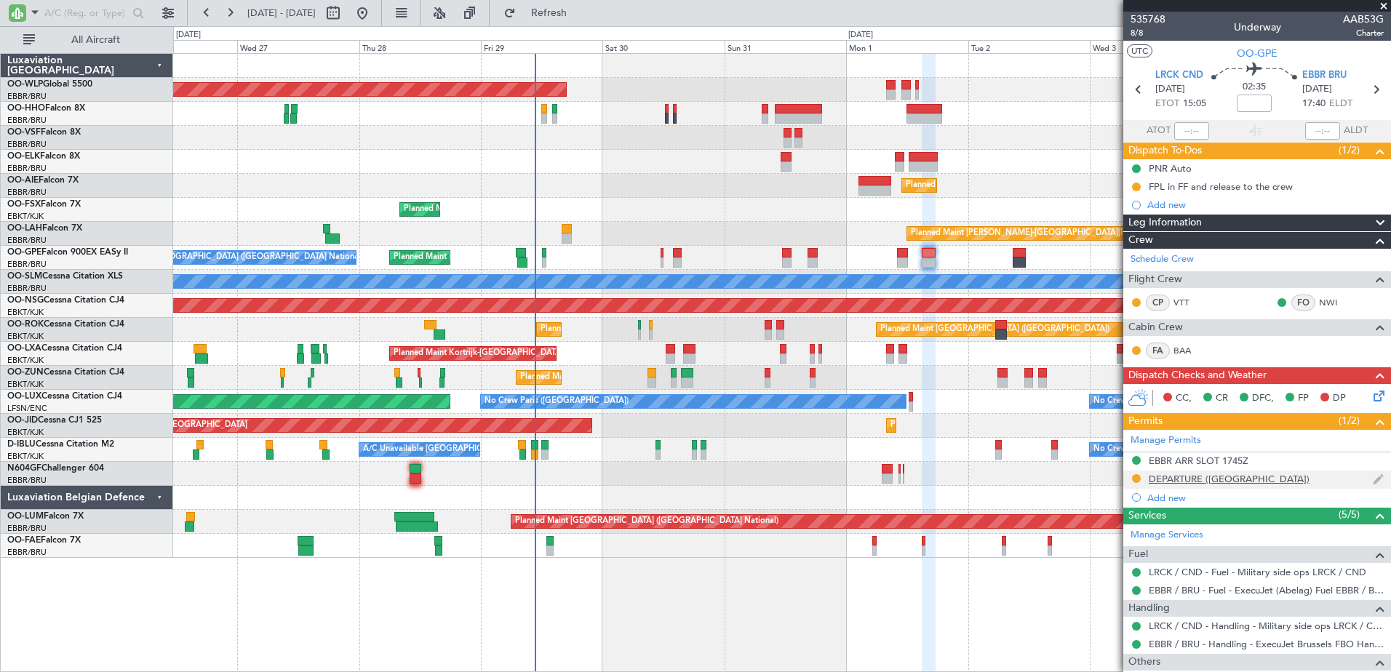
click at [1192, 478] on div "DEPARTURE ([GEOGRAPHIC_DATA])" at bounding box center [1229, 479] width 161 height 12
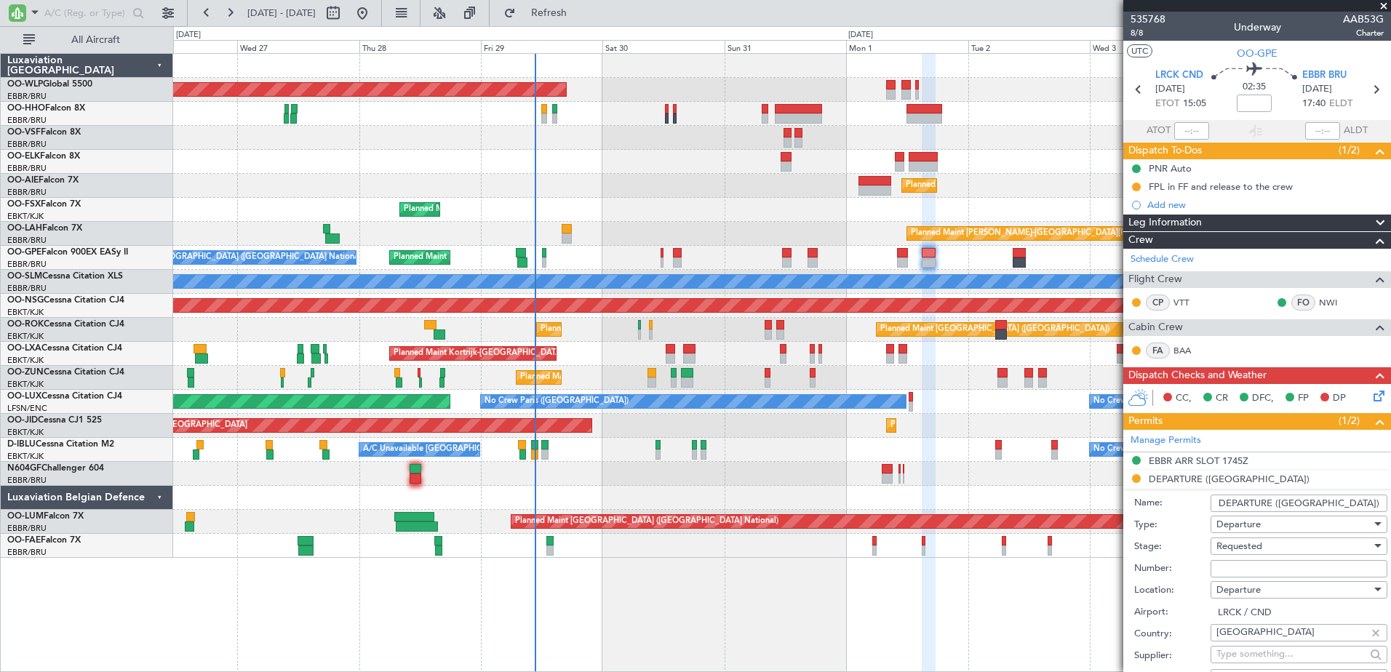
click at [1261, 565] on input "Number:" at bounding box center [1299, 568] width 177 height 17
paste input ". AACR 5607"
click at [1225, 569] on input ". AACR 5607" at bounding box center [1299, 568] width 177 height 17
type input "AACR 5607"
click at [1269, 542] on div "Requested" at bounding box center [1294, 547] width 155 height 22
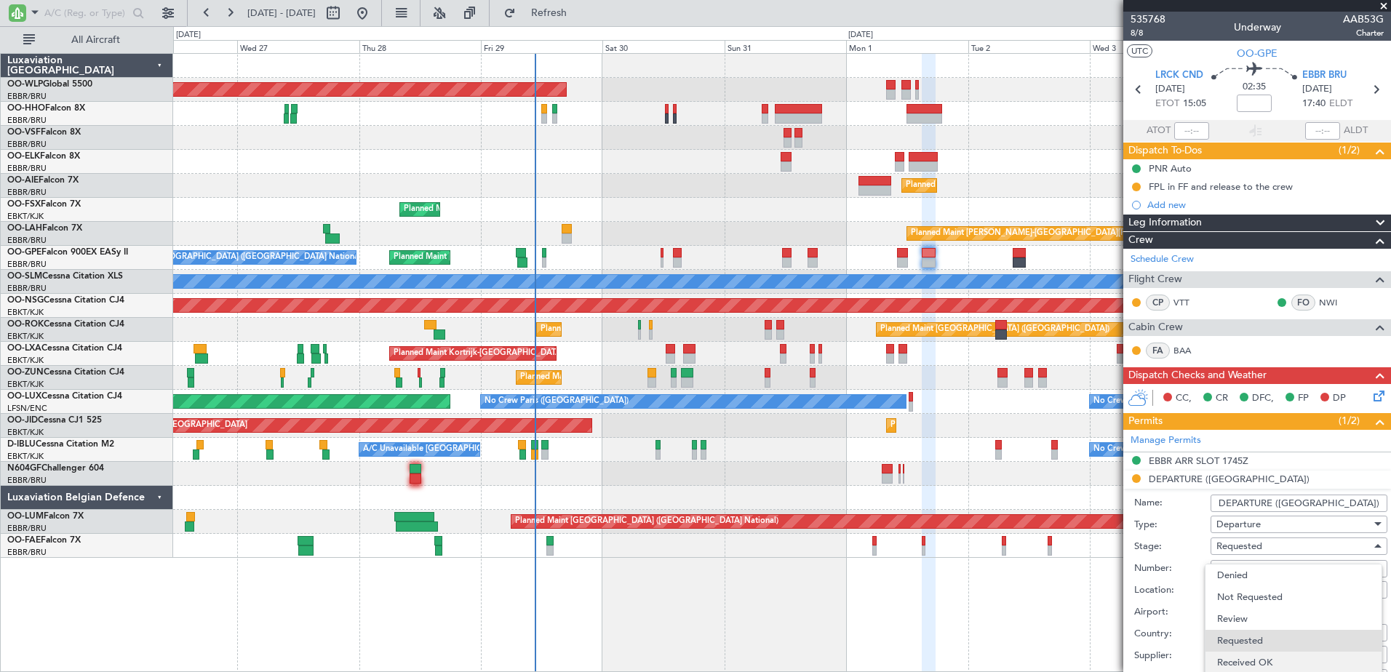
click at [1276, 661] on span "Received OK" at bounding box center [1293, 663] width 153 height 22
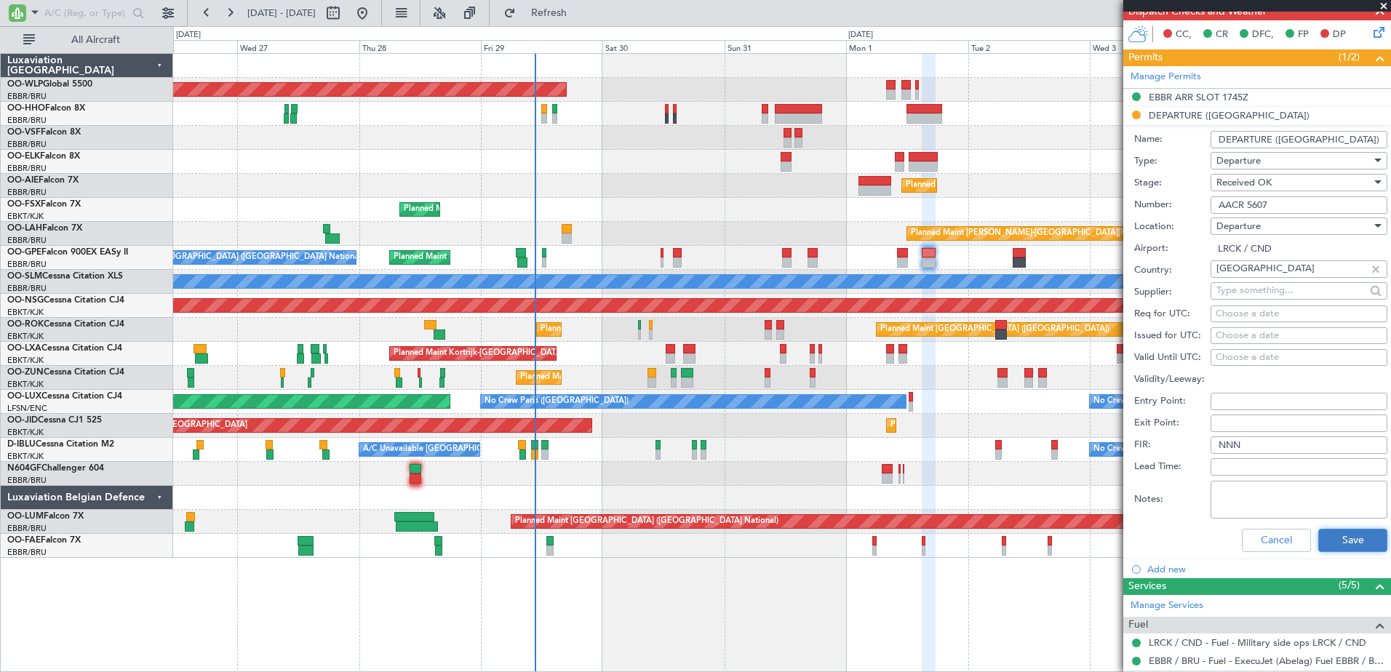
click at [1335, 533] on button "Save" at bounding box center [1353, 540] width 69 height 23
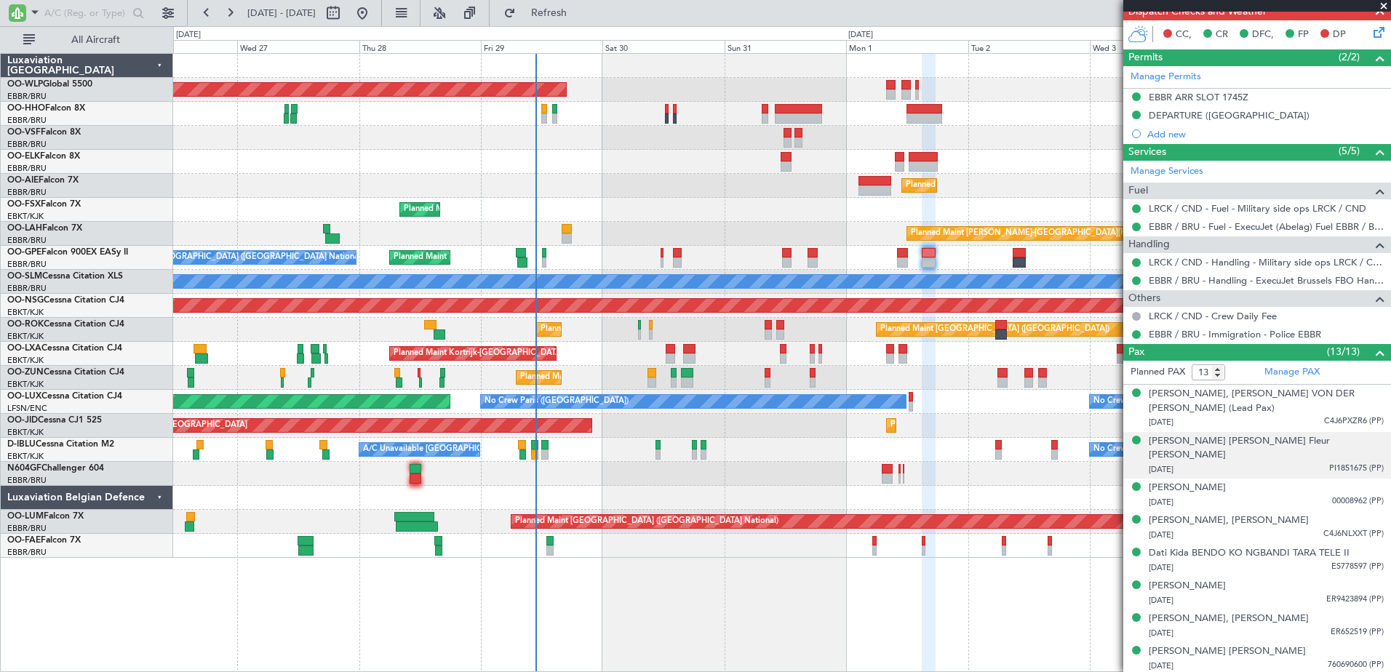
scroll to position [0, 0]
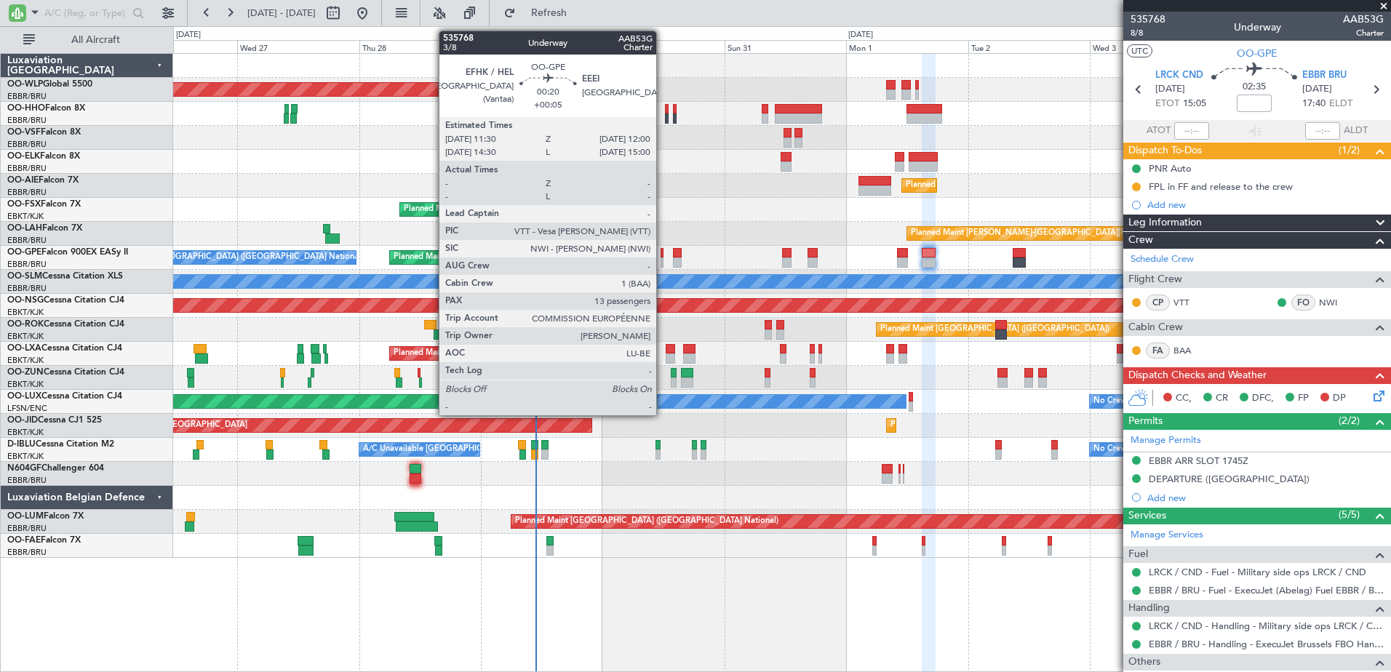
click at [663, 263] on div at bounding box center [662, 263] width 3 height 10
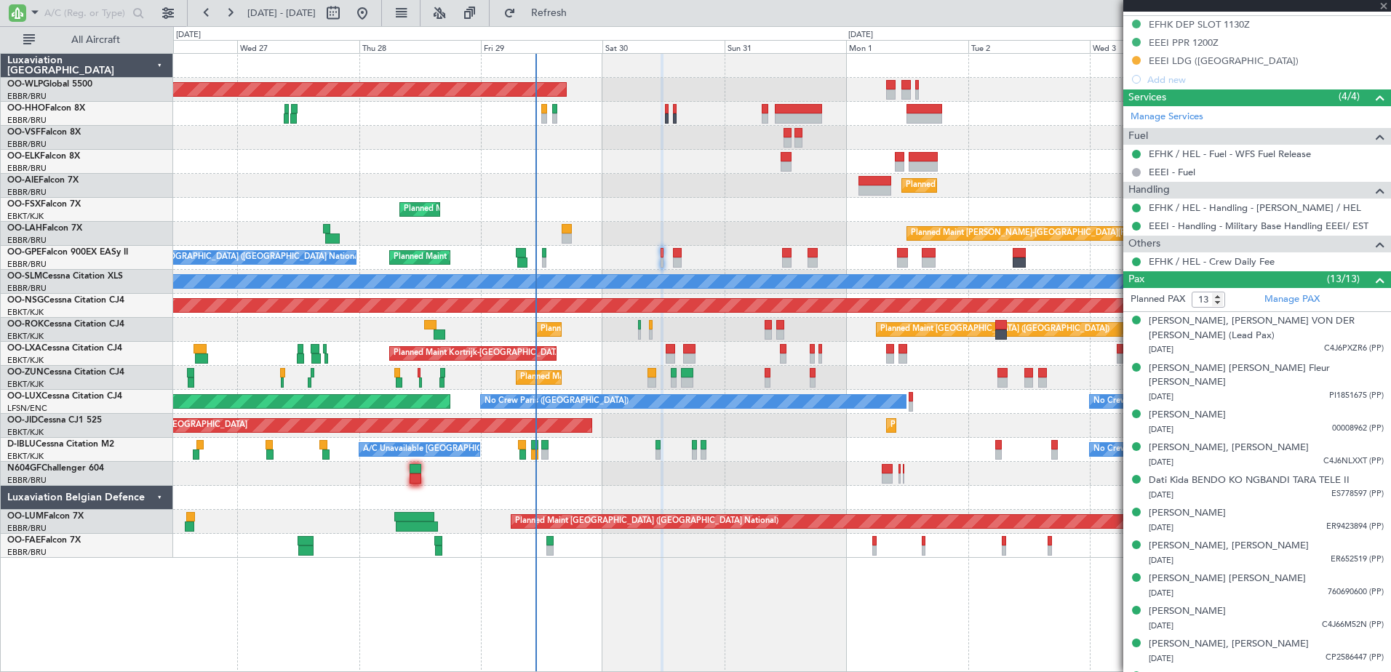
scroll to position [146, 0]
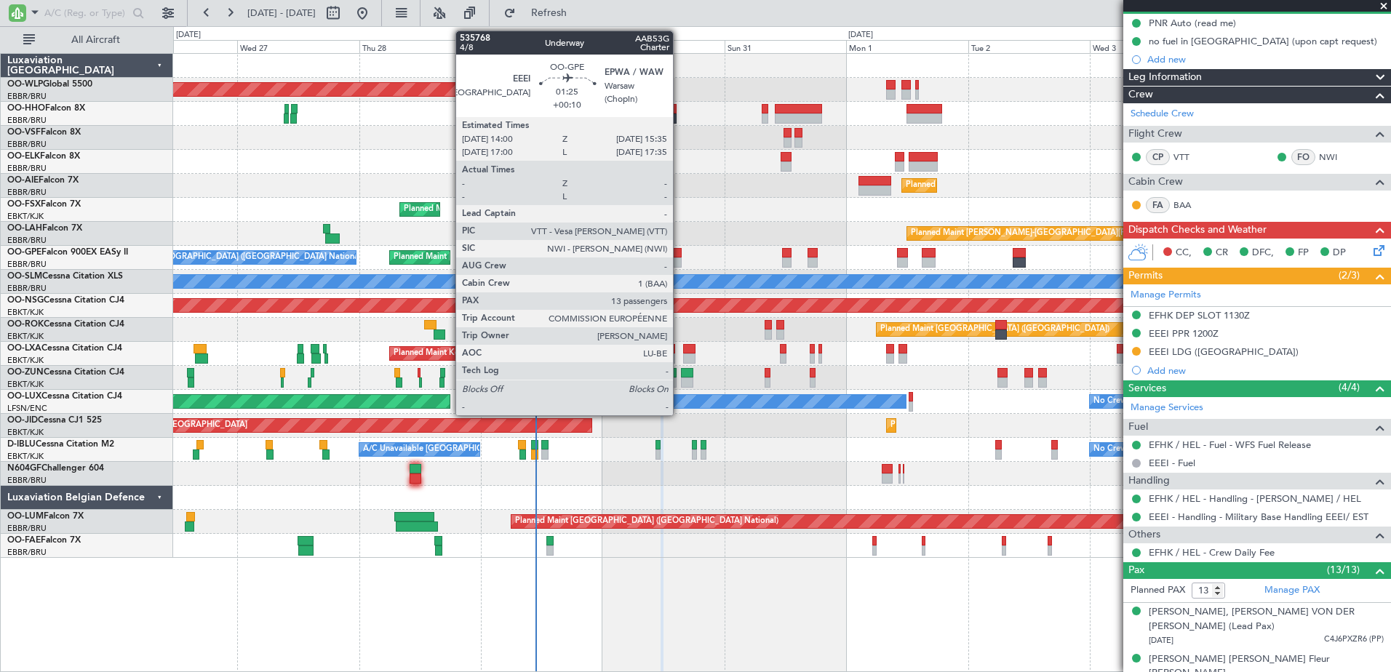
click at [680, 261] on div at bounding box center [677, 263] width 9 height 10
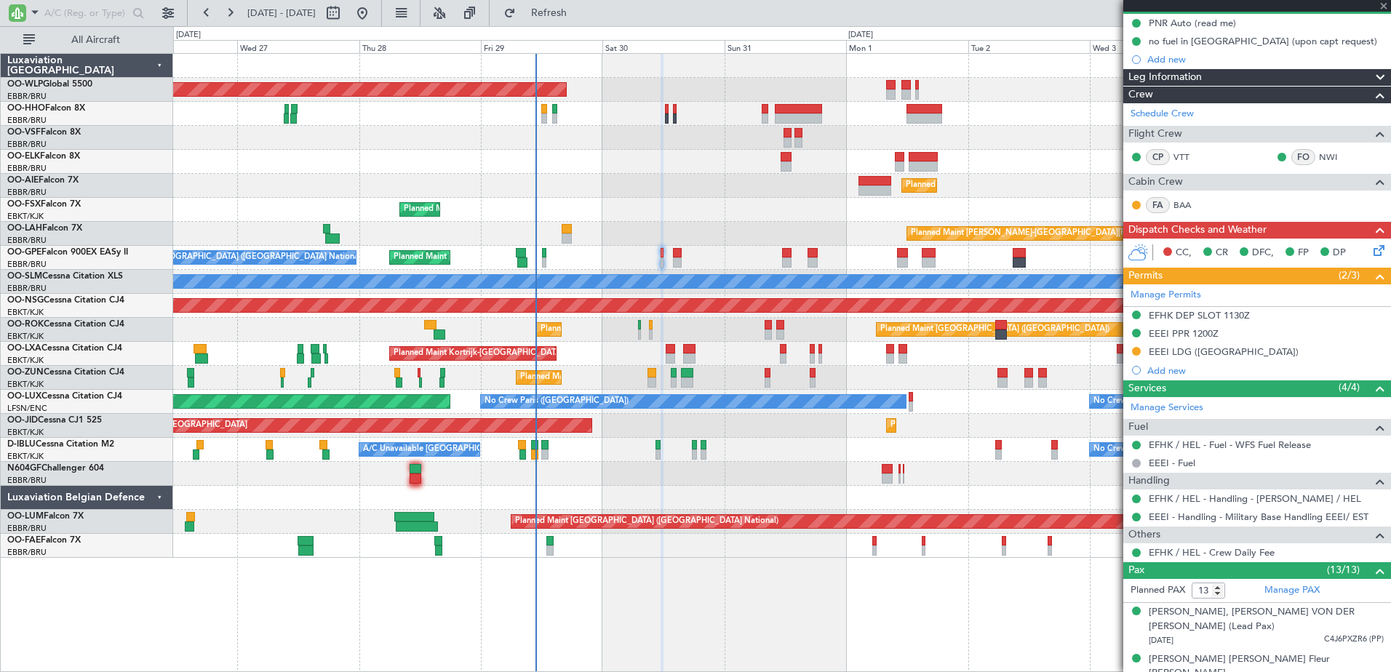
type input "+00:10"
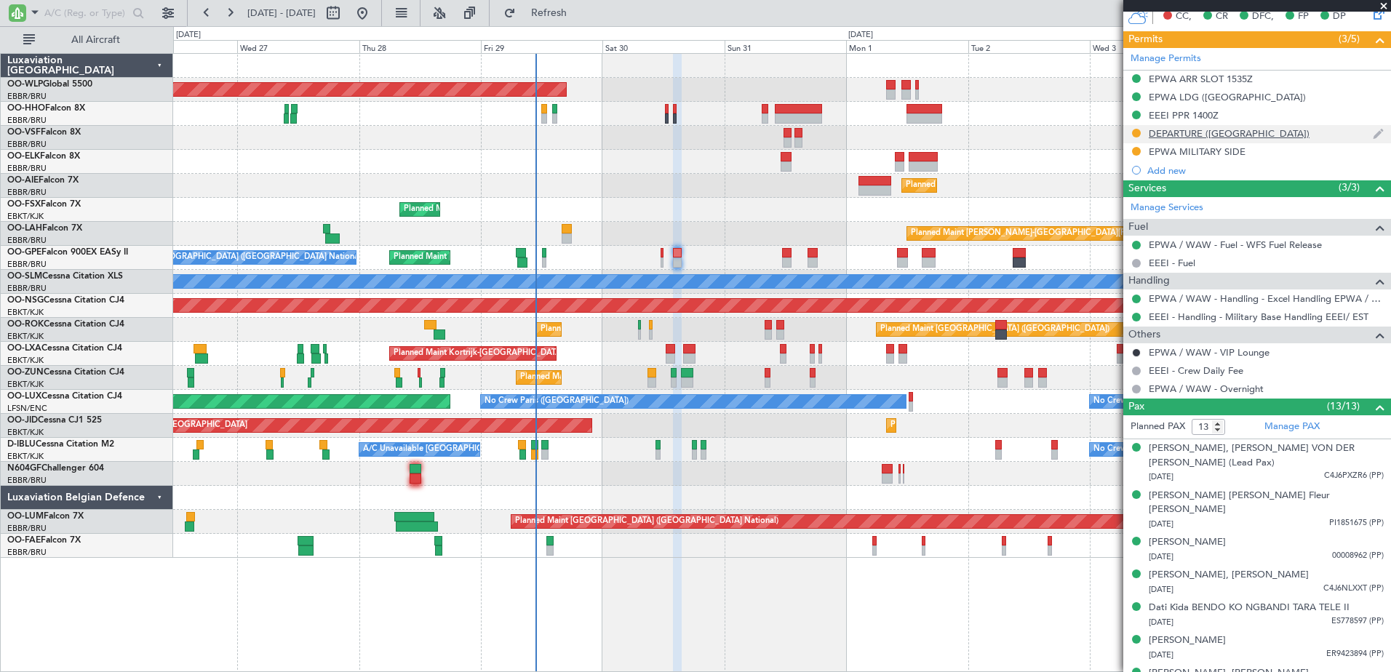
scroll to position [0, 0]
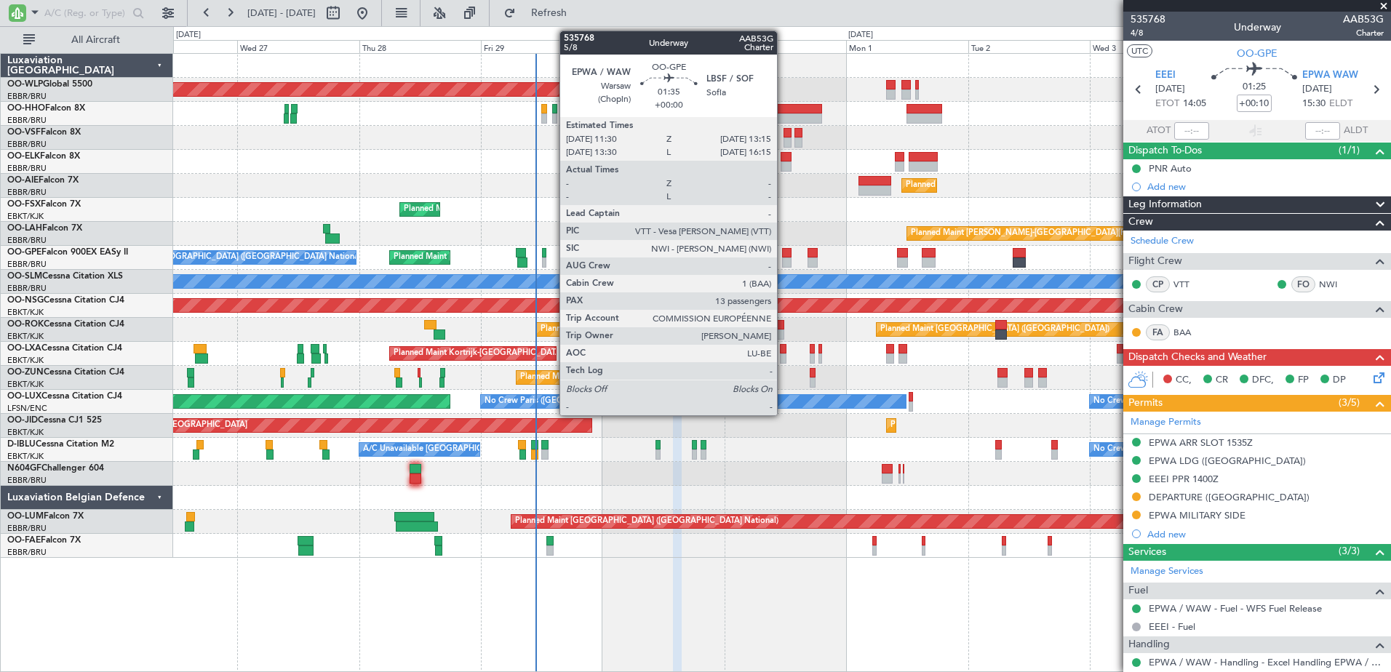
click at [784, 264] on div at bounding box center [786, 263] width 9 height 10
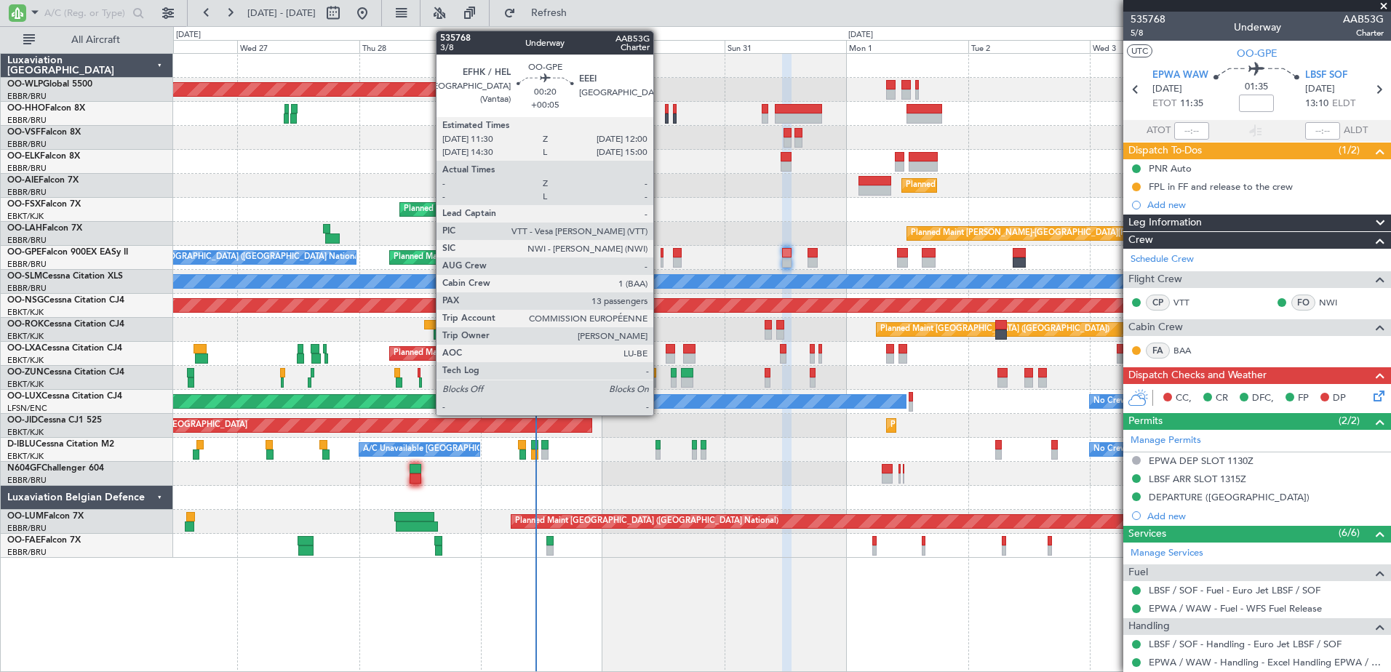
click at [661, 260] on div at bounding box center [662, 263] width 3 height 10
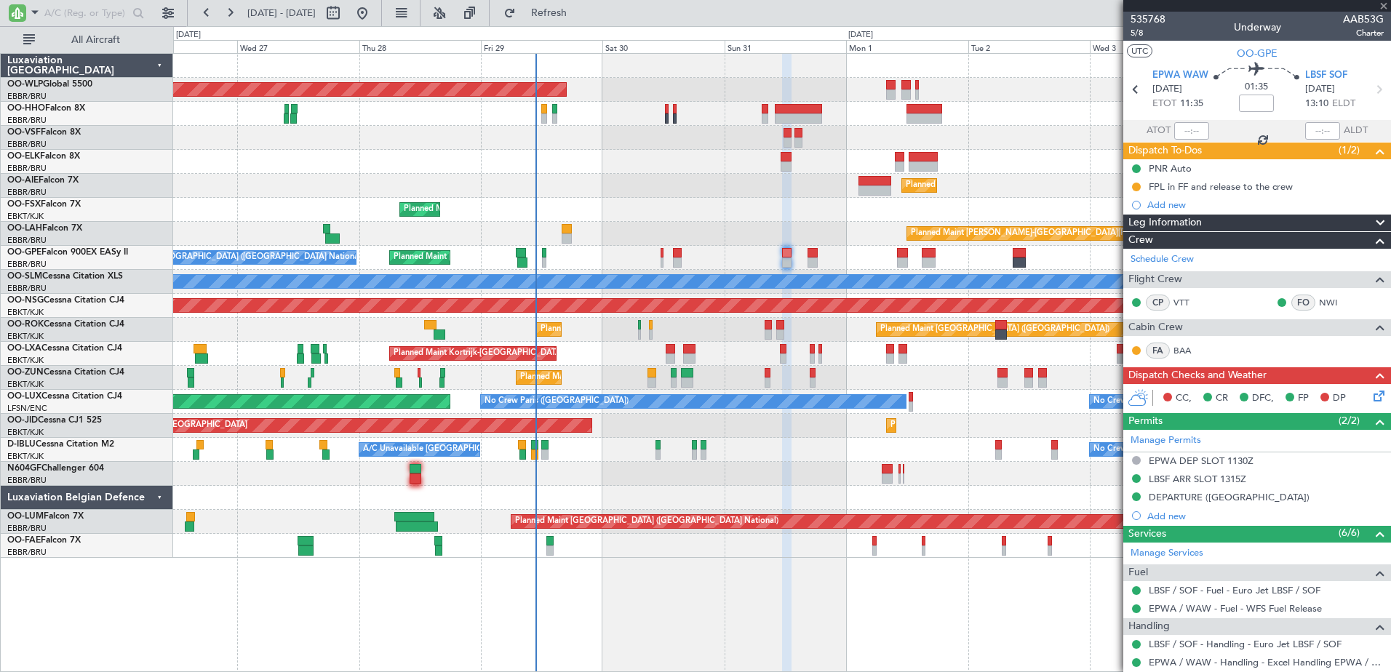
type input "+00:05"
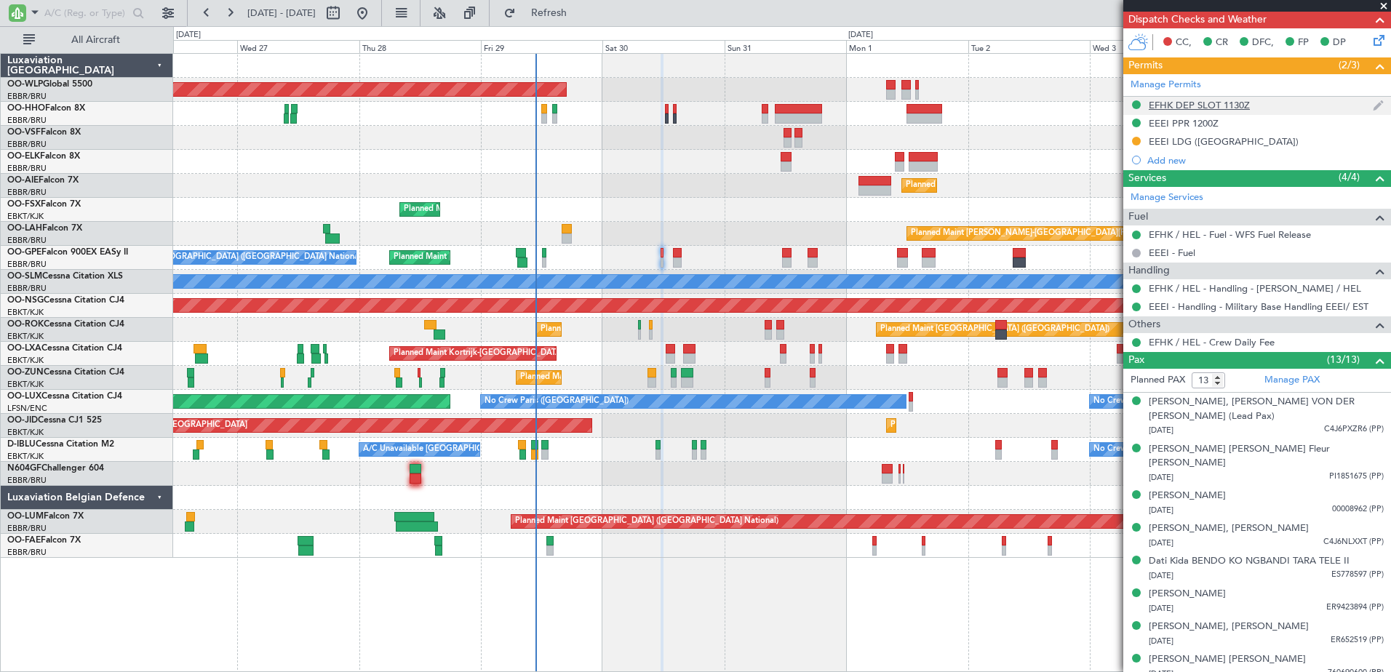
scroll to position [283, 0]
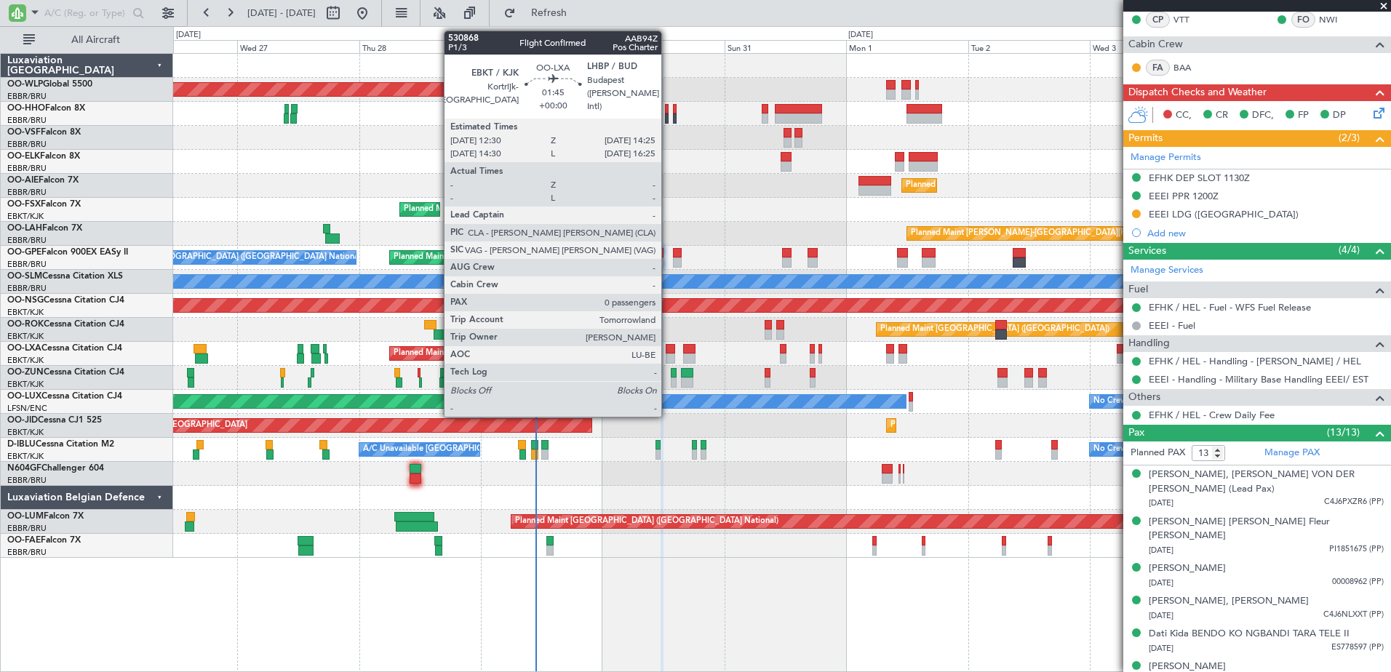
click at [668, 352] on div at bounding box center [671, 349] width 10 height 10
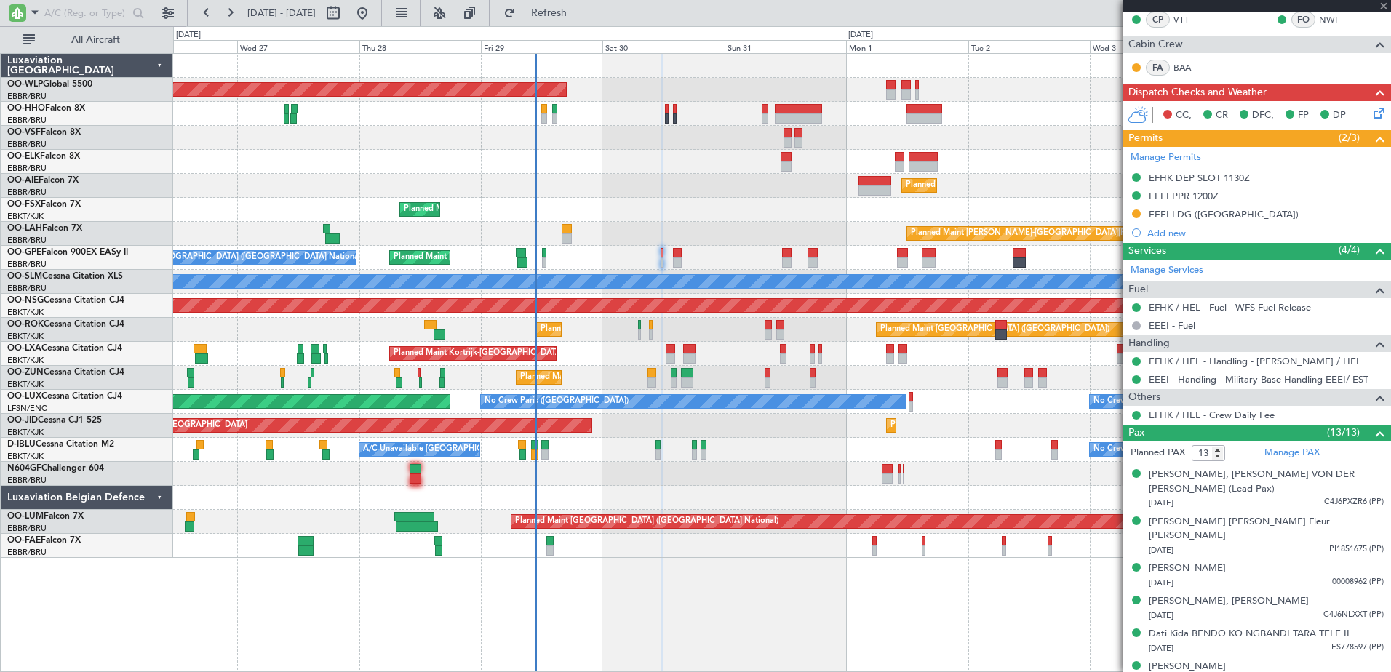
type input "0"
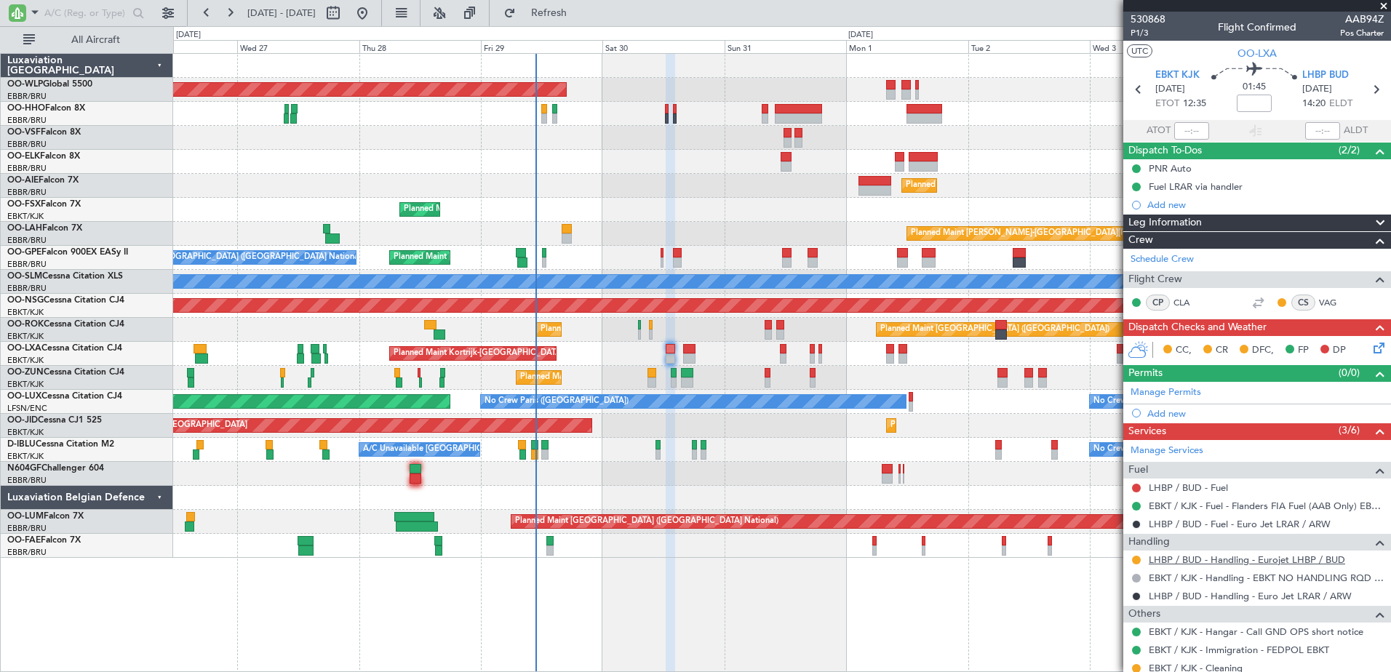
scroll to position [46, 0]
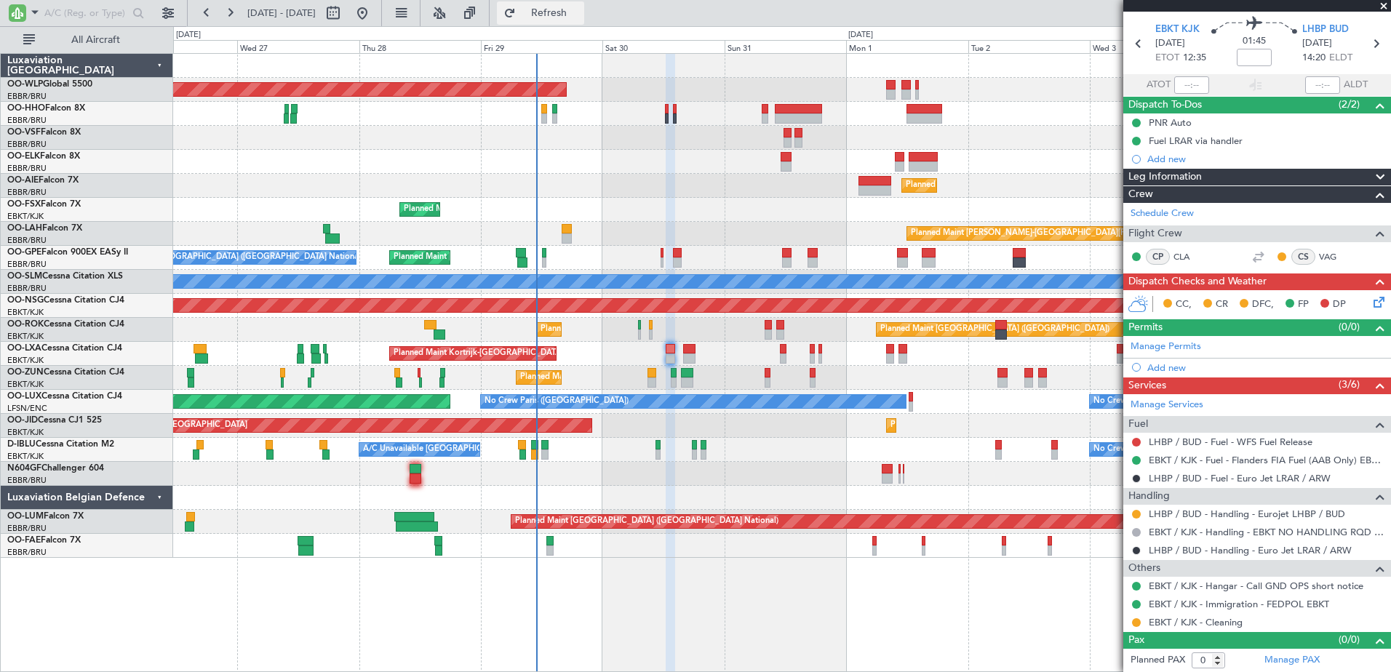
click at [580, 16] on span "Refresh" at bounding box center [549, 13] width 61 height 10
click at [1137, 605] on button at bounding box center [1136, 604] width 9 height 9
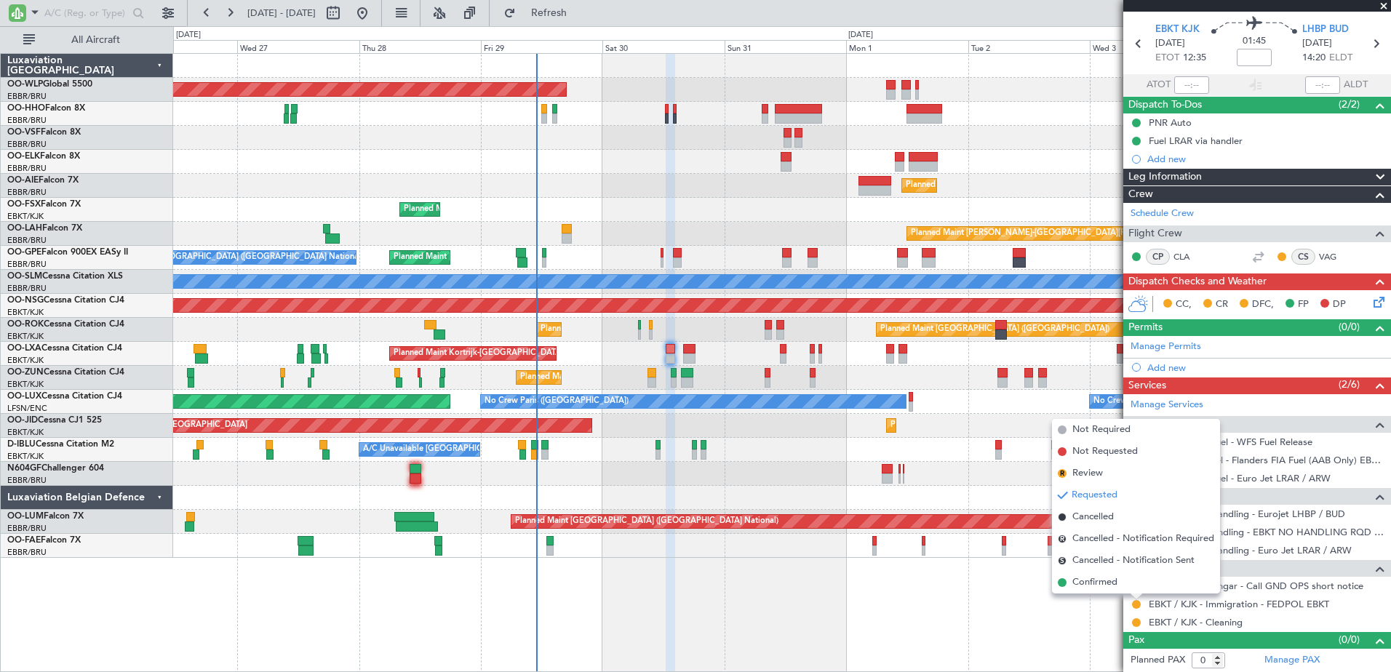
click at [923, 607] on div "Planned Maint [GEOGRAPHIC_DATA] ([GEOGRAPHIC_DATA]) Planned Maint [GEOGRAPHIC_D…" at bounding box center [782, 362] width 1218 height 619
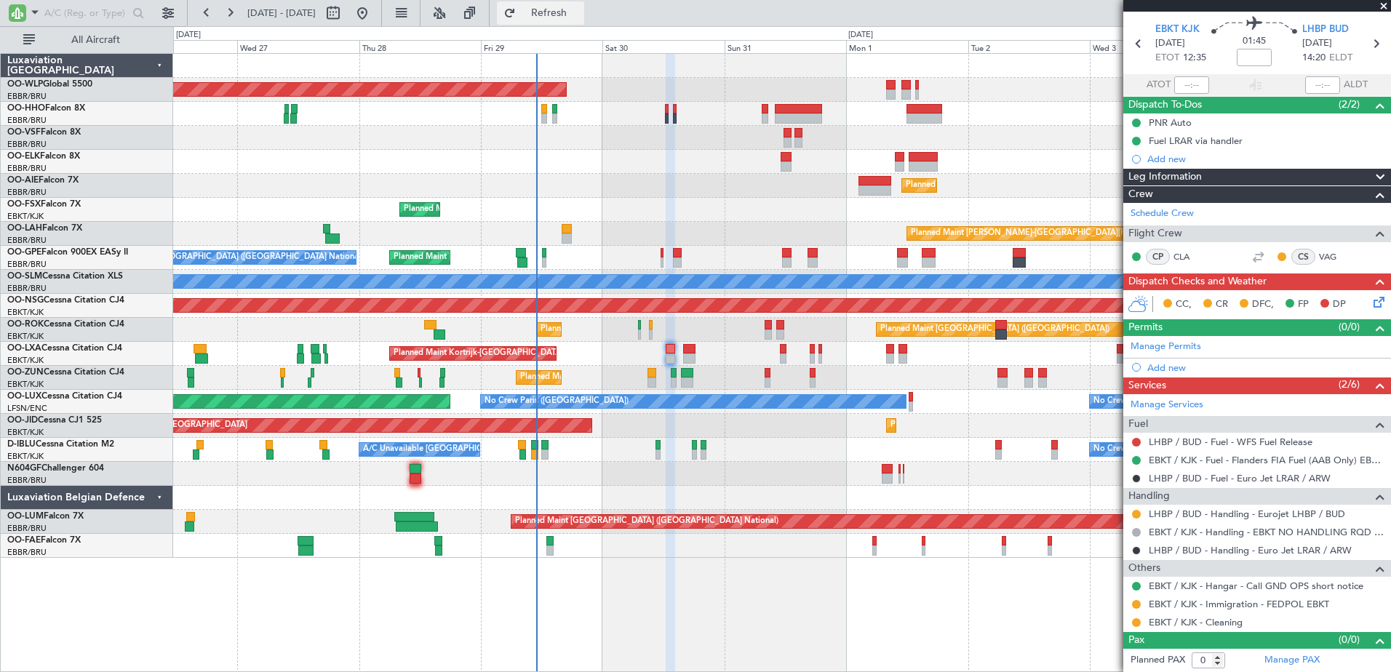
click at [580, 15] on span "Refresh" at bounding box center [549, 13] width 61 height 10
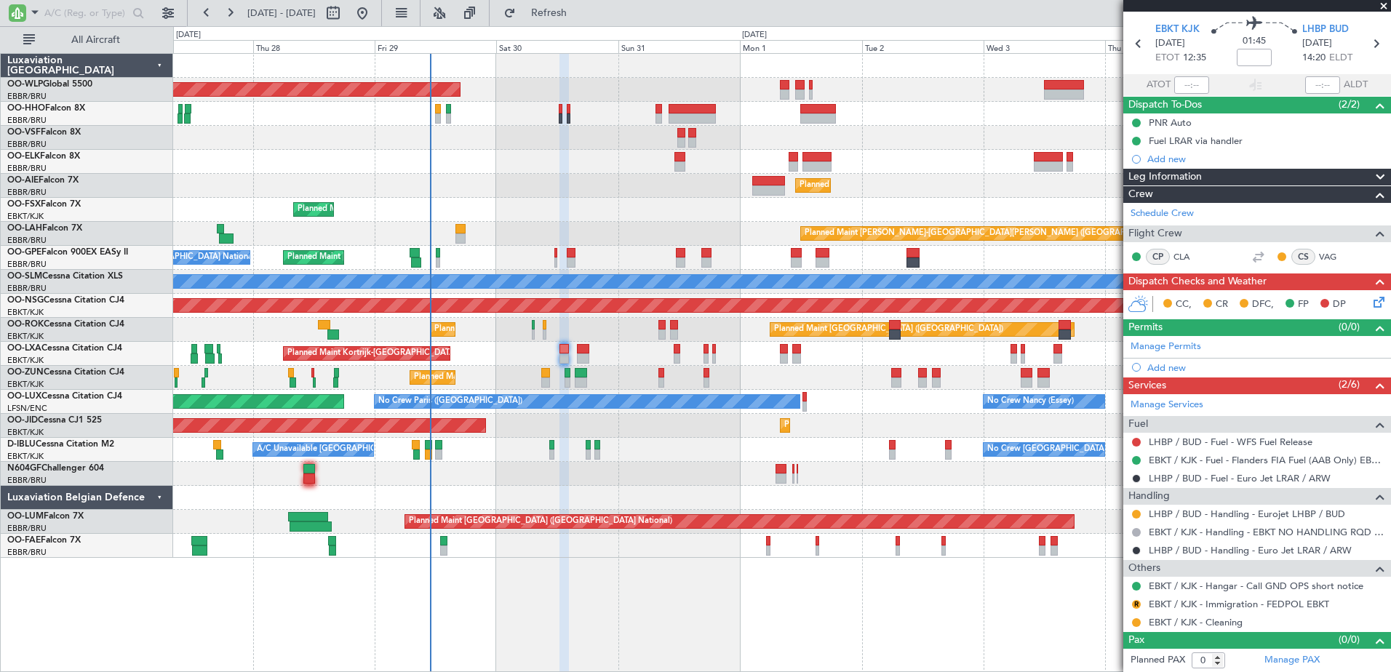
click at [863, 459] on div "A/C Unavailable [GEOGRAPHIC_DATA]-[GEOGRAPHIC_DATA] No Crew [GEOGRAPHIC_DATA] (…" at bounding box center [781, 450] width 1217 height 24
click at [580, 17] on span "Refresh" at bounding box center [549, 13] width 61 height 10
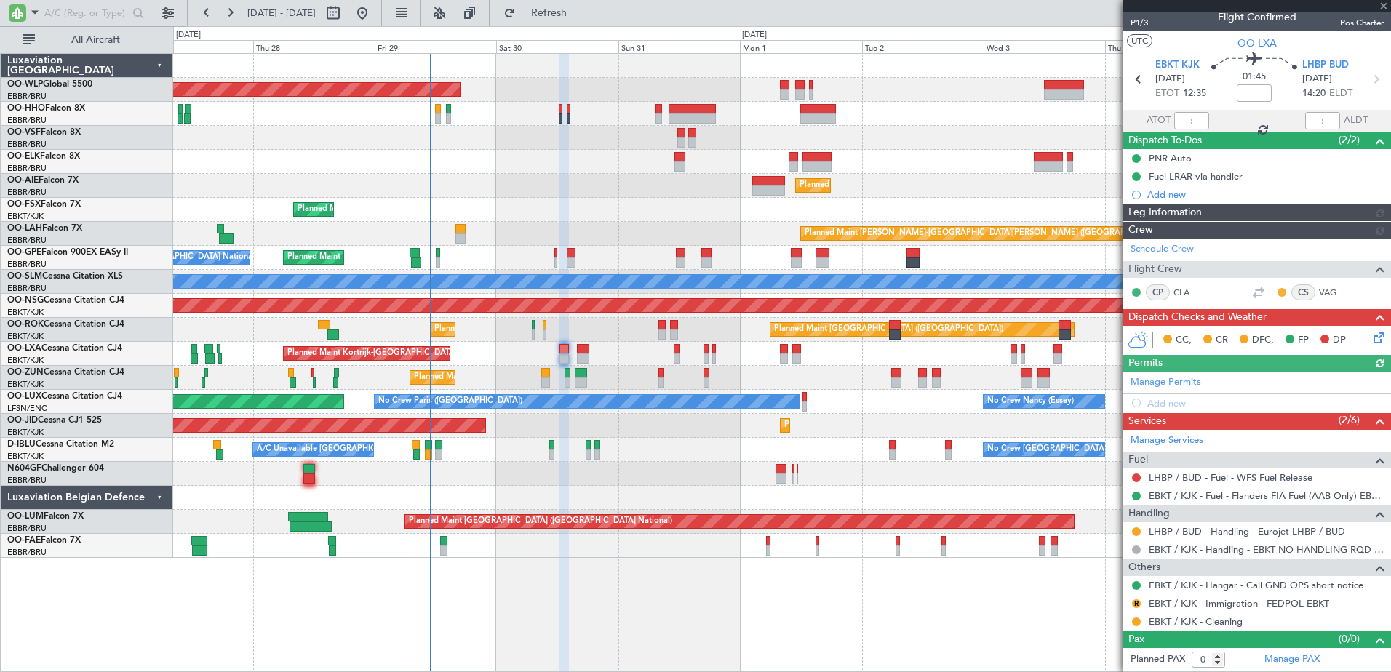
scroll to position [9, 0]
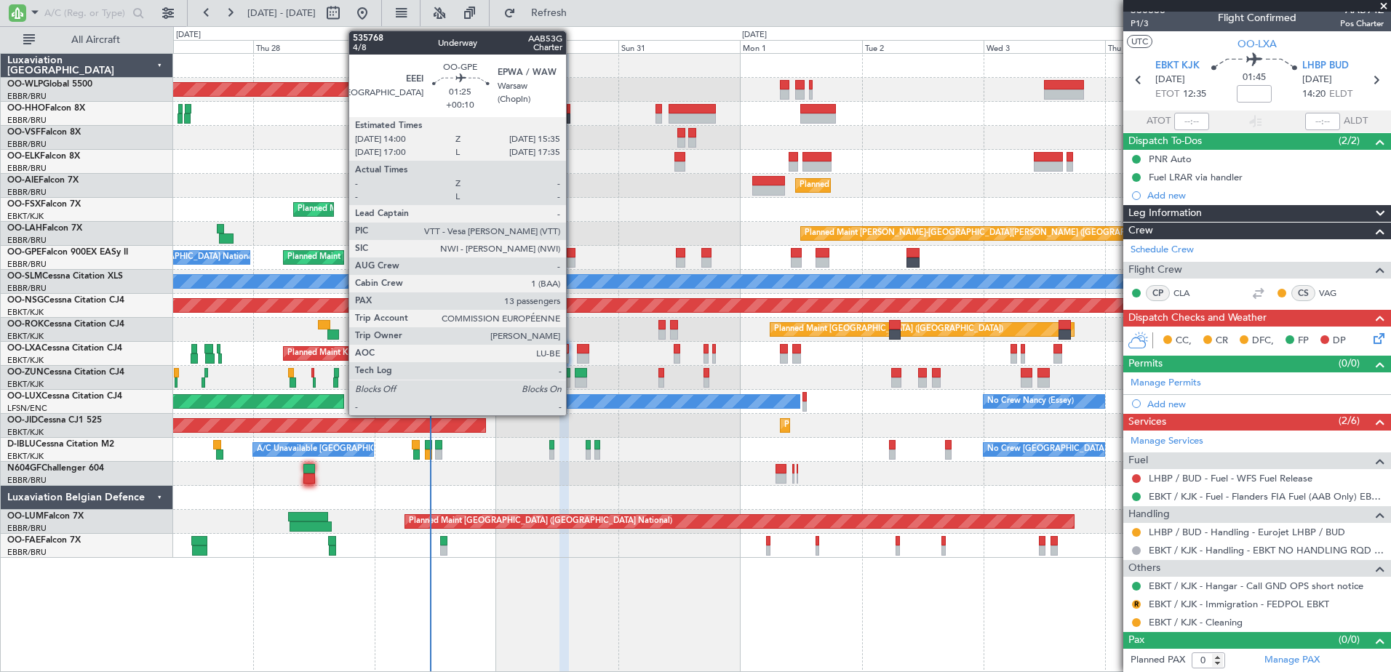
click at [573, 258] on div at bounding box center [571, 263] width 9 height 10
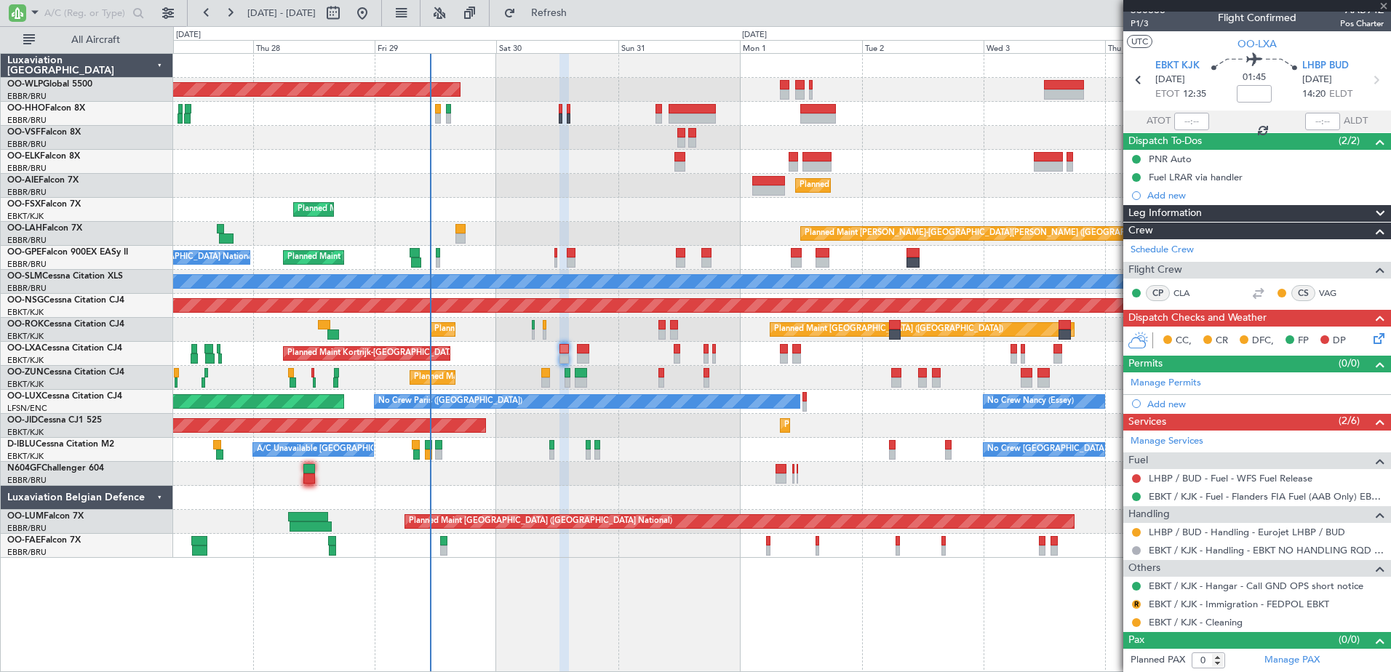
type input "+00:10"
type input "13"
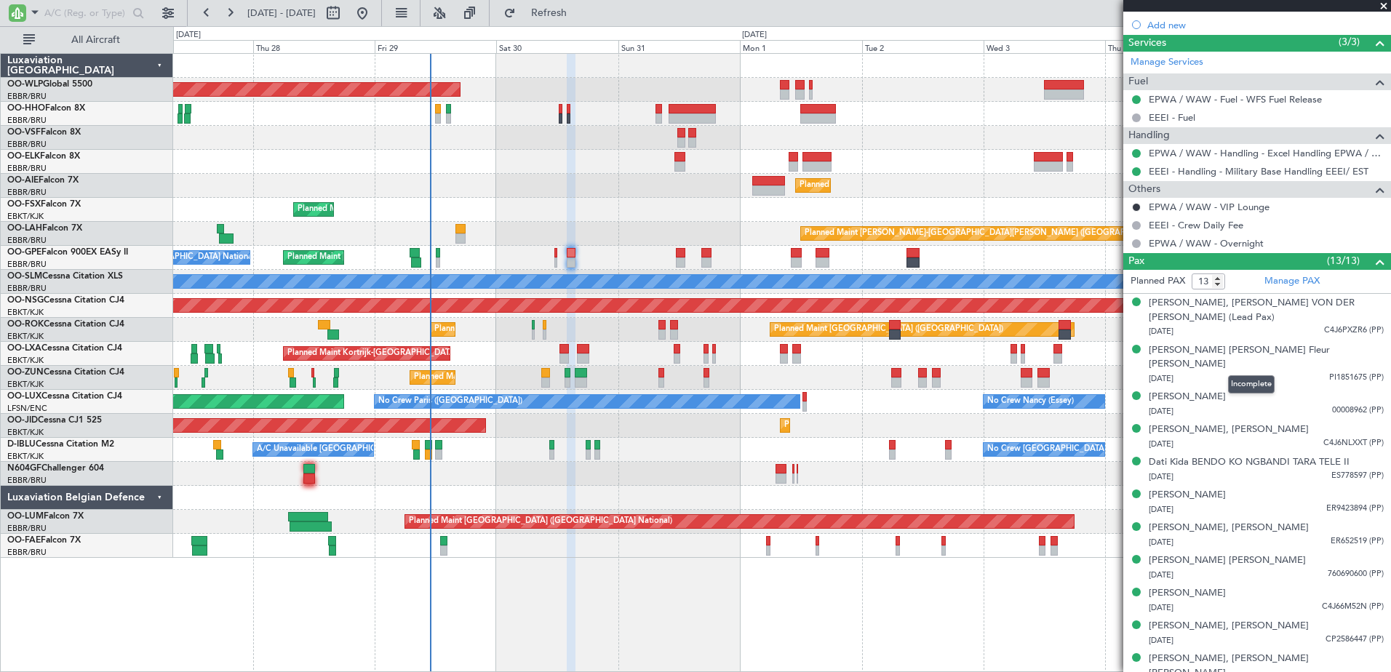
scroll to position [0, 0]
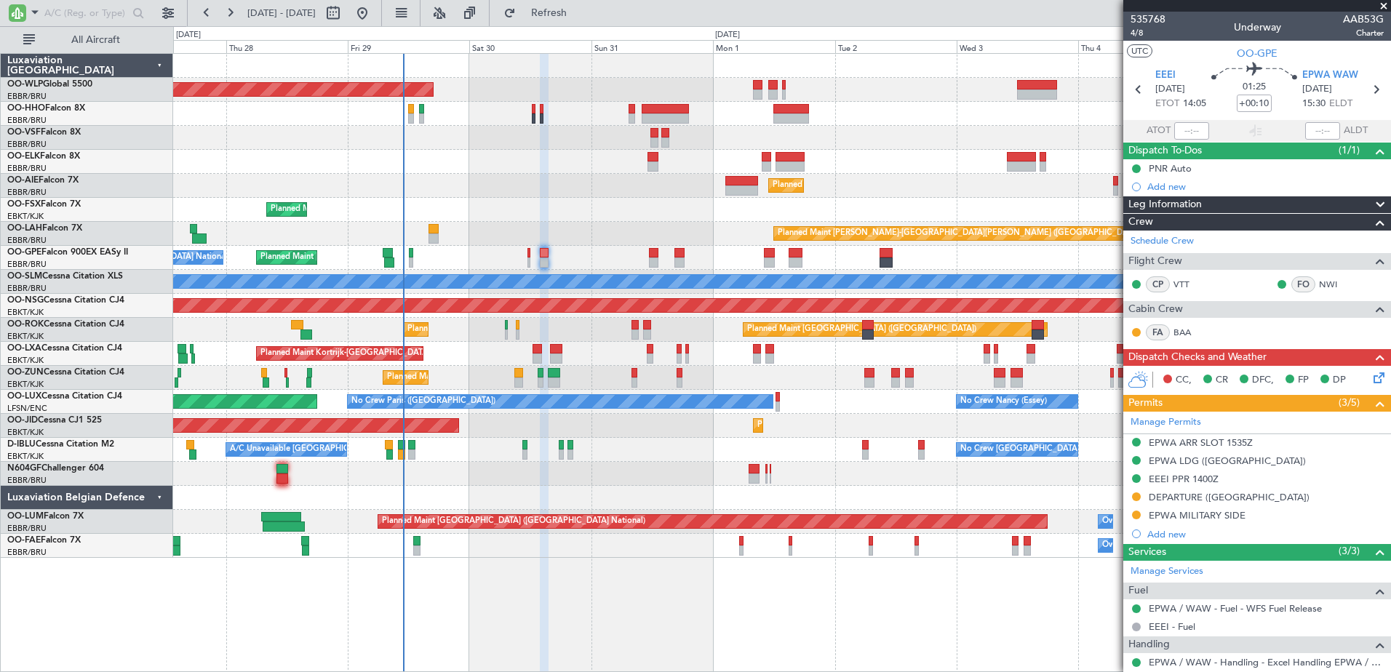
click at [590, 376] on div "Planned Maint Kortrijk-[GEOGRAPHIC_DATA]" at bounding box center [781, 378] width 1217 height 24
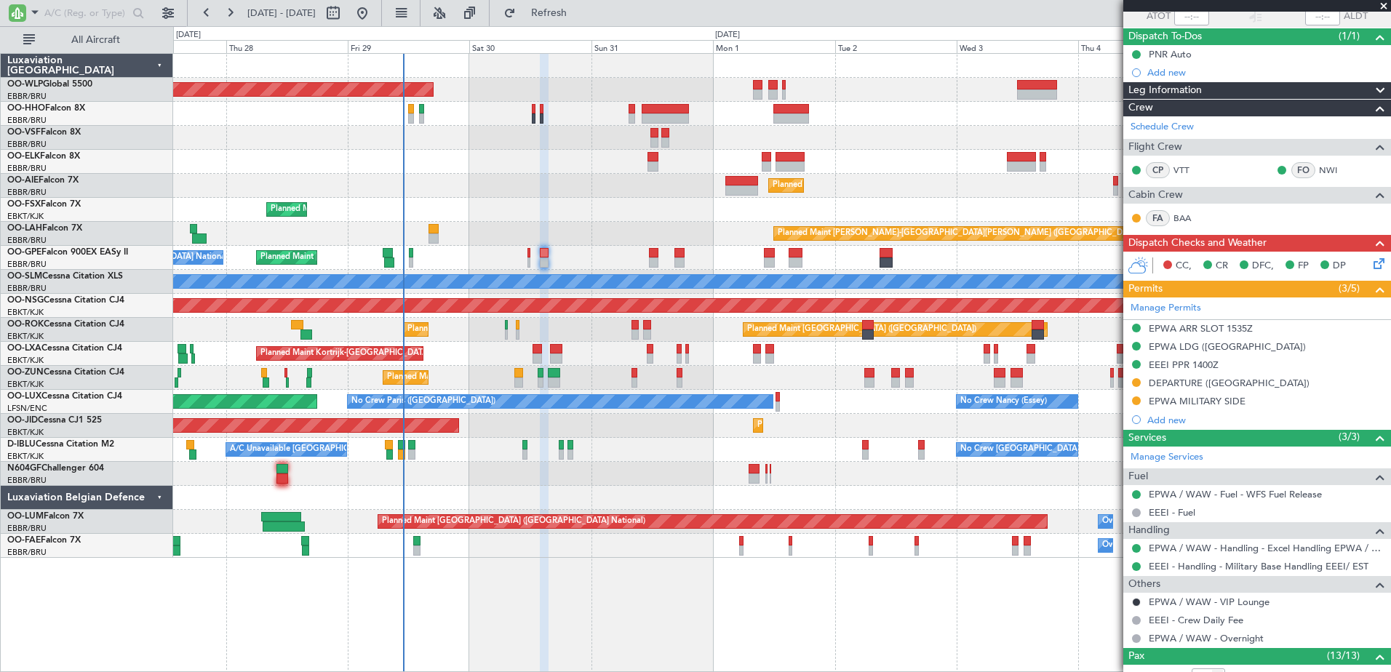
scroll to position [92, 0]
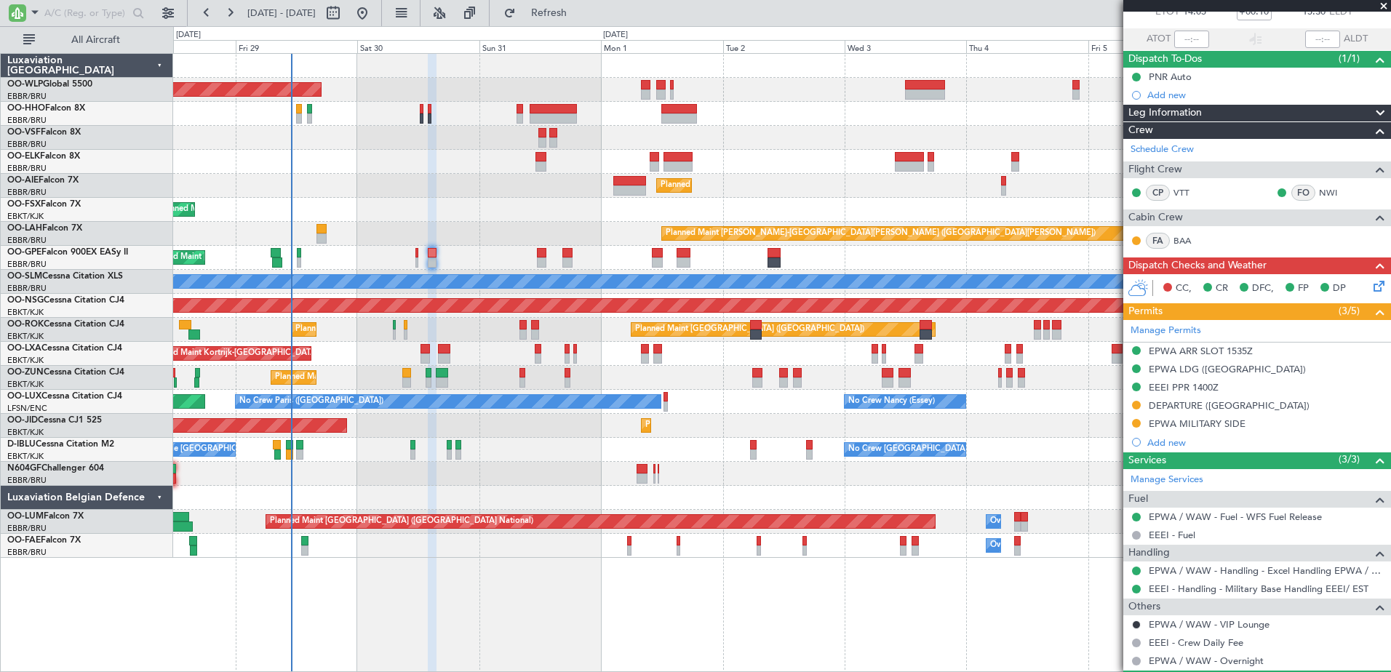
click at [749, 180] on div "Planned Maint Berlin (Brandenburg) Planned Maint Kortrijk-Wevelgem Planned Main…" at bounding box center [781, 306] width 1217 height 504
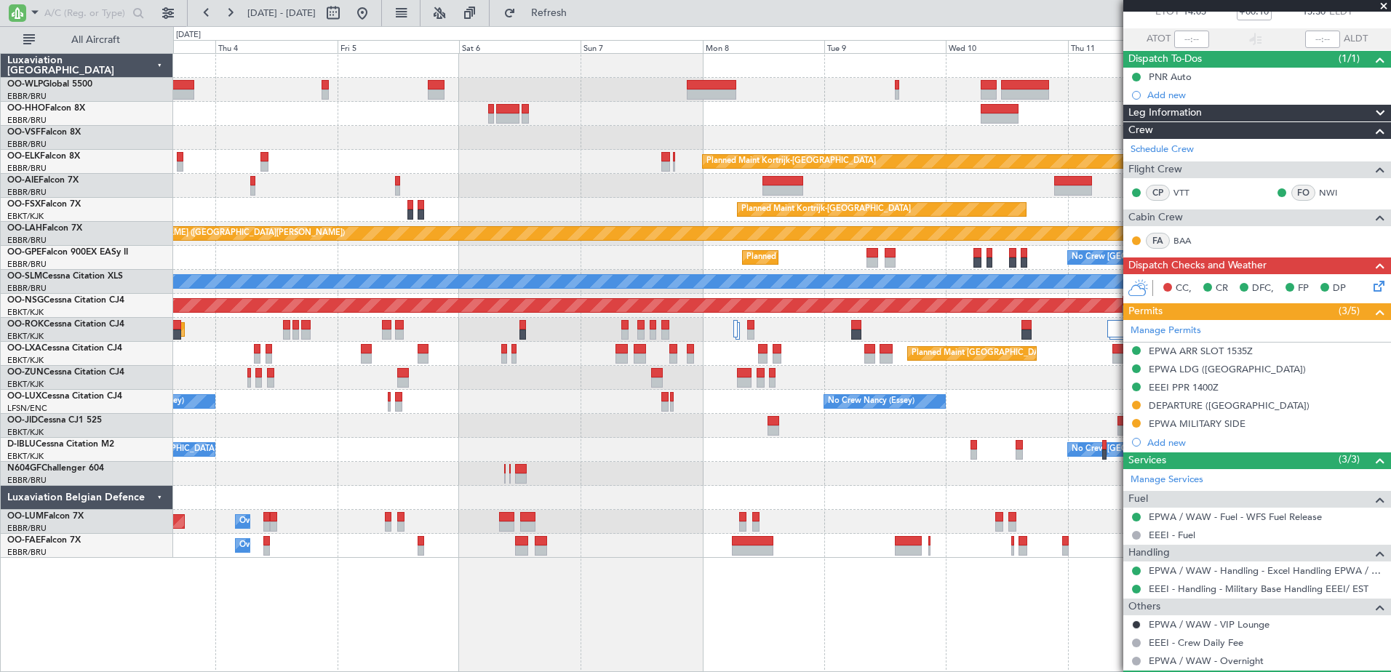
click at [223, 200] on div "Planned Maint Kortrijk-Wevelgem Planned Maint London (Farnborough) Planned Main…" at bounding box center [781, 306] width 1217 height 504
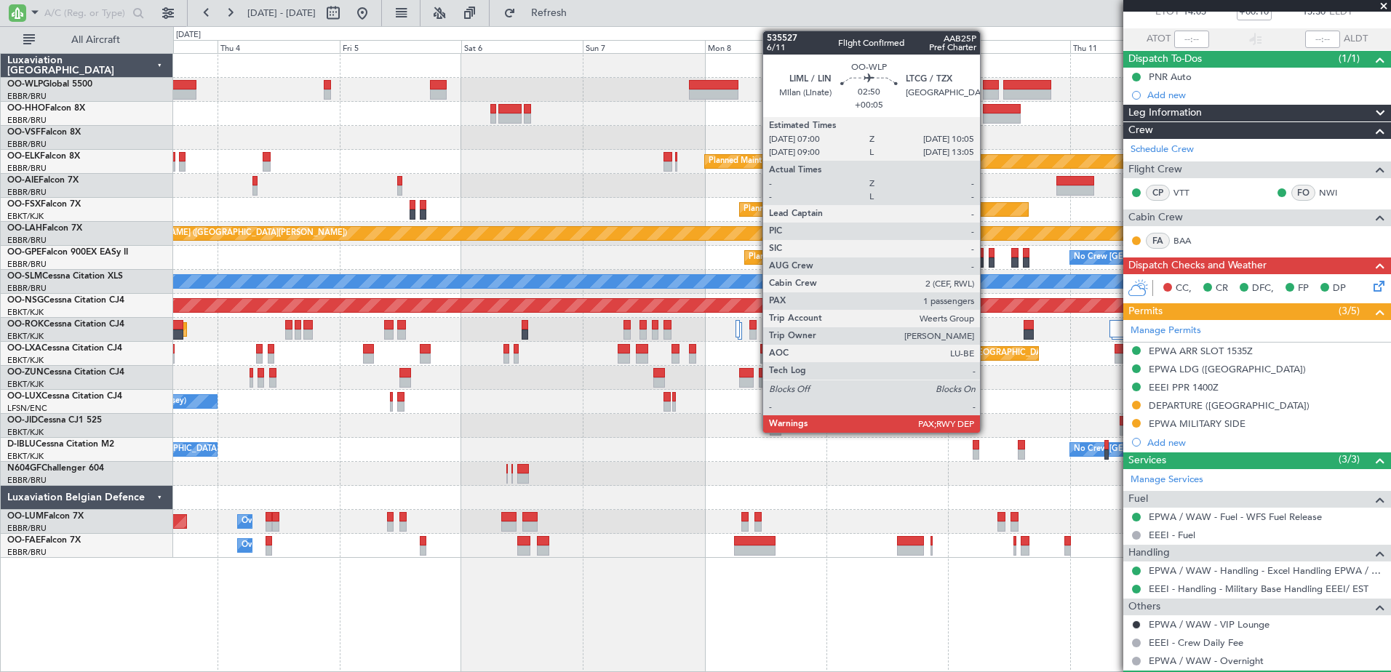
click at [987, 87] on div at bounding box center [991, 85] width 16 height 10
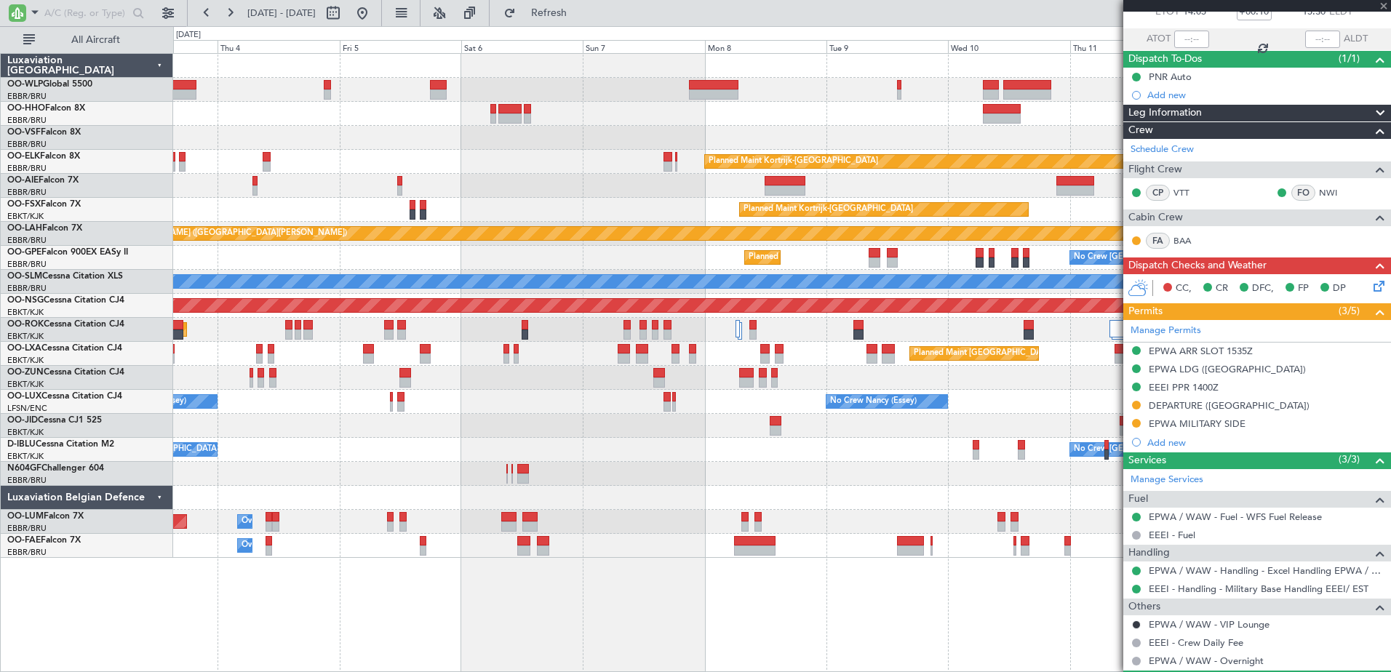
type input "+00:05"
type input "3"
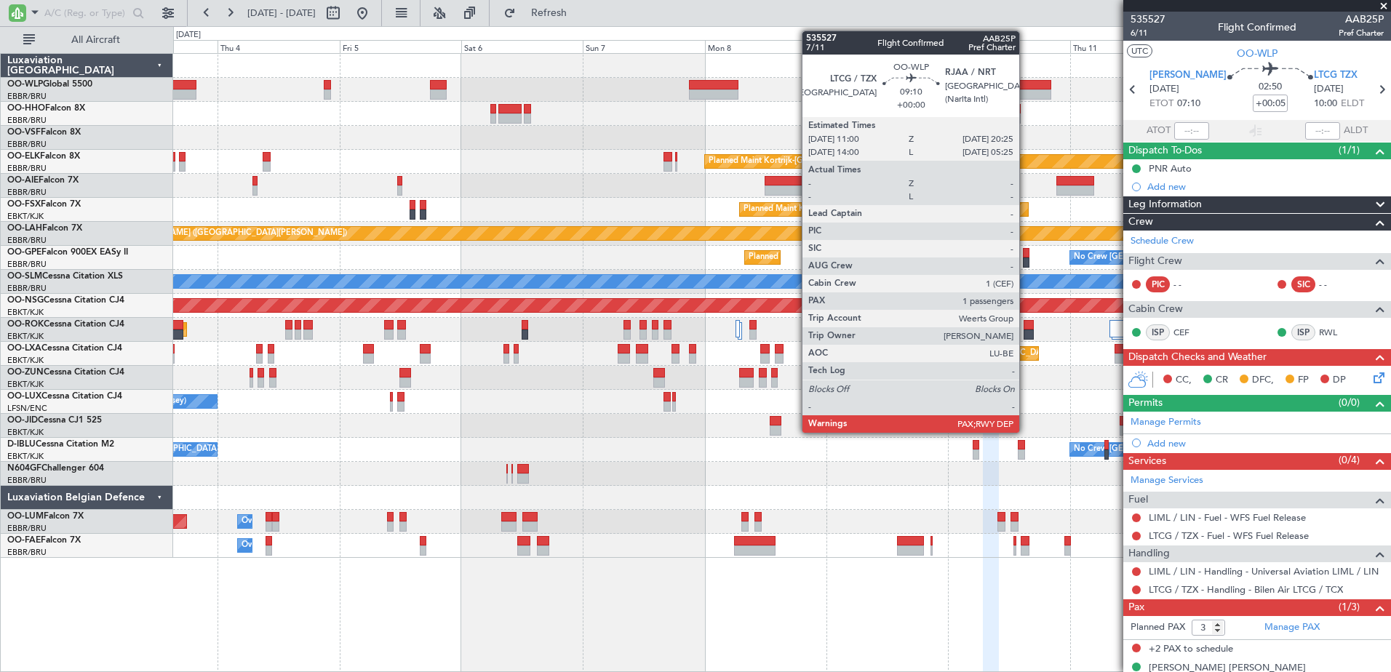
click at [1026, 90] on div at bounding box center [1028, 95] width 48 height 10
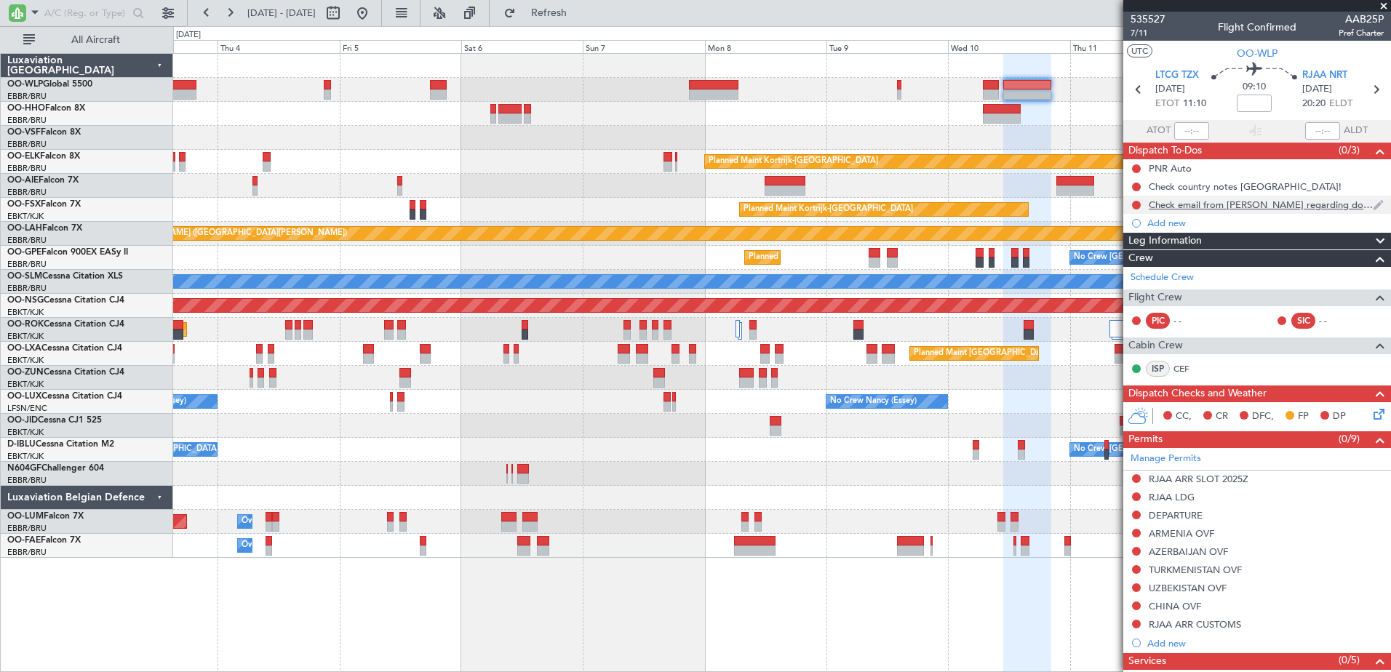
click at [1217, 206] on div "Check email from Matthias regarding domestic flights" at bounding box center [1261, 205] width 224 height 12
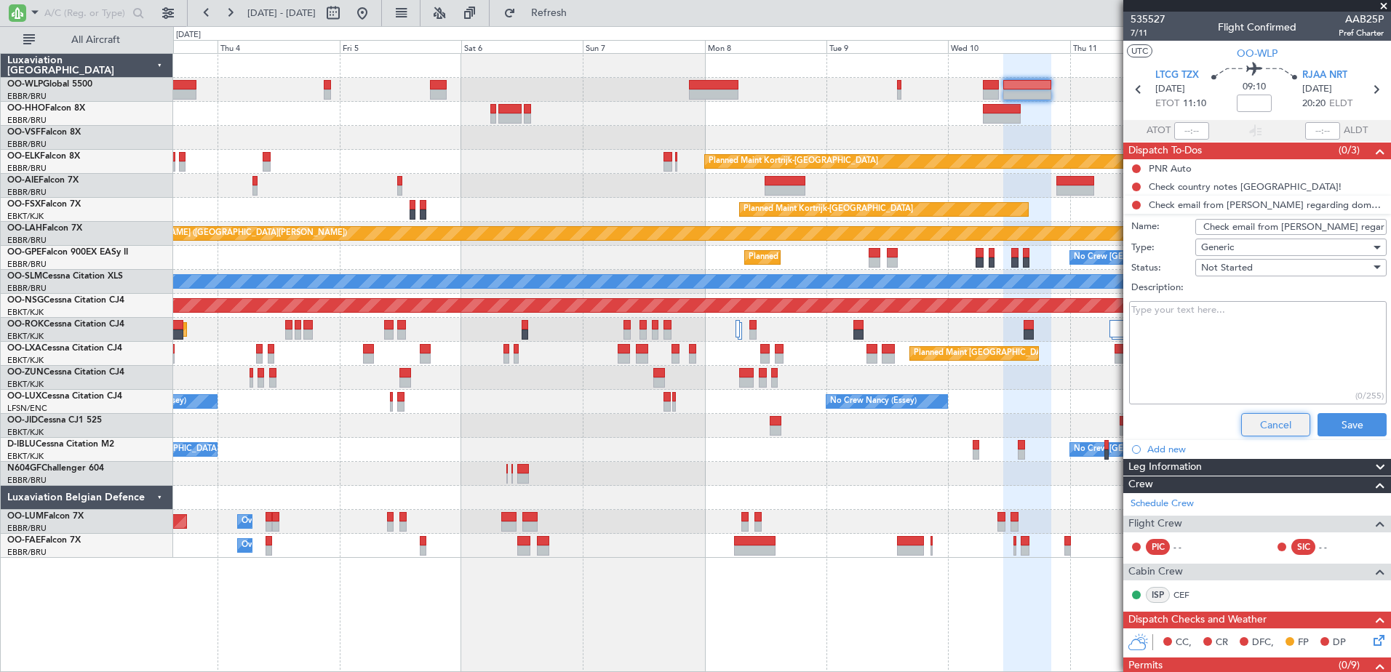
click at [1270, 422] on button "Cancel" at bounding box center [1276, 424] width 69 height 23
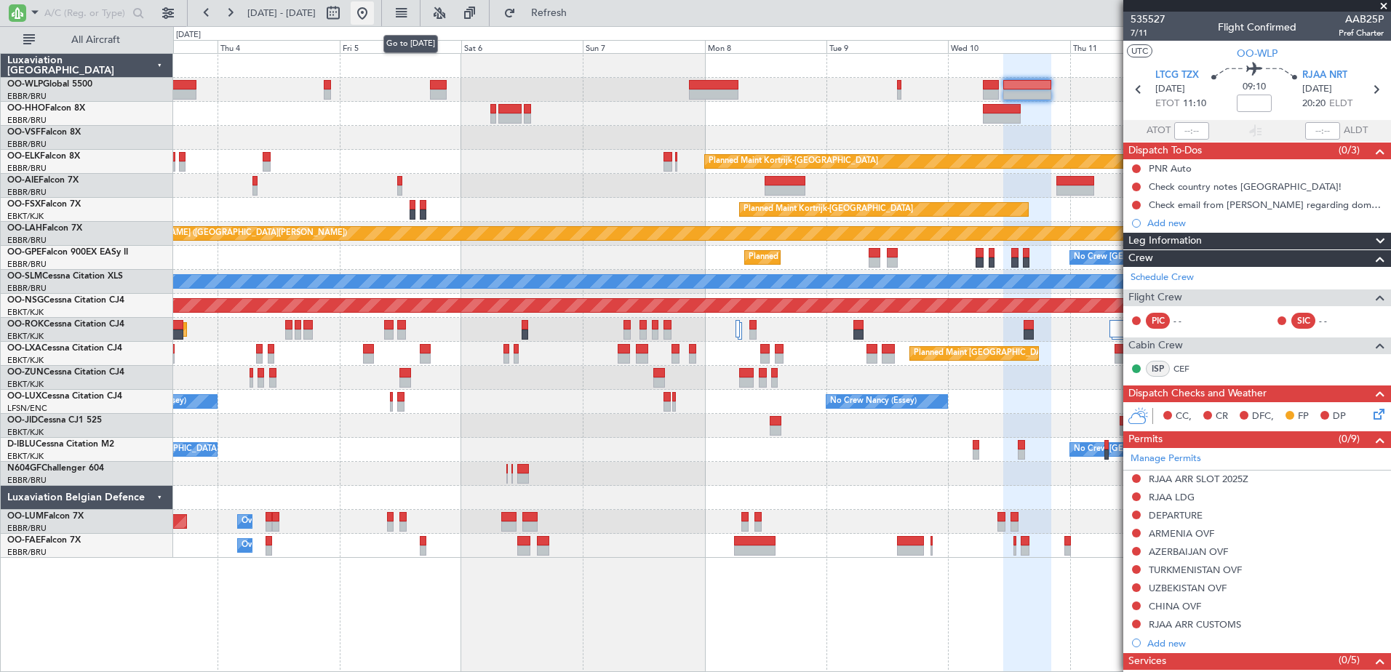
click at [374, 16] on button at bounding box center [362, 12] width 23 height 23
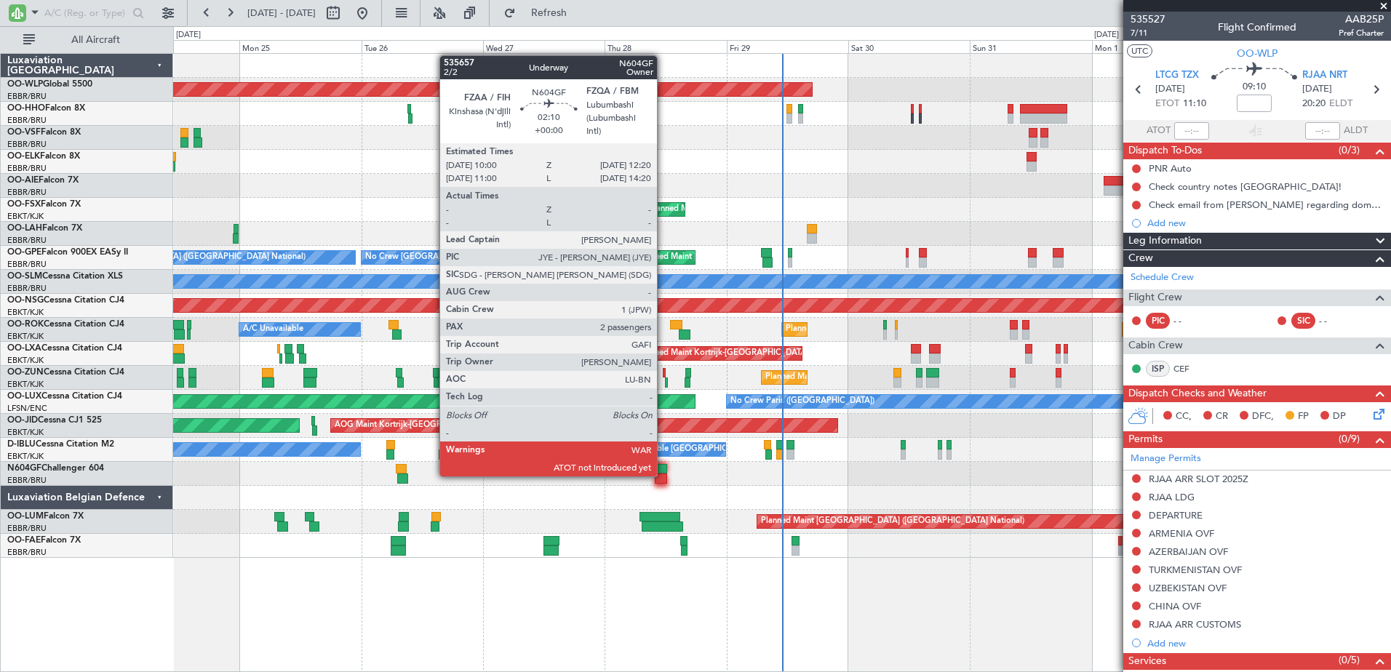
click at [664, 475] on div at bounding box center [661, 479] width 12 height 10
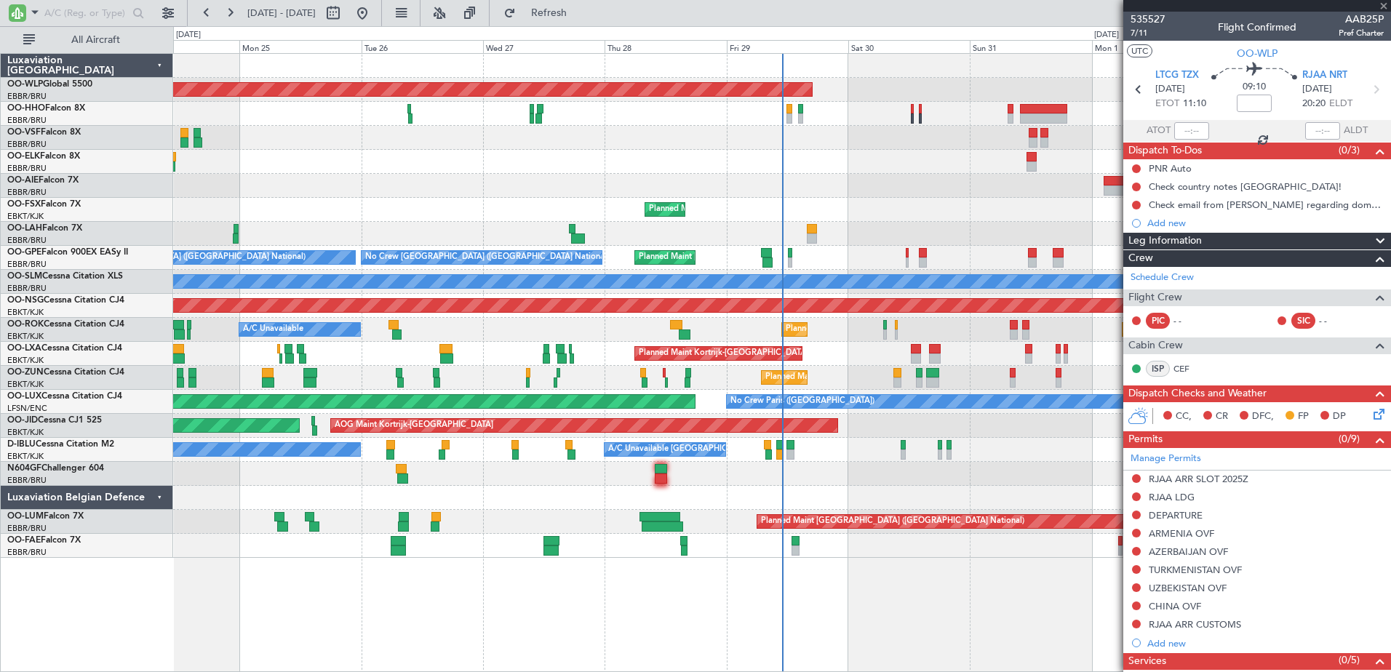
type input "2"
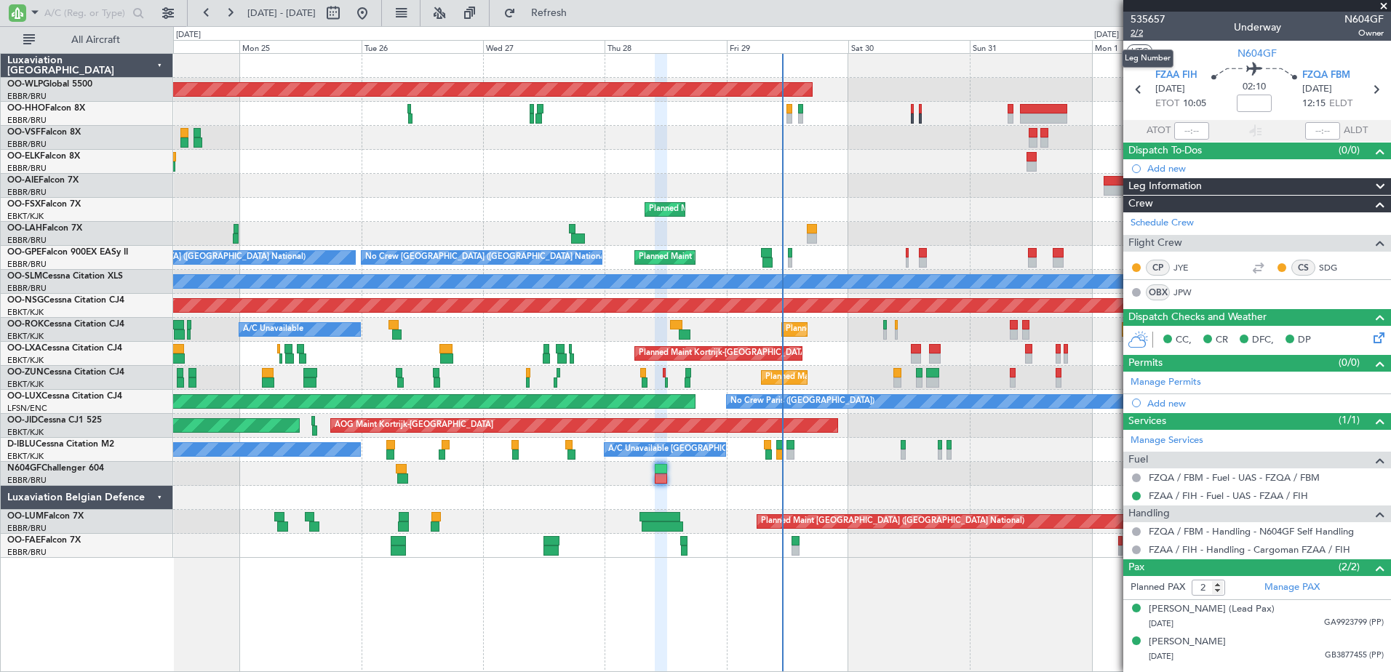
click at [1133, 28] on span "2/2" at bounding box center [1148, 33] width 35 height 12
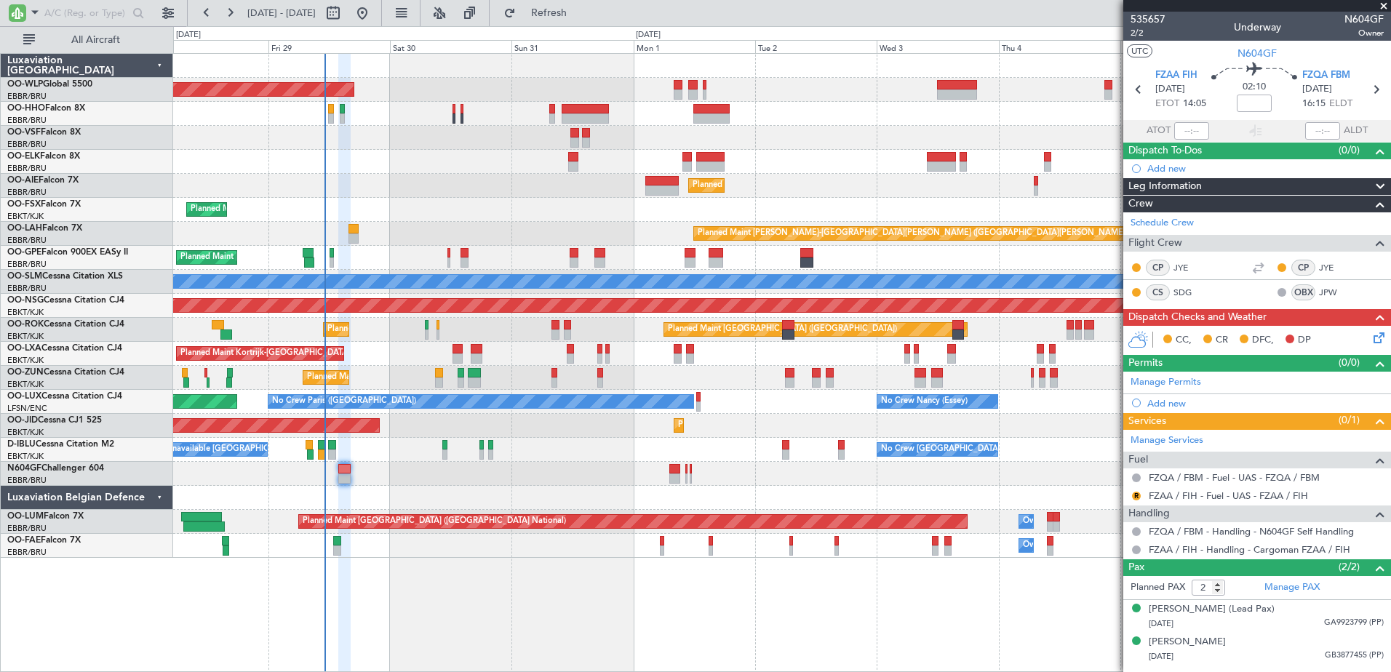
click at [490, 495] on div "Planned Maint Berlin (Brandenburg) Planned Maint Kortrijk-Wevelgem Planned Main…" at bounding box center [781, 306] width 1217 height 504
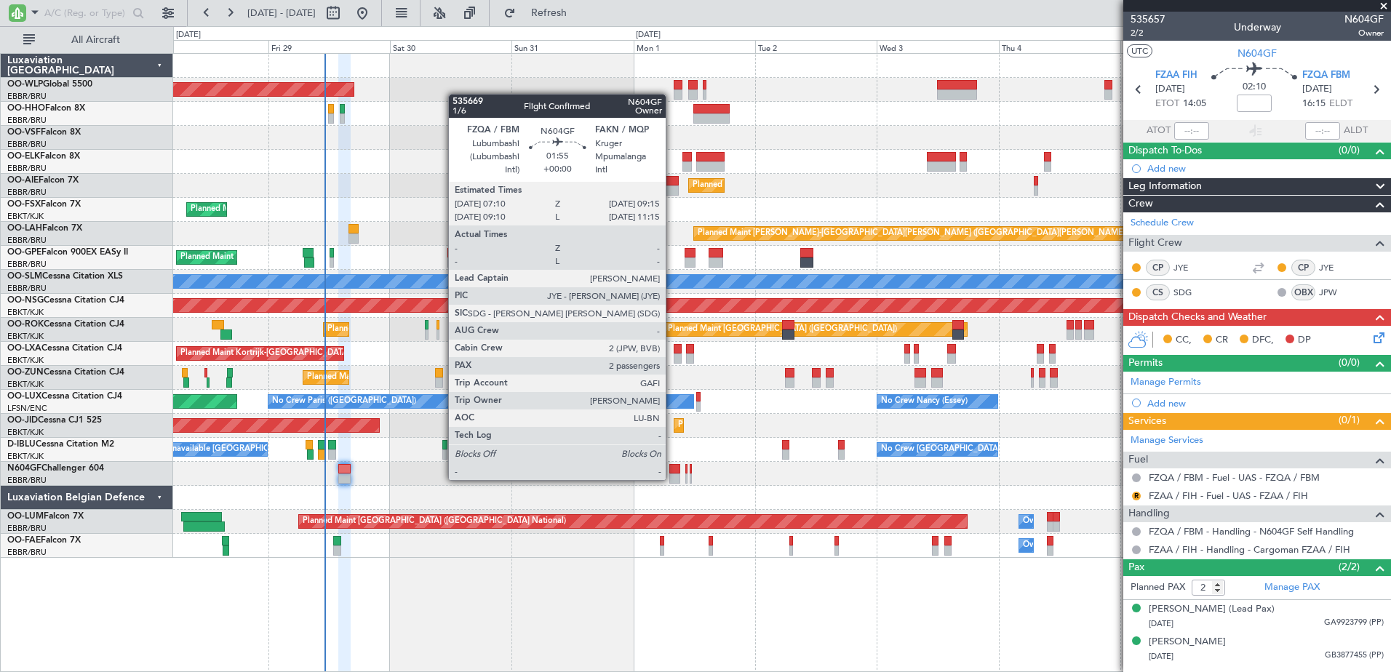
click at [672, 479] on div at bounding box center [675, 479] width 11 height 10
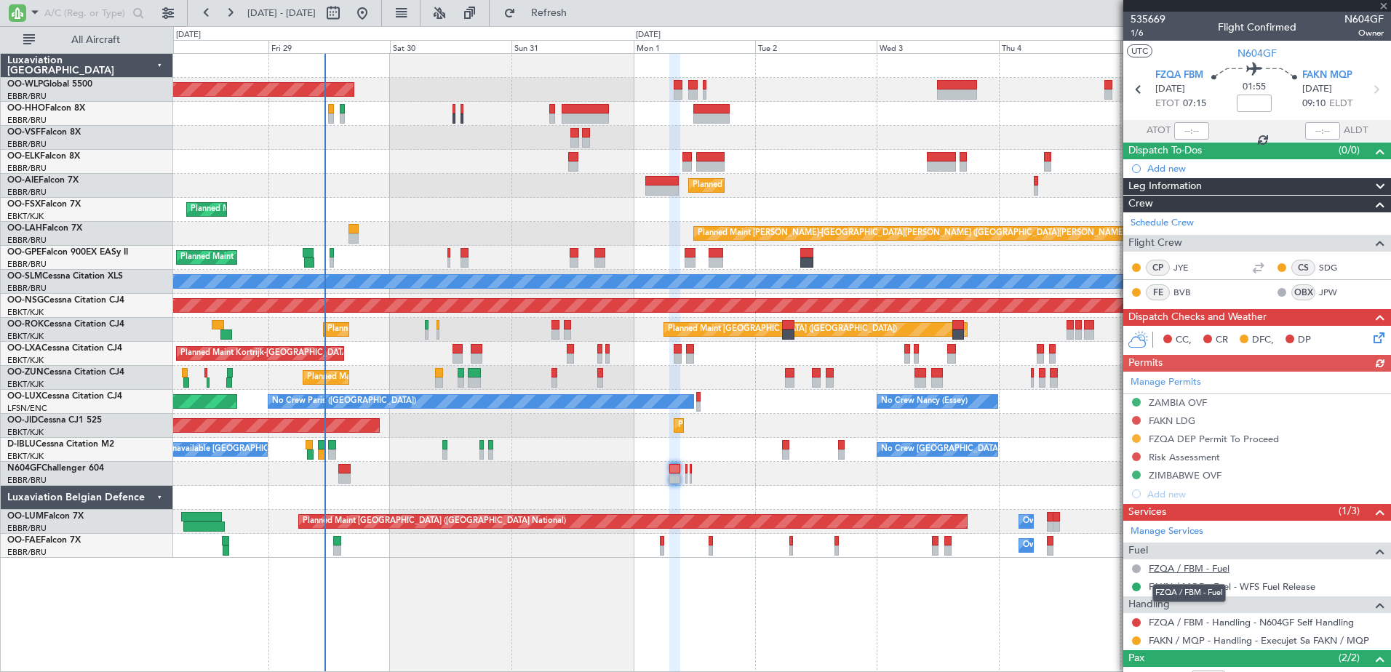
click at [1189, 566] on link "FZQA / FBM - Fuel" at bounding box center [1189, 569] width 81 height 12
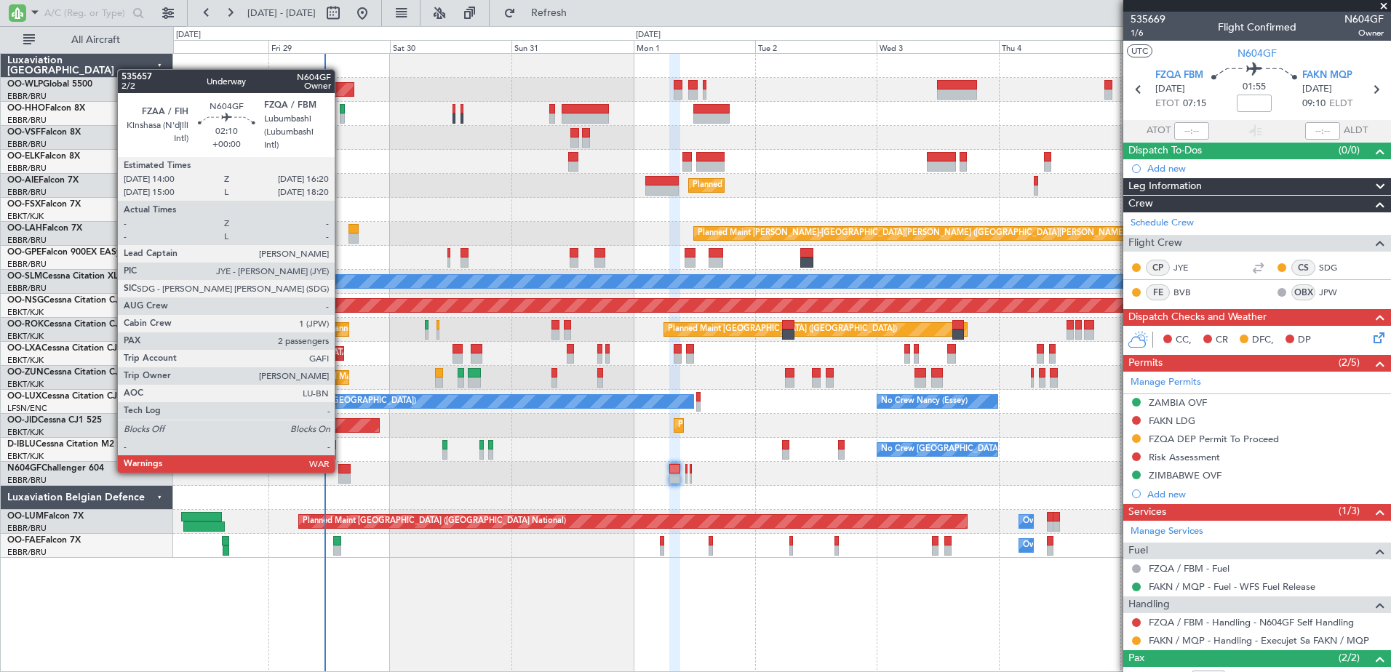
click at [343, 472] on div at bounding box center [344, 469] width 12 height 10
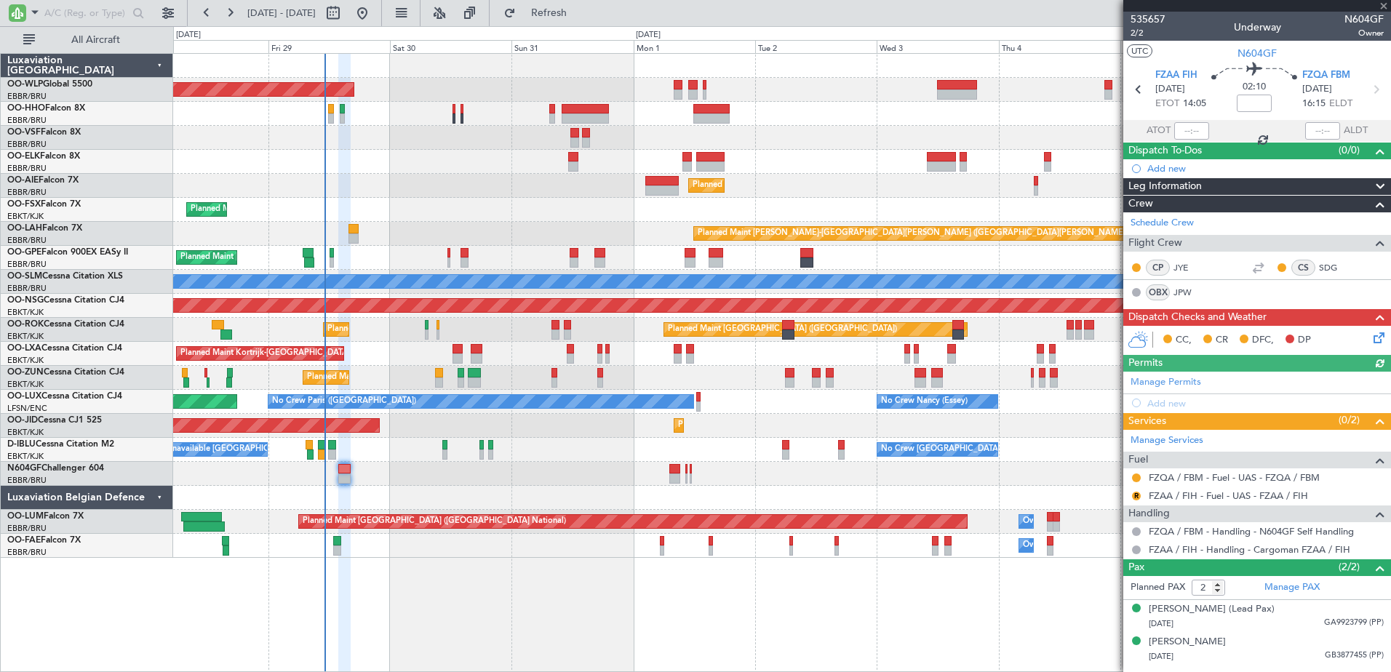
click at [1378, 330] on icon at bounding box center [1377, 336] width 12 height 12
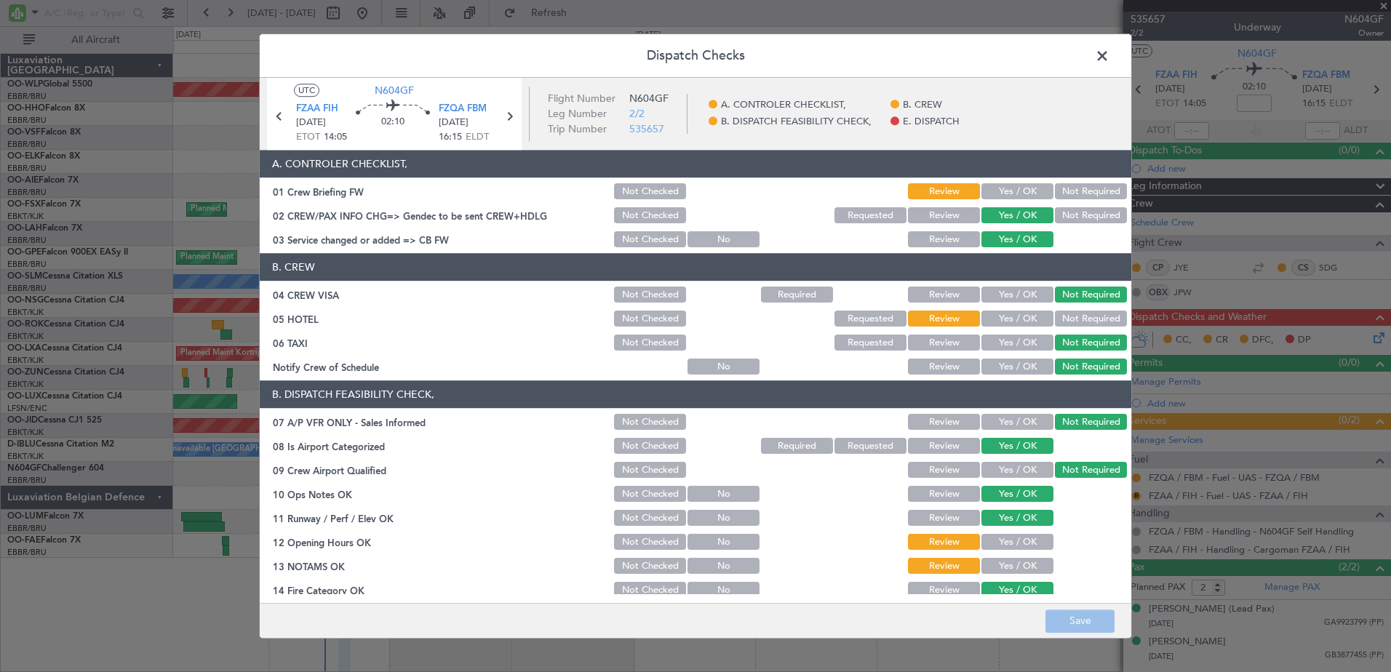
click at [1064, 189] on button "Not Required" at bounding box center [1091, 192] width 72 height 16
click at [1055, 317] on button "Not Required" at bounding box center [1091, 319] width 72 height 16
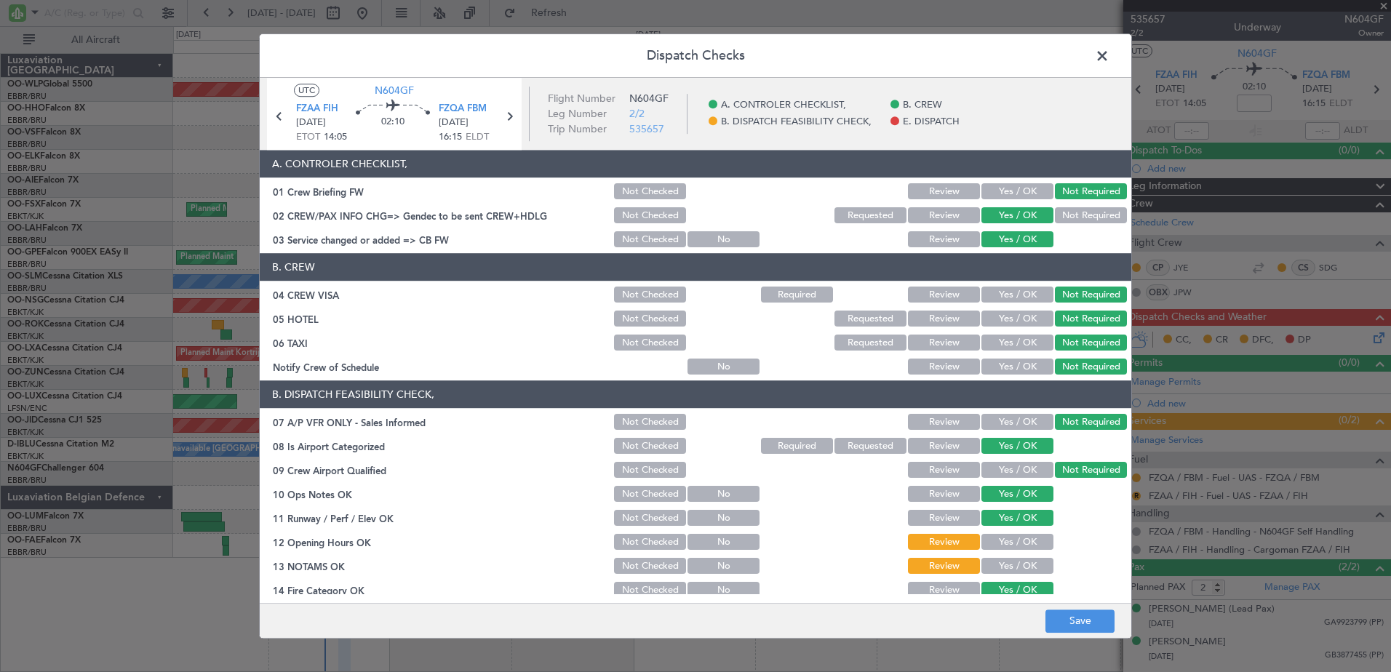
drag, startPoint x: 1007, startPoint y: 536, endPoint x: 1007, endPoint y: 565, distance: 29.1
click at [1007, 539] on button "Yes / OK" at bounding box center [1018, 543] width 72 height 16
click at [1007, 568] on button "Yes / OK" at bounding box center [1018, 567] width 72 height 16
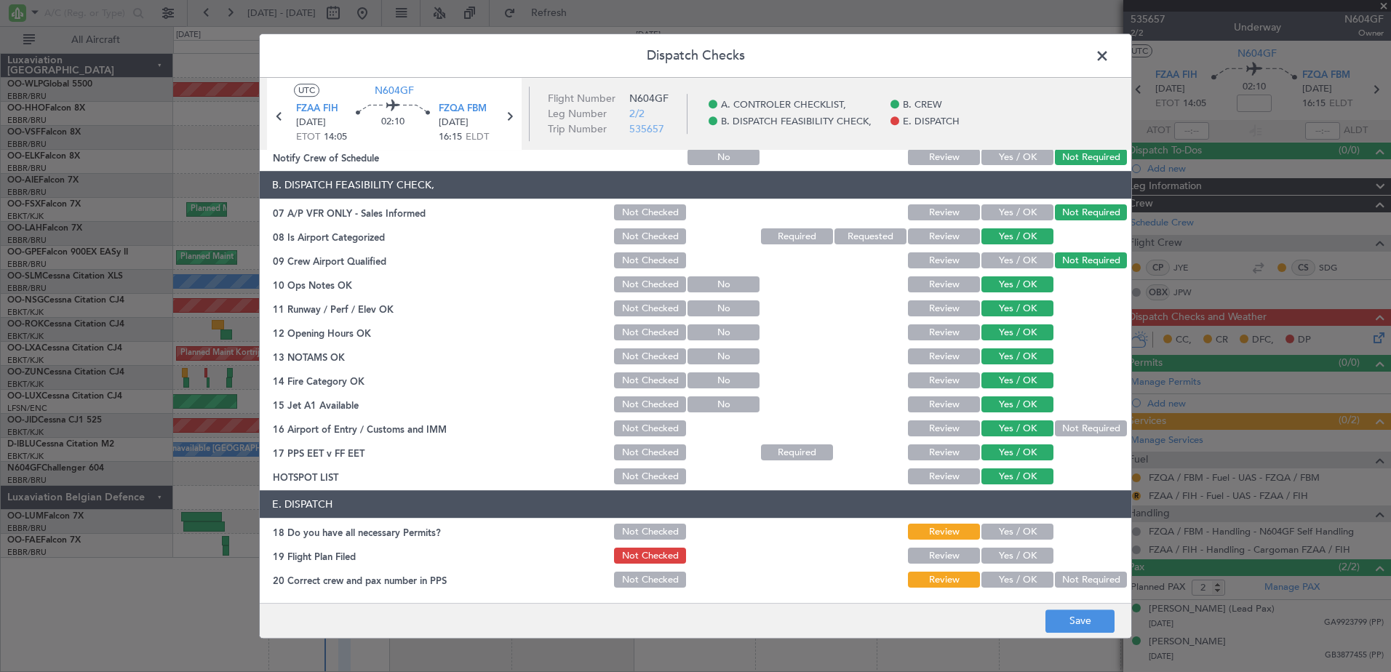
click at [1014, 532] on button "Yes / OK" at bounding box center [1018, 533] width 72 height 16
click at [1014, 550] on button "Yes / OK" at bounding box center [1018, 557] width 72 height 16
drag, startPoint x: 998, startPoint y: 578, endPoint x: 1004, endPoint y: 585, distance: 9.8
click at [998, 578] on button "Yes / OK" at bounding box center [1018, 581] width 72 height 16
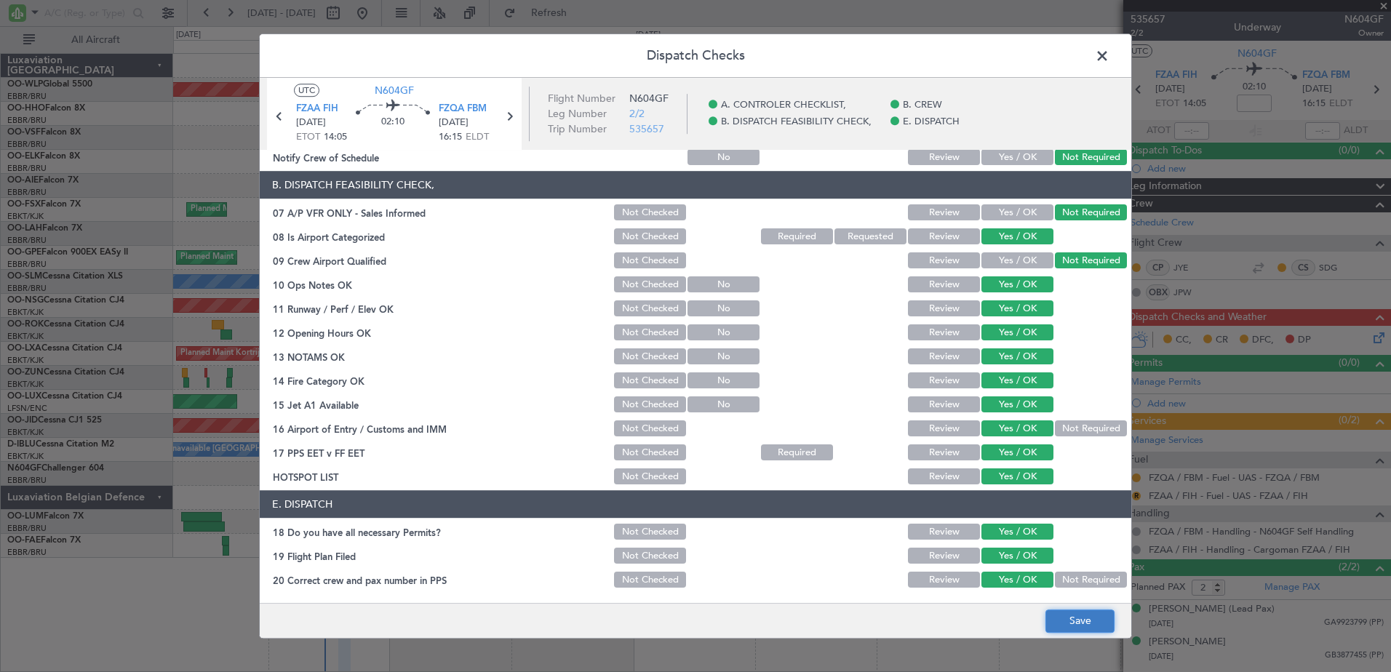
click at [1075, 612] on button "Save" at bounding box center [1080, 621] width 69 height 23
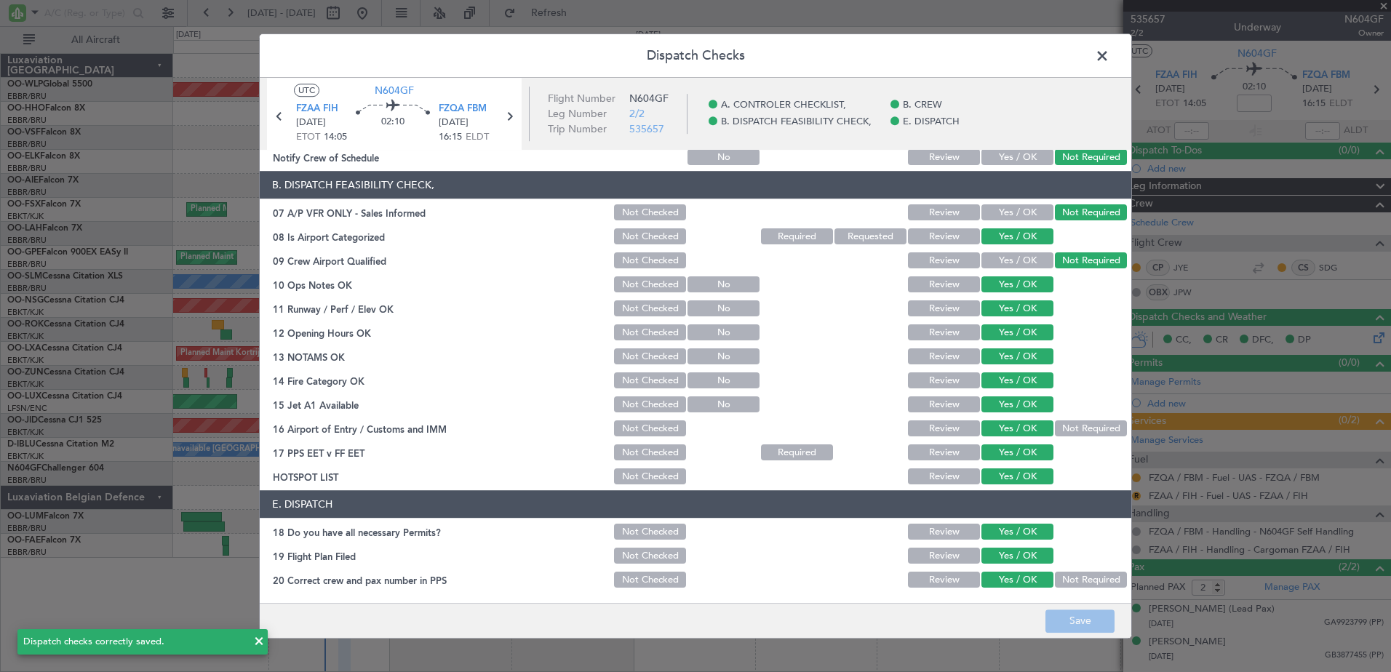
click at [1110, 60] on span at bounding box center [1110, 59] width 0 height 29
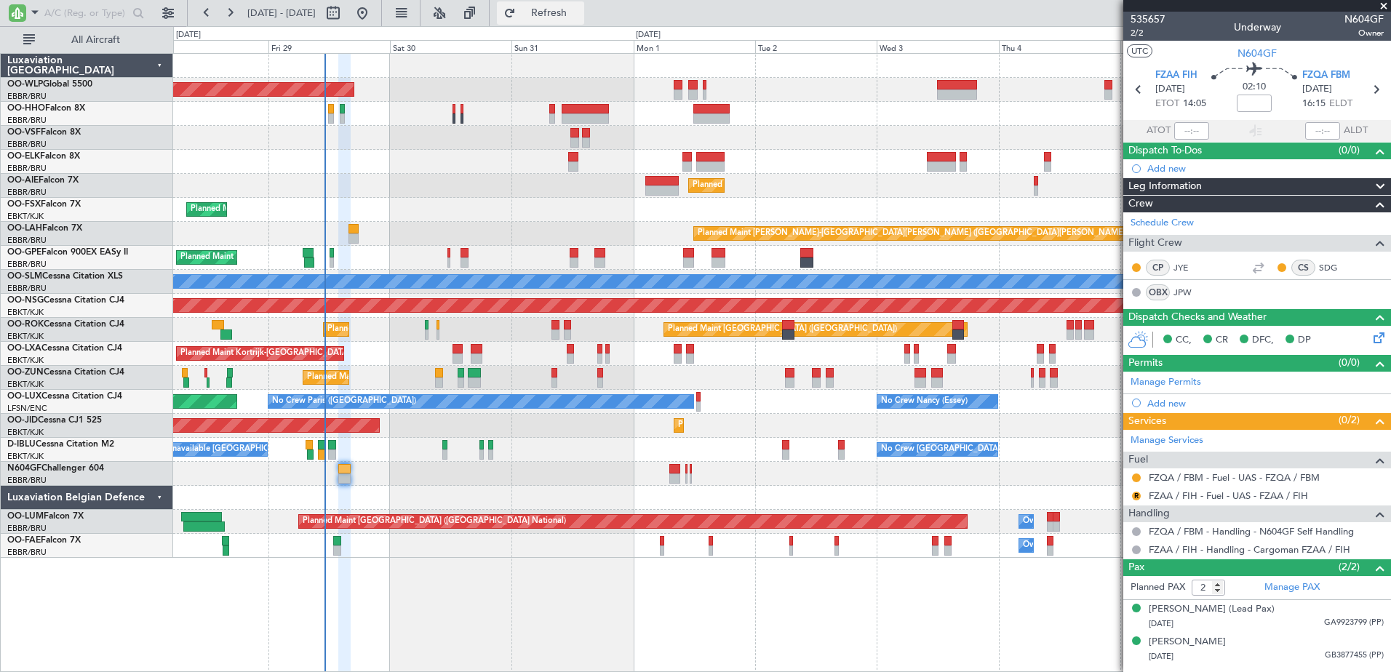
click at [564, 10] on button "Refresh" at bounding box center [540, 12] width 87 height 23
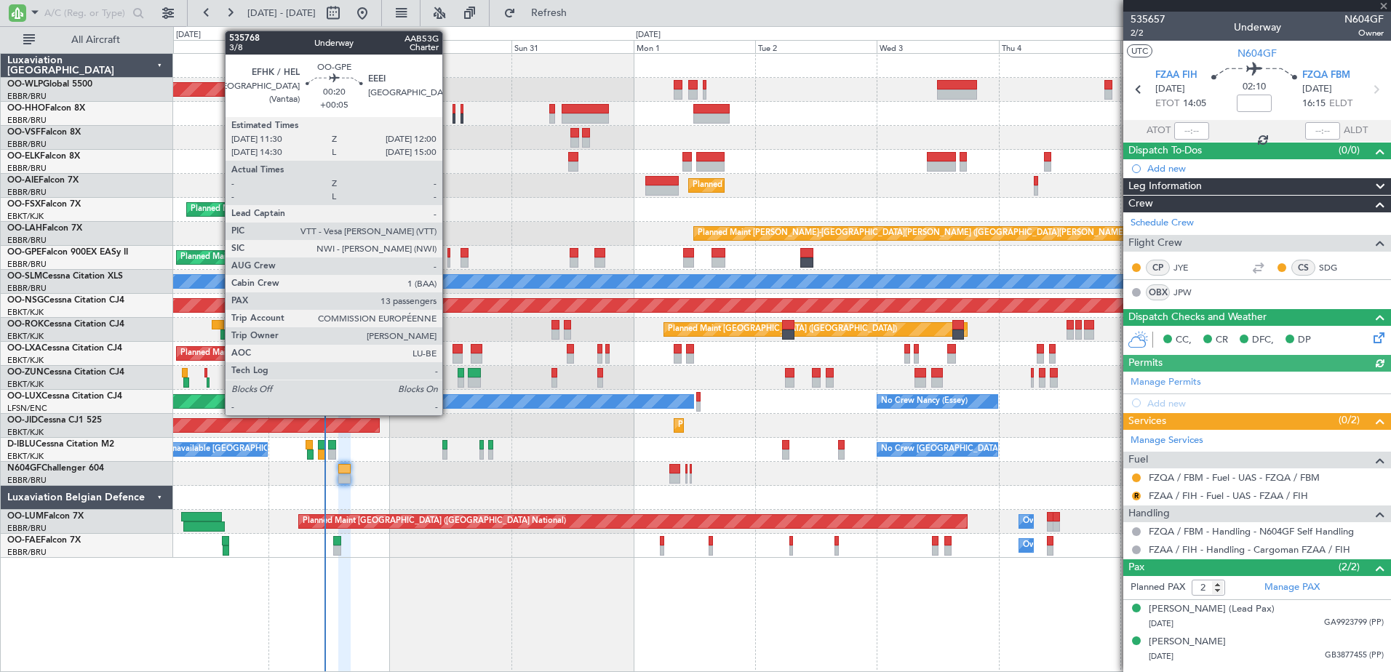
click at [449, 255] on div at bounding box center [449, 253] width 3 height 10
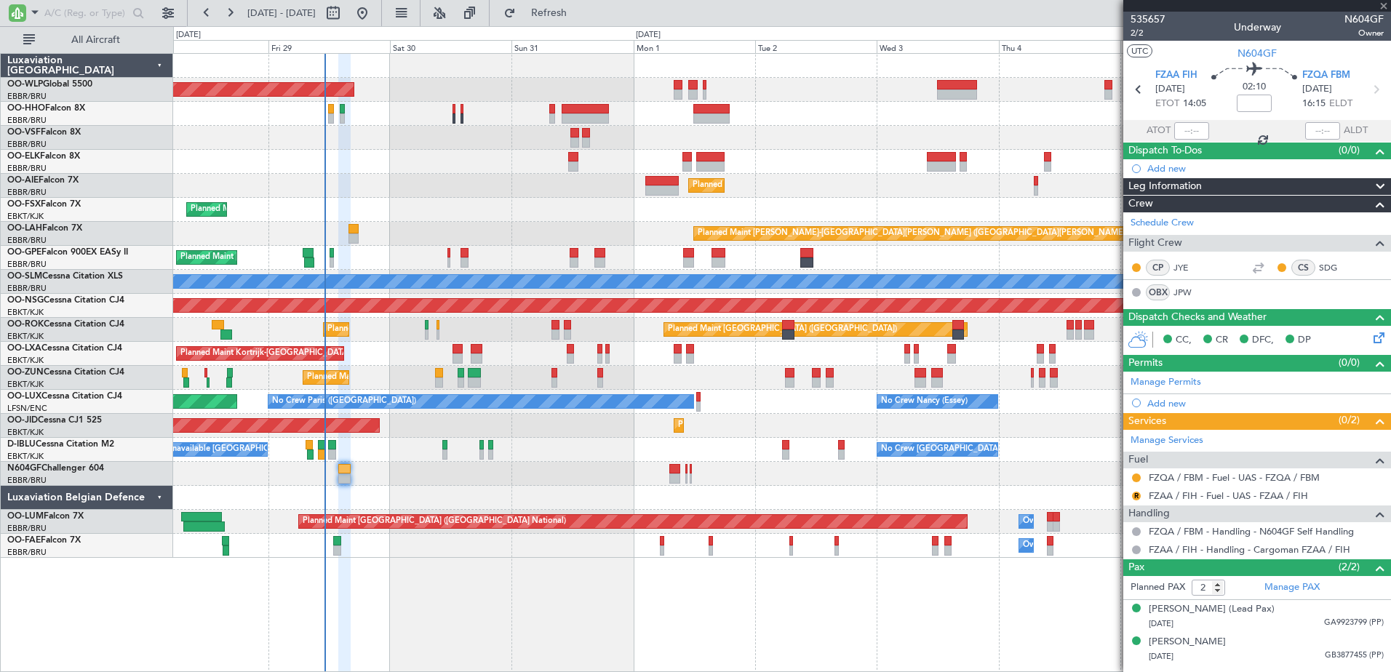
type input "+00:05"
type input "13"
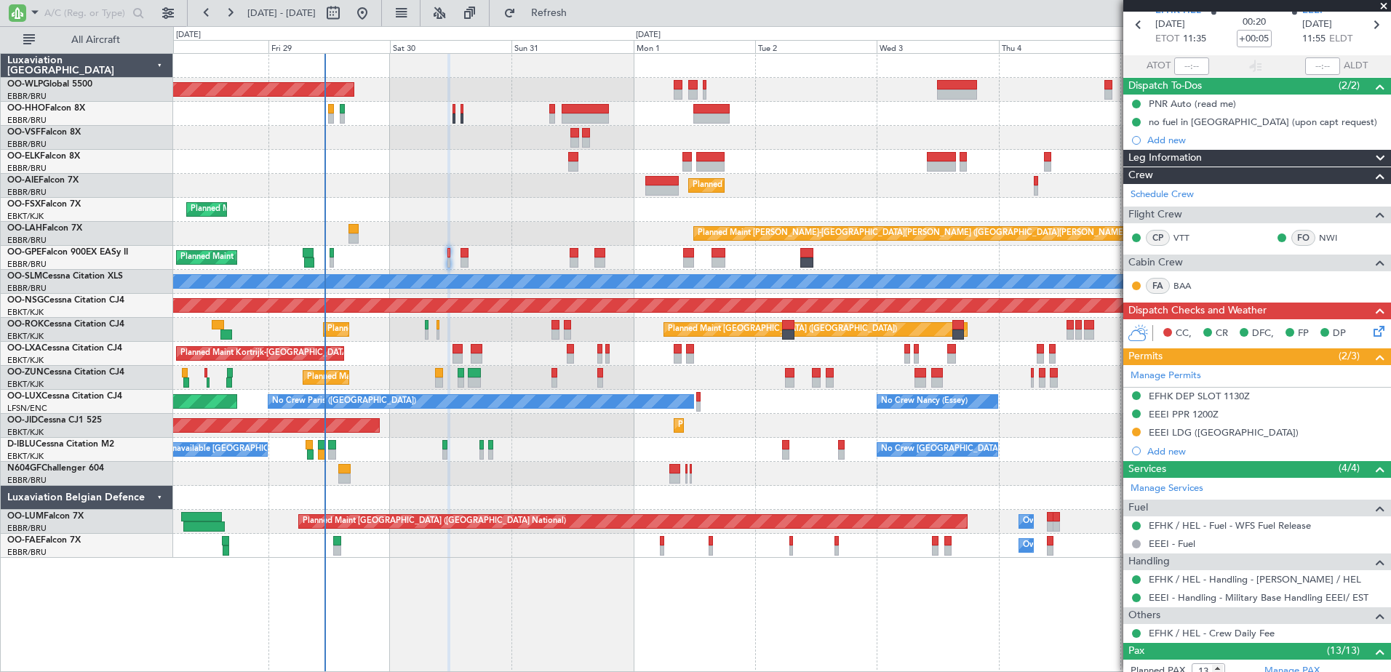
scroll to position [0, 0]
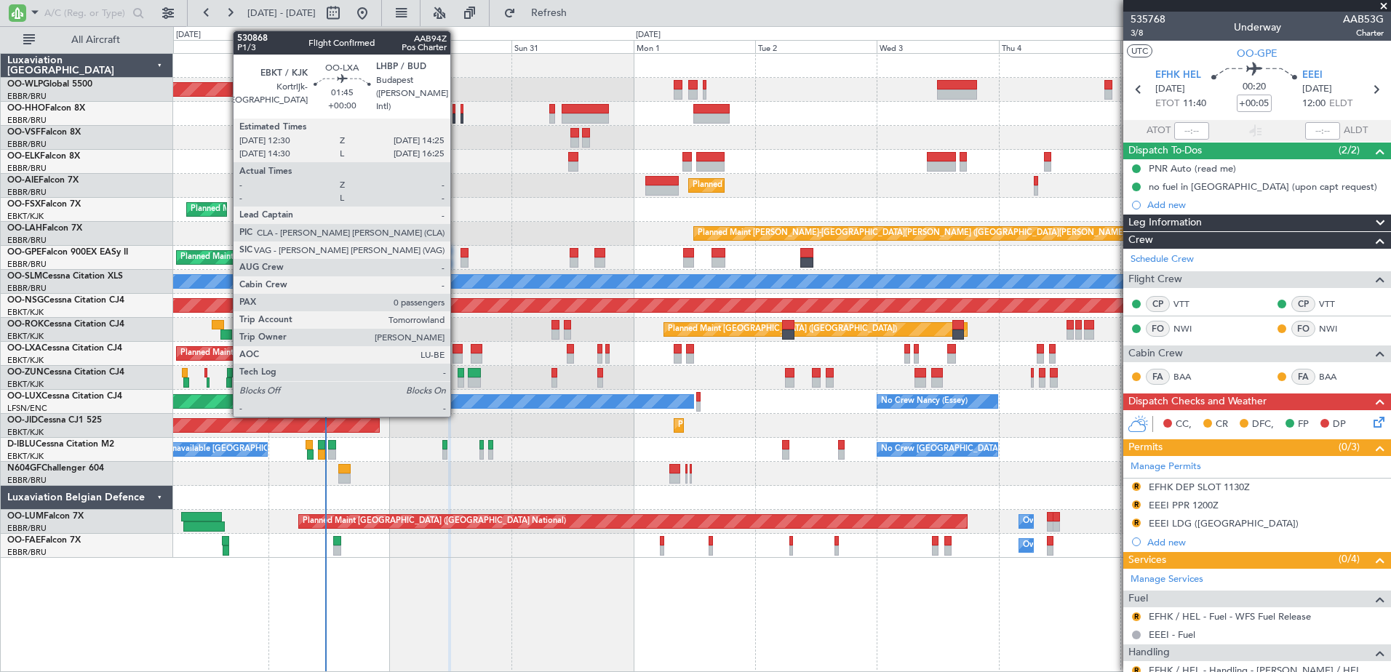
click at [457, 345] on div at bounding box center [458, 349] width 10 height 10
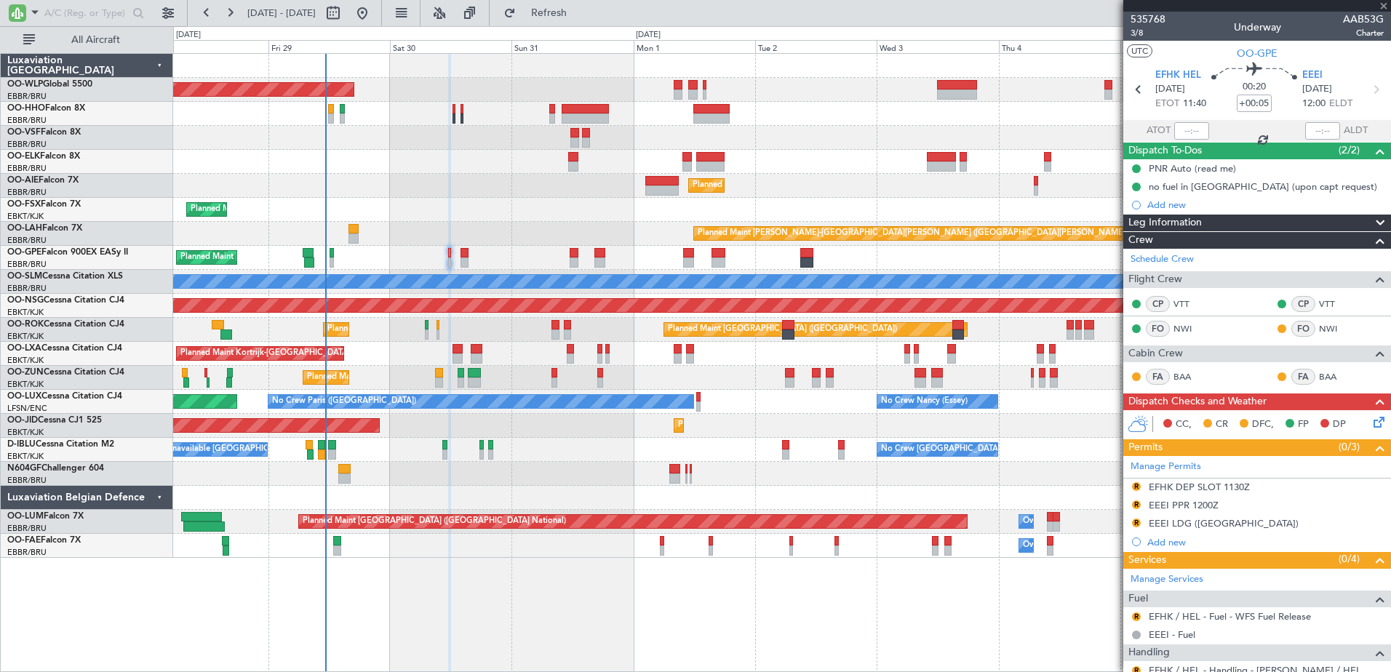
type input "0"
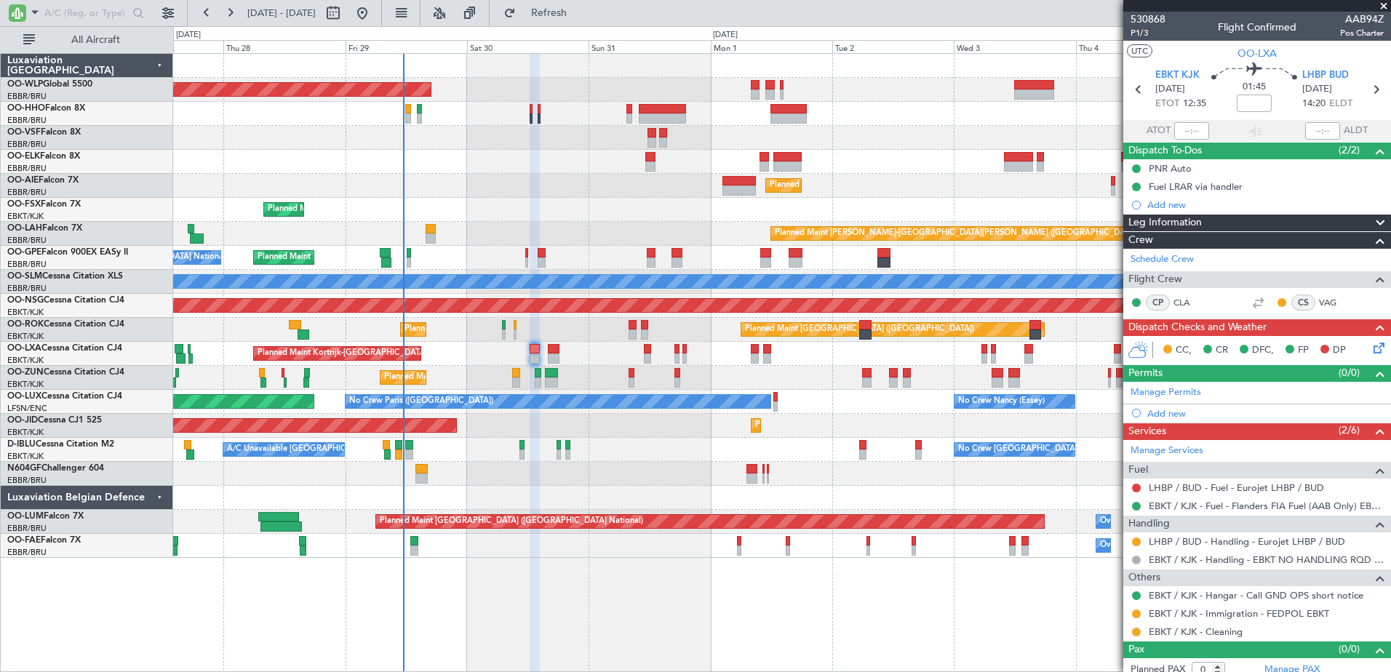
click at [579, 250] on div "Planned Maint Brussels (Brussels National) No Crew Brussels (Brussels National)…" at bounding box center [781, 258] width 1217 height 24
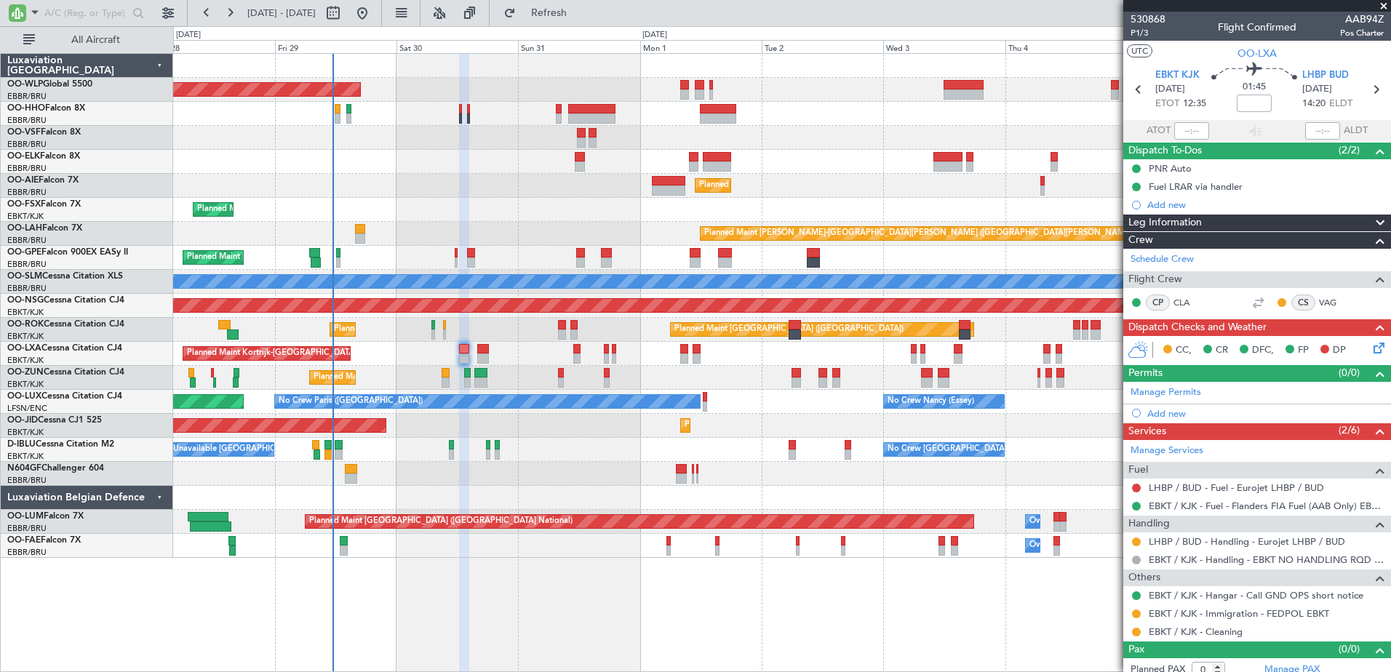
click at [506, 260] on div "Planned Maint Brussels (Brussels National) No Crew Brussels (Brussels National)…" at bounding box center [781, 258] width 1217 height 24
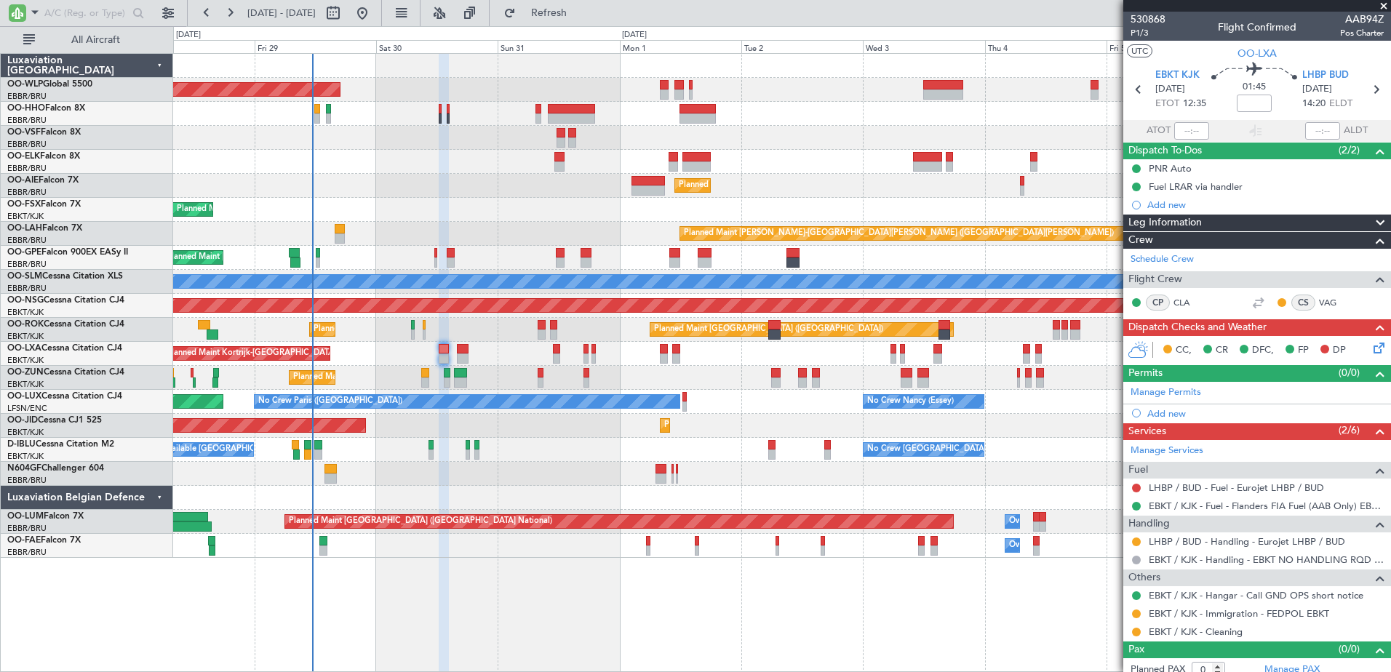
click at [748, 258] on div "Planned Maint Brussels (Brussels National) No Crew Brussels (Brussels National)…" at bounding box center [781, 258] width 1217 height 24
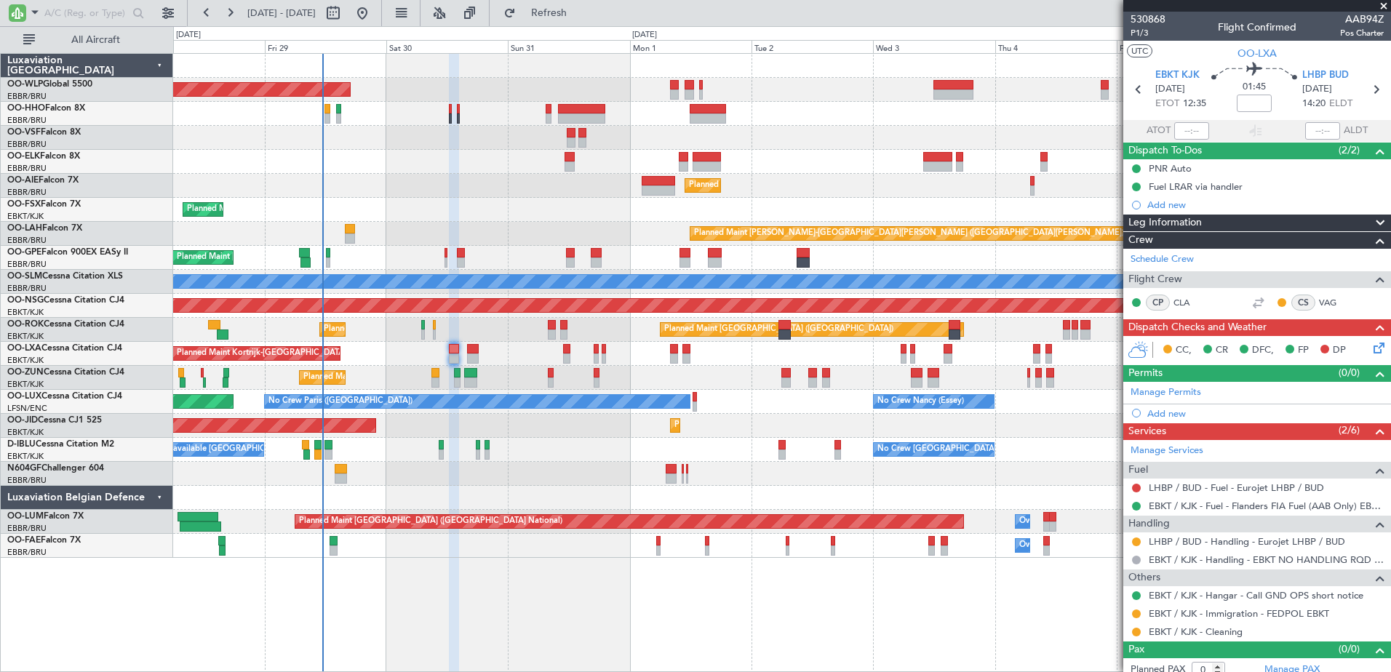
click at [755, 257] on div "Planned Maint Brussels (Brussels National) No Crew Brussels (Brussels National)…" at bounding box center [781, 258] width 1217 height 24
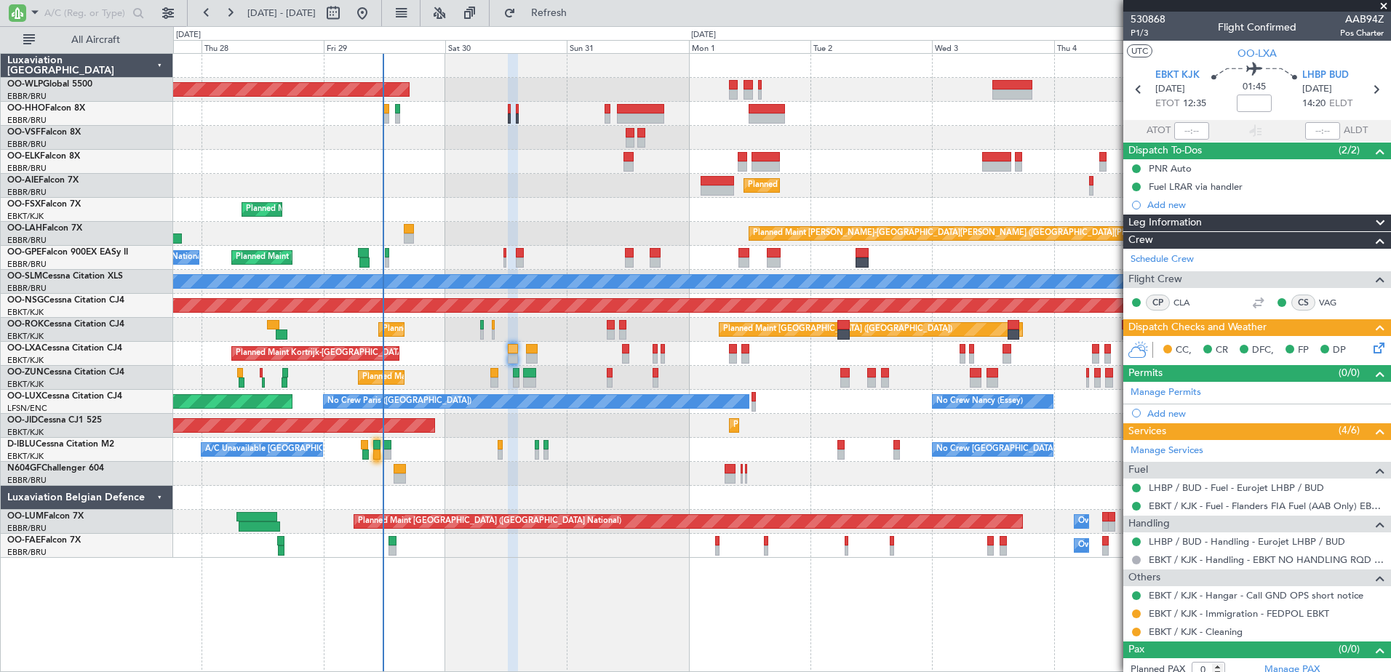
click at [654, 447] on div "No Crew [GEOGRAPHIC_DATA] ([GEOGRAPHIC_DATA] National) A/C Unavailable [GEOGRAP…" at bounding box center [781, 450] width 1217 height 24
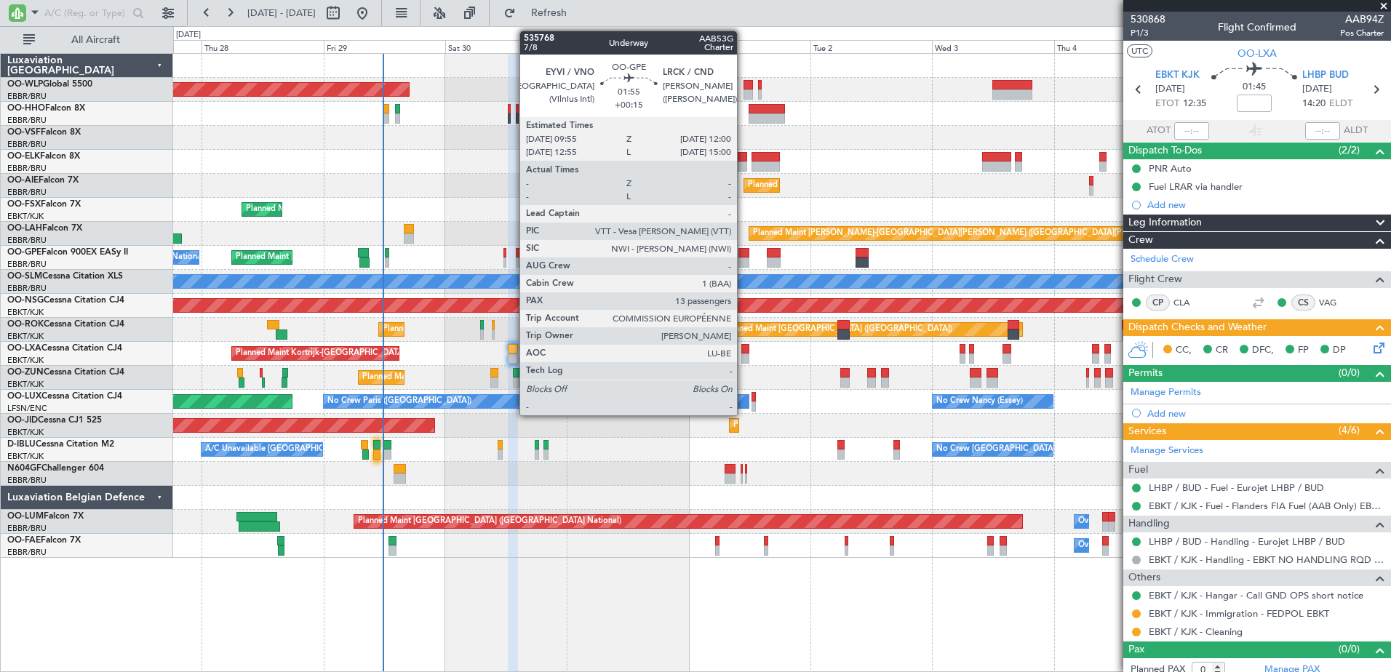
click at [744, 259] on div at bounding box center [744, 263] width 11 height 10
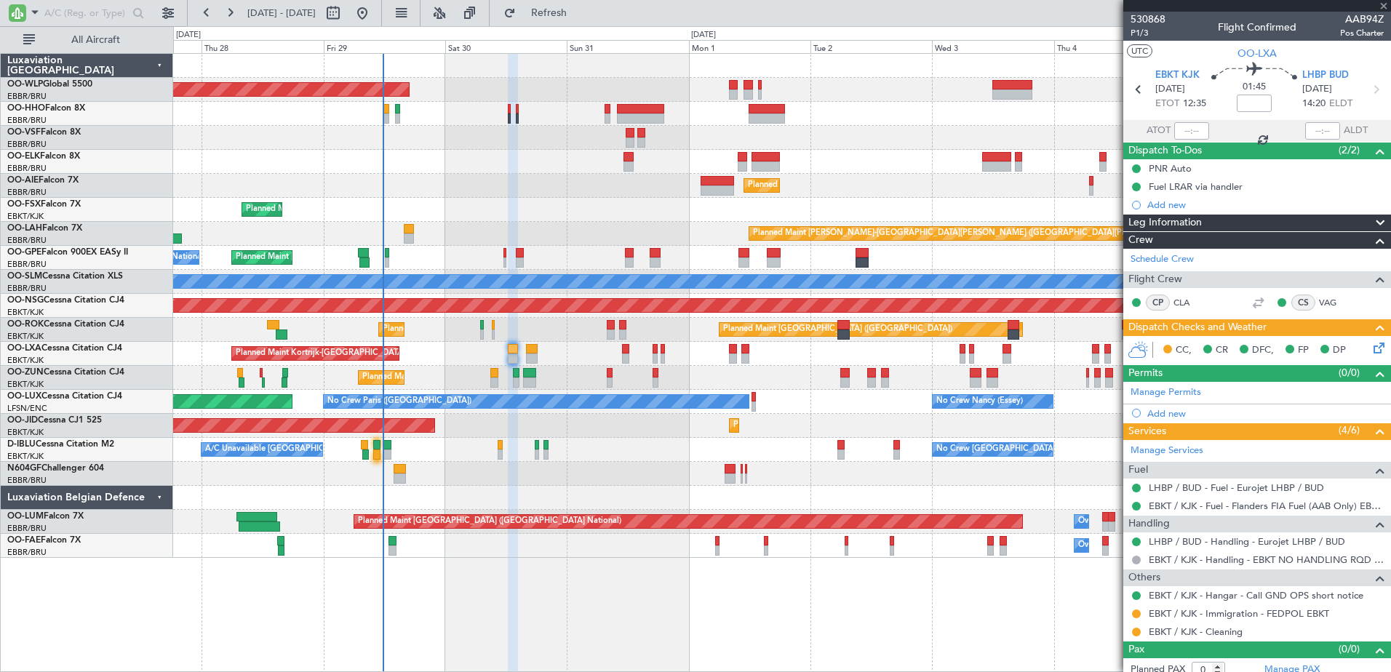
type input "+00:15"
type input "13"
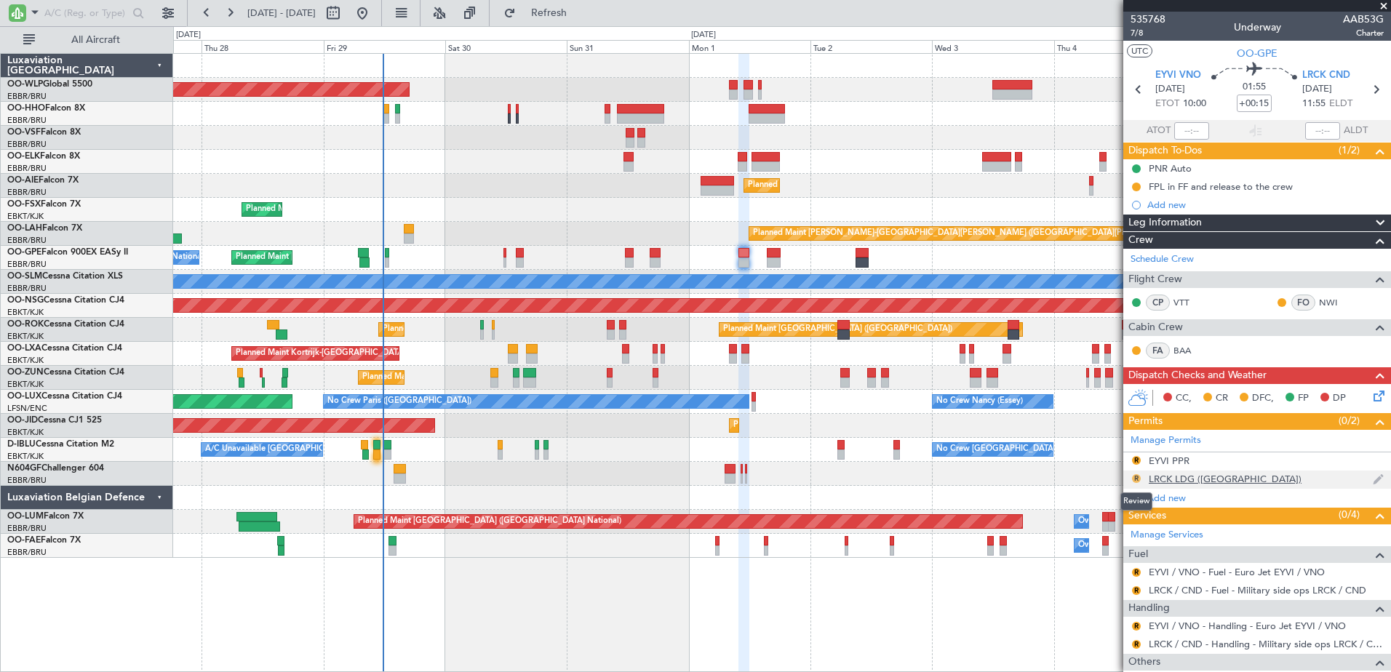
click at [1134, 479] on button "R" at bounding box center [1136, 478] width 9 height 9
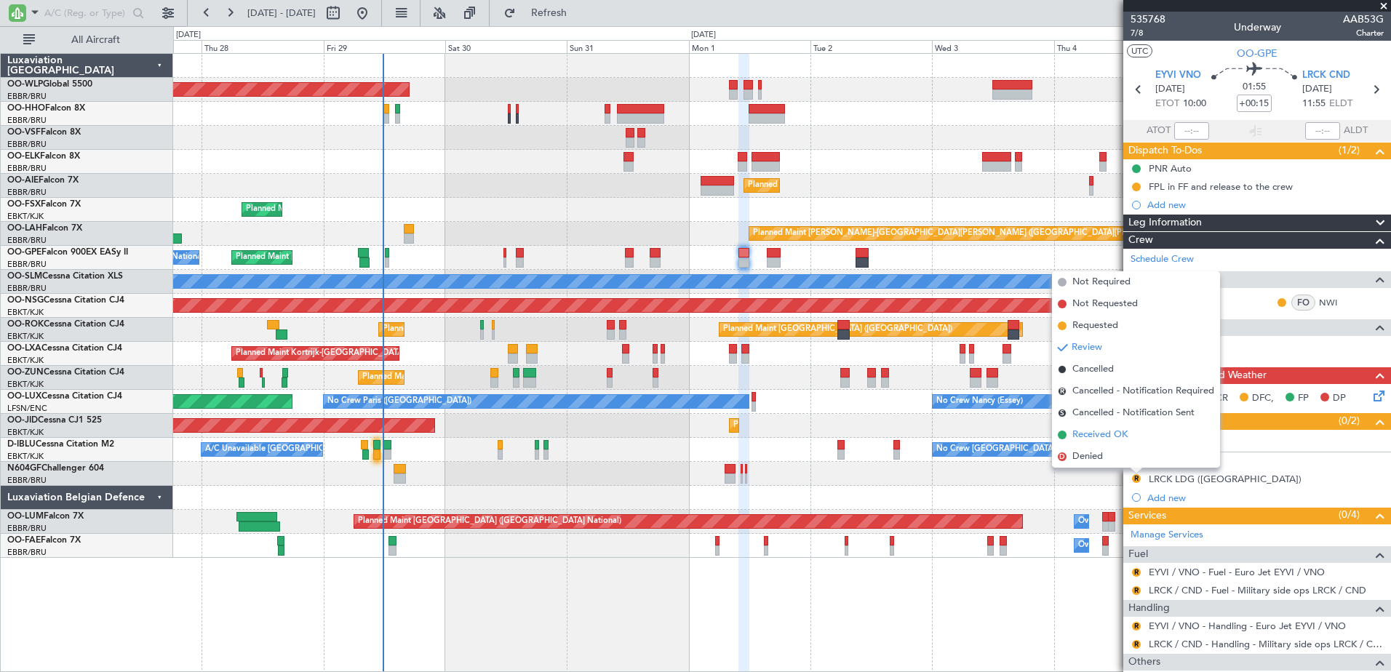
click at [1104, 440] on span "Received OK" at bounding box center [1100, 435] width 55 height 15
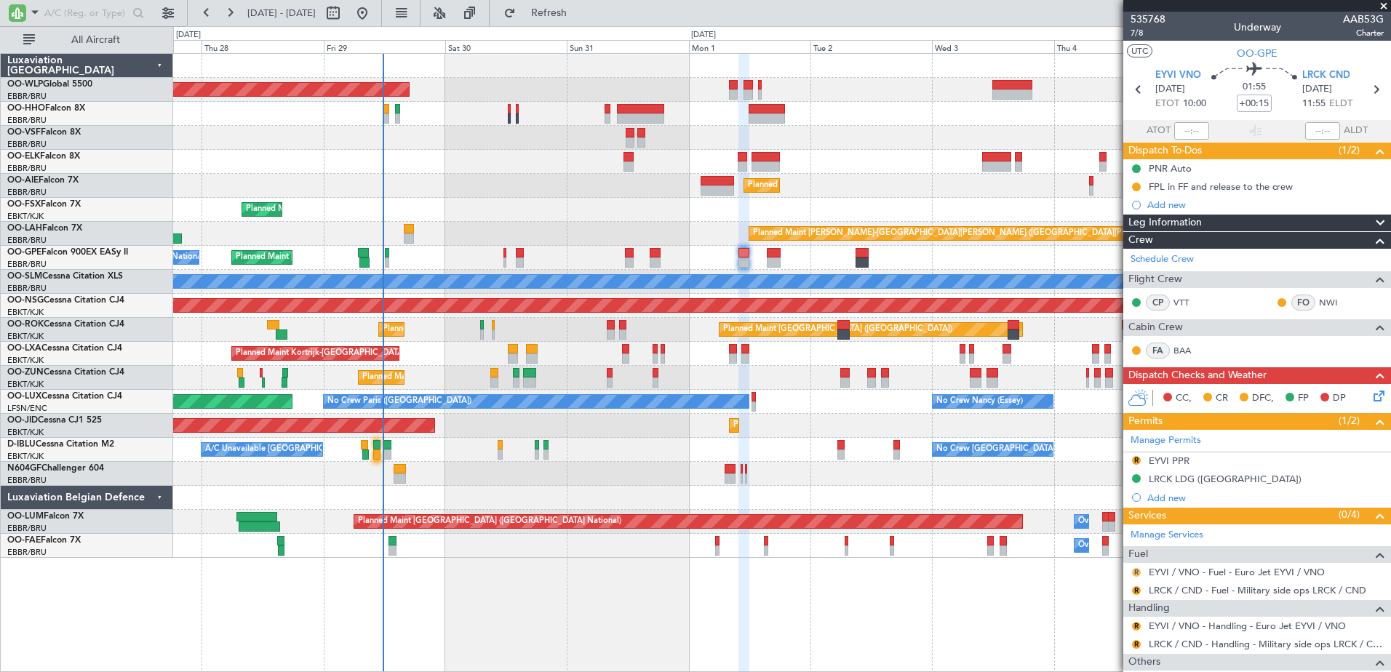
click at [1138, 574] on button "R" at bounding box center [1136, 572] width 9 height 9
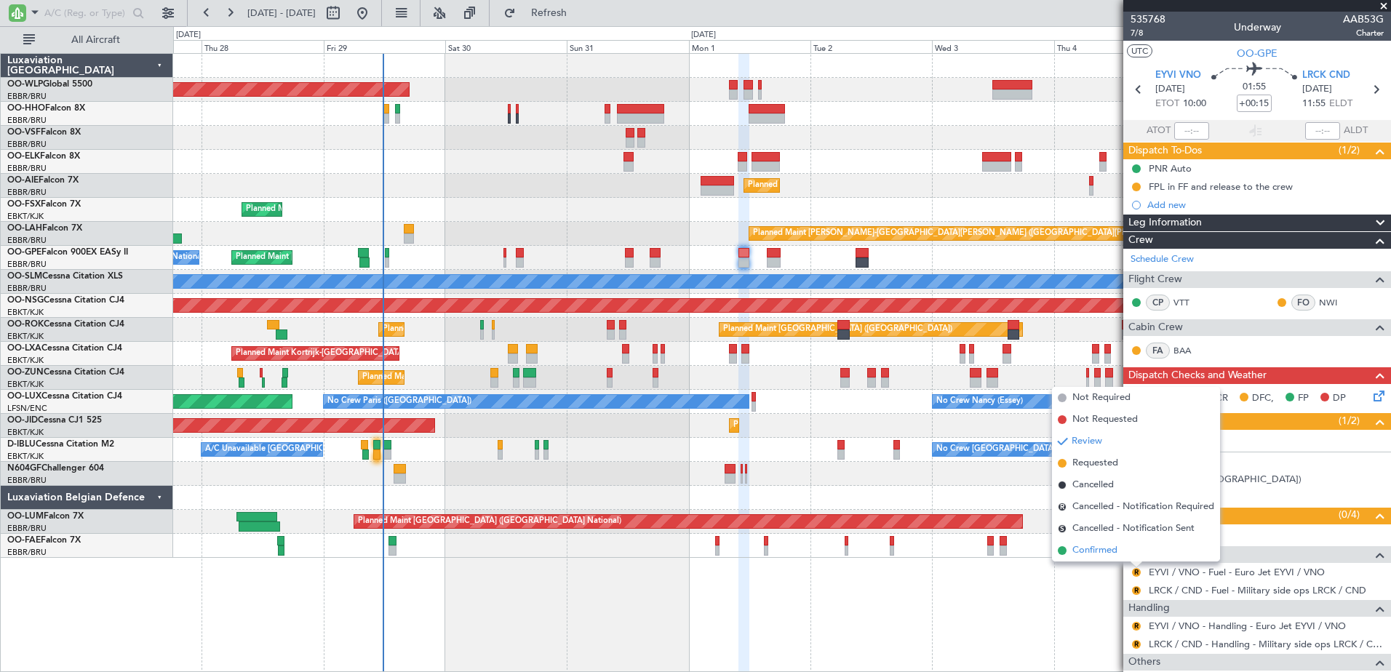
click at [1101, 553] on span "Confirmed" at bounding box center [1095, 551] width 45 height 15
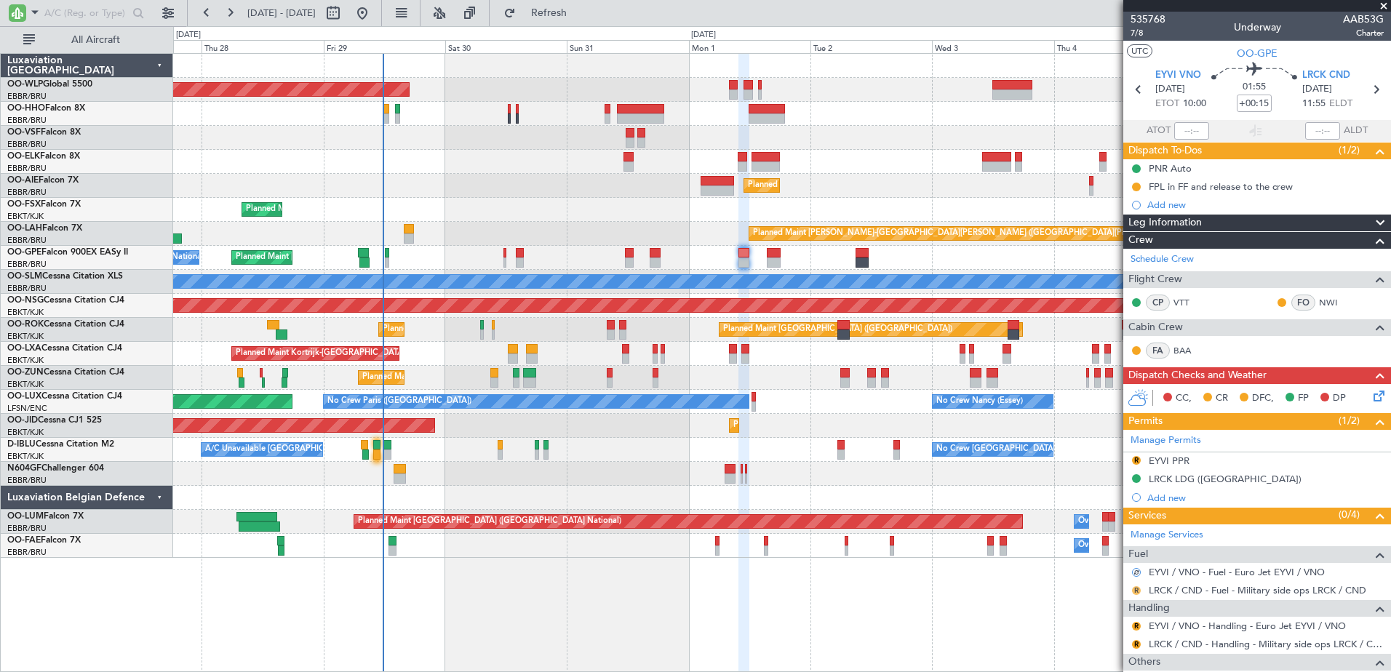
click at [1139, 589] on button "R" at bounding box center [1136, 591] width 9 height 9
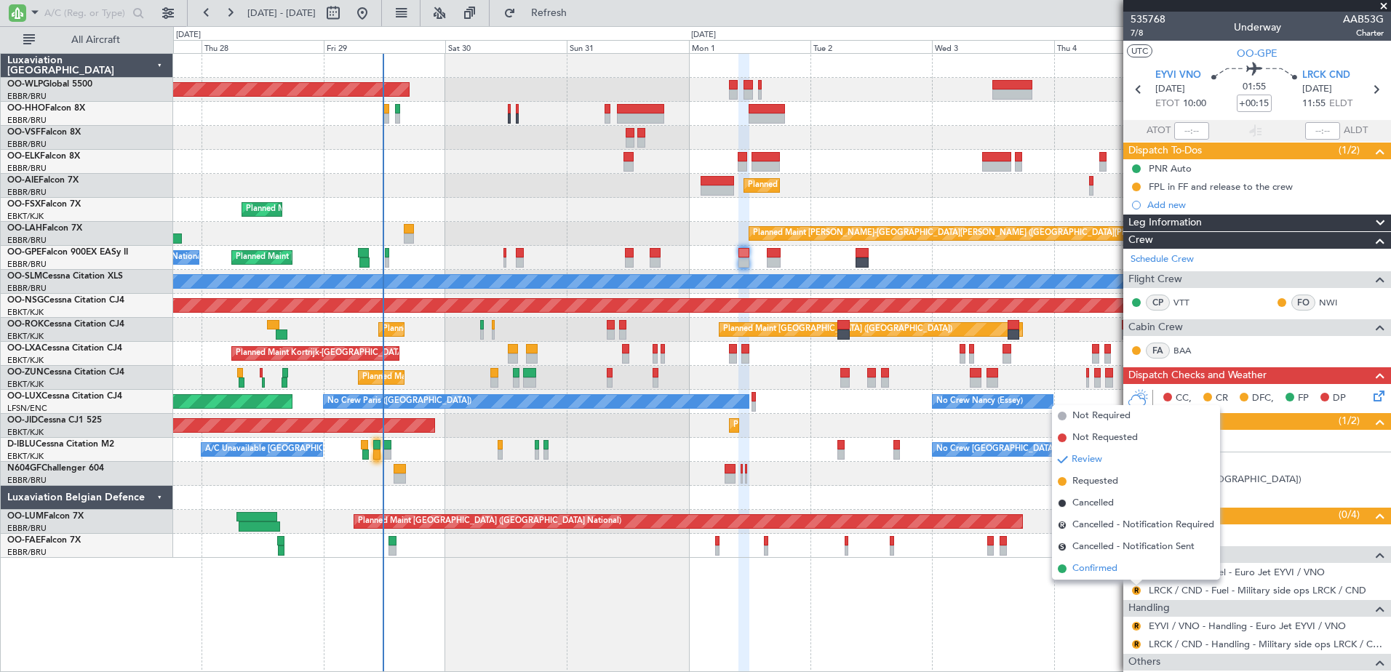
click at [1107, 568] on span "Confirmed" at bounding box center [1095, 569] width 45 height 15
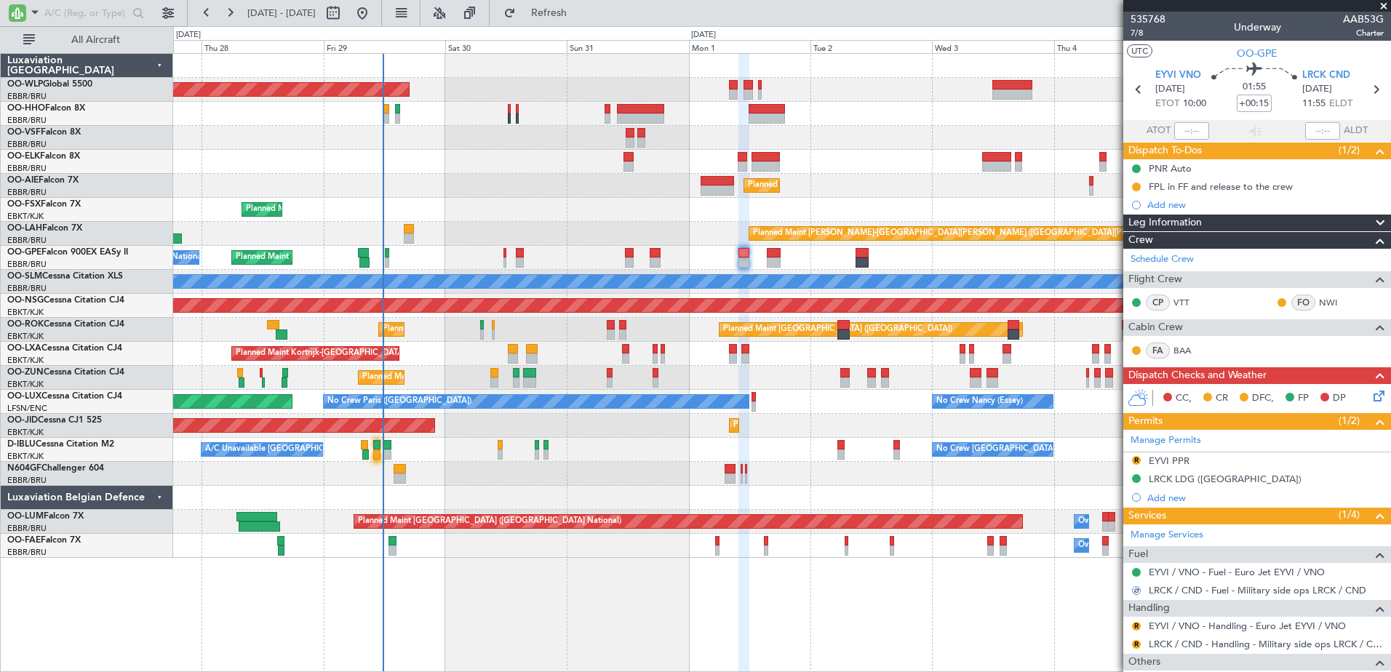
click at [1371, 397] on icon at bounding box center [1377, 394] width 12 height 12
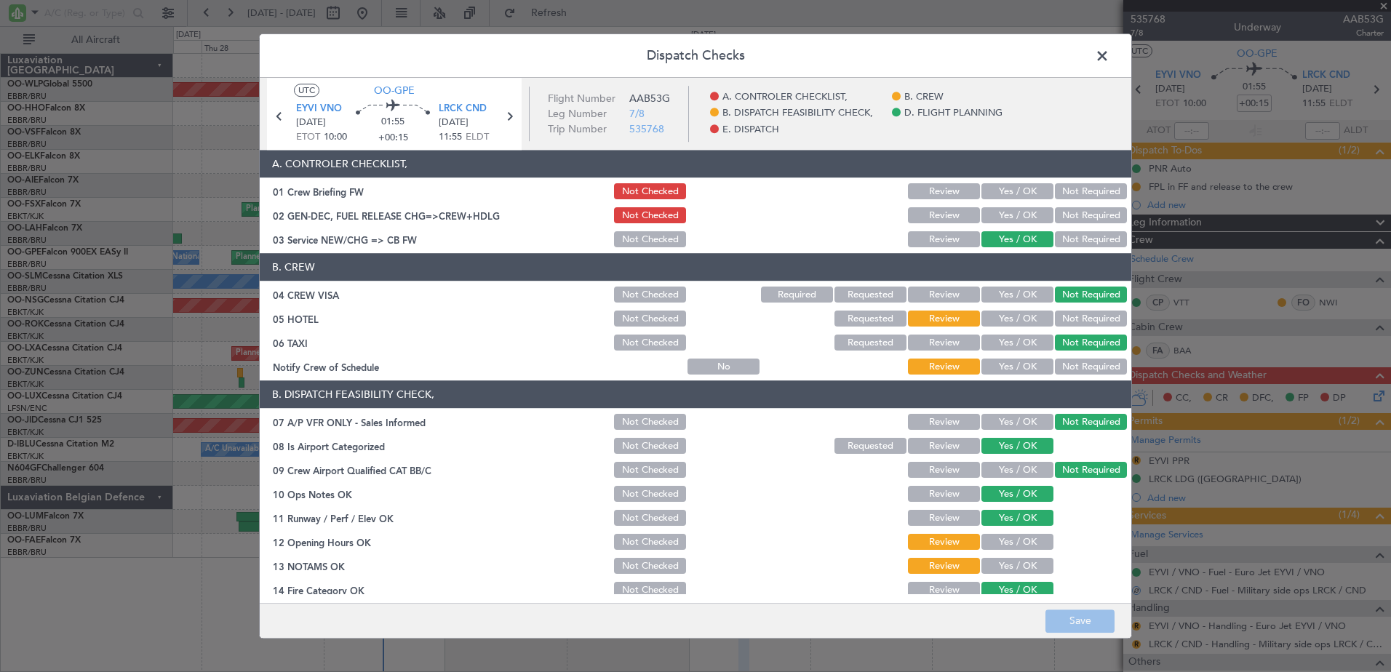
click at [1070, 319] on button "Not Required" at bounding box center [1091, 319] width 72 height 16
click at [1028, 362] on button "Yes / OK" at bounding box center [1018, 367] width 72 height 16
click at [1005, 537] on button "Yes / OK" at bounding box center [1018, 543] width 72 height 16
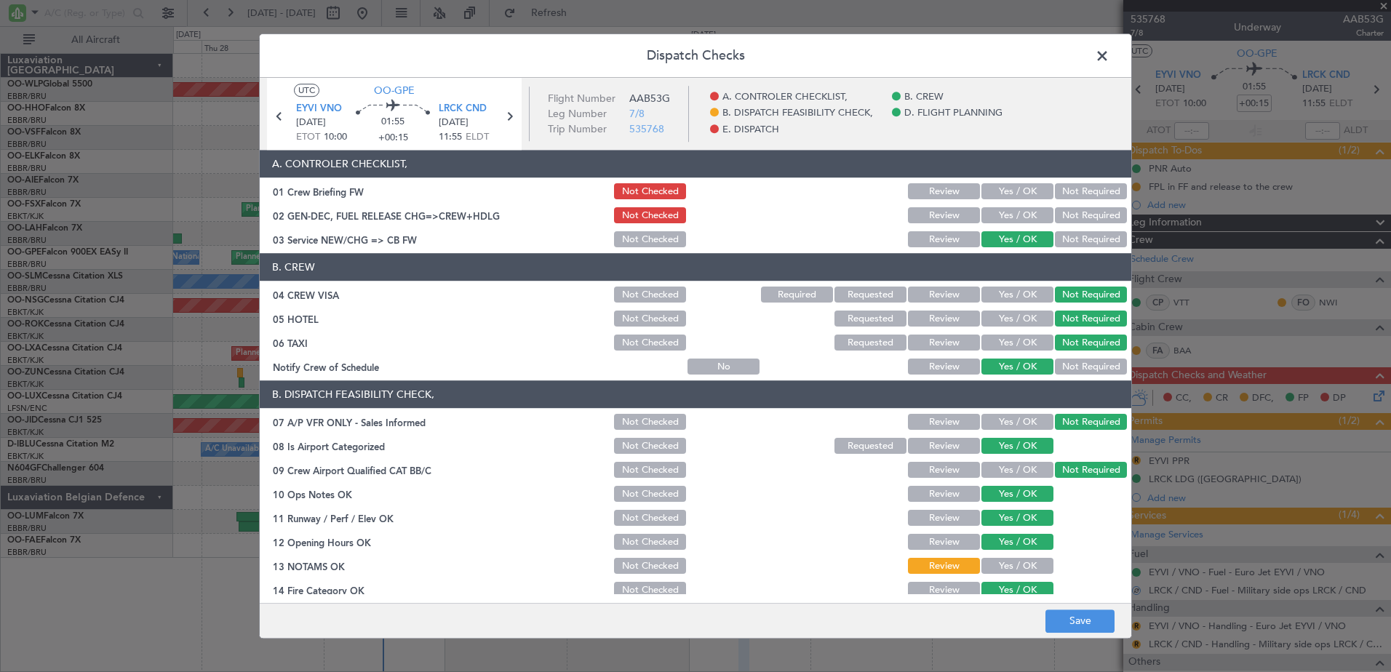
click at [1004, 561] on button "Yes / OK" at bounding box center [1018, 567] width 72 height 16
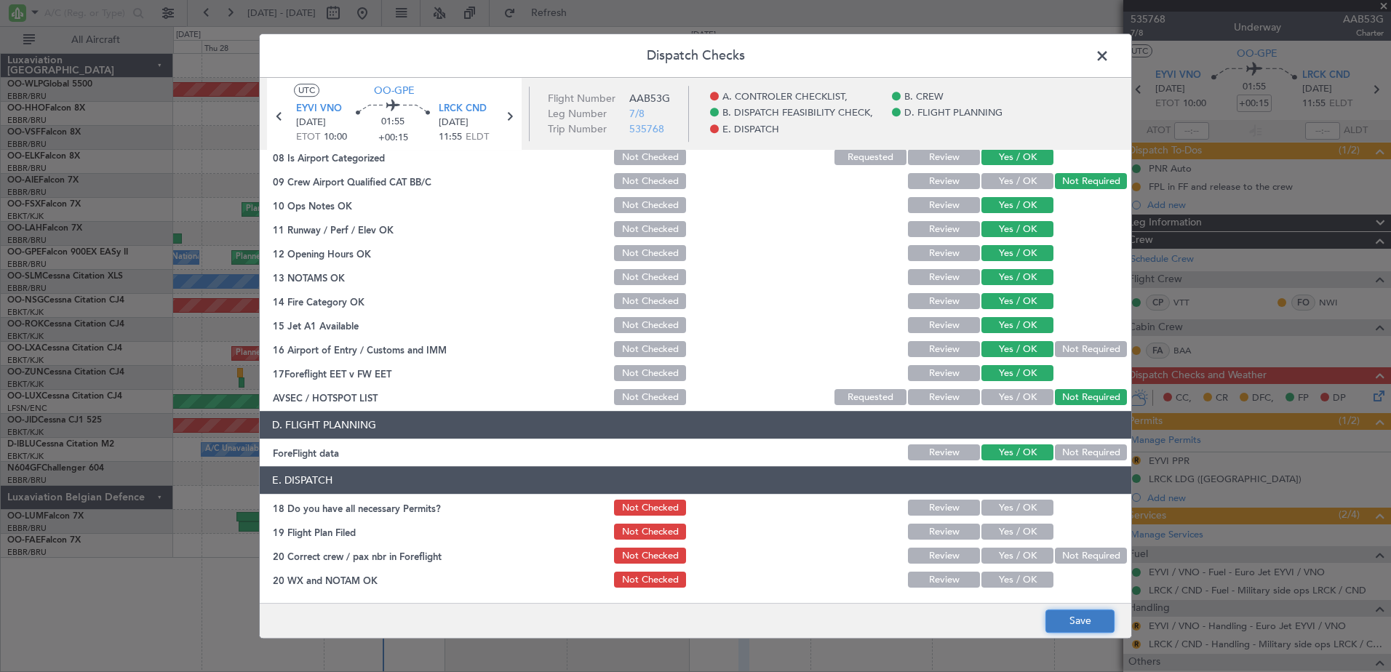
click at [1078, 625] on button "Save" at bounding box center [1080, 621] width 69 height 23
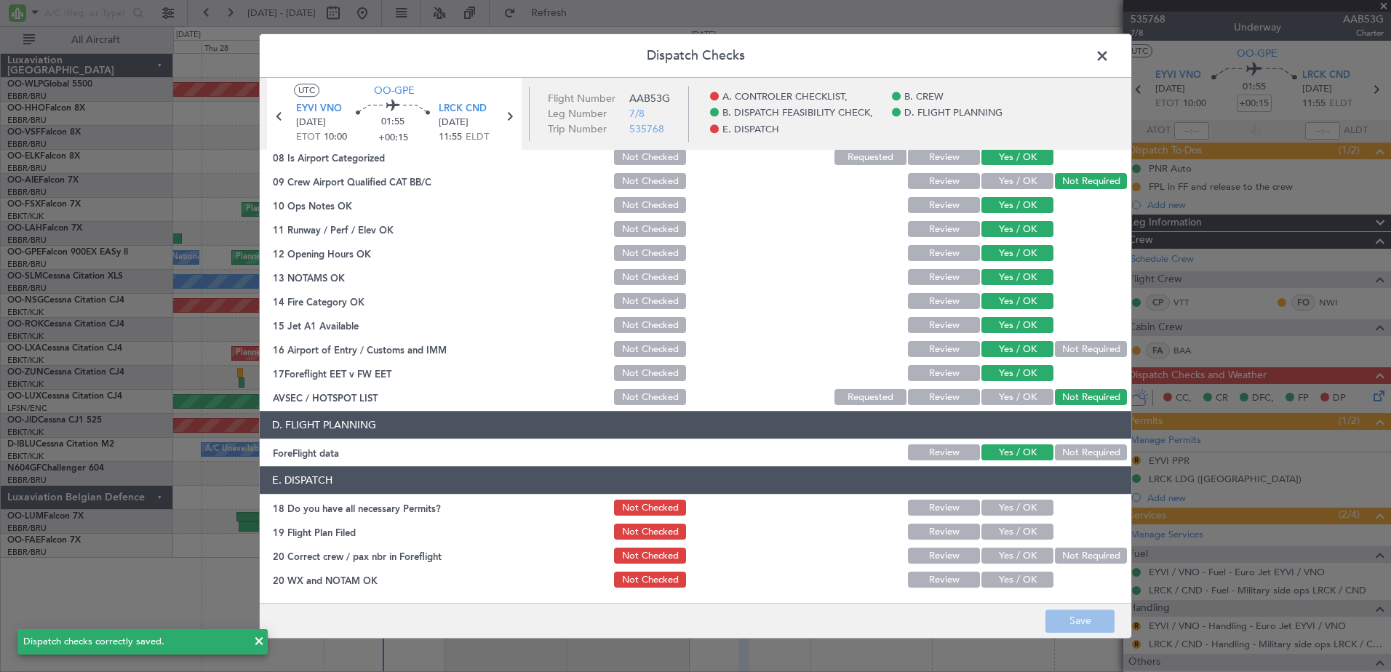
click at [1110, 55] on span at bounding box center [1110, 59] width 0 height 29
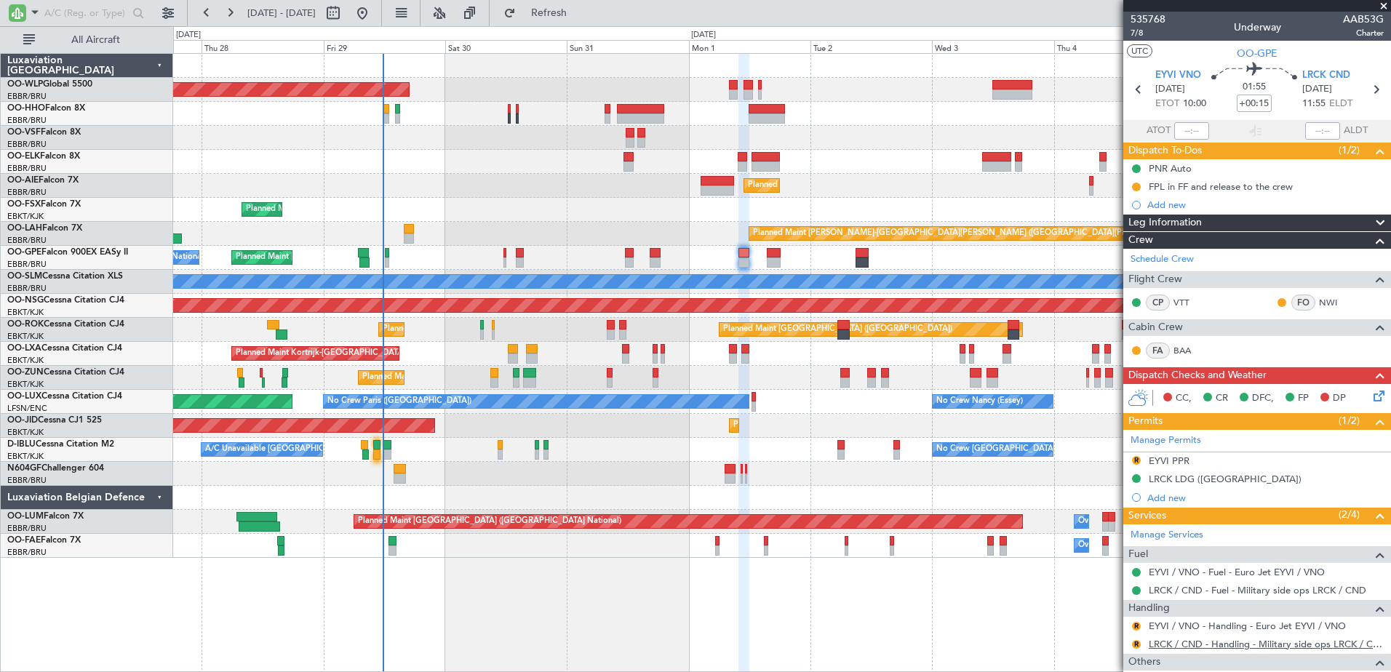
click at [1198, 646] on link "LRCK / CND - Handling - Military side ops LRCK / CND" at bounding box center [1266, 644] width 235 height 12
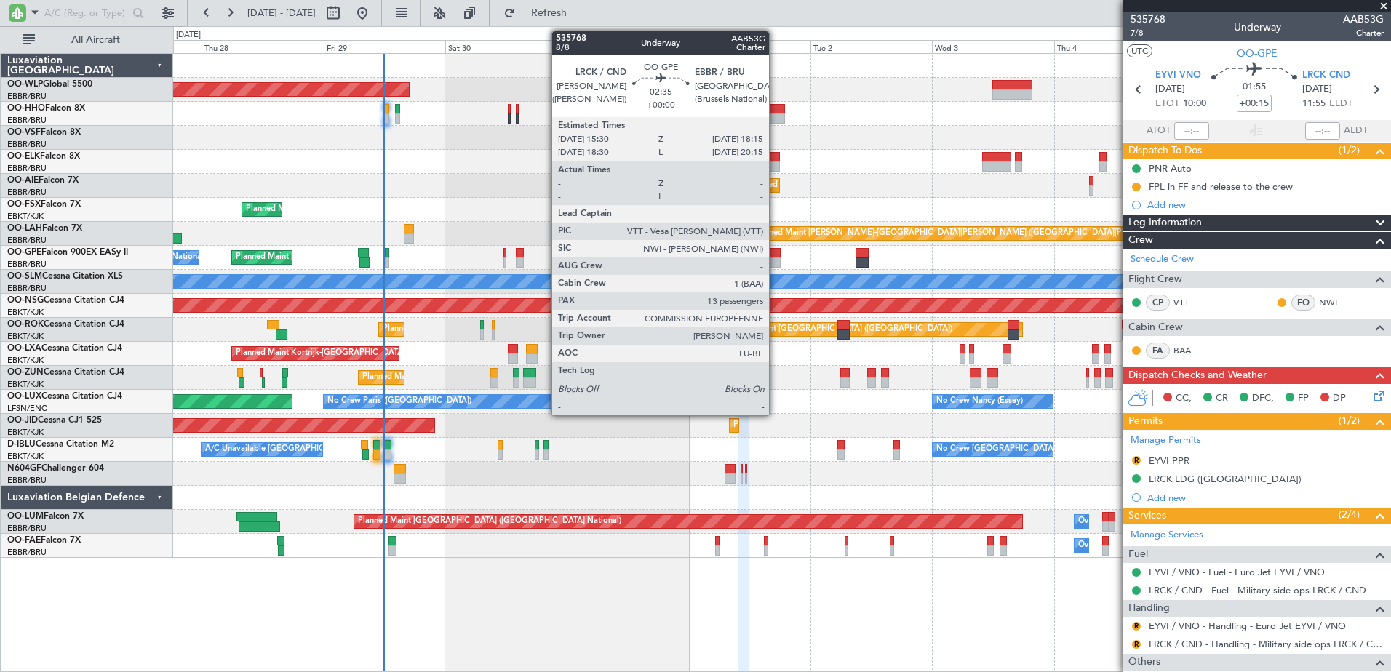
click at [776, 256] on div at bounding box center [774, 253] width 15 height 10
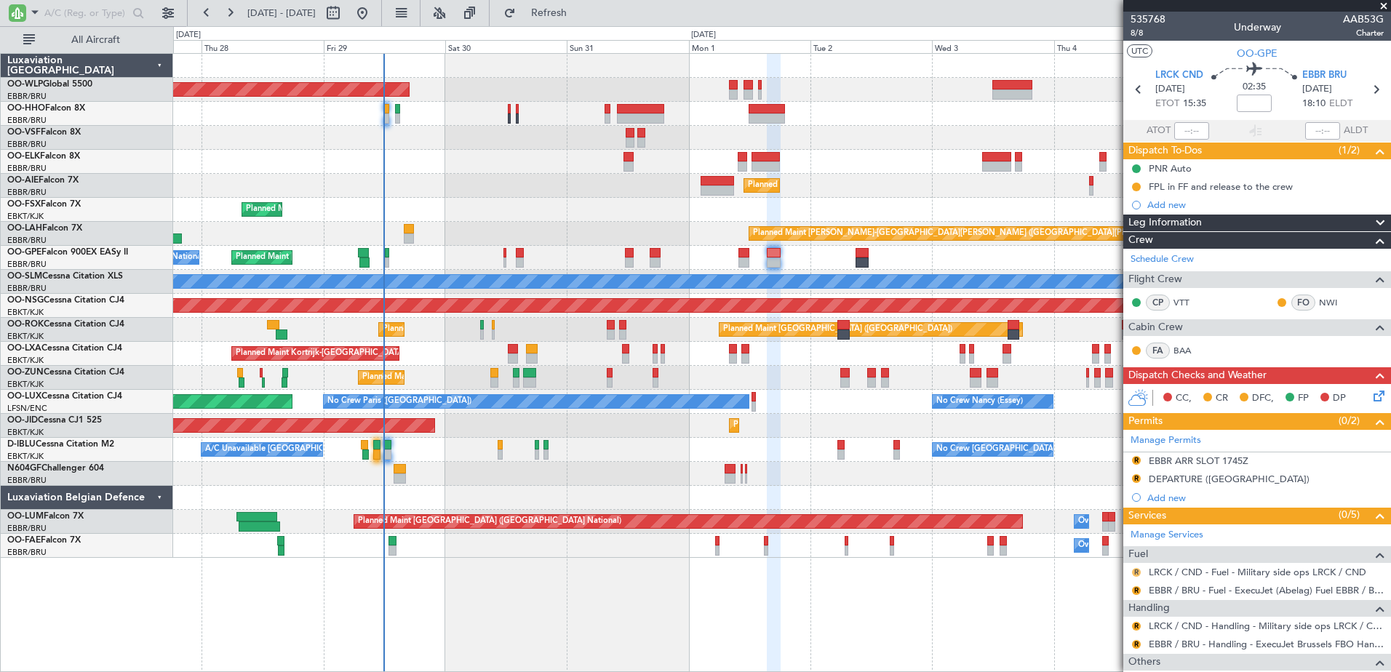
click at [1136, 572] on button "R" at bounding box center [1136, 572] width 9 height 9
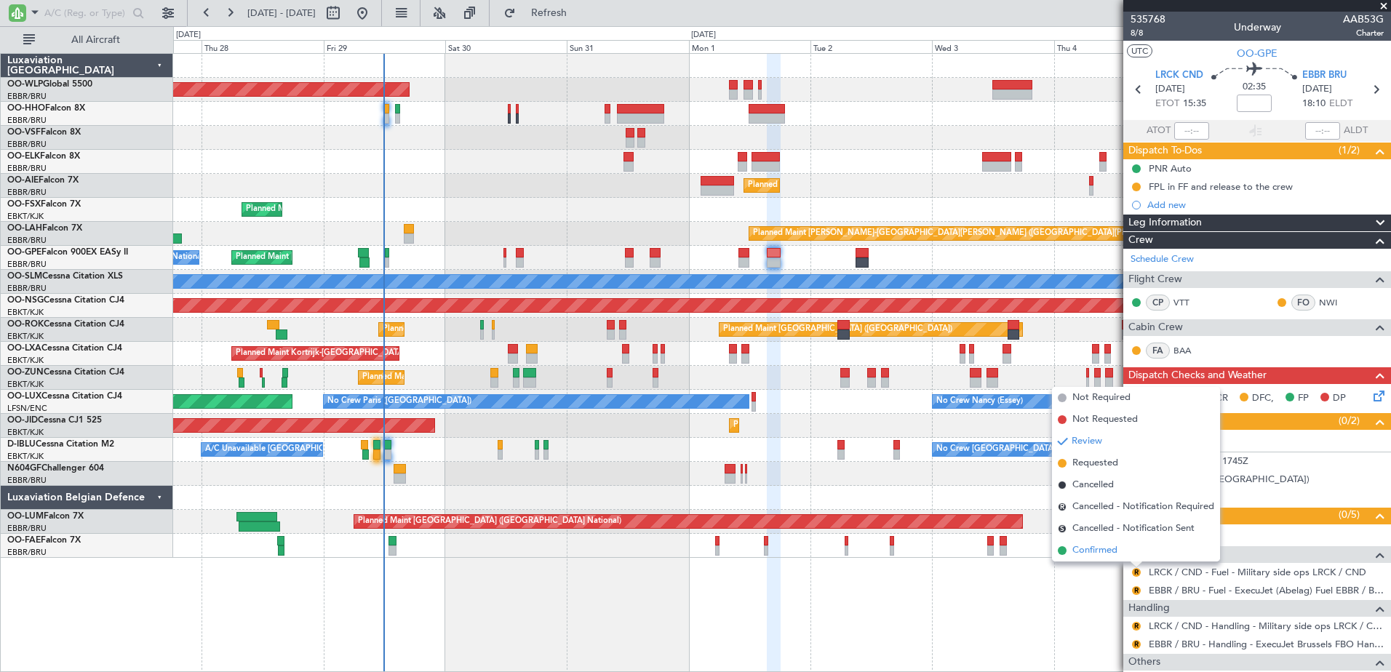
click at [1095, 556] on span "Confirmed" at bounding box center [1095, 551] width 45 height 15
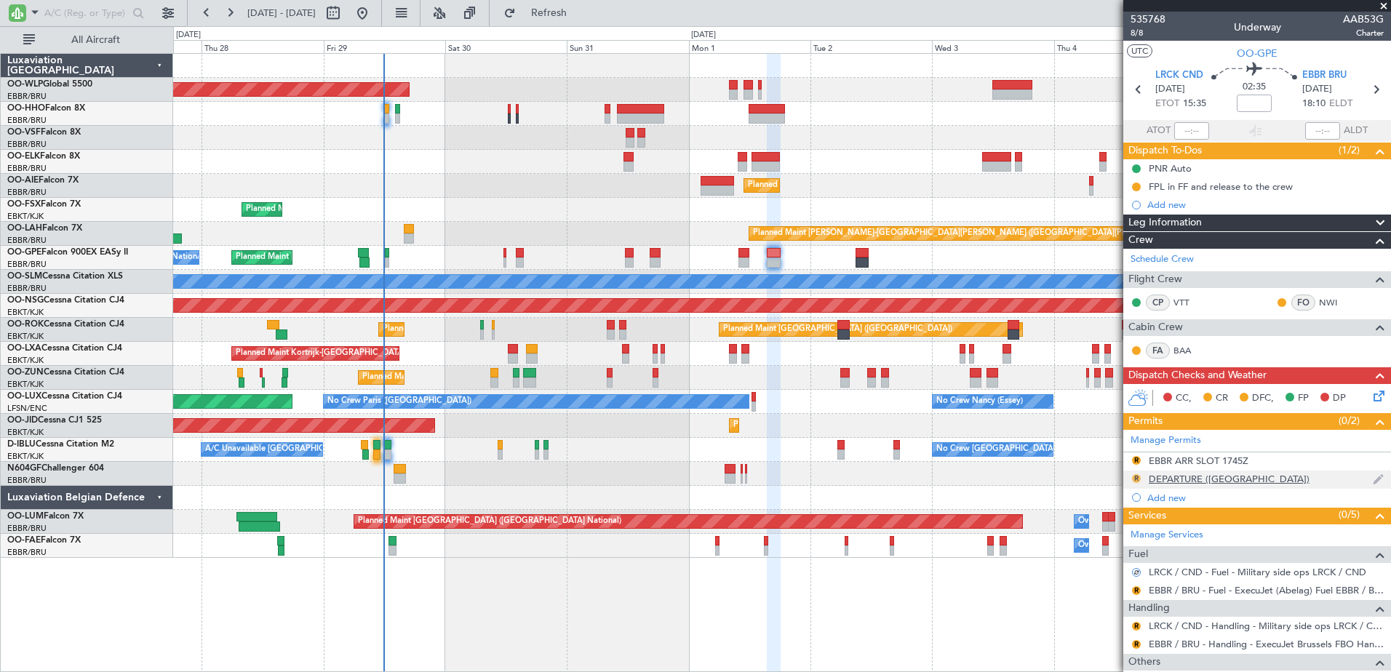
click at [1140, 477] on button "R" at bounding box center [1136, 478] width 9 height 9
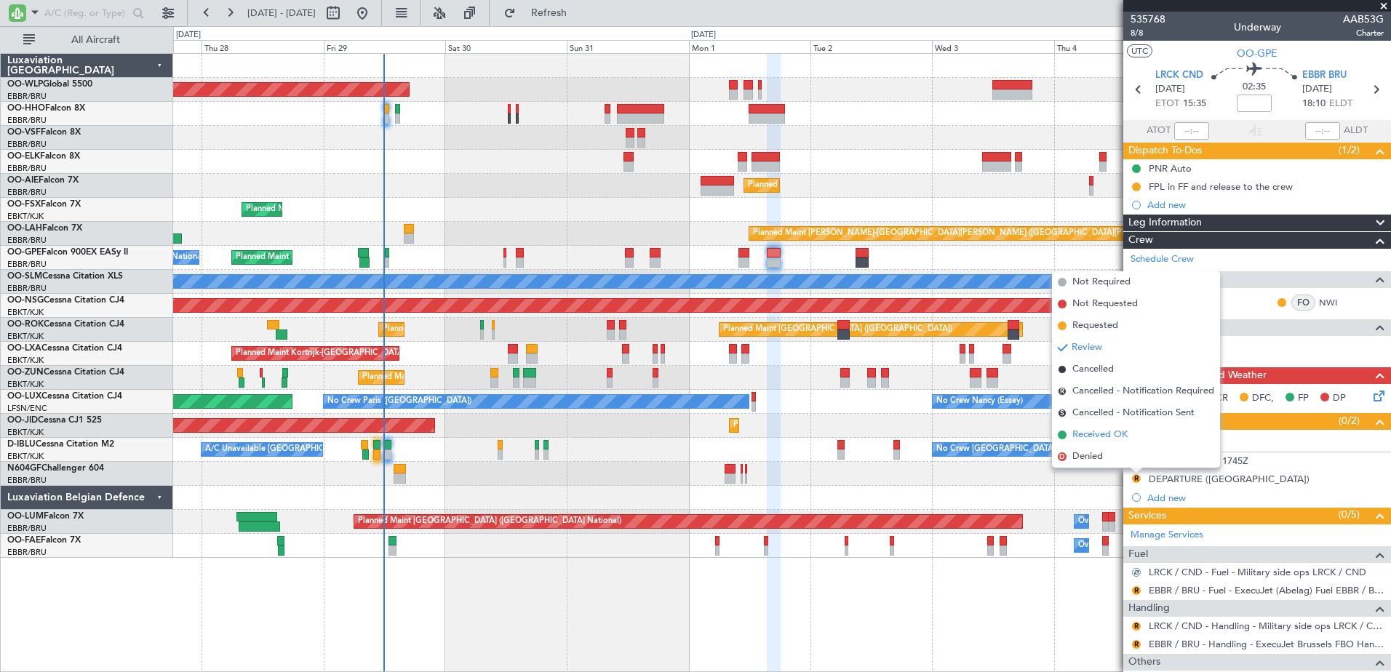
click at [1105, 429] on span "Received OK" at bounding box center [1100, 435] width 55 height 15
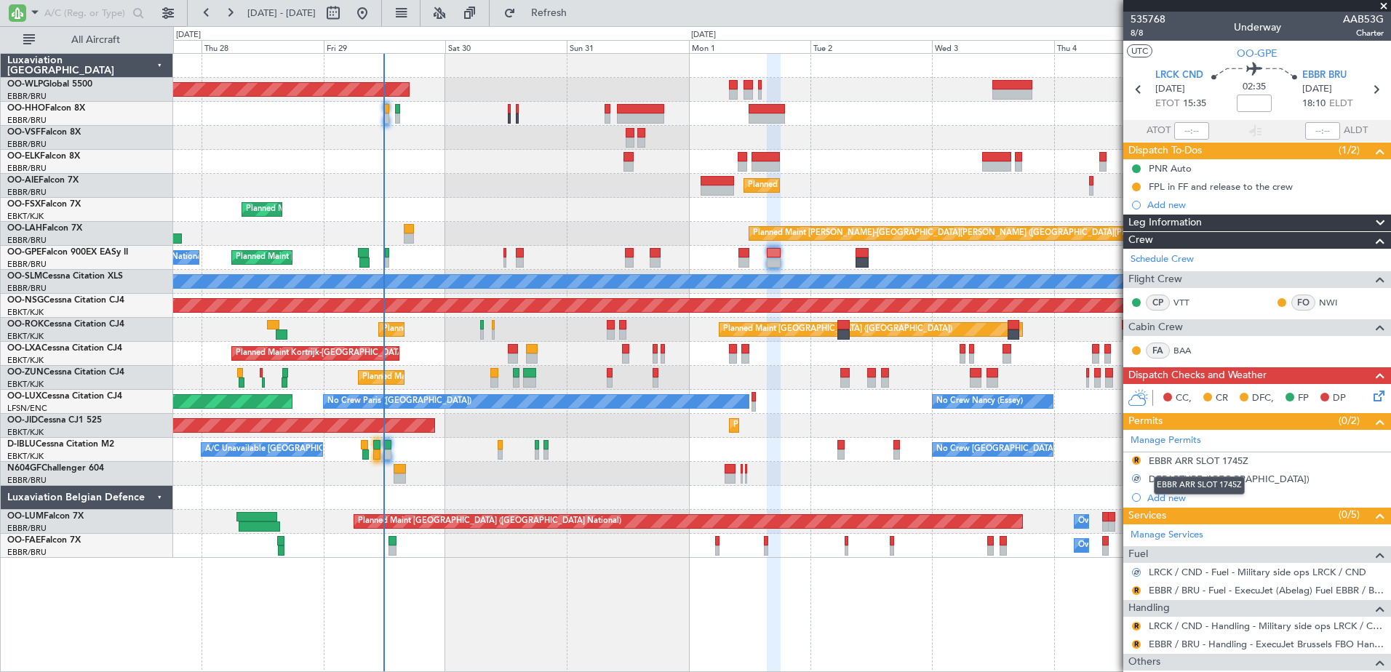
click at [1181, 480] on div "EBBR ARR SLOT 1745Z" at bounding box center [1199, 486] width 91 height 18
click at [1132, 589] on button "R" at bounding box center [1136, 591] width 9 height 9
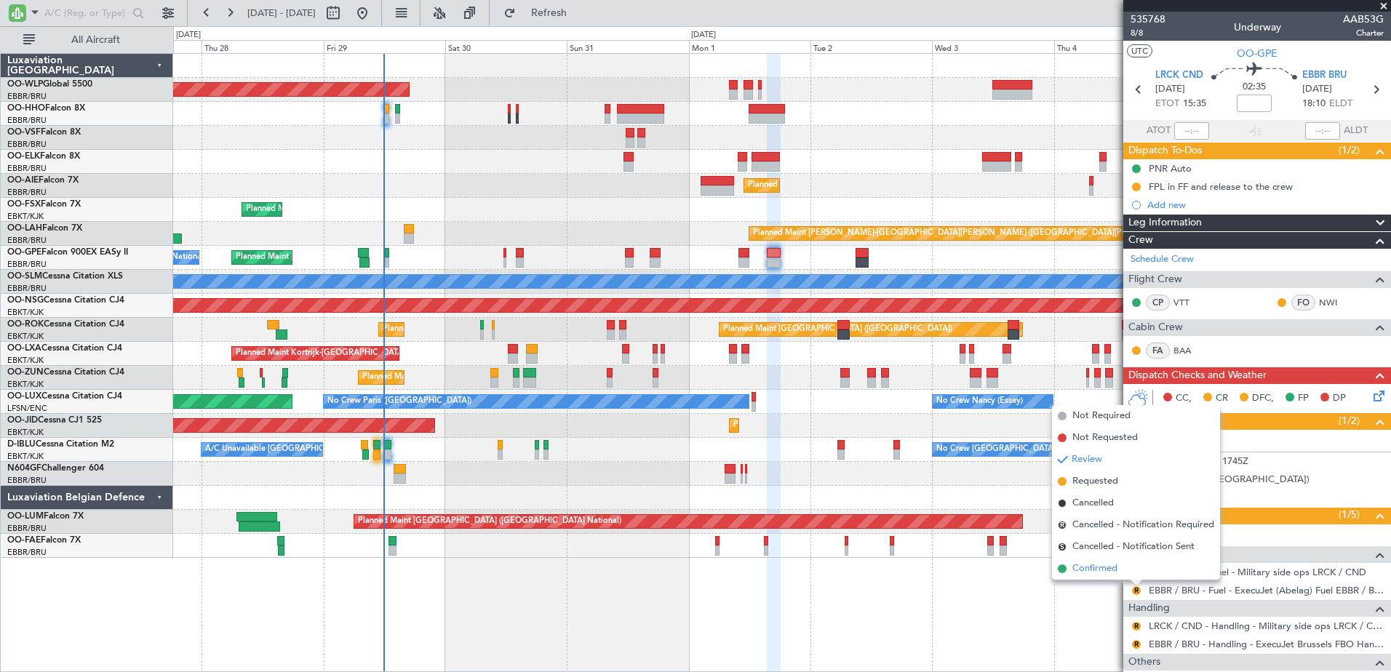
click at [1108, 573] on span "Confirmed" at bounding box center [1095, 569] width 45 height 15
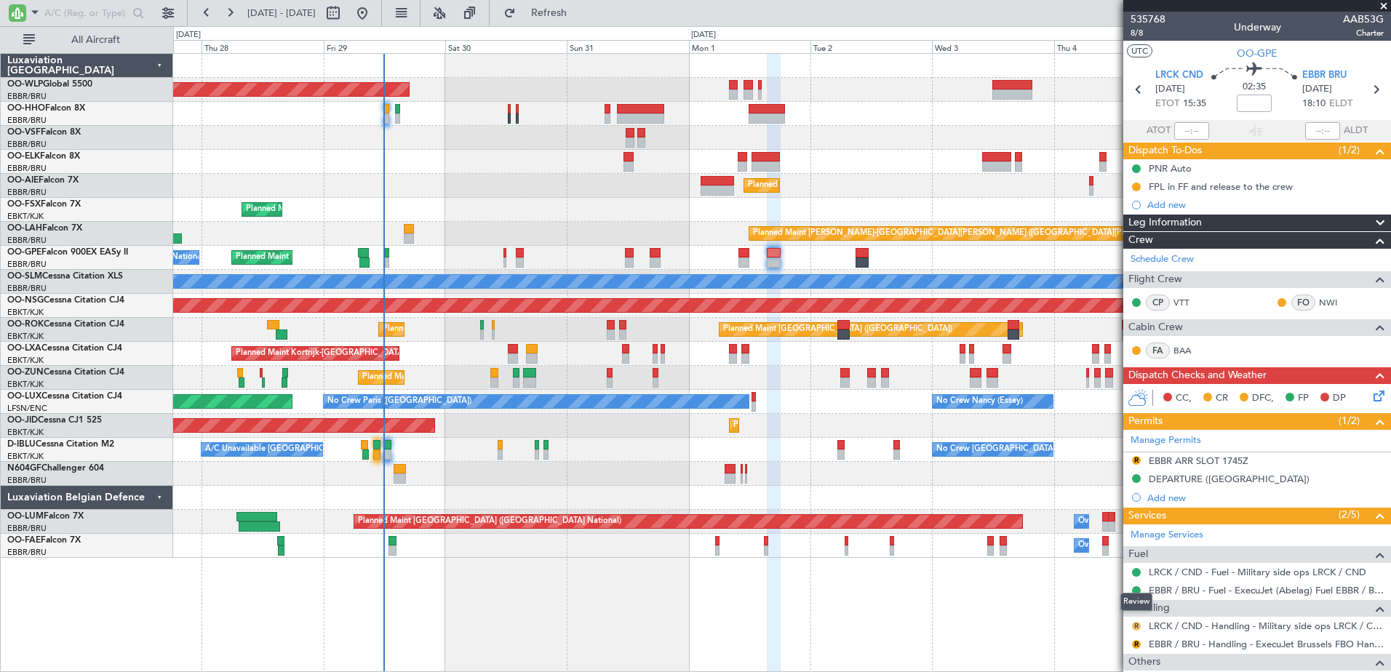
click at [1136, 624] on button "R" at bounding box center [1136, 626] width 9 height 9
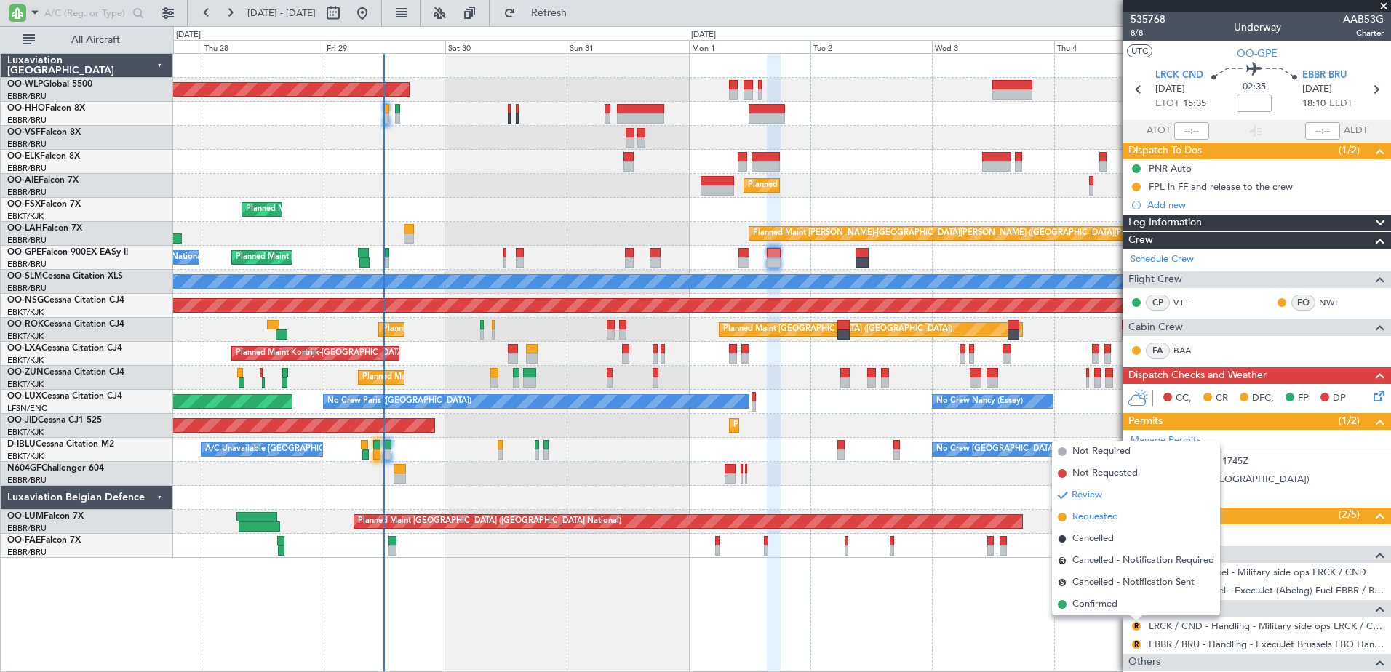
click at [1084, 520] on span "Requested" at bounding box center [1096, 517] width 46 height 15
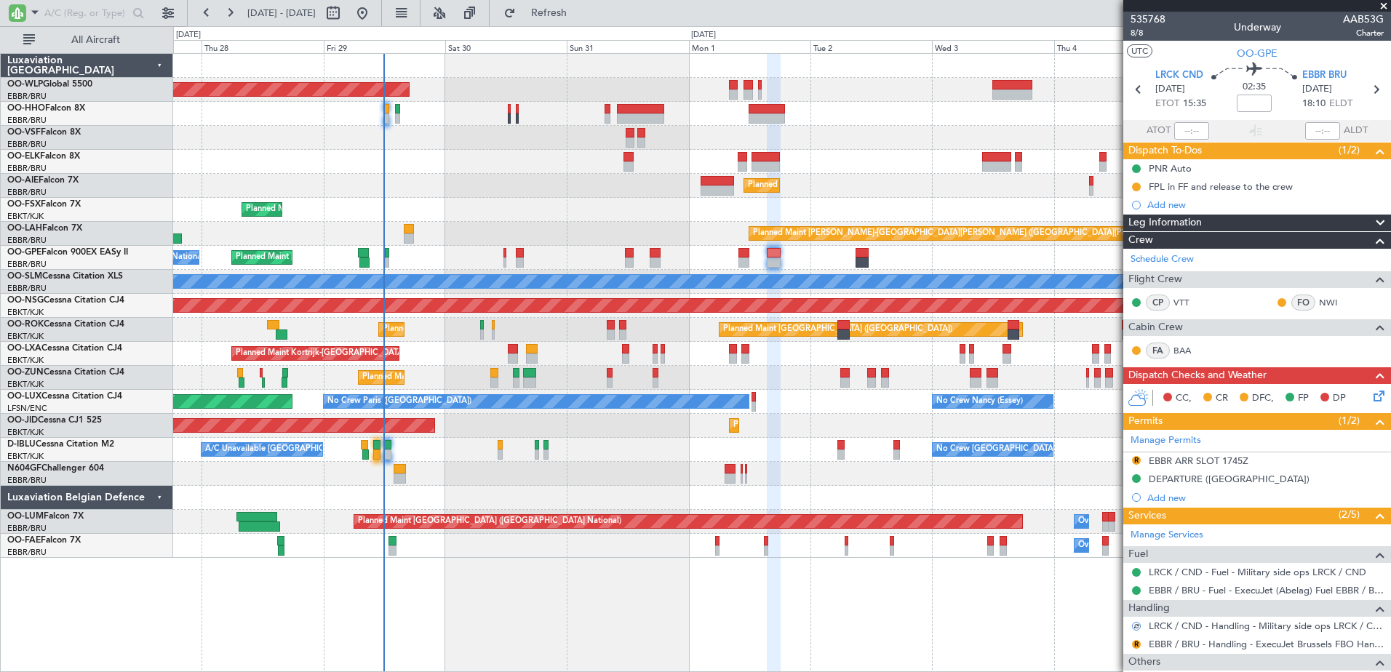
click at [1375, 397] on icon at bounding box center [1377, 394] width 12 height 12
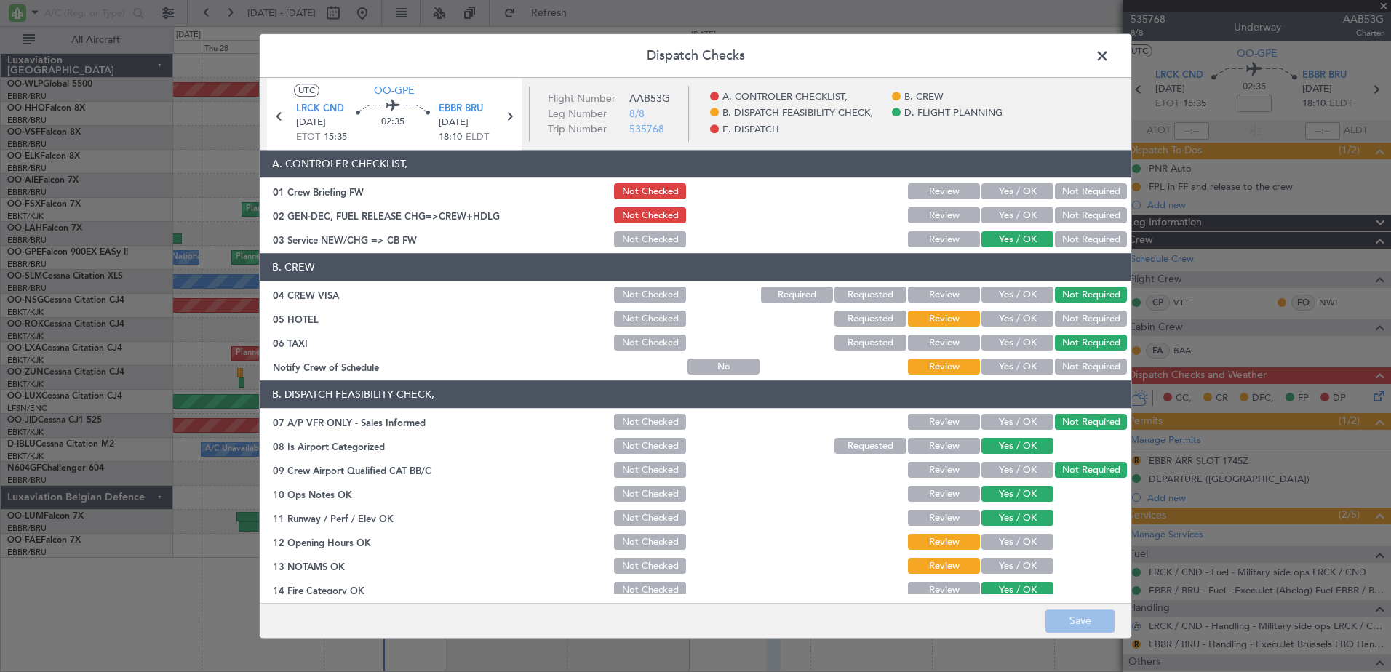
click at [1014, 543] on button "Yes / OK" at bounding box center [1018, 543] width 72 height 16
click at [1012, 564] on button "Yes / OK" at bounding box center [1018, 567] width 72 height 16
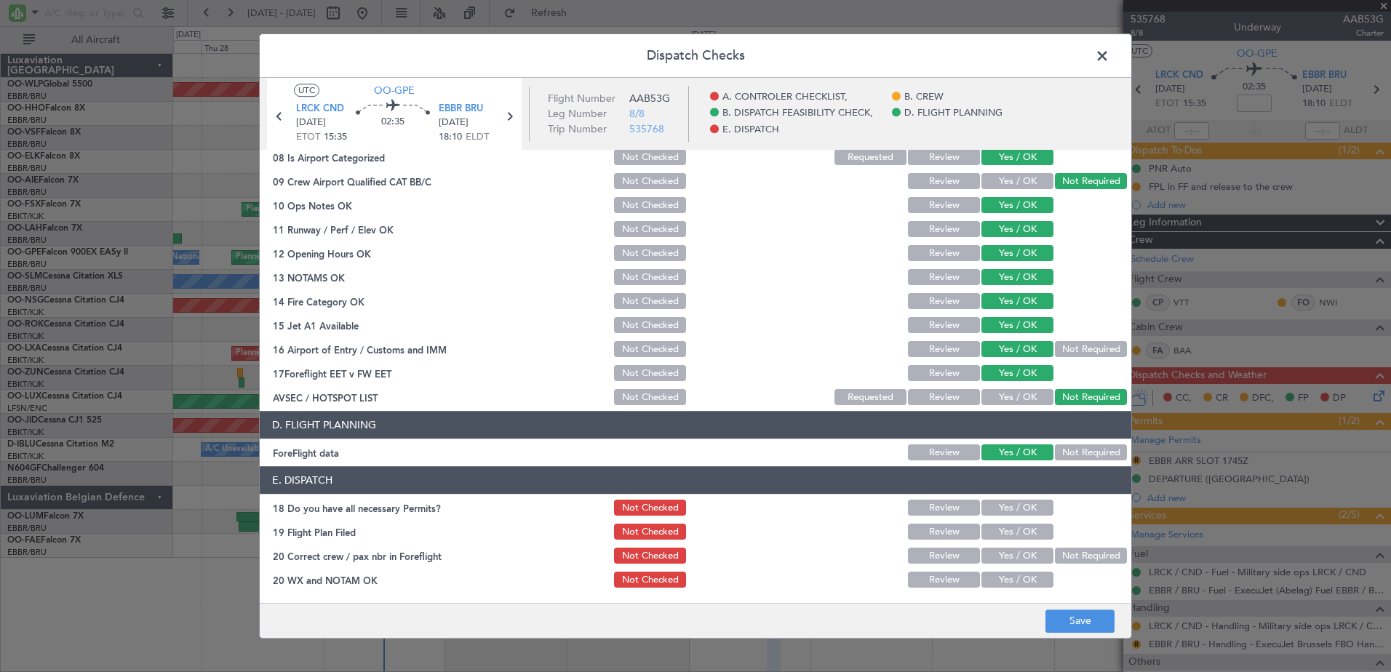
scroll to position [0, 0]
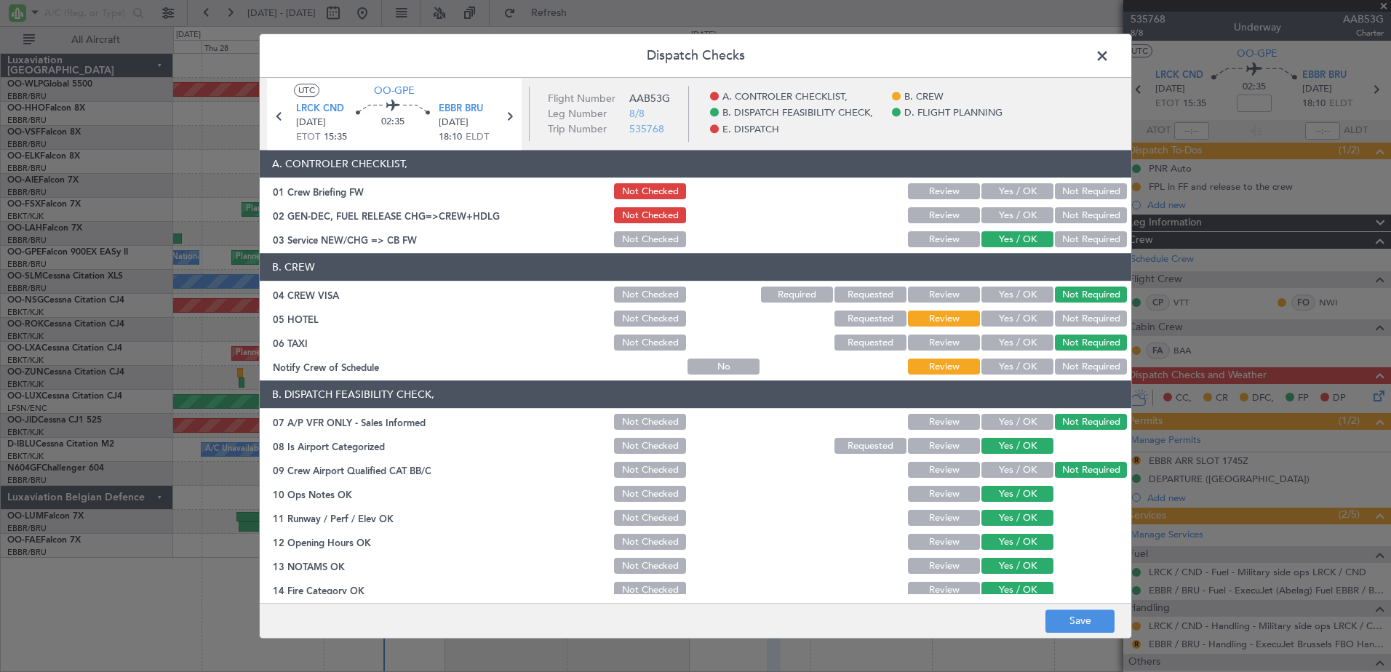
click at [1020, 366] on button "Yes / OK" at bounding box center [1018, 367] width 72 height 16
click at [1081, 322] on button "Not Required" at bounding box center [1091, 319] width 72 height 16
click at [1085, 621] on button "Save" at bounding box center [1080, 621] width 69 height 23
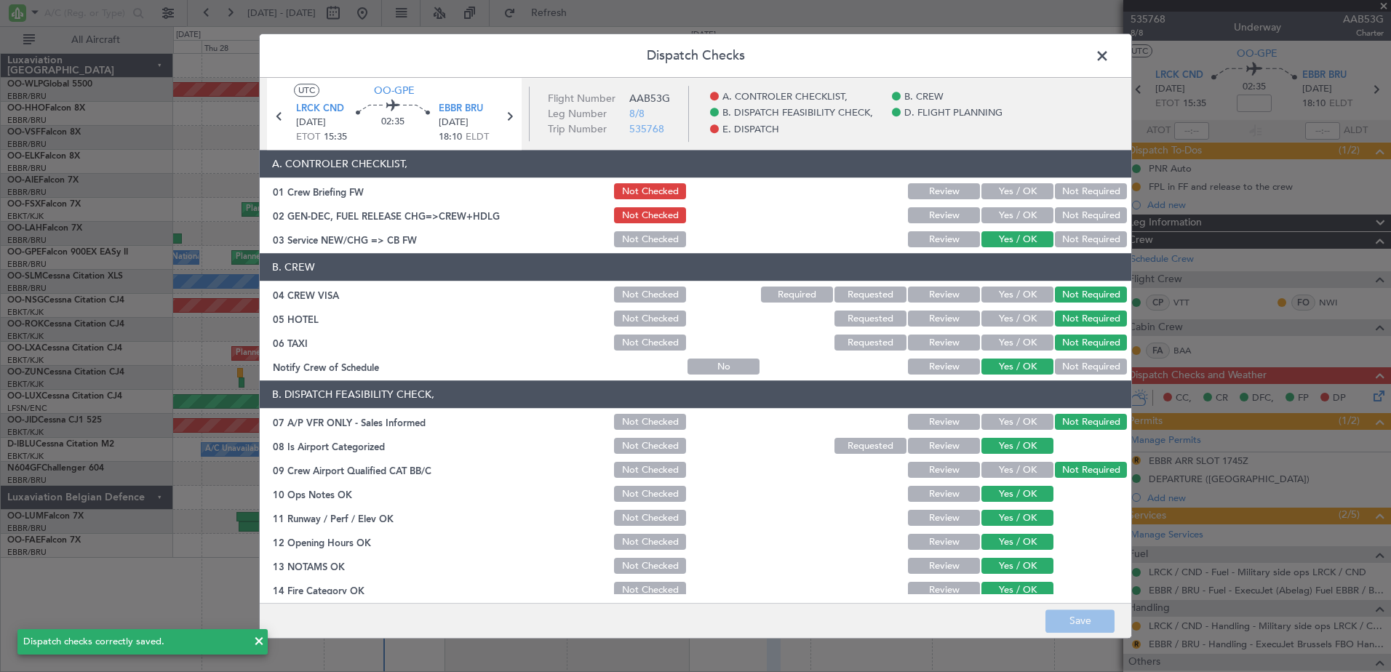
click at [1110, 57] on span at bounding box center [1110, 59] width 0 height 29
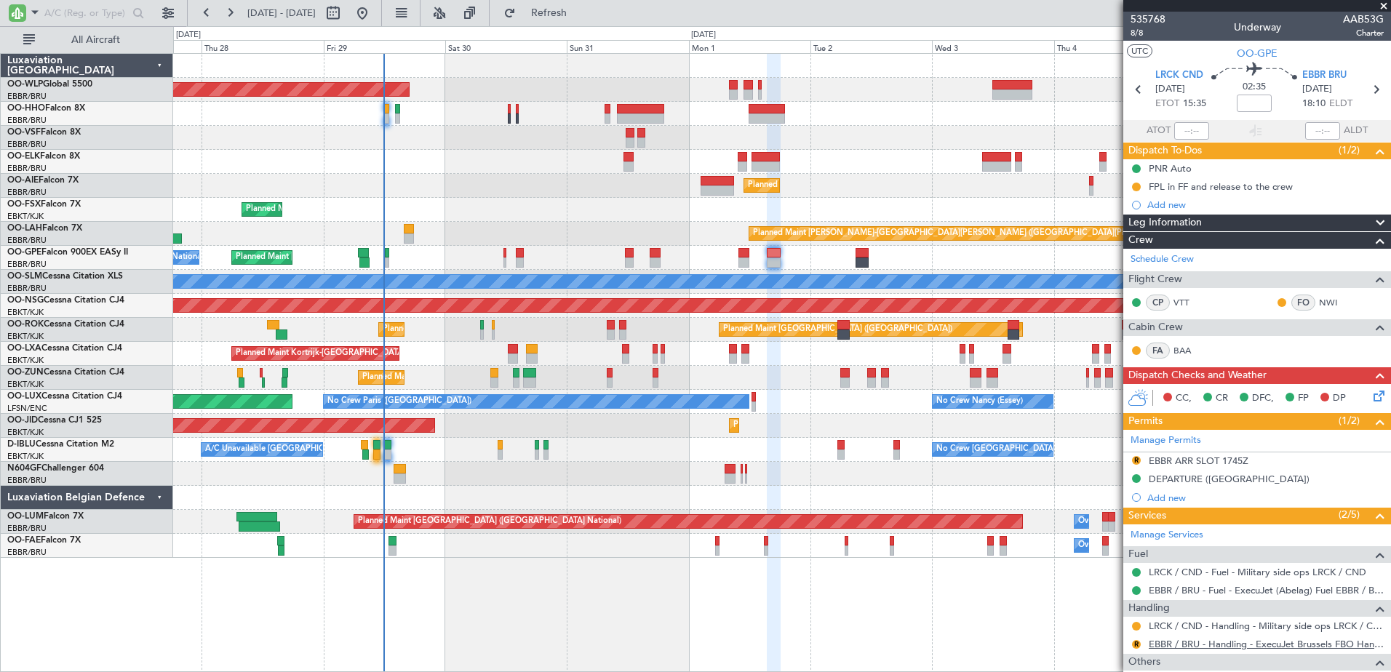
click at [1228, 647] on link "EBBR / BRU - Handling - ExecuJet Brussels FBO Handling Abelag" at bounding box center [1266, 644] width 235 height 12
click at [1205, 458] on div "EBBR ARR SLOT 1745Z" at bounding box center [1199, 461] width 100 height 12
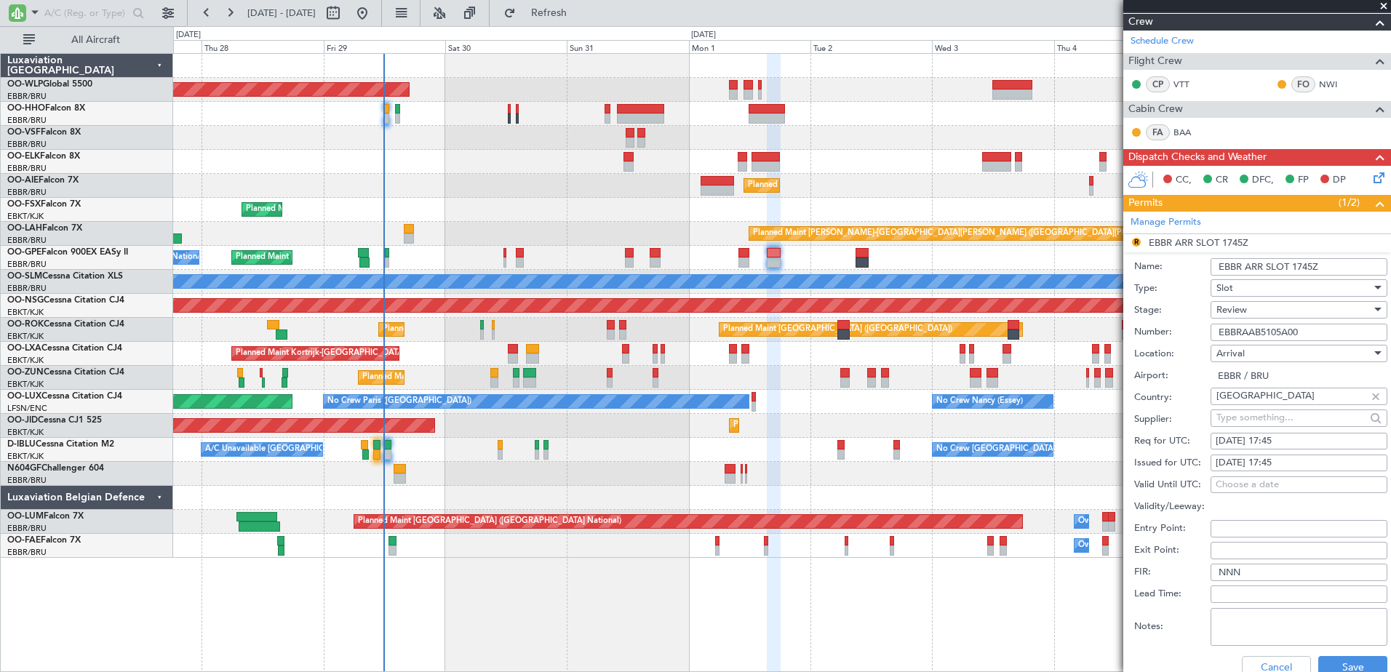
scroll to position [291, 0]
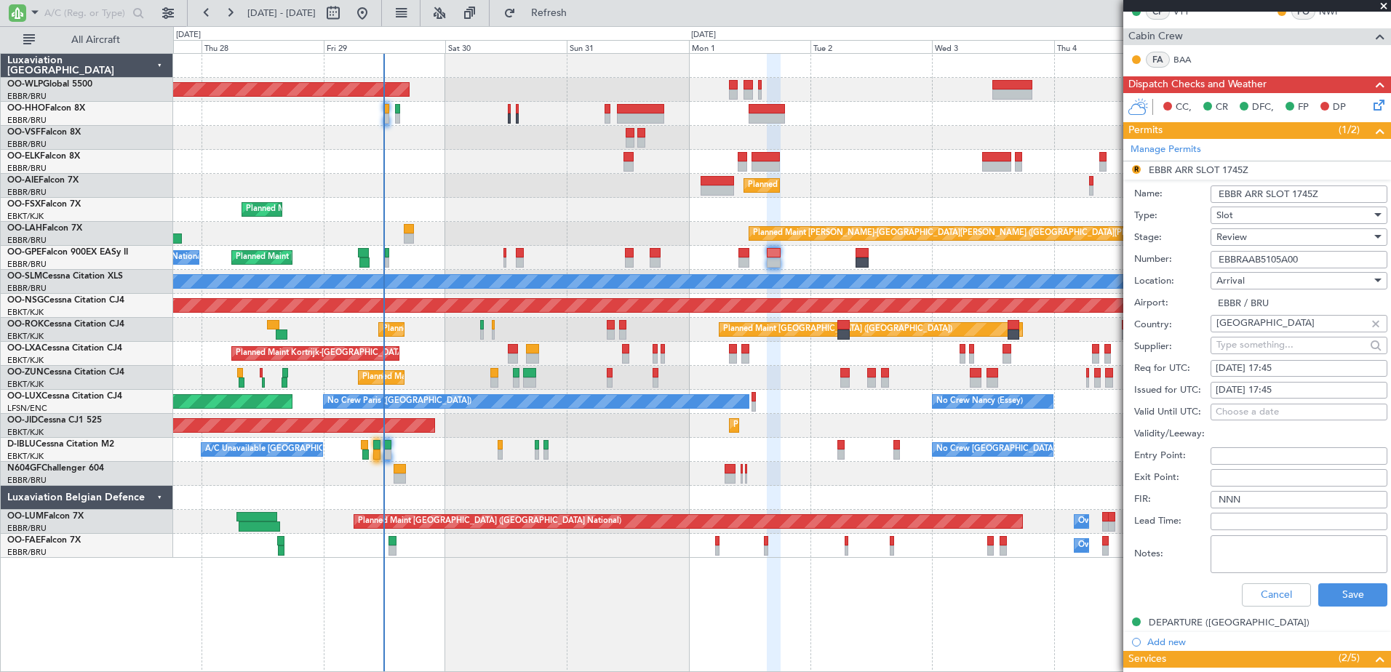
click at [1300, 368] on div "01/09/2025 17:45" at bounding box center [1299, 369] width 167 height 15
select select "9"
select select "2025"
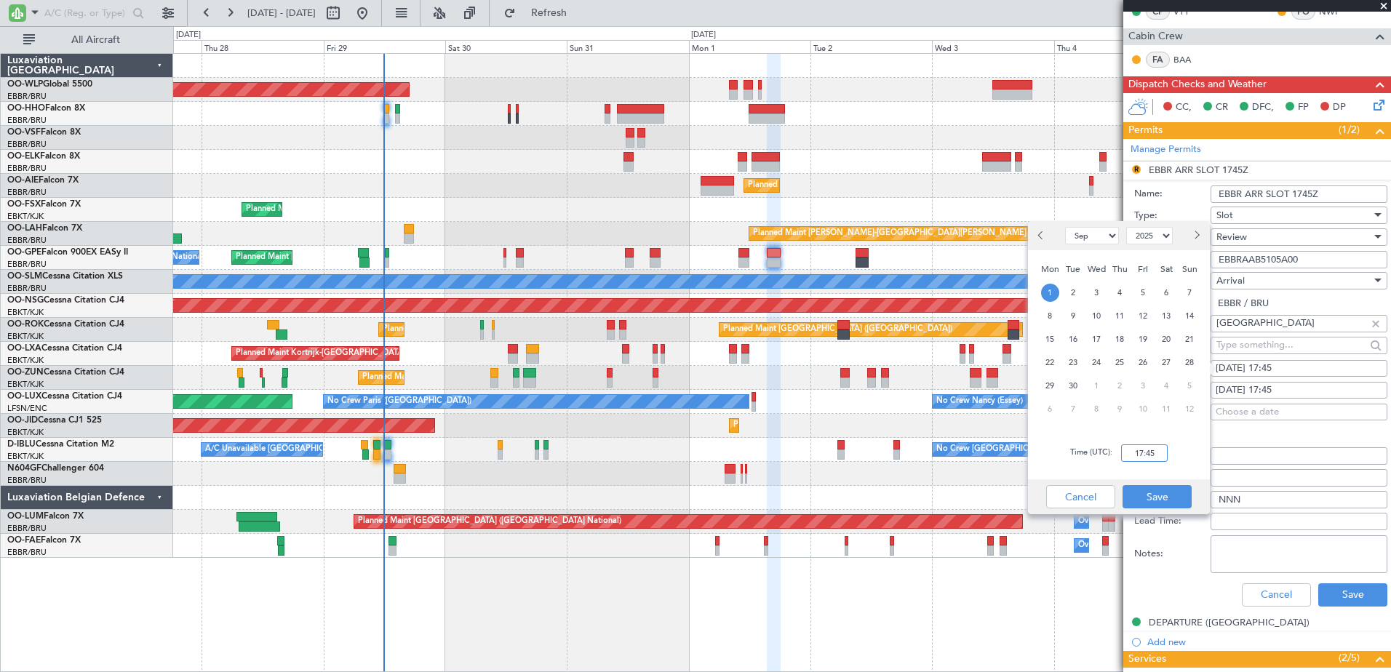
click at [1132, 448] on input "17:45" at bounding box center [1144, 453] width 47 height 17
type input "18:15"
click at [1172, 499] on button "Save" at bounding box center [1157, 496] width 69 height 23
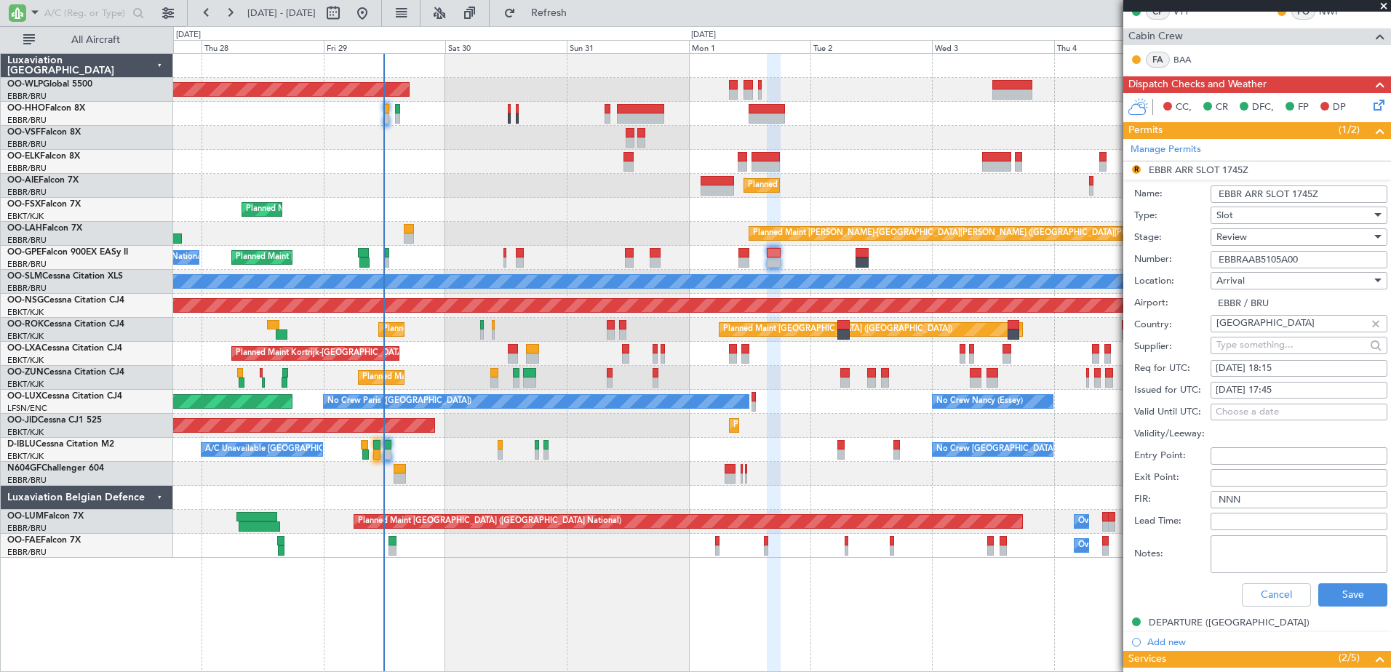
click at [1308, 390] on div "01/09/2025 17:45" at bounding box center [1299, 391] width 167 height 15
select select "9"
select select "2025"
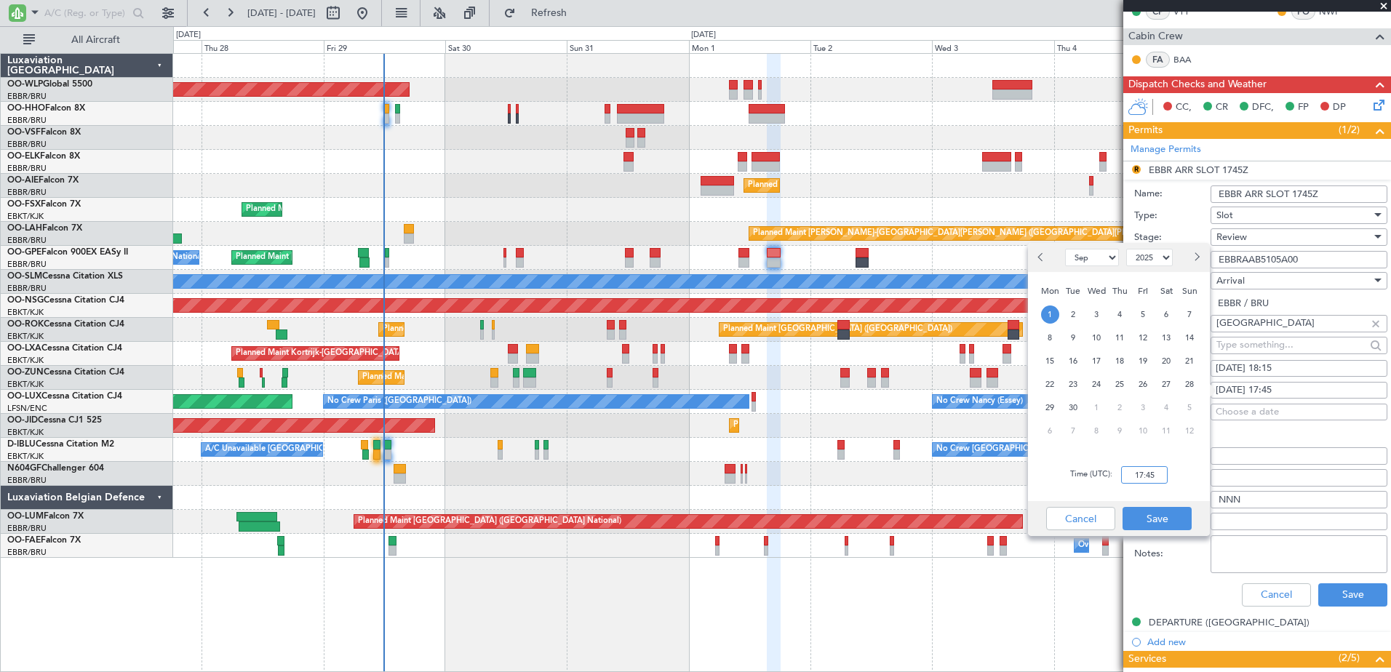
click at [1132, 477] on input "17:45" at bounding box center [1144, 474] width 47 height 17
type input "18:15"
click at [1156, 517] on button "Save" at bounding box center [1157, 518] width 69 height 23
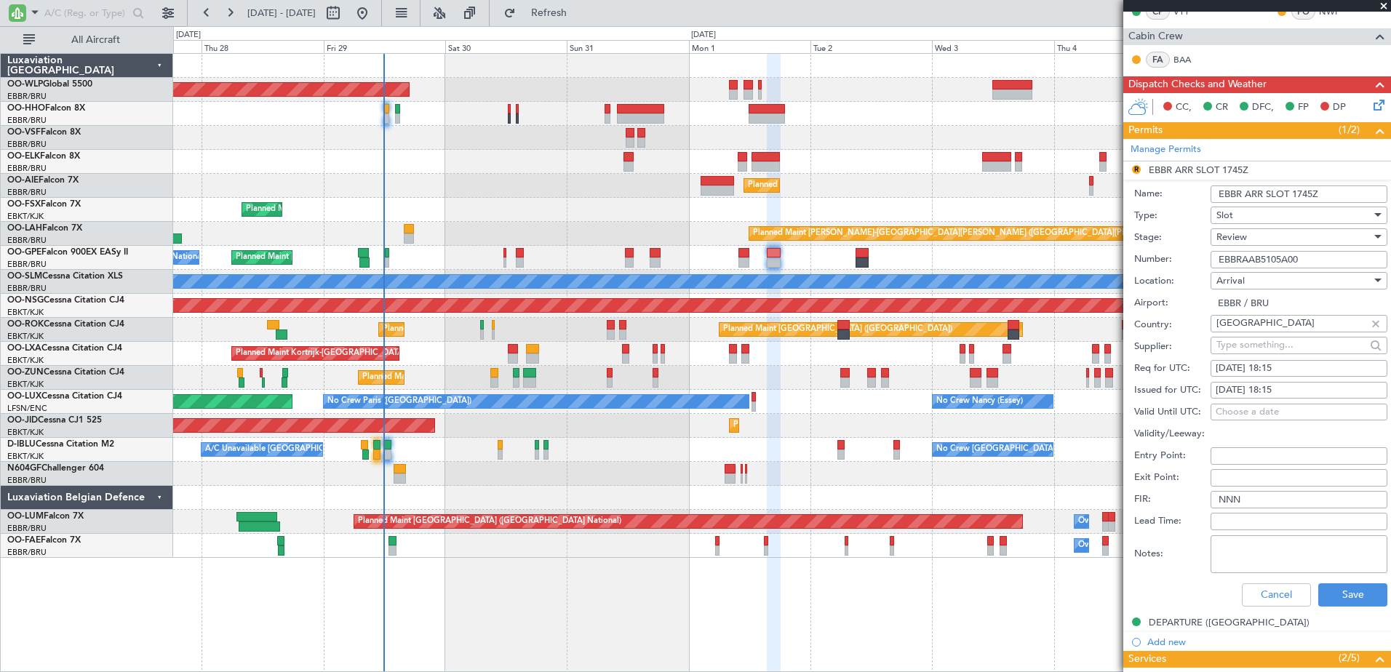
click at [1272, 241] on div "Review" at bounding box center [1294, 237] width 155 height 22
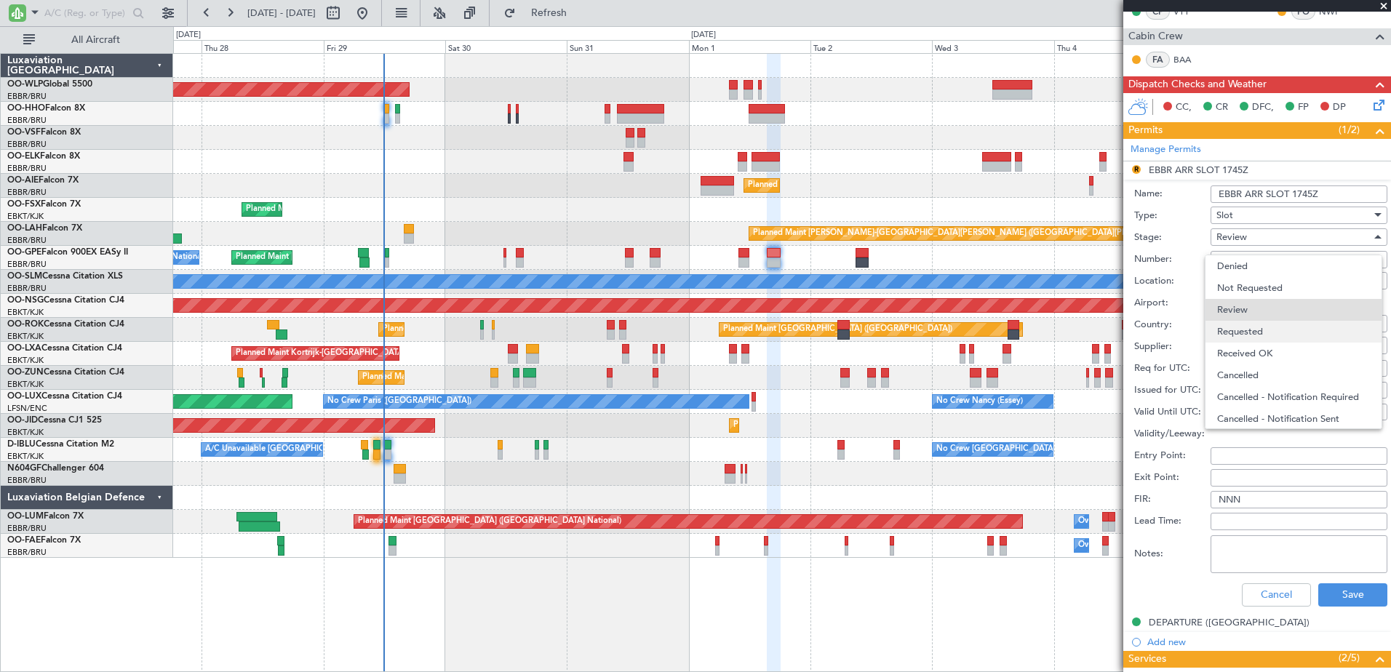
click at [1250, 335] on span "Requested" at bounding box center [1293, 332] width 153 height 22
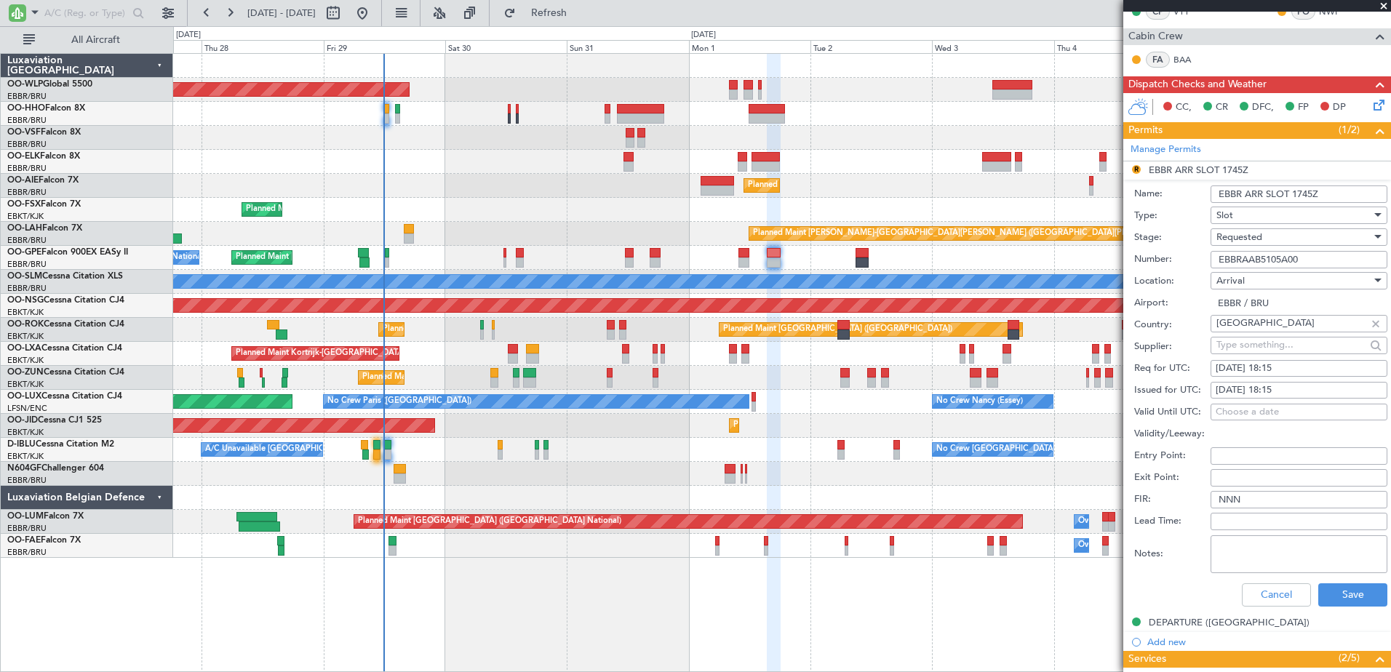
scroll to position [509, 0]
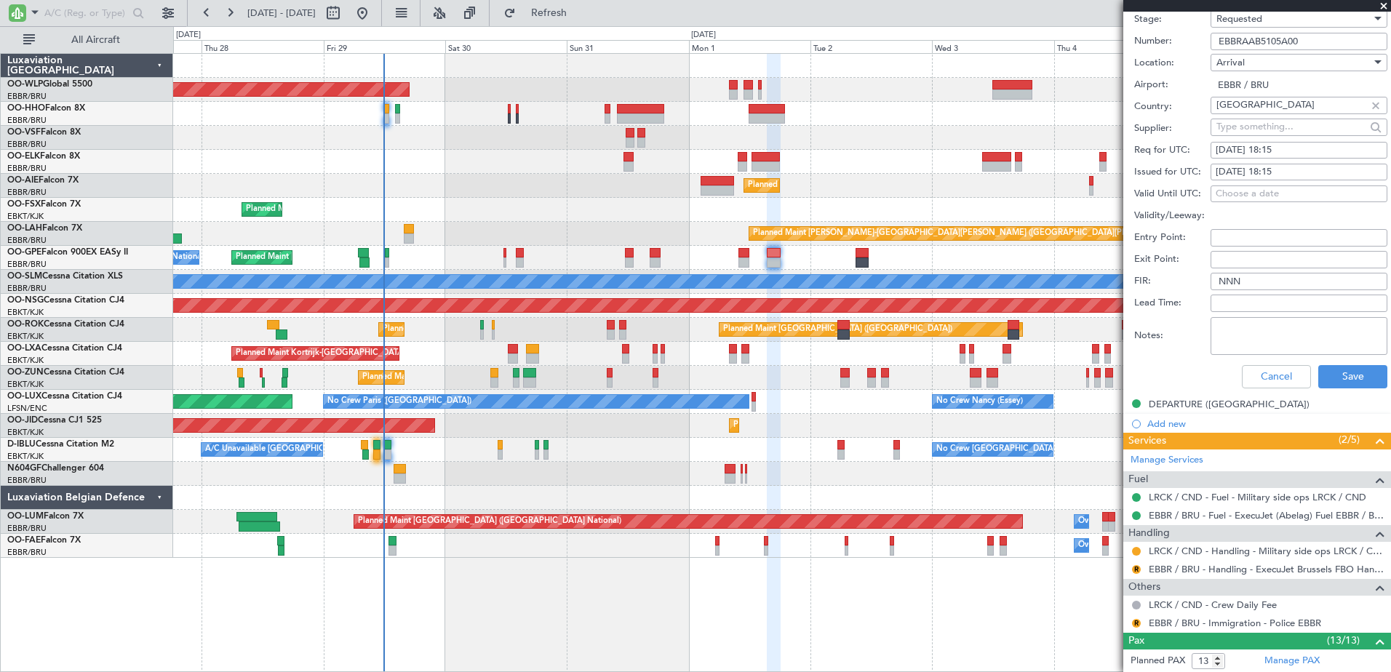
click at [1135, 573] on div "R" at bounding box center [1137, 570] width 12 height 12
click at [1135, 569] on button "R" at bounding box center [1136, 569] width 9 height 9
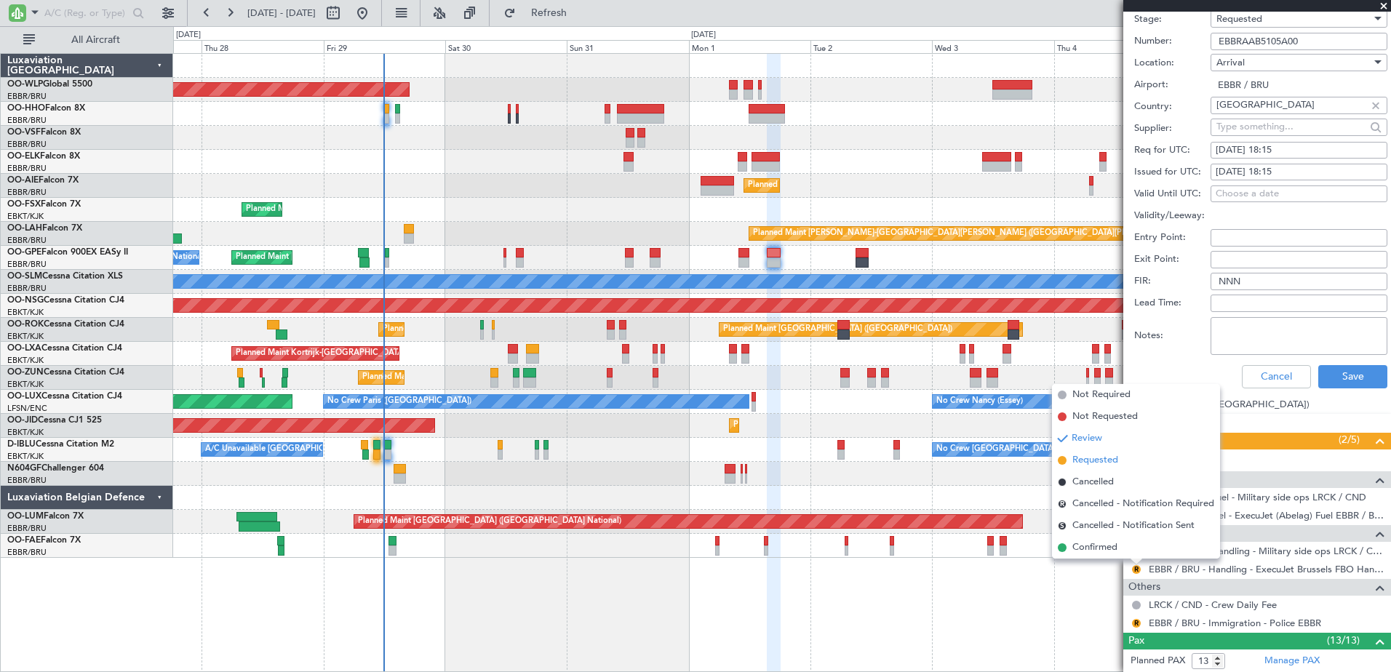
click at [1098, 463] on span "Requested" at bounding box center [1096, 460] width 46 height 15
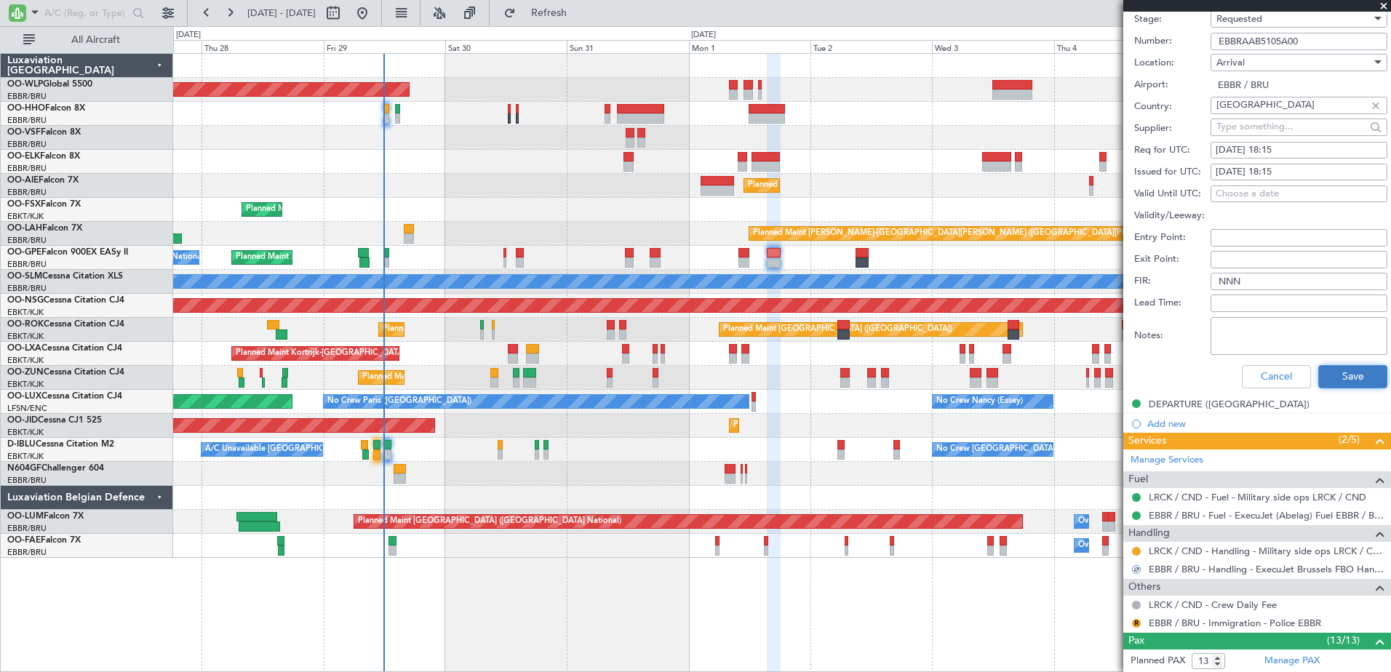
click at [1337, 378] on button "Save" at bounding box center [1353, 376] width 69 height 23
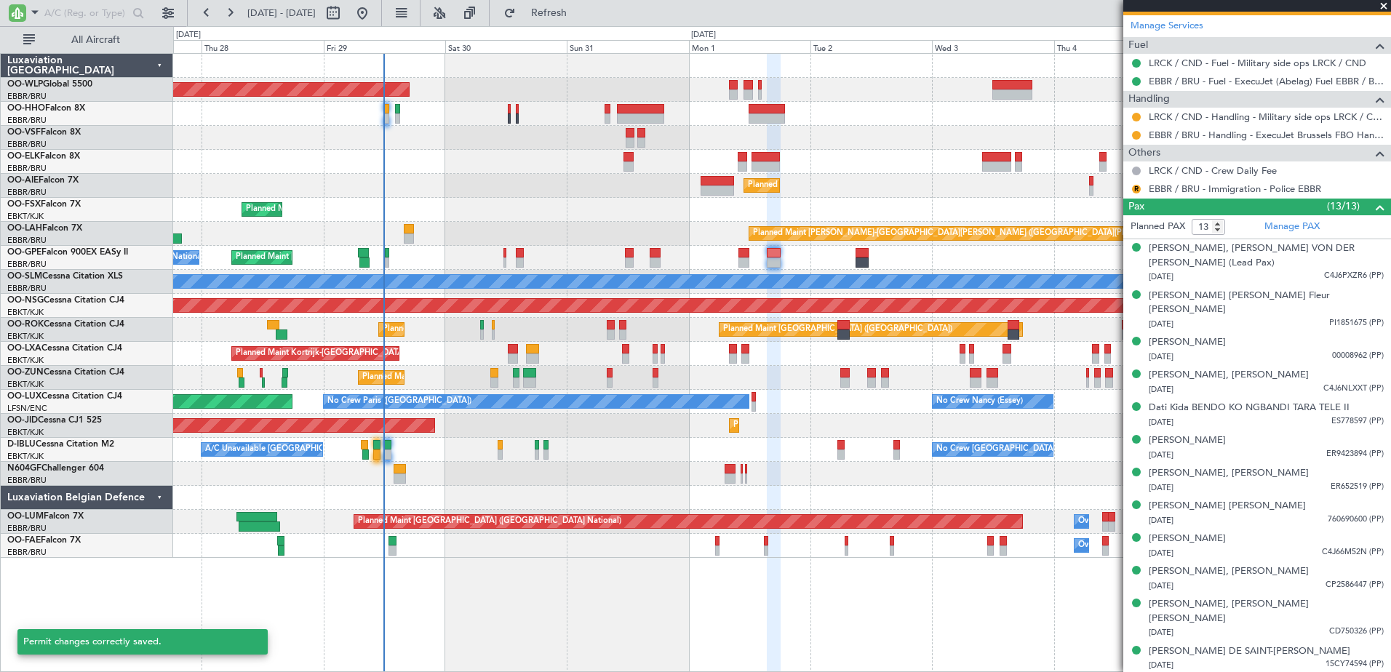
scroll to position [75, 0]
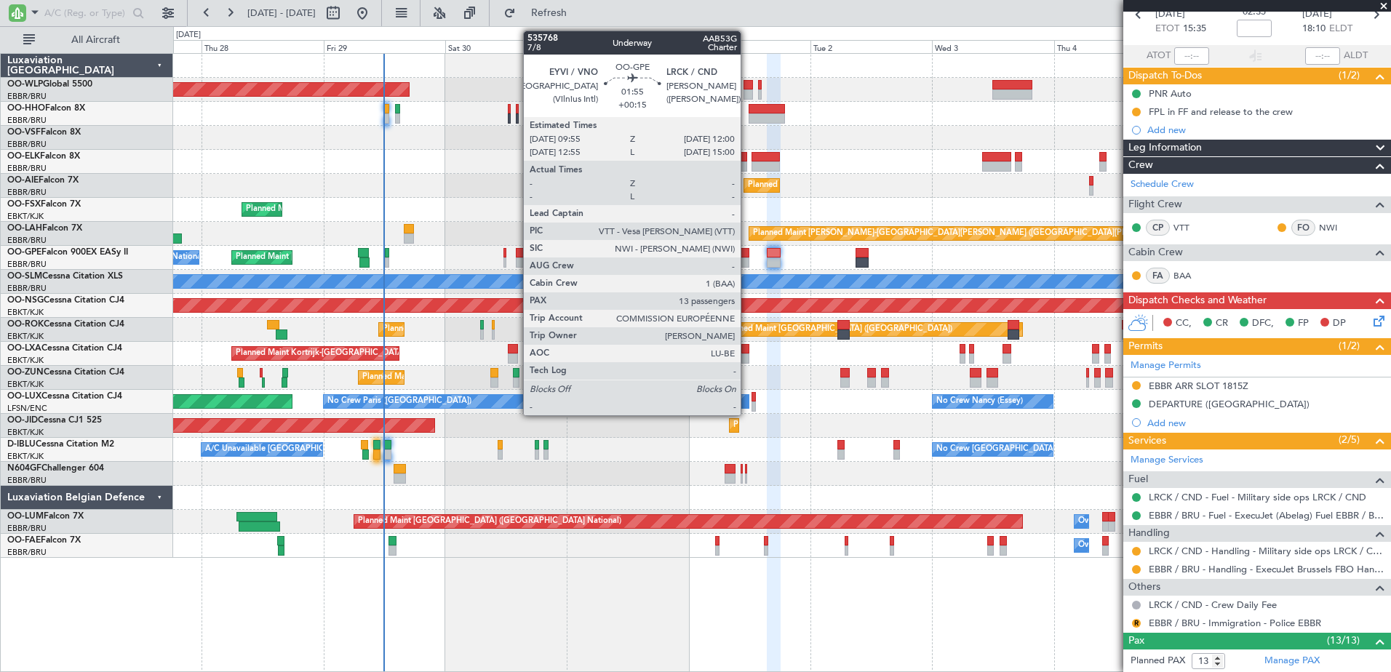
click at [747, 255] on div at bounding box center [744, 253] width 11 height 10
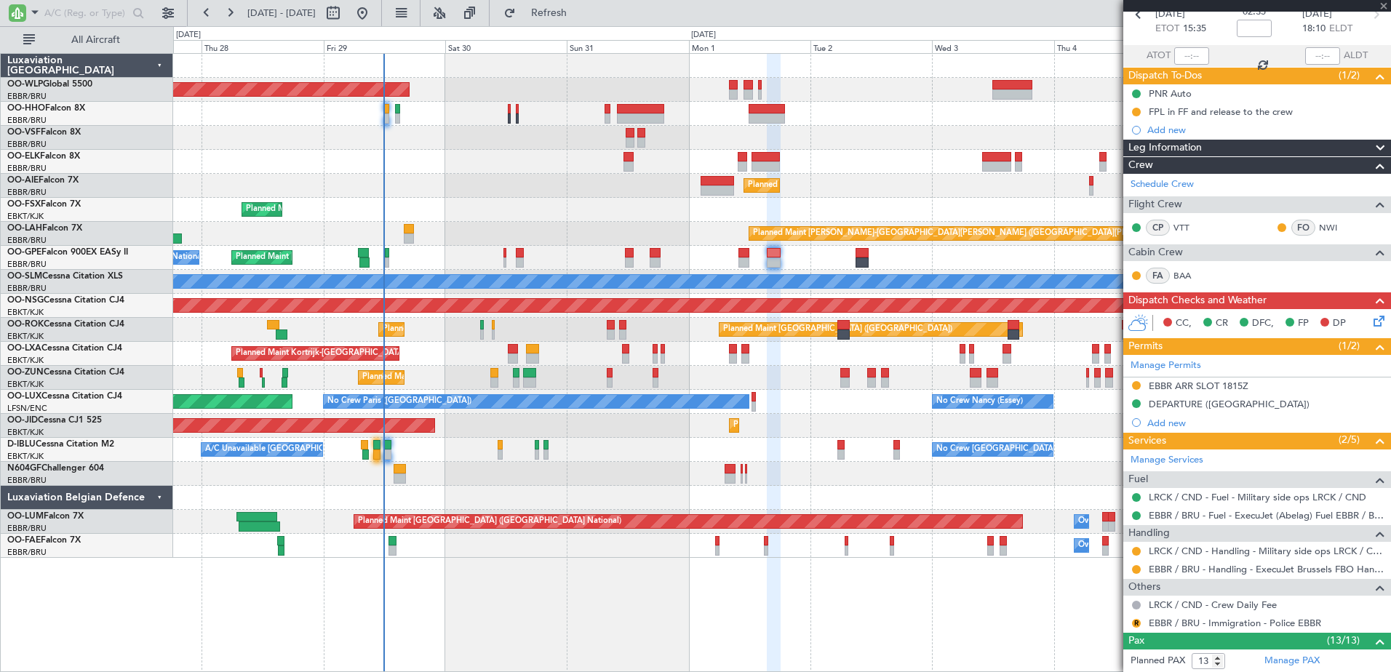
type input "+00:15"
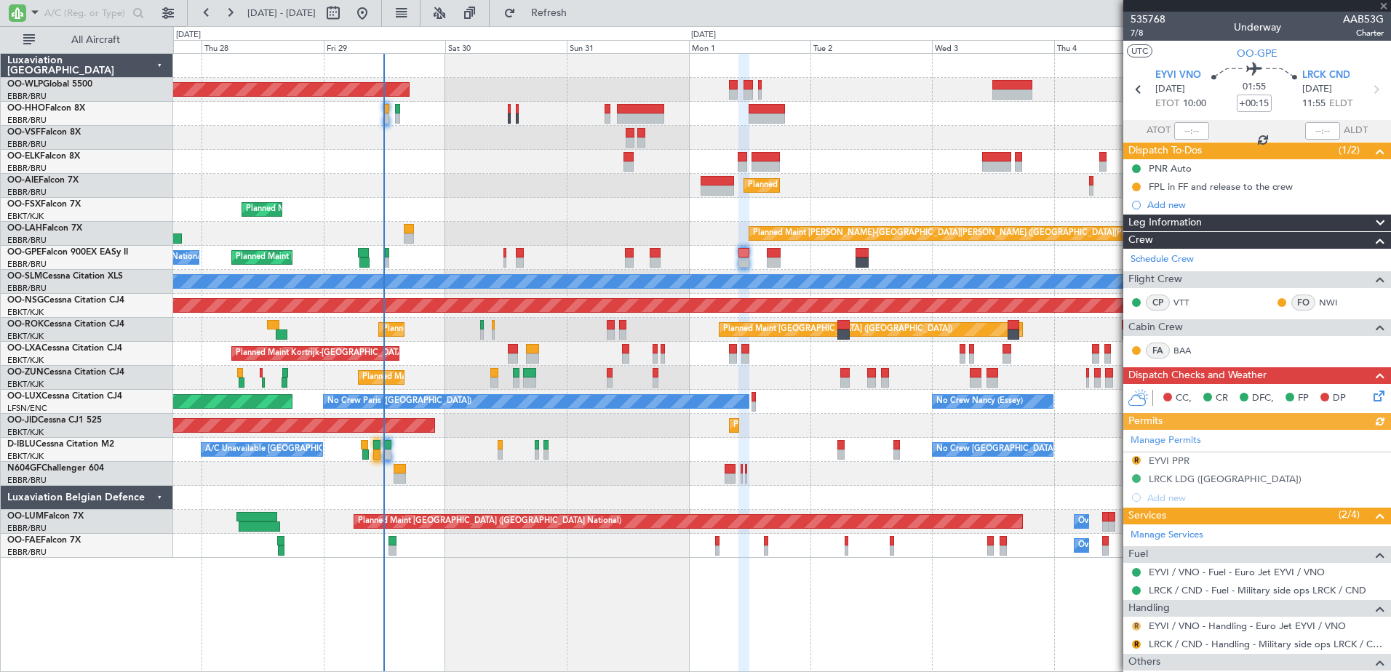
click at [1133, 623] on button "R" at bounding box center [1136, 626] width 9 height 9
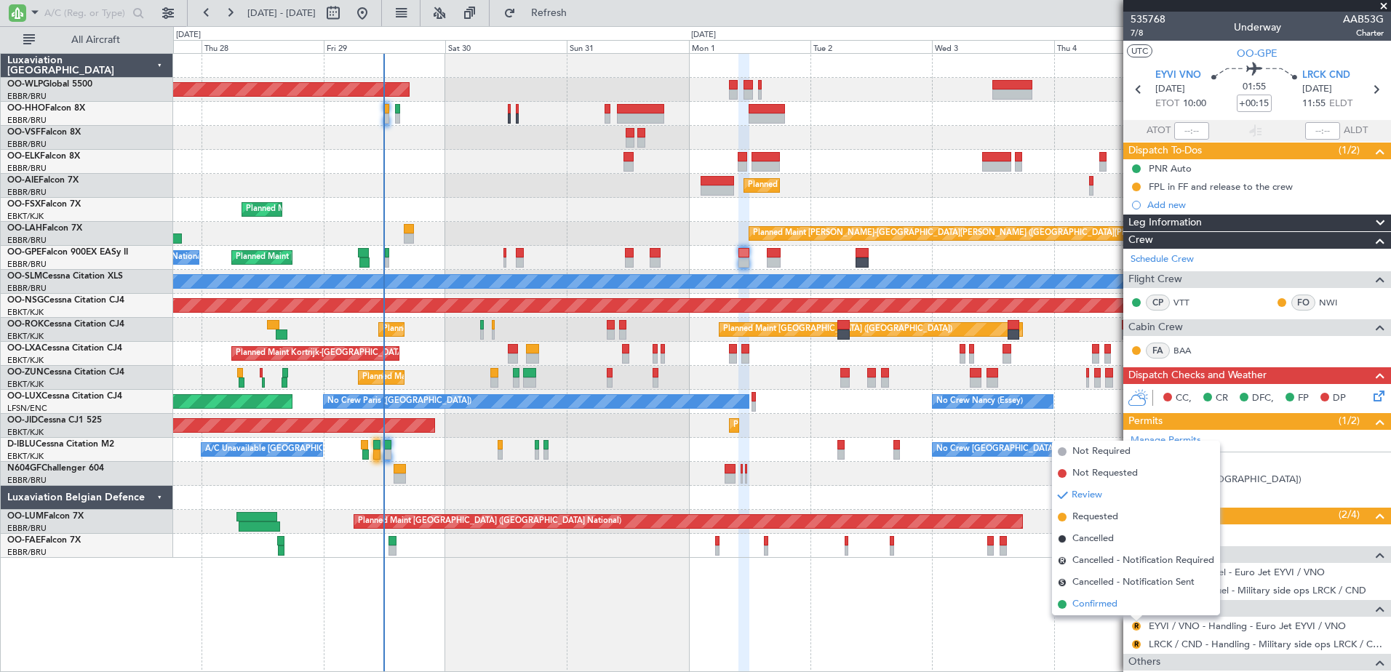
click at [1092, 603] on span "Confirmed" at bounding box center [1095, 604] width 45 height 15
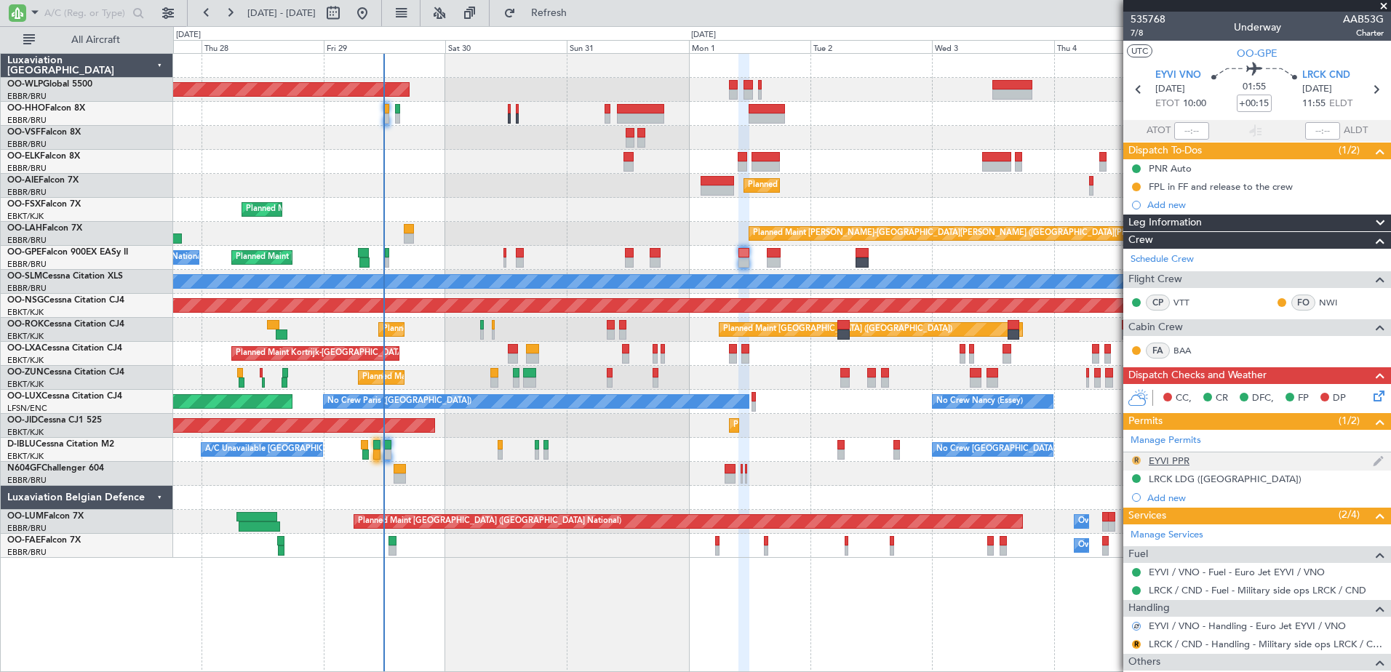
click at [1134, 461] on button "R" at bounding box center [1136, 460] width 9 height 9
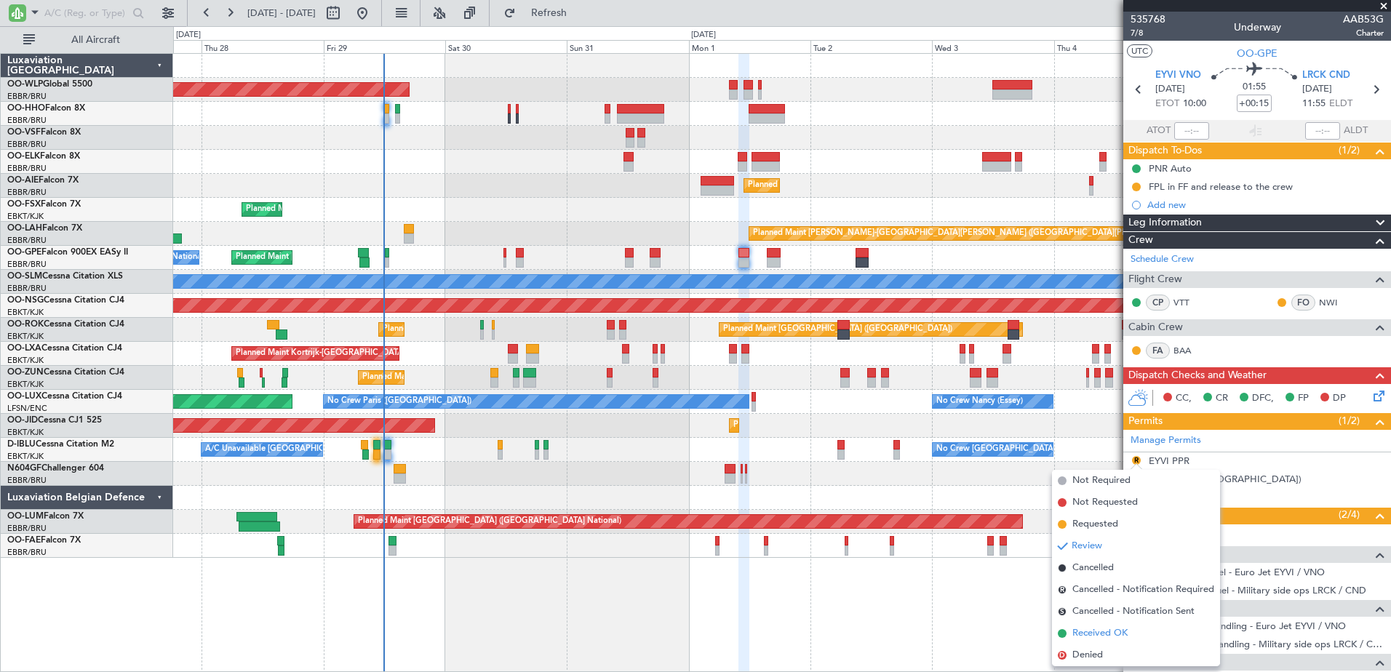
click at [1097, 633] on span "Received OK" at bounding box center [1100, 634] width 55 height 15
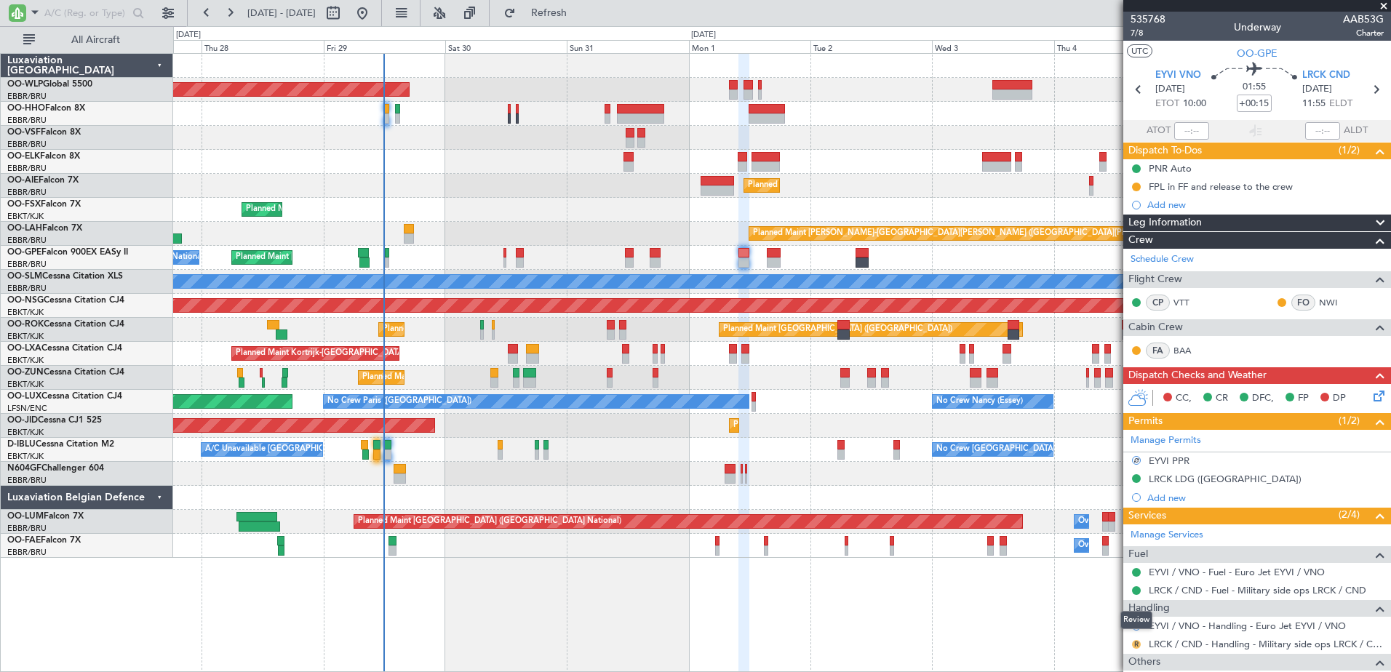
click at [1137, 645] on button "R" at bounding box center [1136, 644] width 9 height 9
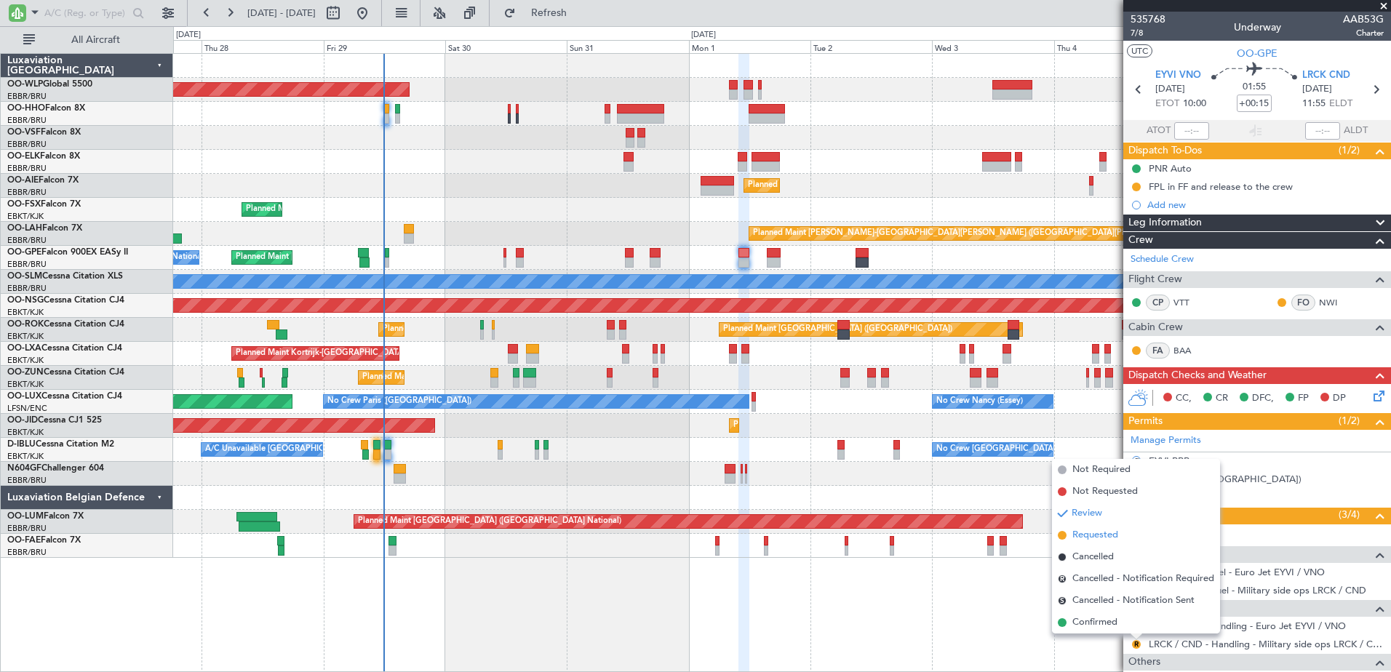
click at [1092, 538] on span "Requested" at bounding box center [1096, 535] width 46 height 15
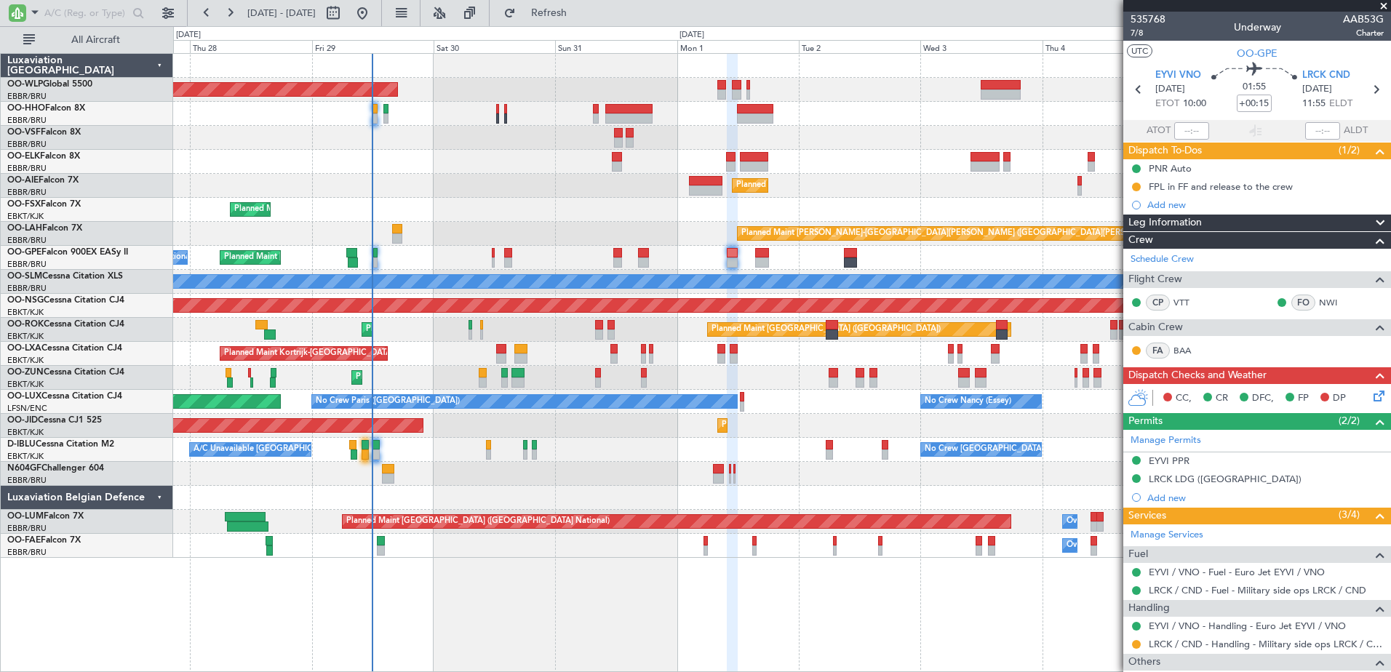
click at [669, 260] on div "No Crew Brussels (Brussels National) Planned Maint Brussels (Brussels National)…" at bounding box center [781, 258] width 1217 height 24
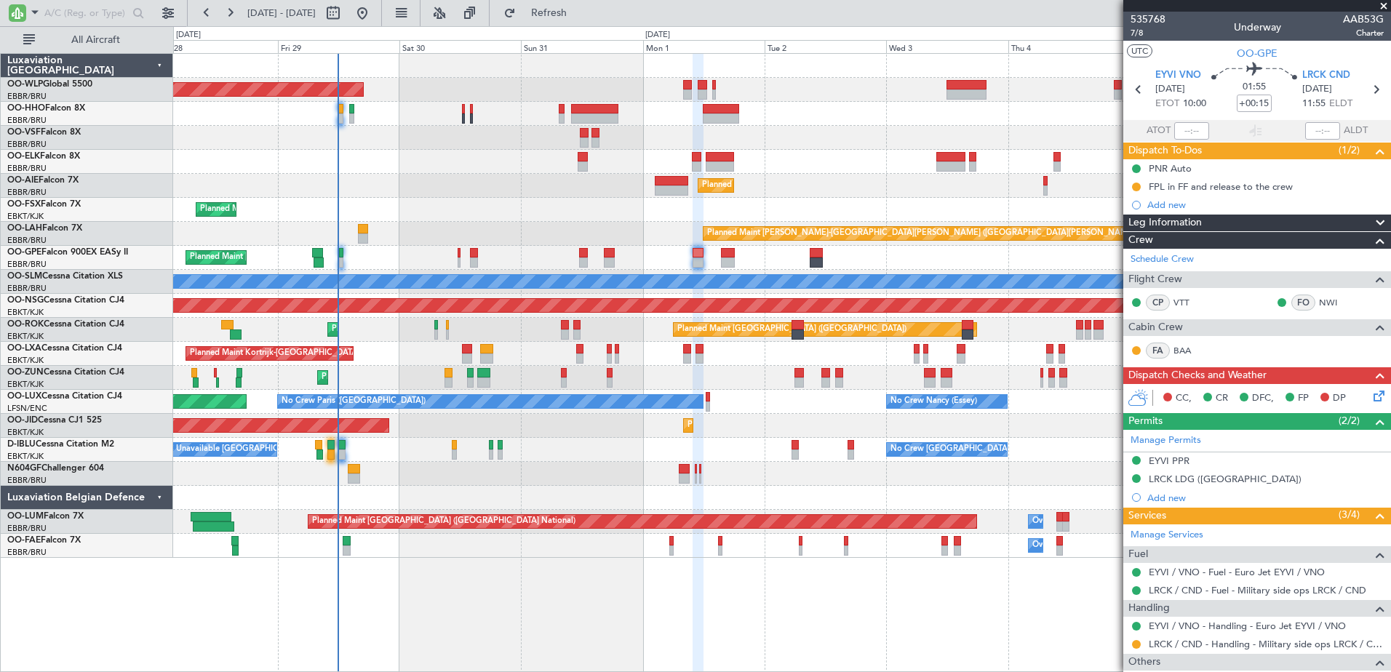
click at [619, 257] on div "Planned Maint Brussels (Brussels National) No Crew Brussels (Brussels National)…" at bounding box center [781, 258] width 1217 height 24
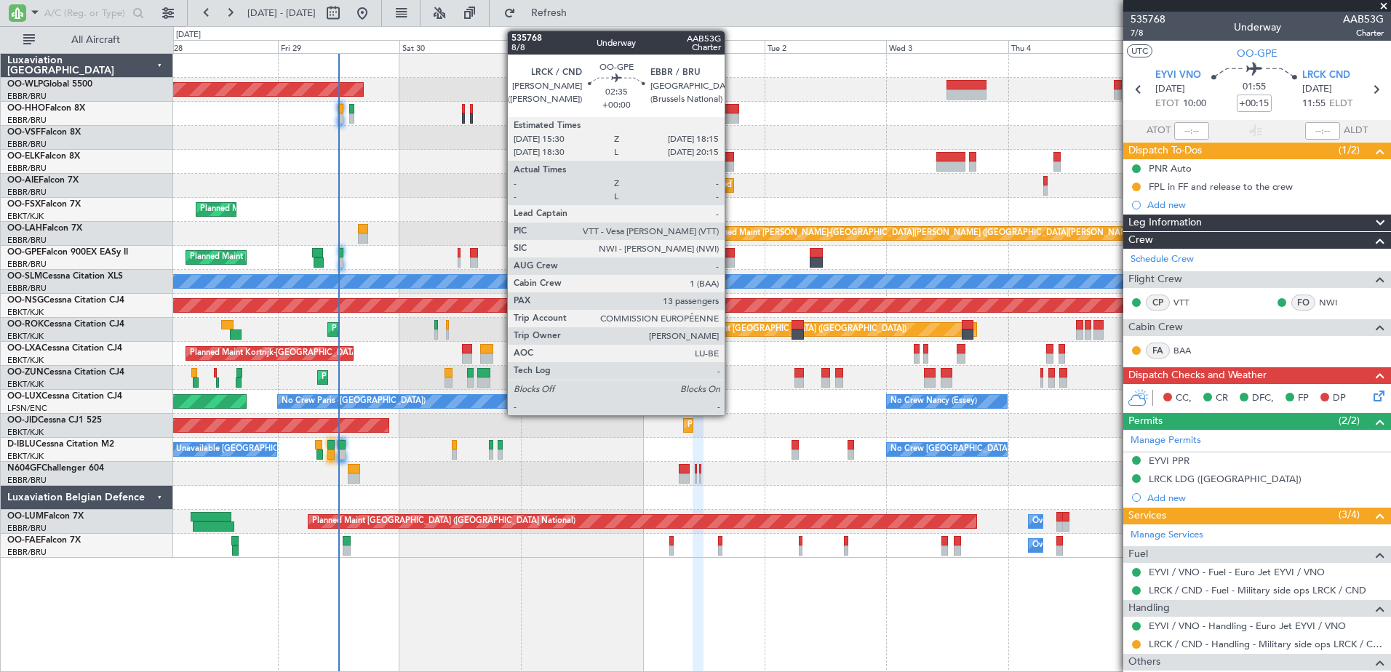
click at [731, 264] on div at bounding box center [728, 263] width 15 height 10
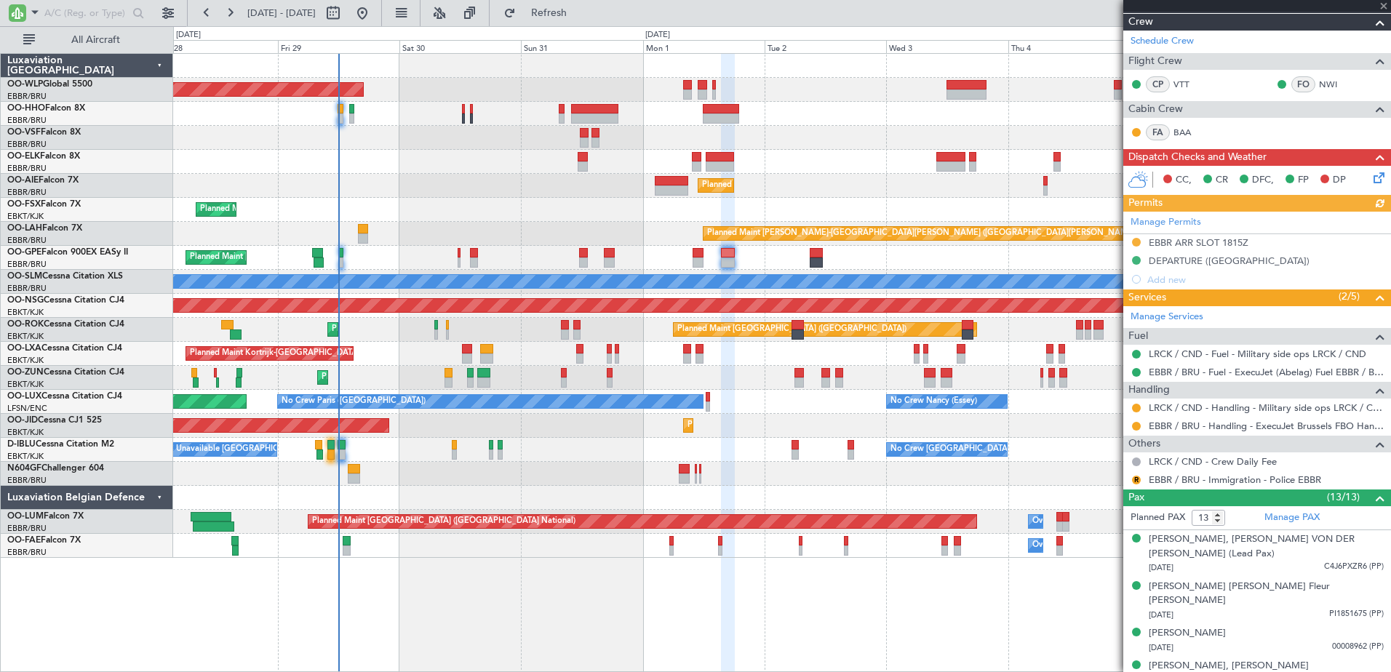
scroll to position [291, 0]
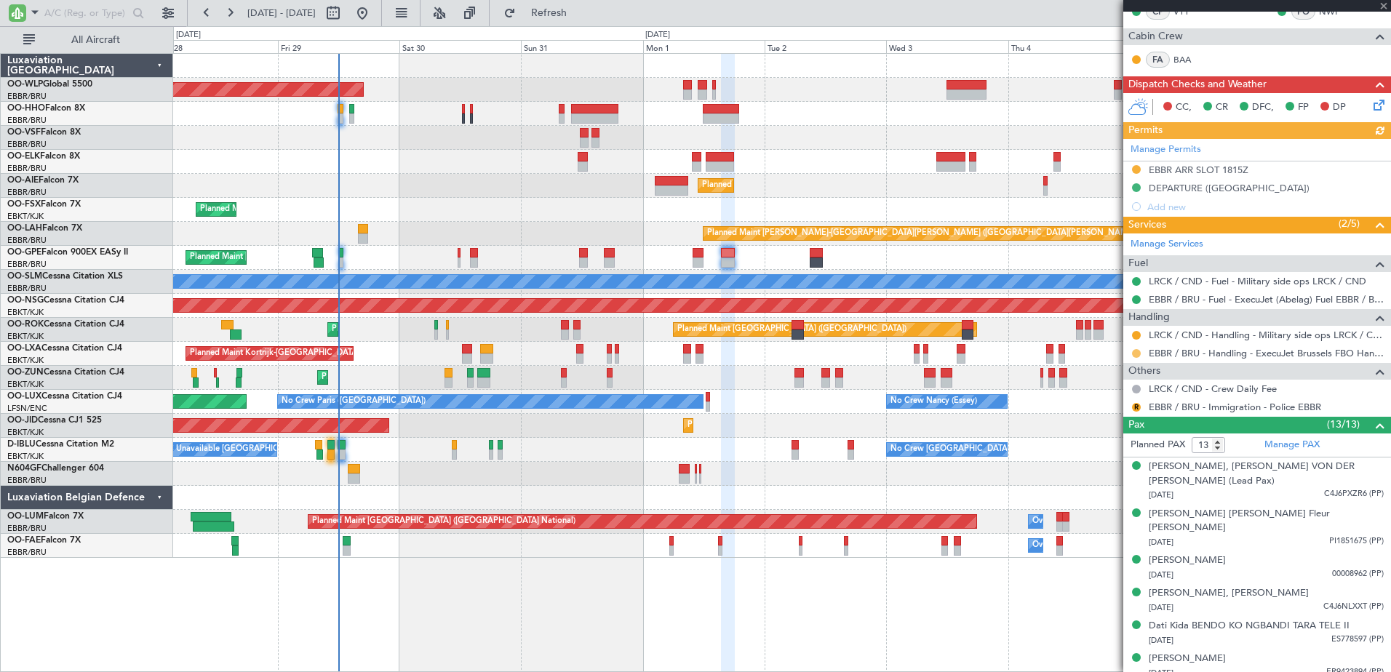
click at [1139, 351] on button at bounding box center [1136, 353] width 9 height 9
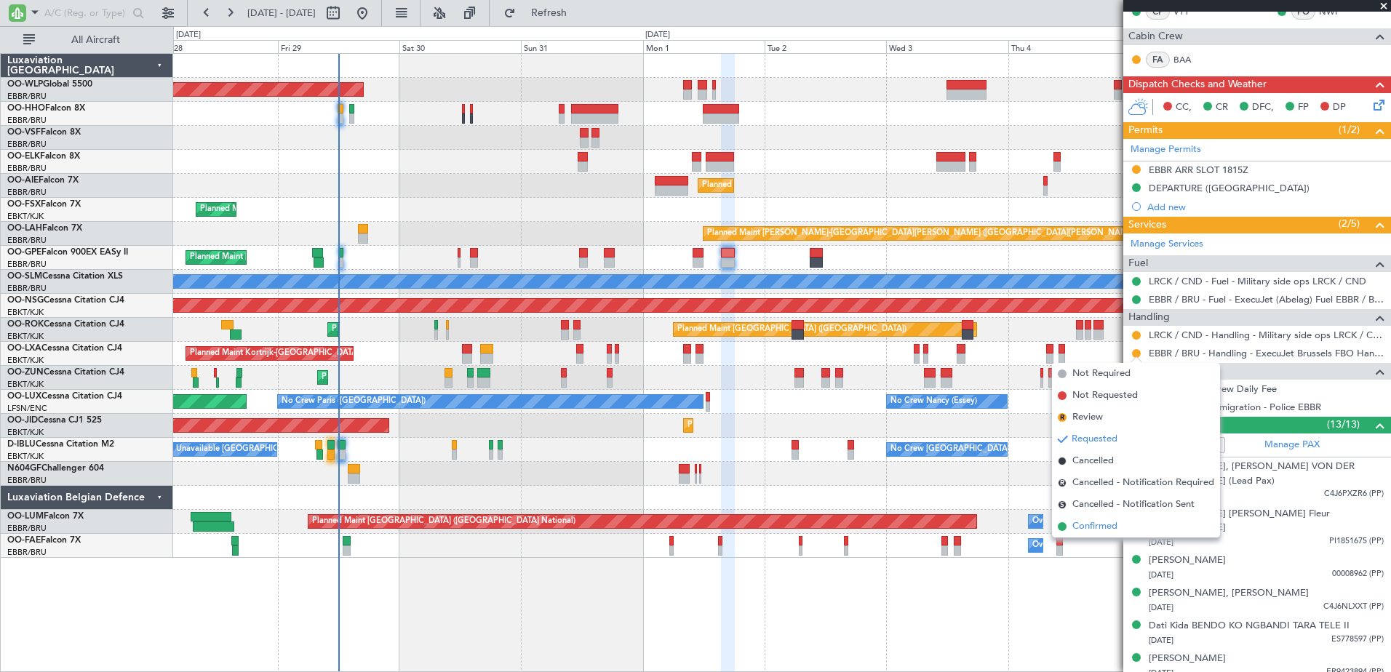
click at [1098, 524] on span "Confirmed" at bounding box center [1095, 527] width 45 height 15
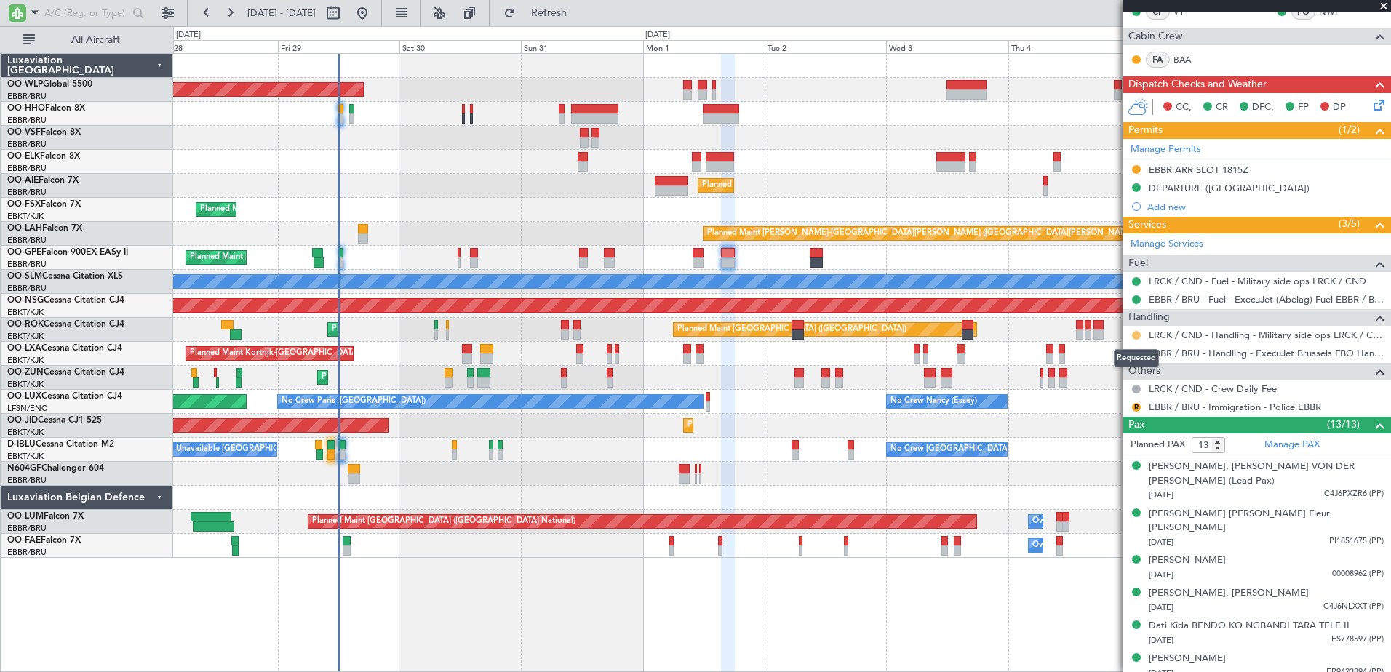
click at [1137, 334] on button at bounding box center [1136, 335] width 9 height 9
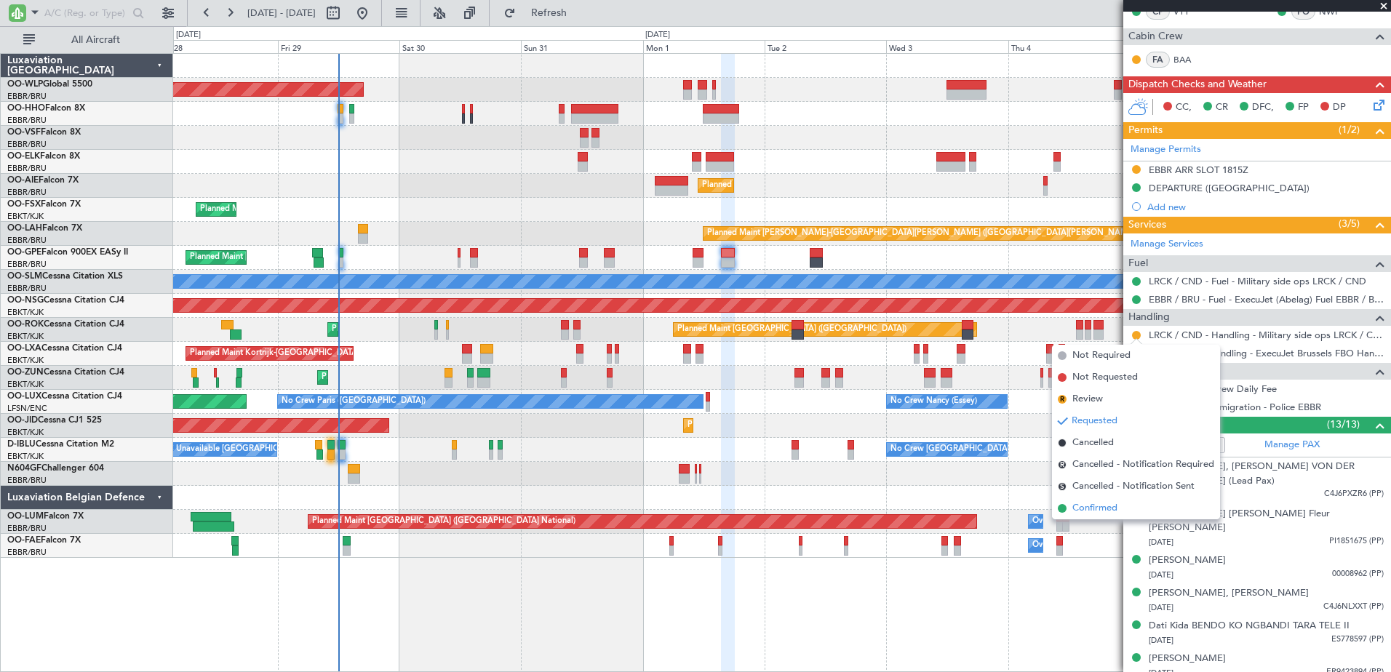
click at [1097, 508] on span "Confirmed" at bounding box center [1095, 508] width 45 height 15
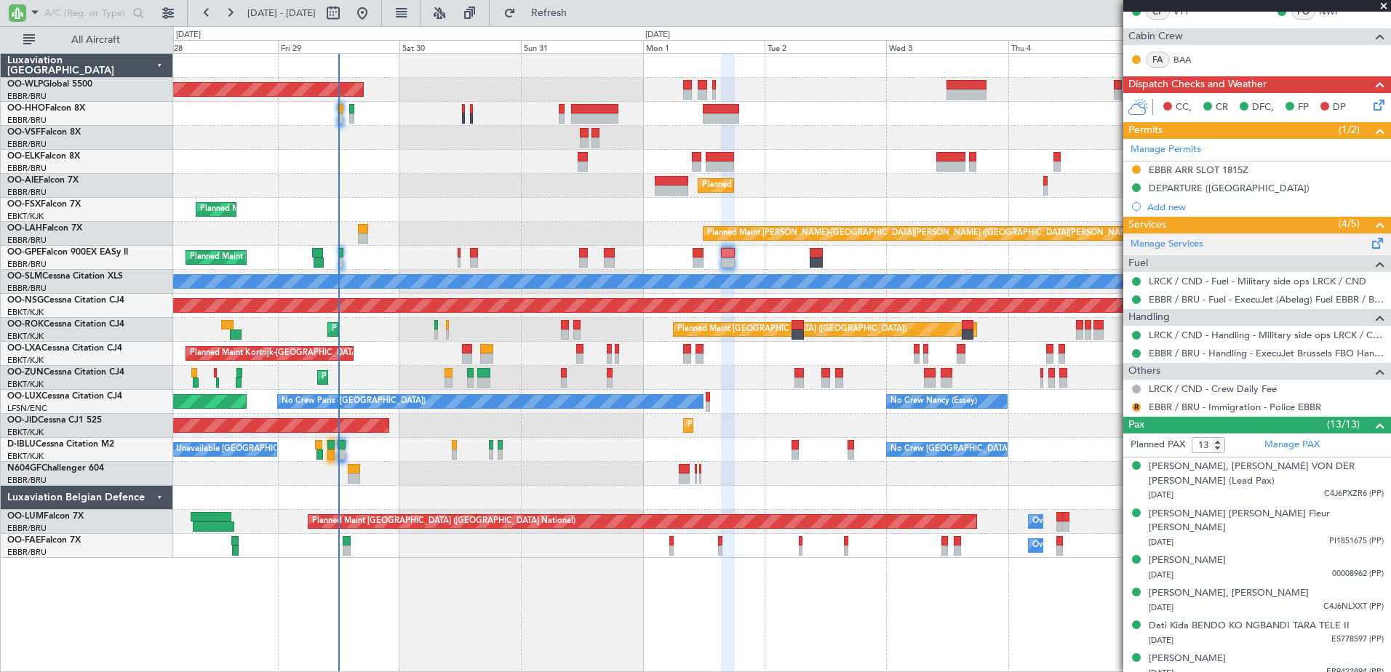
scroll to position [0, 0]
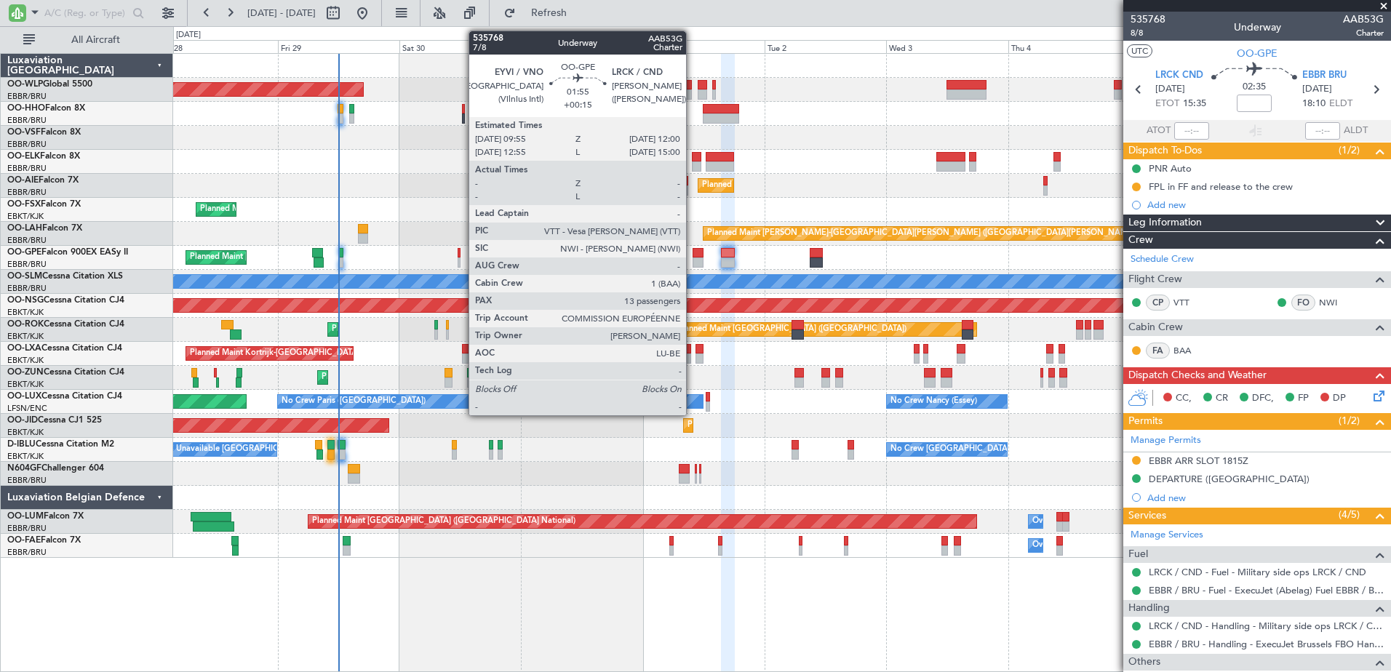
click at [693, 261] on div at bounding box center [698, 263] width 11 height 10
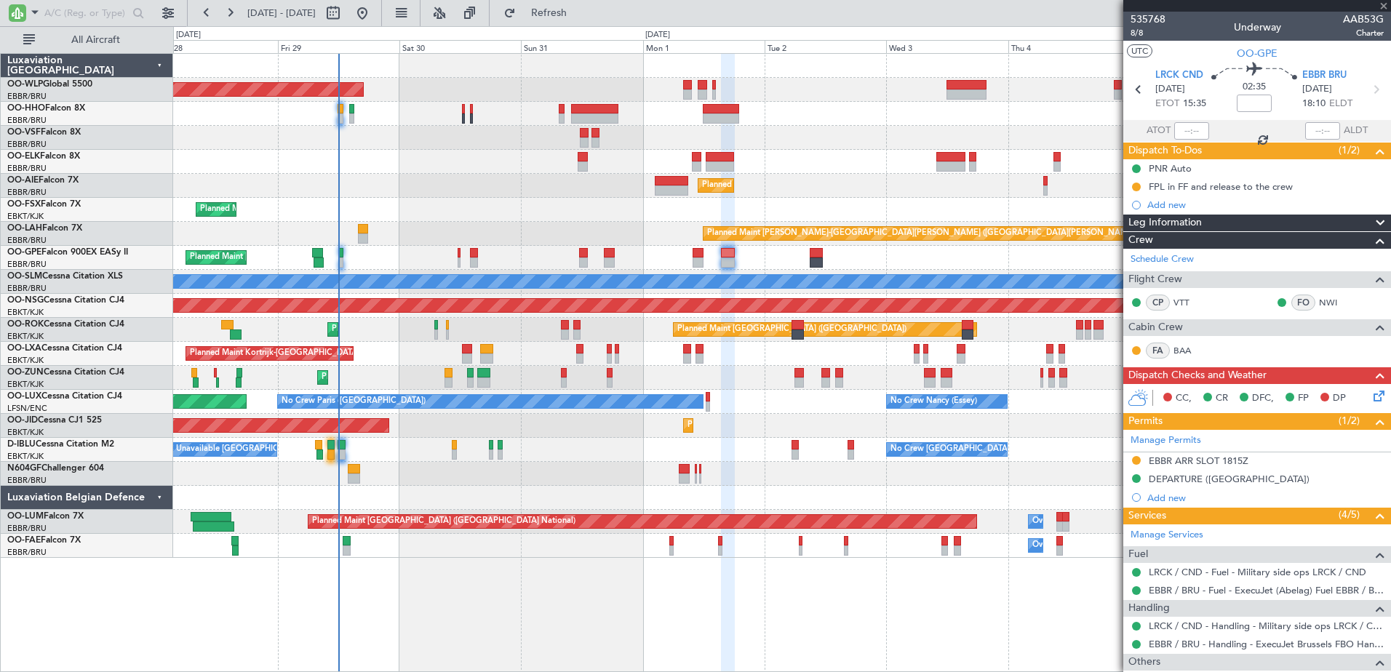
type input "+00:15"
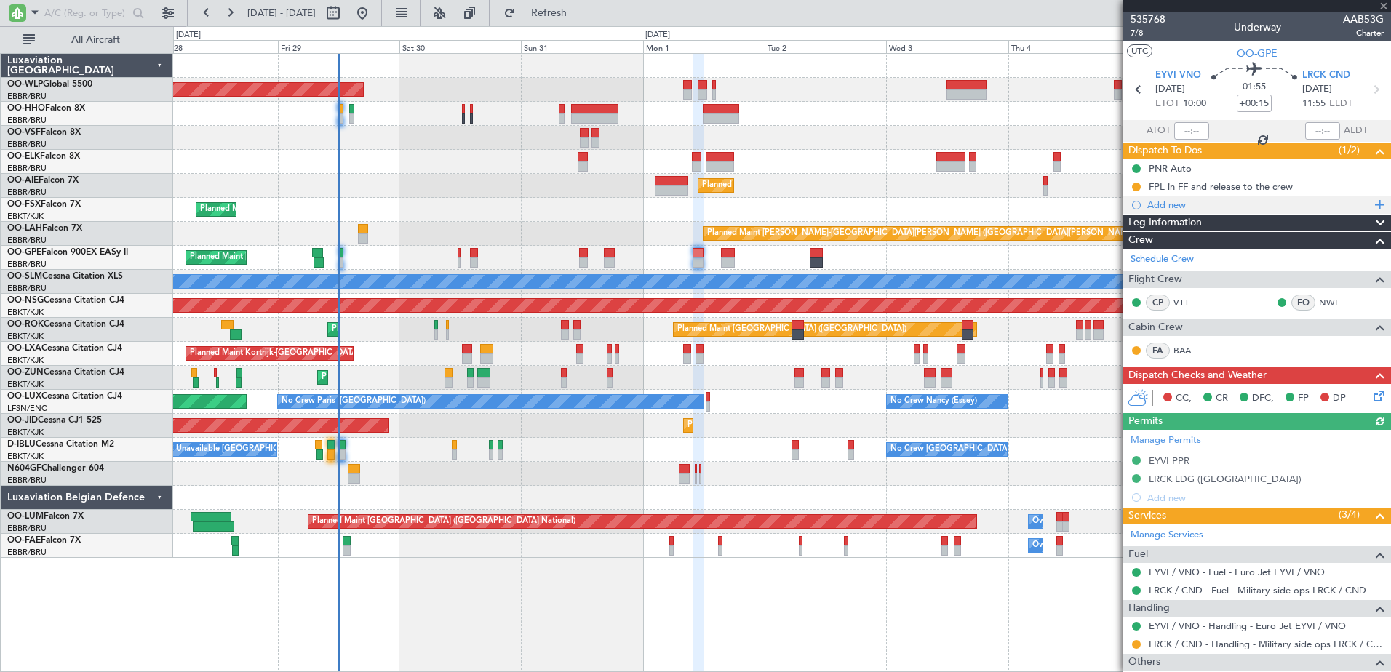
click at [1172, 201] on div "Add new" at bounding box center [1259, 205] width 223 height 12
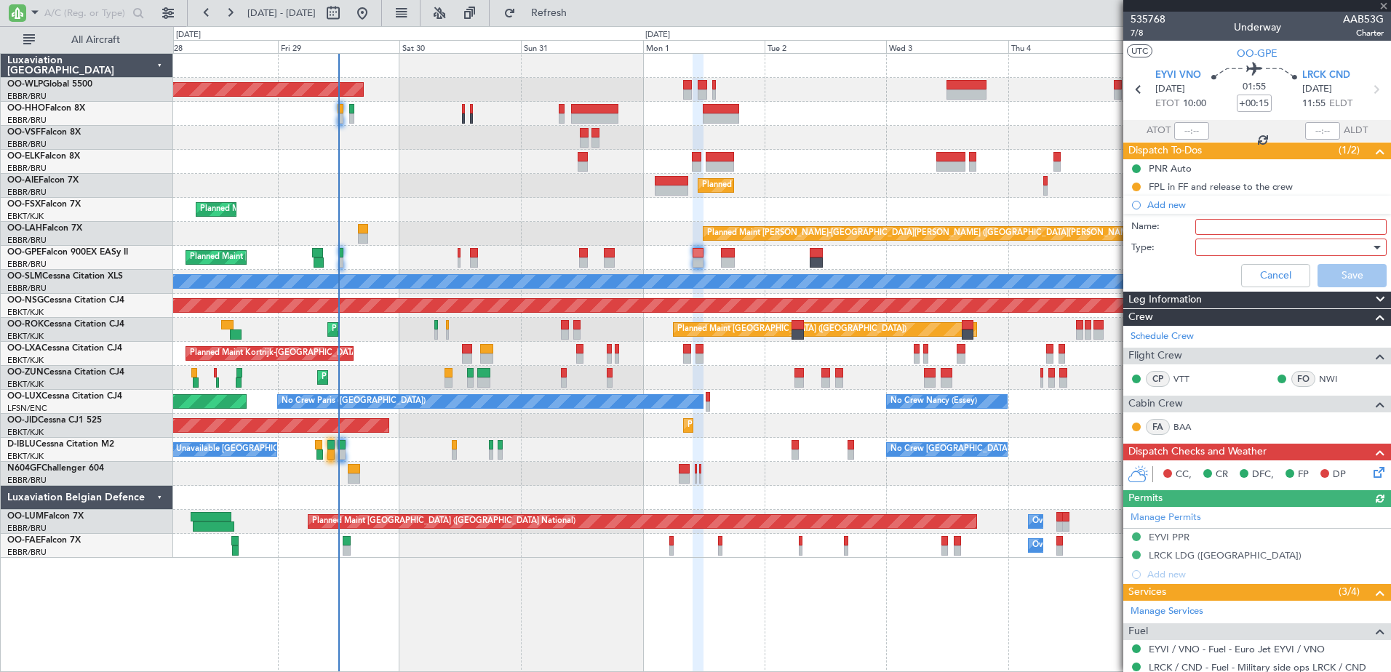
click at [1222, 224] on input "Name:" at bounding box center [1291, 227] width 191 height 16
type input "CTR closure read me and inform crew"
click at [1250, 247] on div at bounding box center [1286, 248] width 170 height 22
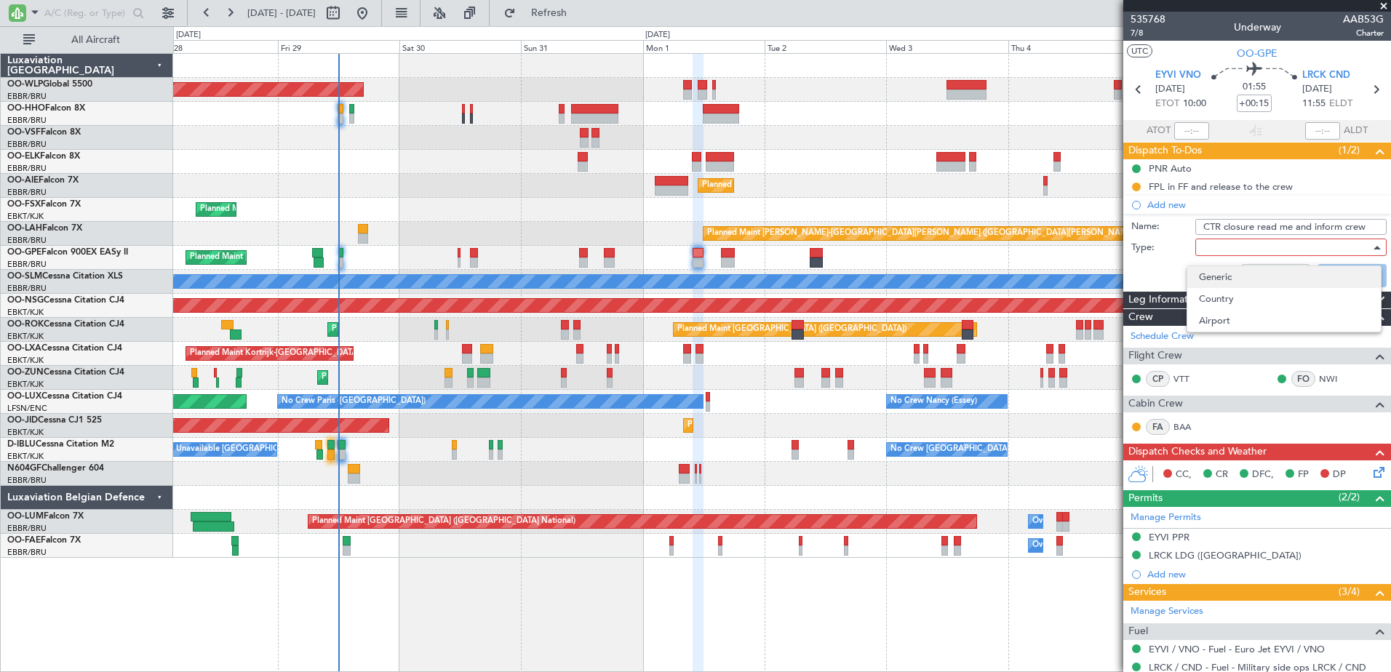
click at [1239, 279] on span "Generic" at bounding box center [1284, 277] width 170 height 22
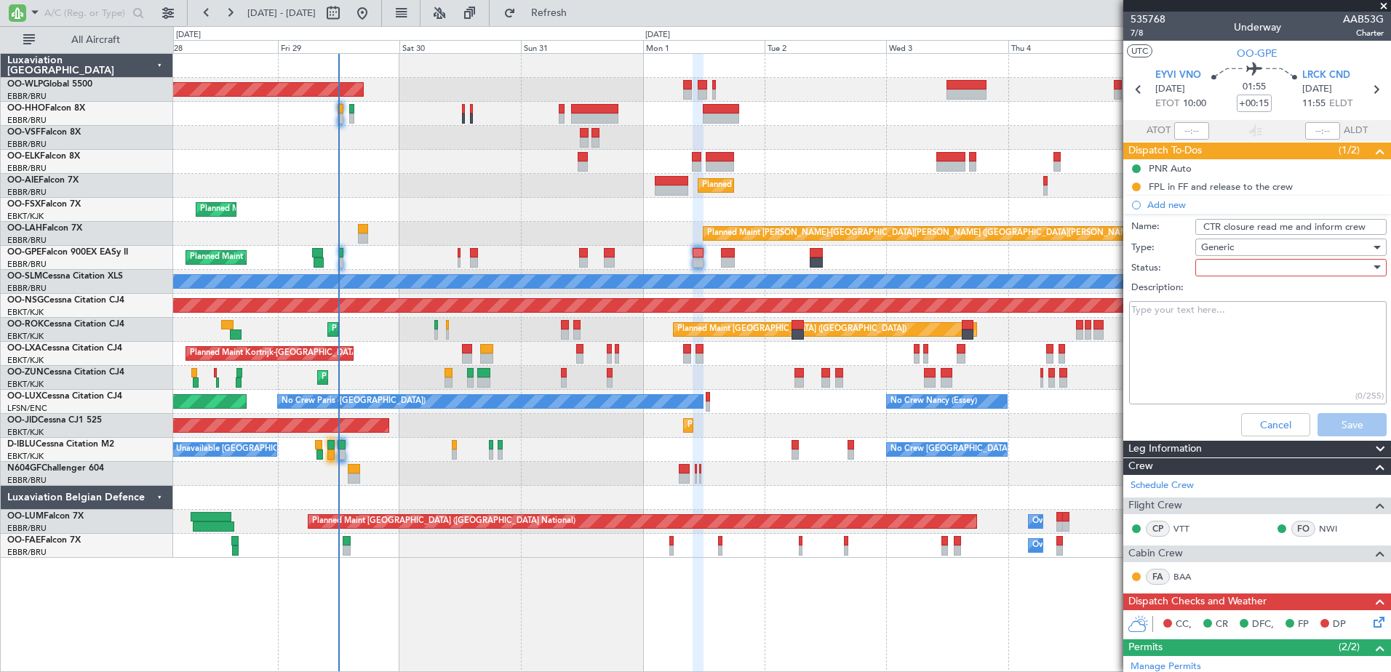
click at [1231, 266] on div at bounding box center [1286, 268] width 170 height 22
click at [1233, 304] on span "Not Started" at bounding box center [1284, 297] width 170 height 22
click at [1204, 315] on textarea "Description:" at bounding box center [1258, 353] width 258 height 104
paste textarea "This is to inform you that Constanța CTR will be closed between 14:30 and 19:30…"
type textarea "This is to inform you that Constanța CTR will be closed between 14:30 and 19:30…"
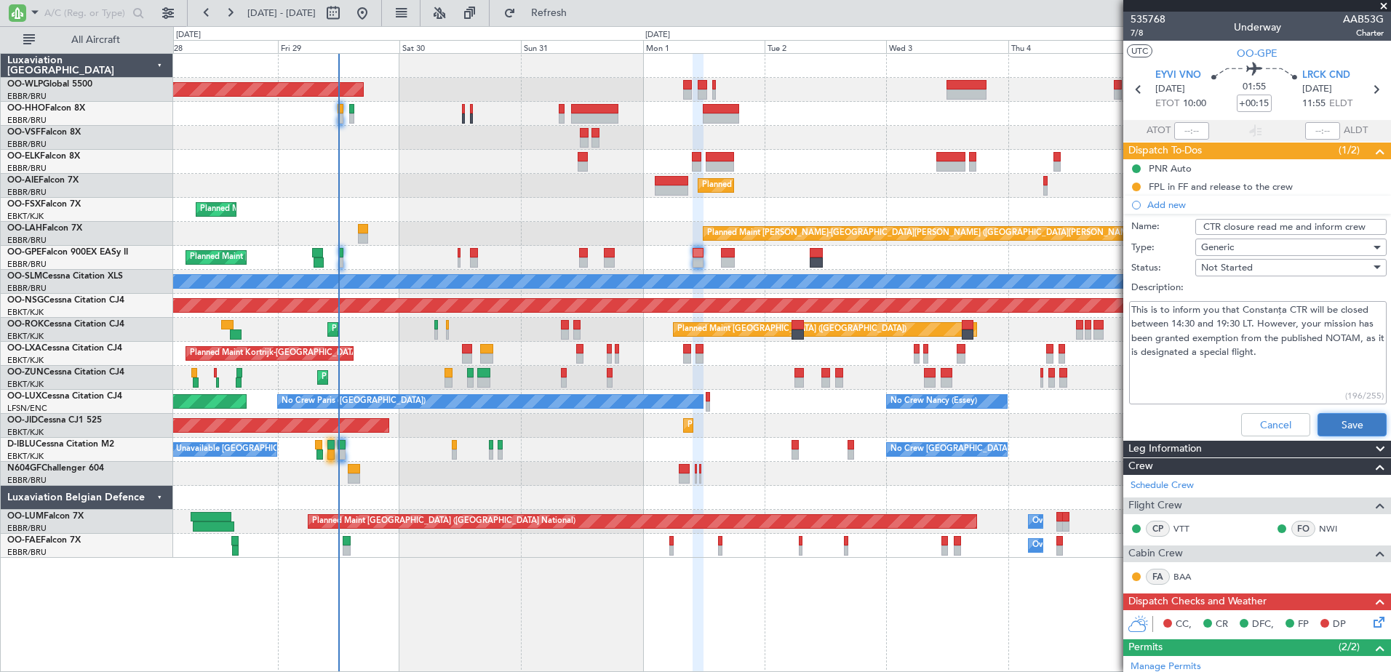
click at [1335, 418] on button "Save" at bounding box center [1352, 424] width 69 height 23
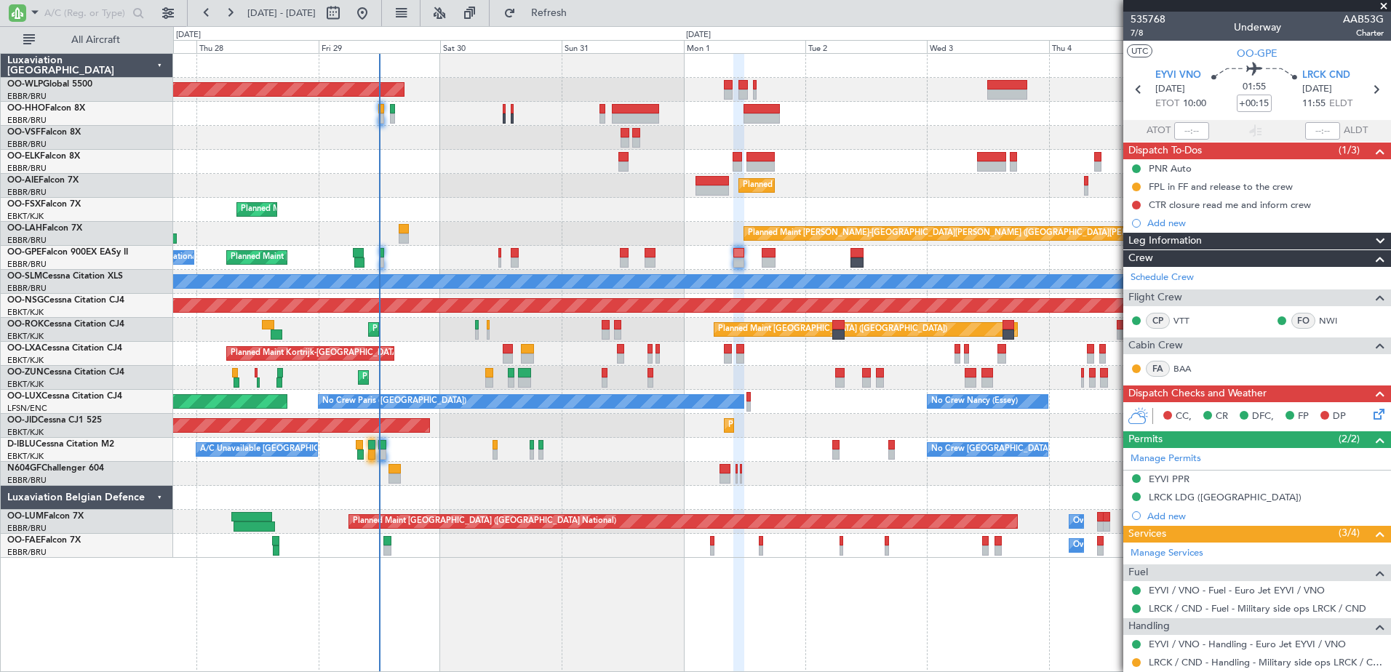
click at [414, 146] on div at bounding box center [781, 138] width 1217 height 24
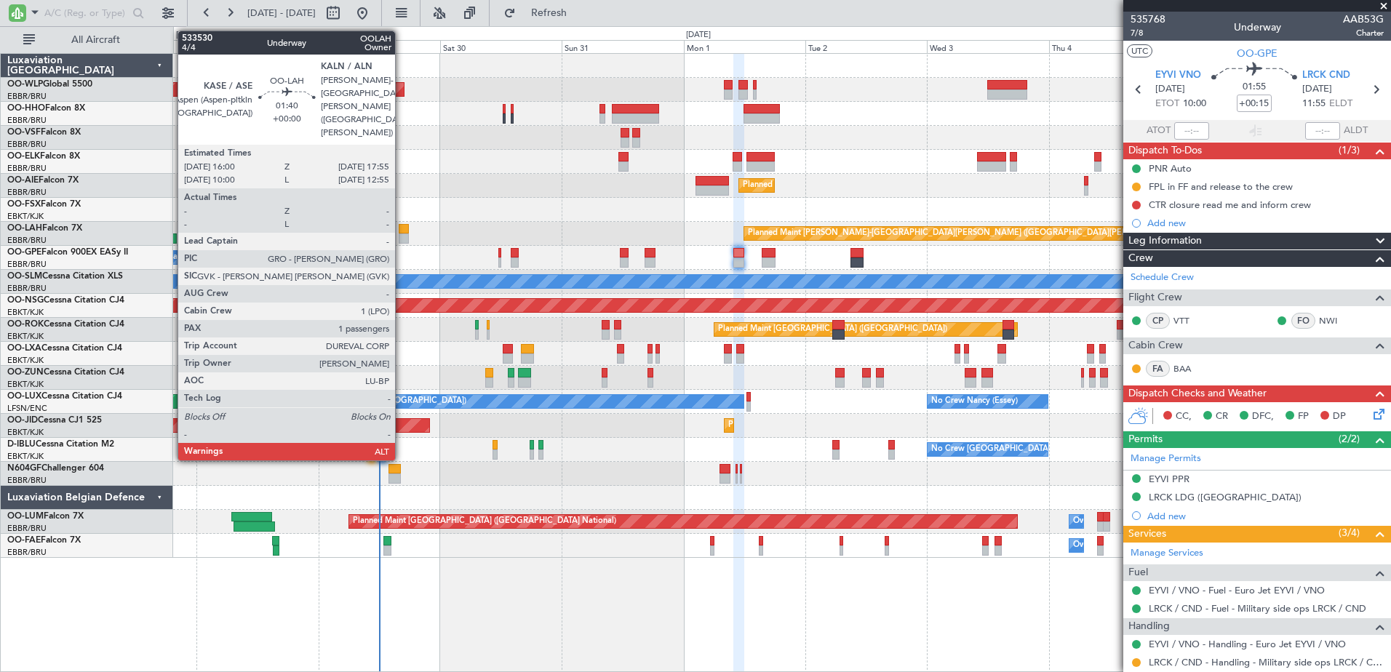
click at [402, 231] on div at bounding box center [404, 229] width 10 height 10
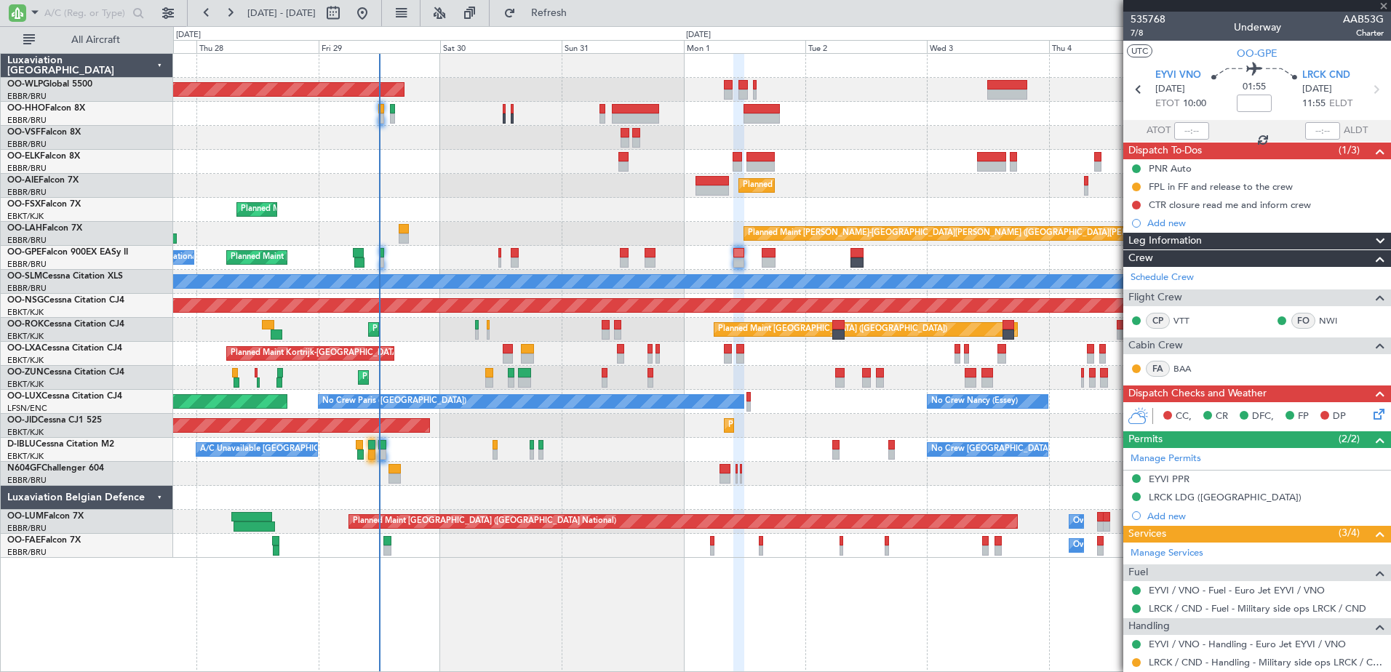
type input "1"
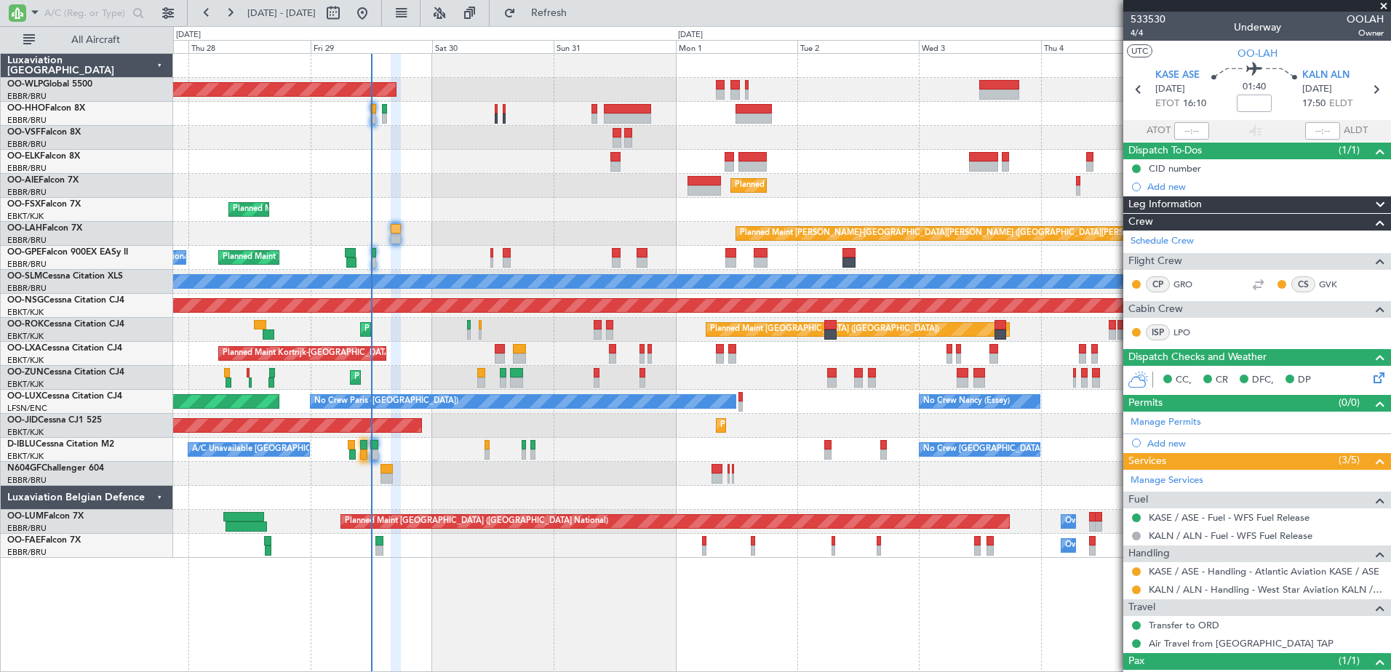
click at [394, 261] on div "No Crew Brussels (Brussels National) Planned Maint Brussels (Brussels National)…" at bounding box center [781, 258] width 1217 height 24
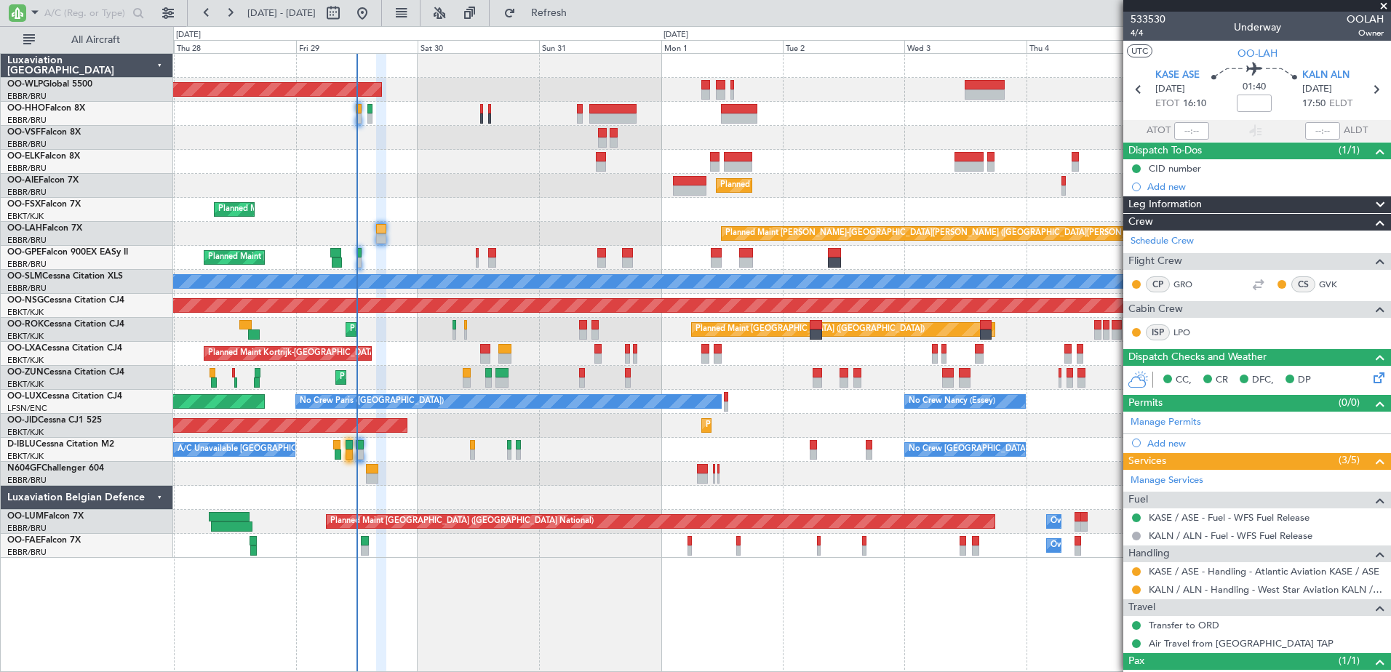
click at [365, 261] on div "Planned Maint Brussels (Brussels National) No Crew Brussels (Brussels National)…" at bounding box center [781, 258] width 1217 height 24
click at [580, 14] on span "Refresh" at bounding box center [549, 13] width 61 height 10
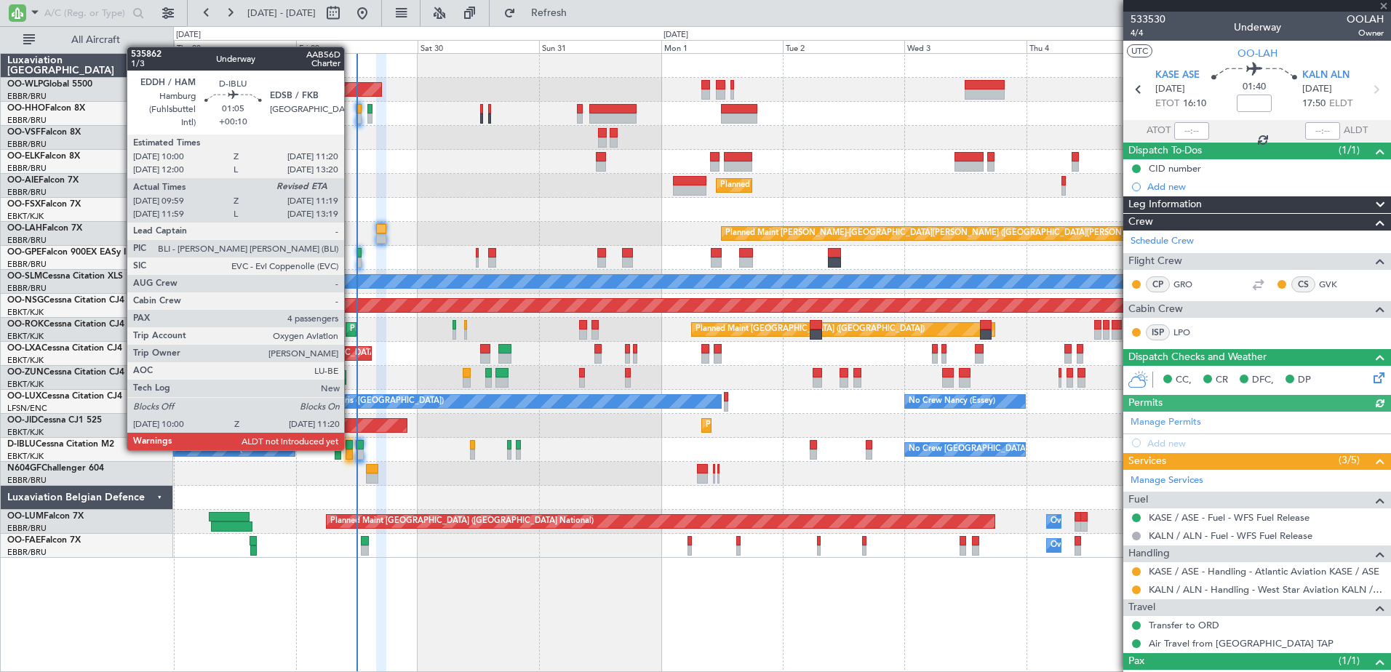
click at [351, 449] on div at bounding box center [349, 445] width 7 height 10
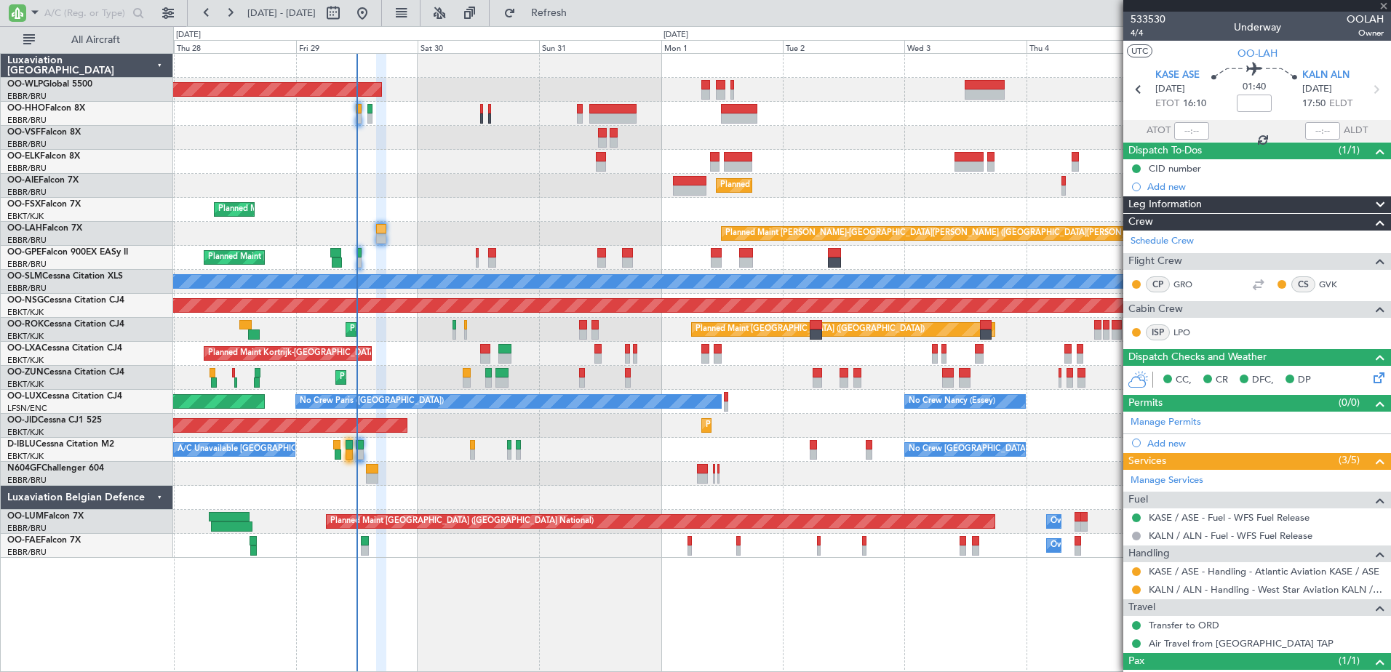
type input "+00:10"
type input "10:09"
type input "4"
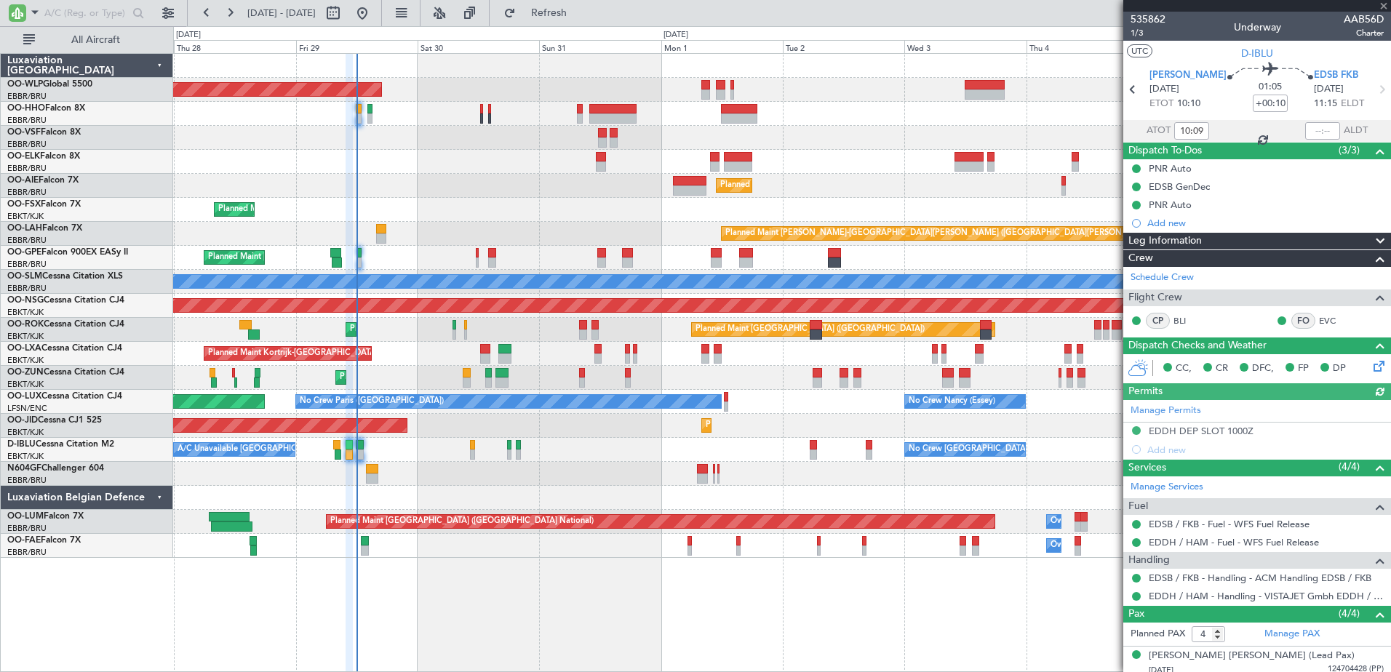
click at [1324, 121] on div "Estimated Landing Time" at bounding box center [1324, 121] width 0 height 0
click at [1306, 131] on input "text" at bounding box center [1323, 130] width 35 height 17
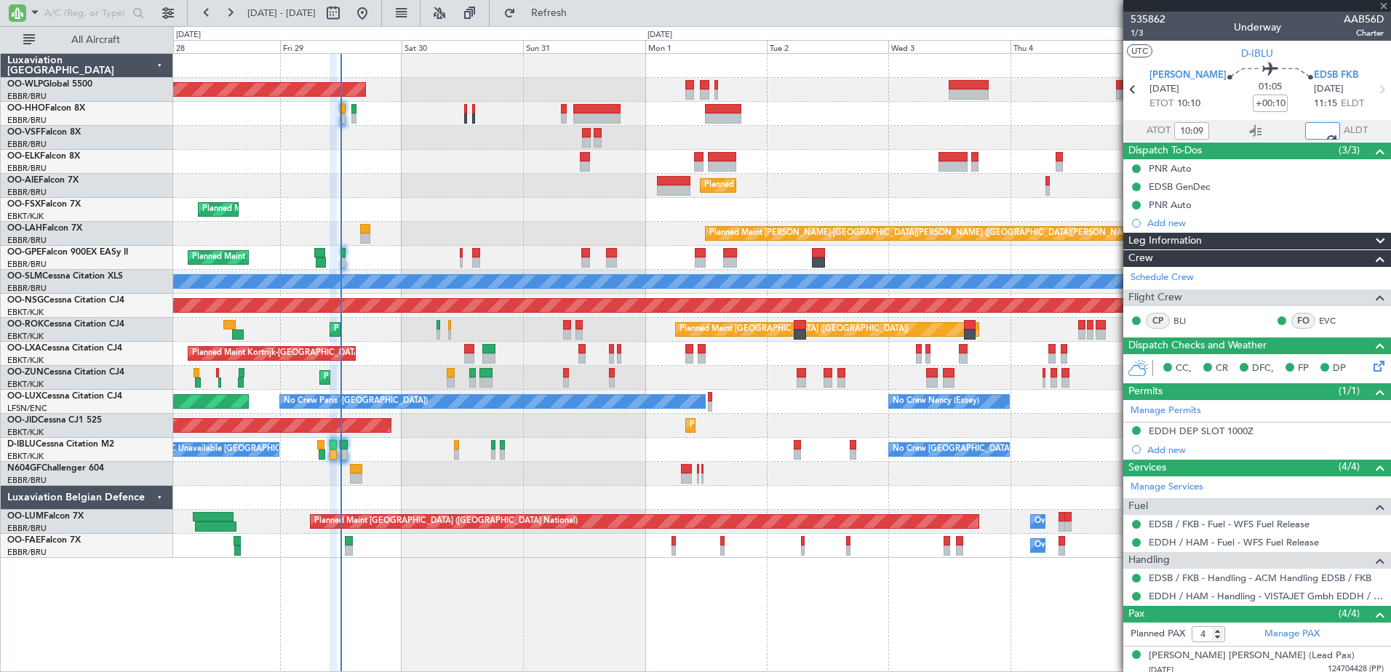
click at [375, 478] on div at bounding box center [781, 474] width 1217 height 24
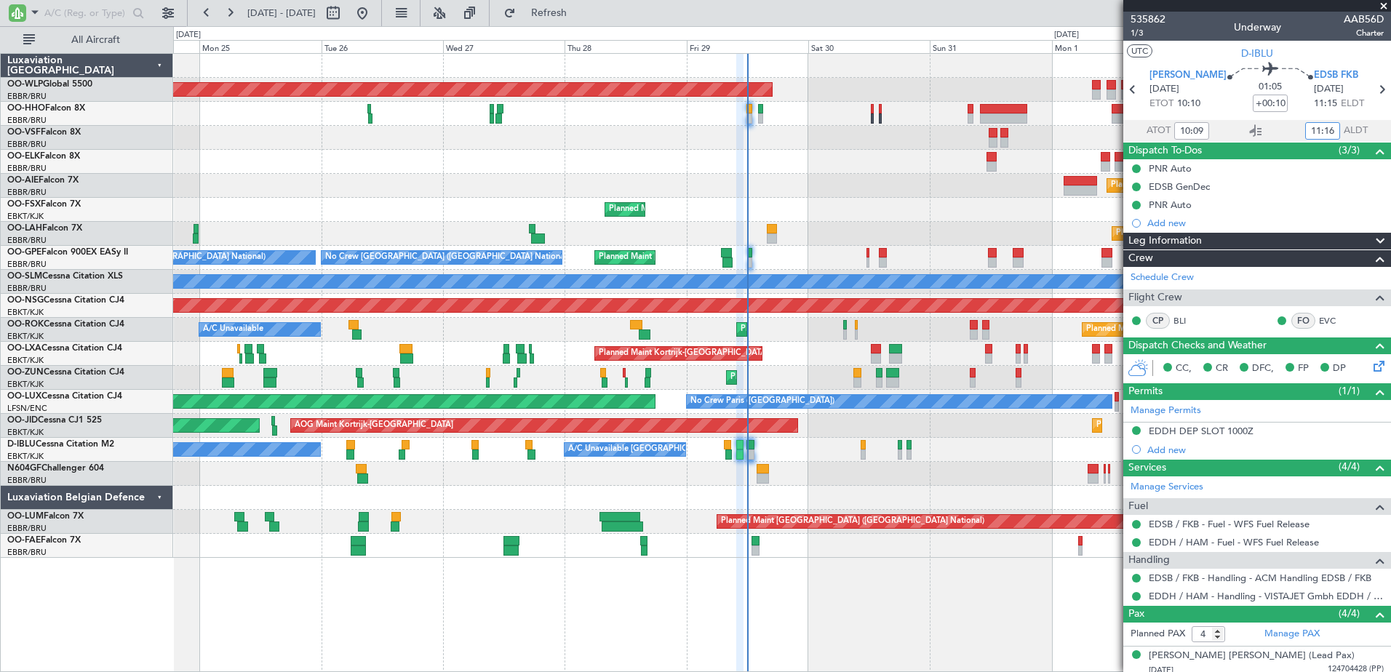
click at [814, 509] on div at bounding box center [781, 498] width 1217 height 24
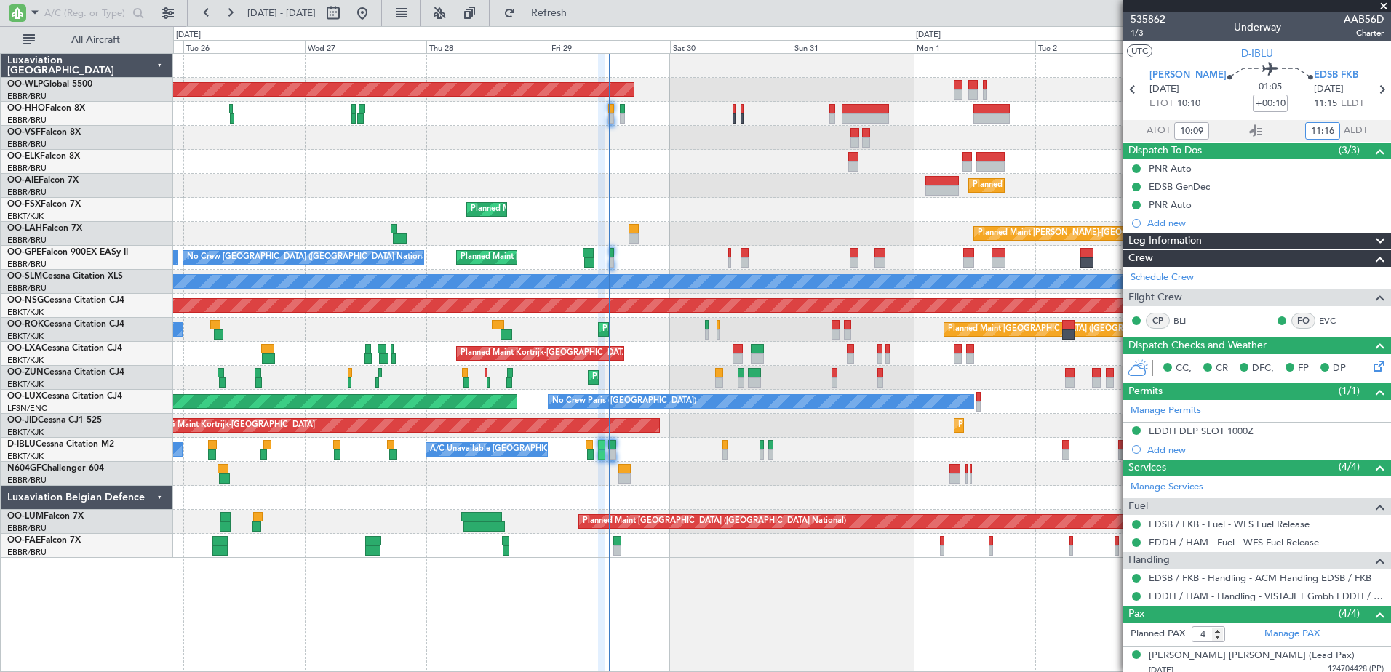
click at [827, 462] on div "Planned Maint Berlin (Brandenburg) Planned Maint London (Farnborough) Planned M…" at bounding box center [781, 306] width 1217 height 504
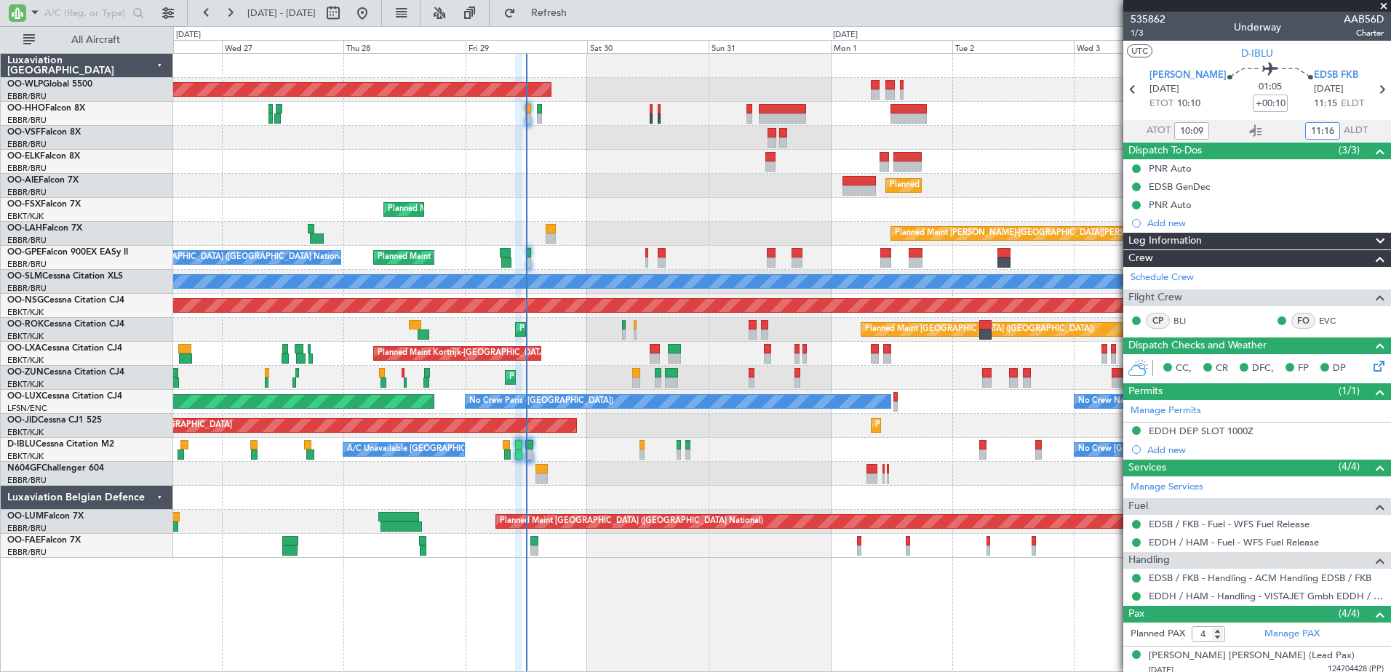
click at [777, 476] on div at bounding box center [781, 474] width 1217 height 24
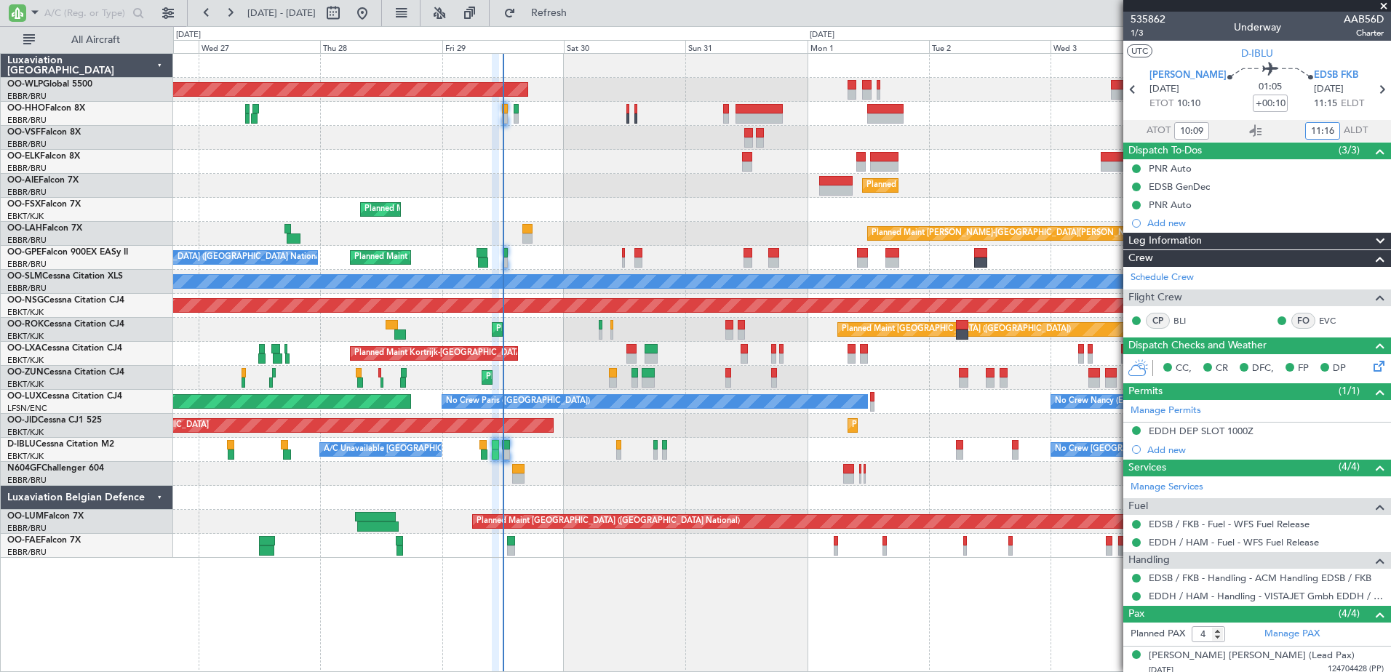
click at [648, 198] on div "Planned Maint Kortrijk-[GEOGRAPHIC_DATA] Planned Maint [GEOGRAPHIC_DATA]-[GEOGR…" at bounding box center [781, 210] width 1217 height 24
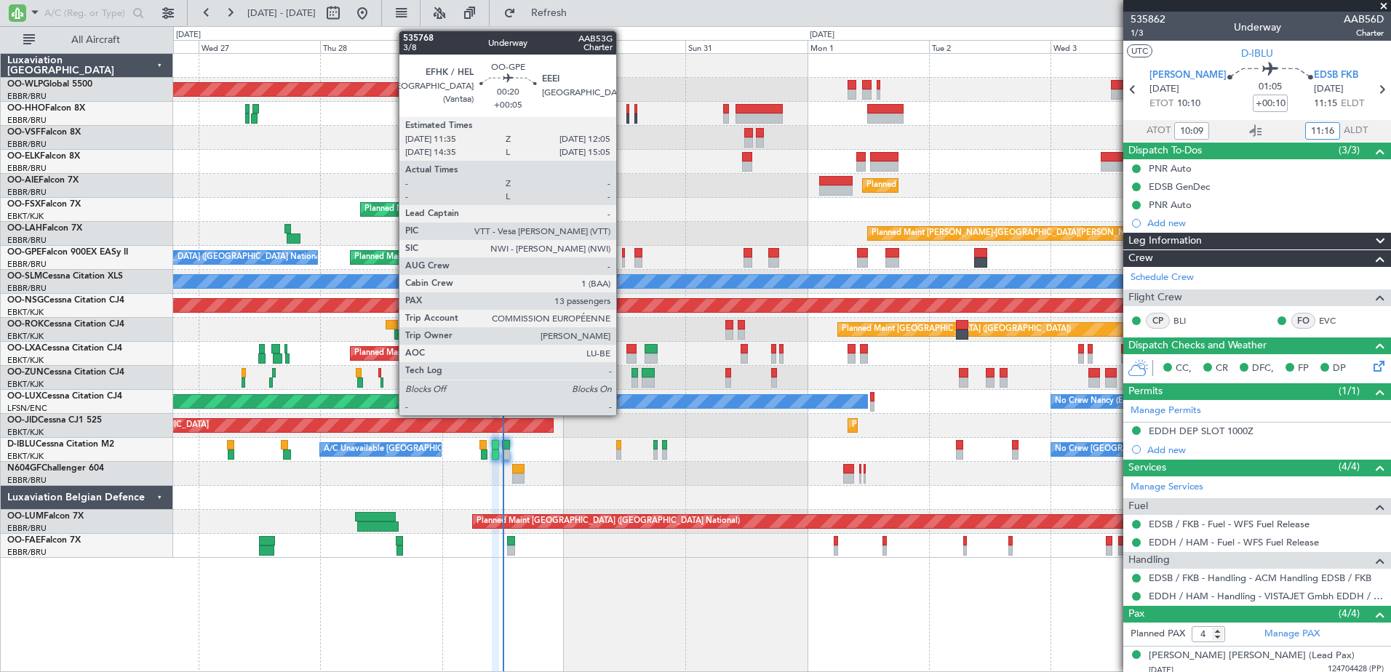
click at [623, 256] on div at bounding box center [623, 253] width 3 height 10
type input "11:16"
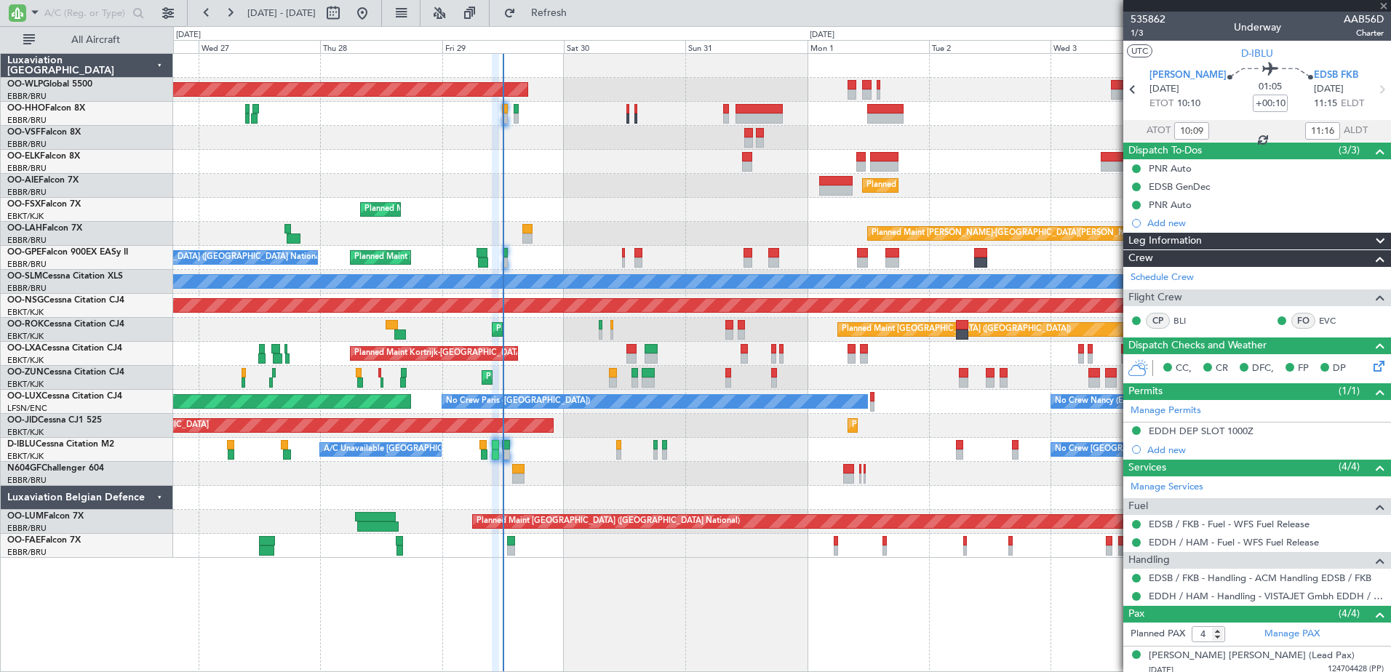
type input "+00:05"
type input "13"
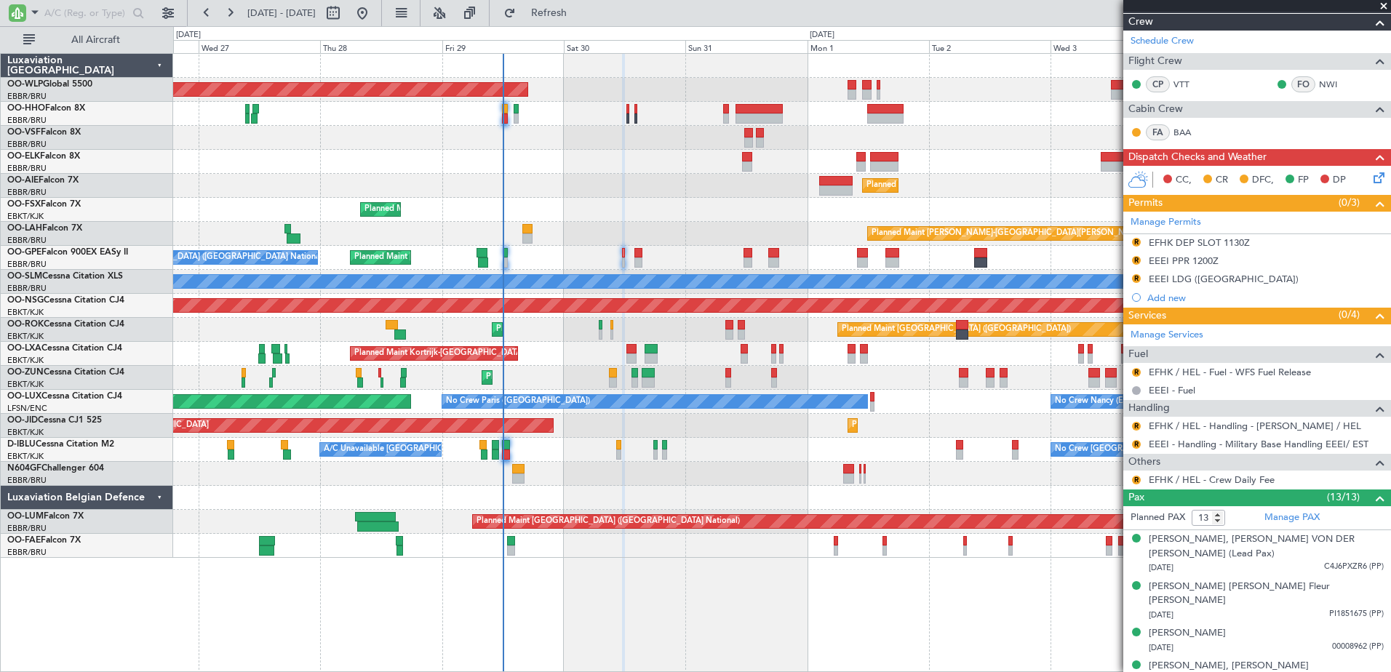
scroll to position [291, 0]
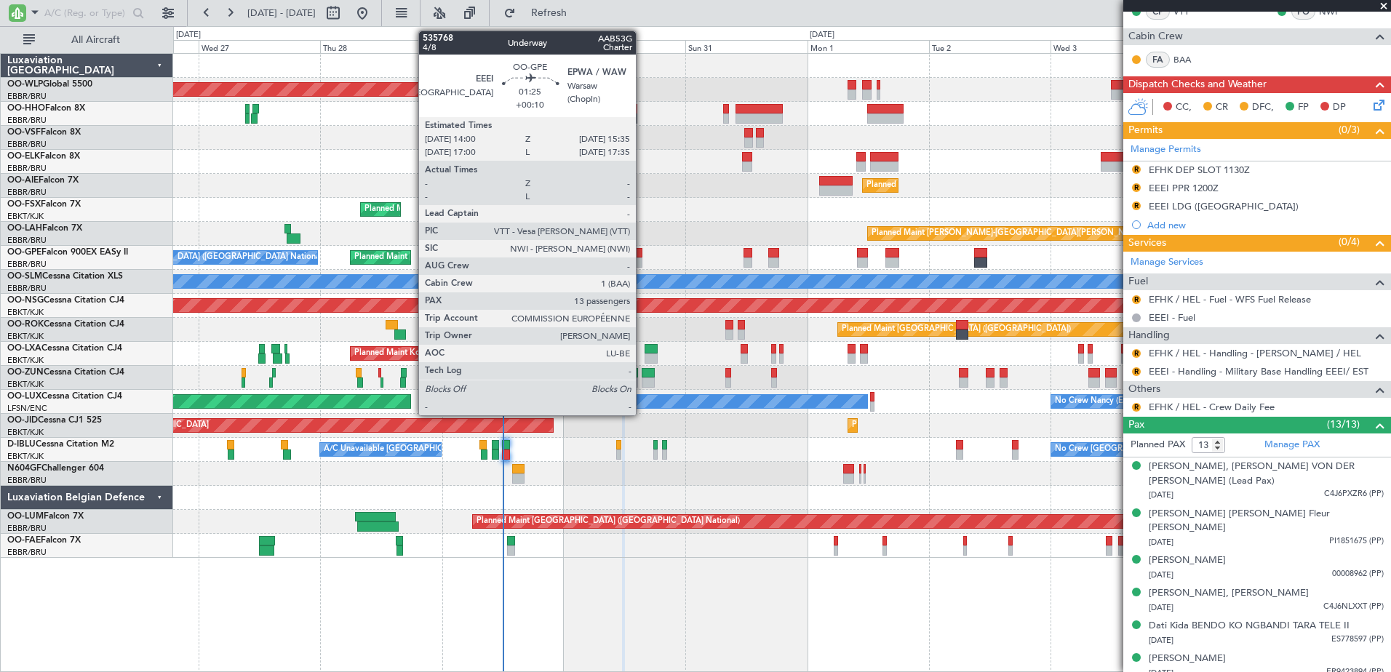
click at [643, 257] on div at bounding box center [639, 253] width 9 height 10
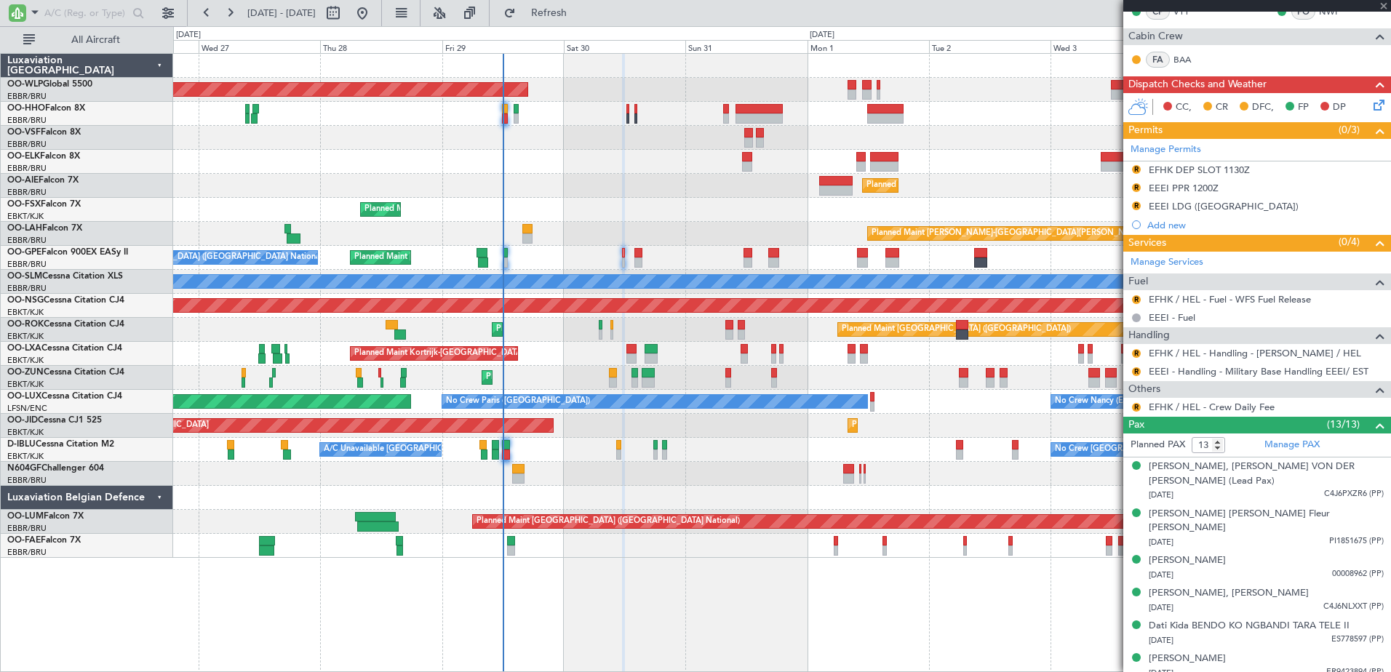
type input "+00:10"
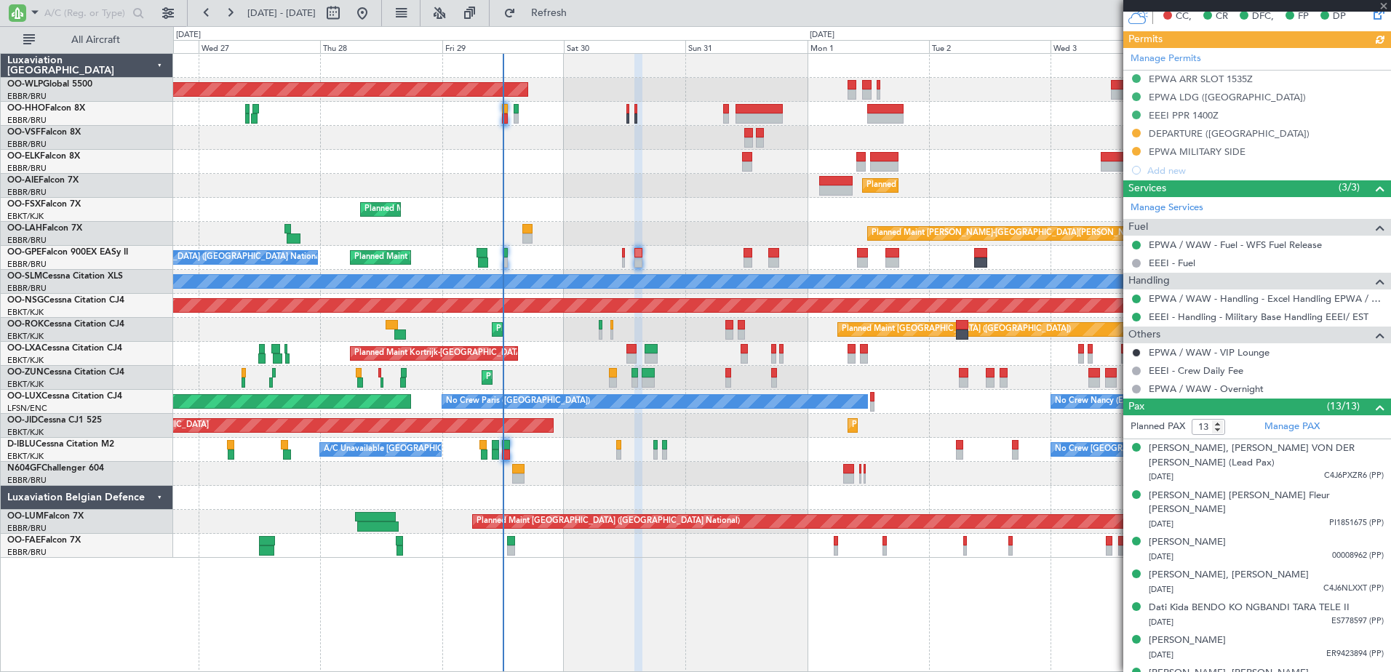
scroll to position [0, 0]
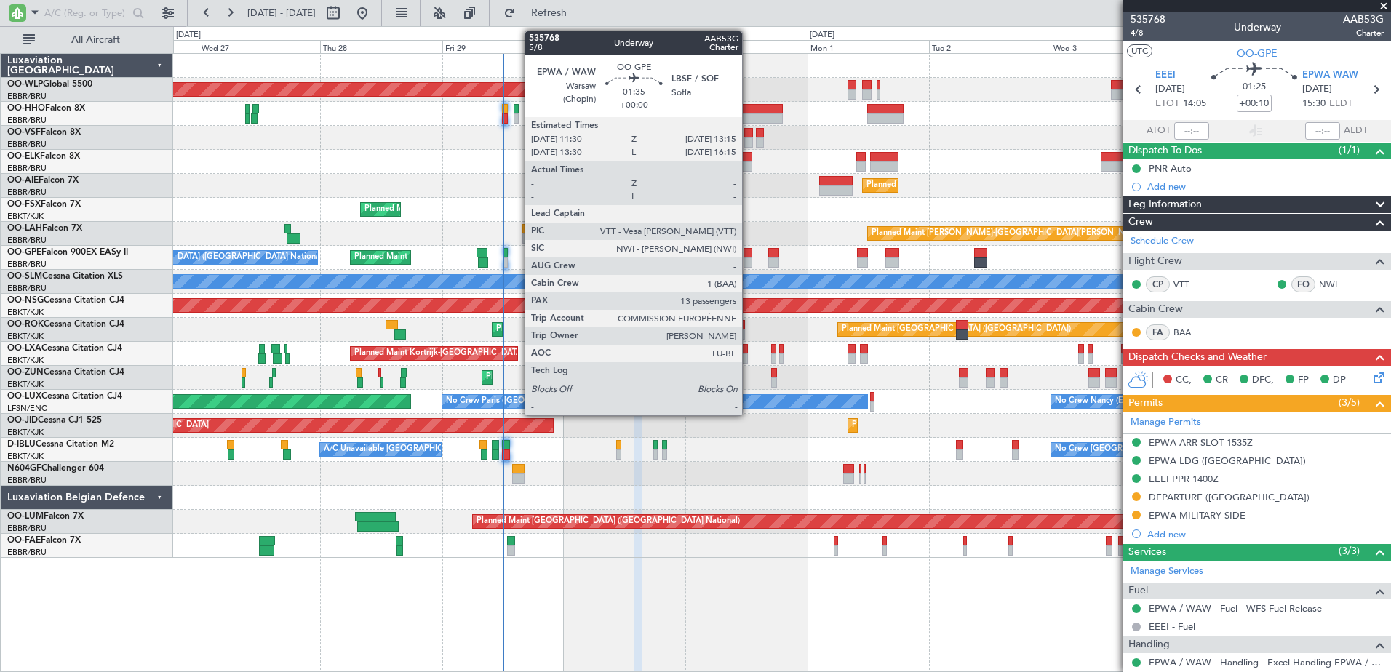
click at [749, 258] on div at bounding box center [748, 263] width 9 height 10
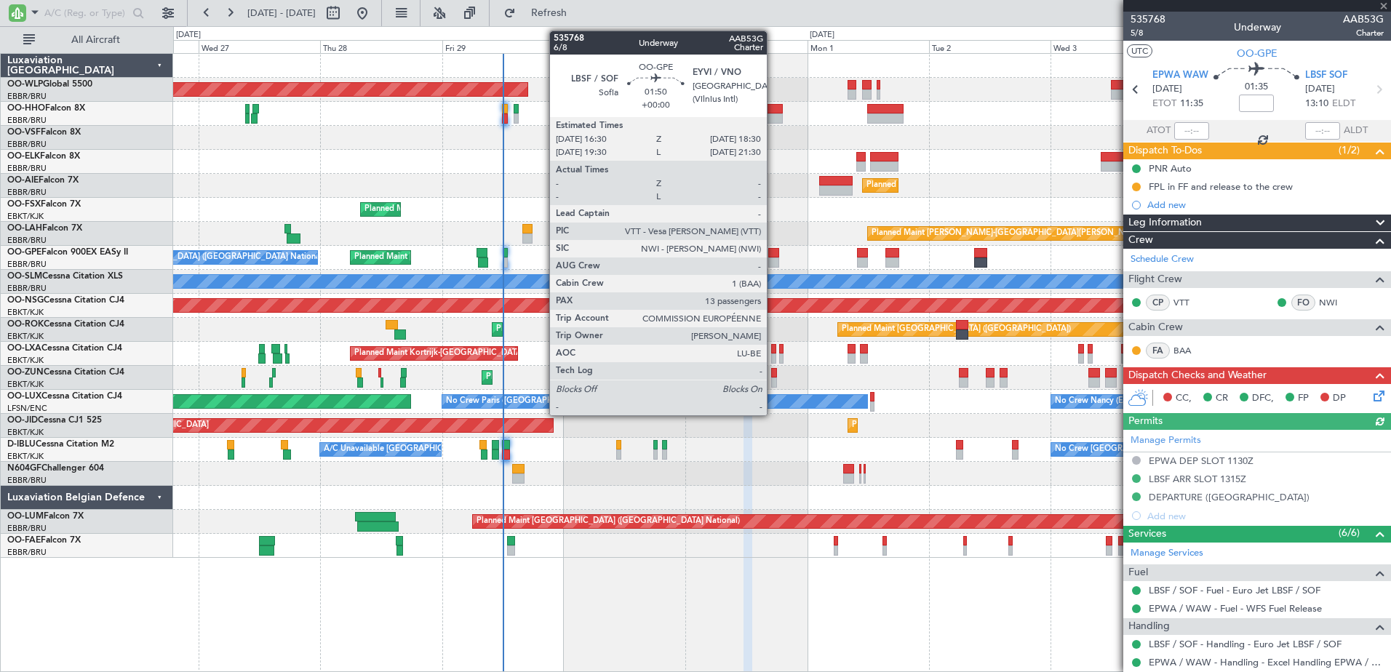
click at [774, 259] on div at bounding box center [773, 263] width 10 height 10
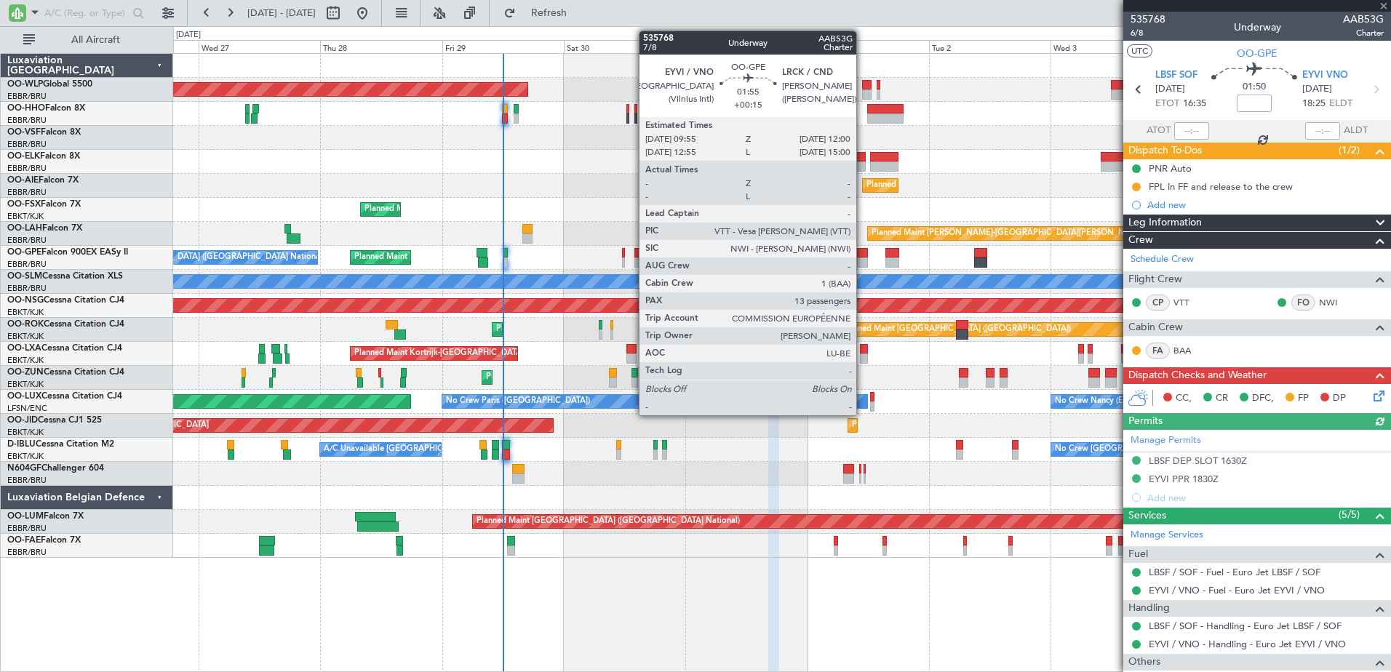
click at [863, 257] on div at bounding box center [862, 253] width 11 height 10
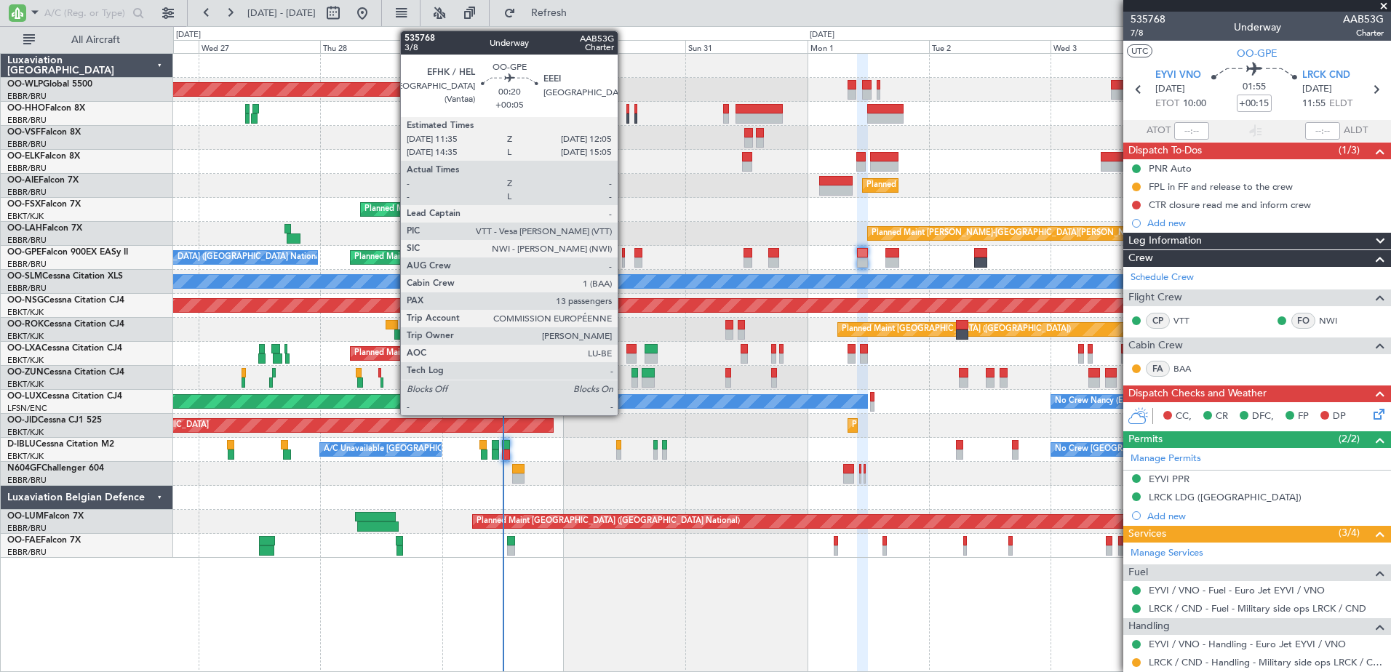
click at [624, 259] on div at bounding box center [623, 263] width 3 height 10
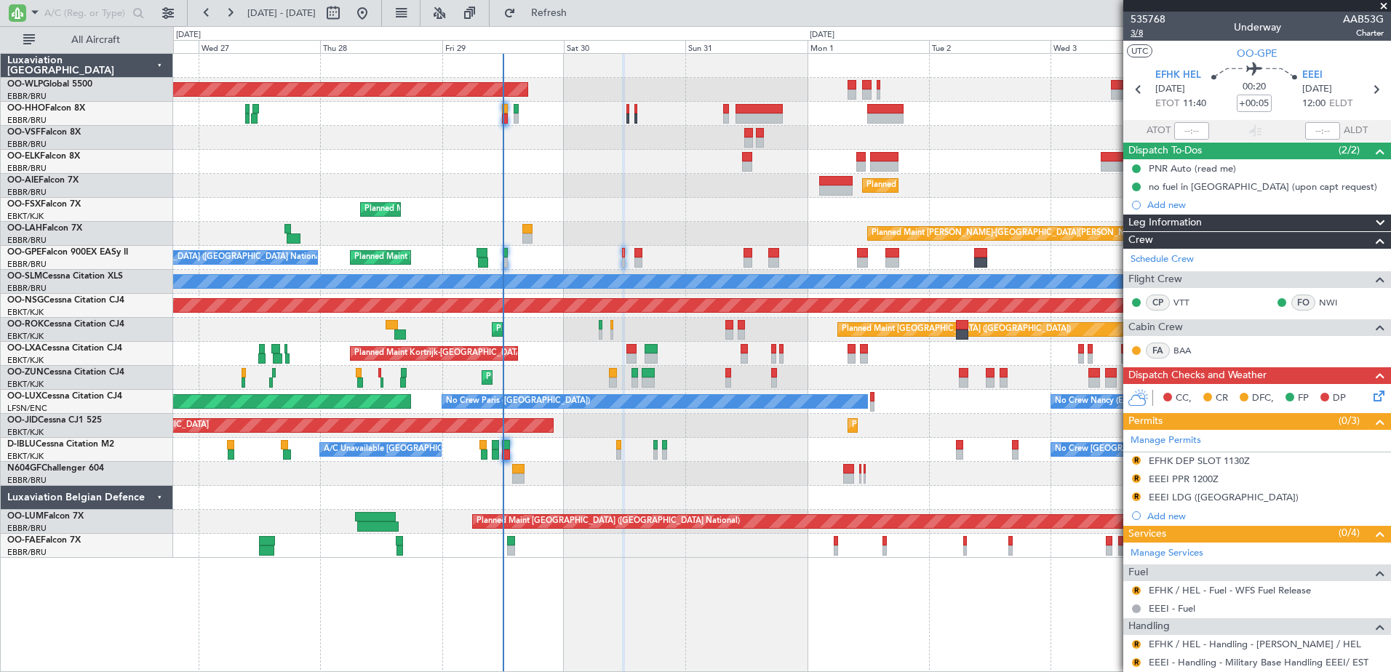
click at [1135, 33] on span "3/8" at bounding box center [1148, 33] width 35 height 12
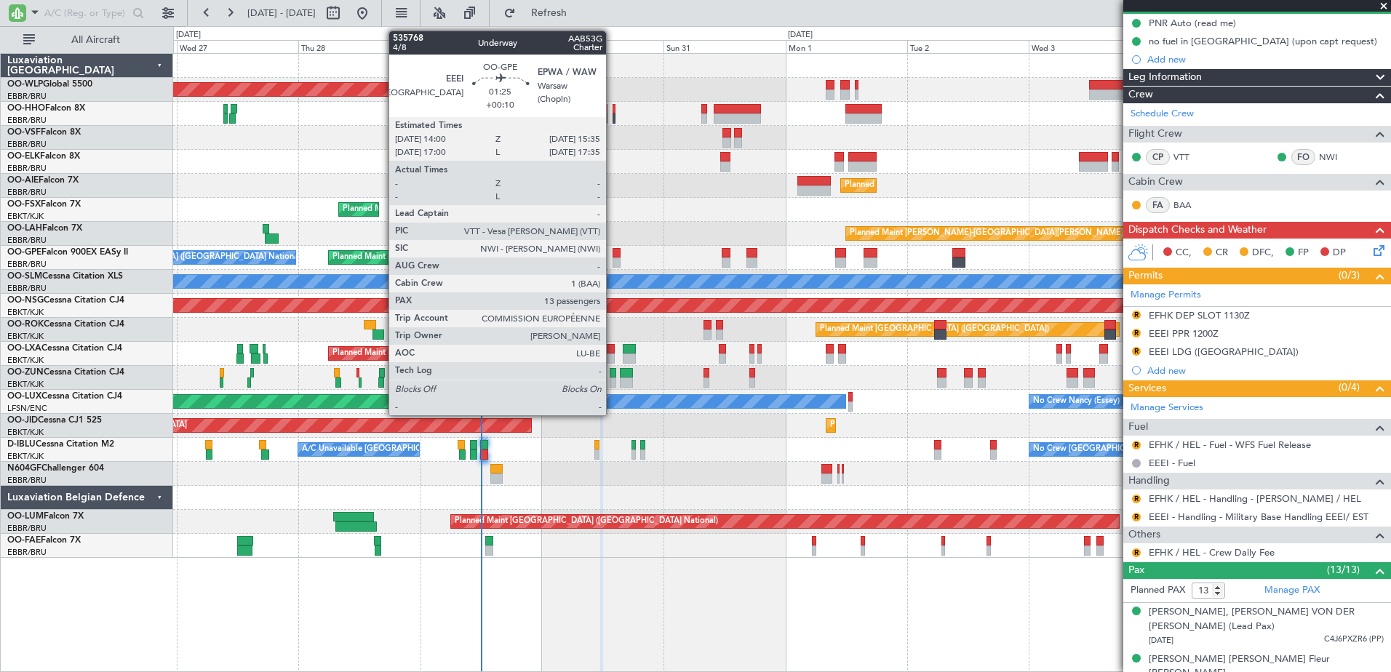
click at [613, 254] on div at bounding box center [617, 253] width 9 height 10
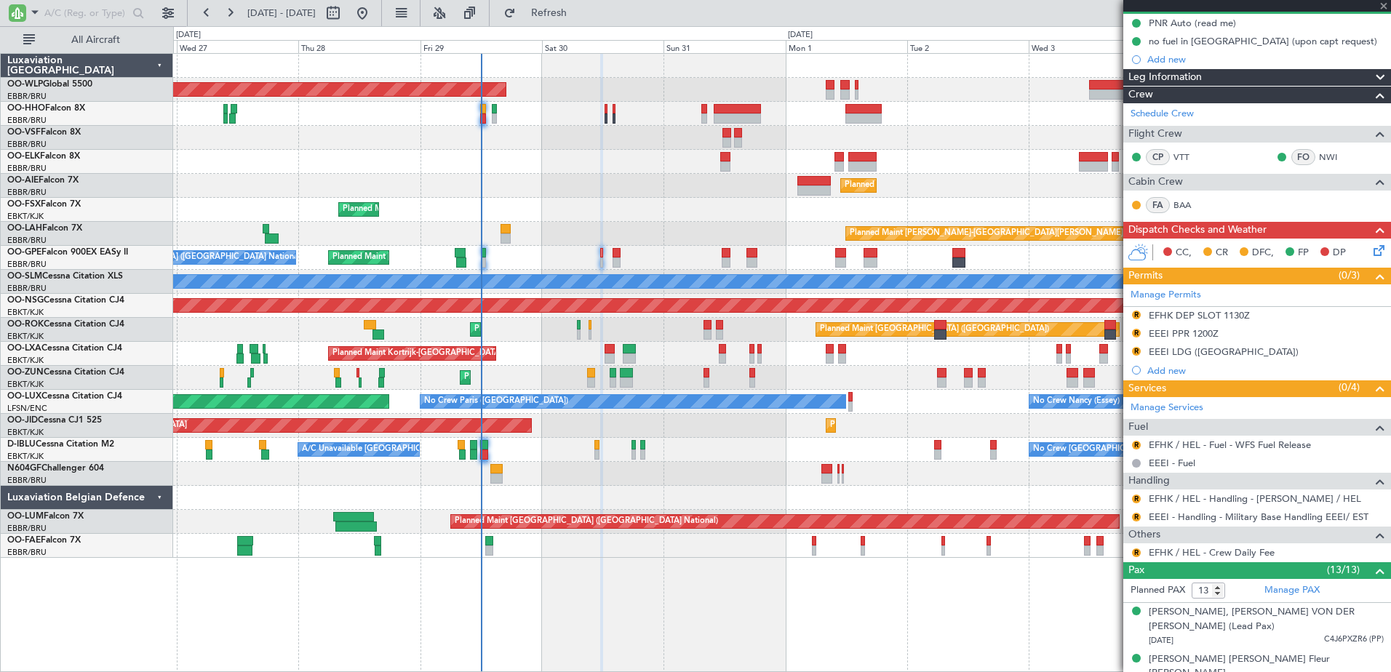
type input "+00:10"
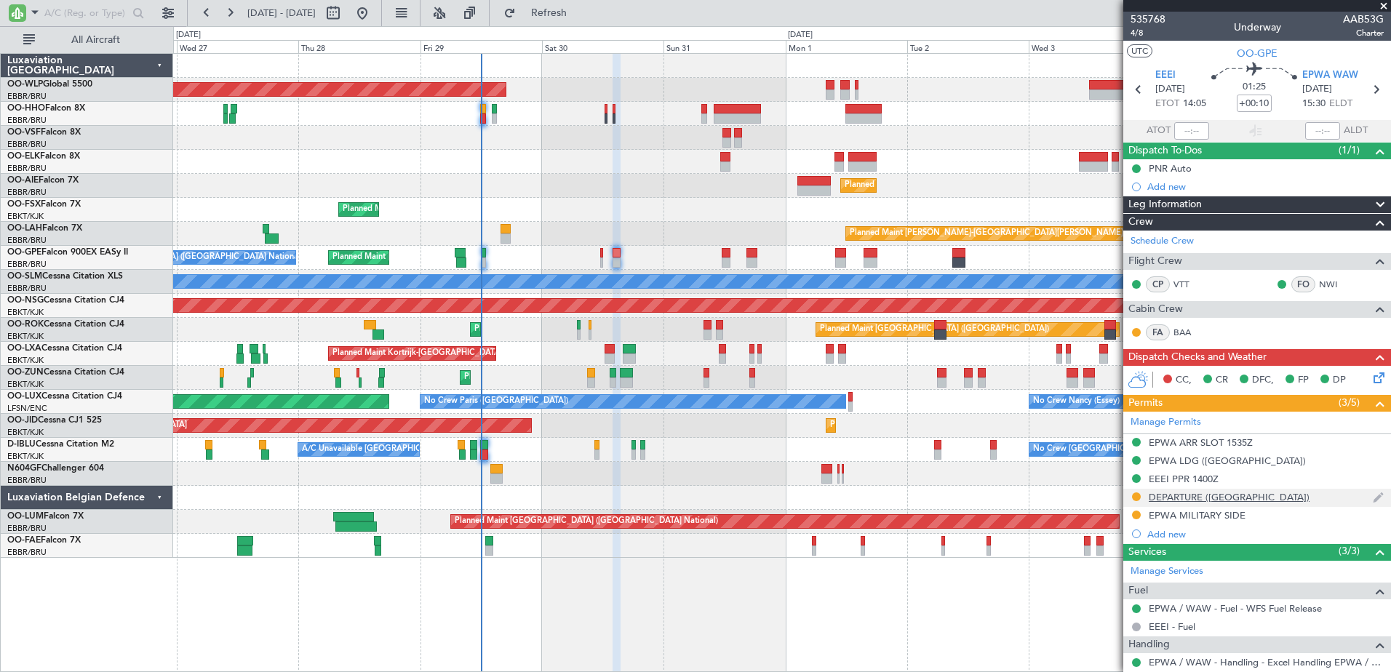
click at [1175, 498] on div "DEPARTURE ([GEOGRAPHIC_DATA])" at bounding box center [1229, 497] width 161 height 12
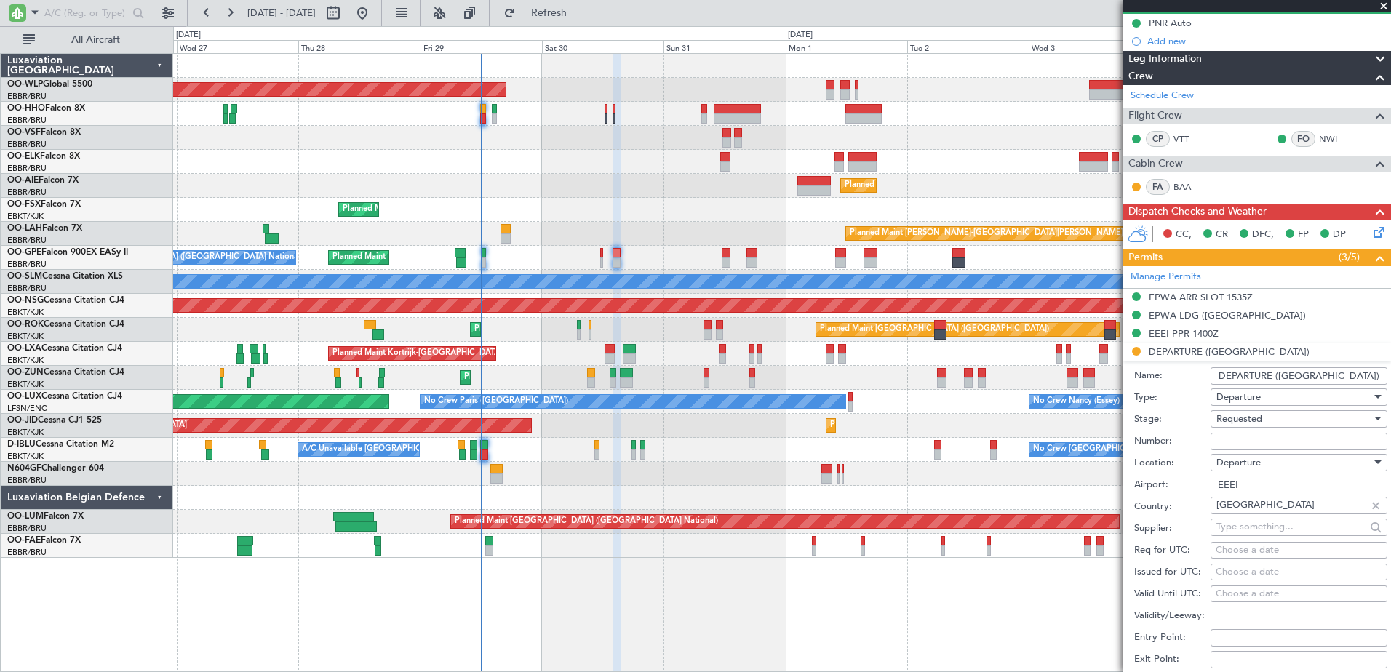
scroll to position [218, 0]
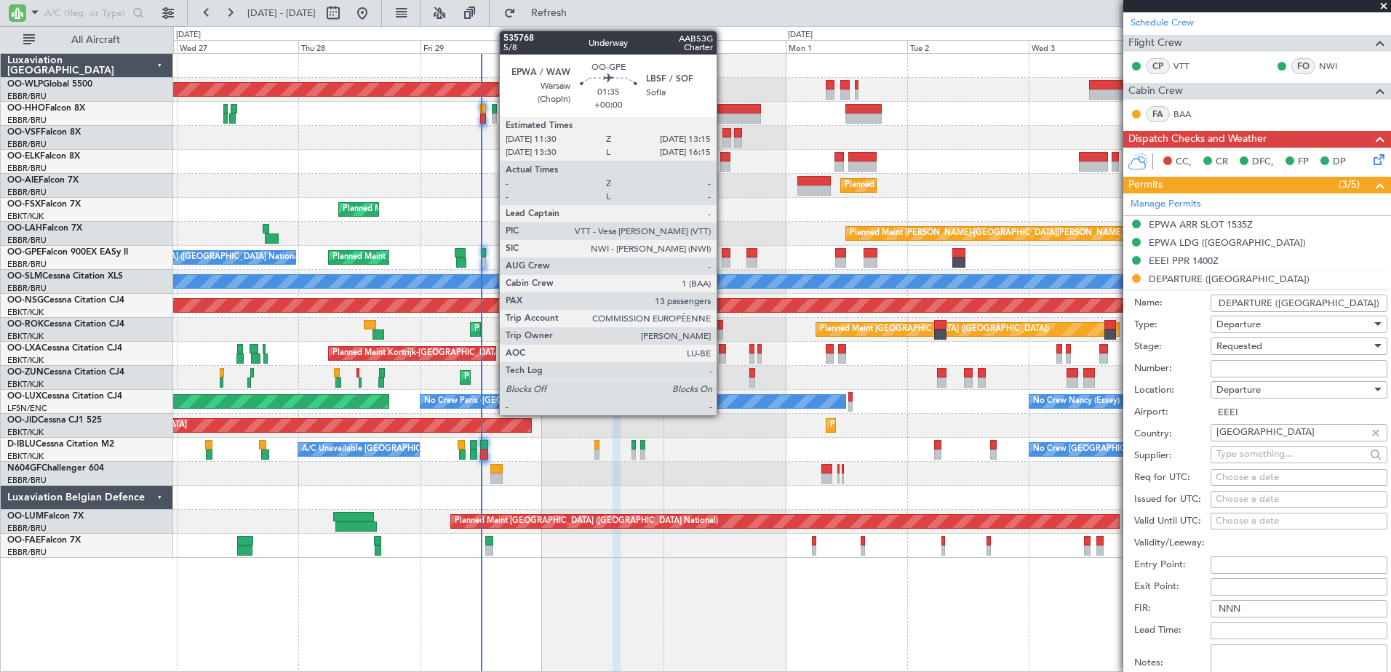
click at [723, 254] on div at bounding box center [726, 253] width 9 height 10
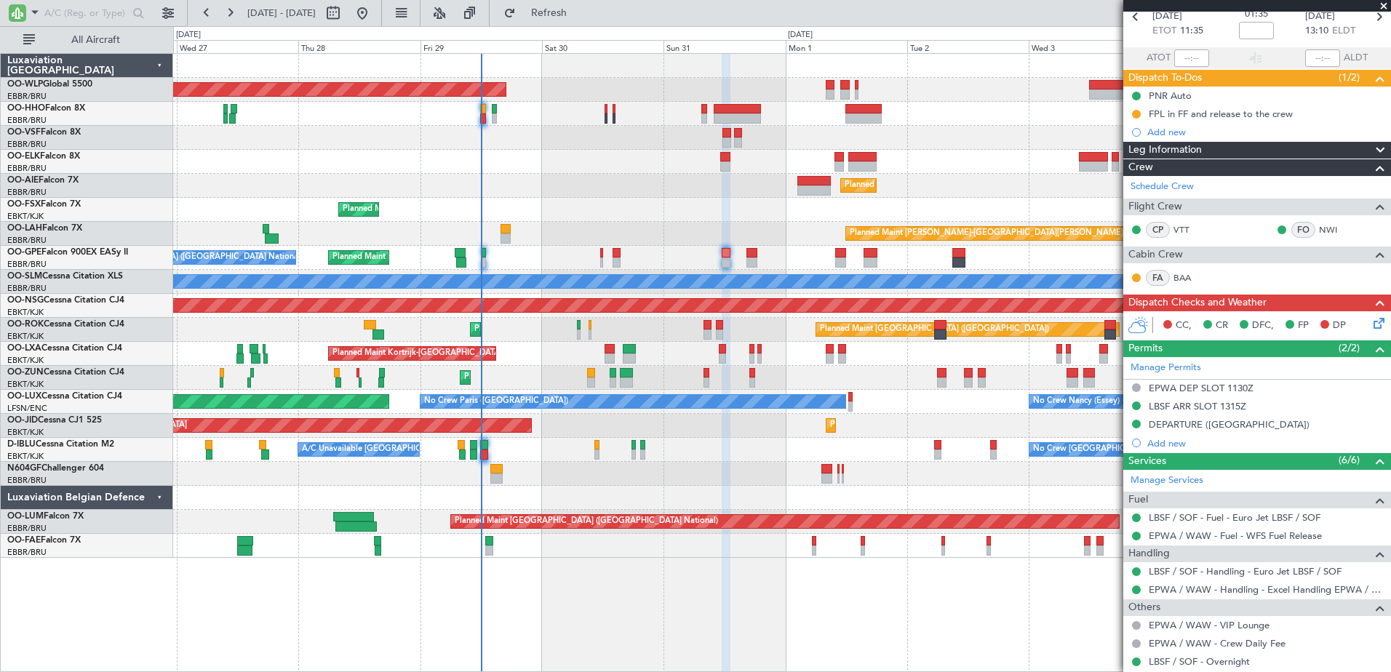
scroll to position [0, 0]
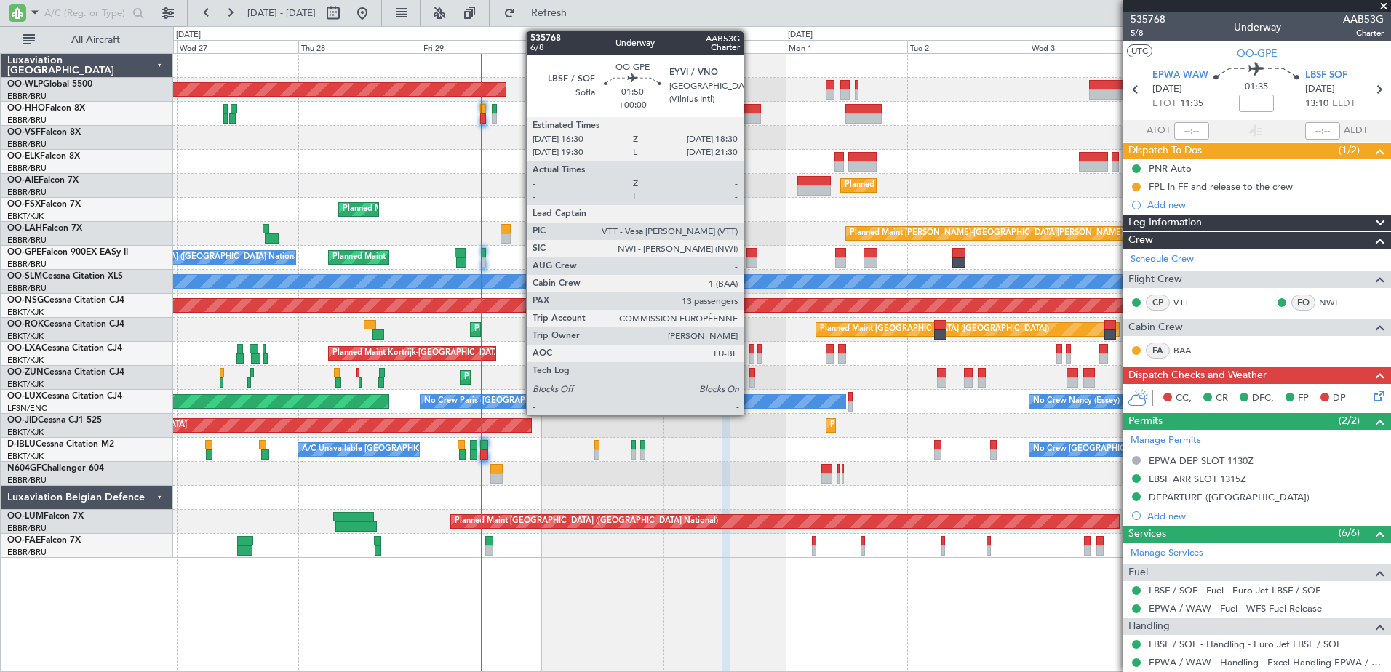
click at [750, 258] on div at bounding box center [752, 263] width 10 height 10
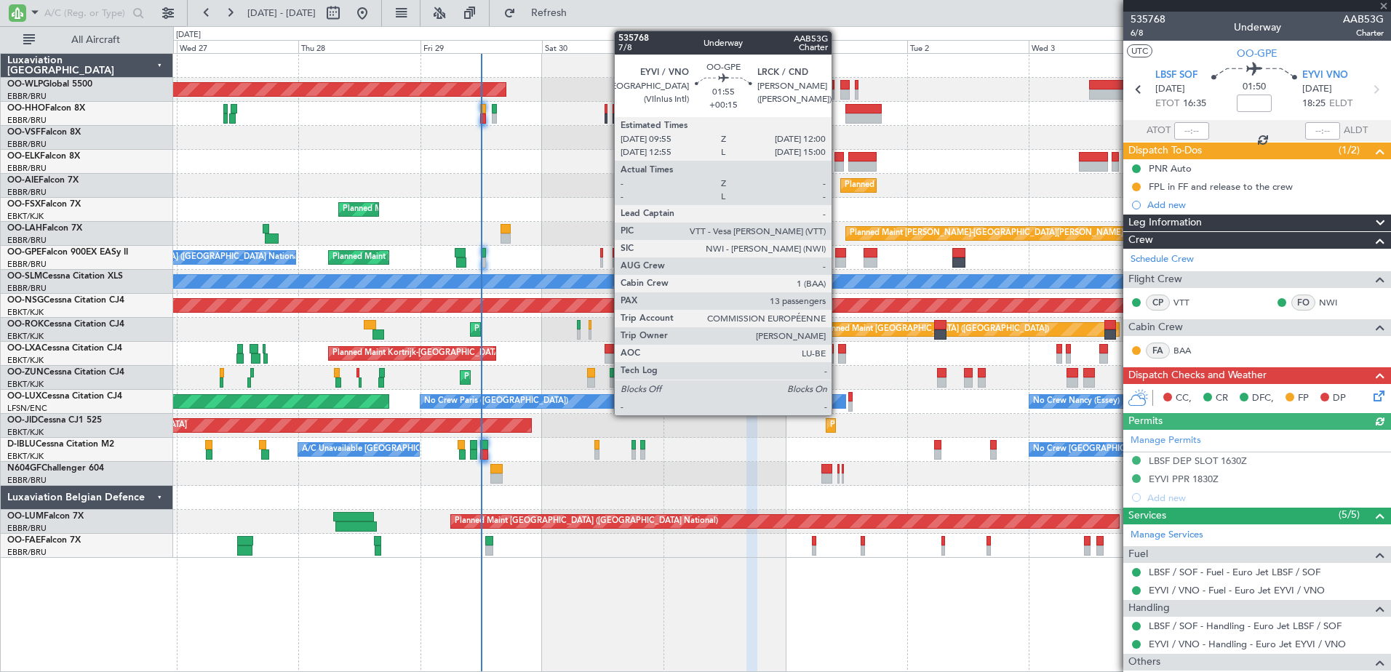
click at [838, 261] on div at bounding box center [840, 263] width 11 height 10
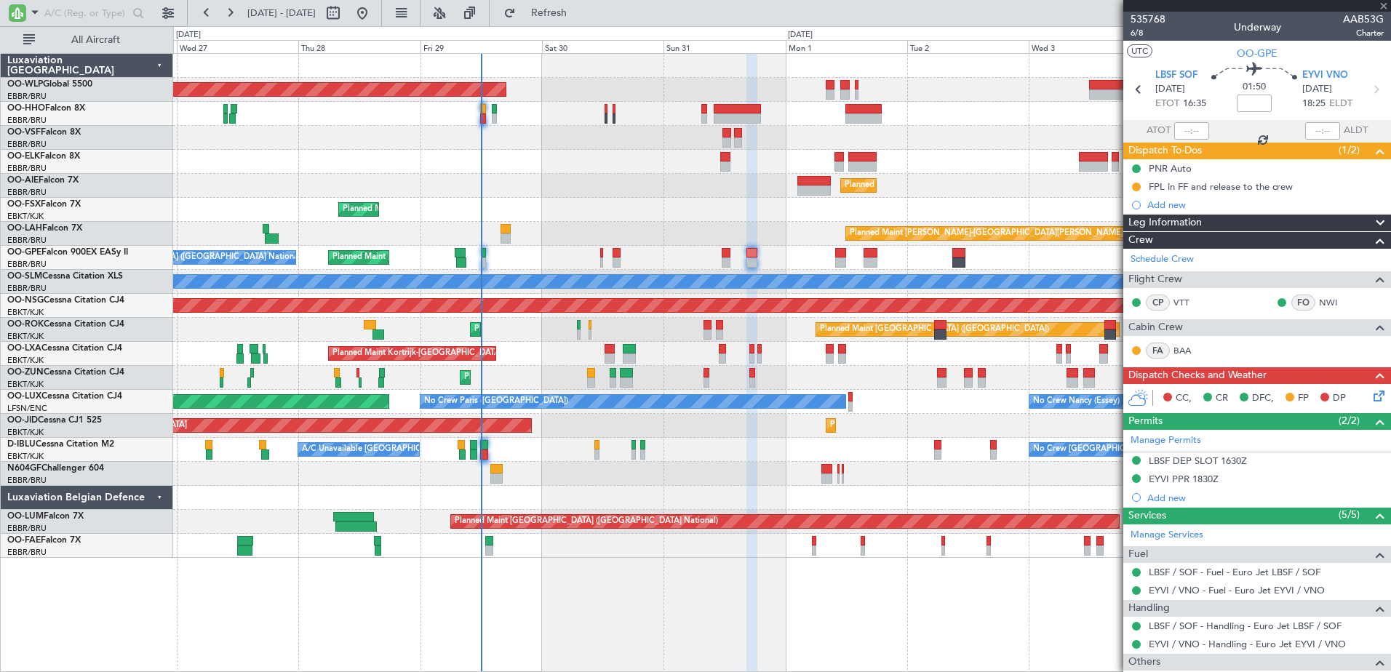
type input "+00:15"
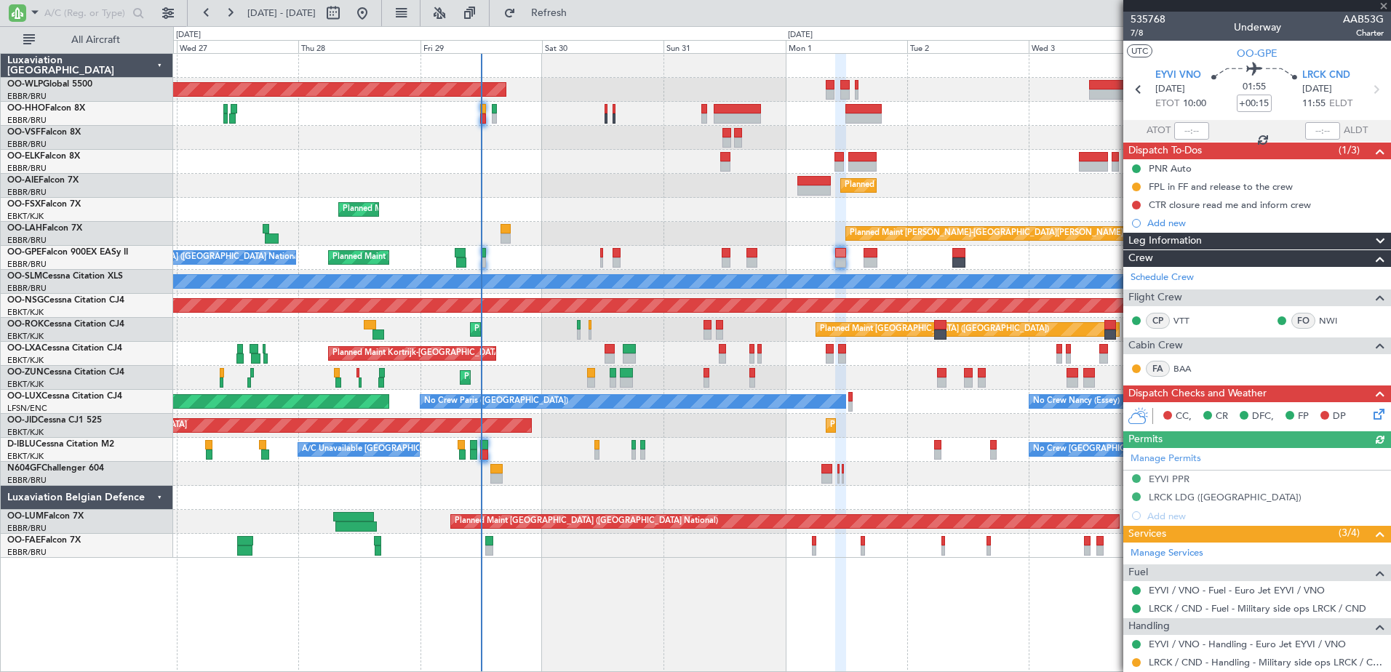
scroll to position [218, 0]
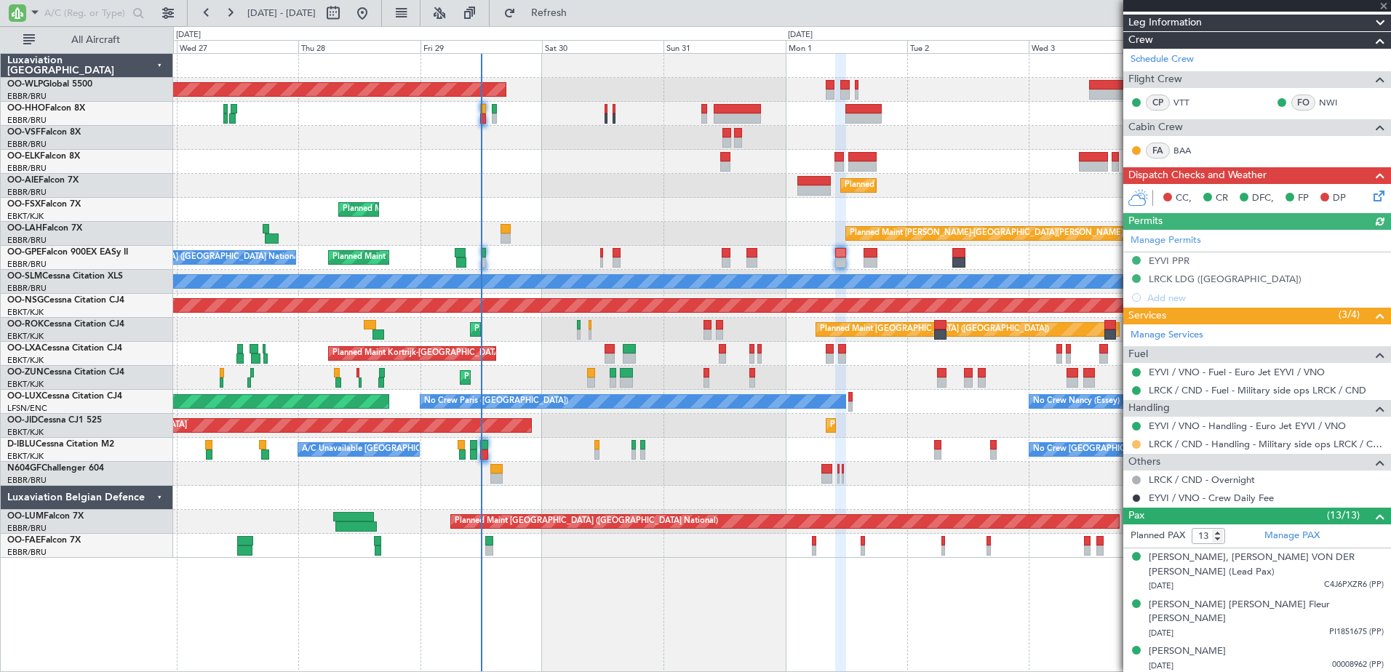
click at [1135, 444] on button at bounding box center [1136, 444] width 9 height 9
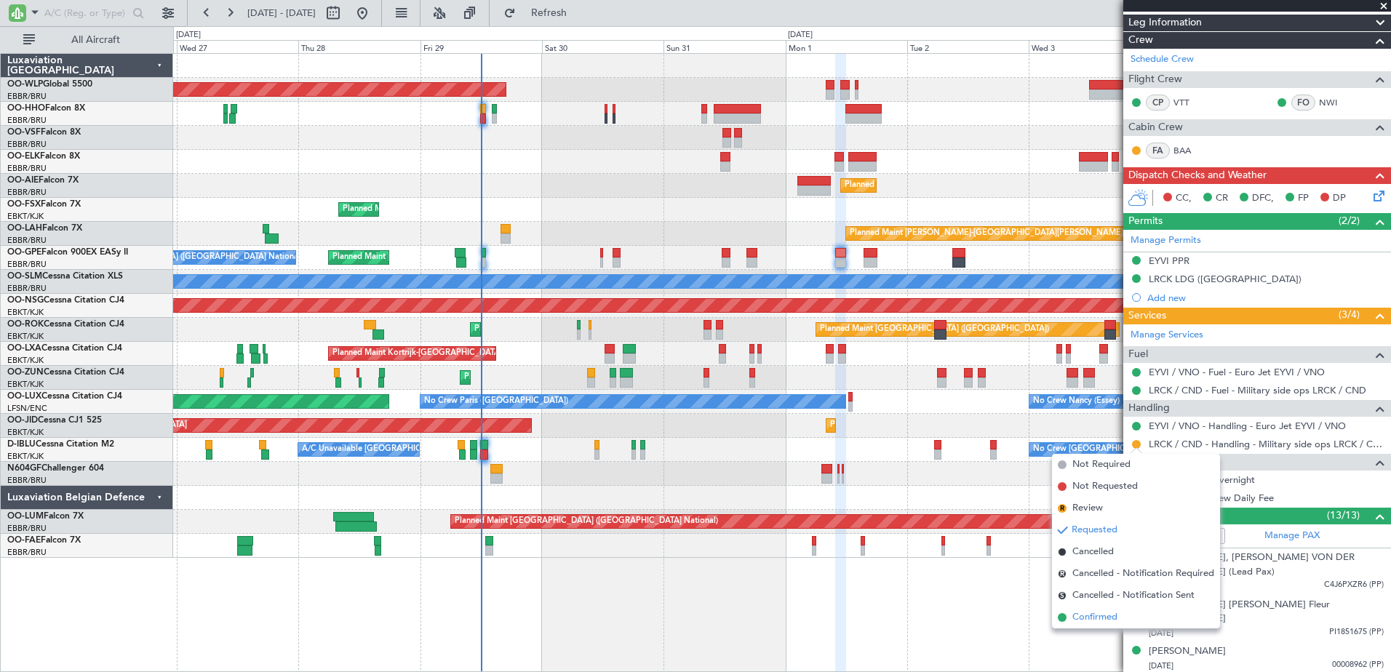
click at [1100, 620] on span "Confirmed" at bounding box center [1095, 618] width 45 height 15
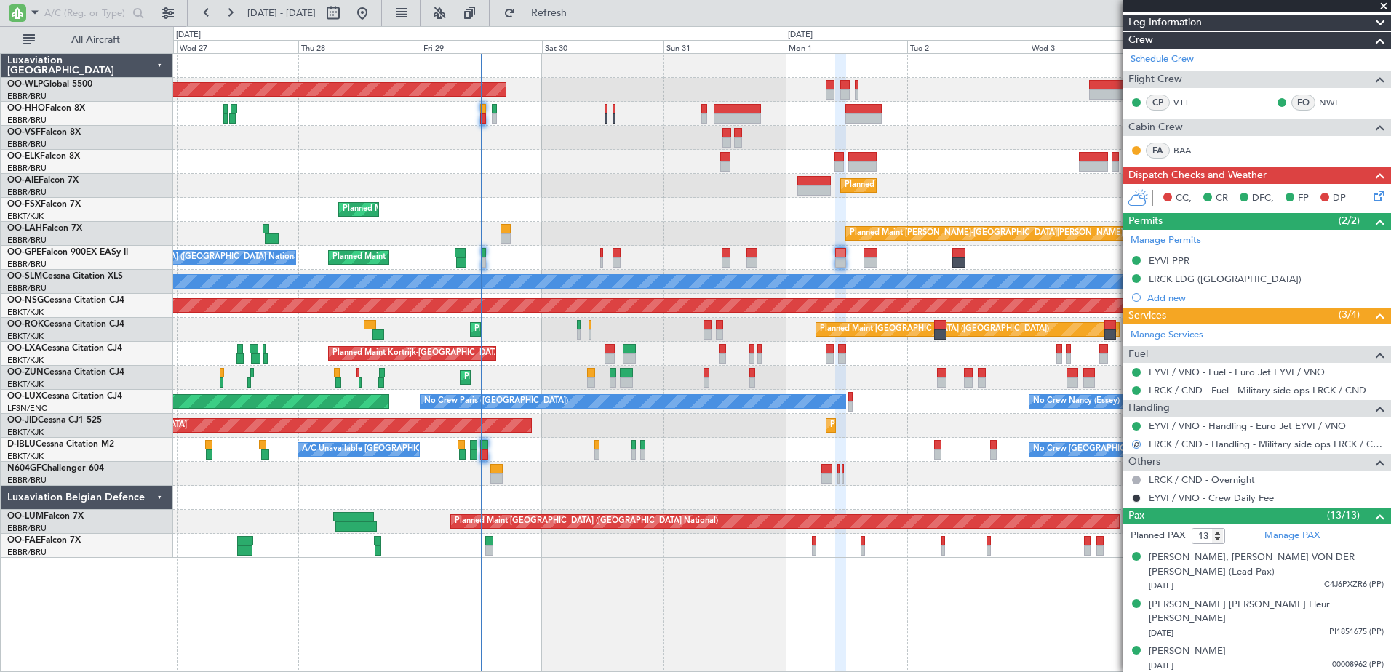
scroll to position [0, 0]
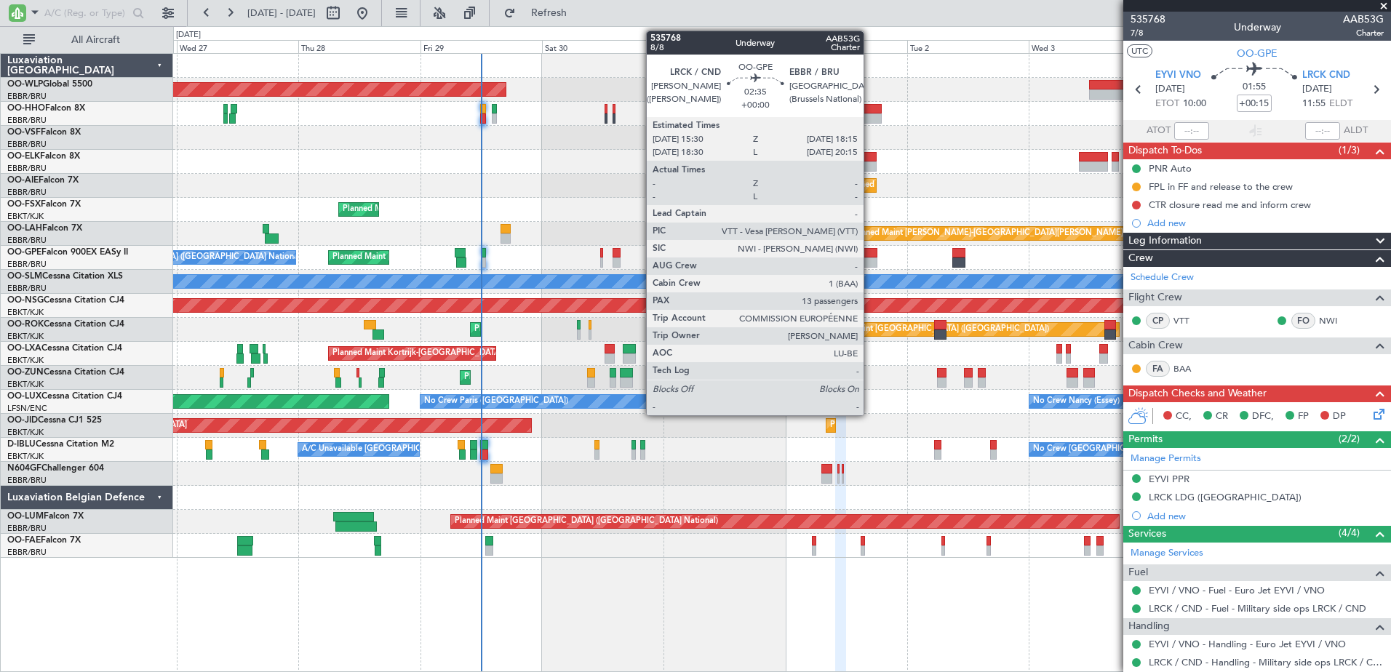
click at [871, 257] on div at bounding box center [871, 253] width 15 height 10
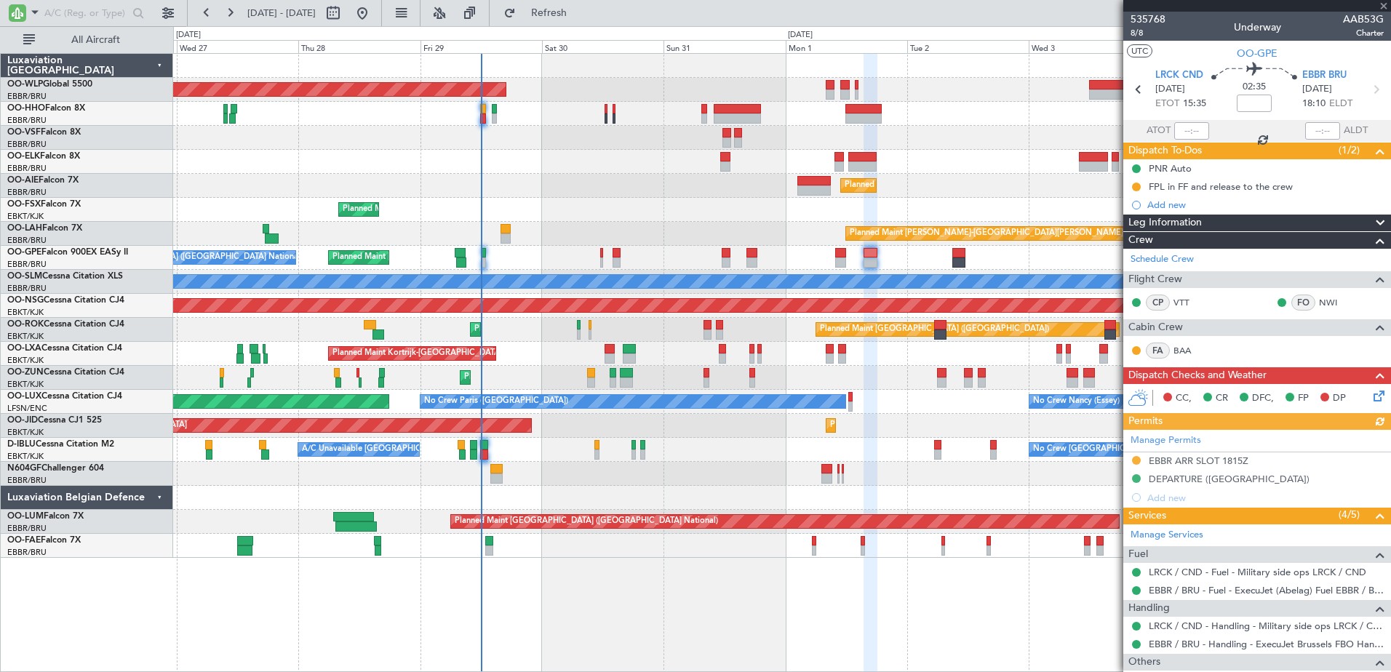
click at [1135, 461] on div "Manage Permits EBBR ARR SLOT 1815Z DEPARTURE ([GEOGRAPHIC_DATA]) Add new" at bounding box center [1258, 468] width 268 height 77
click at [1138, 460] on button at bounding box center [1136, 460] width 9 height 9
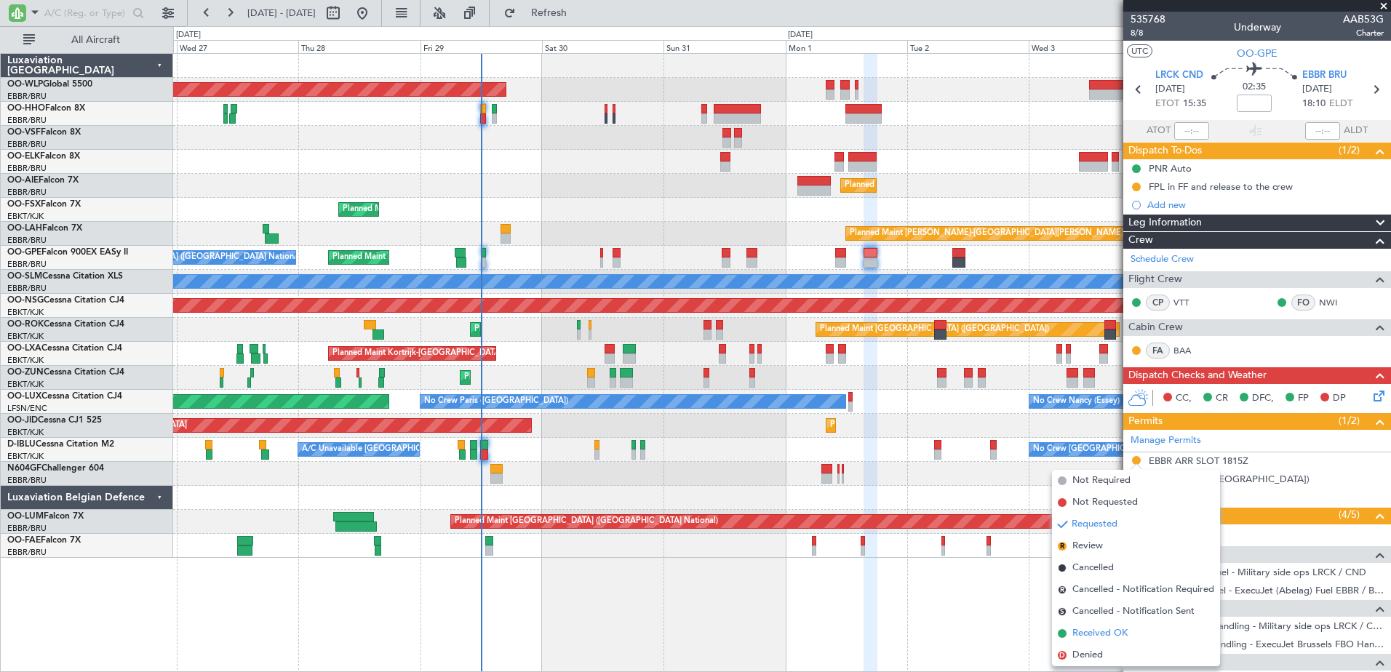
click at [1096, 633] on span "Received OK" at bounding box center [1100, 634] width 55 height 15
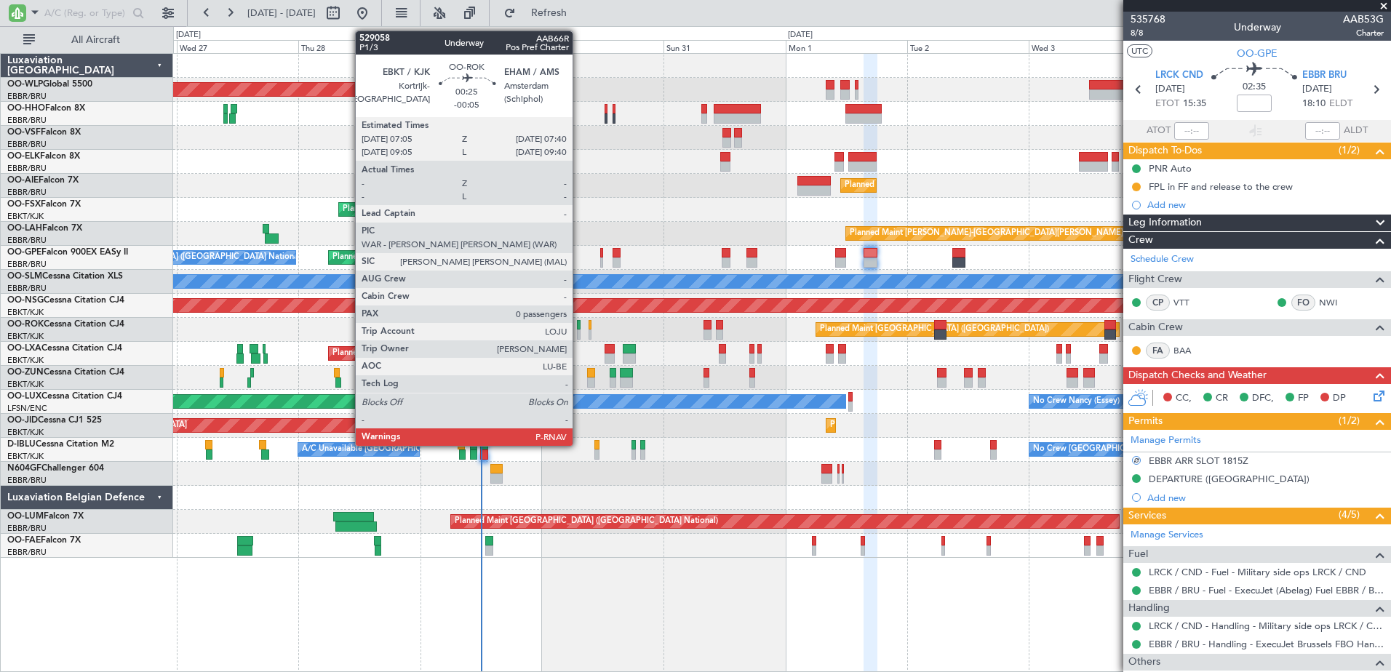
click at [579, 332] on div at bounding box center [579, 335] width 4 height 10
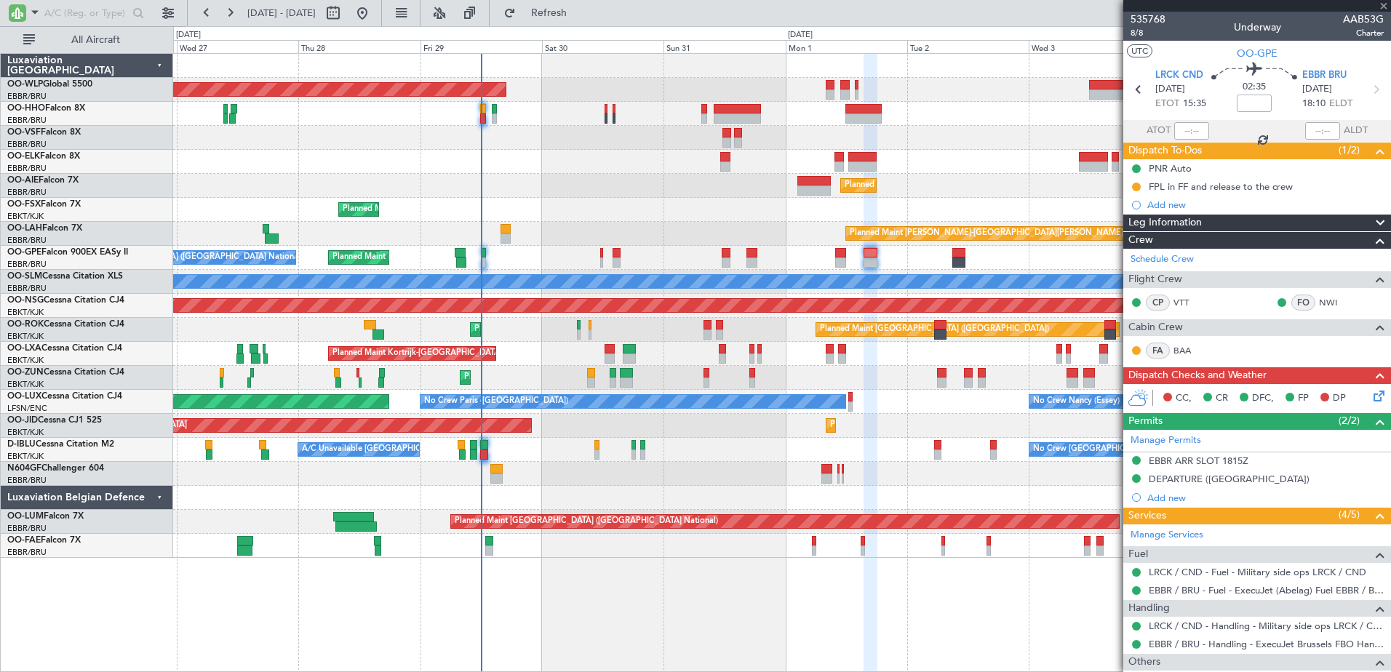
type input "-00:05"
type input "0"
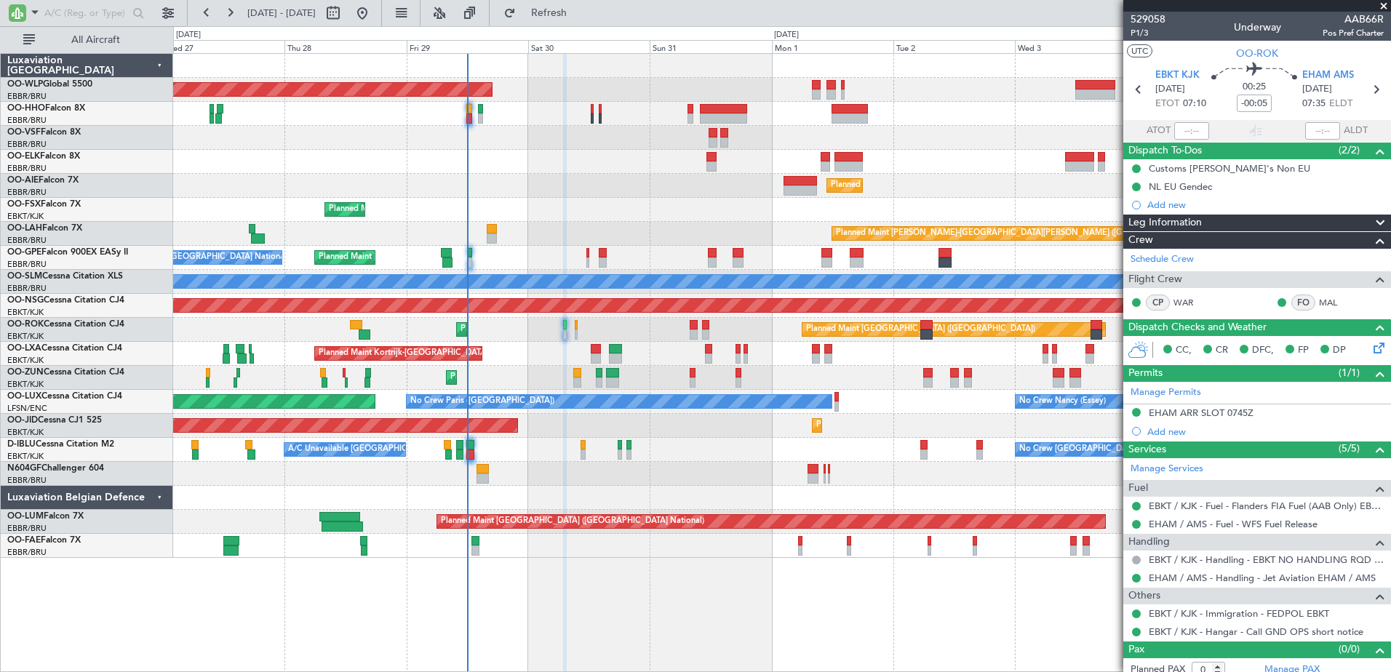
click at [635, 368] on div "Planned Maint [GEOGRAPHIC_DATA] ([GEOGRAPHIC_DATA]) Planned Maint [GEOGRAPHIC_D…" at bounding box center [781, 306] width 1217 height 504
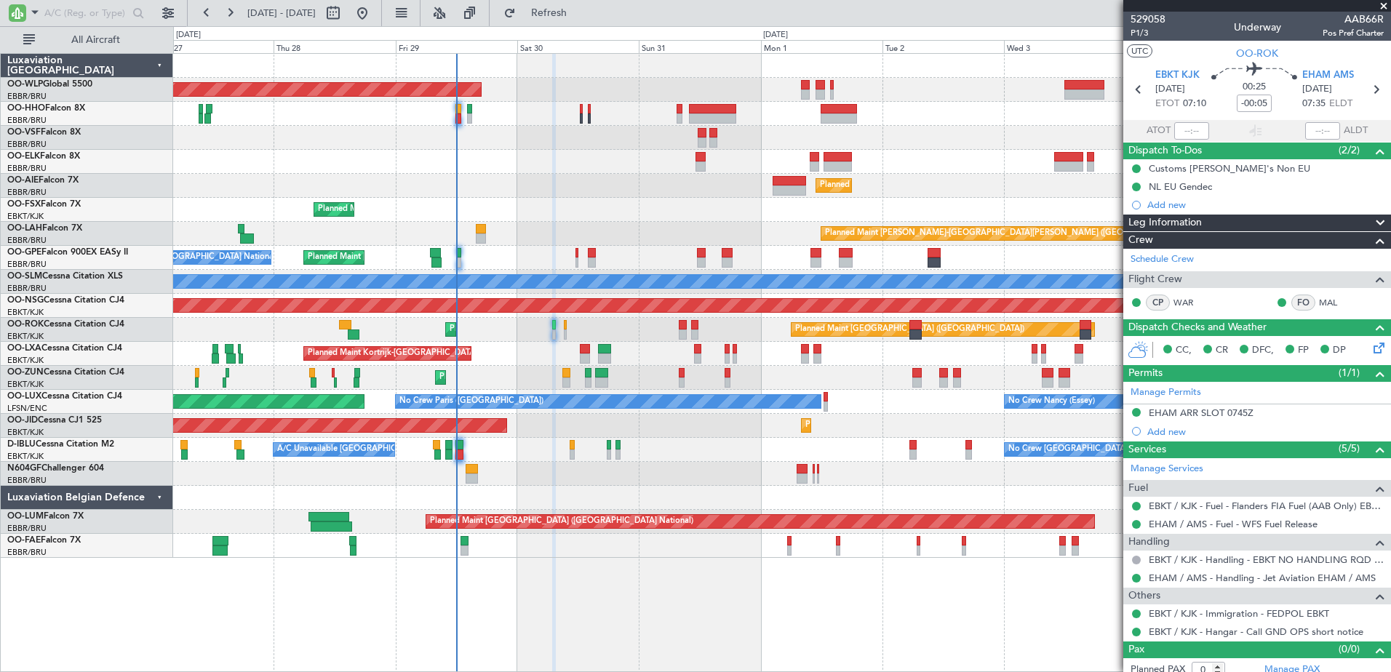
click at [631, 371] on div "Planned Maint Kortrijk-[GEOGRAPHIC_DATA]" at bounding box center [781, 378] width 1217 height 24
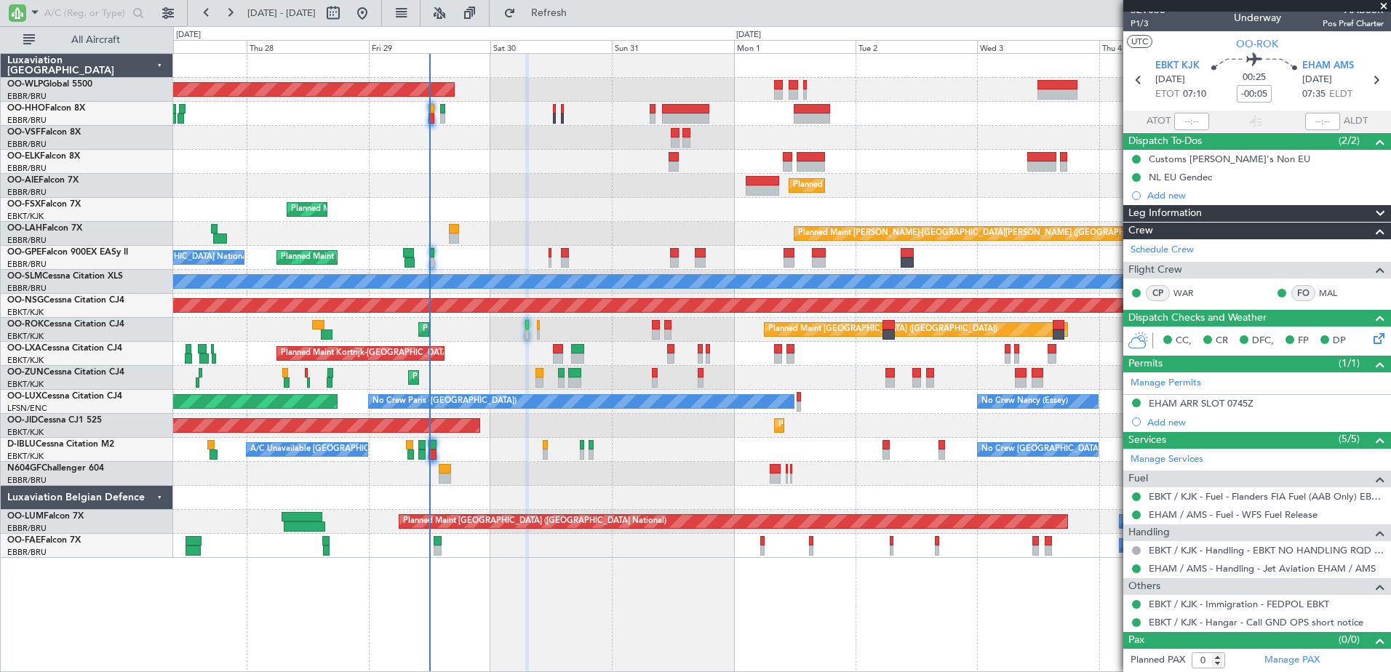
click at [624, 387] on div "Planned Maint Kortrijk-[GEOGRAPHIC_DATA]" at bounding box center [781, 378] width 1217 height 24
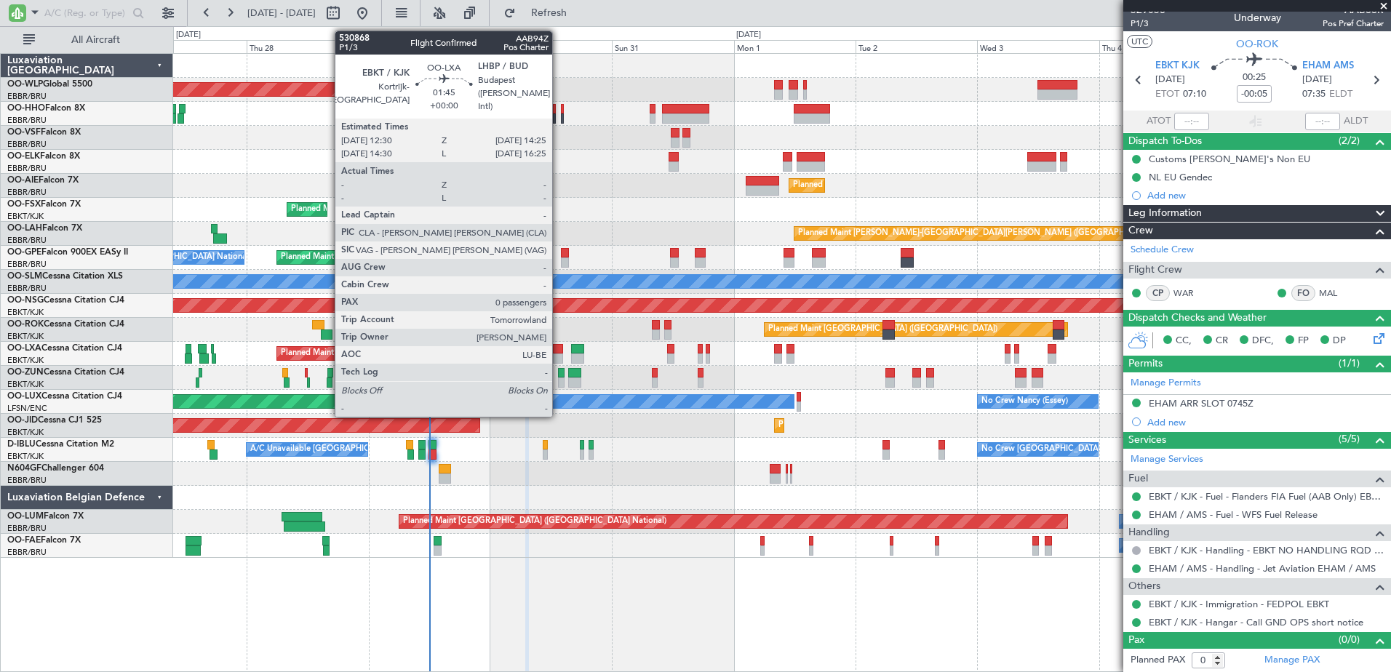
click at [559, 361] on div at bounding box center [558, 359] width 10 height 10
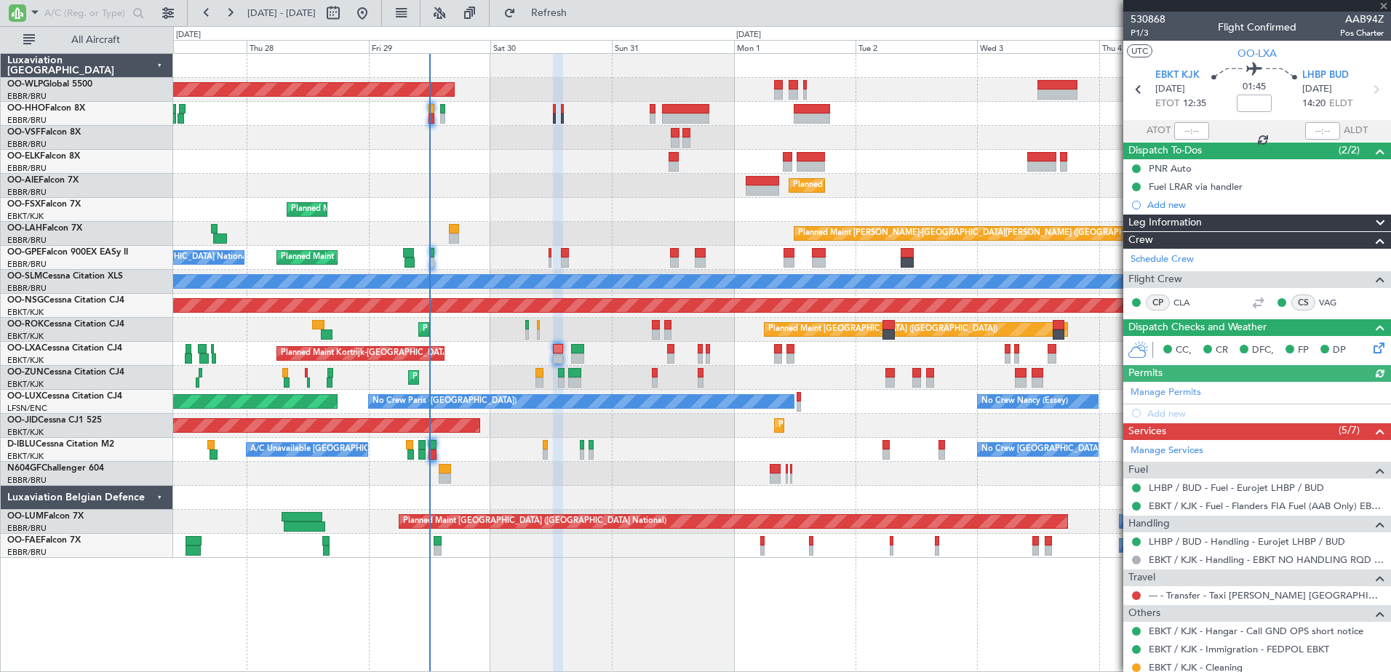
scroll to position [45, 0]
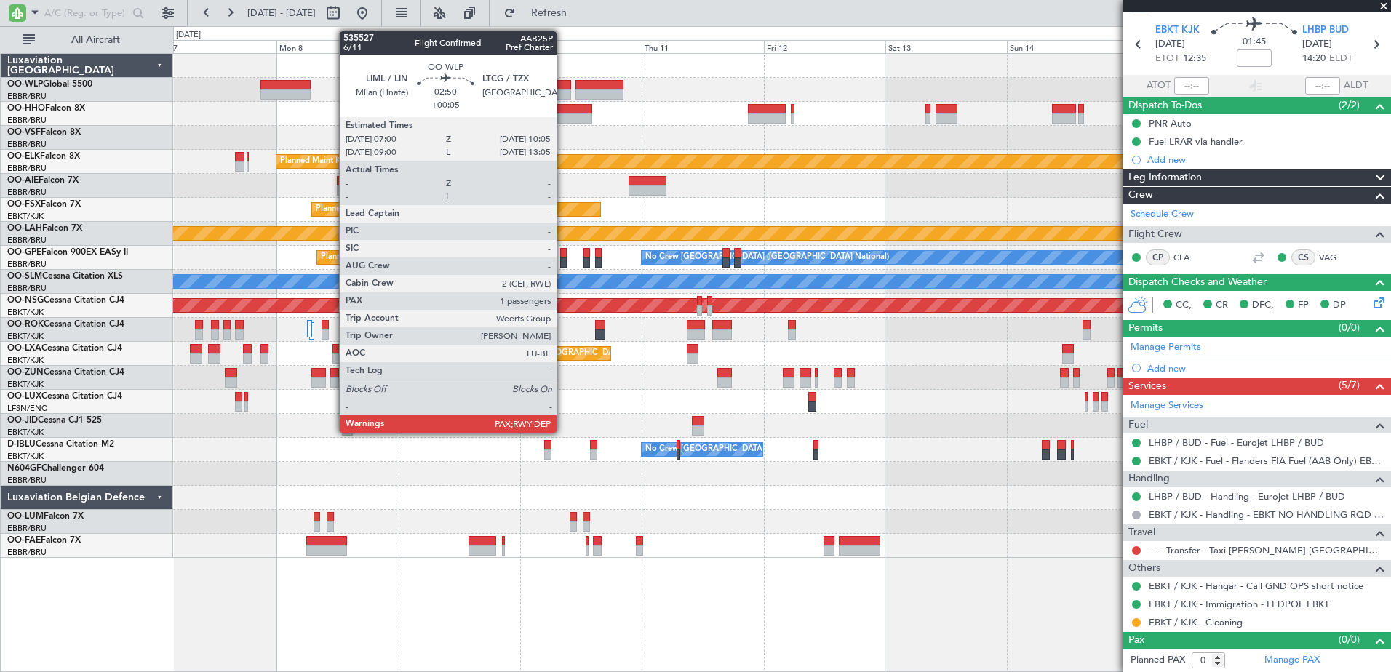
click at [563, 89] on div at bounding box center [563, 85] width 16 height 10
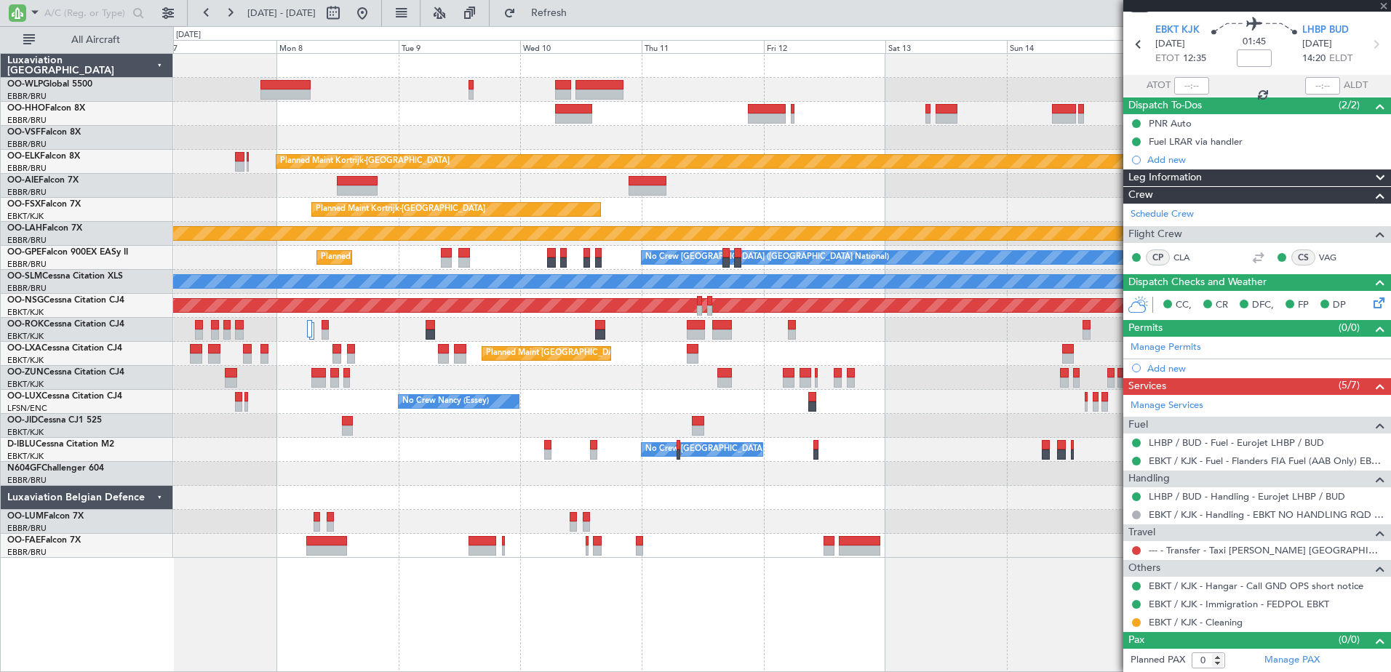
type input "+00:05"
type input "3"
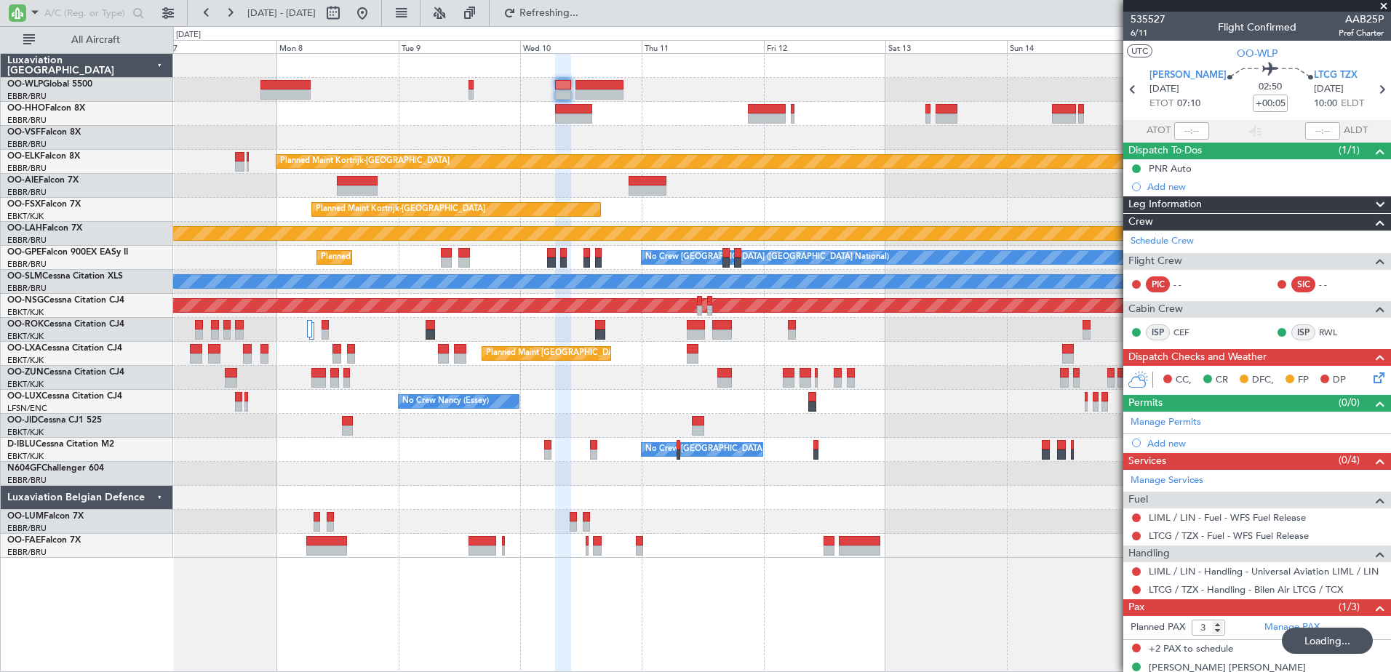
scroll to position [19, 0]
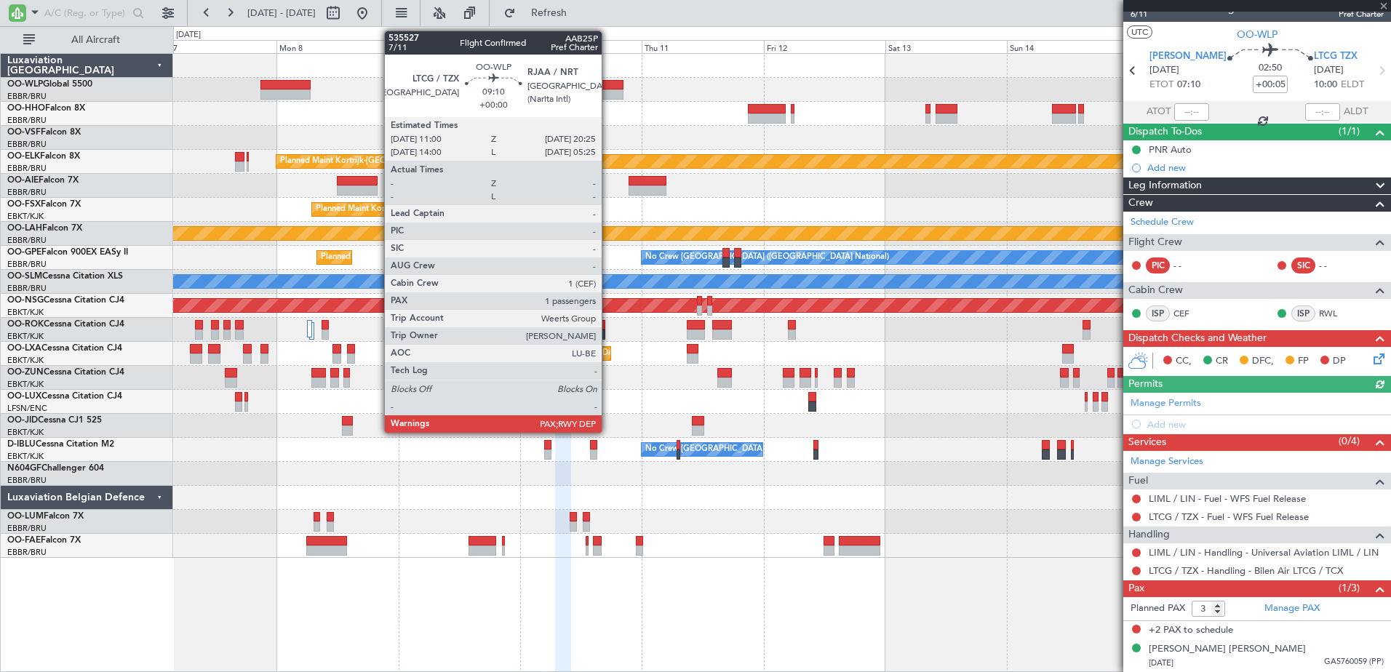
click at [608, 95] on div at bounding box center [600, 95] width 48 height 10
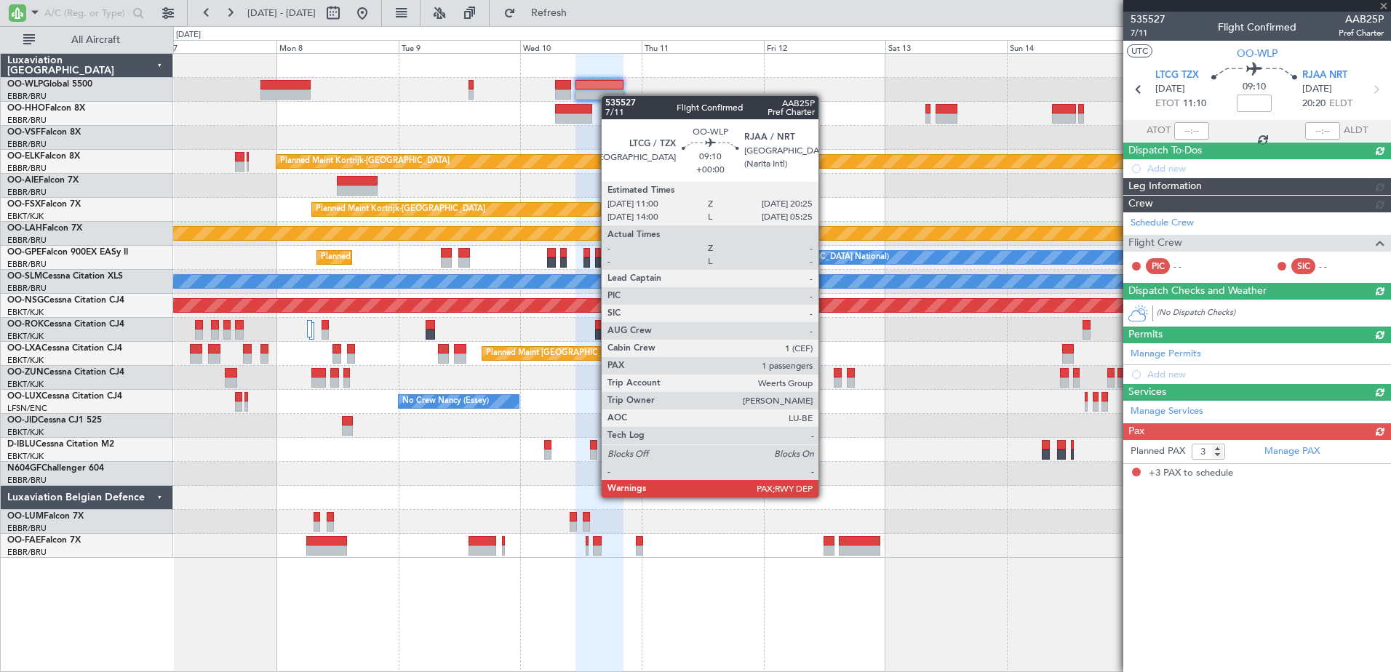
scroll to position [0, 0]
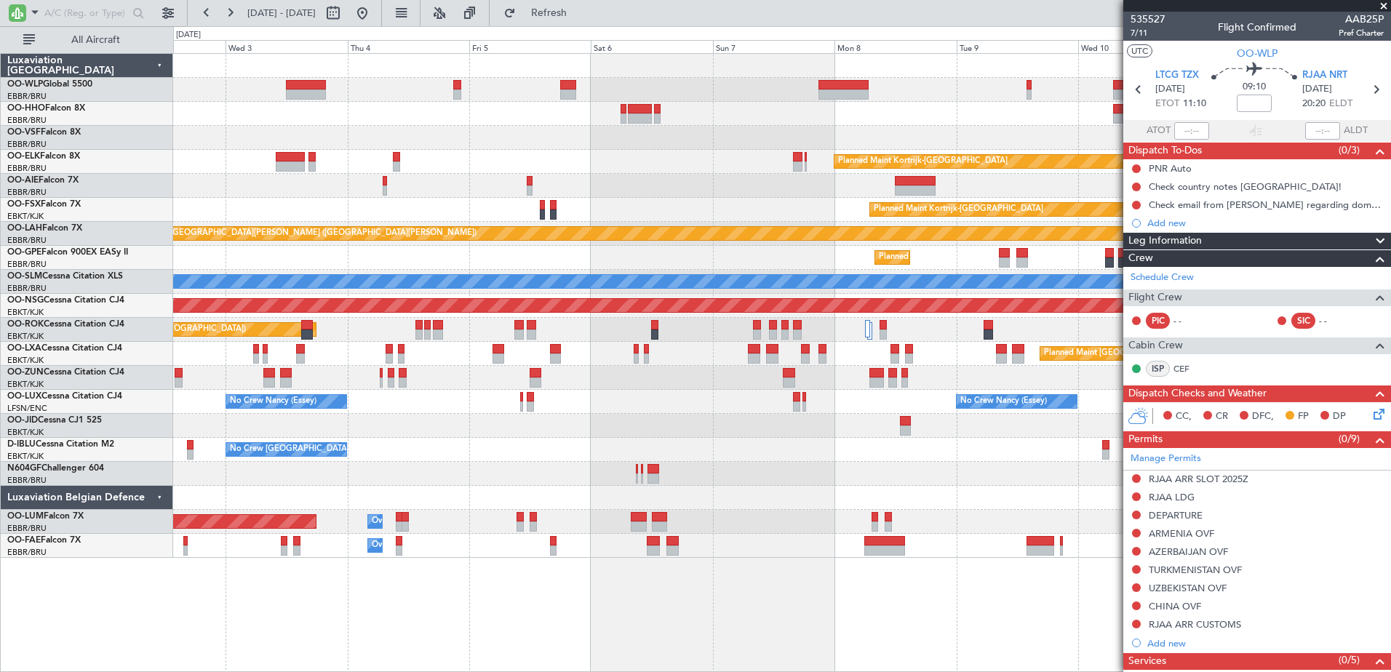
click at [1219, 599] on fb-app "[DATE] - [DATE] Refresh Quick Links All Aircraft Planned Maint [GEOGRAPHIC_DATA…" at bounding box center [695, 342] width 1391 height 662
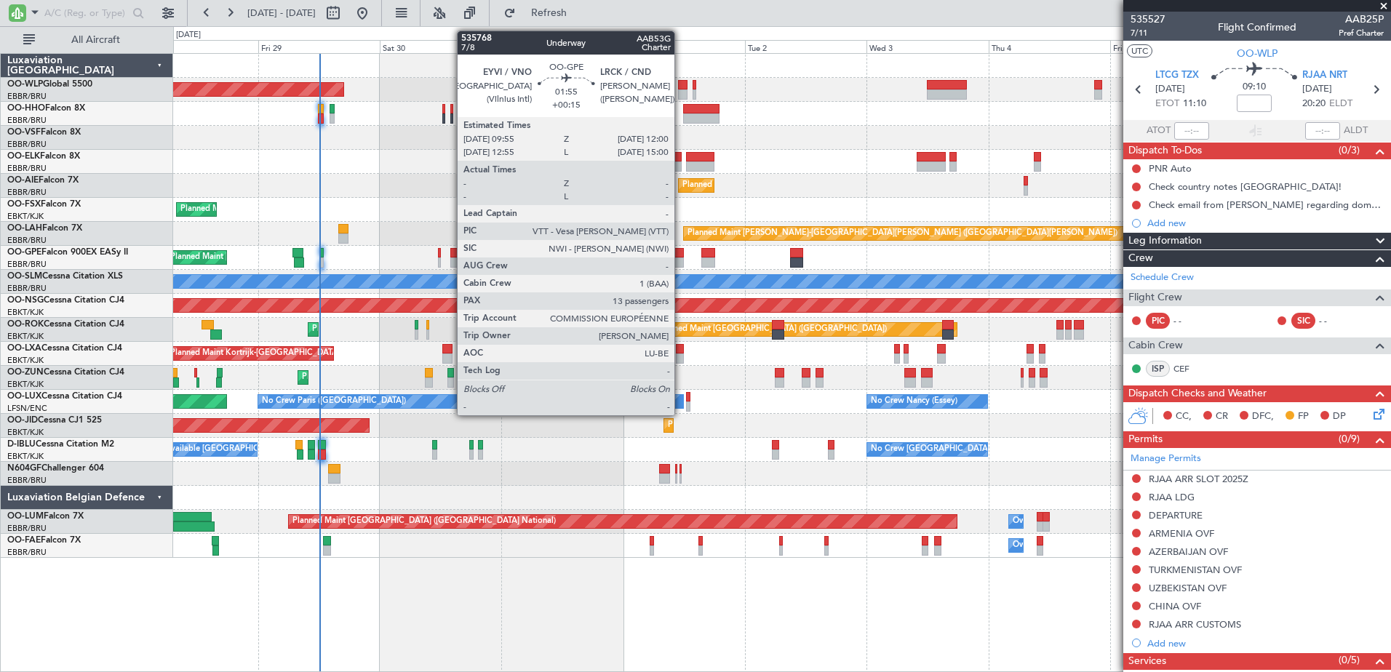
click at [681, 256] on div at bounding box center [678, 253] width 11 height 10
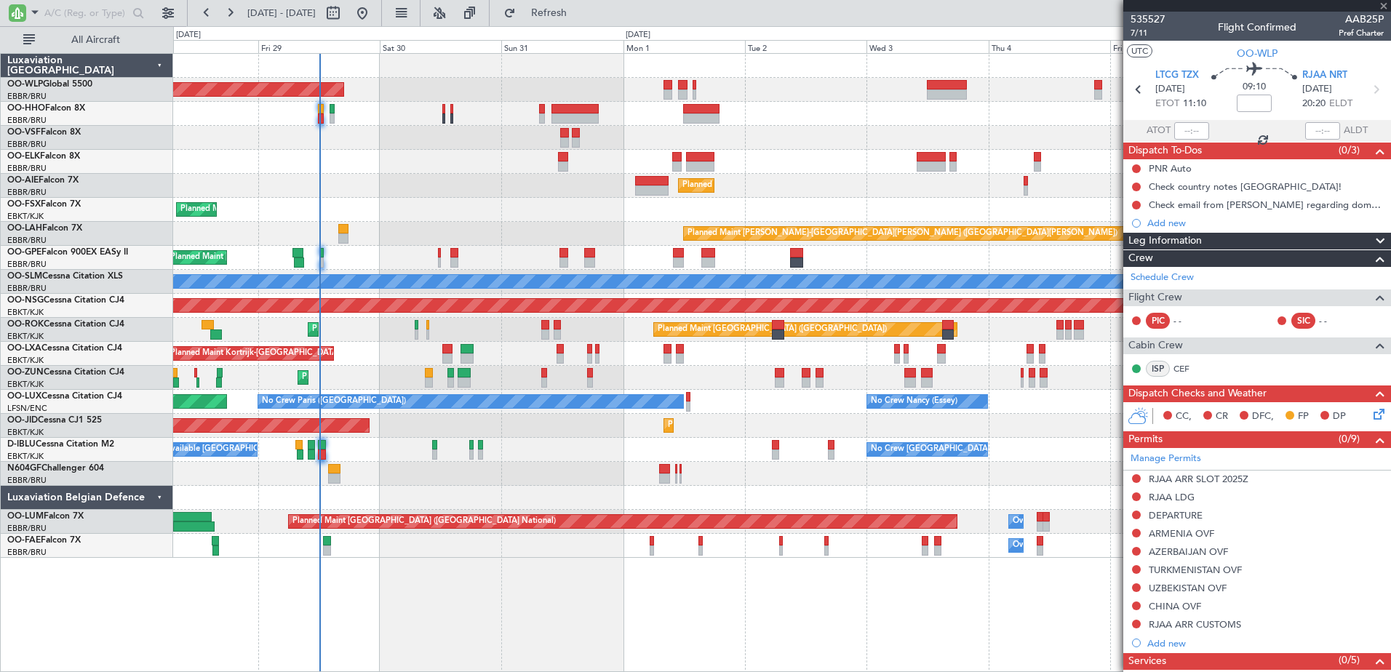
type input "+00:15"
type input "13"
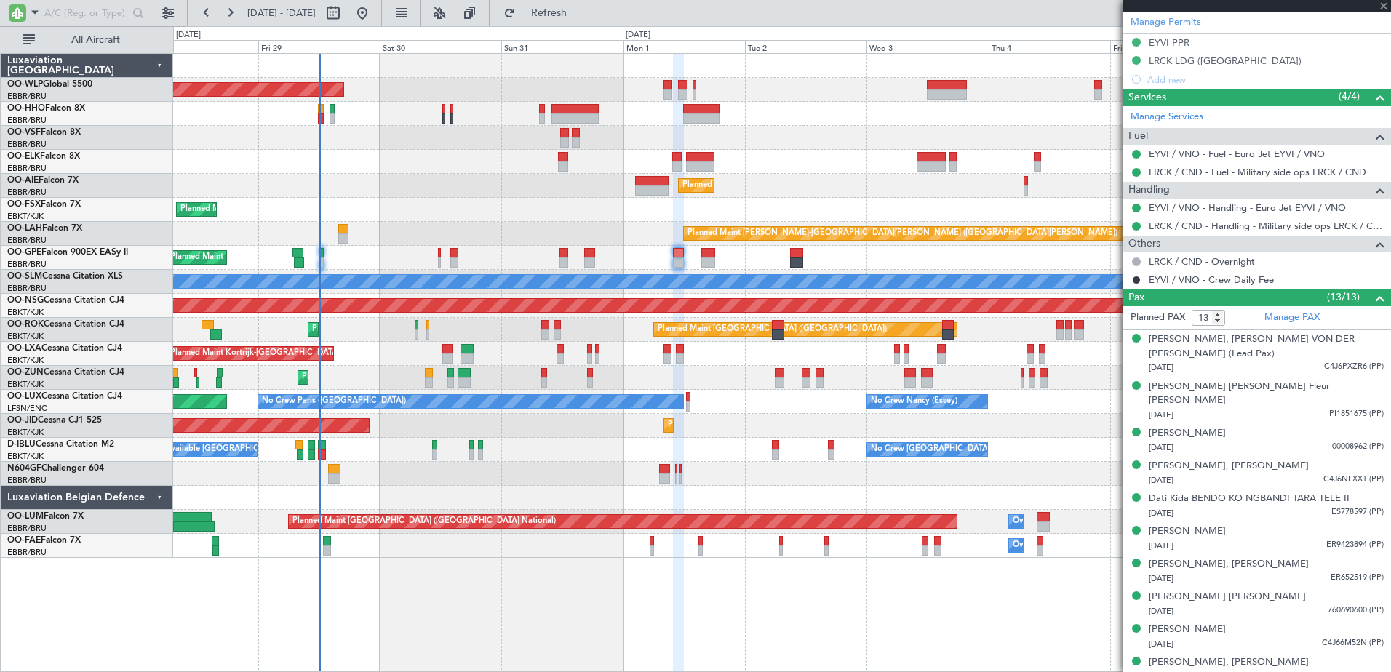
scroll to position [509, 0]
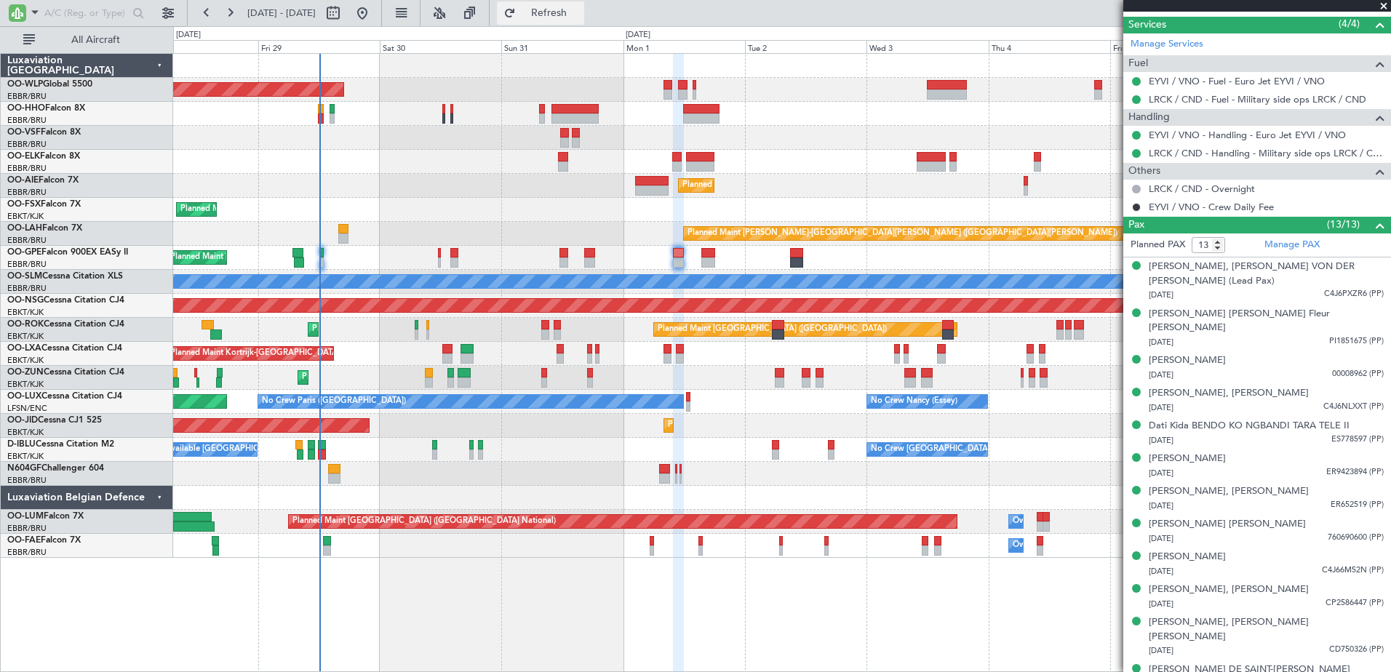
click at [580, 12] on span "Refresh" at bounding box center [549, 13] width 61 height 10
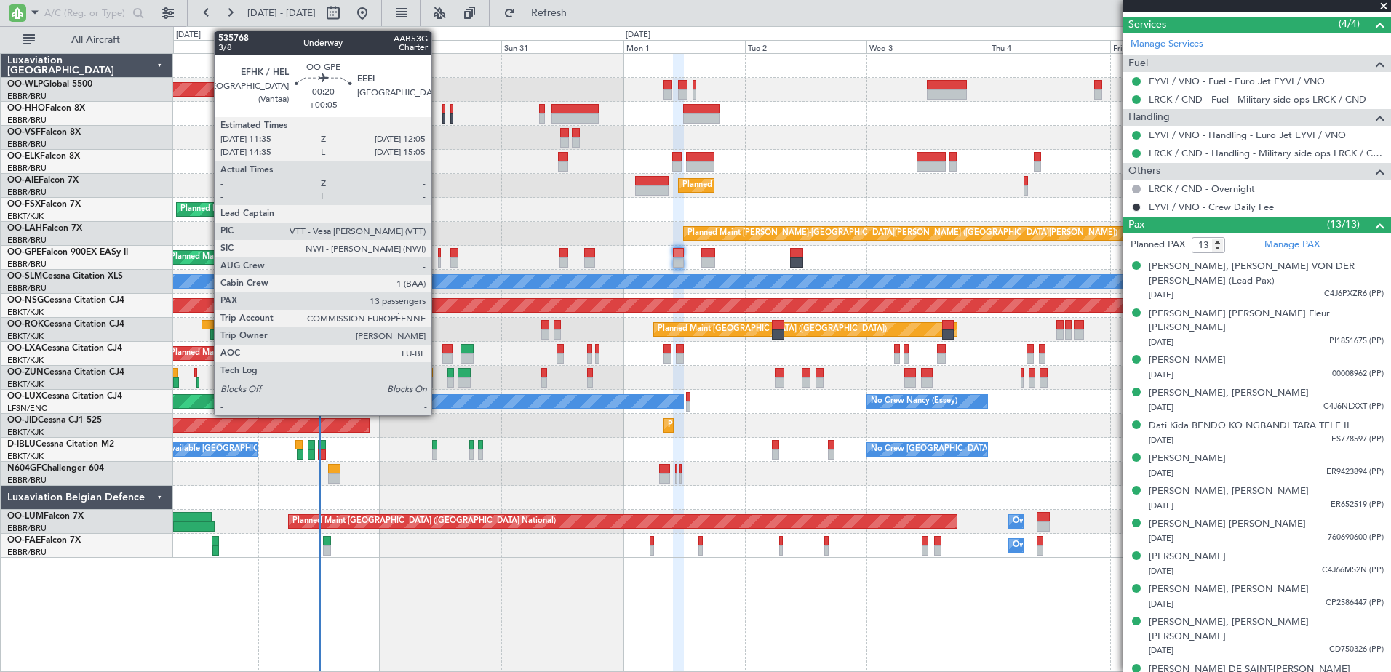
click at [438, 258] on div at bounding box center [439, 263] width 3 height 10
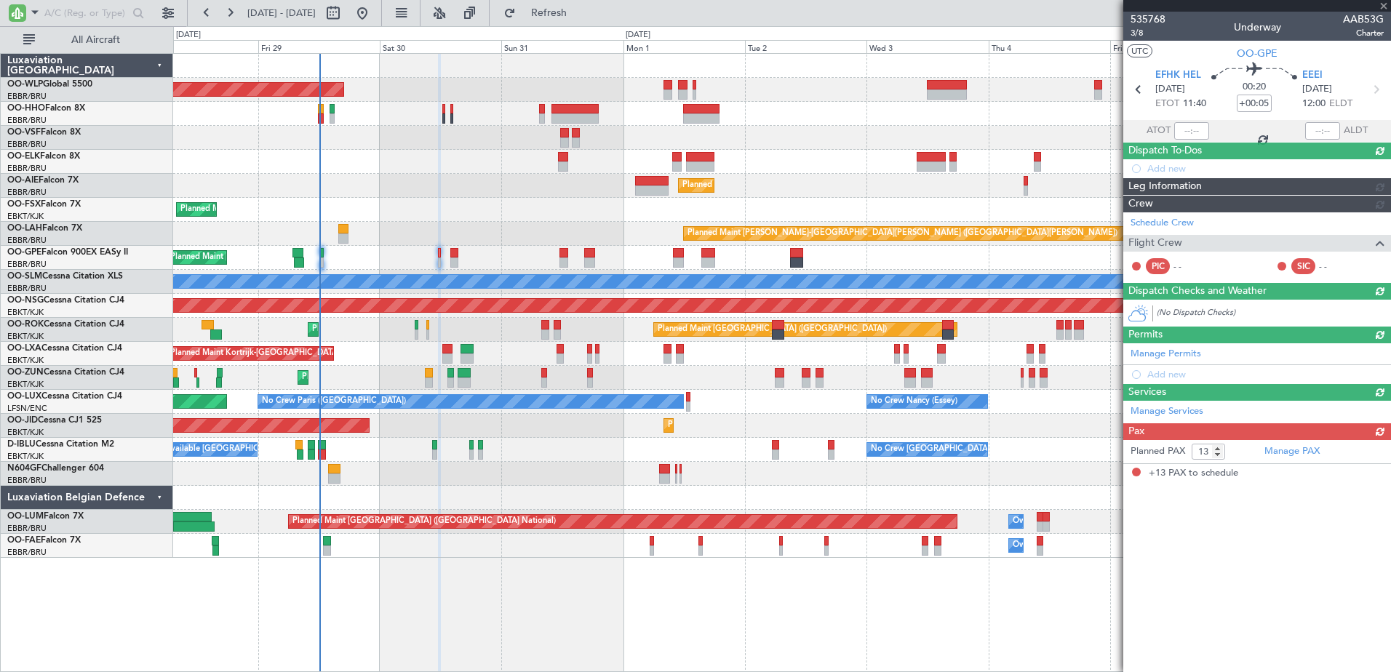
scroll to position [0, 0]
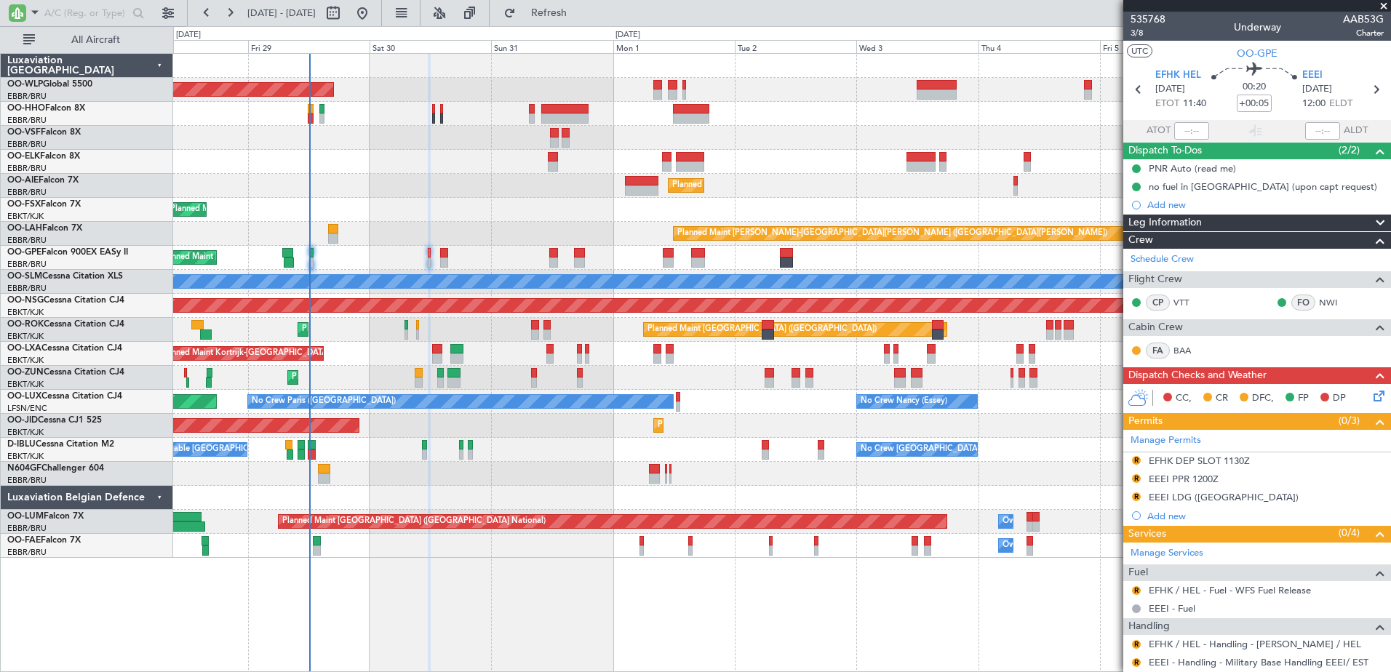
click at [463, 221] on div "Planned Maint Kortrijk-[GEOGRAPHIC_DATA] Planned Maint [GEOGRAPHIC_DATA]-[GEOGR…" at bounding box center [781, 210] width 1217 height 24
click at [1137, 589] on button "R" at bounding box center [1136, 591] width 9 height 9
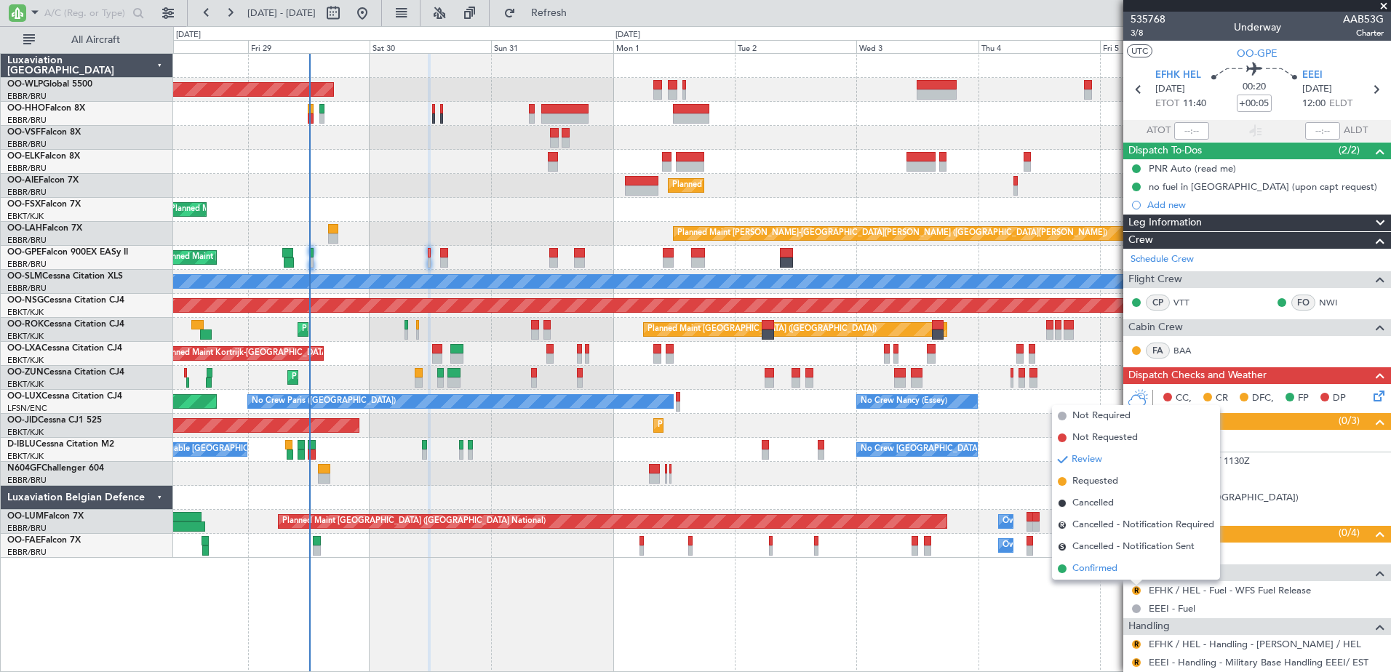
click at [1094, 574] on span "Confirmed" at bounding box center [1095, 569] width 45 height 15
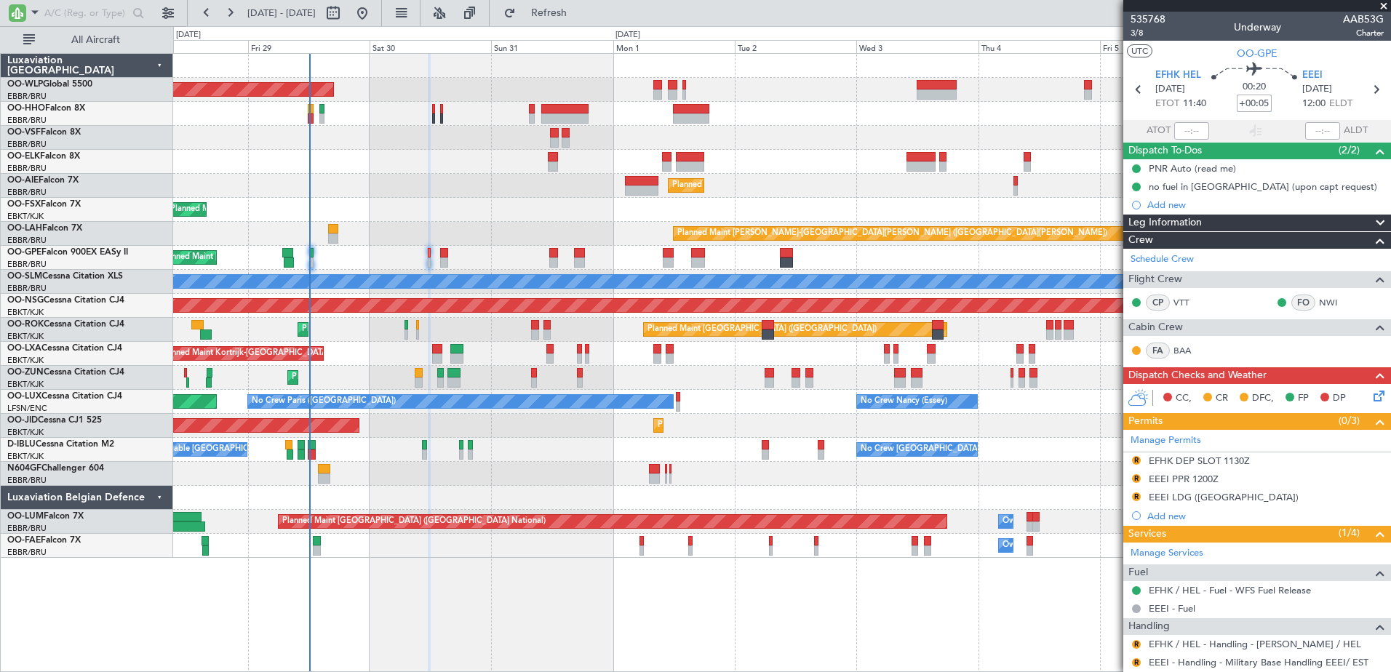
click at [1263, 101] on input "+00:05" at bounding box center [1254, 103] width 35 height 17
type input "+00:00"
click at [484, 201] on div "Planned Maint Kortrijk-[GEOGRAPHIC_DATA] Planned Maint [GEOGRAPHIC_DATA]-[GEOGR…" at bounding box center [781, 210] width 1217 height 24
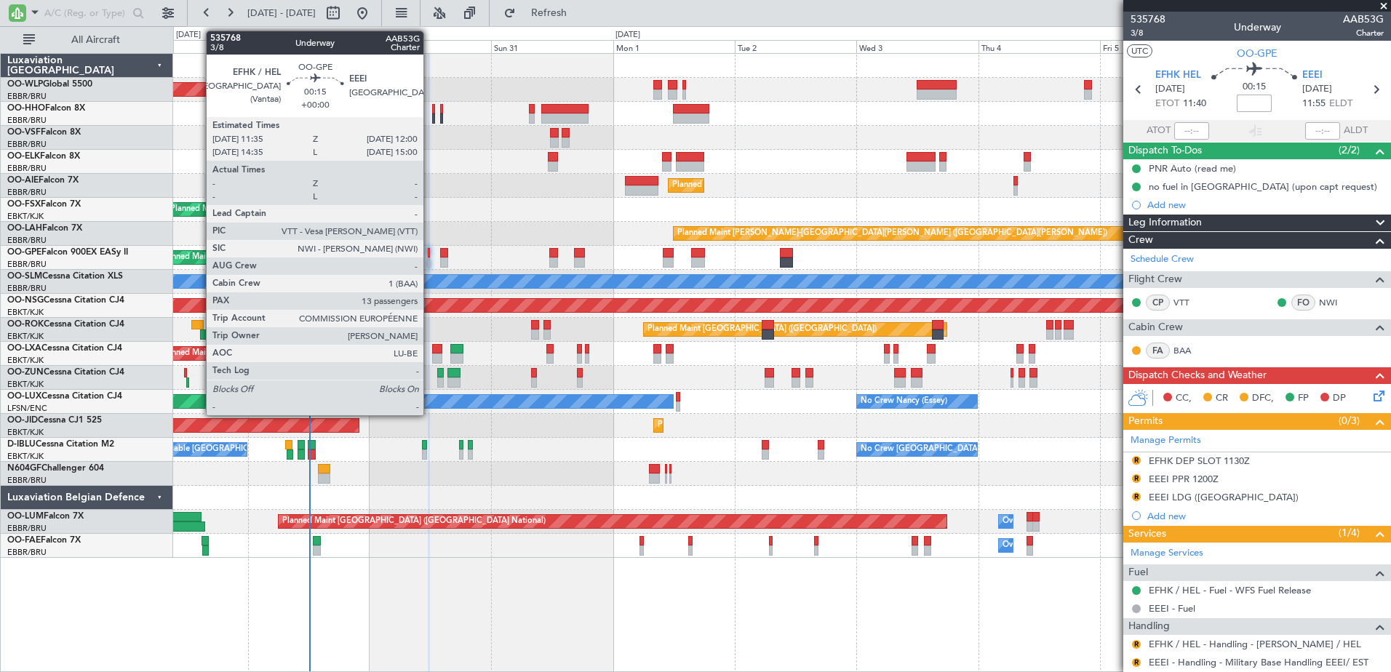
click at [430, 259] on div at bounding box center [429, 263] width 2 height 10
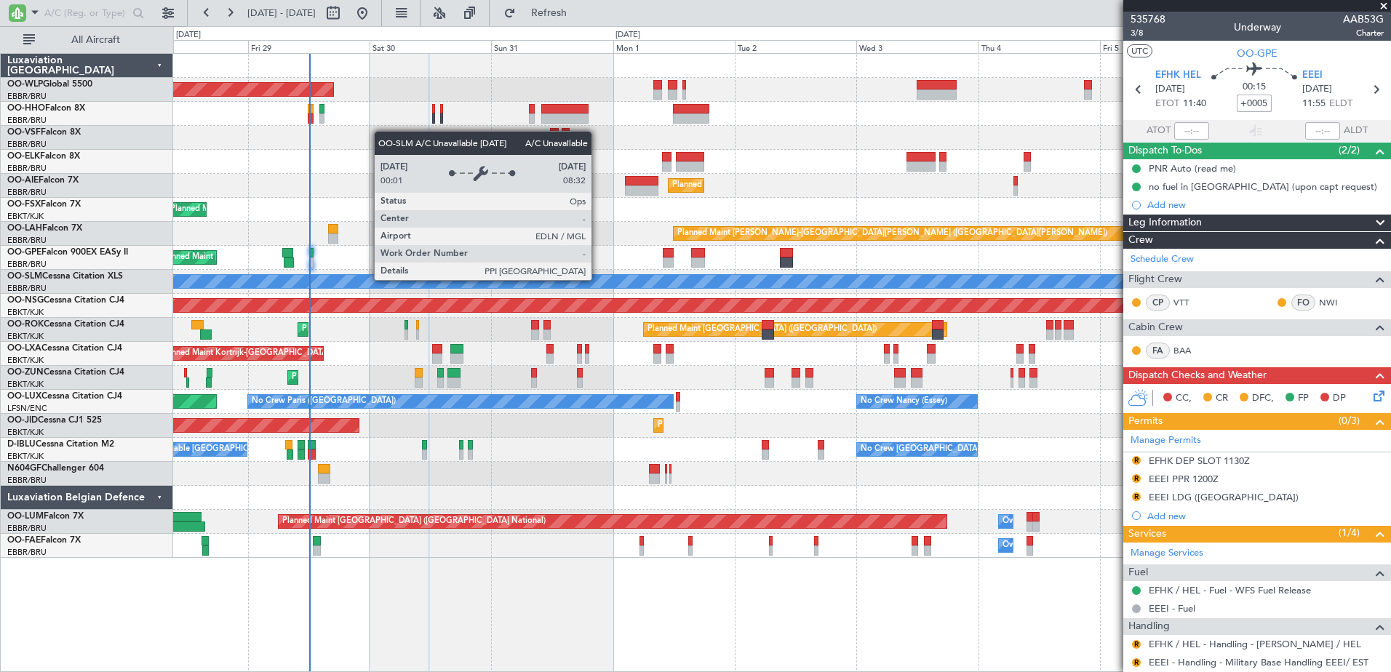
type input "+00:05"
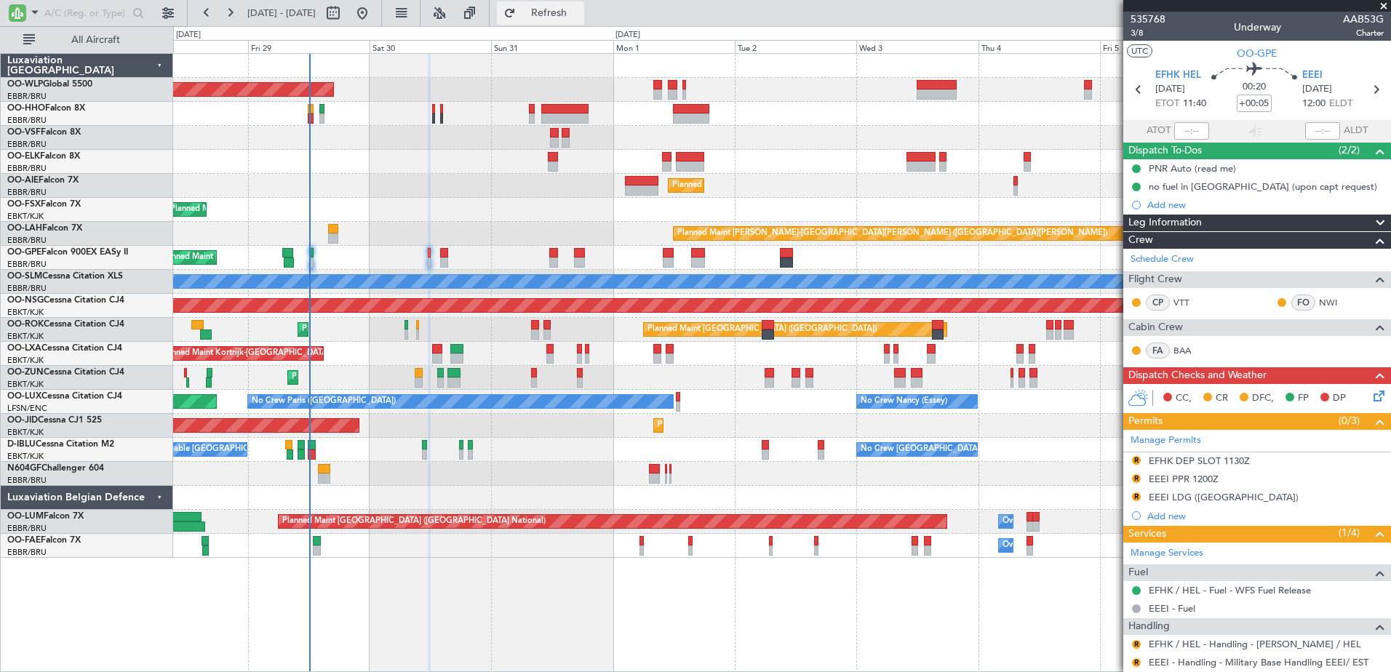
click at [580, 17] on span "Refresh" at bounding box center [549, 13] width 61 height 10
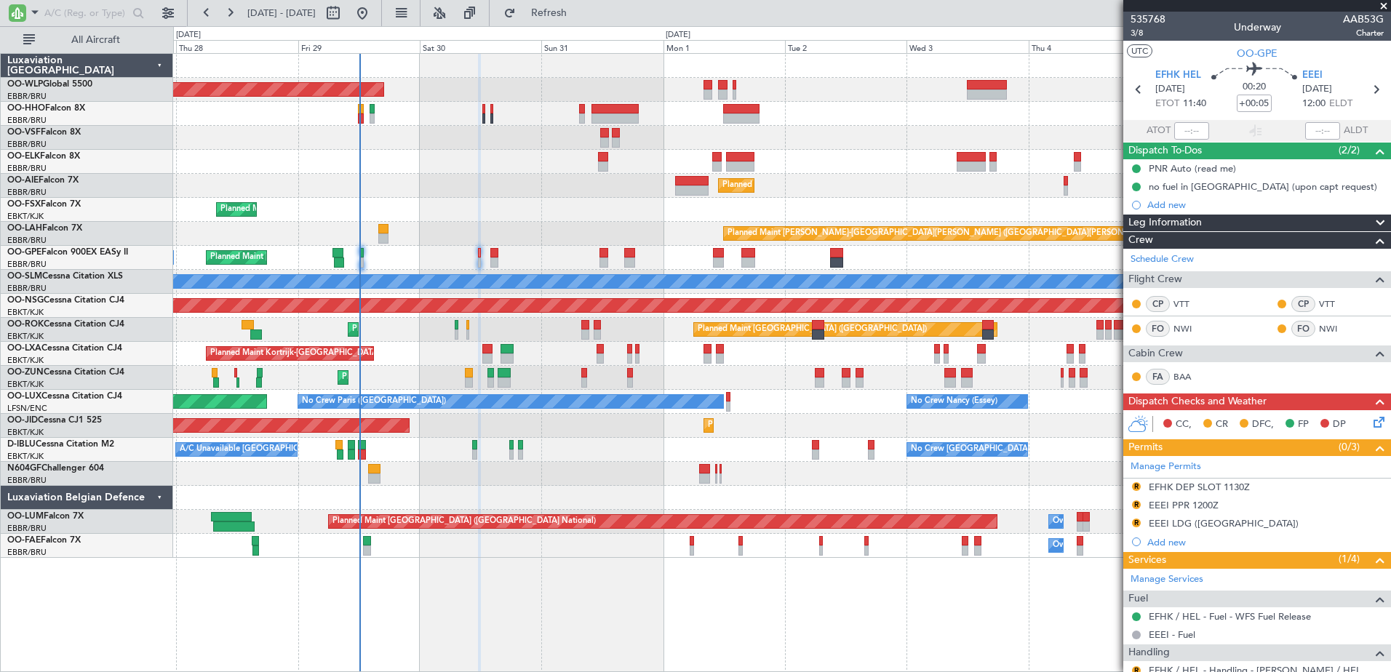
click at [541, 194] on div "Planned Maint [GEOGRAPHIC_DATA] ([GEOGRAPHIC_DATA])" at bounding box center [781, 186] width 1217 height 24
click at [584, 22] on button "Refresh" at bounding box center [540, 12] width 87 height 23
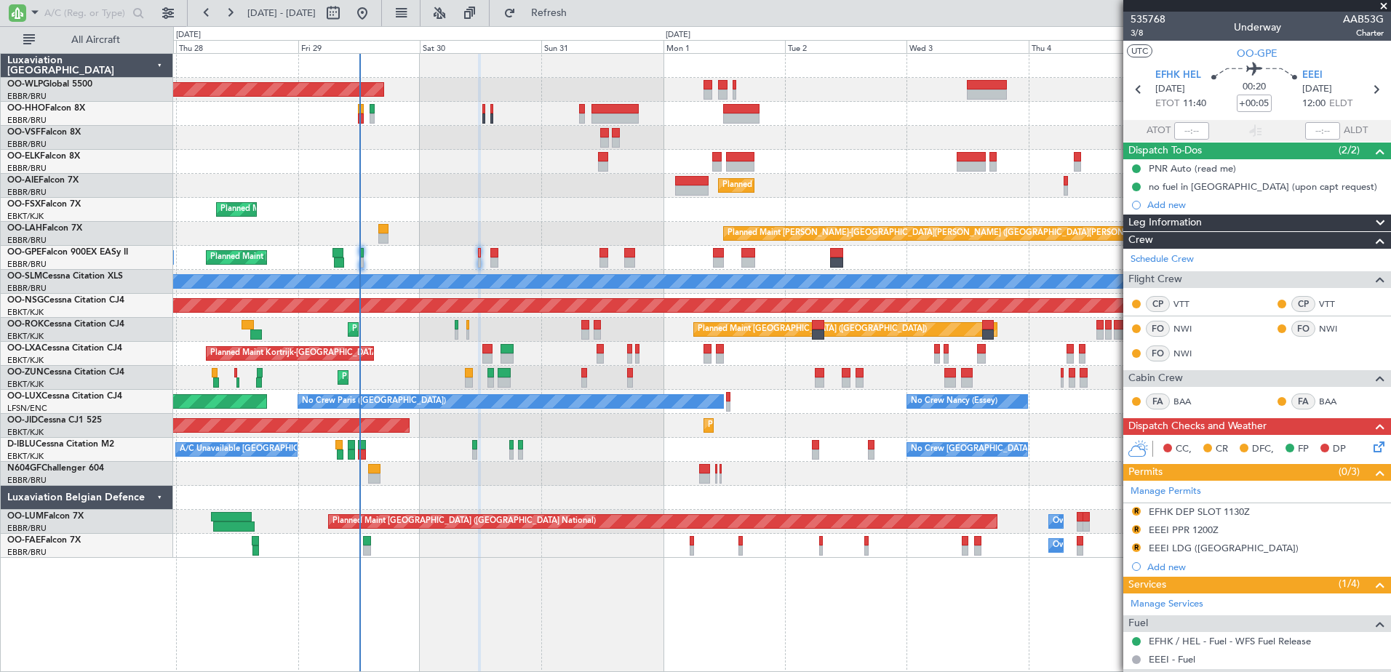
scroll to position [218, 0]
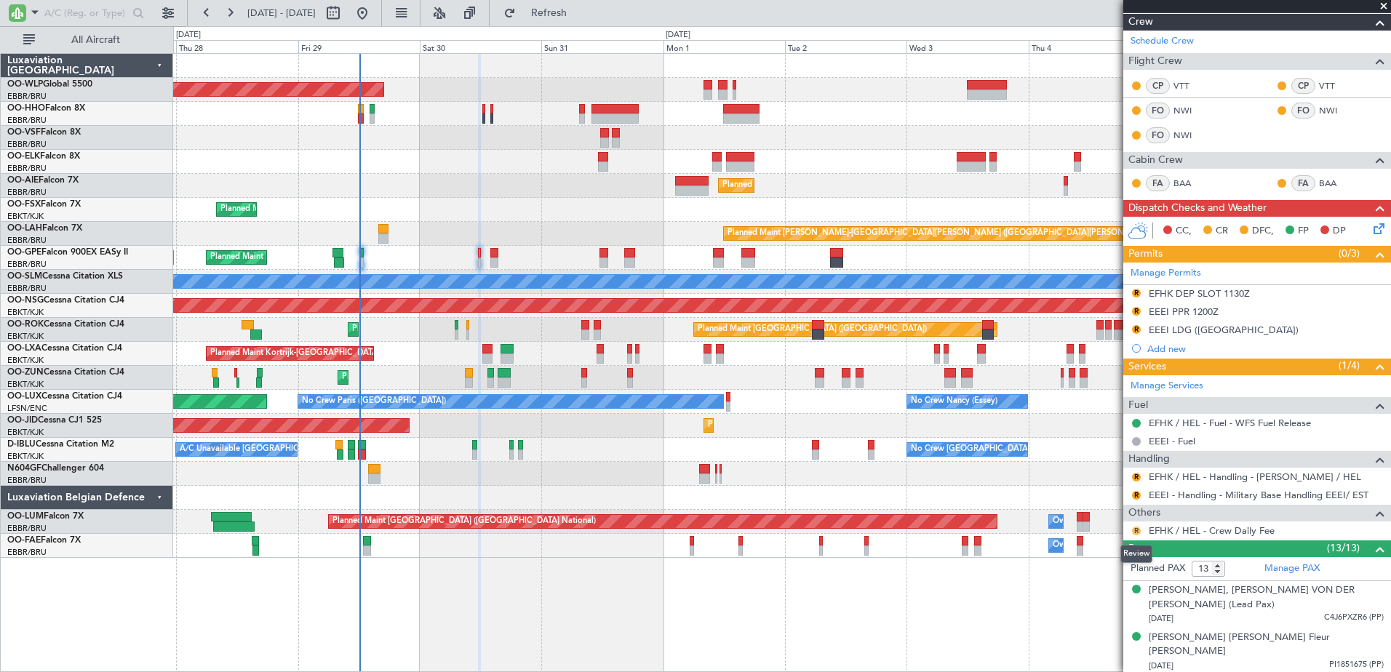
click at [1135, 533] on button "R" at bounding box center [1136, 531] width 9 height 9
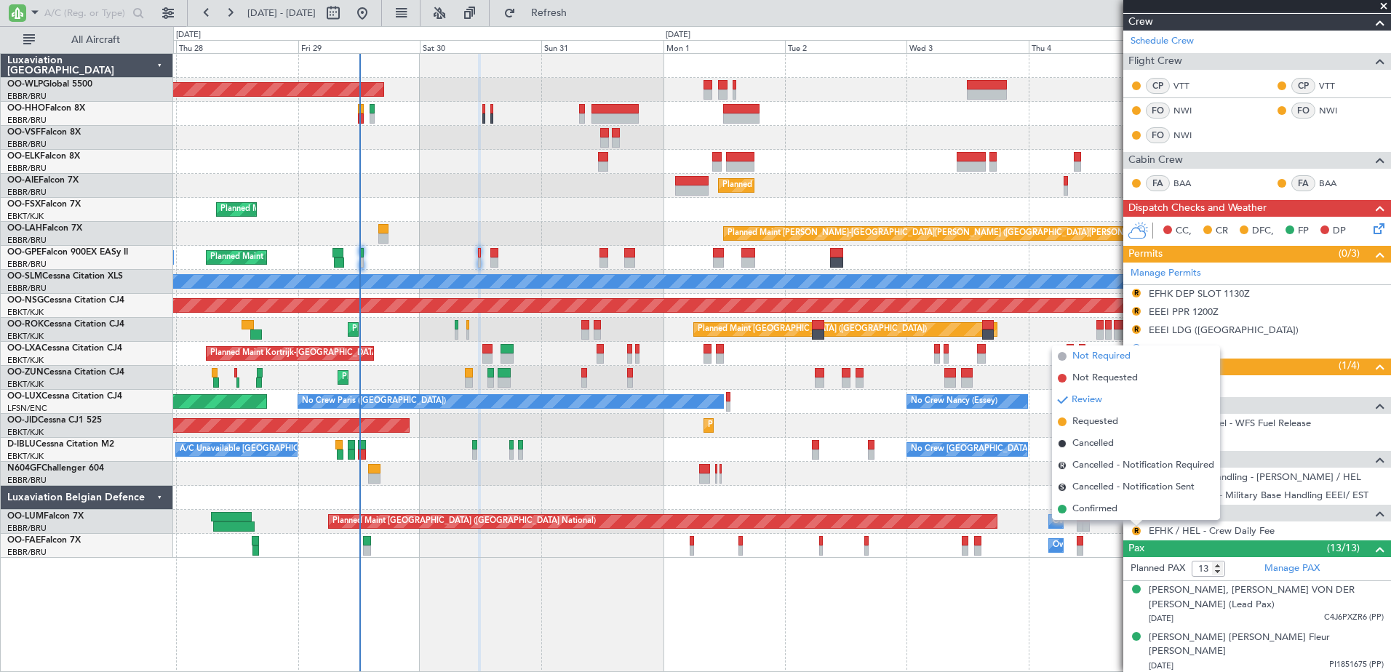
click at [1113, 356] on span "Not Required" at bounding box center [1102, 356] width 58 height 15
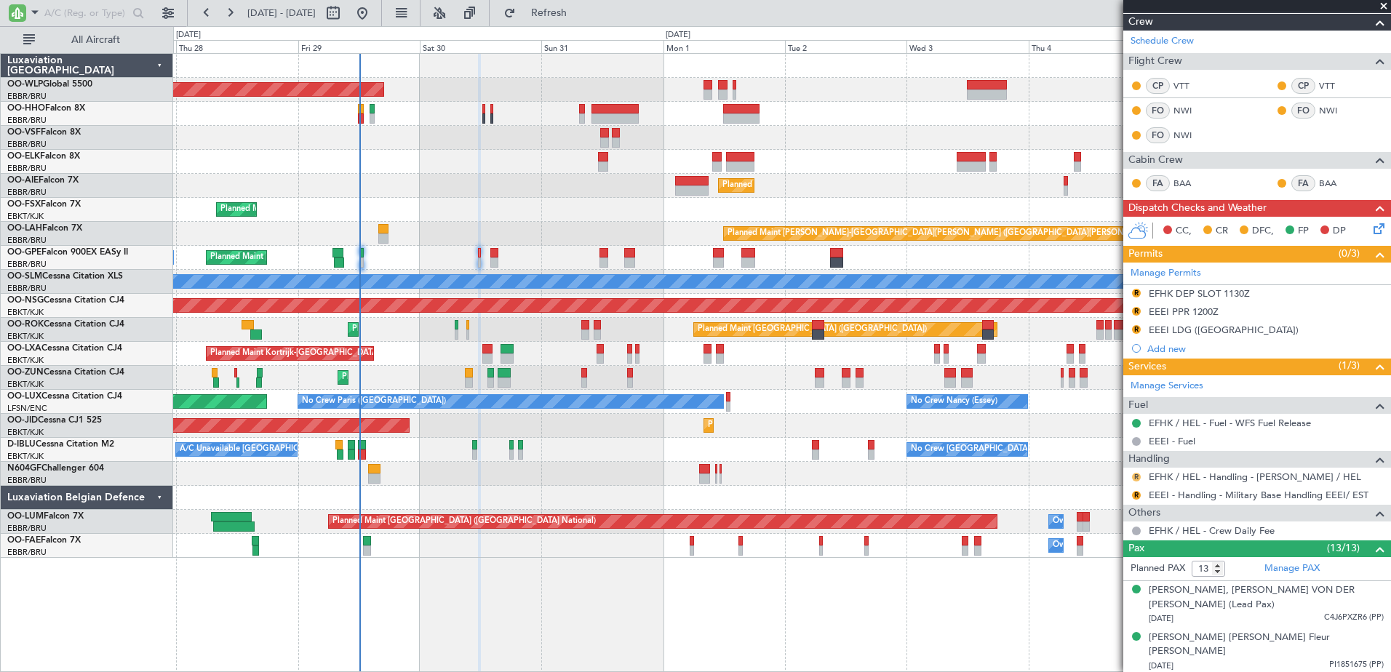
click at [1140, 477] on button "R" at bounding box center [1136, 477] width 9 height 9
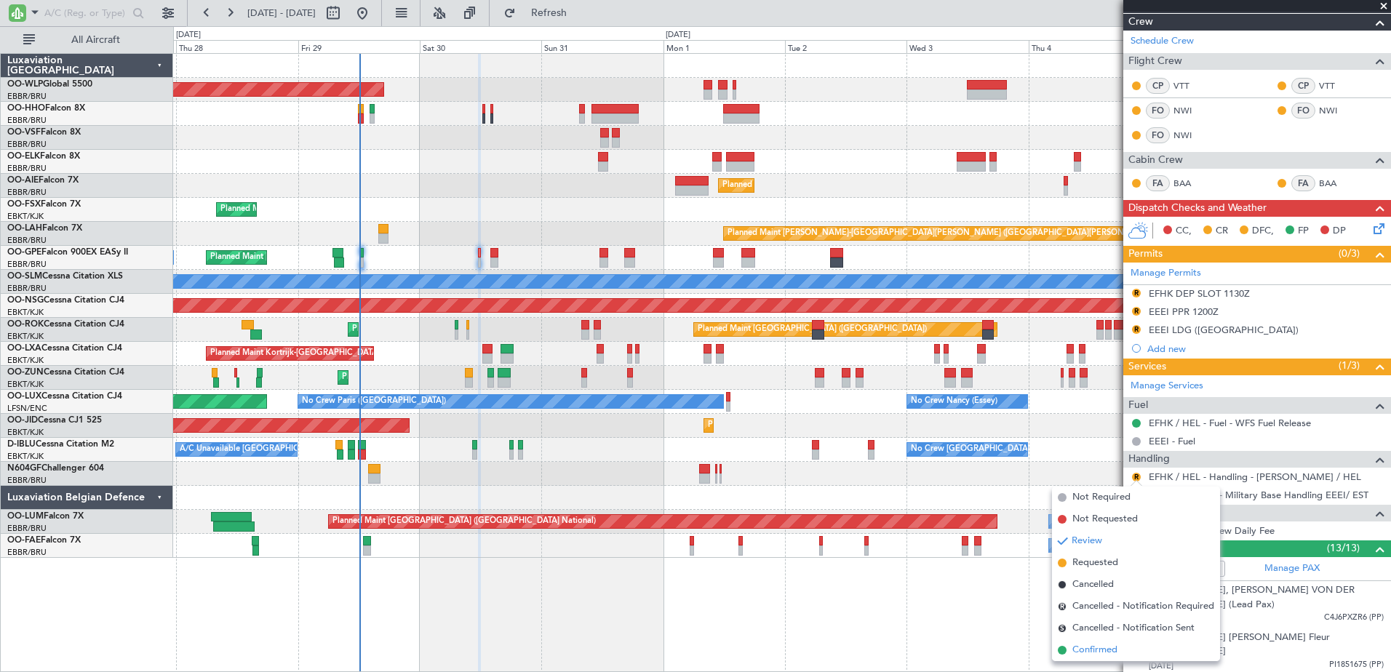
click at [1105, 656] on span "Confirmed" at bounding box center [1095, 650] width 45 height 15
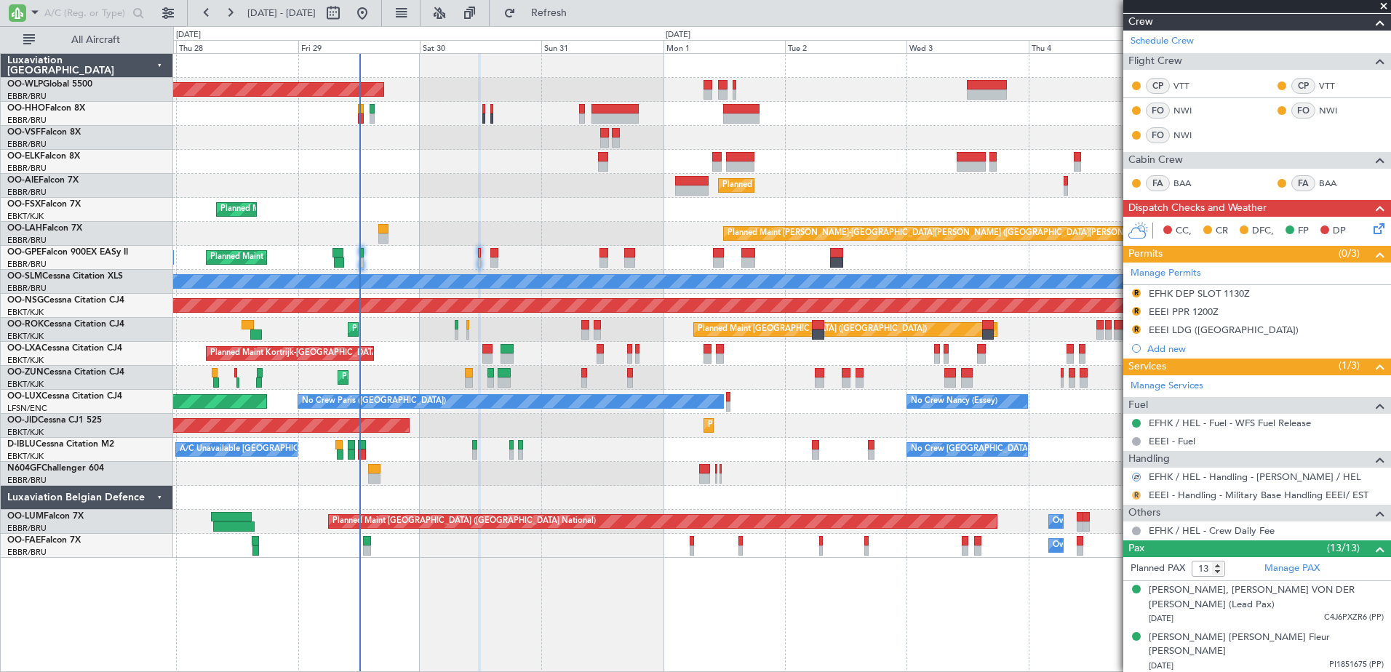
click at [1137, 498] on button "R" at bounding box center [1136, 495] width 9 height 9
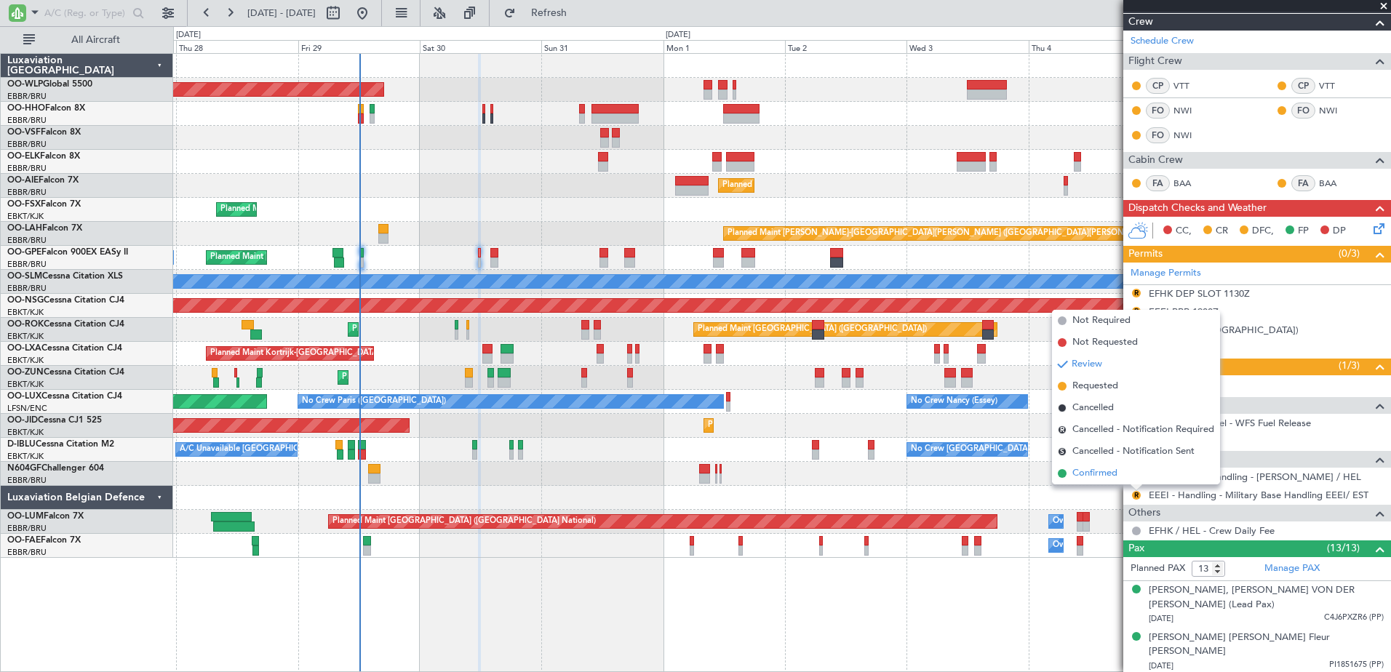
click at [1087, 473] on span "Confirmed" at bounding box center [1095, 473] width 45 height 15
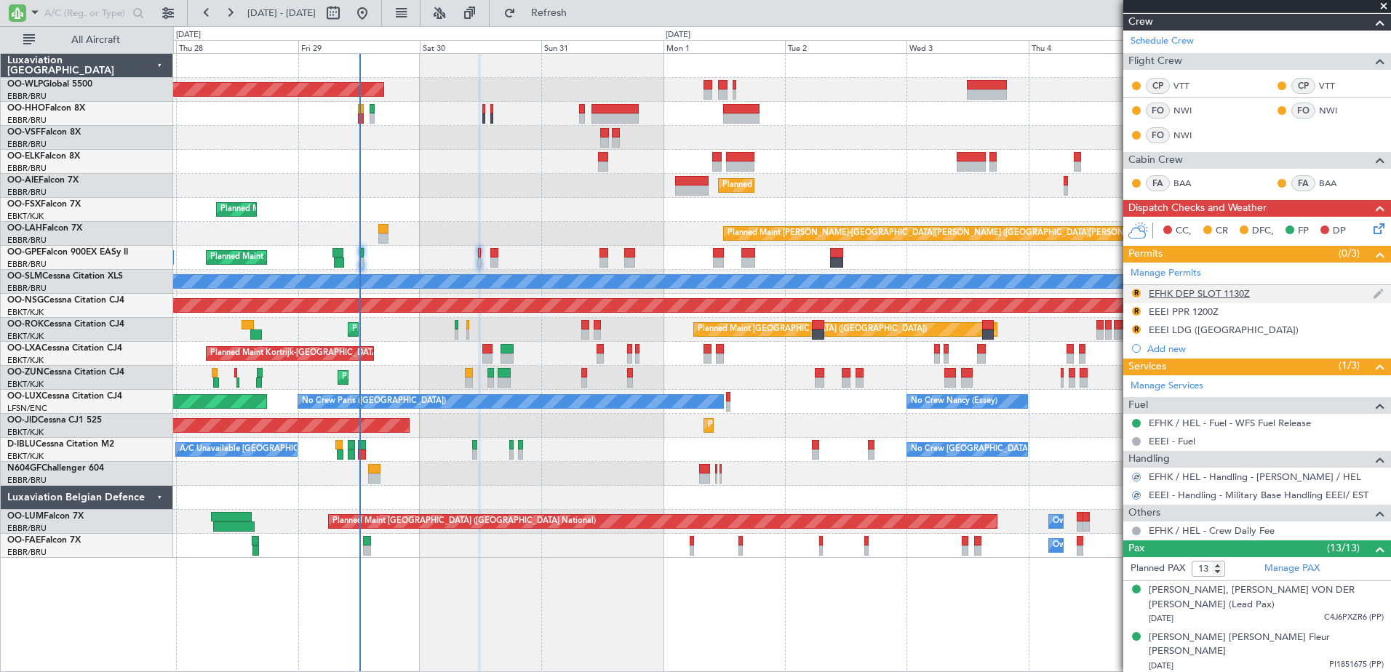
click at [1224, 301] on div "R EFHK DEP SLOT 1130Z" at bounding box center [1258, 294] width 268 height 18
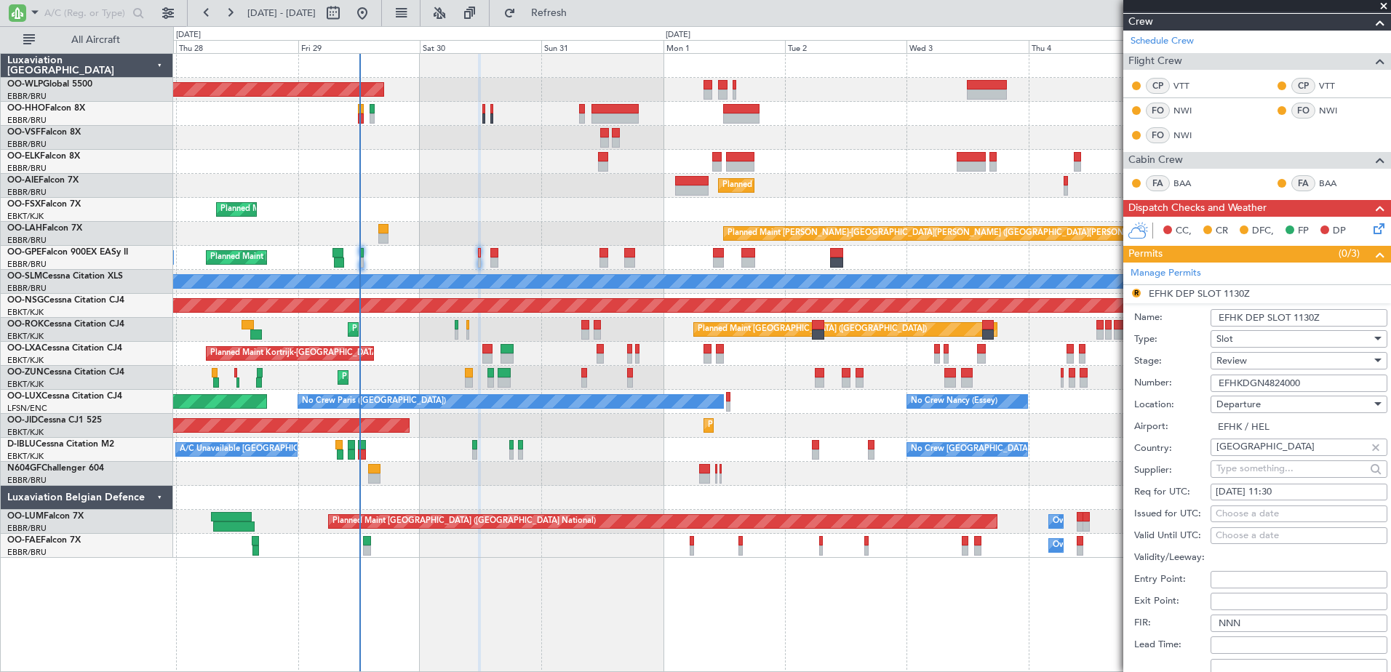
drag, startPoint x: 1310, startPoint y: 319, endPoint x: 1320, endPoint y: 319, distance: 10.2
click at [1316, 319] on input "EFHK DEP SLOT 1130Z" at bounding box center [1299, 317] width 177 height 17
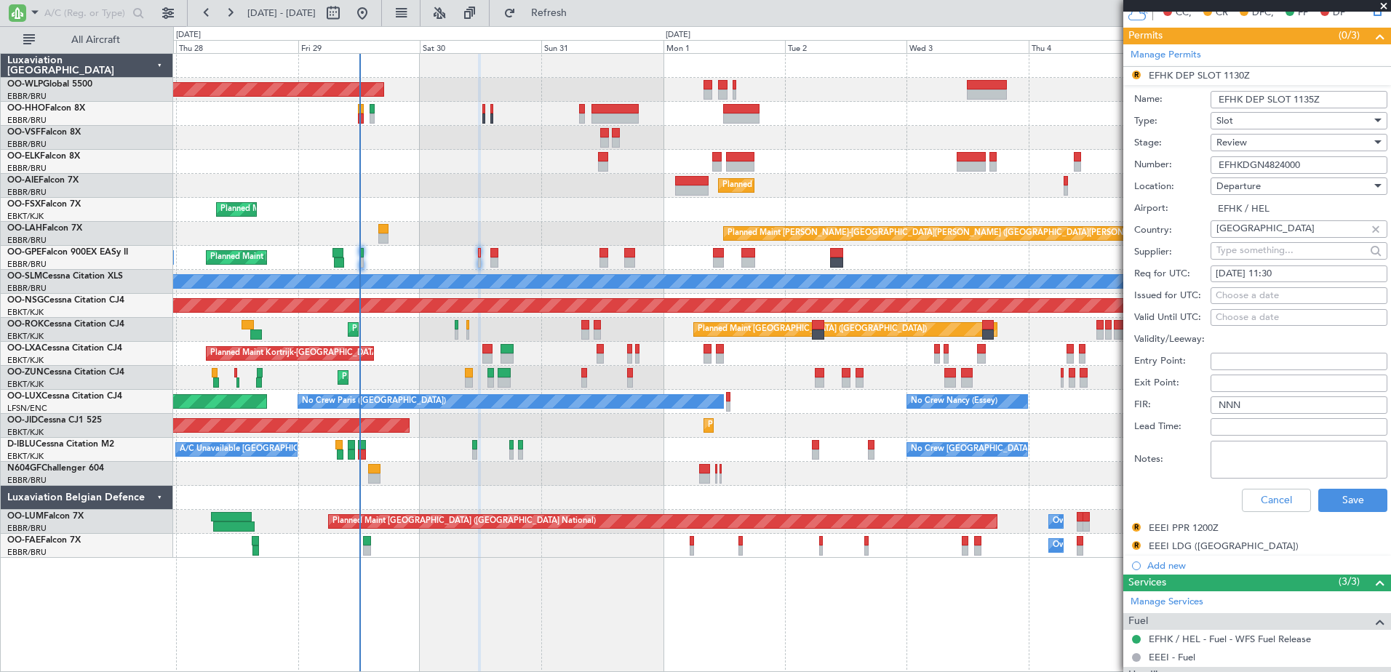
scroll to position [655, 0]
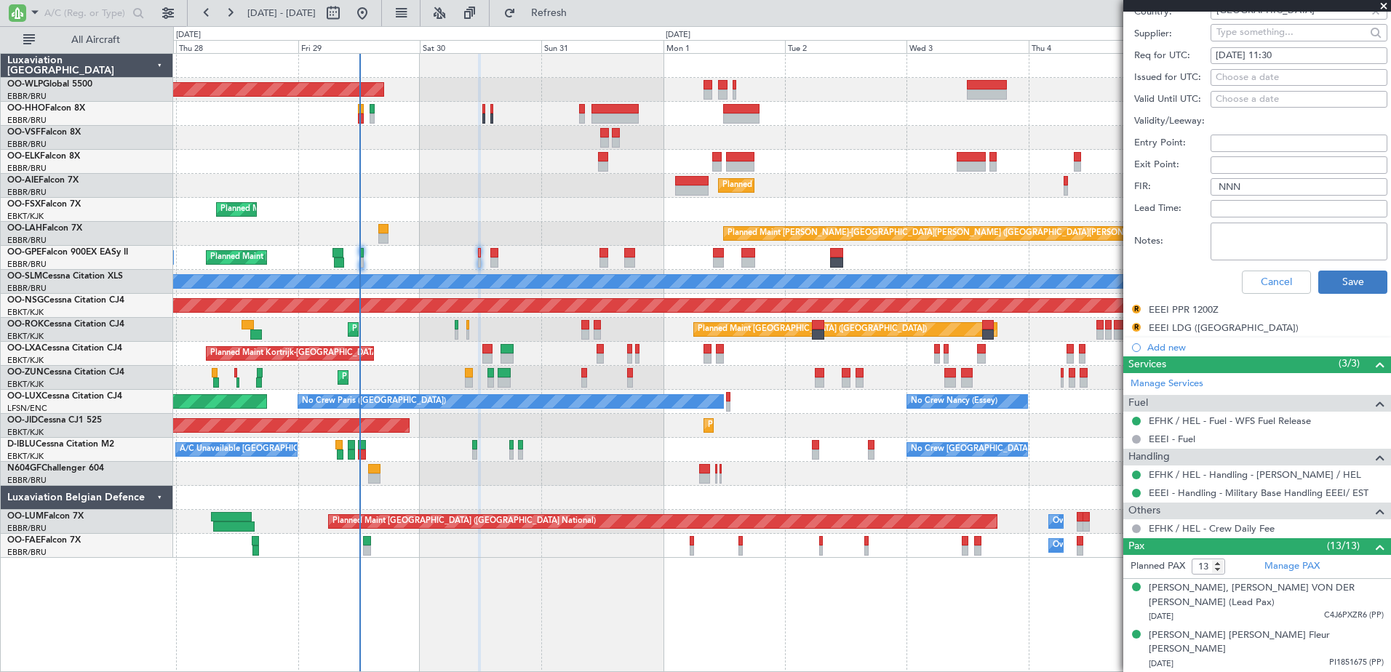
type input "EFHK DEP SLOT 1135Z"
click at [1333, 282] on button "Save" at bounding box center [1353, 282] width 69 height 23
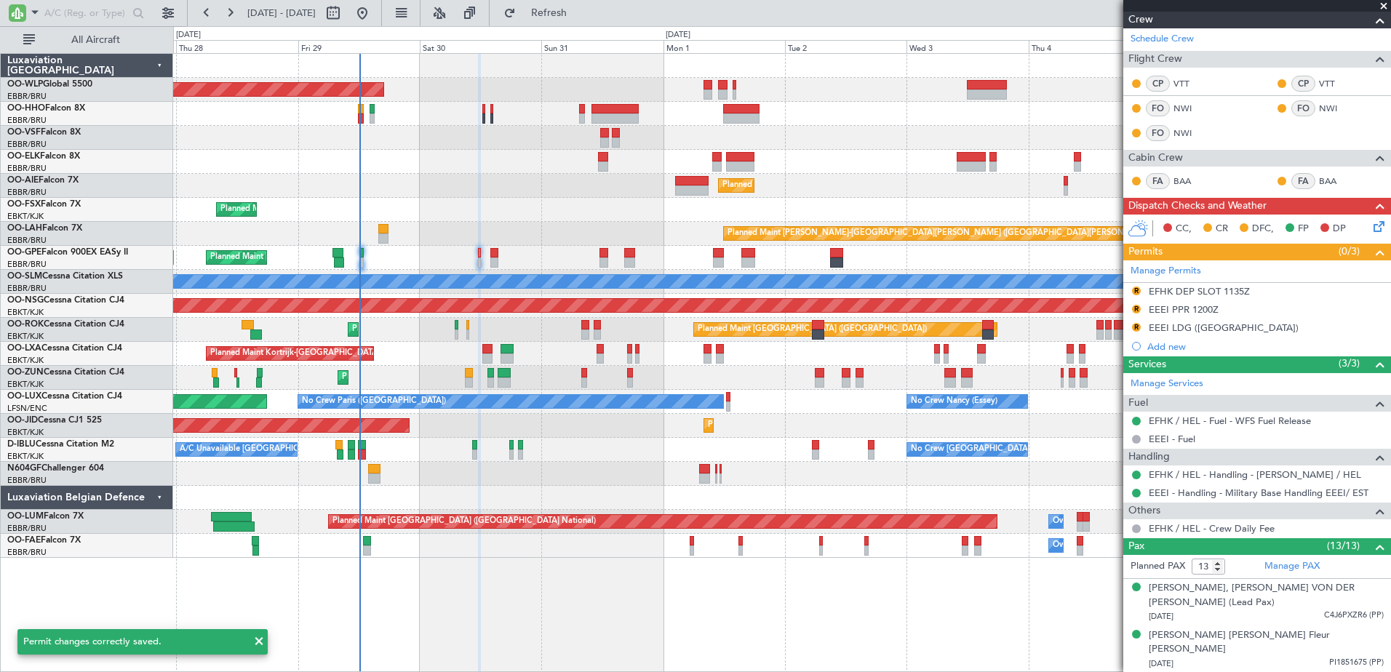
scroll to position [0, 0]
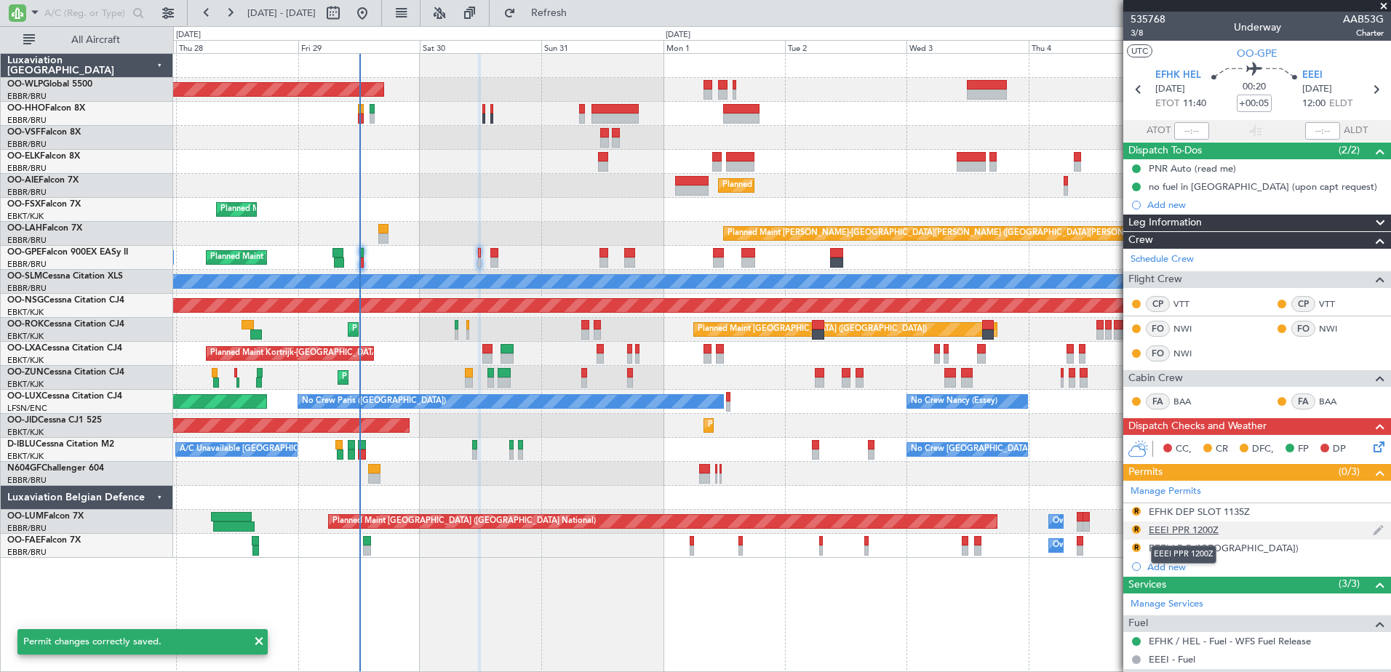
click at [1201, 530] on div "EEEI PPR 1200Z" at bounding box center [1184, 530] width 70 height 12
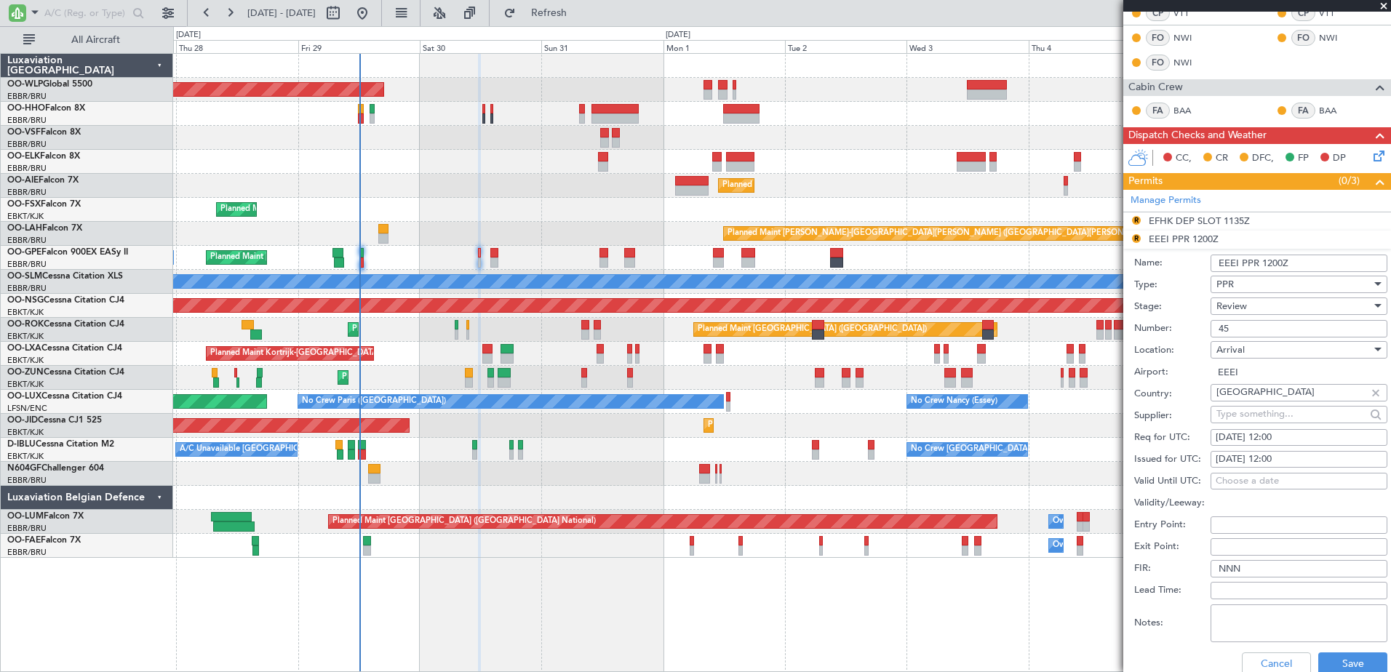
scroll to position [364, 0]
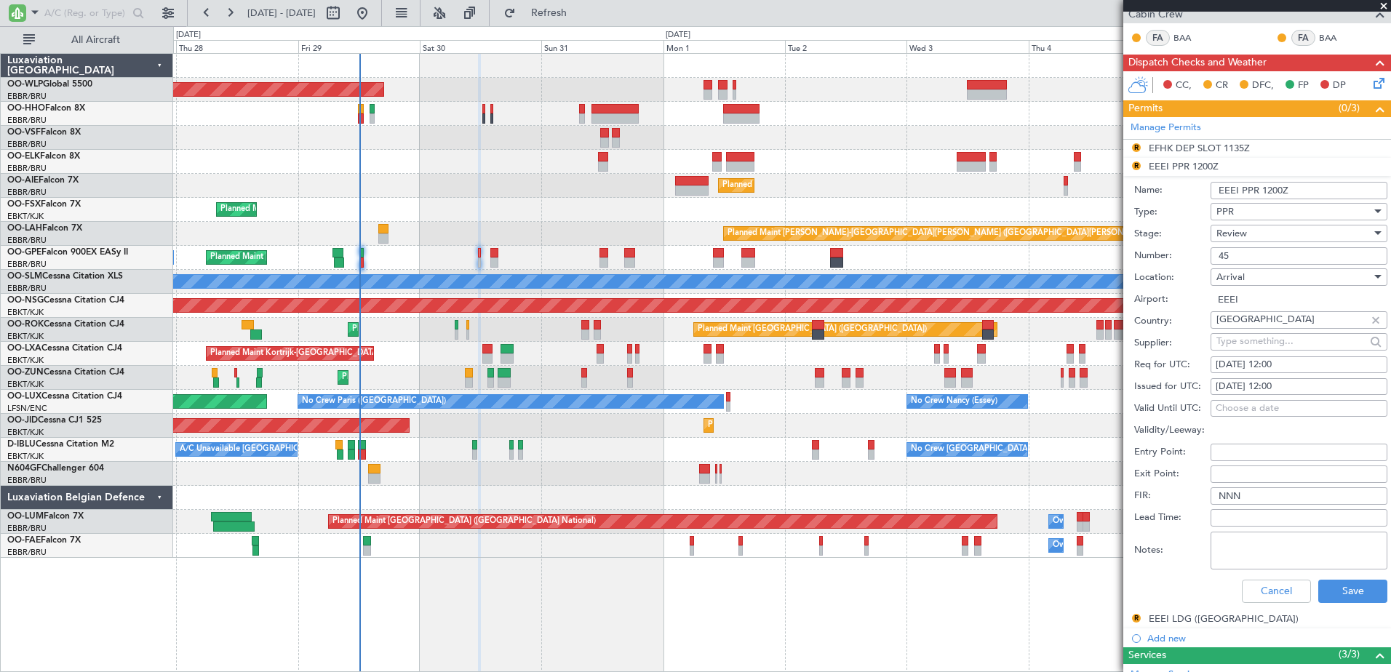
click at [1306, 359] on div "[DATE] 12:00" at bounding box center [1299, 365] width 167 height 15
select select "8"
select select "2025"
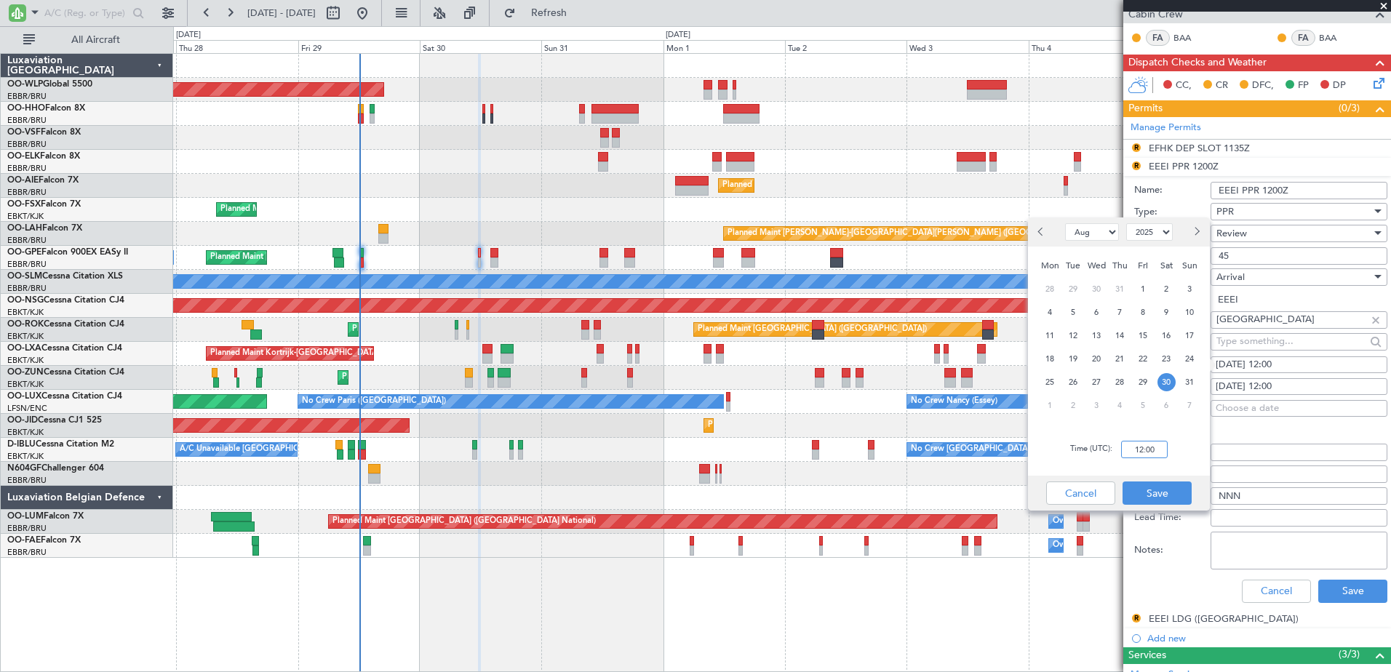
click at [1151, 451] on input "12:00" at bounding box center [1144, 449] width 47 height 17
type input "12:05"
click at [1170, 501] on button "Save" at bounding box center [1157, 493] width 69 height 23
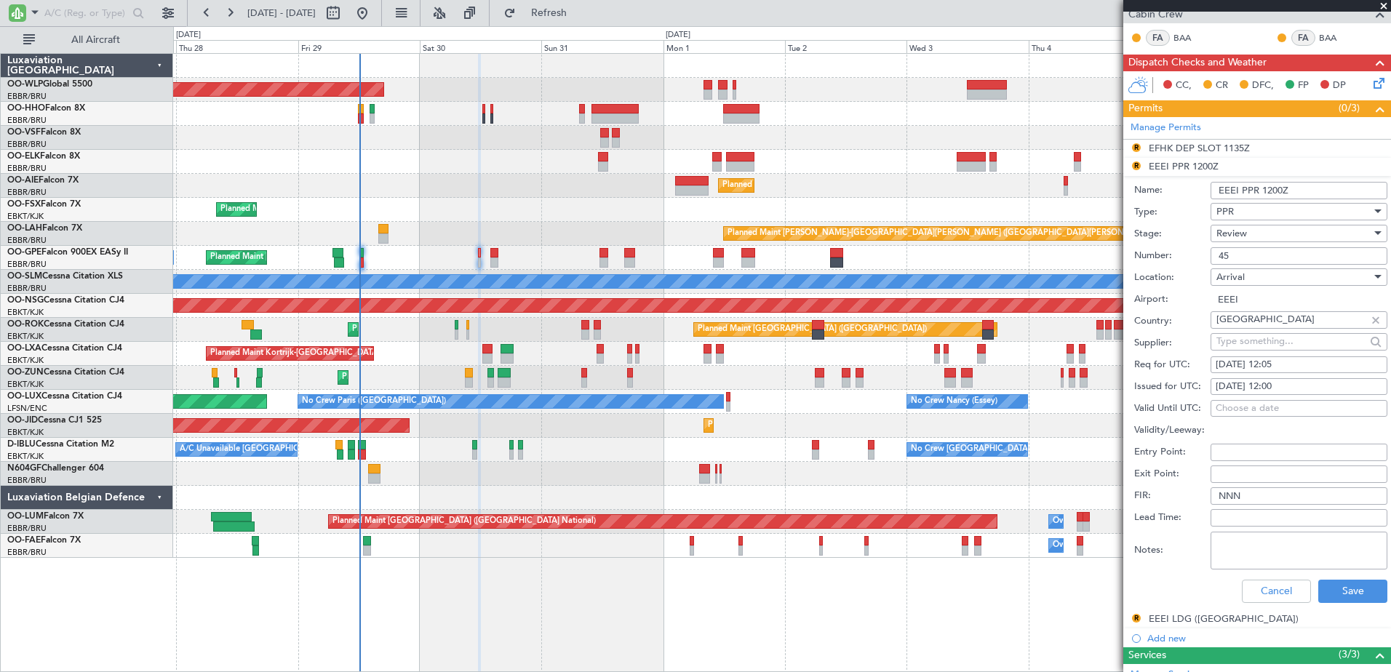
click at [1293, 384] on div "[DATE] 12:00" at bounding box center [1299, 387] width 167 height 15
select select "8"
select select "2025"
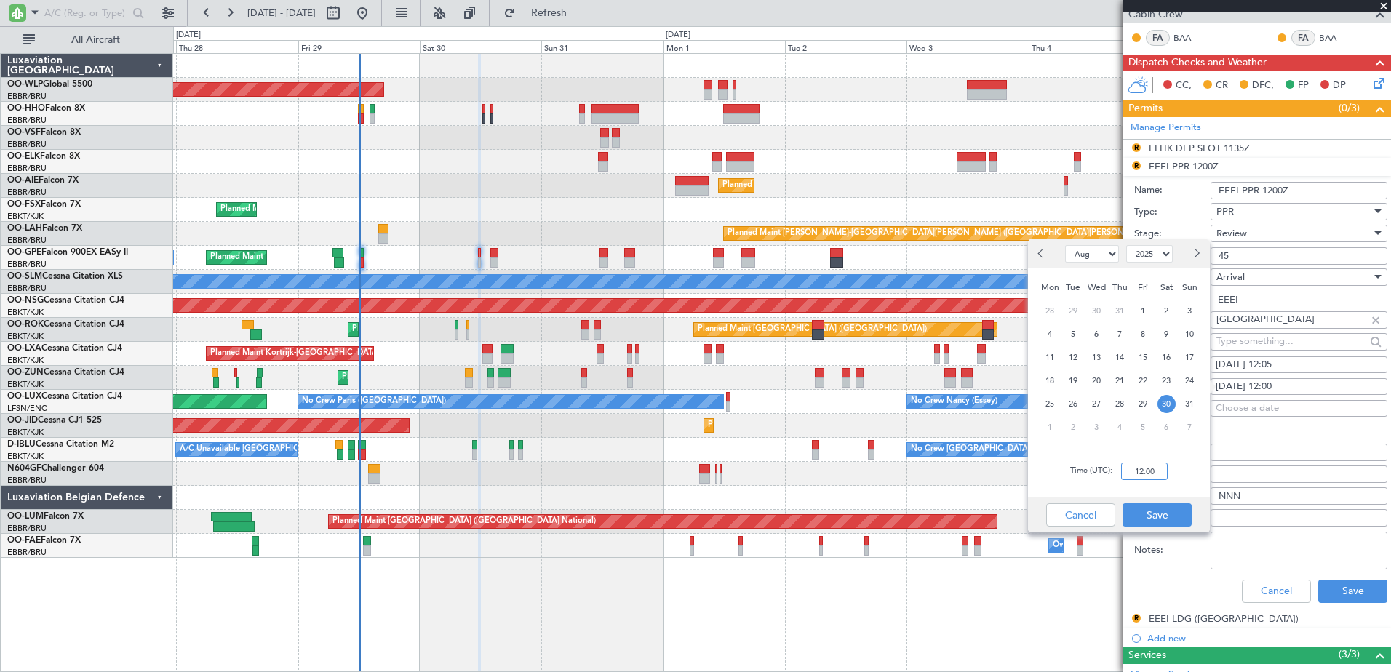
click at [1148, 465] on input "12:00" at bounding box center [1144, 471] width 47 height 17
type input "12:05"
click at [1175, 515] on button "Save" at bounding box center [1157, 515] width 69 height 23
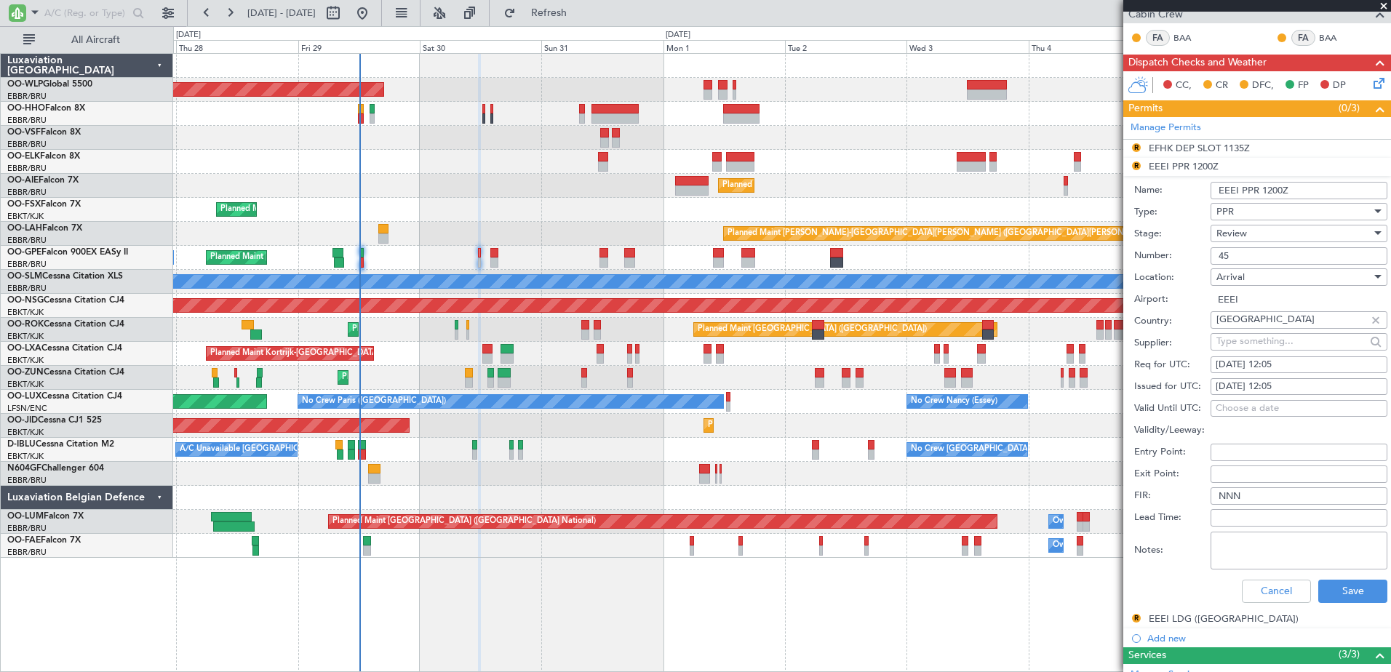
click at [1271, 231] on div "Review" at bounding box center [1294, 234] width 155 height 22
click at [1275, 353] on span "Received OK" at bounding box center [1293, 350] width 153 height 22
click at [1355, 594] on button "Save" at bounding box center [1353, 591] width 69 height 23
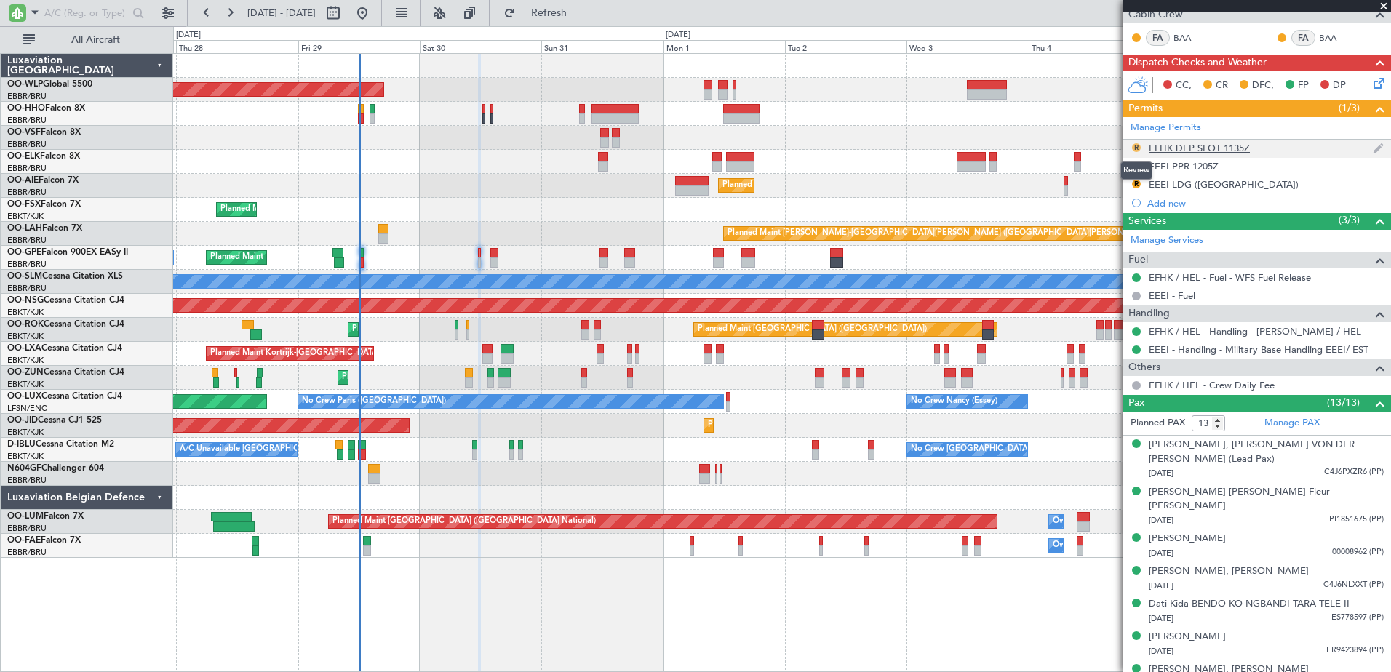
click at [1137, 150] on button "R" at bounding box center [1136, 147] width 9 height 9
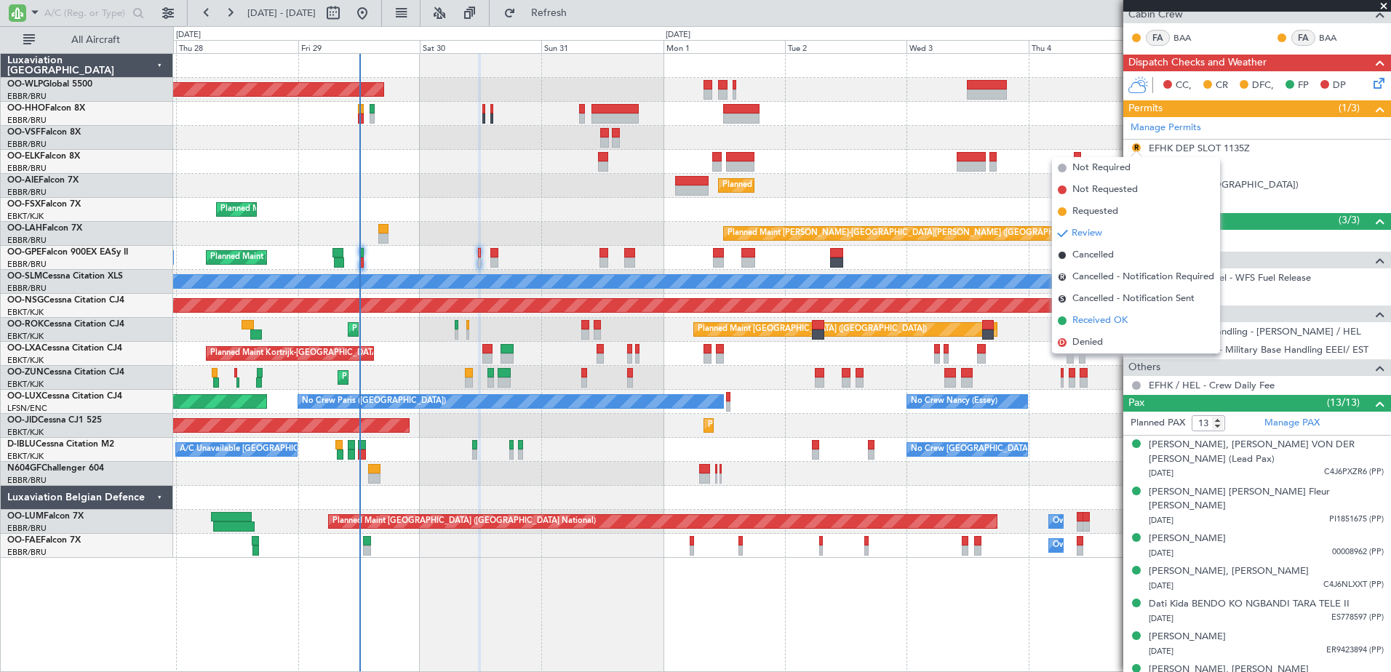
click at [1083, 315] on span "Received OK" at bounding box center [1100, 321] width 55 height 15
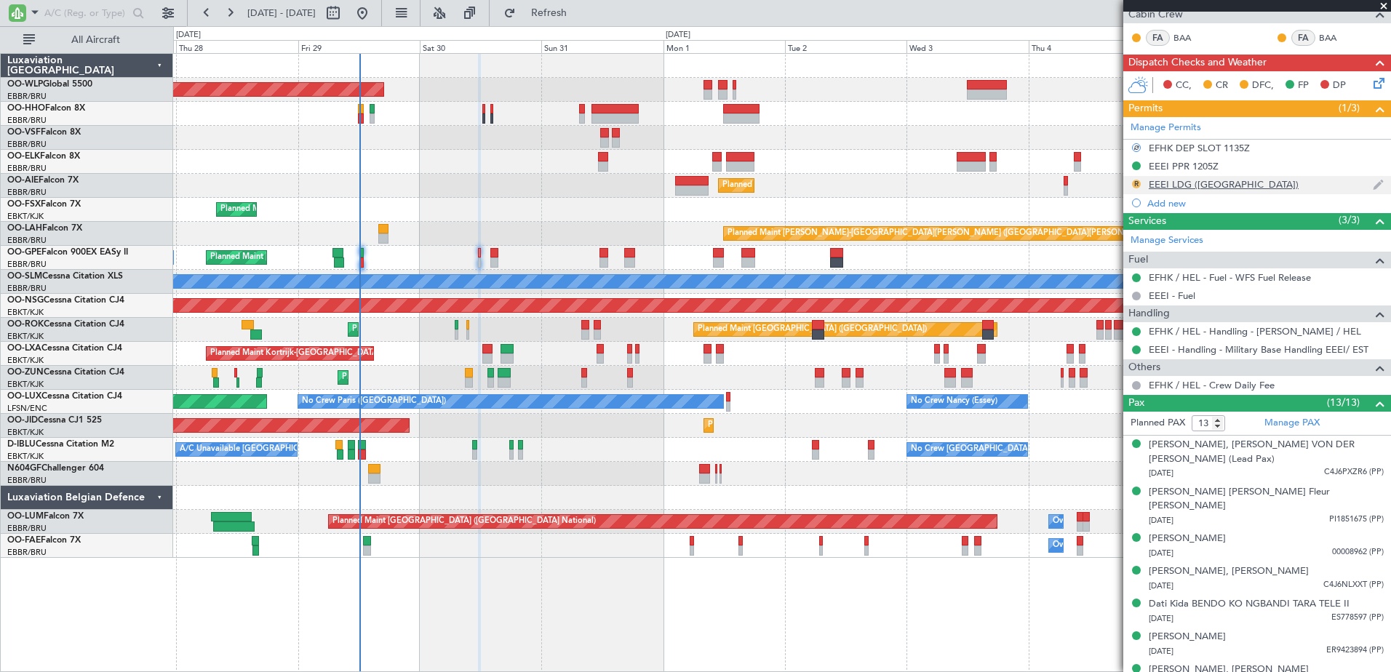
click at [1136, 180] on button "R" at bounding box center [1136, 184] width 9 height 9
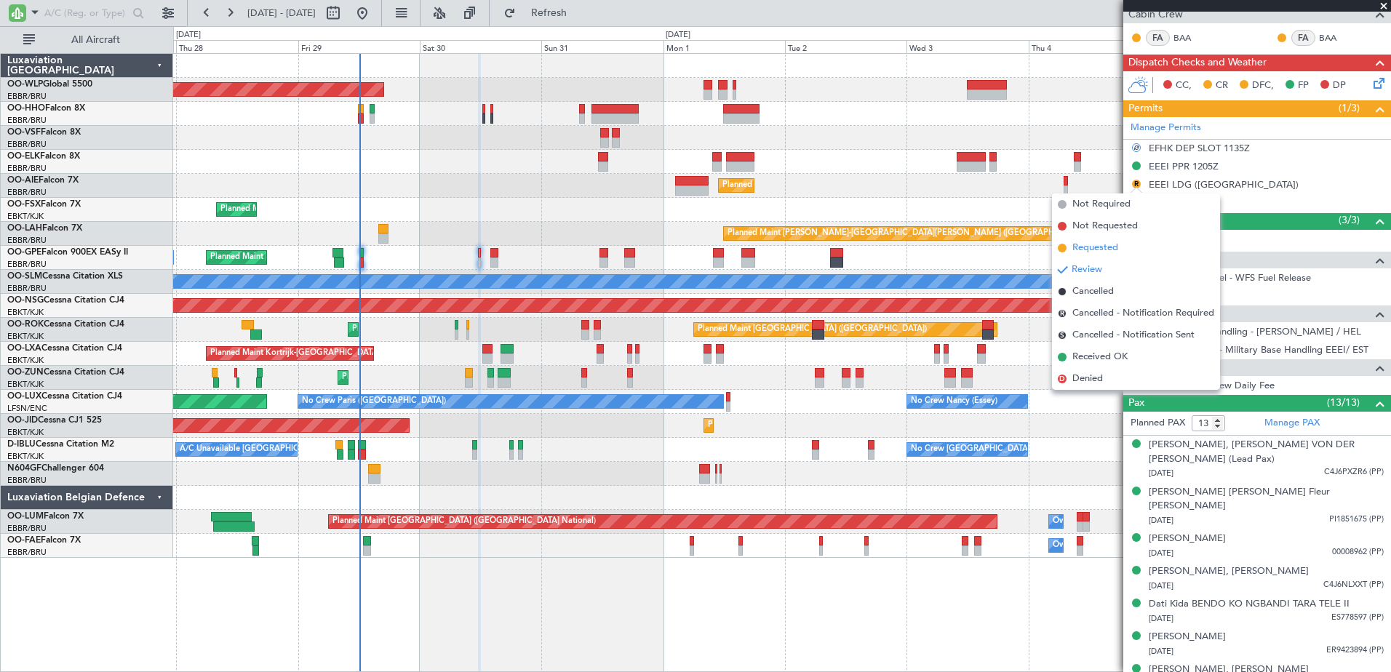
click at [1098, 244] on span "Requested" at bounding box center [1096, 248] width 46 height 15
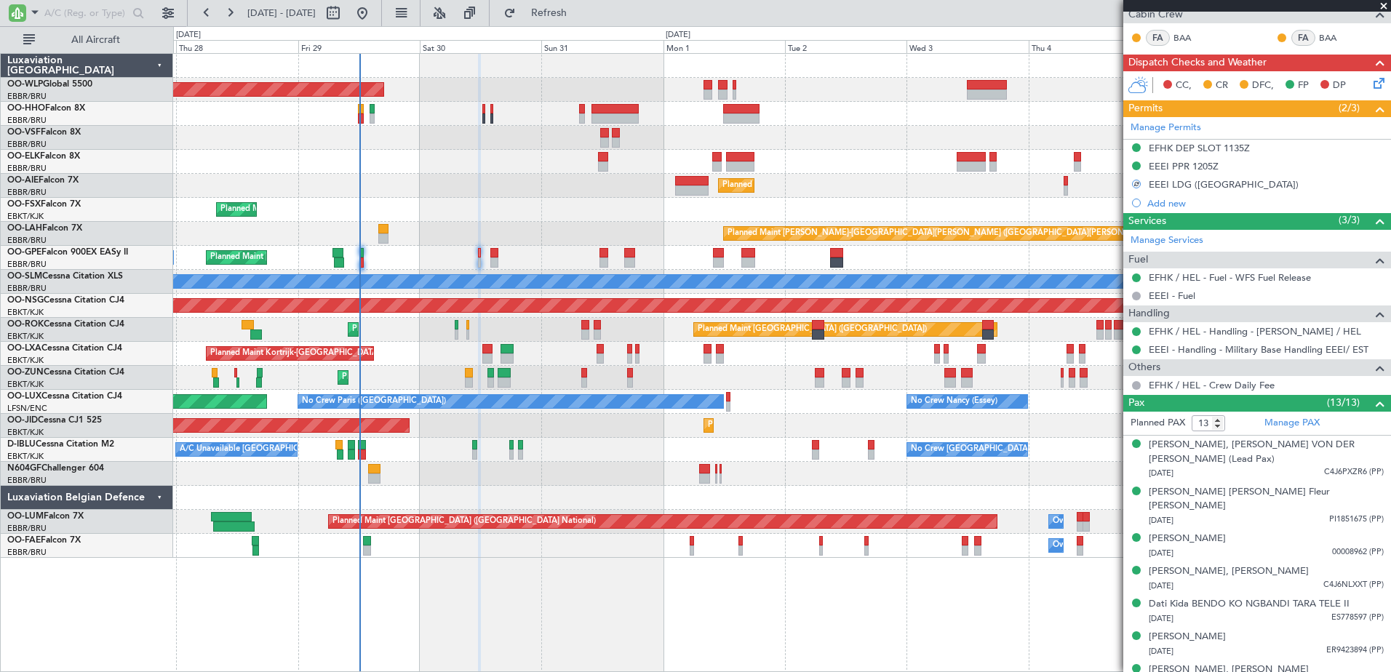
click at [1371, 81] on icon at bounding box center [1377, 81] width 12 height 12
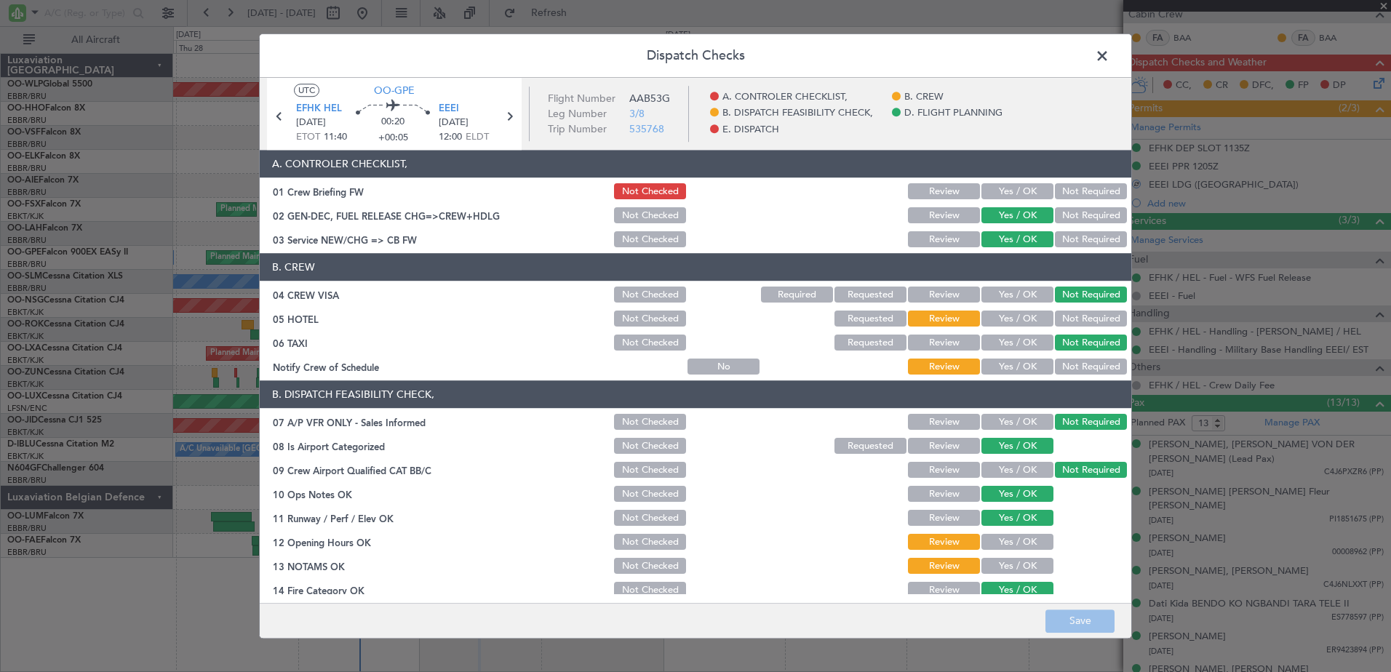
click at [1013, 368] on button "Yes / OK" at bounding box center [1018, 367] width 72 height 16
click at [1075, 319] on button "Not Required" at bounding box center [1091, 319] width 72 height 16
click at [998, 546] on button "Yes / OK" at bounding box center [1018, 543] width 72 height 16
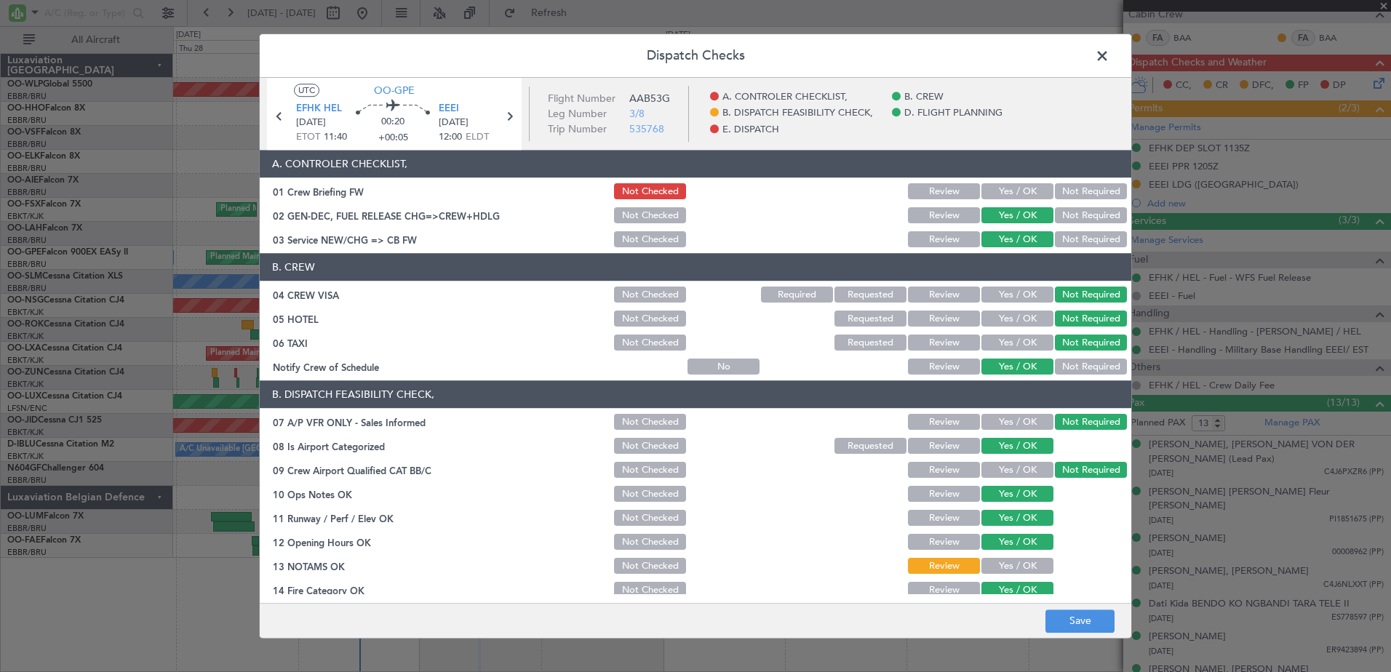
click at [999, 565] on button "Yes / OK" at bounding box center [1018, 567] width 72 height 16
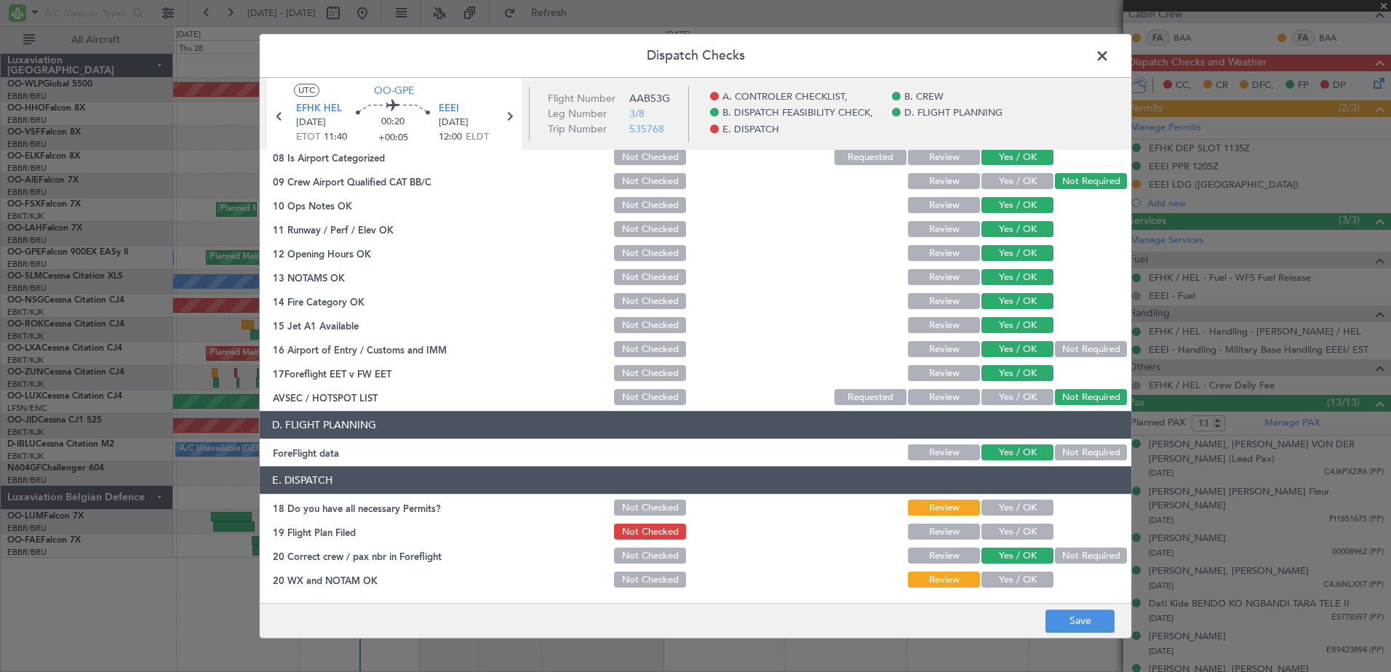
click at [1010, 509] on button "Yes / OK" at bounding box center [1018, 509] width 72 height 16
click at [1010, 537] on button "Yes / OK" at bounding box center [1018, 533] width 72 height 16
click at [1012, 584] on button "Yes / OK" at bounding box center [1018, 581] width 72 height 16
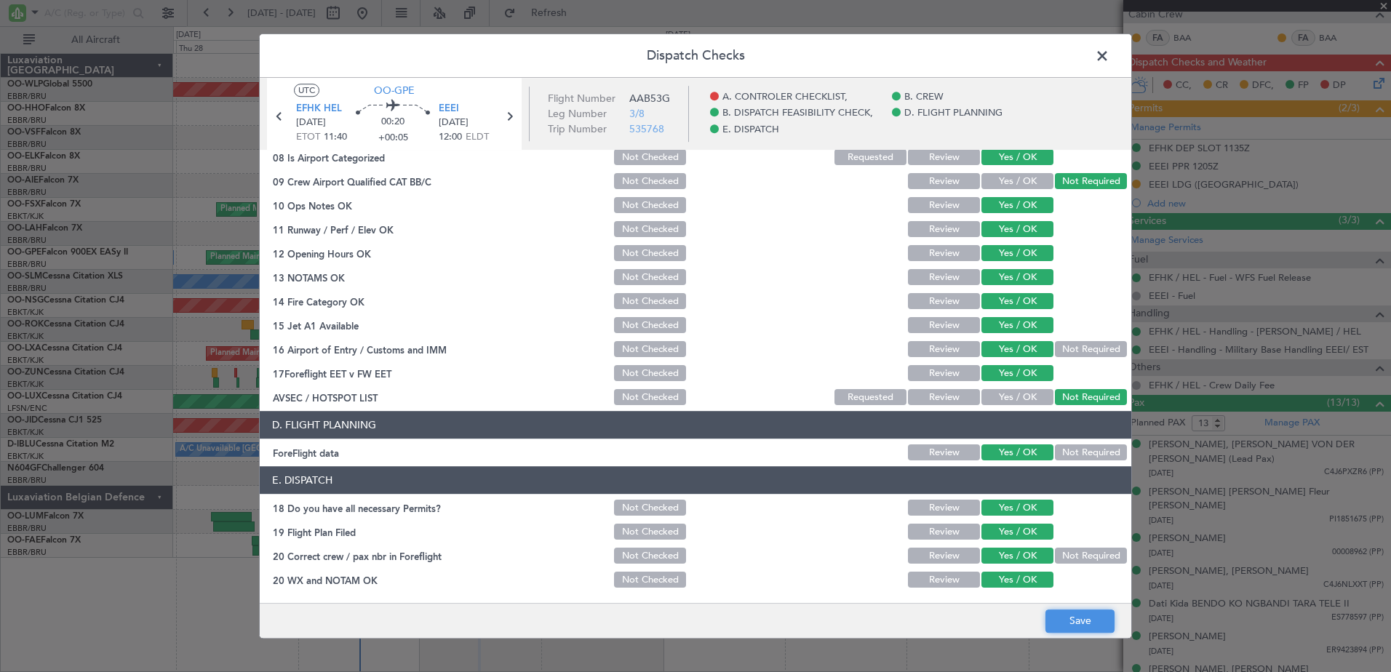
click at [1066, 617] on button "Save" at bounding box center [1080, 621] width 69 height 23
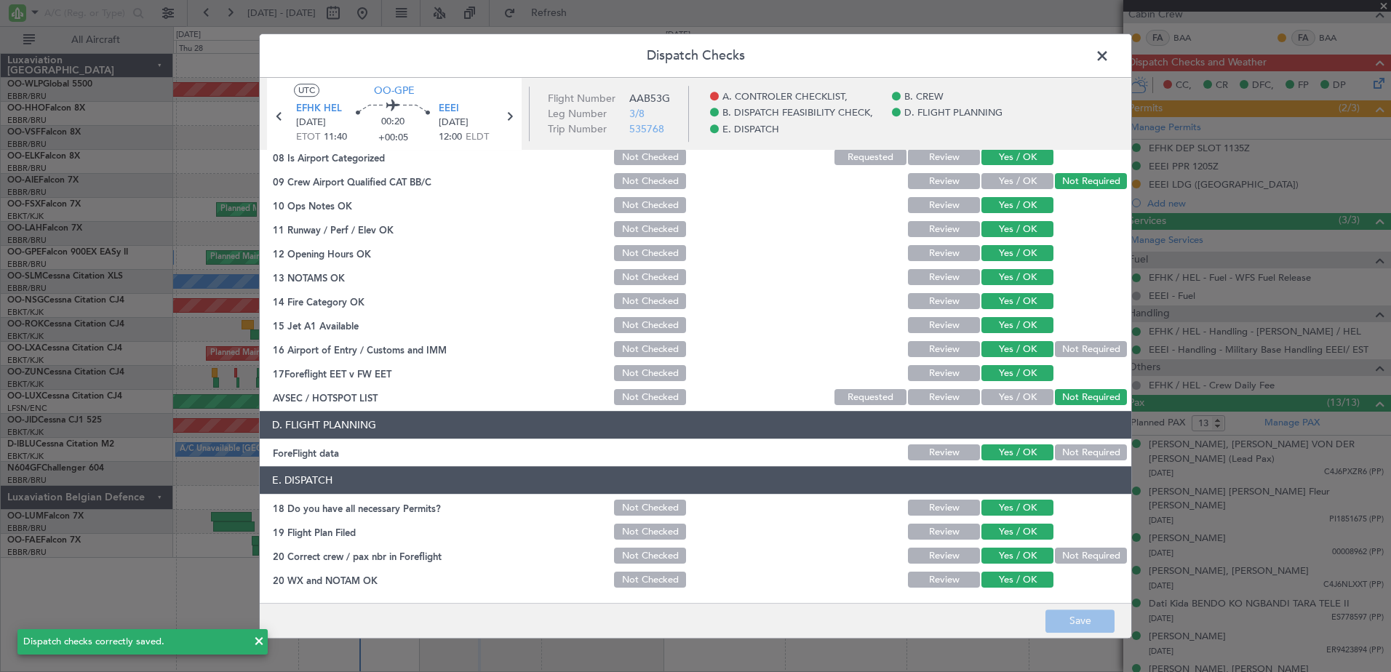
click at [1110, 50] on span at bounding box center [1110, 59] width 0 height 29
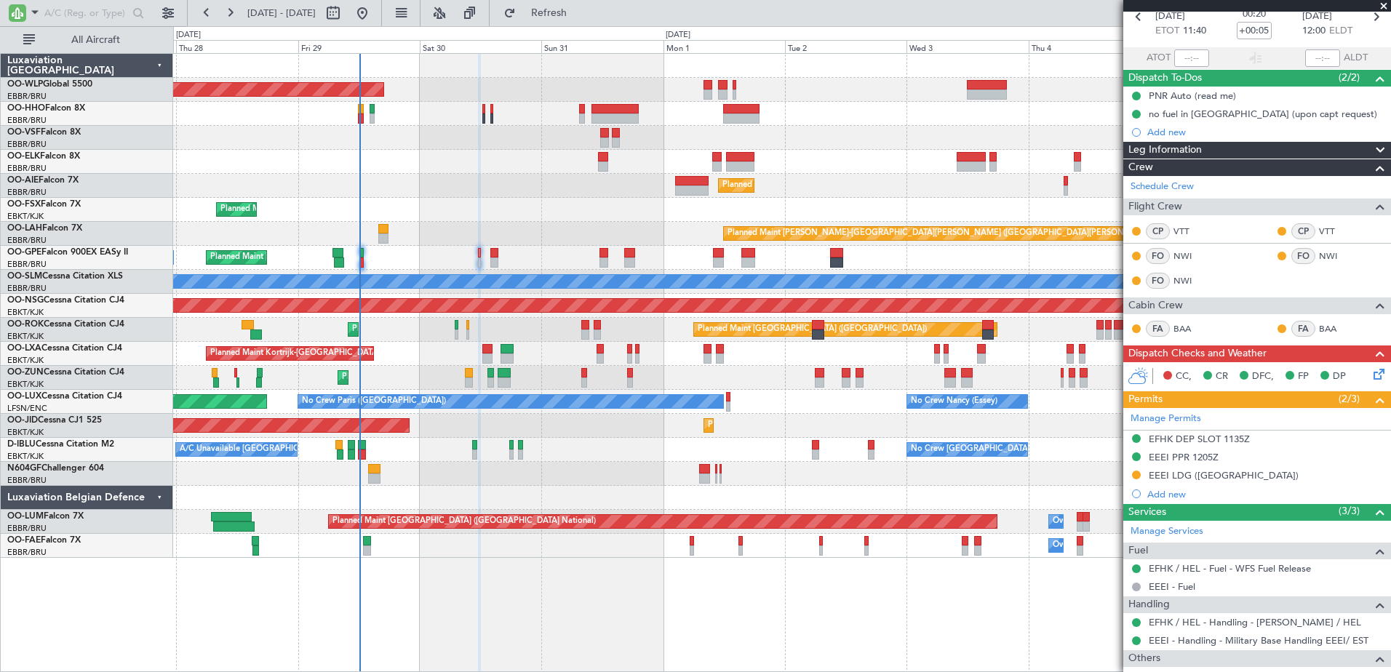
scroll to position [0, 0]
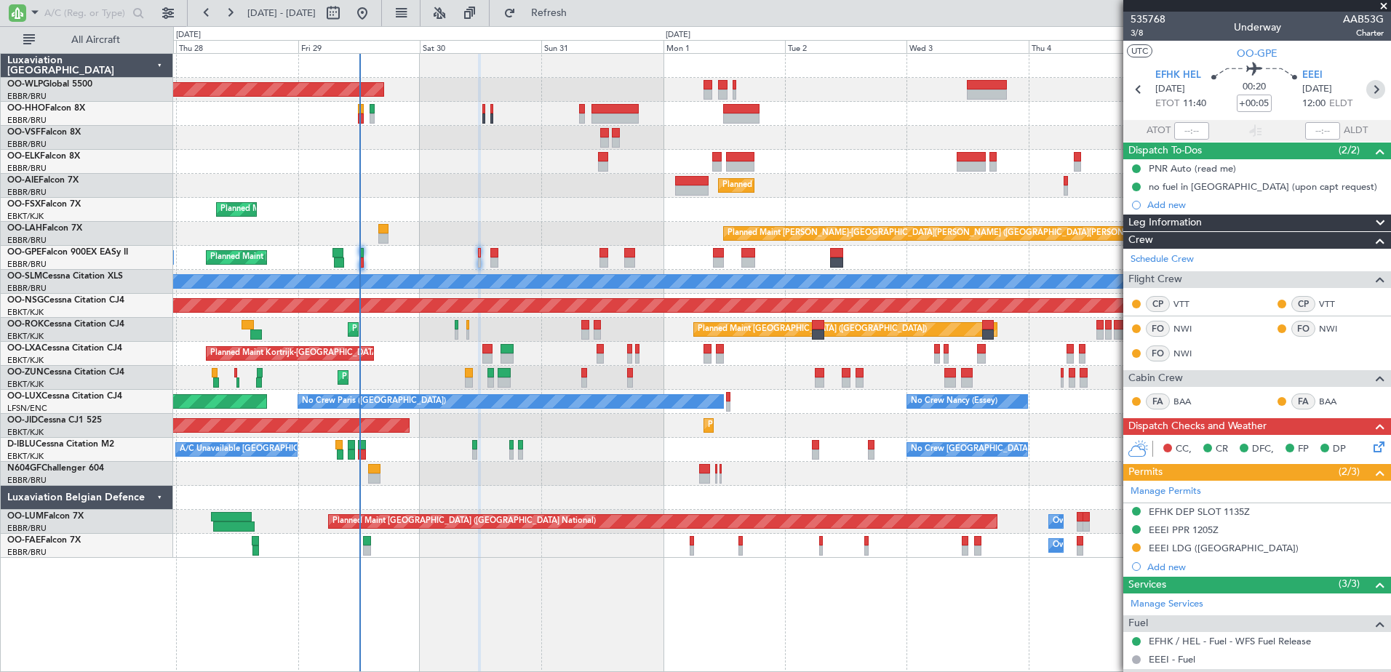
click at [1373, 87] on icon at bounding box center [1376, 89] width 19 height 19
type input "+00:10"
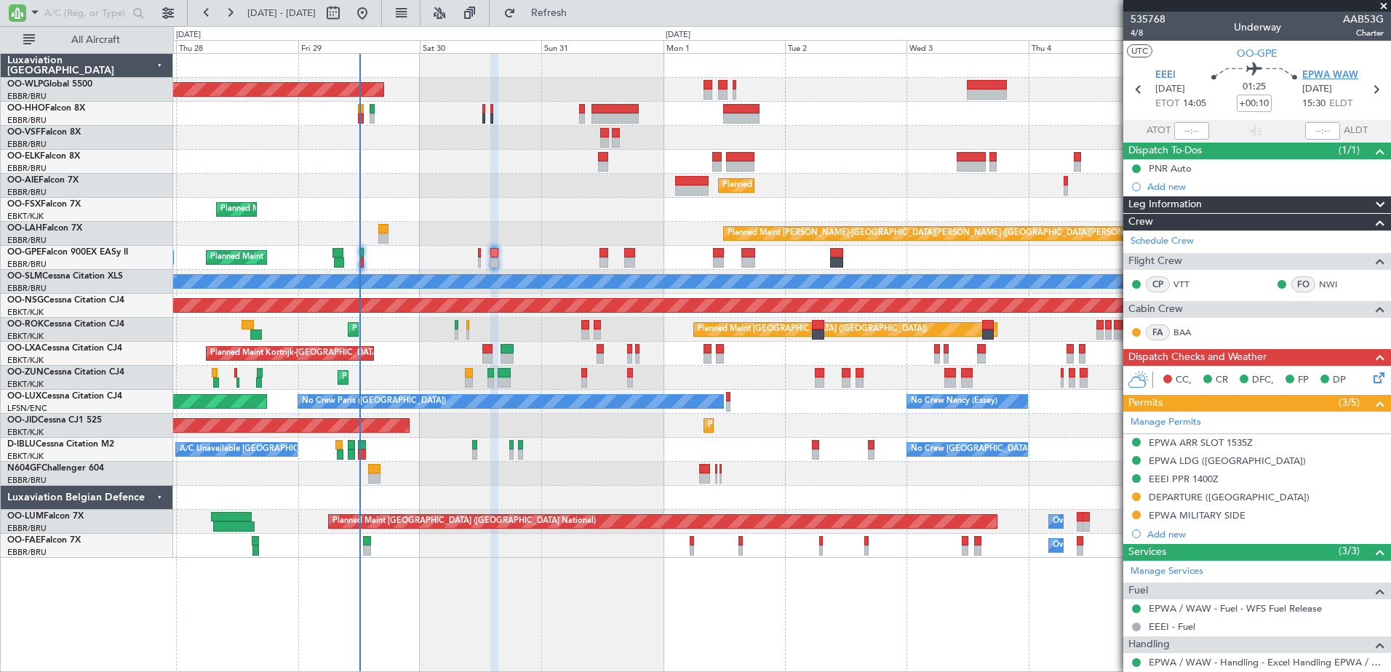
click at [1335, 74] on span "EPWA WAW" at bounding box center [1331, 75] width 56 height 15
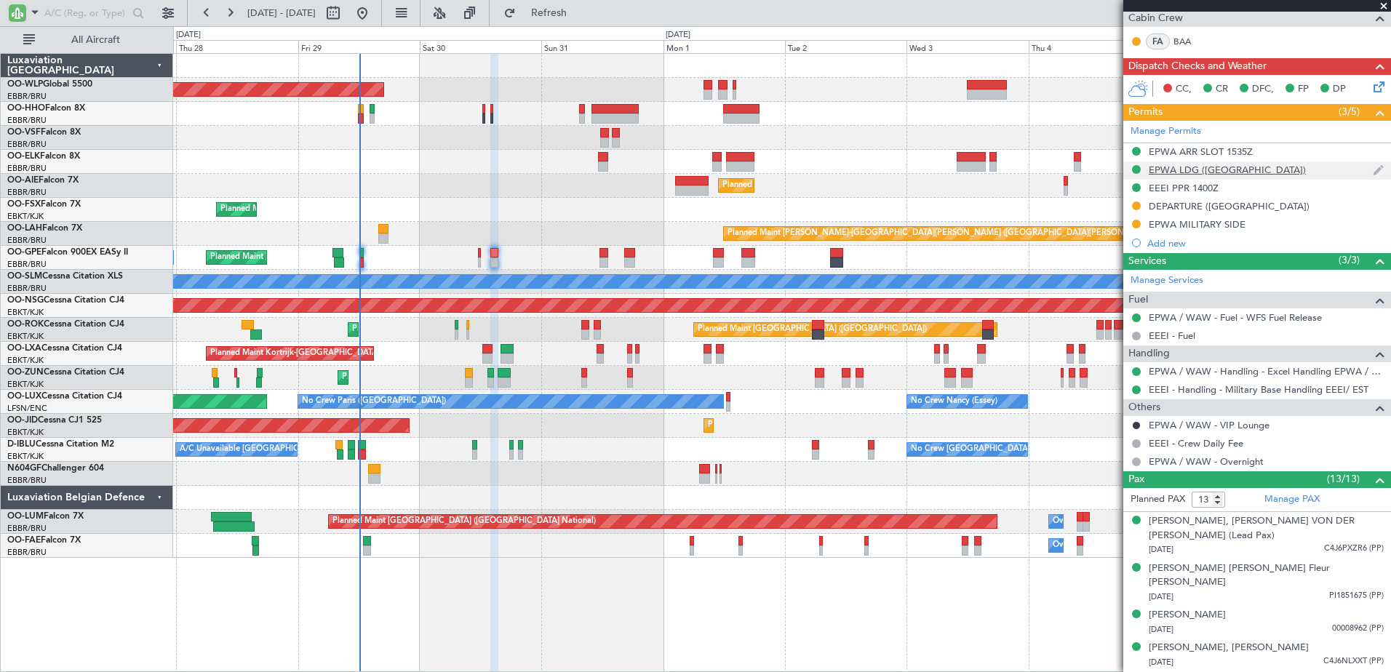
click at [1176, 167] on div "EPWA LDG ([GEOGRAPHIC_DATA])" at bounding box center [1227, 170] width 157 height 12
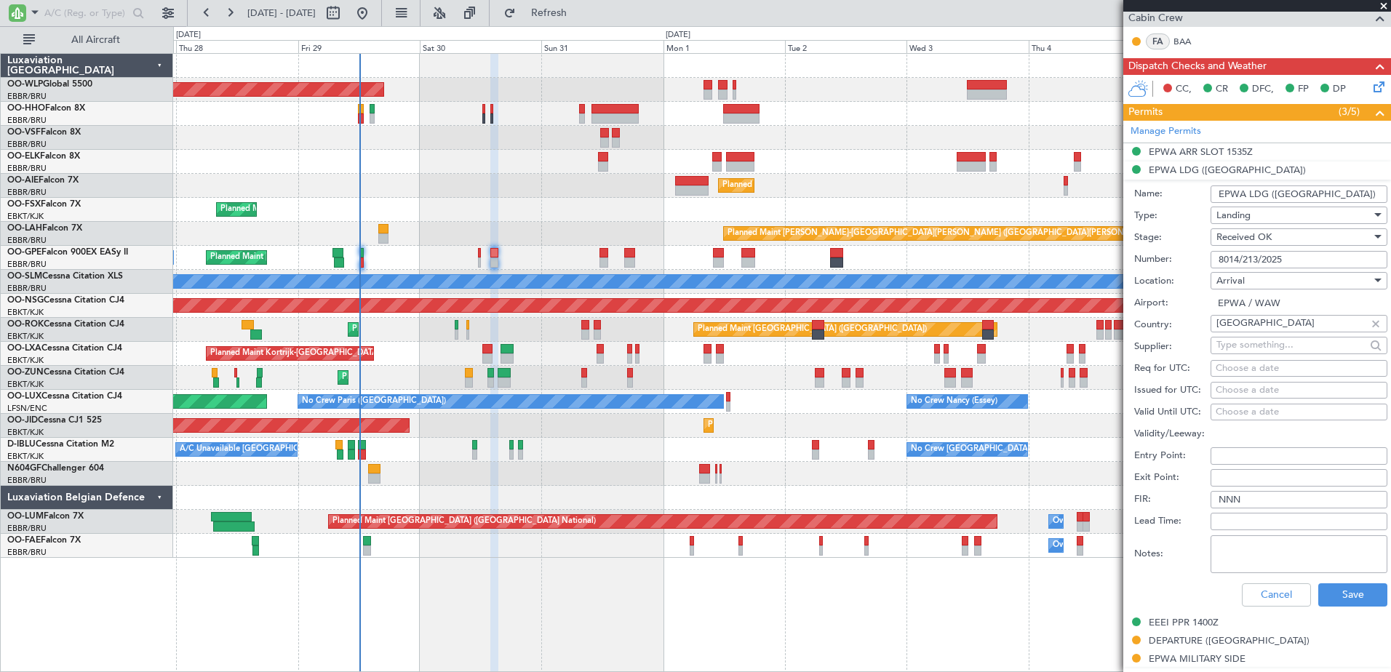
drag, startPoint x: 1300, startPoint y: 261, endPoint x: 1211, endPoint y: 261, distance: 89.5
click at [1211, 261] on input "8014/213/2025" at bounding box center [1299, 259] width 177 height 17
click at [1269, 594] on button "Cancel" at bounding box center [1276, 595] width 69 height 23
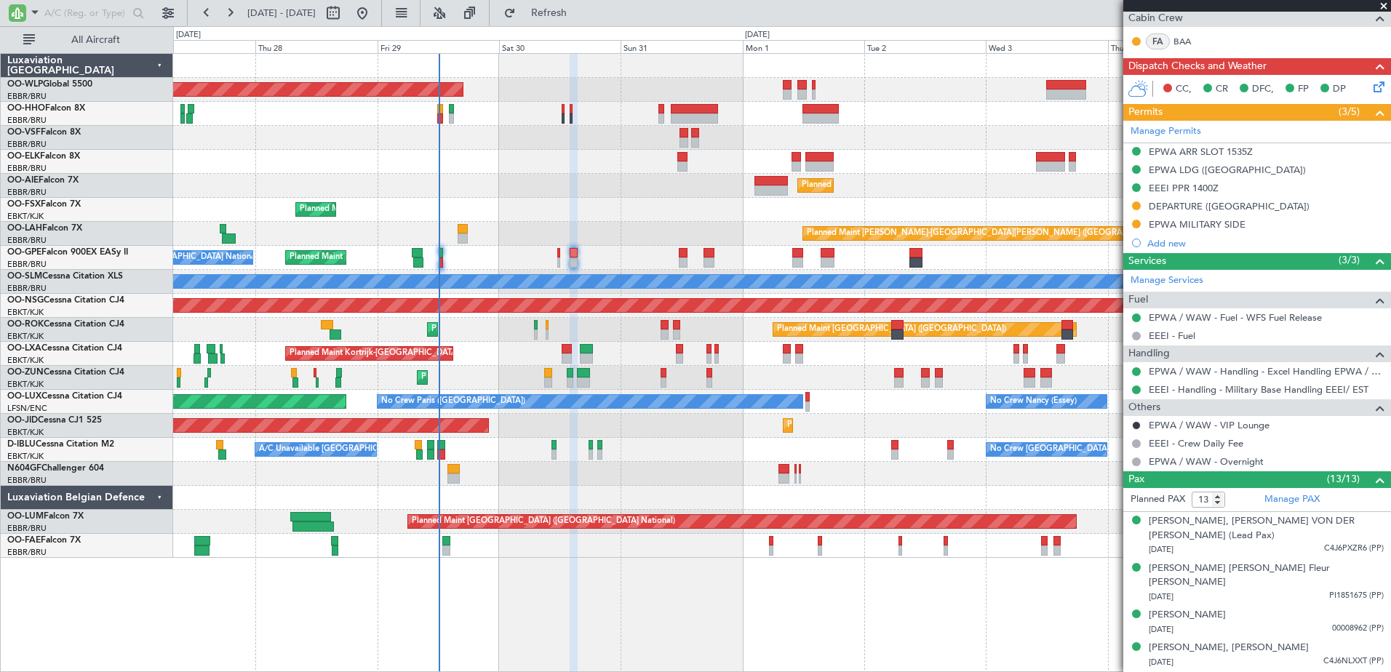
click at [495, 244] on div "Planned Maint [PERSON_NAME]-[GEOGRAPHIC_DATA][PERSON_NAME] ([GEOGRAPHIC_DATA][P…" at bounding box center [781, 234] width 1217 height 24
